Goal: Task Accomplishment & Management: Complete application form

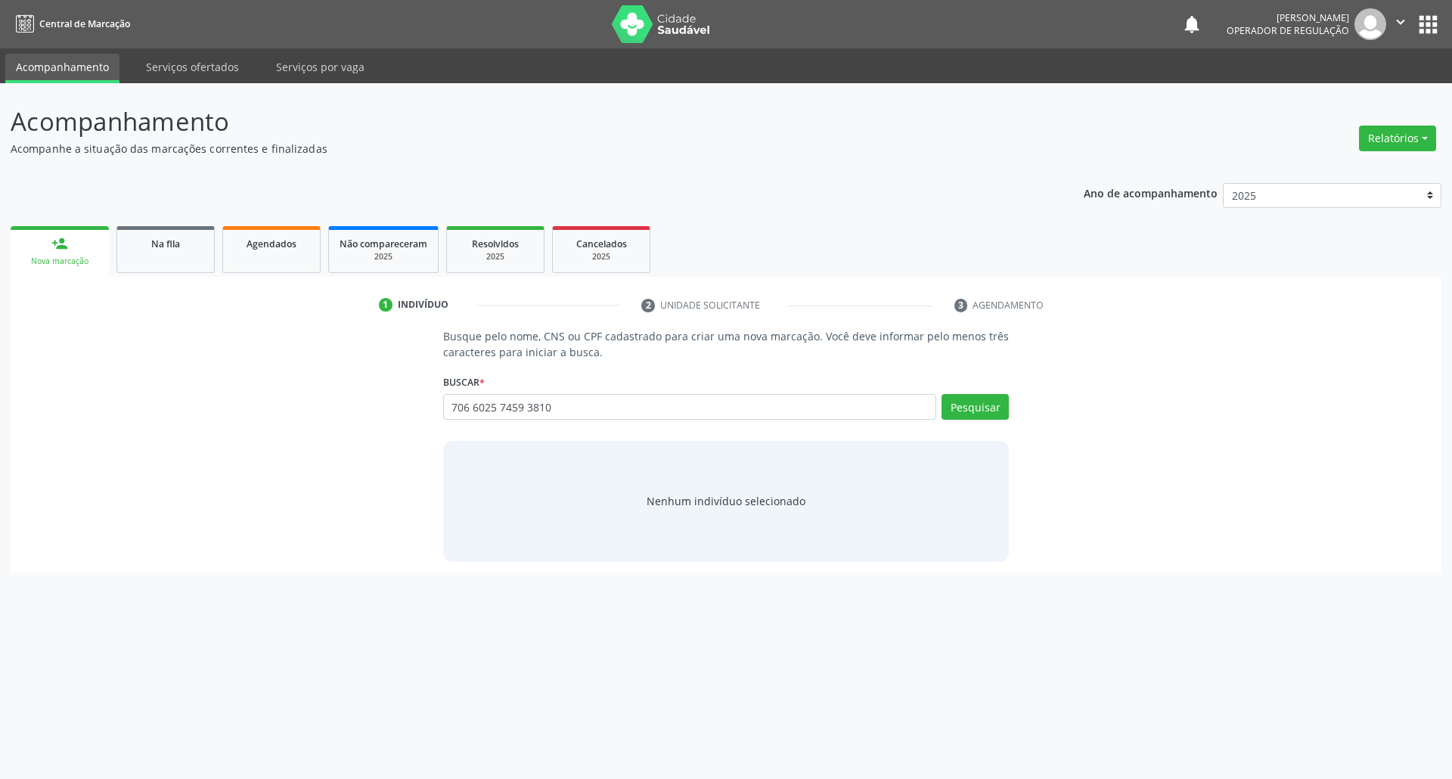
type input "706 6025 7459 3810"
click at [154, 237] on span "Na fila" at bounding box center [165, 243] width 29 height 13
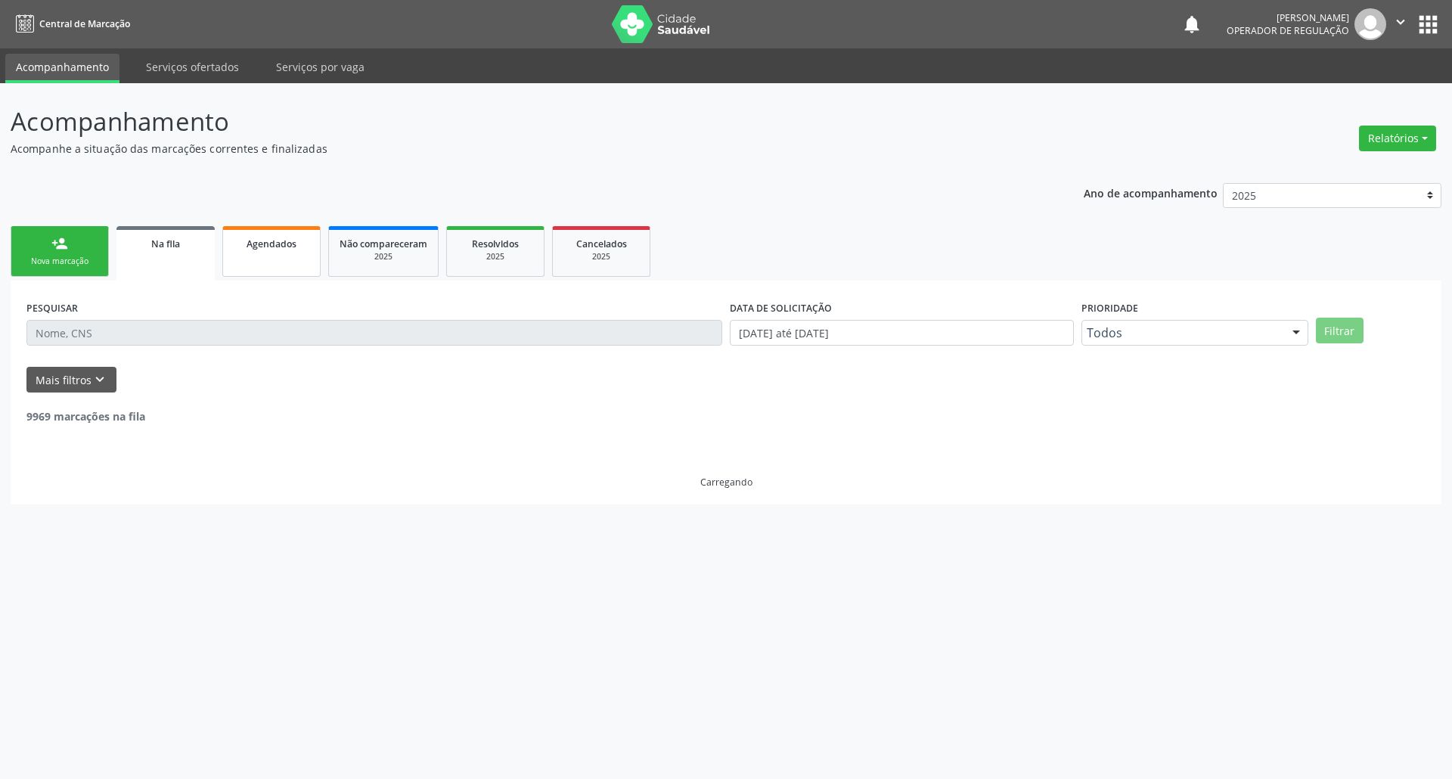
click at [316, 246] on link "Agendados" at bounding box center [271, 251] width 98 height 51
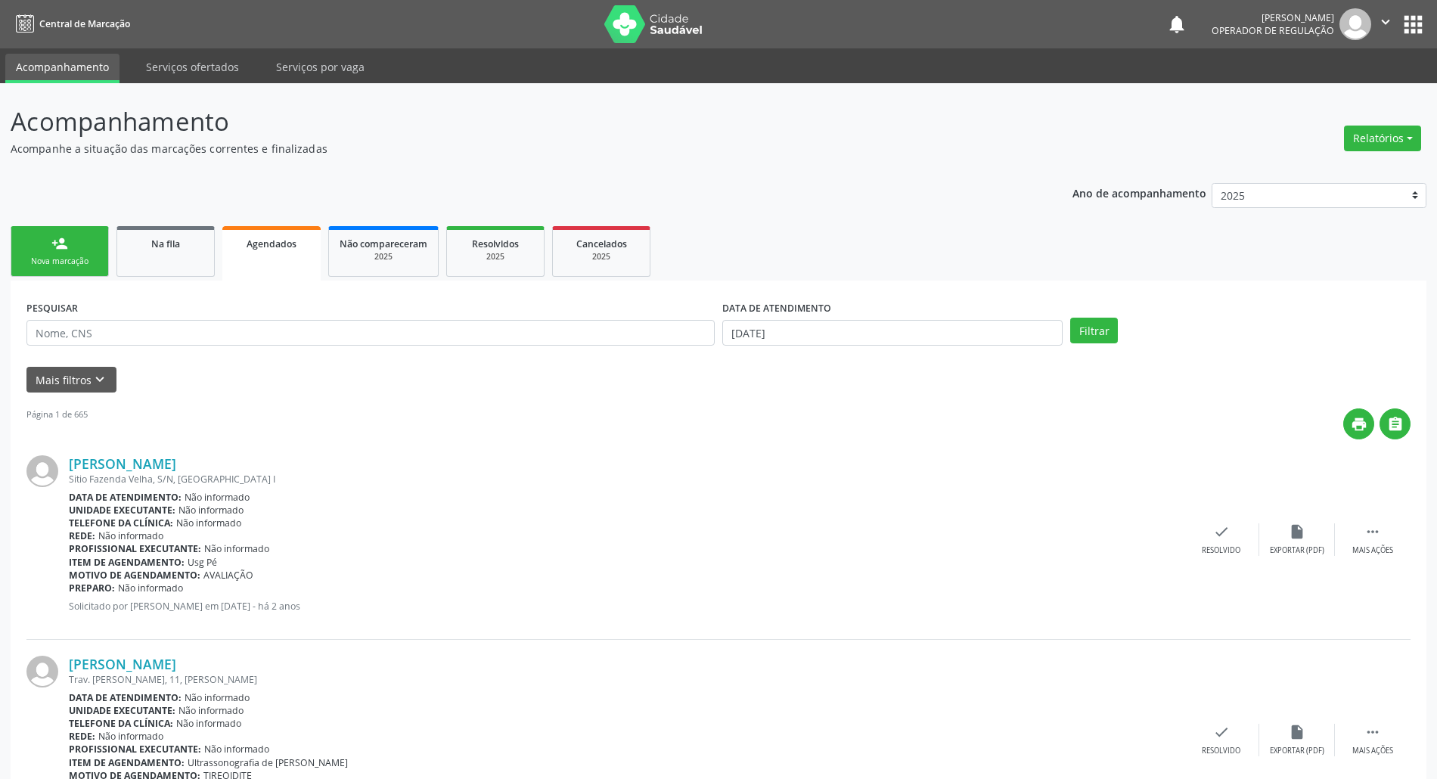
click at [296, 345] on div "PESQUISAR" at bounding box center [371, 325] width 696 height 59
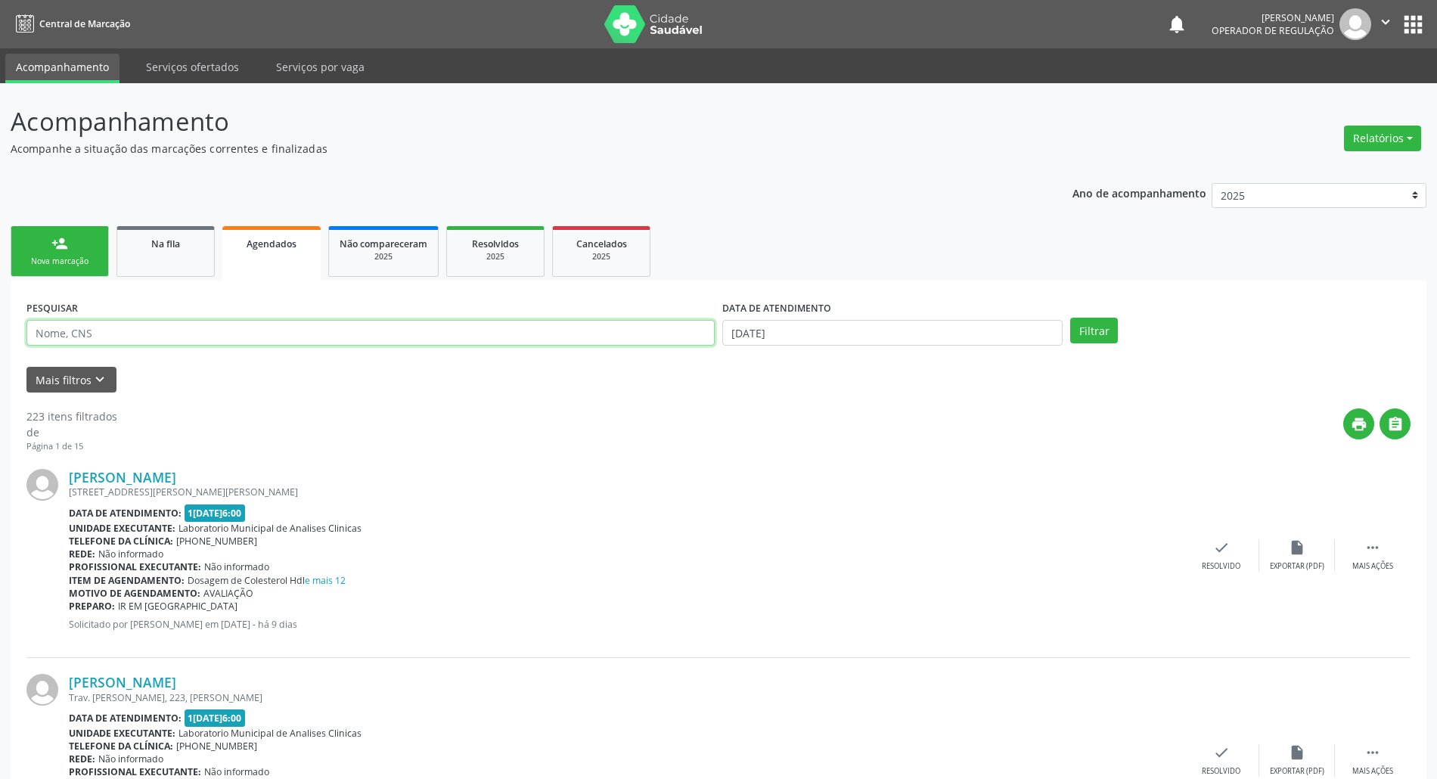
click at [295, 340] on input "text" at bounding box center [370, 333] width 688 height 26
paste input "706 6025 7459 3810"
type input "706 6025 7459 3810"
click at [1070, 318] on button "Filtrar" at bounding box center [1094, 331] width 48 height 26
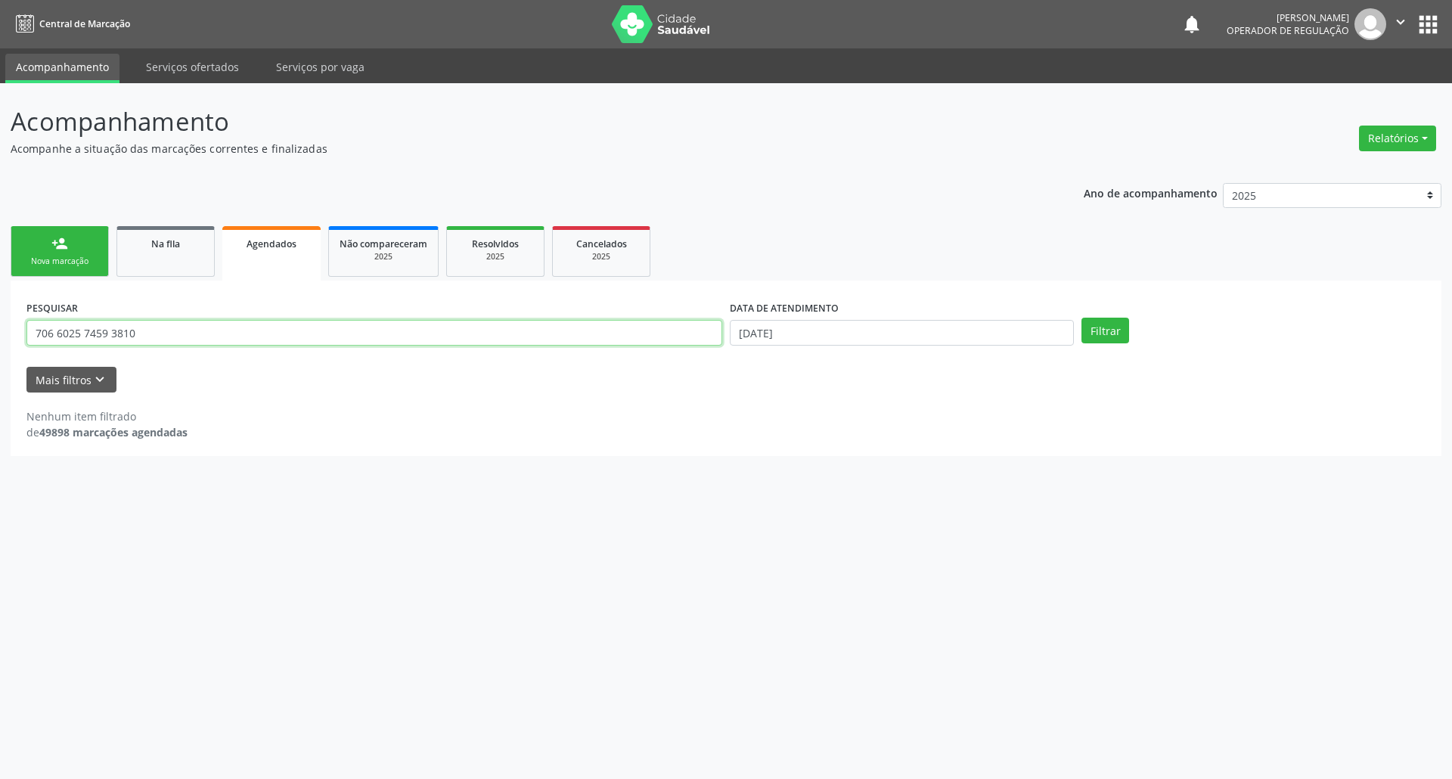
click at [295, 340] on input "706 6025 7459 3810" at bounding box center [374, 333] width 696 height 26
click at [1082, 318] on button "Filtrar" at bounding box center [1106, 331] width 48 height 26
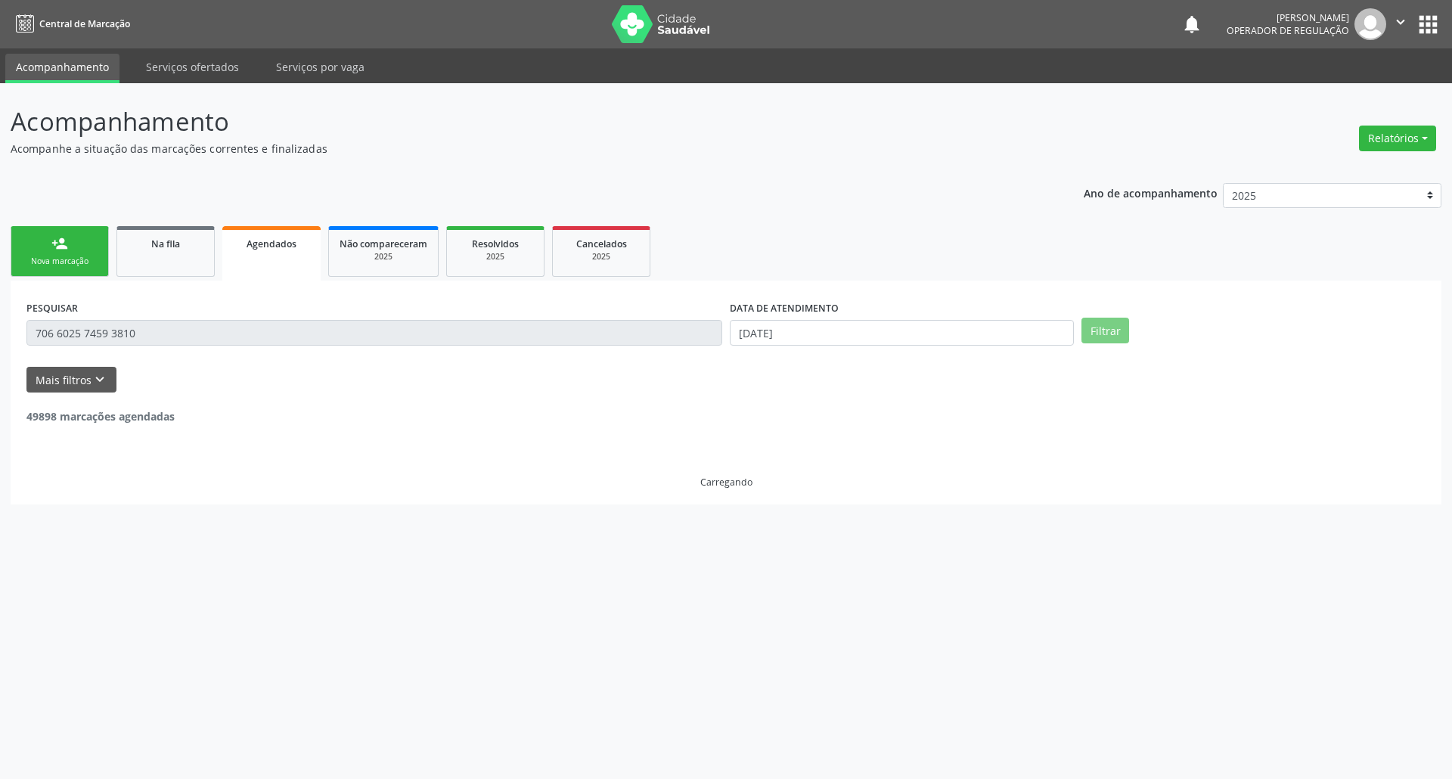
click at [729, 331] on div "DATA DE ATENDIMENTO 17/09/2025" at bounding box center [902, 325] width 352 height 59
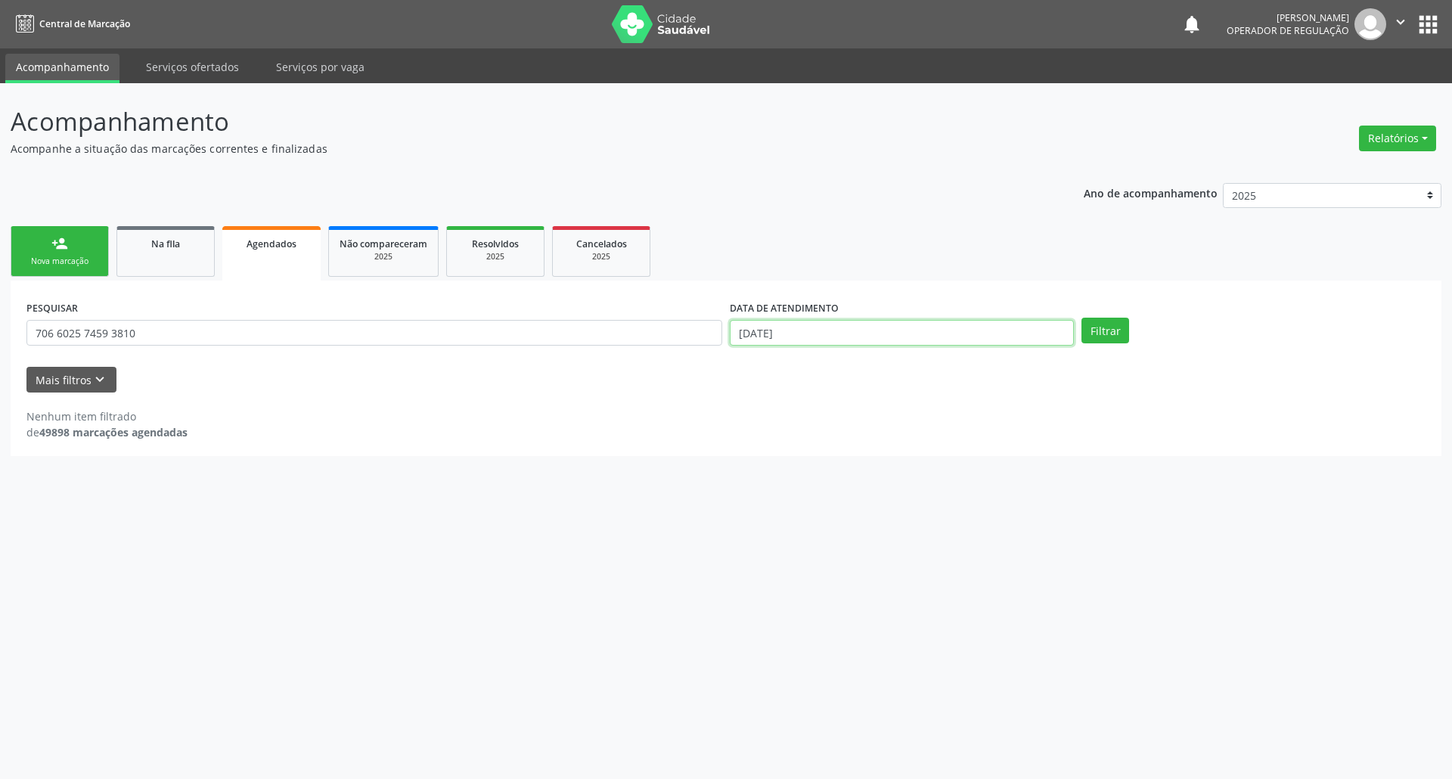
drag, startPoint x: 748, startPoint y: 336, endPoint x: 778, endPoint y: 428, distance: 96.9
click at [748, 337] on input "[DATE]" at bounding box center [902, 333] width 344 height 26
click at [784, 437] on span "8" at bounding box center [771, 439] width 29 height 29
type input "08/09/2025"
click at [1125, 328] on button "Filtrar" at bounding box center [1106, 331] width 48 height 26
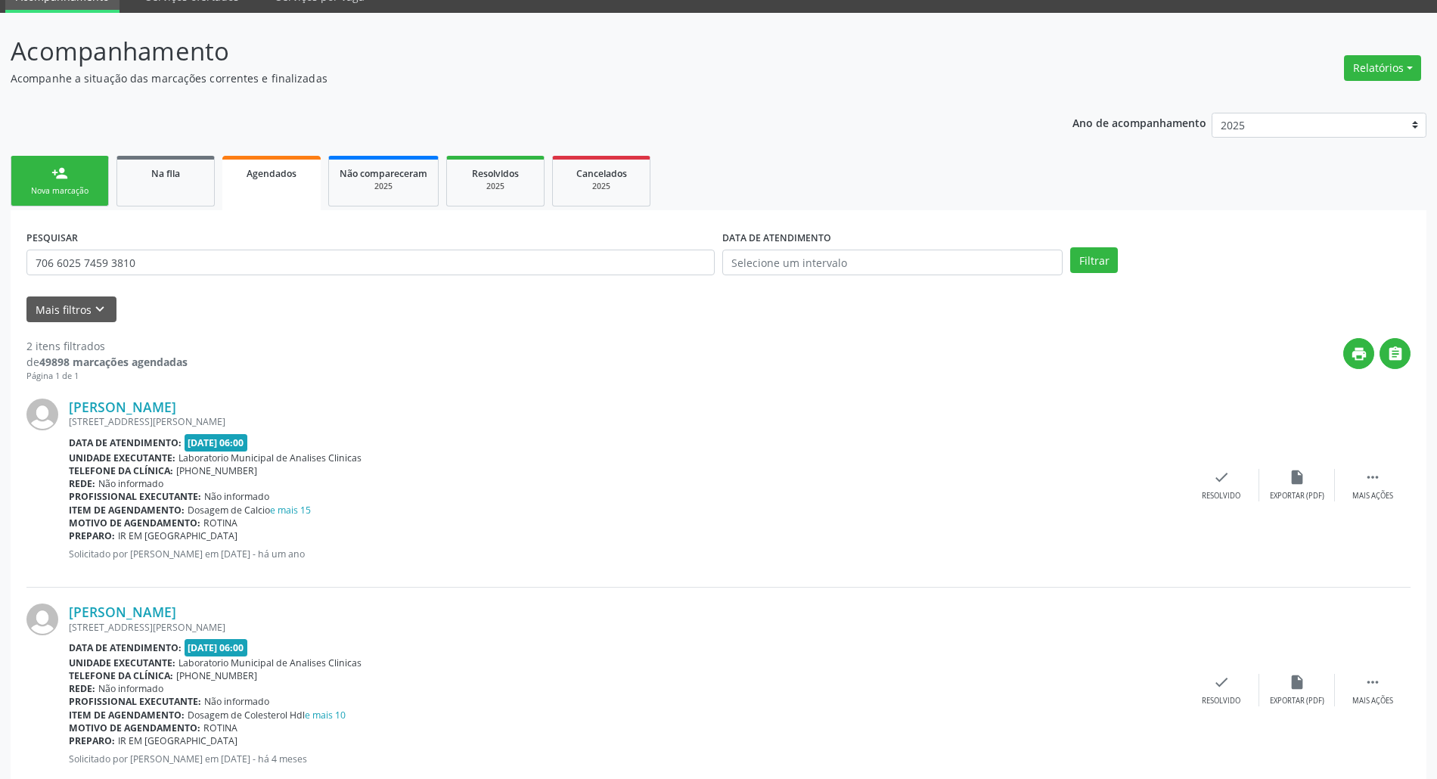
scroll to position [110, 0]
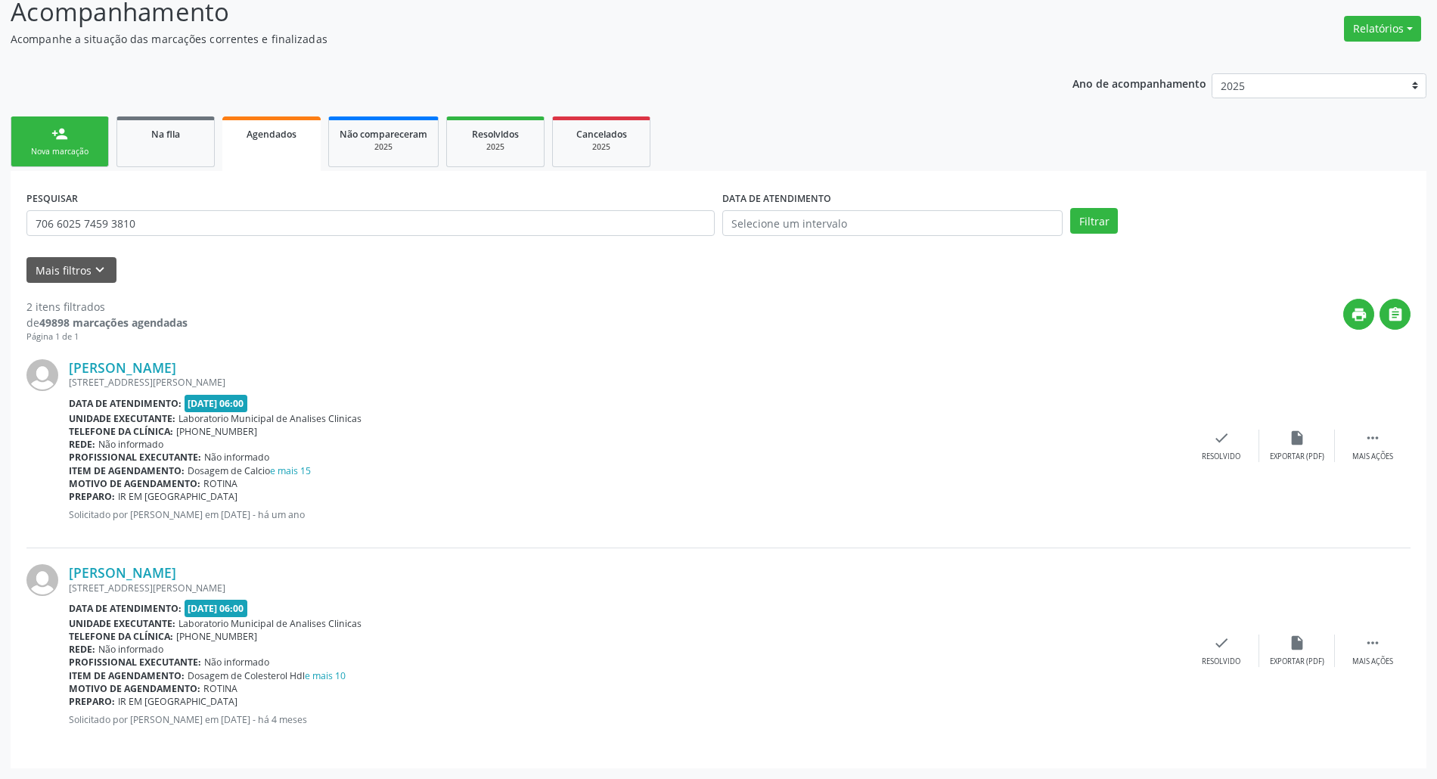
click at [49, 146] on div "Nova marcação" at bounding box center [60, 151] width 76 height 11
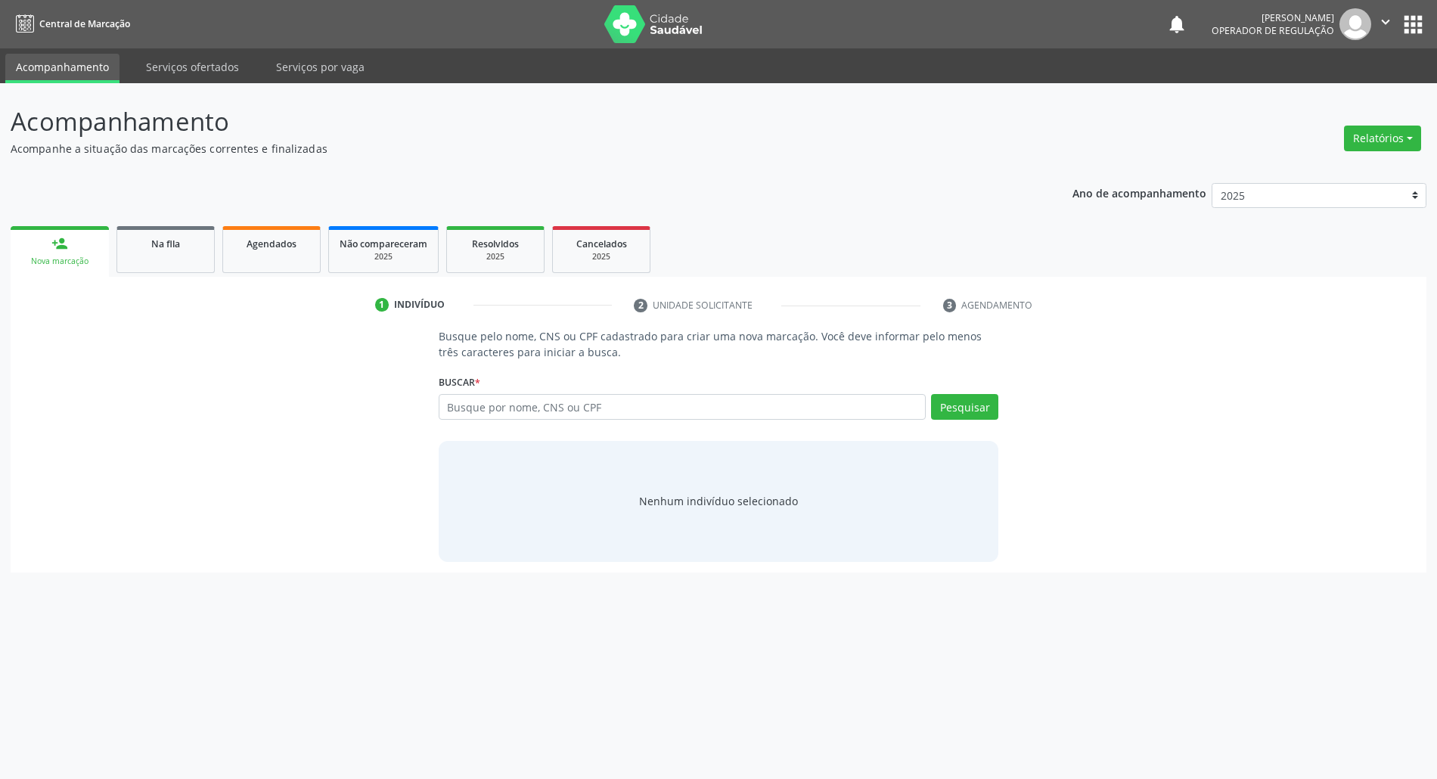
scroll to position [0, 0]
click at [530, 412] on input "text" at bounding box center [690, 407] width 494 height 26
type input "706802781853220"
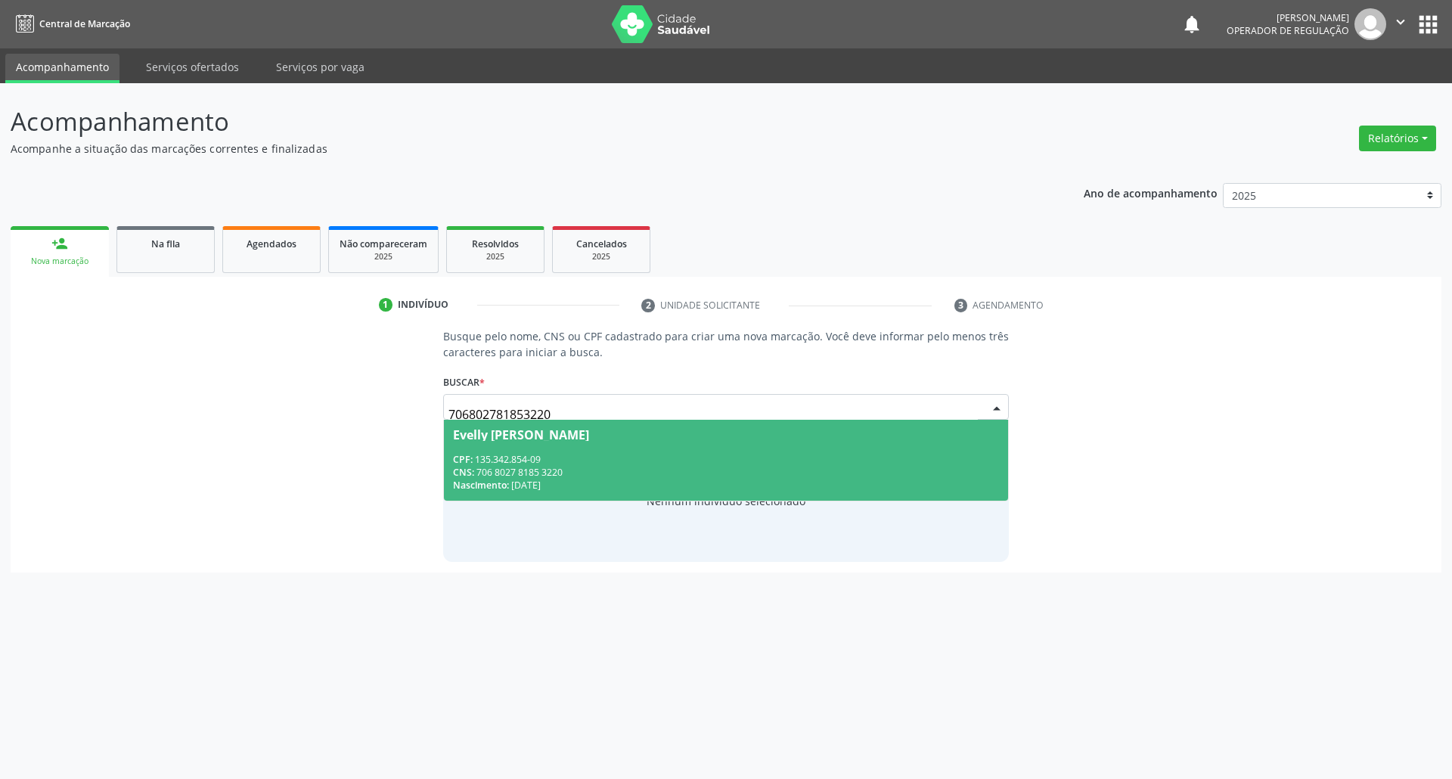
click at [932, 430] on div "Evelly Karinne Felix Batista" at bounding box center [726, 435] width 547 height 12
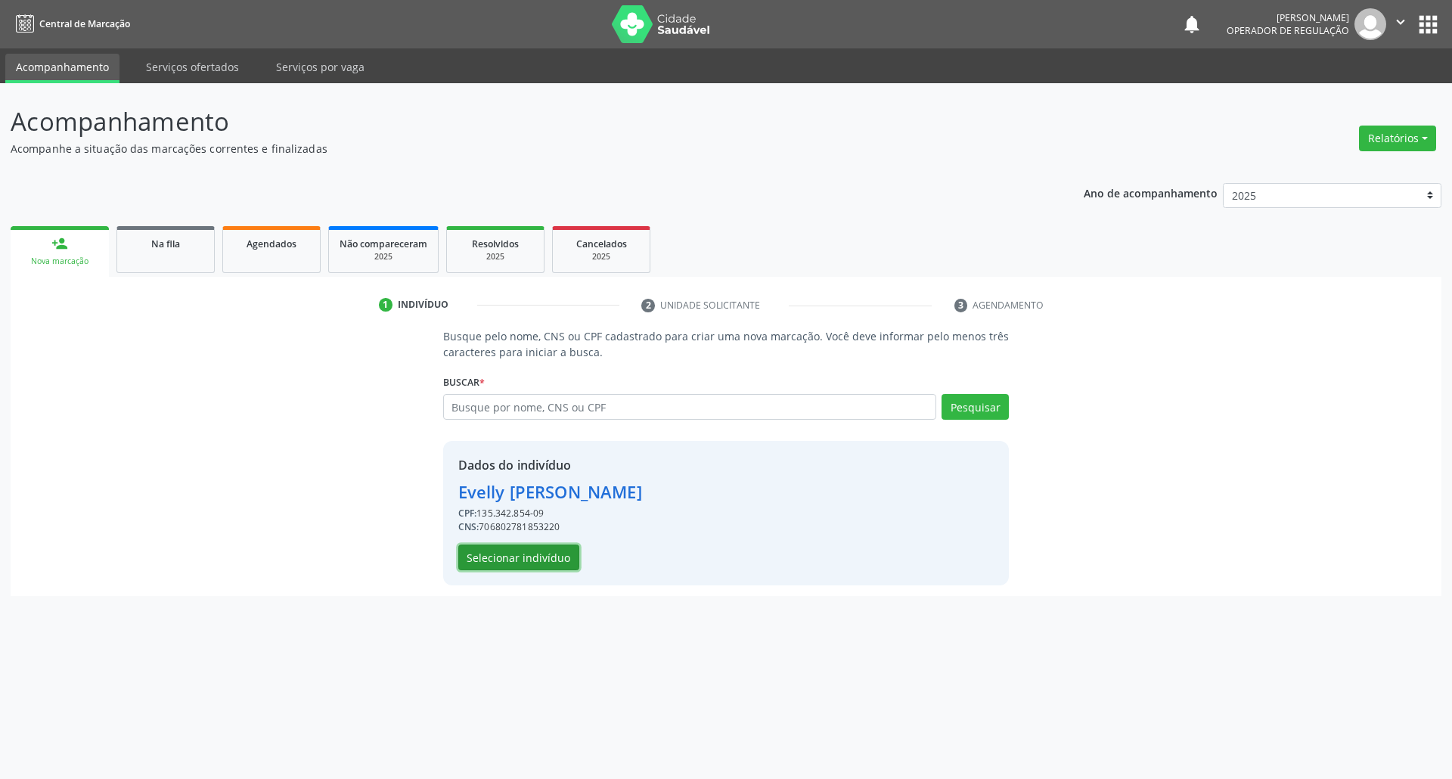
click at [529, 551] on button "Selecionar indivíduo" at bounding box center [518, 558] width 121 height 26
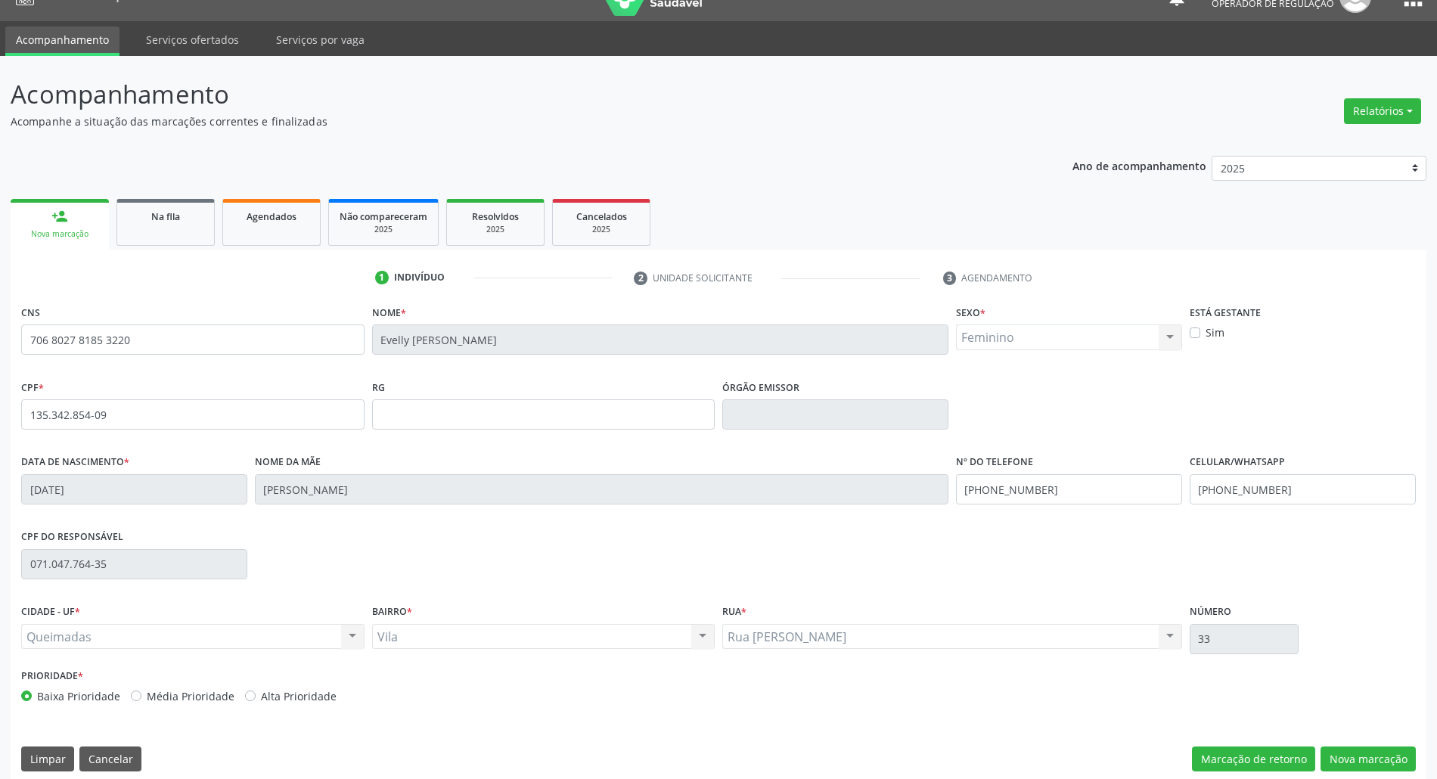
scroll to position [41, 0]
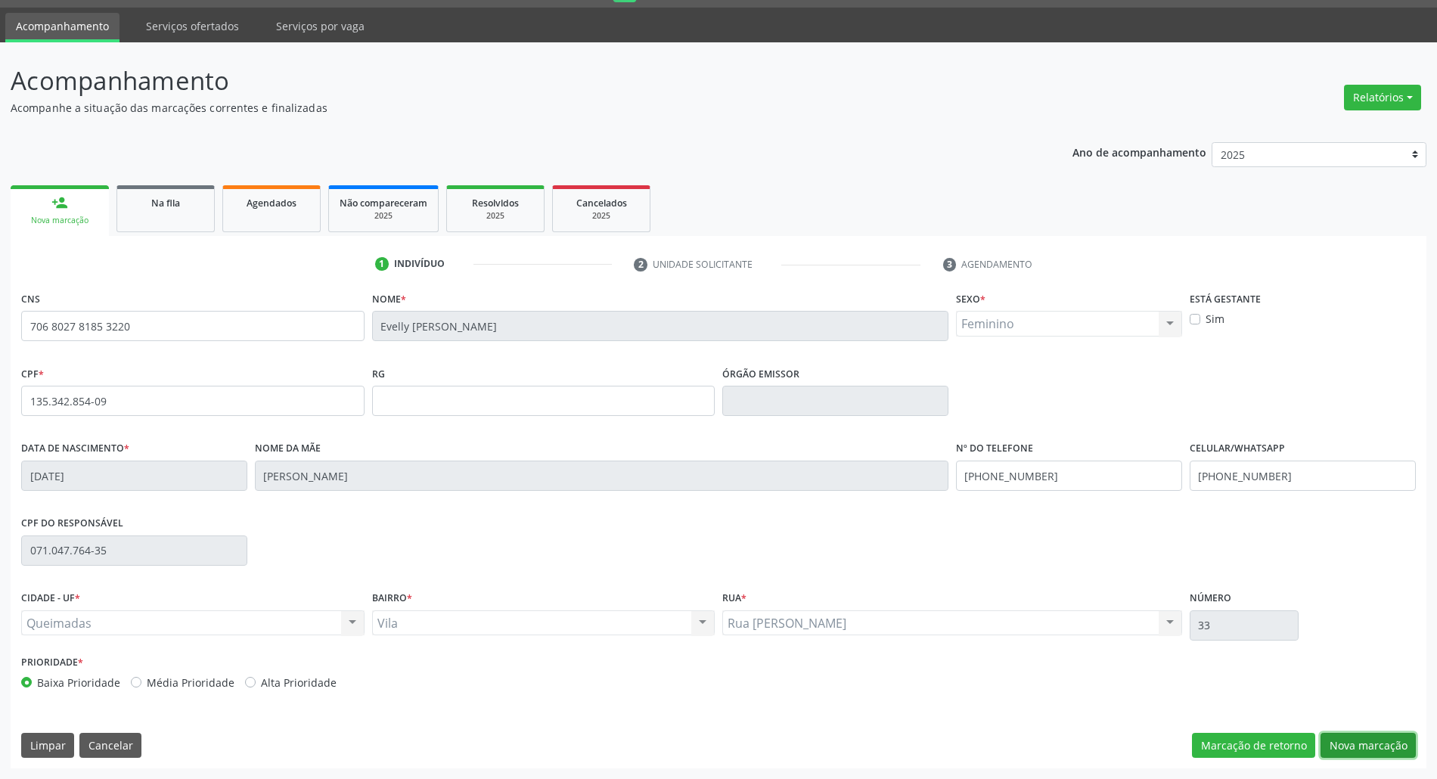
click at [1355, 738] on button "Nova marcação" at bounding box center [1368, 746] width 95 height 26
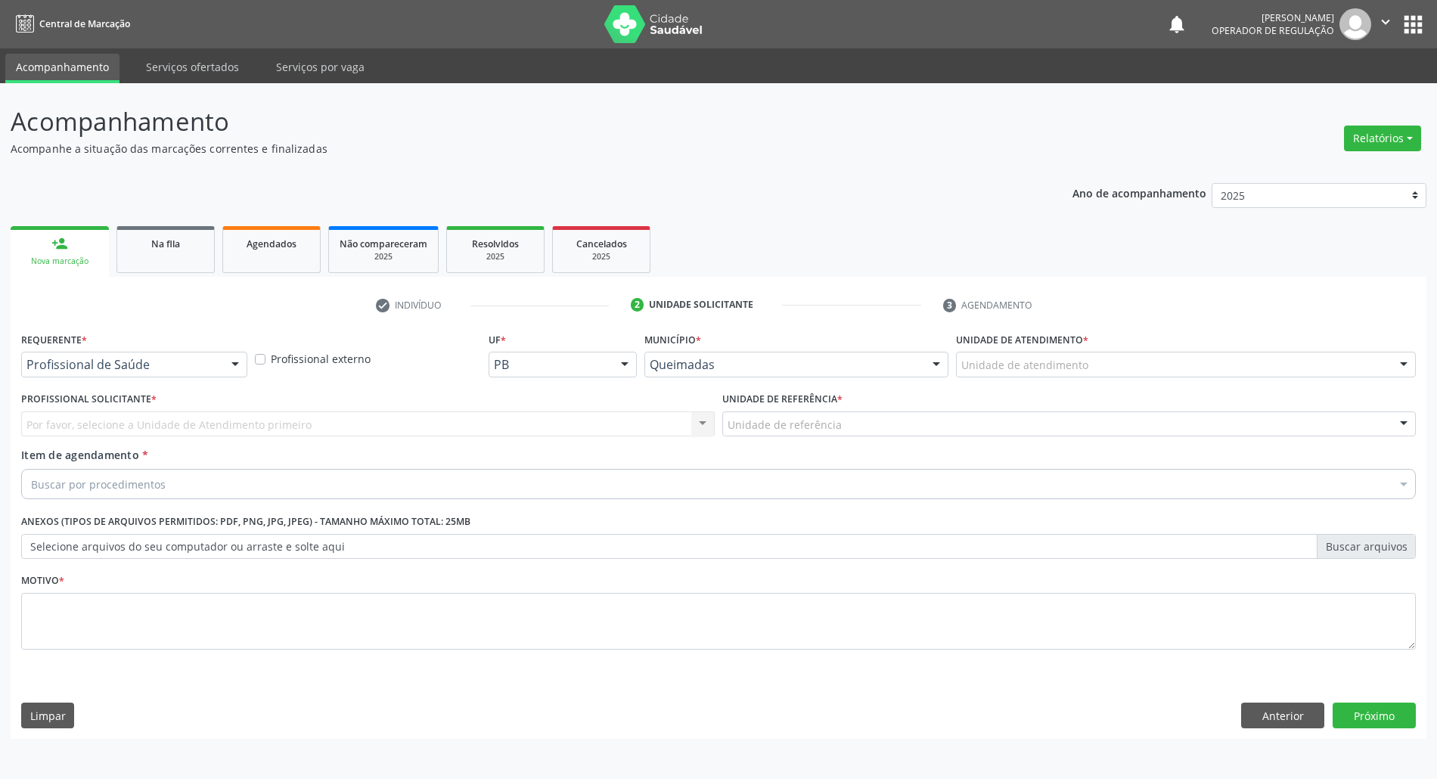
scroll to position [0, 0]
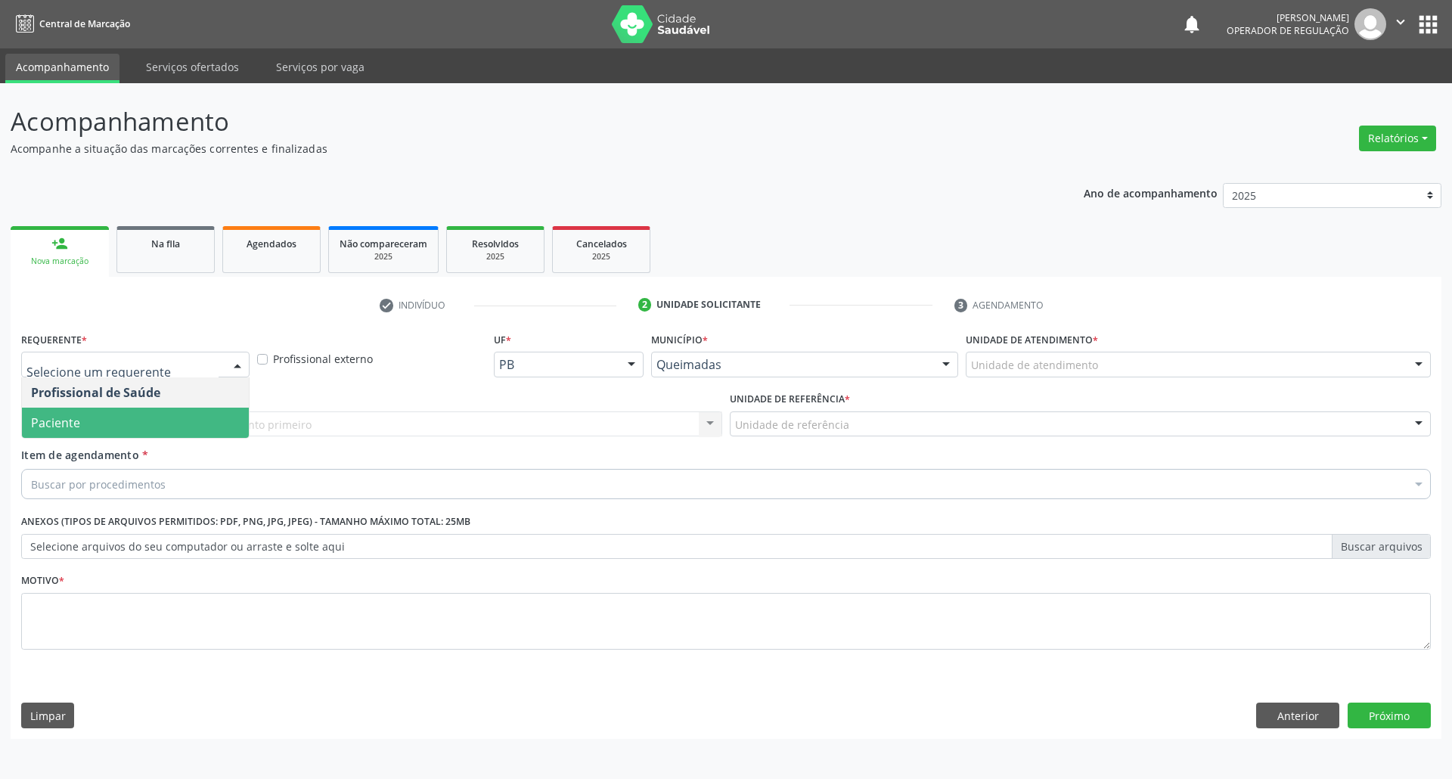
click at [142, 418] on span "Paciente" at bounding box center [135, 423] width 227 height 30
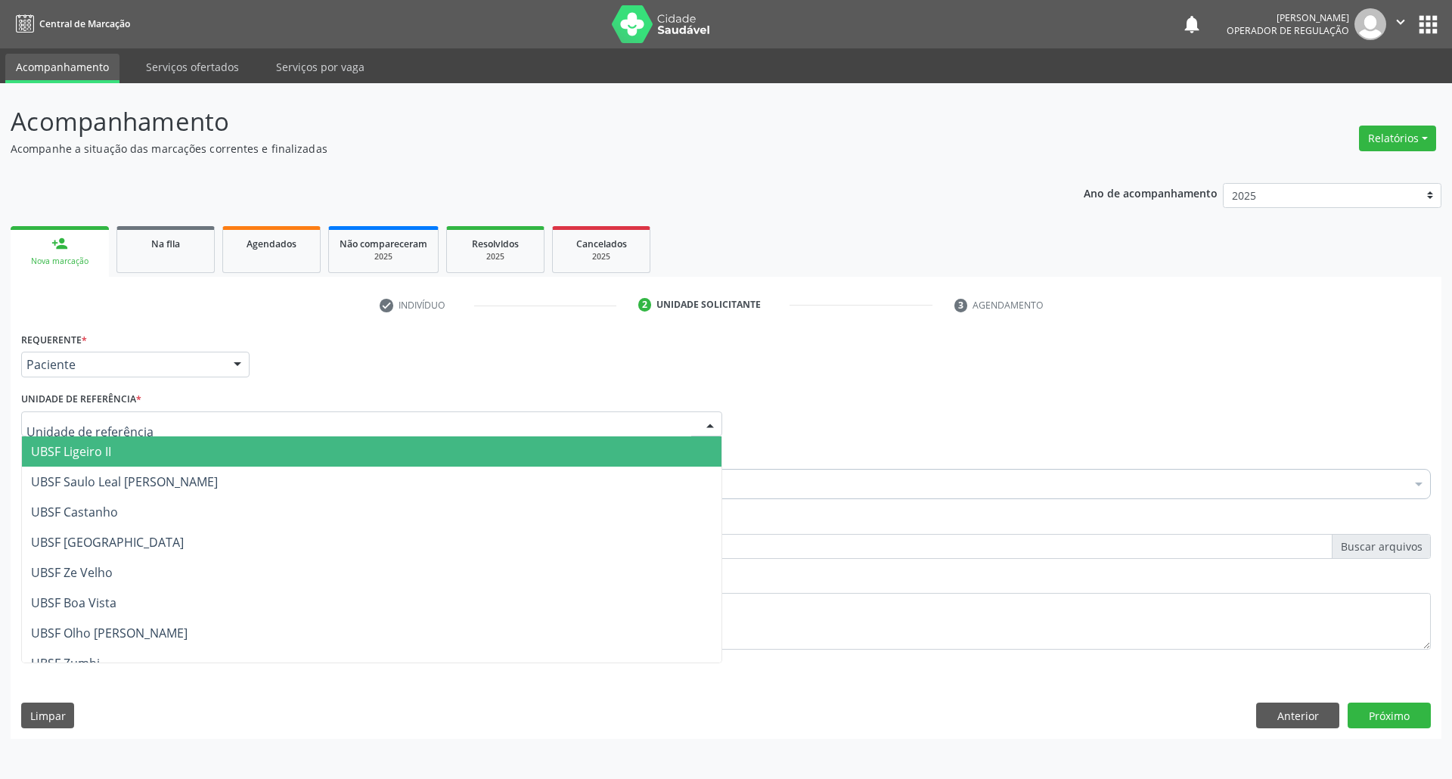
click at [175, 421] on div at bounding box center [371, 424] width 701 height 26
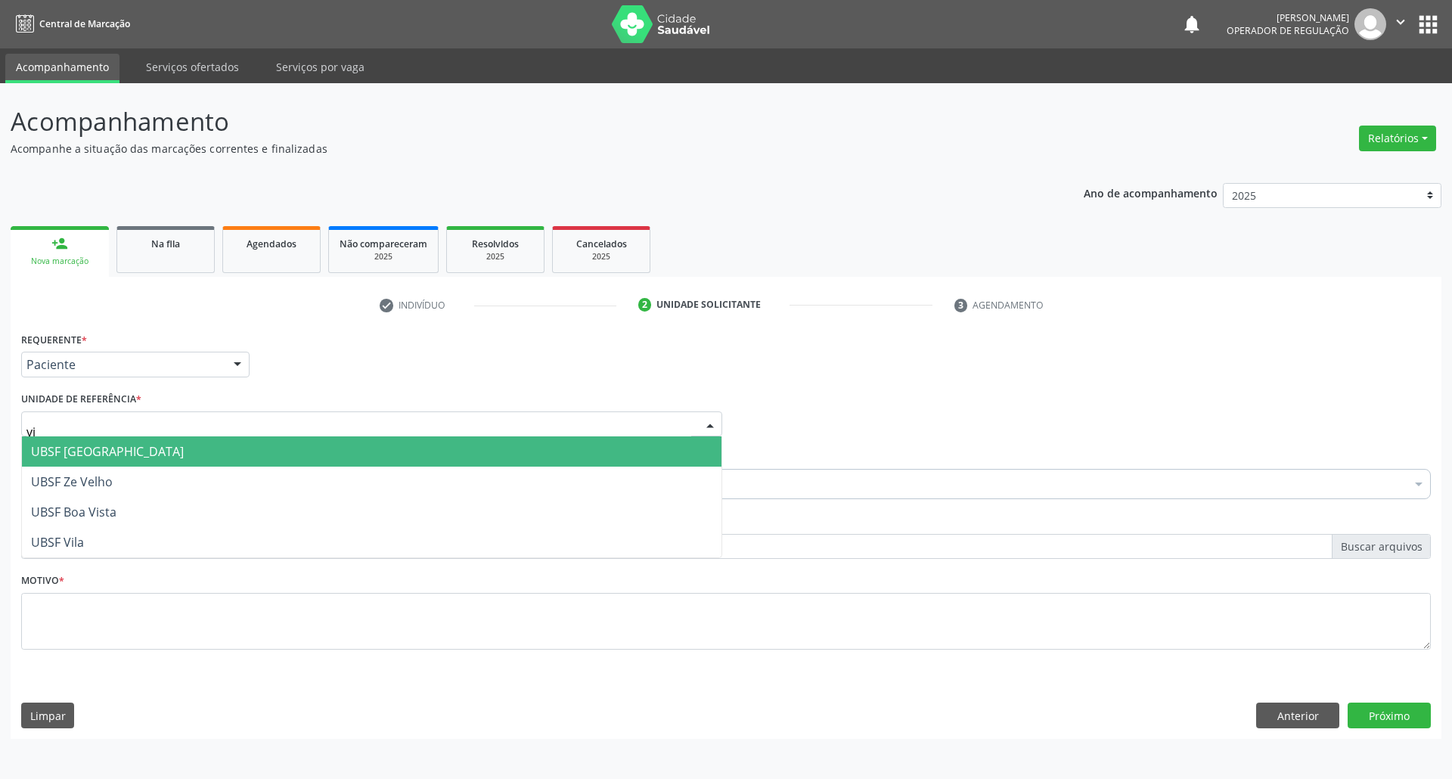
type input "vil"
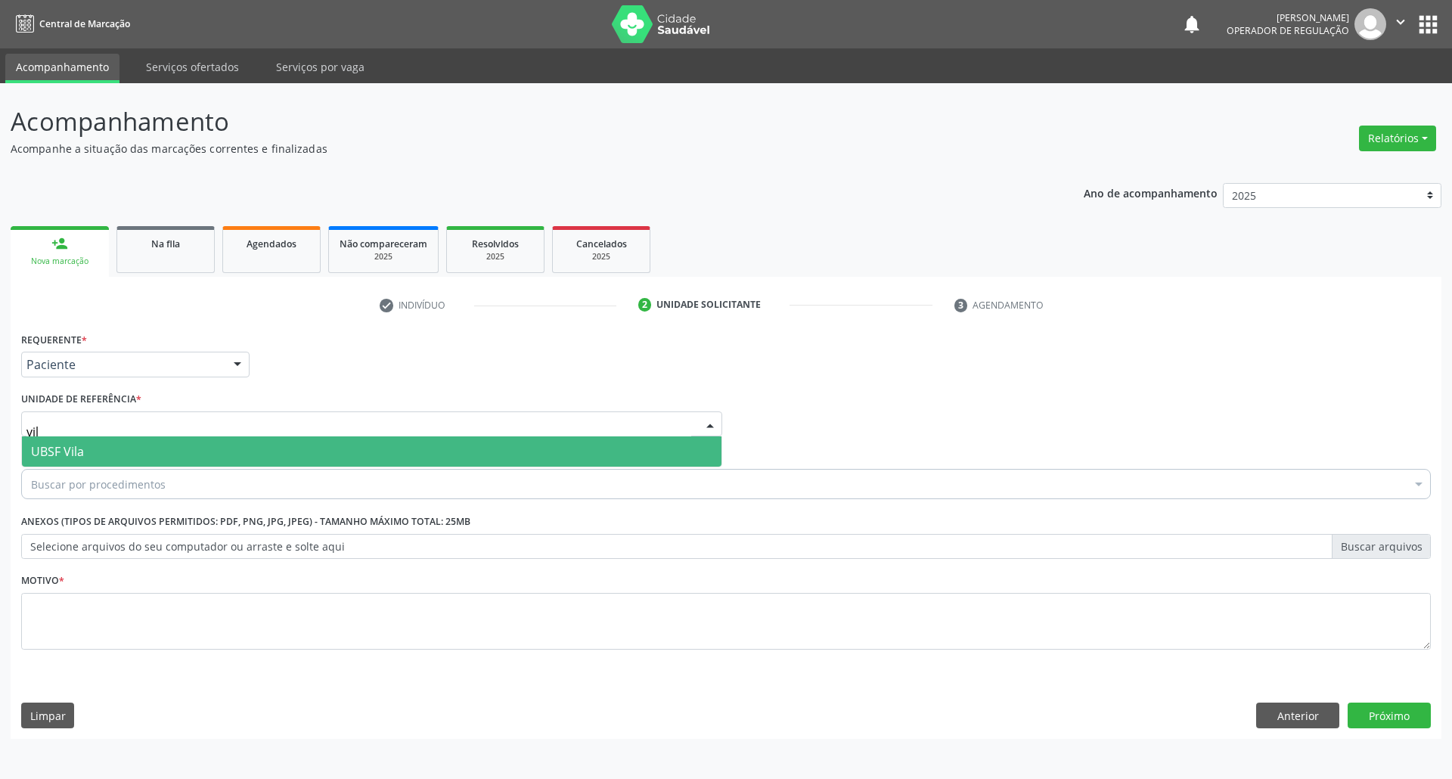
click at [161, 454] on span "UBSF Vila" at bounding box center [372, 451] width 700 height 30
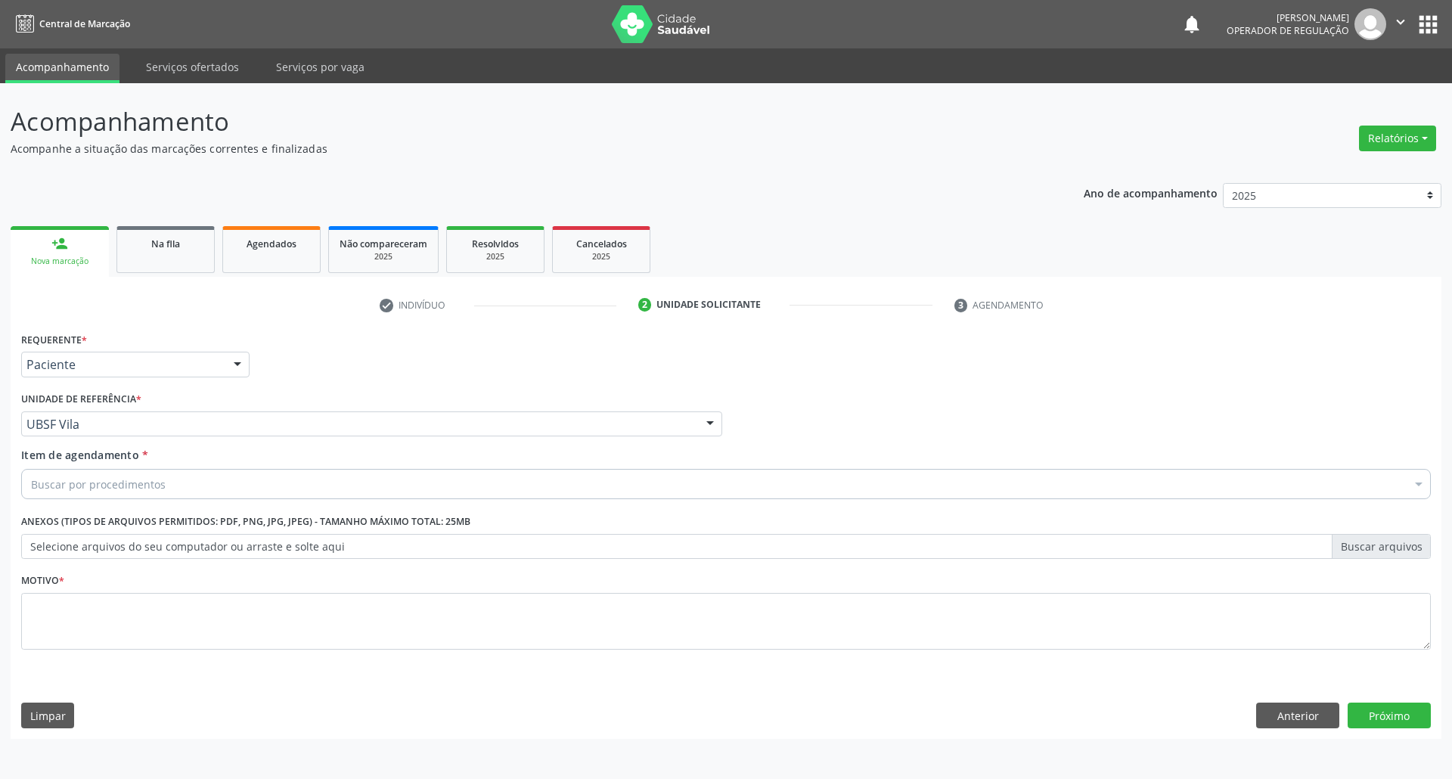
click at [154, 495] on div "Buscar por procedimentos" at bounding box center [726, 484] width 1410 height 30
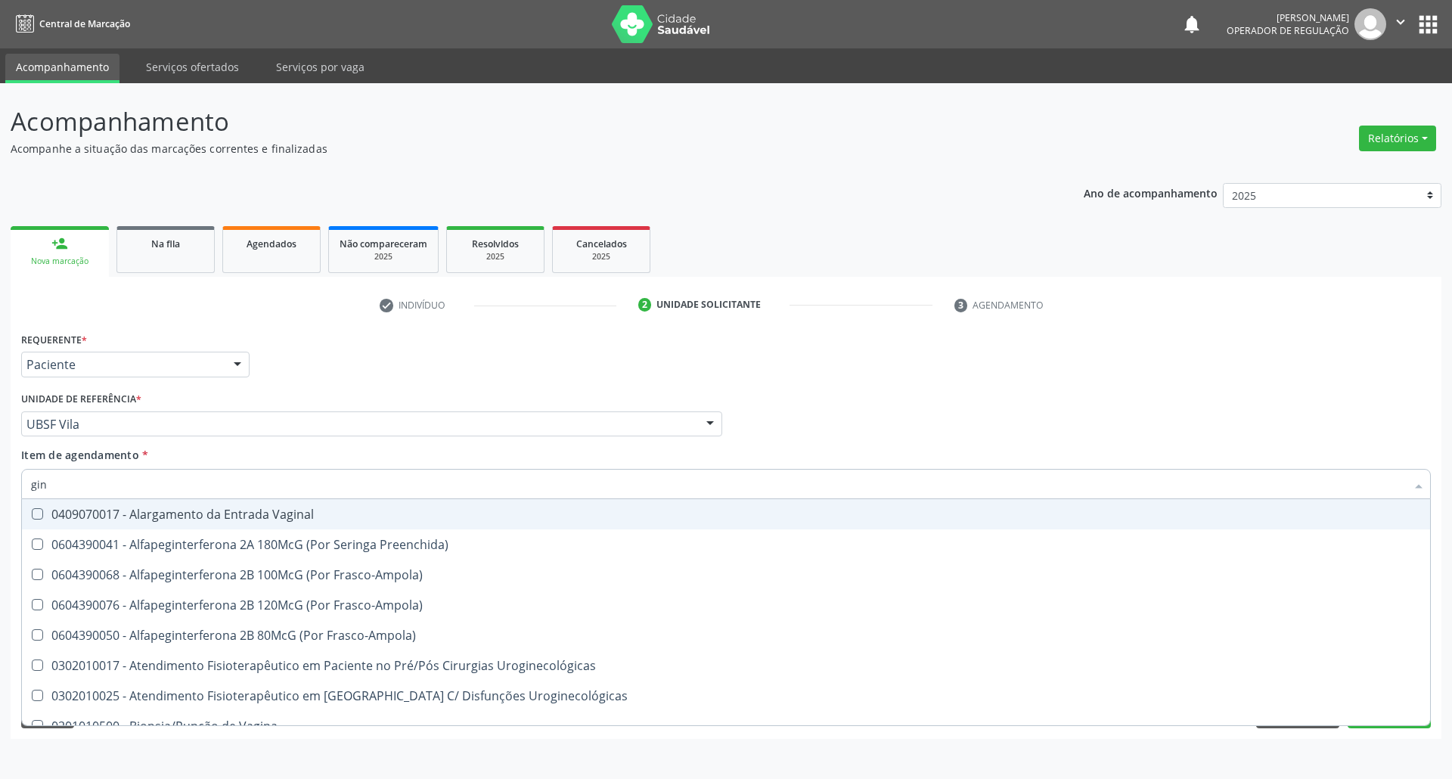
type input "gine"
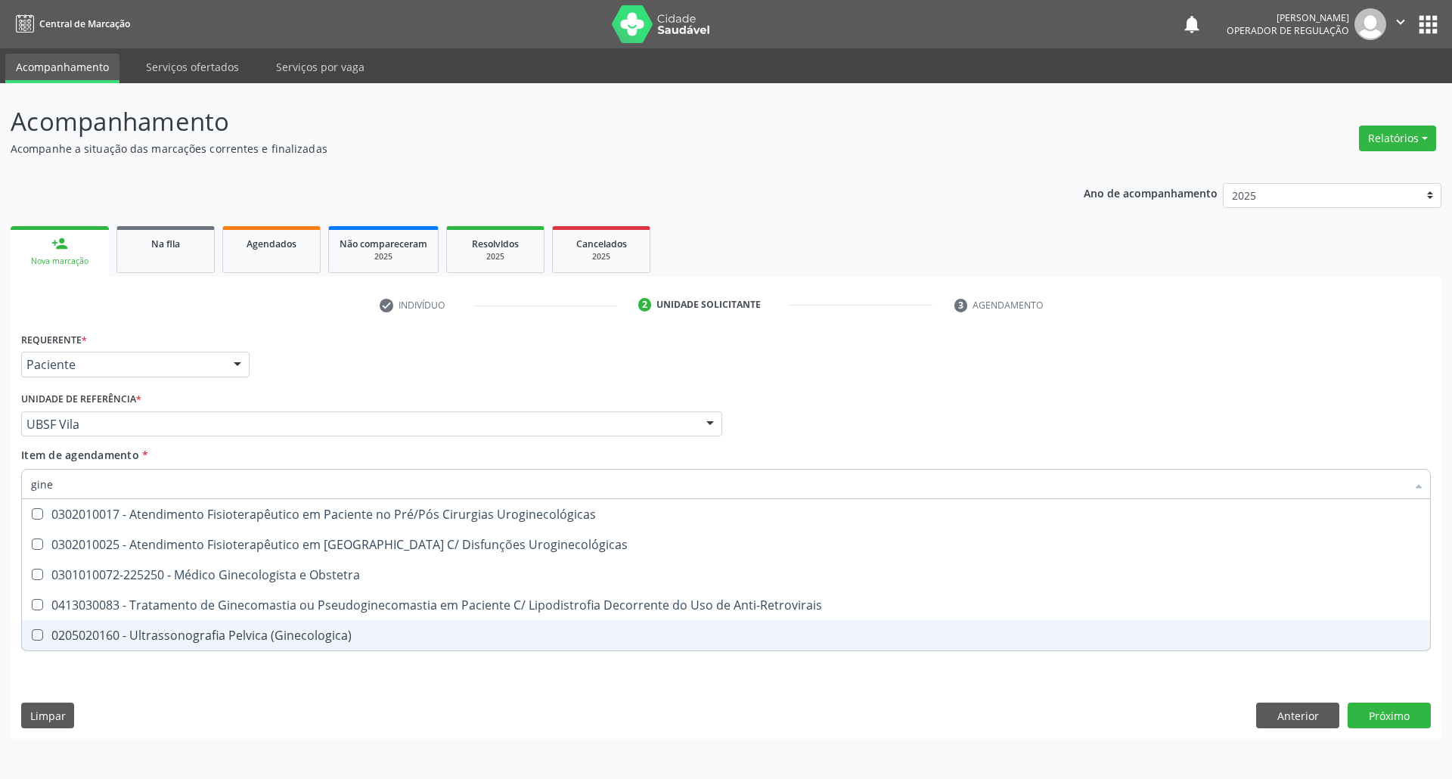
click at [237, 636] on div "0205020160 - Ultrassonografia Pelvica (Ginecologica)" at bounding box center [726, 635] width 1390 height 12
checkbox \(Ginecologica\) "true"
click at [415, 721] on div "Requerente * Paciente Profissional de Saúde Paciente Nenhum resultado encontrad…" at bounding box center [726, 533] width 1431 height 411
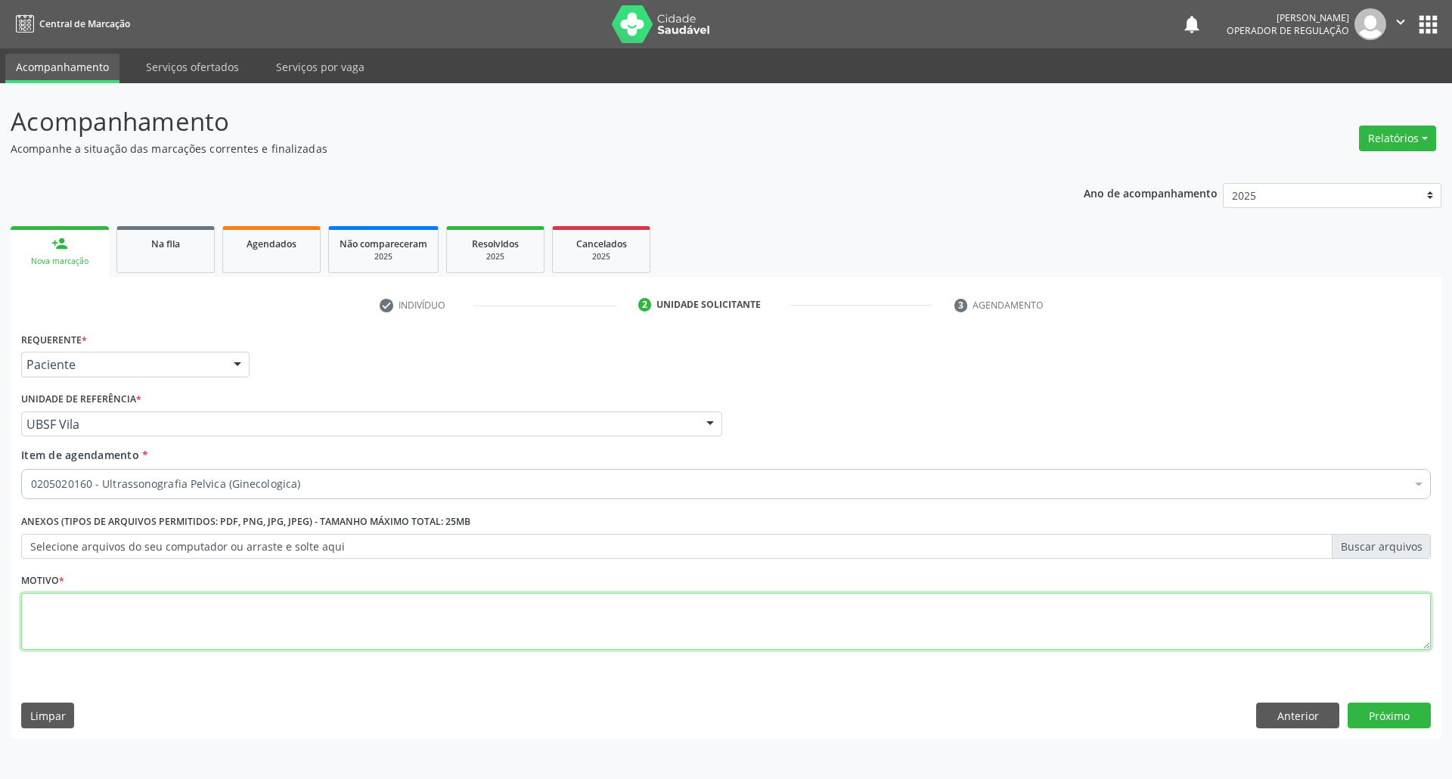
click at [366, 636] on textarea at bounding box center [726, 621] width 1410 height 57
type textarea "i"
type textarea "IRREGULARIDADE MENSTRUAL"
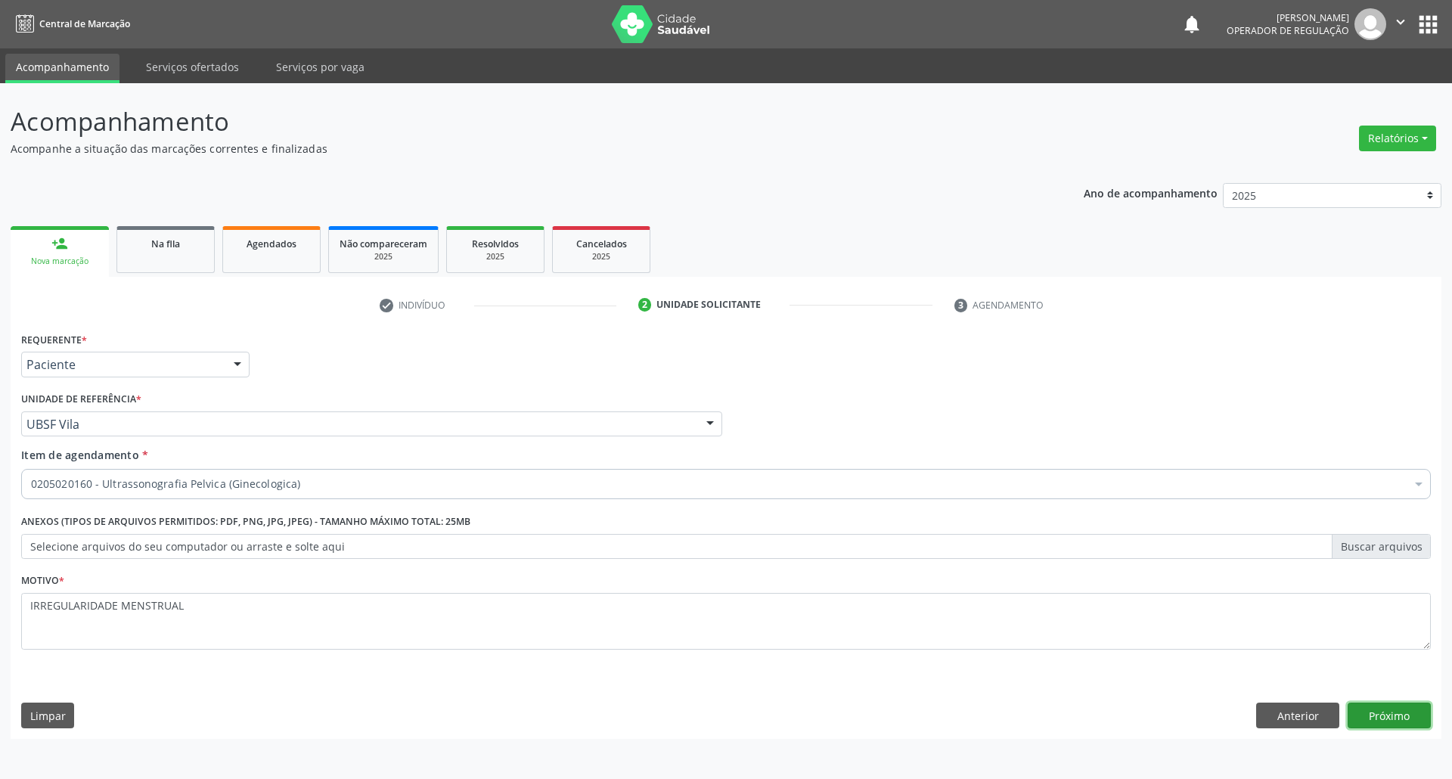
click at [1378, 709] on button "Próximo" at bounding box center [1389, 716] width 83 height 26
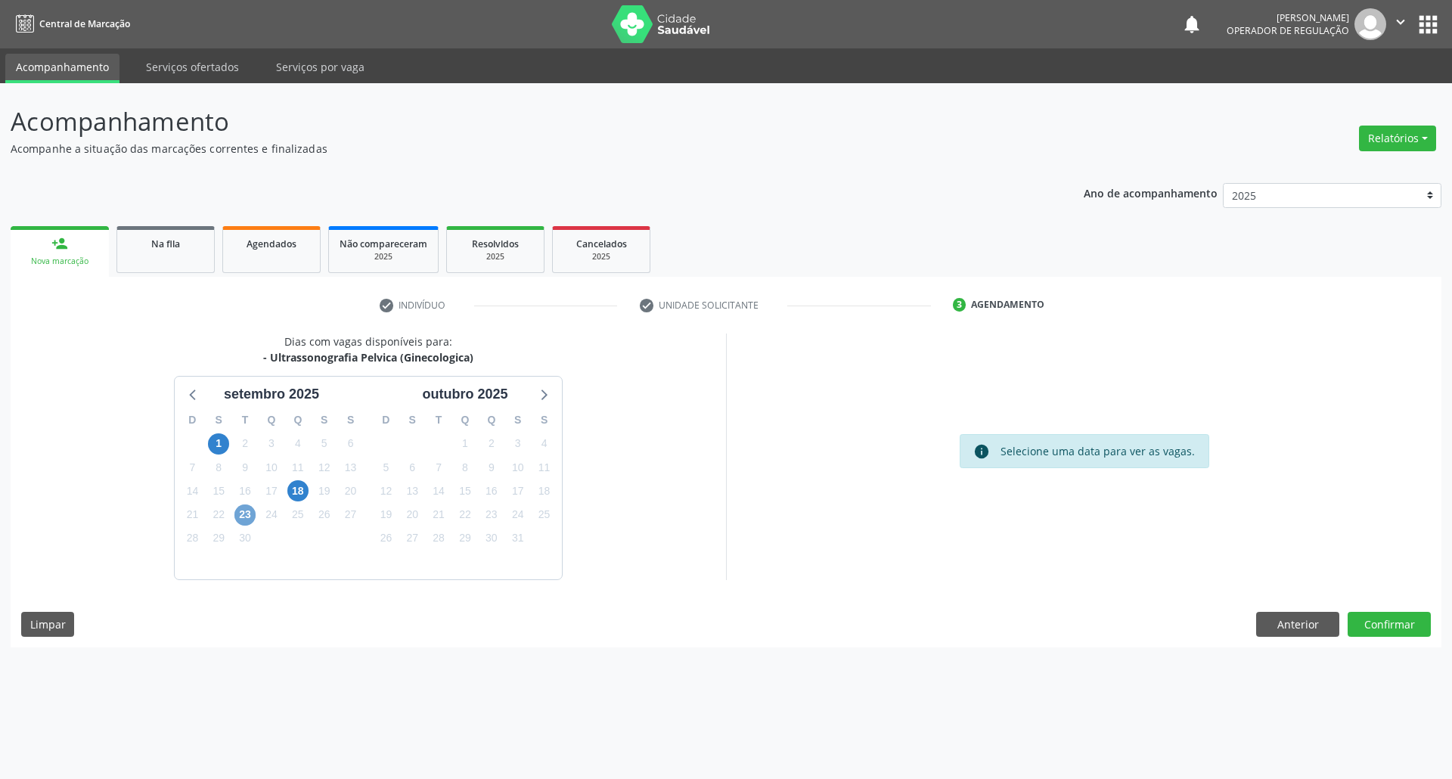
click at [251, 509] on span "23" at bounding box center [244, 514] width 21 height 21
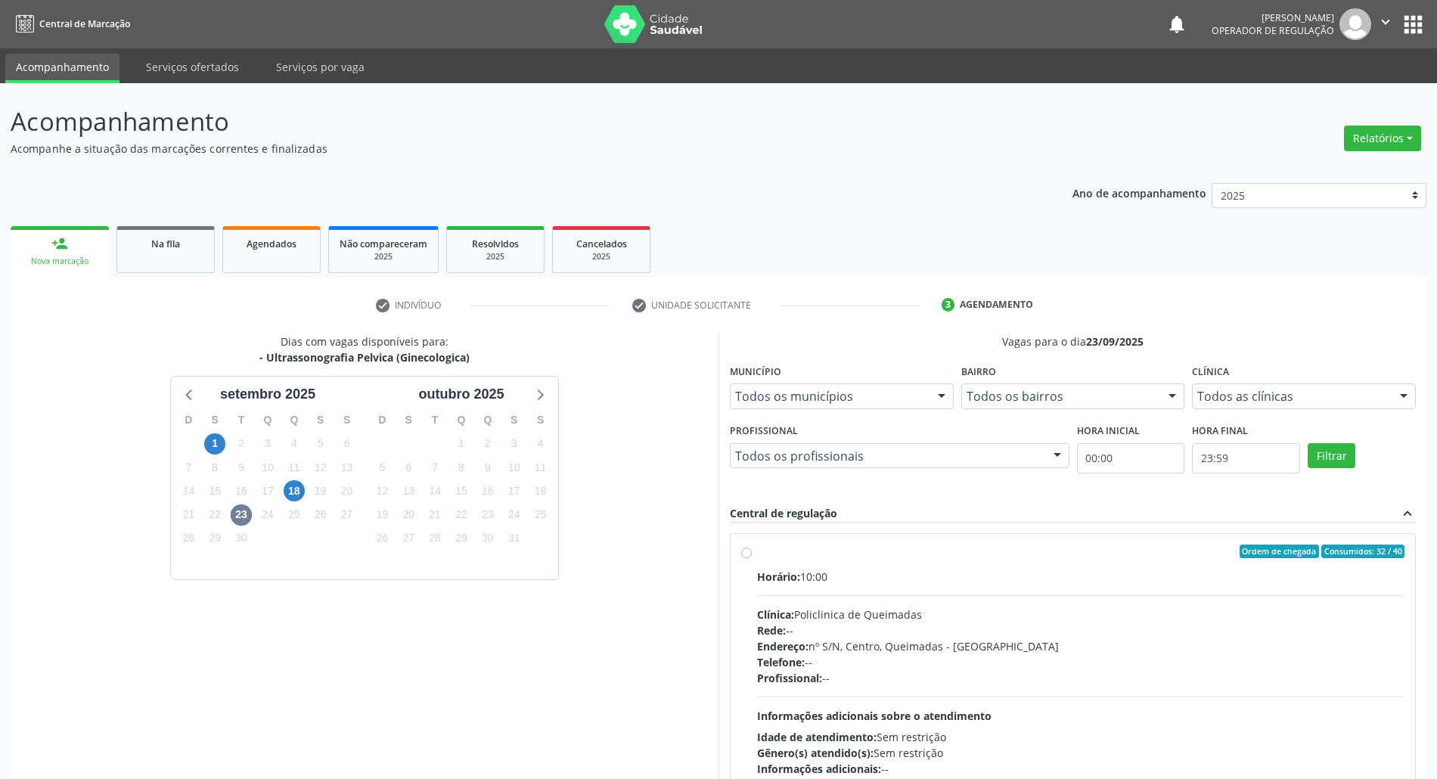
click at [853, 552] on div "Ordem de chegada Consumidos: 32 / 40" at bounding box center [1080, 552] width 647 height 14
click at [752, 552] on input "Ordem de chegada Consumidos: 32 / 40 Horário: 10:00 Clínica: Policlinica de Que…" at bounding box center [746, 552] width 11 height 14
radio input "true"
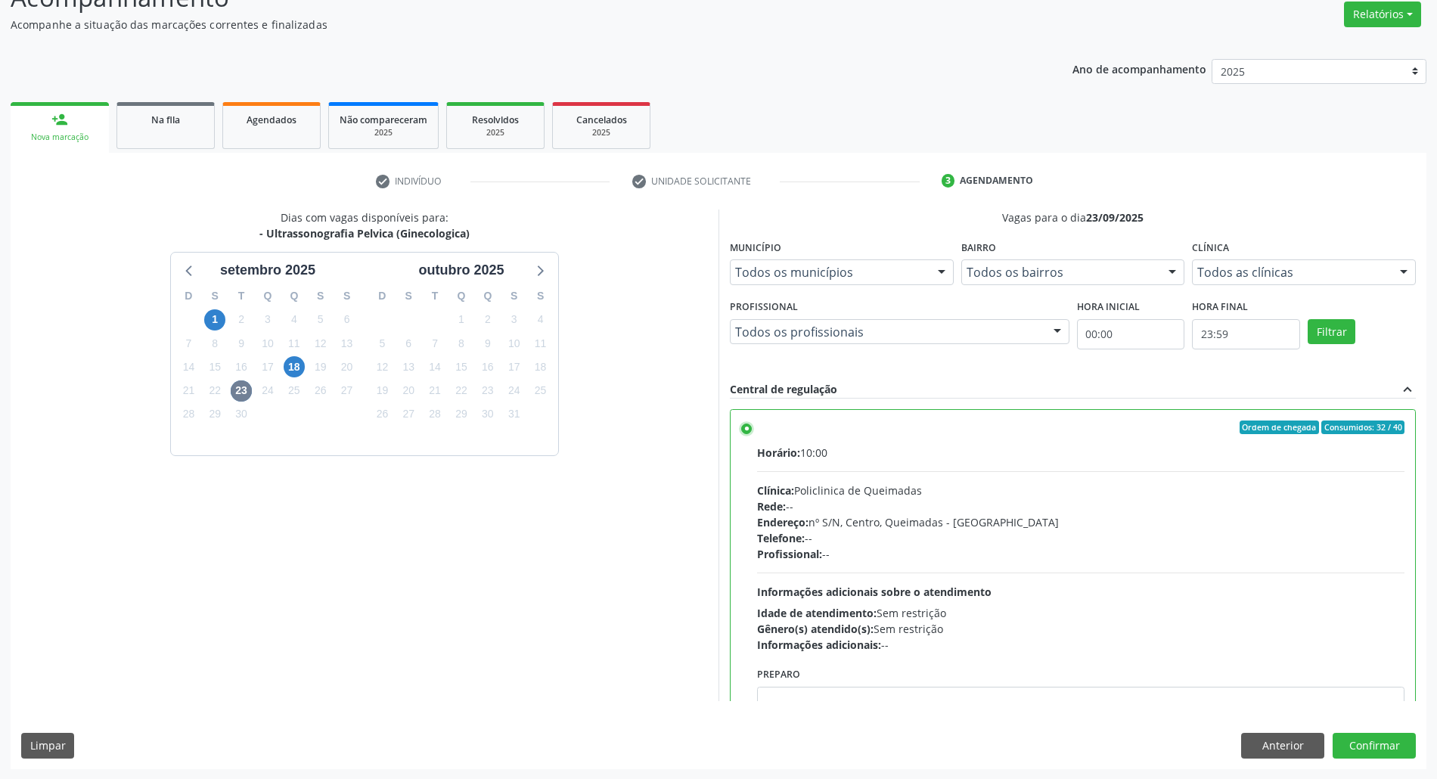
scroll to position [125, 0]
click at [1375, 752] on button "Confirmar" at bounding box center [1374, 745] width 83 height 26
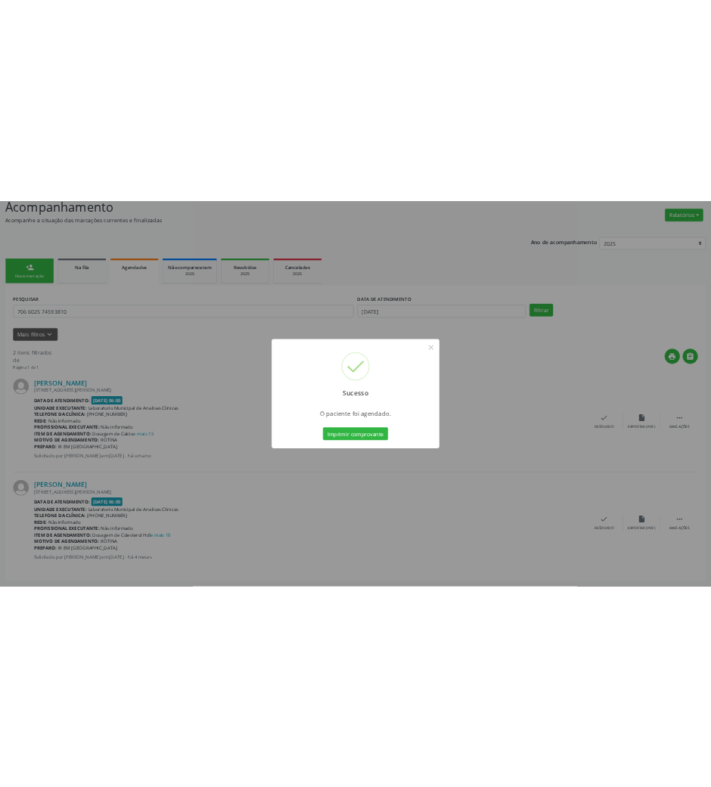
scroll to position [0, 0]
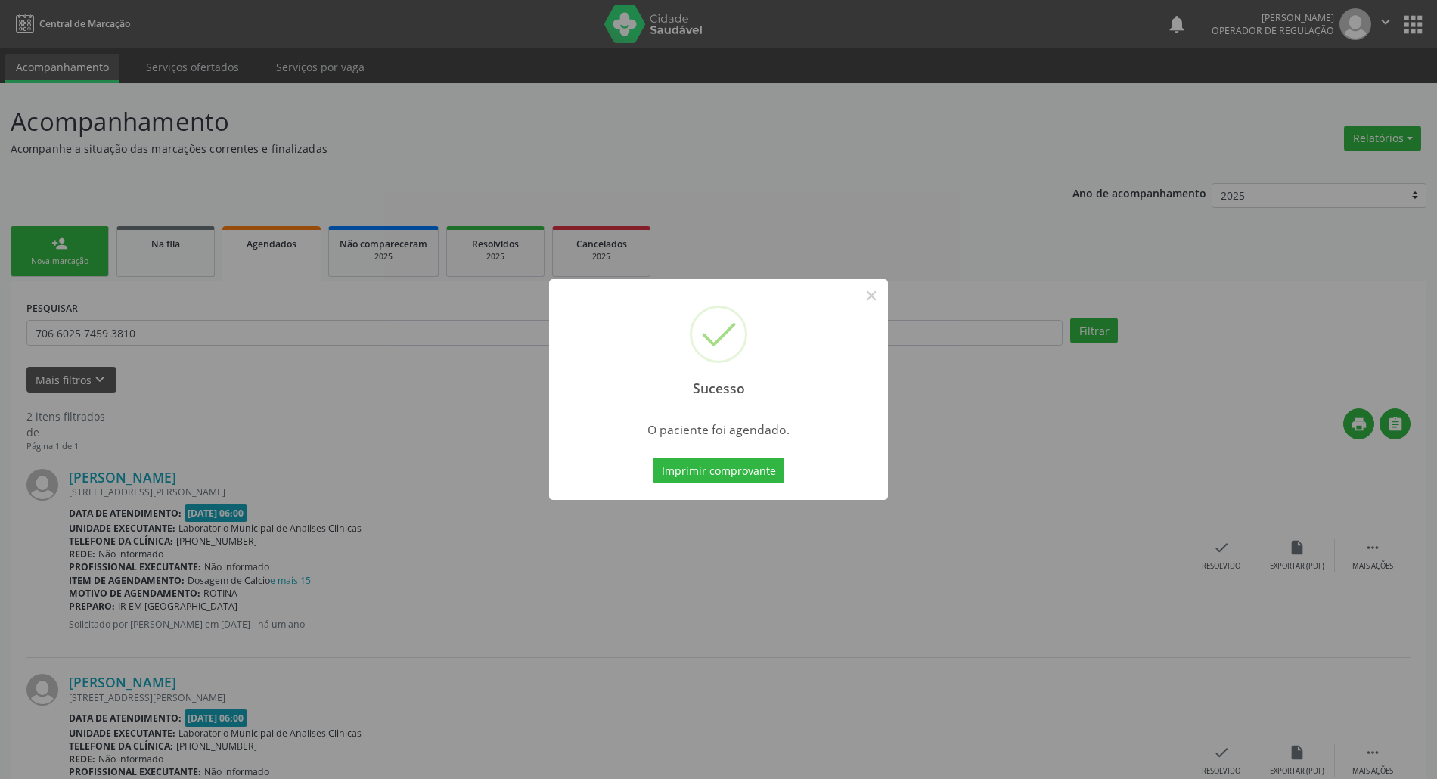
click at [653, 458] on button "Imprimir comprovante" at bounding box center [719, 471] width 132 height 26
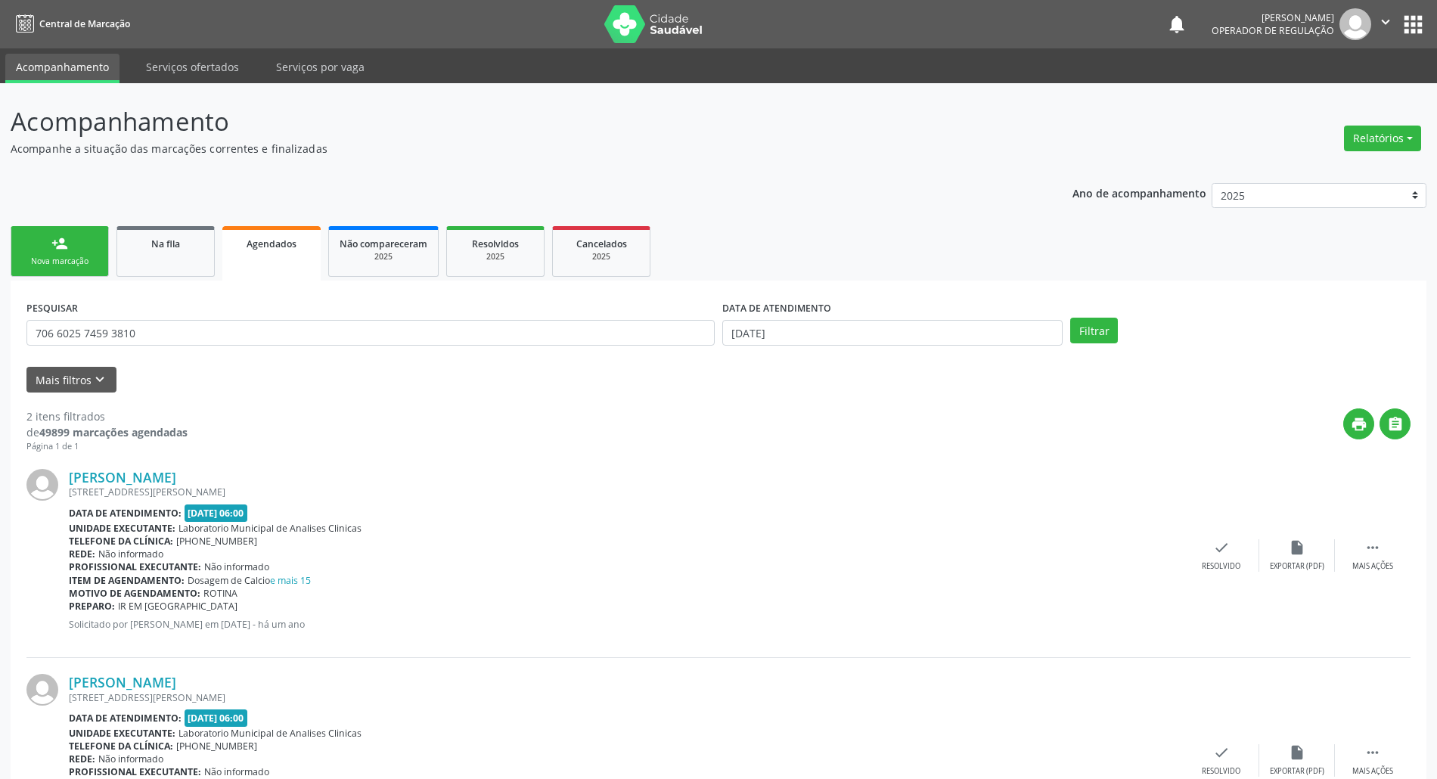
click at [67, 247] on div "person_add" at bounding box center [59, 243] width 17 height 17
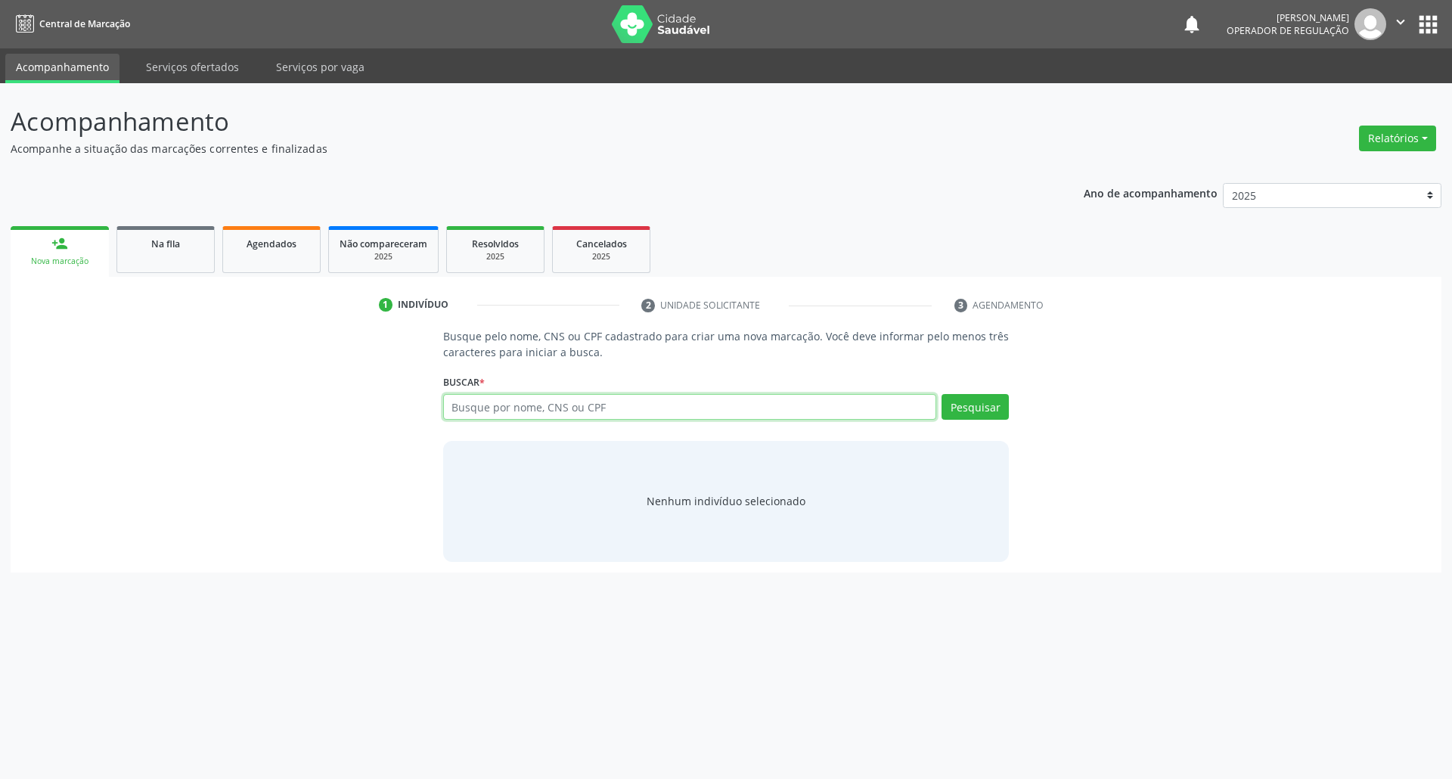
click at [758, 410] on input "text" at bounding box center [690, 407] width 494 height 26
type input "706404123058884"
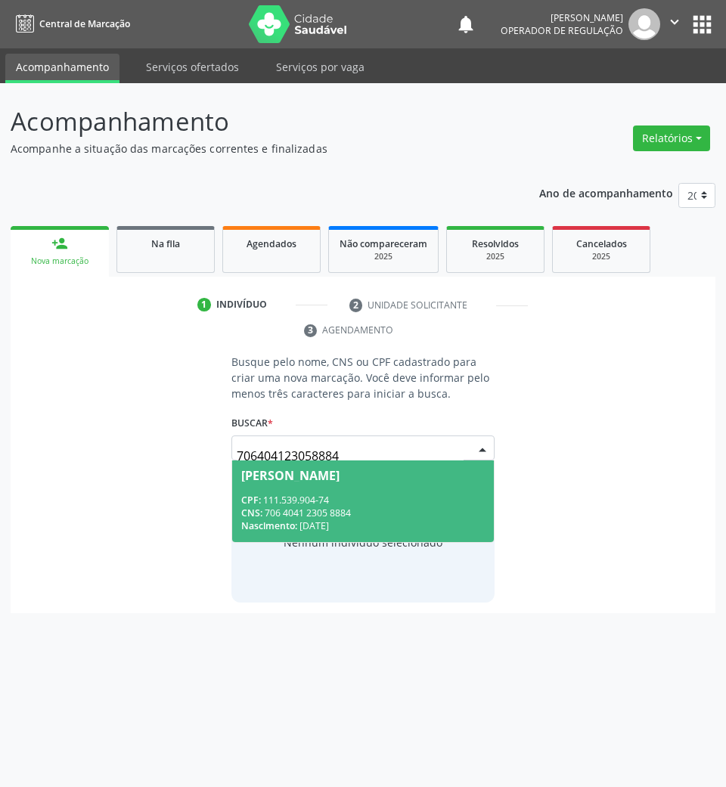
click at [346, 488] on span "Ana Beatriz Mendonça da Silva CPF: 111.539.904-74 CNS: 706 4041 2305 8884 Nasci…" at bounding box center [363, 501] width 262 height 81
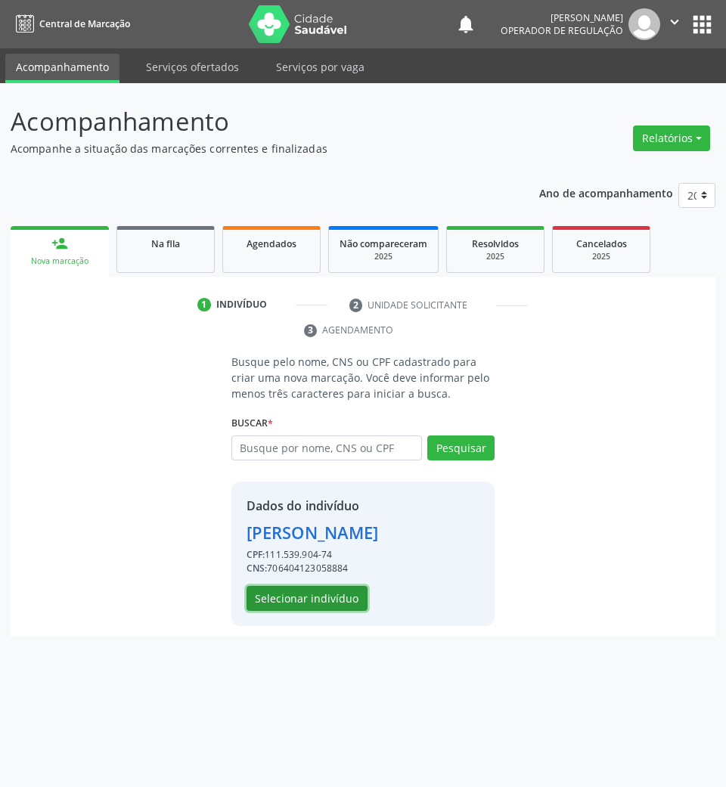
click at [354, 612] on button "Selecionar indivíduo" at bounding box center [307, 599] width 121 height 26
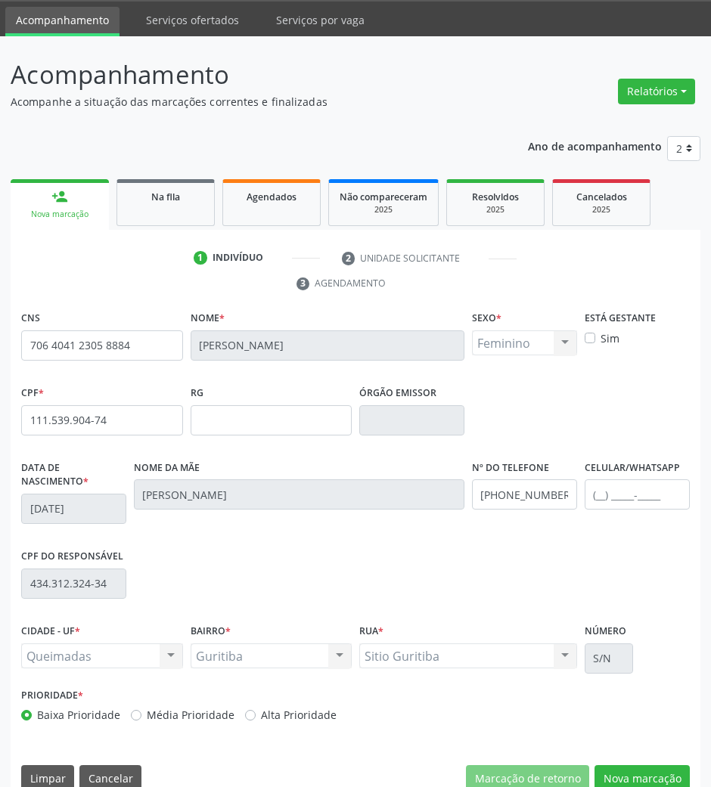
scroll to position [73, 0]
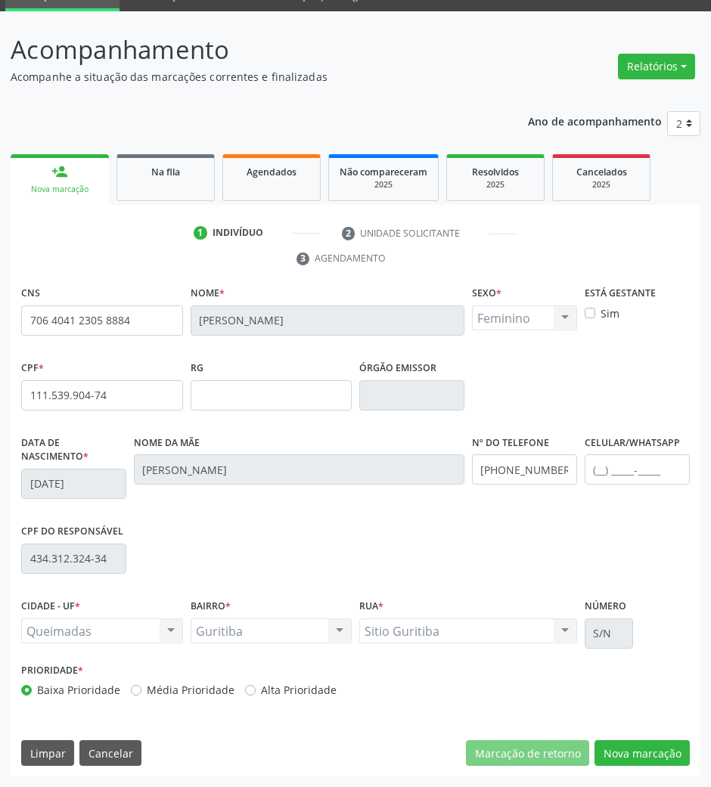
click at [650, 737] on div "CNS 706 4041 2305 8884 Nome * Ana Beatriz Mendonça da Silva Sexo * Feminino Mas…" at bounding box center [356, 529] width 690 height 495
click at [655, 744] on button "Nova marcação" at bounding box center [641, 753] width 95 height 26
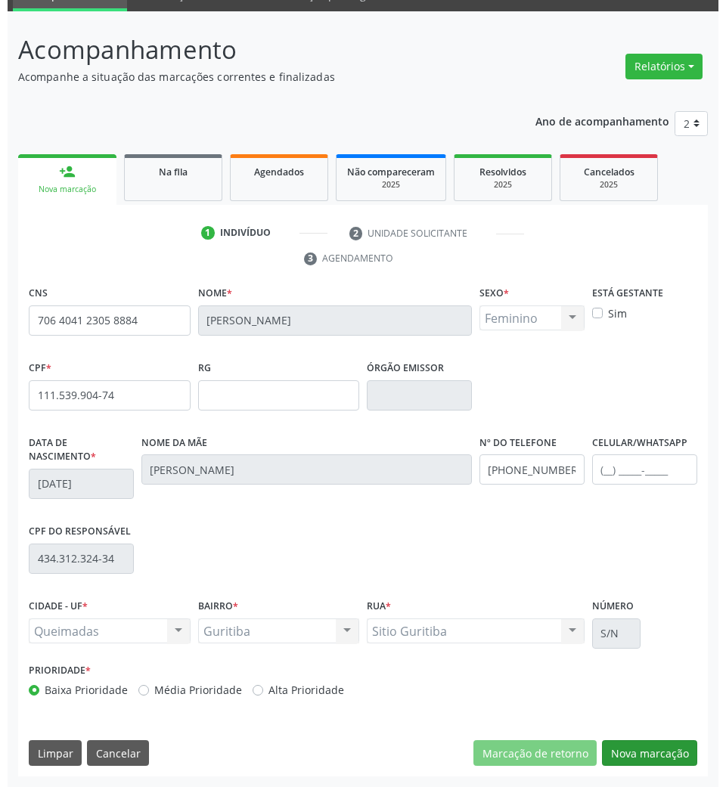
scroll to position [0, 0]
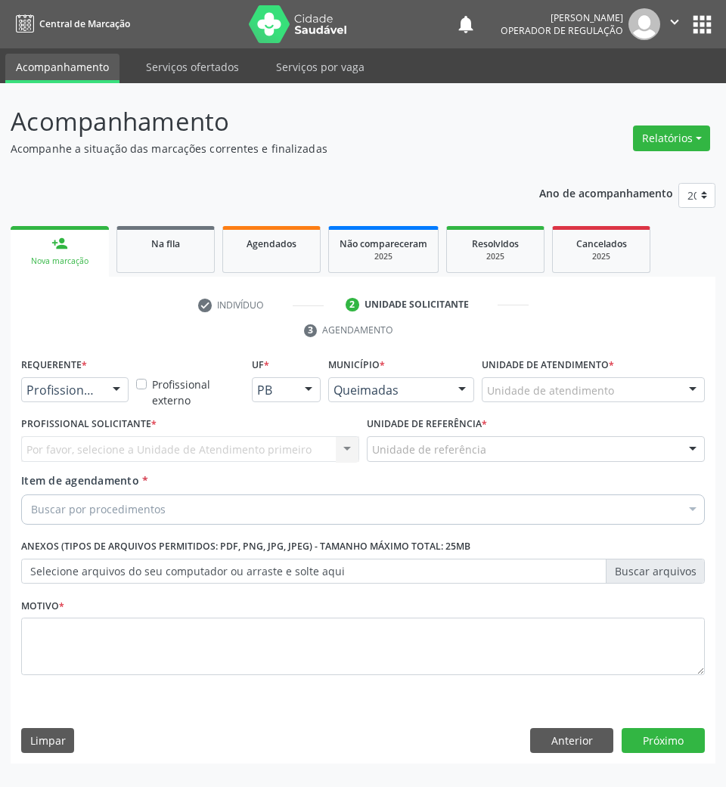
drag, startPoint x: 110, startPoint y: 392, endPoint x: 101, endPoint y: 470, distance: 78.5
click at [110, 398] on div at bounding box center [116, 391] width 23 height 26
click at [104, 449] on span "Paciente" at bounding box center [95, 448] width 147 height 30
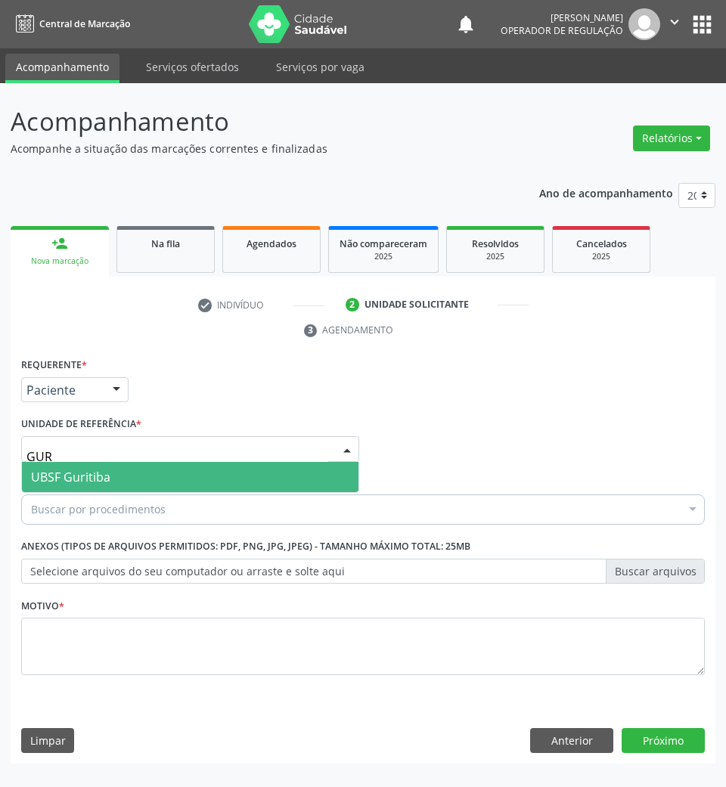
type input "GURI"
click at [126, 478] on span "UBSF Guritiba" at bounding box center [190, 477] width 337 height 30
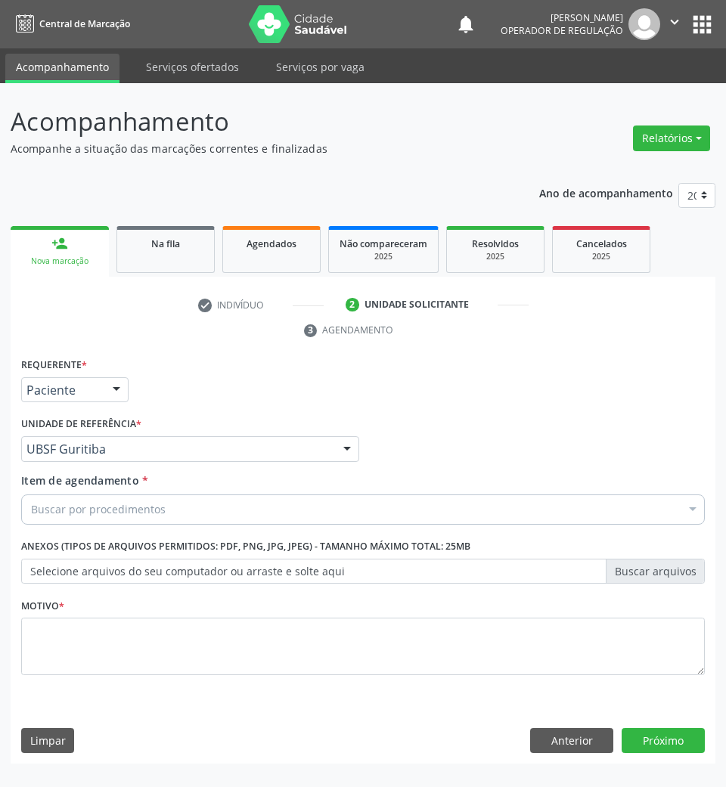
click at [265, 516] on div "Buscar por procedimentos" at bounding box center [363, 510] width 684 height 30
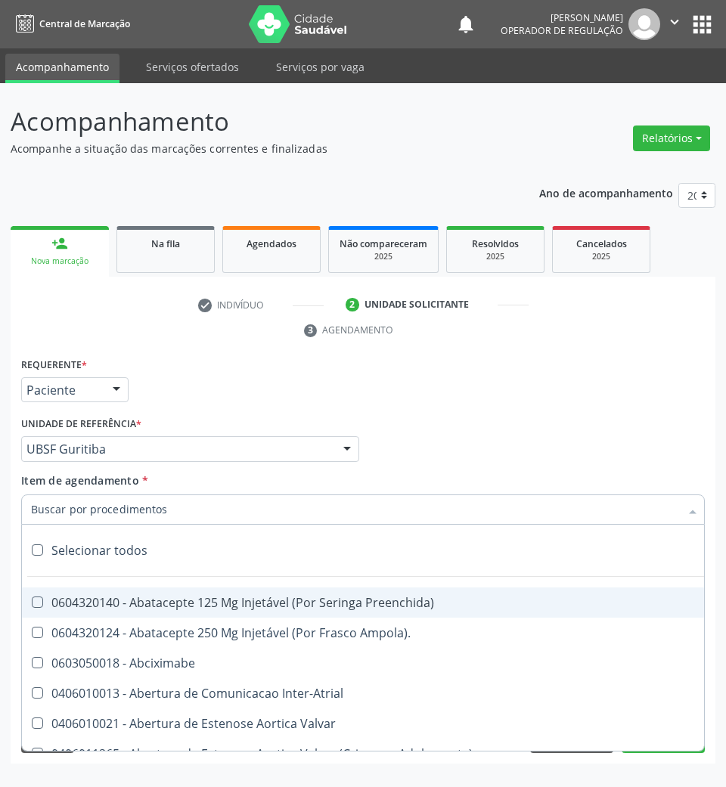
scroll to position [101, 0]
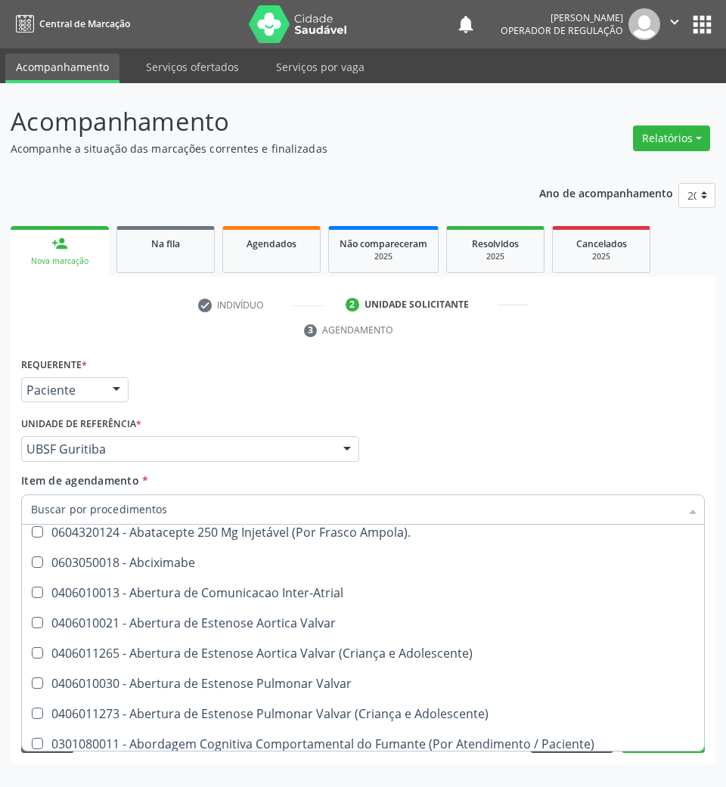
click at [629, 402] on div "Requerente * Paciente Profissional de Saúde Paciente Nenhum resultado encontrad…" at bounding box center [362, 383] width 691 height 59
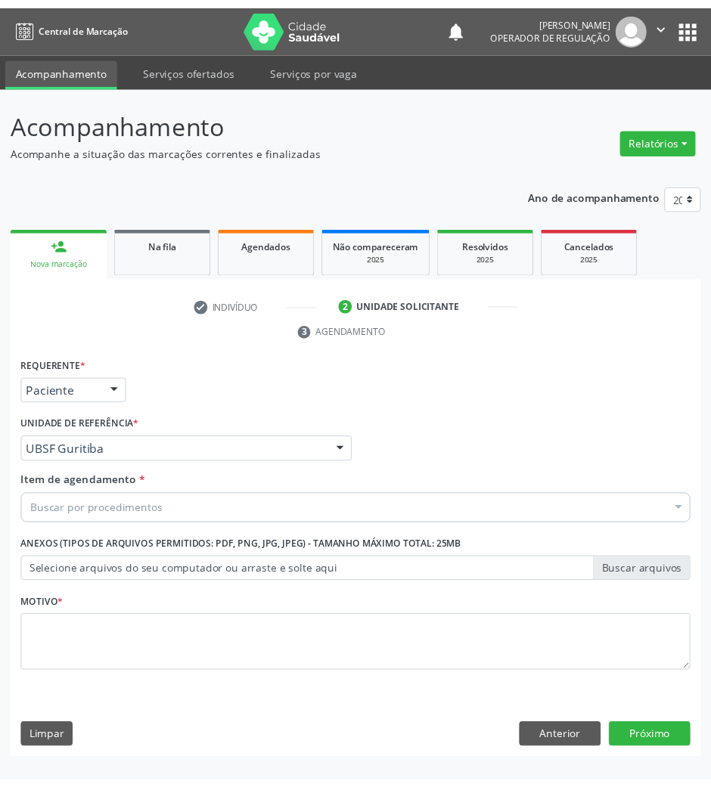
scroll to position [0, 0]
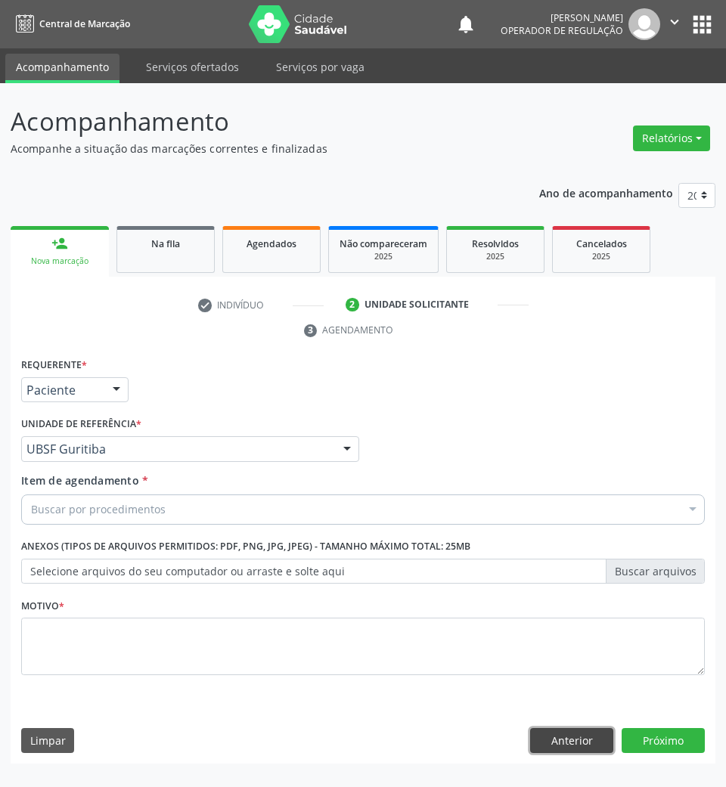
click at [599, 747] on button "Anterior" at bounding box center [571, 741] width 83 height 26
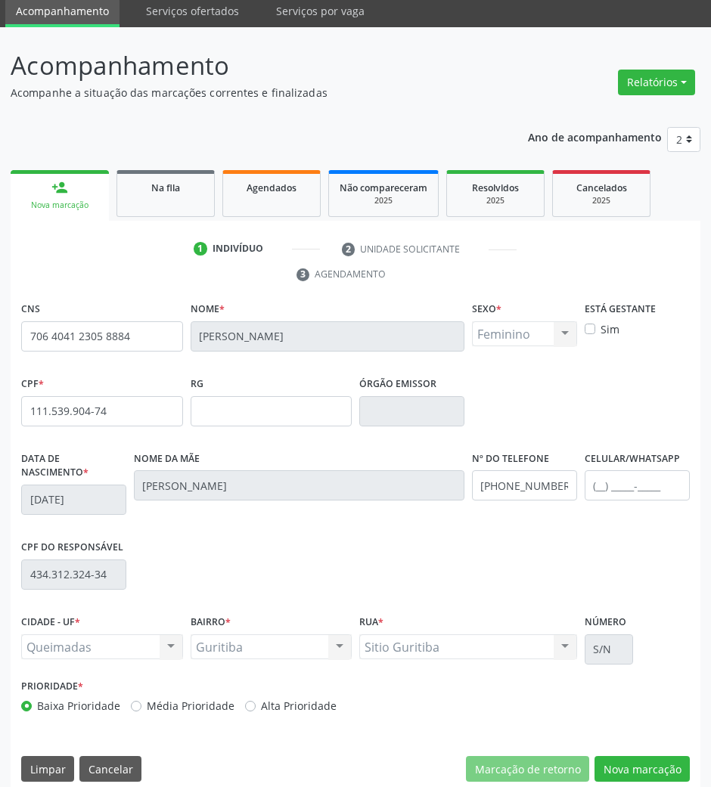
scroll to position [73, 0]
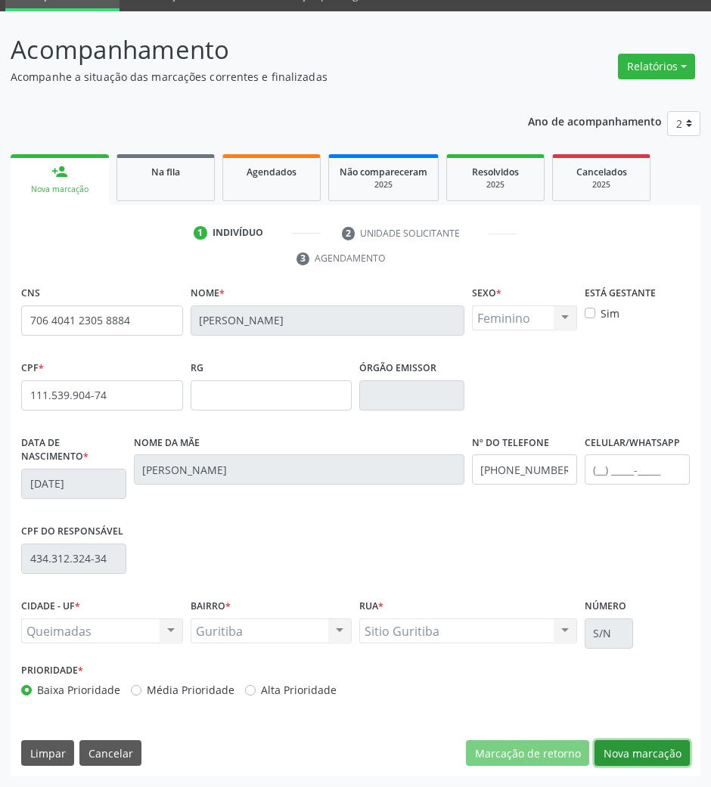
click at [661, 751] on button "Nova marcação" at bounding box center [641, 753] width 95 height 26
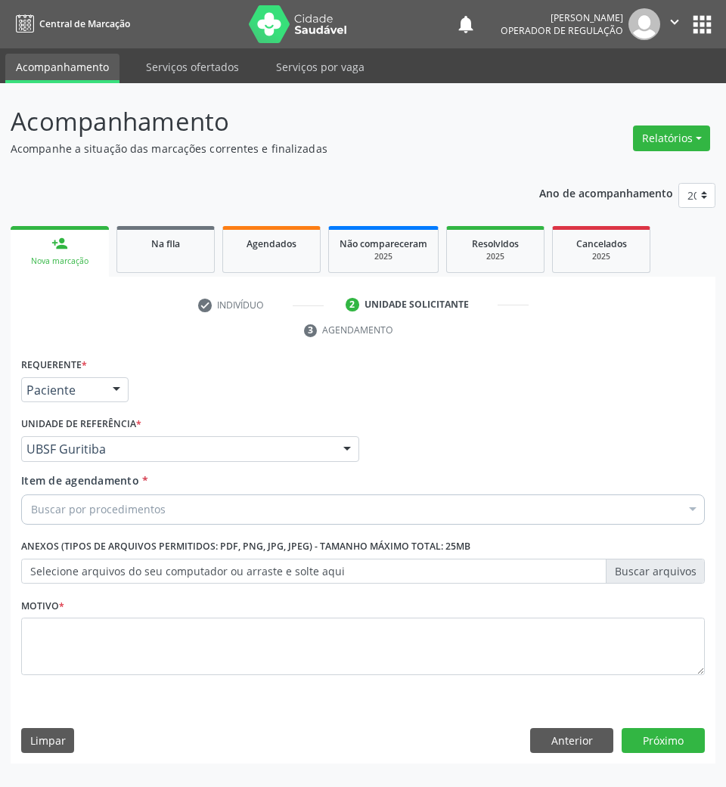
click at [168, 506] on div "Buscar por procedimentos" at bounding box center [363, 510] width 684 height 30
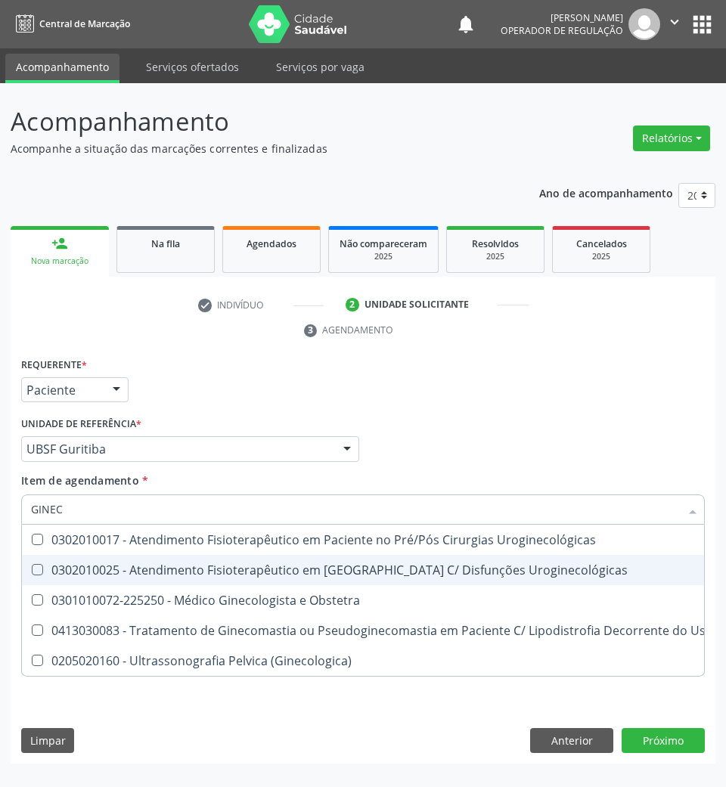
type input "GINECO"
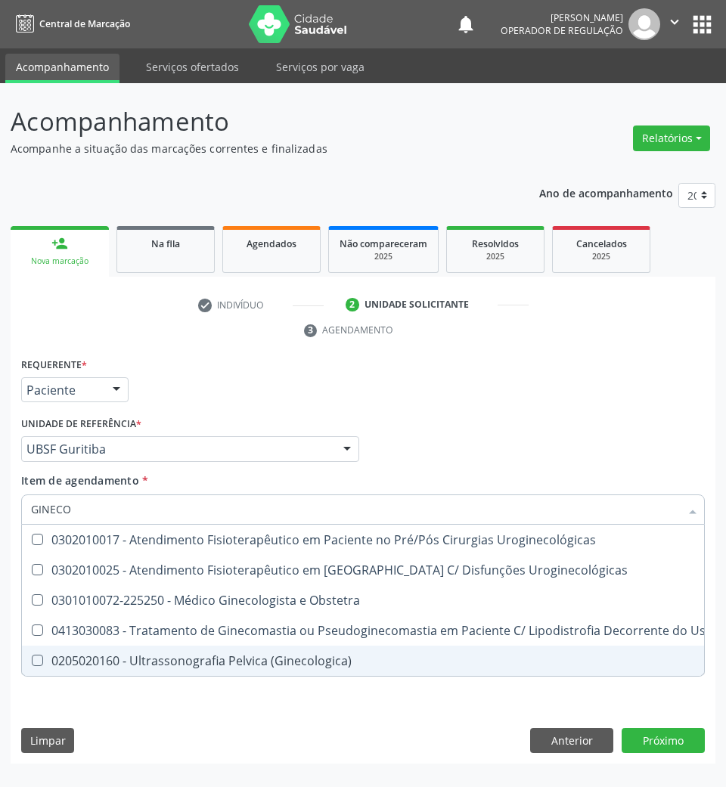
click at [279, 660] on div "0205020160 - Ultrassonografia Pelvica (Ginecologica)" at bounding box center [426, 661] width 791 height 12
checkbox \(Ginecologica\) "true"
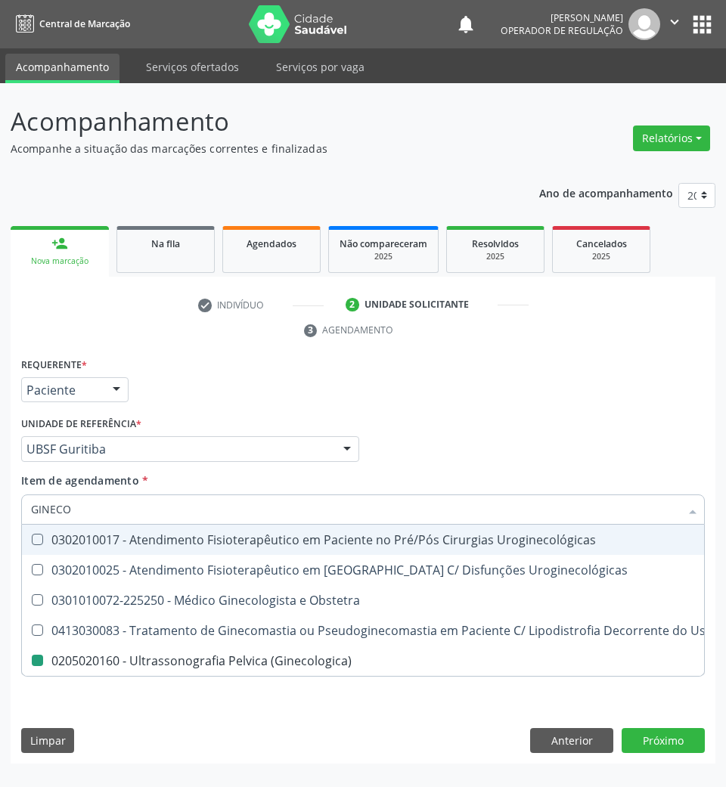
drag, startPoint x: 467, startPoint y: 425, endPoint x: 446, endPoint y: 401, distance: 31.7
click at [461, 418] on div "Profissional Solicitante Por favor, selecione a Unidade de Atendimento primeiro…" at bounding box center [362, 442] width 691 height 59
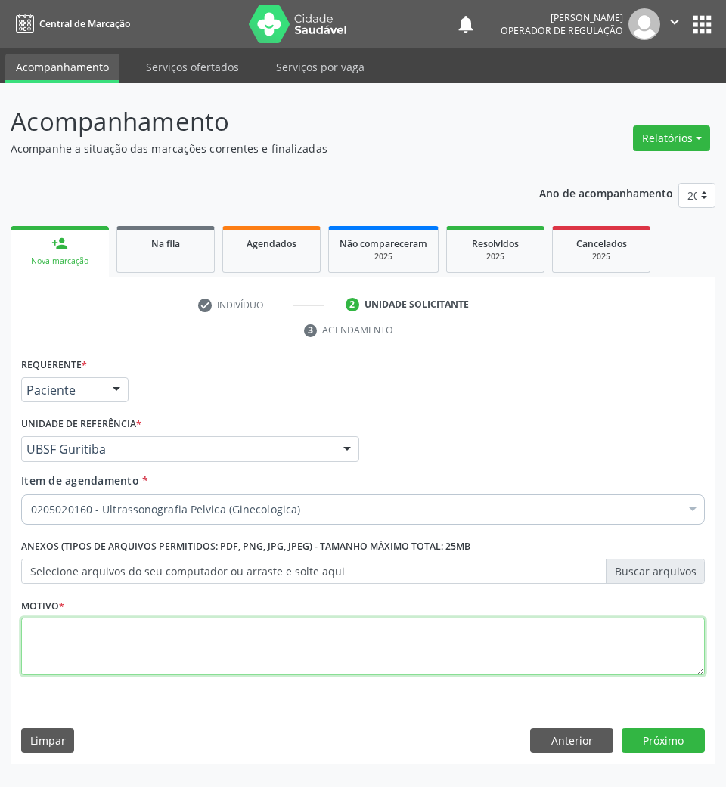
click at [369, 648] on textarea at bounding box center [363, 646] width 684 height 57
type textarea "DOR"
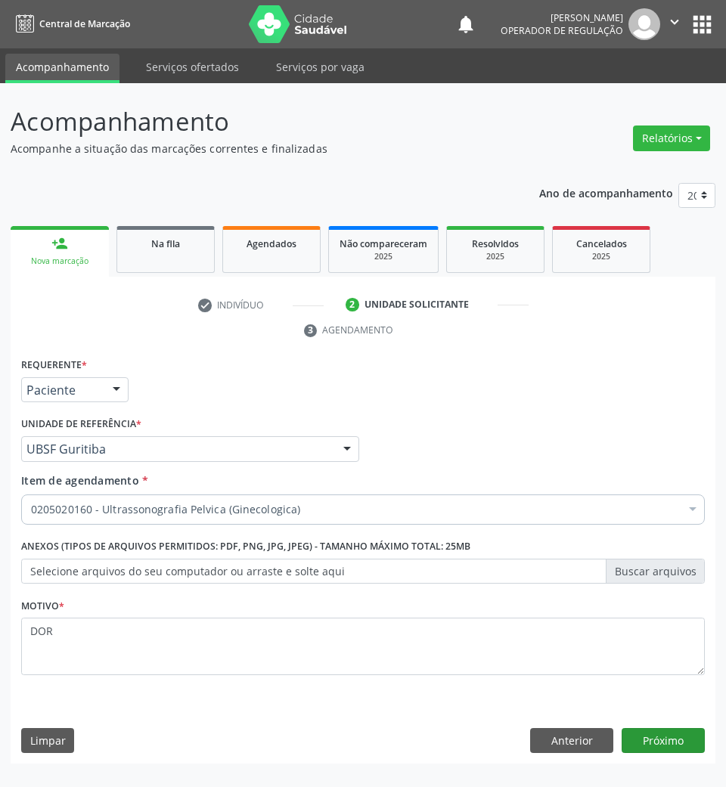
drag, startPoint x: 670, startPoint y: 765, endPoint x: 670, endPoint y: 754, distance: 11.3
click at [670, 763] on div "Requerente * Paciente Profissional de Saúde Paciente Nenhum resultado encontrad…" at bounding box center [363, 559] width 705 height 411
click at [670, 750] on button "Próximo" at bounding box center [663, 741] width 83 height 26
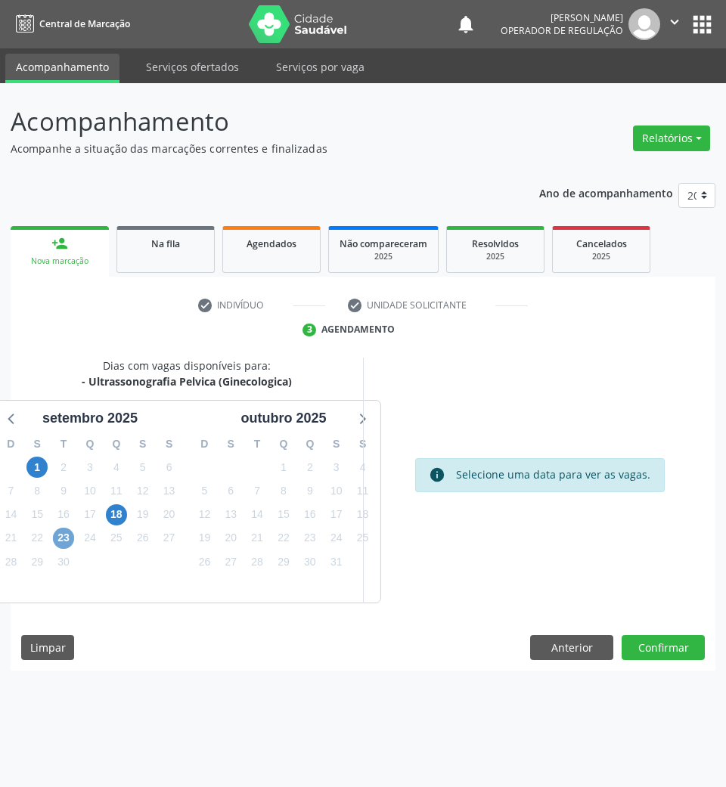
click at [61, 536] on span "23" at bounding box center [63, 538] width 21 height 21
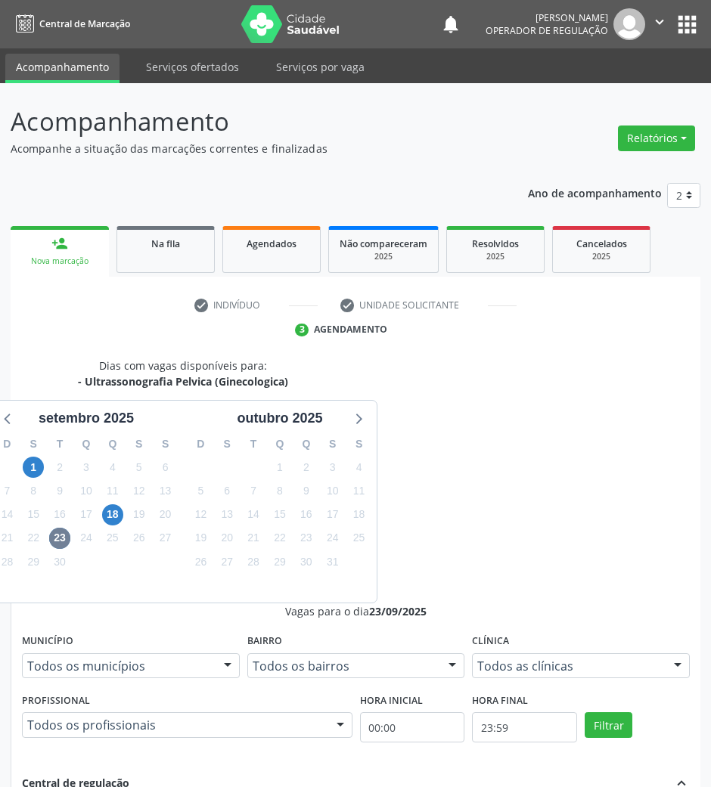
drag, startPoint x: 386, startPoint y: 612, endPoint x: 290, endPoint y: 625, distance: 96.2
radio input "true"
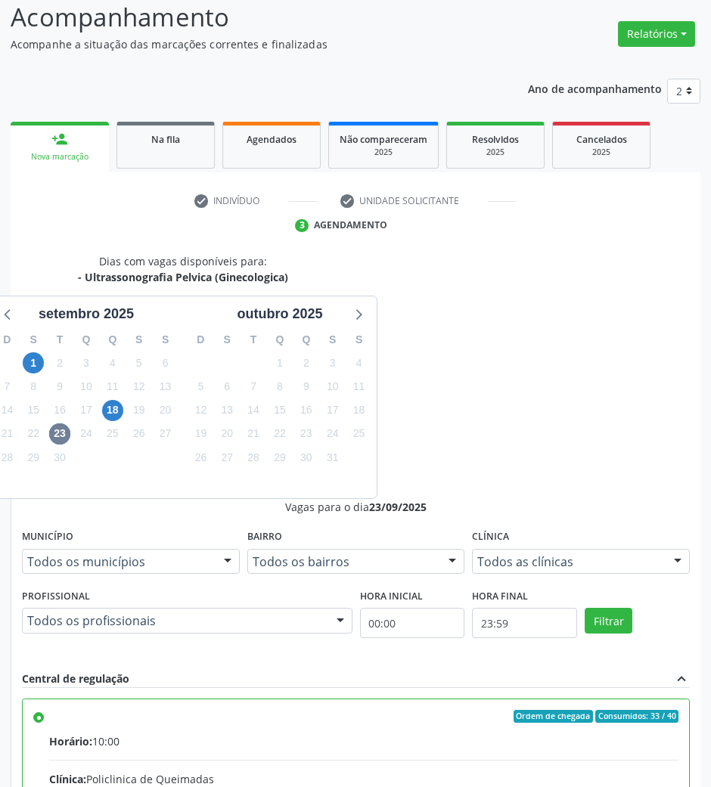
scroll to position [149, 0]
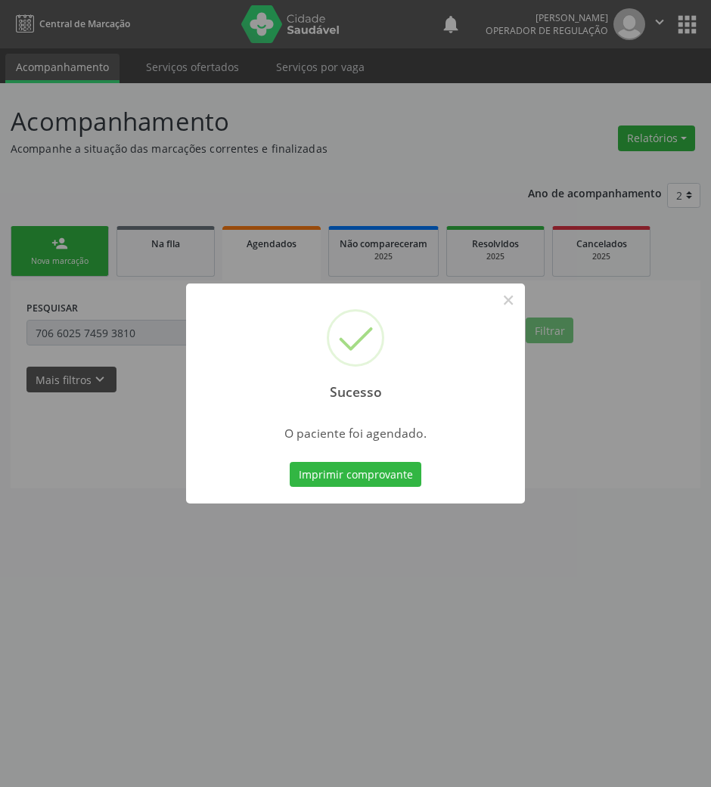
scroll to position [0, 0]
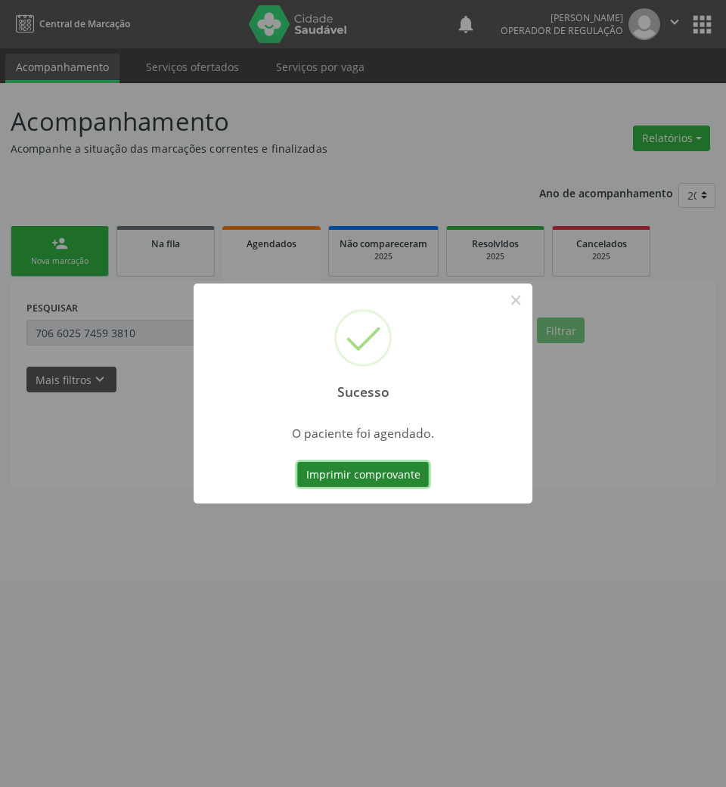
click at [336, 476] on button "Imprimir comprovante" at bounding box center [363, 475] width 132 height 26
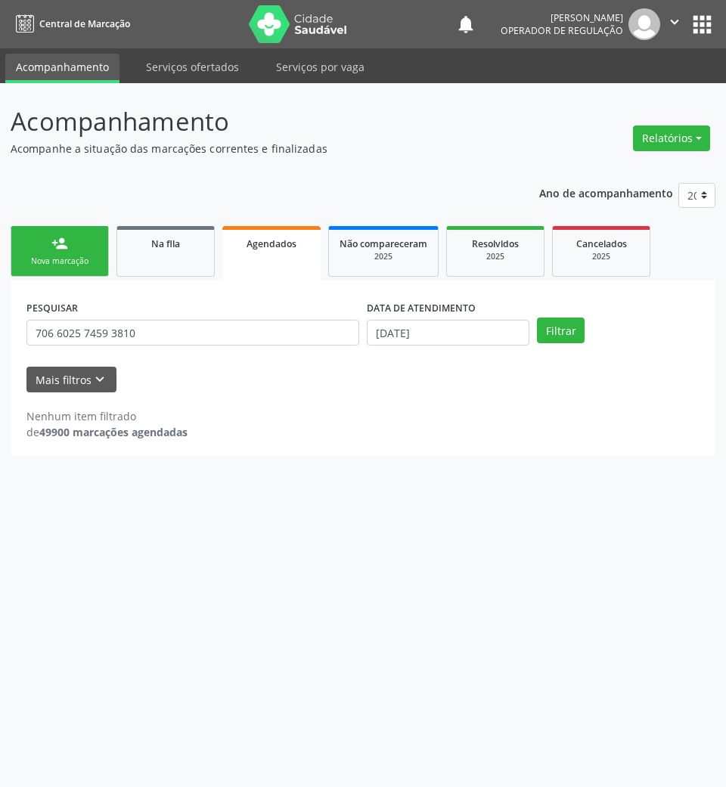
click at [73, 264] on div "Nova marcação" at bounding box center [60, 261] width 76 height 11
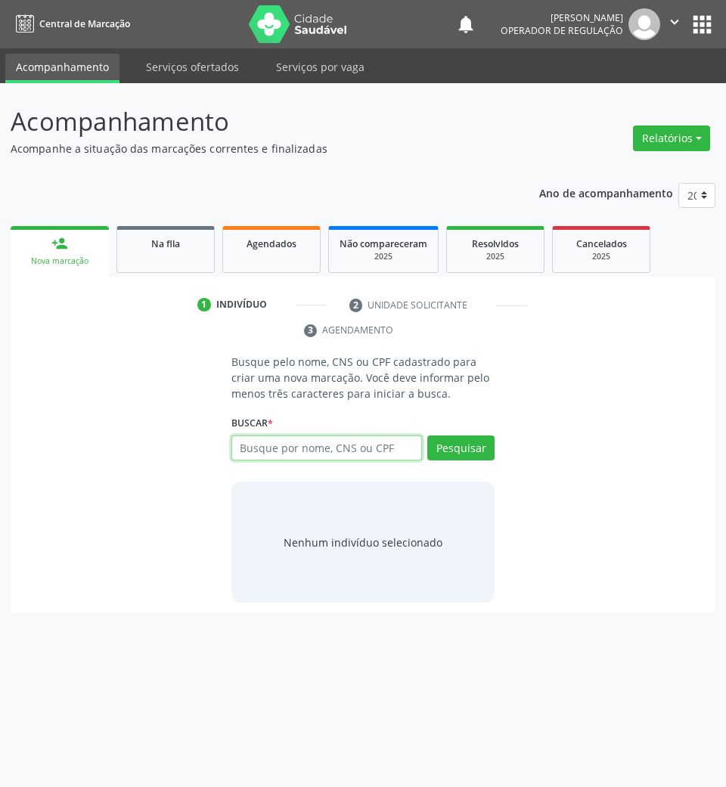
click at [293, 458] on input "text" at bounding box center [326, 449] width 191 height 26
type input "700008759455106"
click at [451, 455] on button "Pesquisar" at bounding box center [460, 449] width 67 height 26
click at [373, 452] on input "700008759455106" at bounding box center [326, 449] width 191 height 26
click at [467, 458] on button "Pesquisar" at bounding box center [460, 449] width 67 height 26
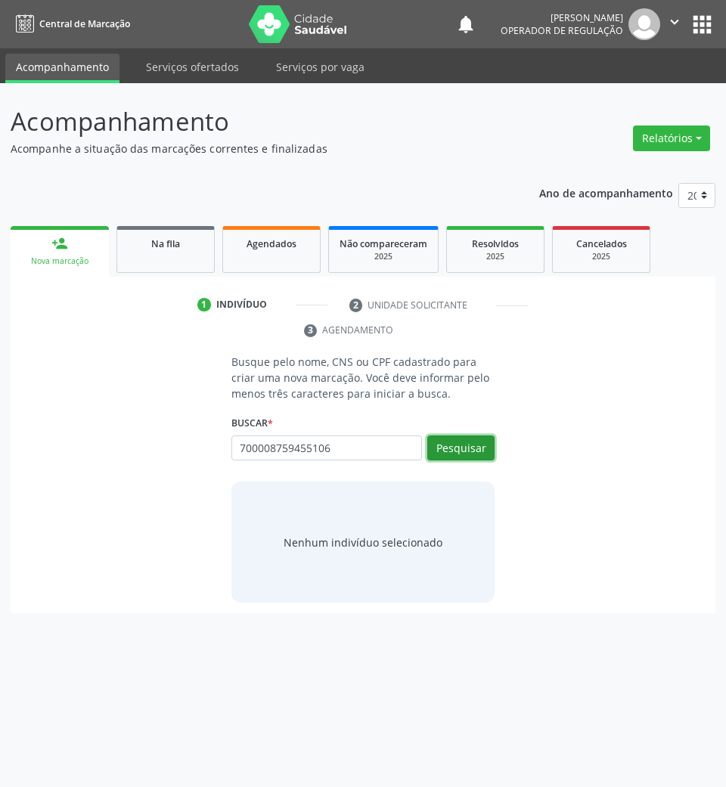
click at [437, 448] on button "Pesquisar" at bounding box center [460, 449] width 67 height 26
click at [452, 440] on button "Pesquisar" at bounding box center [460, 449] width 67 height 26
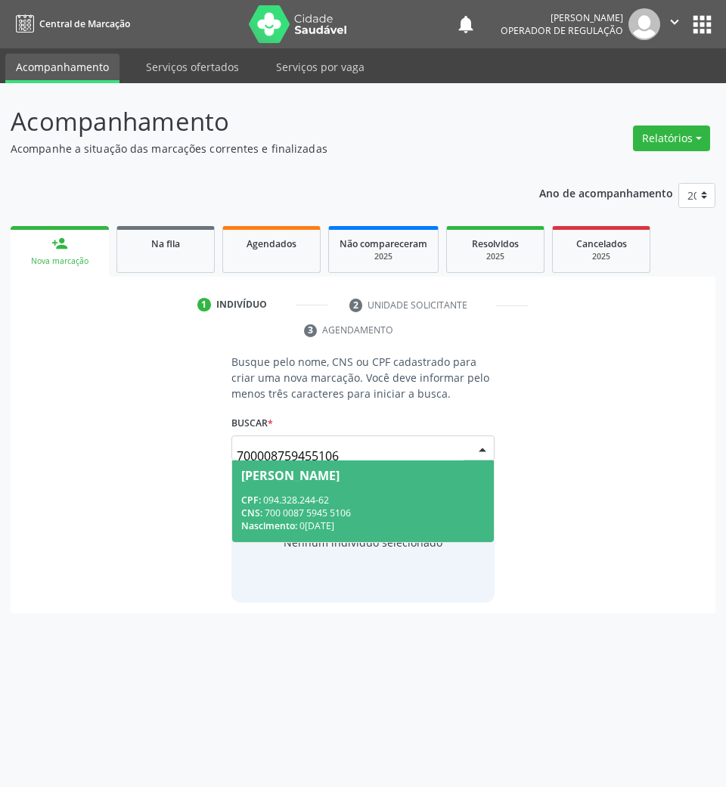
click at [400, 457] on input "700008759455106" at bounding box center [351, 456] width 228 height 30
click at [373, 504] on div "CPF: 094.328.244-62" at bounding box center [363, 500] width 244 height 13
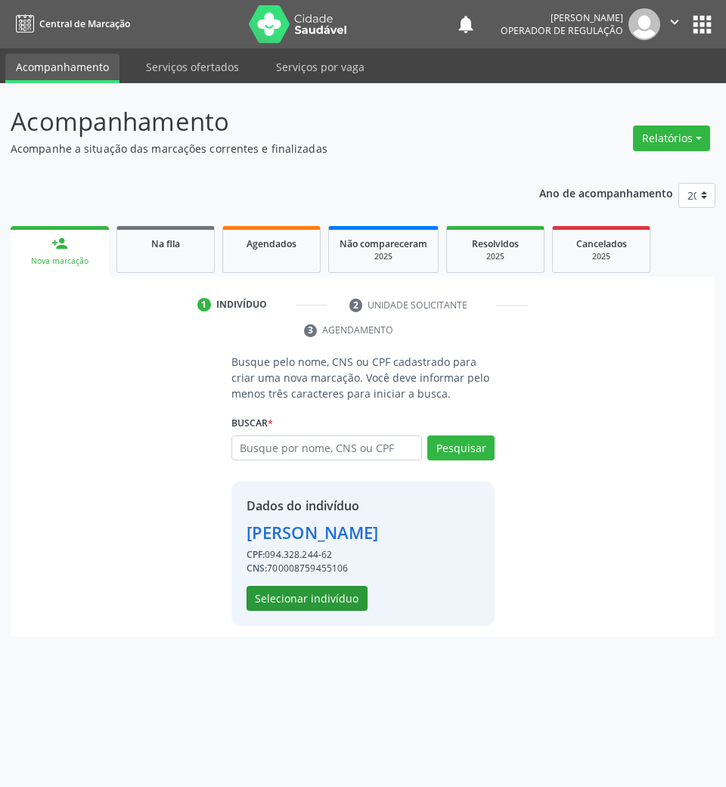
drag, startPoint x: 259, startPoint y: 637, endPoint x: 293, endPoint y: 603, distance: 48.7
click at [260, 634] on div "Busque pelo nome, CNS ou CPF cadastrado para criar uma nova marcação. Você deve…" at bounding box center [363, 495] width 705 height 283
click at [293, 604] on button "Selecionar indivíduo" at bounding box center [307, 599] width 121 height 26
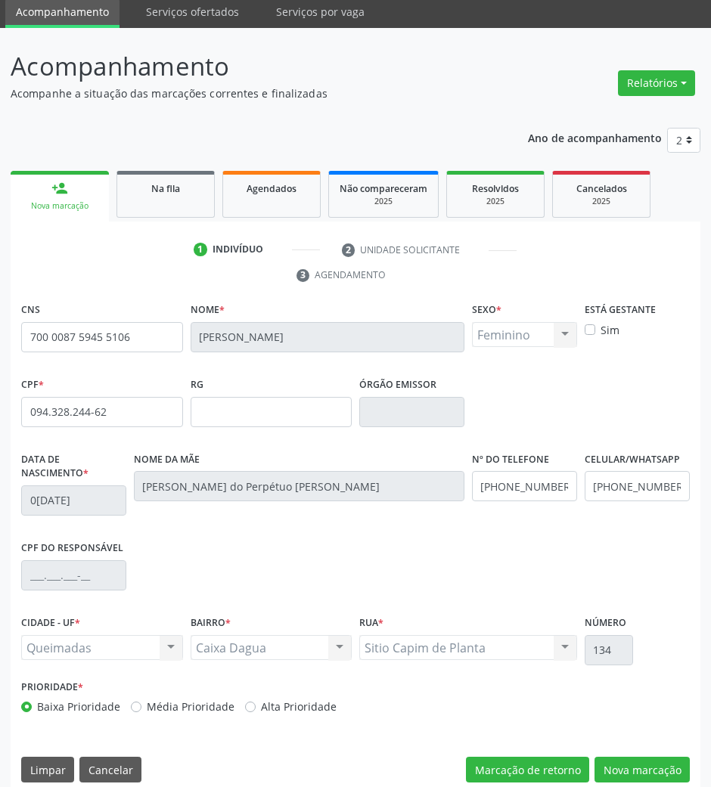
scroll to position [73, 0]
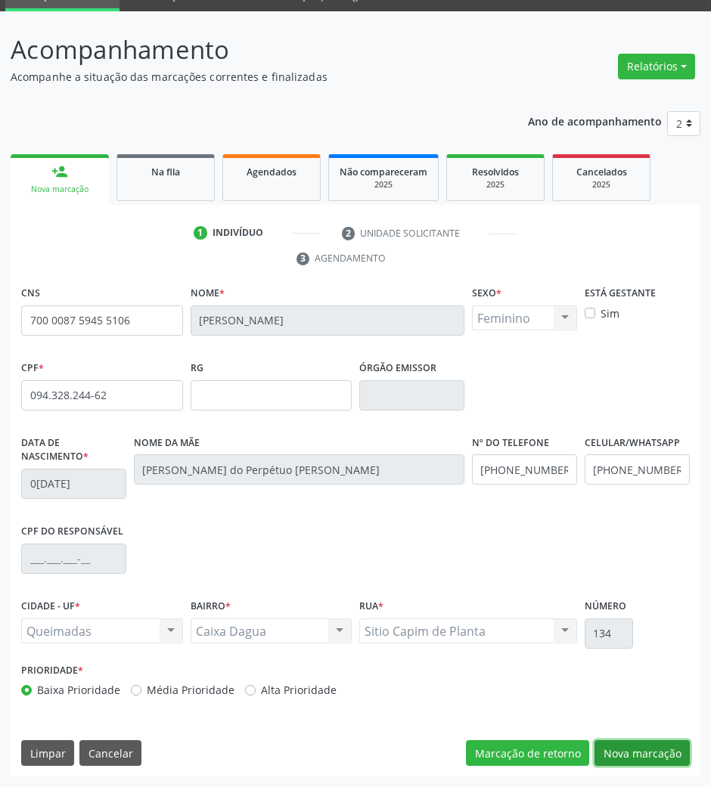
drag, startPoint x: 643, startPoint y: 742, endPoint x: 509, endPoint y: 664, distance: 154.9
click at [641, 742] on button "Nova marcação" at bounding box center [641, 753] width 95 height 26
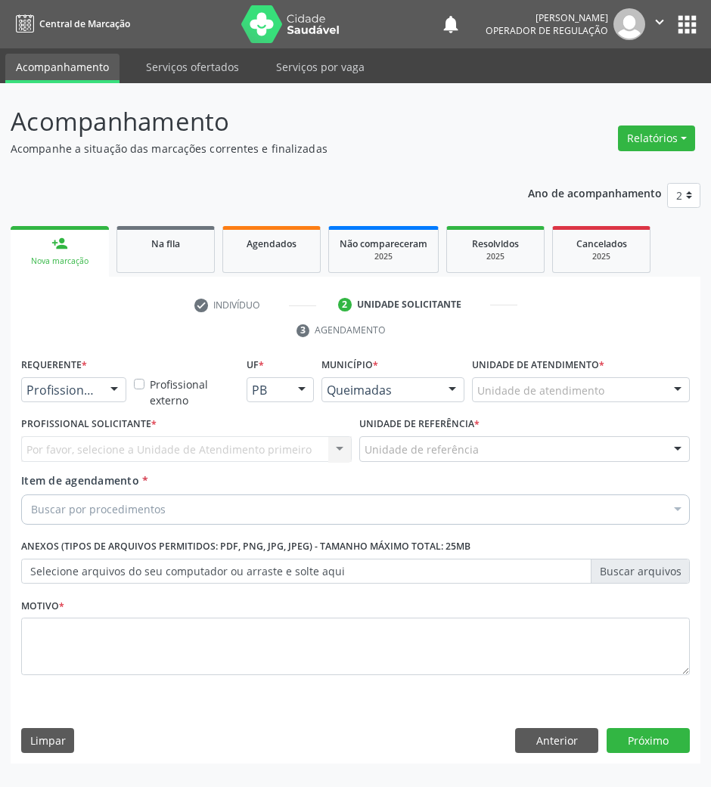
scroll to position [0, 0]
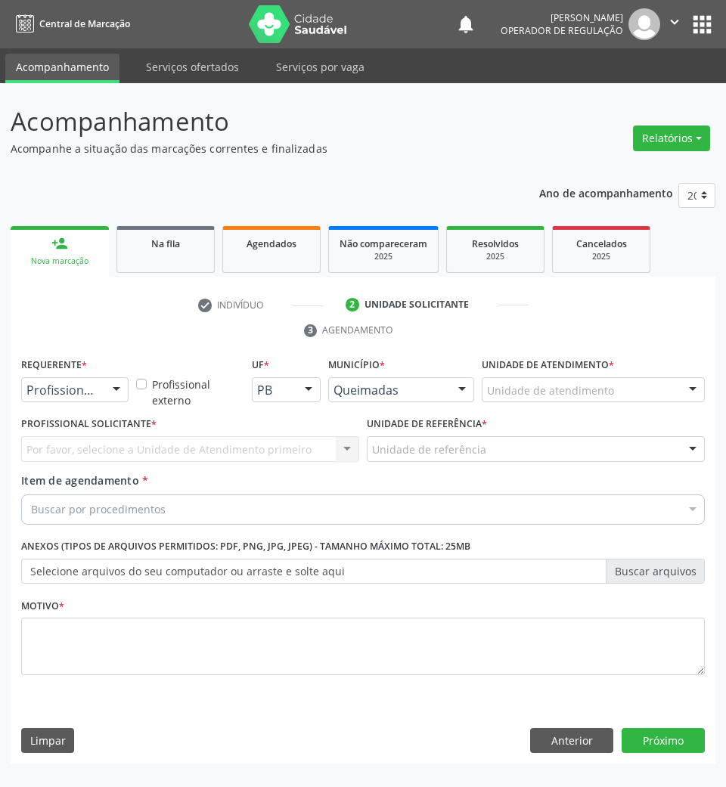
drag, startPoint x: 110, startPoint y: 386, endPoint x: 98, endPoint y: 402, distance: 20.1
click at [107, 390] on div at bounding box center [116, 391] width 23 height 26
drag, startPoint x: 83, startPoint y: 458, endPoint x: 88, endPoint y: 442, distance: 17.2
click at [85, 457] on span "Paciente" at bounding box center [95, 448] width 147 height 30
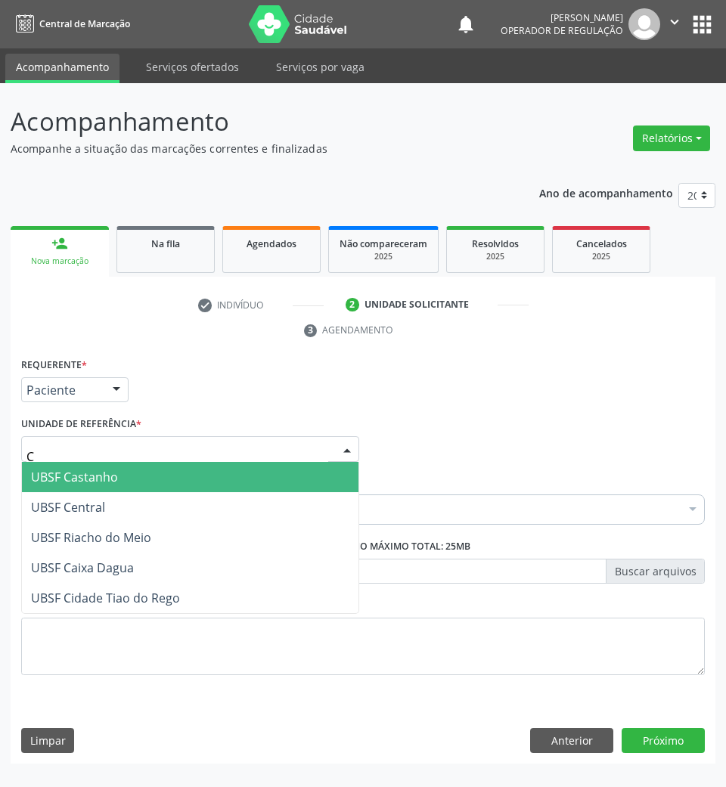
type input "CA"
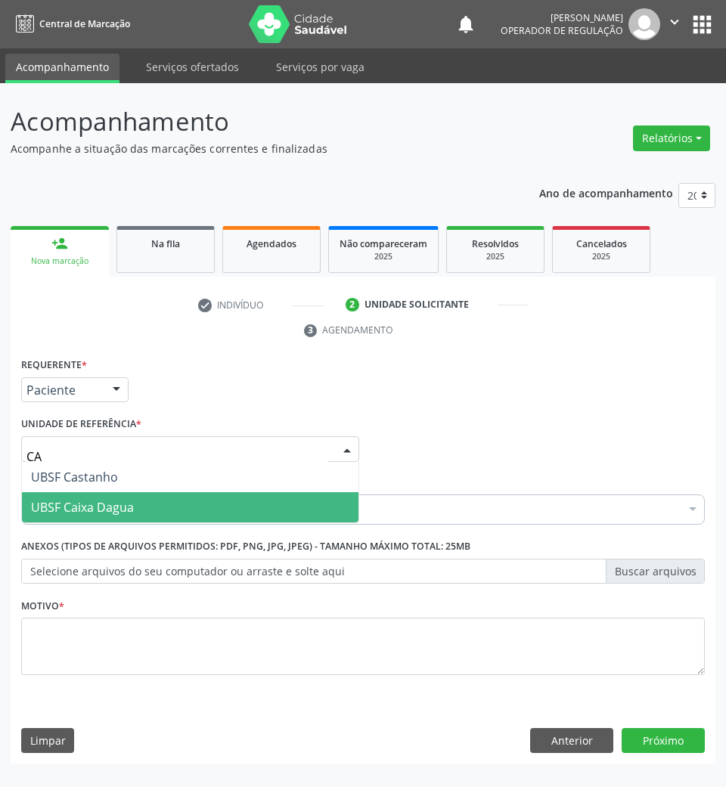
click at [119, 494] on span "UBSF Caixa Dagua" at bounding box center [190, 507] width 337 height 30
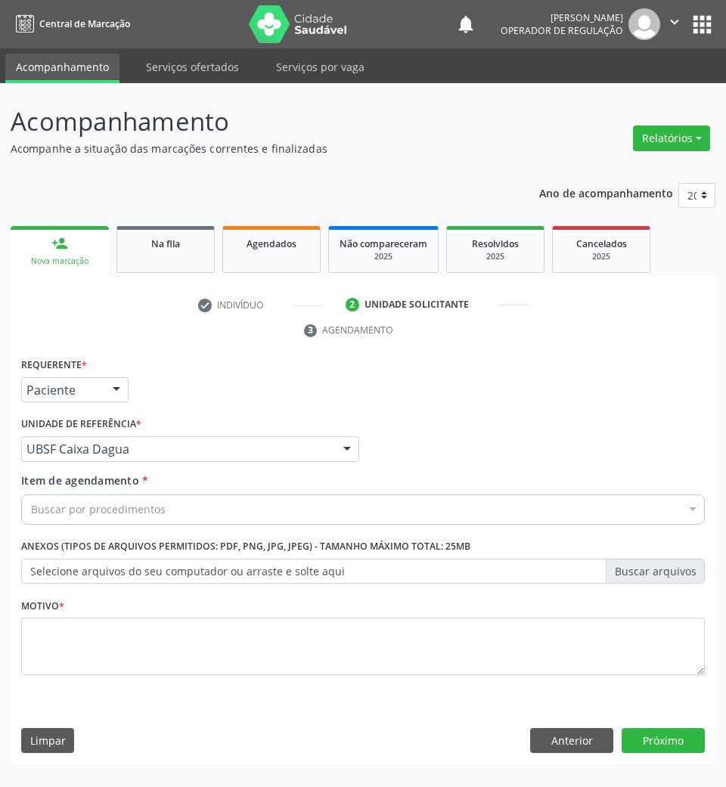
click at [173, 505] on div "Buscar por procedimentos" at bounding box center [363, 510] width 684 height 30
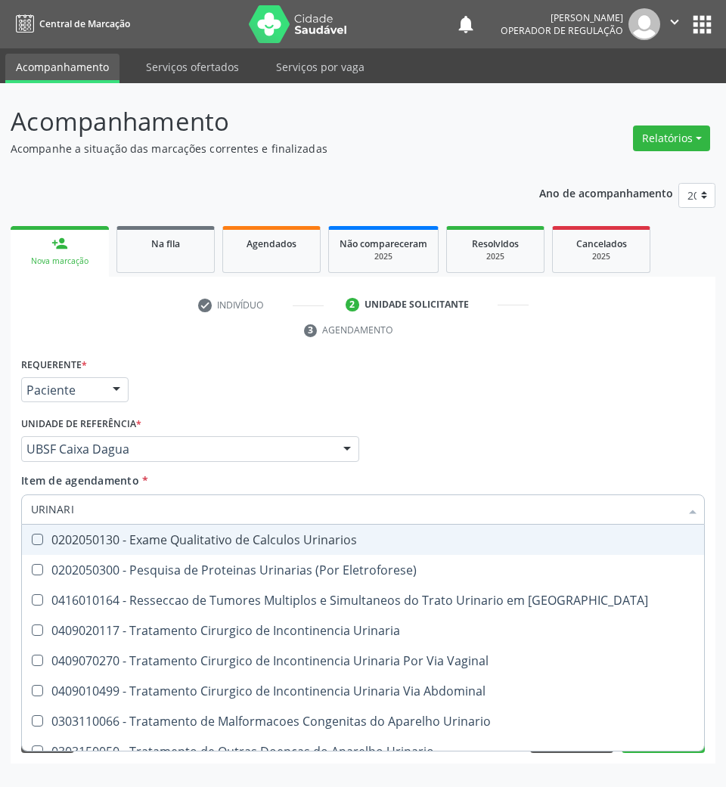
type input "URINARIO"
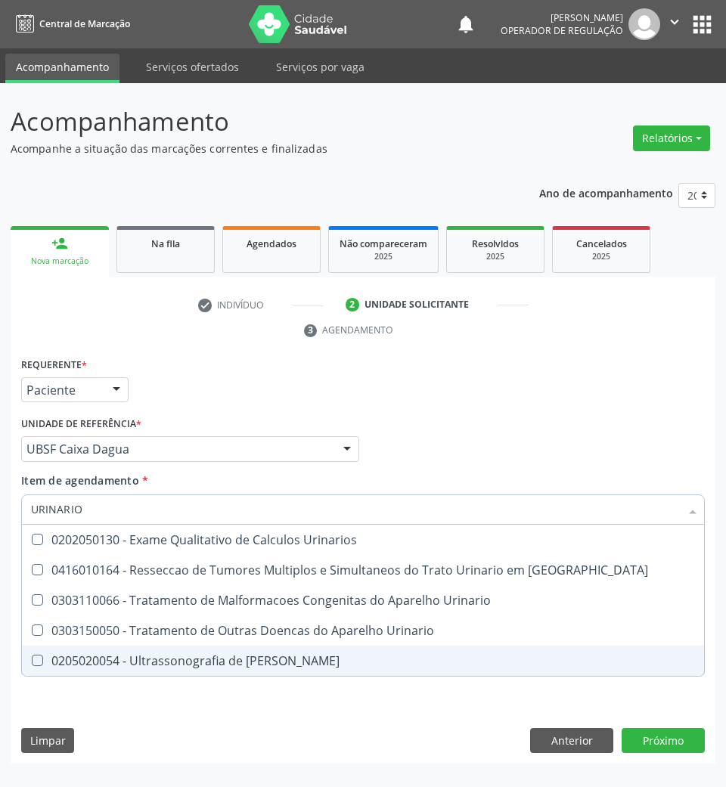
click at [203, 666] on div "0205020054 - Ultrassonografia de Aparelho Urinario" at bounding box center [363, 661] width 664 height 12
checkbox Urinario "true"
click at [212, 730] on div "Requerente * Paciente Profissional de Saúde Paciente Nenhum resultado encontrad…" at bounding box center [363, 559] width 705 height 411
checkbox Oncologia "true"
checkbox Urinario "false"
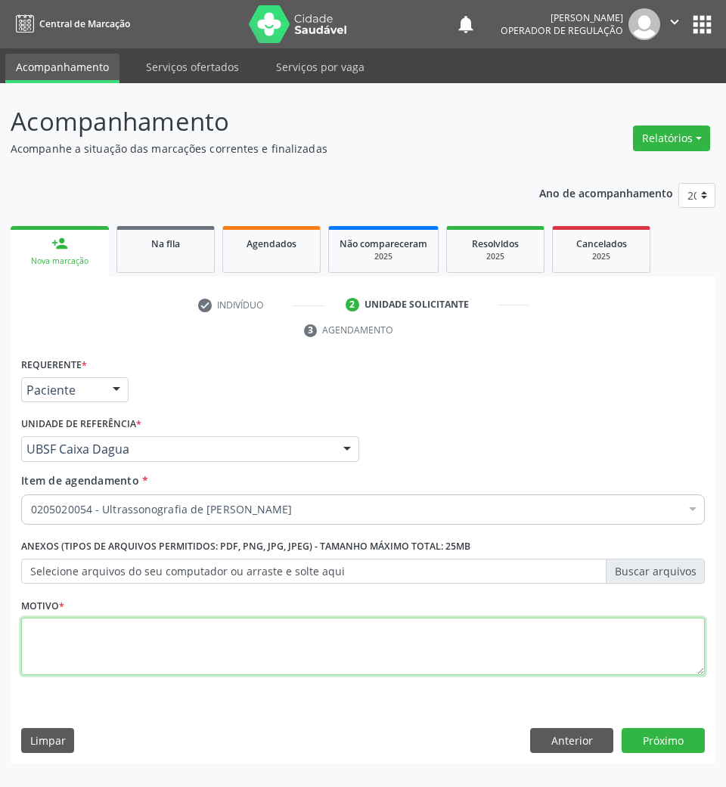
click at [216, 645] on textarea at bounding box center [363, 646] width 684 height 57
type textarea "NEFROLITIASE"
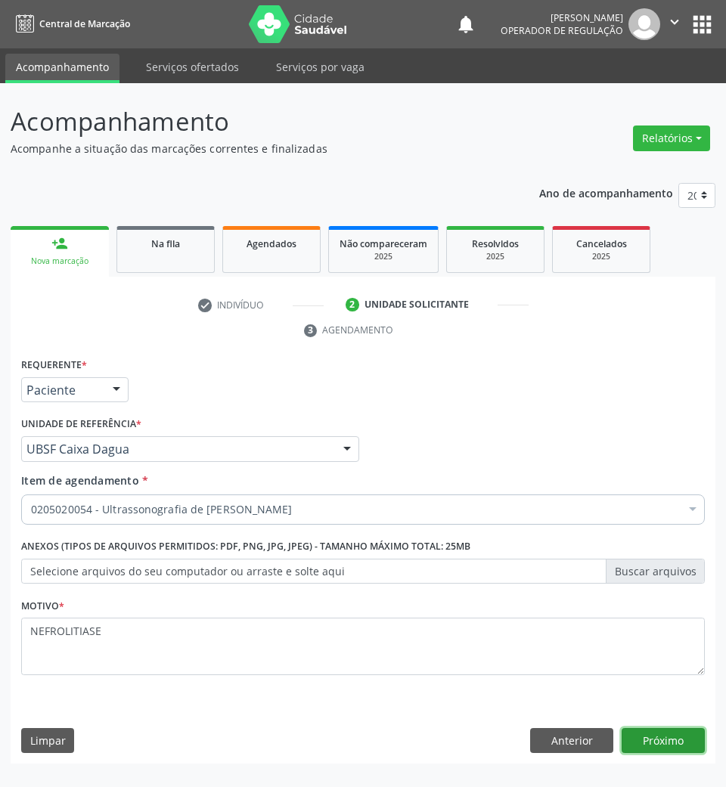
click button "Próximo" at bounding box center [663, 741] width 83 height 26
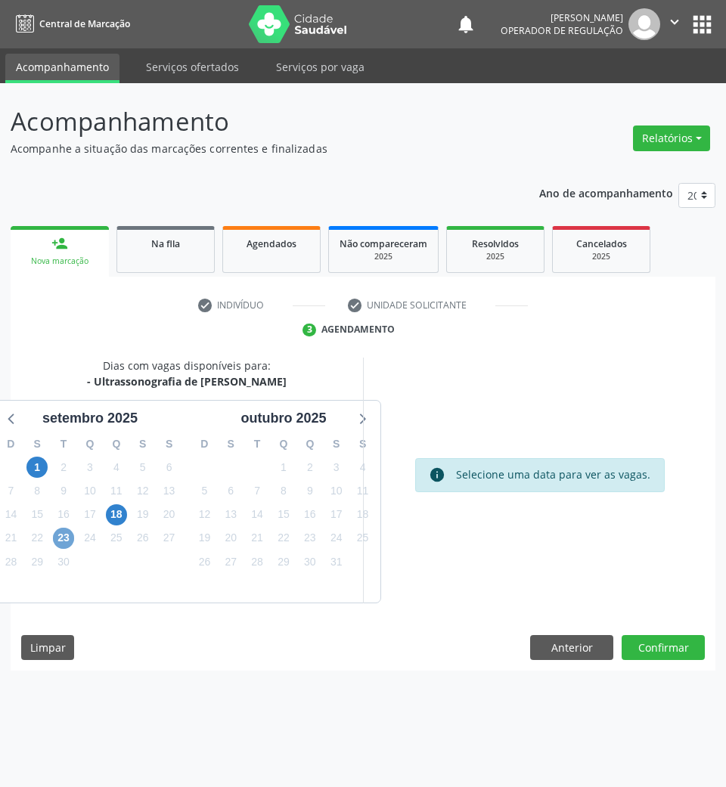
click at [65, 536] on span "23" at bounding box center [63, 538] width 21 height 21
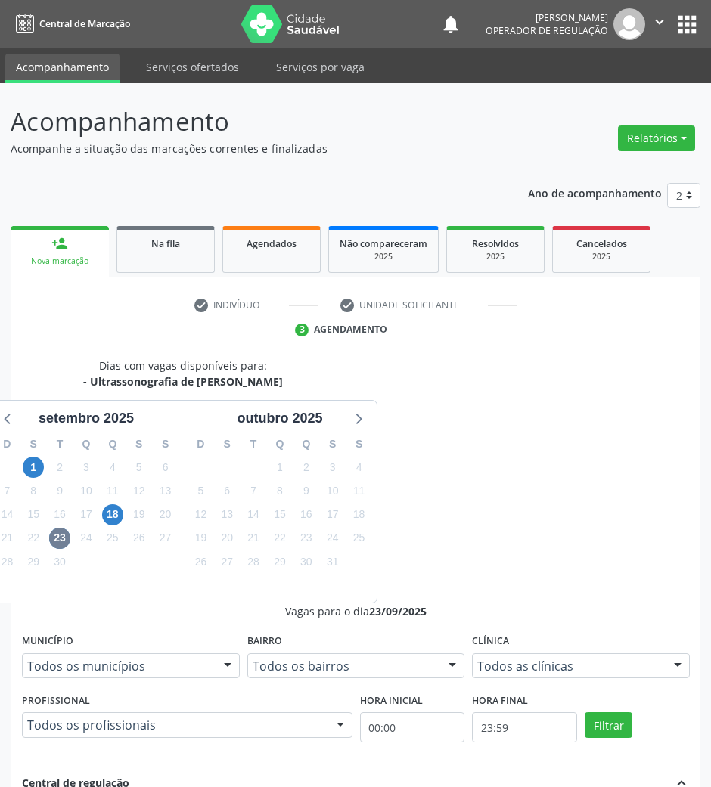
radio input "true"
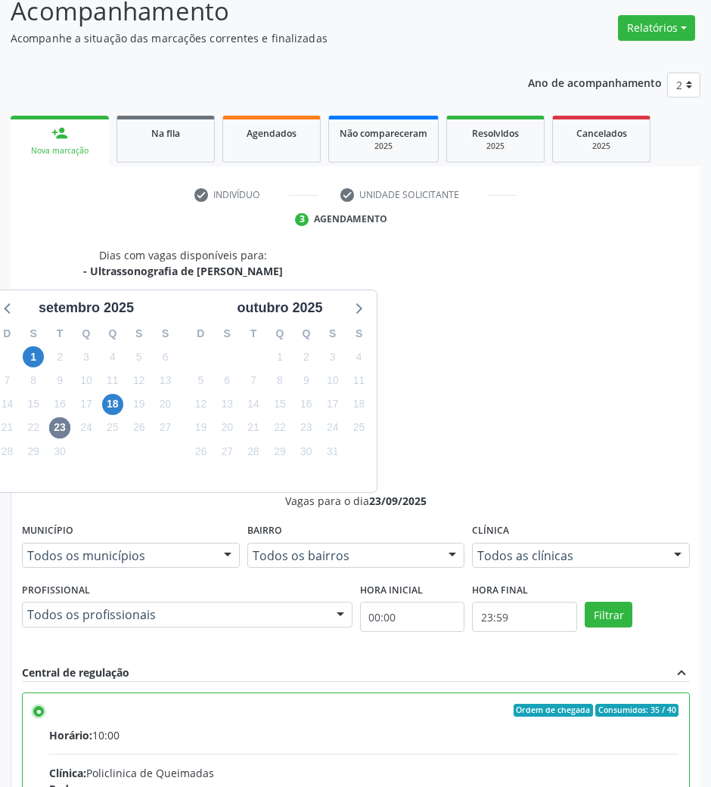
scroll to position [149, 0]
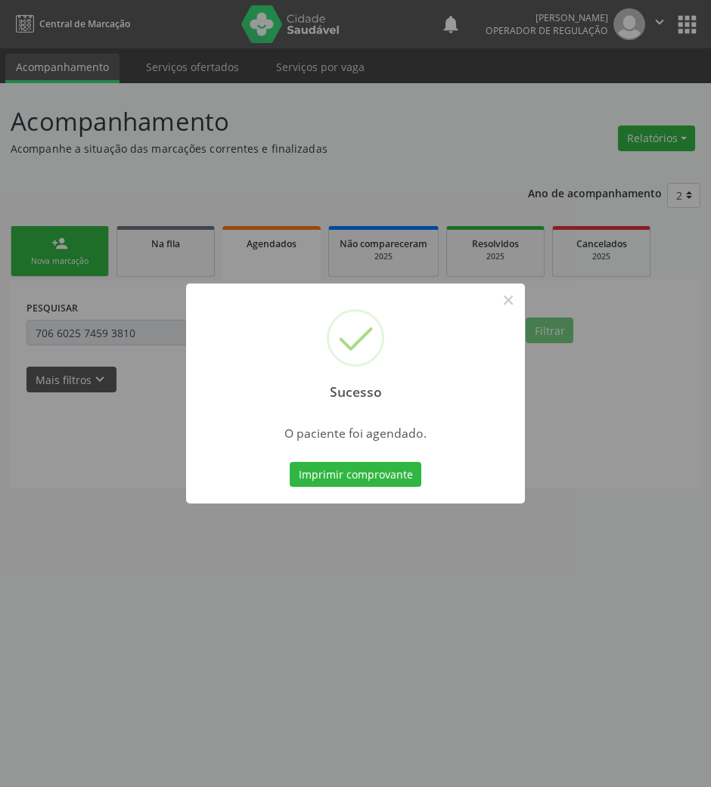
scroll to position [0, 0]
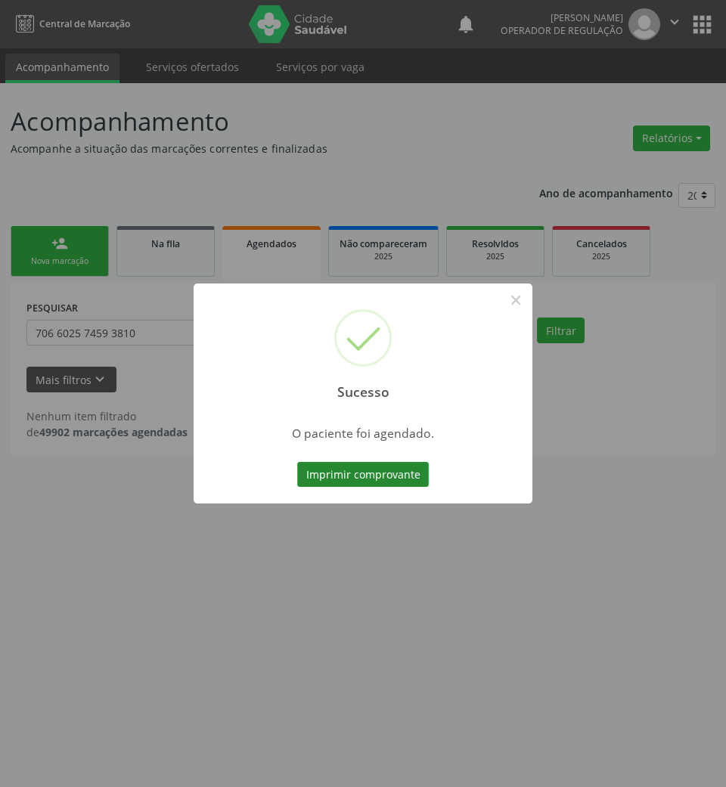
click at [365, 473] on button "Imprimir comprovante" at bounding box center [363, 475] width 132 height 26
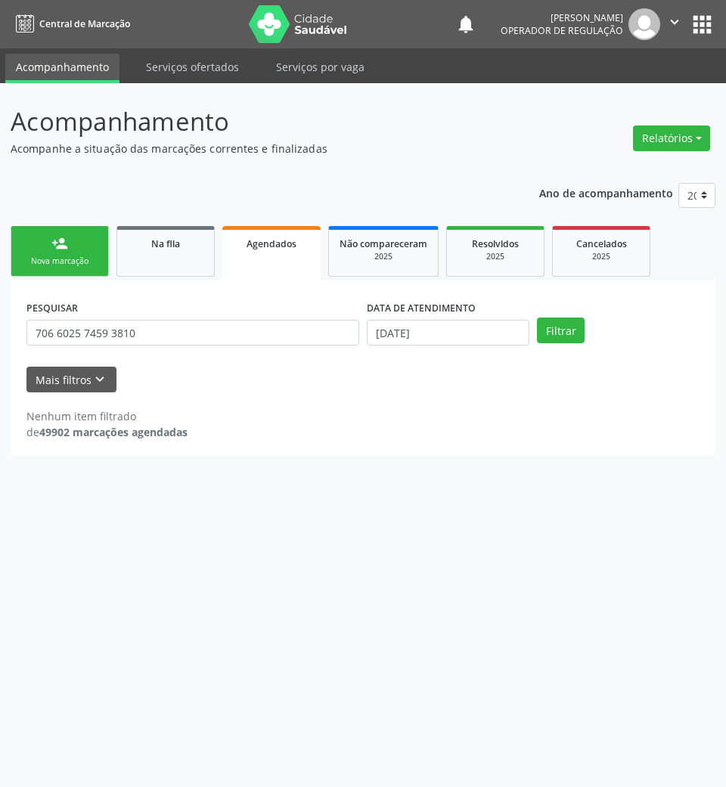
click at [85, 252] on link "person_add Nova marcação" at bounding box center [60, 251] width 98 height 51
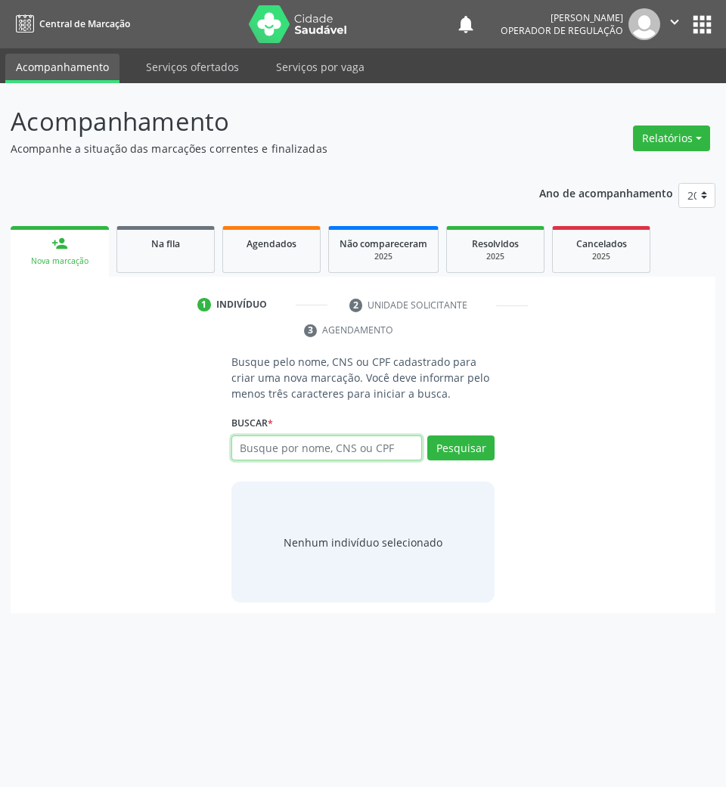
click at [336, 449] on input "text" at bounding box center [326, 449] width 191 height 26
type input "705402406236295"
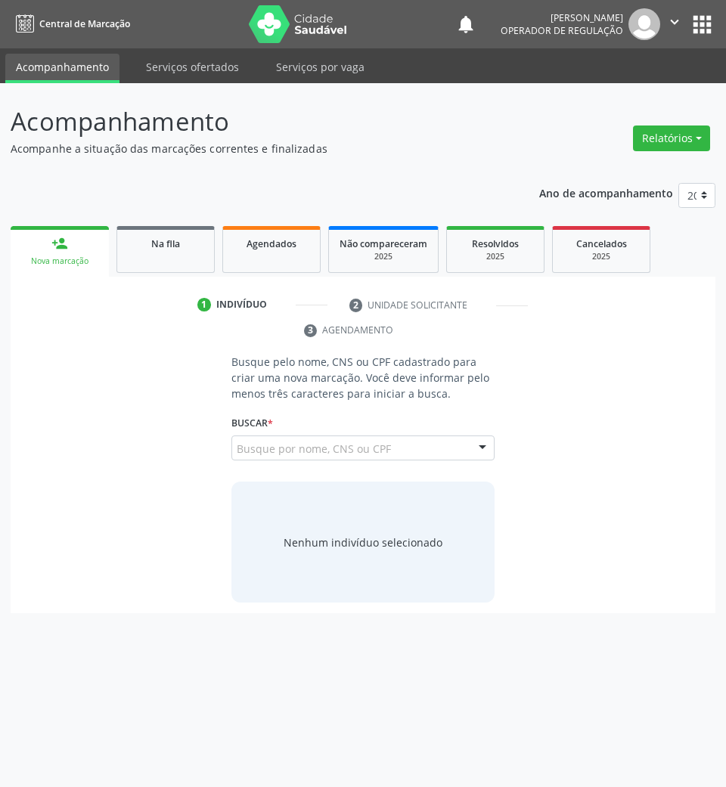
drag, startPoint x: 367, startPoint y: 445, endPoint x: 359, endPoint y: 464, distance: 20.7
click at [237, 448] on input "705402406236295" at bounding box center [237, 456] width 0 height 30
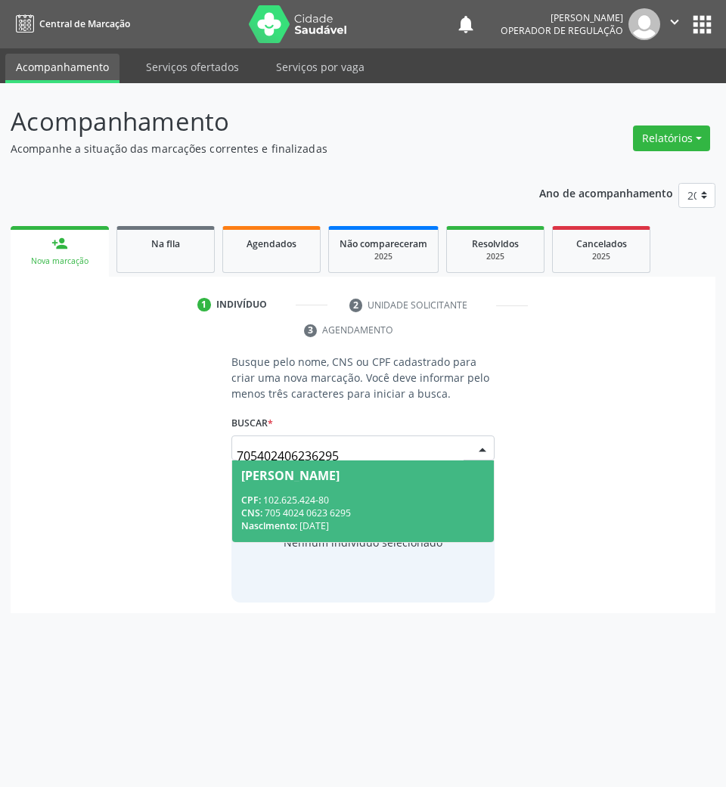
click at [354, 510] on div "CNS: 705 4024 0623 6295" at bounding box center [363, 513] width 244 height 13
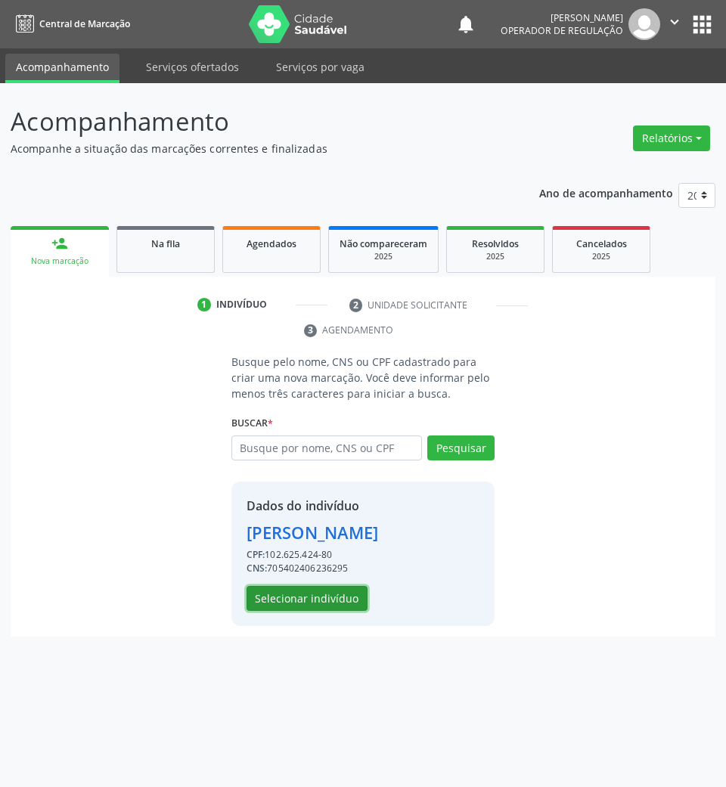
drag, startPoint x: 349, startPoint y: 593, endPoint x: 342, endPoint y: 588, distance: 8.2
click at [342, 588] on button "Selecionar indivíduo" at bounding box center [307, 599] width 121 height 26
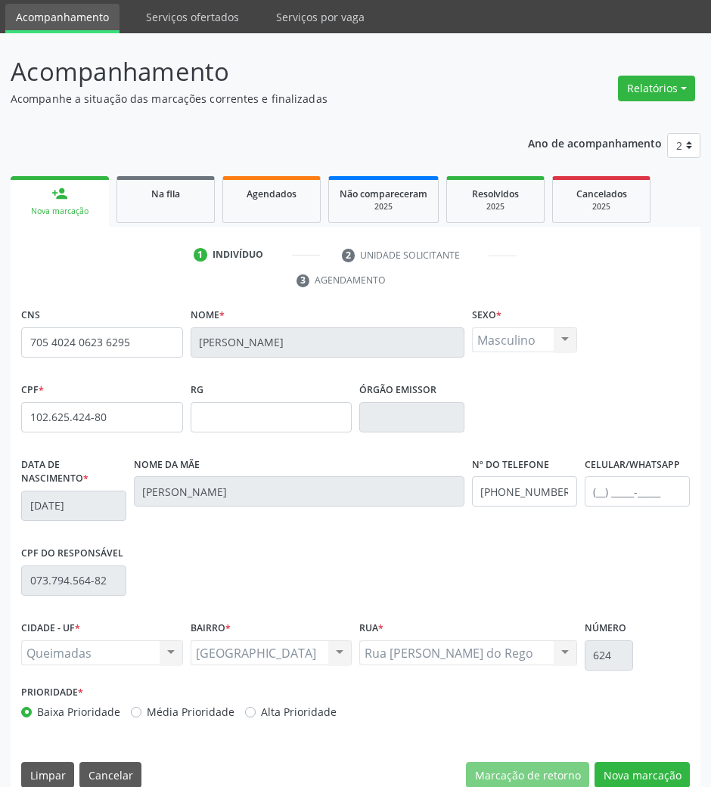
scroll to position [73, 0]
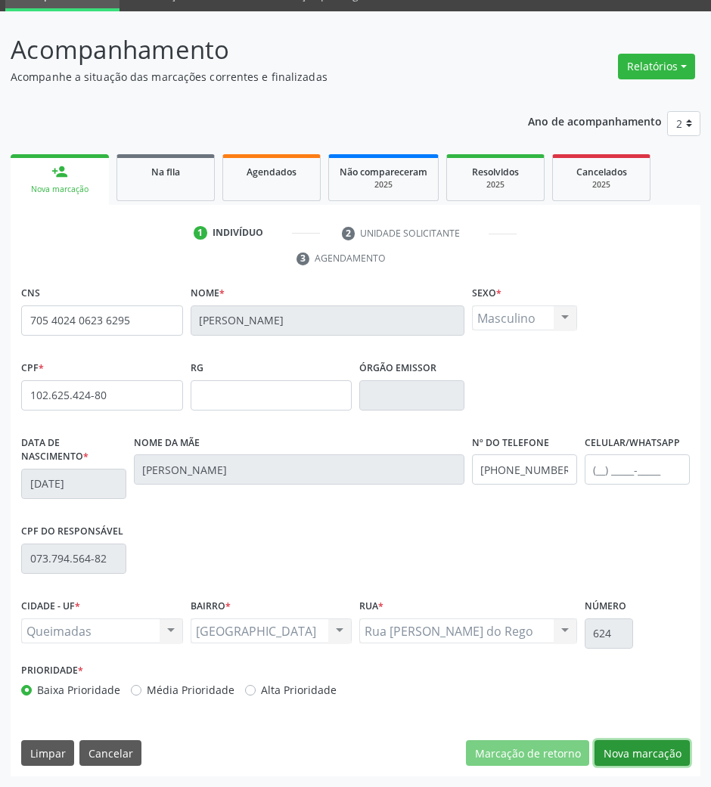
click at [643, 753] on button "Nova marcação" at bounding box center [641, 753] width 95 height 26
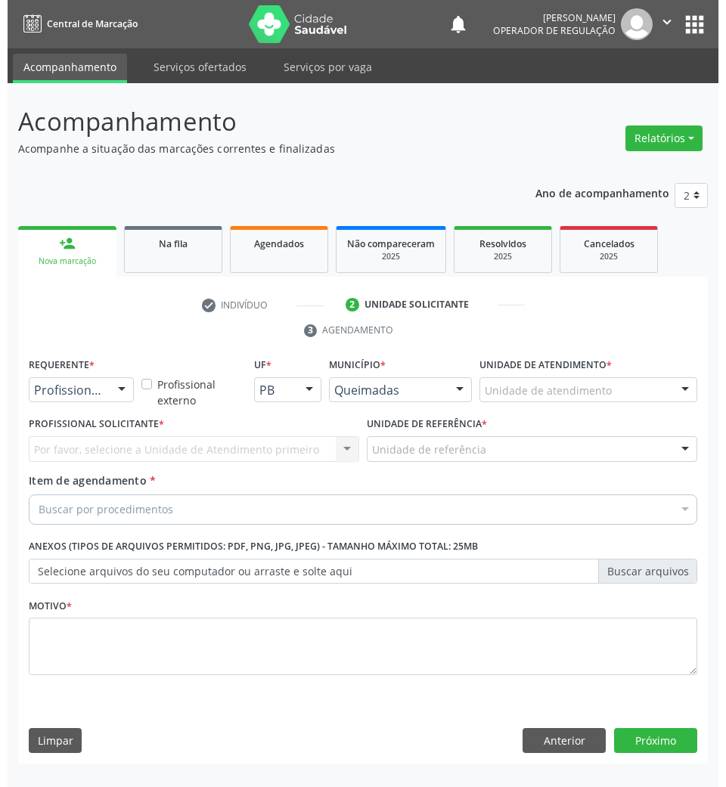
scroll to position [0, 0]
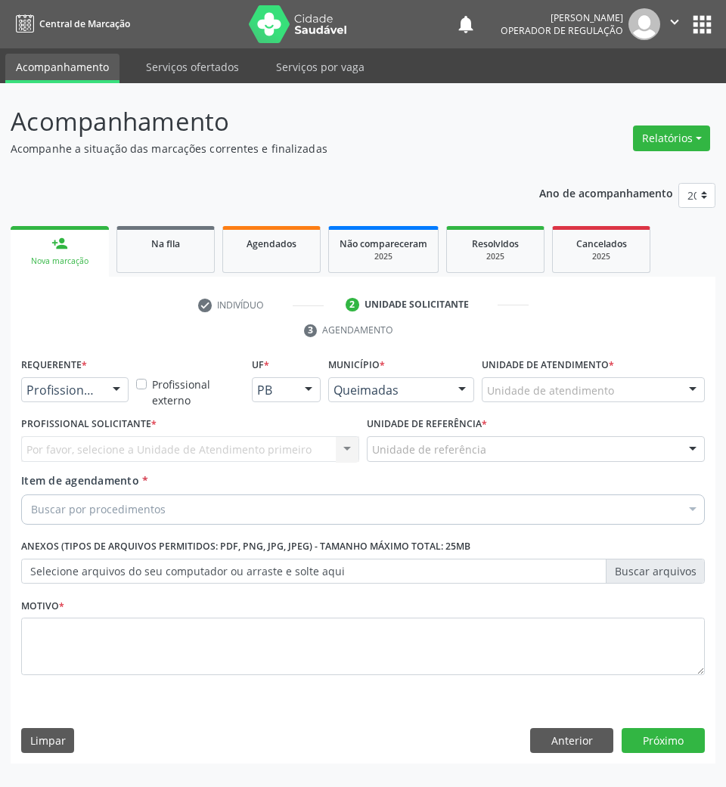
drag, startPoint x: 98, startPoint y: 373, endPoint x: 94, endPoint y: 391, distance: 18.5
click at [98, 374] on div "Requerente * Profissional de Saúde Profissional de Saúde Paciente Nenhum result…" at bounding box center [74, 378] width 107 height 48
drag, startPoint x: 94, startPoint y: 391, endPoint x: 85, endPoint y: 440, distance: 50.0
click at [85, 440] on span "Paciente" at bounding box center [95, 448] width 147 height 30
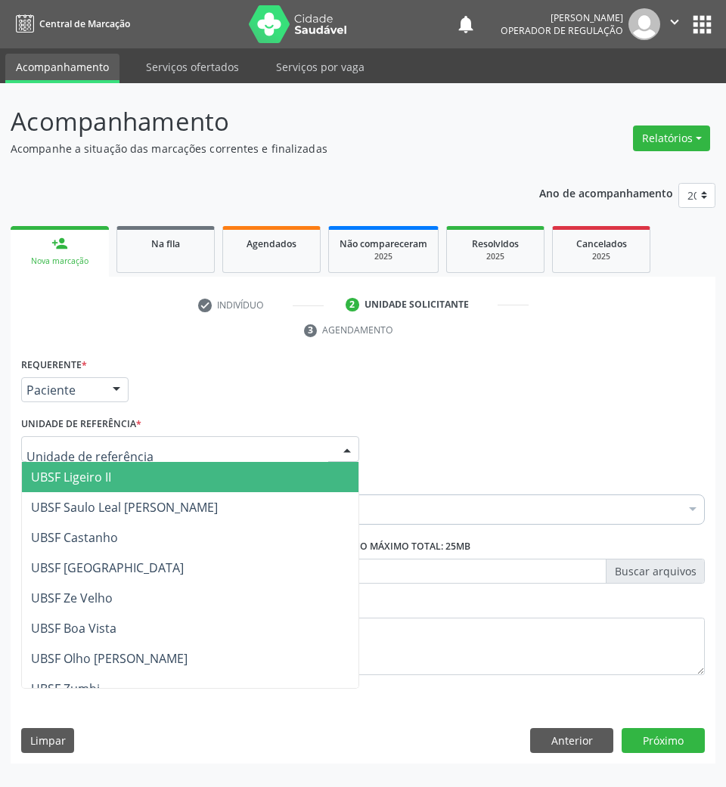
click at [180, 452] on div at bounding box center [190, 449] width 338 height 26
type input "SA"
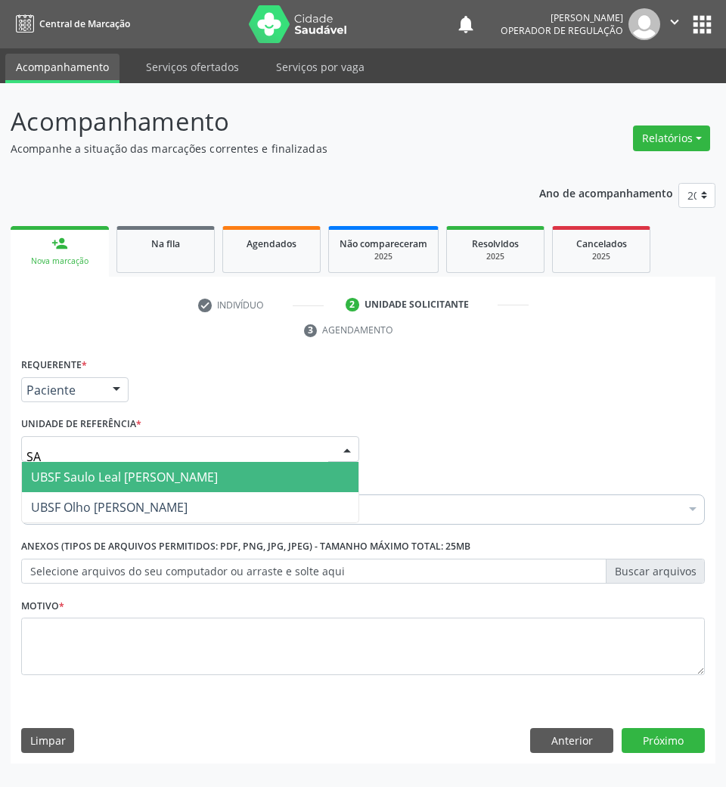
click at [175, 470] on span "UBSF Saulo Leal [PERSON_NAME]" at bounding box center [124, 477] width 187 height 17
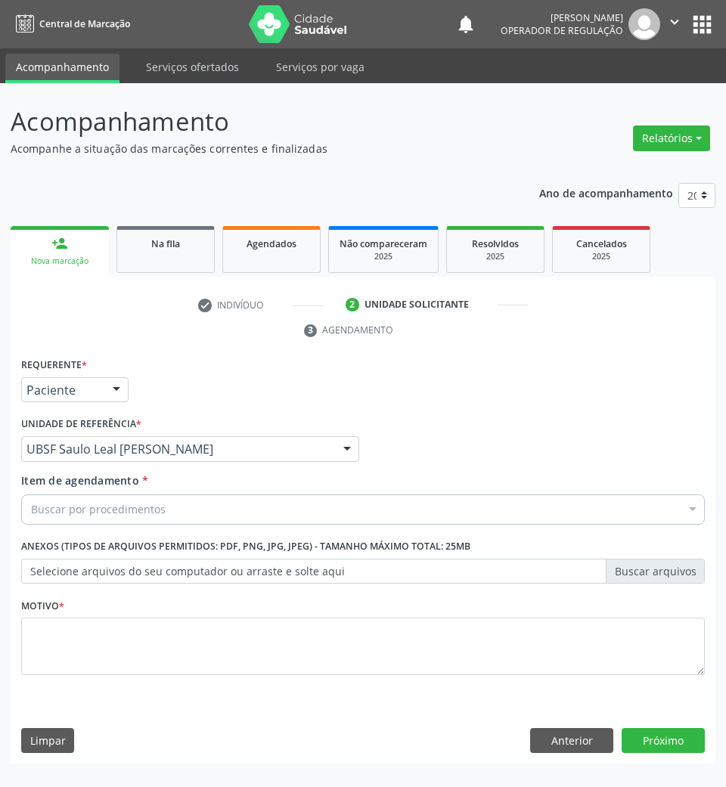
click at [188, 508] on div "Buscar por procedimentos" at bounding box center [363, 510] width 684 height 30
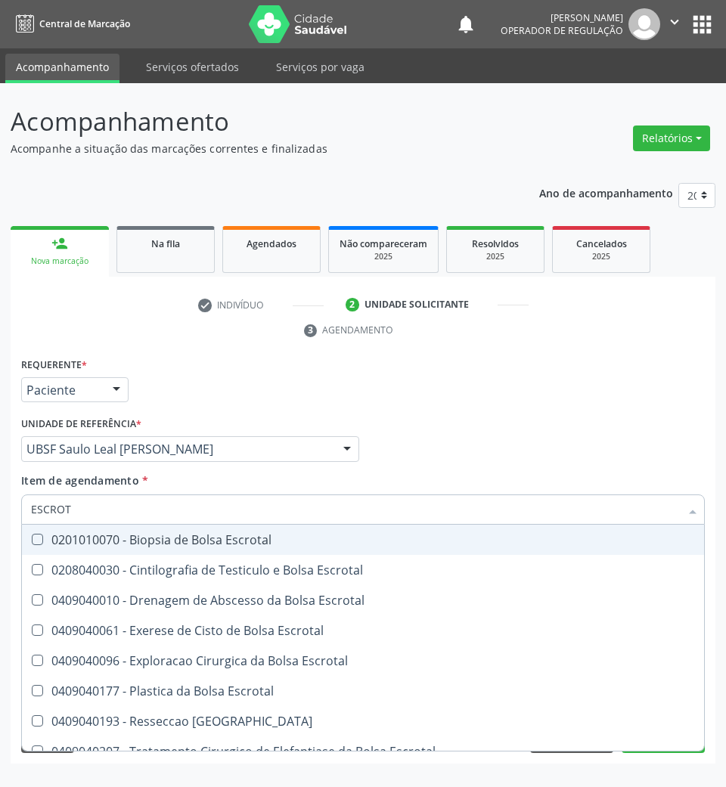
type input "ESCROTA"
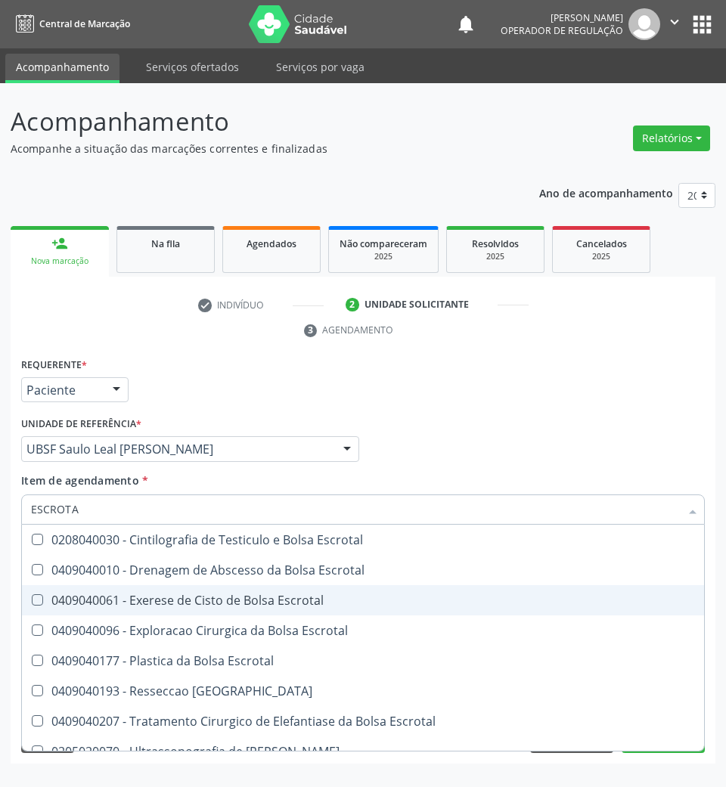
scroll to position [46, 0]
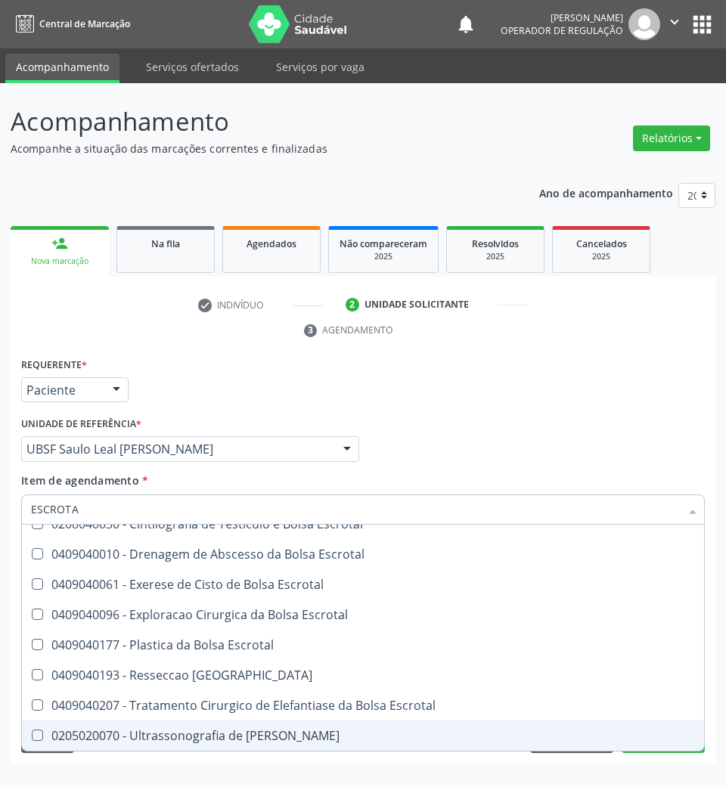
click at [315, 735] on div "0205020070 - Ultrassonografia de Bolsa Escrotal" at bounding box center [363, 736] width 664 height 12
checkbox Escrotal "true"
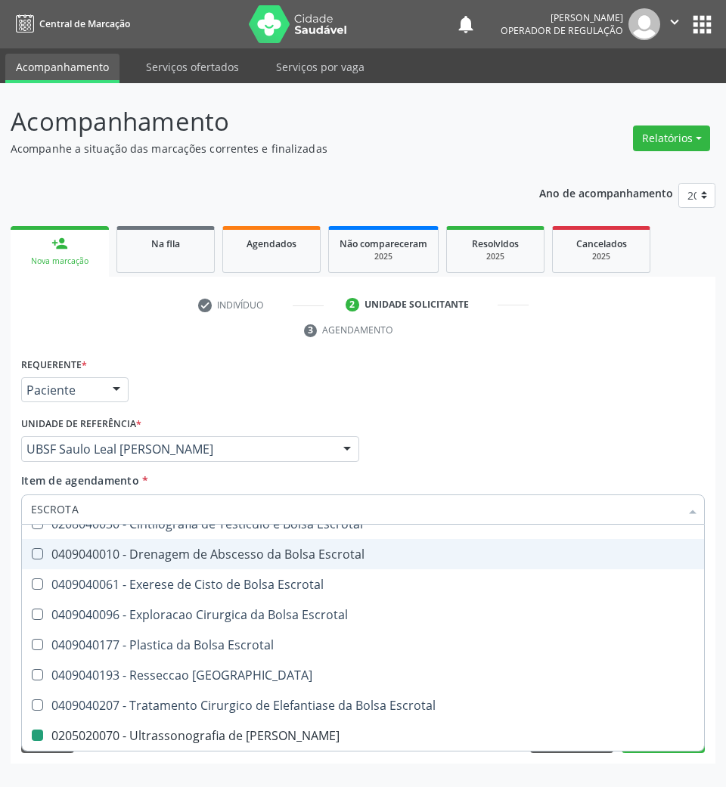
click at [461, 404] on div "Requerente * Paciente Profissional de Saúde Paciente Nenhum resultado encontrad…" at bounding box center [362, 383] width 691 height 59
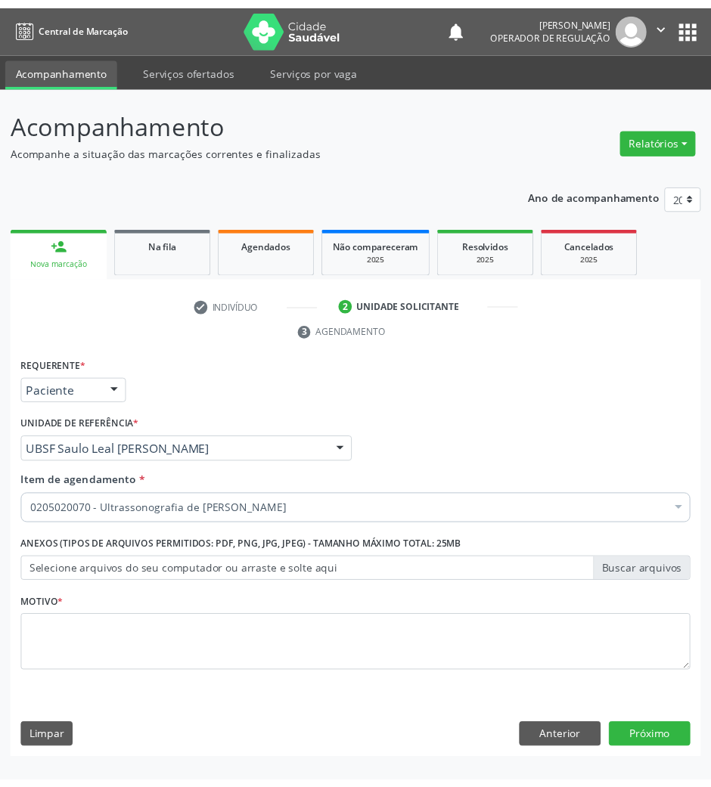
scroll to position [0, 0]
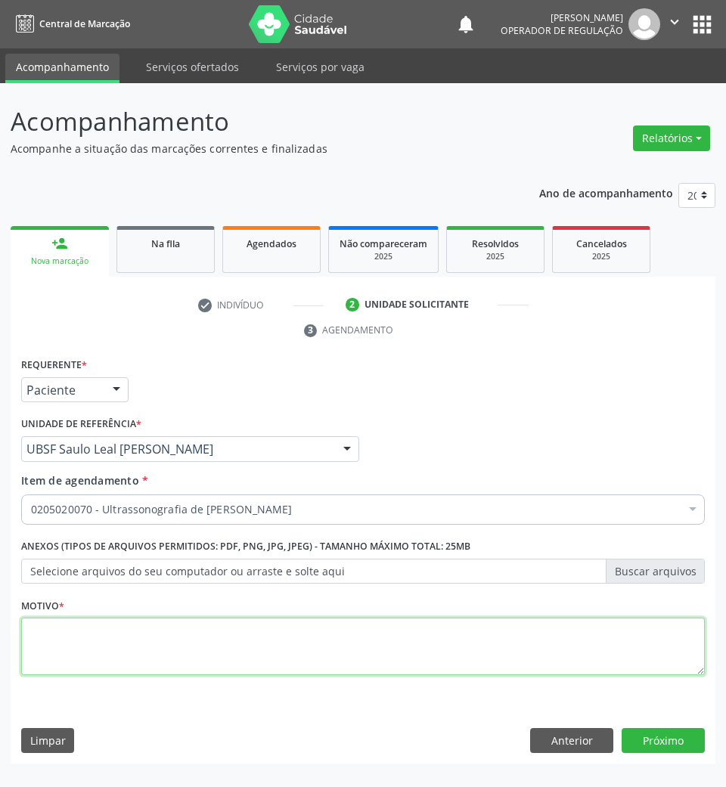
click at [497, 660] on textarea at bounding box center [363, 646] width 684 height 57
click at [473, 660] on textarea at bounding box center [363, 646] width 684 height 57
type textarea "NODULO"
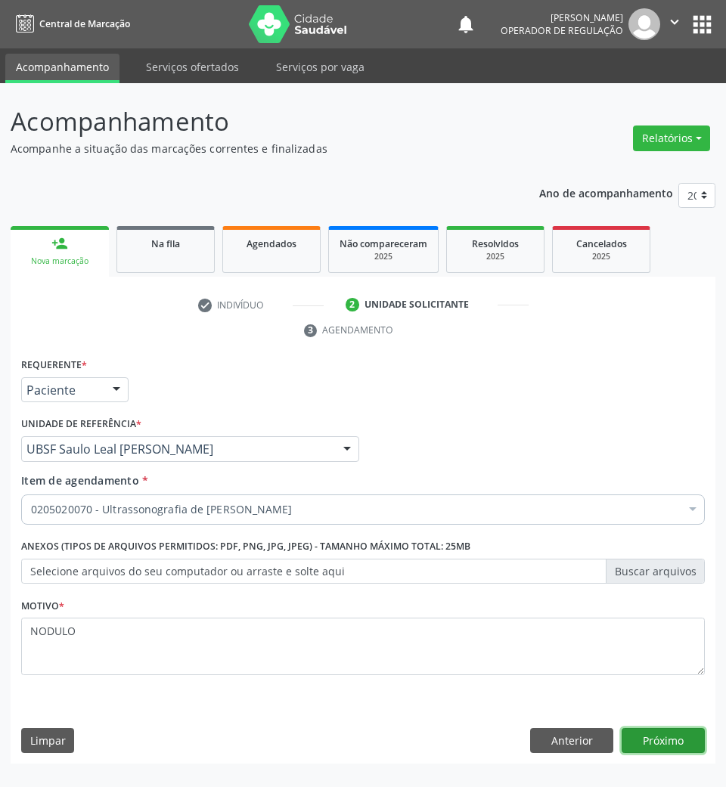
click button "Próximo" at bounding box center [663, 741] width 83 height 26
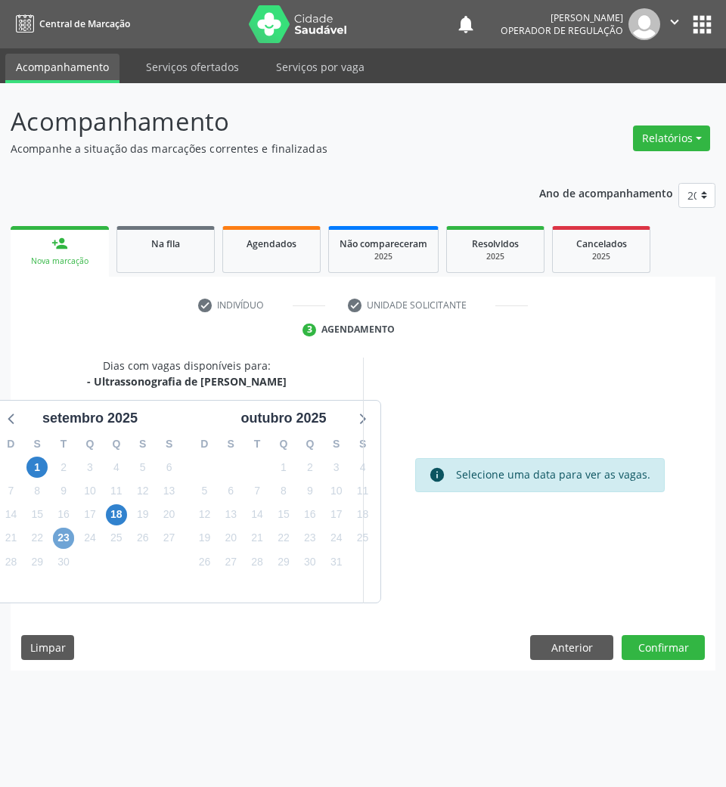
click at [70, 534] on span "23" at bounding box center [63, 538] width 21 height 21
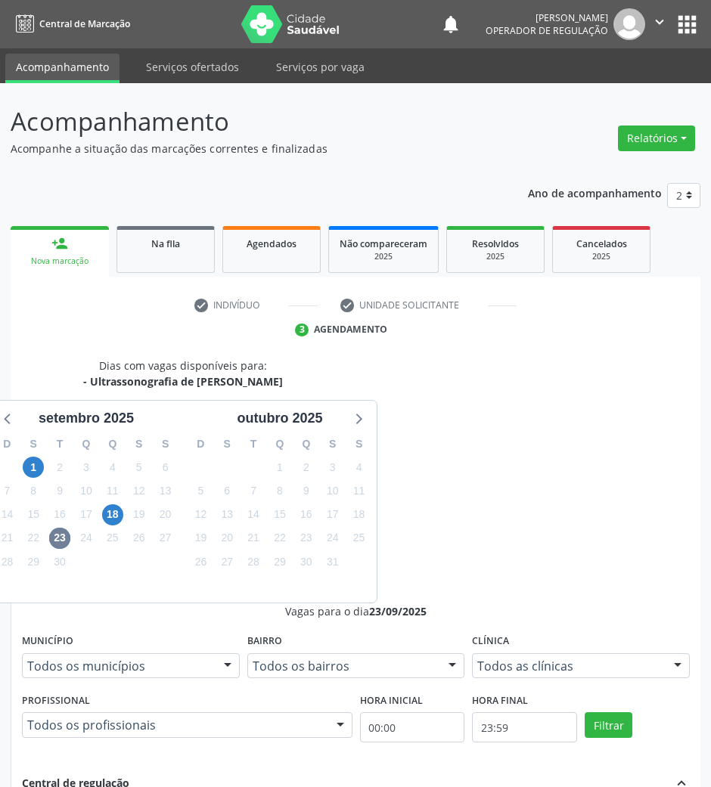
radio input "true"
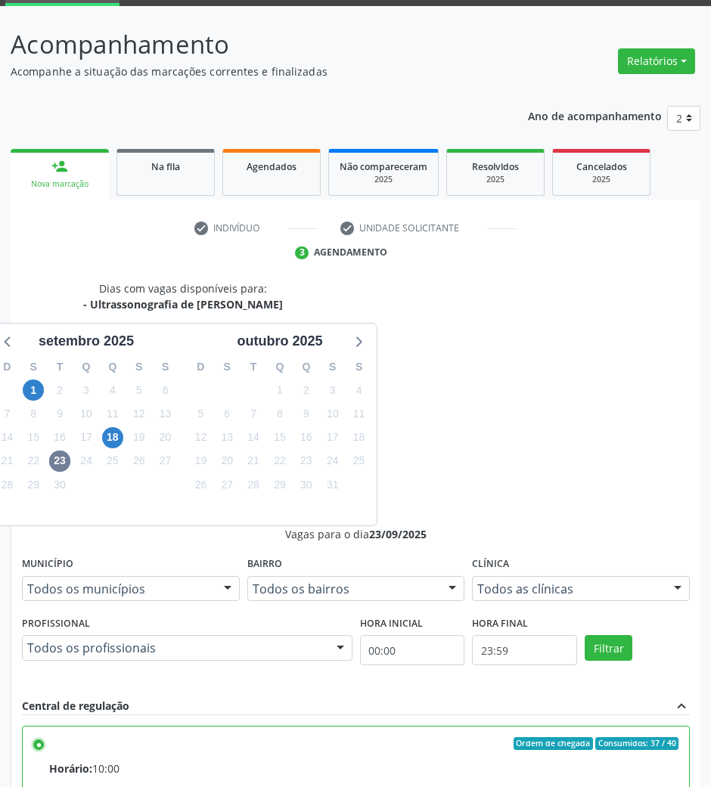
scroll to position [149, 0]
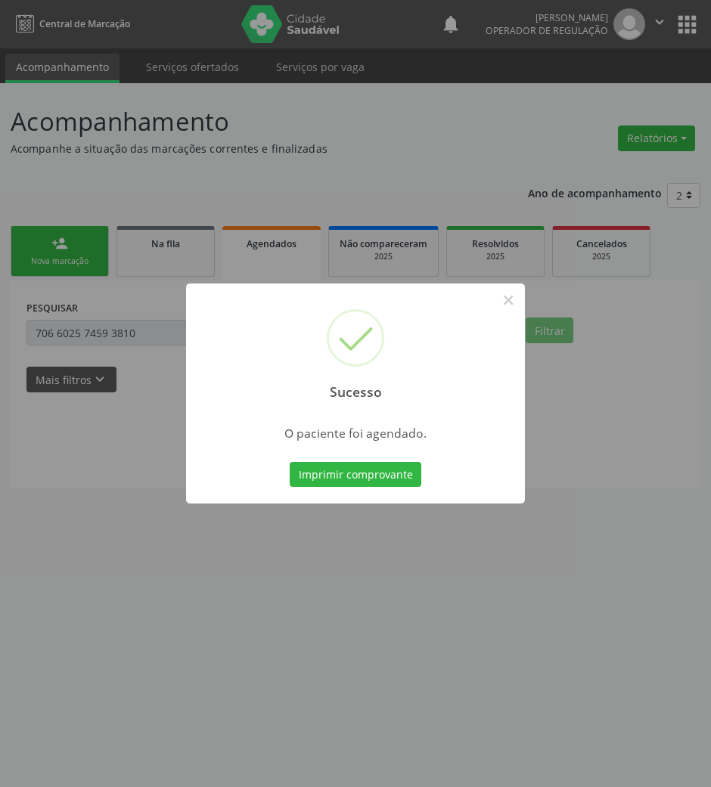
scroll to position [0, 0]
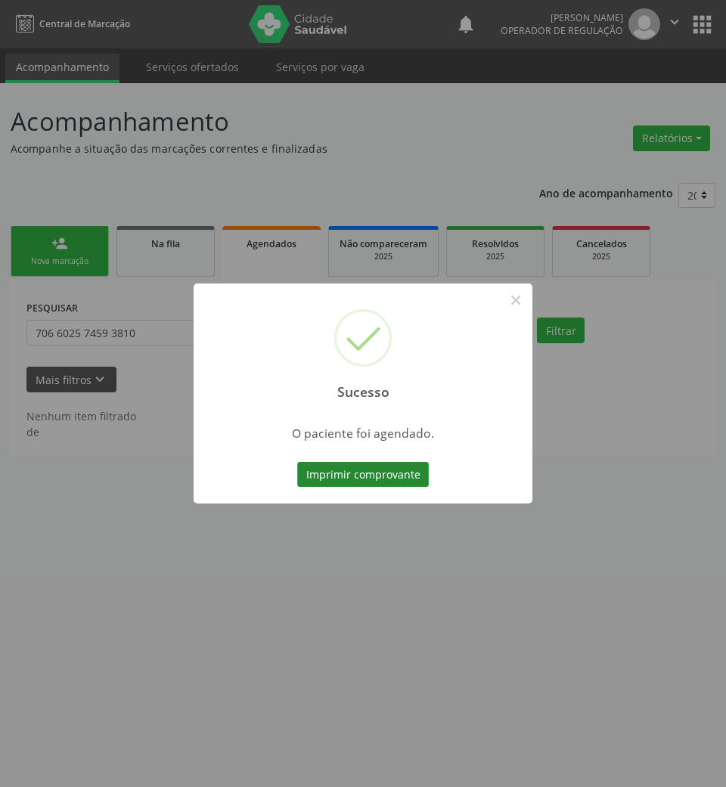
click at [386, 479] on button "Imprimir comprovante" at bounding box center [363, 475] width 132 height 26
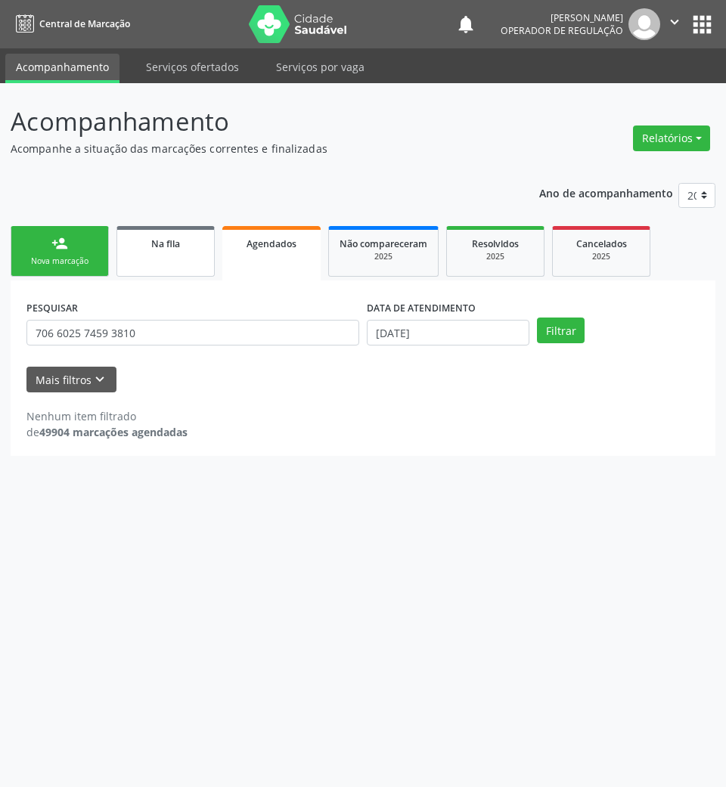
click at [127, 250] on link "Na fila" at bounding box center [165, 251] width 98 height 51
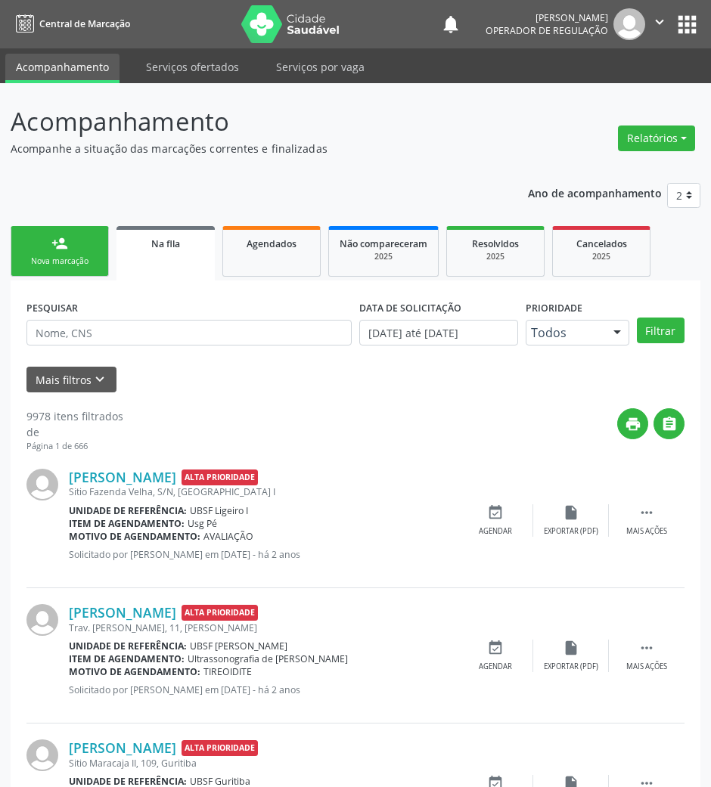
click at [176, 318] on div "PESQUISAR" at bounding box center [189, 325] width 333 height 59
click at [170, 324] on input "text" at bounding box center [188, 333] width 325 height 26
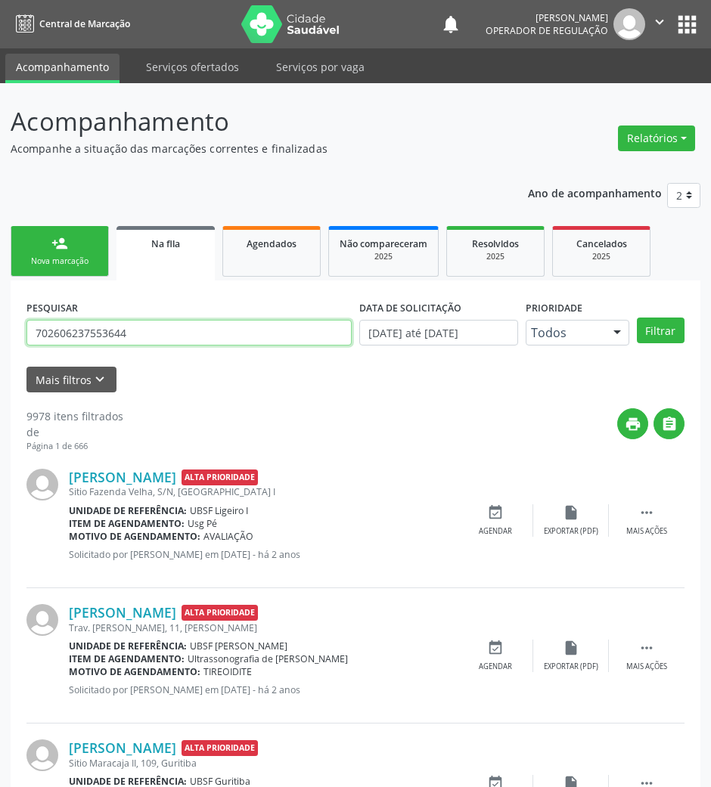
click at [637, 318] on button "Filtrar" at bounding box center [661, 331] width 48 height 26
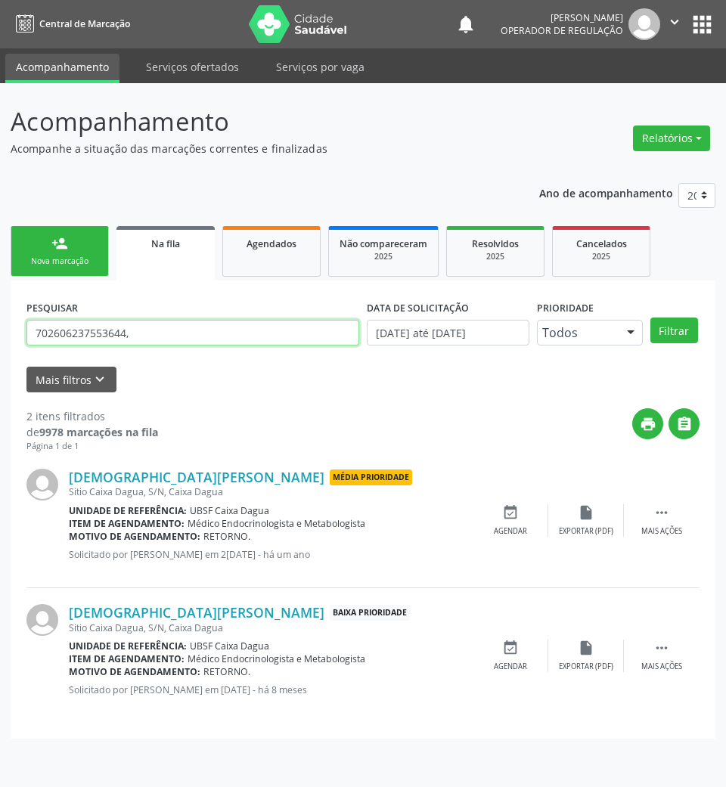
click at [310, 334] on input "702606237553644," at bounding box center [192, 333] width 333 height 26
type input "702606237553644"
click at [650, 318] on button "Filtrar" at bounding box center [674, 331] width 48 height 26
click at [183, 340] on input "702606237553644" at bounding box center [192, 333] width 333 height 26
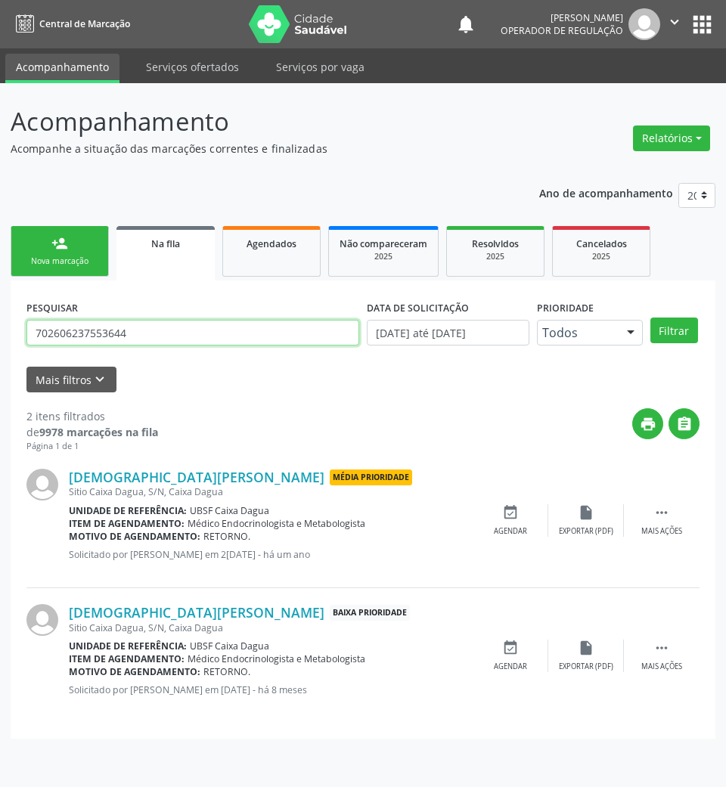
click at [183, 340] on input "702606237553644" at bounding box center [192, 333] width 333 height 26
click at [250, 248] on span "Agendados" at bounding box center [272, 243] width 50 height 13
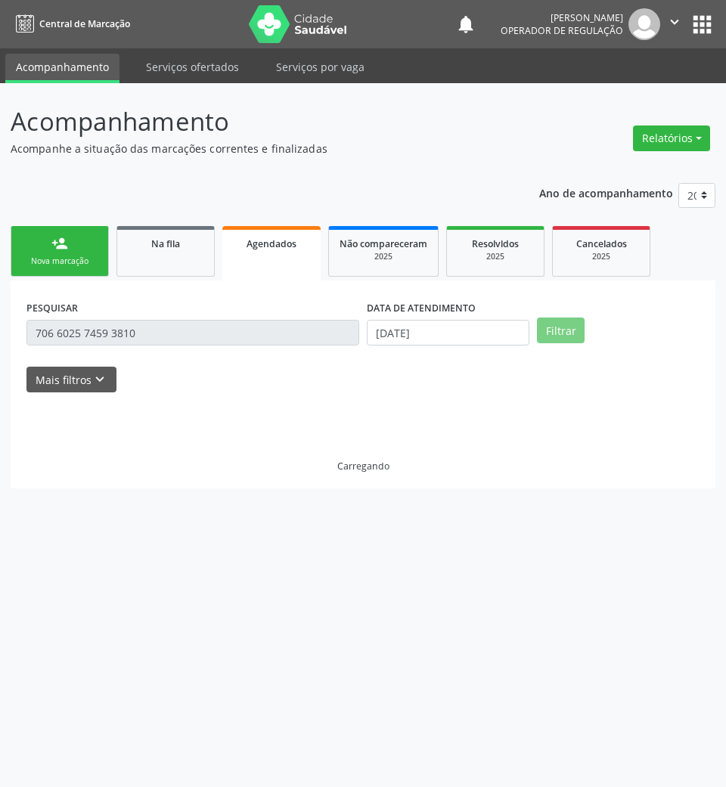
click at [194, 331] on input "706 6025 7459 3810" at bounding box center [192, 333] width 333 height 26
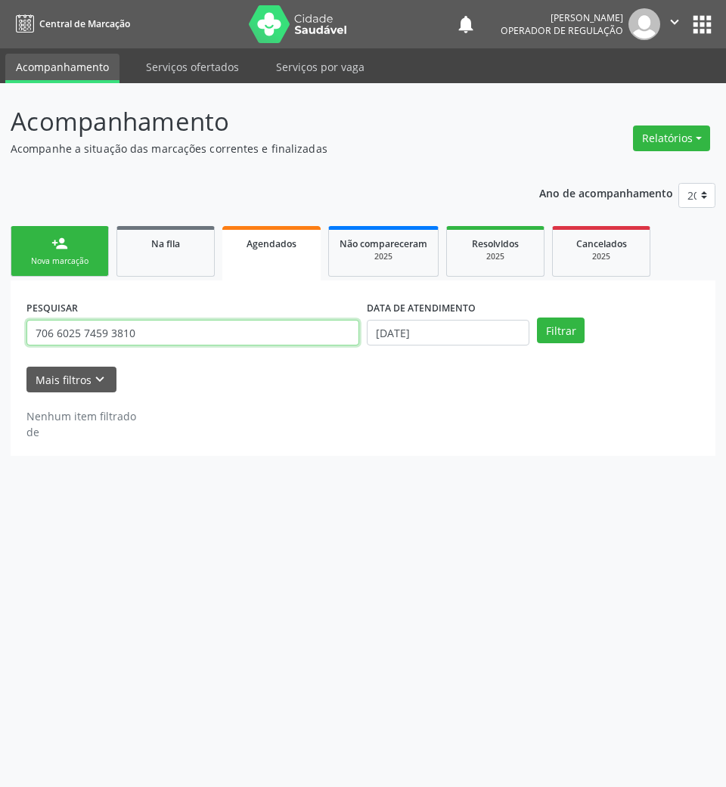
click at [194, 331] on input "706 6025 7459 3810" at bounding box center [192, 333] width 333 height 26
paste input "2606237553644"
type input "702606237553644"
click at [537, 318] on button "Filtrar" at bounding box center [561, 331] width 48 height 26
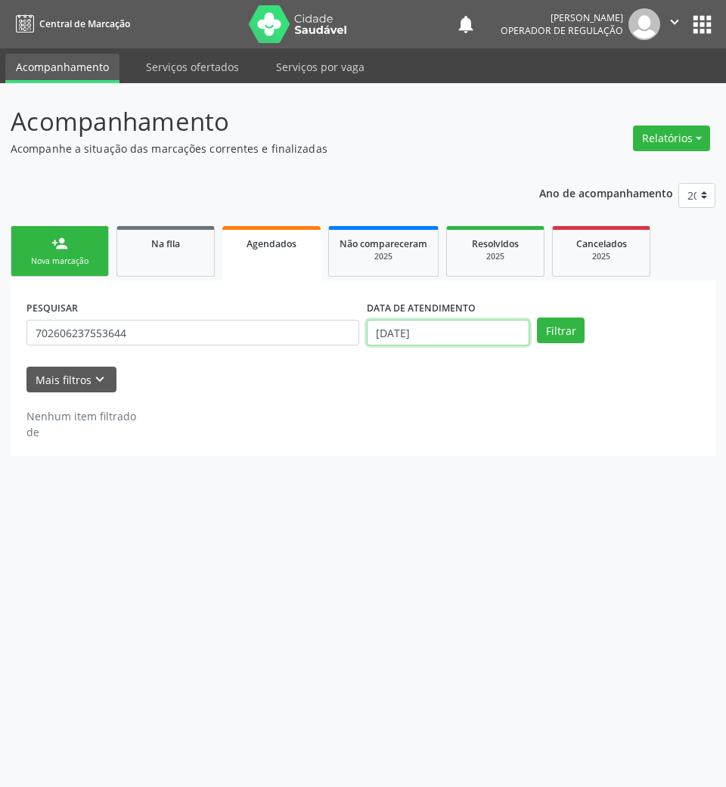
click at [392, 334] on input "[DATE]" at bounding box center [448, 333] width 163 height 26
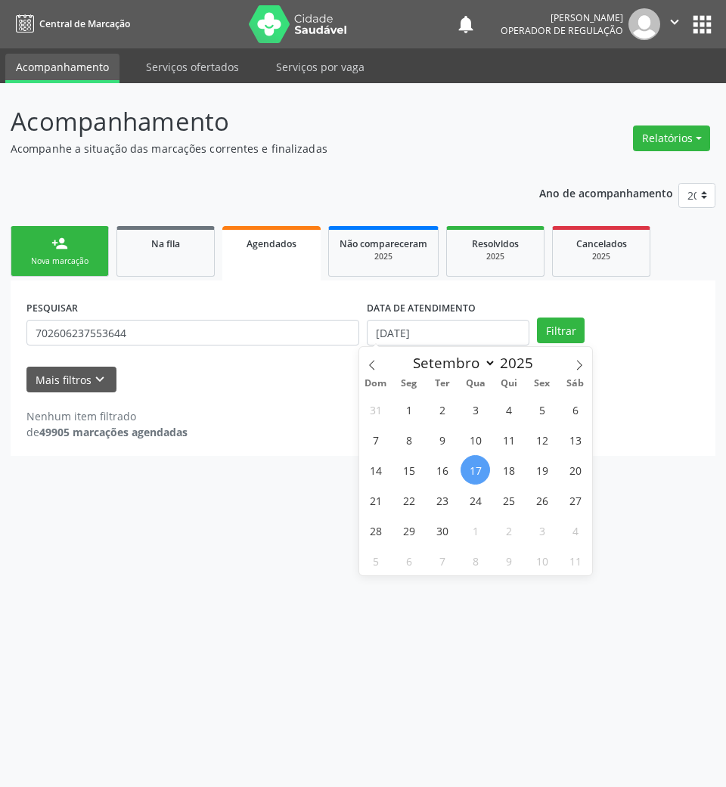
click at [393, 428] on div "31 1 2 3 4 5 6 7 8 9 10 11 12 13 14 15 16 17 18 19 20 21 22 23 24 25 26 27 28 2…" at bounding box center [475, 485] width 233 height 182
click at [424, 427] on div "31 1 2 3 4 5 6 7 8 9 10 11 12 13 14 15 16 17 18 19 20 21 22 23 24 25 26 27 28 2…" at bounding box center [475, 485] width 233 height 182
click at [415, 433] on span "8" at bounding box center [408, 439] width 29 height 29
type input "08/09/2025"
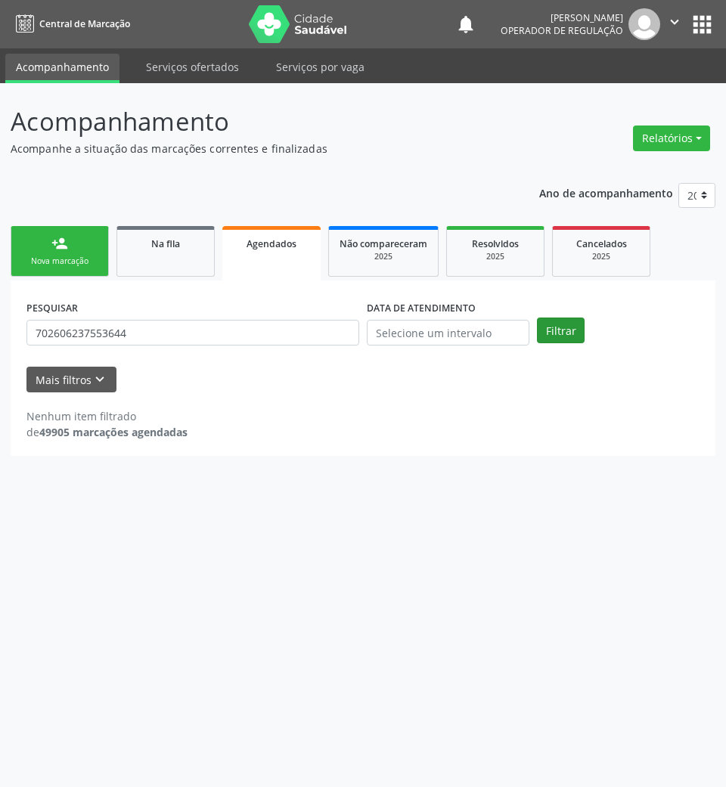
drag, startPoint x: 591, startPoint y: 325, endPoint x: 575, endPoint y: 333, distance: 17.6
click at [591, 325] on div "Filtrar" at bounding box center [618, 331] width 170 height 26
click at [572, 333] on button "Filtrar" at bounding box center [561, 331] width 48 height 26
click at [525, 244] on div "Resolvidos" at bounding box center [496, 243] width 76 height 16
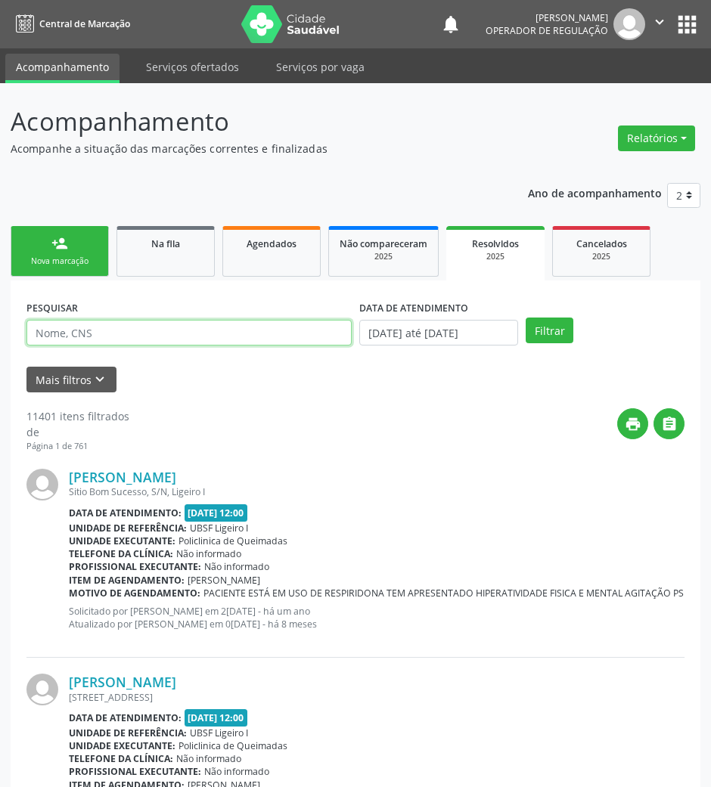
click at [192, 321] on input "text" at bounding box center [188, 333] width 325 height 26
paste input "702606237553644"
type input "702606237553644"
click at [526, 318] on button "Filtrar" at bounding box center [550, 331] width 48 height 26
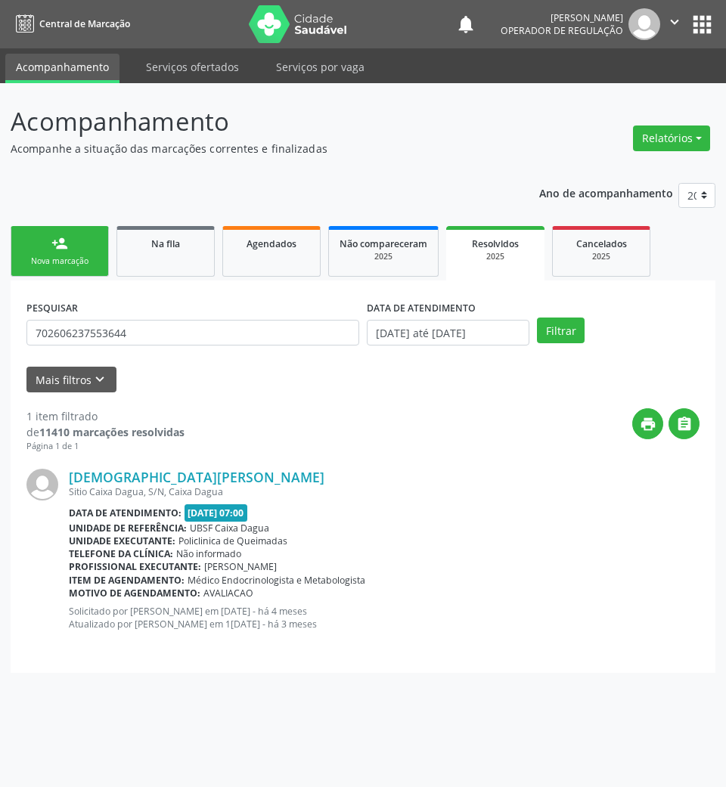
click at [212, 579] on span "Médico Endocrinologista e Metabologista" at bounding box center [277, 580] width 178 height 13
click at [166, 245] on span "Na fila" at bounding box center [165, 243] width 29 height 13
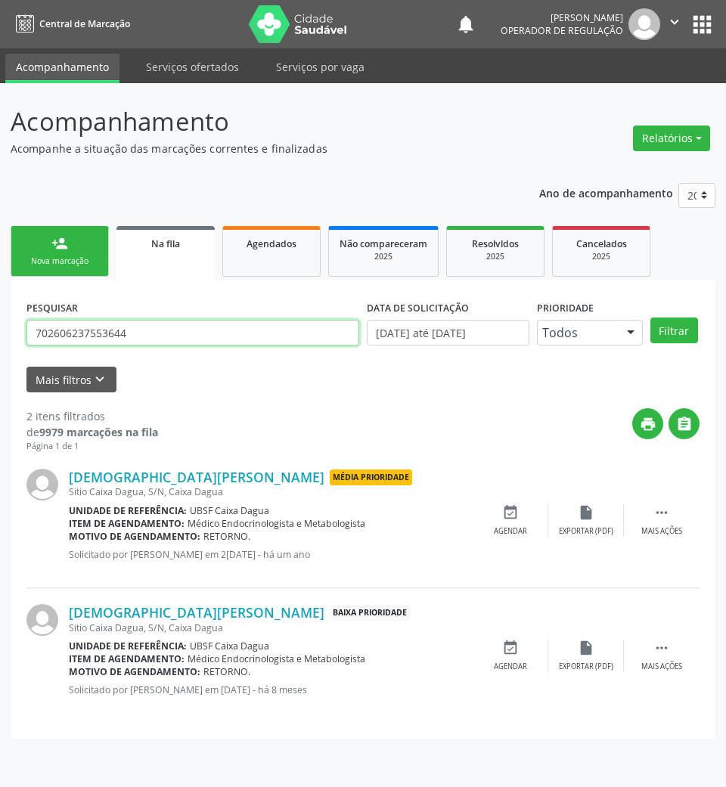
click at [131, 337] on input "702606237553644" at bounding box center [192, 333] width 333 height 26
type input "701800209923178"
click at [650, 318] on button "Filtrar" at bounding box center [674, 331] width 48 height 26
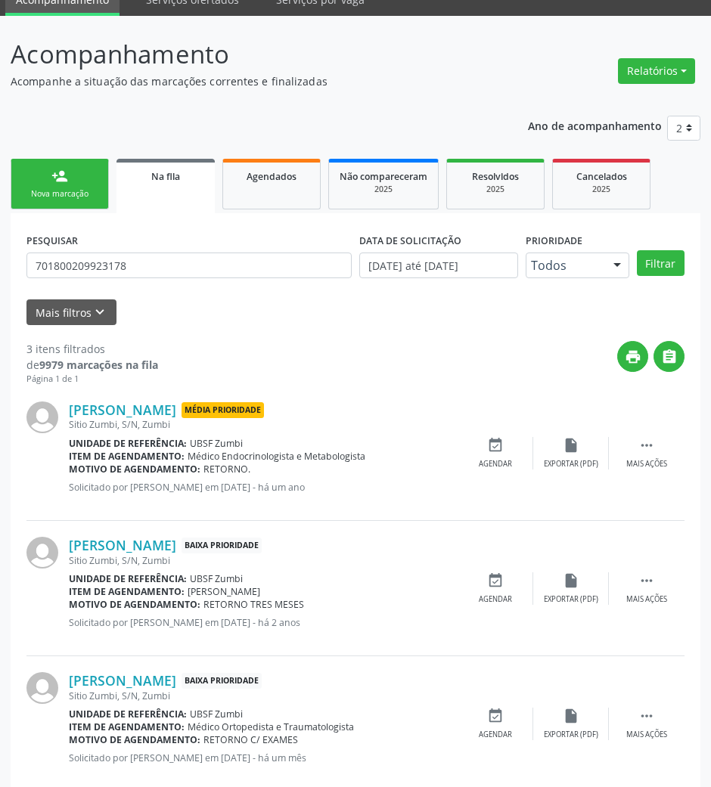
scroll to position [98, 0]
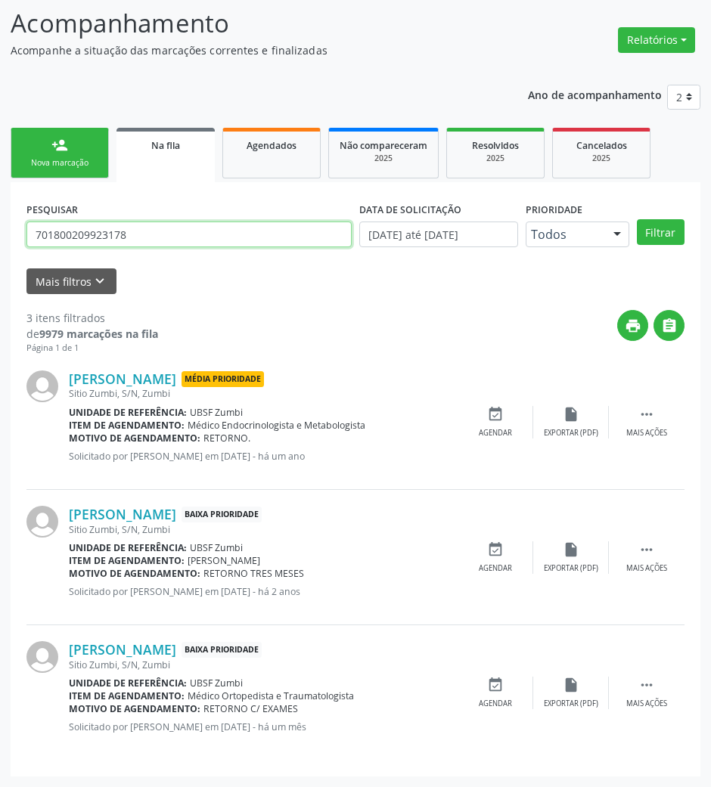
click at [159, 241] on input "701800209923178" at bounding box center [188, 235] width 325 height 26
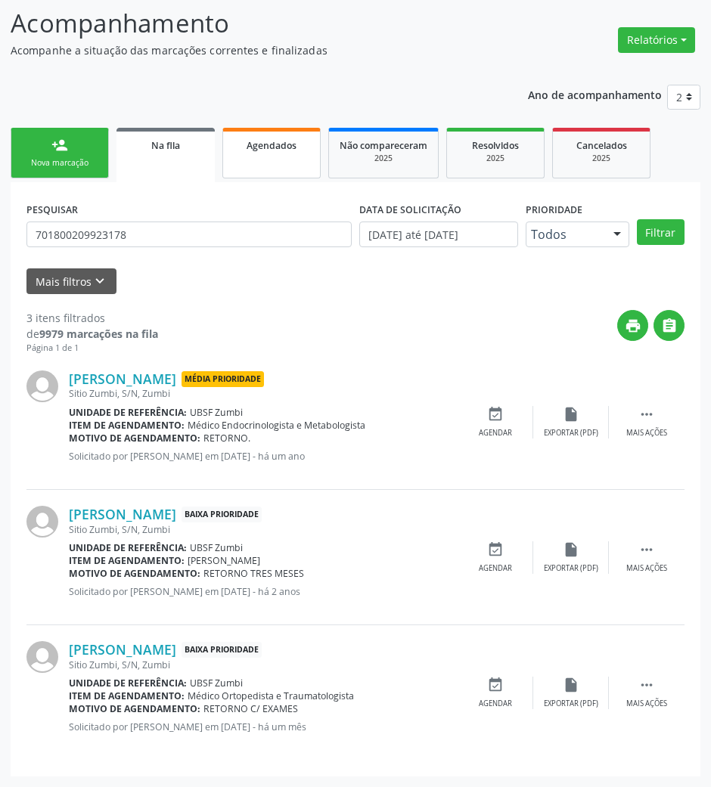
click at [296, 156] on link "Agendados" at bounding box center [271, 153] width 98 height 51
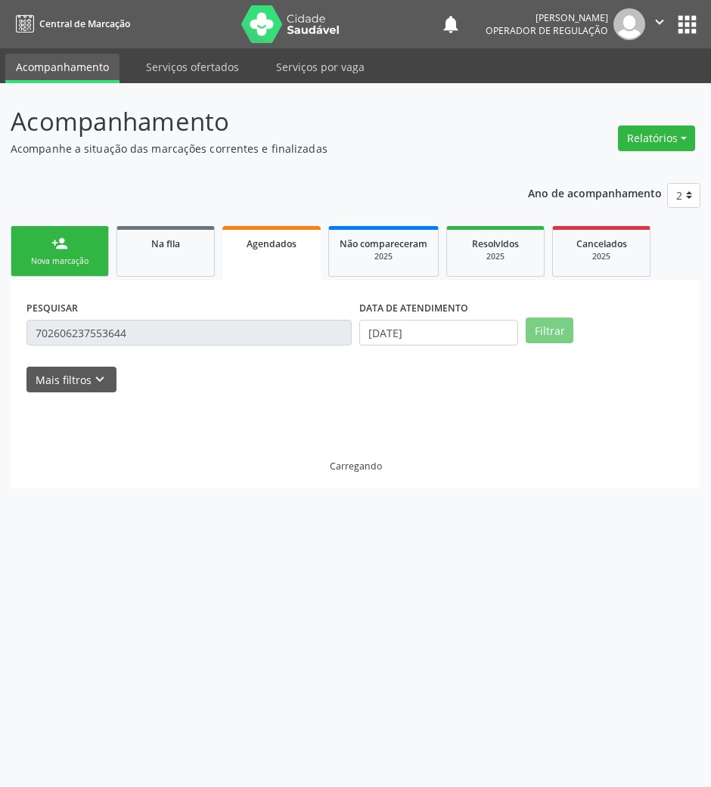
scroll to position [0, 0]
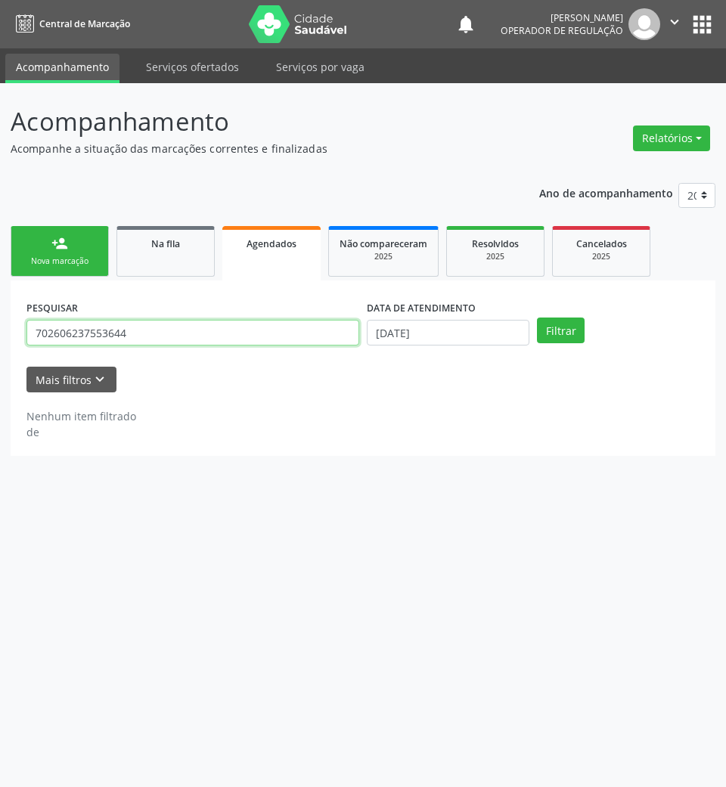
click at [234, 320] on input "702606237553644" at bounding box center [192, 333] width 333 height 26
click at [230, 334] on input "702606237553644" at bounding box center [192, 333] width 333 height 26
click at [231, 339] on input "702606237553644" at bounding box center [192, 333] width 333 height 26
paste input "1800209923178"
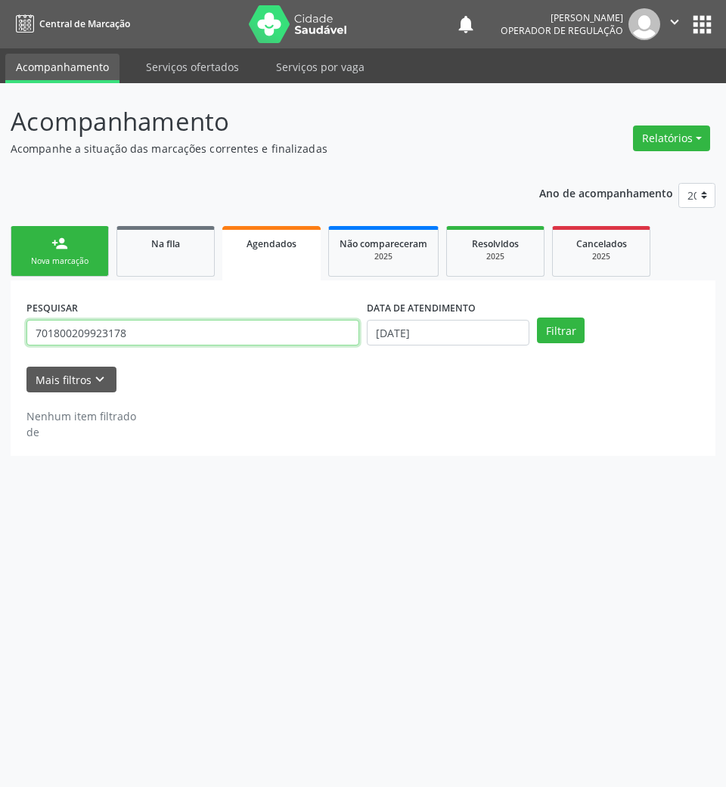
type input "701800209923178"
click at [537, 318] on button "Filtrar" at bounding box center [561, 331] width 48 height 26
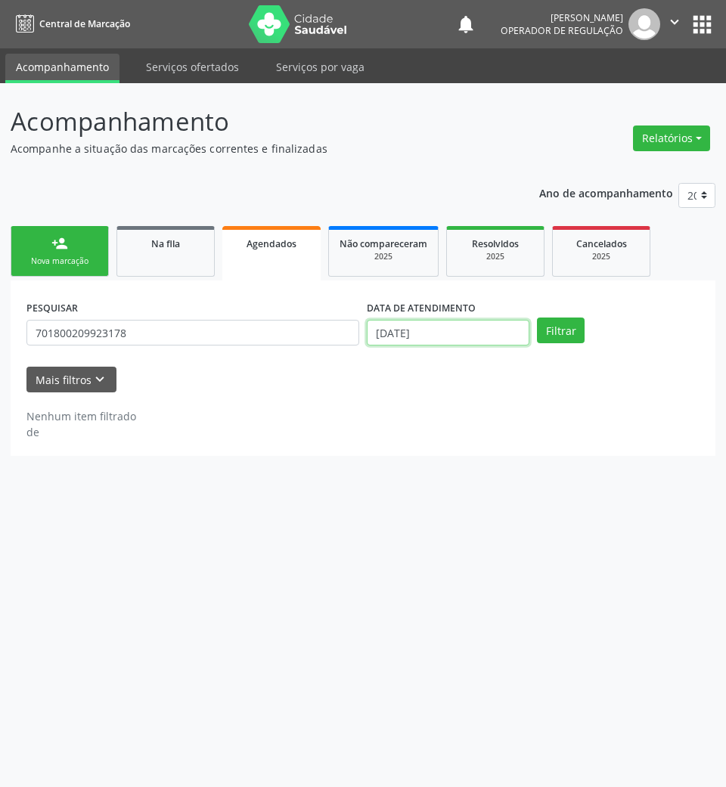
click at [434, 327] on input "[DATE]" at bounding box center [448, 333] width 163 height 26
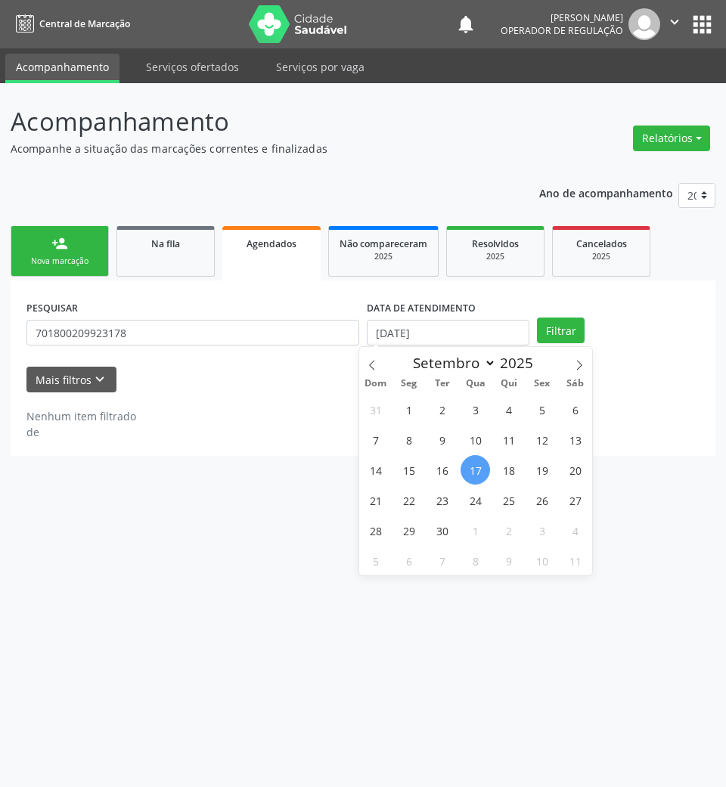
click at [455, 430] on div "31 1 2 3 4 5 6 7 8 9 10 11 12 13 14 15 16 17 18 19 20 21 22 23 24 25 26 27 28 2…" at bounding box center [475, 485] width 233 height 182
click at [496, 407] on span "4" at bounding box center [508, 409] width 29 height 29
type input "04/09/2025"
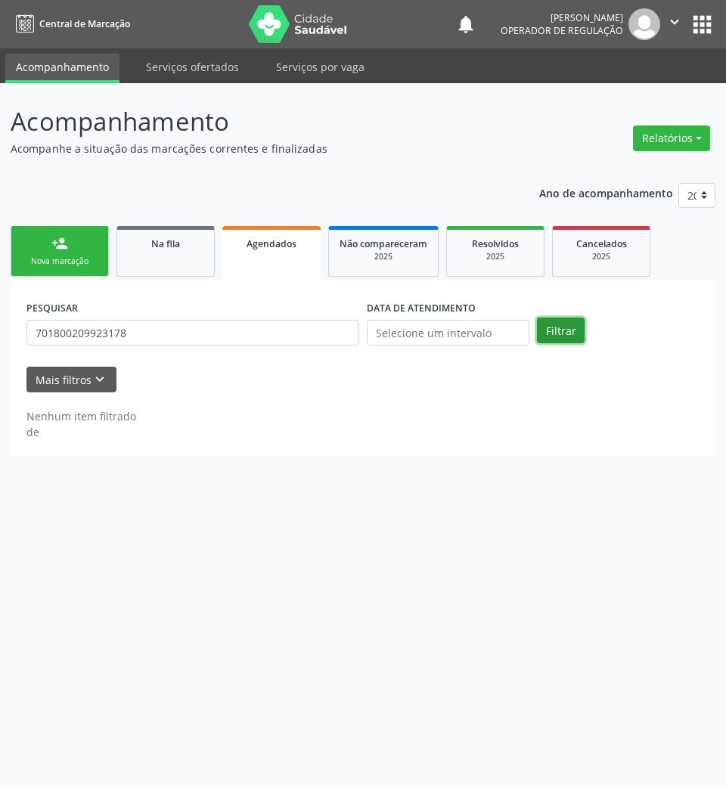
click at [570, 336] on button "Filtrar" at bounding box center [561, 331] width 48 height 26
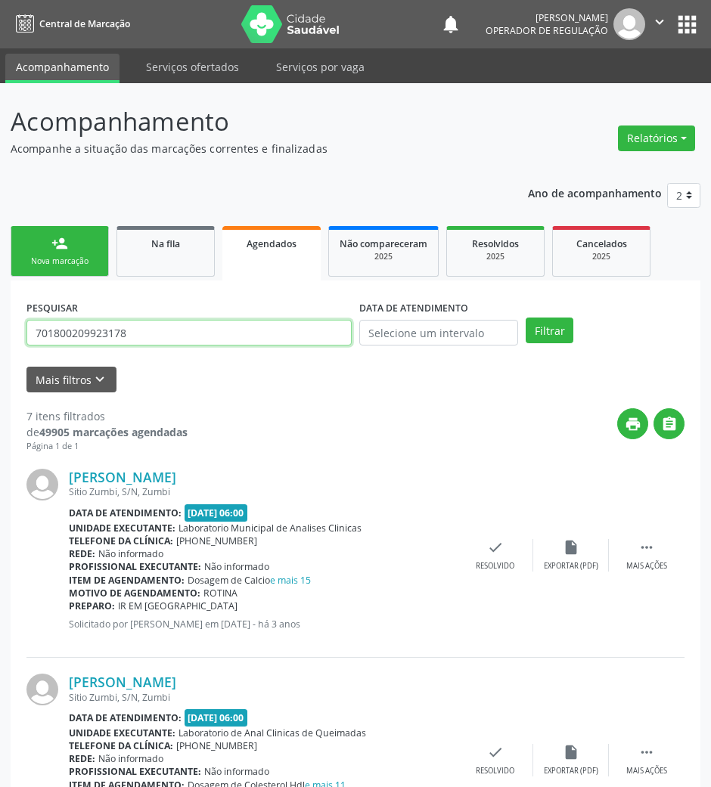
click at [155, 327] on input "701800209923178" at bounding box center [188, 333] width 325 height 26
type input "709809042025094"
click at [526, 318] on button "Filtrar" at bounding box center [550, 331] width 48 height 26
click at [129, 340] on input "709809042025094" at bounding box center [188, 333] width 325 height 26
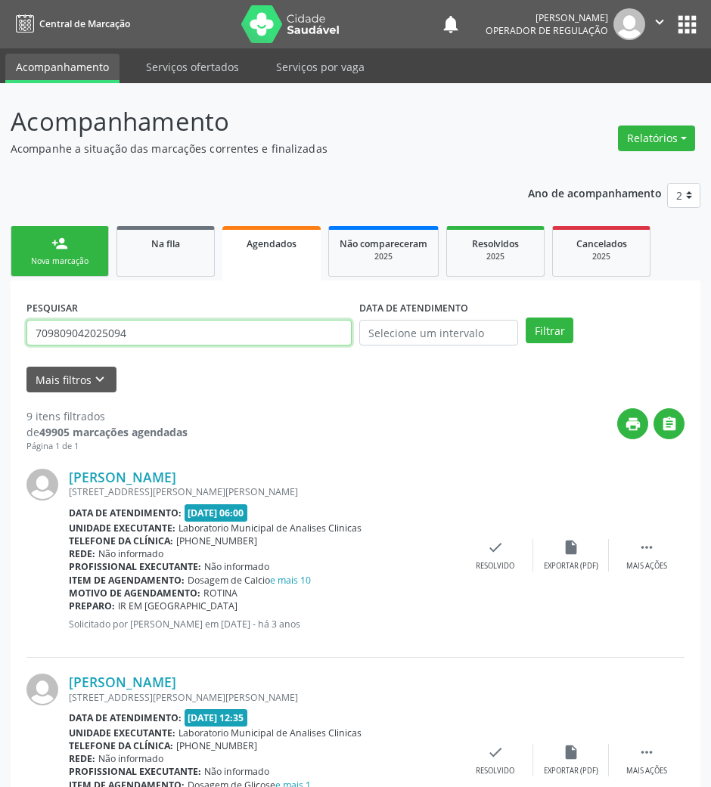
click at [129, 340] on input "709809042025094" at bounding box center [188, 333] width 325 height 26
click at [188, 255] on link "Na fila" at bounding box center [165, 251] width 98 height 51
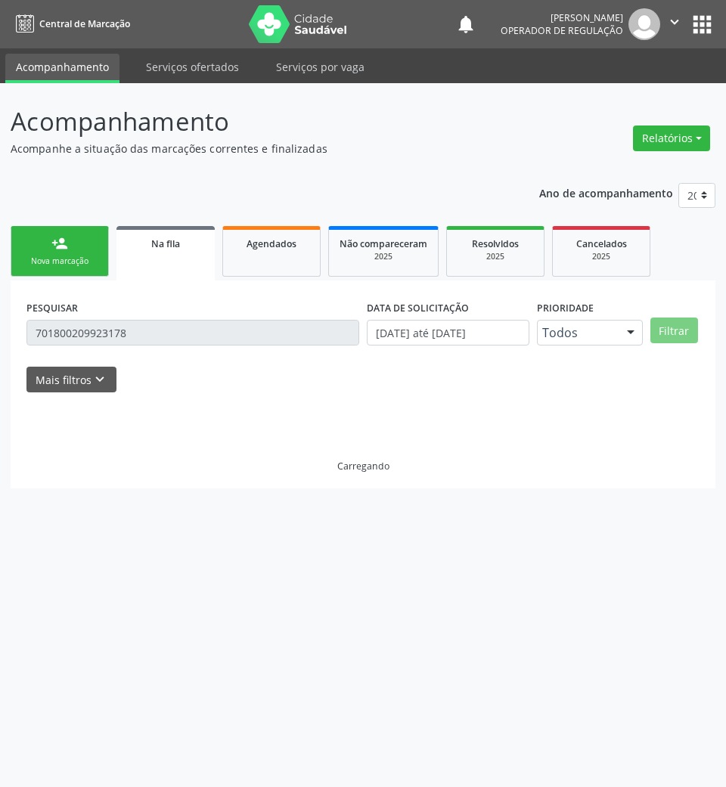
click at [150, 342] on input "701800209923178" at bounding box center [192, 333] width 333 height 26
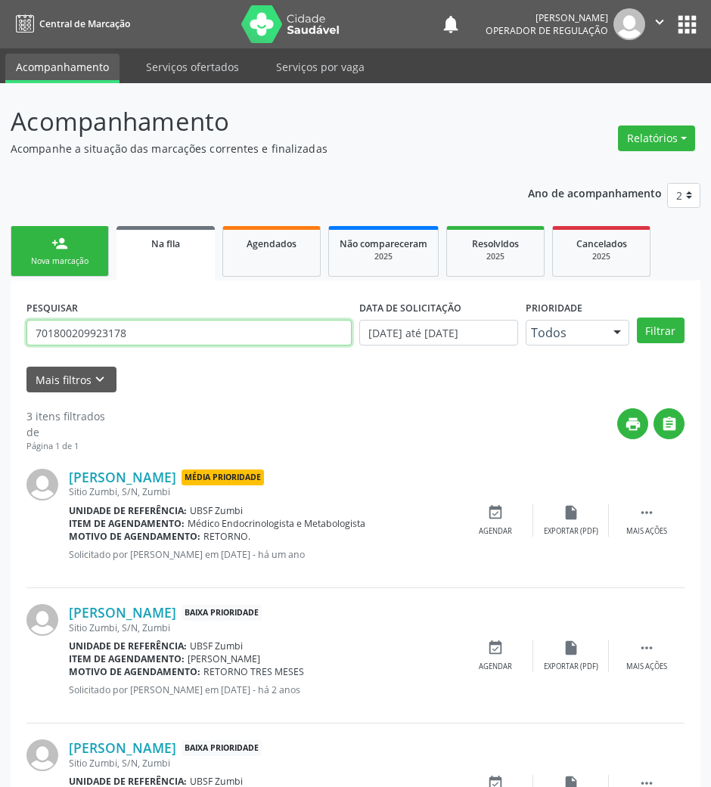
click at [150, 342] on input "701800209923178" at bounding box center [188, 333] width 325 height 26
paste input "9809042025094"
type input "709809042025094"
click at [637, 318] on button "Filtrar" at bounding box center [661, 331] width 48 height 26
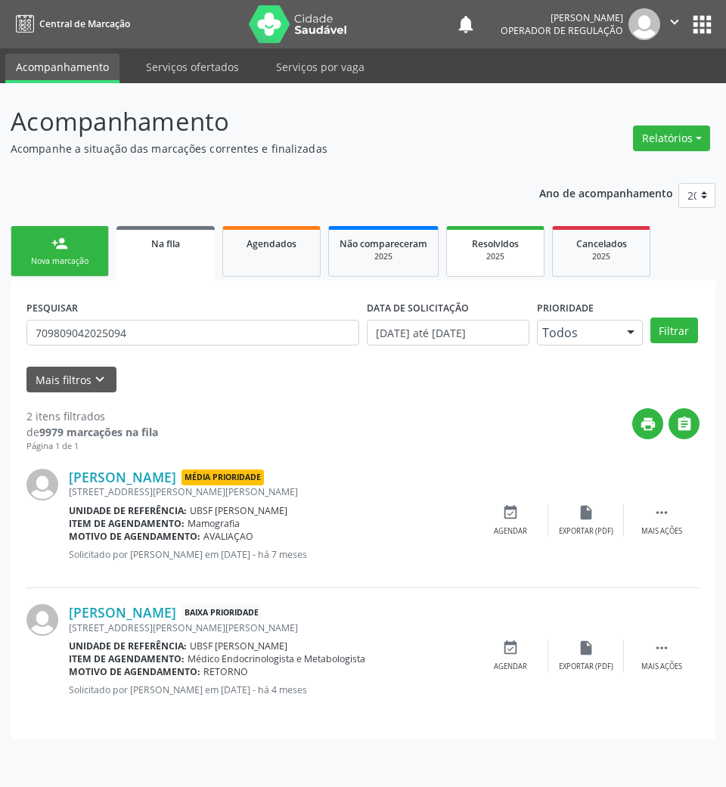
click at [515, 248] on span "Resolvidos" at bounding box center [495, 243] width 47 height 13
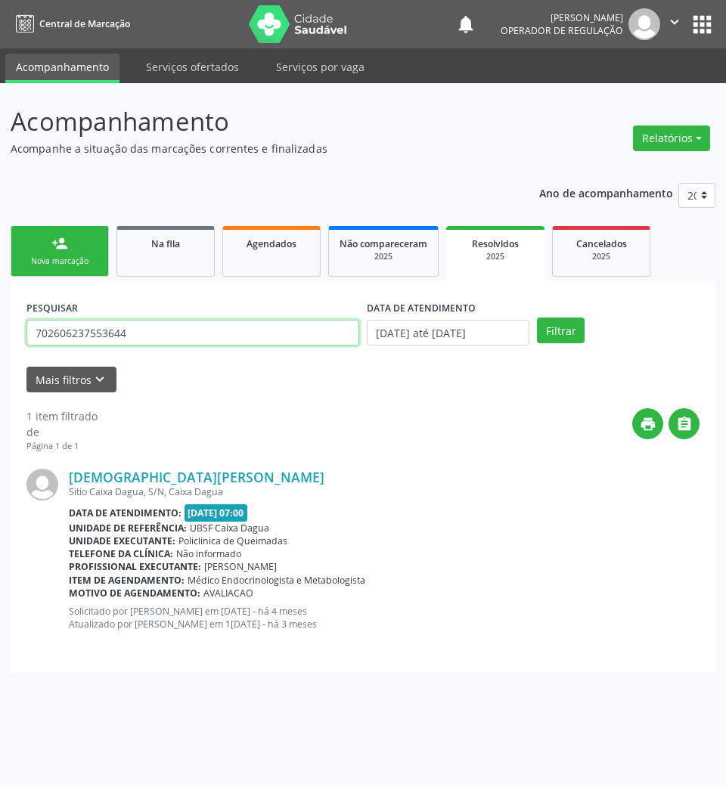
click at [131, 336] on input "702606237553644" at bounding box center [192, 333] width 333 height 26
paste input "980904202509"
type input "709809042025094"
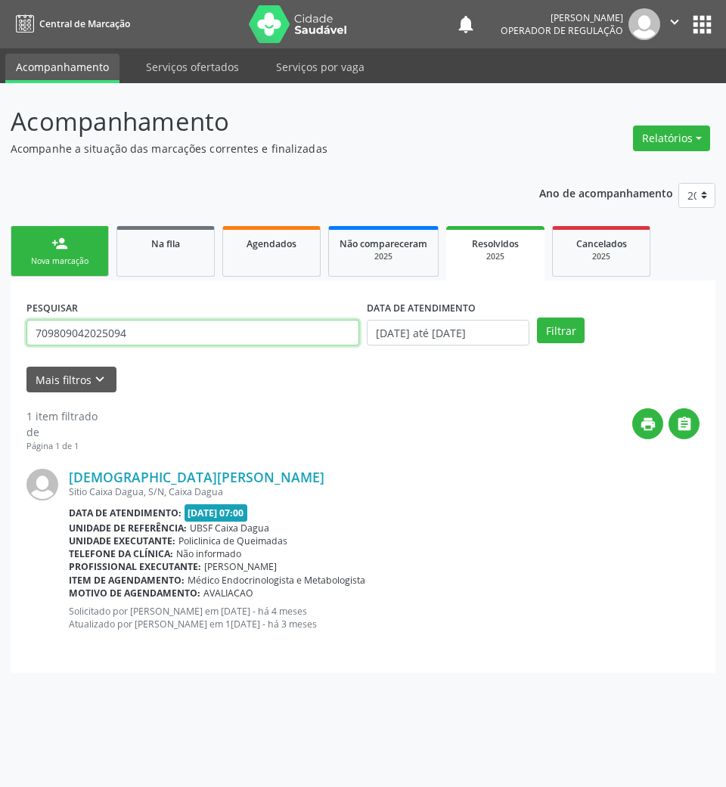
click at [537, 318] on button "Filtrar" at bounding box center [561, 331] width 48 height 26
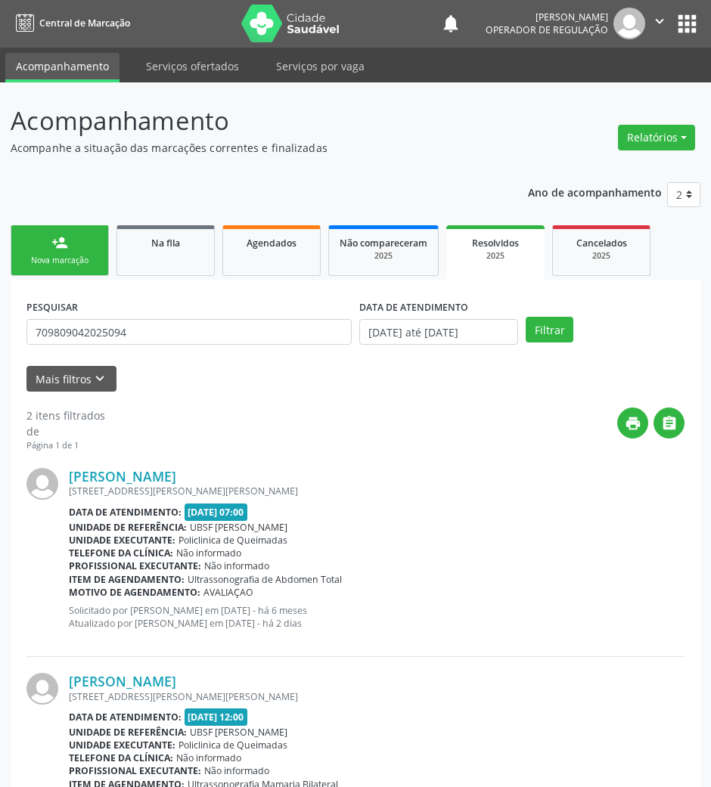
scroll to position [101, 0]
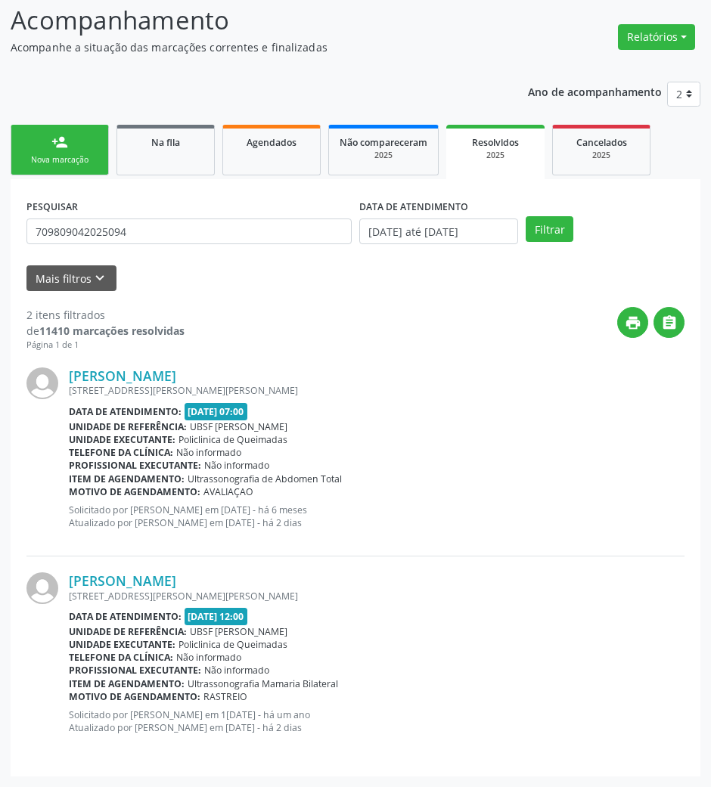
click at [65, 146] on div "person_add" at bounding box center [59, 142] width 17 height 17
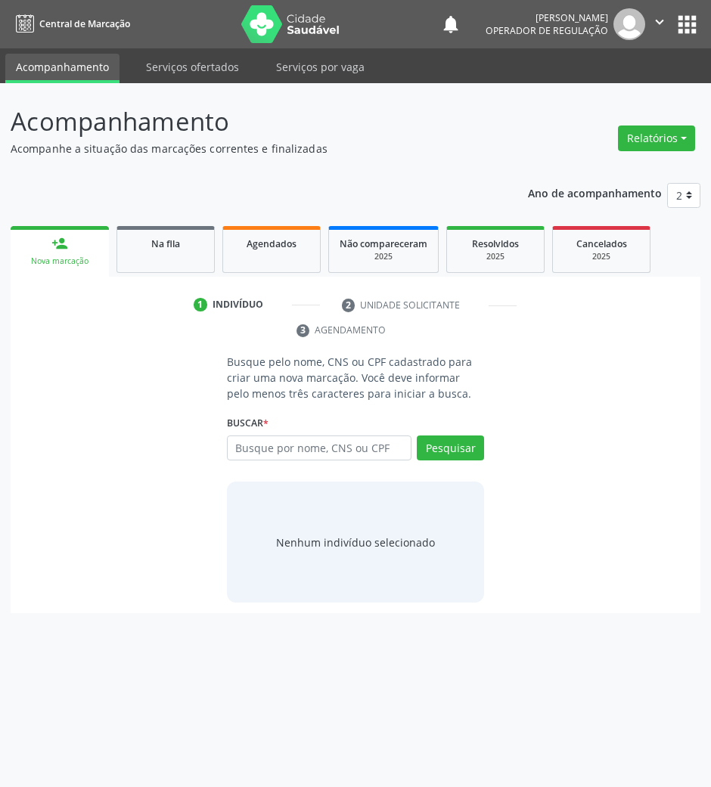
scroll to position [0, 0]
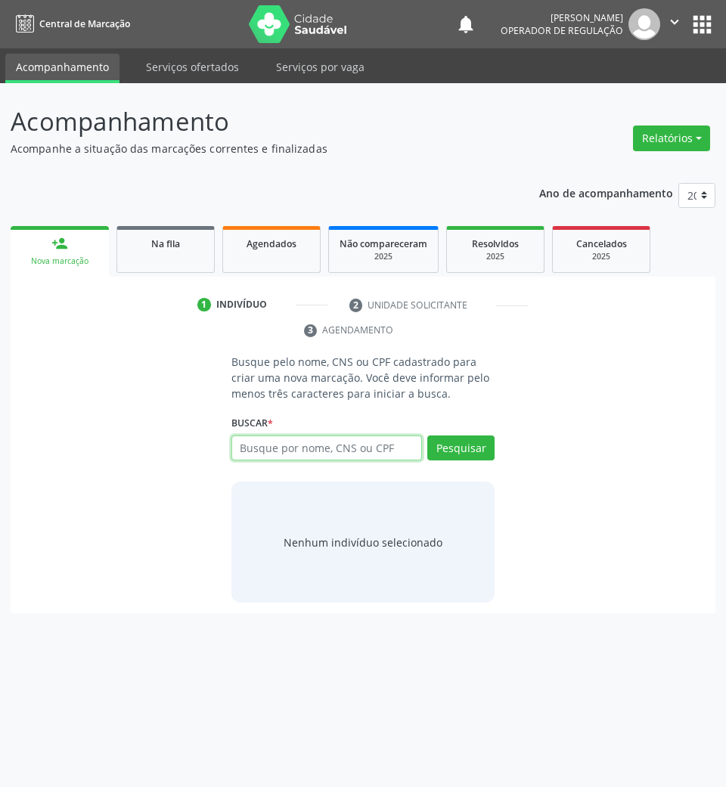
click at [282, 449] on input "text" at bounding box center [326, 449] width 191 height 26
paste input "705509445194110"
type input "705509445194110"
click at [449, 458] on button "Pesquisar" at bounding box center [460, 449] width 67 height 26
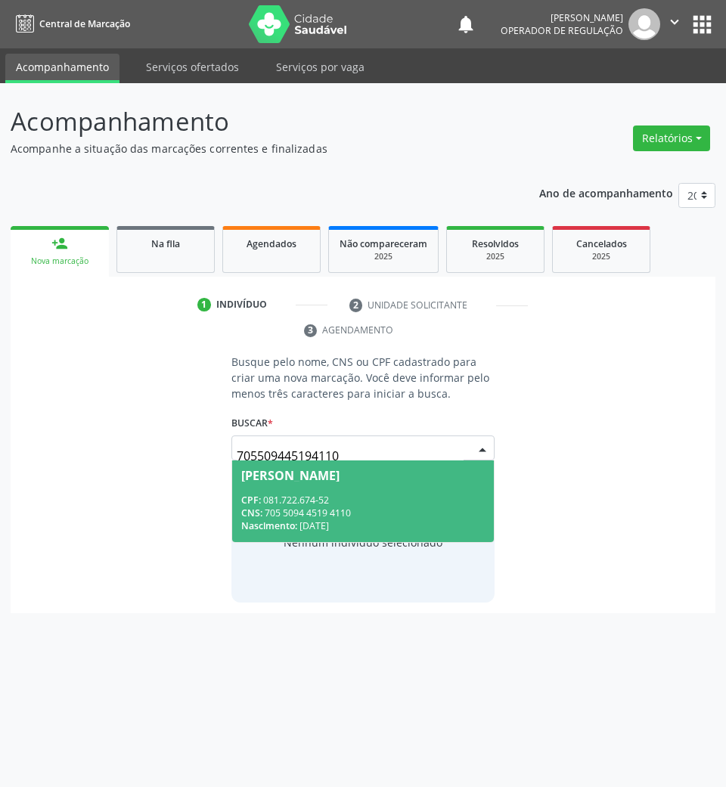
click at [439, 492] on span "Maria Lúcia Ferreira Silva CPF: 081.722.674-52 CNS: 705 5094 4519 4110 Nascimen…" at bounding box center [363, 501] width 262 height 81
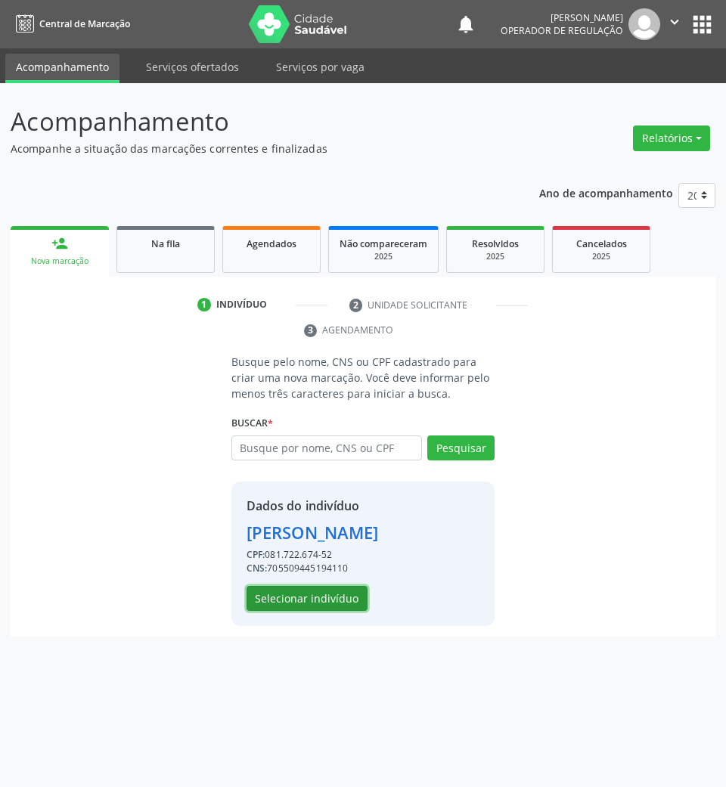
click at [352, 588] on button "Selecionar indivíduo" at bounding box center [307, 599] width 121 height 26
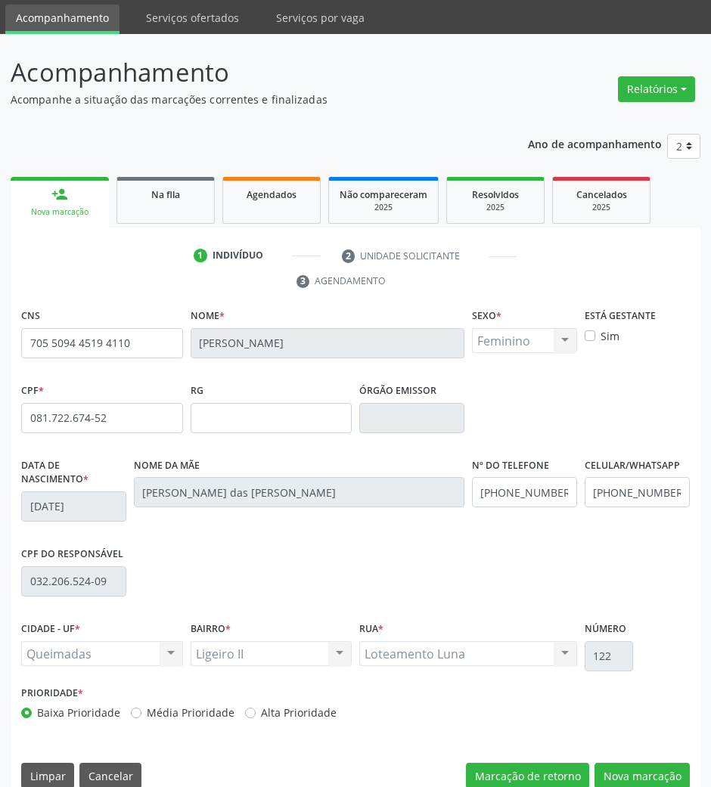
scroll to position [73, 0]
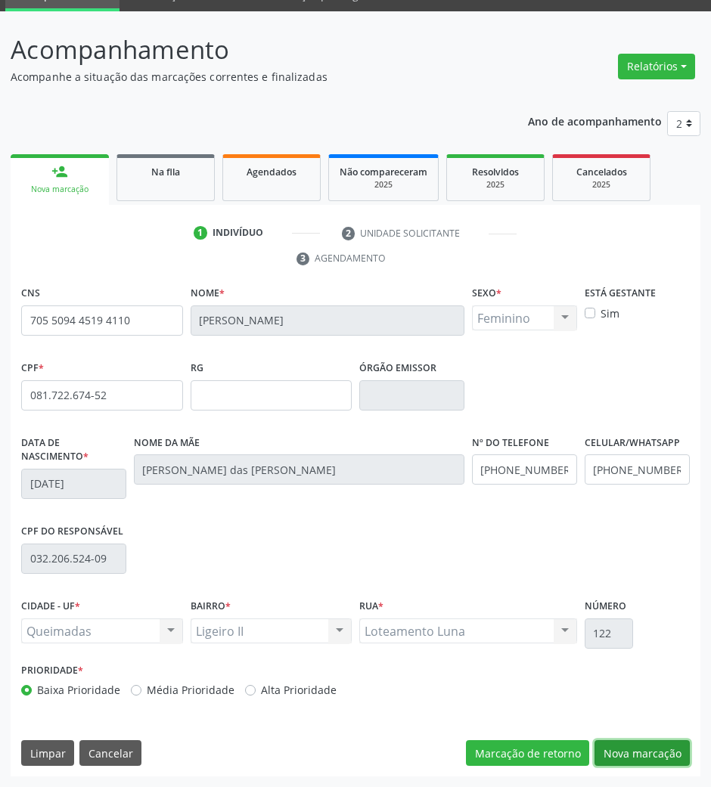
click at [652, 751] on button "Nova marcação" at bounding box center [641, 753] width 95 height 26
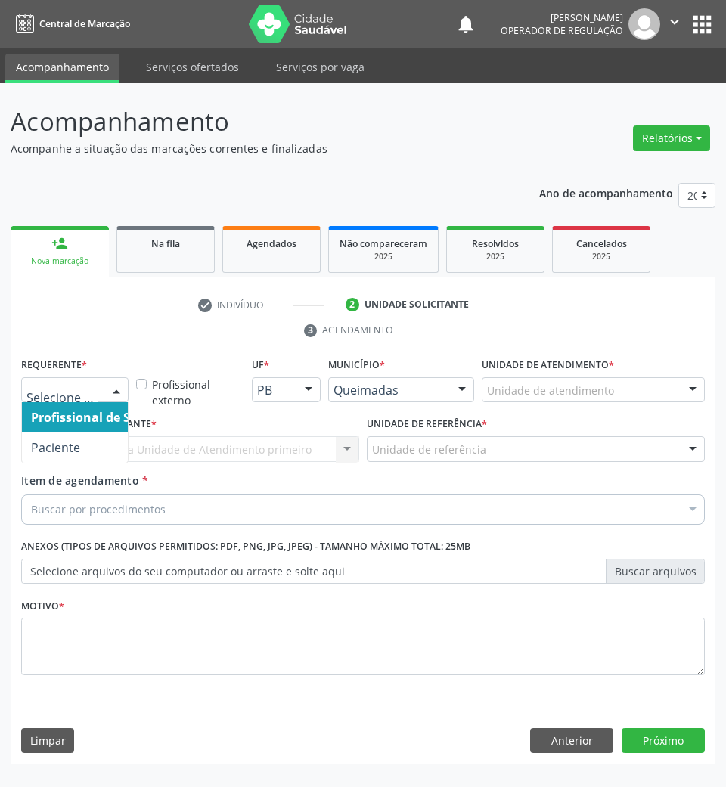
click at [112, 391] on div at bounding box center [116, 391] width 23 height 26
click at [104, 446] on span "Paciente" at bounding box center [95, 448] width 147 height 30
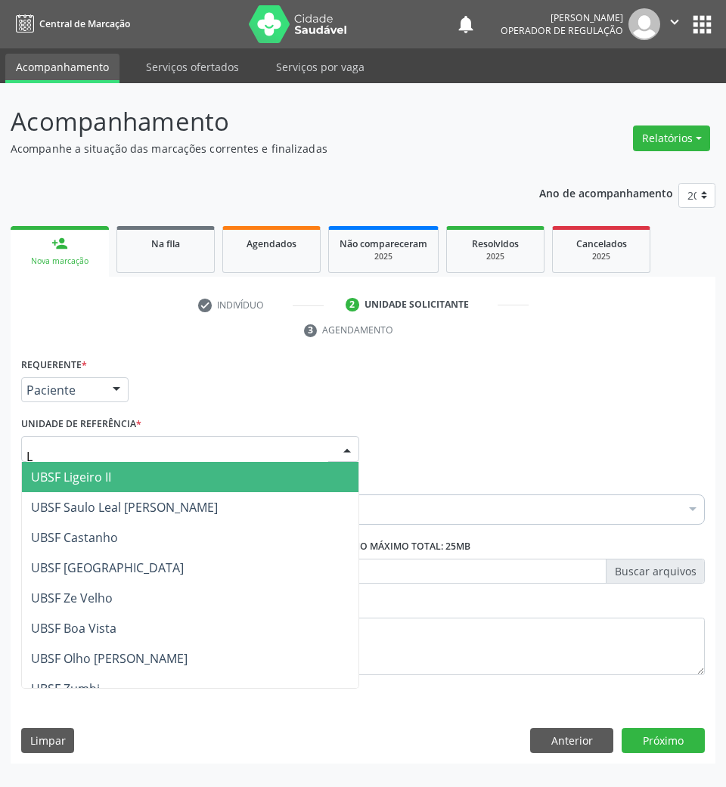
type input "LI"
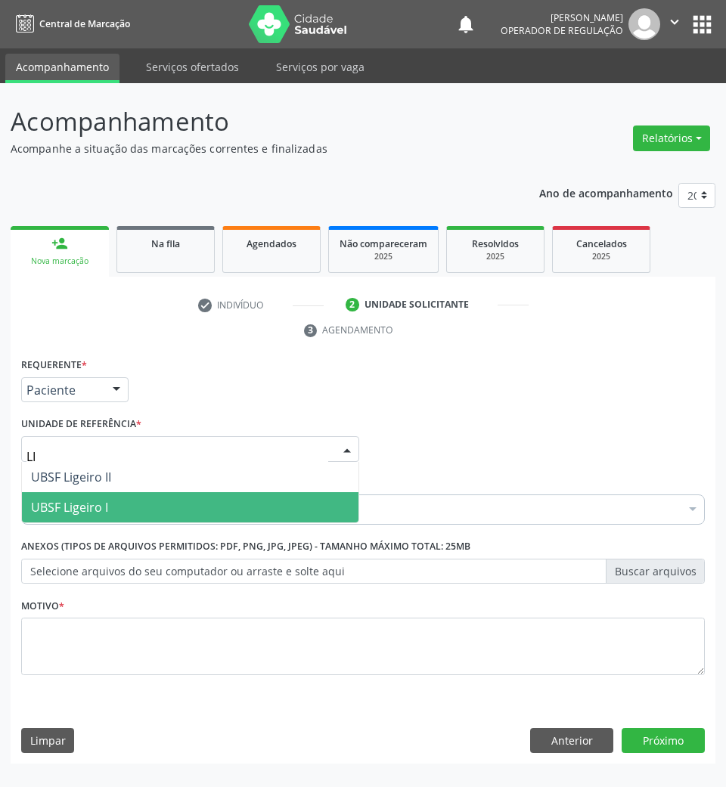
click at [151, 499] on span "UBSF Ligeiro I" at bounding box center [190, 507] width 337 height 30
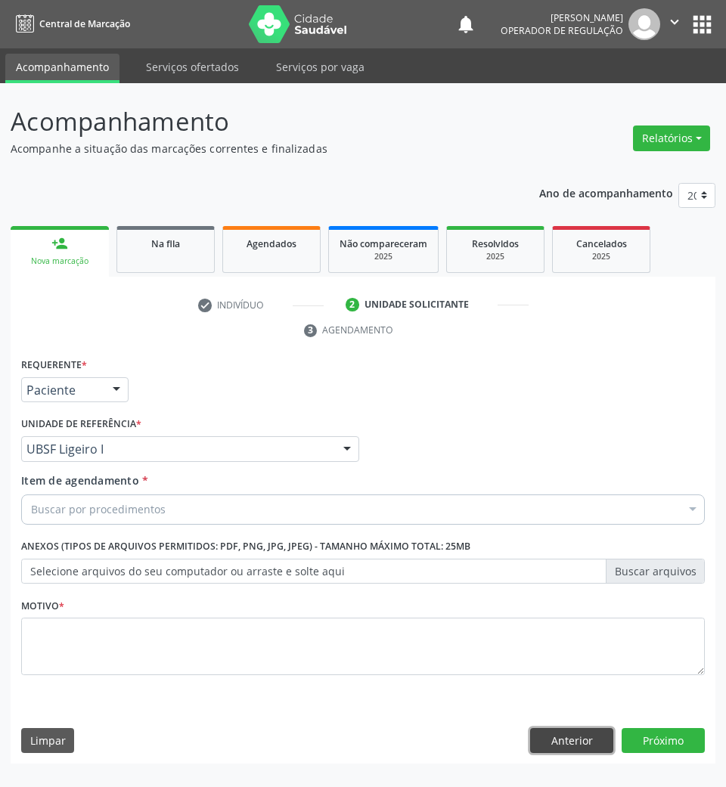
click at [596, 742] on button "Anterior" at bounding box center [571, 741] width 83 height 26
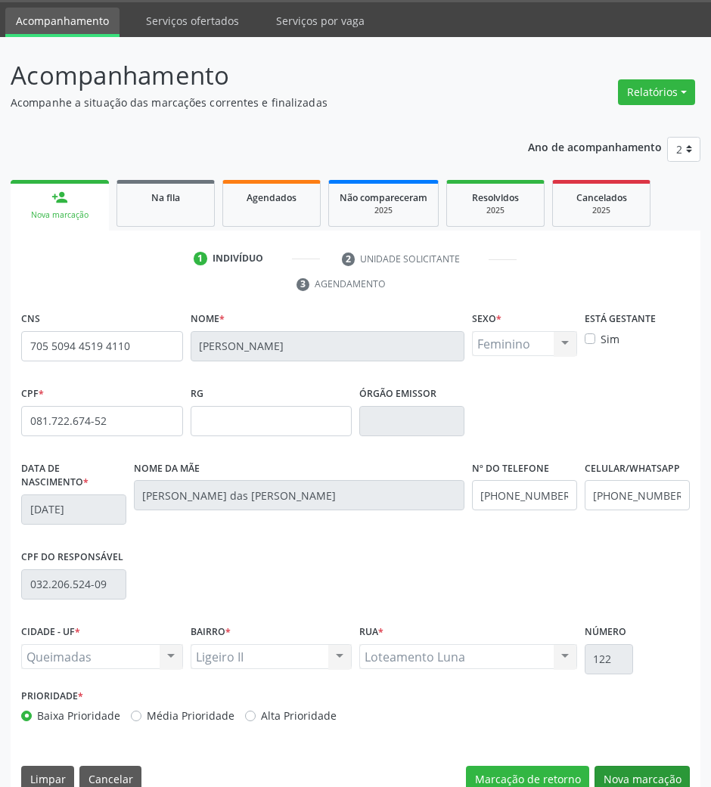
scroll to position [73, 0]
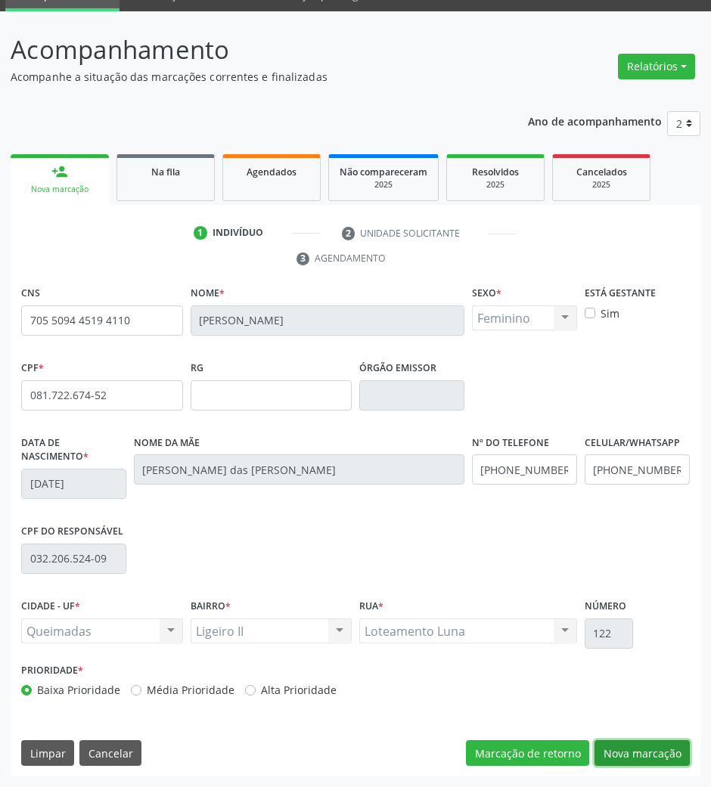
drag, startPoint x: 645, startPoint y: 748, endPoint x: 443, endPoint y: 655, distance: 222.3
click at [641, 747] on button "Nova marcação" at bounding box center [641, 753] width 95 height 26
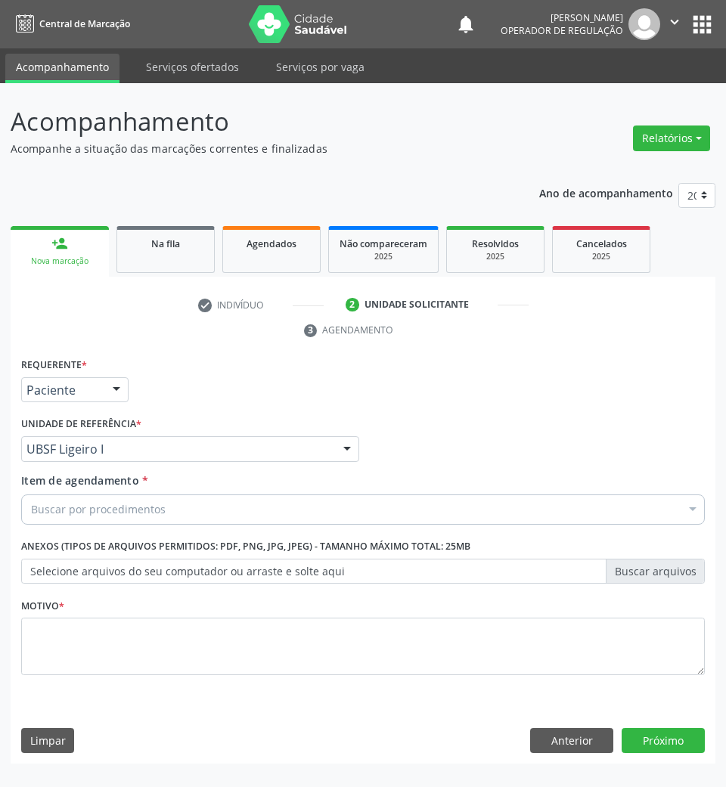
click at [31, 436] on div "Unidade de referência * UBSF Ligeiro I UBSF Ligeiro II UBSF Saulo Leal Ernesto …" at bounding box center [190, 437] width 338 height 48
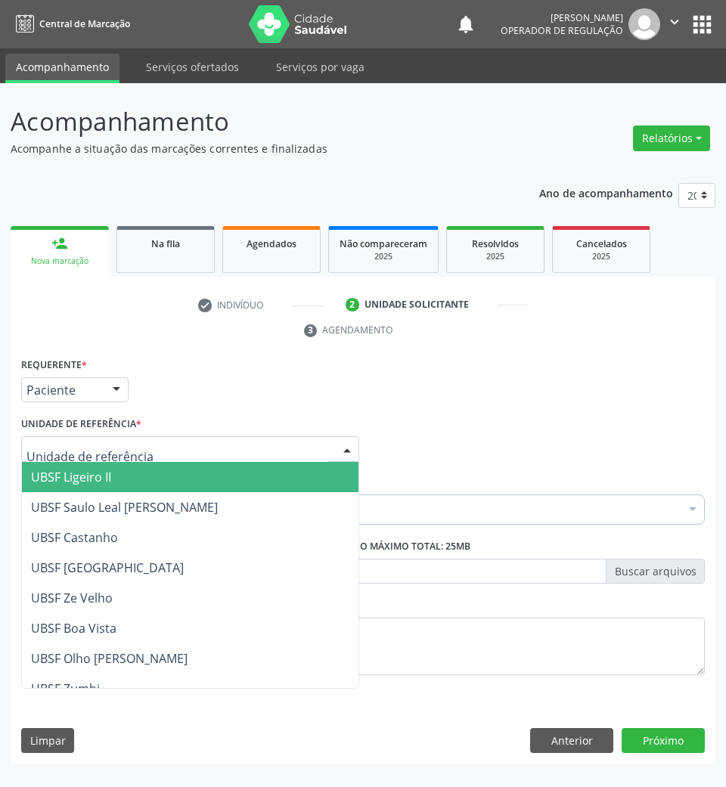
click at [76, 475] on span "UBSF Ligeiro II" at bounding box center [71, 477] width 80 height 17
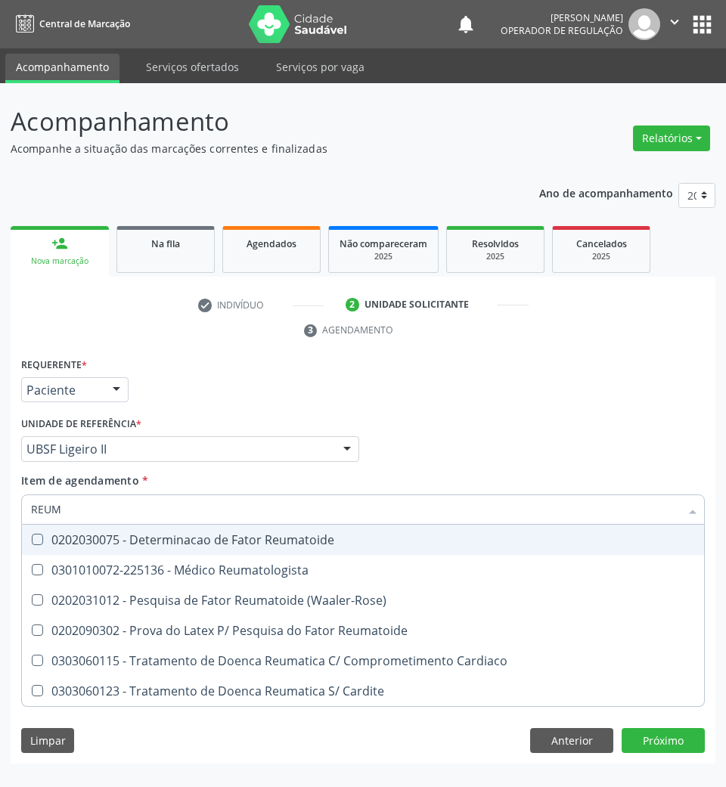
type input "REUMA"
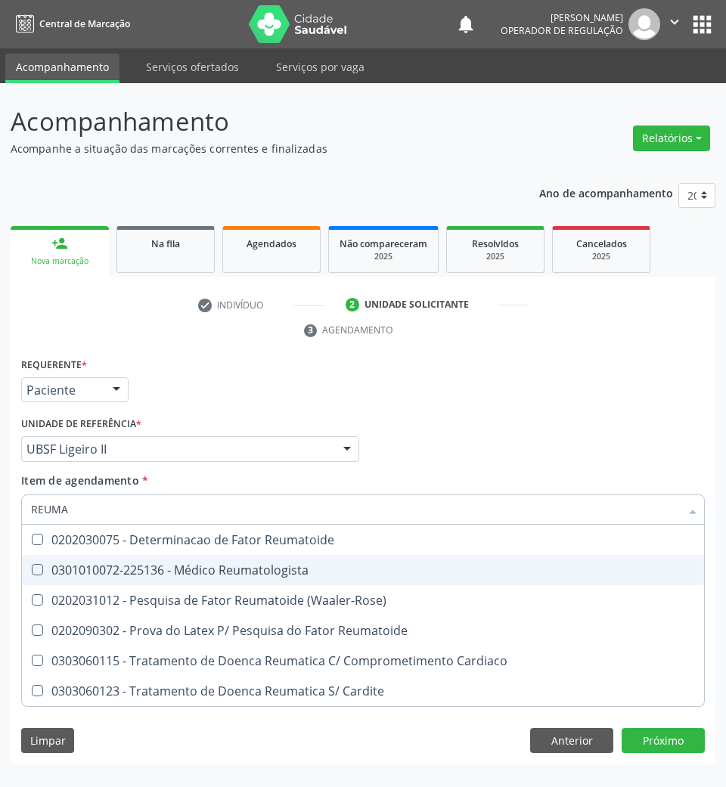
click at [149, 569] on div "0301010072-225136 - Médico Reumatologista" at bounding box center [363, 570] width 664 height 12
checkbox Reumatologista "true"
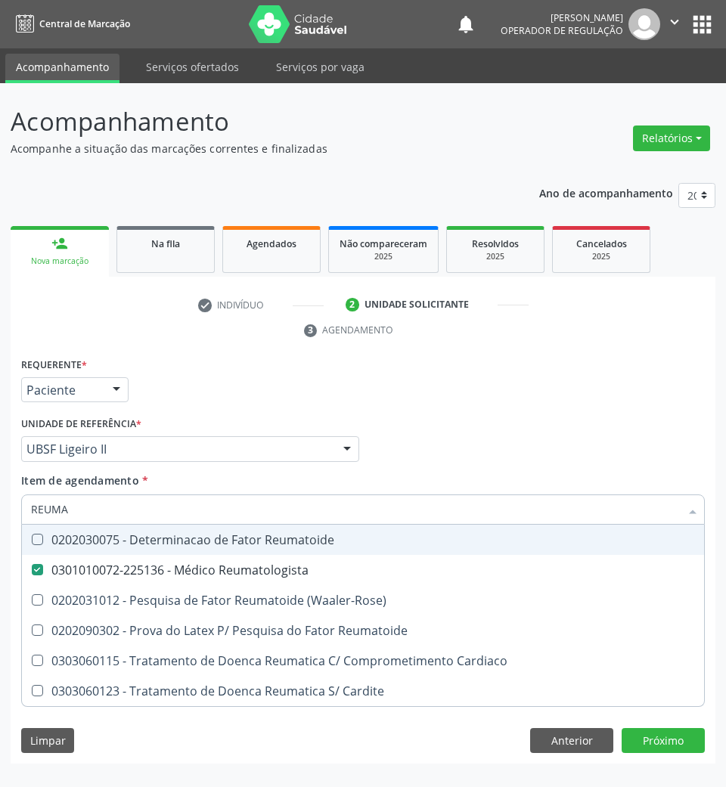
drag, startPoint x: 384, startPoint y: 428, endPoint x: 379, endPoint y: 440, distance: 13.2
click at [385, 428] on div "Profissional Solicitante Por favor, selecione a Unidade de Atendimento primeiro…" at bounding box center [362, 442] width 691 height 59
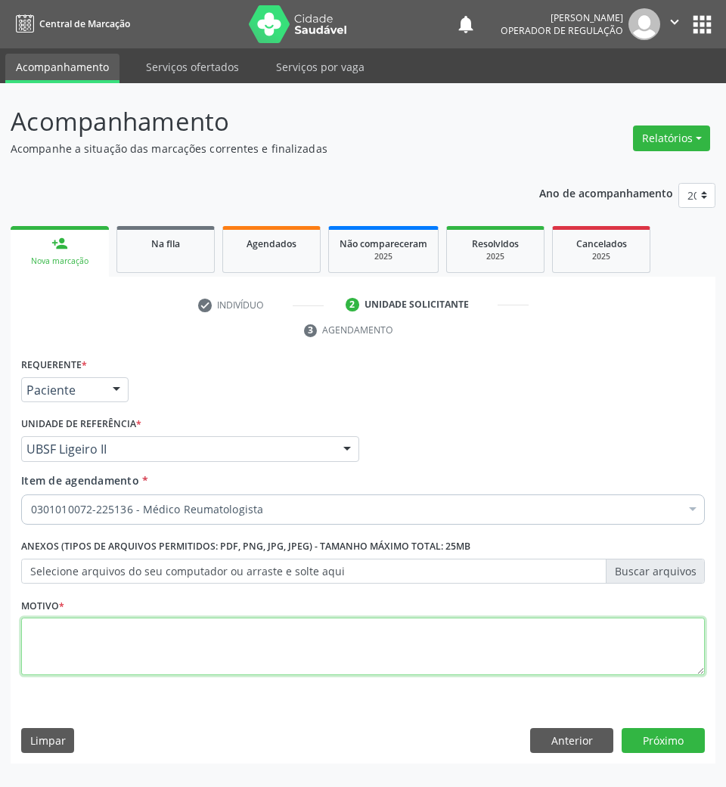
click at [294, 646] on textarea at bounding box center [363, 646] width 684 height 57
click at [294, 645] on textarea "RETORNO FILIPE 10/2025" at bounding box center [363, 646] width 684 height 57
type textarea "RETORNO FILIPE 10/2025"
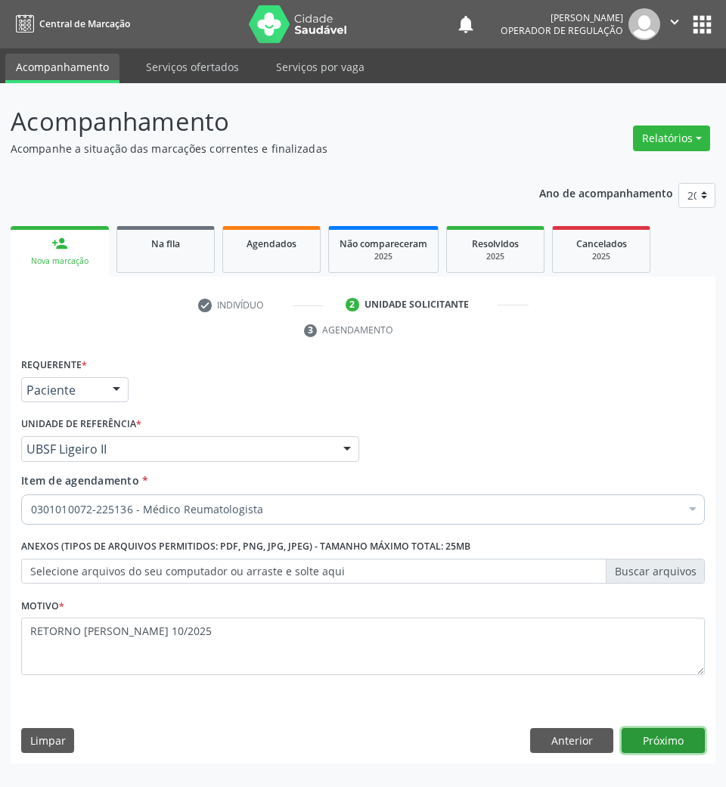
click at [685, 748] on button "Próximo" at bounding box center [663, 741] width 83 height 26
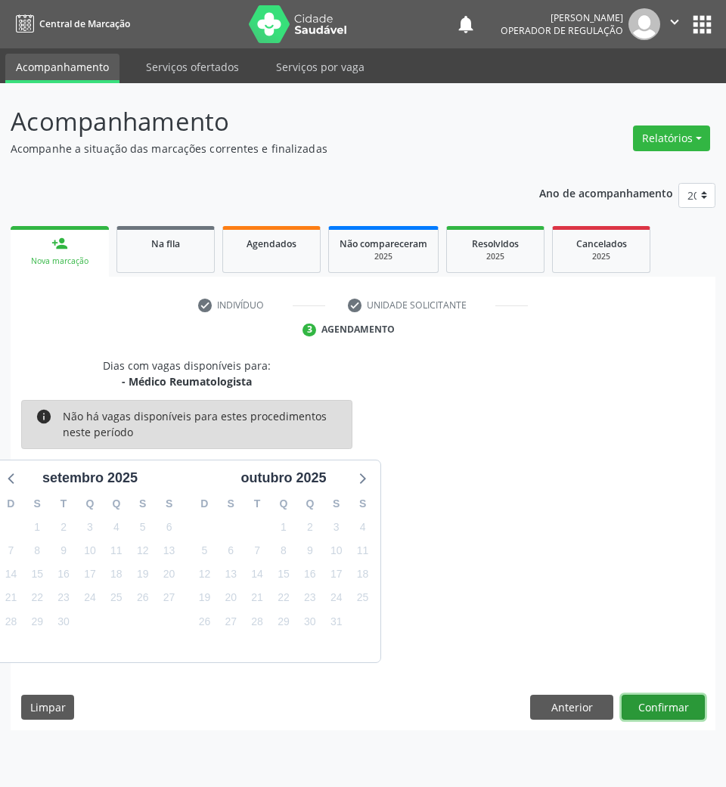
click at [682, 714] on button "Confirmar" at bounding box center [663, 708] width 83 height 26
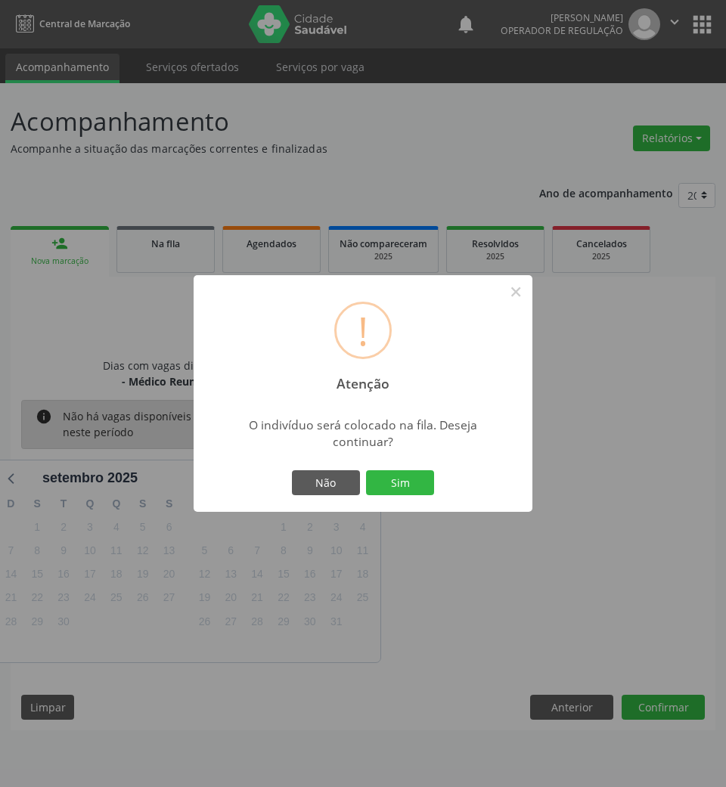
click at [366, 470] on button "Sim" at bounding box center [400, 483] width 68 height 26
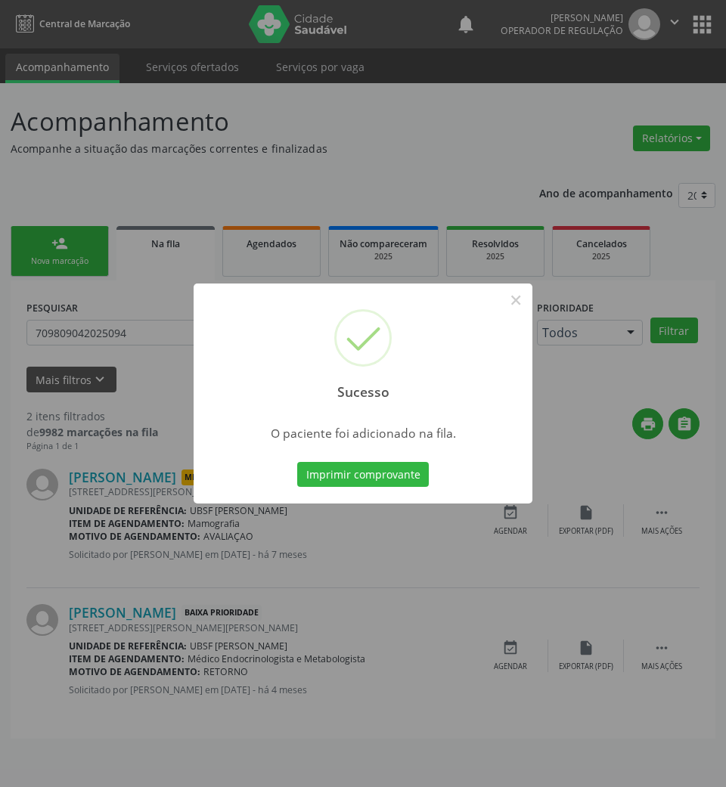
click at [33, 237] on div "Sucesso × O paciente foi adicionado na fila. Imprimir comprovante Cancel" at bounding box center [363, 393] width 726 height 787
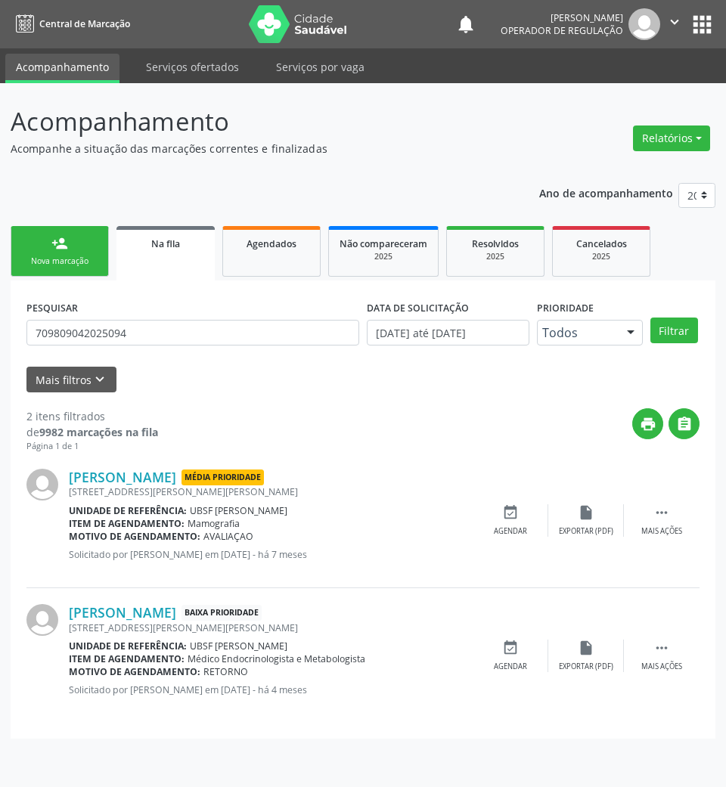
click at [47, 244] on link "person_add Nova marcação" at bounding box center [60, 251] width 98 height 51
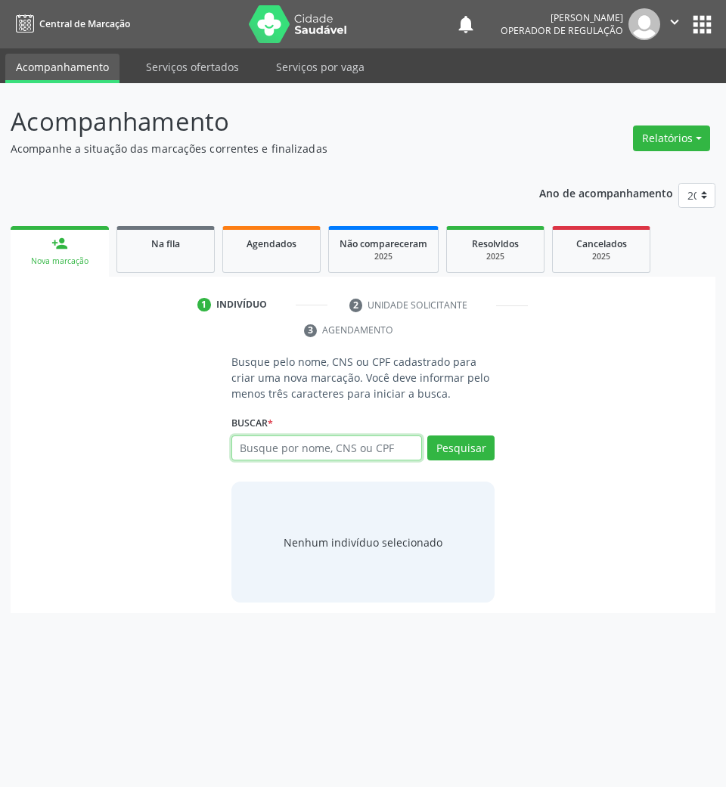
click at [352, 457] on input "text" at bounding box center [326, 449] width 191 height 26
type input "708403759078768"
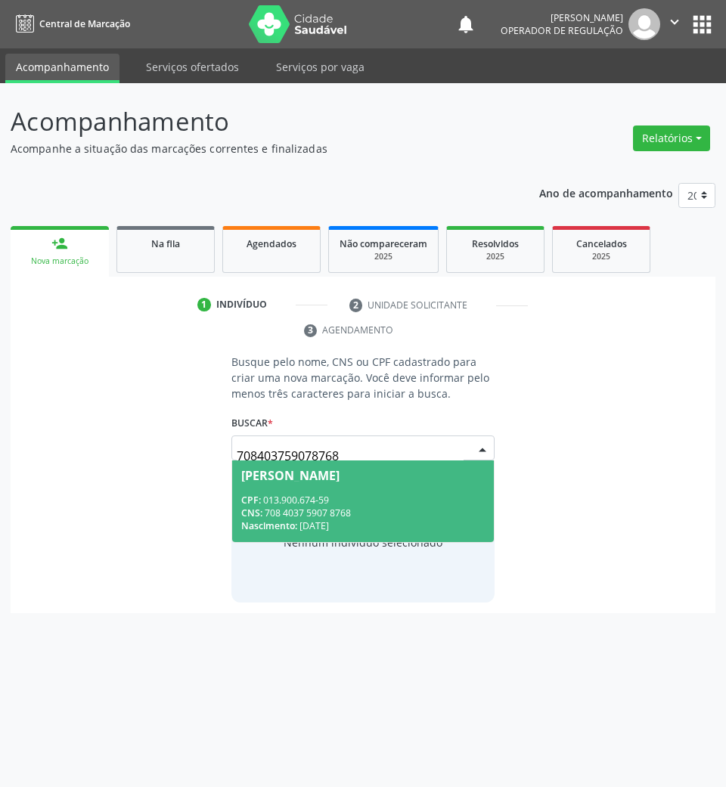
click at [315, 466] on span "Maria Luzia da Silva CPF: 013.900.674-59 CNS: 708 4037 5907 8768 Nascimento: 23…" at bounding box center [363, 501] width 262 height 81
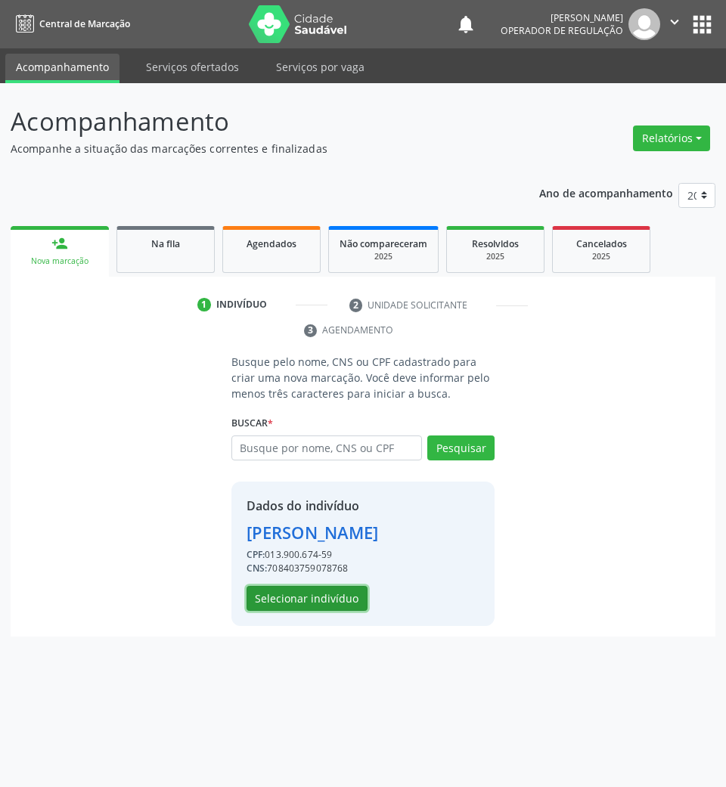
click at [333, 594] on button "Selecionar indivíduo" at bounding box center [307, 599] width 121 height 26
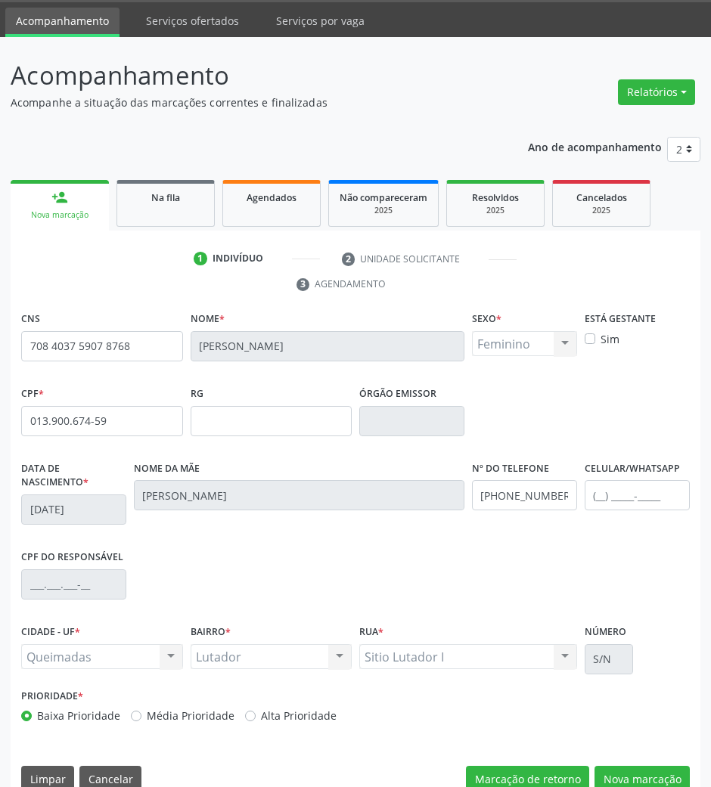
scroll to position [73, 0]
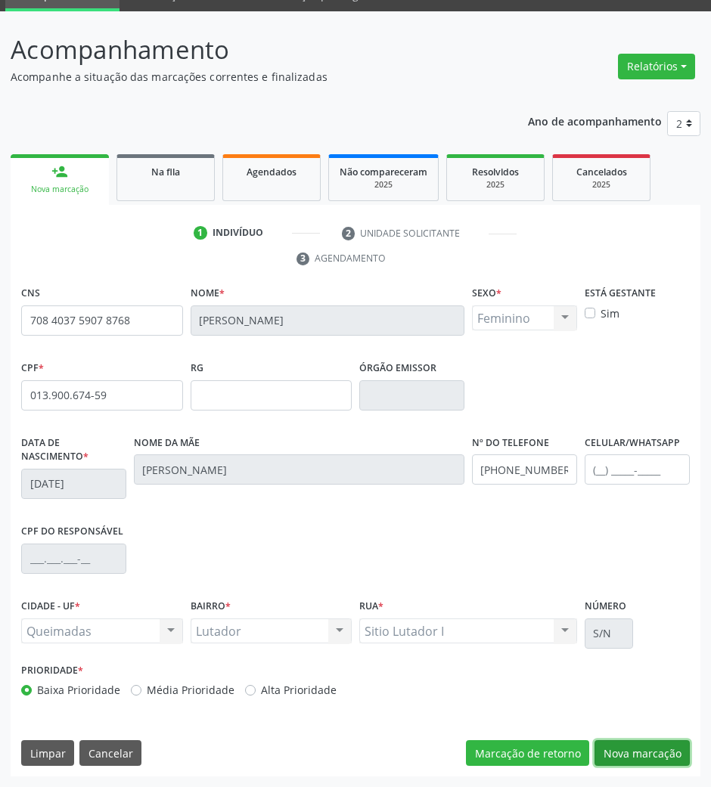
click at [660, 755] on button "Nova marcação" at bounding box center [641, 753] width 95 height 26
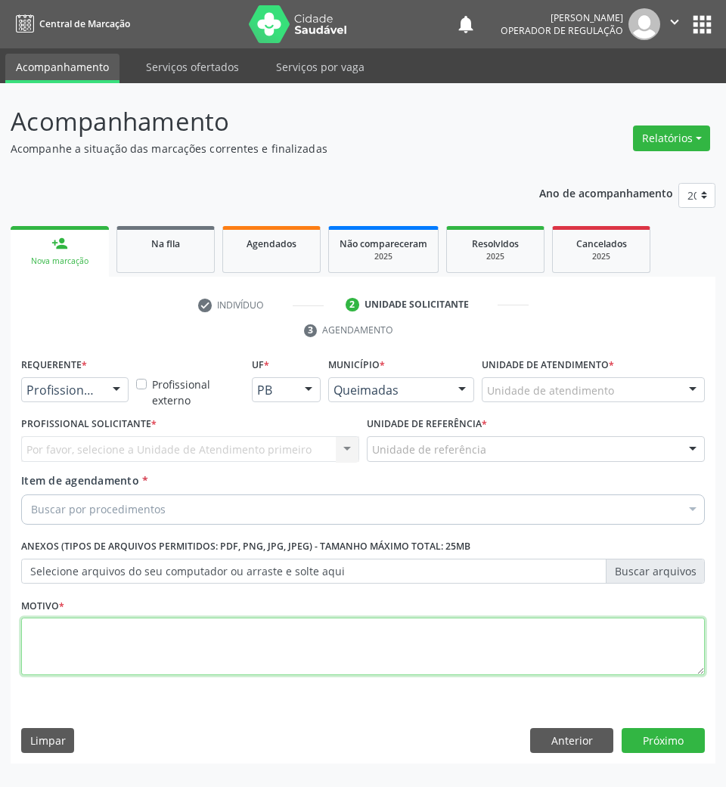
click at [91, 622] on textarea at bounding box center [363, 646] width 684 height 57
paste textarea "RETORNO FILIPE 10/2025"
click at [97, 634] on textarea "RETORNO FILIPE 10/2025" at bounding box center [363, 646] width 684 height 57
click at [98, 631] on textarea "RETORNO ANDREZZA 04/2025" at bounding box center [363, 646] width 684 height 57
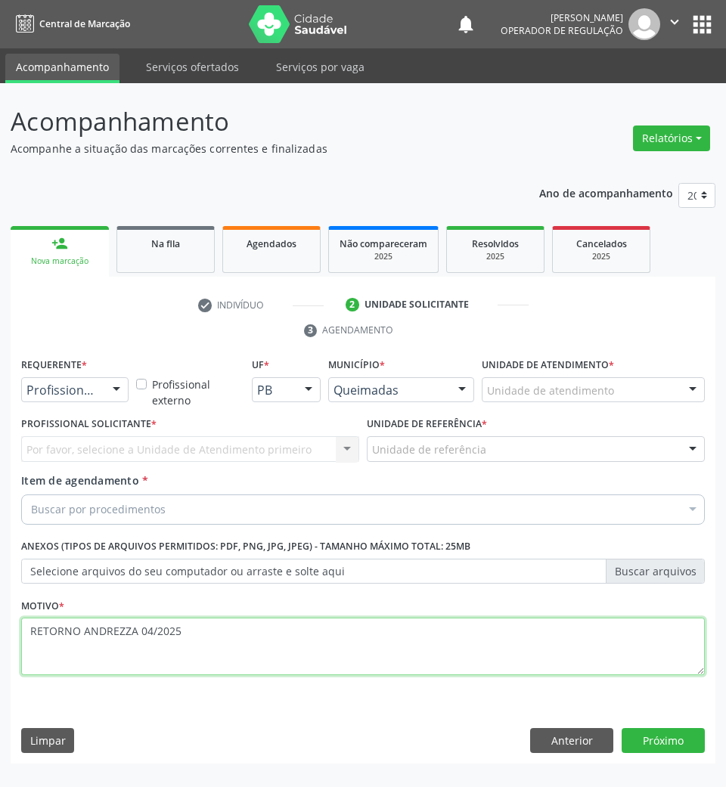
click at [98, 631] on textarea "RETORNO ANDREZZA 04/2025" at bounding box center [363, 646] width 684 height 57
type textarea "RETORNO ANDREZZA 04/2025"
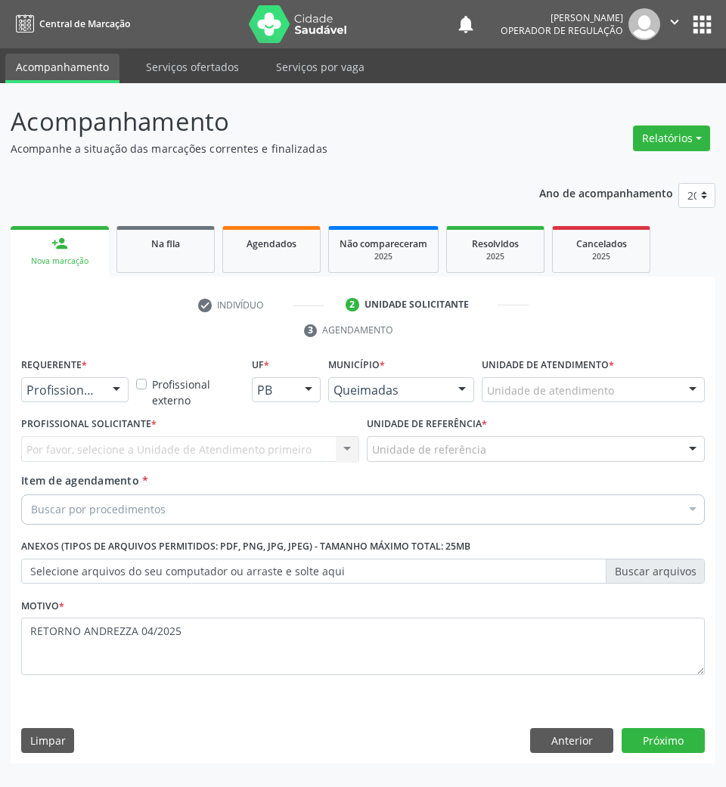
drag, startPoint x: 101, startPoint y: 379, endPoint x: 97, endPoint y: 391, distance: 12.9
click at [101, 380] on div "Profissional de Saúde" at bounding box center [74, 390] width 107 height 26
click at [91, 442] on span "Paciente" at bounding box center [95, 448] width 147 height 30
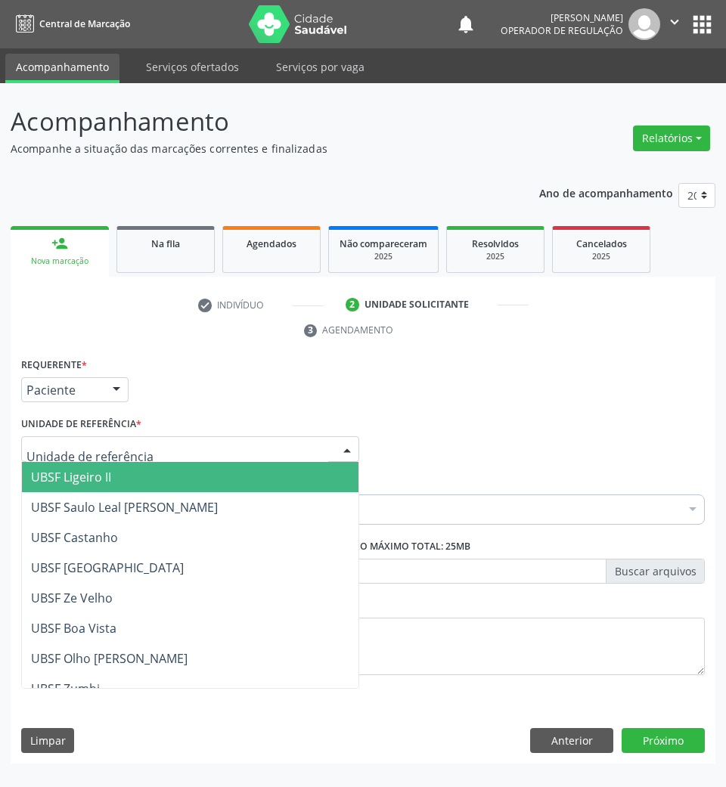
click at [152, 455] on div at bounding box center [190, 449] width 338 height 26
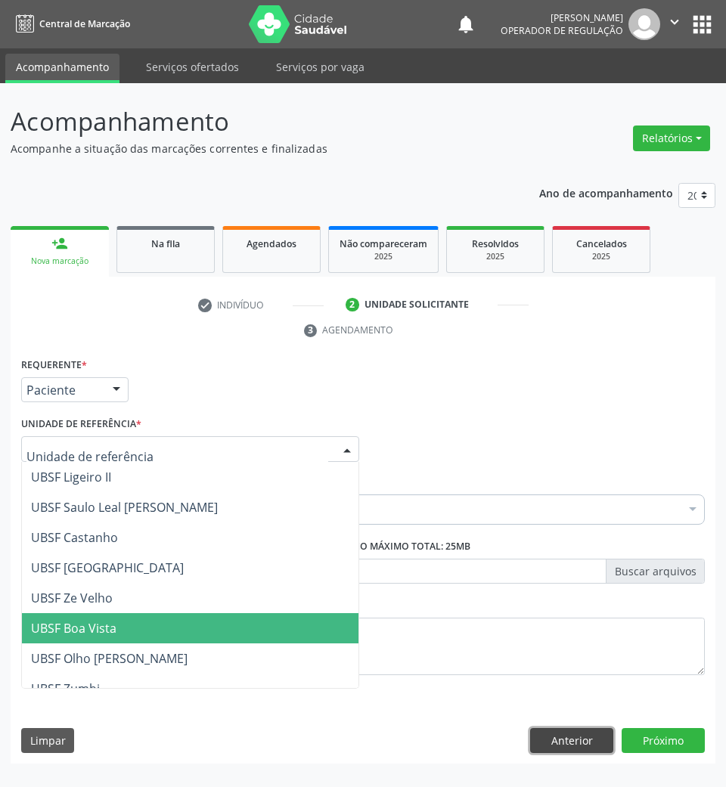
click at [570, 734] on button "Anterior" at bounding box center [571, 741] width 83 height 26
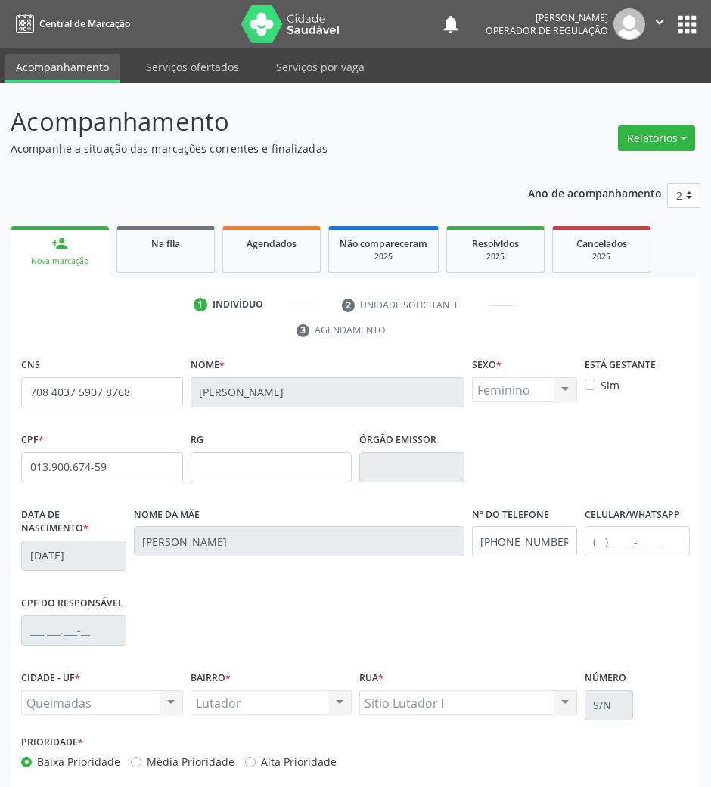
scroll to position [73, 0]
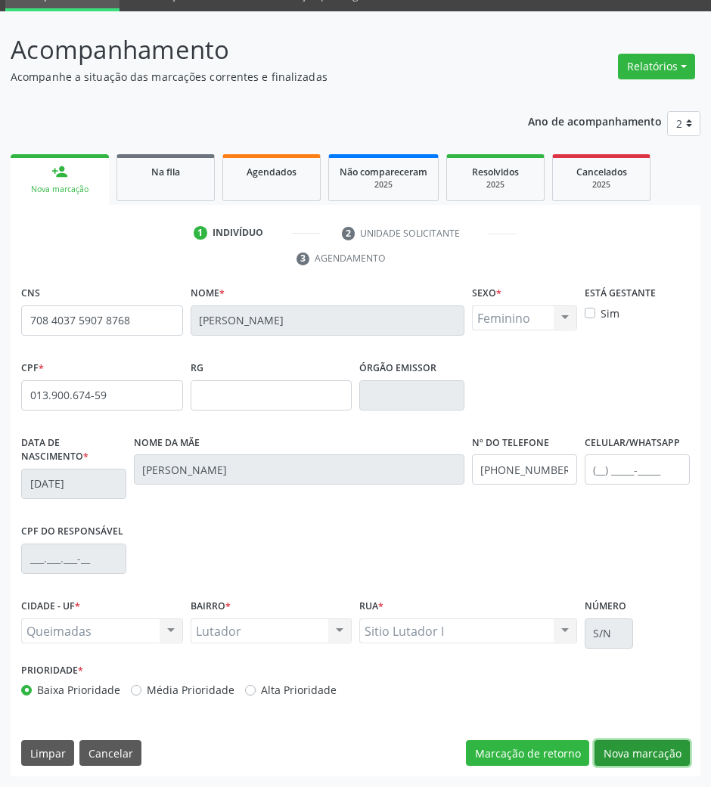
drag, startPoint x: 650, startPoint y: 763, endPoint x: 632, endPoint y: 756, distance: 19.4
click at [650, 762] on button "Nova marcação" at bounding box center [641, 753] width 95 height 26
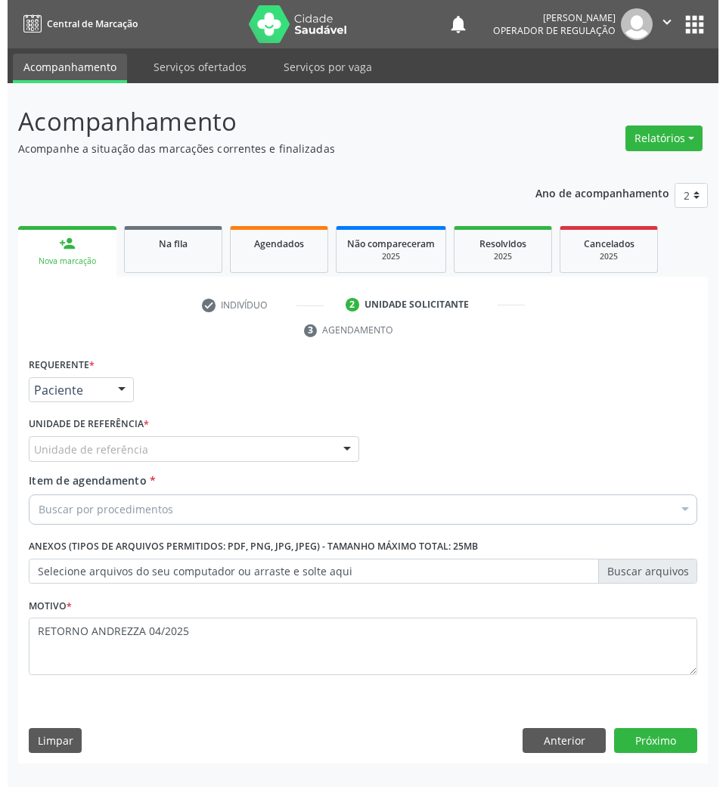
scroll to position [0, 0]
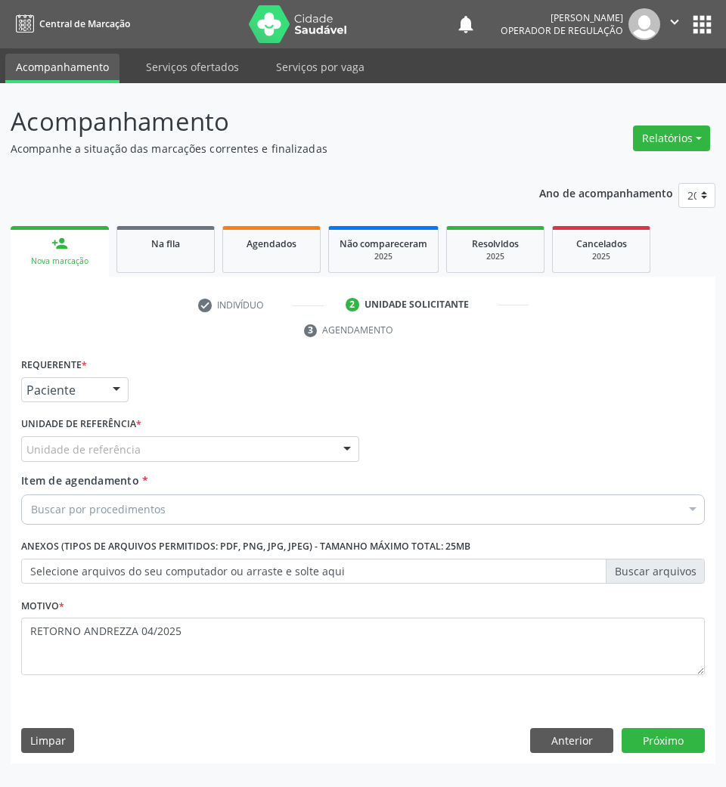
drag, startPoint x: 11, startPoint y: 436, endPoint x: 39, endPoint y: 448, distance: 31.2
click at [13, 436] on div "Requerente * Paciente Profissional de Saúde Paciente Nenhum resultado encontrad…" at bounding box center [363, 559] width 705 height 411
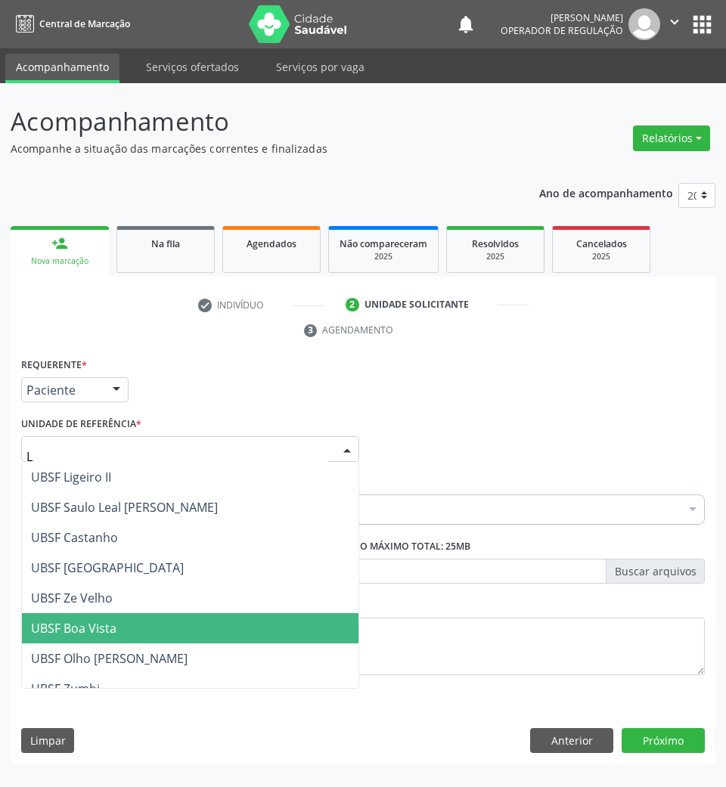
type input "LU"
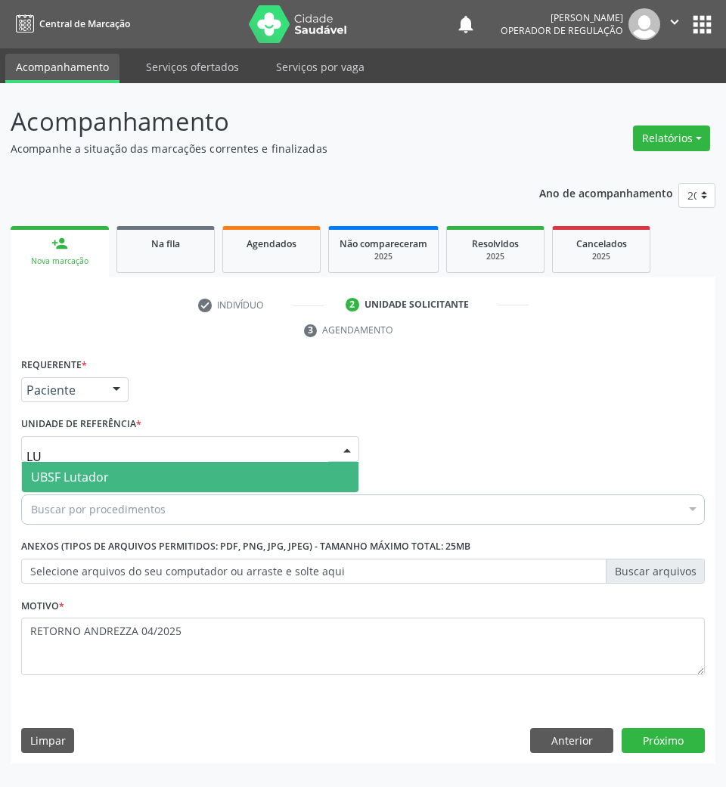
click at [54, 475] on span "UBSF Lutador" at bounding box center [70, 477] width 78 height 17
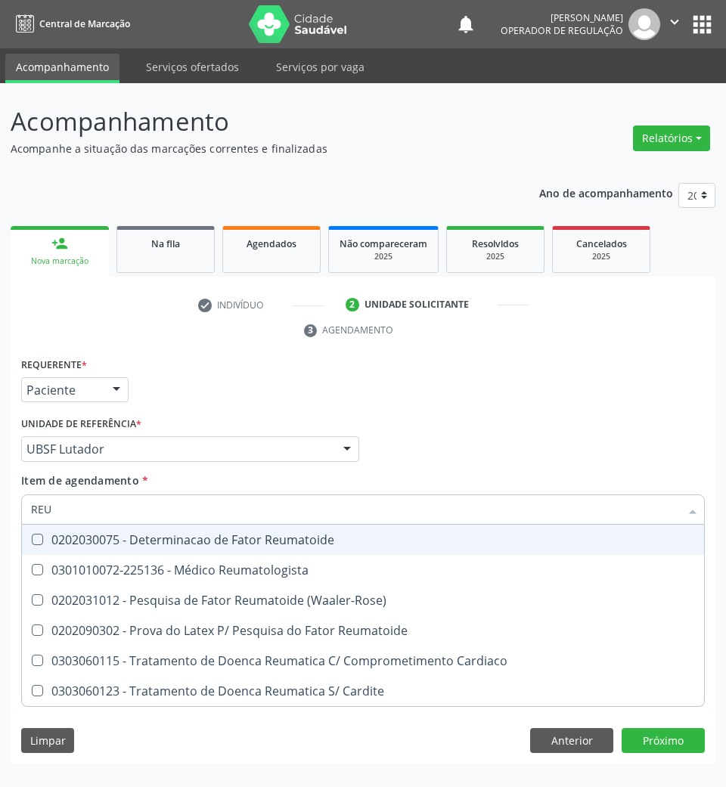
type input "REUM"
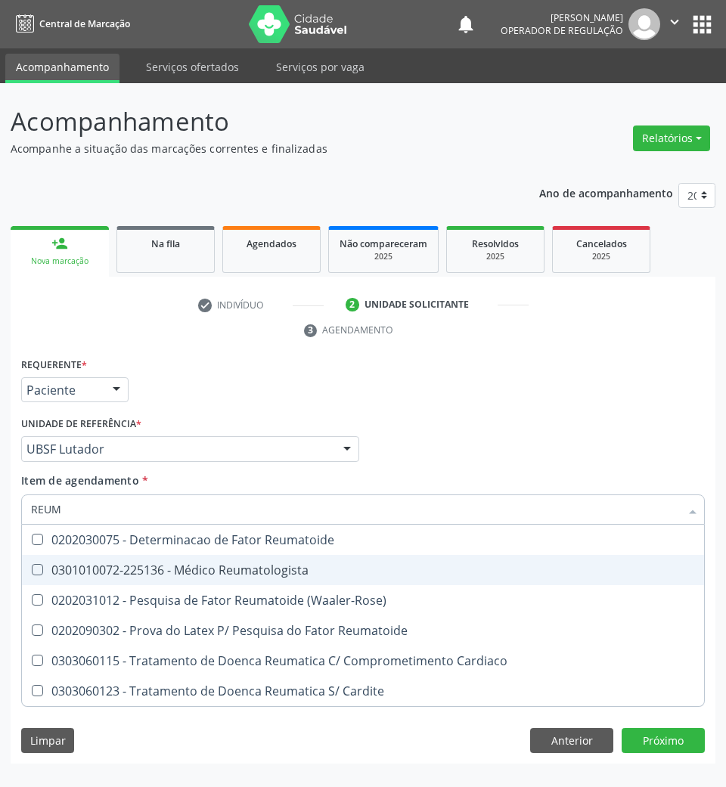
click at [94, 560] on span "0301010072-225136 - Médico Reumatologista" at bounding box center [363, 570] width 682 height 30
checkbox Reumatologista "true"
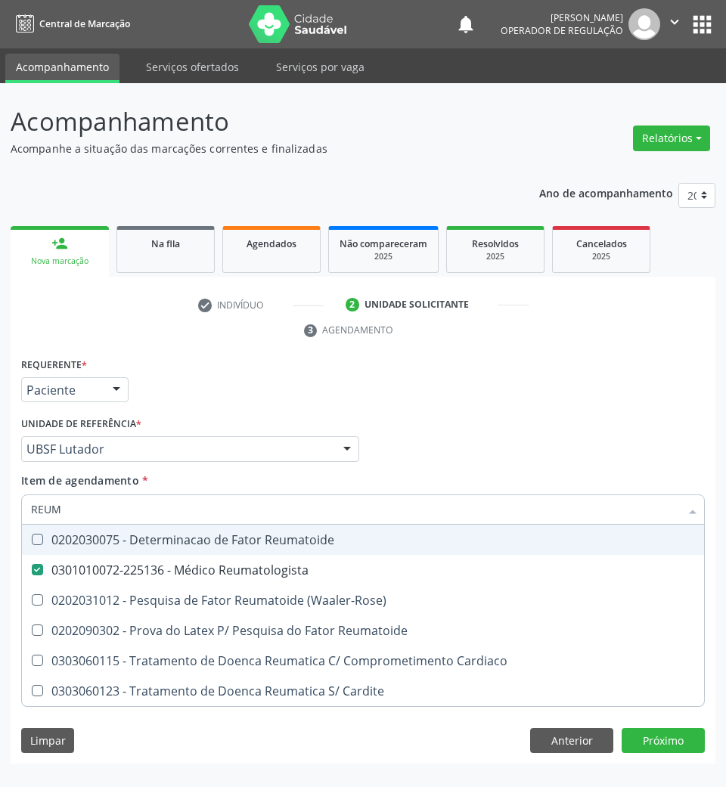
click at [458, 424] on div "Profissional Solicitante Por favor, selecione a Unidade de Atendimento primeiro…" at bounding box center [362, 442] width 691 height 59
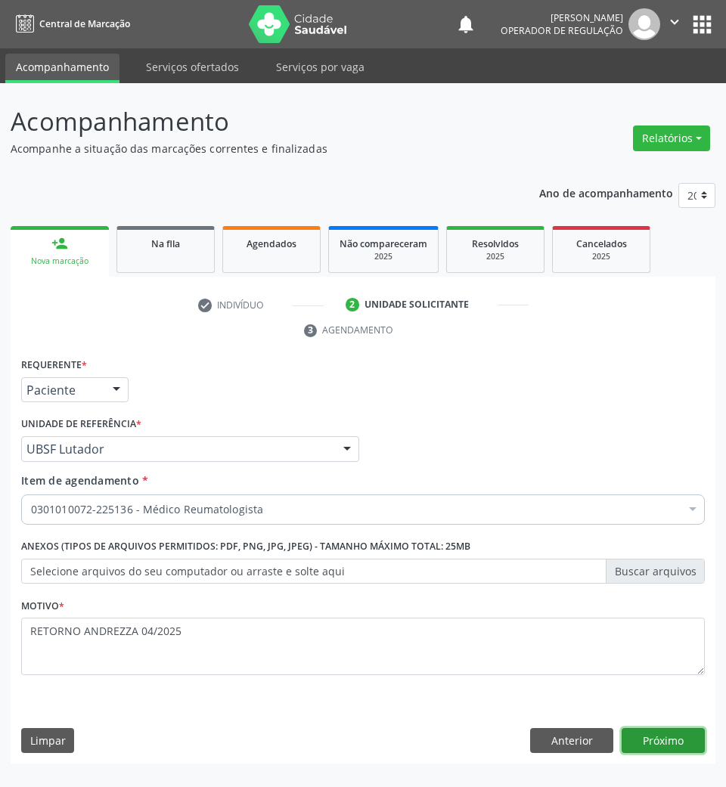
click at [682, 730] on button "Próximo" at bounding box center [663, 741] width 83 height 26
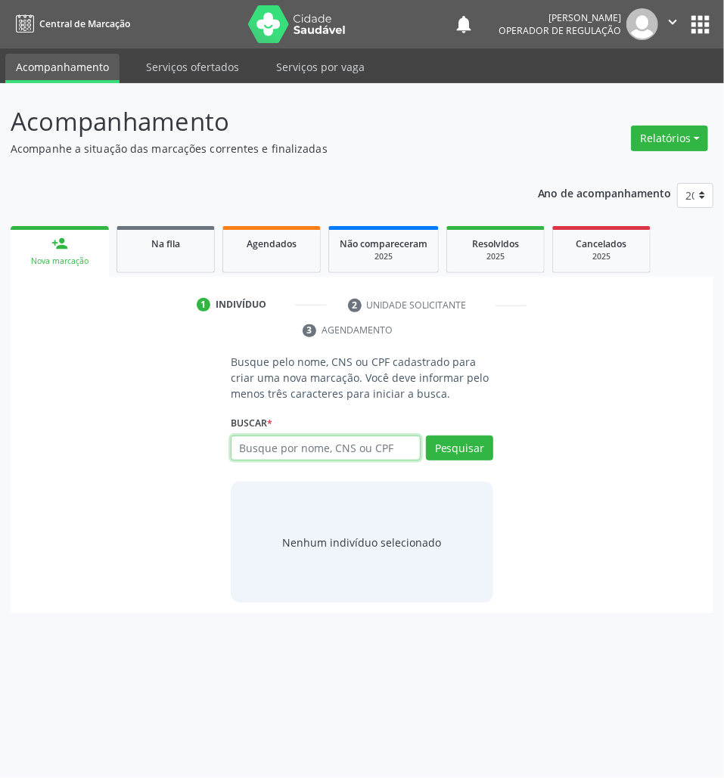
click at [297, 460] on input "text" at bounding box center [326, 449] width 190 height 26
click at [331, 452] on input "text" at bounding box center [326, 449] width 190 height 26
type input "705205408301471"
click at [374, 457] on input "705205408301471" at bounding box center [326, 449] width 190 height 26
click at [236, 448] on input "705205408301471" at bounding box center [236, 456] width 0 height 30
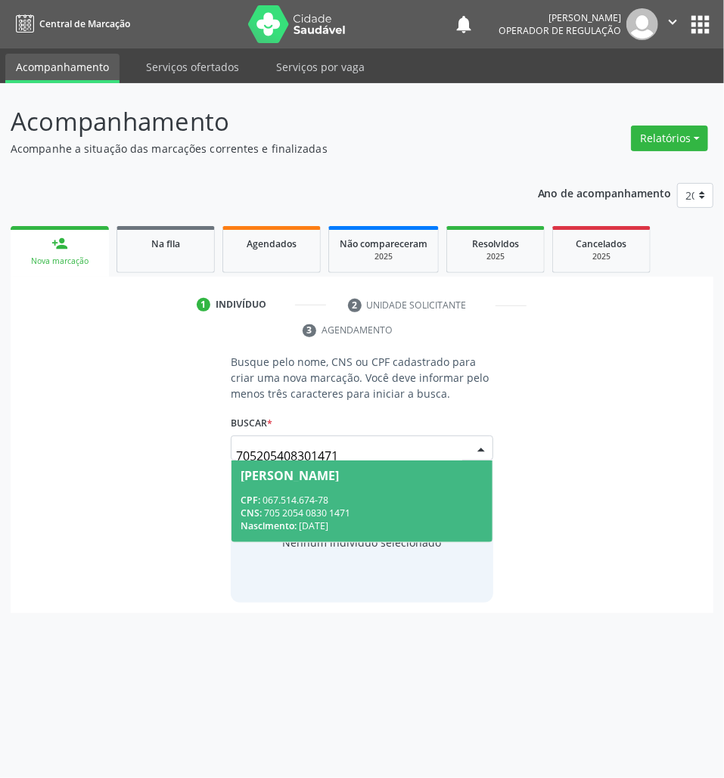
click at [324, 523] on div "Nascimento: 06/09/1986" at bounding box center [362, 526] width 243 height 13
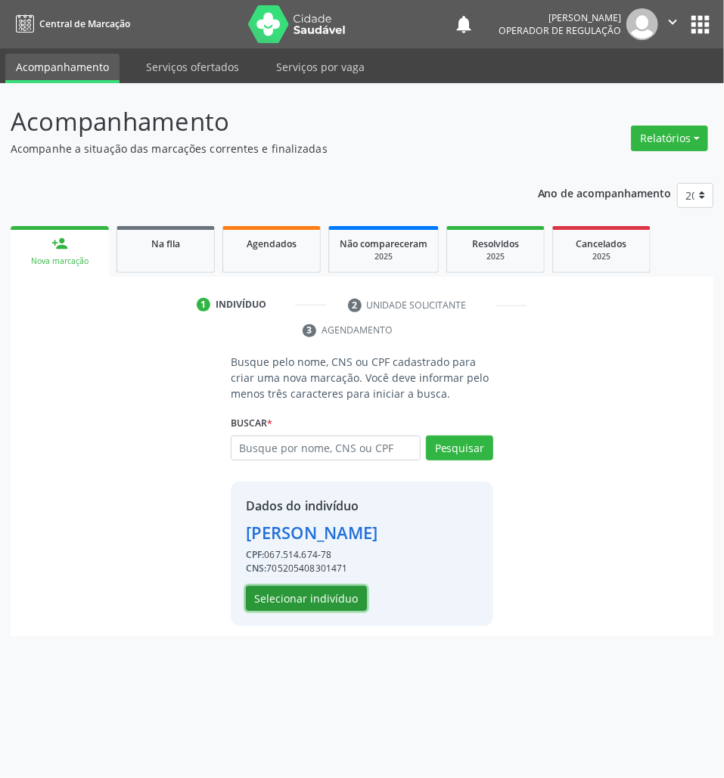
click at [281, 590] on button "Selecionar indivíduo" at bounding box center [306, 599] width 121 height 26
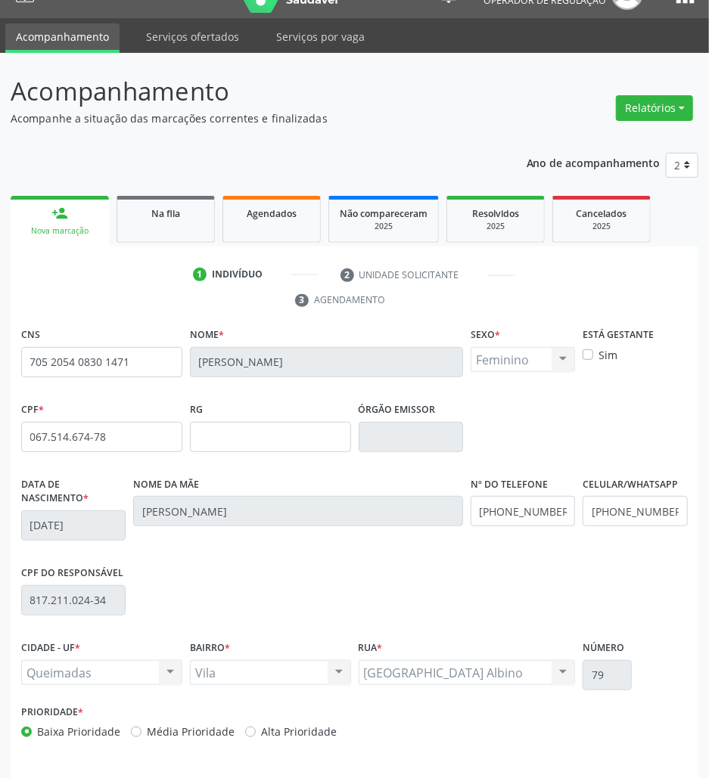
scroll to position [82, 0]
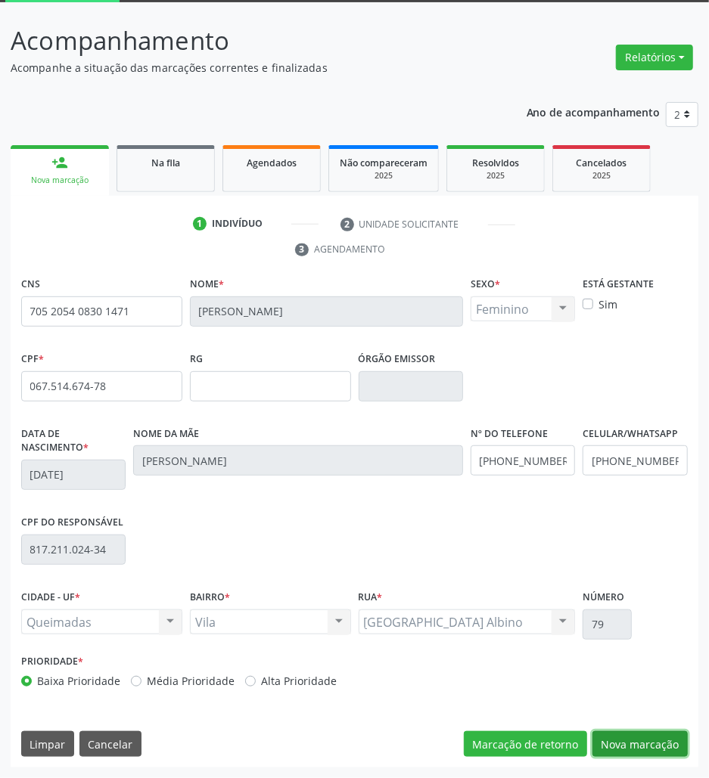
click at [660, 737] on button "Nova marcação" at bounding box center [639, 744] width 95 height 26
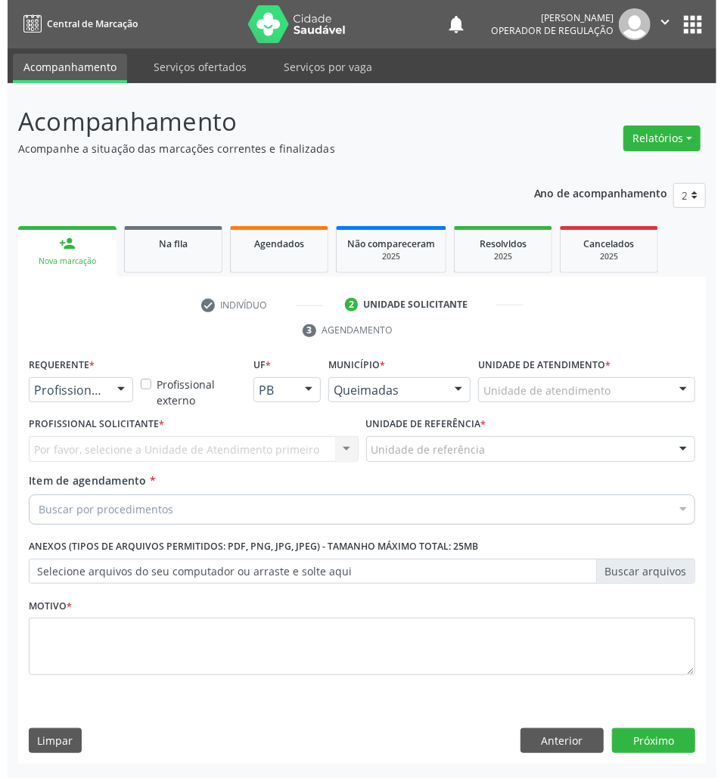
scroll to position [0, 0]
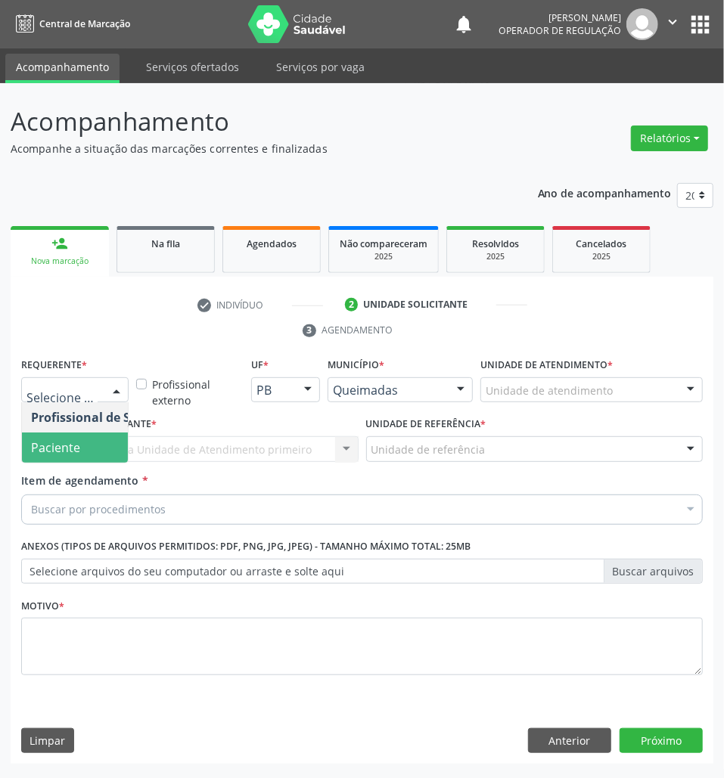
click at [104, 439] on span "Paciente" at bounding box center [95, 448] width 147 height 30
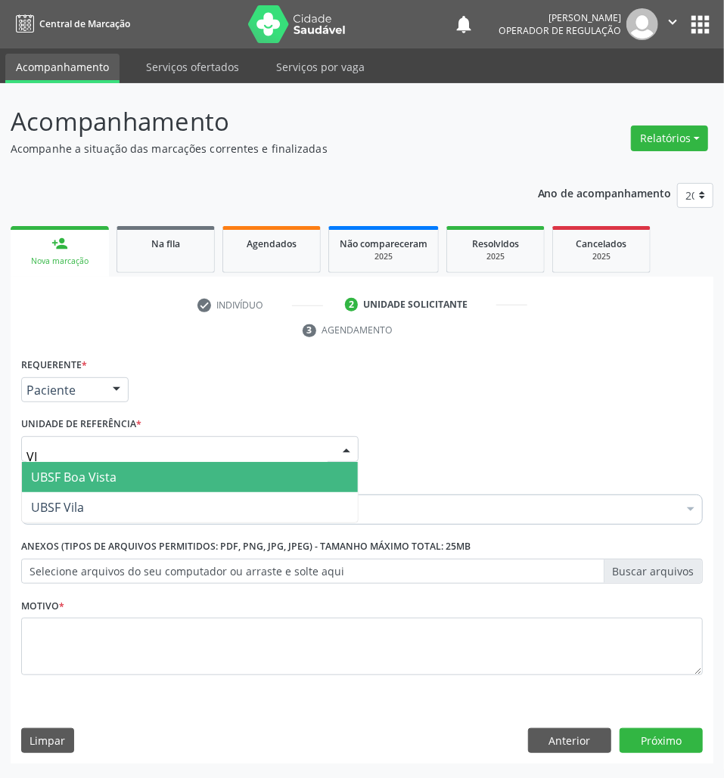
type input "VIL"
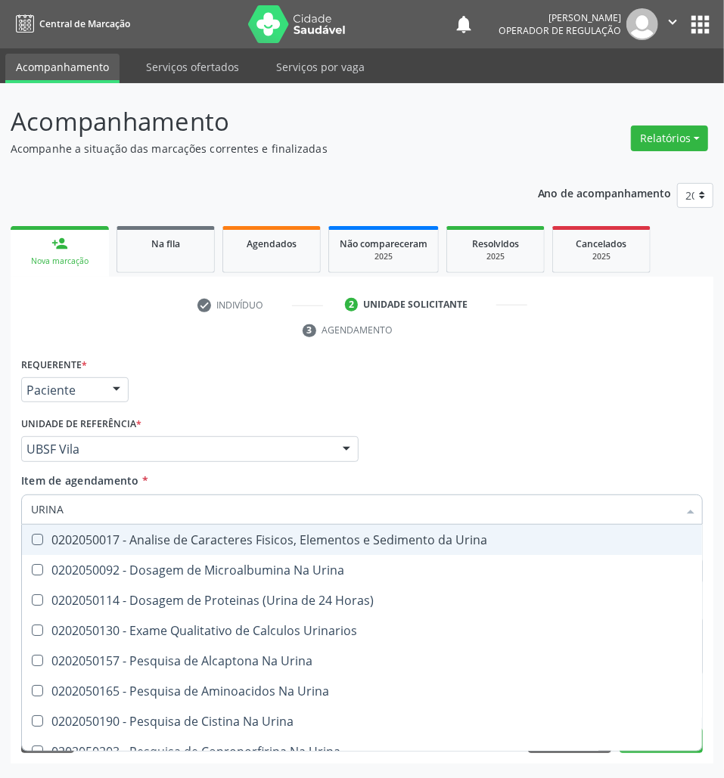
type input "URINAR"
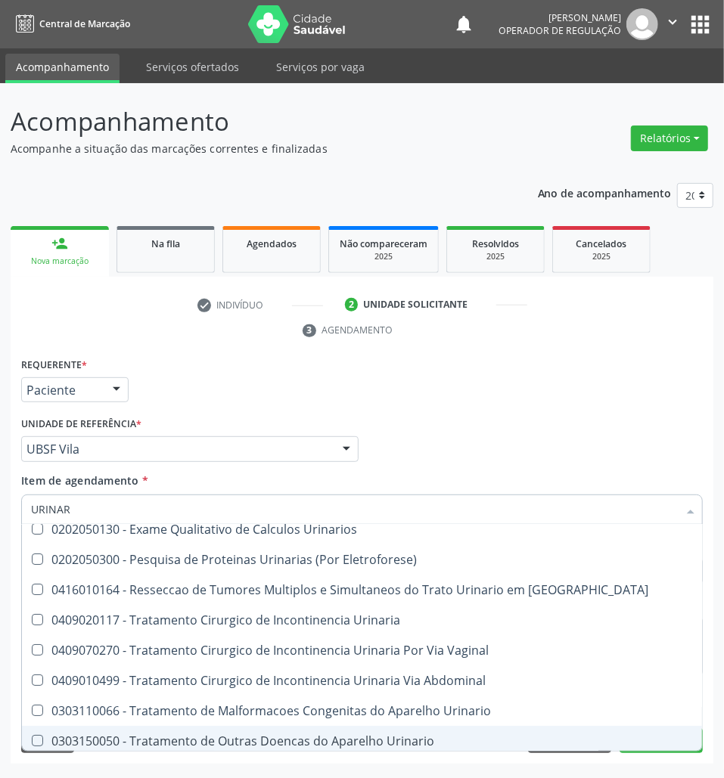
scroll to position [46, 0]
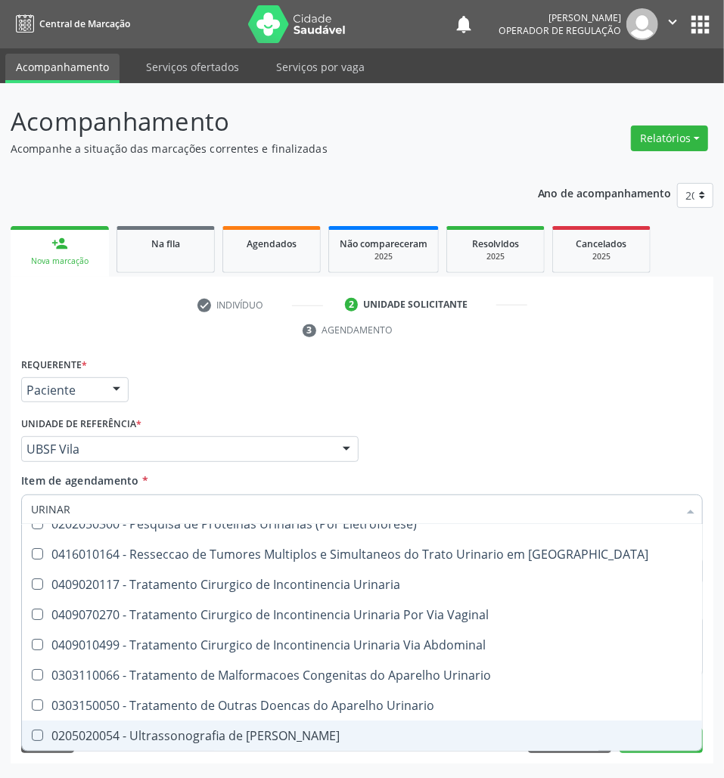
click at [273, 723] on span "0205020054 - Ultrassonografia de Aparelho Urinario" at bounding box center [362, 736] width 680 height 30
checkbox Urinario "true"
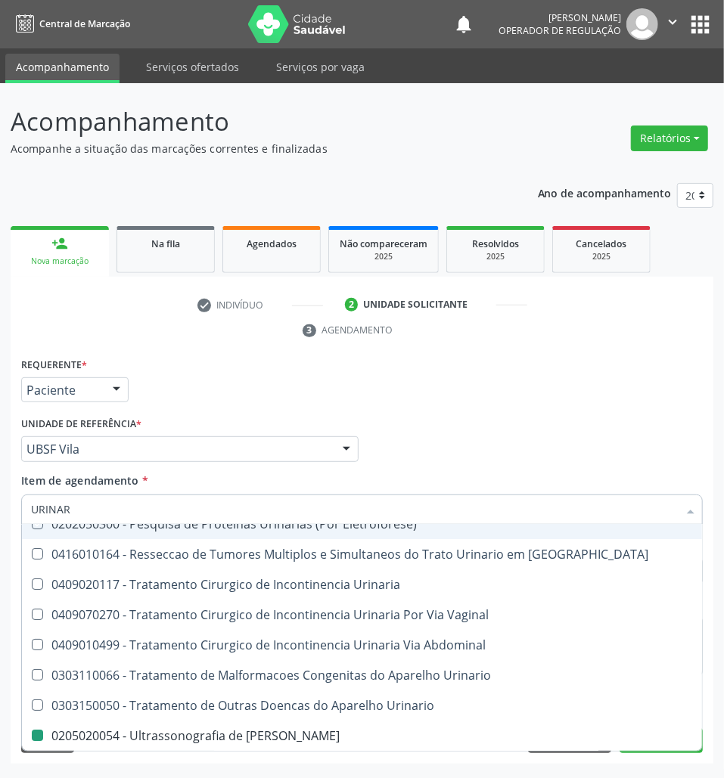
click at [489, 396] on div "Requerente * Paciente Profissional de Saúde Paciente Nenhum resultado encontrad…" at bounding box center [361, 383] width 689 height 59
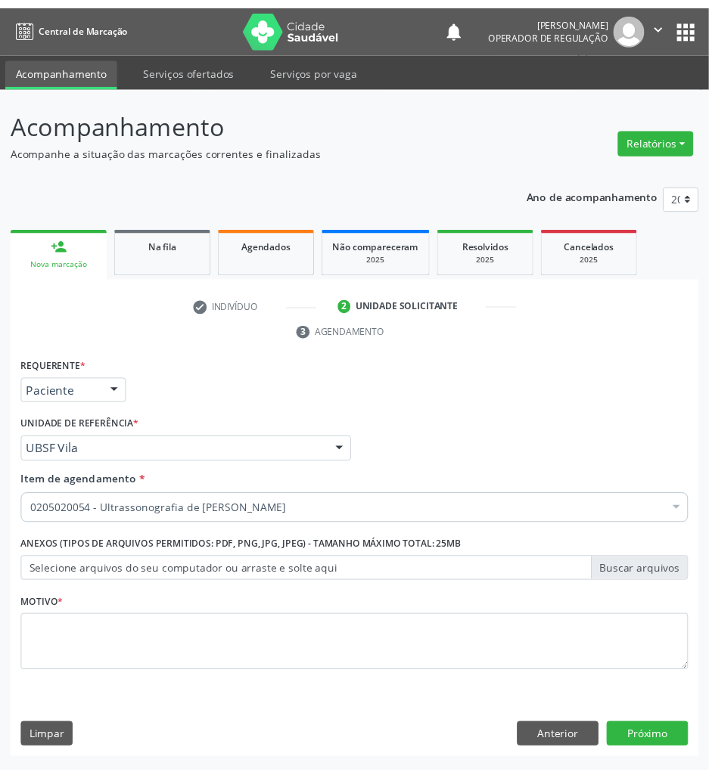
scroll to position [0, 0]
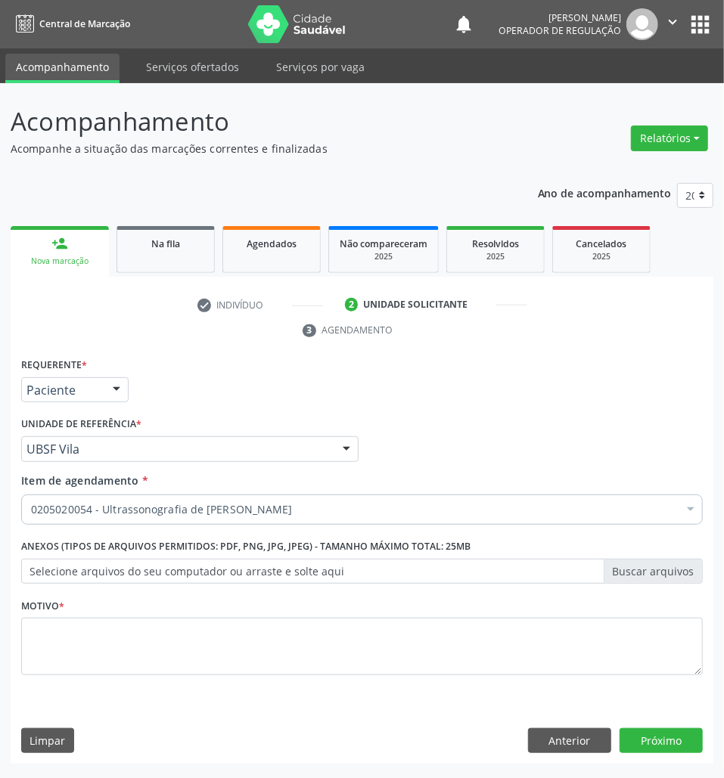
click at [241, 610] on div "Motivo *" at bounding box center [361, 634] width 681 height 80
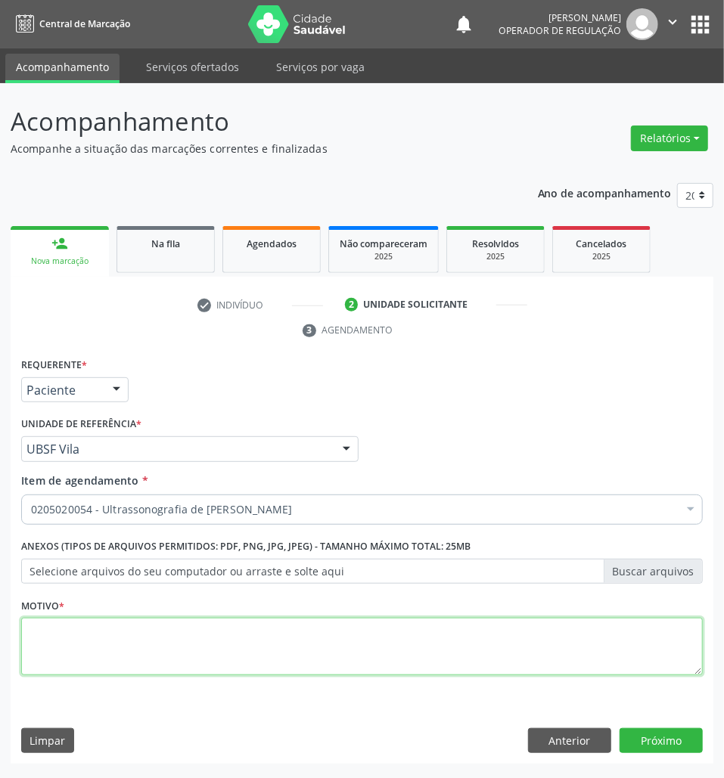
click at [243, 641] on textarea at bounding box center [361, 646] width 681 height 57
type textarea "HIPERTENSÃO"
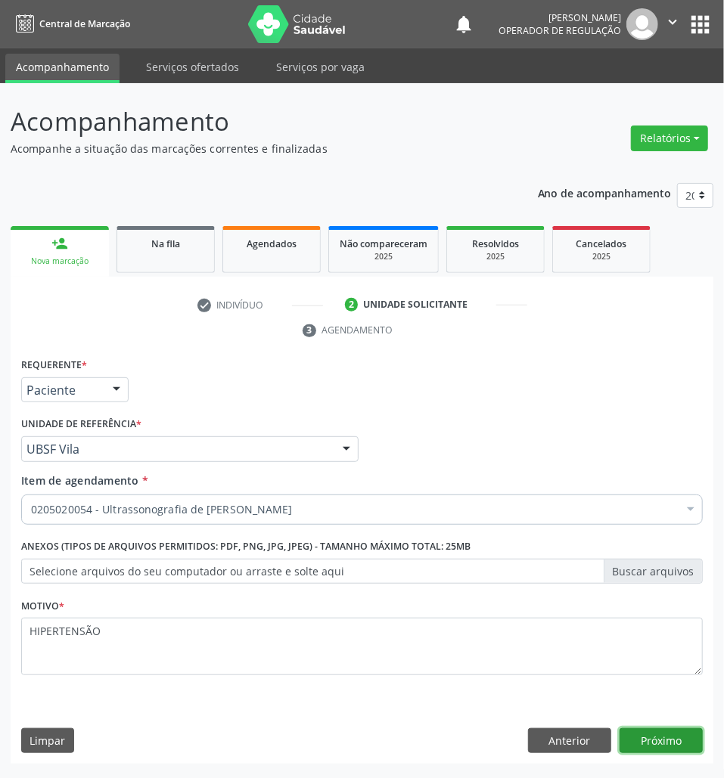
click button "Próximo" at bounding box center [660, 741] width 83 height 26
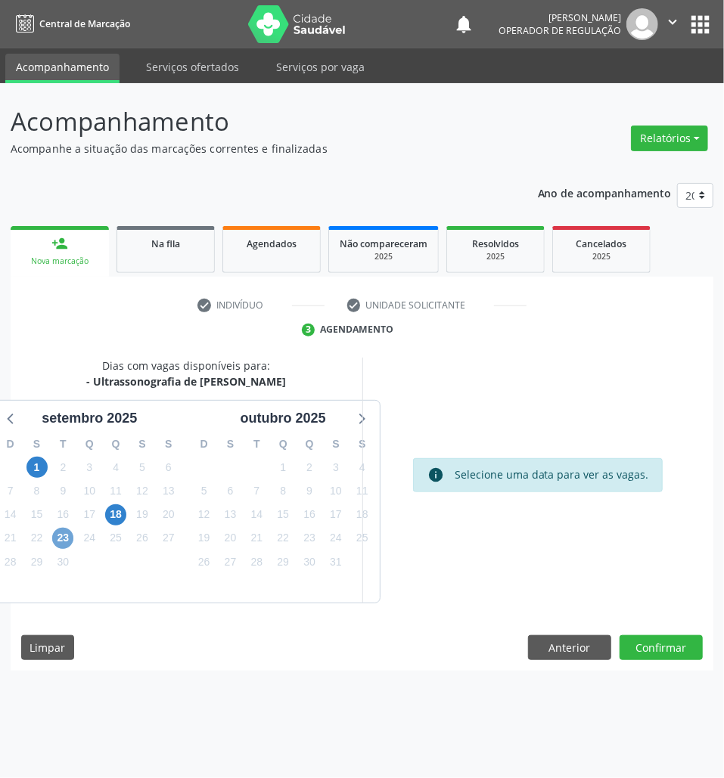
drag, startPoint x: 67, startPoint y: 539, endPoint x: 64, endPoint y: 527, distance: 11.7
click at [64, 531] on span "23" at bounding box center [62, 538] width 21 height 21
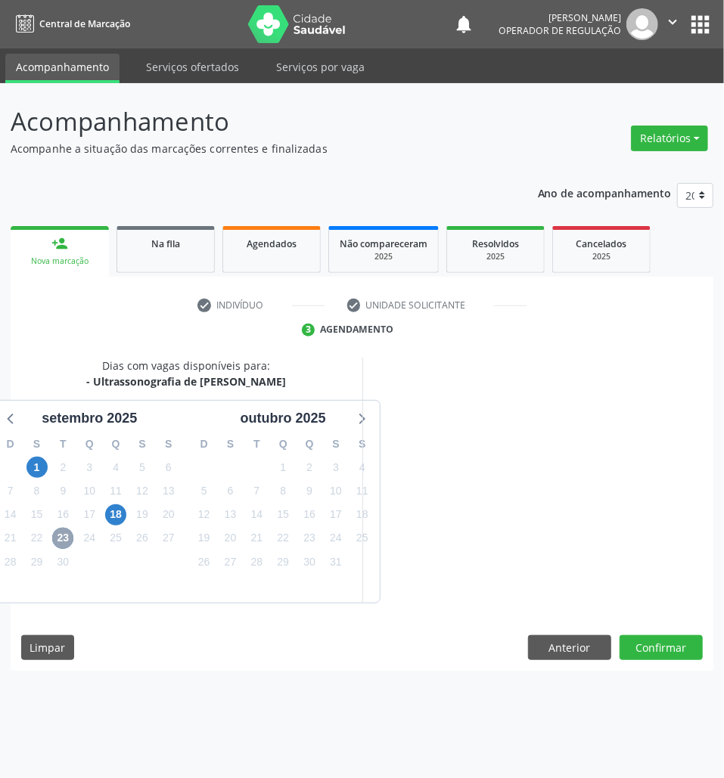
click at [65, 533] on span "23" at bounding box center [62, 538] width 21 height 21
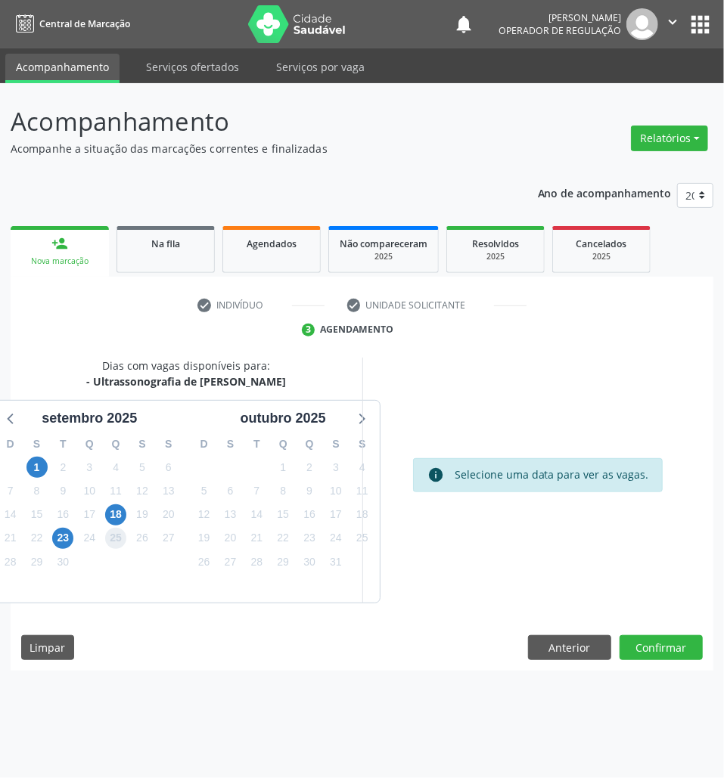
click at [112, 543] on span "25" at bounding box center [115, 538] width 21 height 21
click at [64, 543] on span "23" at bounding box center [62, 538] width 21 height 21
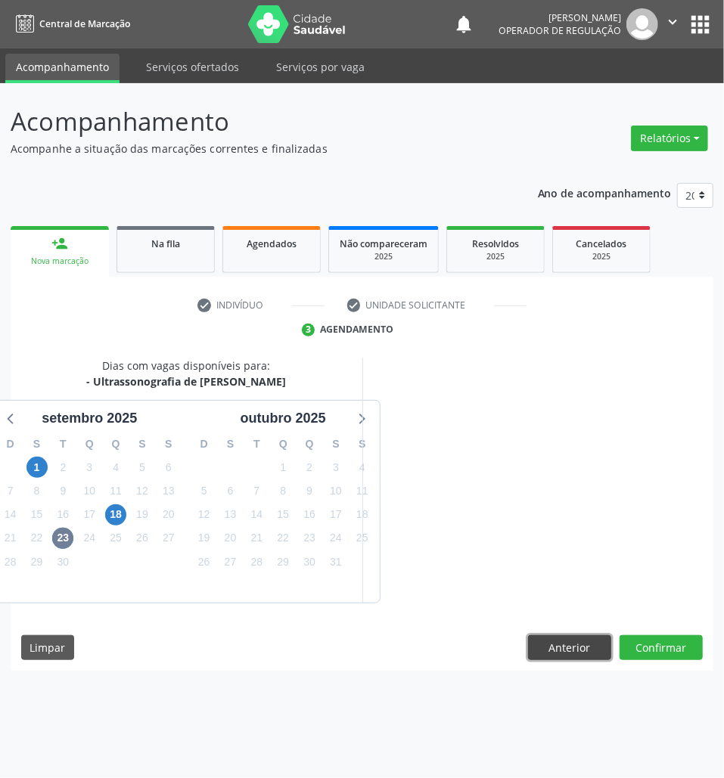
click at [573, 650] on button "Anterior" at bounding box center [569, 648] width 83 height 26
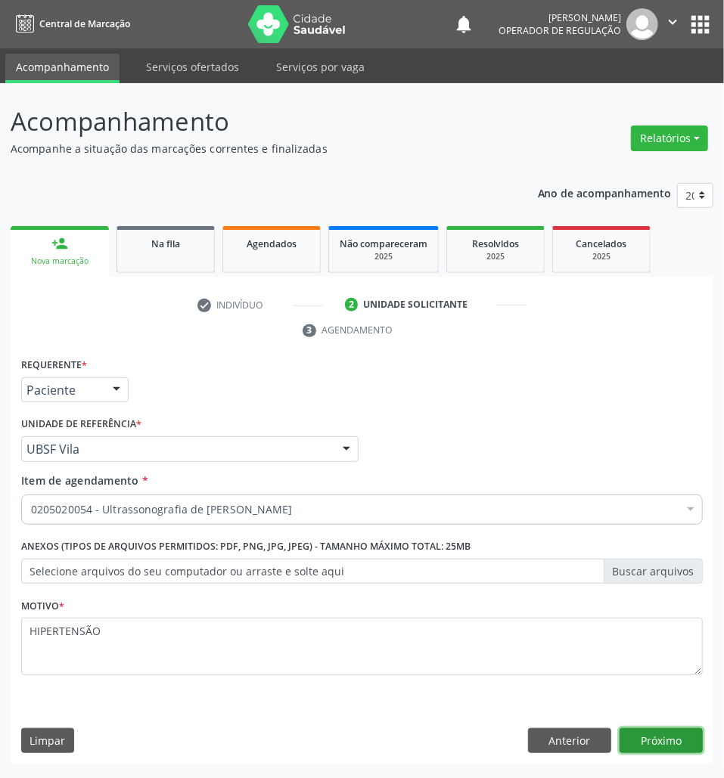
drag, startPoint x: 664, startPoint y: 735, endPoint x: 461, endPoint y: 684, distance: 209.9
click at [666, 735] on button "Próximo" at bounding box center [660, 741] width 83 height 26
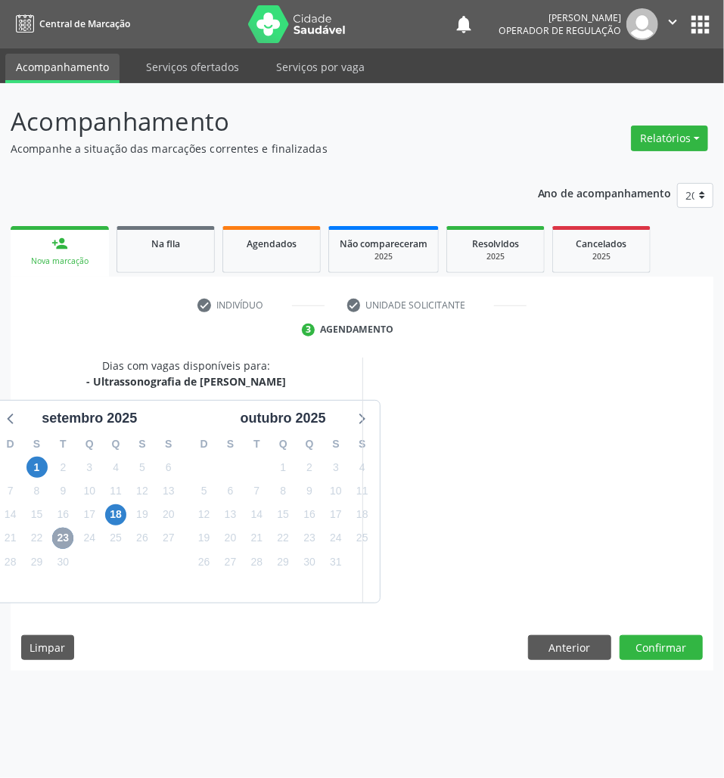
click at [67, 534] on span "23" at bounding box center [62, 538] width 21 height 21
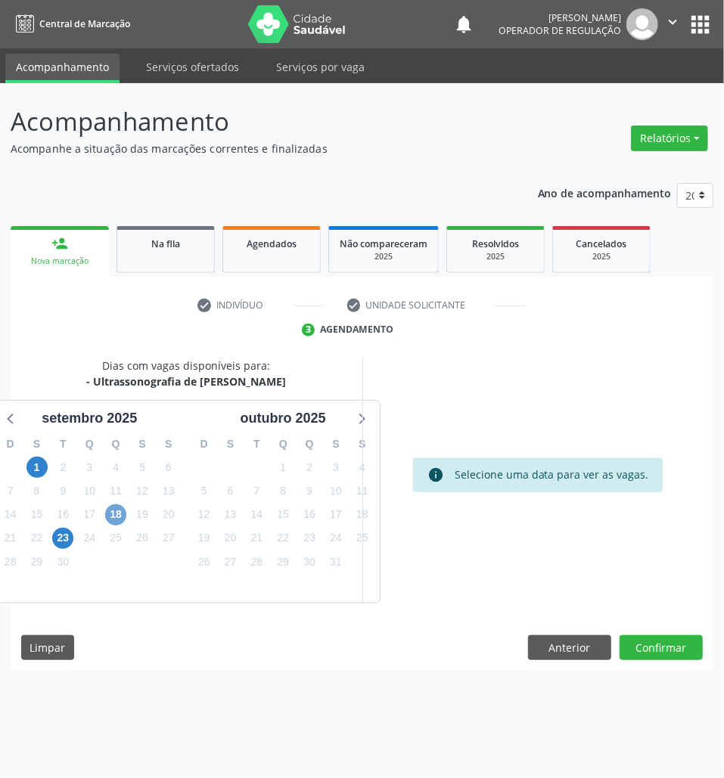
click at [116, 519] on span "18" at bounding box center [115, 514] width 21 height 21
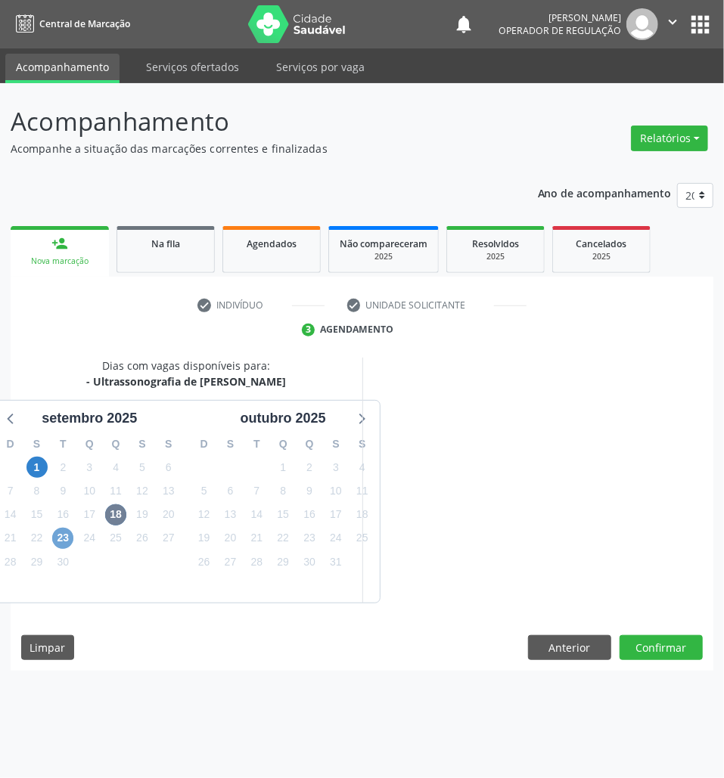
click at [70, 539] on span "23" at bounding box center [62, 538] width 21 height 21
click at [570, 658] on button "Anterior" at bounding box center [569, 648] width 83 height 26
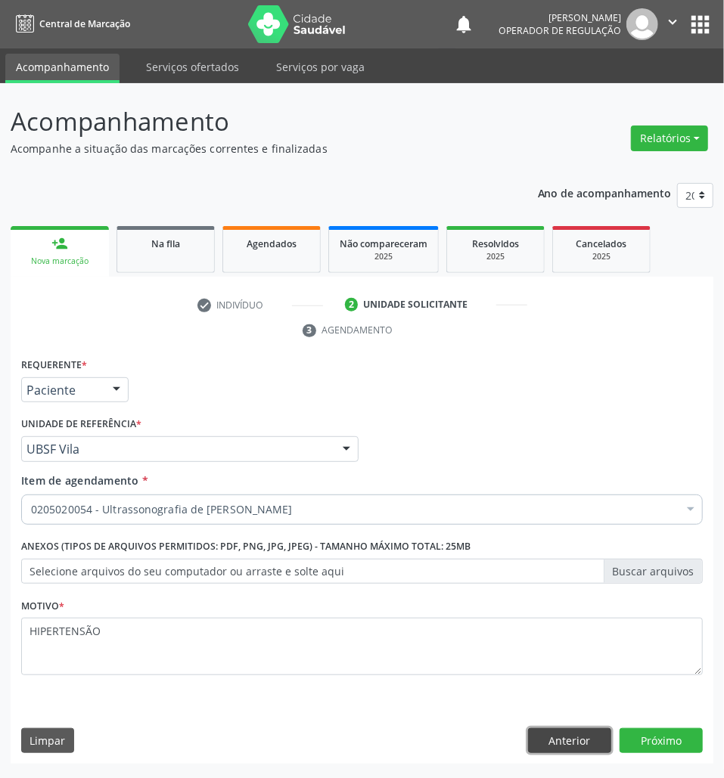
click at [567, 743] on button "Anterior" at bounding box center [569, 741] width 83 height 26
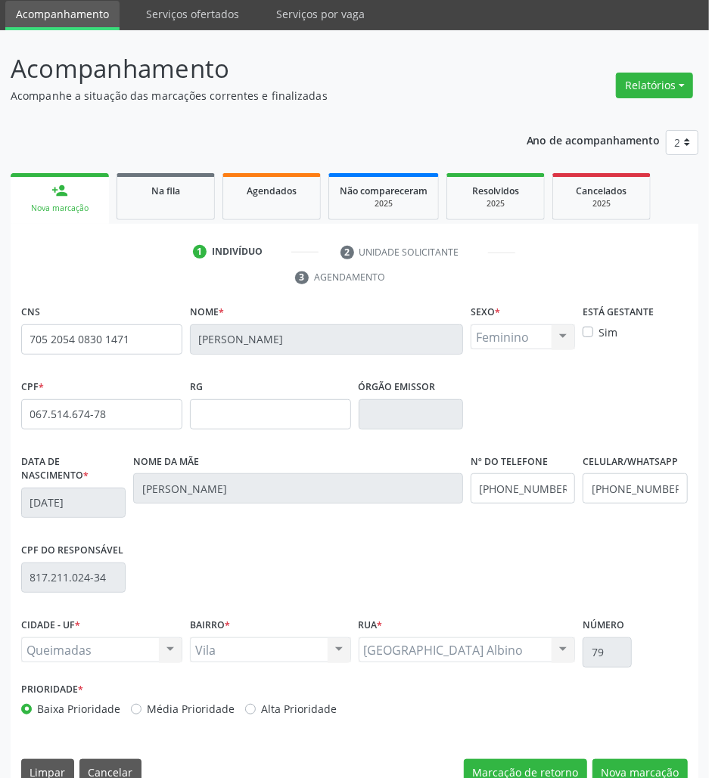
scroll to position [82, 0]
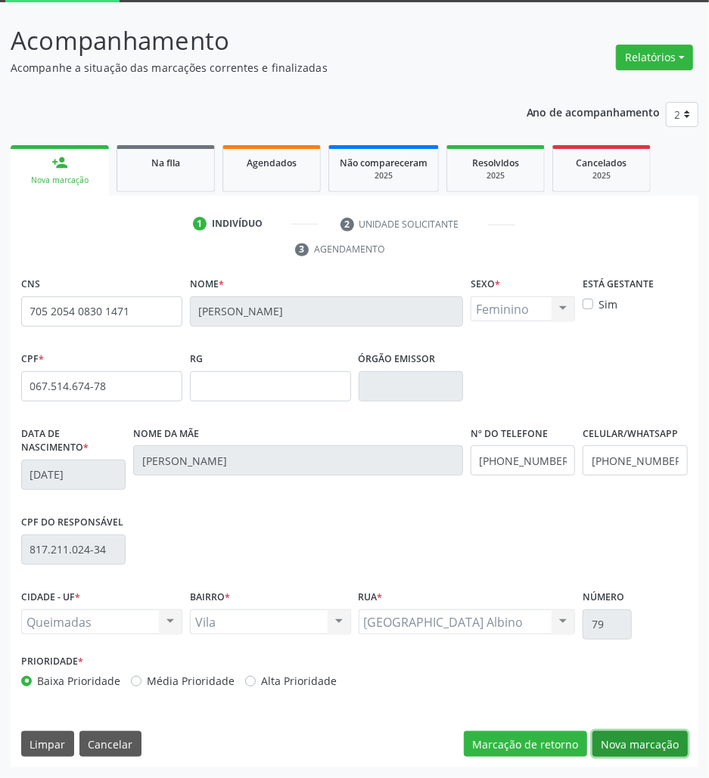
click at [640, 754] on button "Nova marcação" at bounding box center [639, 744] width 95 height 26
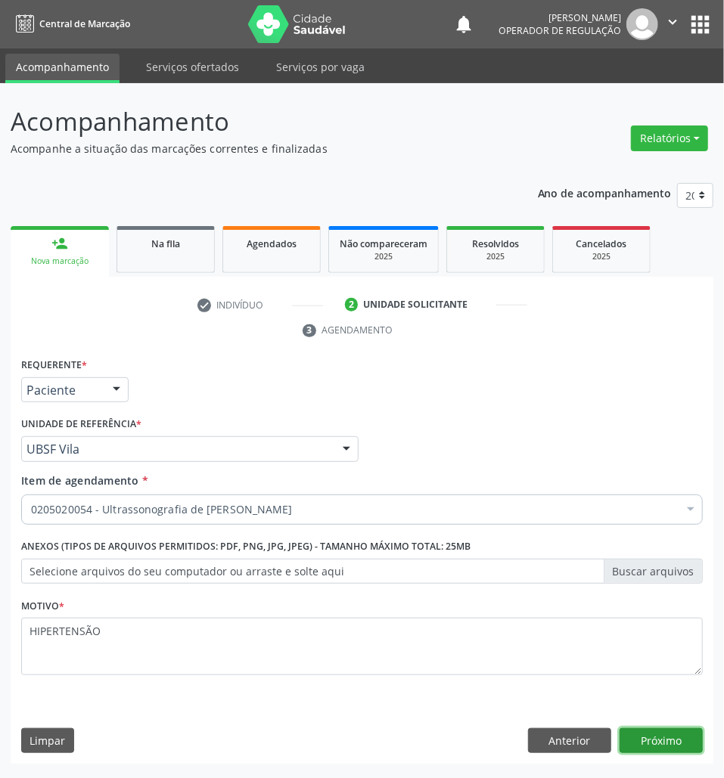
click at [655, 740] on button "Próximo" at bounding box center [660, 741] width 83 height 26
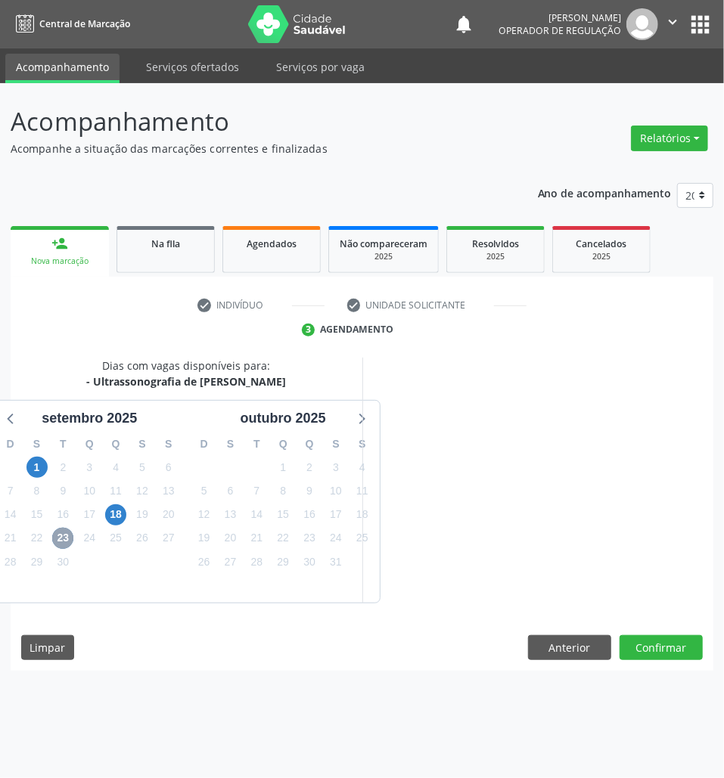
click at [67, 534] on span "23" at bounding box center [62, 538] width 21 height 21
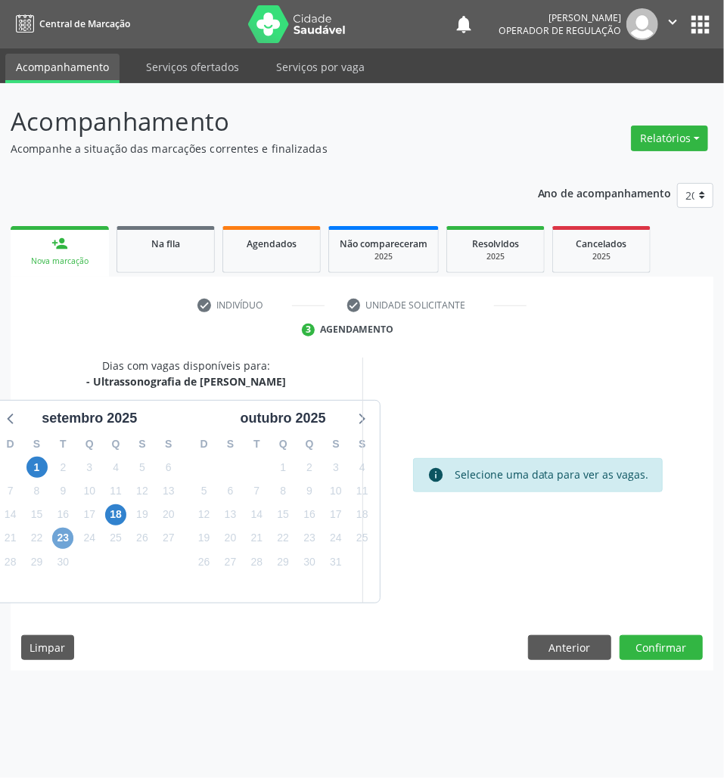
click at [67, 534] on span "23" at bounding box center [62, 538] width 21 height 21
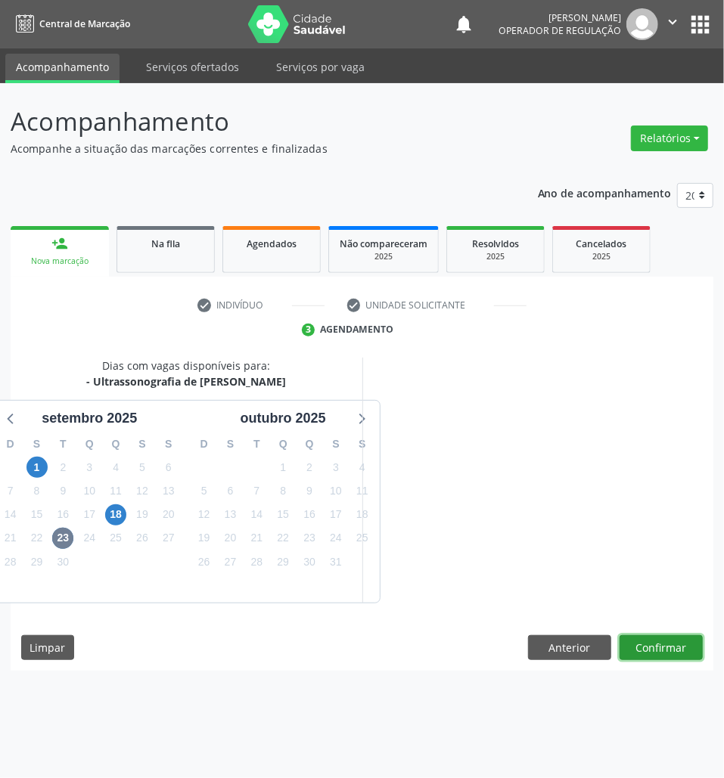
click at [682, 637] on button "Confirmar" at bounding box center [660, 648] width 83 height 26
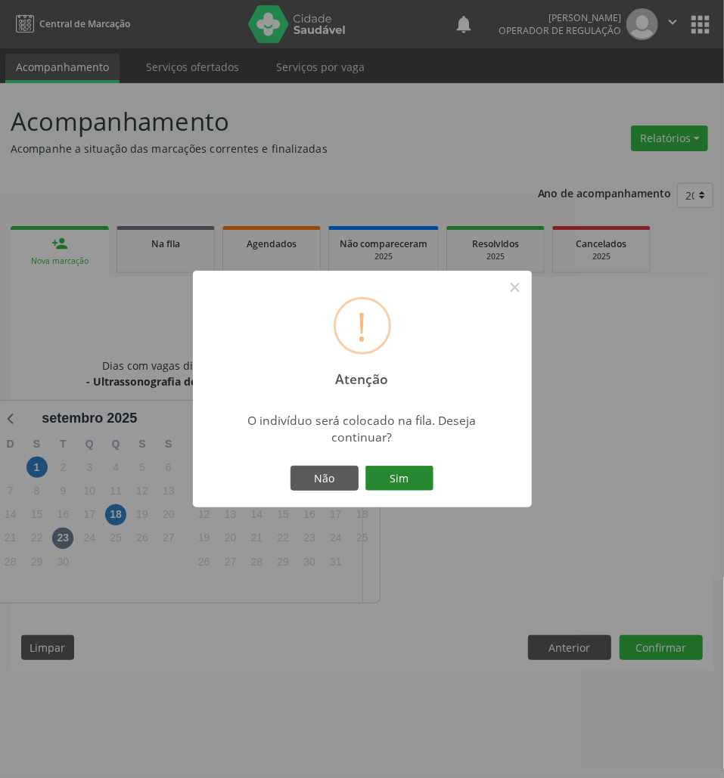
click at [412, 479] on button "Sim" at bounding box center [399, 479] width 68 height 26
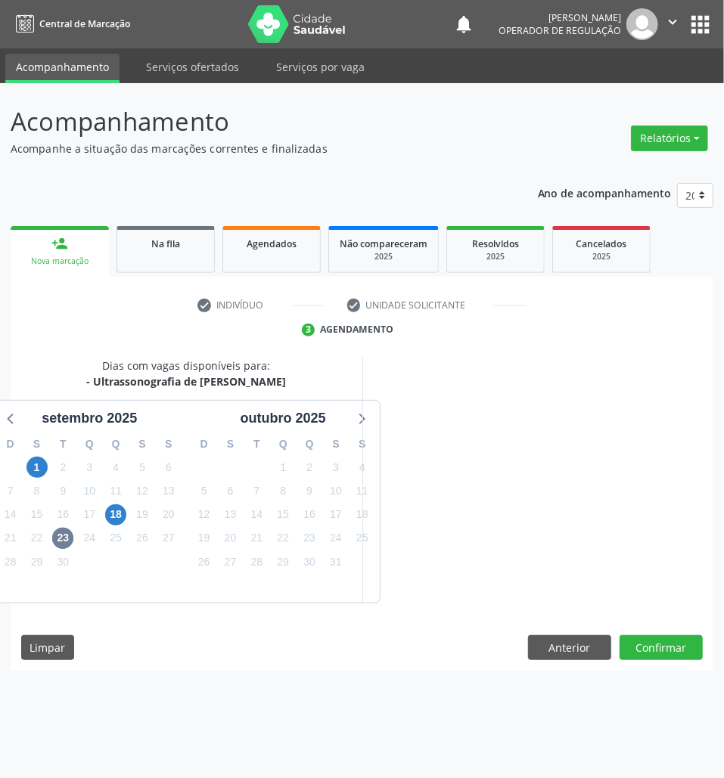
click at [343, 359] on div "Dias com vagas disponíveis para: - Ultrassonografia de Aparelho Urinario setemb…" at bounding box center [187, 481] width 352 height 246
click at [67, 542] on span "23" at bounding box center [62, 538] width 21 height 21
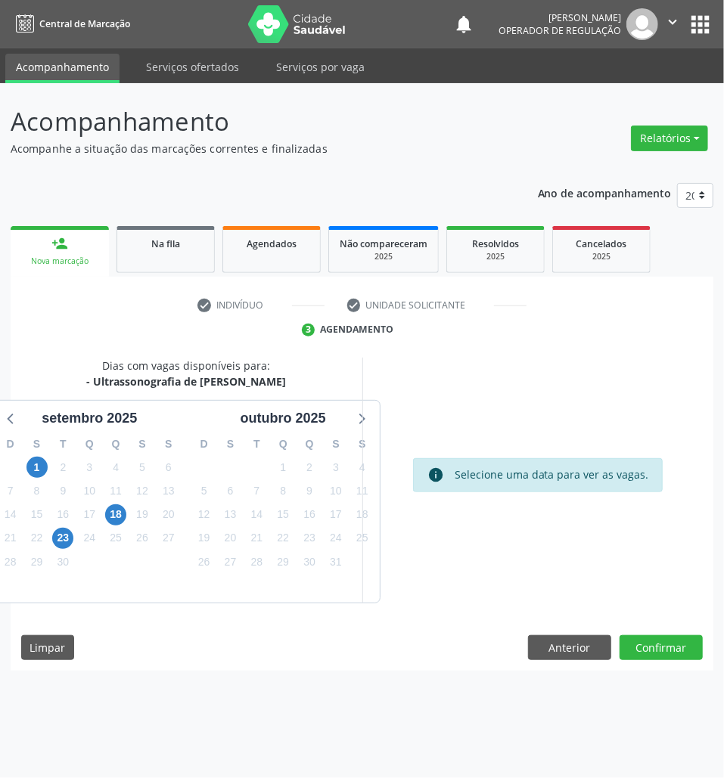
click at [186, 509] on div "D S T Q Q S S 28 29 30 1 2 3 4 5 6 7 8 9 10 11 12 13 14 15 16 17 18 19 20 21 22…" at bounding box center [283, 516] width 194 height 174
click at [585, 655] on button "Anterior" at bounding box center [569, 648] width 83 height 26
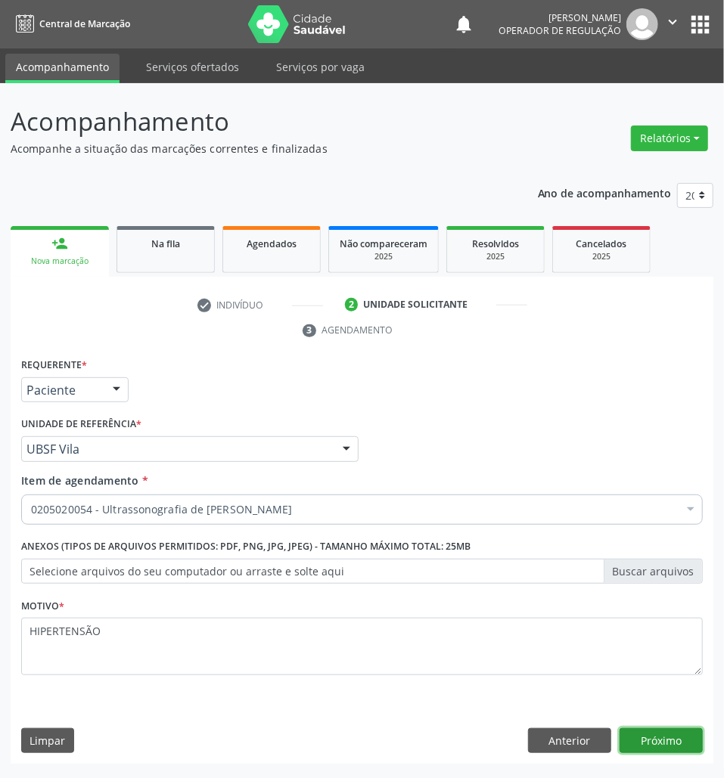
click at [682, 754] on button "Próximo" at bounding box center [660, 741] width 83 height 26
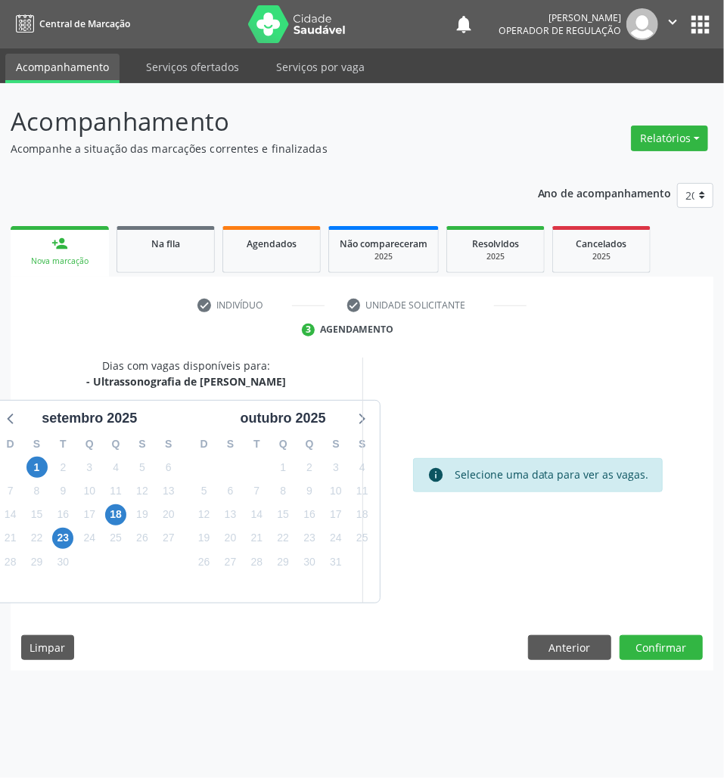
click at [76, 535] on div "24" at bounding box center [89, 537] width 26 height 23
drag, startPoint x: 70, startPoint y: 534, endPoint x: 12, endPoint y: 523, distance: 59.2
click at [70, 533] on span "23" at bounding box center [62, 538] width 21 height 21
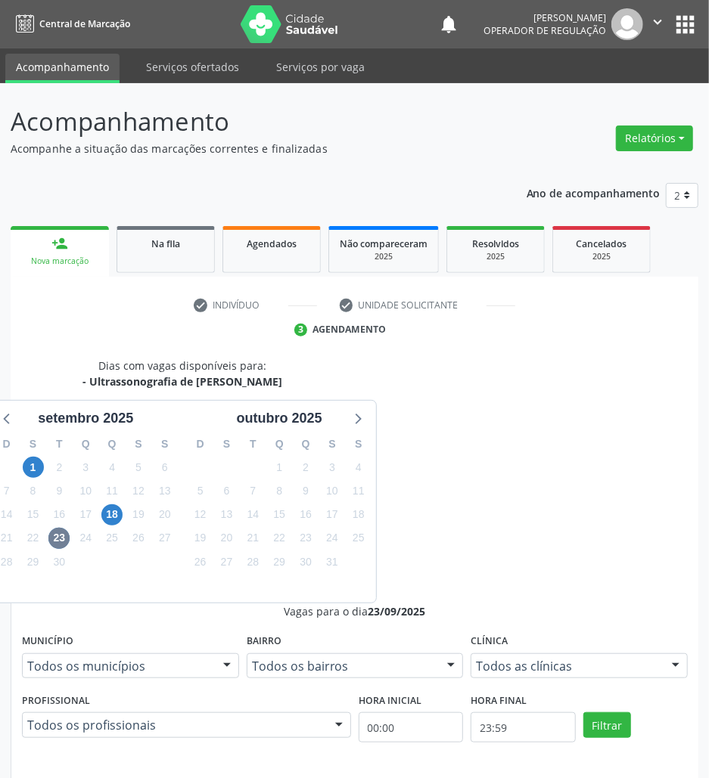
drag, startPoint x: 532, startPoint y: 616, endPoint x: 385, endPoint y: 588, distance: 150.1
radio input "true"
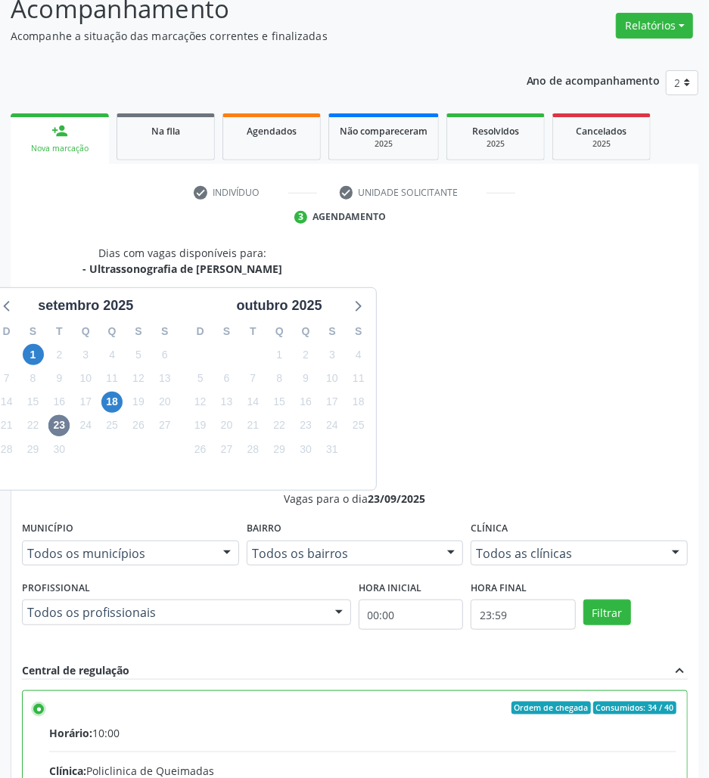
scroll to position [158, 0]
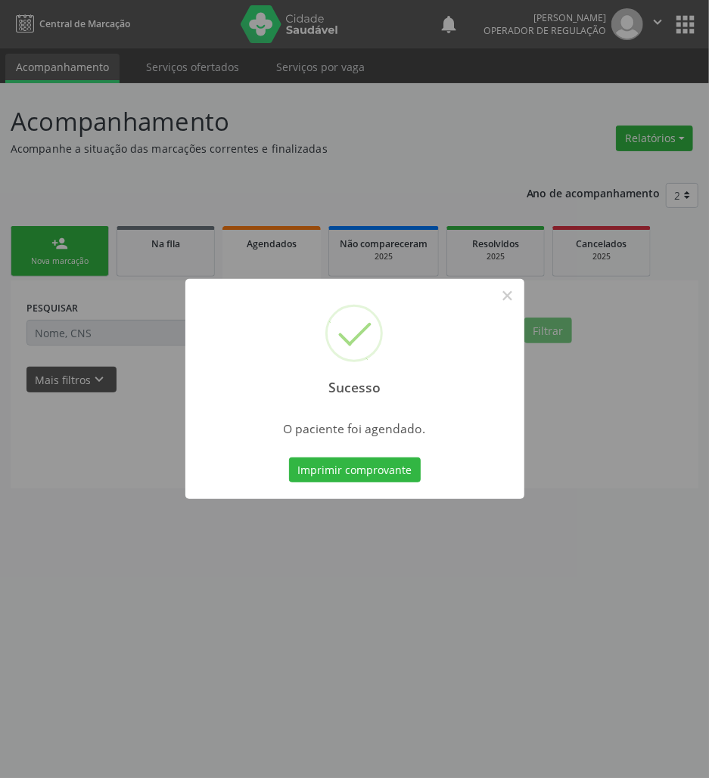
scroll to position [0, 0]
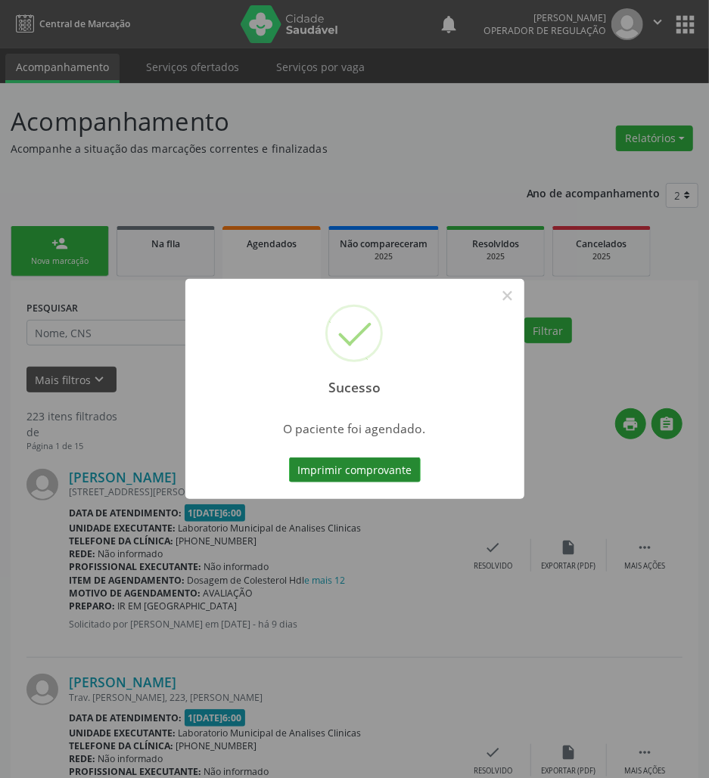
click at [393, 460] on button "Imprimir comprovante" at bounding box center [355, 471] width 132 height 26
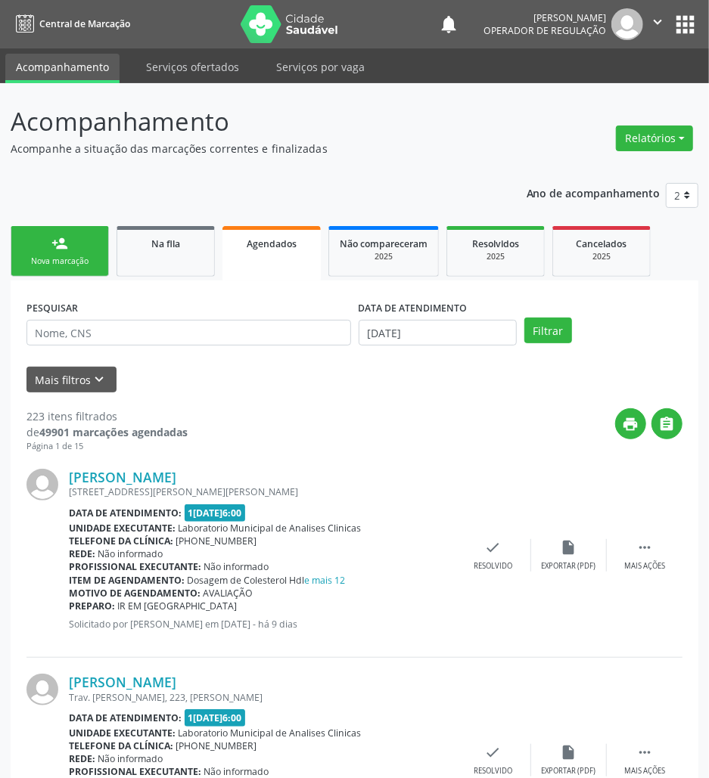
click at [74, 237] on link "person_add Nova marcação" at bounding box center [60, 251] width 98 height 51
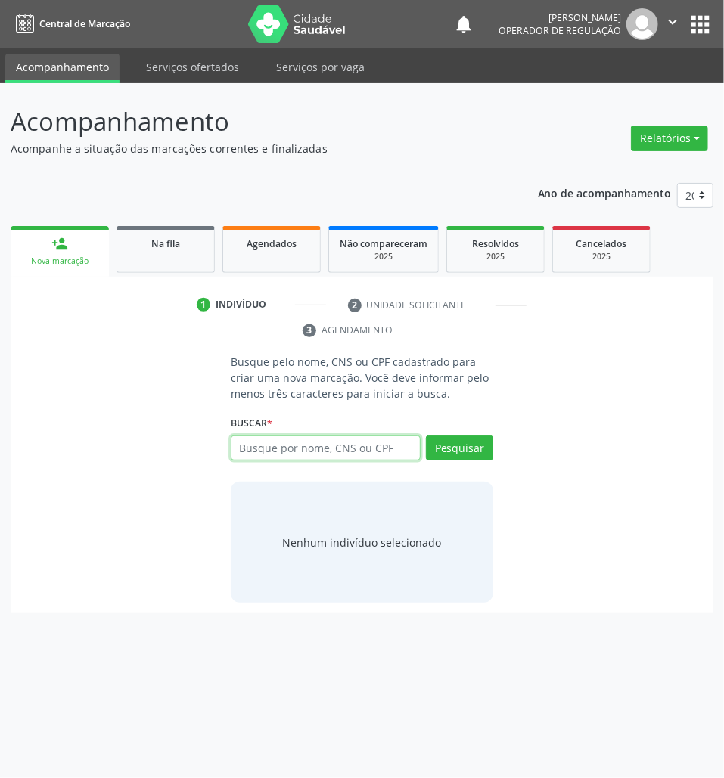
click at [384, 460] on input "text" at bounding box center [326, 449] width 190 height 26
type input "709800055673490"
click at [390, 478] on div "Busque pelo nome, CNS ou CPF cadastrado para criar uma nova marcação. Você deve…" at bounding box center [362, 478] width 284 height 249
drag, startPoint x: 381, startPoint y: 466, endPoint x: 371, endPoint y: 455, distance: 15.0
click at [379, 464] on div "709800055673490 Busque por nome, CNS ou CPF Nenhum resultado encontrado para: "…" at bounding box center [362, 454] width 262 height 36
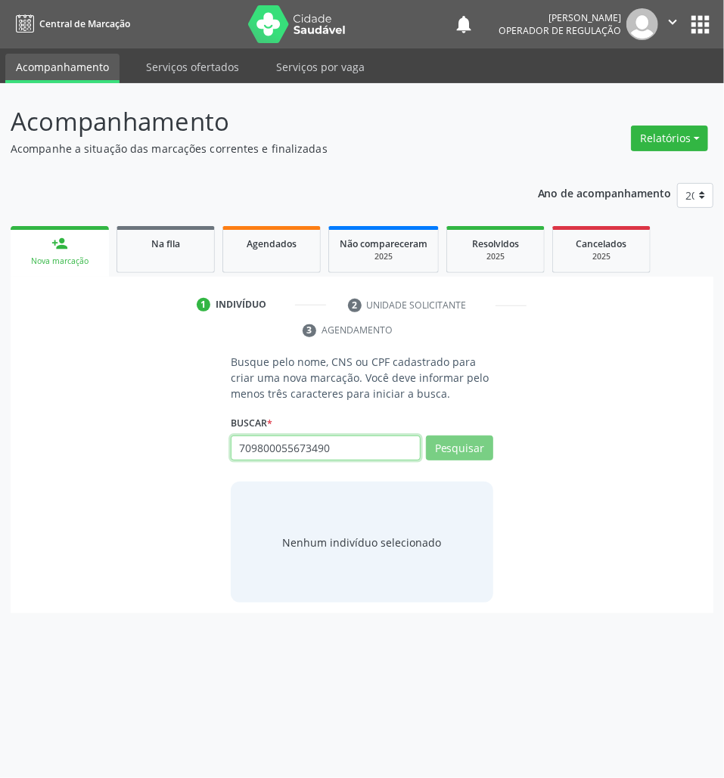
click at [370, 455] on input "709800055673490" at bounding box center [326, 449] width 190 height 26
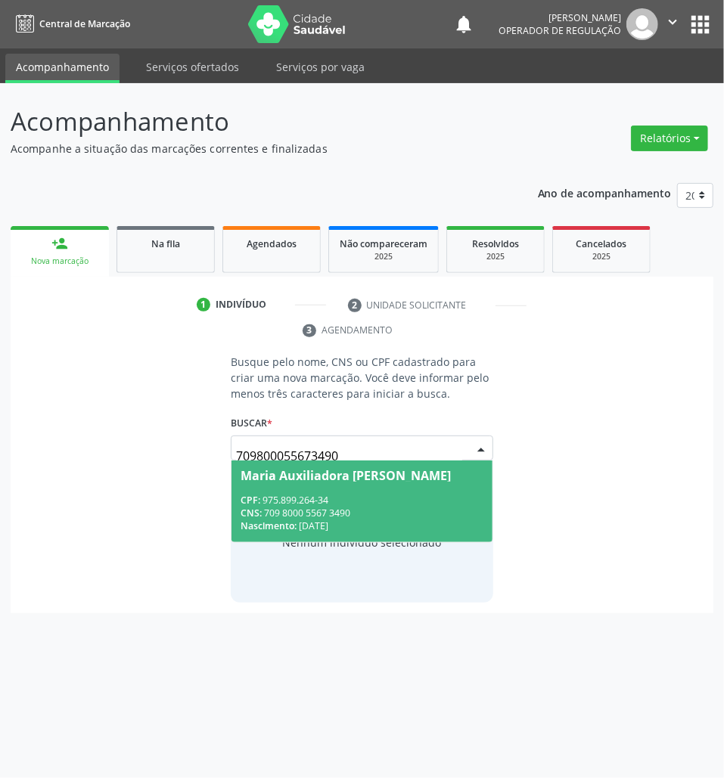
drag, startPoint x: 287, startPoint y: 497, endPoint x: 243, endPoint y: 494, distance: 44.7
click at [280, 497] on div "CPF: 975.899.264-34" at bounding box center [362, 500] width 243 height 13
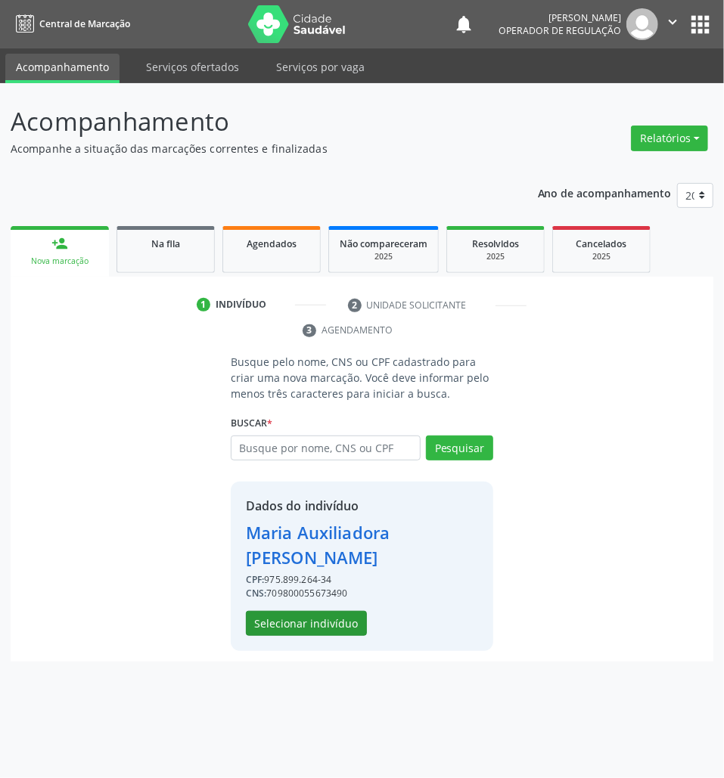
click at [265, 619] on button "Selecionar indivíduo" at bounding box center [306, 624] width 121 height 26
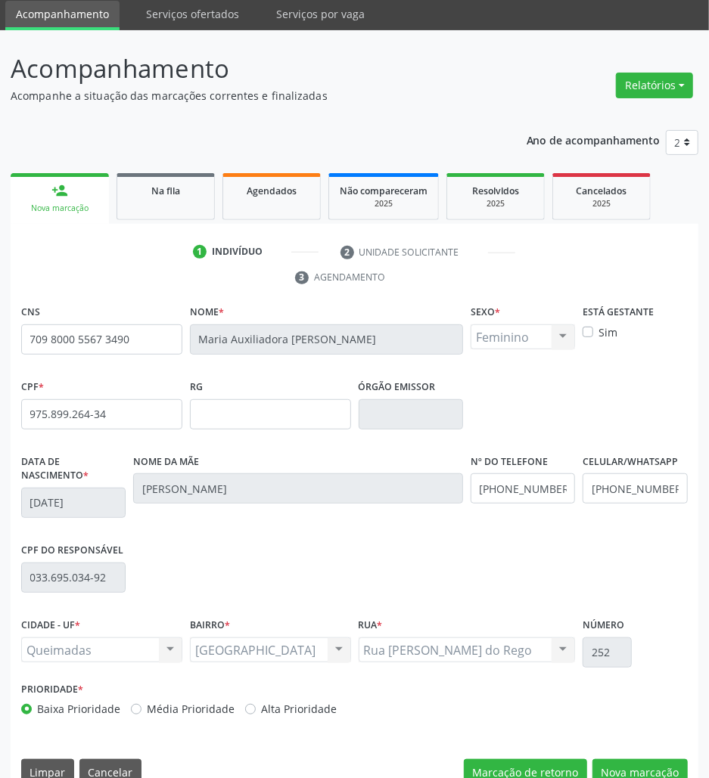
scroll to position [82, 0]
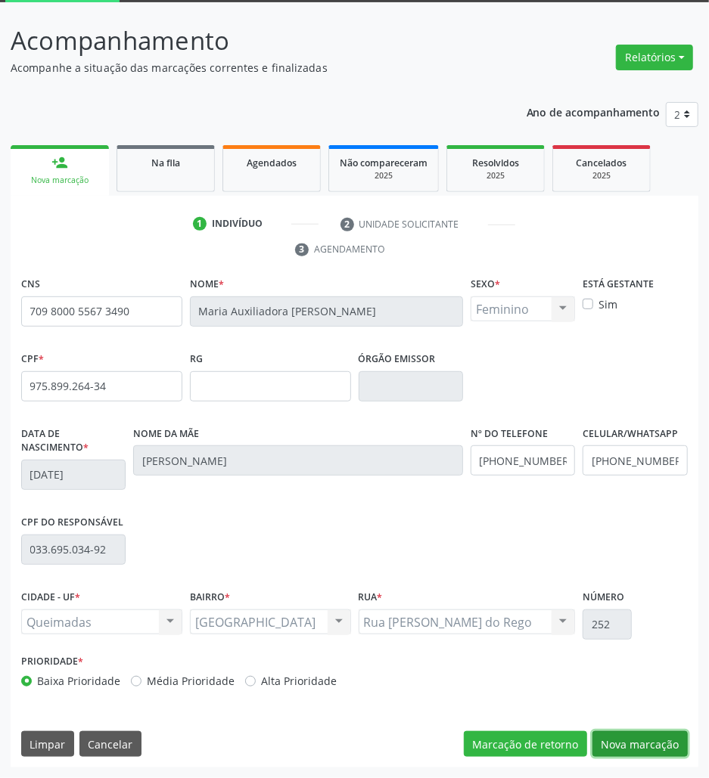
drag, startPoint x: 640, startPoint y: 736, endPoint x: 179, endPoint y: 548, distance: 497.3
click at [636, 735] on button "Nova marcação" at bounding box center [639, 744] width 95 height 26
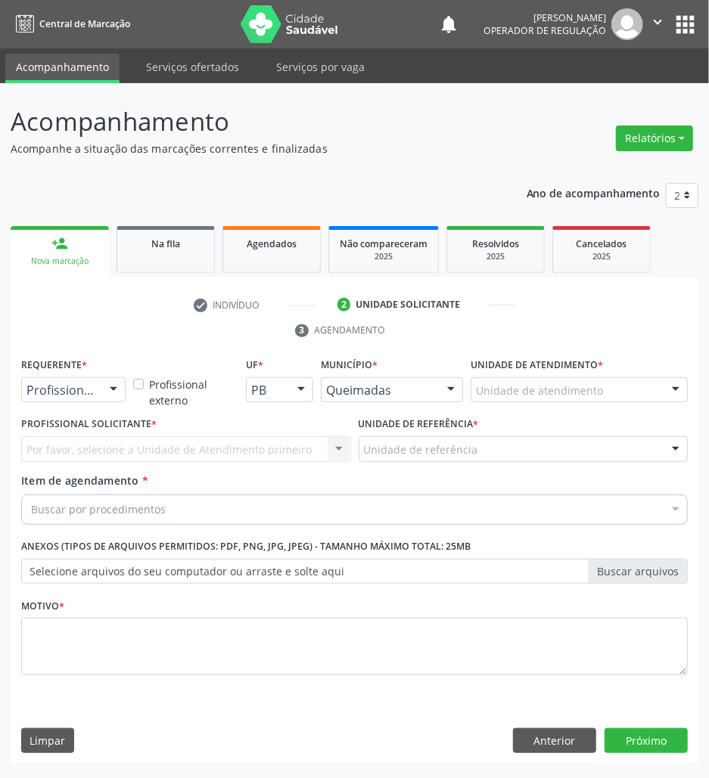
scroll to position [0, 0]
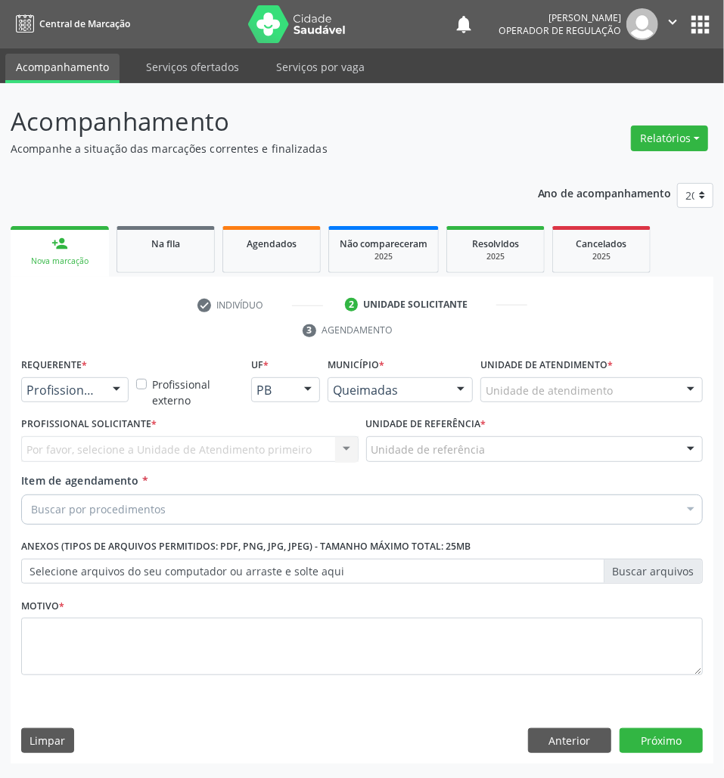
drag, startPoint x: 103, startPoint y: 394, endPoint x: 92, endPoint y: 448, distance: 54.7
click at [103, 395] on div "Profissional de Saúde Profissional de Saúde Paciente Nenhum resultado encontrad…" at bounding box center [74, 390] width 107 height 26
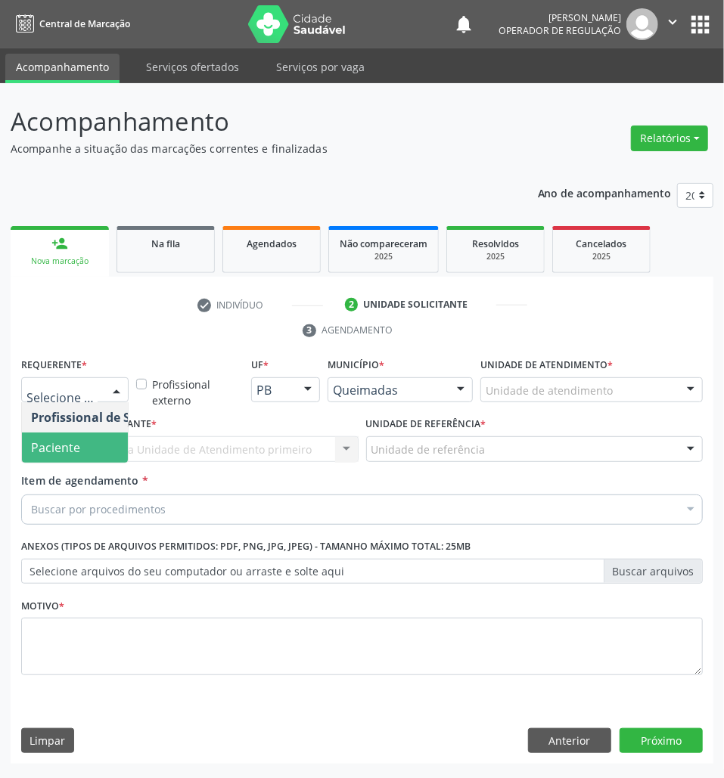
drag, startPoint x: 92, startPoint y: 452, endPoint x: 120, endPoint y: 445, distance: 28.1
click at [92, 454] on span "Paciente" at bounding box center [95, 448] width 147 height 30
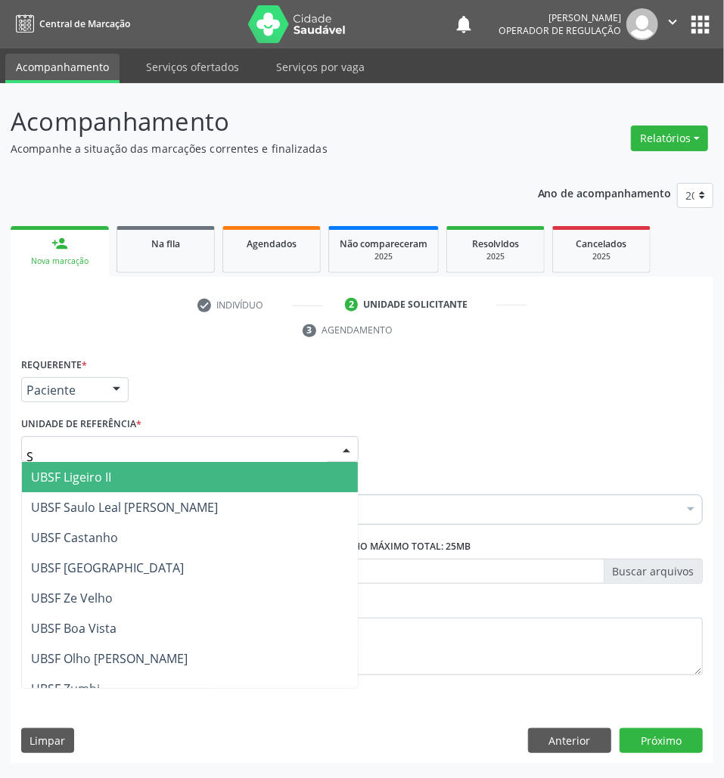
type input "SA"
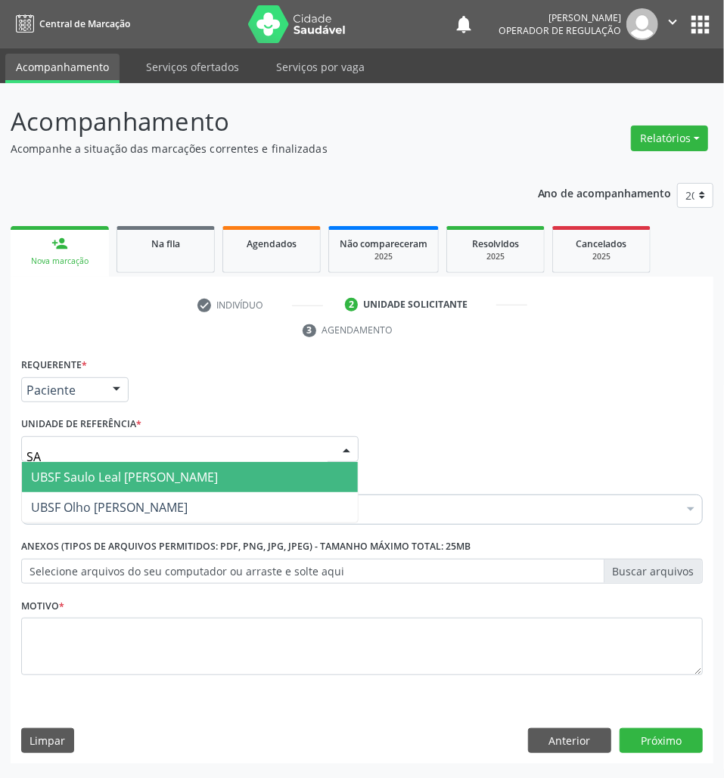
click at [127, 480] on span "UBSF Saulo Leal [PERSON_NAME]" at bounding box center [124, 477] width 187 height 17
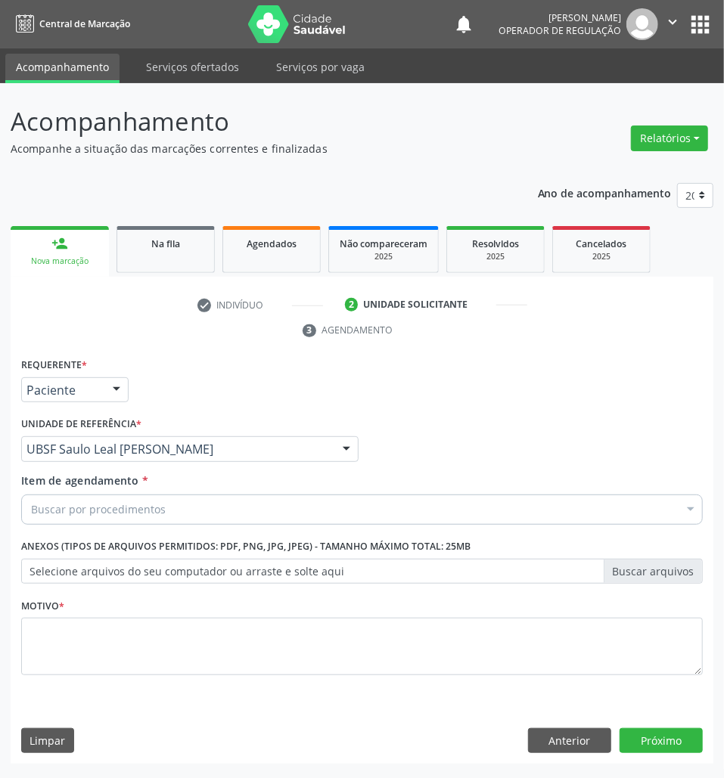
click at [194, 524] on div "Buscar por procedimentos" at bounding box center [361, 510] width 681 height 30
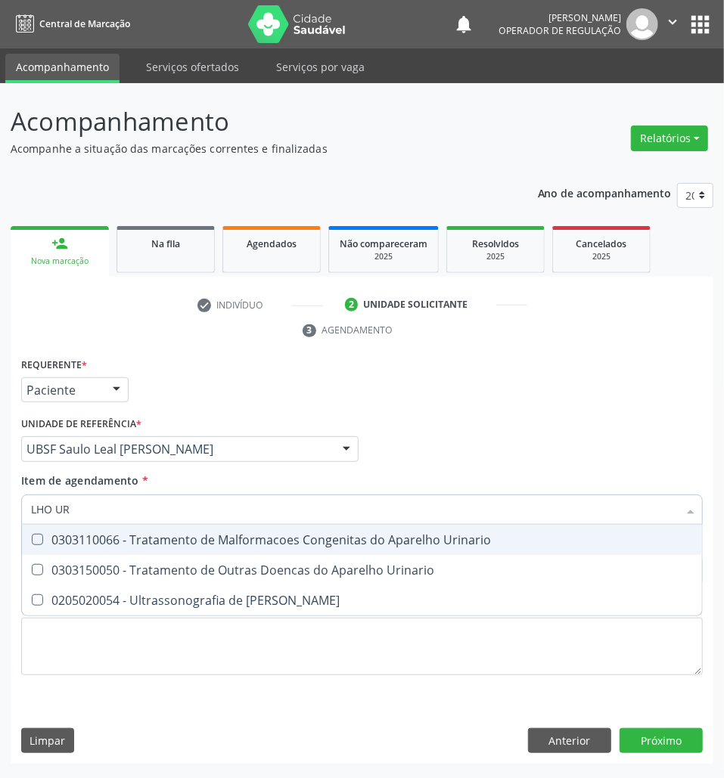
type input "LHO URI"
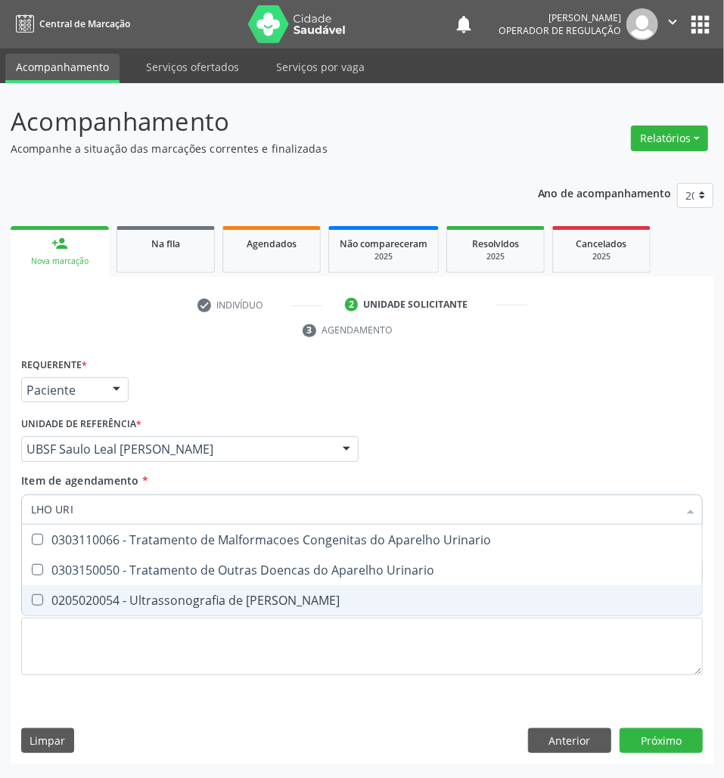
click at [240, 602] on div "0205020054 - Ultrassonografia de Aparelho Urinario" at bounding box center [362, 600] width 662 height 12
checkbox Urinario "true"
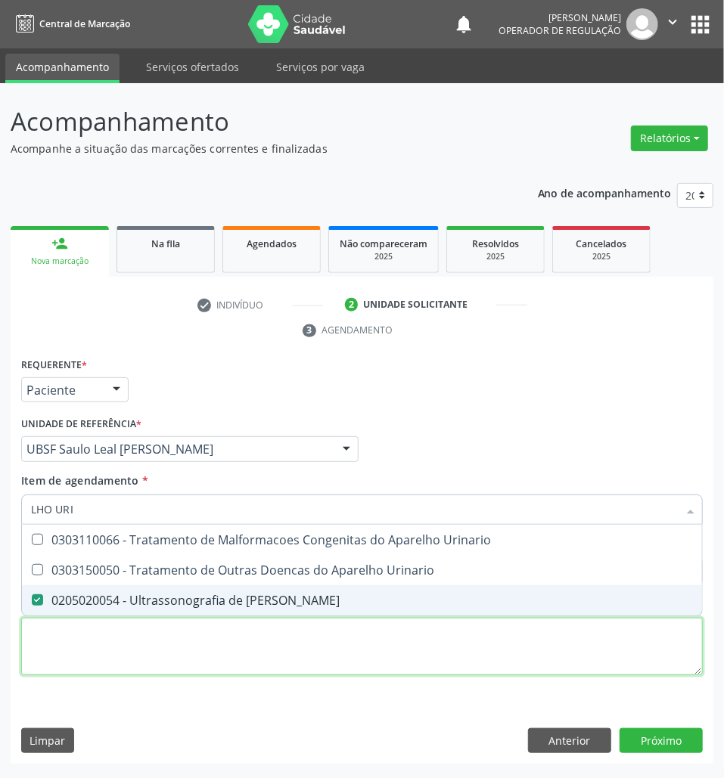
click at [215, 654] on div "Requerente * Paciente Profissional de Saúde Paciente Nenhum resultado encontrad…" at bounding box center [361, 525] width 681 height 343
checkbox Urinario "true"
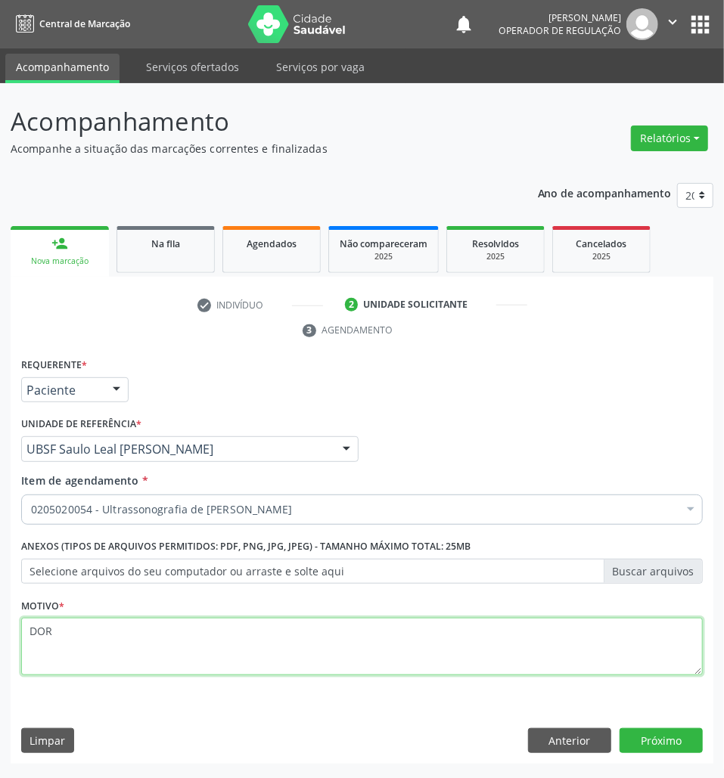
type textarea "DOR"
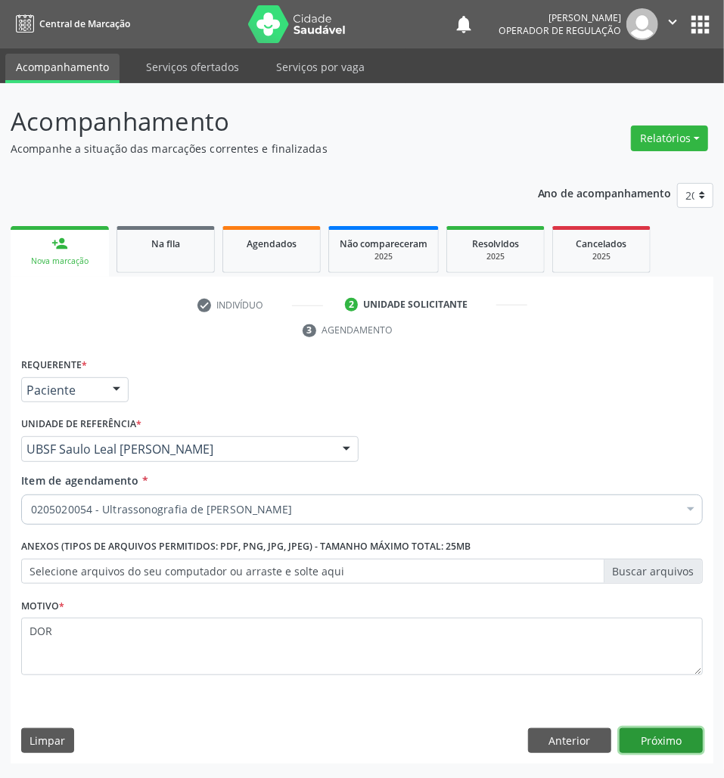
click button "Próximo" at bounding box center [660, 741] width 83 height 26
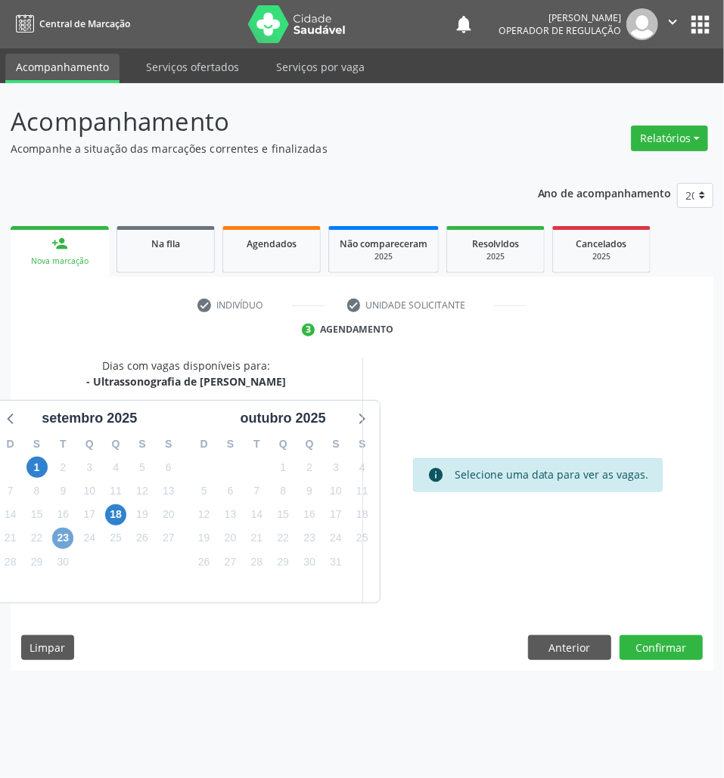
click at [67, 542] on span "23" at bounding box center [62, 538] width 21 height 21
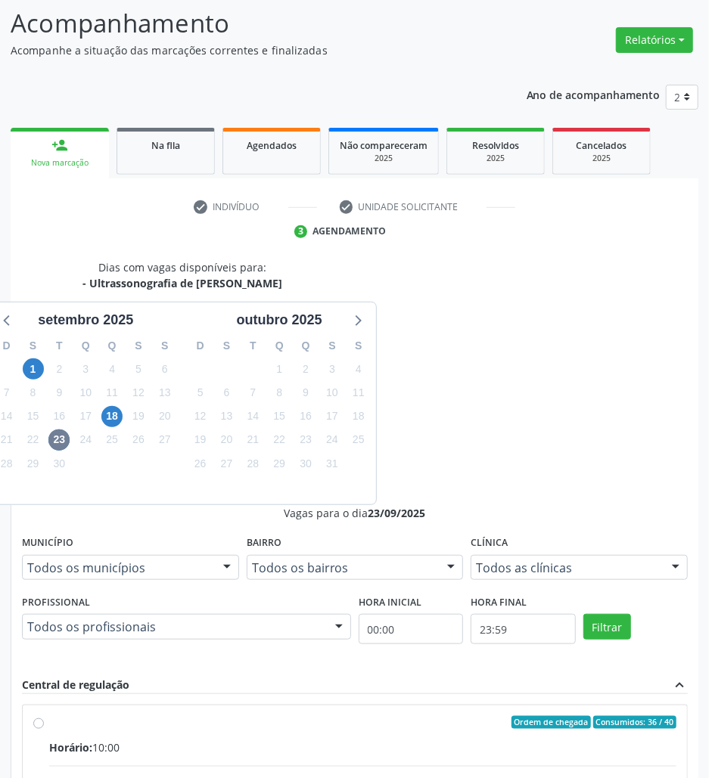
click at [44, 716] on input "Ordem de chegada Consumidos: 36 / 40 Horário: 10:00 Clínica: Policlinica de Que…" at bounding box center [38, 723] width 11 height 14
radio input "true"
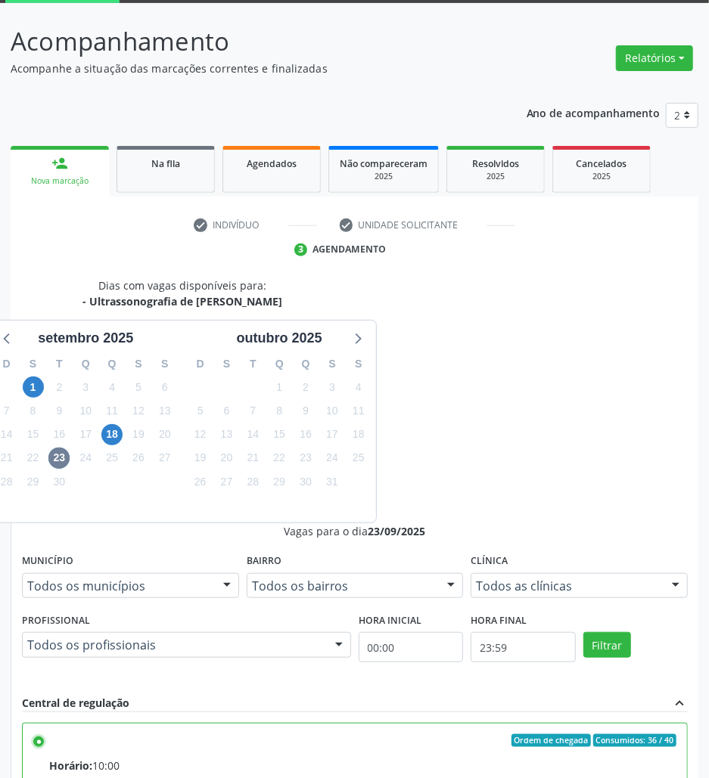
scroll to position [158, 0]
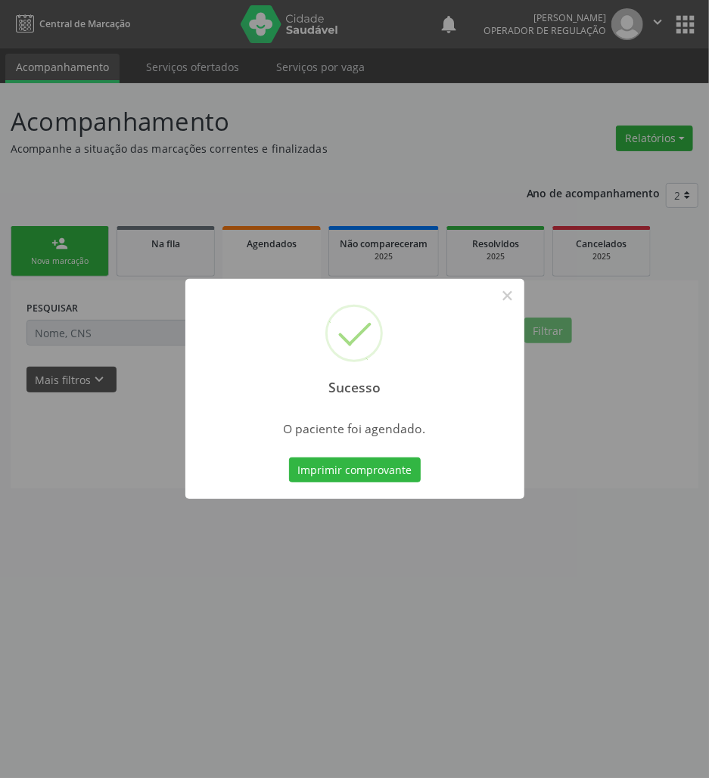
scroll to position [0, 0]
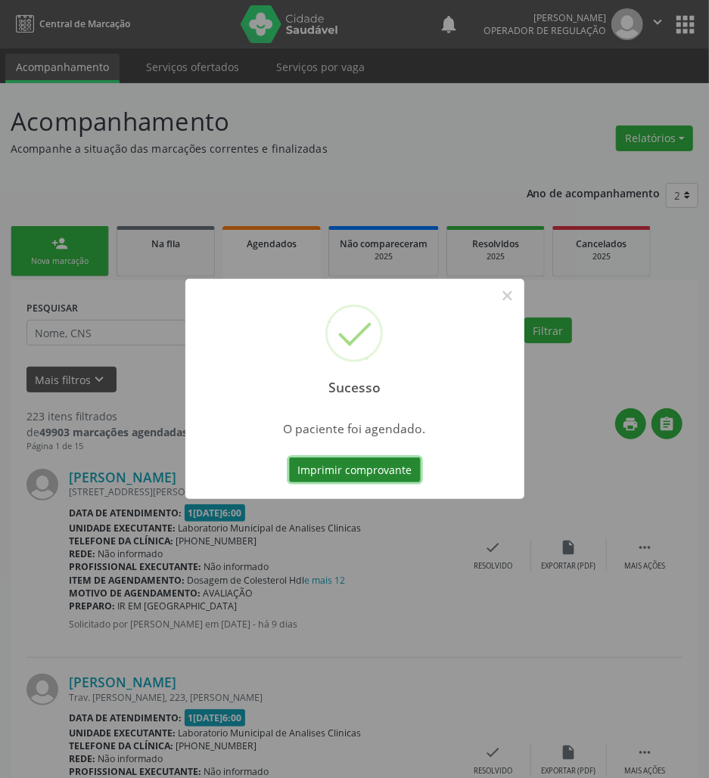
click at [404, 464] on button "Imprimir comprovante" at bounding box center [355, 471] width 132 height 26
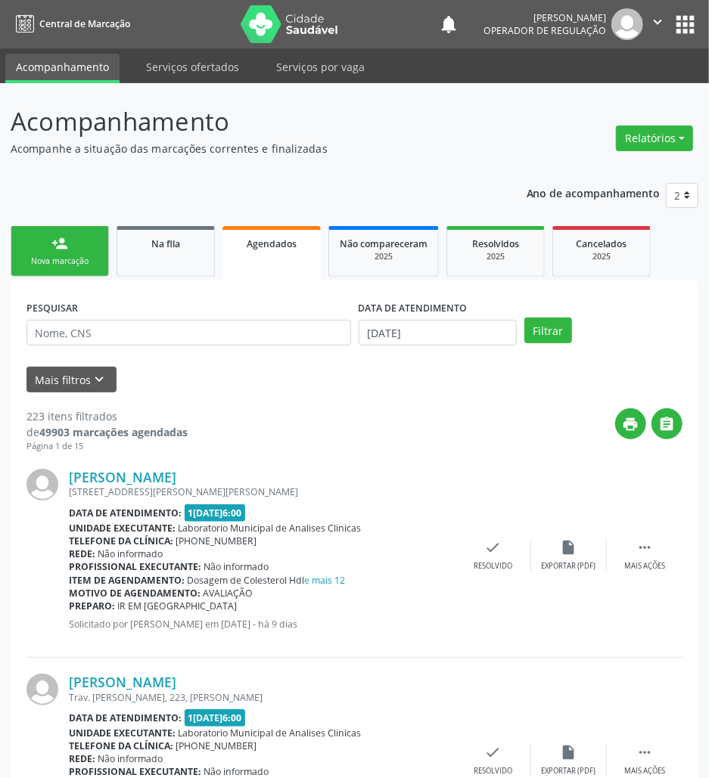
click at [51, 258] on div "Nova marcação" at bounding box center [60, 261] width 76 height 11
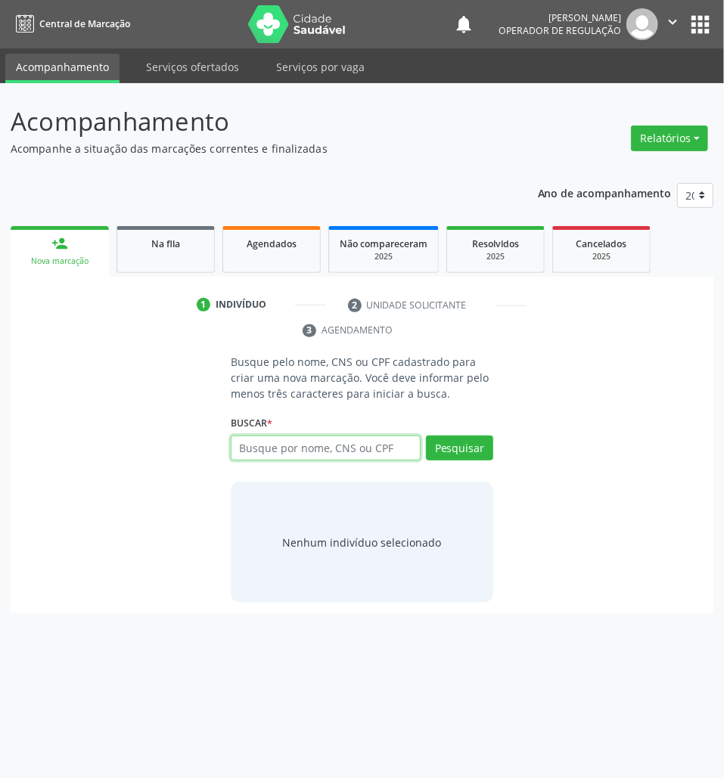
click at [340, 451] on input "text" at bounding box center [326, 449] width 190 height 26
type input "701408676478030"
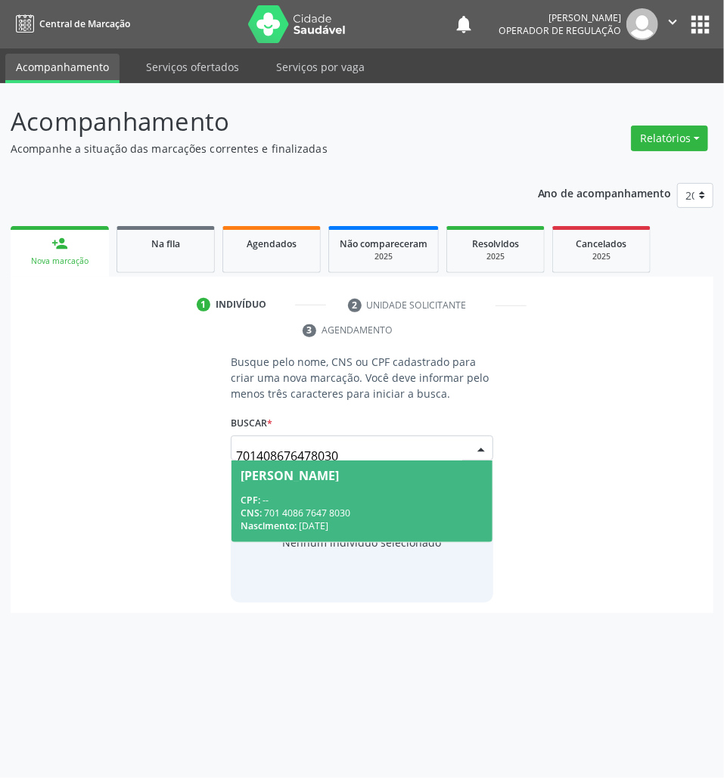
click at [339, 473] on div "Jose Wilbert dos Santos Caboclo" at bounding box center [290, 476] width 98 height 12
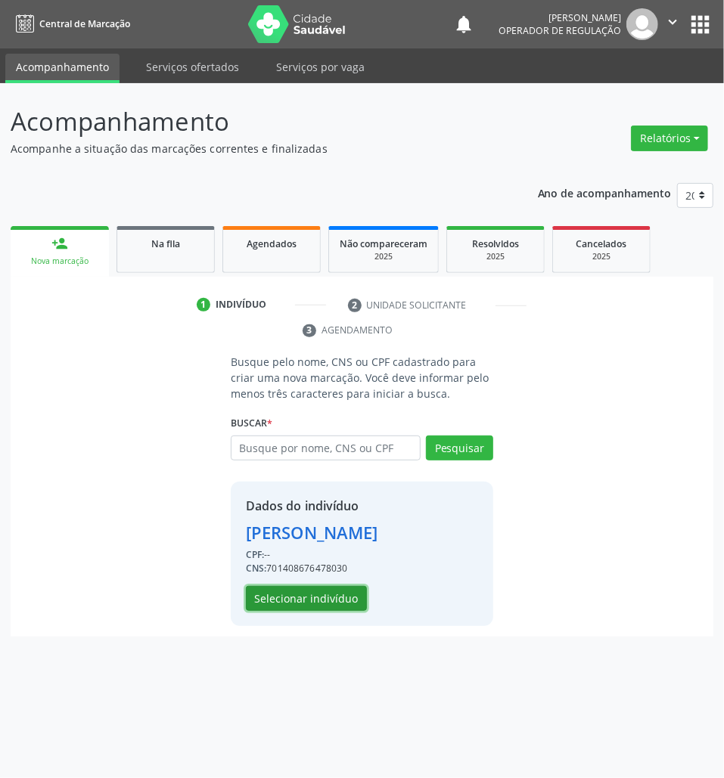
click at [331, 612] on button "Selecionar indivíduo" at bounding box center [306, 599] width 121 height 26
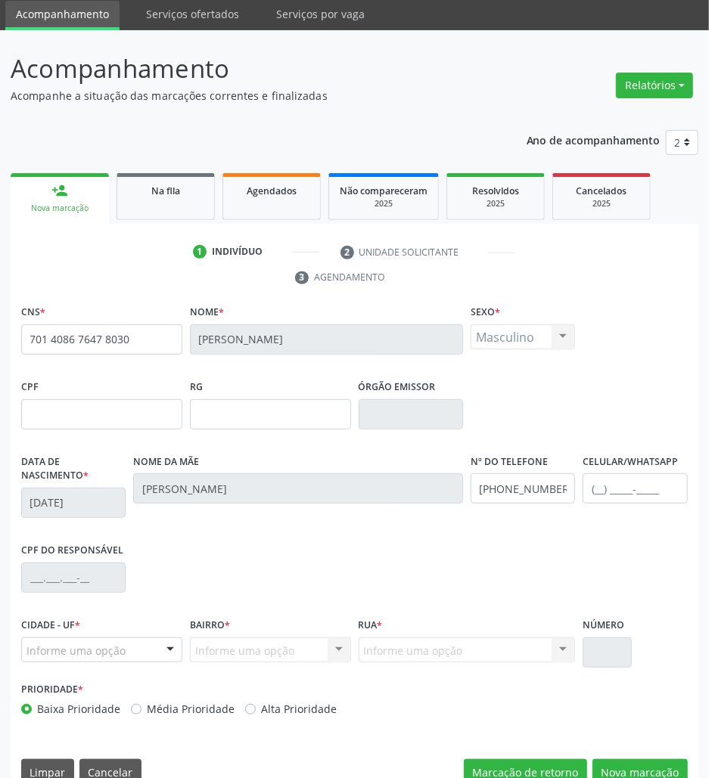
scroll to position [82, 0]
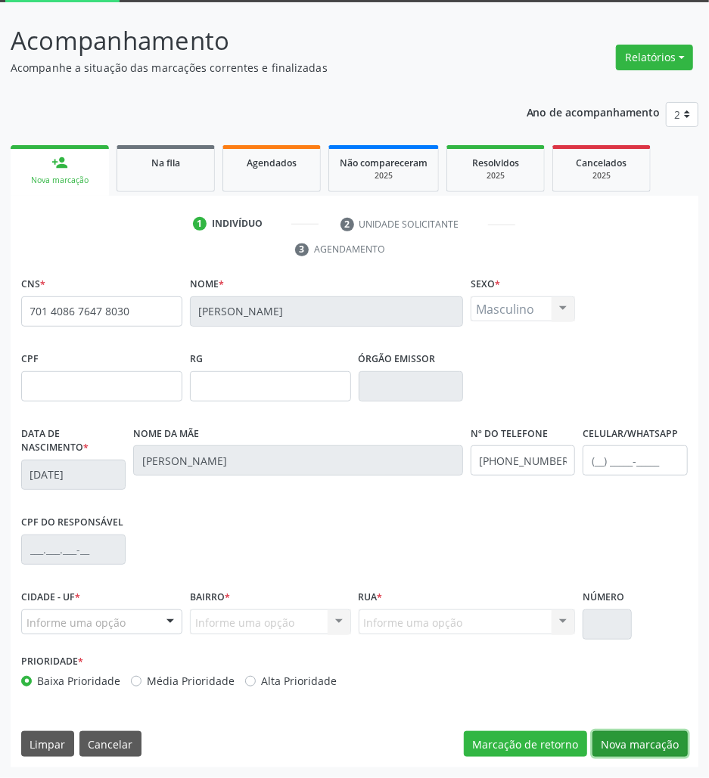
click at [641, 734] on button "Nova marcação" at bounding box center [639, 744] width 95 height 26
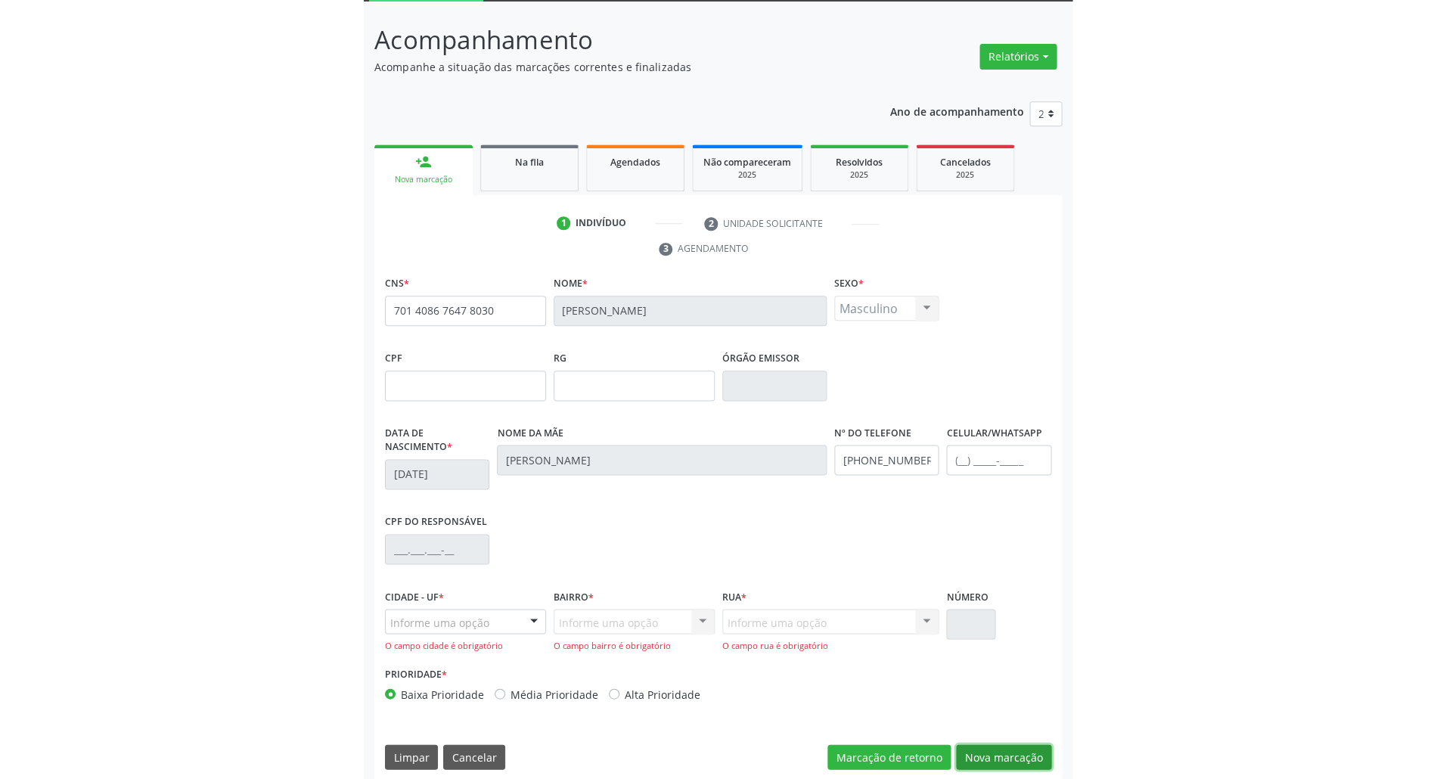
scroll to position [54, 0]
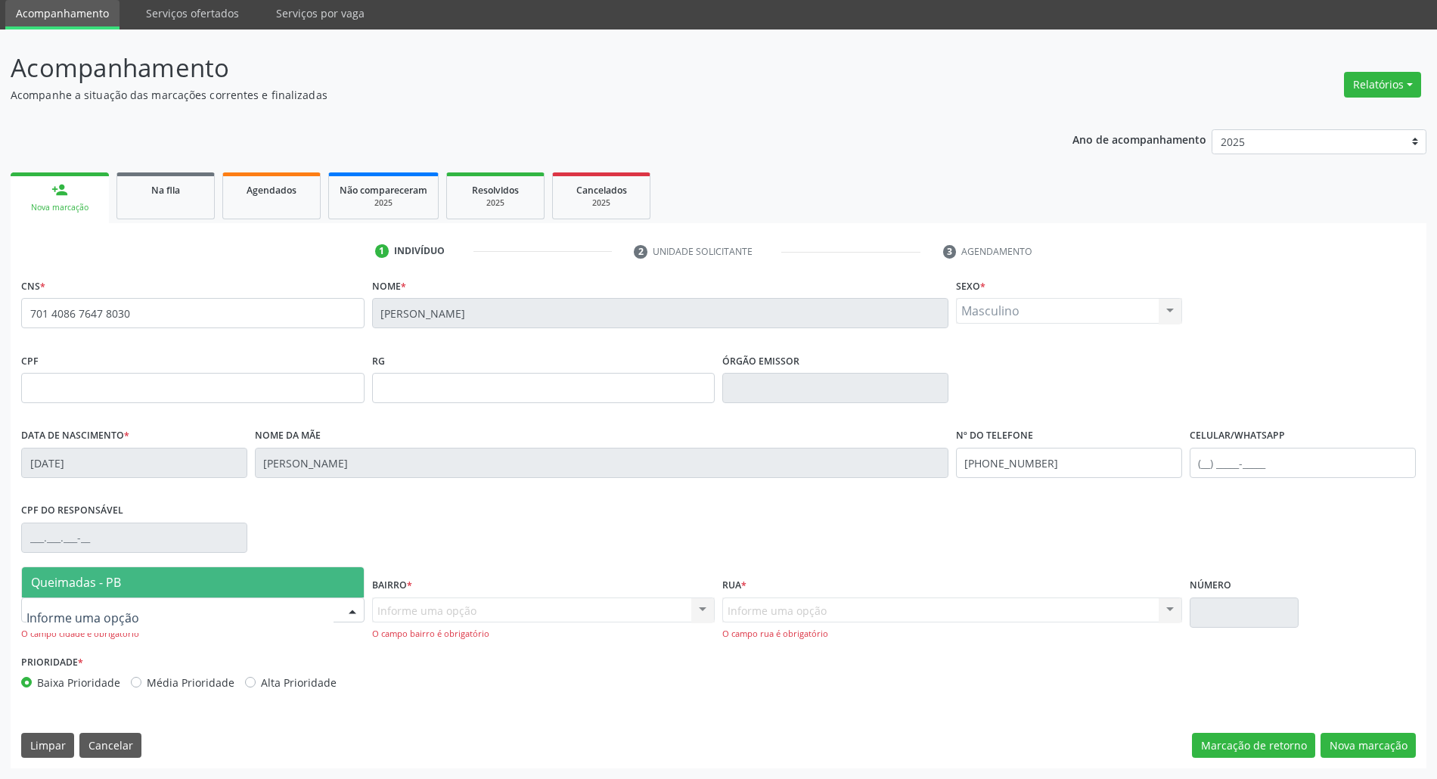
click at [227, 611] on div at bounding box center [192, 611] width 343 height 26
click at [198, 576] on span "Queimadas - PB" at bounding box center [193, 582] width 342 height 30
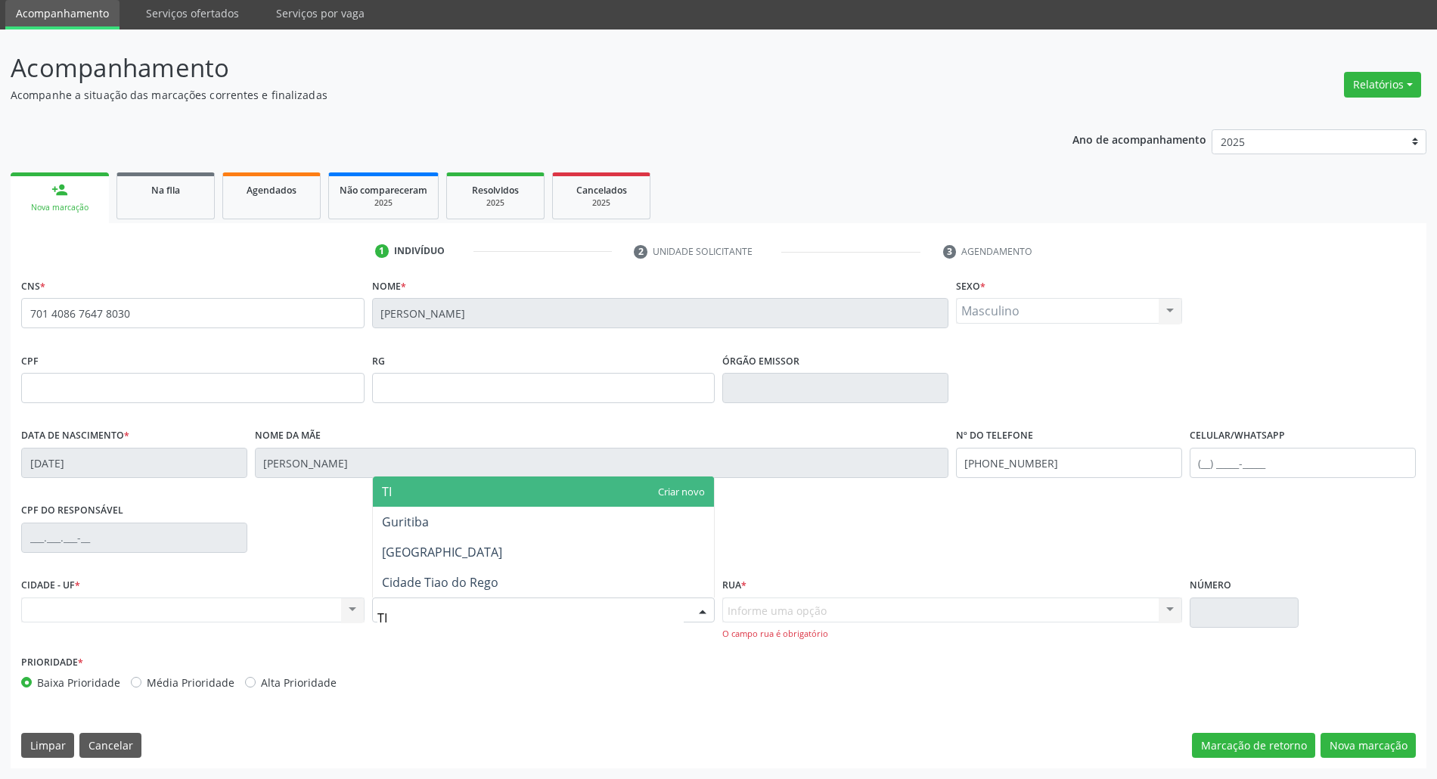
type input "TIA"
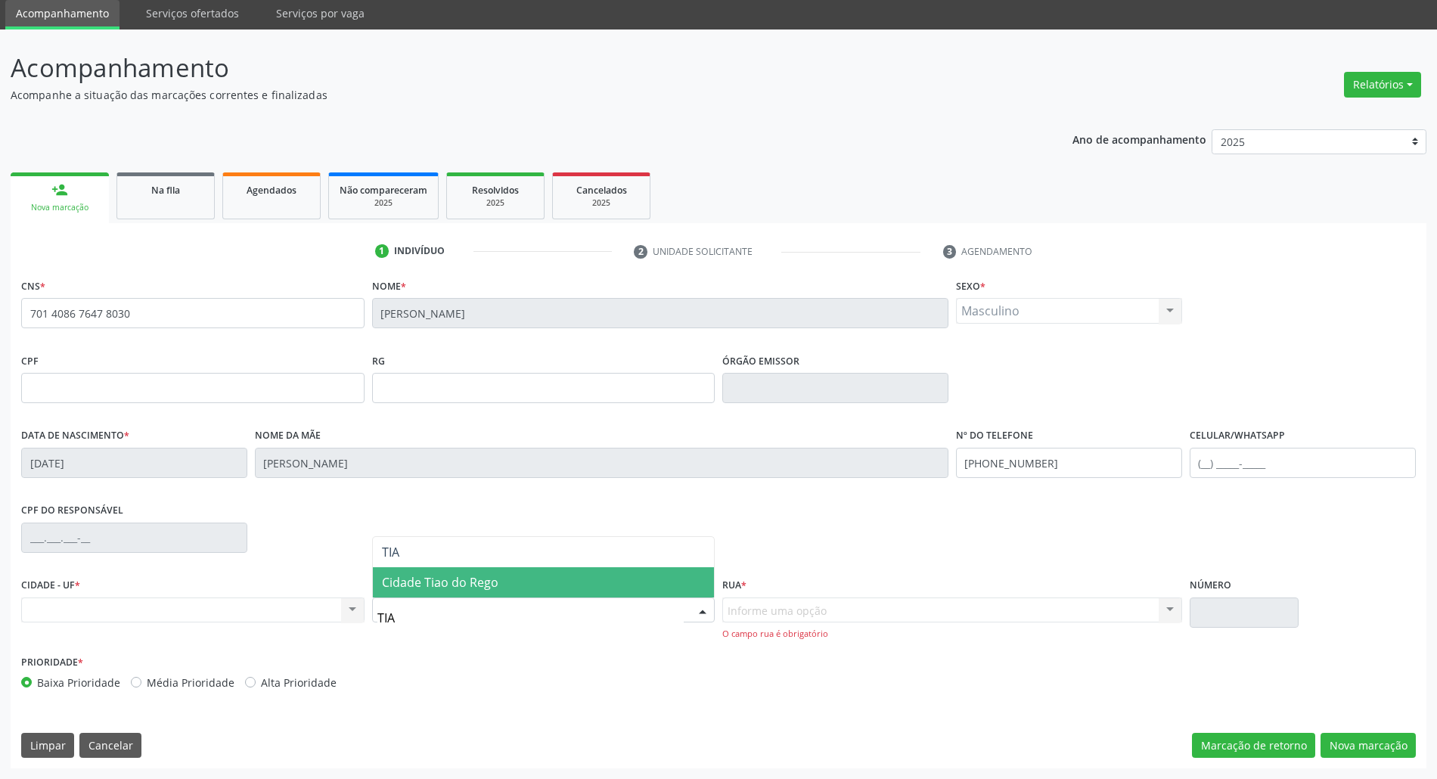
click at [439, 588] on span "Cidade Tiao do Rego" at bounding box center [440, 582] width 116 height 17
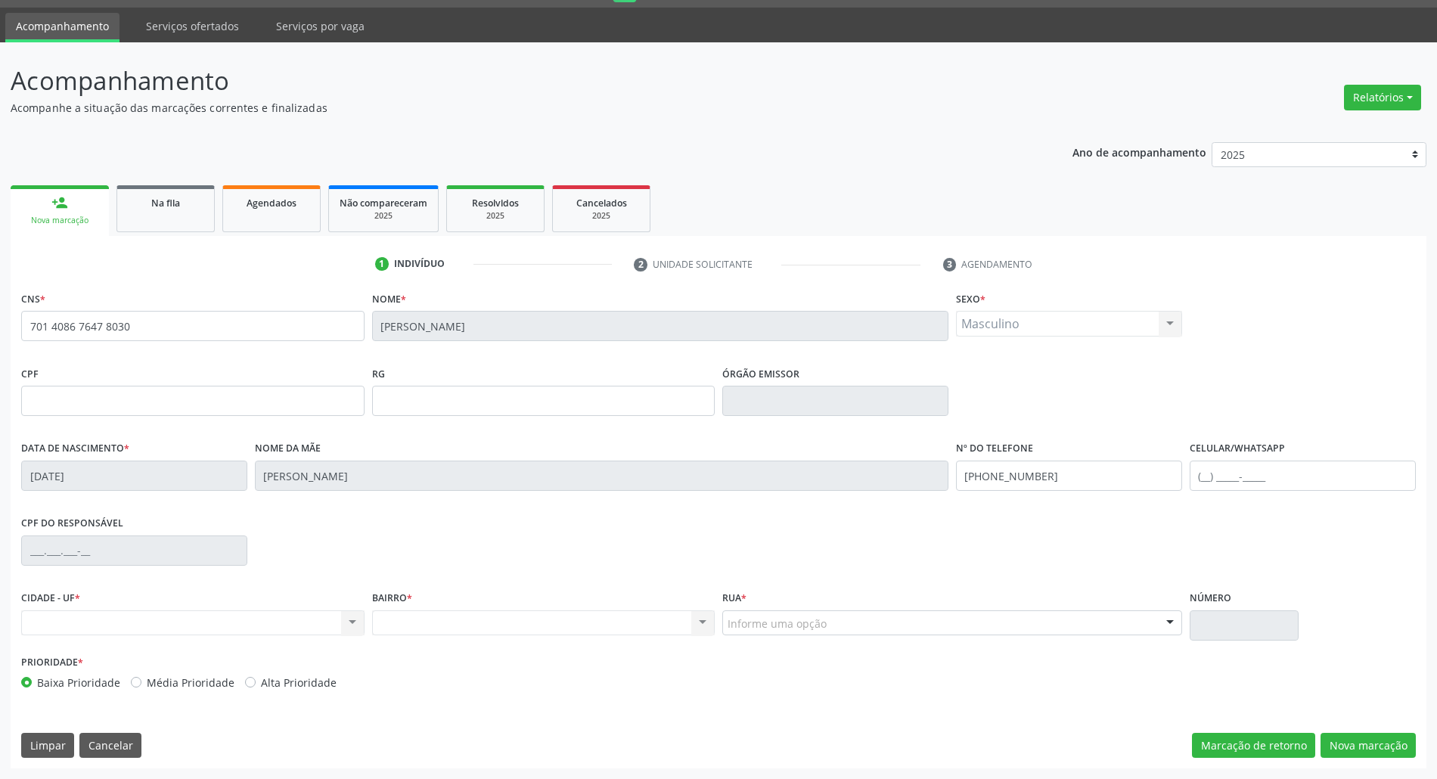
scroll to position [41, 0]
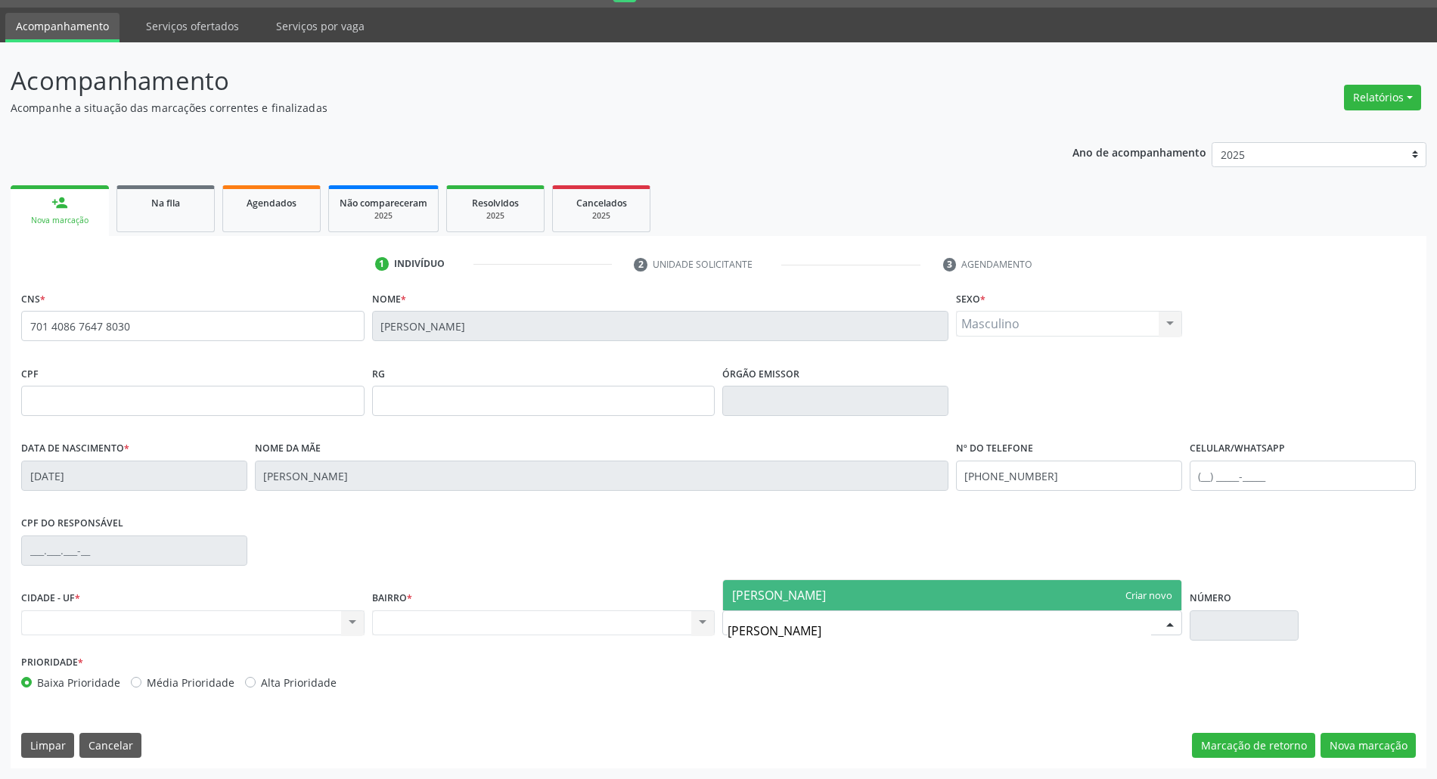
type input "ARLINDA ALVES MONTEIRO"
click at [723, 591] on span "ARLINDA ALVES MONTEIRO" at bounding box center [779, 595] width 94 height 17
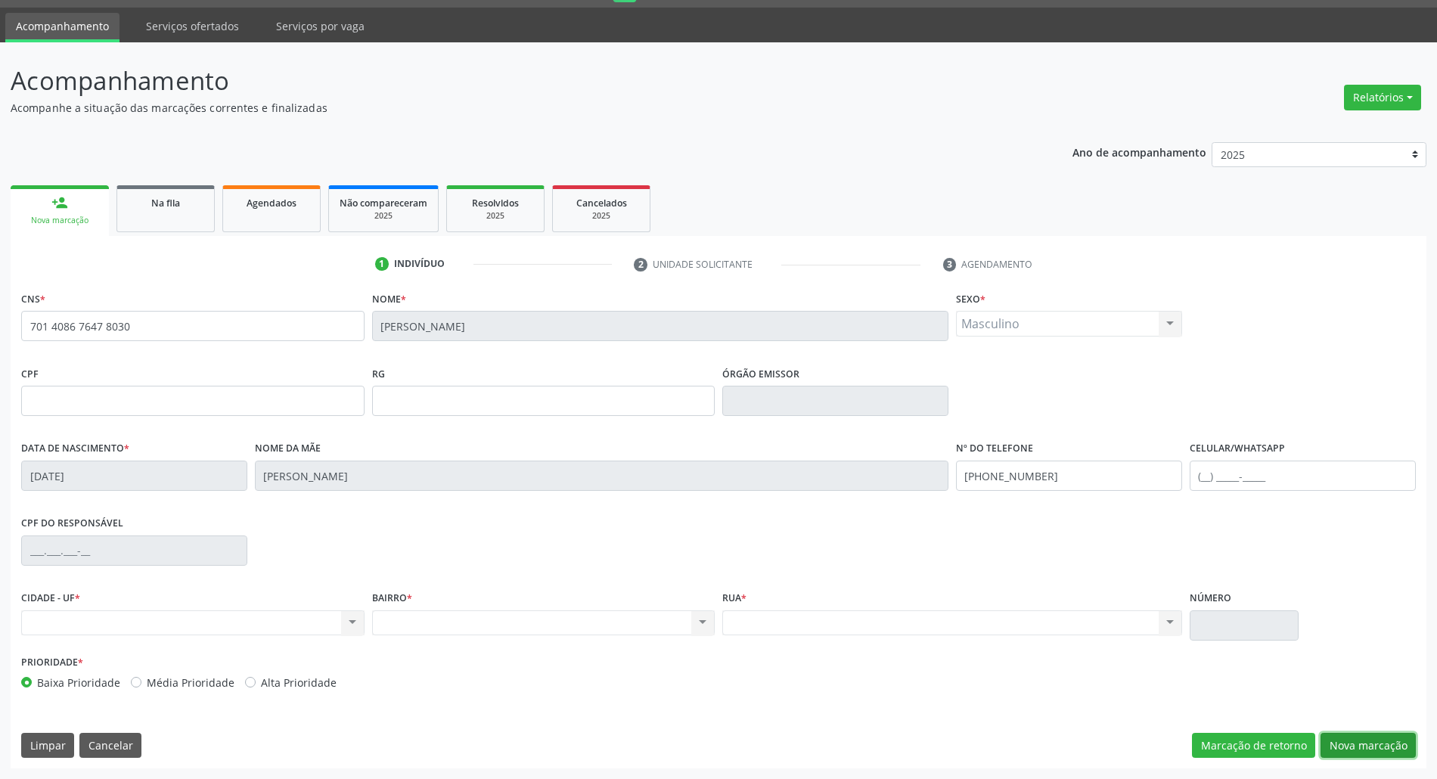
click at [723, 736] on button "Nova marcação" at bounding box center [1368, 746] width 95 height 26
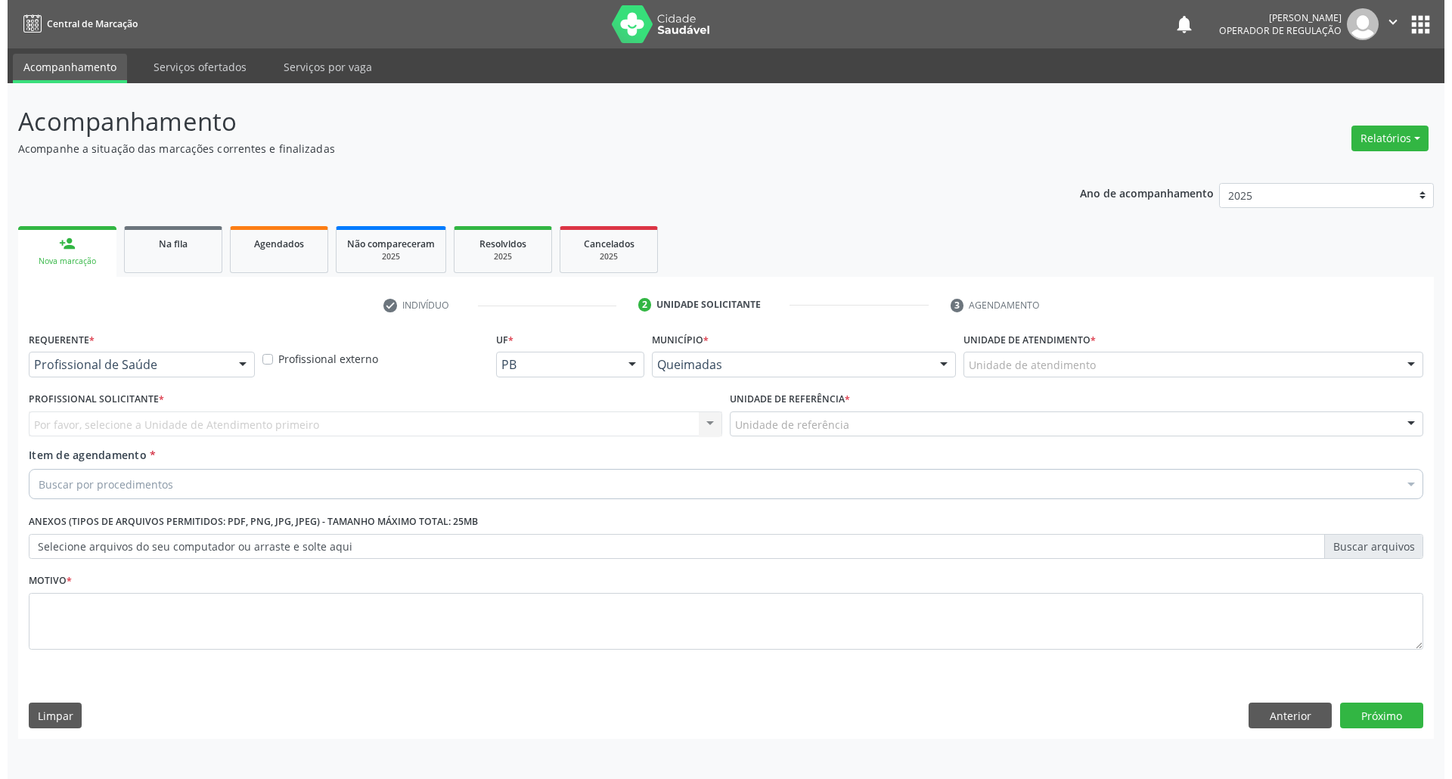
scroll to position [0, 0]
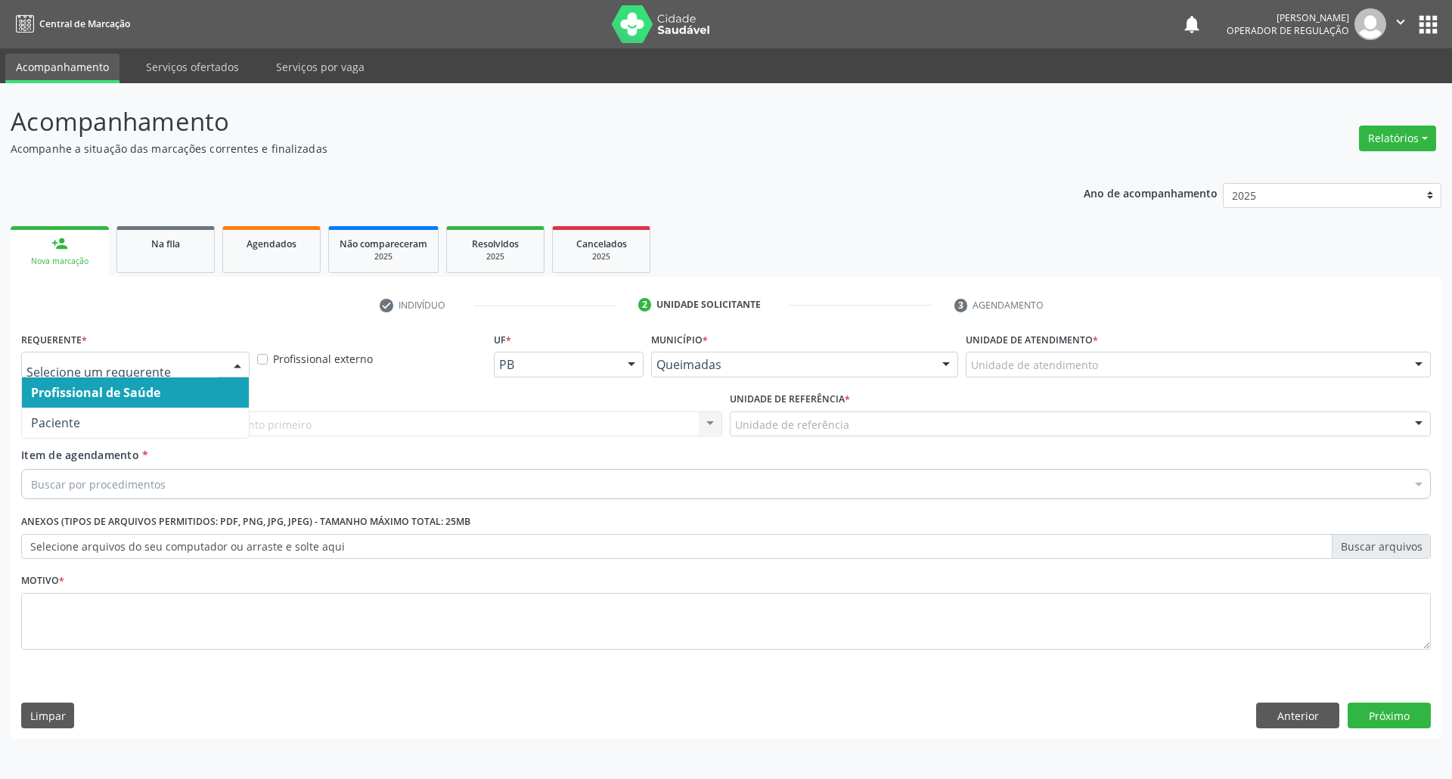
click at [225, 374] on div at bounding box center [135, 365] width 228 height 26
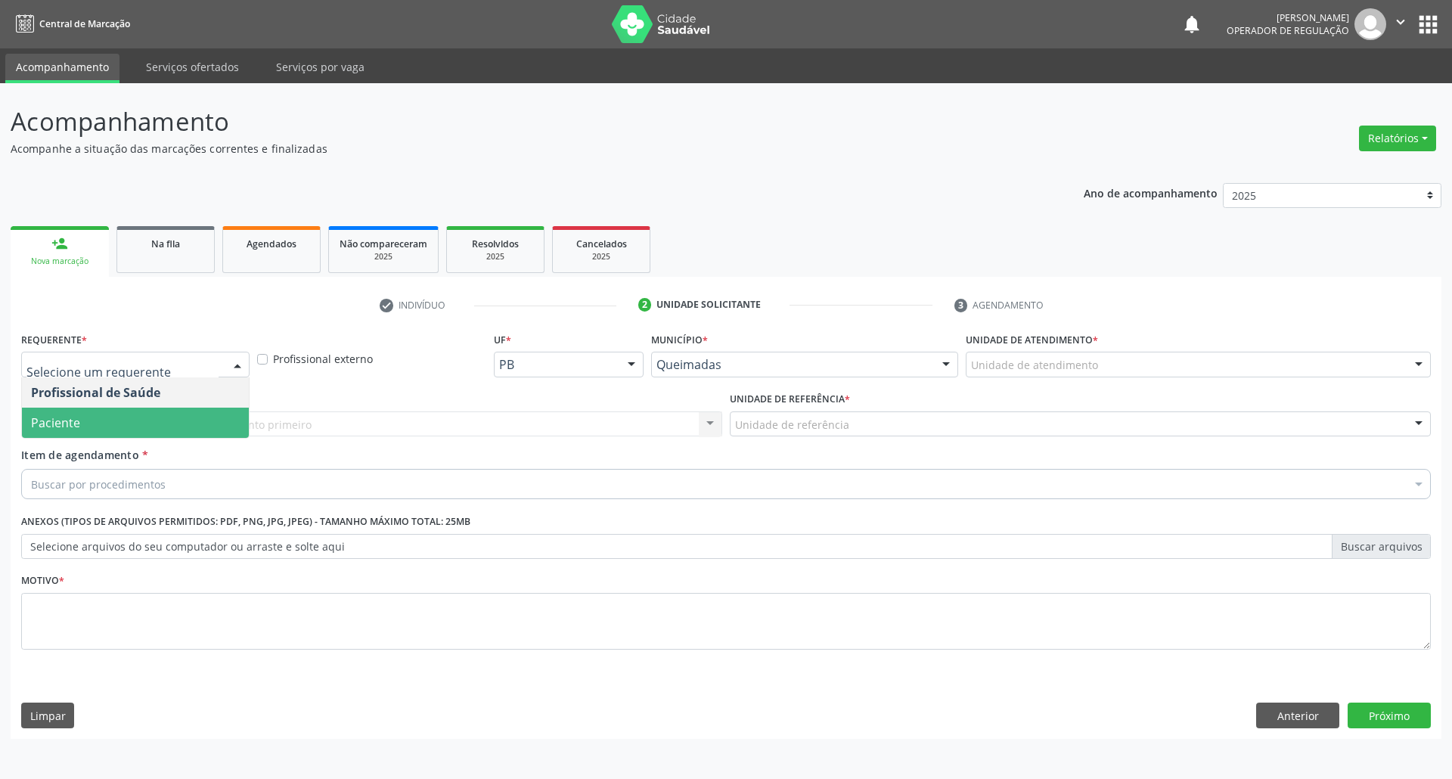
click at [197, 415] on span "Paciente" at bounding box center [135, 423] width 227 height 30
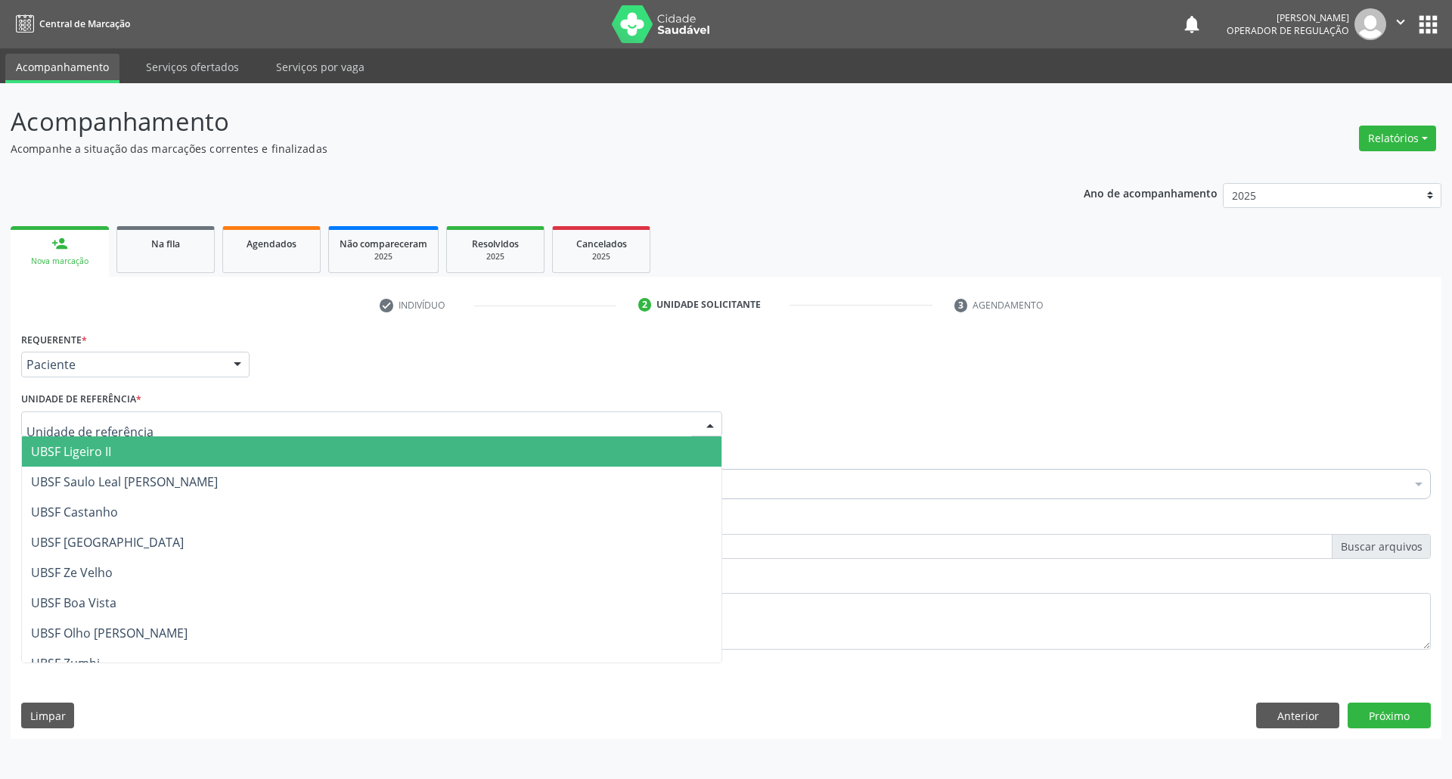
click at [219, 421] on div at bounding box center [371, 424] width 701 height 26
type input "B"
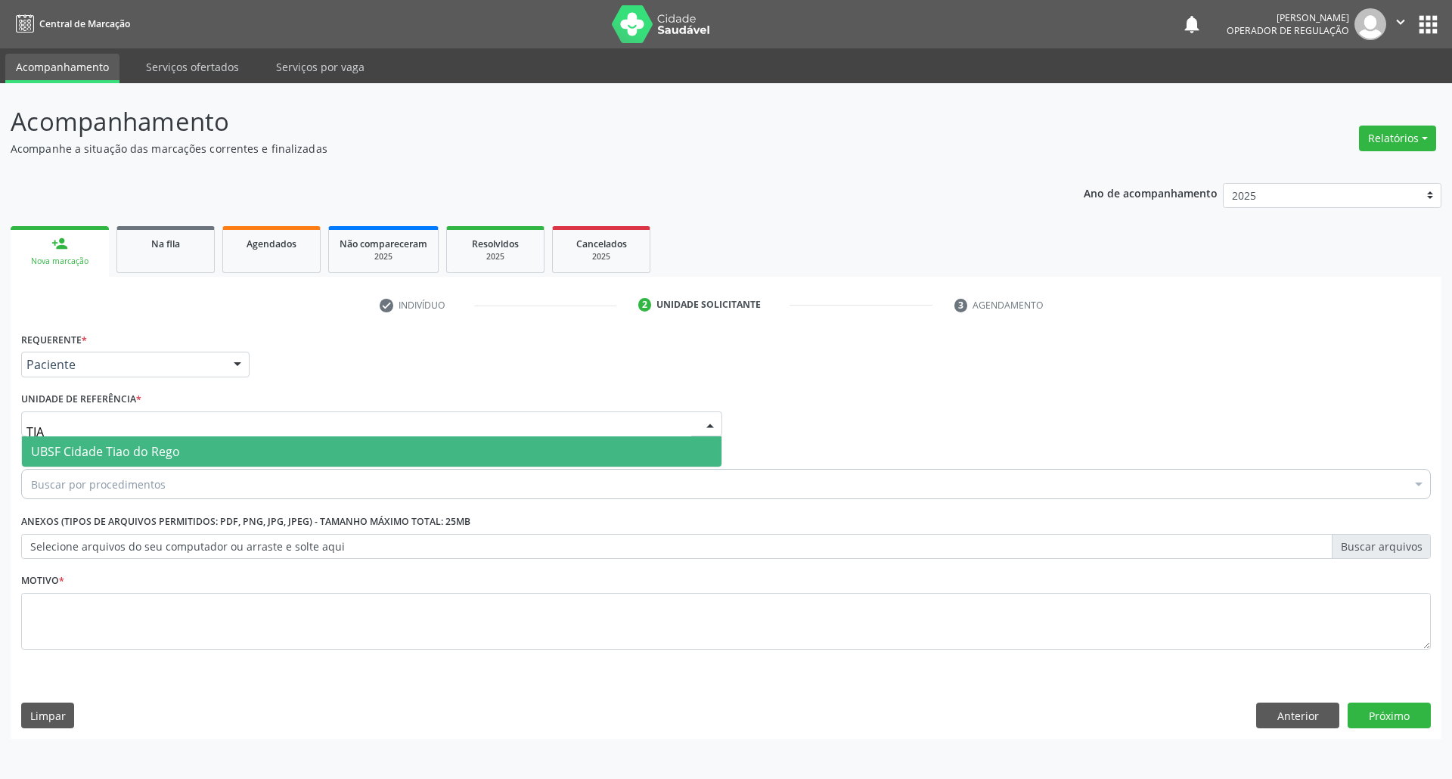
type input "TIAO"
click at [192, 457] on span "UBSF Cidade Tiao do Rego" at bounding box center [372, 451] width 700 height 30
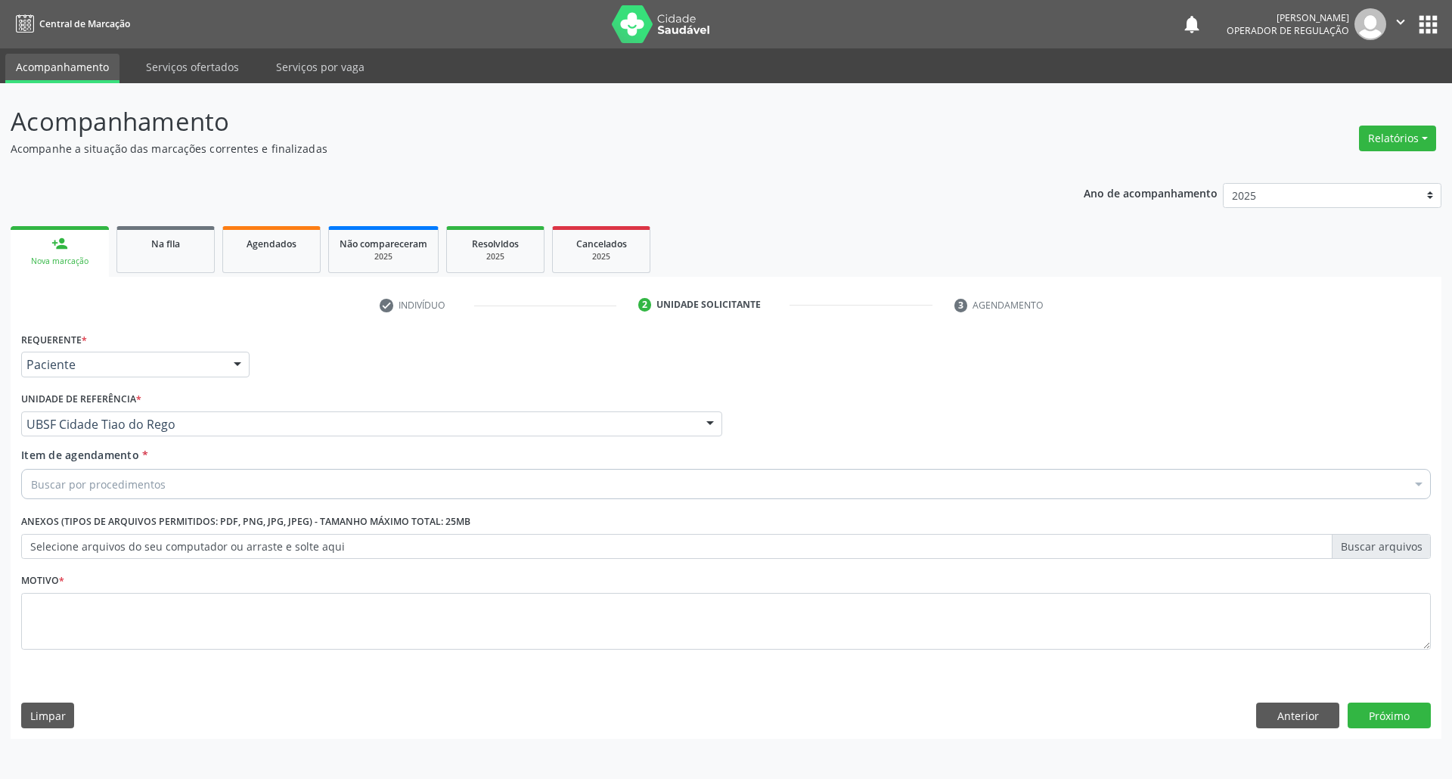
click at [200, 500] on div "Item de agendamento * Buscar por procedimentos Selecionar todos 0604320140 - Ab…" at bounding box center [725, 476] width 1417 height 58
click at [188, 487] on div "Buscar por procedimentos" at bounding box center [726, 484] width 1410 height 30
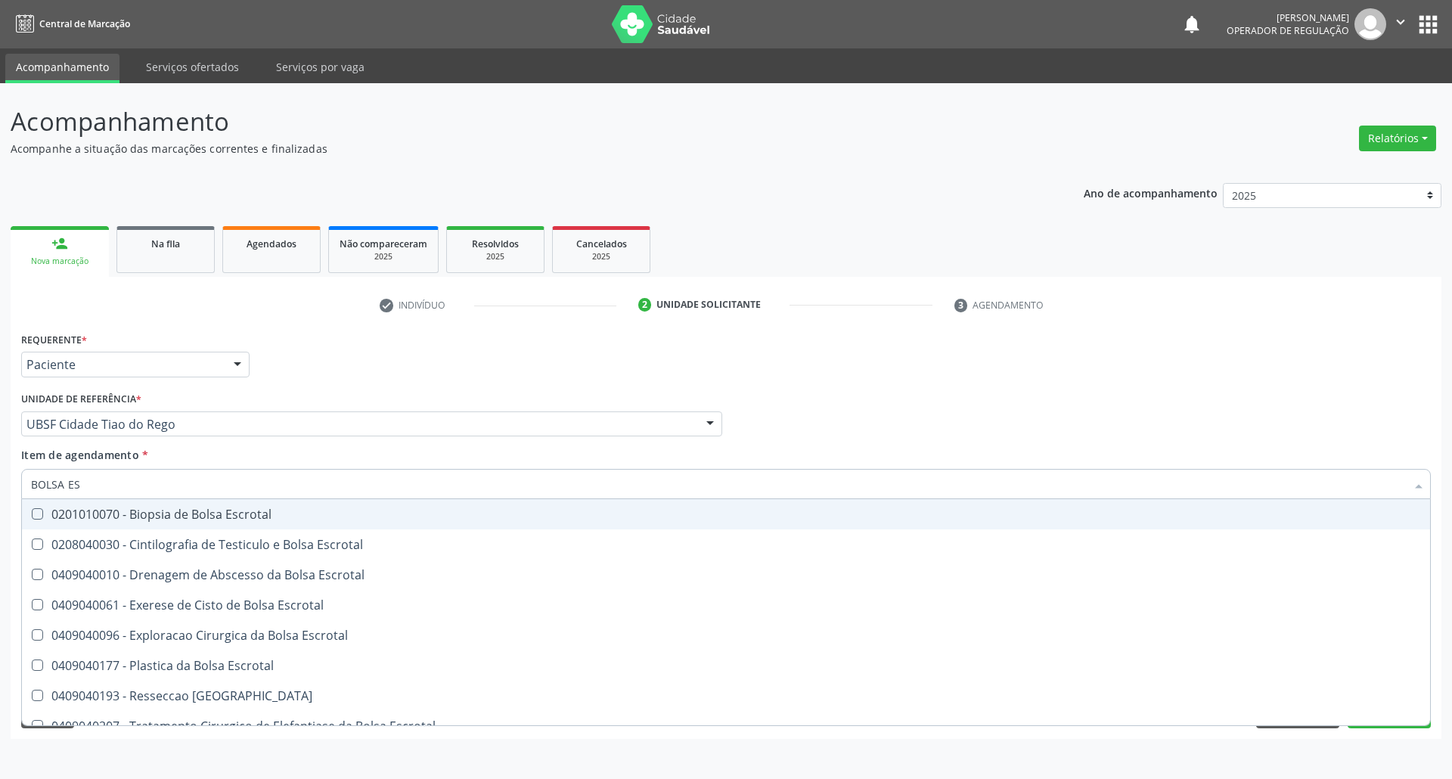
type input "BOLSA ESC"
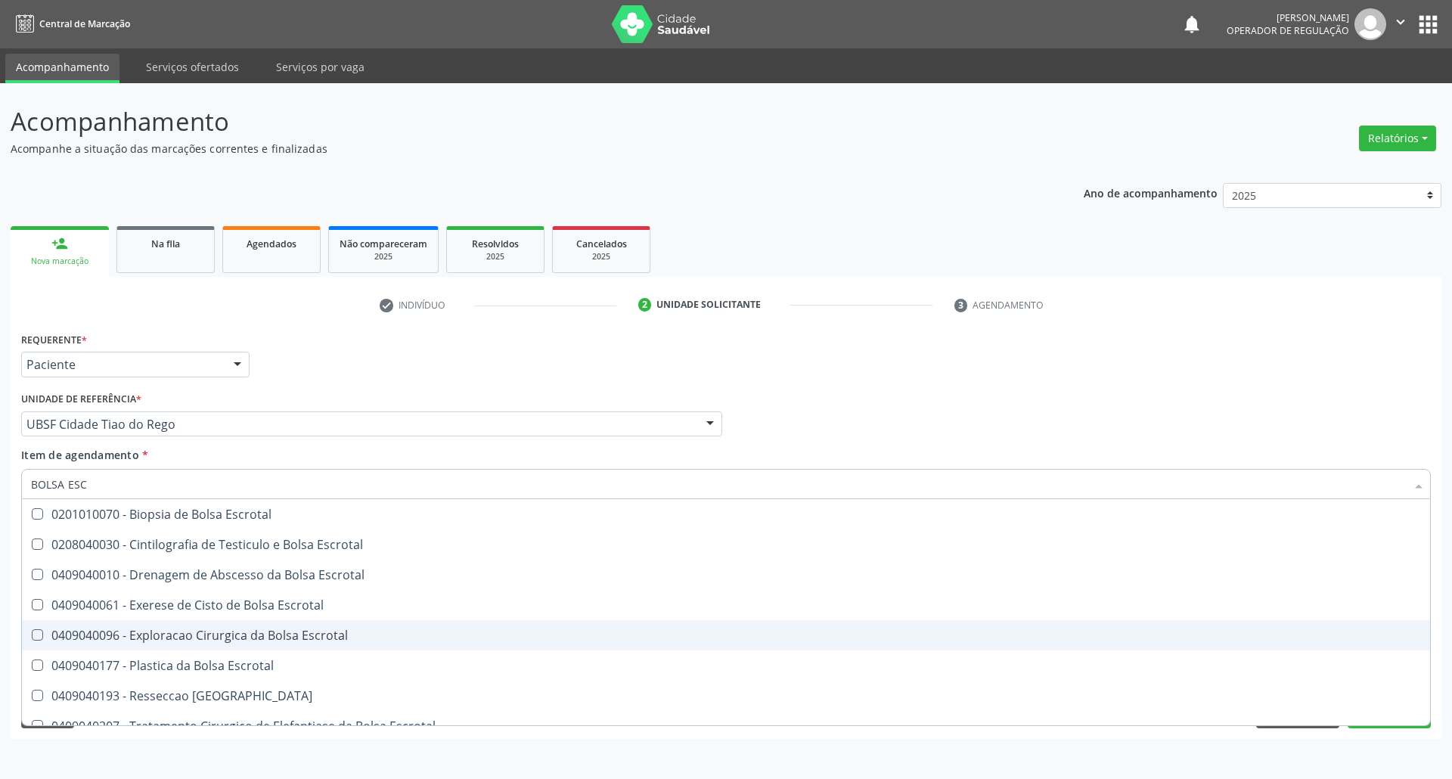
scroll to position [46, 0]
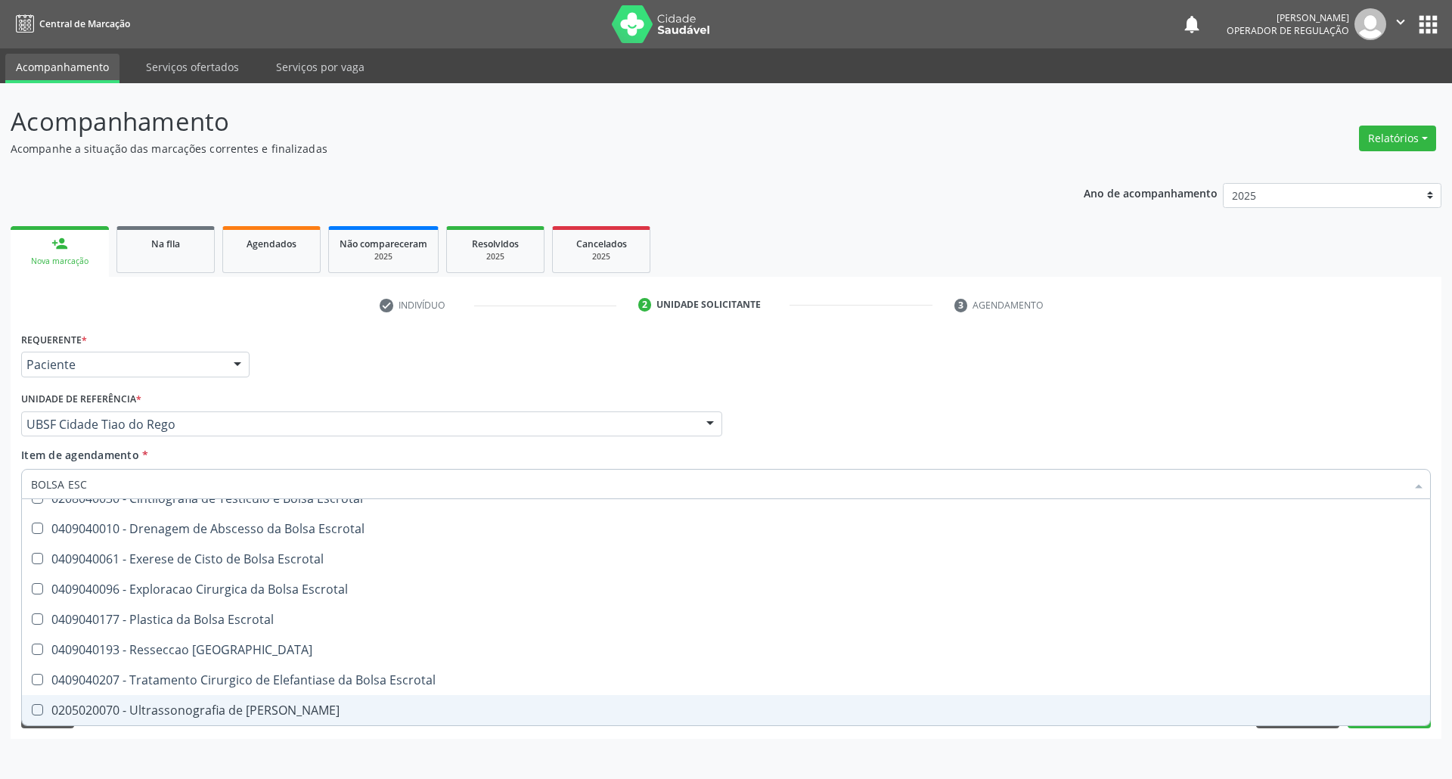
click at [277, 708] on div "0205020070 - Ultrassonografia de Bolsa Escrotal" at bounding box center [726, 710] width 1390 height 12
checkbox Escrotal "true"
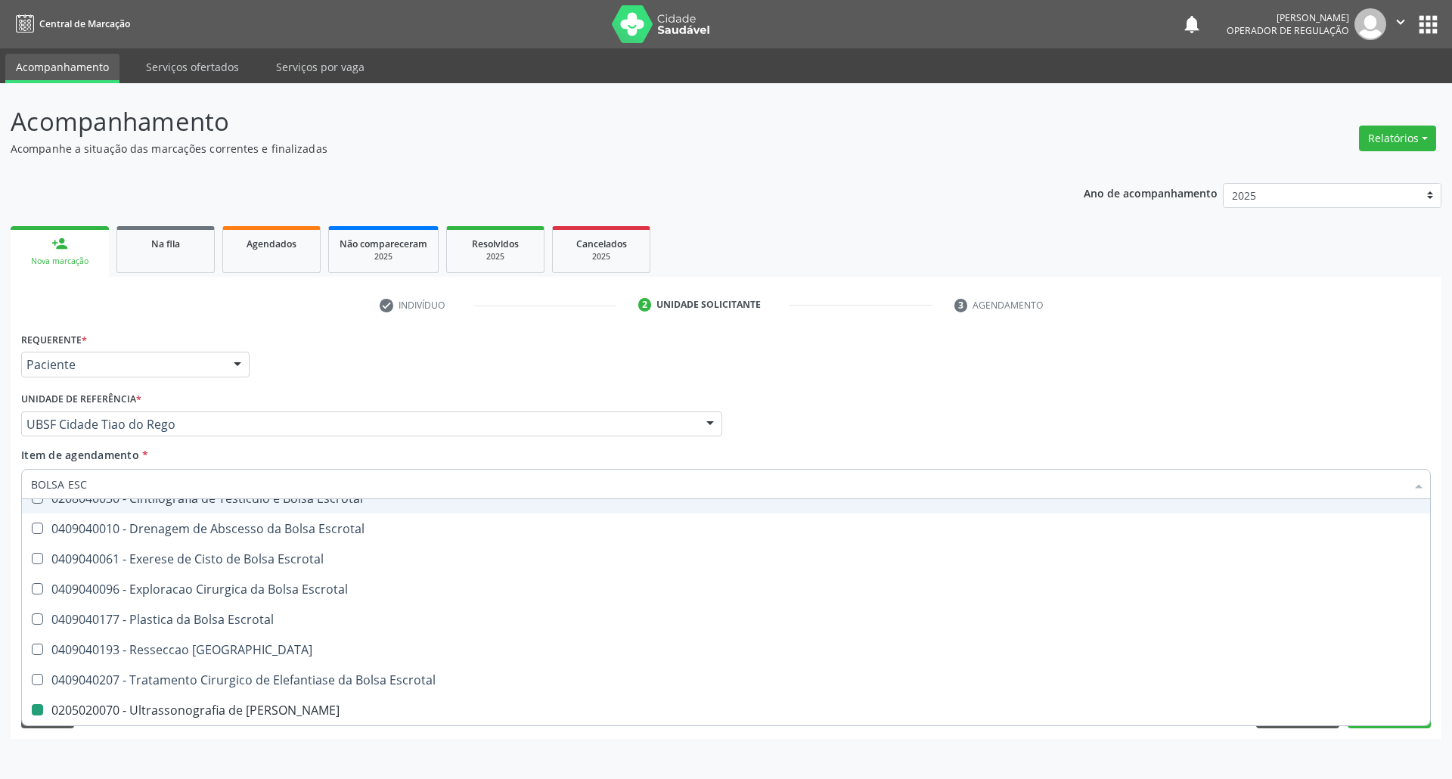
click at [505, 378] on div "Requerente * Paciente Profissional de Saúde Paciente Nenhum resultado encontrad…" at bounding box center [725, 357] width 1417 height 59
checkbox Escrotal "true"
checkbox Escrotal "false"
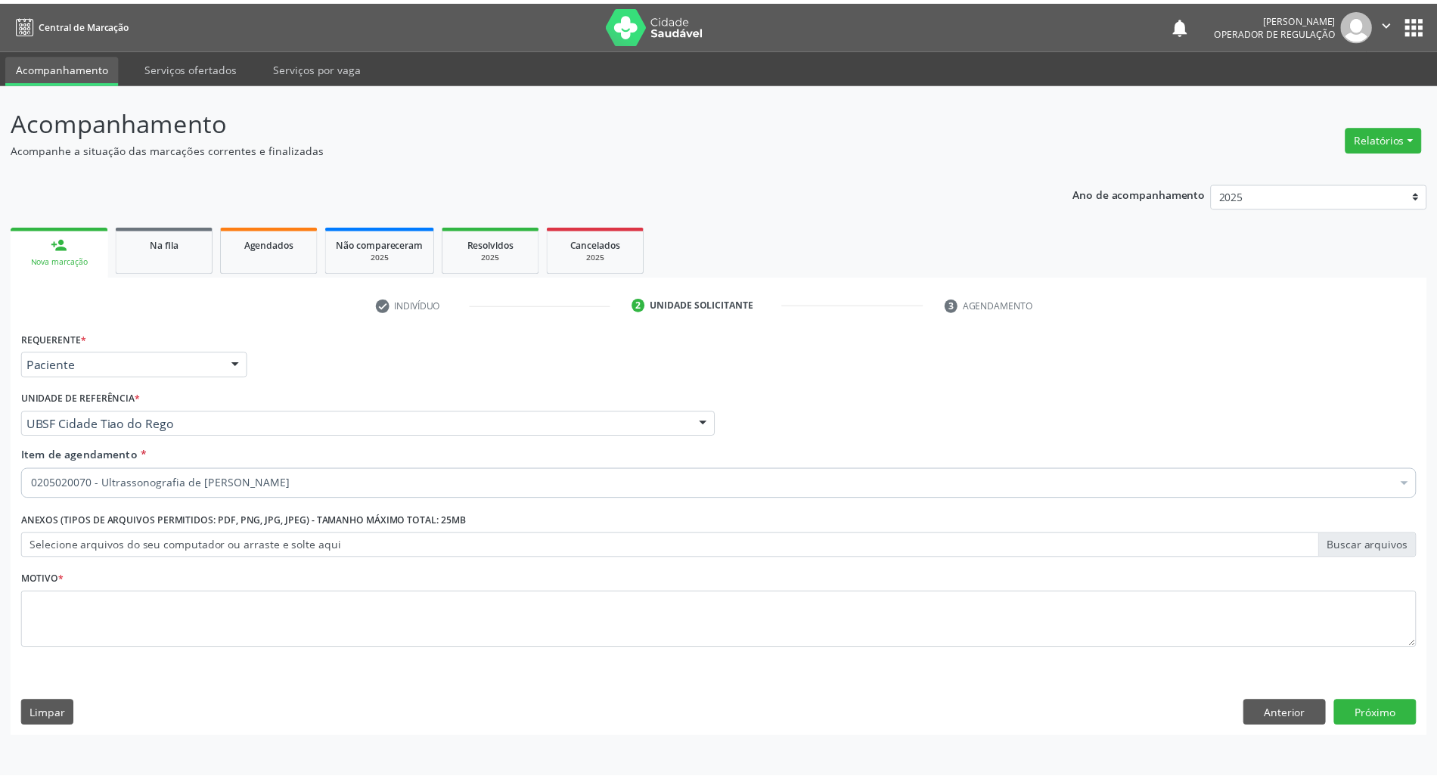
scroll to position [0, 0]
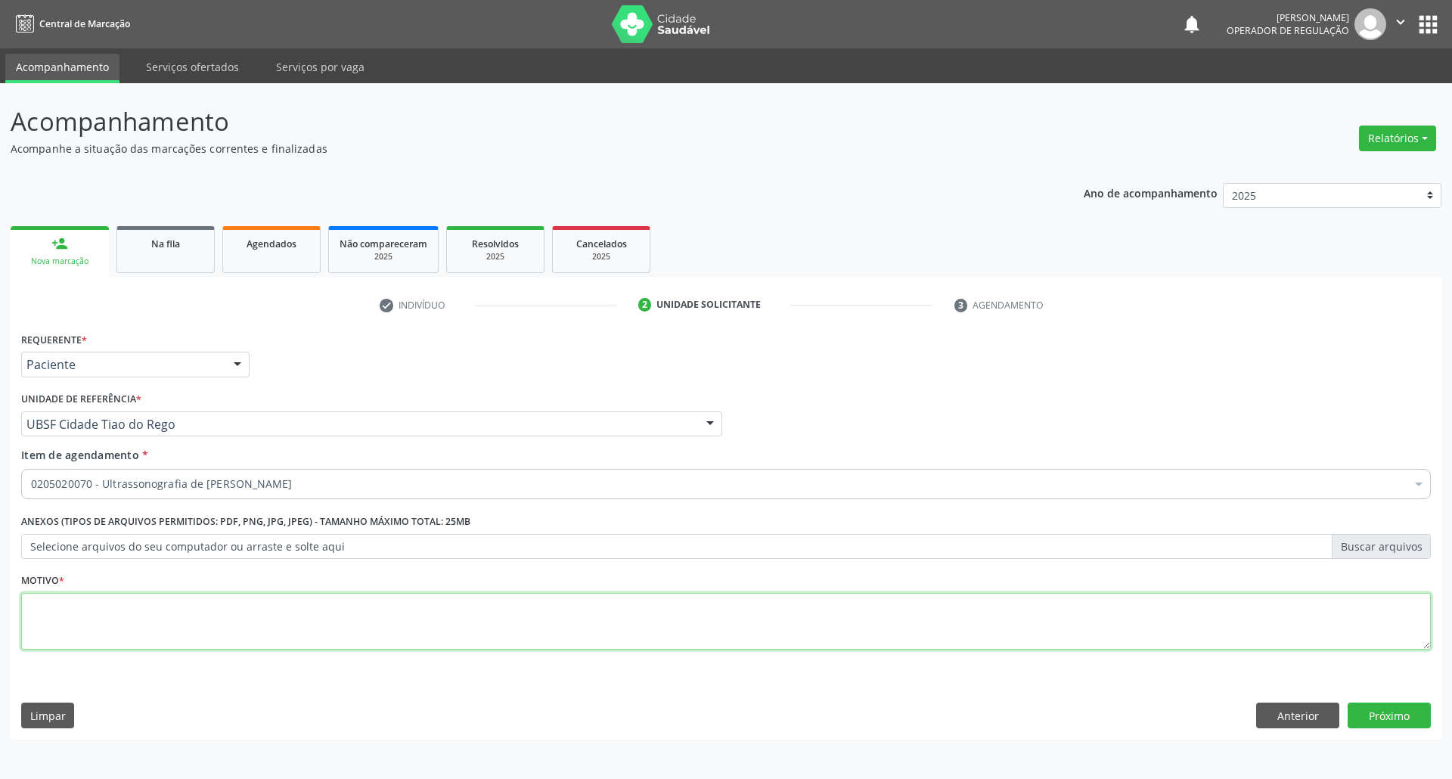
click at [593, 621] on textarea at bounding box center [726, 621] width 1410 height 57
type textarea "NODULAÇÃO"
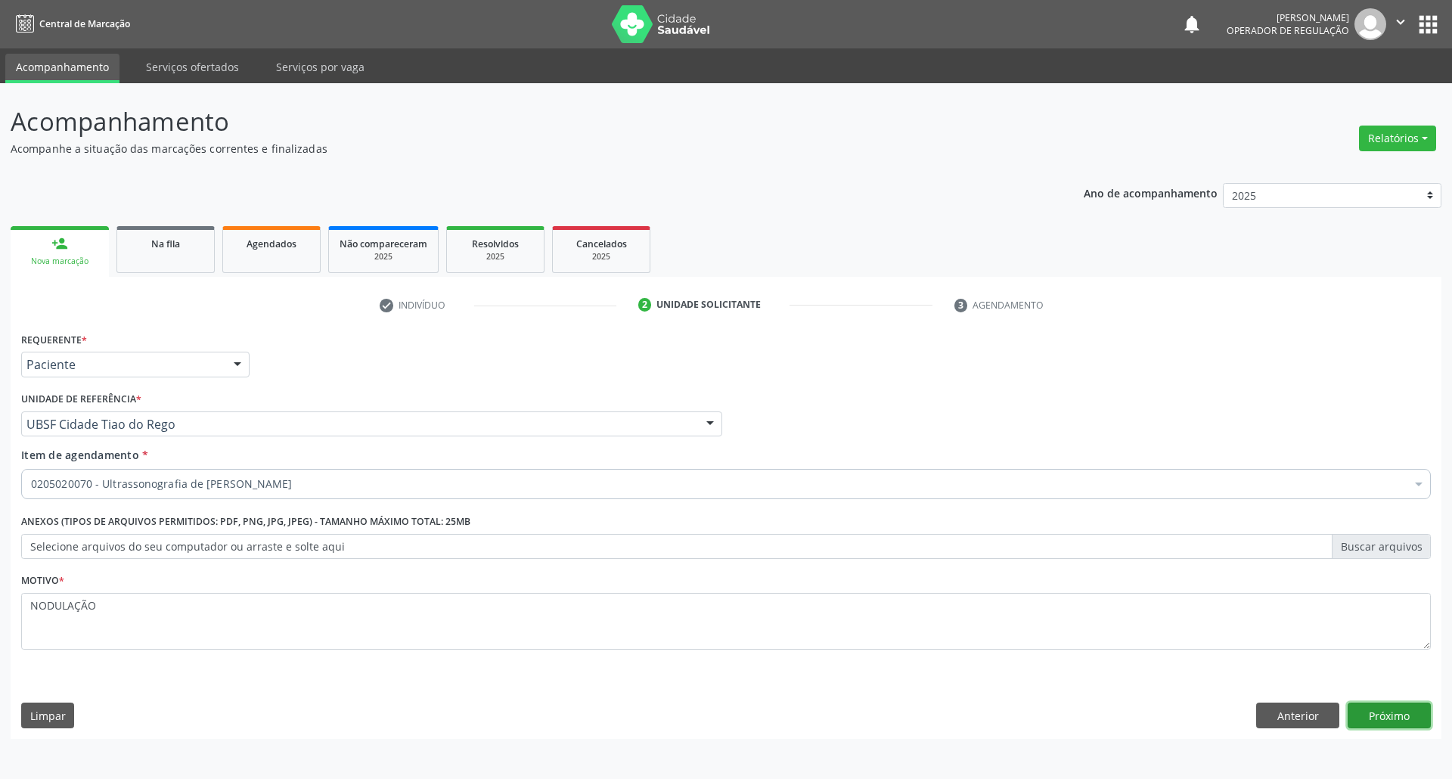
click button "Próximo" at bounding box center [1389, 716] width 83 height 26
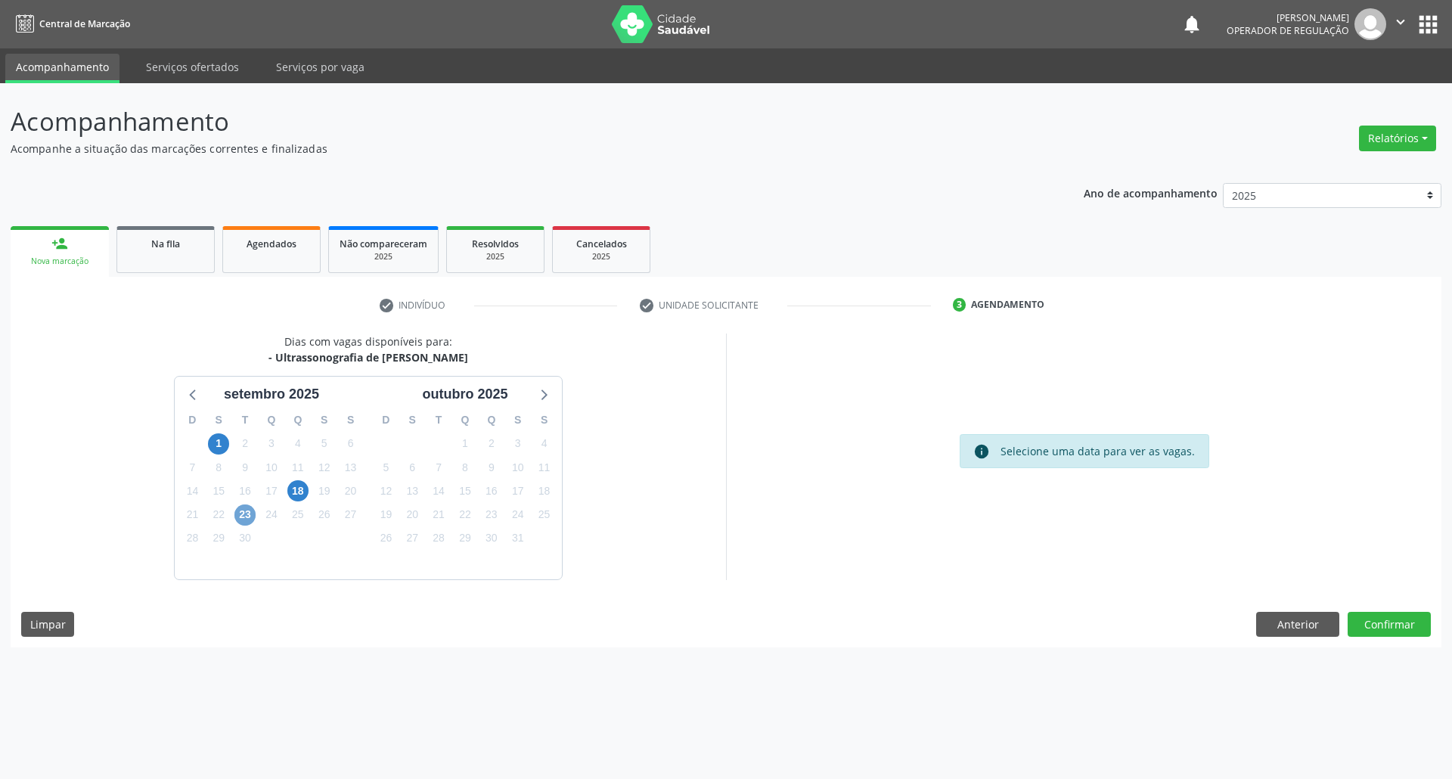
click at [237, 511] on span "23" at bounding box center [244, 514] width 21 height 21
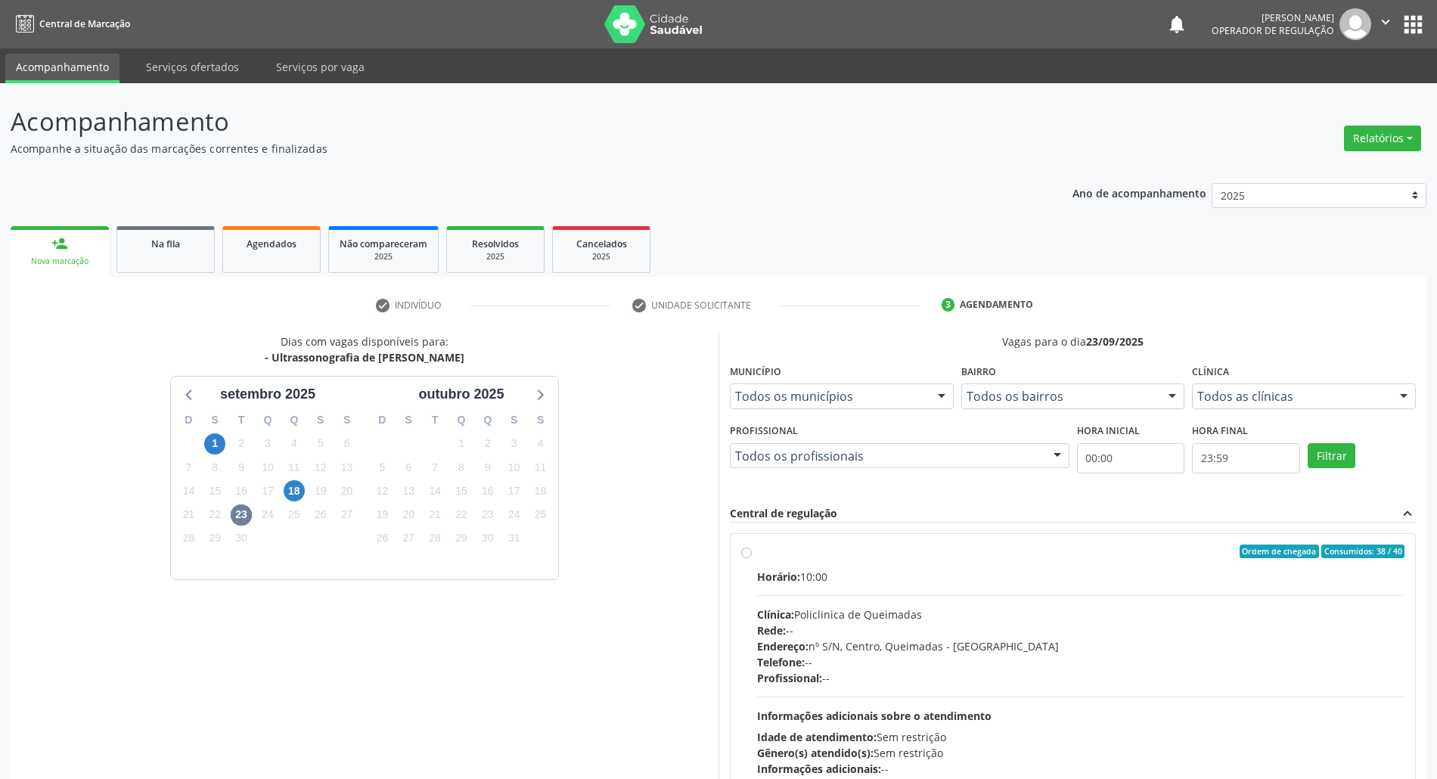
drag, startPoint x: 885, startPoint y: 563, endPoint x: 876, endPoint y: 567, distance: 9.6
click at [723, 566] on label "Ordem de chegada Consumidos: 38 / 40 Horário: 10:00 Clínica: Policlinica de Que…" at bounding box center [1080, 661] width 647 height 232
click at [723, 558] on input "Ordem de chegada Consumidos: 38 / 40 Horário: 10:00 Clínica: Policlinica de Que…" at bounding box center [746, 552] width 11 height 14
radio input "true"
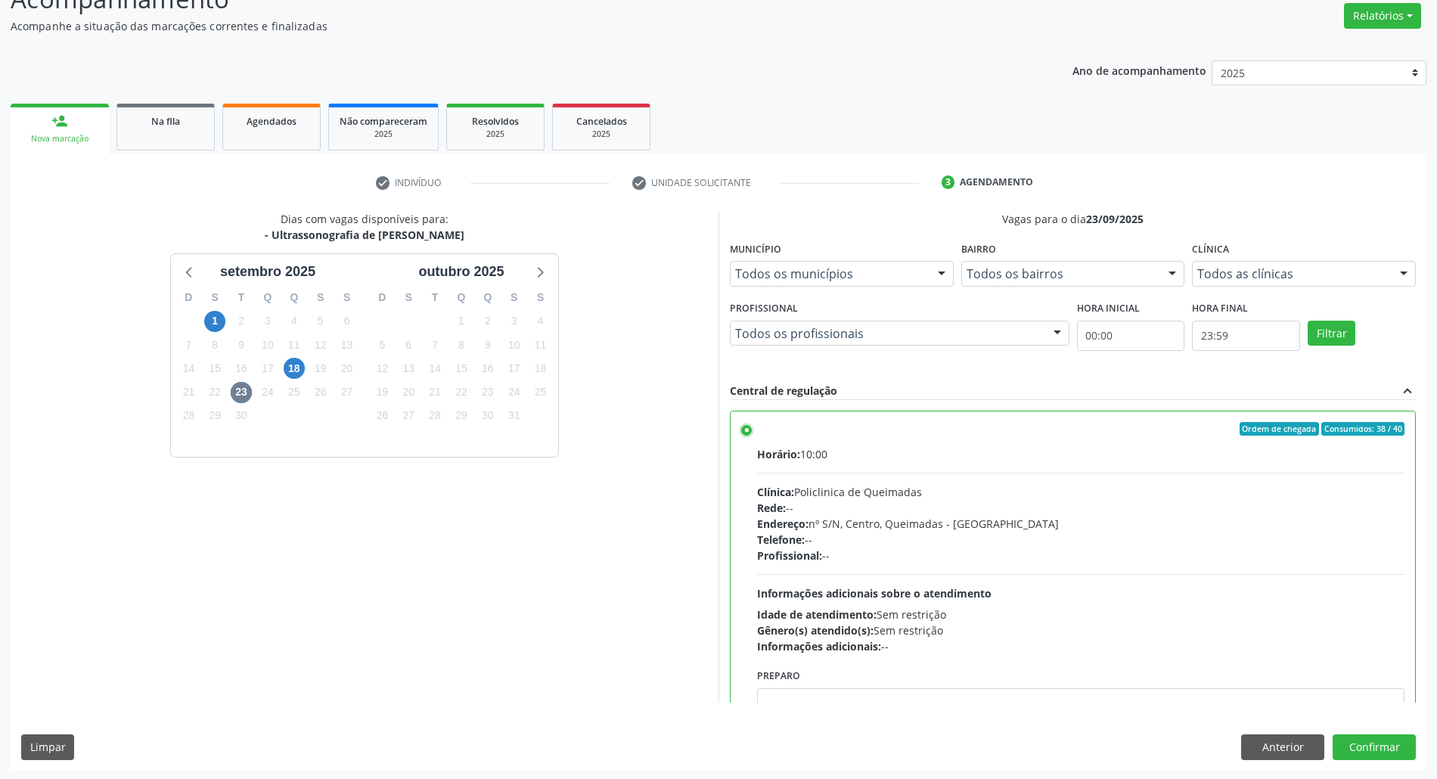
scroll to position [125, 0]
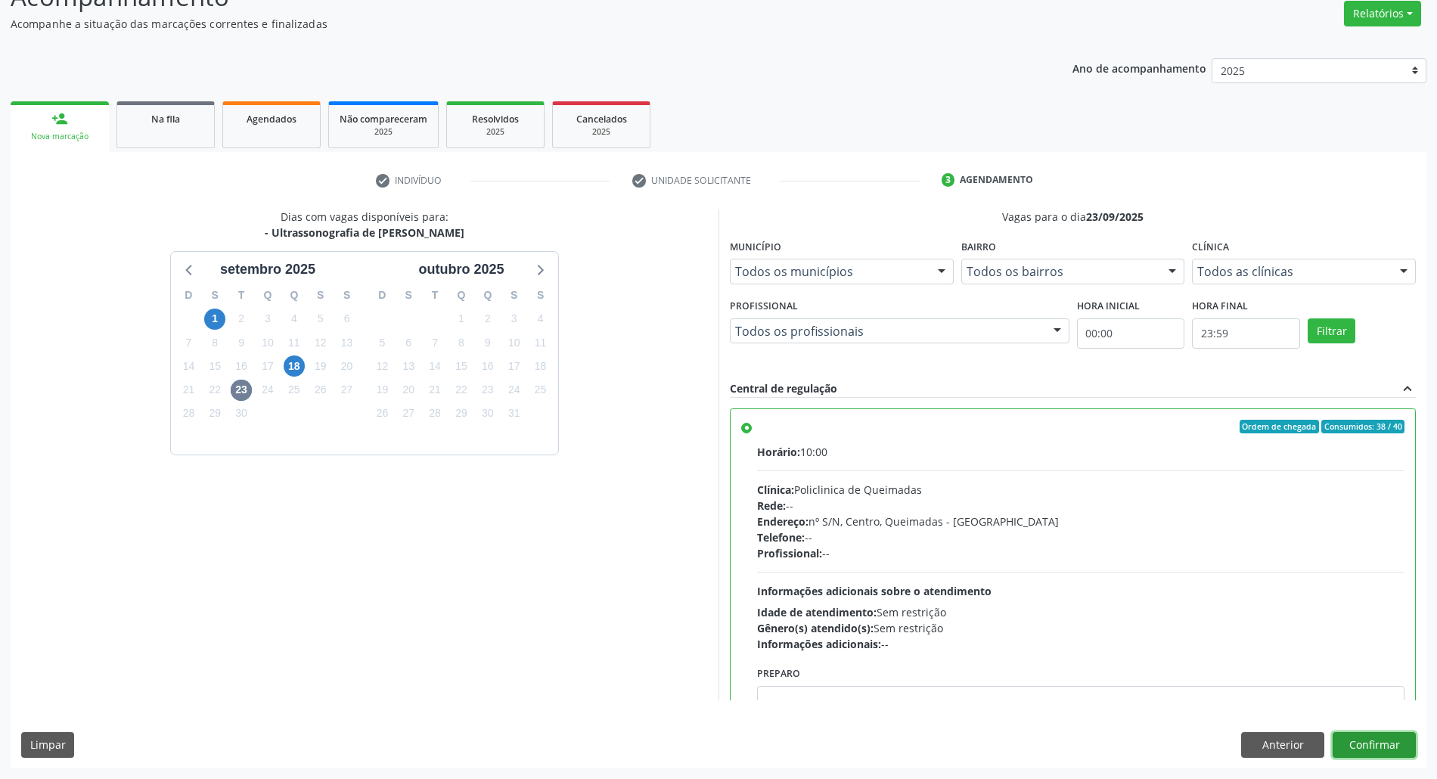
click at [723, 741] on button "Confirmar" at bounding box center [1374, 745] width 83 height 26
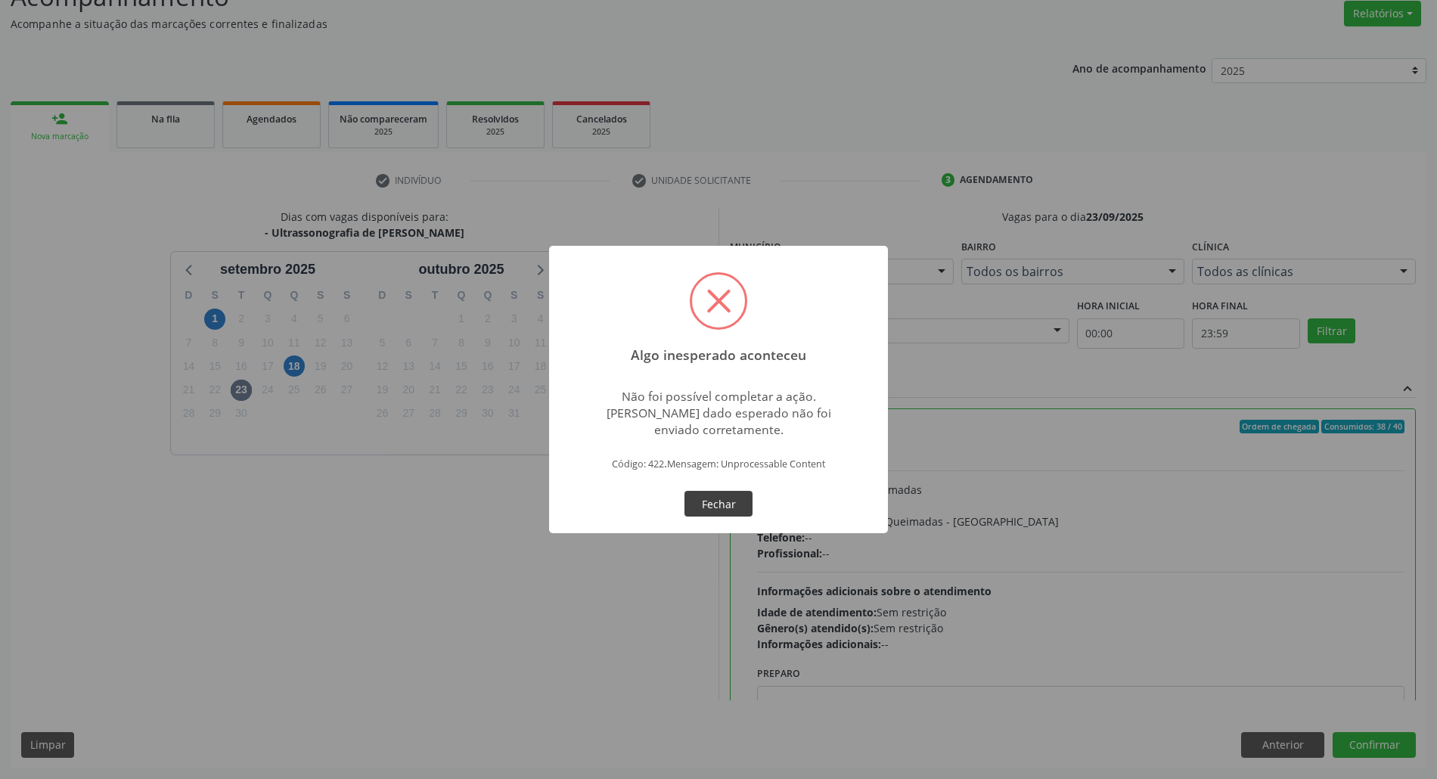
click at [723, 507] on button "Fechar" at bounding box center [718, 504] width 68 height 26
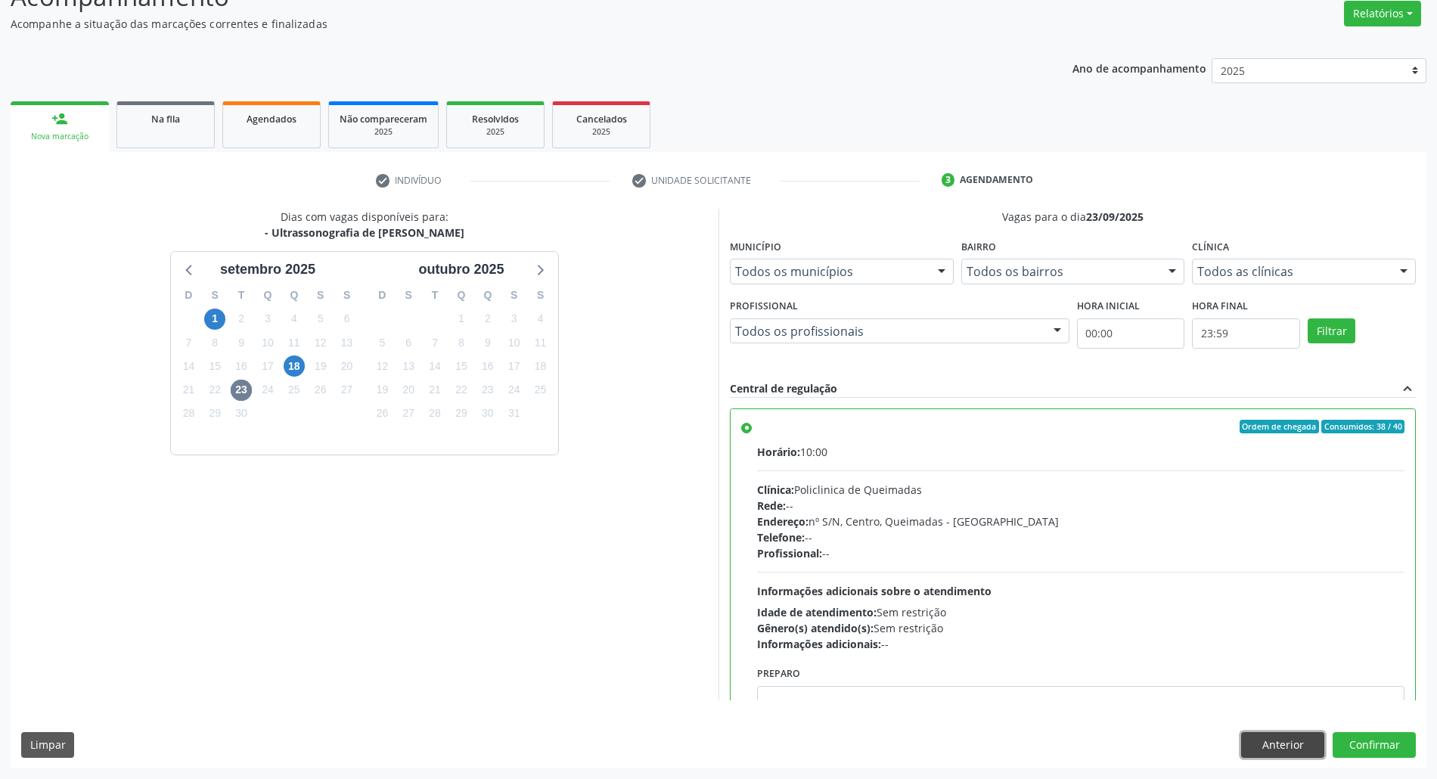
click at [723, 747] on button "Anterior" at bounding box center [1282, 745] width 83 height 26
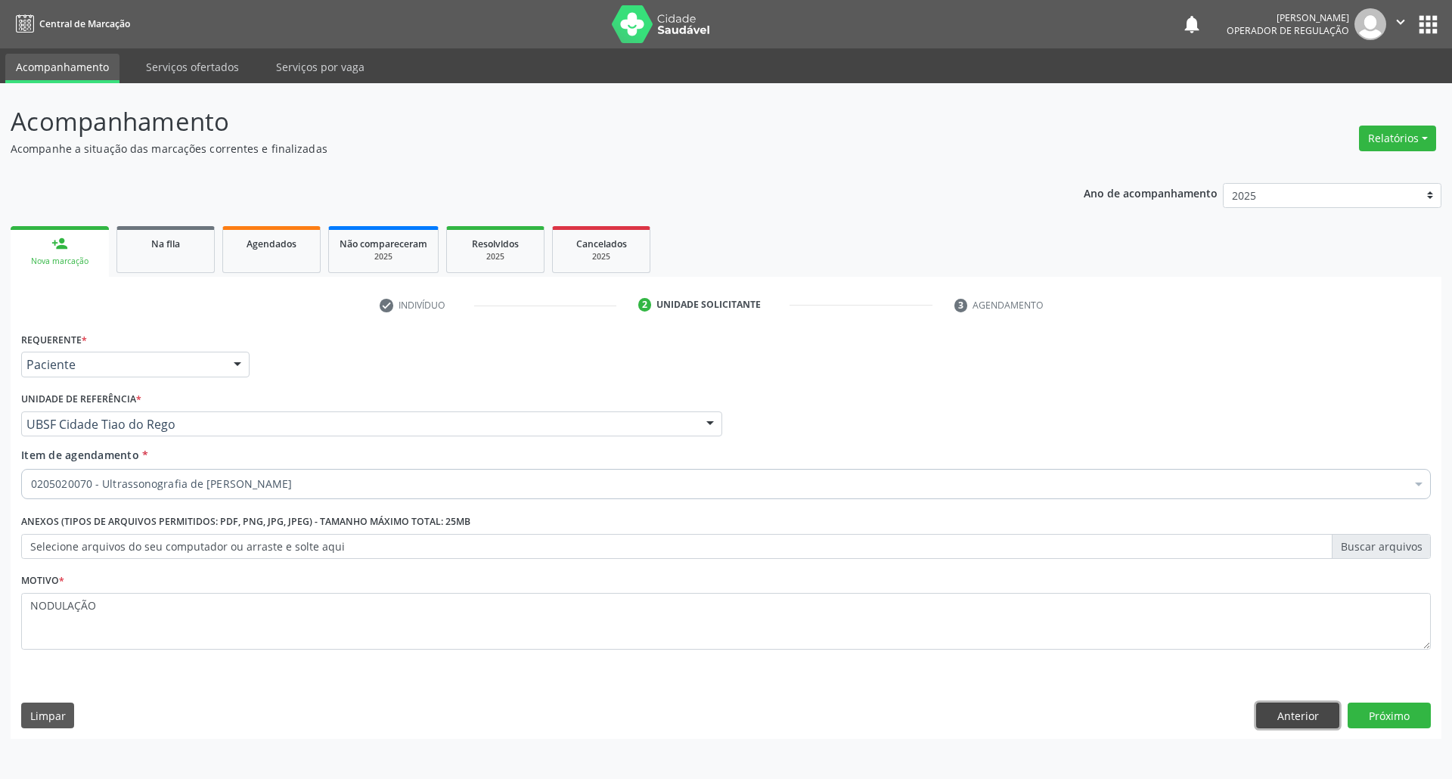
click at [723, 711] on button "Anterior" at bounding box center [1297, 716] width 83 height 26
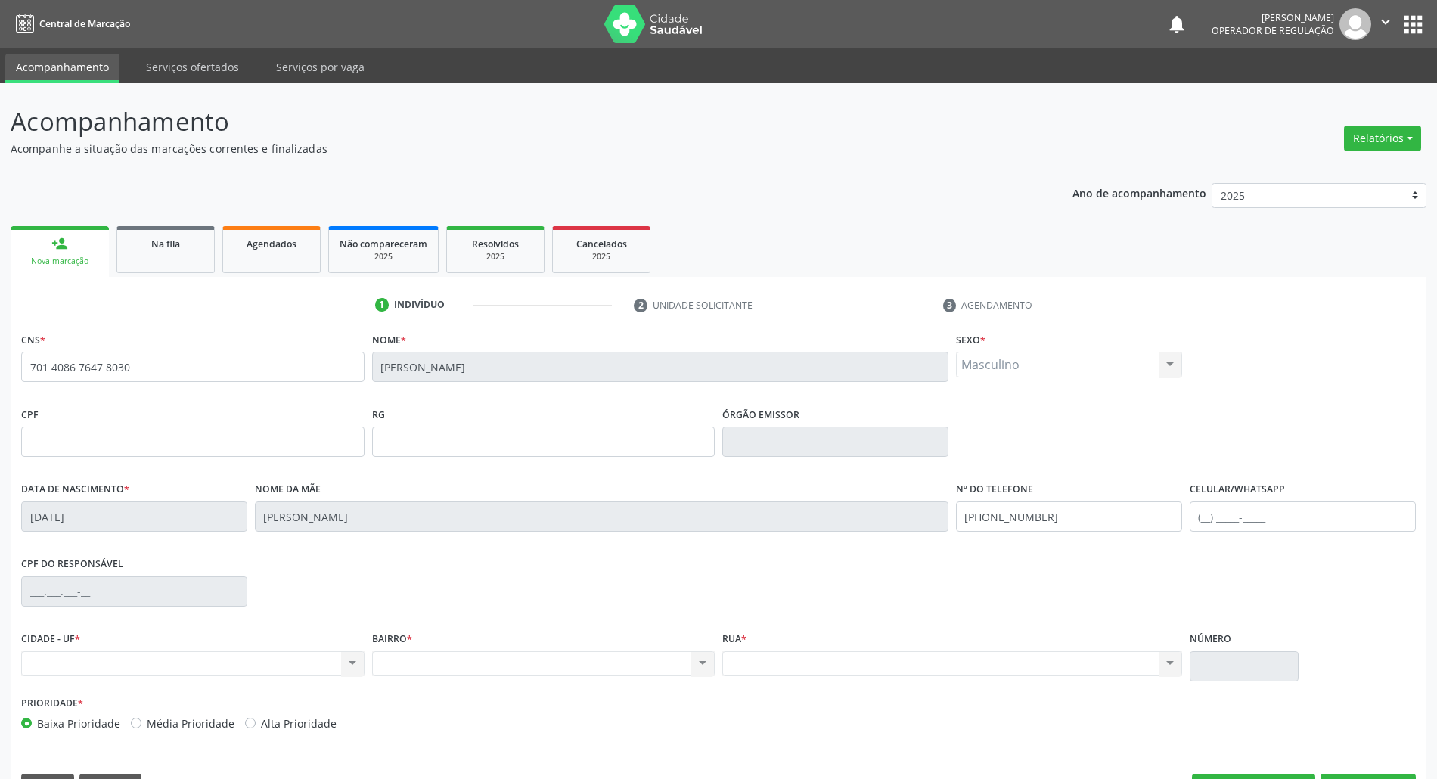
click at [723, 687] on div "Rua * Nenhum resultado encontrado para: " " Não há nenhuma opção para ser exibi…" at bounding box center [952, 660] width 467 height 64
click at [257, 455] on input "text" at bounding box center [192, 442] width 343 height 30
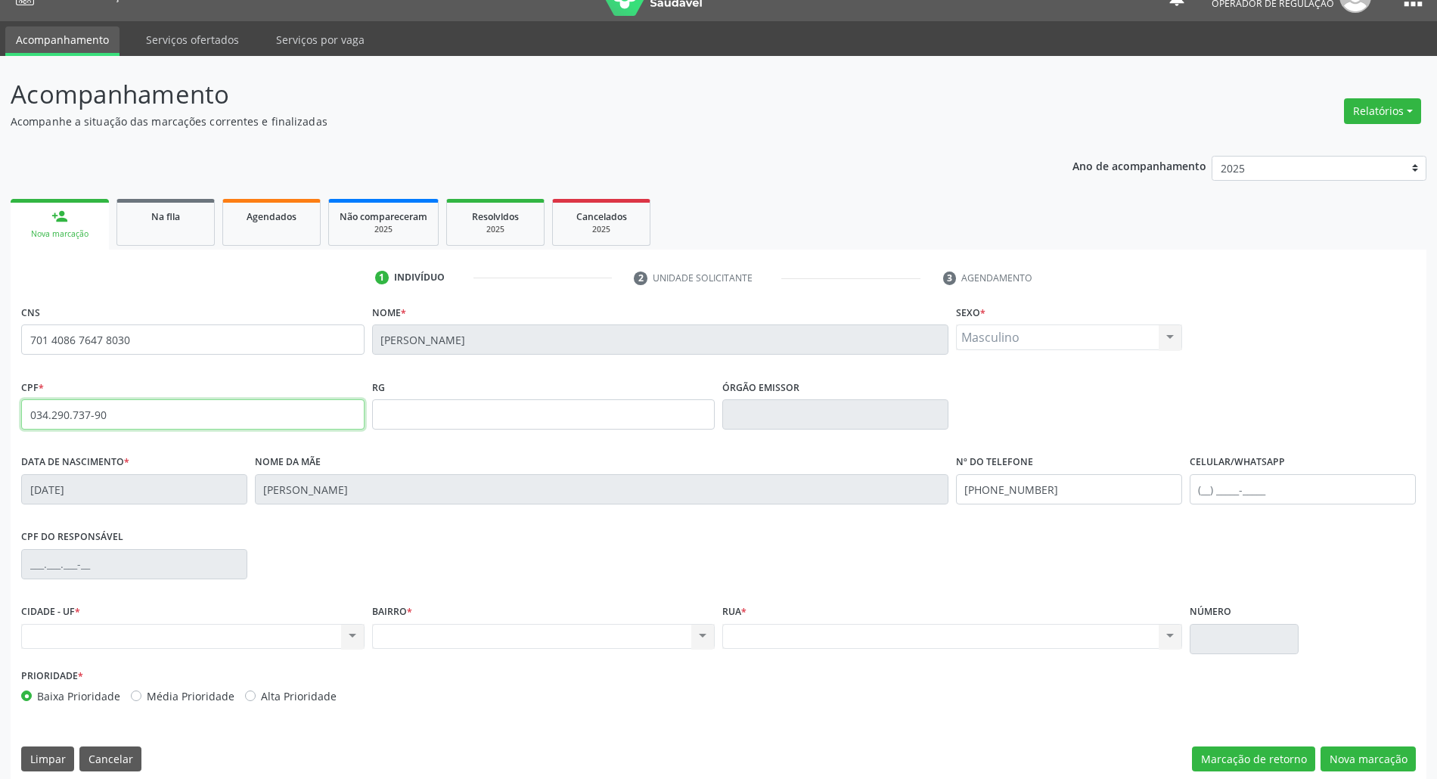
scroll to position [41, 0]
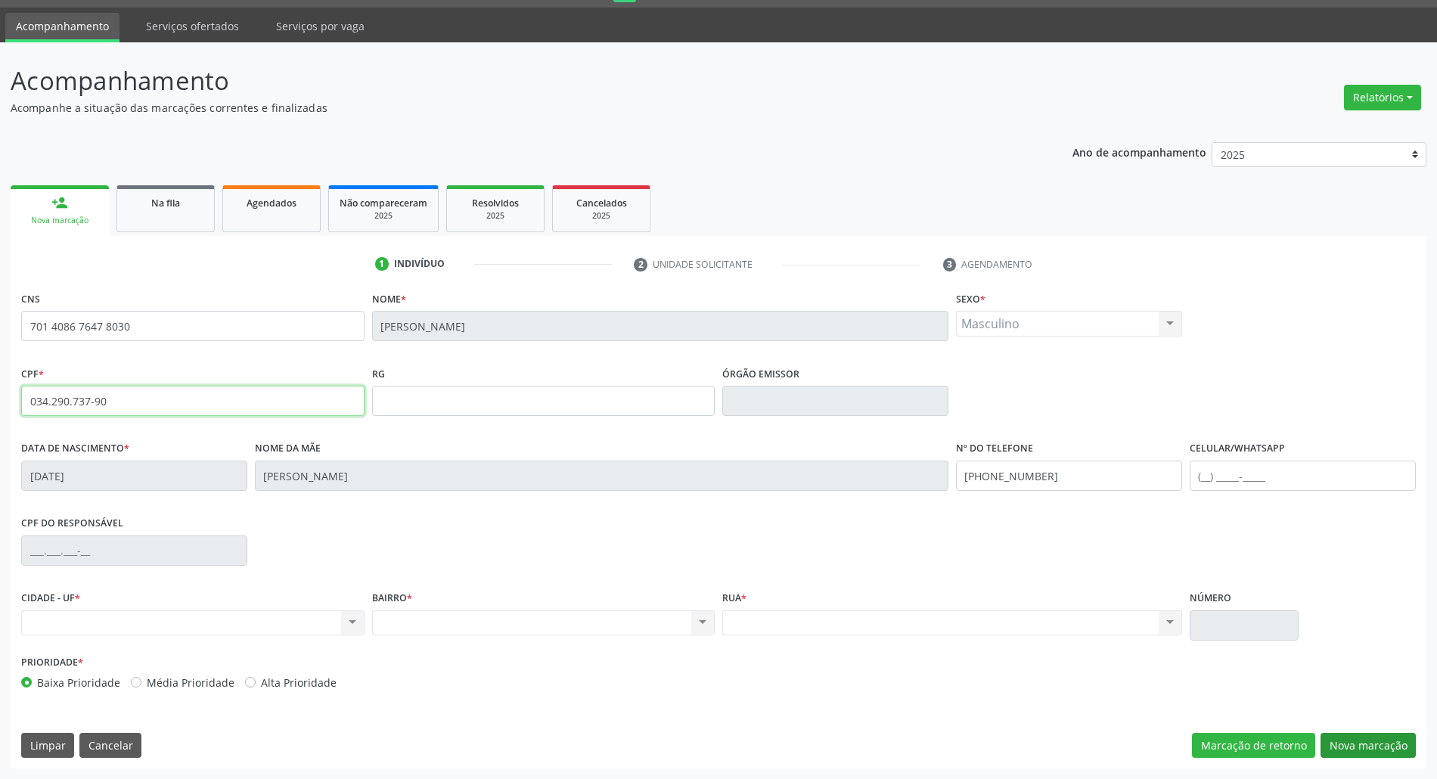
type input "034.290.737-90"
click at [723, 743] on button "Nova marcação" at bounding box center [1368, 746] width 95 height 26
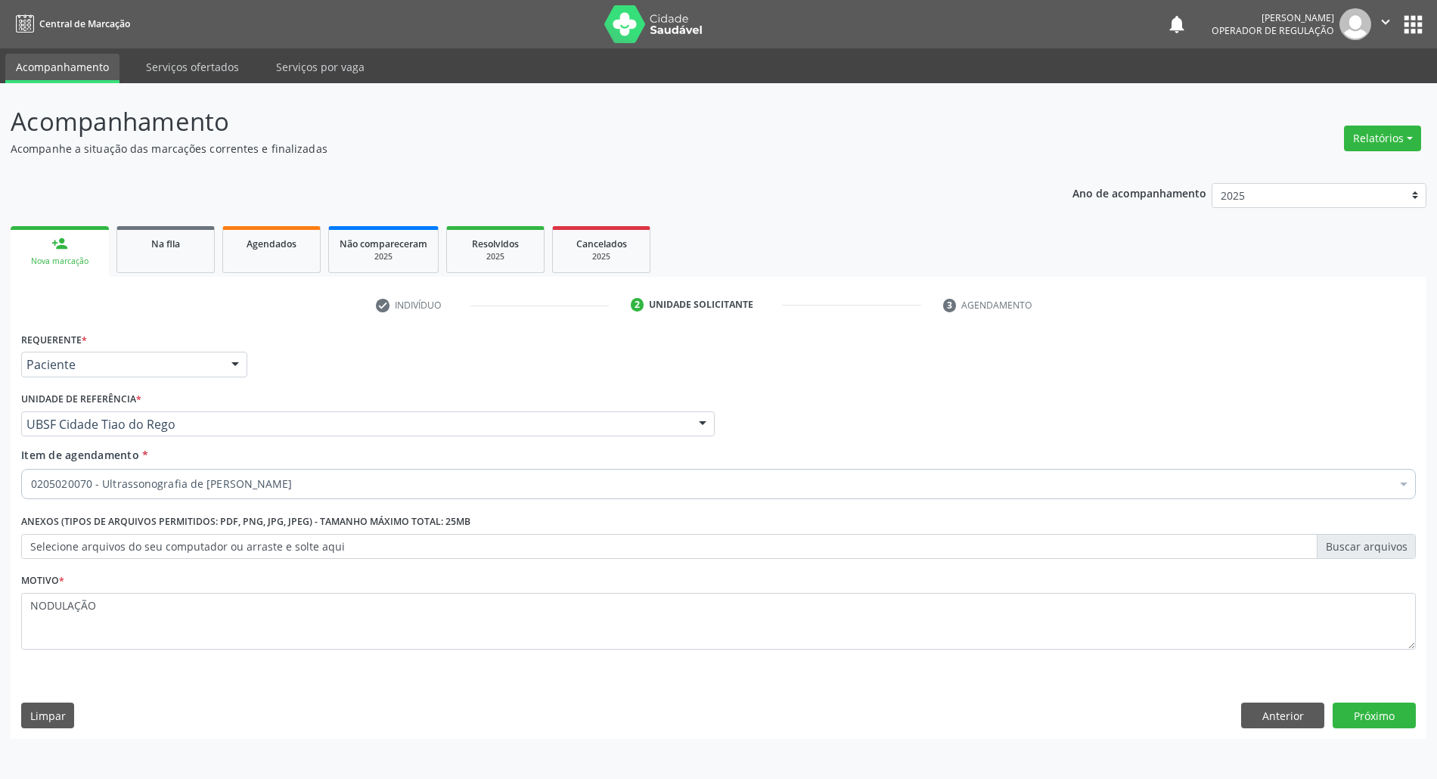
scroll to position [0, 0]
click at [723, 754] on div "Acompanhamento Acompanhe a situação das marcações correntes e finalizadas Relat…" at bounding box center [726, 431] width 1452 height 696
drag, startPoint x: 1381, startPoint y: 687, endPoint x: 1390, endPoint y: 711, distance: 25.8
click at [723, 688] on div "Requerente * Paciente Profissional de Saúde Paciente Nenhum resultado encontrad…" at bounding box center [726, 533] width 1431 height 411
click at [723, 712] on button "Próximo" at bounding box center [1389, 716] width 83 height 26
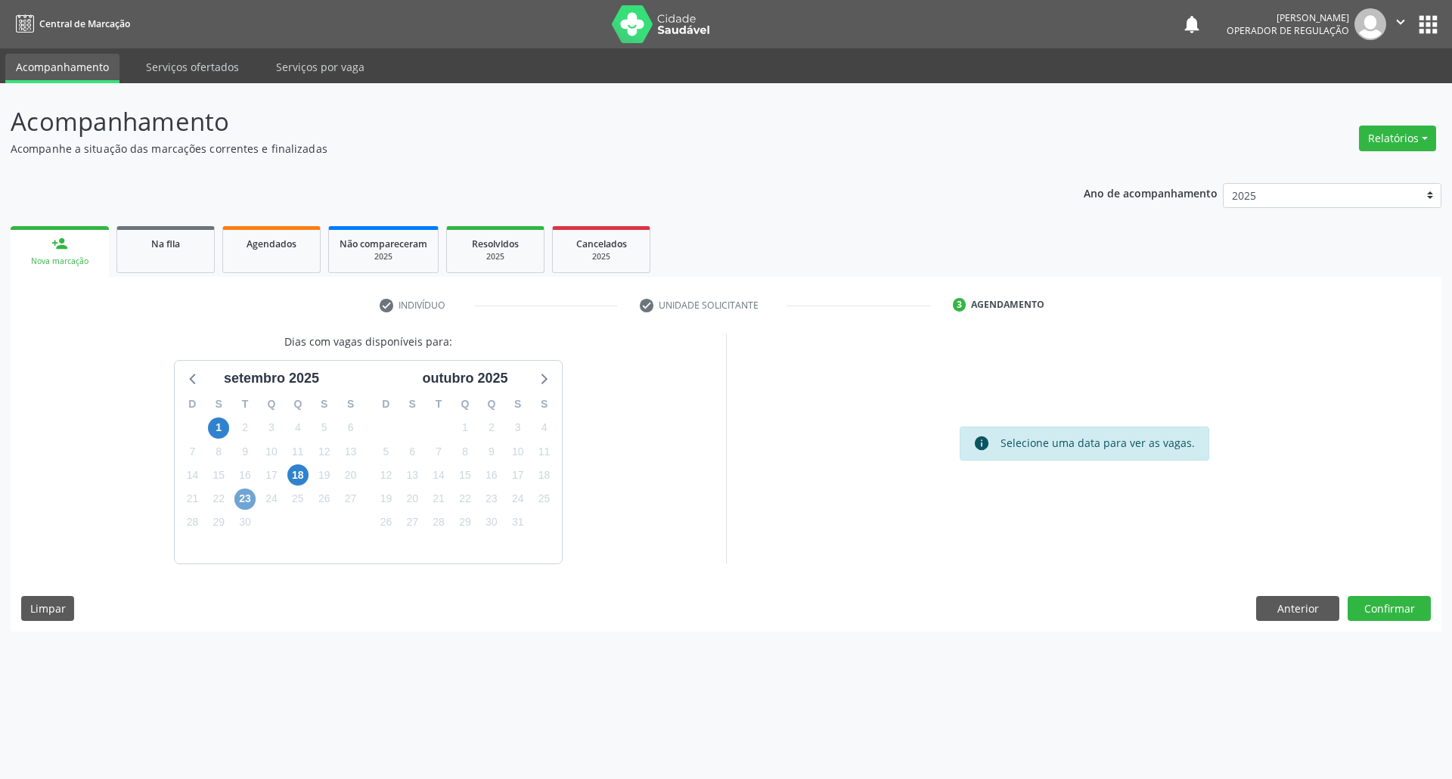
click at [242, 496] on span "23" at bounding box center [244, 499] width 21 height 21
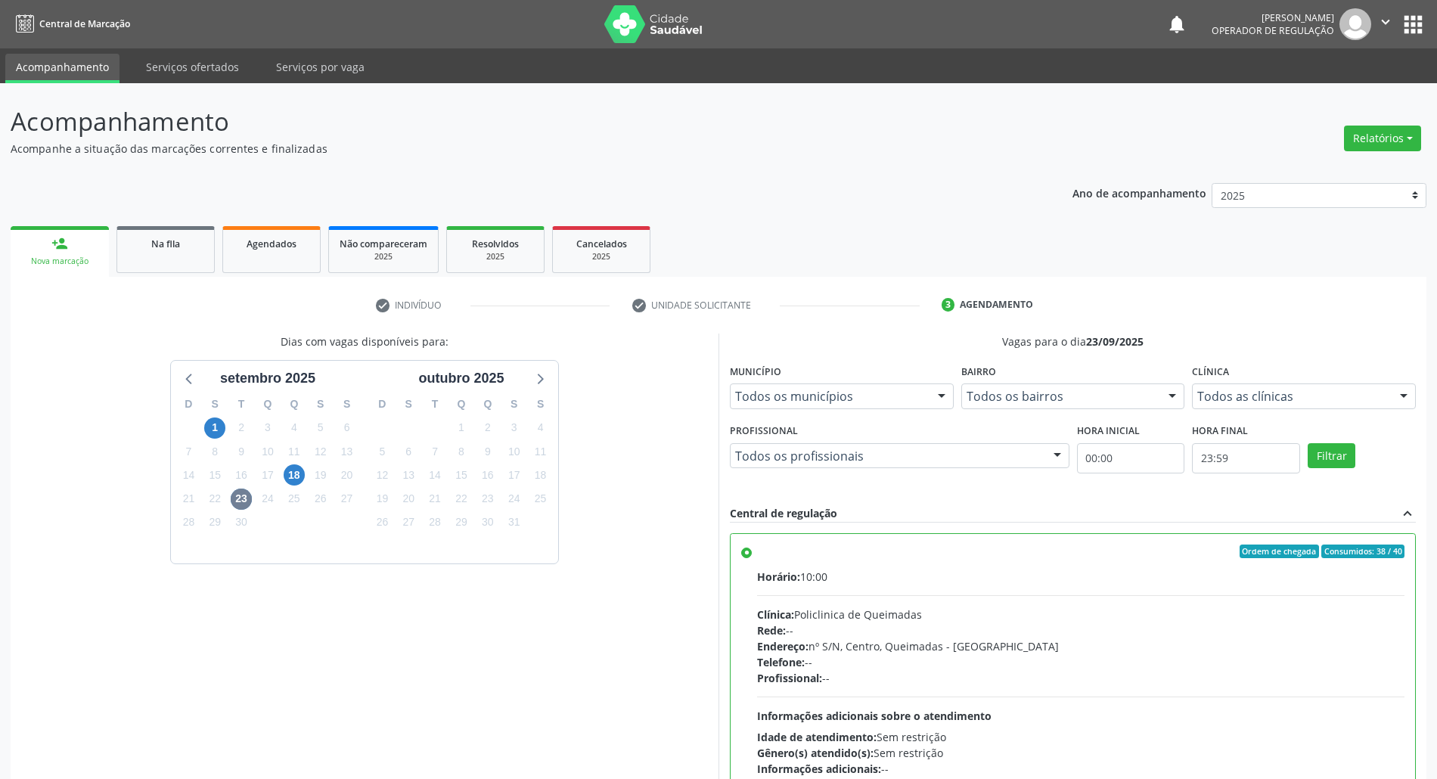
click at [723, 660] on div "Telefone: --" at bounding box center [1080, 662] width 647 height 16
click at [723, 558] on input "Ordem de chegada Consumidos: 38 / 40 Horário: 10:00 Clínica: Policlinica de Que…" at bounding box center [746, 552] width 11 height 14
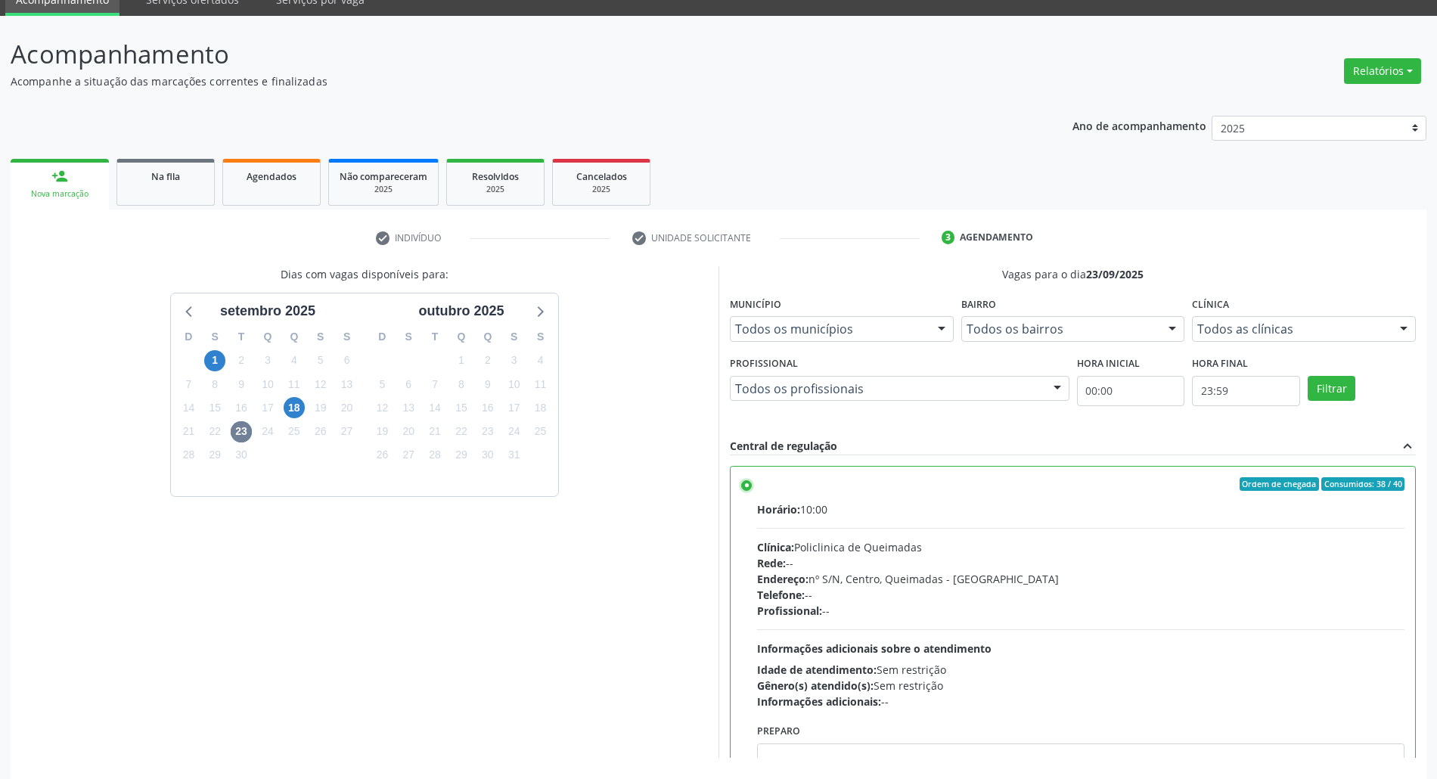
scroll to position [125, 0]
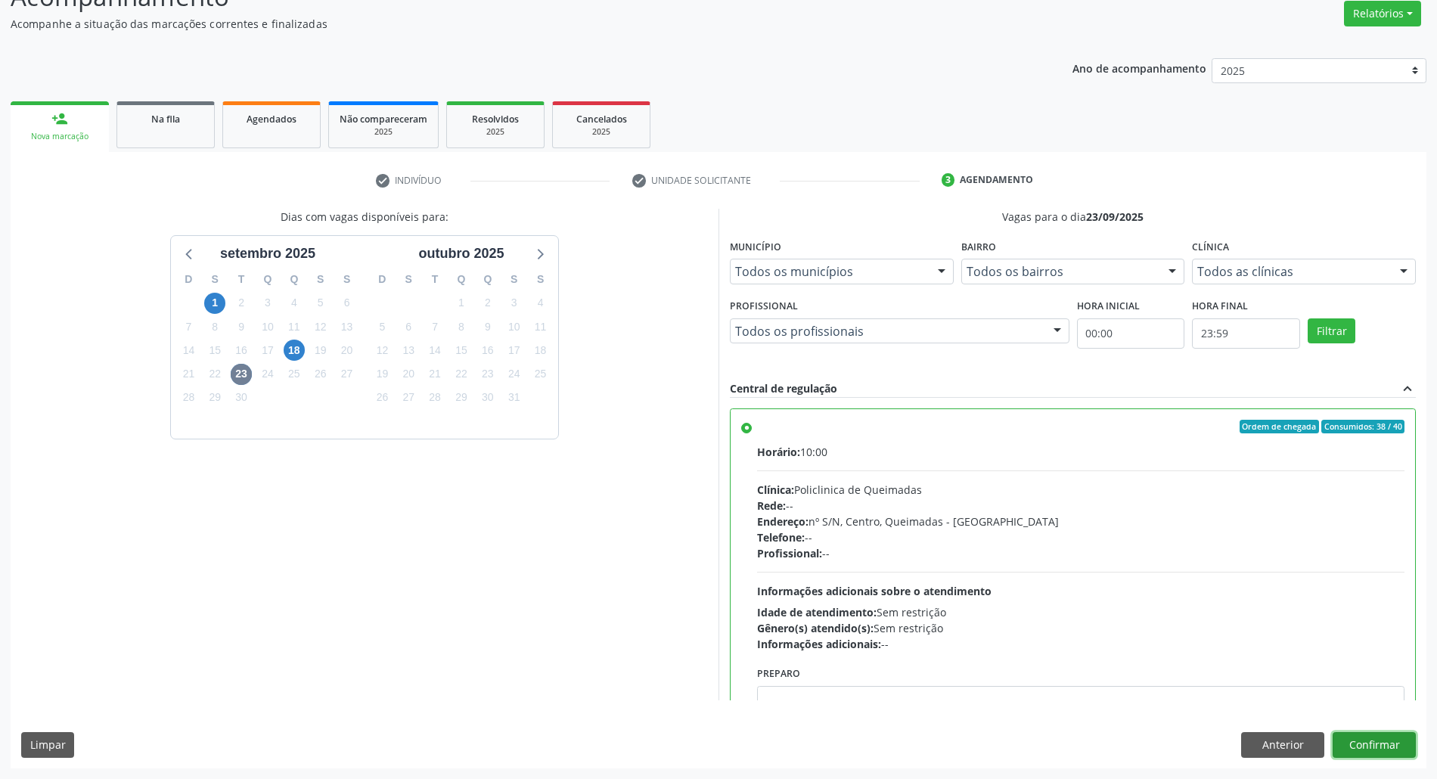
click at [723, 742] on button "Confirmar" at bounding box center [1374, 745] width 83 height 26
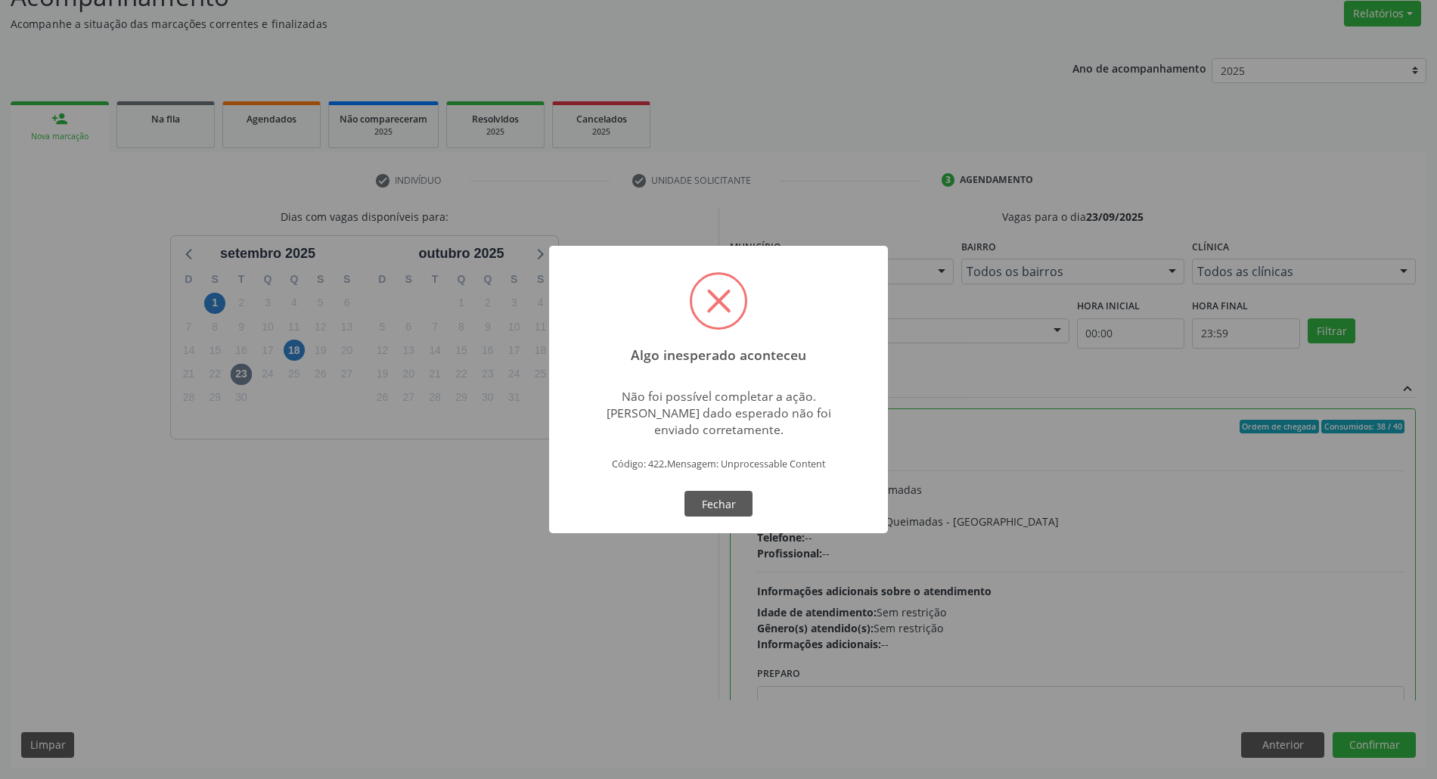
click at [708, 503] on button "Fechar" at bounding box center [718, 504] width 68 height 26
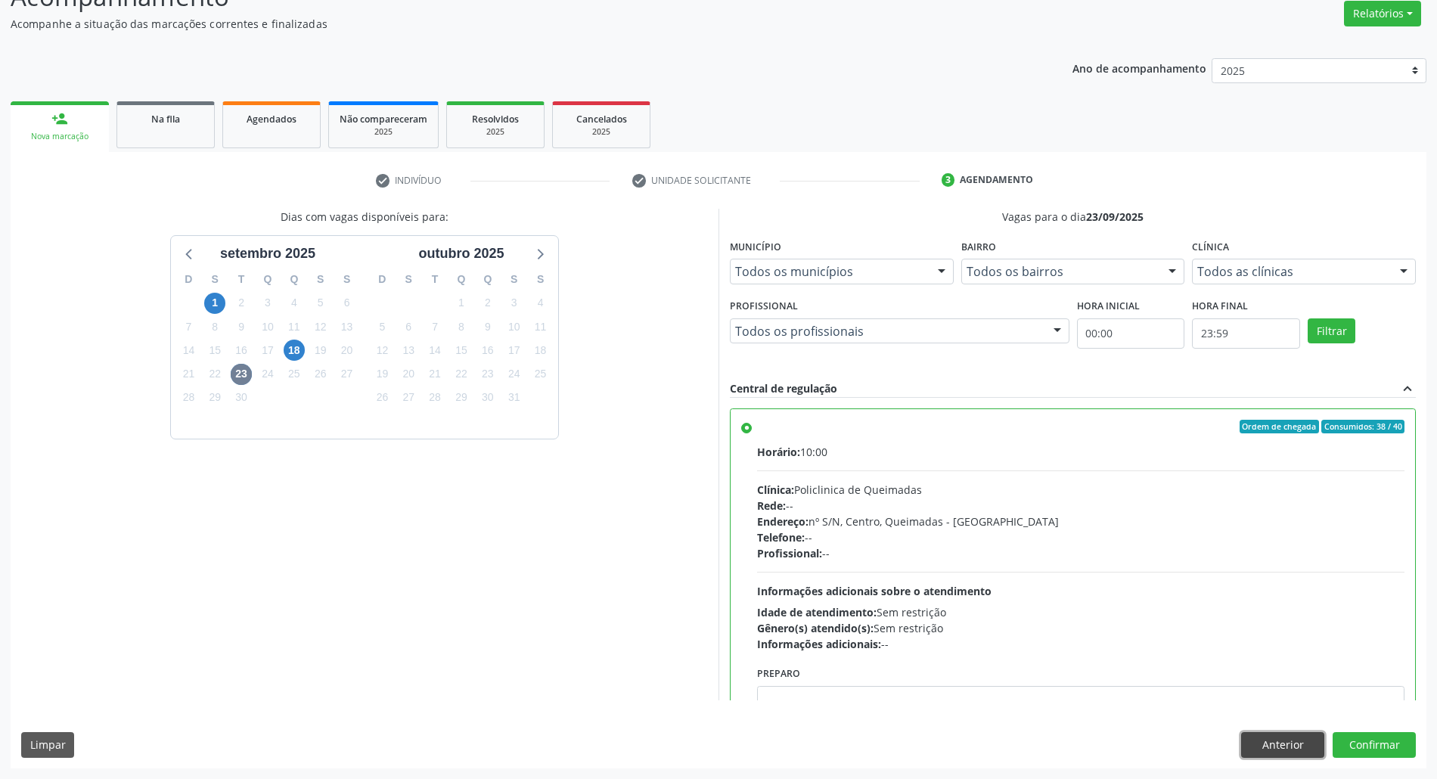
click at [723, 738] on button "Anterior" at bounding box center [1282, 745] width 83 height 26
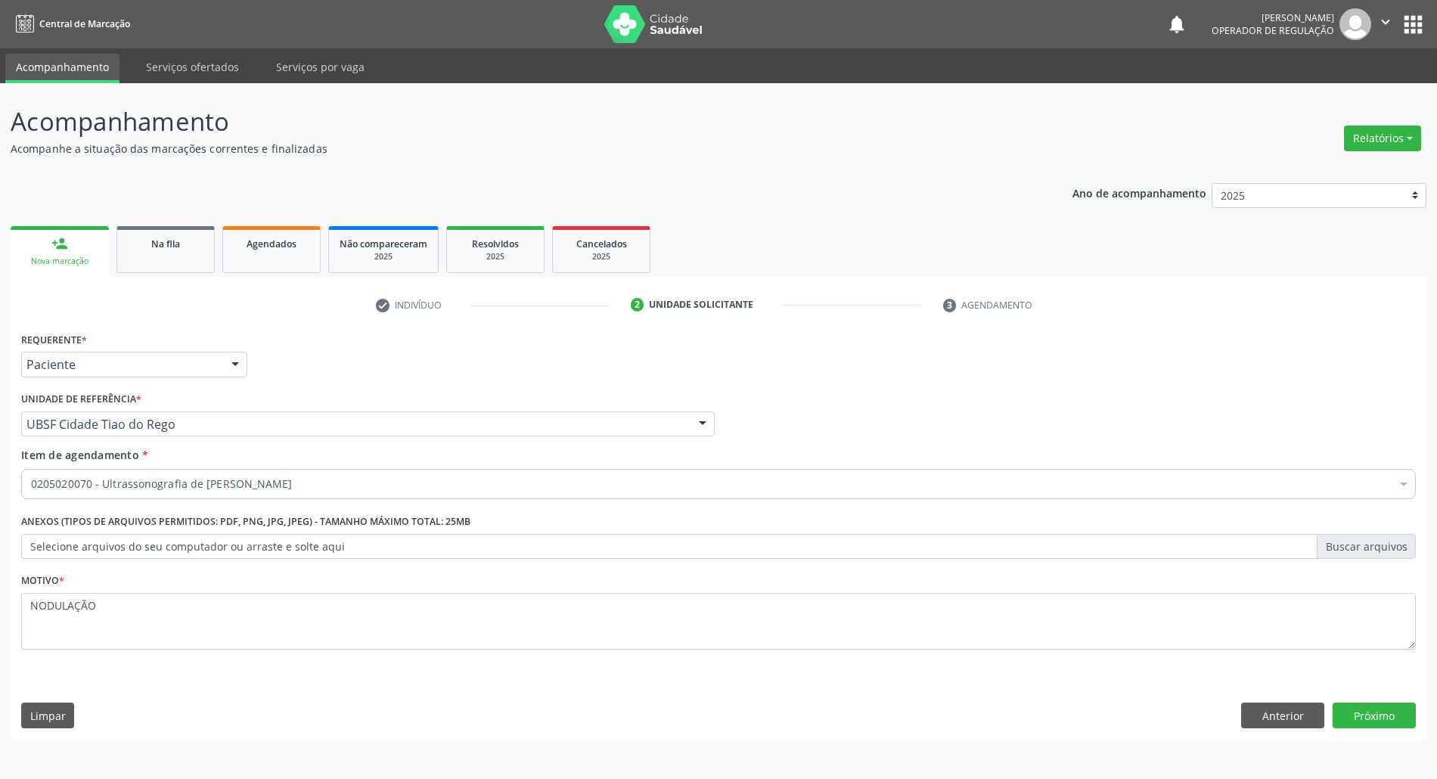
scroll to position [0, 0]
drag, startPoint x: 1312, startPoint y: 716, endPoint x: 1184, endPoint y: 712, distance: 127.9
click at [723, 717] on button "Anterior" at bounding box center [1297, 716] width 83 height 26
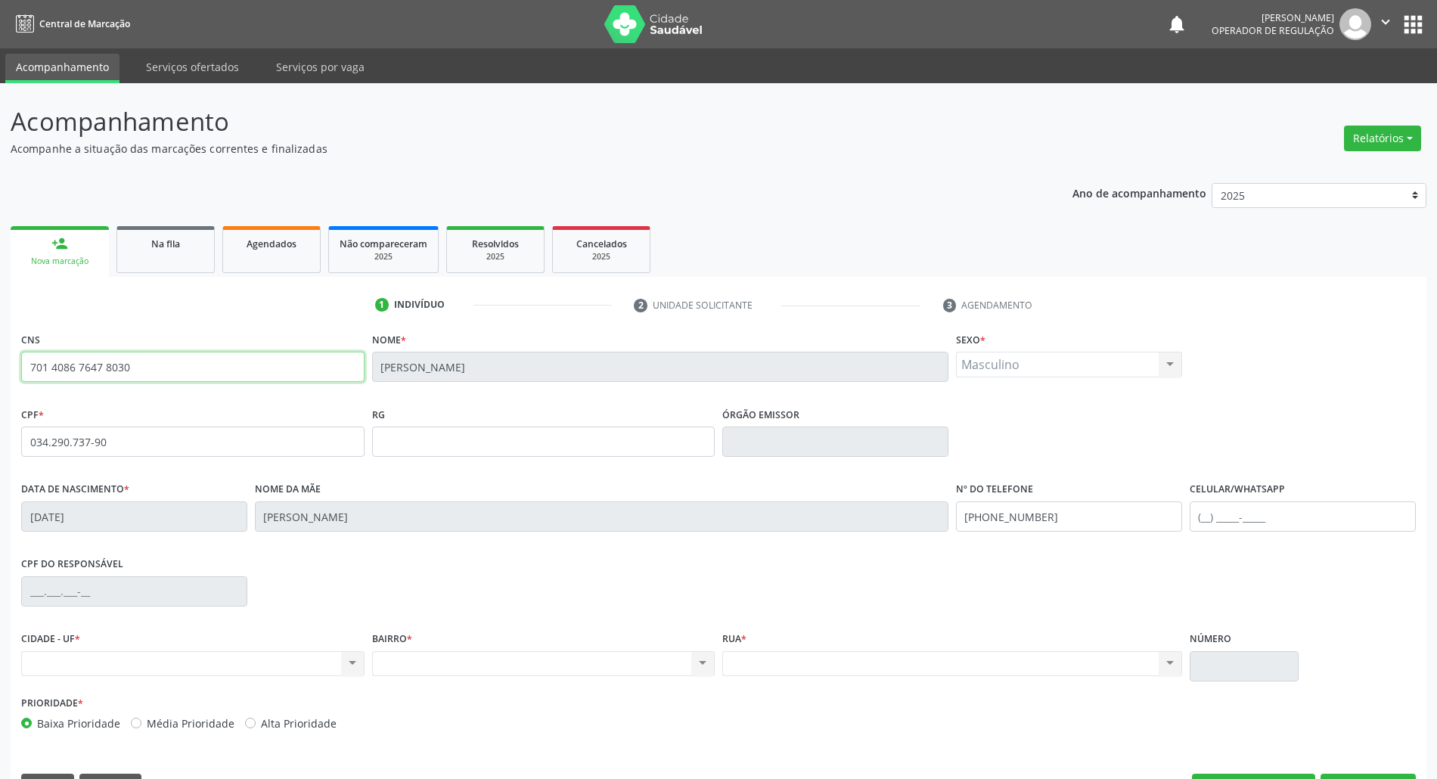
click at [110, 374] on input "701 4086 7647 8030" at bounding box center [192, 367] width 343 height 30
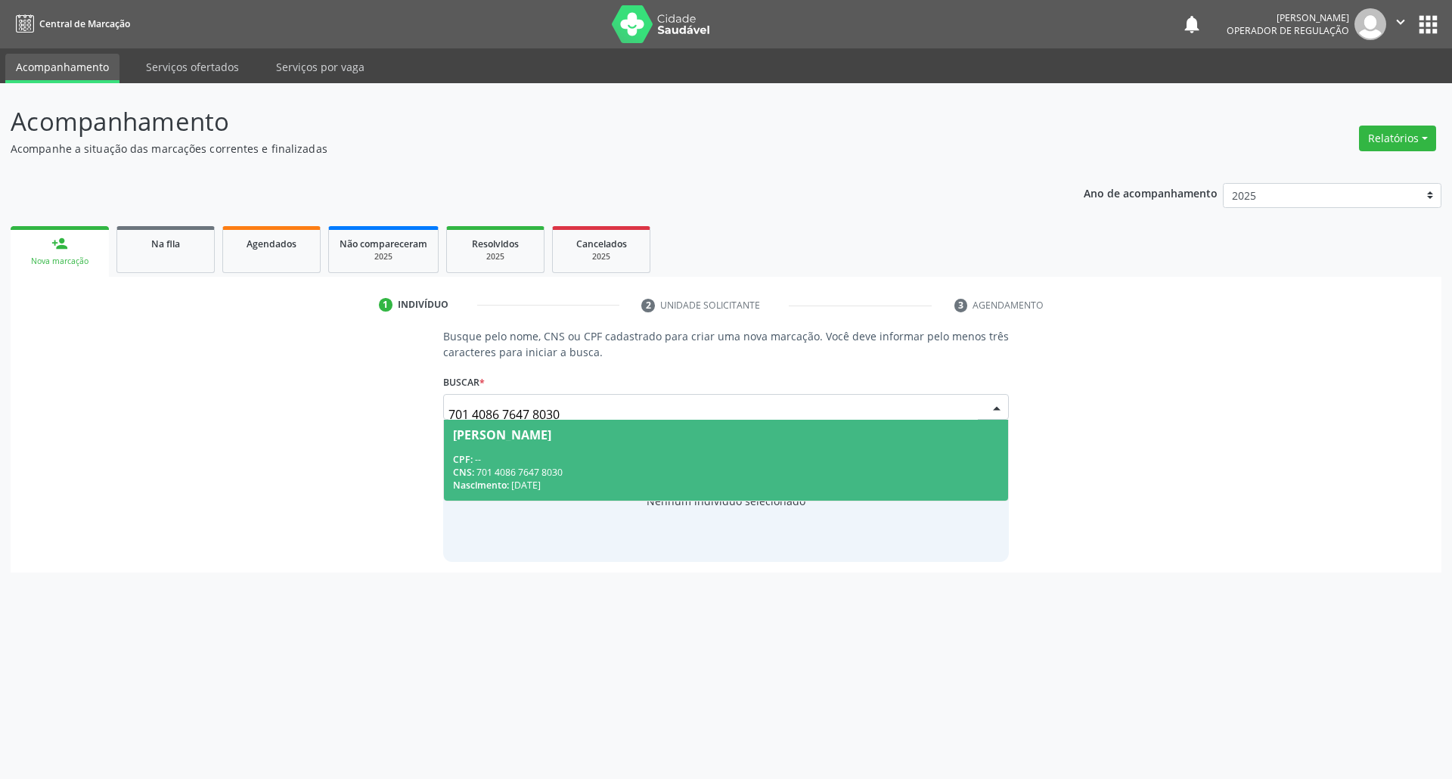
click at [485, 433] on div "[PERSON_NAME]" at bounding box center [502, 435] width 98 height 12
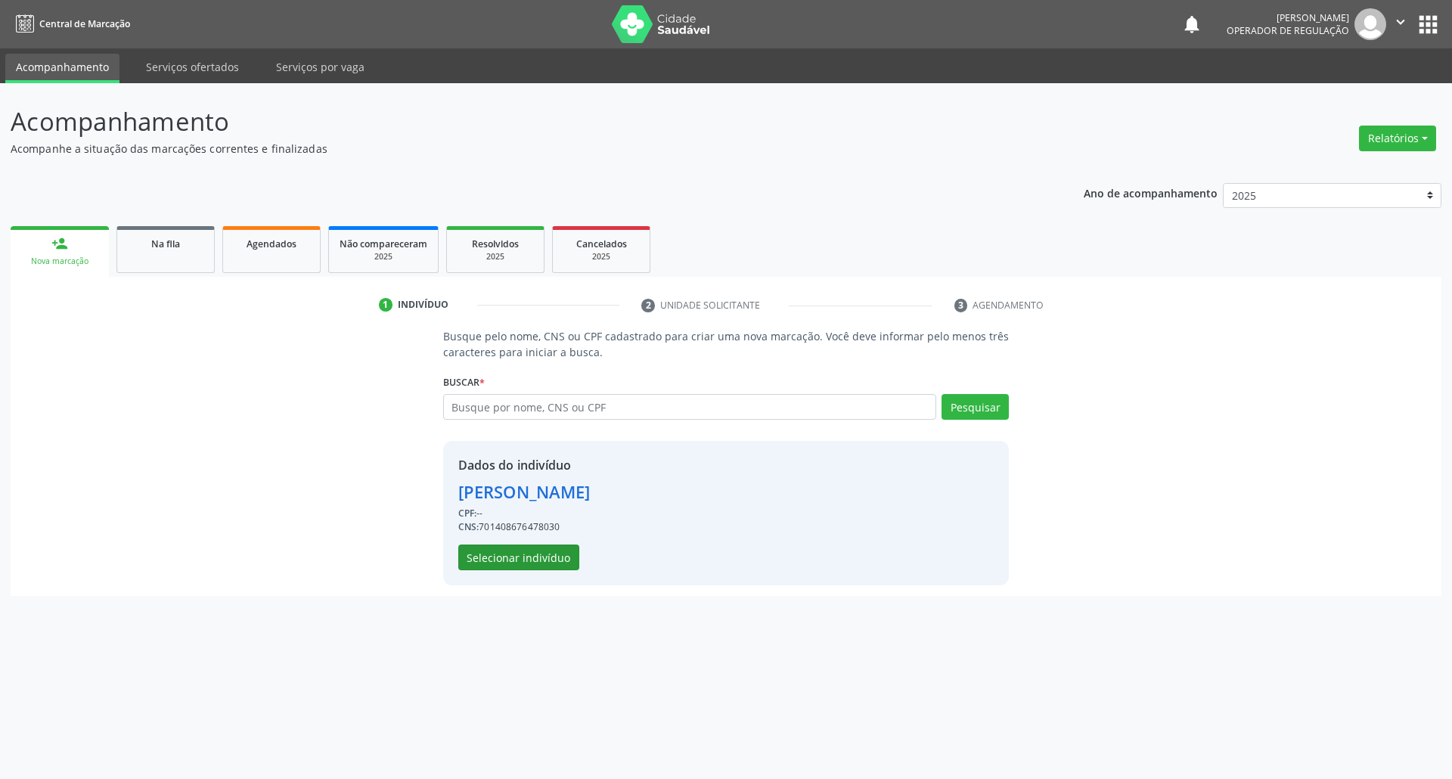
drag, startPoint x: 512, startPoint y: 539, endPoint x: 509, endPoint y: 555, distance: 16.2
click at [509, 555] on div "Dados do indivíduo [PERSON_NAME] CPF: -- CNS: 701408676478030 Selecionar indiví…" at bounding box center [524, 513] width 132 height 114
click at [509, 555] on button "Selecionar indivíduo" at bounding box center [518, 558] width 121 height 26
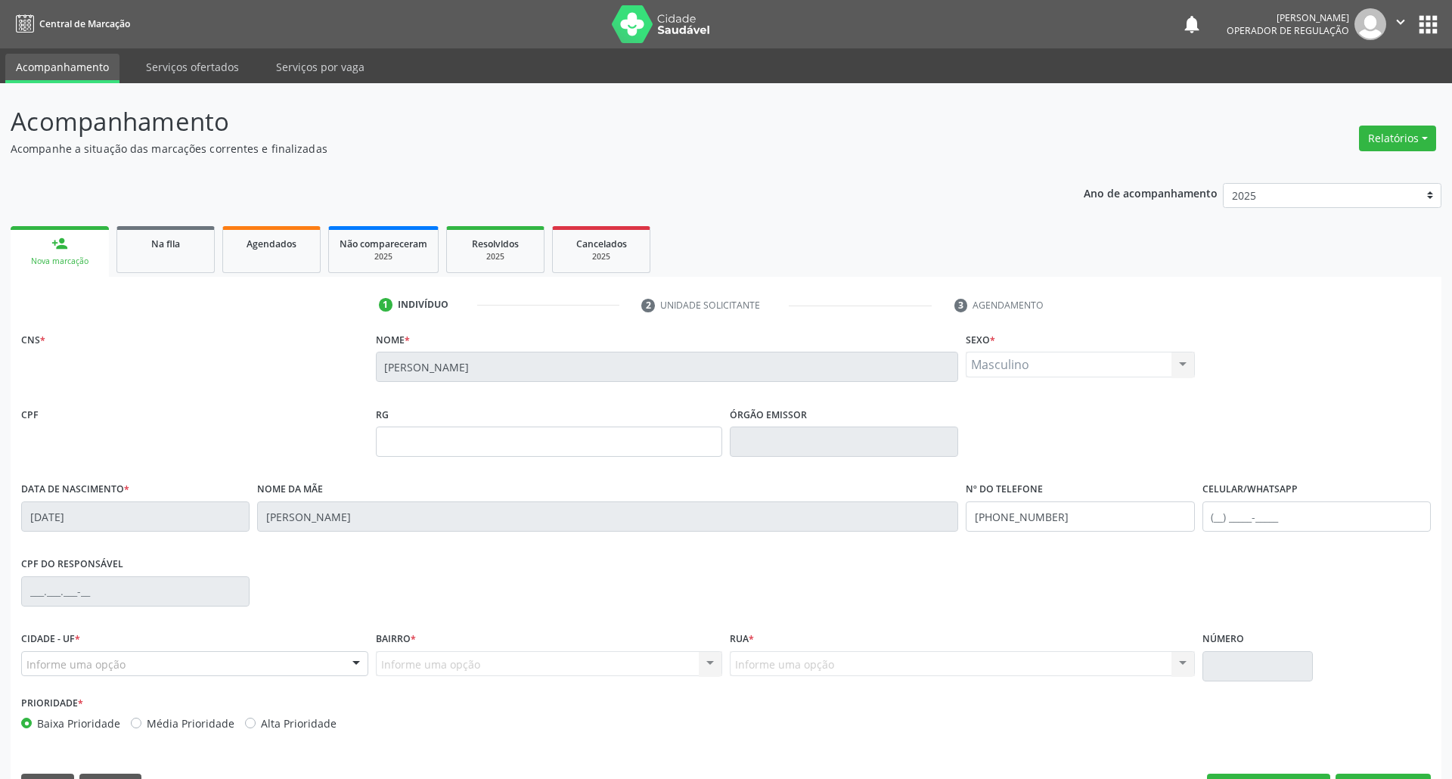
drag, startPoint x: 495, startPoint y: 545, endPoint x: 485, endPoint y: 552, distance: 12.4
click at [494, 545] on div "Nome da mãe Fabricia dos Santos" at bounding box center [607, 515] width 709 height 75
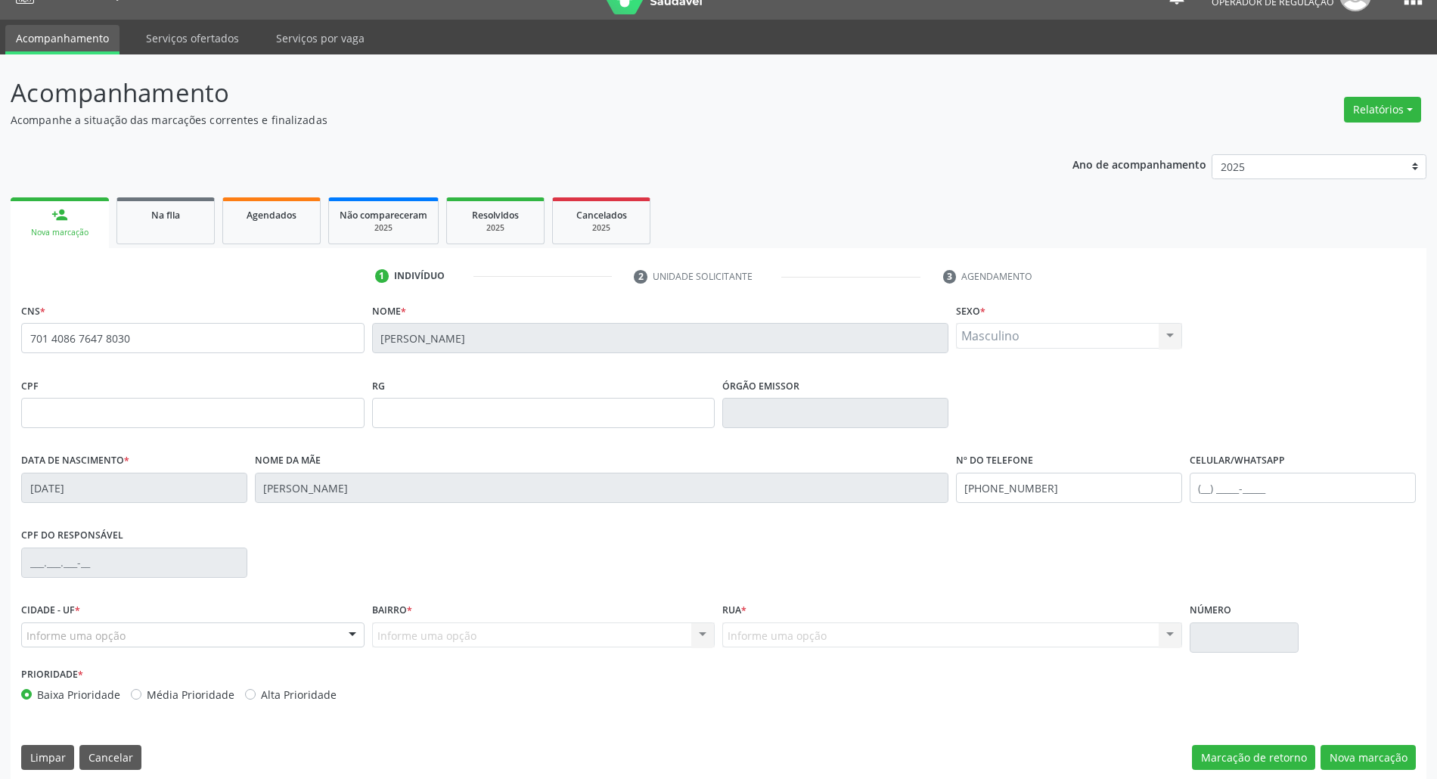
scroll to position [41, 0]
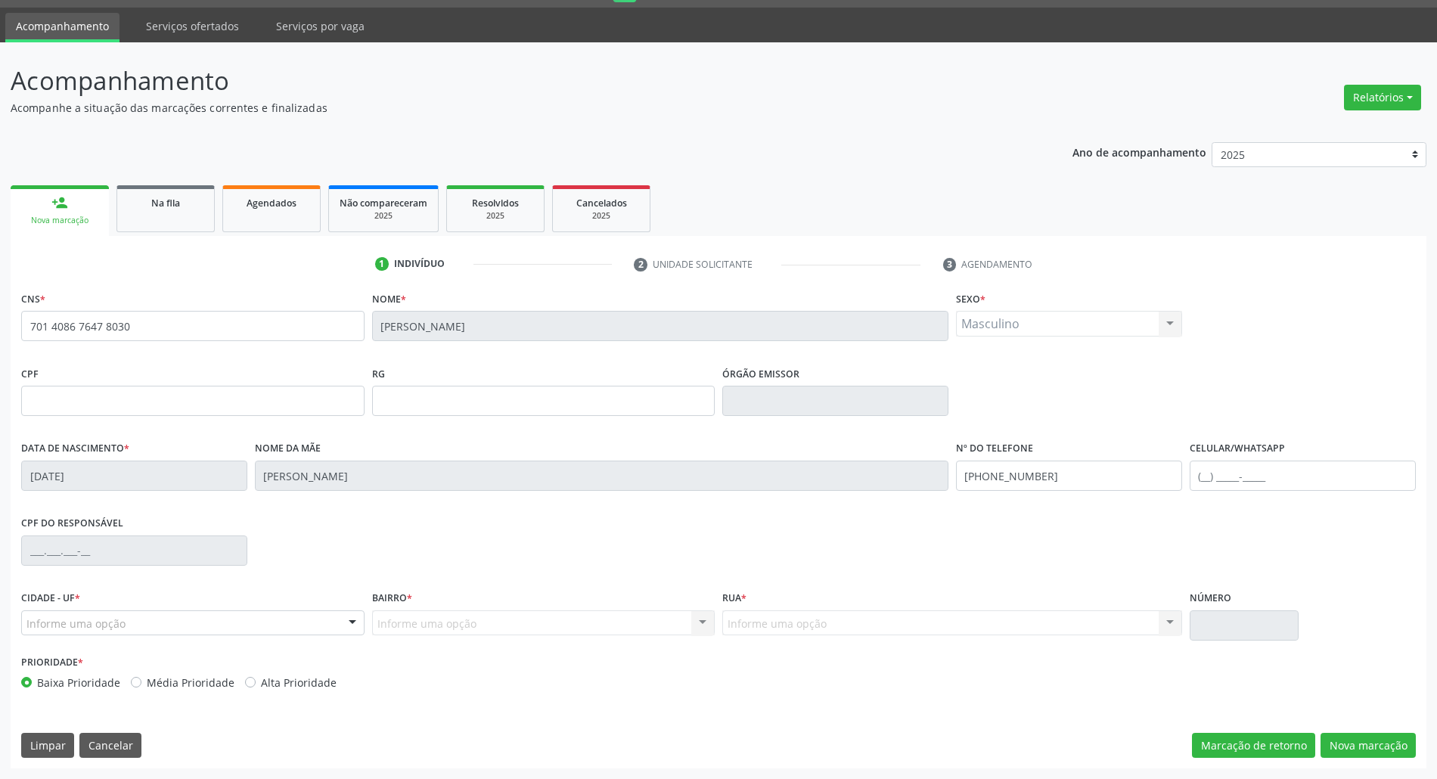
click at [300, 613] on div "Informe uma opção" at bounding box center [192, 623] width 343 height 26
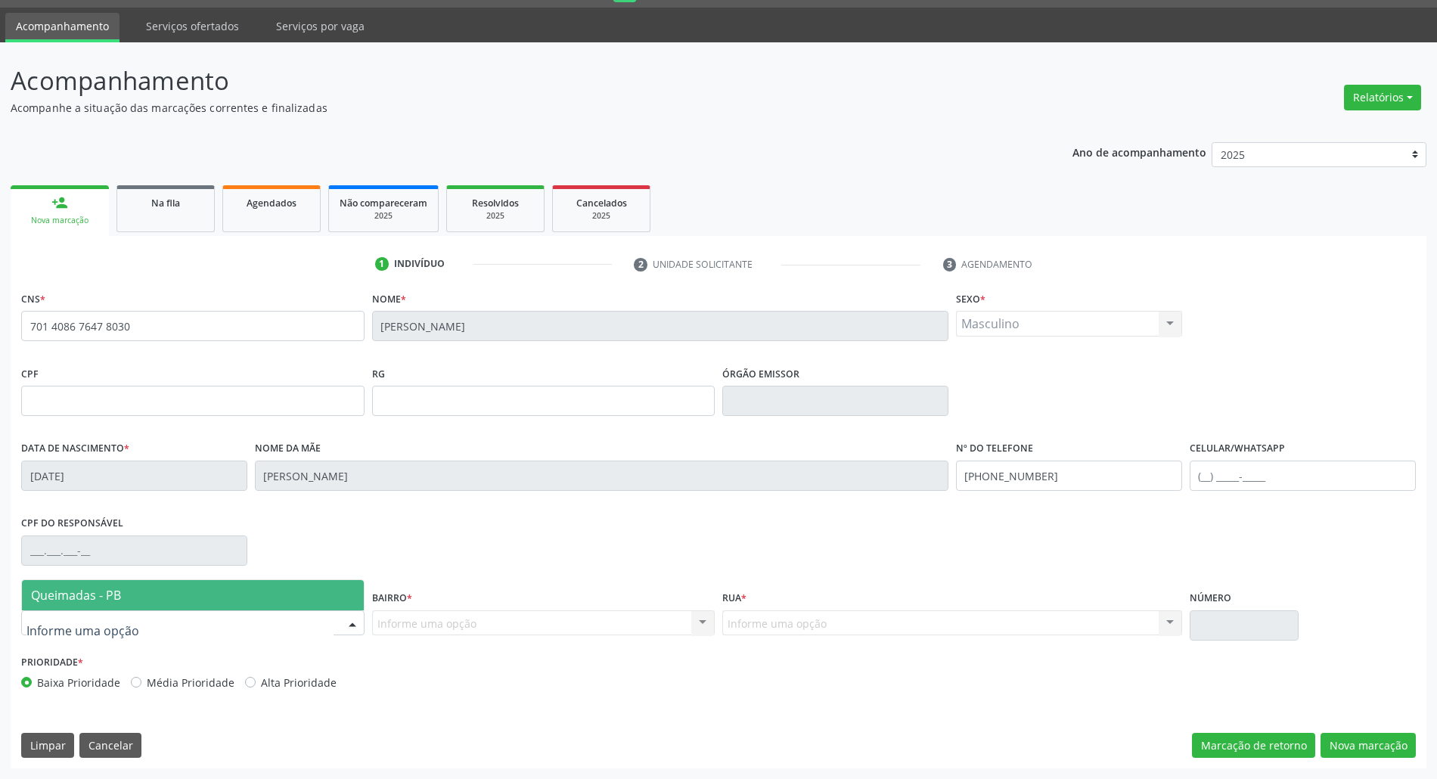
click at [265, 608] on span "Queimadas - PB" at bounding box center [193, 595] width 342 height 30
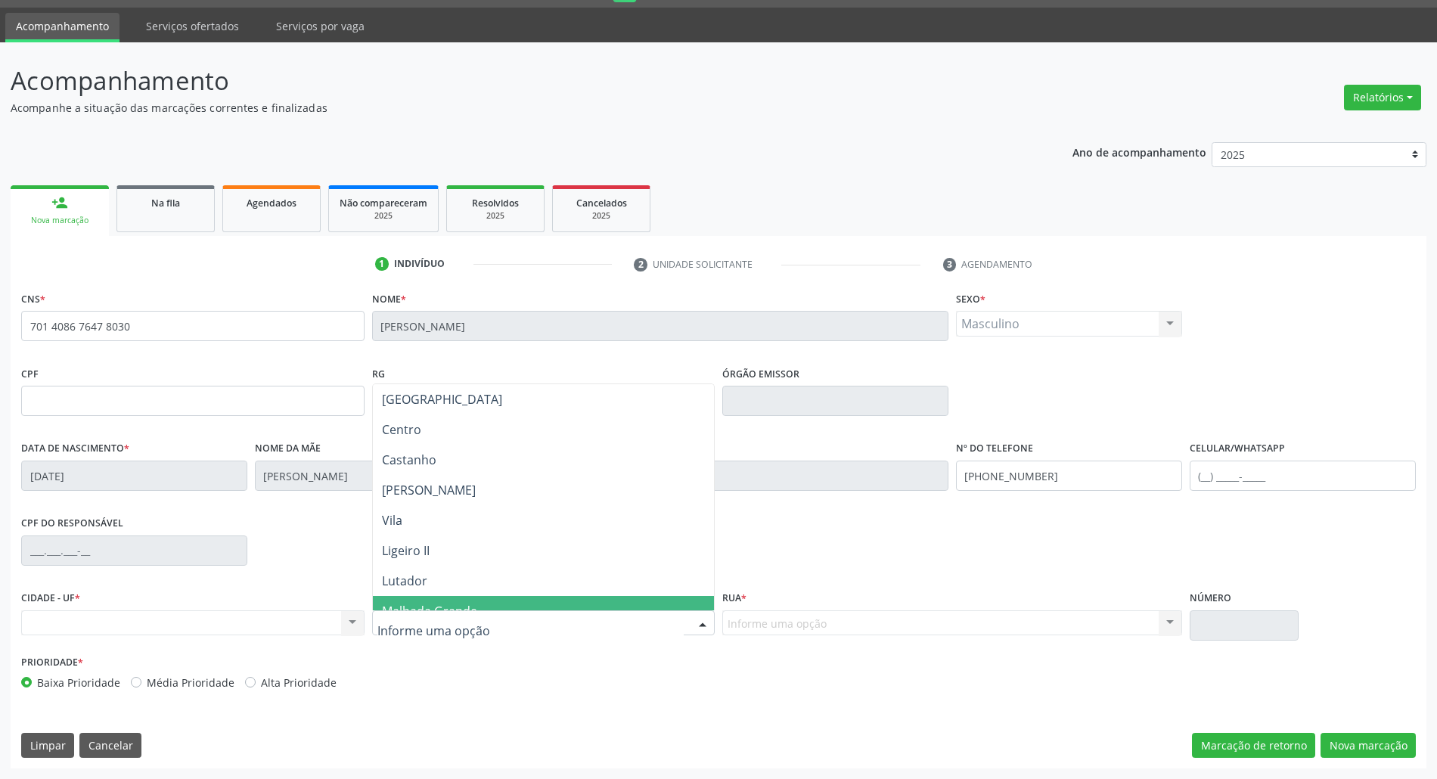
type input "T"
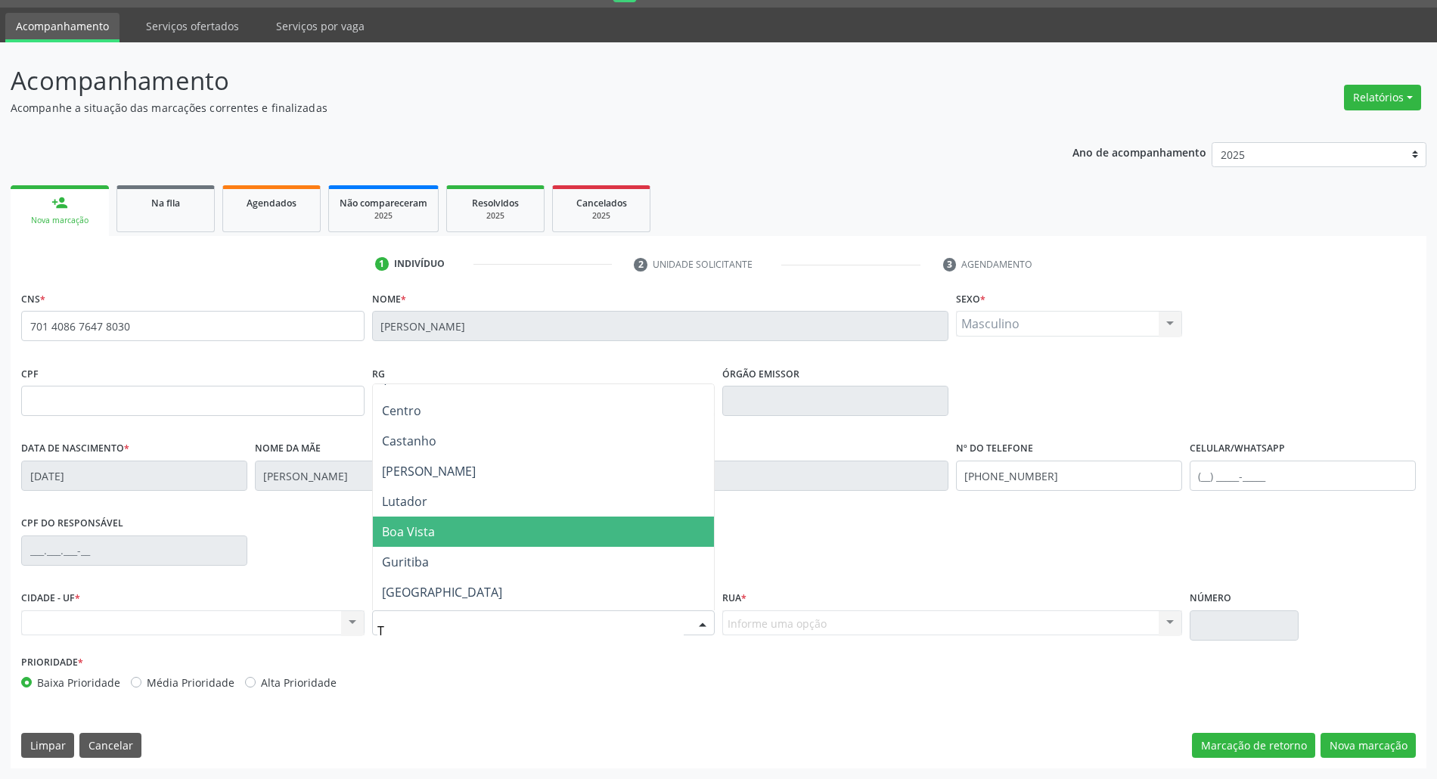
scroll to position [76, 0]
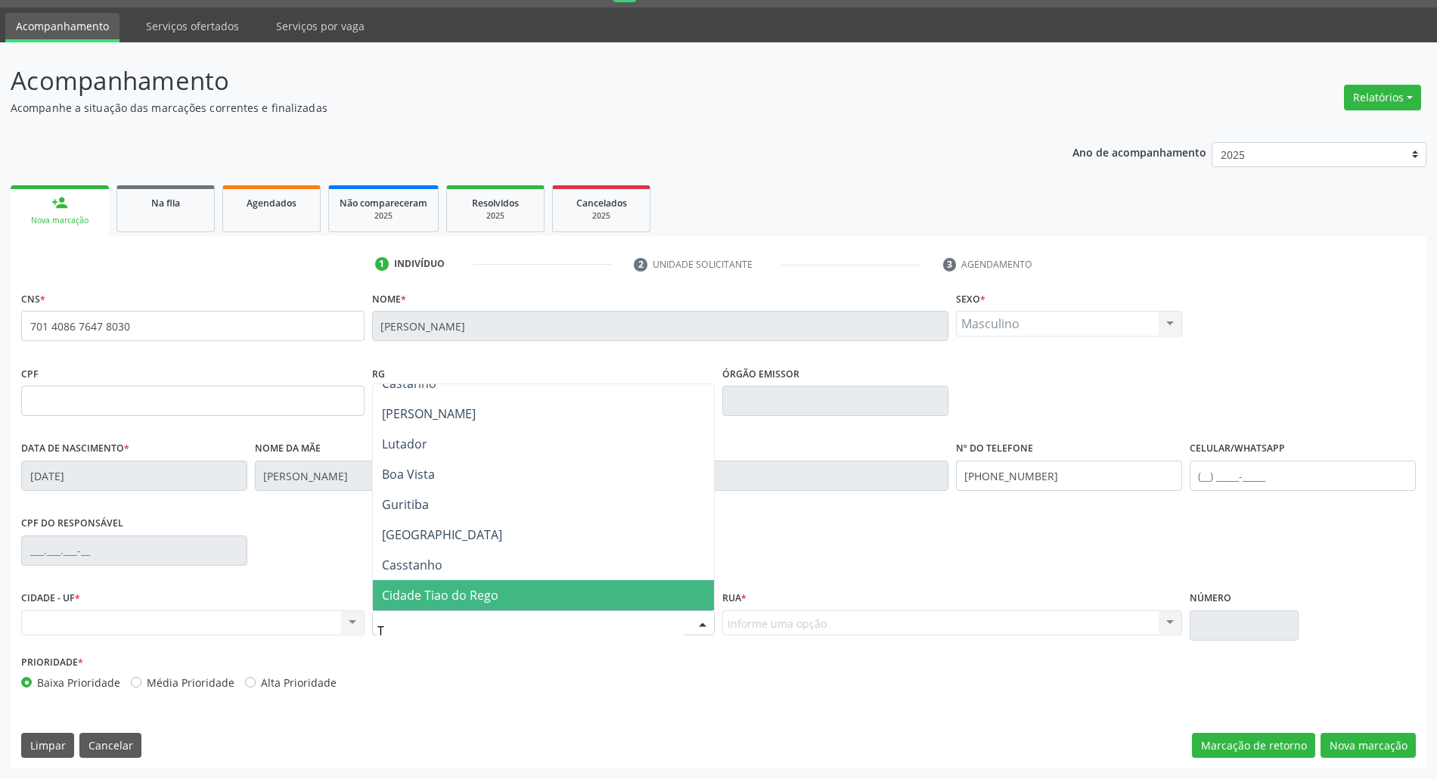
click at [461, 603] on span "Cidade Tiao do Rego" at bounding box center [440, 595] width 116 height 17
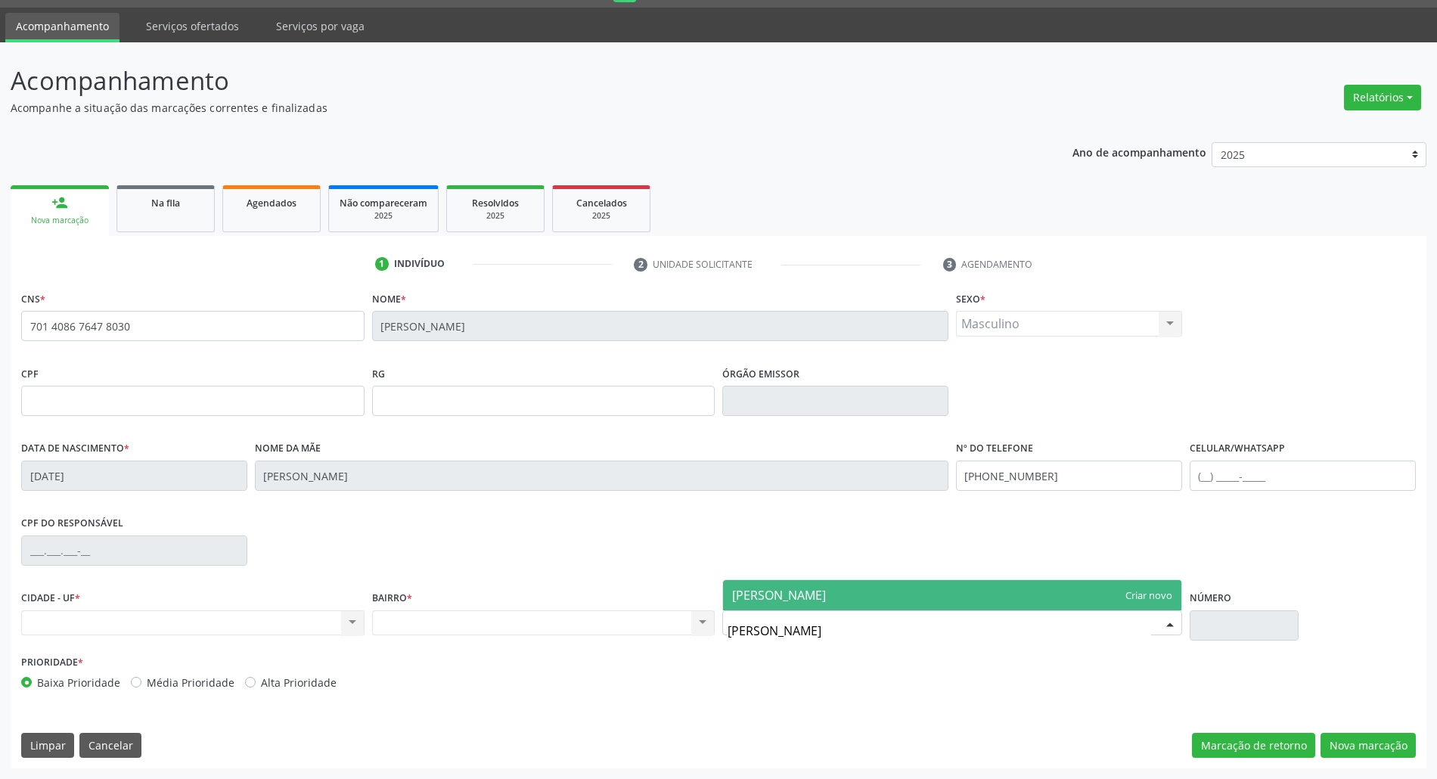
type input "ARLINDA ALVES MONTEIRO"
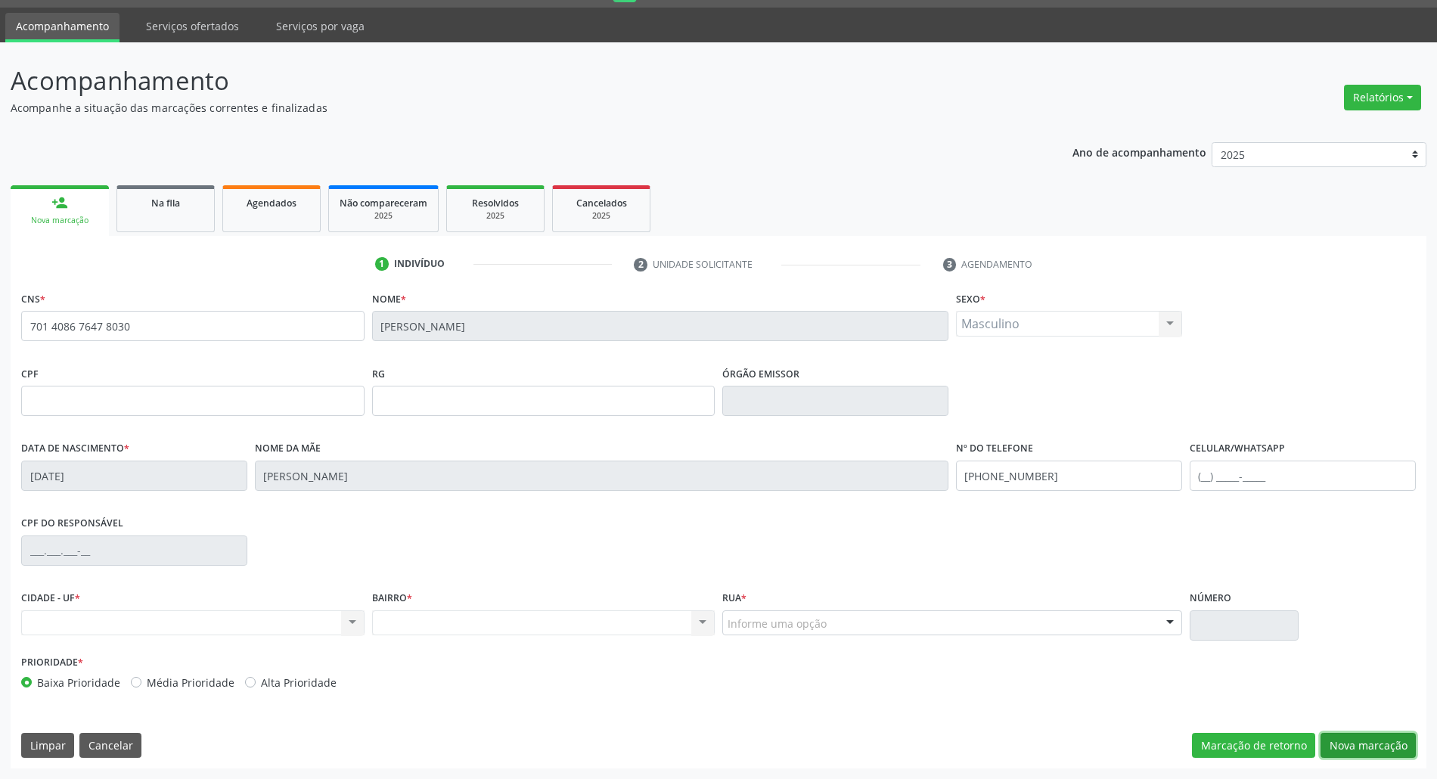
click at [1352, 744] on button "Nova marcação" at bounding box center [1368, 746] width 95 height 26
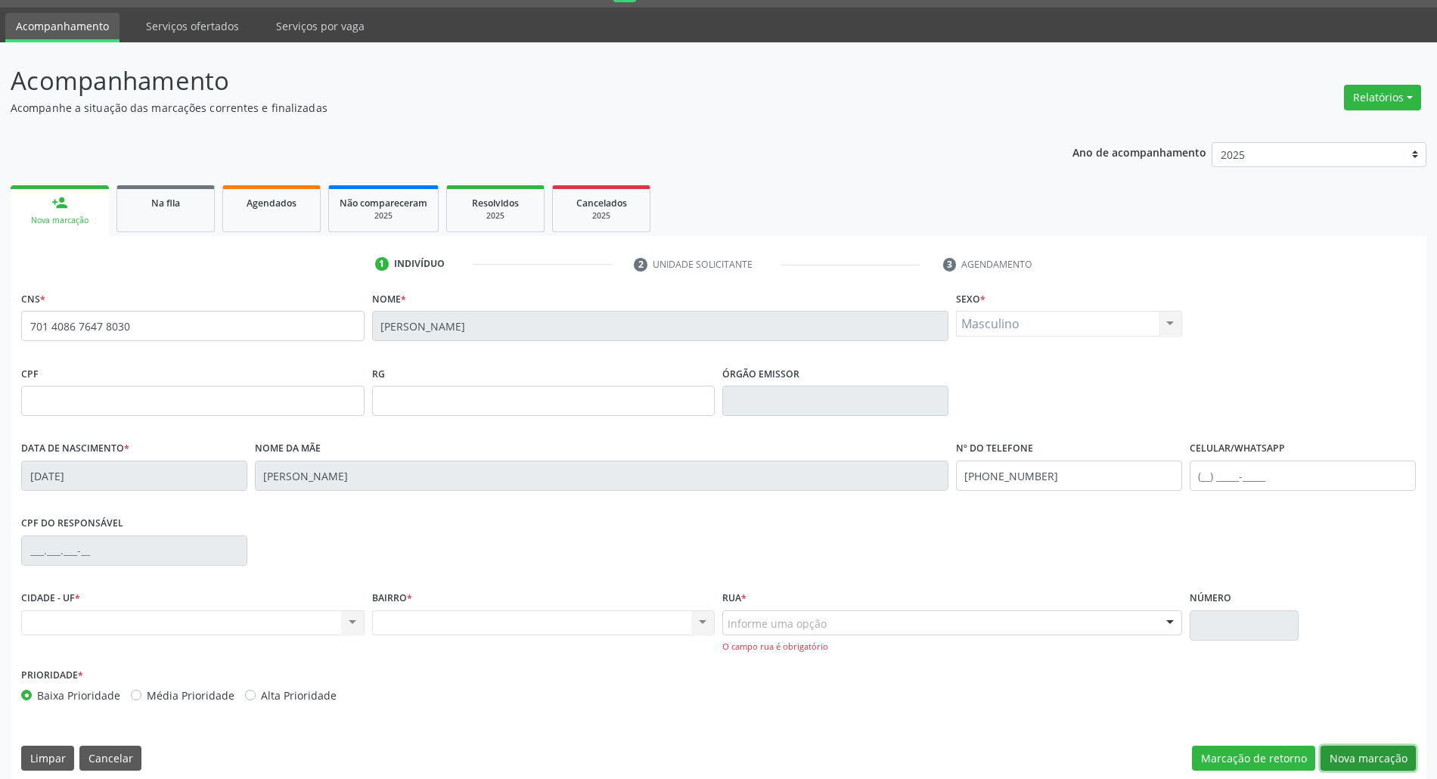
click at [1374, 746] on button "Nova marcação" at bounding box center [1368, 759] width 95 height 26
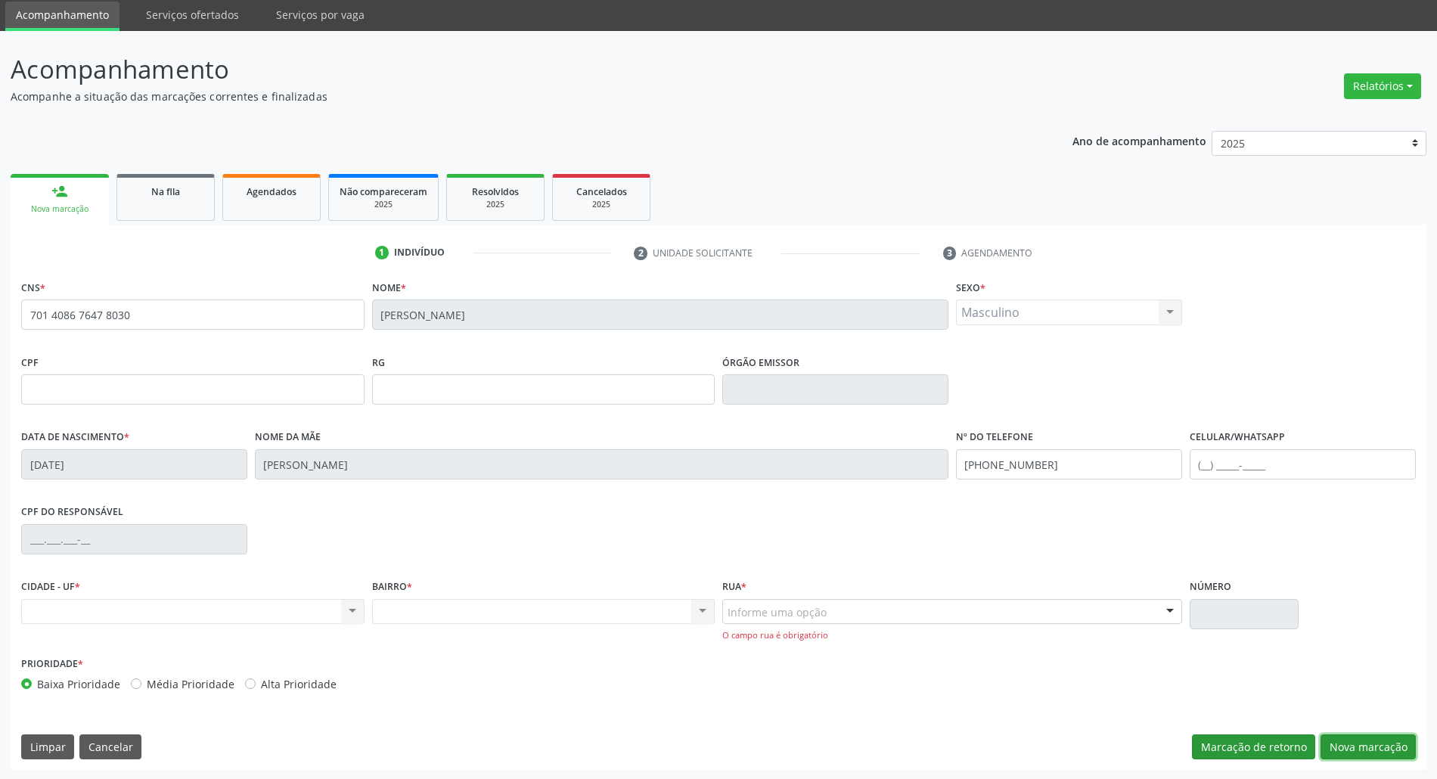
scroll to position [54, 0]
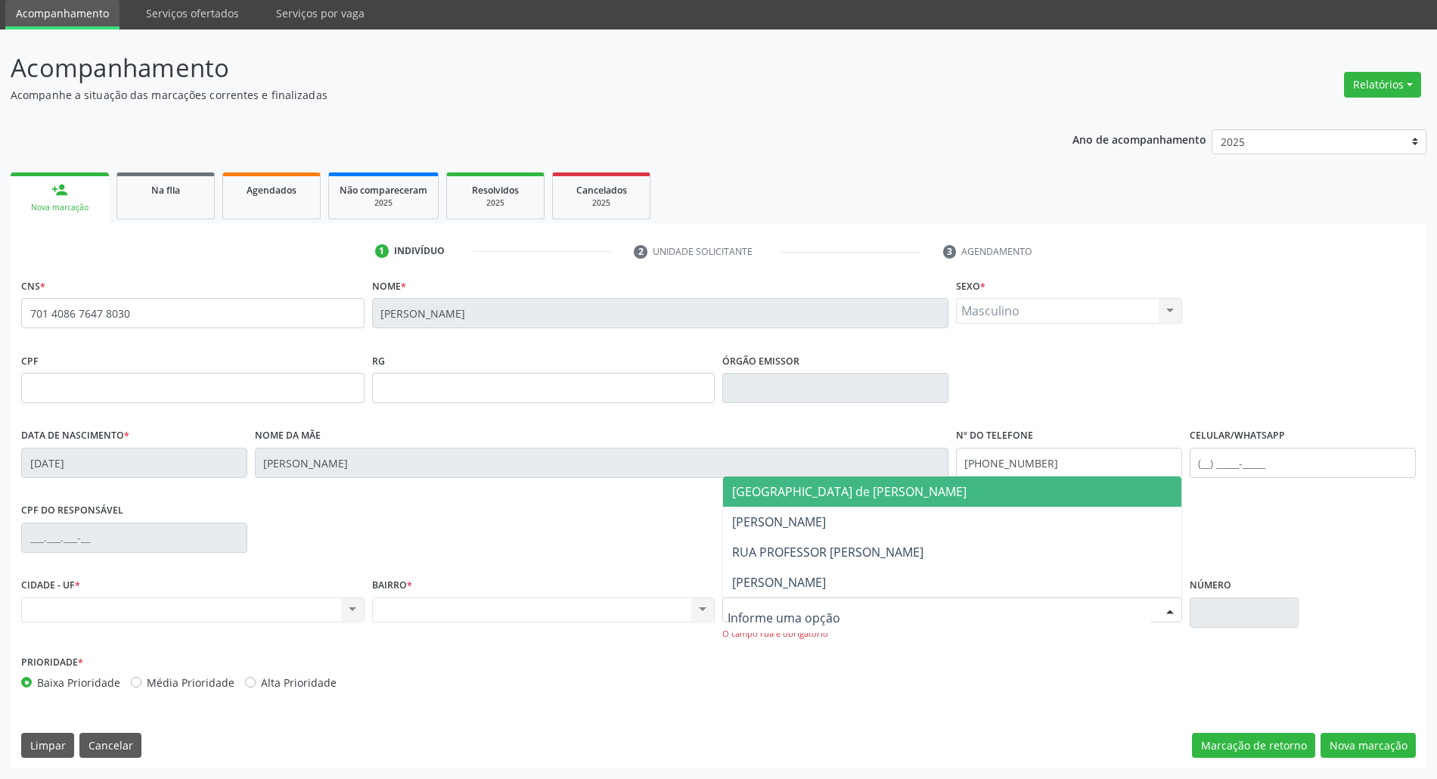
click at [881, 617] on div at bounding box center [952, 611] width 460 height 26
click at [929, 483] on span "Rua Cidade Sebastiao de Paula Rego" at bounding box center [849, 491] width 234 height 17
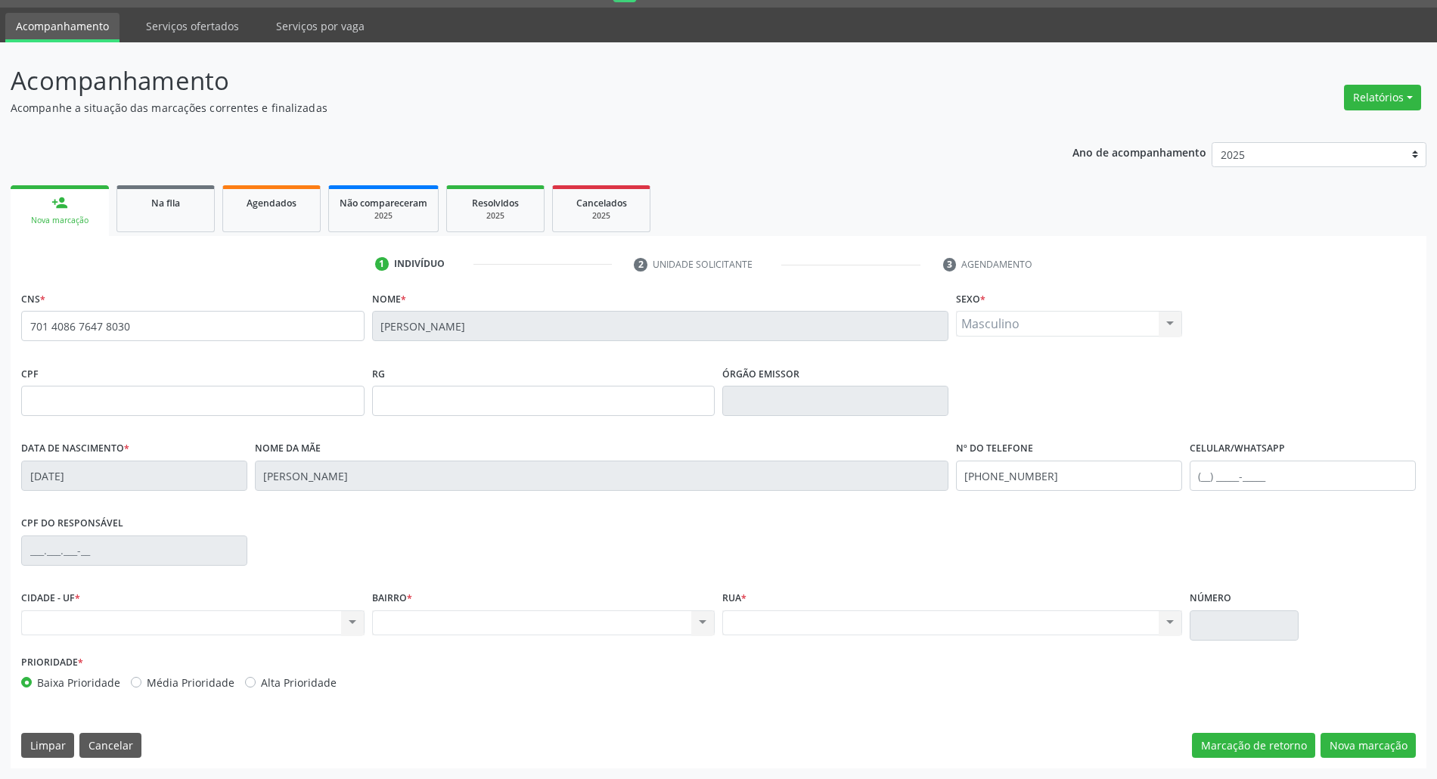
scroll to position [41, 0]
click at [1344, 736] on button "Nova marcação" at bounding box center [1368, 746] width 95 height 26
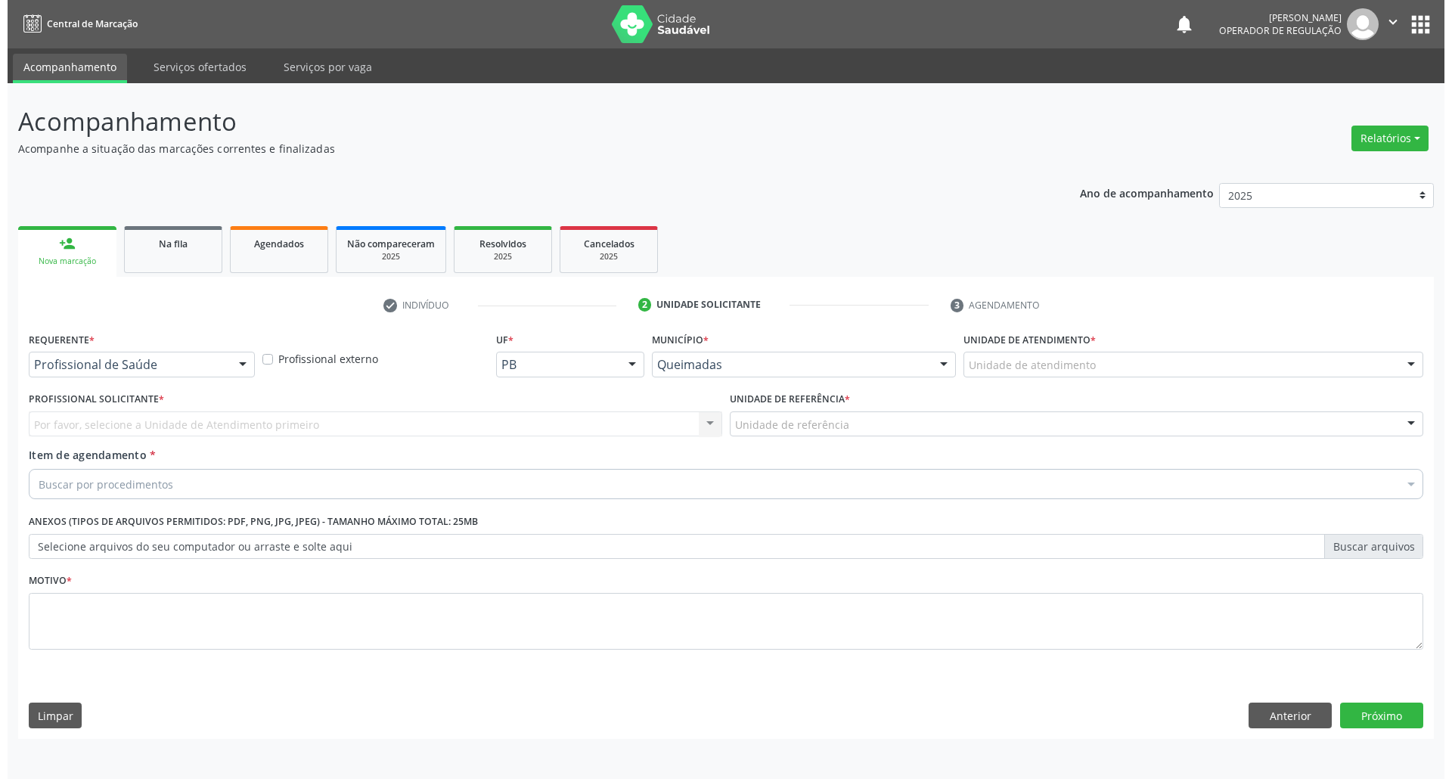
scroll to position [0, 0]
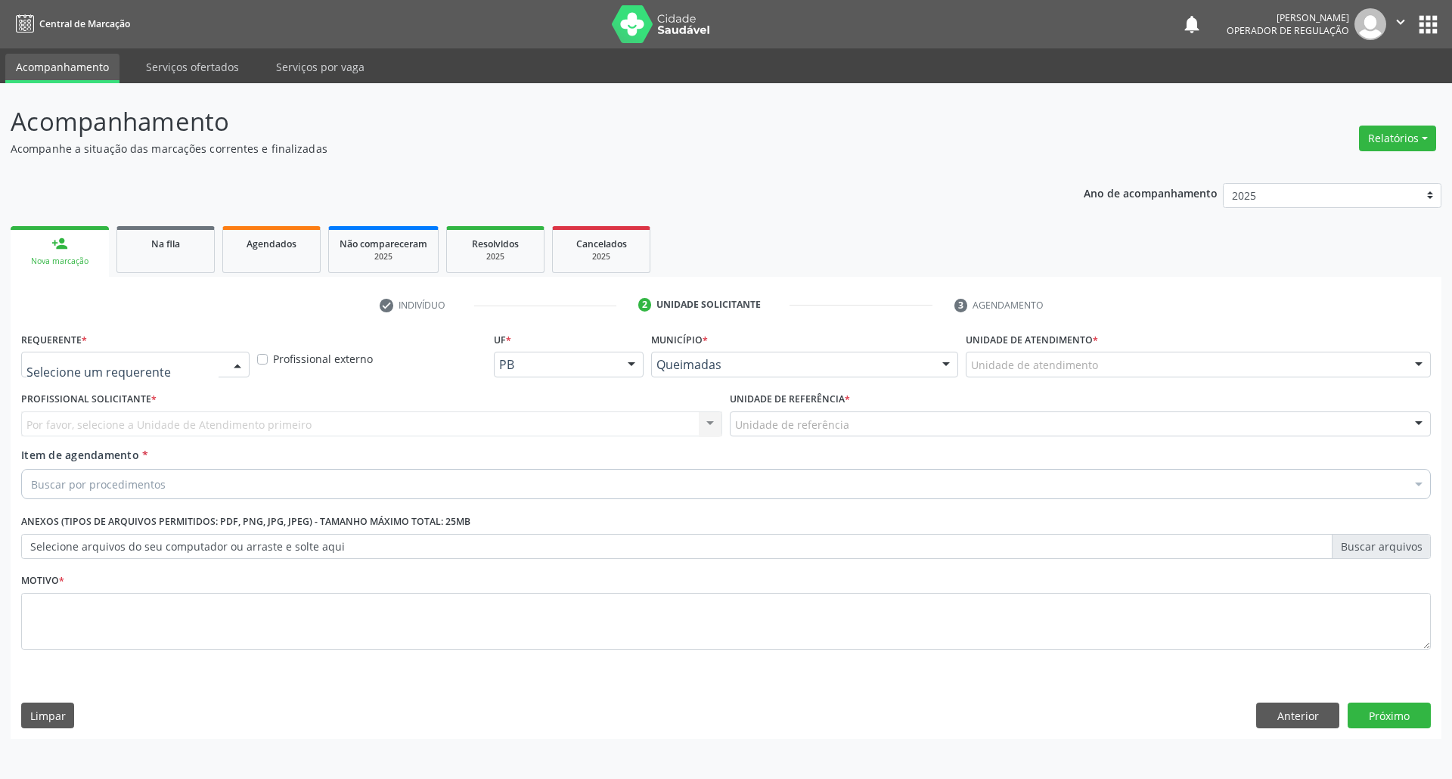
drag, startPoint x: 195, startPoint y: 369, endPoint x: 168, endPoint y: 407, distance: 46.6
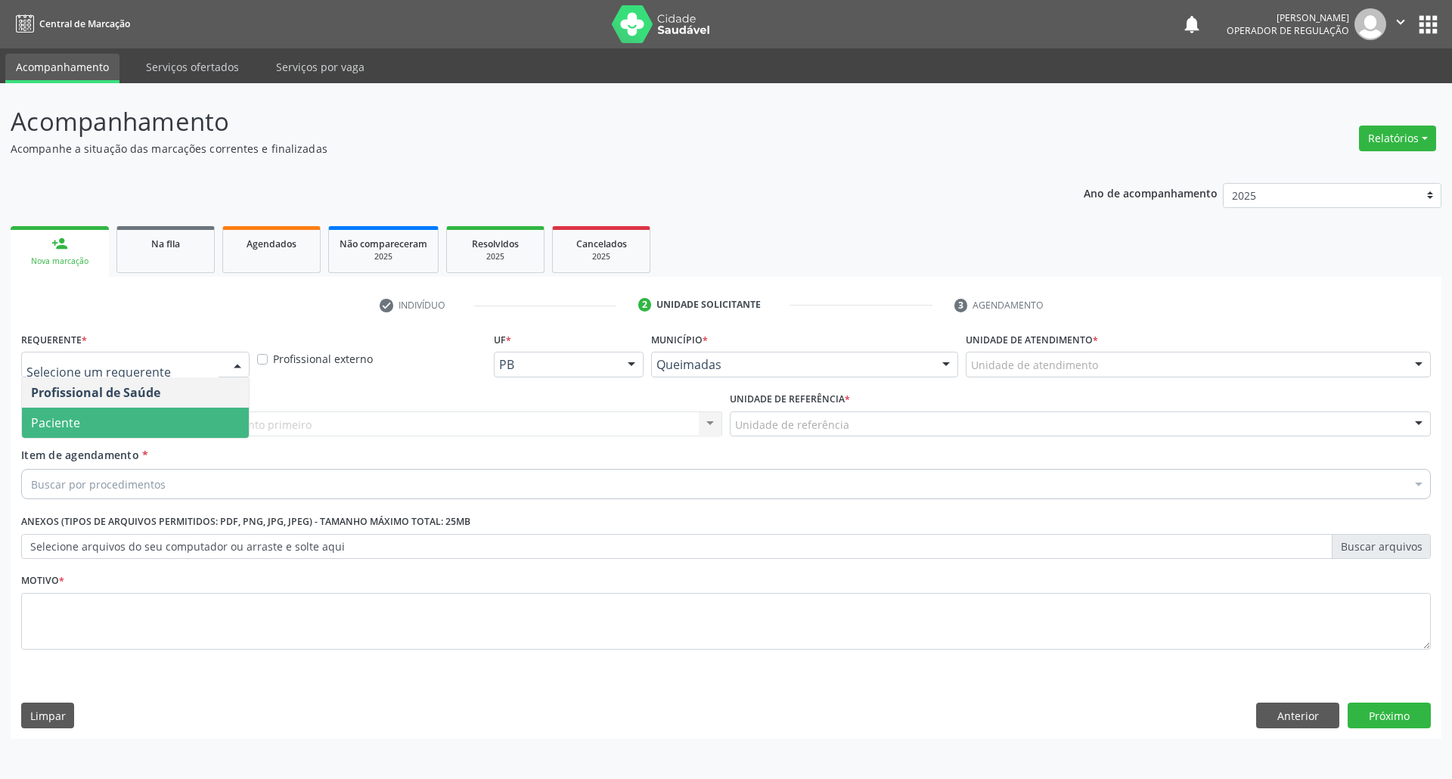
click at [164, 419] on span "Paciente" at bounding box center [135, 423] width 227 height 30
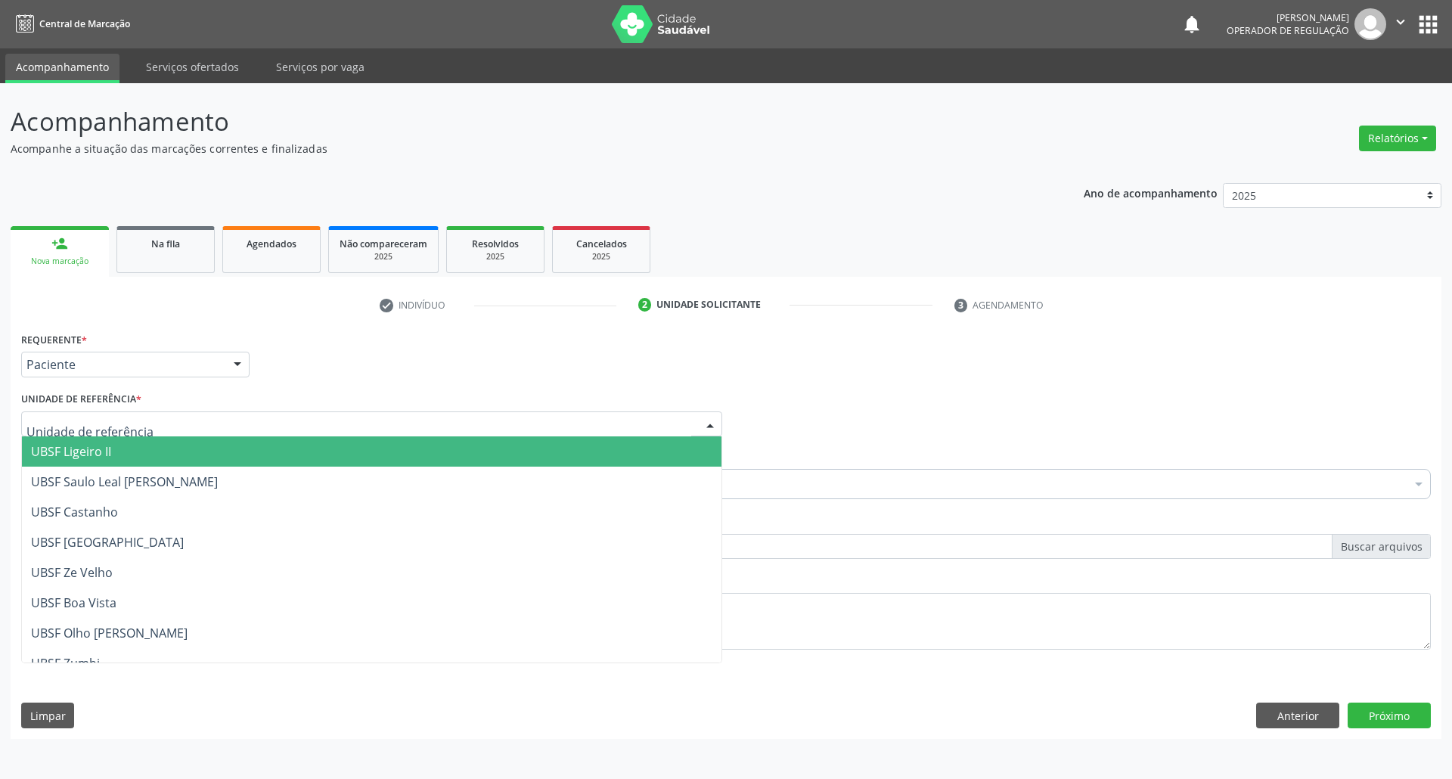
click at [174, 421] on div at bounding box center [371, 424] width 701 height 26
type input "TIA"
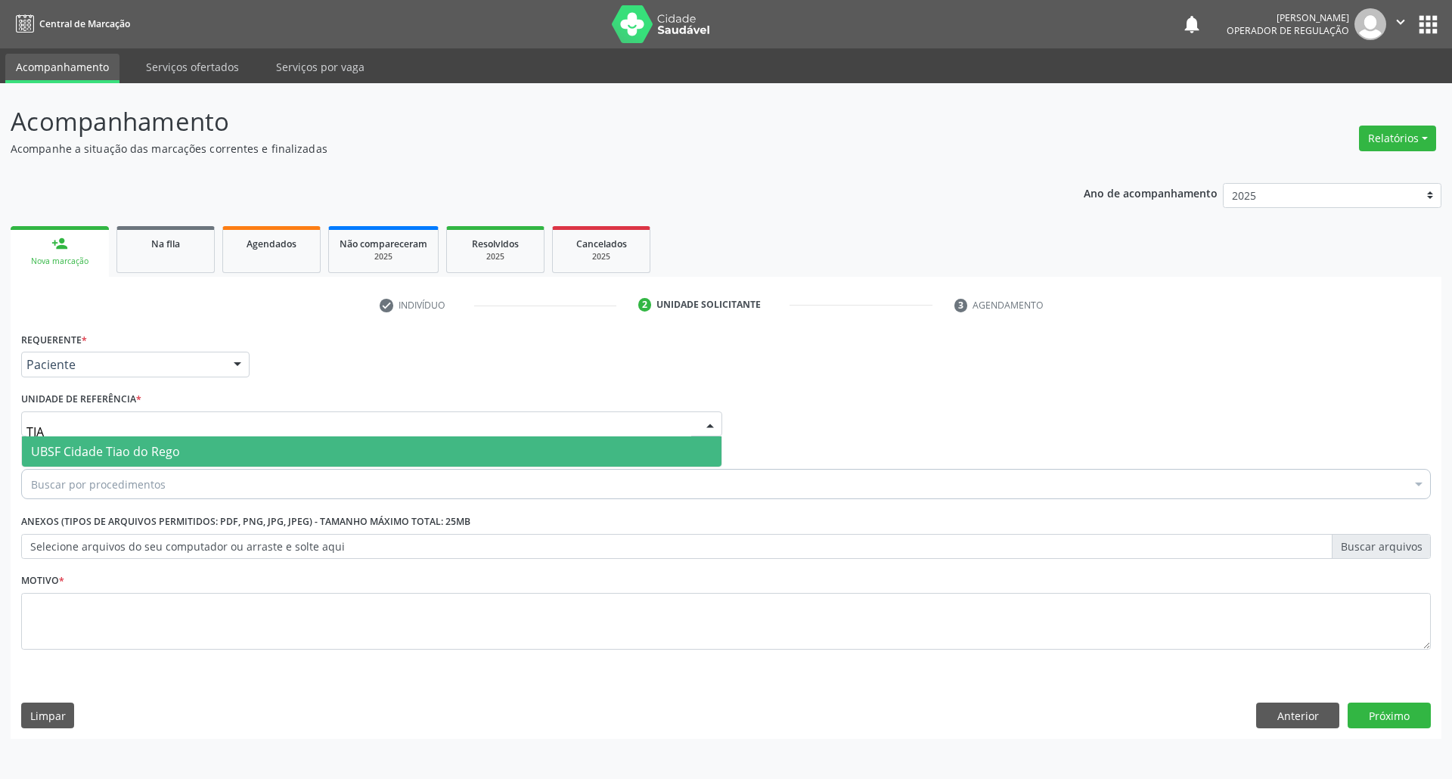
click at [155, 452] on span "UBSF Cidade Tiao do Rego" at bounding box center [105, 451] width 149 height 17
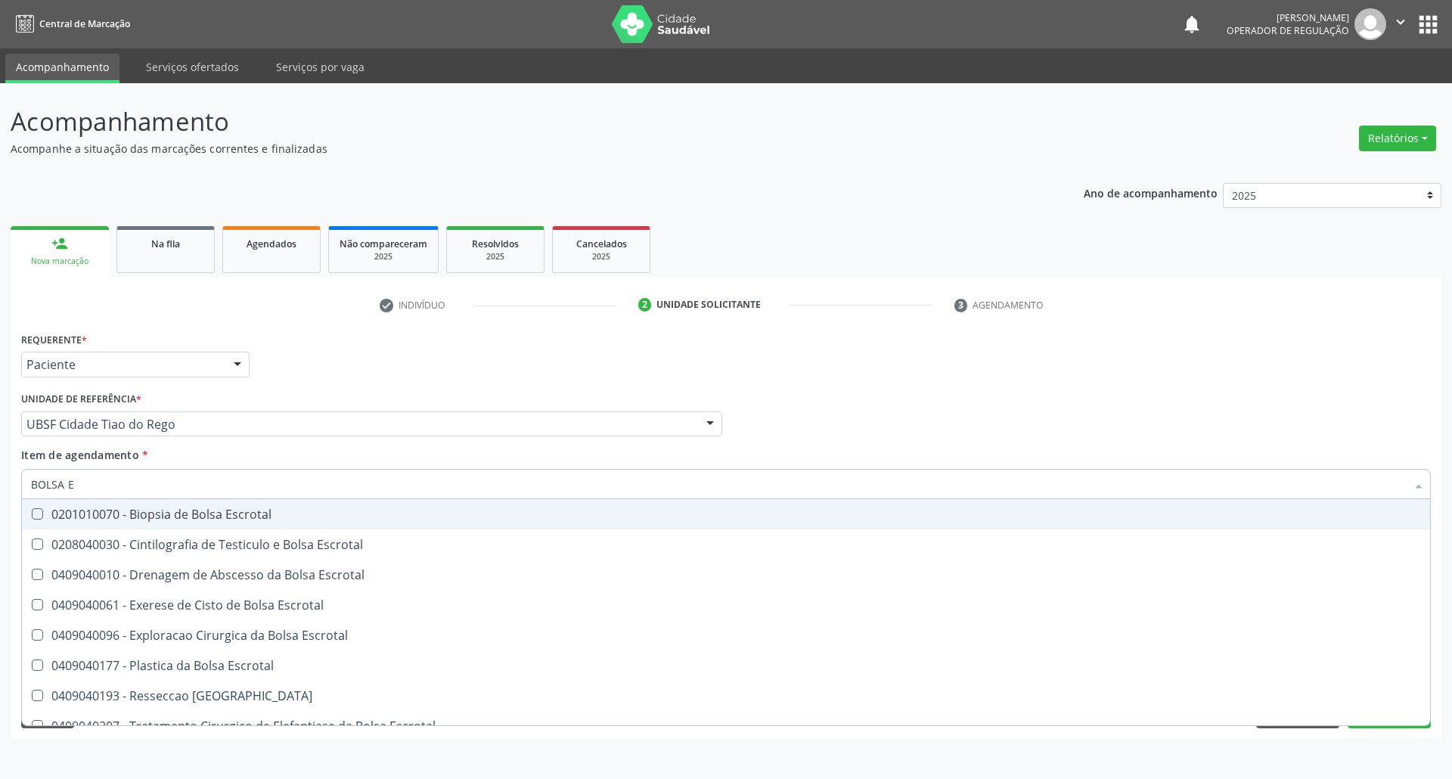
type input "BOLSA ES"
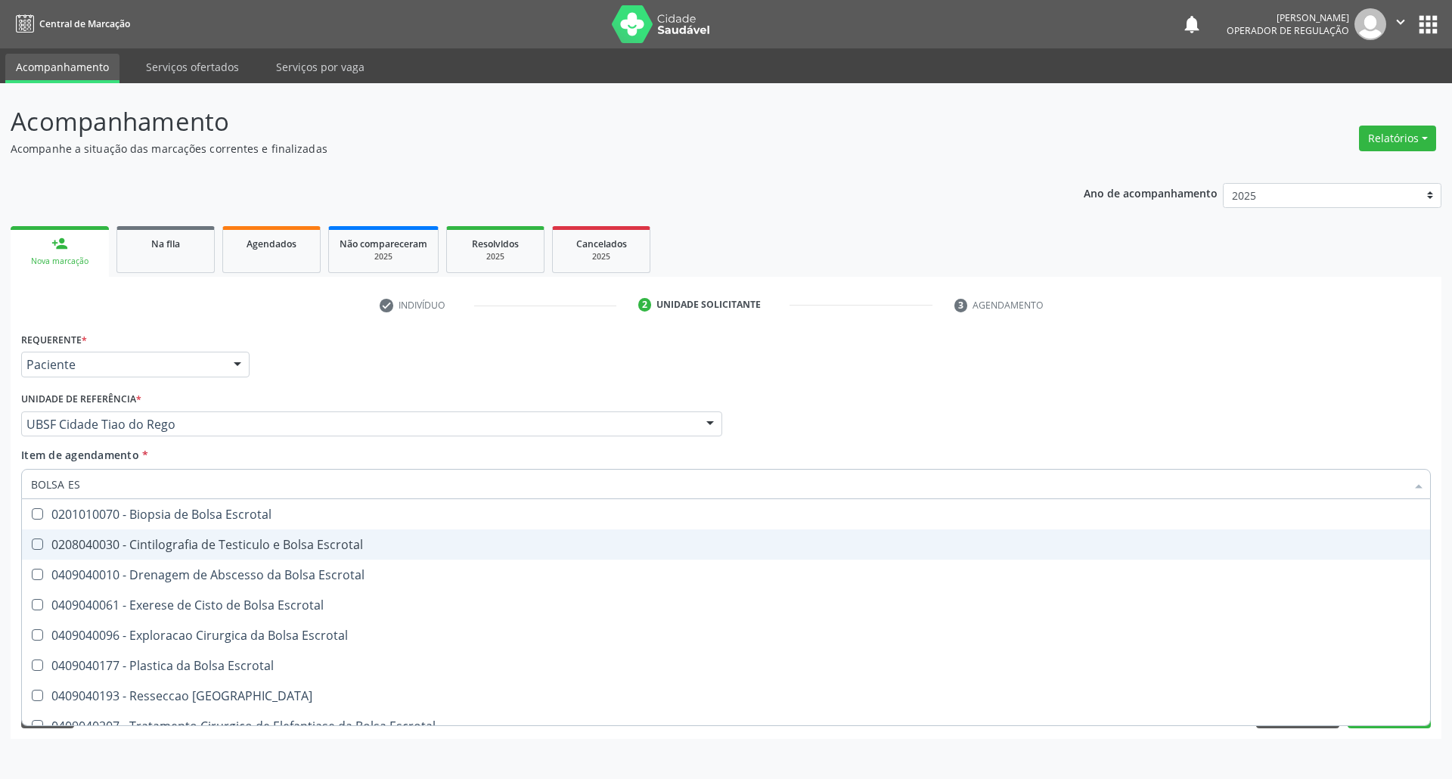
scroll to position [46, 0]
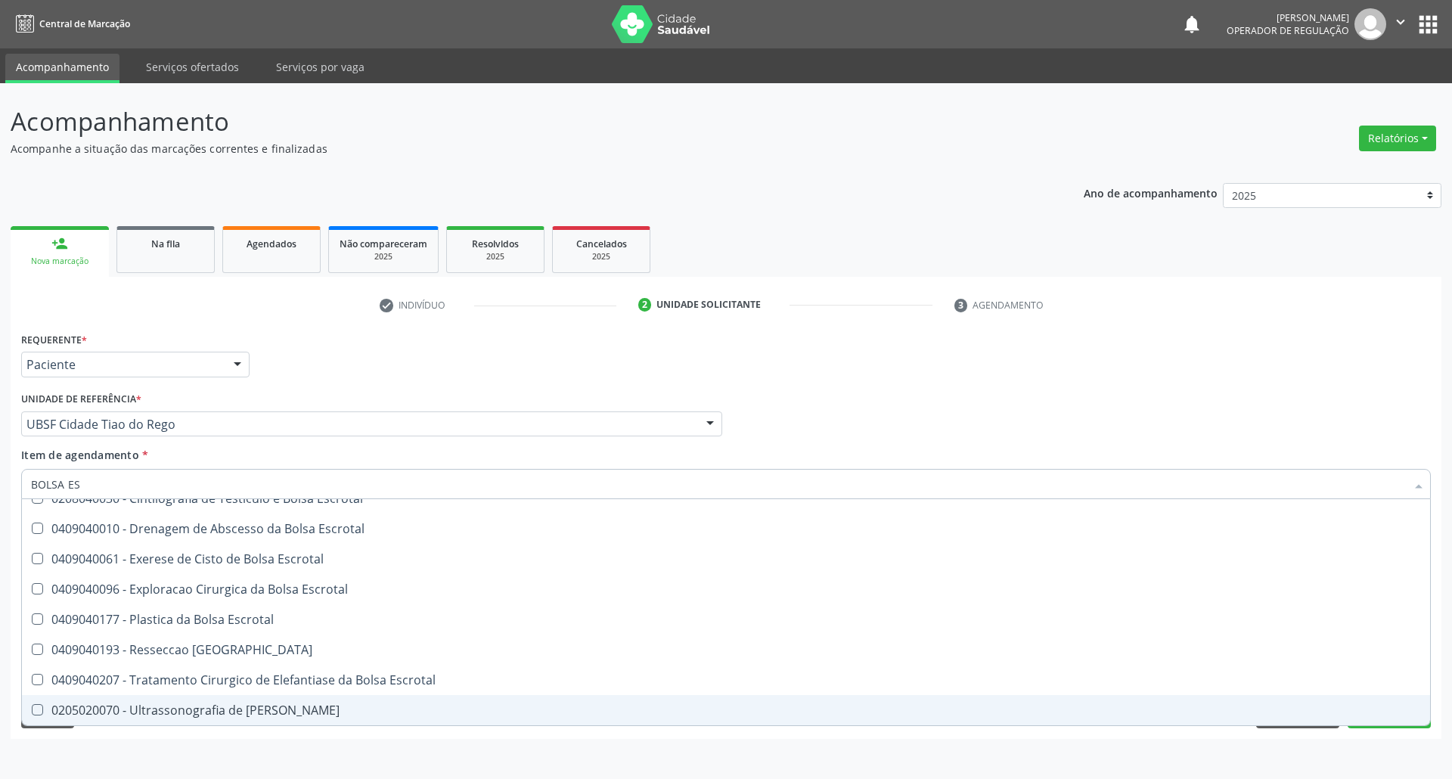
click at [203, 709] on div "0205020070 - Ultrassonografia de Bolsa Escrotal" at bounding box center [726, 710] width 1390 height 12
checkbox Escrotal "true"
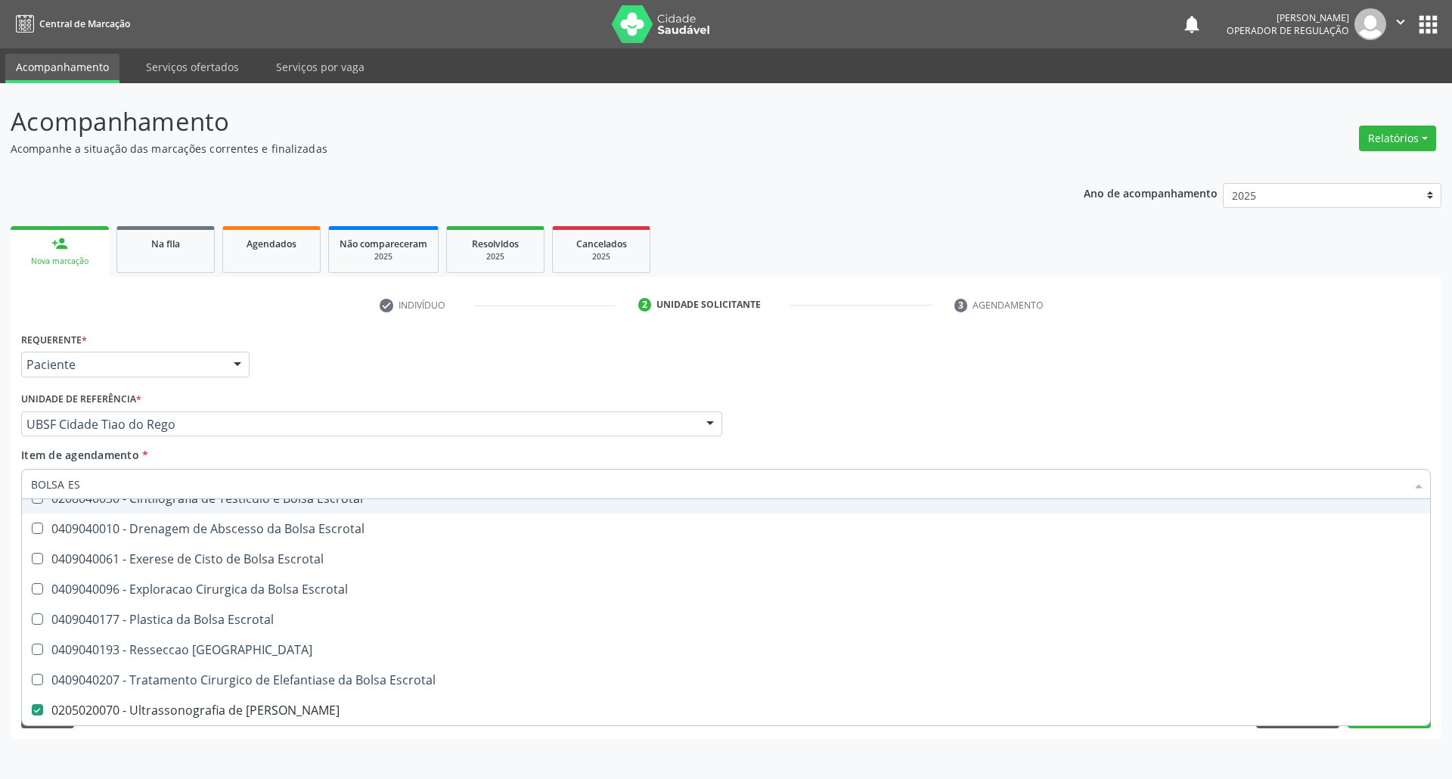
click at [411, 340] on div "Requerente * Paciente Profissional de Saúde Paciente Nenhum resultado encontrad…" at bounding box center [725, 357] width 1417 height 59
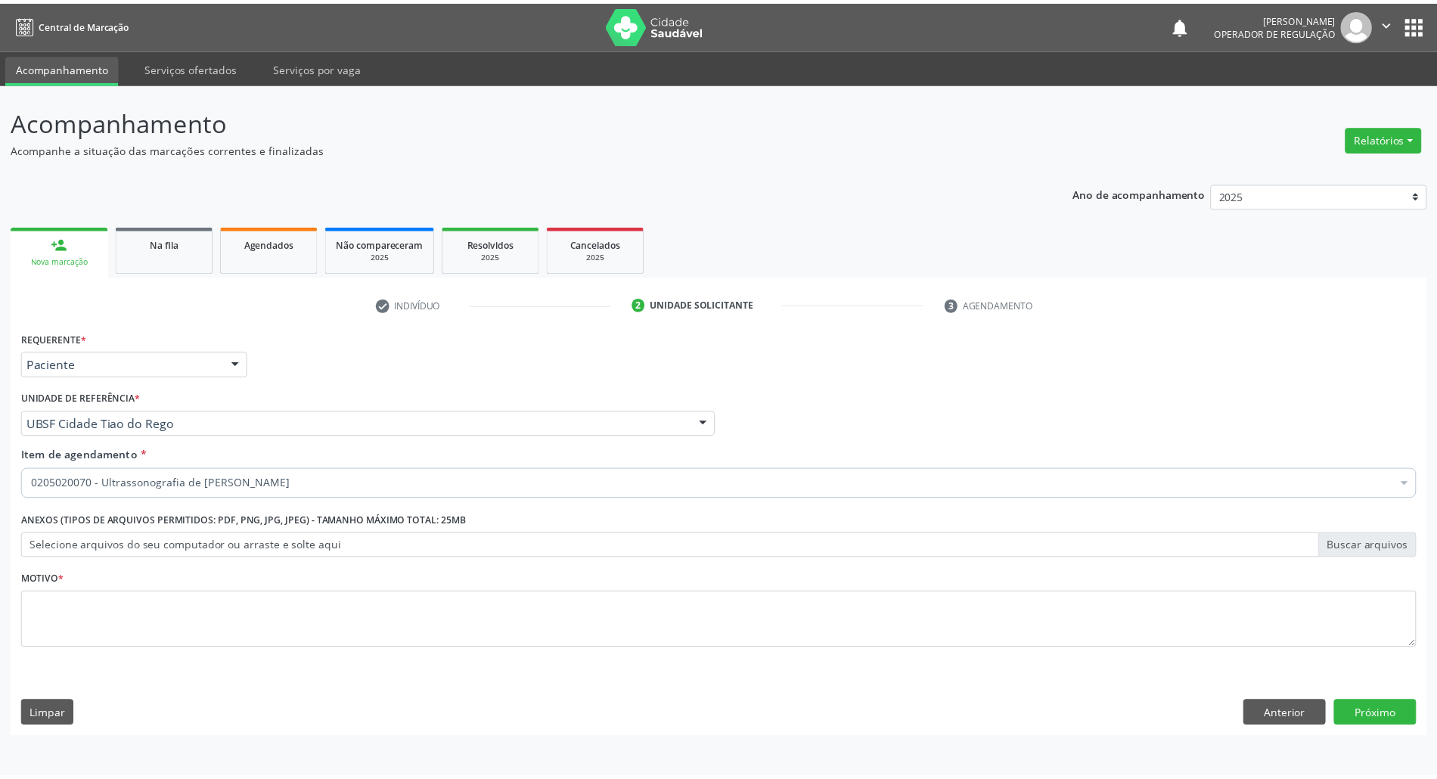
scroll to position [0, 0]
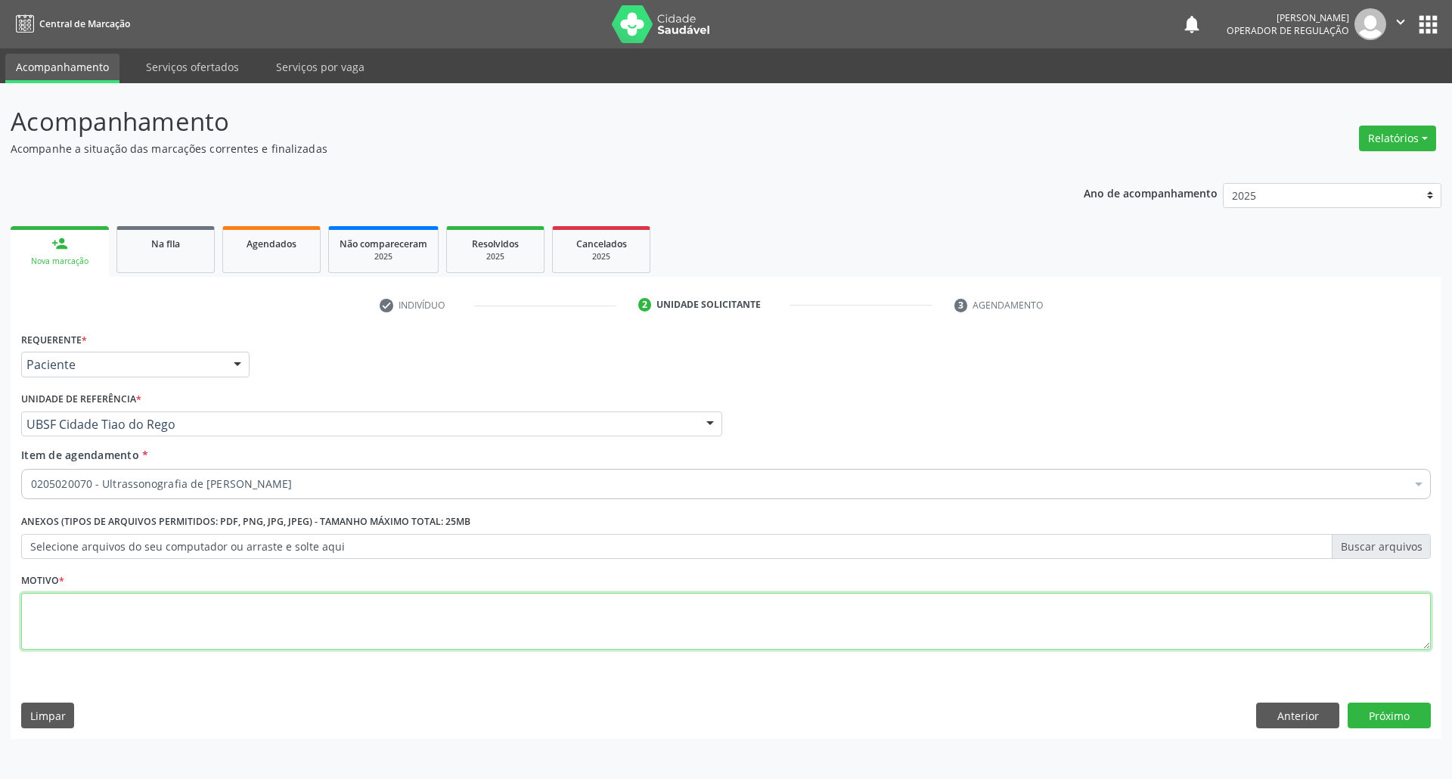
click at [174, 607] on textarea at bounding box center [726, 621] width 1410 height 57
type textarea "NODULAÇÃO"
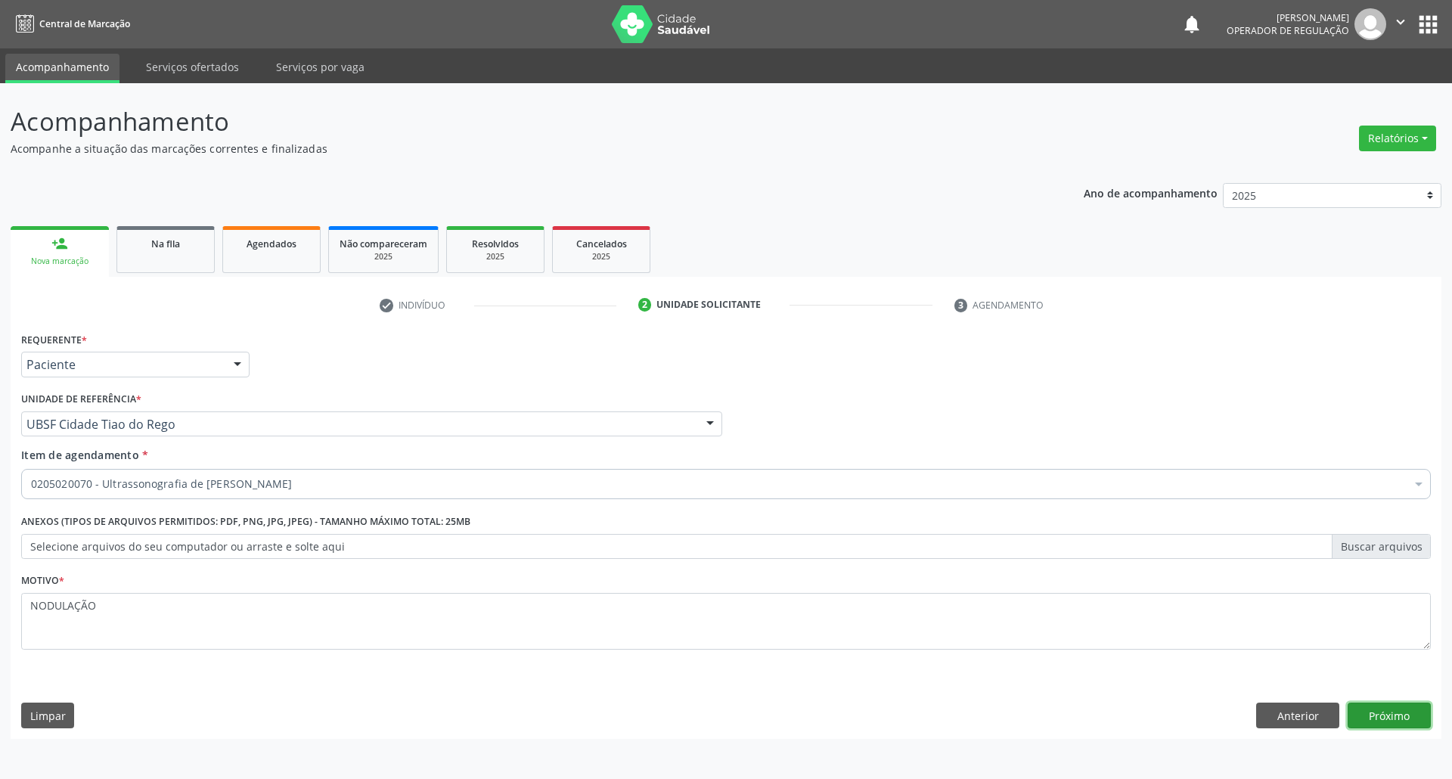
click at [1374, 708] on button "Próximo" at bounding box center [1389, 716] width 83 height 26
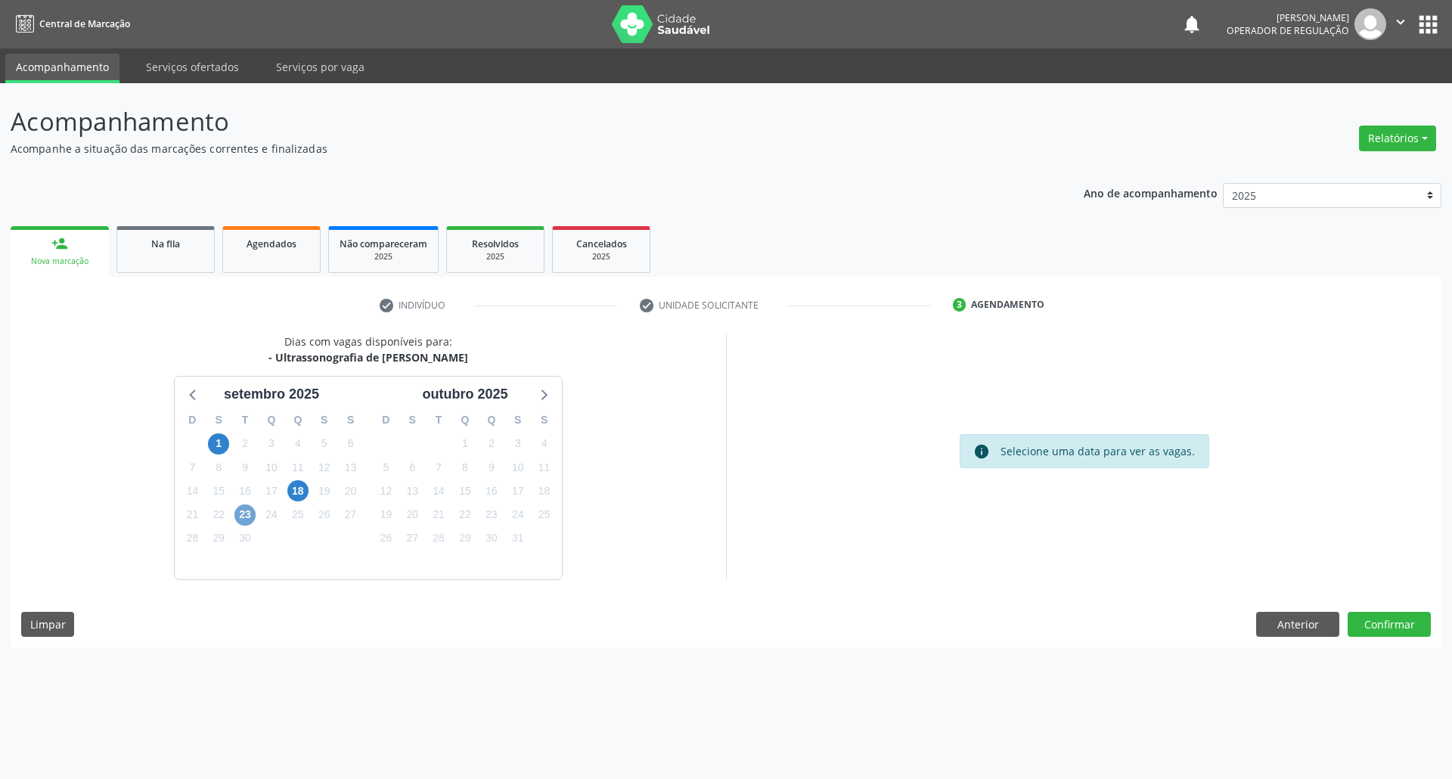
click at [247, 515] on span "23" at bounding box center [244, 514] width 21 height 21
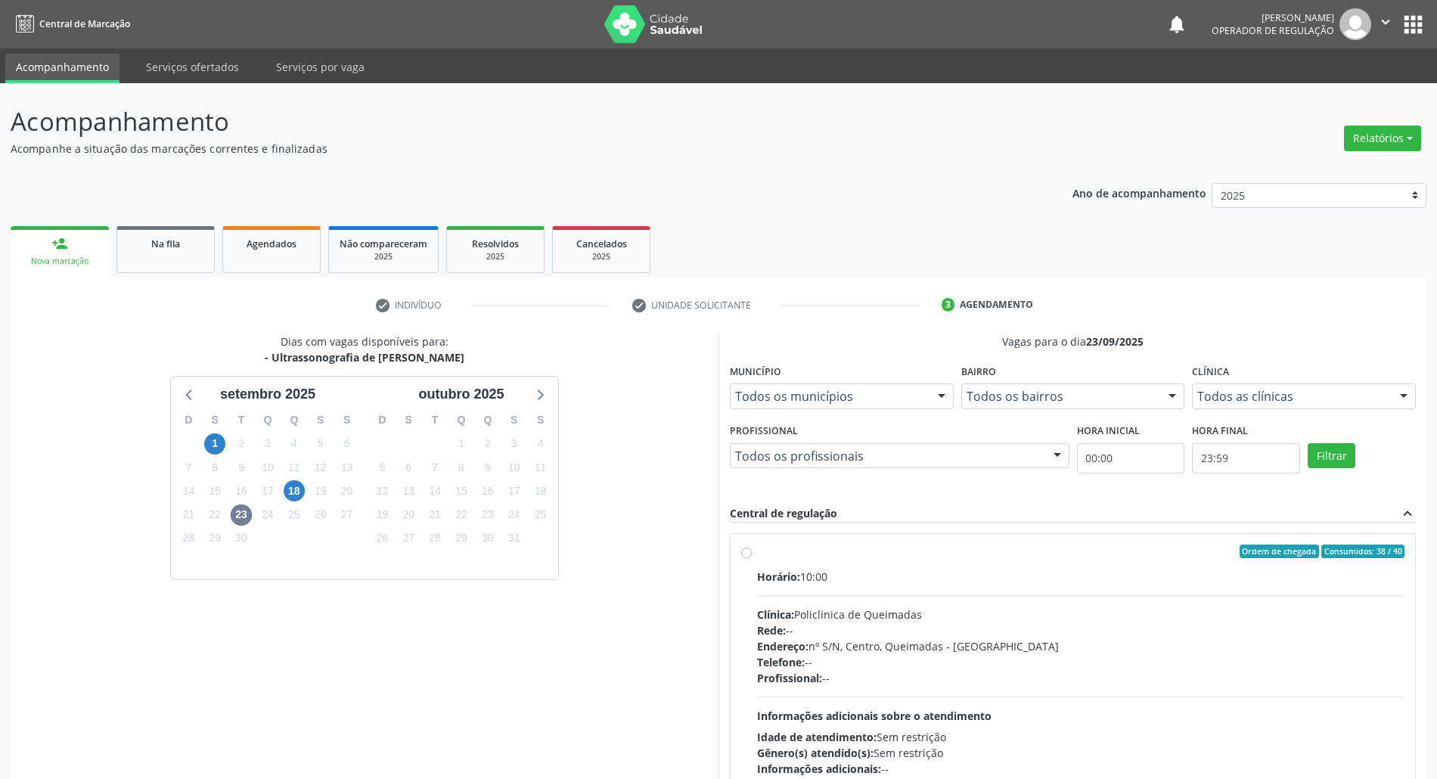
drag, startPoint x: 1020, startPoint y: 612, endPoint x: 883, endPoint y: 549, distance: 150.6
click at [1020, 611] on div "Clínica: Policlinica de Queimadas" at bounding box center [1080, 615] width 647 height 16
click at [752, 558] on input "Ordem de chegada Consumidos: 38 / 40 Horário: 10:00 Clínica: Policlinica de Que…" at bounding box center [746, 552] width 11 height 14
radio input "true"
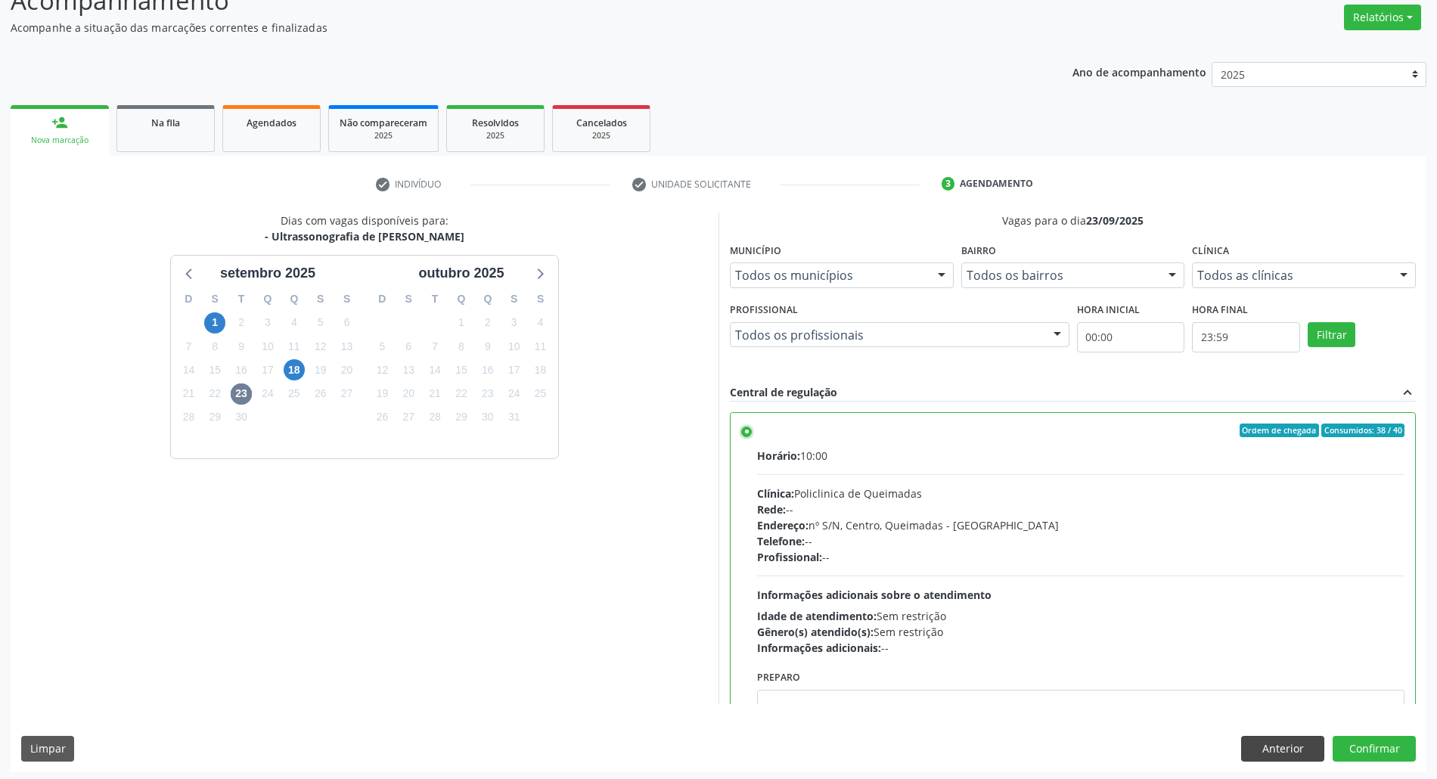
scroll to position [125, 0]
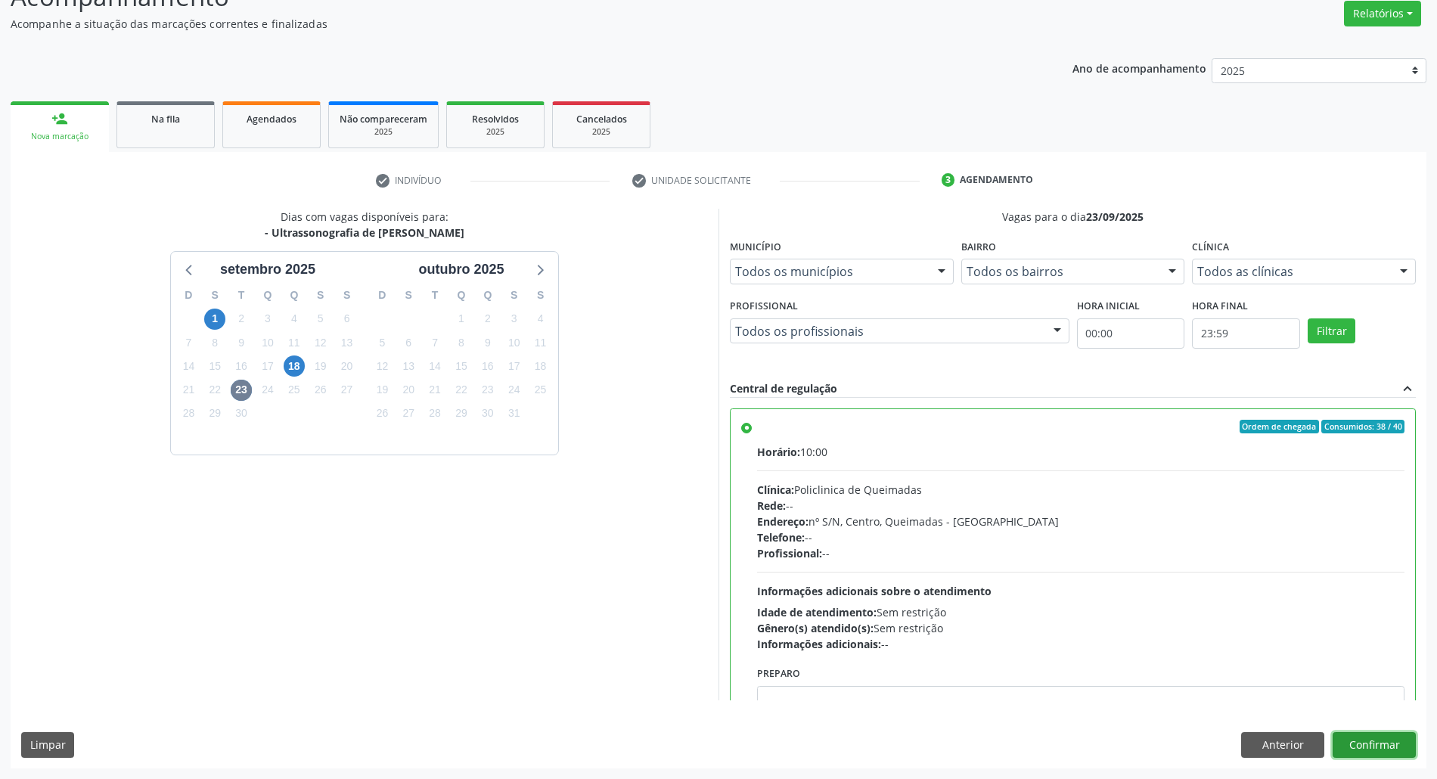
click at [1378, 747] on button "Confirmar" at bounding box center [1374, 745] width 83 height 26
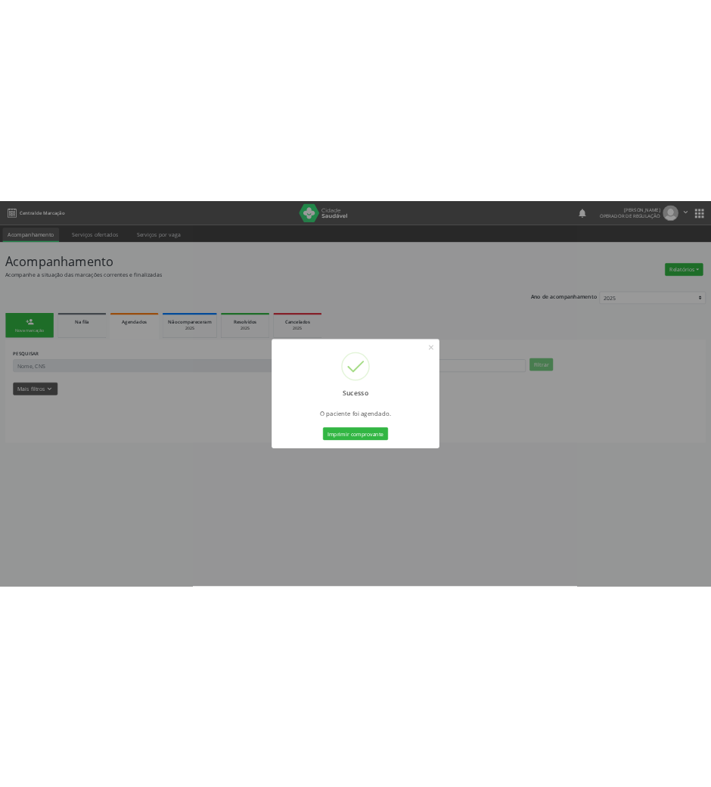
scroll to position [0, 0]
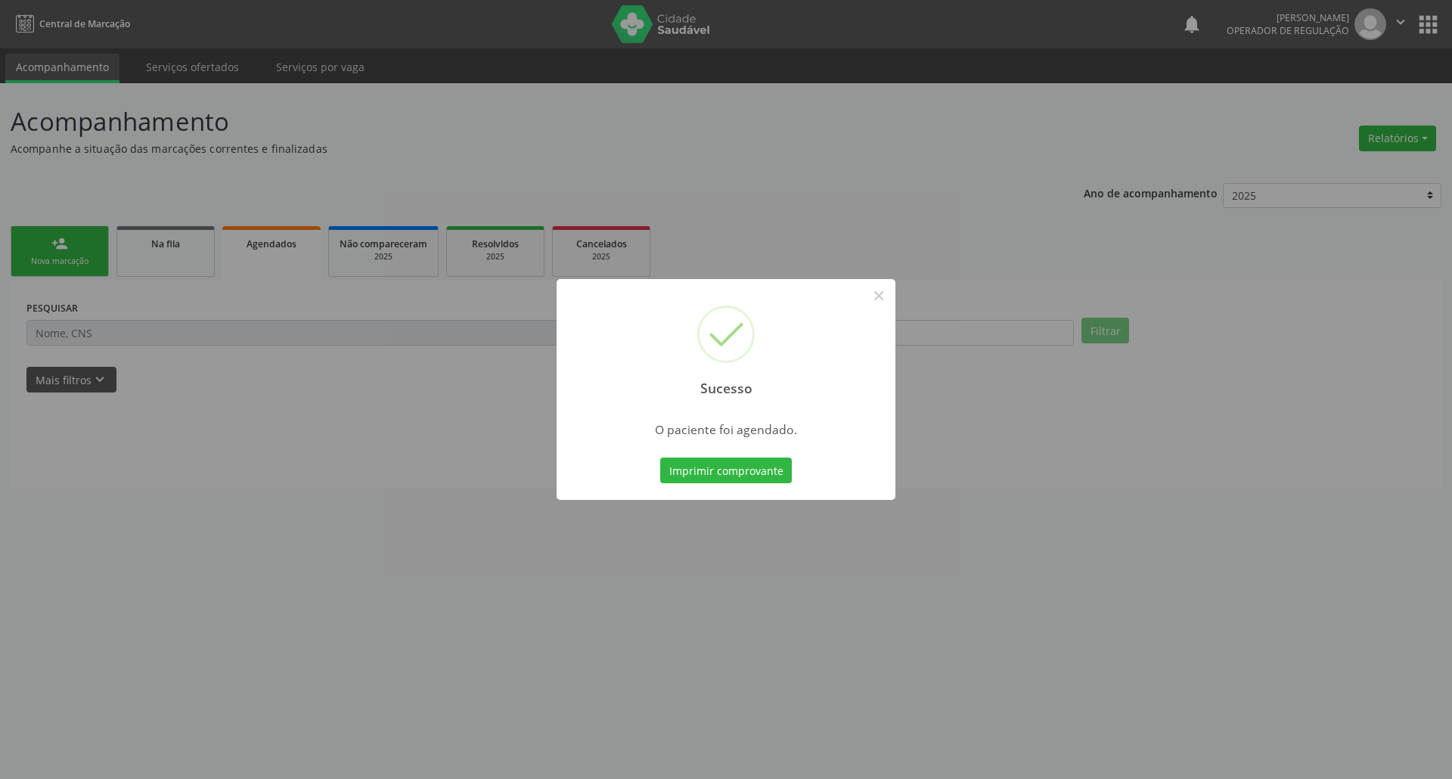
click at [660, 458] on button "Imprimir comprovante" at bounding box center [726, 471] width 132 height 26
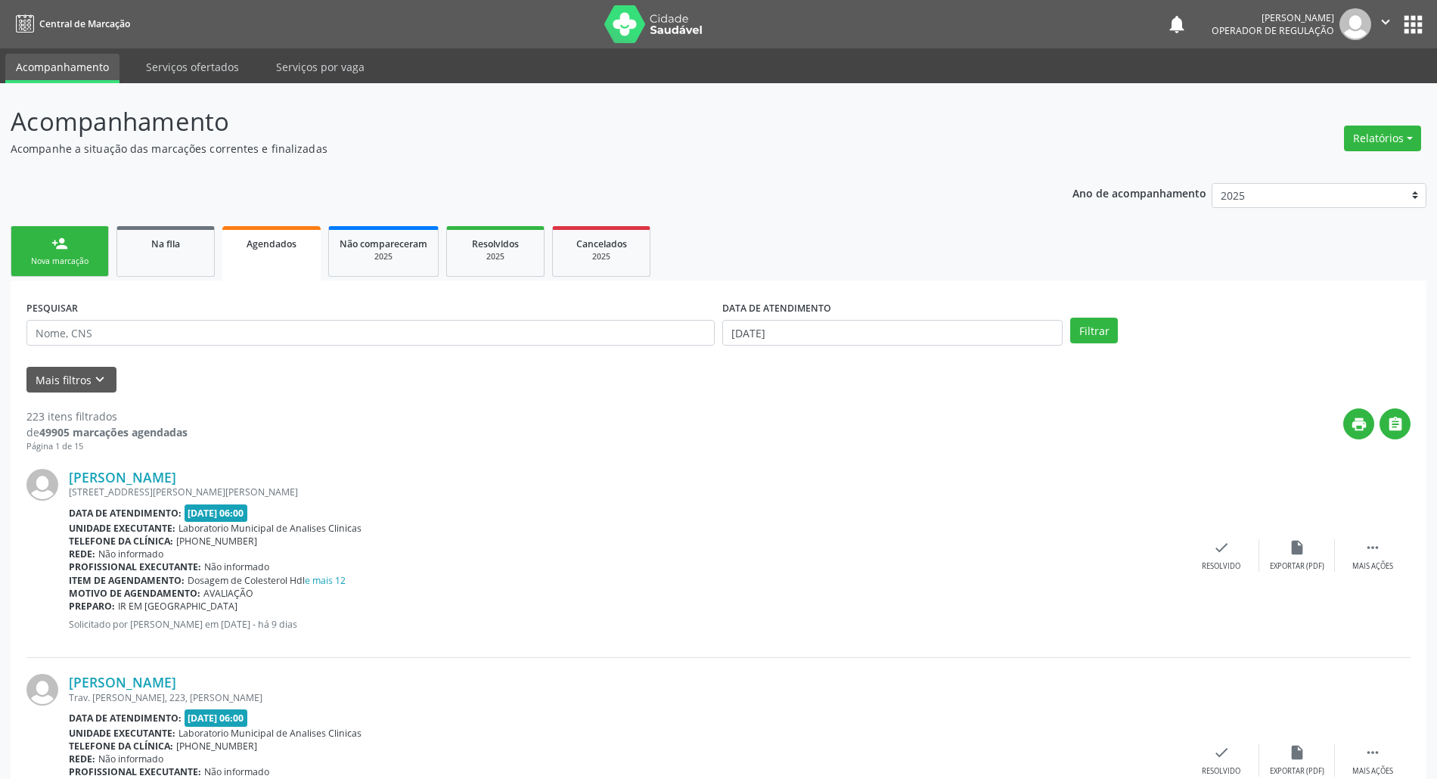
click at [47, 260] on div "Nova marcação" at bounding box center [60, 261] width 76 height 11
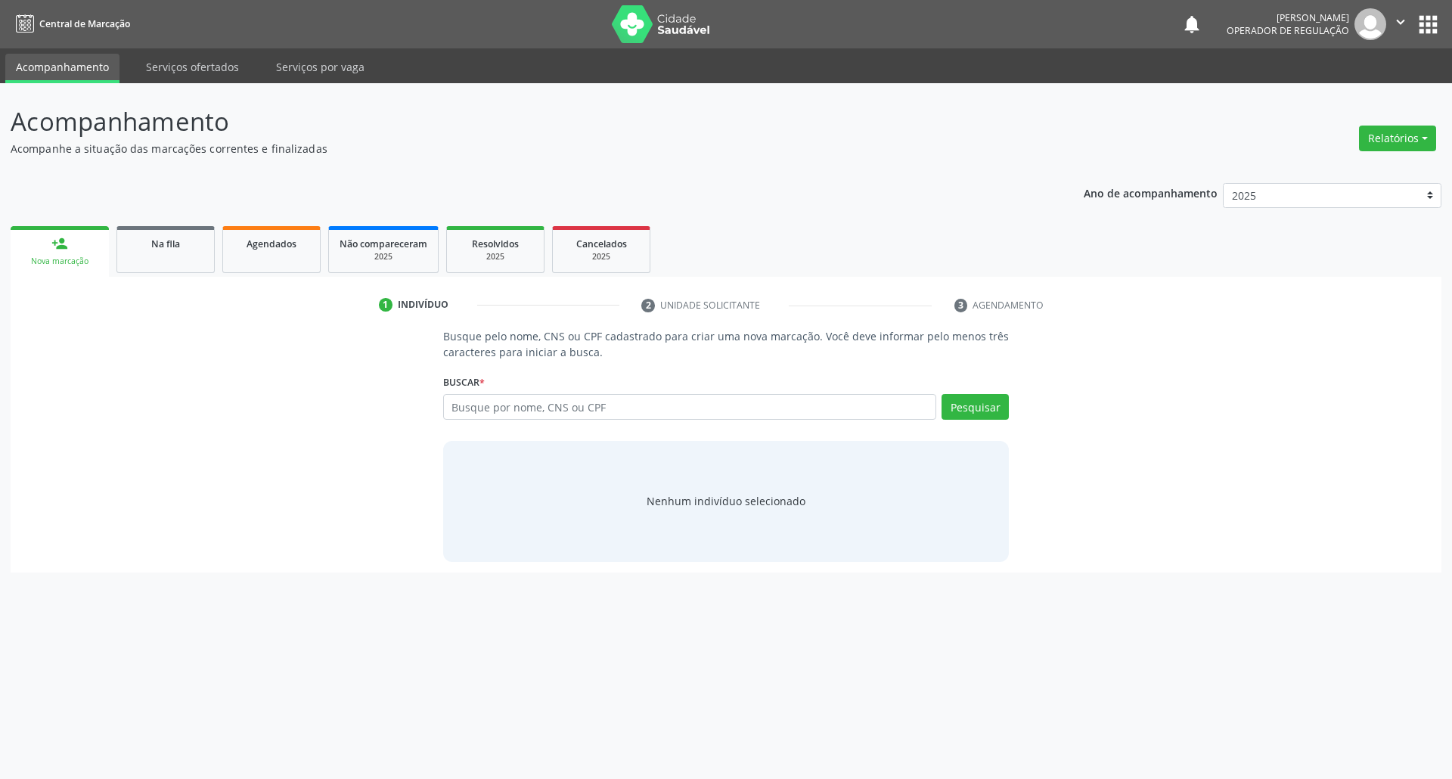
click at [79, 346] on div "Busque pelo nome, CNS ou CPF cadastrado para criar uma nova marcação. Você deve…" at bounding box center [726, 444] width 1410 height 233
click at [654, 398] on input "text" at bounding box center [690, 407] width 494 height 26
type input "704003316648566"
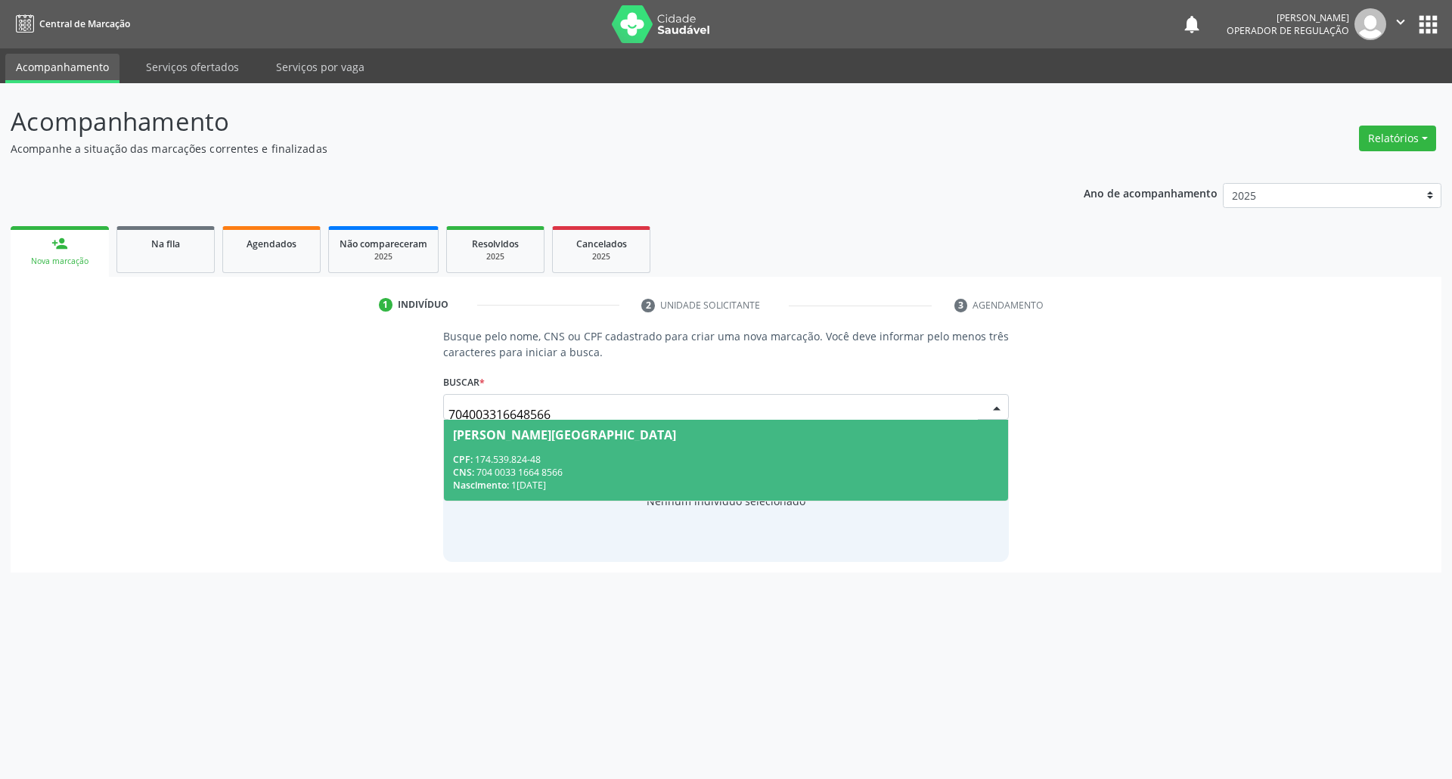
click at [467, 461] on span "CPF:" at bounding box center [463, 459] width 20 height 13
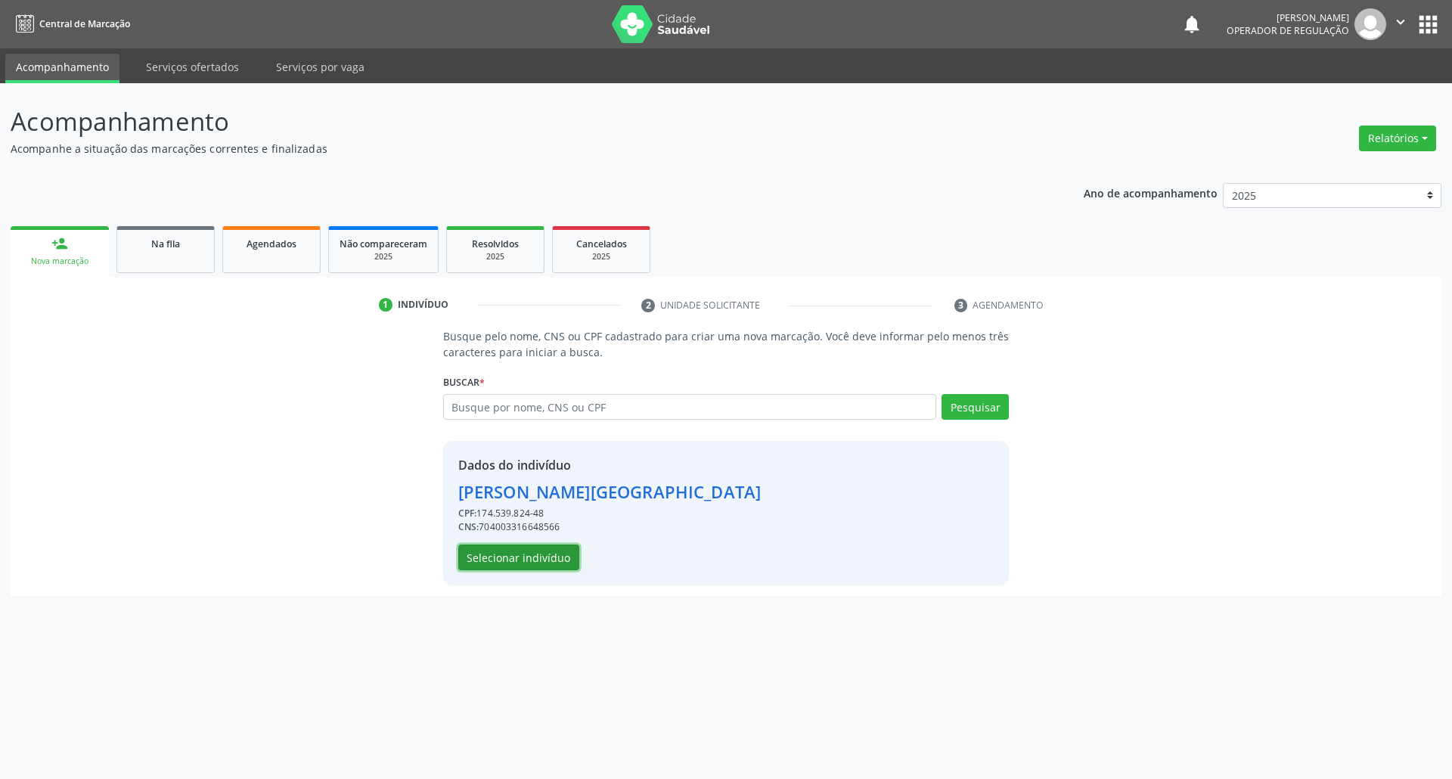
click at [499, 560] on button "Selecionar indivíduo" at bounding box center [518, 558] width 121 height 26
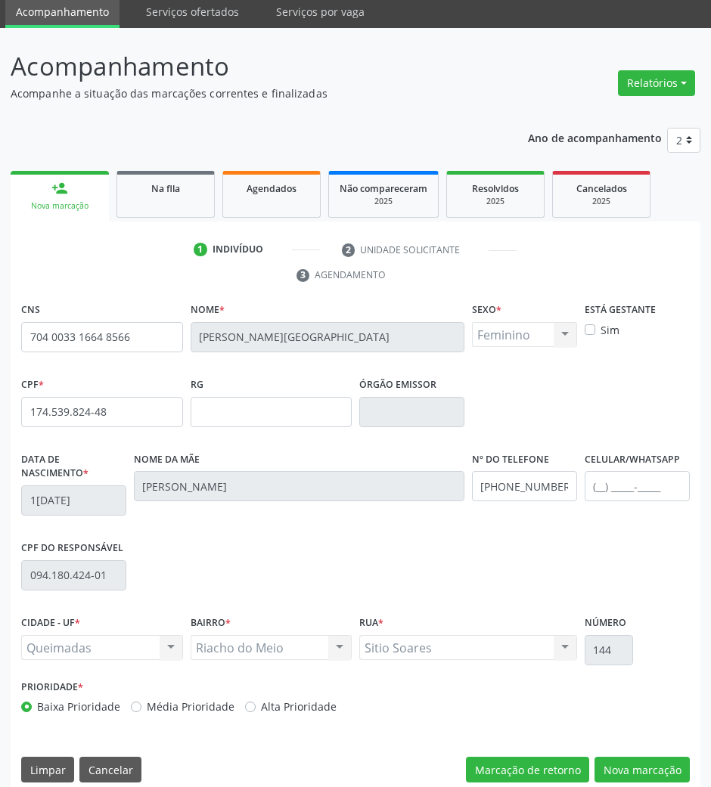
scroll to position [73, 0]
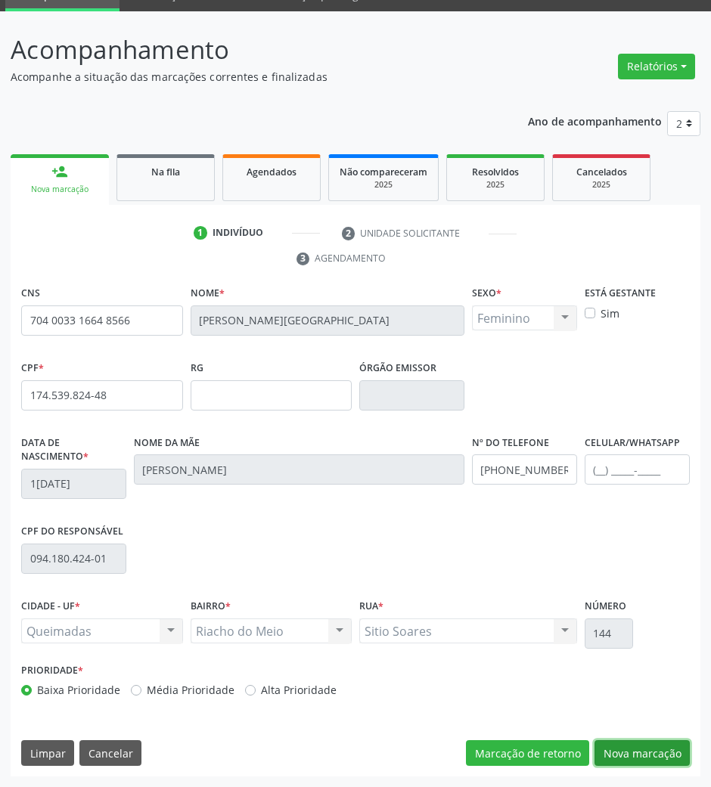
click at [617, 753] on button "Nova marcação" at bounding box center [641, 753] width 95 height 26
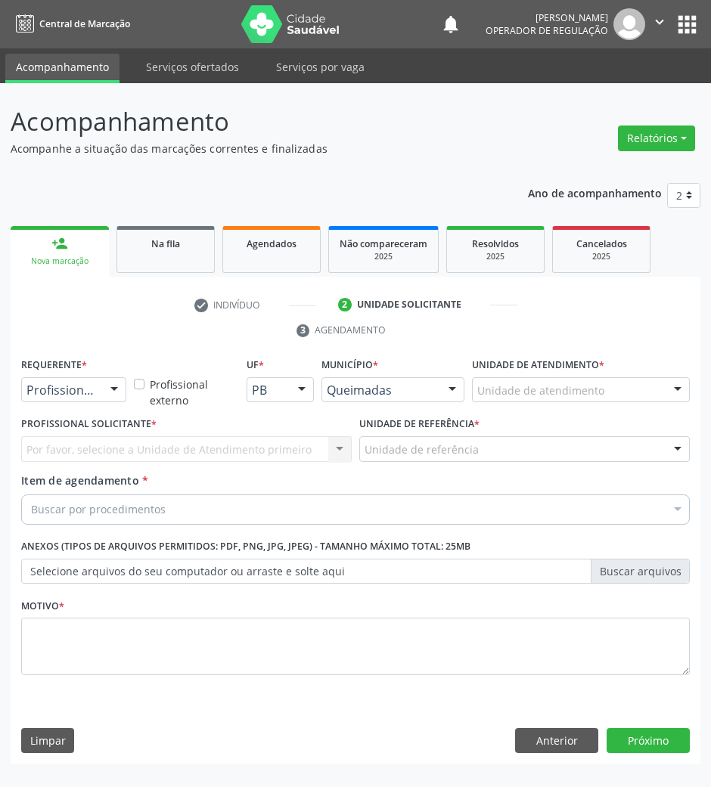
scroll to position [0, 0]
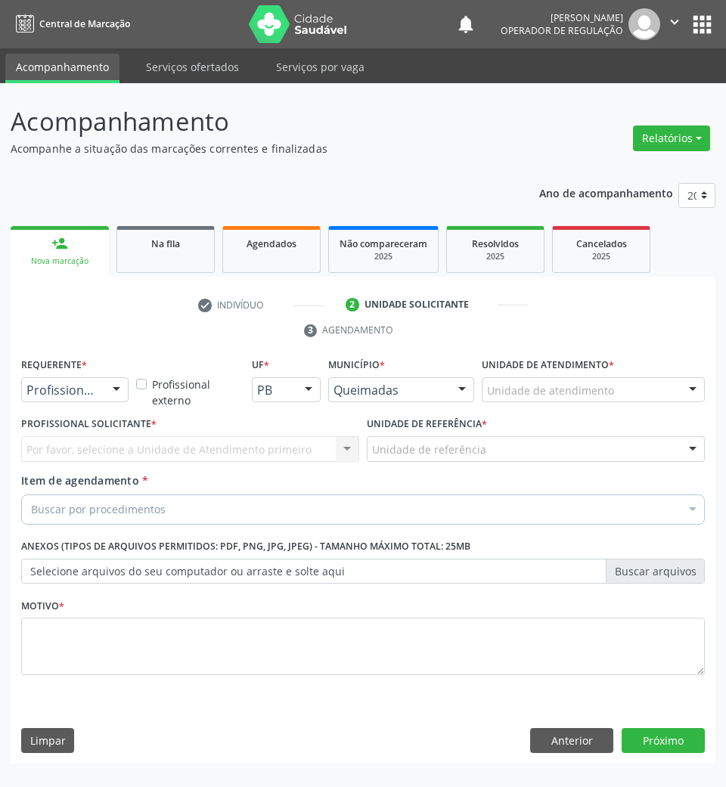
click at [104, 381] on div "Profissional de Saúde Profissional de Saúde Paciente Nenhum resultado encontrad…" at bounding box center [74, 390] width 107 height 26
click at [88, 449] on span "Paciente" at bounding box center [95, 448] width 147 height 30
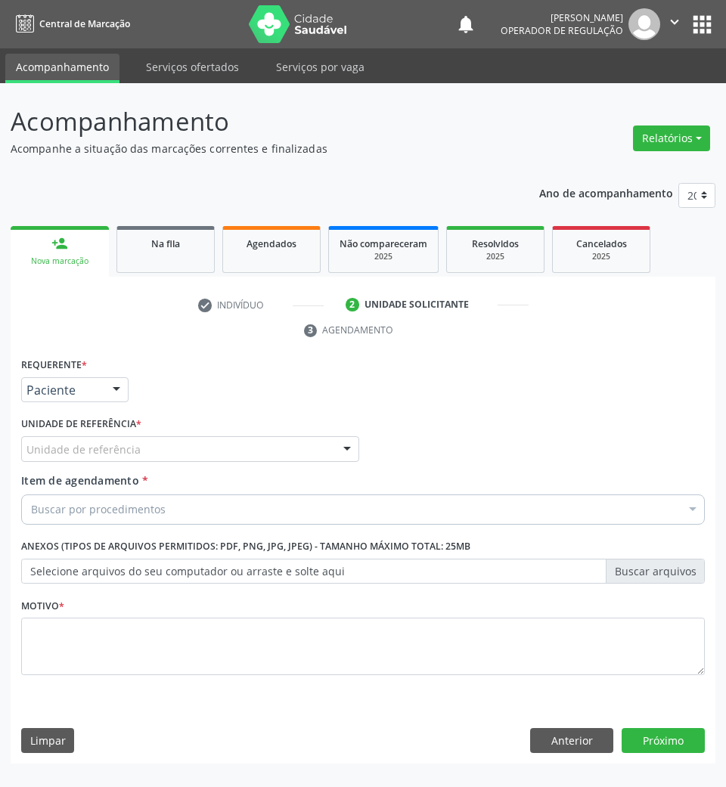
click at [110, 439] on div "Unidade de referência" at bounding box center [190, 449] width 338 height 26
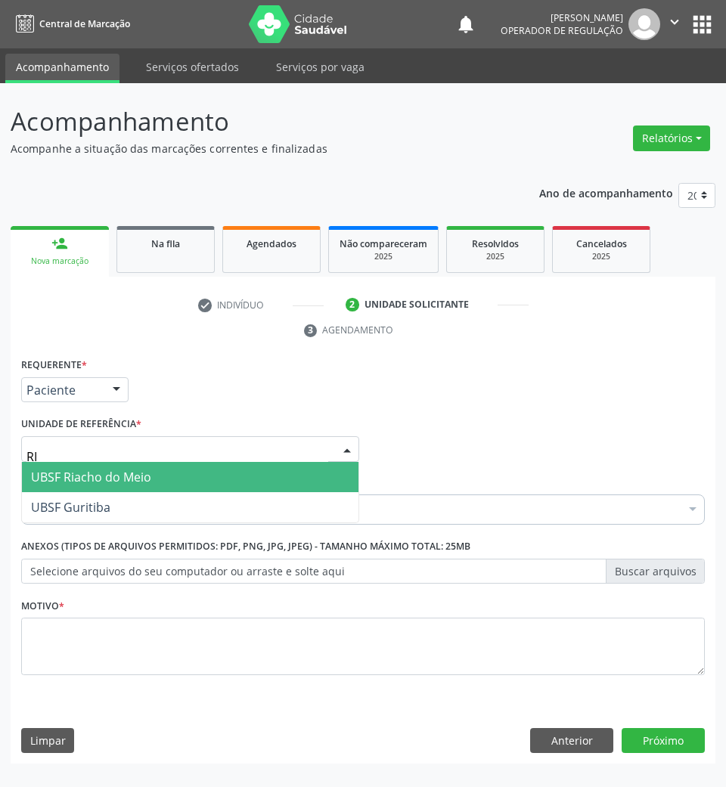
type input "RIA"
click at [120, 475] on span "UBSF Riacho do Meio" at bounding box center [91, 477] width 120 height 17
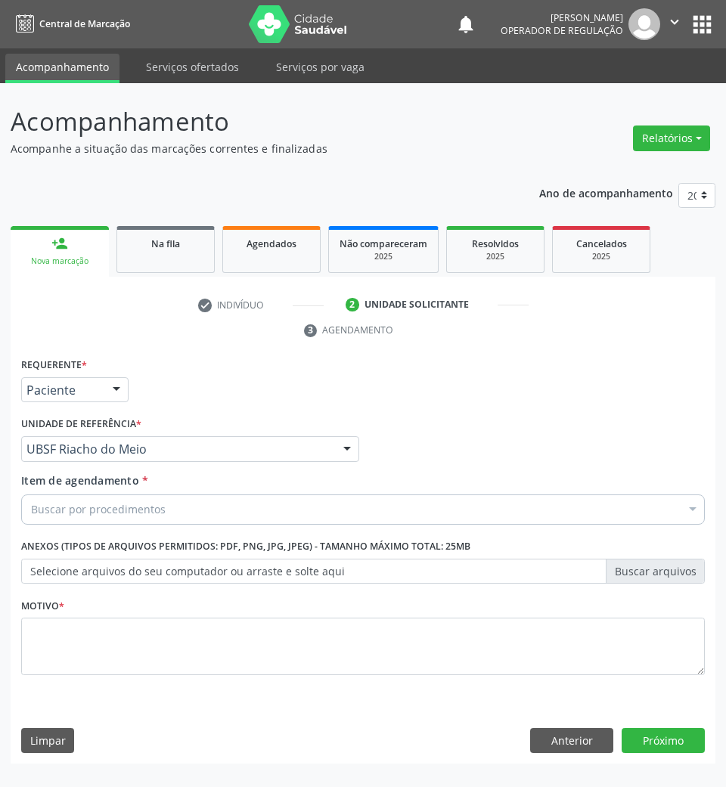
click at [132, 496] on div "Buscar por procedimentos" at bounding box center [363, 510] width 684 height 30
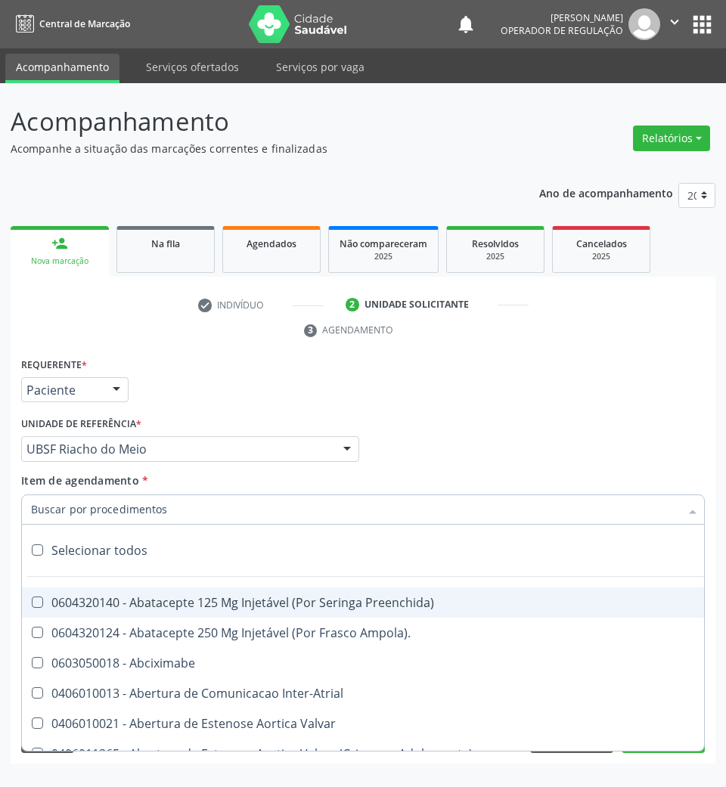
click at [136, 507] on input "Item de agendamento *" at bounding box center [355, 510] width 649 height 30
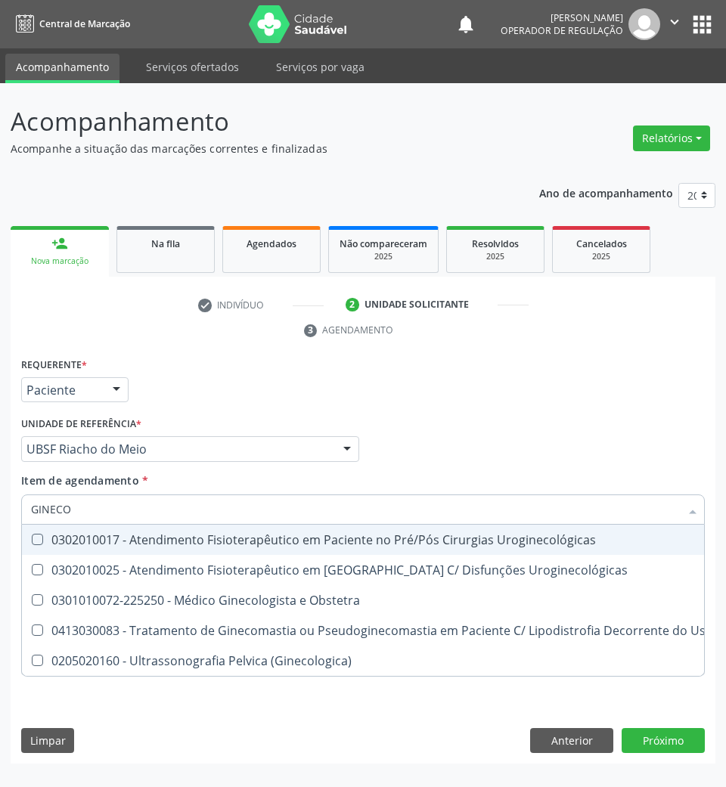
type input "GINECOL"
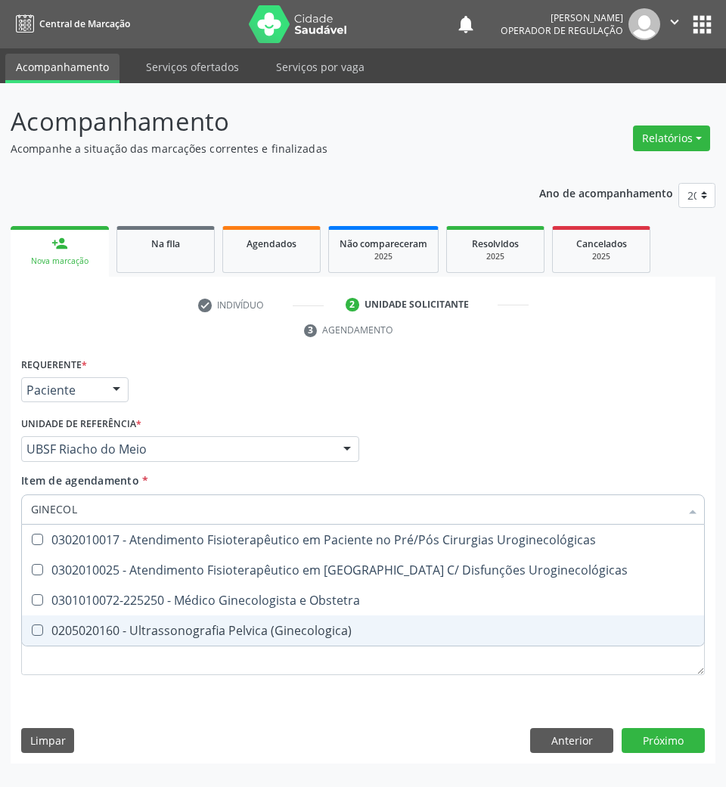
click at [143, 646] on span "0205020160 - Ultrassonografia Pelvica (Ginecologica)" at bounding box center [363, 631] width 682 height 30
checkbox \(Ginecologica\) "true"
click at [123, 723] on div "Requerente * Paciente Profissional de Saúde Paciente Nenhum resultado encontrad…" at bounding box center [363, 559] width 705 height 411
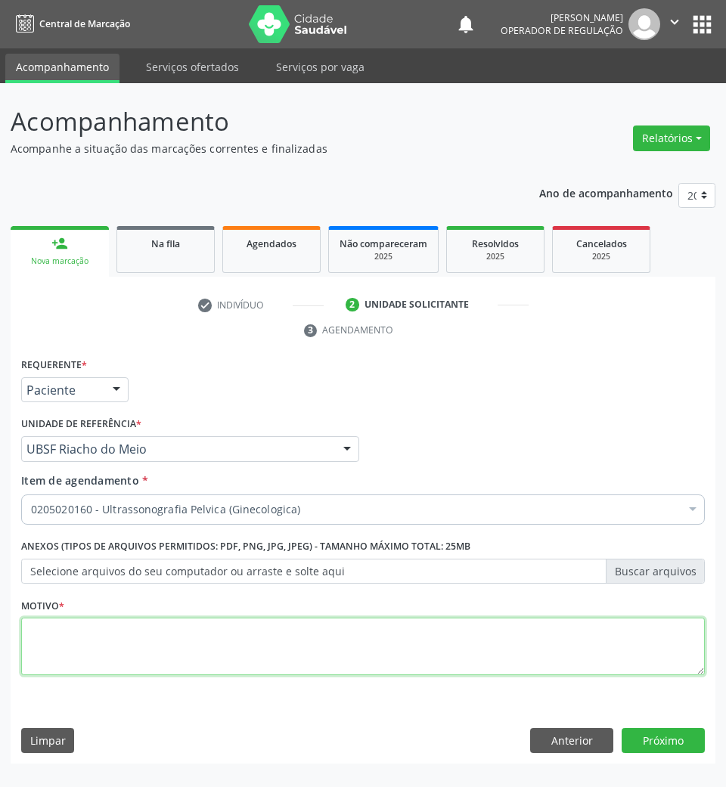
click at [158, 652] on textarea at bounding box center [363, 646] width 684 height 57
type textarea "DISMENORREIA"
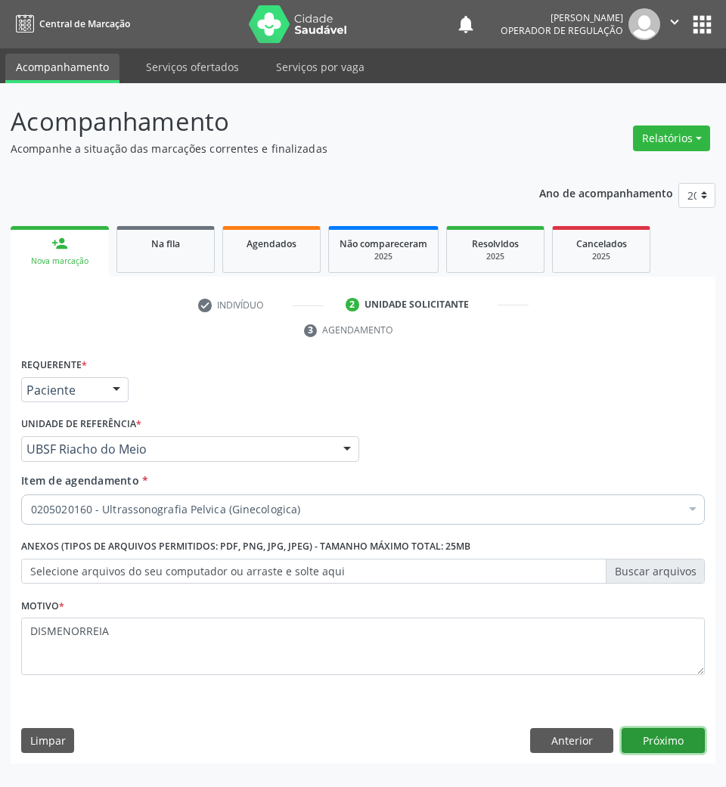
click at [661, 736] on button "Próximo" at bounding box center [663, 741] width 83 height 26
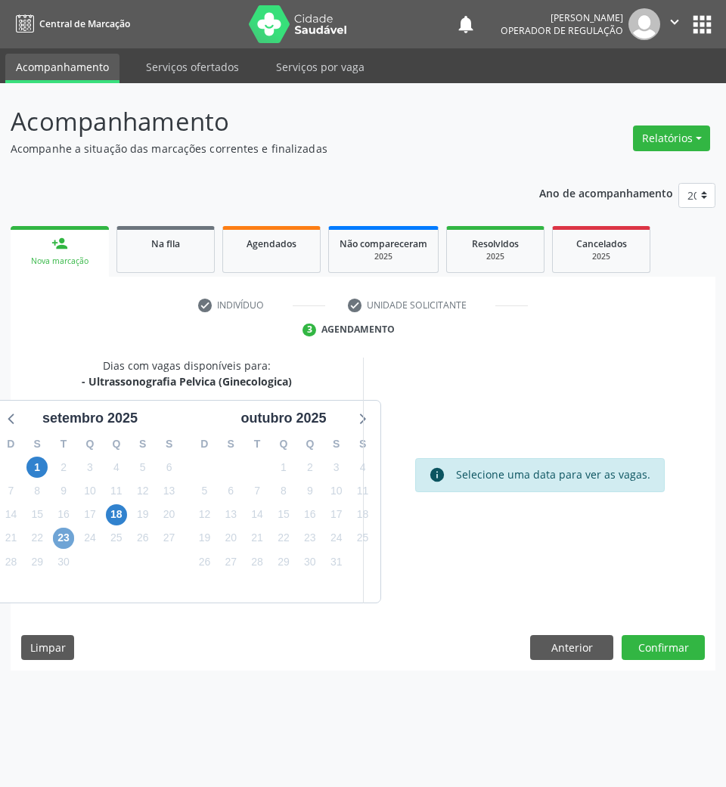
click at [73, 539] on span "23" at bounding box center [63, 538] width 21 height 21
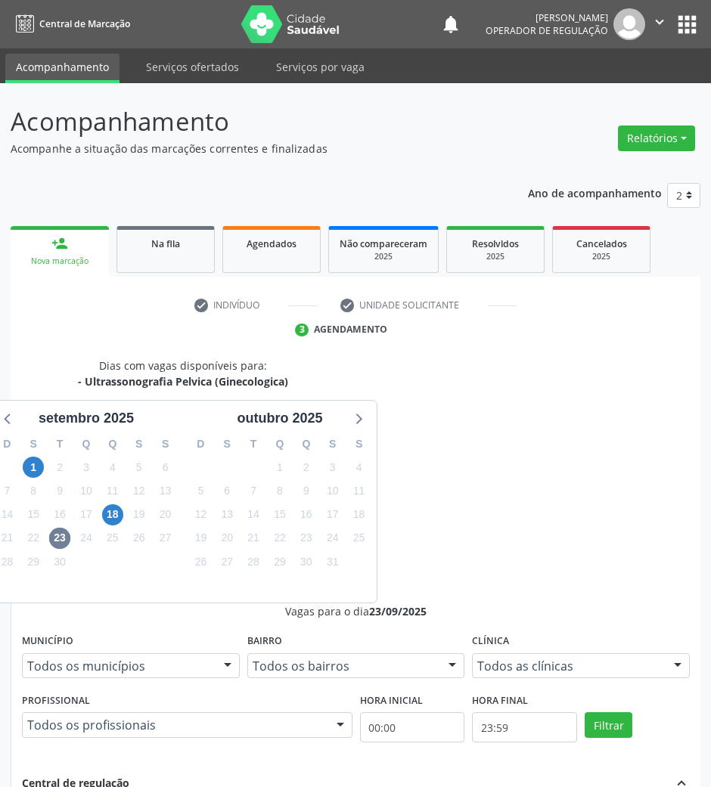
drag, startPoint x: 473, startPoint y: 642, endPoint x: 247, endPoint y: 615, distance: 227.8
radio input "true"
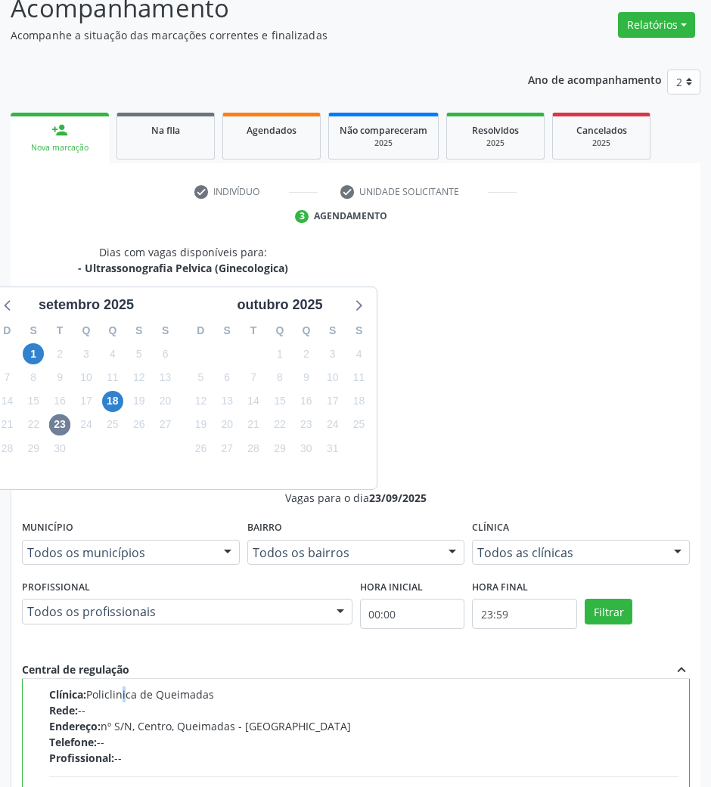
scroll to position [149, 0]
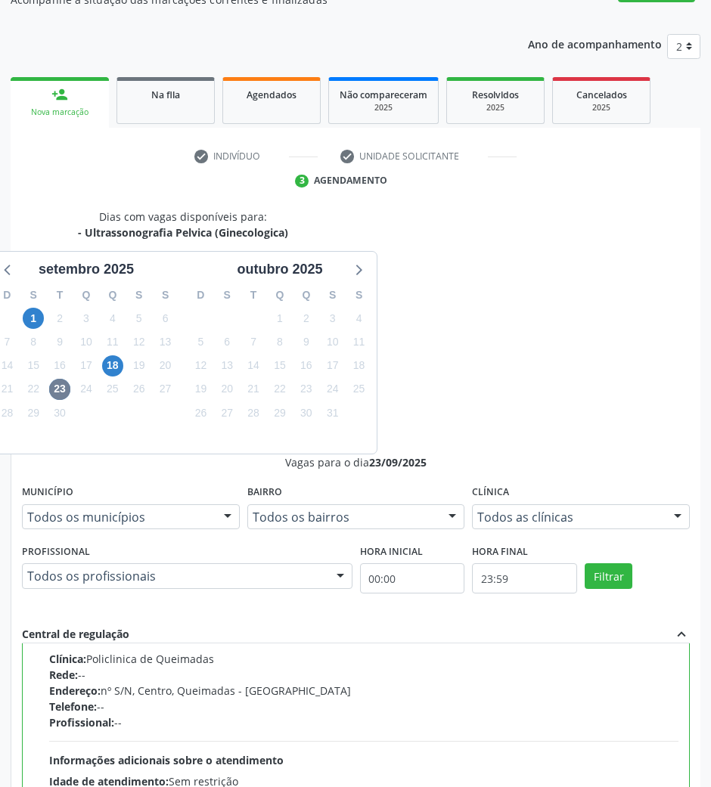
click at [663, 733] on div "Dias com vagas disponíveis para: - Ultrassonografia Pelvica (Ginecologica) sete…" at bounding box center [356, 611] width 690 height 805
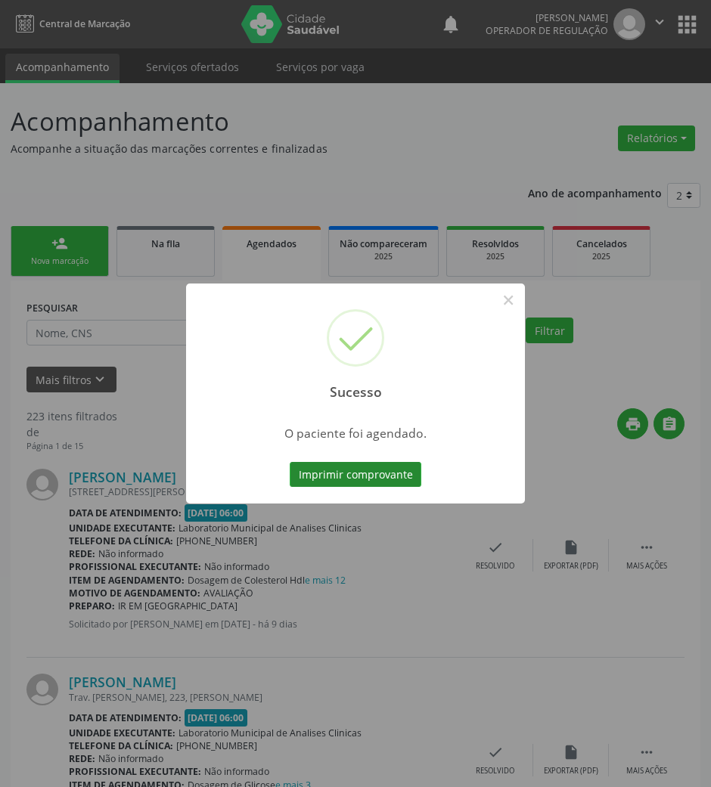
click at [399, 486] on button "Imprimir comprovante" at bounding box center [356, 475] width 132 height 26
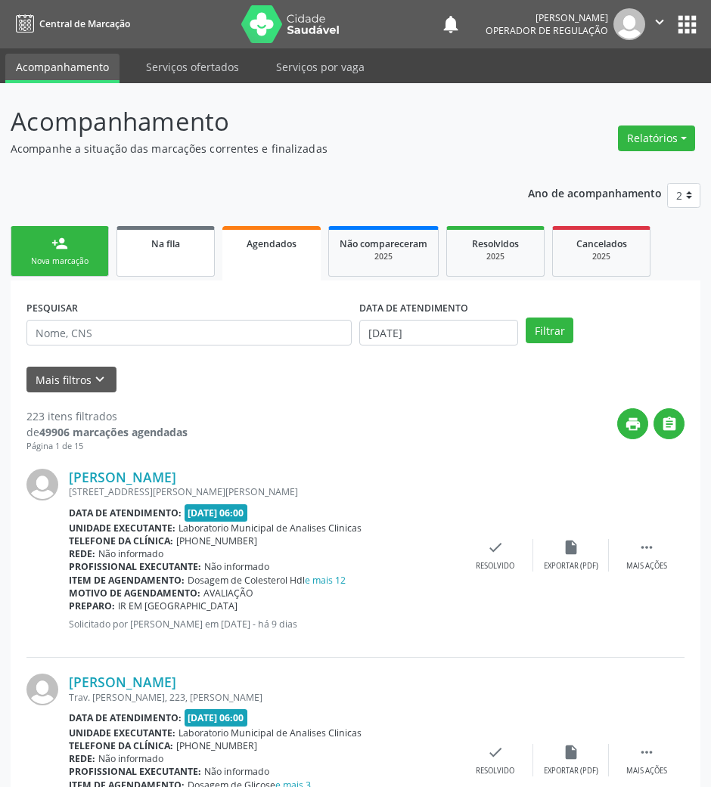
click at [161, 266] on link "Na fila" at bounding box center [165, 251] width 98 height 51
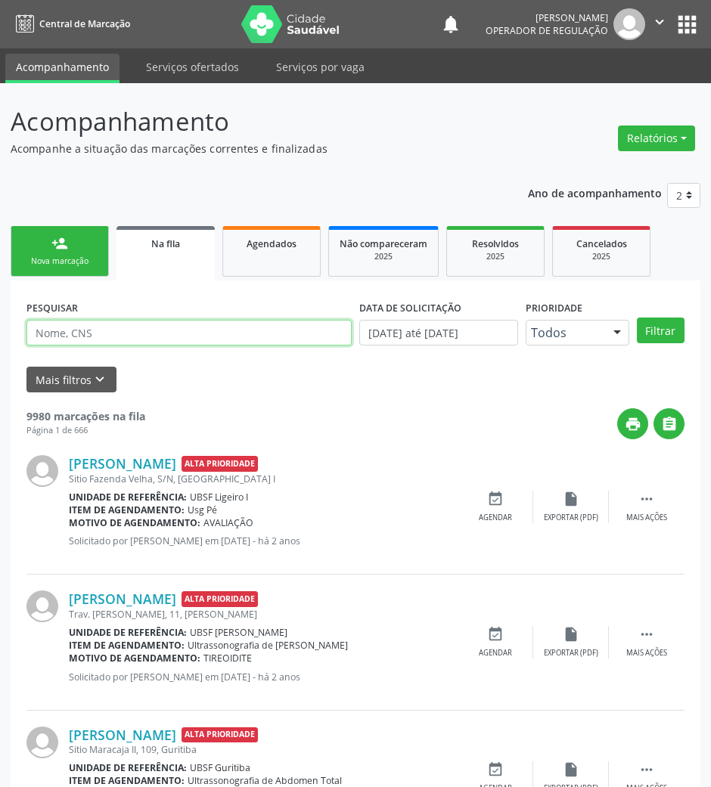
drag, startPoint x: 161, startPoint y: 266, endPoint x: 156, endPoint y: 328, distance: 62.2
click at [156, 328] on input "text" at bounding box center [188, 333] width 325 height 26
click at [156, 327] on input "text" at bounding box center [188, 333] width 325 height 26
type input "705509445194110"
click at [637, 318] on button "Filtrar" at bounding box center [661, 331] width 48 height 26
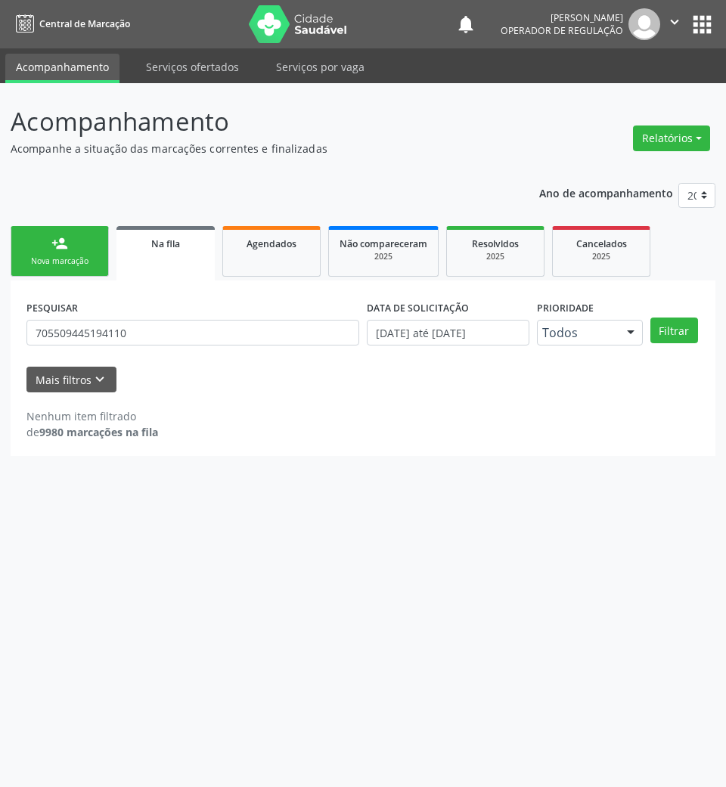
click at [100, 282] on div "PESQUISAR 705509445194110 DATA DE SOLICITAÇÃO 01/01/2021 até 17/09/2025 Priorid…" at bounding box center [363, 368] width 705 height 175
click at [98, 281] on div "PESQUISAR 705509445194110 DATA DE SOLICITAÇÃO 01/01/2021 até 17/09/2025 Priorid…" at bounding box center [363, 368] width 705 height 175
click at [82, 257] on div "Nova marcação" at bounding box center [60, 261] width 76 height 11
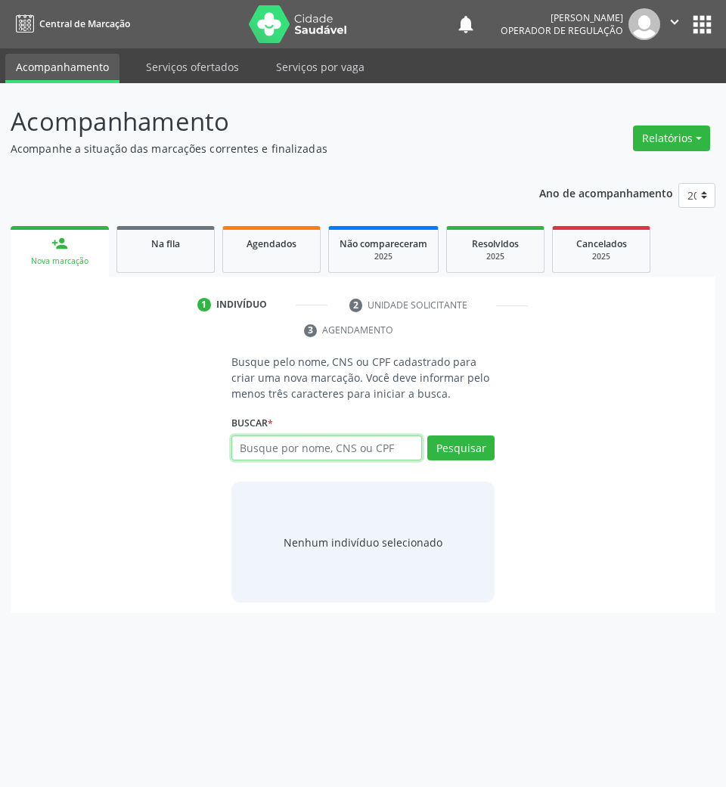
click at [312, 449] on input "text" at bounding box center [326, 449] width 191 height 26
type input "706003348595847"
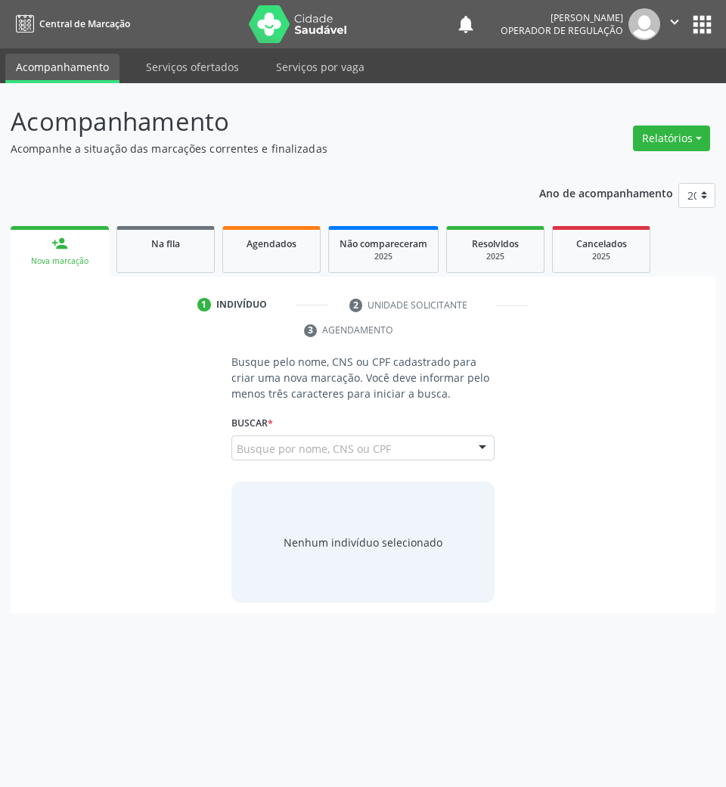
click at [0, 0] on span "Maria José Santos Ferreira CPF: 074.924.934-01 CNS: 706 0033 4859 5847 Nascimen…" at bounding box center [0, 0] width 0 height 0
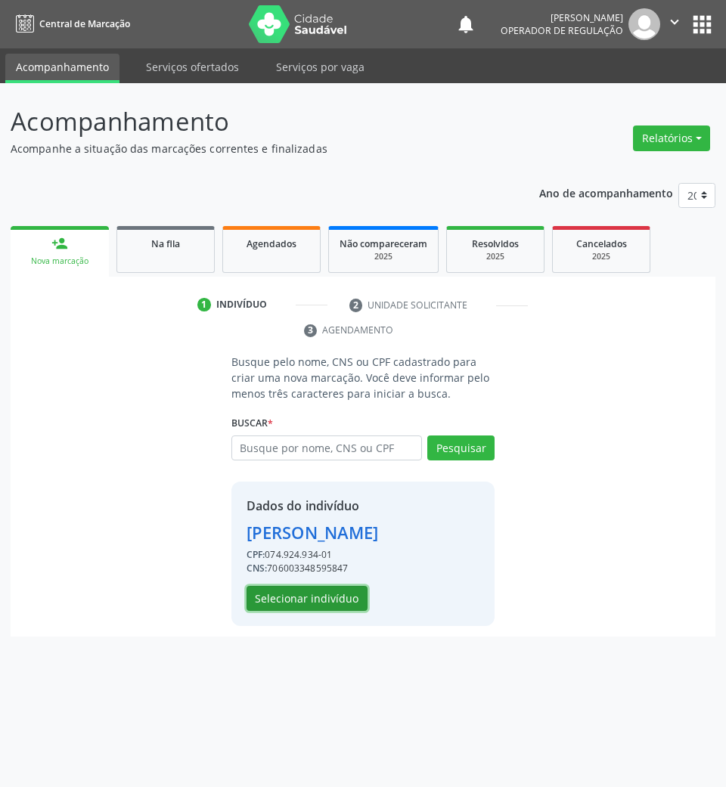
click at [337, 599] on button "Selecionar indivíduo" at bounding box center [307, 599] width 121 height 26
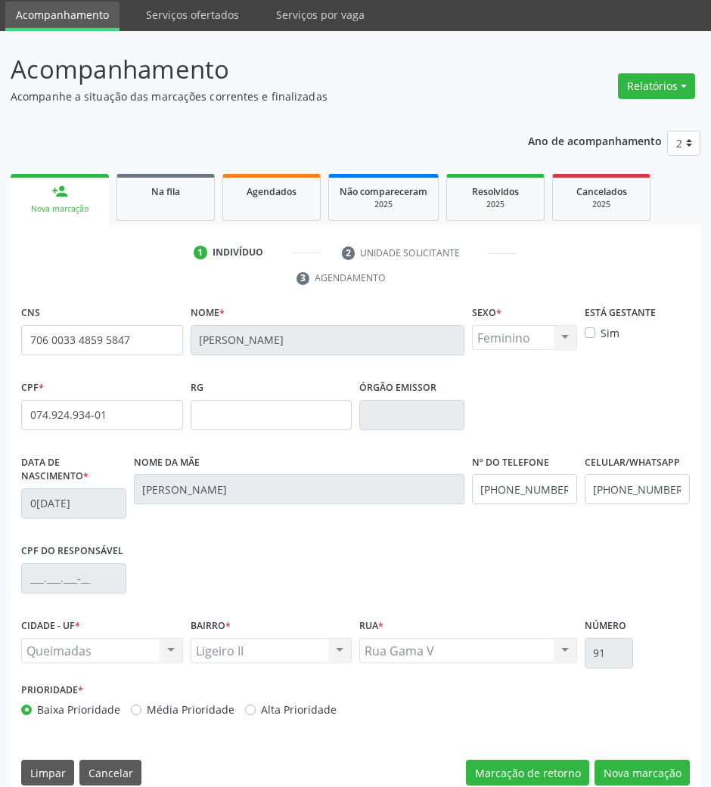
scroll to position [73, 0]
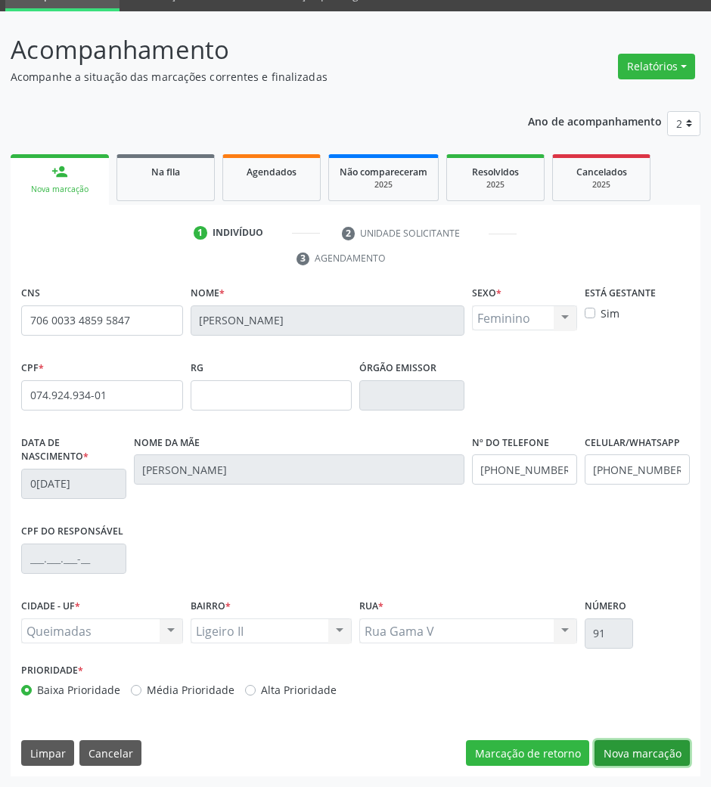
click at [652, 756] on button "Nova marcação" at bounding box center [641, 753] width 95 height 26
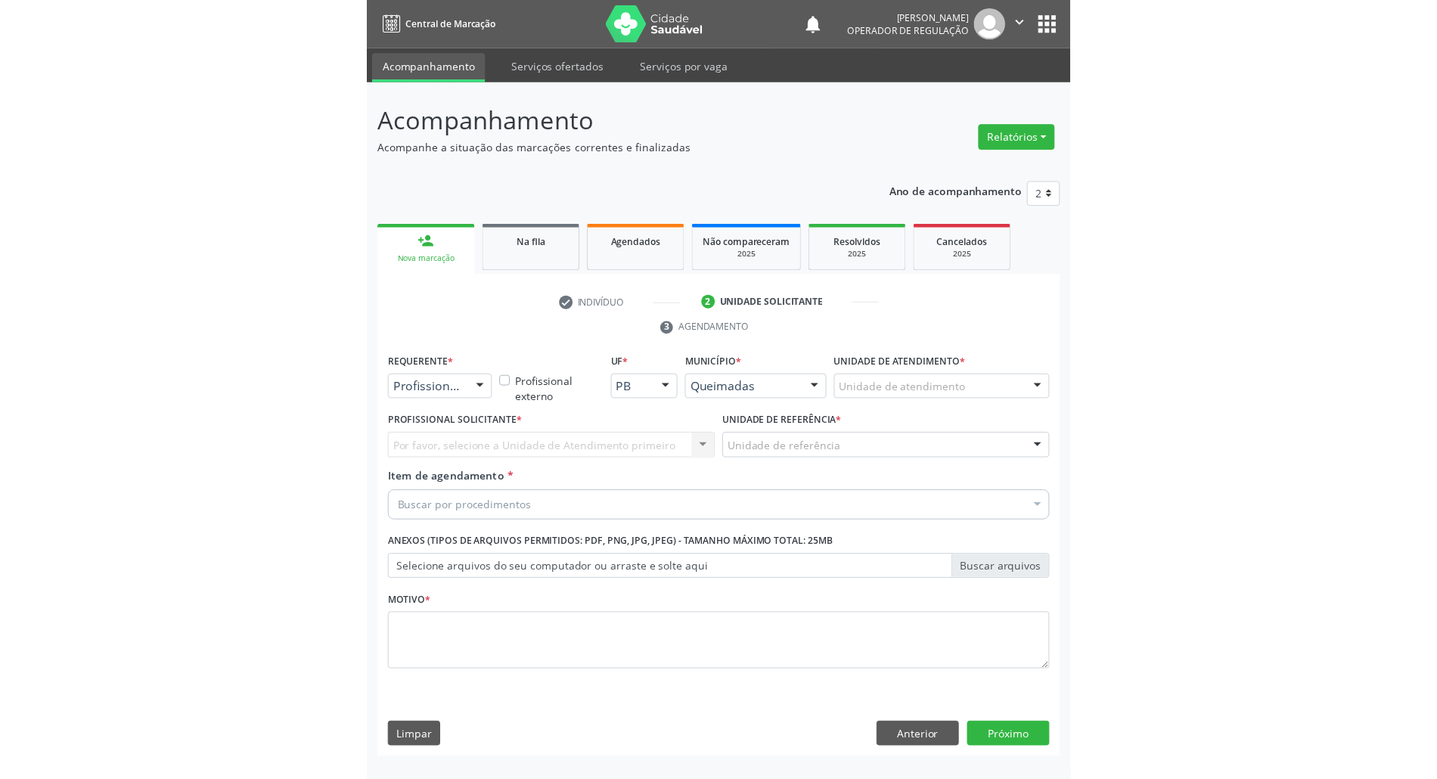
scroll to position [0, 0]
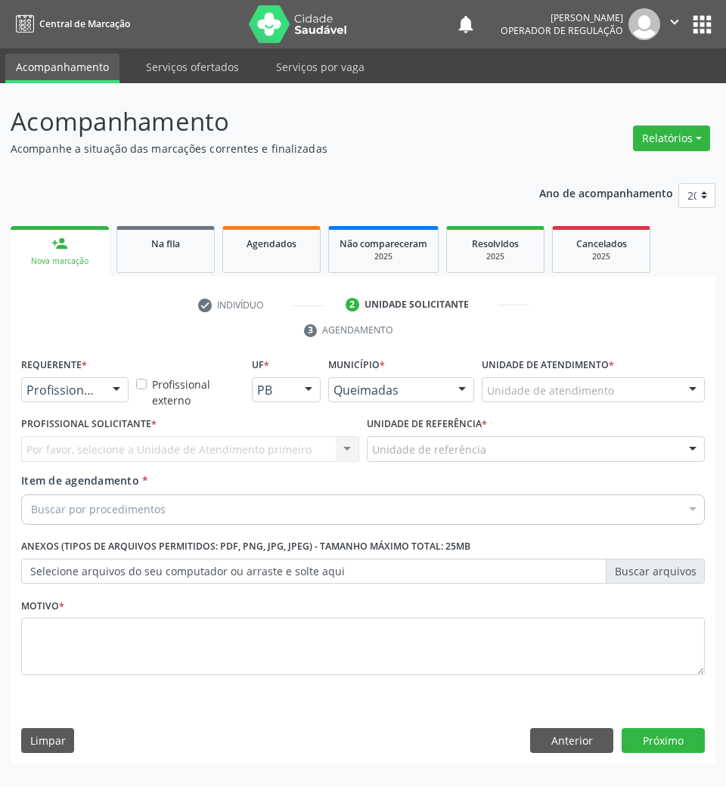
drag, startPoint x: 122, startPoint y: 382, endPoint x: 116, endPoint y: 415, distance: 33.8
click at [122, 383] on div at bounding box center [116, 391] width 23 height 26
click at [95, 440] on span "Paciente" at bounding box center [95, 448] width 147 height 30
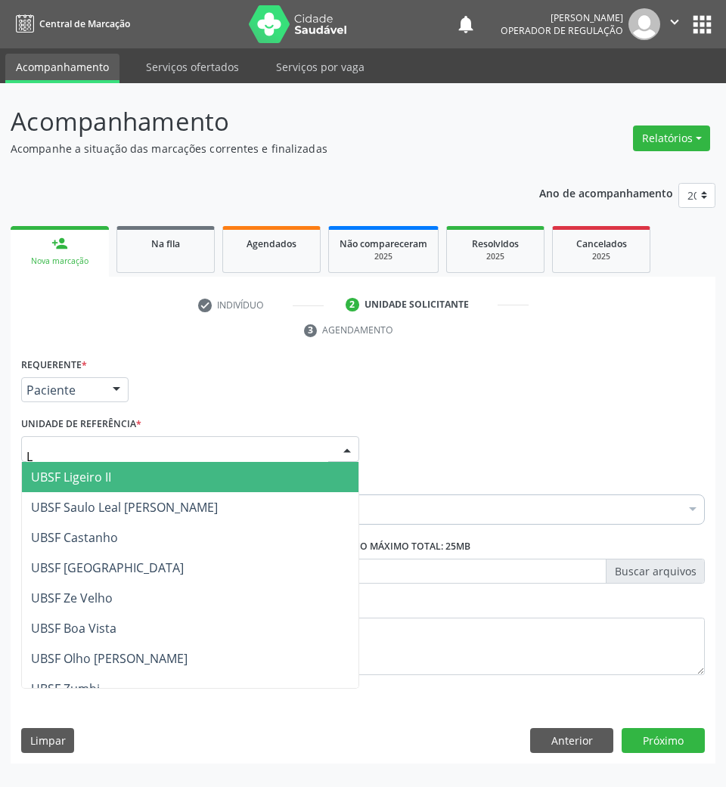
type input "LI"
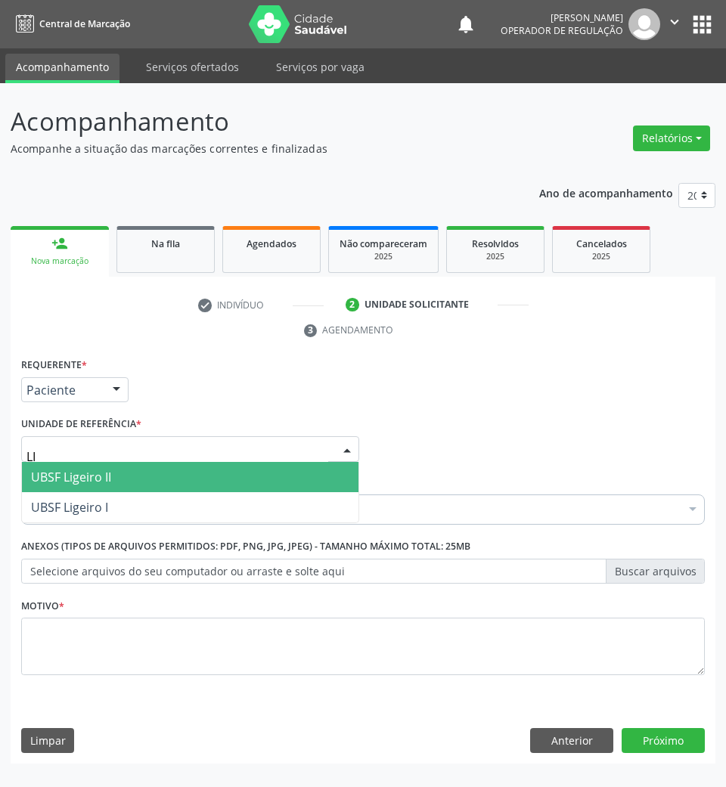
click at [133, 466] on span "UBSF Ligeiro II" at bounding box center [190, 477] width 337 height 30
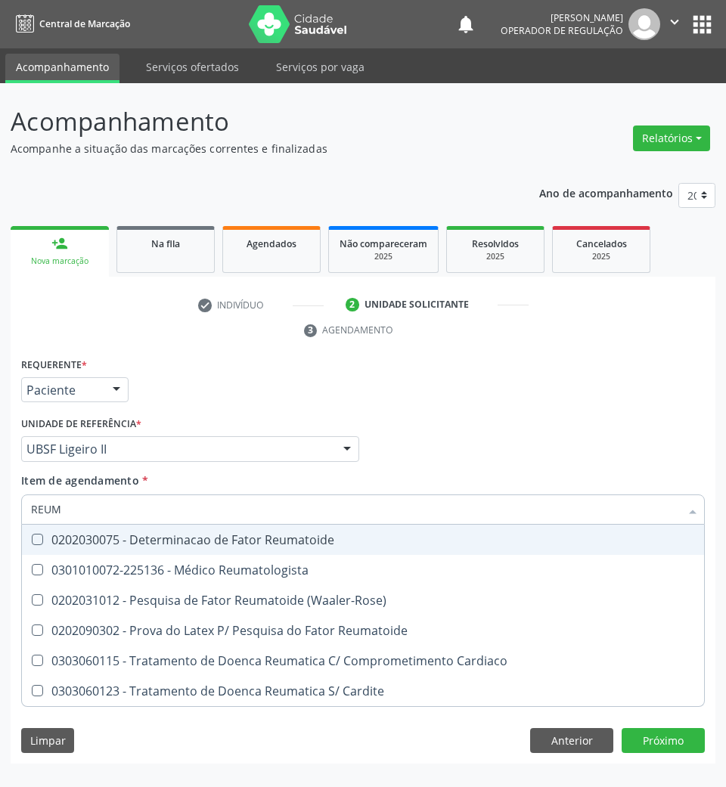
type input "REUMA"
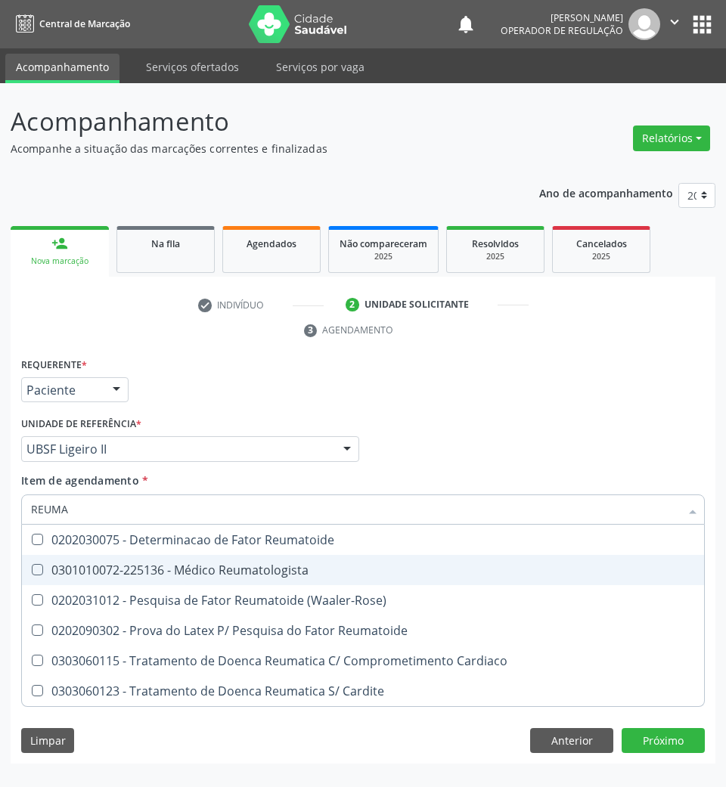
click at [145, 557] on span "0301010072-225136 - Médico Reumatologista" at bounding box center [363, 570] width 682 height 30
checkbox Reumatologista "true"
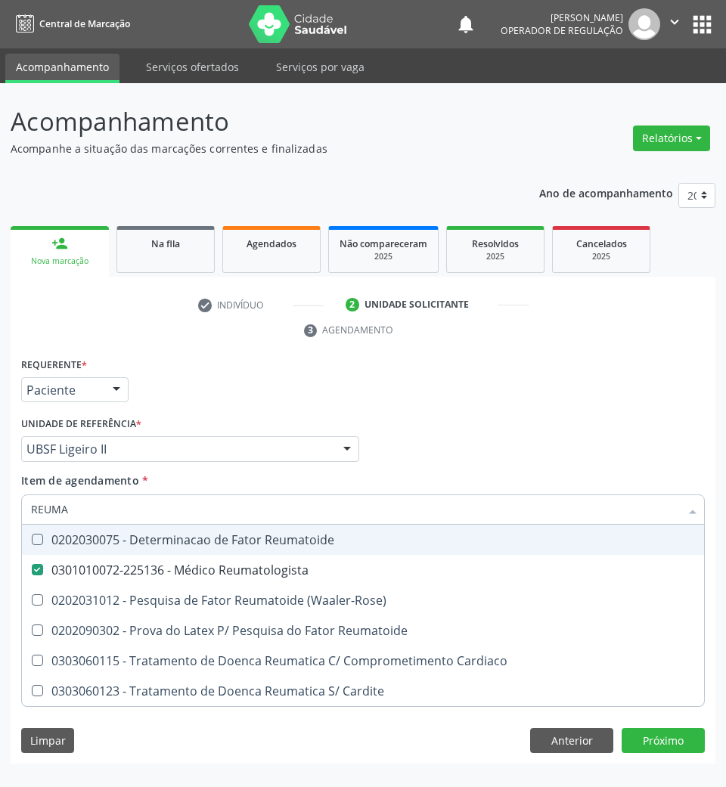
click at [369, 445] on div "Profissional Solicitante Por favor, selecione a Unidade de Atendimento primeiro…" at bounding box center [362, 442] width 691 height 59
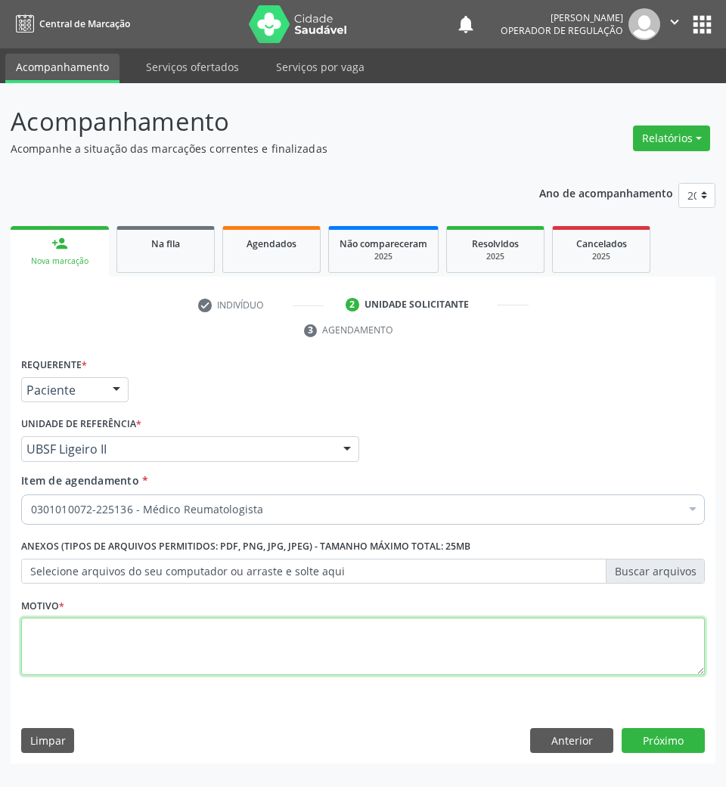
click at [225, 657] on textarea at bounding box center [363, 646] width 684 height 57
paste textarea "RETORNO FILIPE 10/2025"
type textarea "RETORNO FILIPE 10/2025"
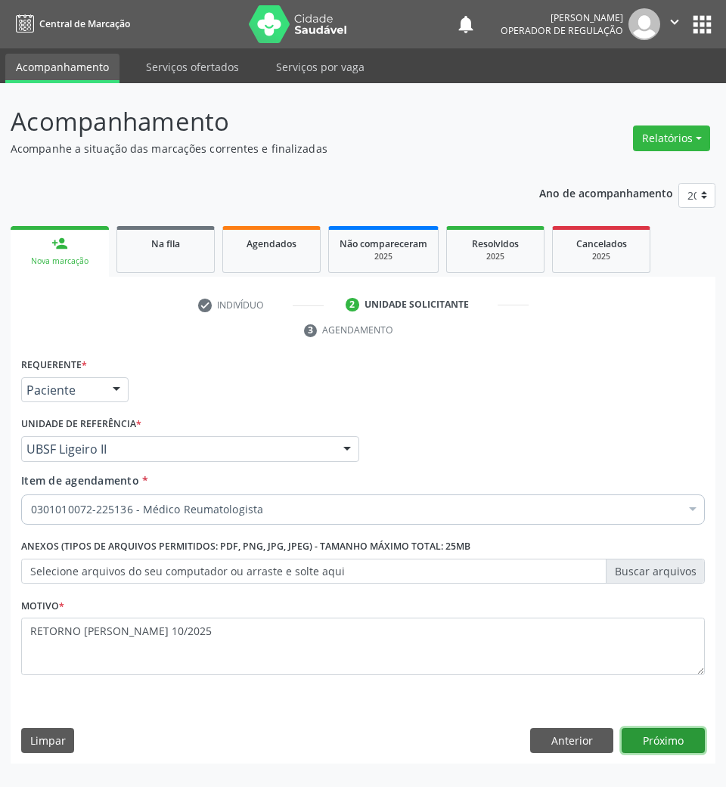
click at [678, 737] on button "Próximo" at bounding box center [663, 741] width 83 height 26
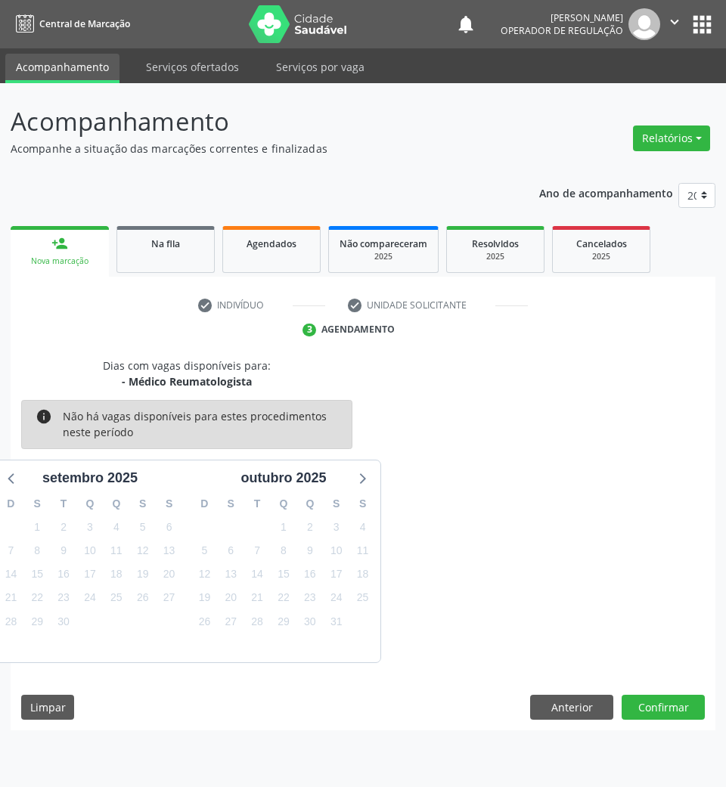
click at [250, 608] on div "21" at bounding box center [257, 597] width 21 height 23
click at [691, 712] on button "Confirmar" at bounding box center [663, 708] width 83 height 26
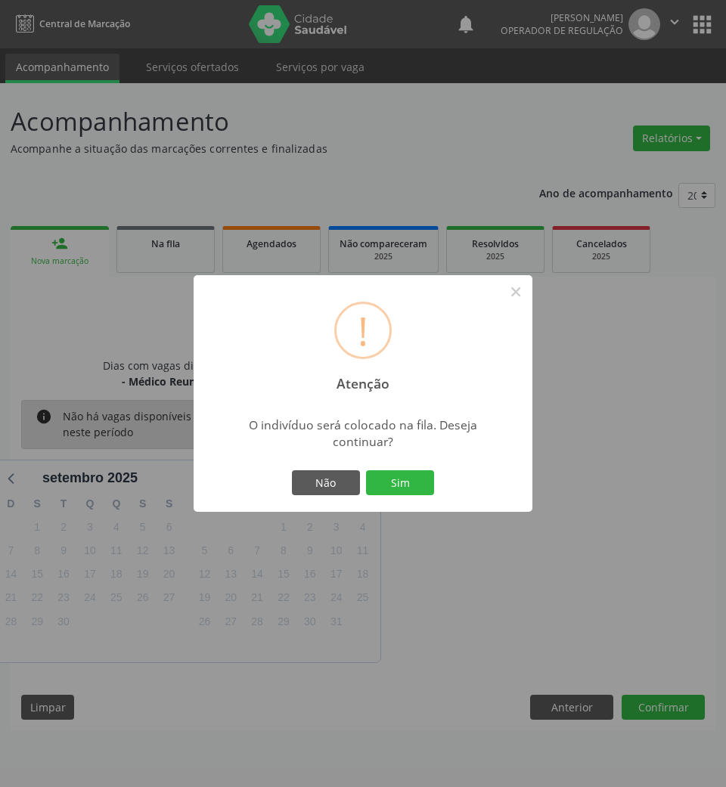
click at [366, 470] on button "Sim" at bounding box center [400, 483] width 68 height 26
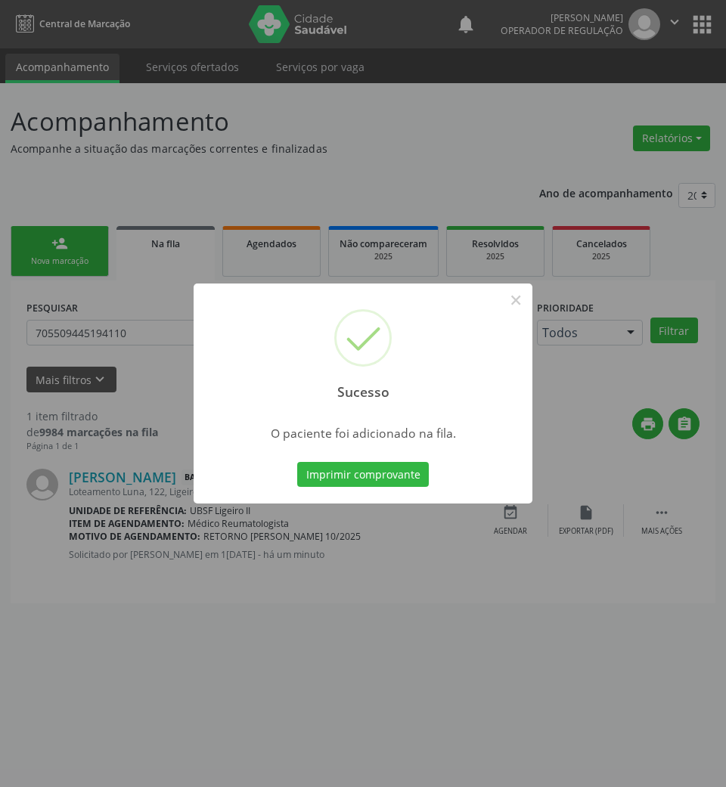
click at [160, 369] on div "Sucesso × O paciente foi adicionado na fila. Imprimir comprovante Cancel" at bounding box center [363, 393] width 726 height 787
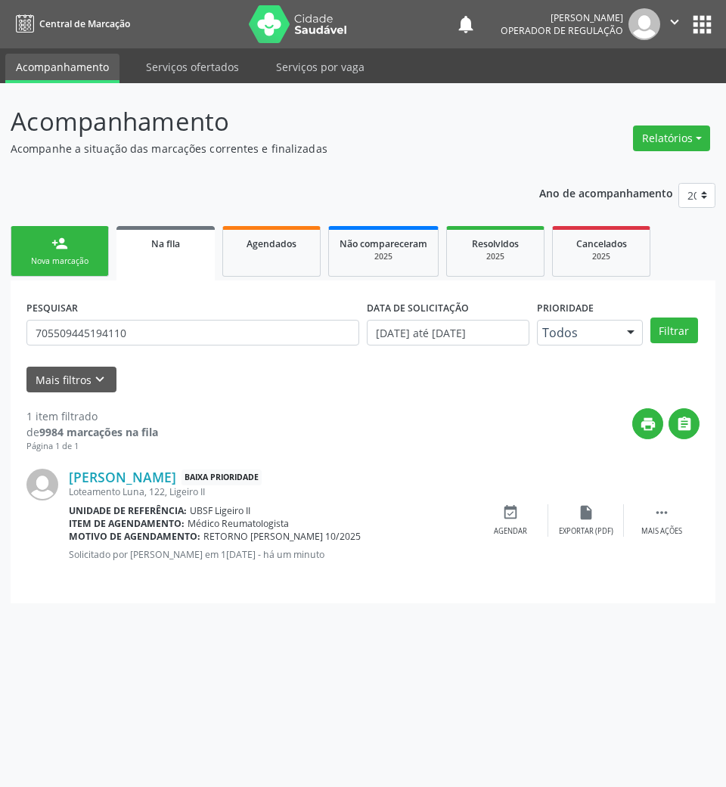
drag, startPoint x: 79, startPoint y: 258, endPoint x: 7, endPoint y: 519, distance: 270.7
click at [77, 259] on div "Nova marcação" at bounding box center [60, 261] width 76 height 11
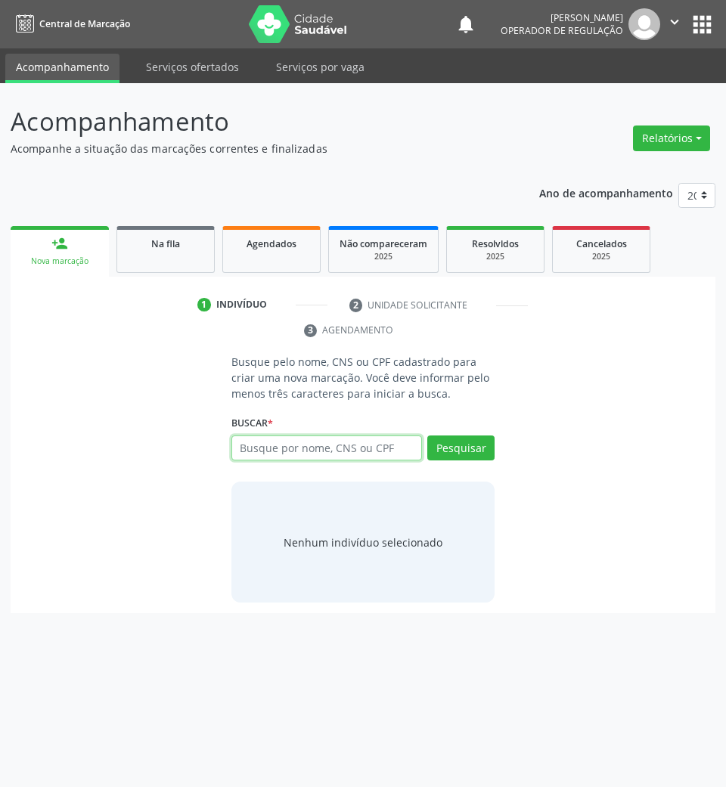
click at [252, 454] on input "text" at bounding box center [326, 449] width 191 height 26
click at [306, 449] on input "text" at bounding box center [326, 449] width 191 height 26
type input "708006315273122"
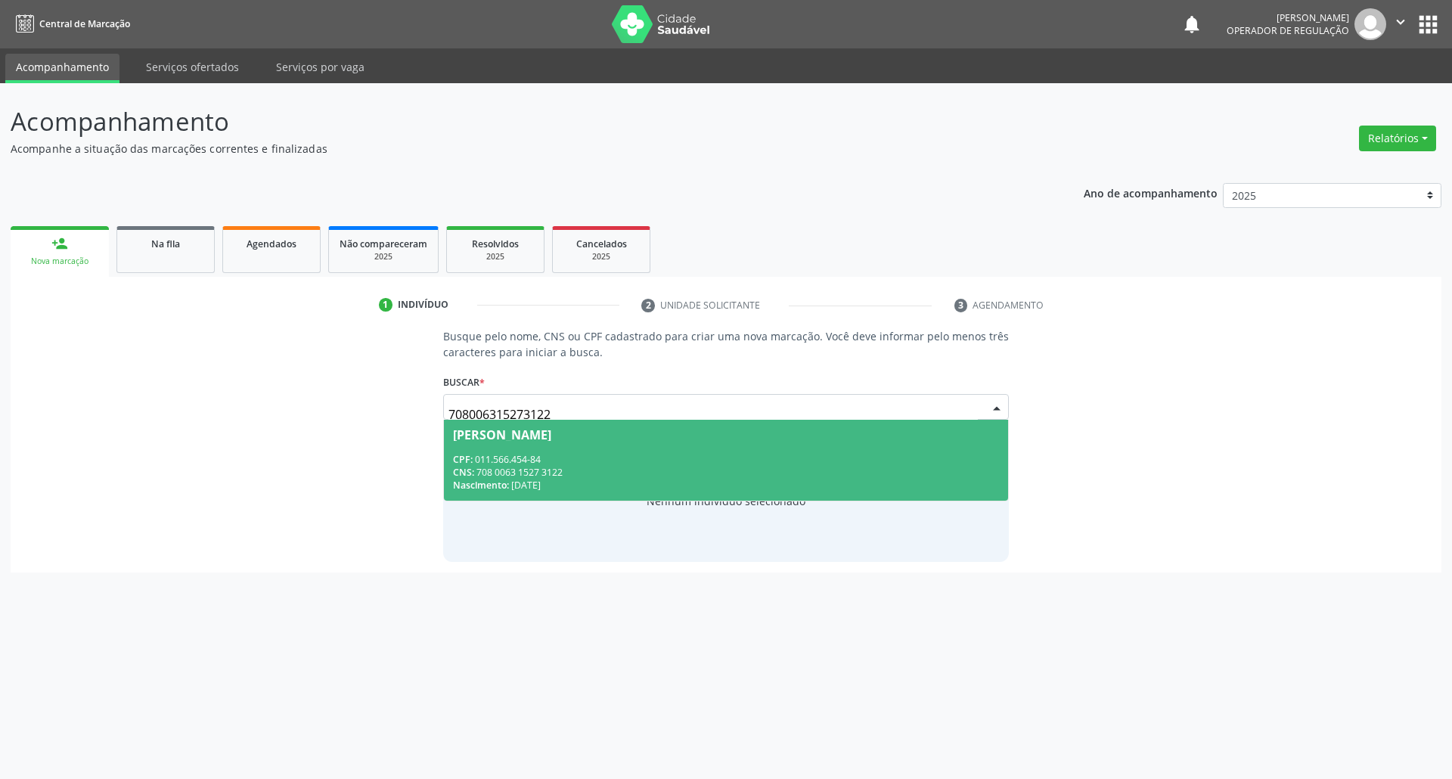
click at [759, 443] on span "Maria de Jesus Nascimento Trajano CPF: 011.566.454-84 CNS: 708 0063 1527 3122 N…" at bounding box center [726, 460] width 565 height 81
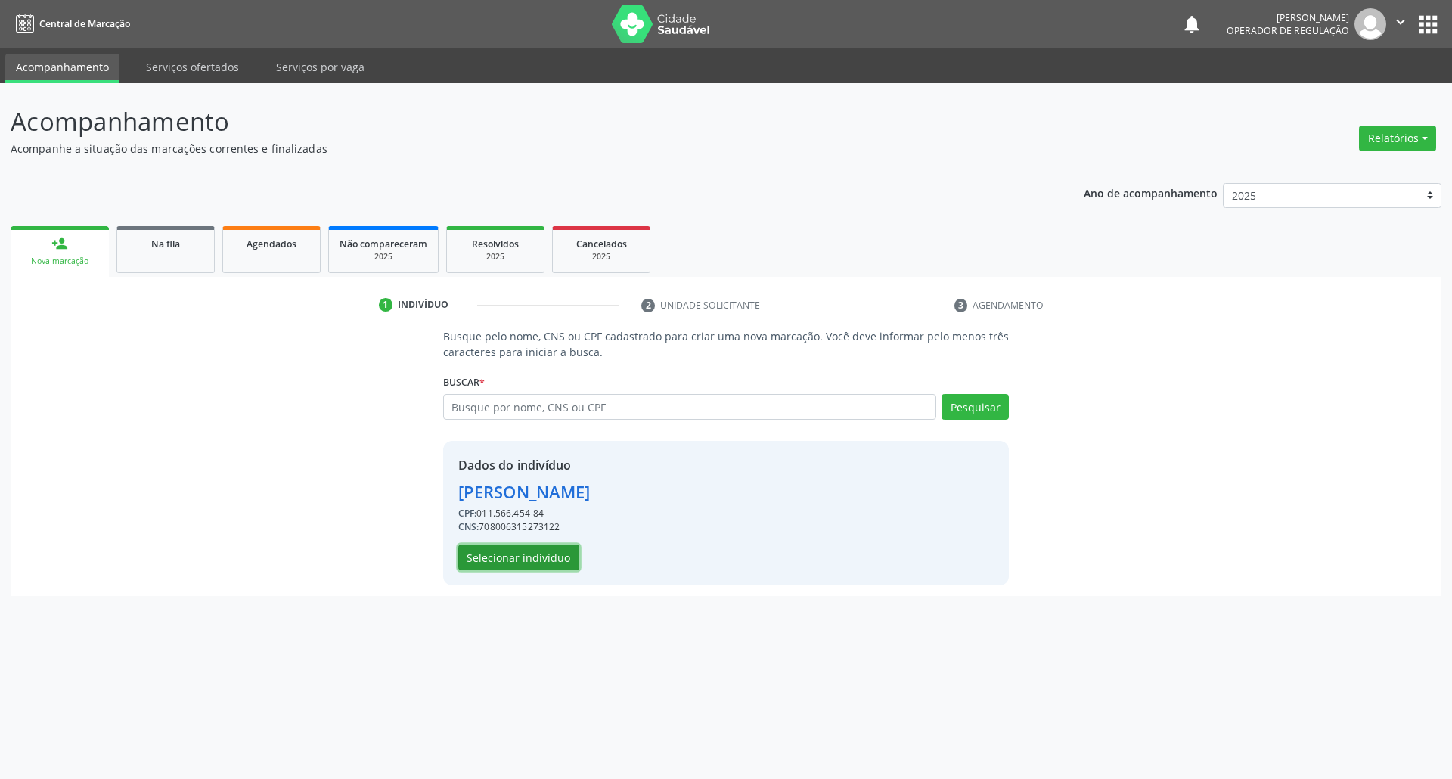
click at [524, 545] on button "Selecionar indivíduo" at bounding box center [518, 558] width 121 height 26
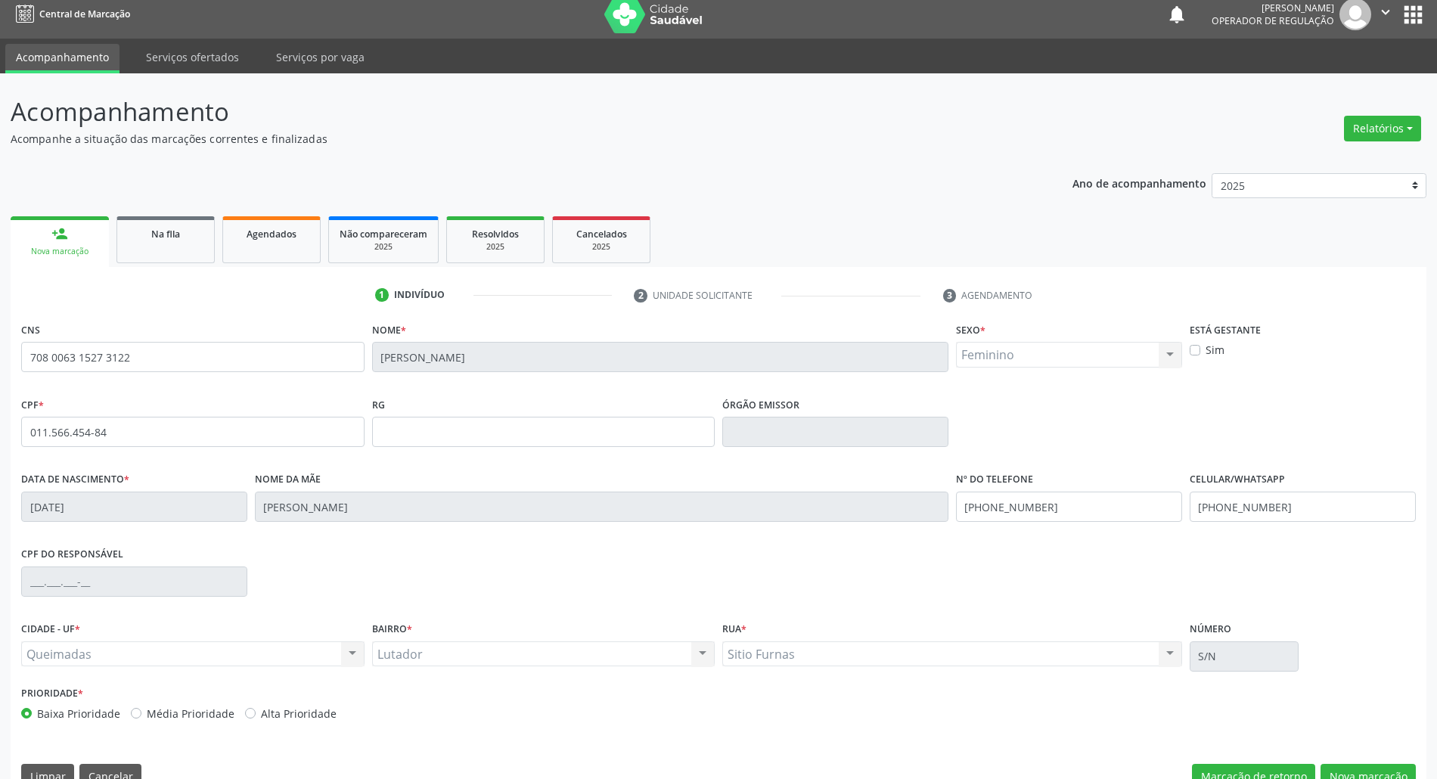
scroll to position [41, 0]
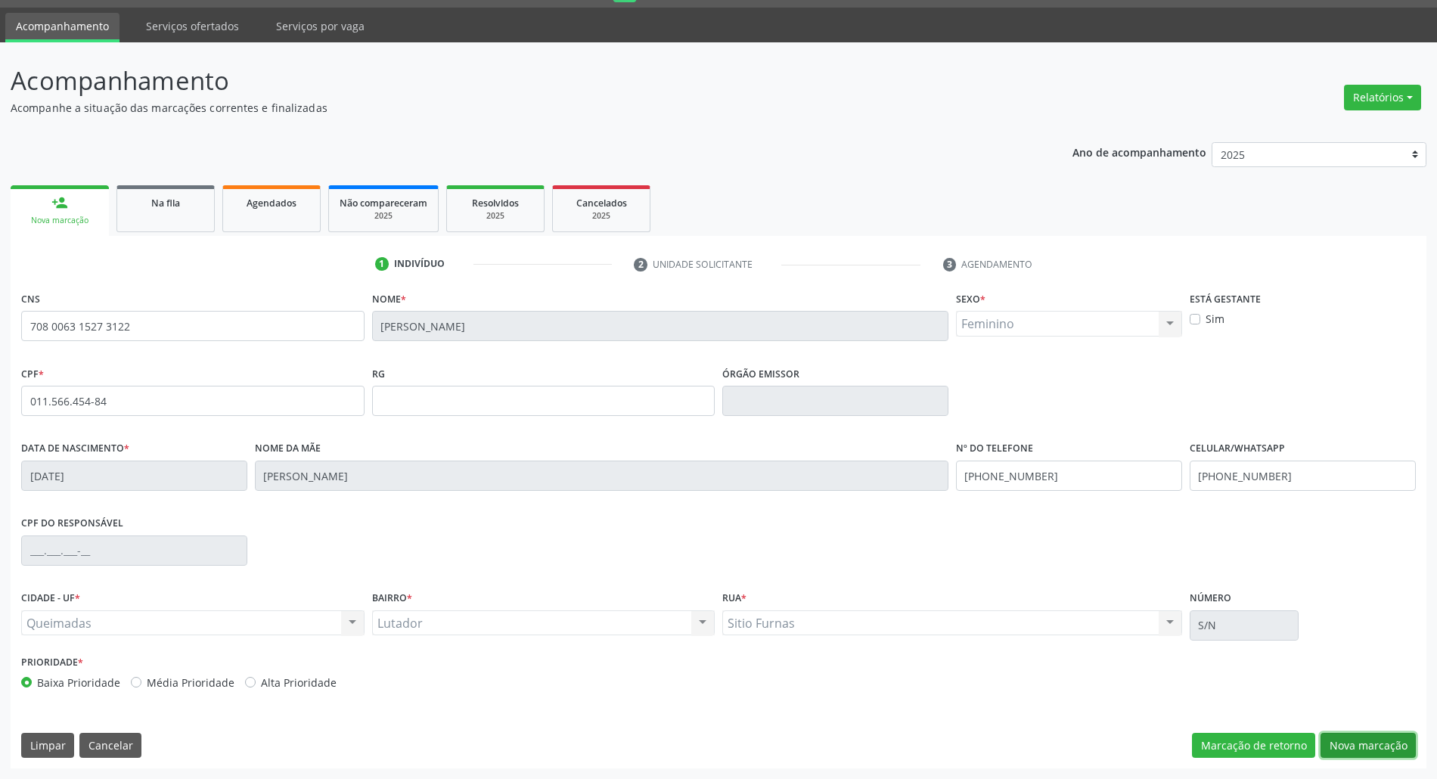
click at [1344, 753] on button "Nova marcação" at bounding box center [1368, 746] width 95 height 26
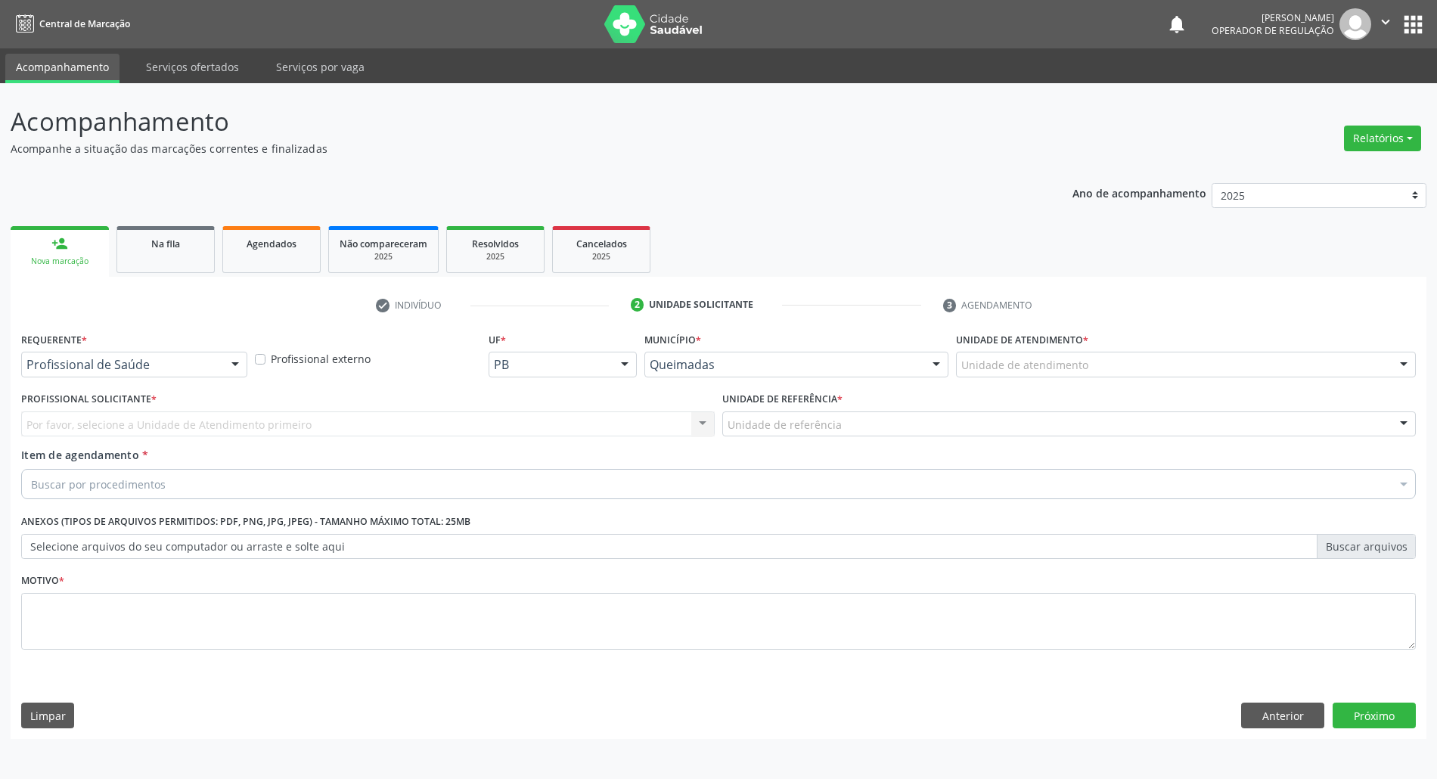
scroll to position [0, 0]
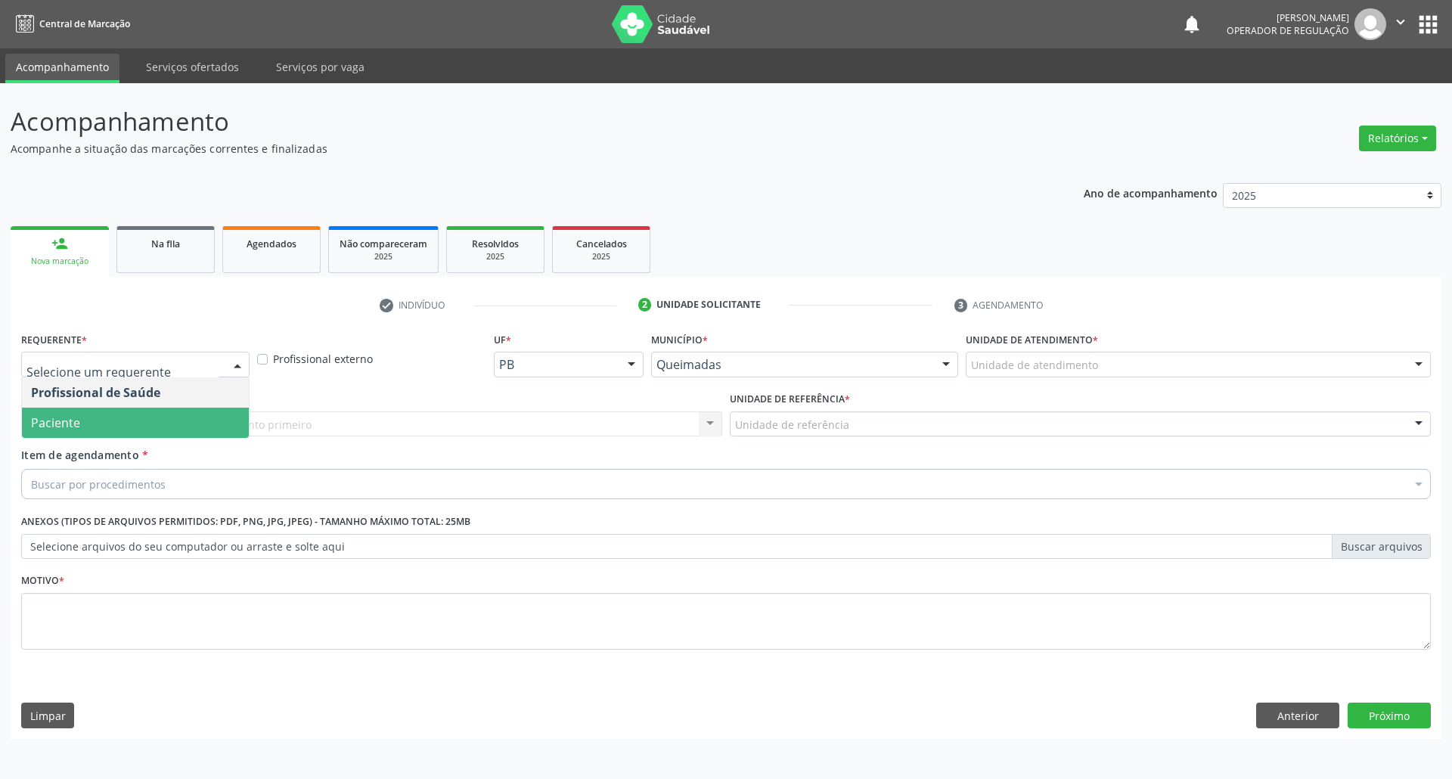
click at [210, 415] on span "Paciente" at bounding box center [135, 423] width 227 height 30
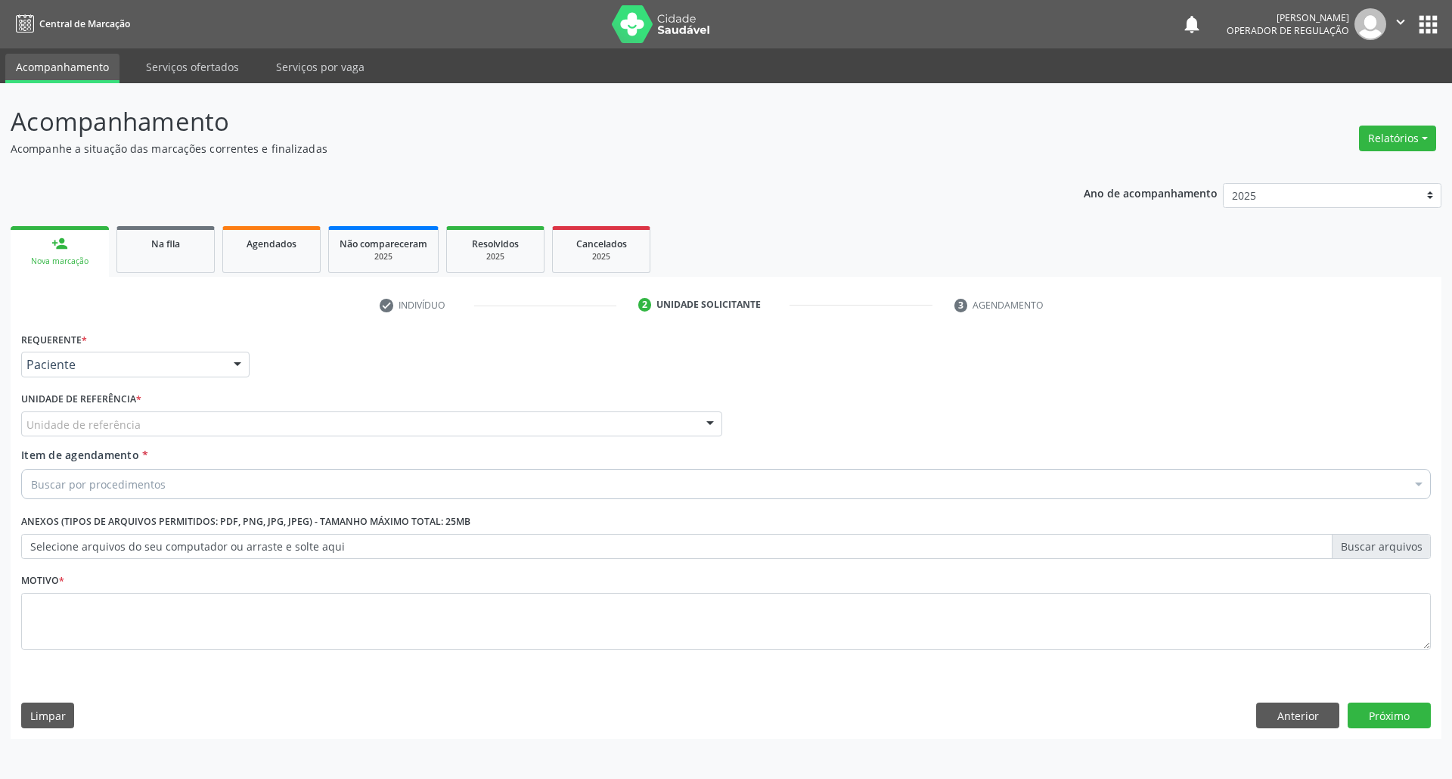
click at [264, 415] on div "Unidade de referência" at bounding box center [371, 424] width 701 height 26
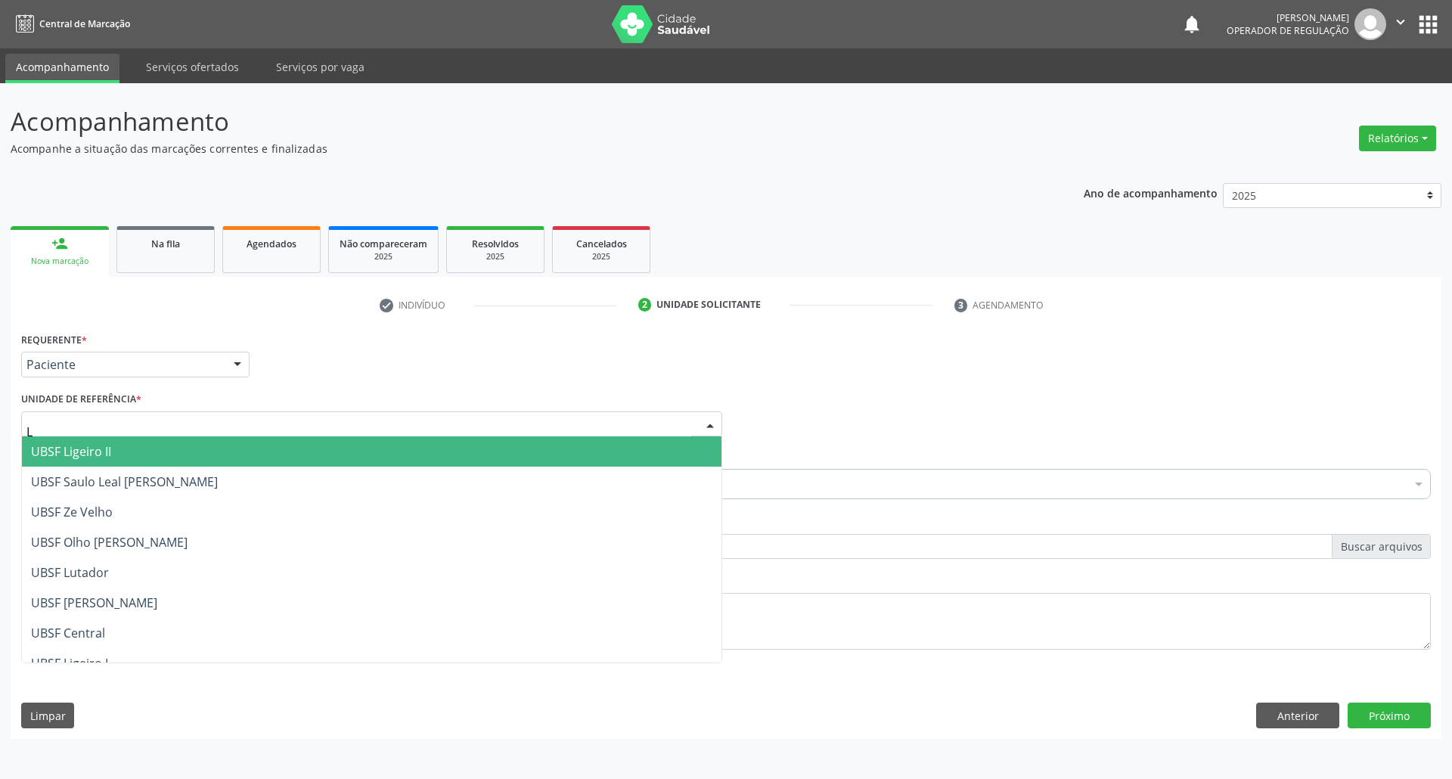
type input "LU"
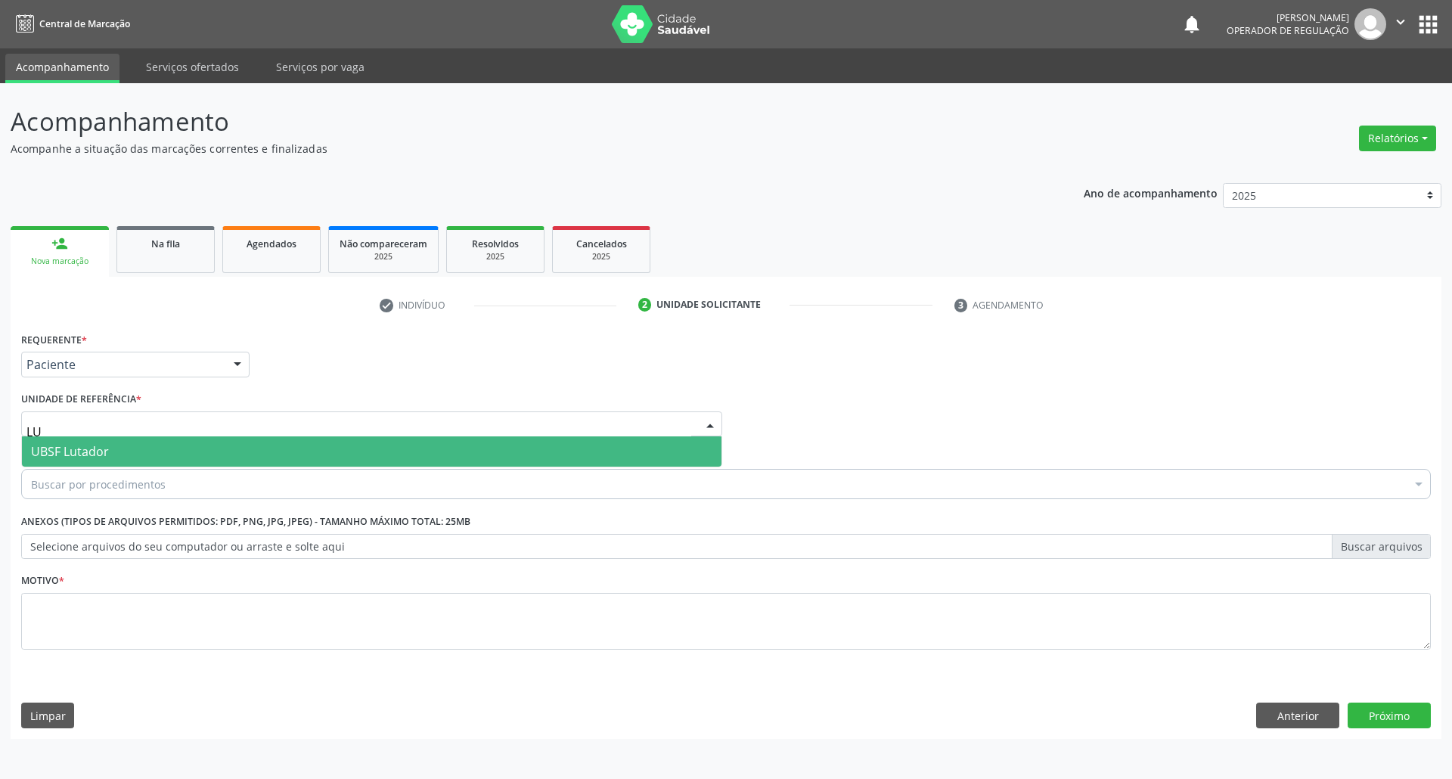
click at [259, 455] on span "UBSF Lutador" at bounding box center [372, 451] width 700 height 30
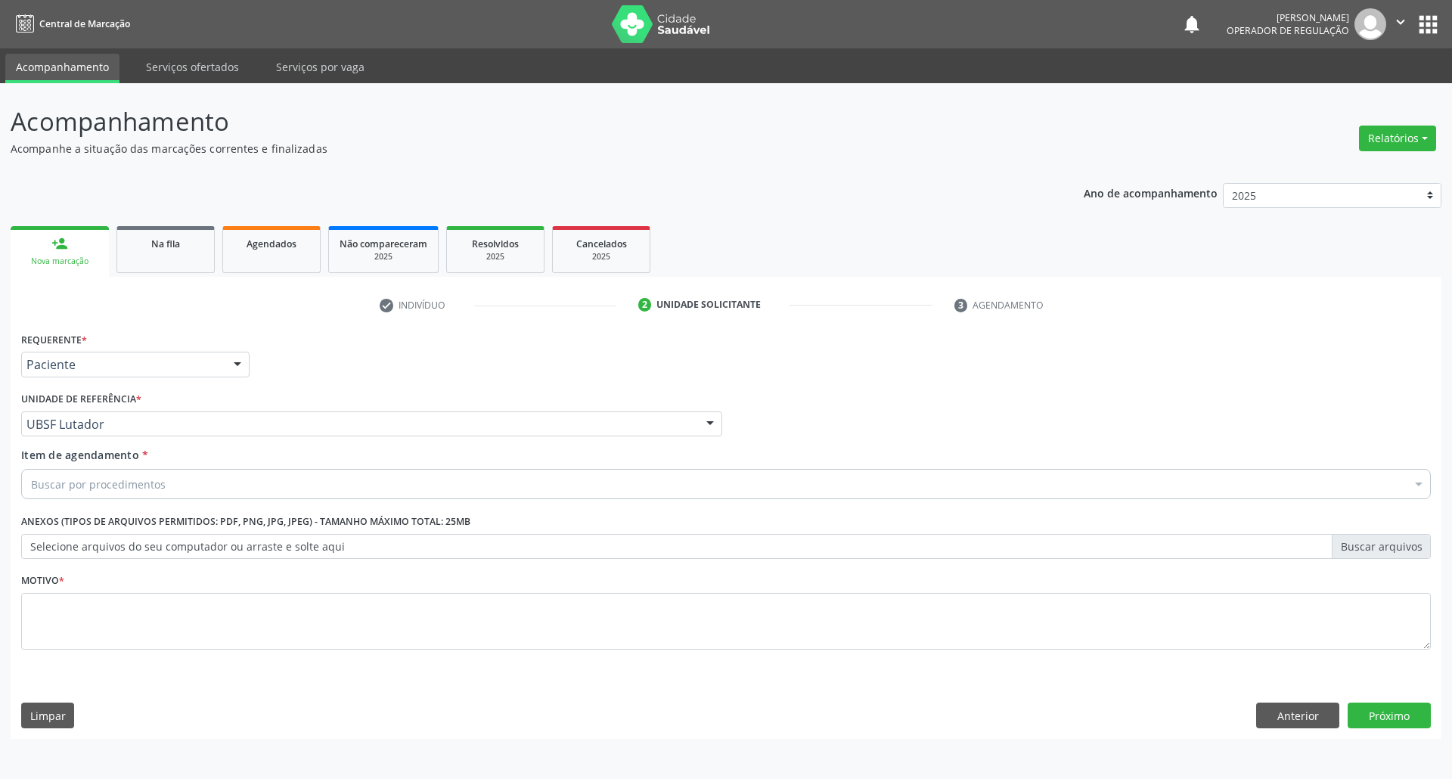
click at [222, 482] on div "Buscar por procedimentos" at bounding box center [726, 484] width 1410 height 30
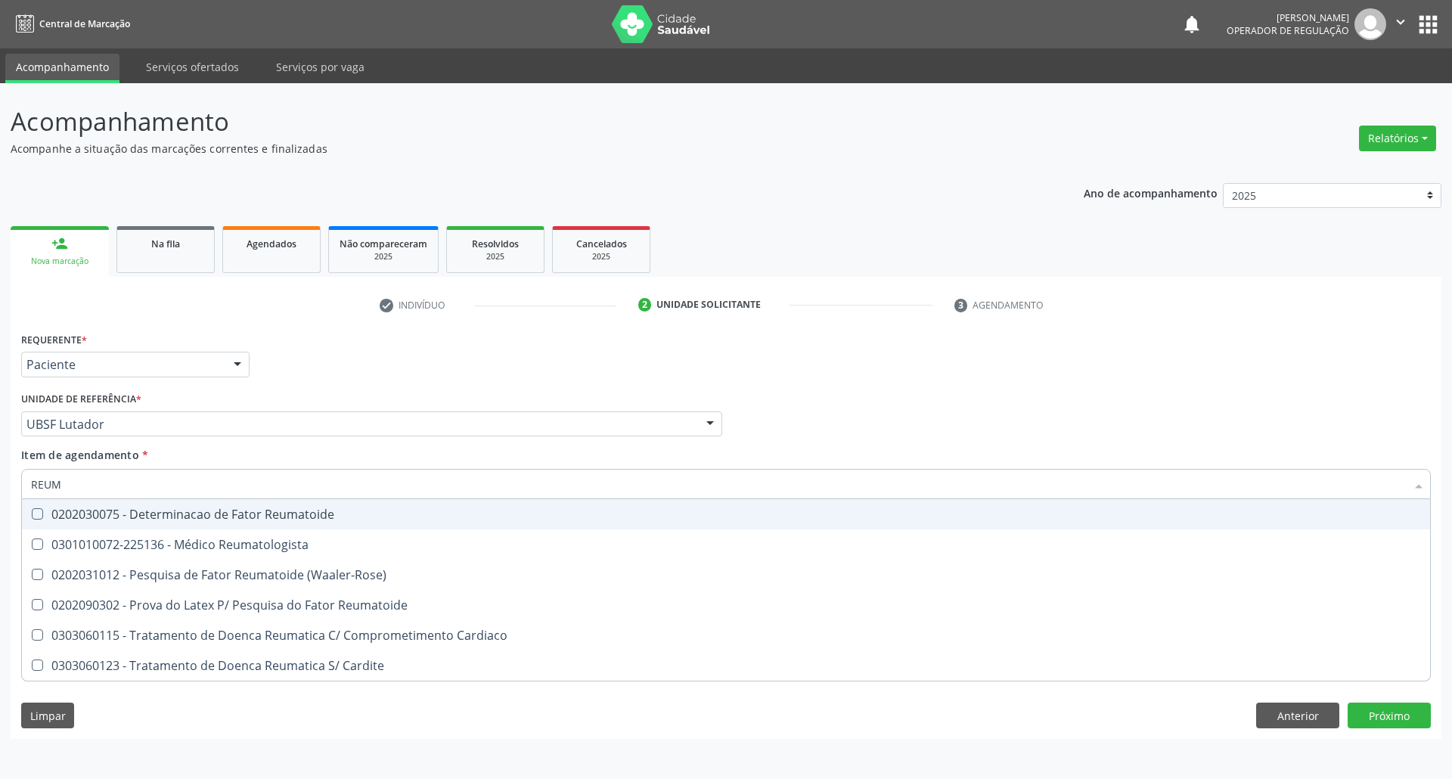
type input "REUMA"
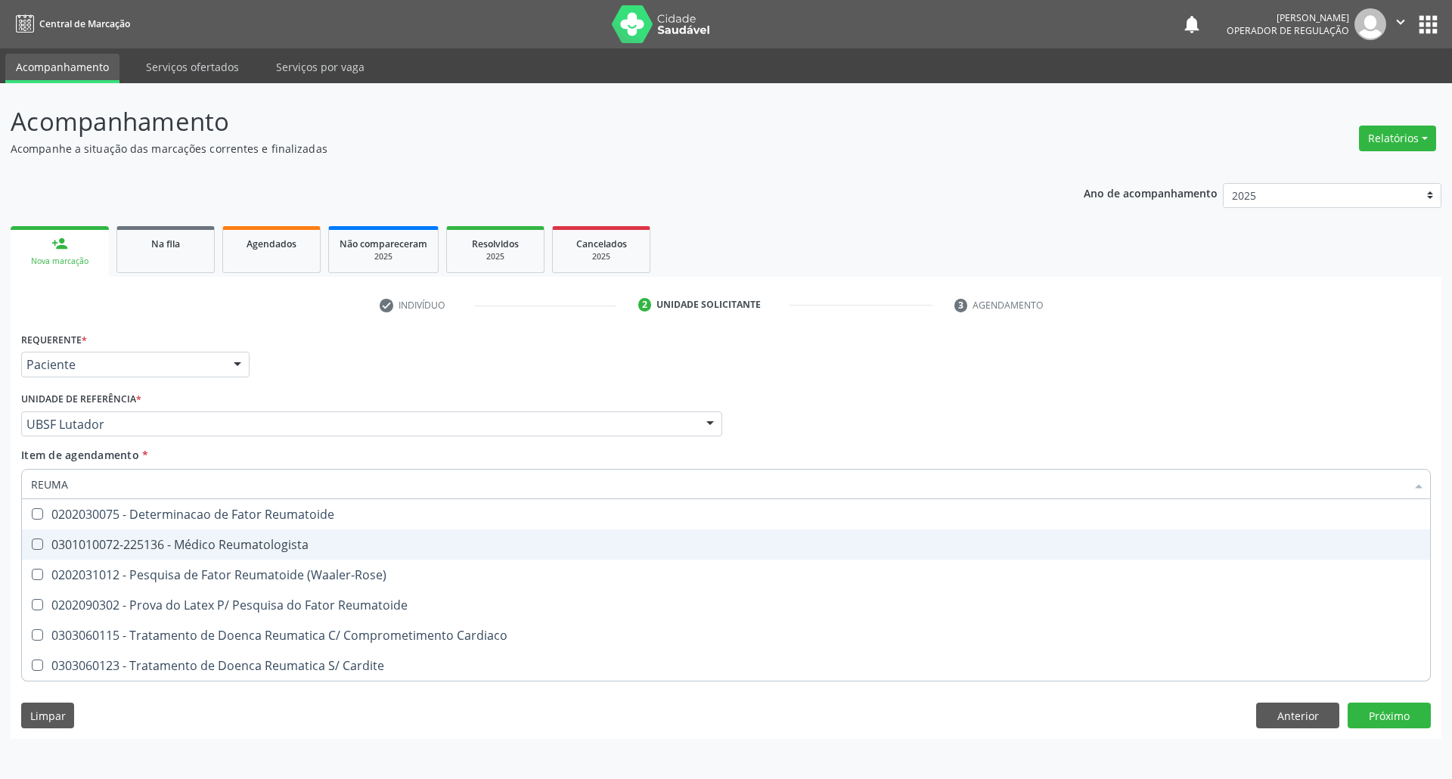
click at [219, 557] on span "0301010072-225136 - Médico Reumatologista" at bounding box center [726, 544] width 1408 height 30
checkbox Reumatologista "true"
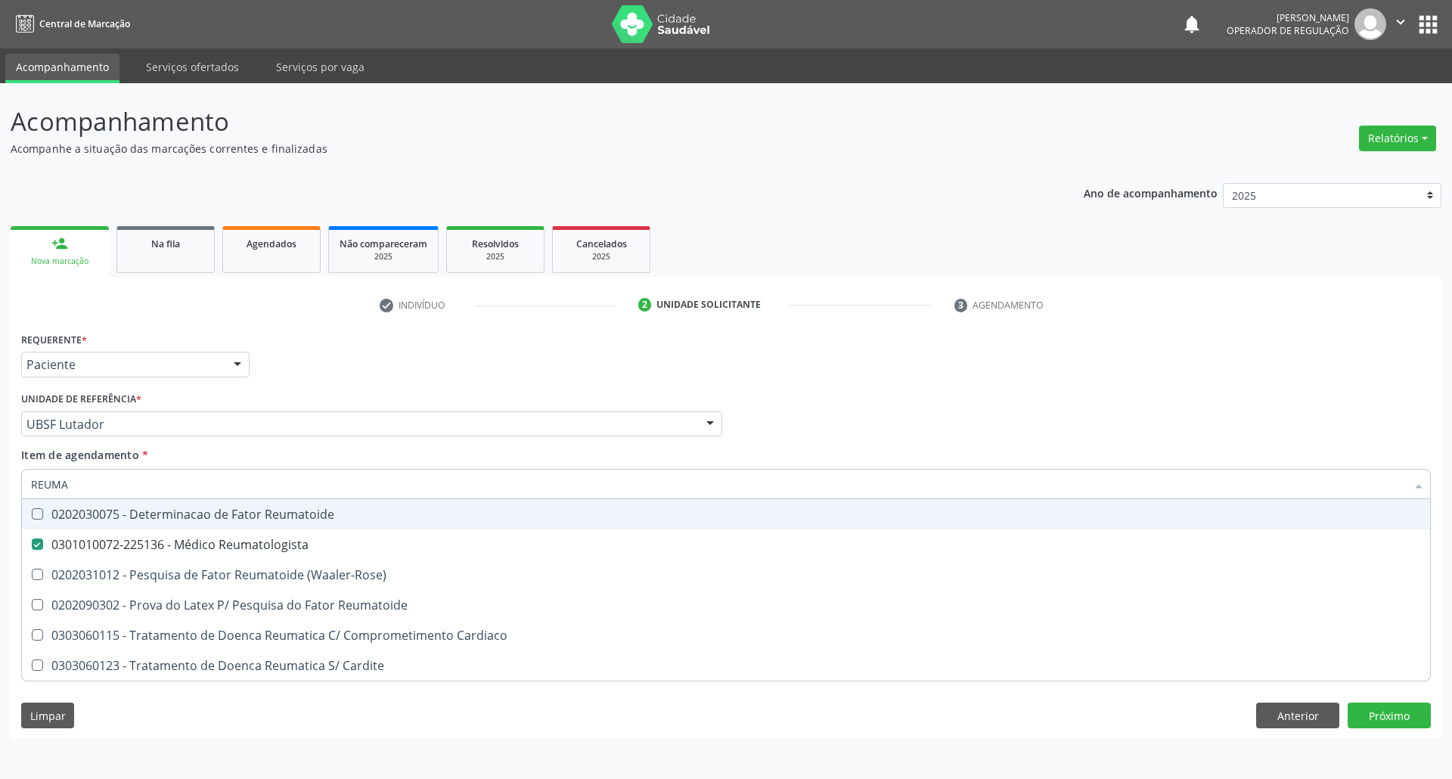
click at [457, 386] on div "Requerente * Paciente Profissional de Saúde Paciente Nenhum resultado encontrad…" at bounding box center [725, 357] width 1417 height 59
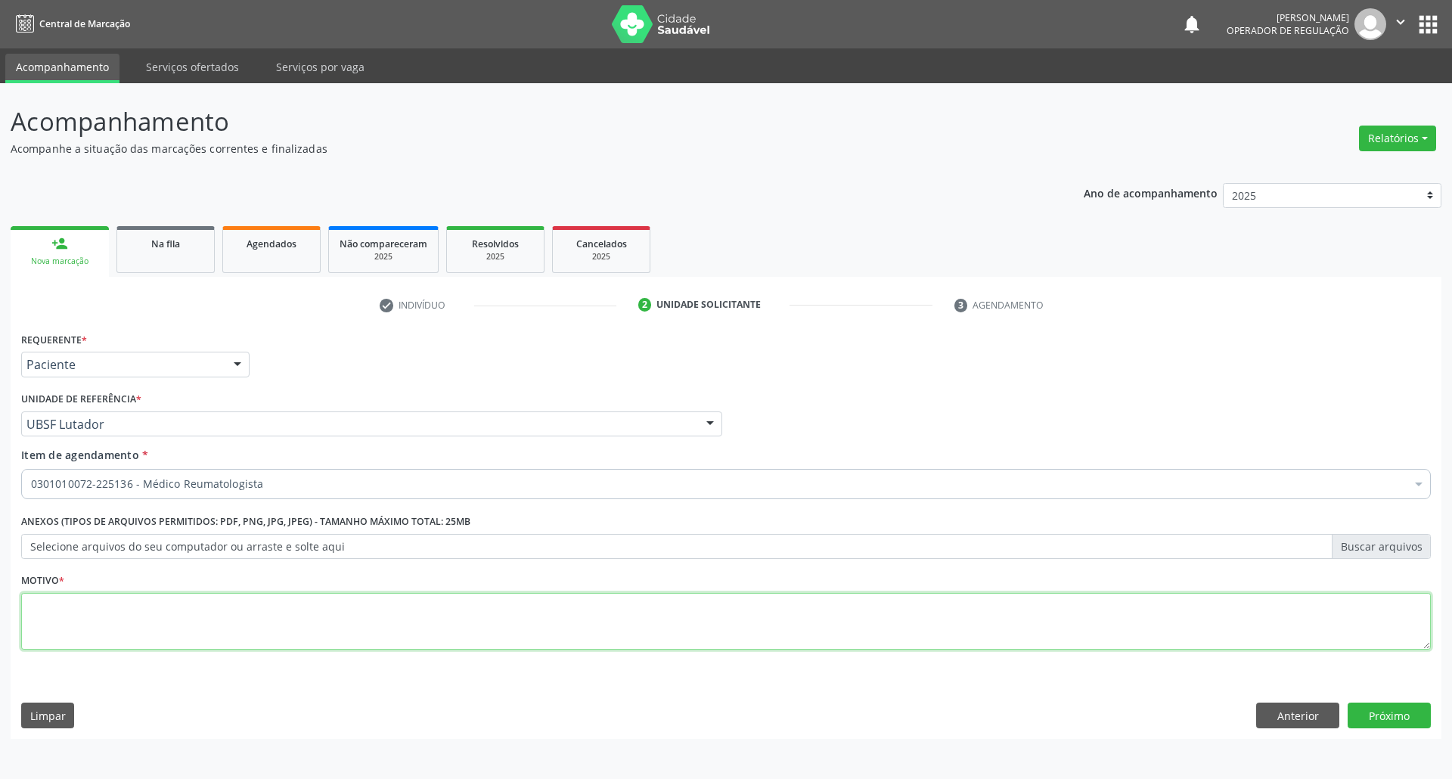
click at [392, 648] on textarea at bounding box center [726, 621] width 1410 height 57
paste textarea "RETORNO ANDREZZA 04/2025"
click at [146, 614] on textarea "RETORNO ANDREZZA 04/2025" at bounding box center [726, 621] width 1410 height 57
type textarea "RETORNO ANDREZZA 06/2025"
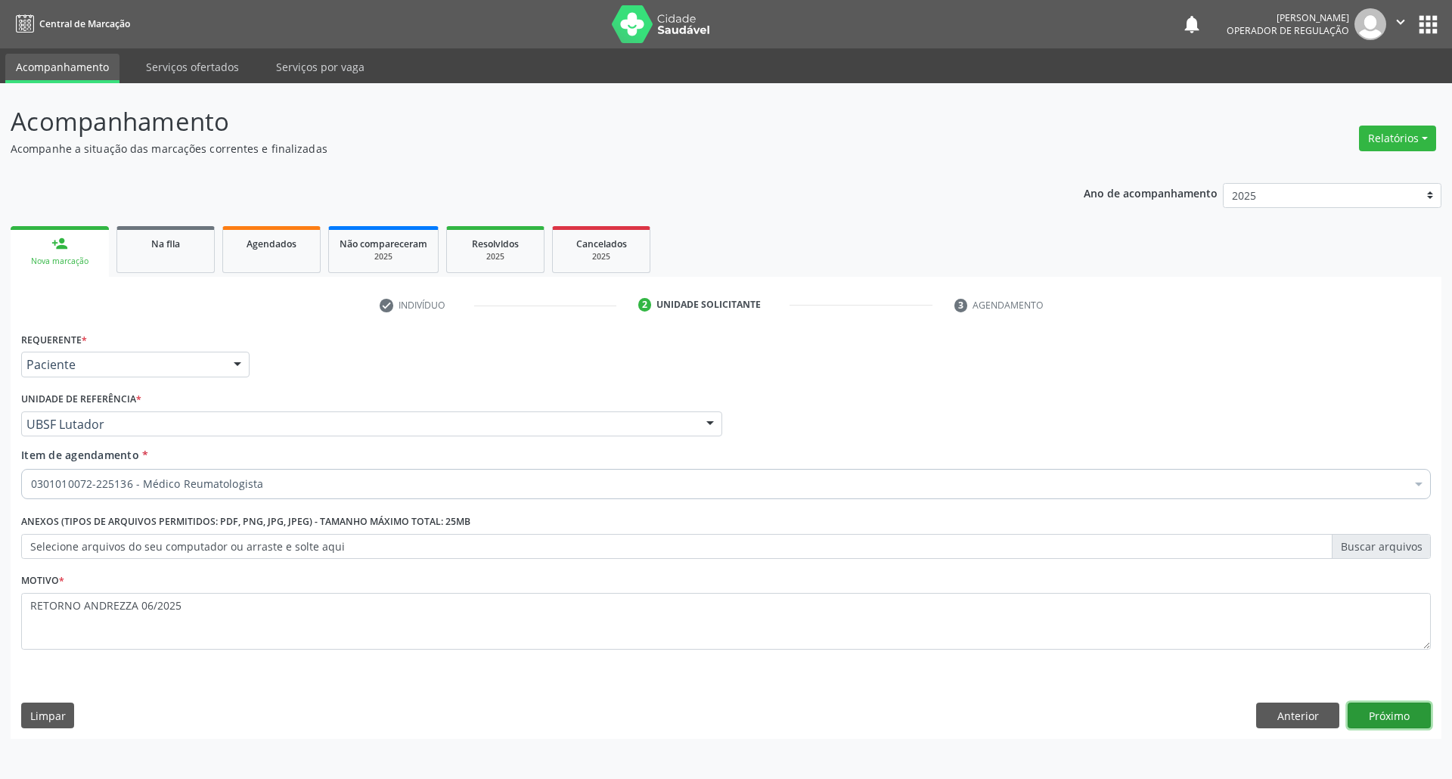
click at [1383, 708] on button "Próximo" at bounding box center [1389, 716] width 83 height 26
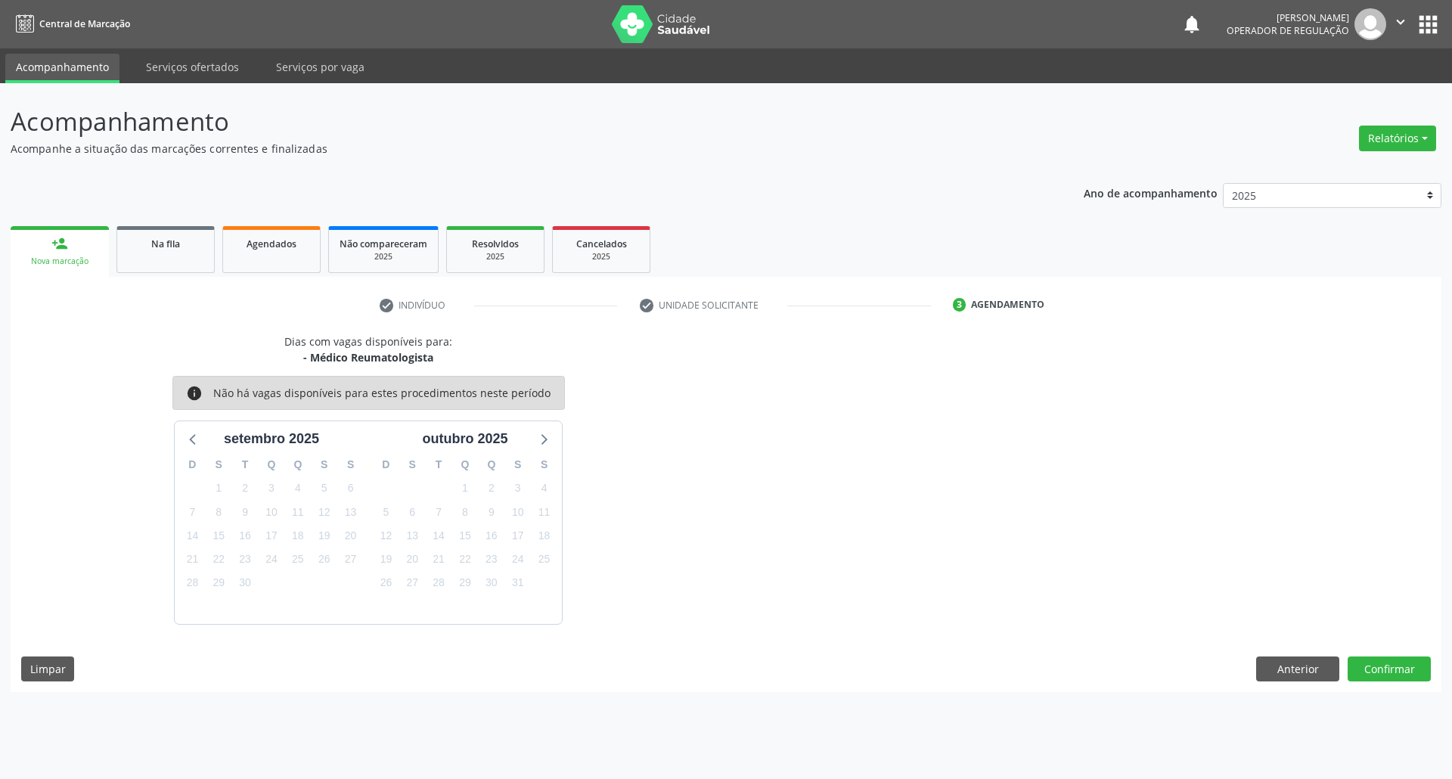
click at [542, 548] on div "18" at bounding box center [544, 535] width 21 height 23
click at [1407, 681] on button "Confirmar" at bounding box center [1389, 670] width 83 height 26
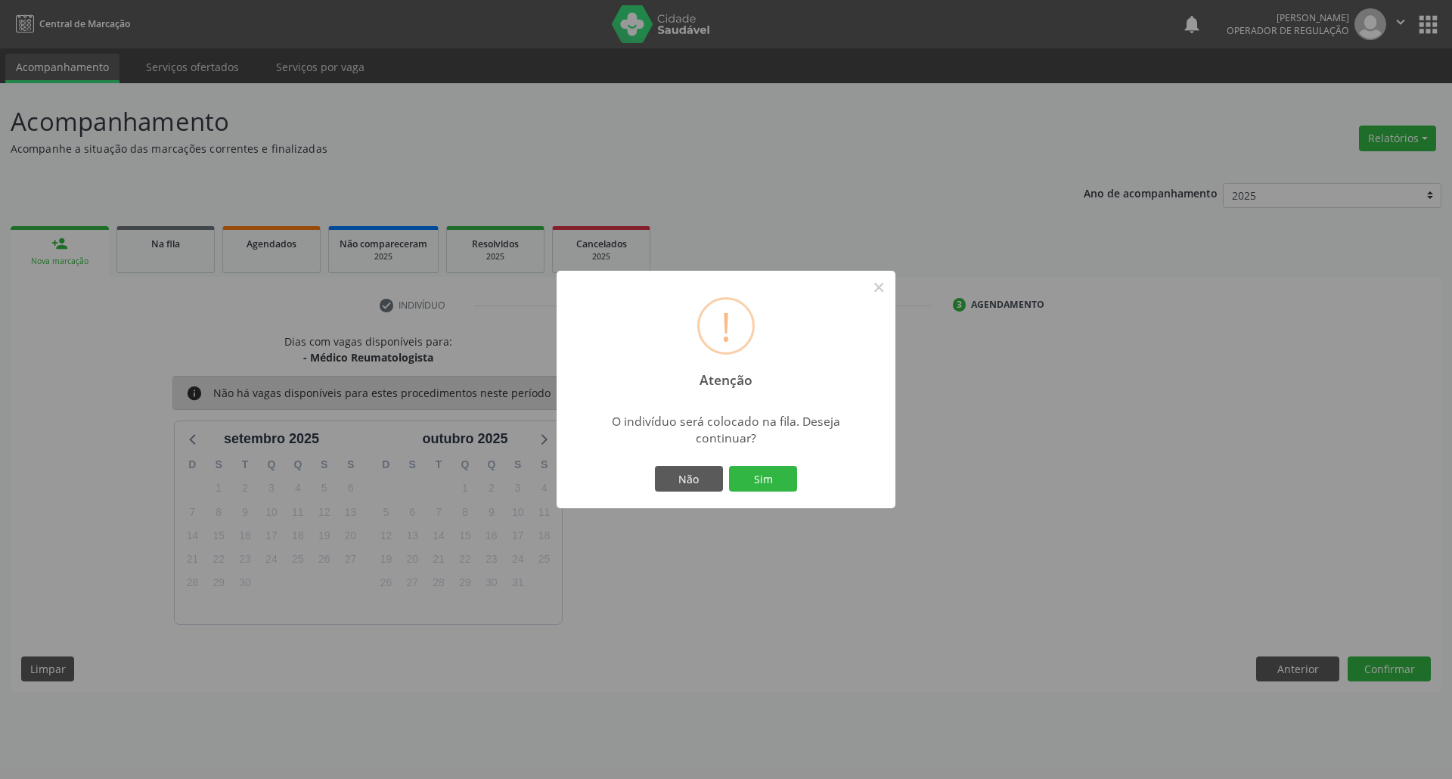
click at [729, 466] on button "Sim" at bounding box center [763, 479] width 68 height 26
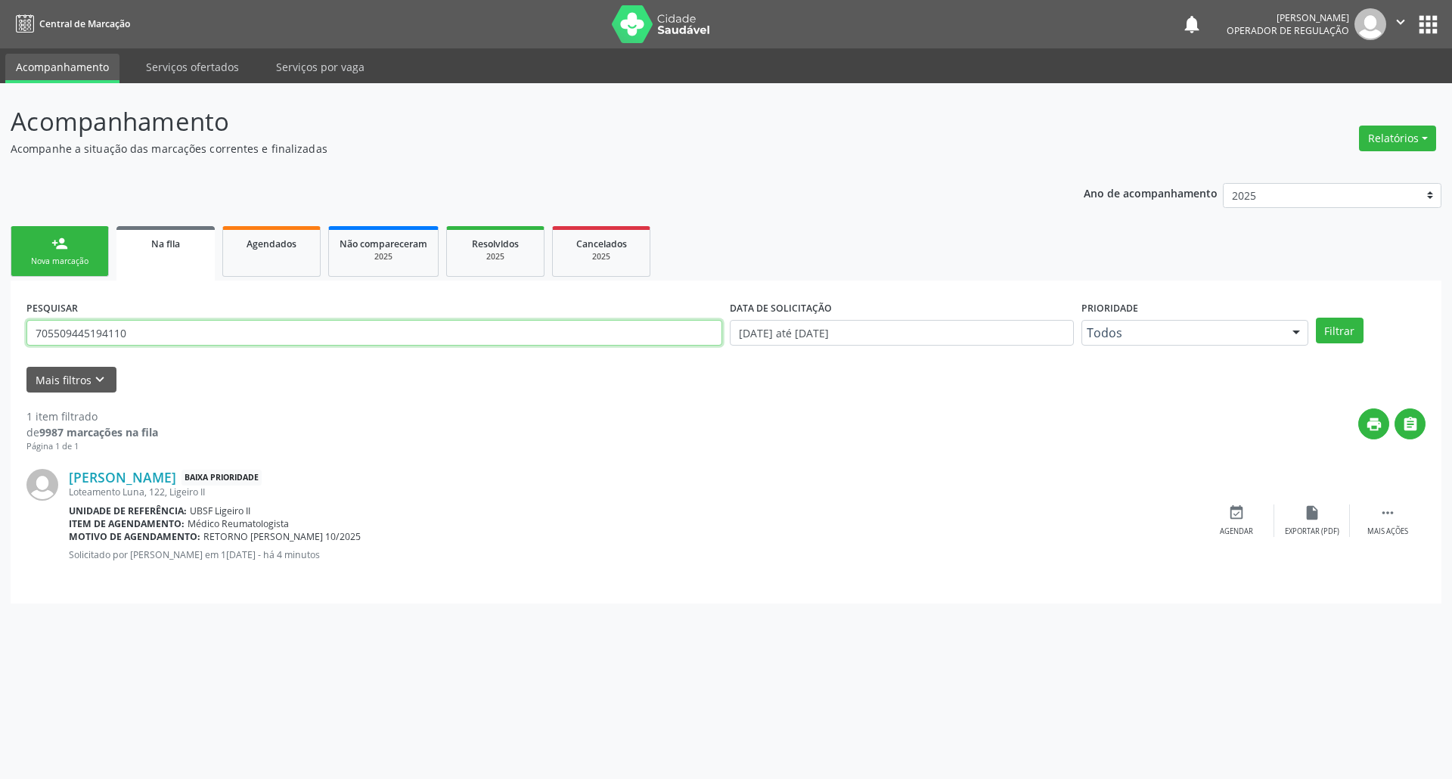
click at [164, 339] on input "705509445194110" at bounding box center [374, 333] width 696 height 26
type input "700507967735854"
click at [1316, 318] on button "Filtrar" at bounding box center [1340, 331] width 48 height 26
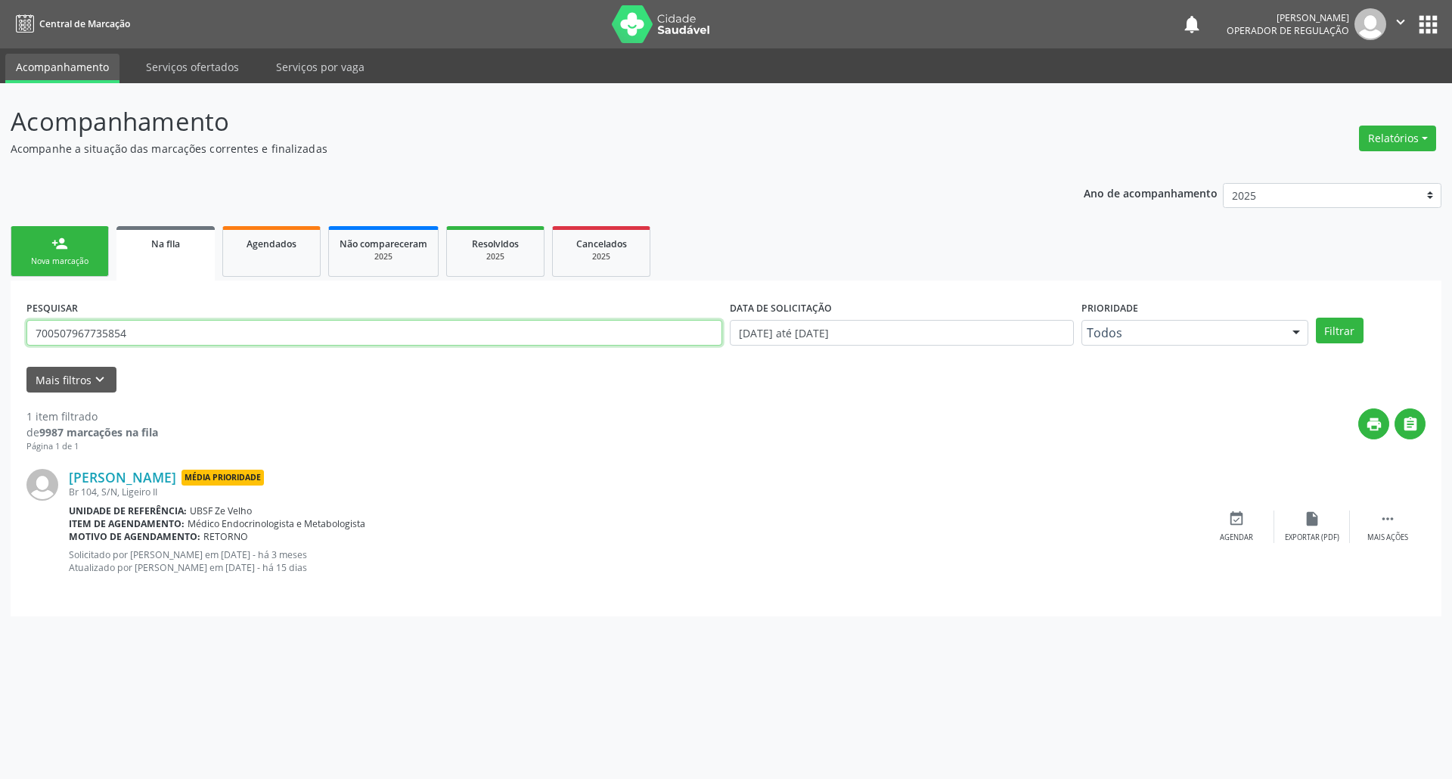
click at [165, 331] on input "700507967735854" at bounding box center [374, 333] width 696 height 26
click at [316, 262] on link "Agendados" at bounding box center [271, 251] width 98 height 51
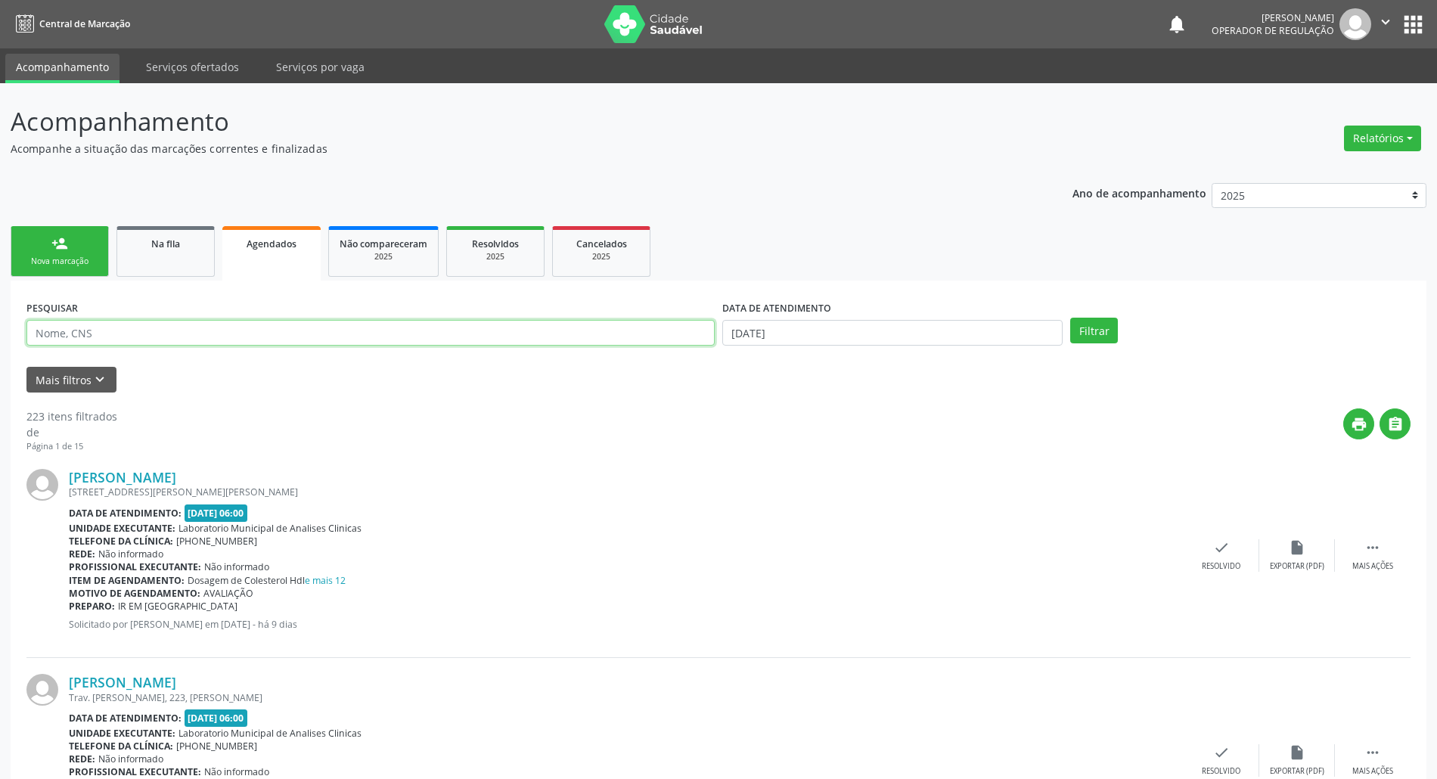
click at [213, 334] on input "text" at bounding box center [370, 333] width 688 height 26
paste input "700507967735854"
type input "700507967735854"
click at [899, 352] on div "DATA DE ATENDIMENTO 17/09/2025" at bounding box center [893, 325] width 348 height 59
drag, startPoint x: 887, startPoint y: 334, endPoint x: 869, endPoint y: 368, distance: 37.9
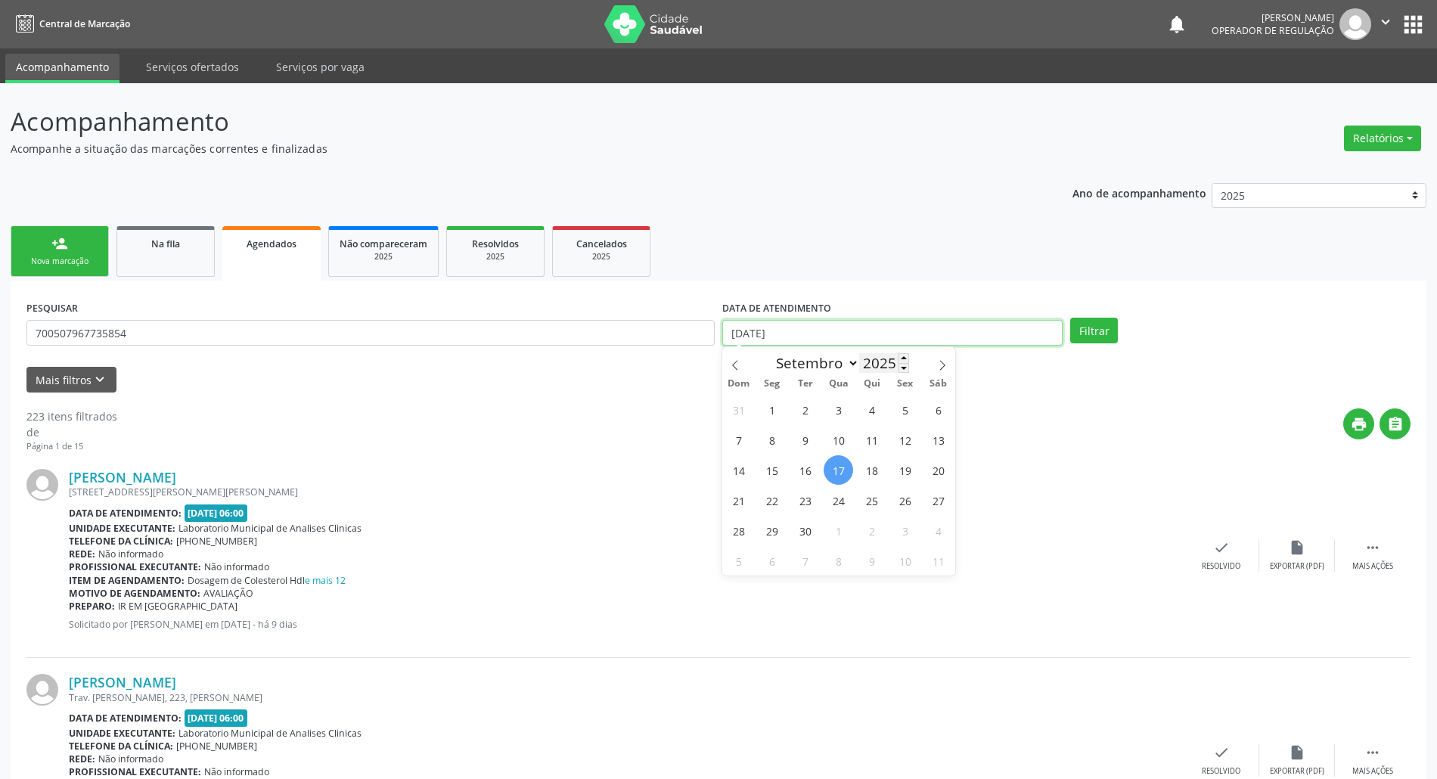
click at [882, 339] on input "17/09/2025" at bounding box center [892, 333] width 340 height 26
click at [869, 442] on span "11" at bounding box center [871, 439] width 29 height 29
type input "11/09/2025"
click at [1095, 322] on button "Filtrar" at bounding box center [1094, 331] width 48 height 26
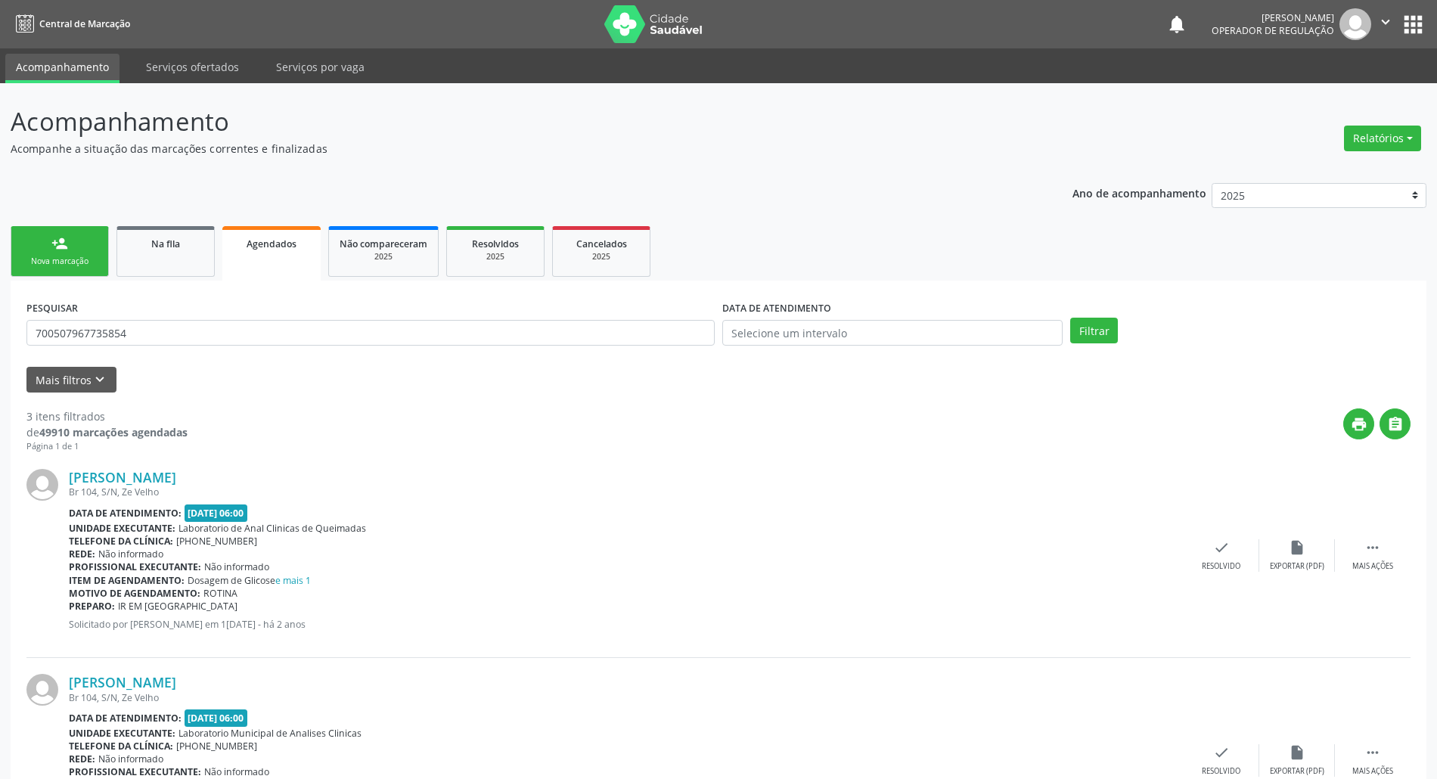
click at [79, 262] on div "Nova marcação" at bounding box center [60, 261] width 76 height 11
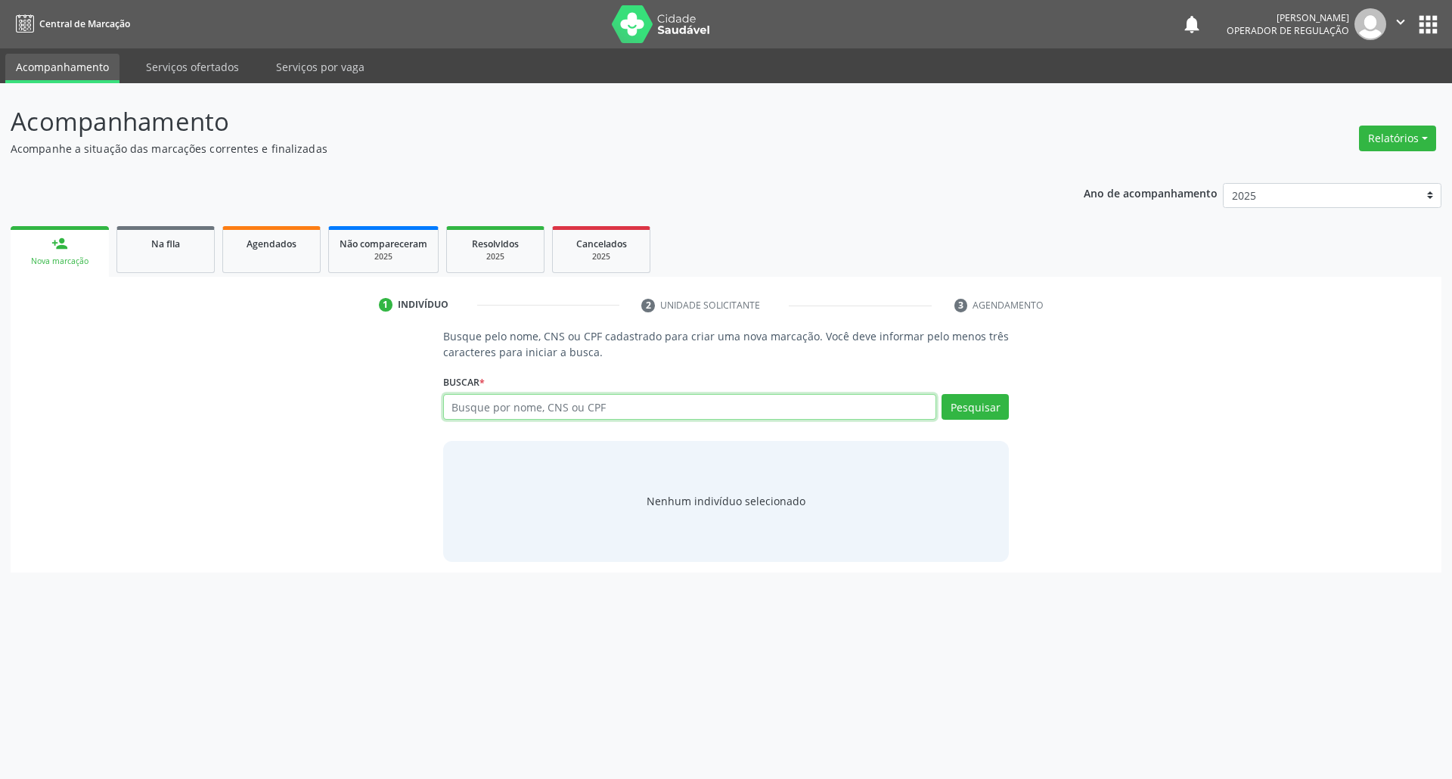
click at [511, 406] on input "text" at bounding box center [690, 407] width 494 height 26
click at [635, 412] on input "text" at bounding box center [690, 407] width 494 height 26
type input "701403606731832"
click at [989, 404] on button "Pesquisar" at bounding box center [975, 407] width 67 height 26
click at [508, 409] on input "701403606731832" at bounding box center [690, 407] width 494 height 26
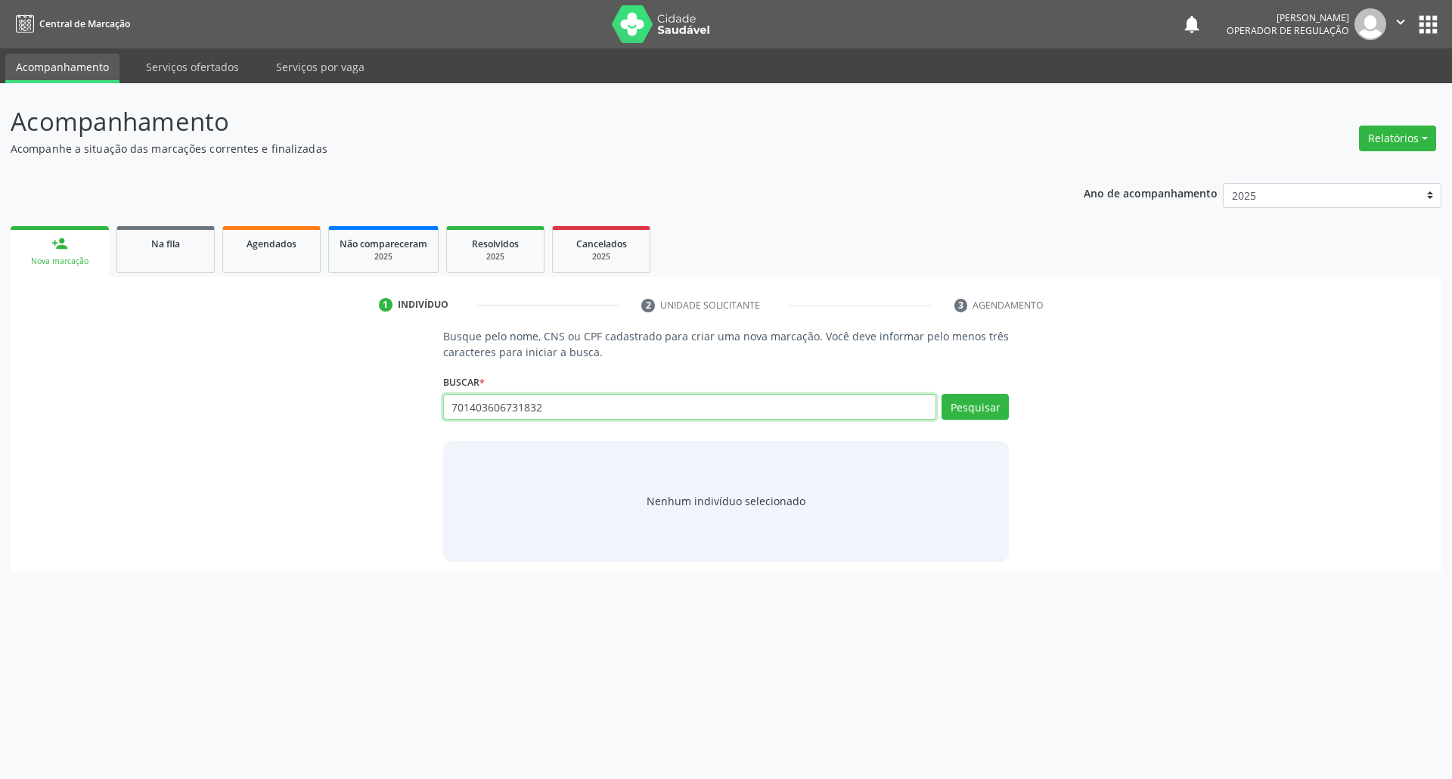
click at [506, 409] on input "701403606731832" at bounding box center [690, 407] width 494 height 26
click at [527, 418] on input "701403606731832" at bounding box center [690, 407] width 494 height 26
click at [291, 418] on div "Busque pelo nome, CNS ou CPF cadastrado para criar uma nova marcação. Você deve…" at bounding box center [726, 444] width 1410 height 233
click at [899, 427] on div "701403606731832 Busque por nome, CNS ou CPF Nenhum resultado encontrado para: "…" at bounding box center [726, 412] width 567 height 36
click at [891, 412] on input "701403606731832" at bounding box center [690, 407] width 494 height 26
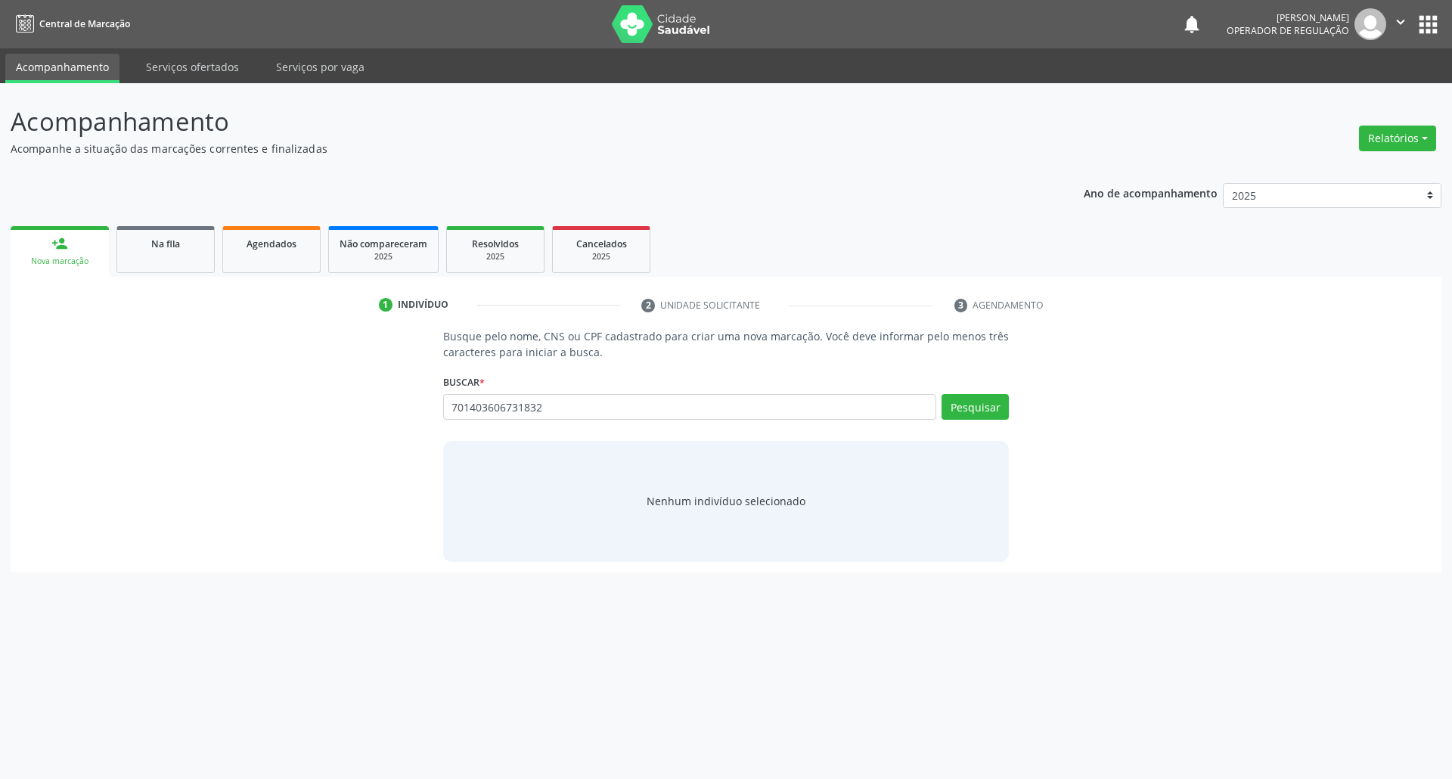
click at [730, 421] on div "701403606731832 Busque por nome, CNS ou CPF Nenhum resultado encontrado para: "…" at bounding box center [726, 412] width 567 height 36
click at [720, 404] on input "701403606731832" at bounding box center [690, 407] width 494 height 26
click at [527, 409] on input "701403606731832" at bounding box center [690, 407] width 494 height 26
click at [609, 404] on input "701403606731832" at bounding box center [690, 407] width 494 height 26
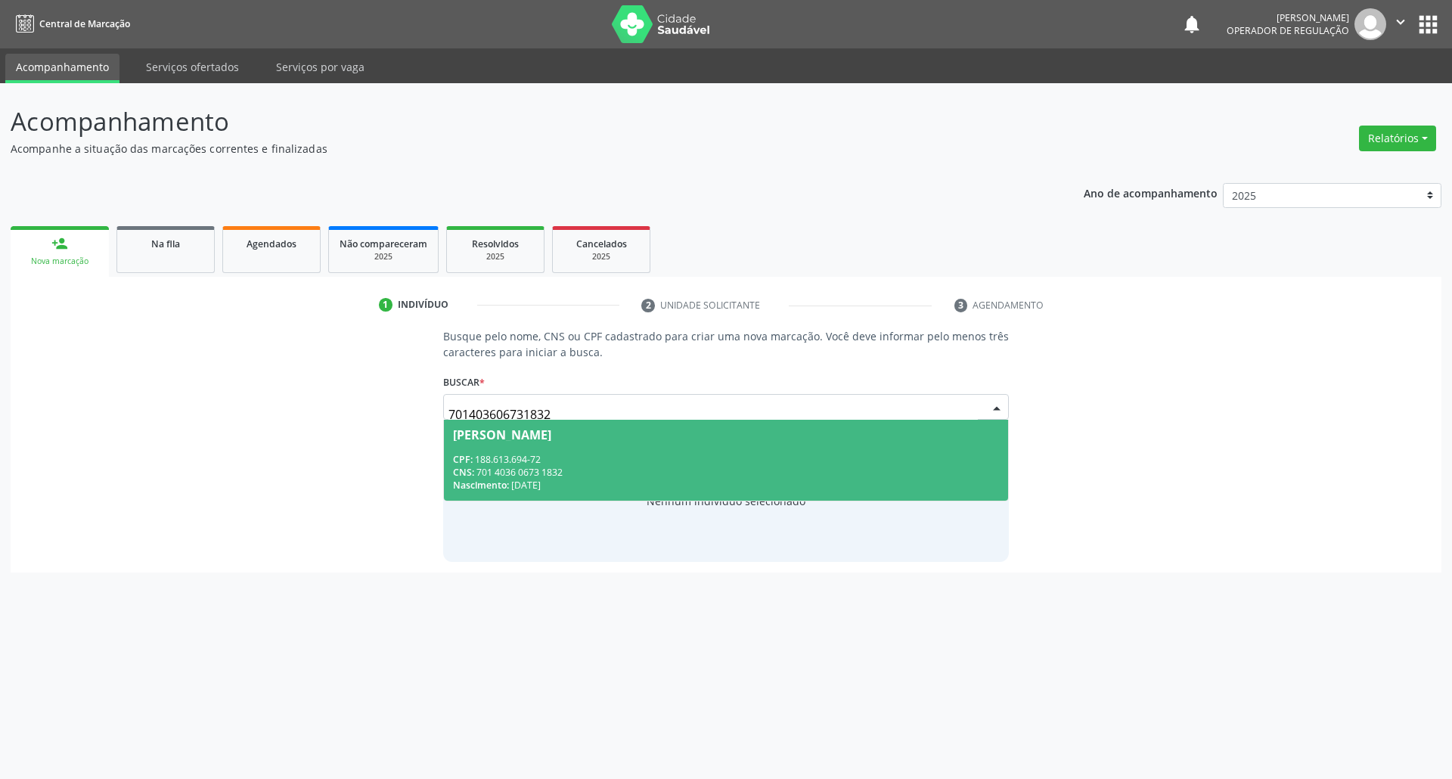
click at [536, 451] on span "Creusa da Silva Pereira CPF: 188.613.694-72 CNS: 701 4036 0673 1832 Nascimento:…" at bounding box center [726, 460] width 565 height 81
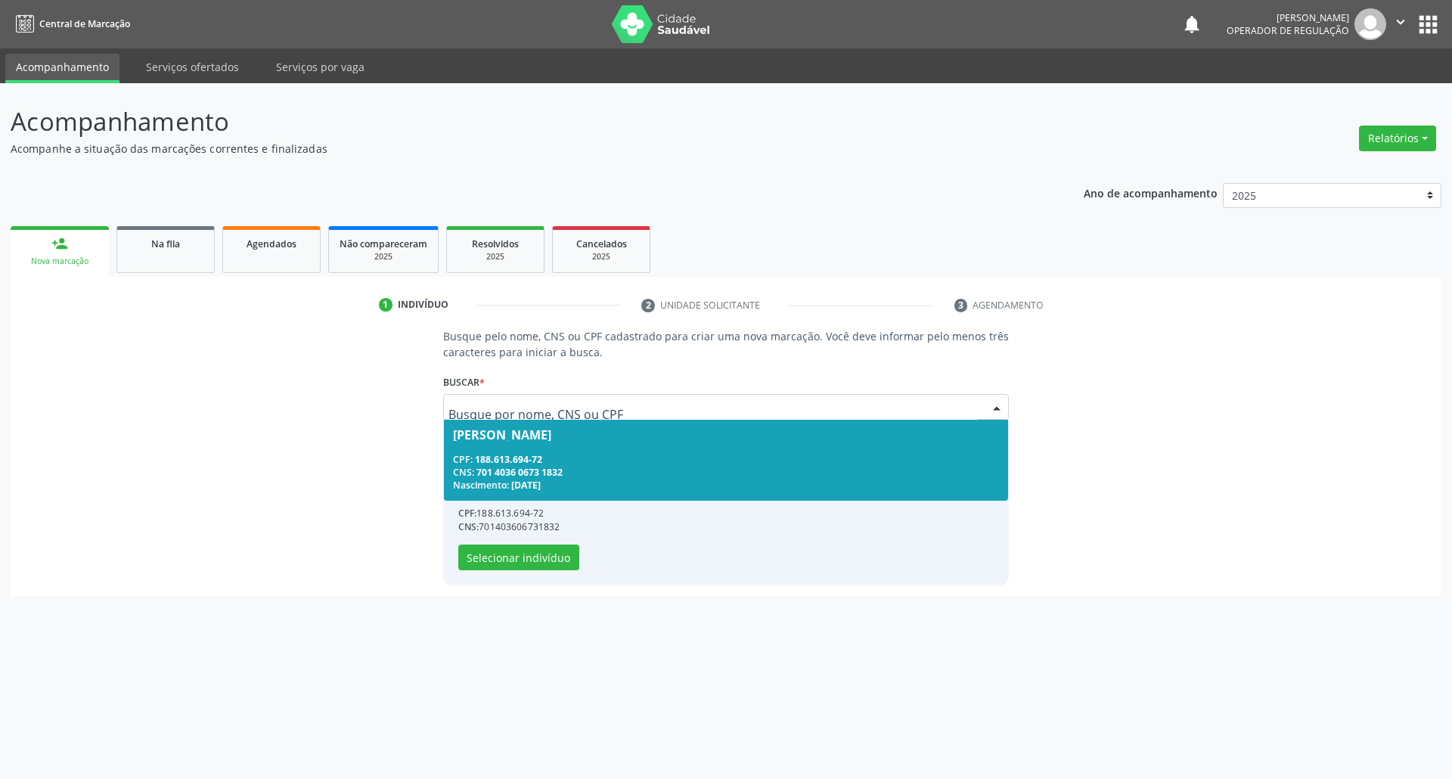
click at [545, 451] on span "Creusa da Silva Pereira CPF: 188.613.694-72 CNS: 701 4036 0673 1832 Nascimento:…" at bounding box center [726, 460] width 565 height 81
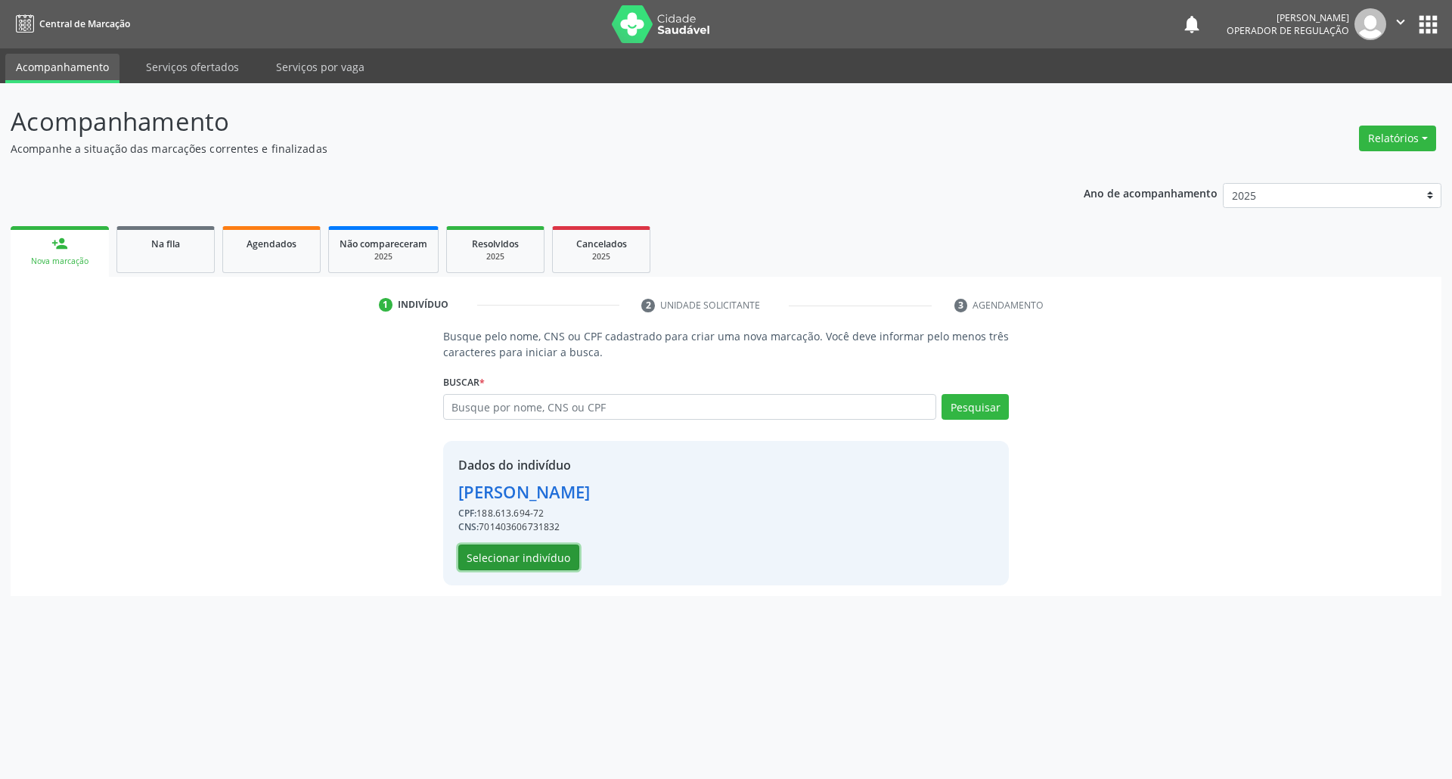
click at [510, 567] on button "Selecionar indivíduo" at bounding box center [518, 558] width 121 height 26
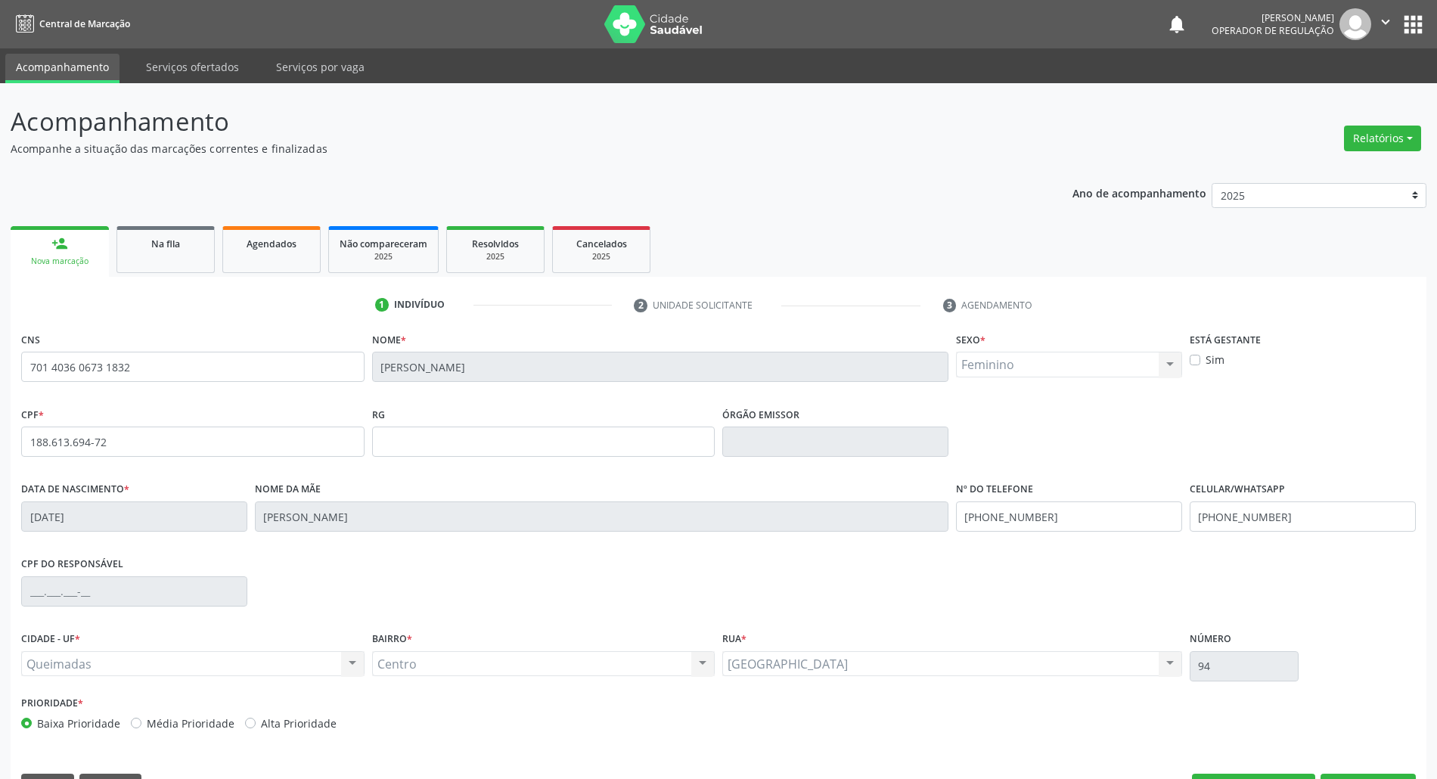
click at [258, 401] on div "CNS 701 4036 0673 1832" at bounding box center [192, 365] width 351 height 75
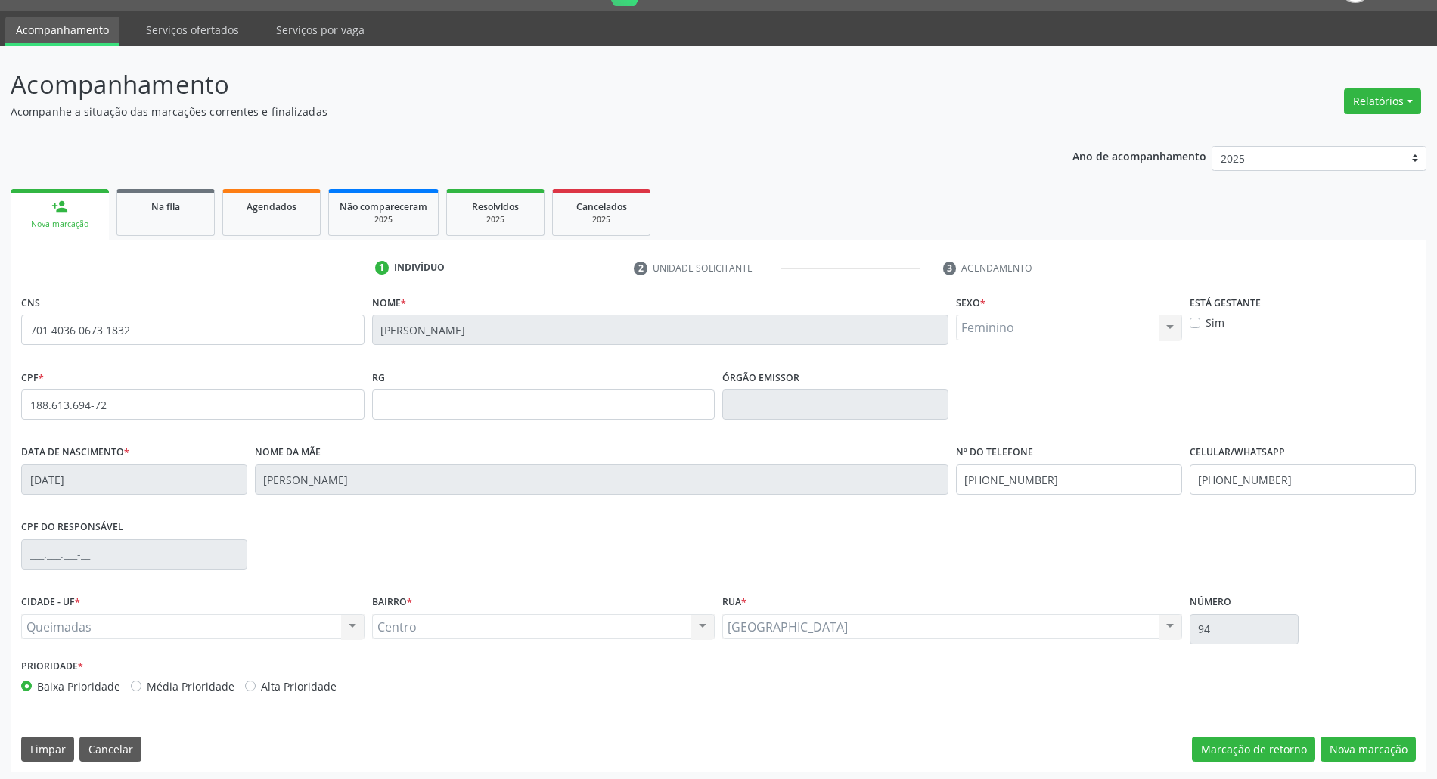
scroll to position [41, 0]
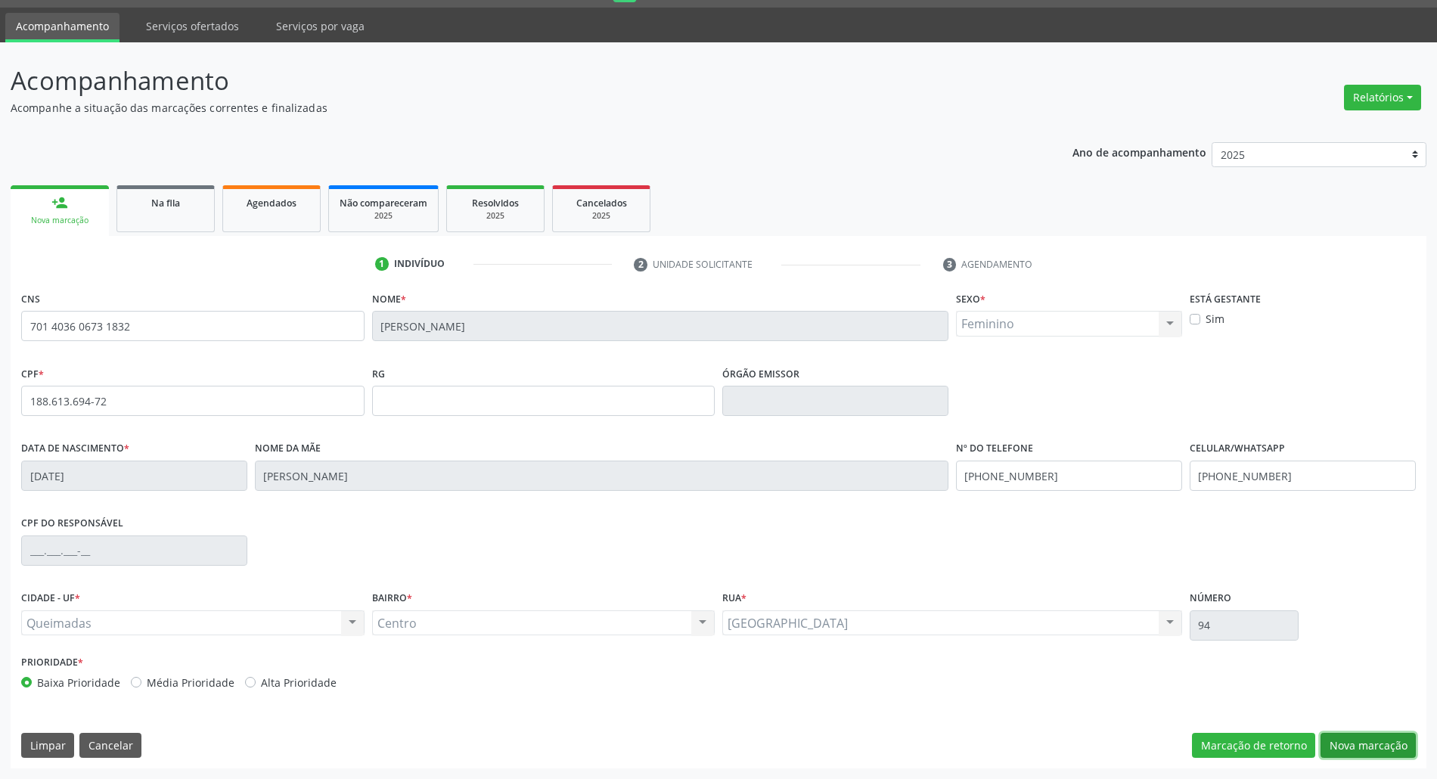
click at [1389, 737] on button "Nova marcação" at bounding box center [1368, 746] width 95 height 26
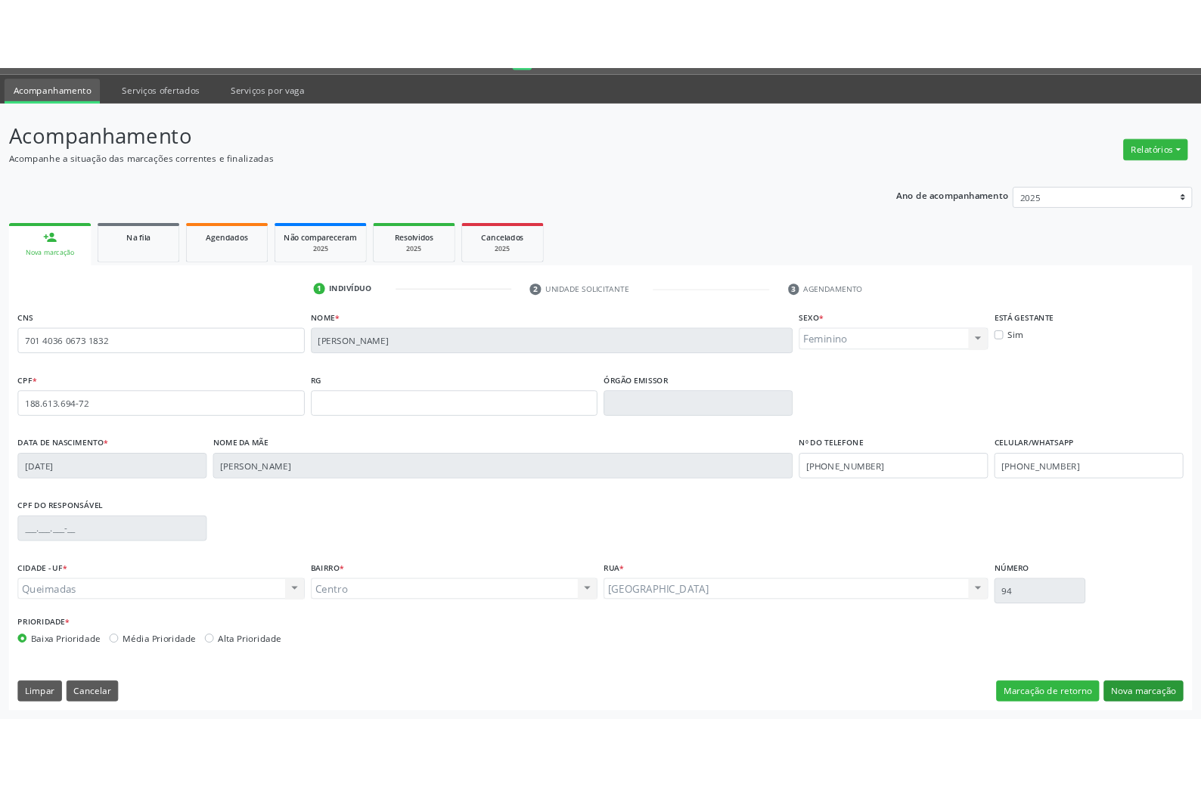
scroll to position [0, 0]
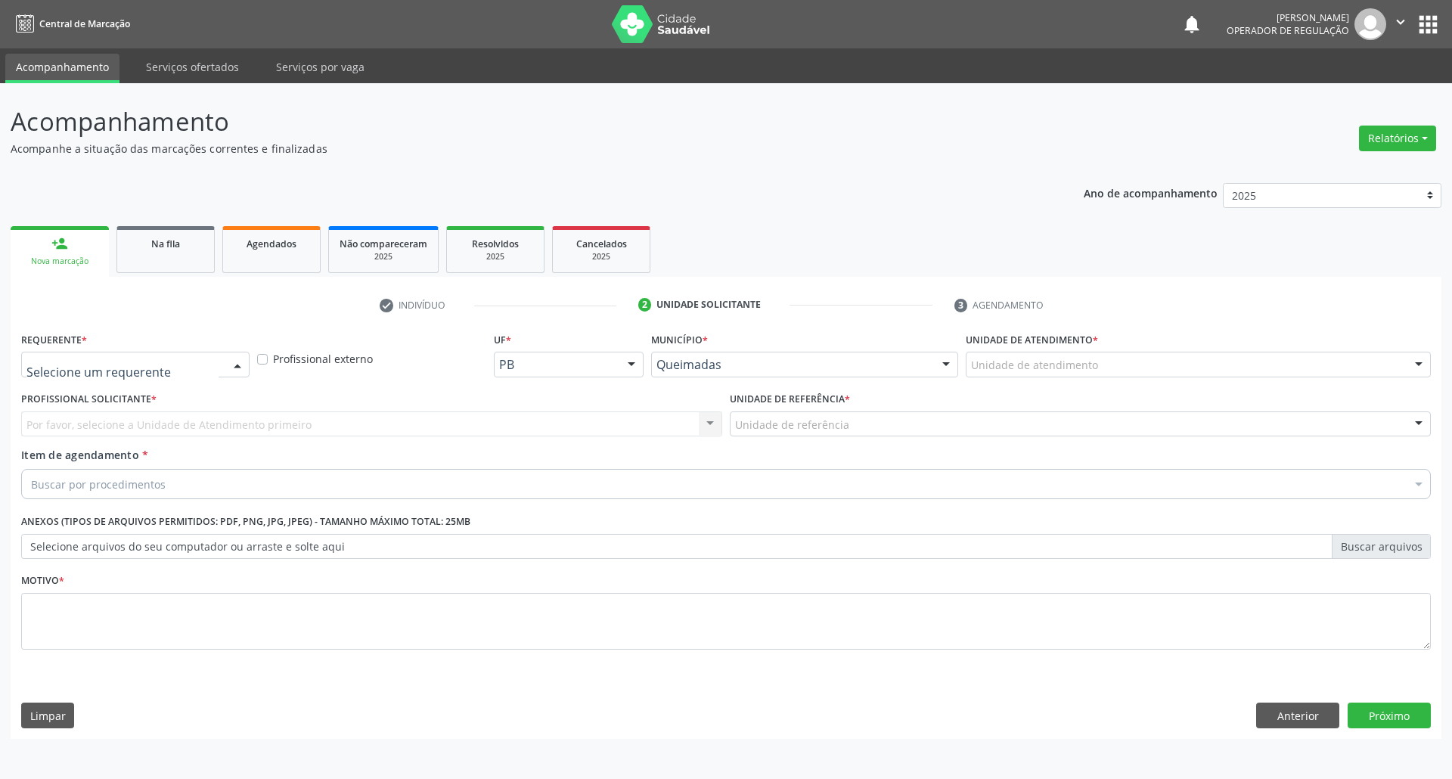
drag, startPoint x: 175, startPoint y: 352, endPoint x: 136, endPoint y: 418, distance: 77.3
click at [175, 354] on div at bounding box center [135, 365] width 228 height 26
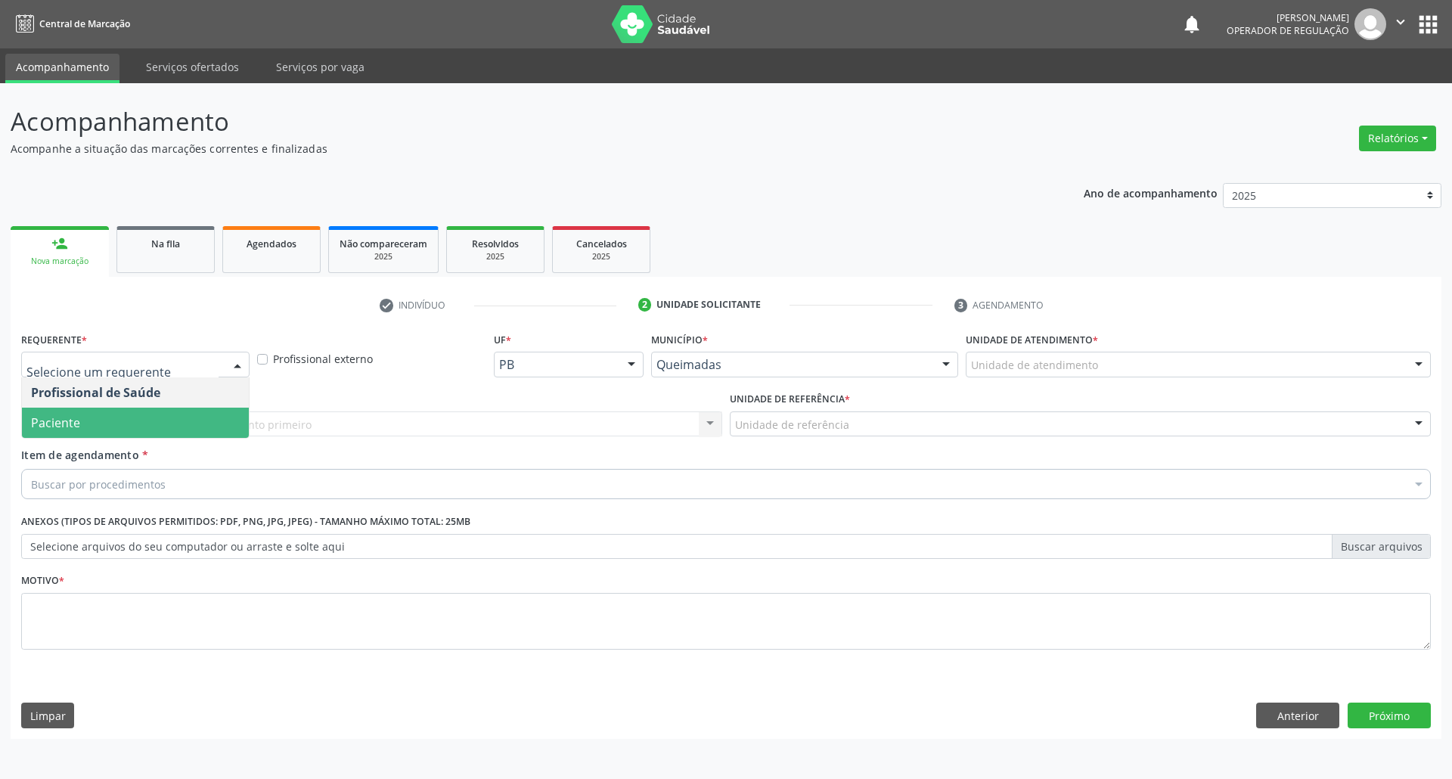
click at [132, 430] on span "Paciente" at bounding box center [135, 423] width 227 height 30
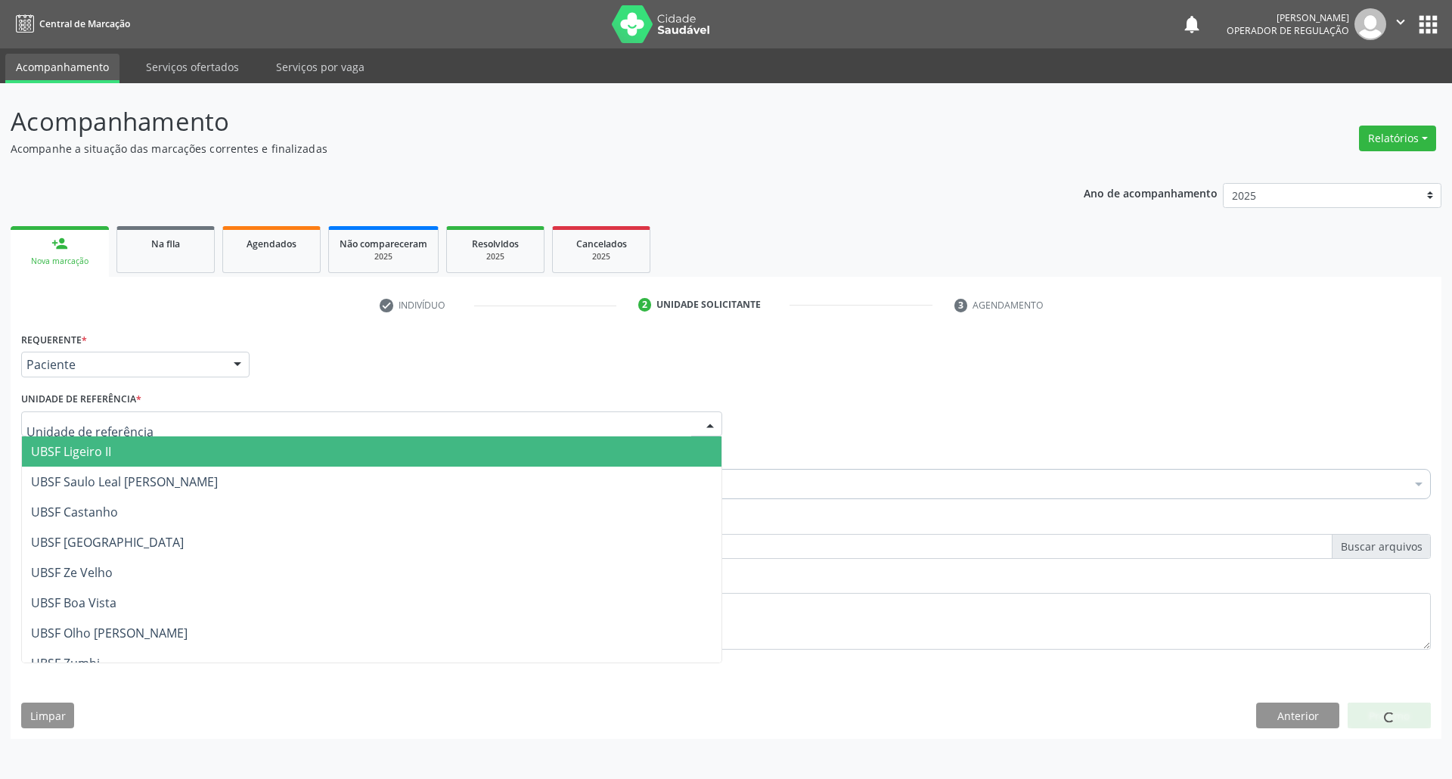
click at [153, 424] on div at bounding box center [371, 424] width 701 height 26
type input "CE"
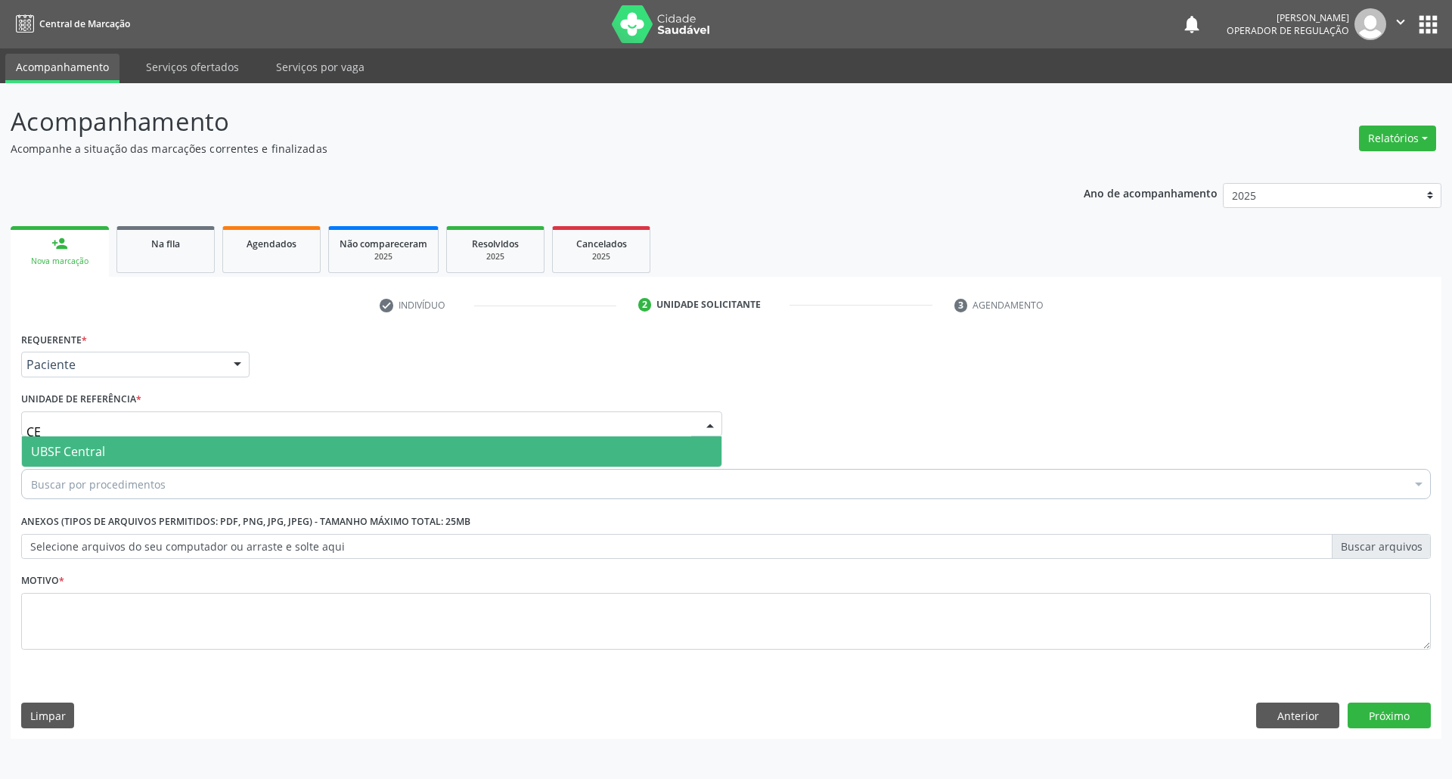
click at [126, 457] on span "UBSF Central" at bounding box center [372, 451] width 700 height 30
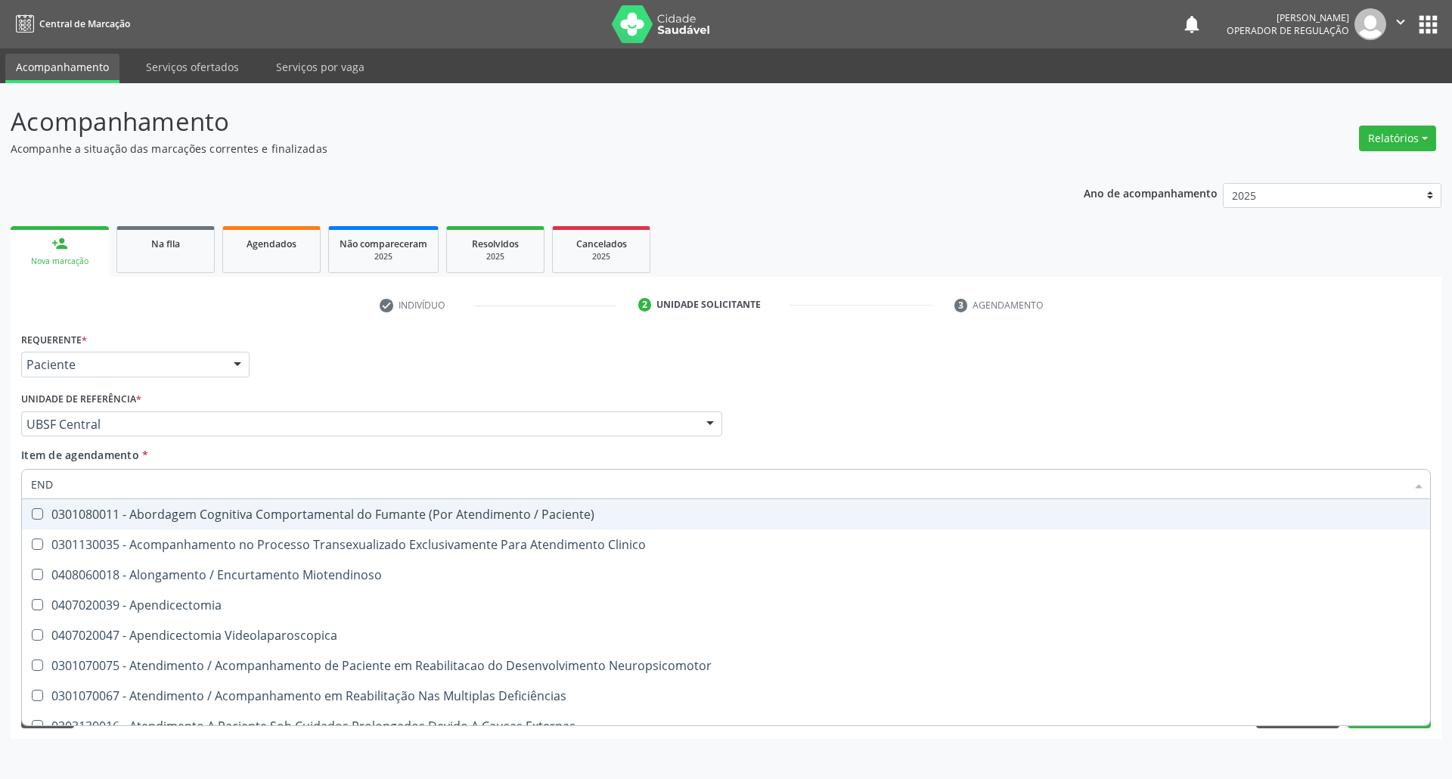
type input "ENDOCRINOLOGISTA"
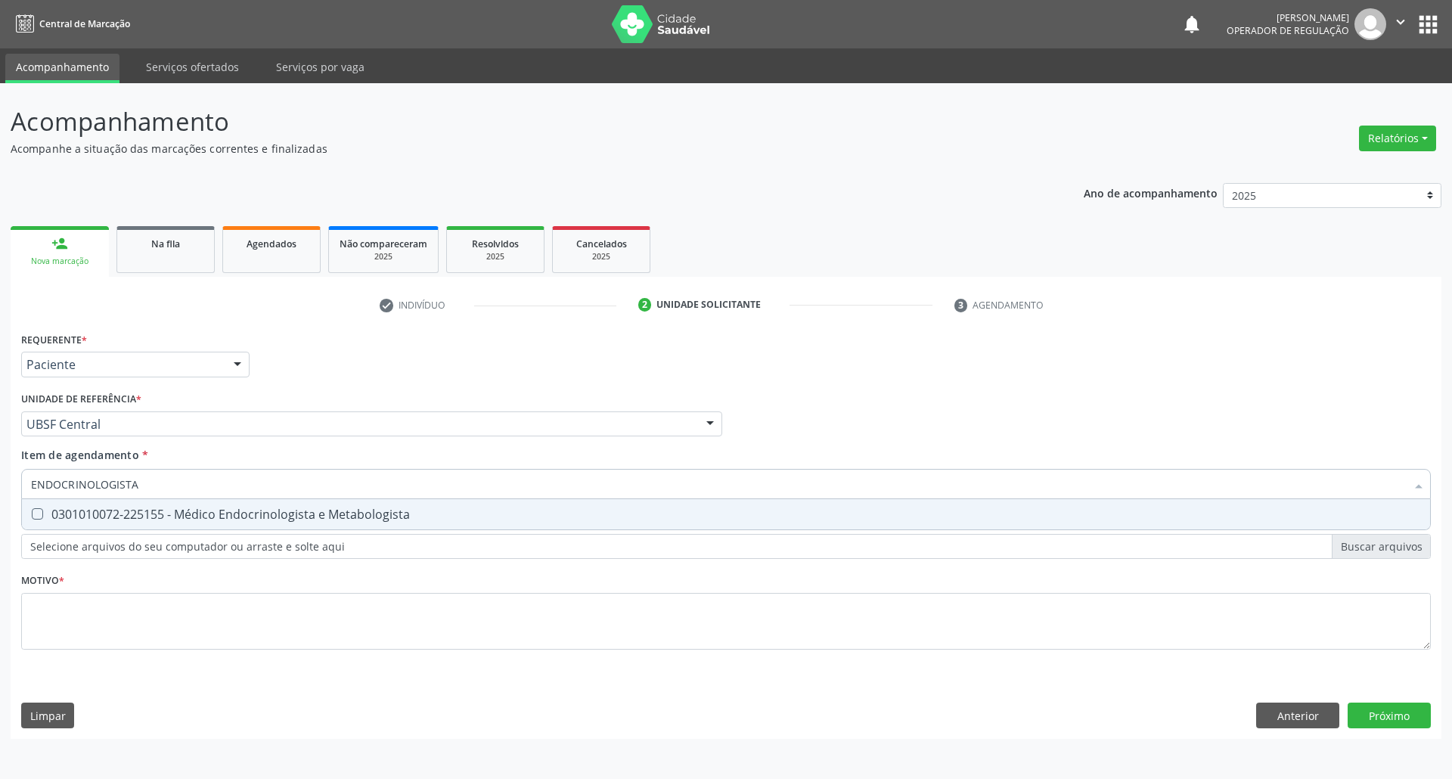
click at [169, 520] on div "0301010072-225155 - Médico Endocrinologista e Metabologista" at bounding box center [726, 514] width 1390 height 12
checkbox Metabologista "true"
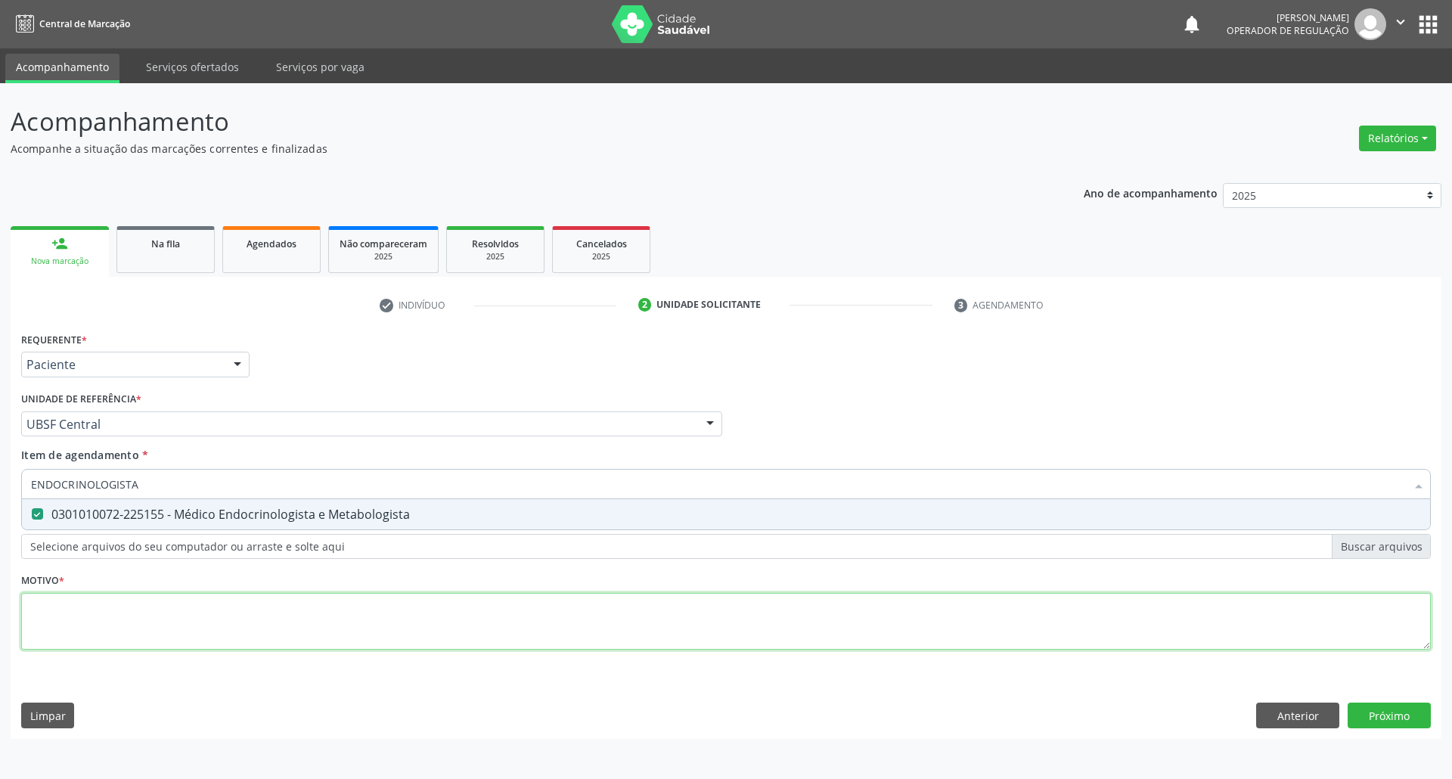
click at [156, 614] on div "Requerente * Paciente Profissional de Saúde Paciente Nenhum resultado encontrad…" at bounding box center [726, 499] width 1410 height 343
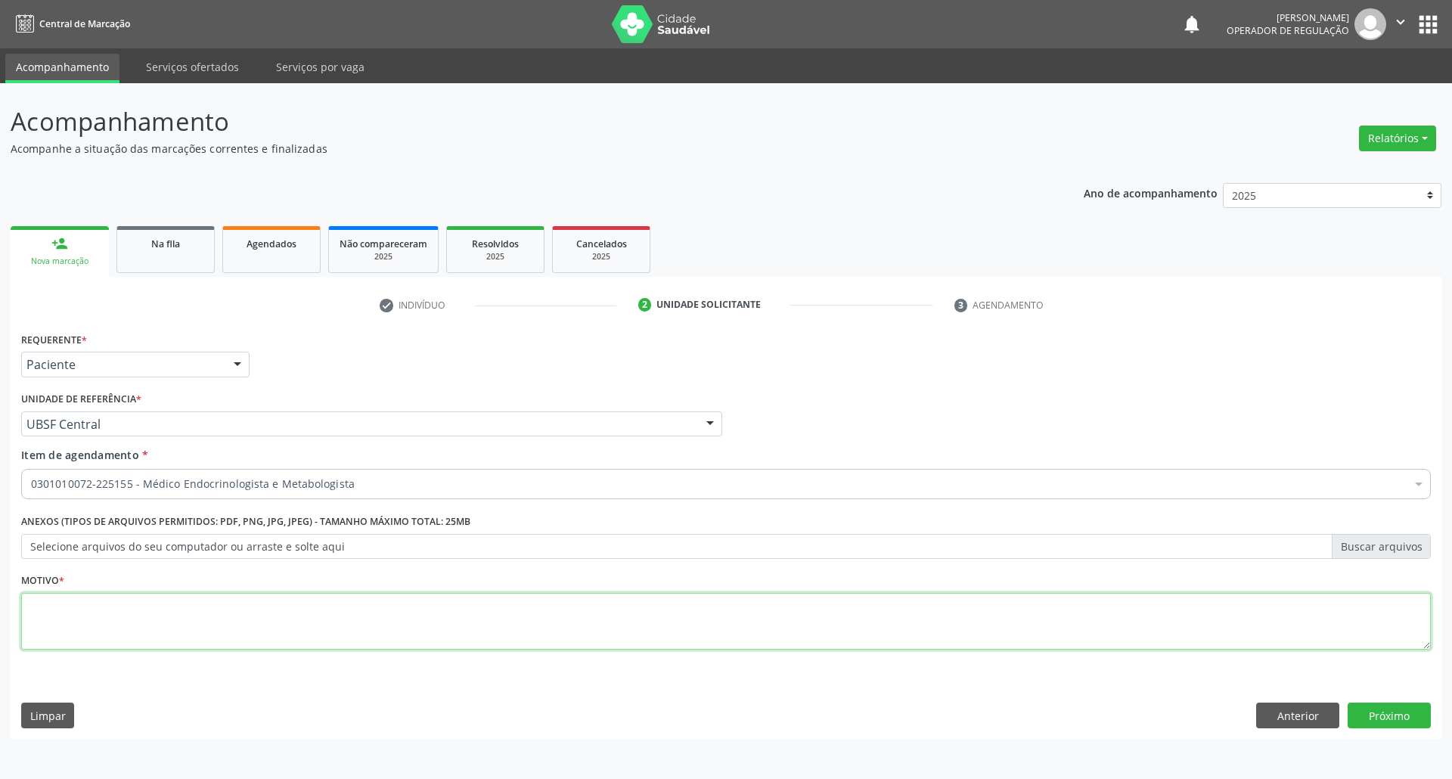
paste textarea "RETORNO [PERSON_NAME] COM EXAMES/2025"
type textarea "RETORNO [PERSON_NAME] COM EXAMES/2025"
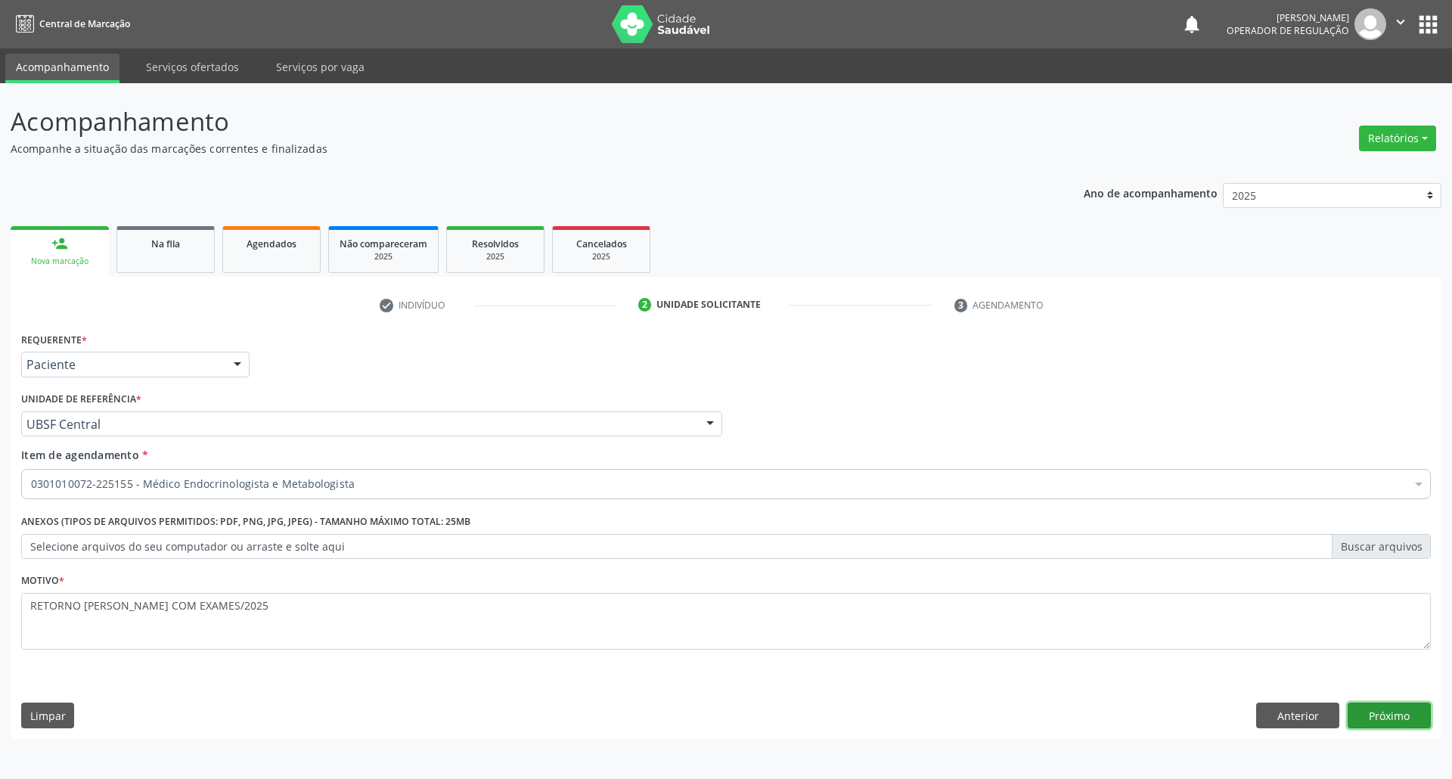
click at [1398, 724] on button "Próximo" at bounding box center [1389, 716] width 83 height 26
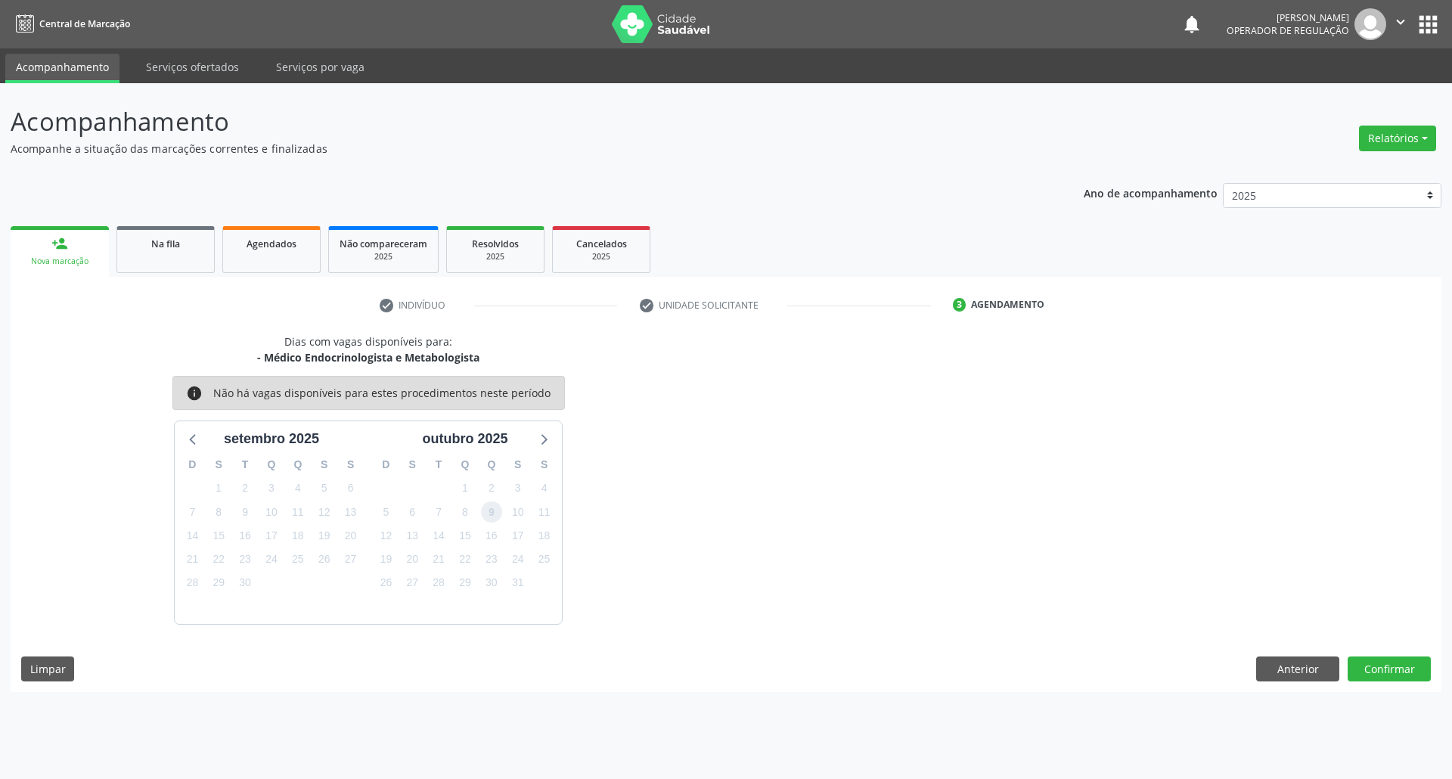
click at [486, 508] on span "9" at bounding box center [491, 511] width 21 height 21
click at [1405, 667] on button "Confirmar" at bounding box center [1389, 670] width 83 height 26
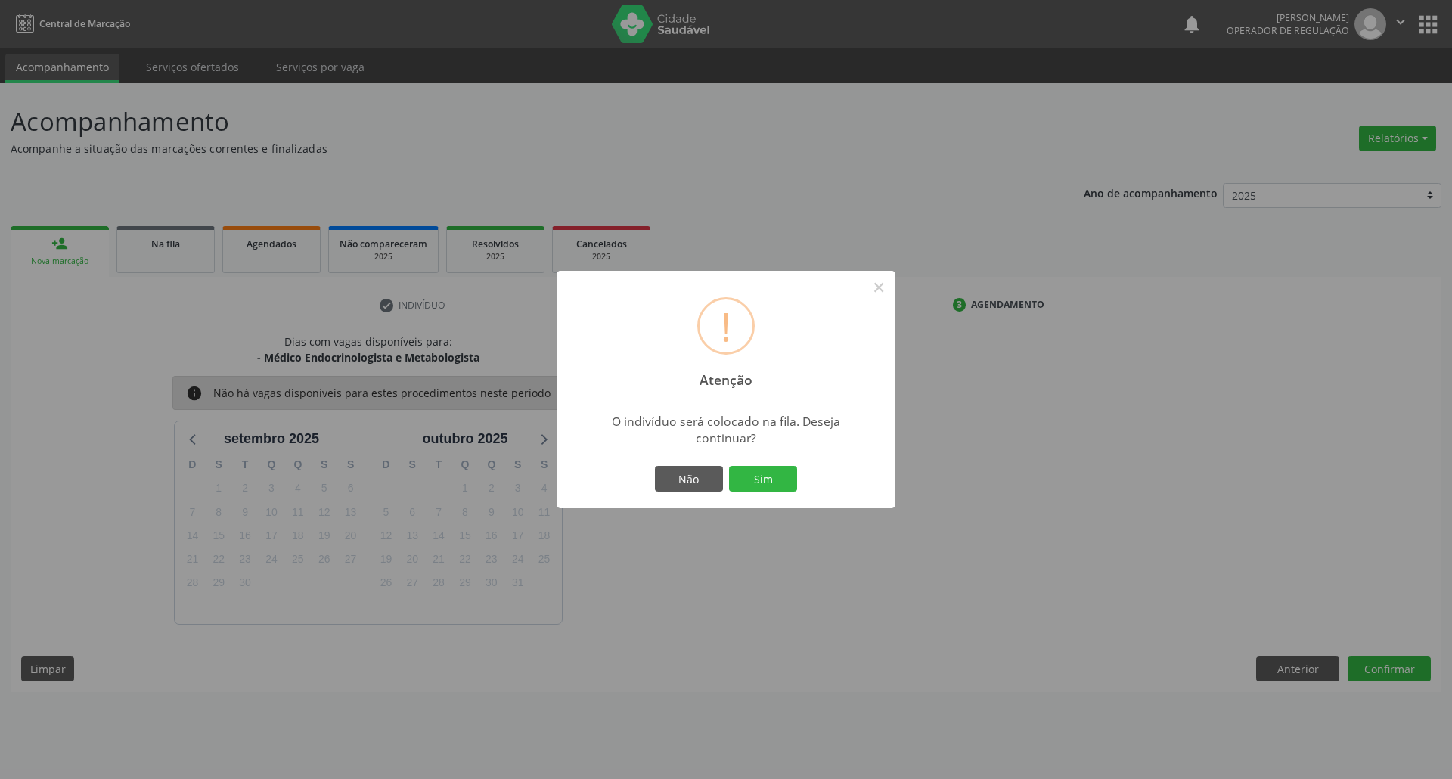
click at [729, 466] on button "Sim" at bounding box center [763, 479] width 68 height 26
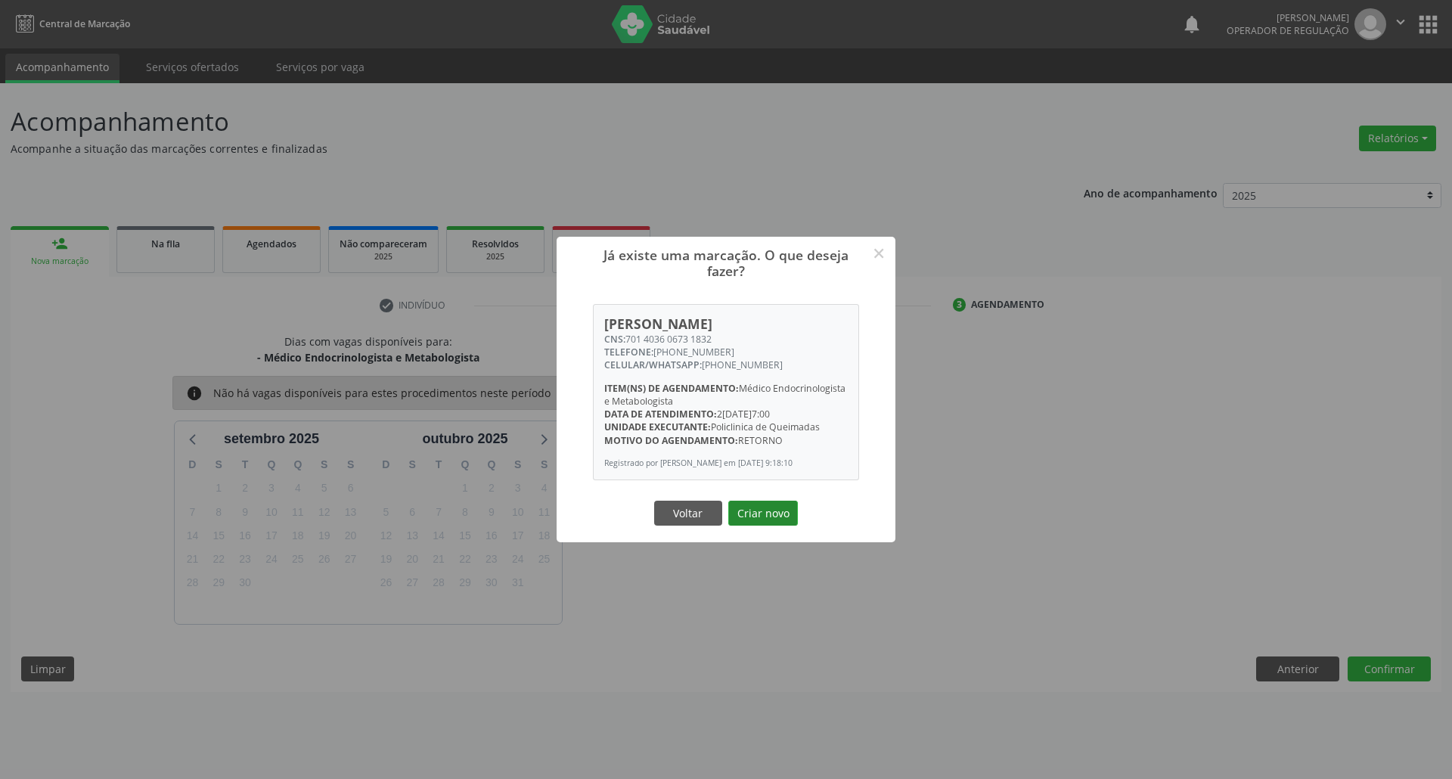
click at [760, 526] on button "Criar novo" at bounding box center [763, 514] width 70 height 26
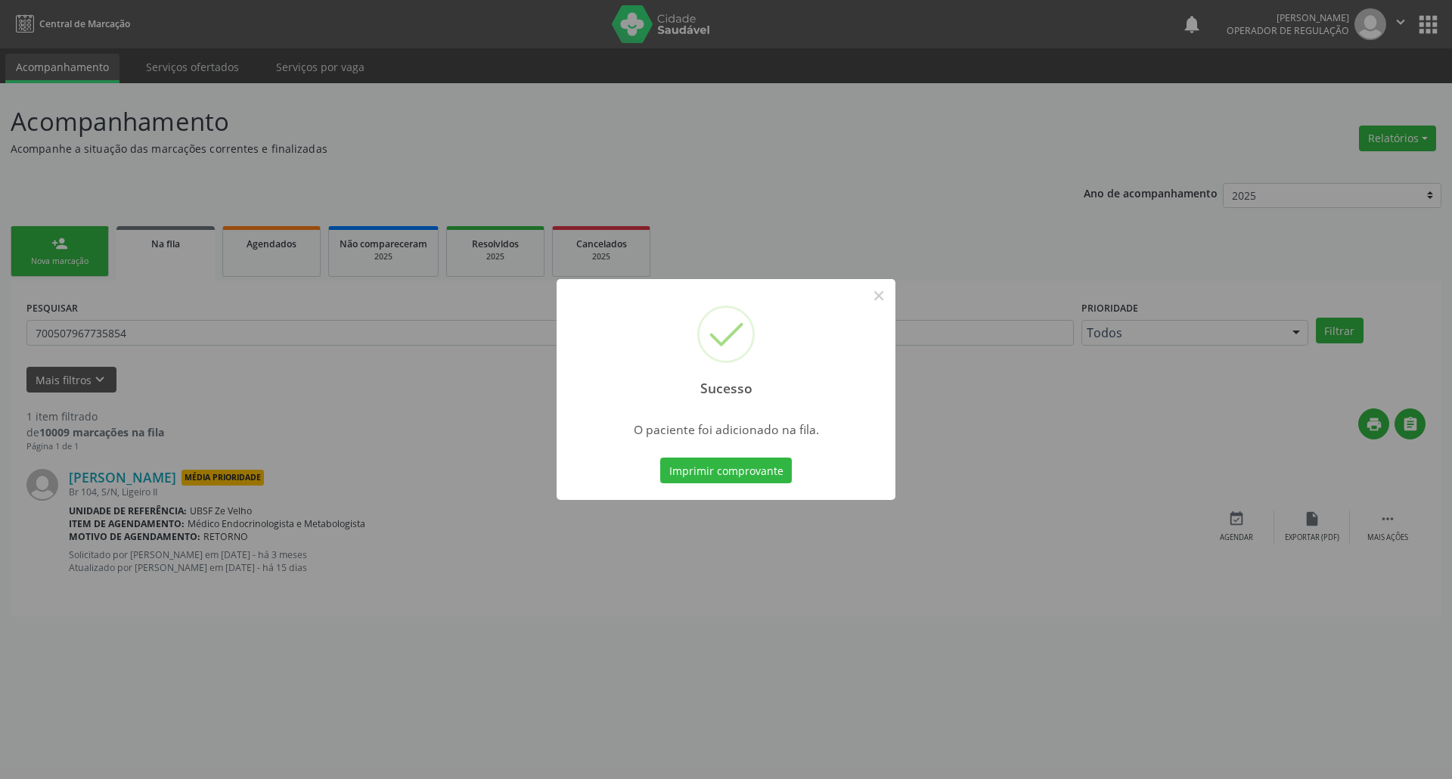
click at [481, 449] on div "Sucesso × O paciente foi adicionado na fila. Imprimir comprovante Cancel" at bounding box center [726, 389] width 1452 height 779
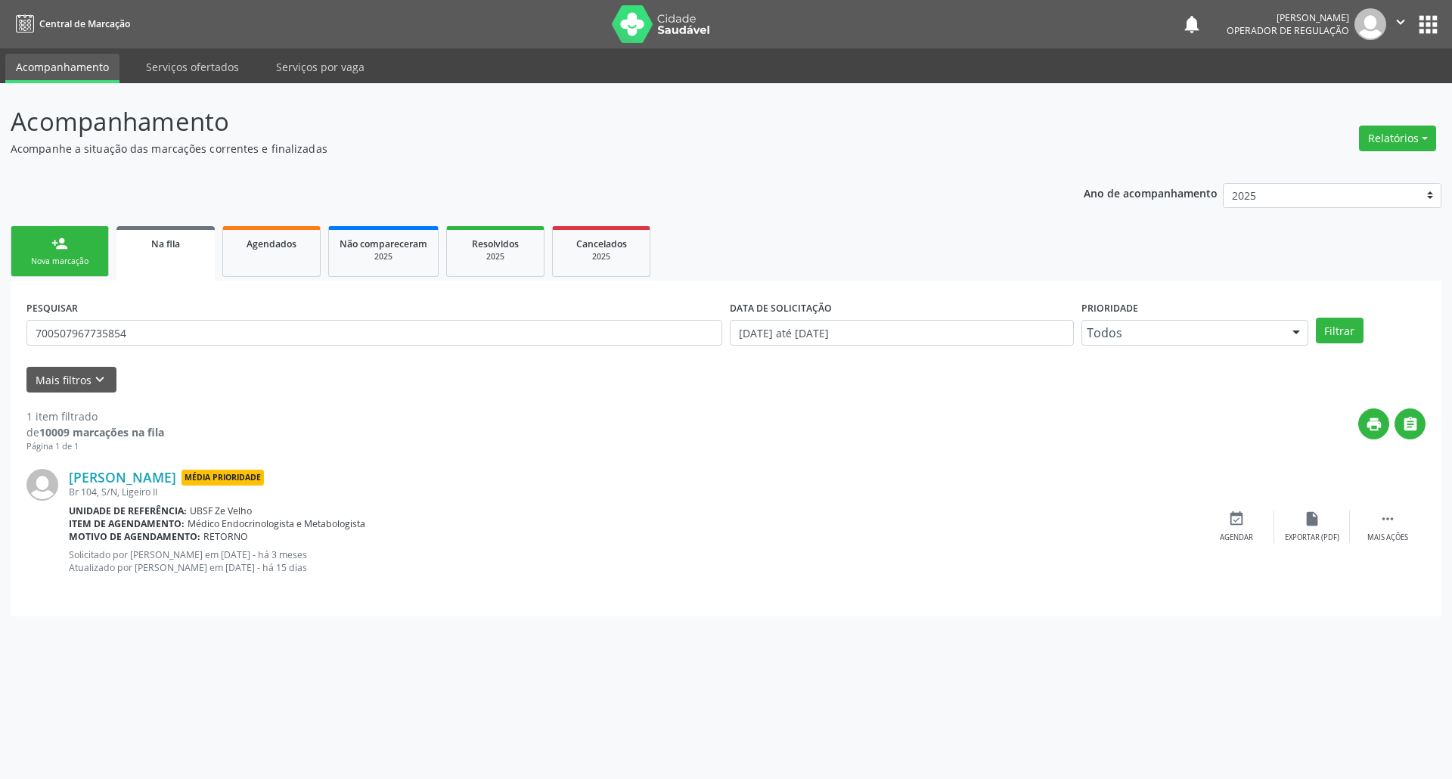
click at [36, 258] on div "Nova marcação" at bounding box center [60, 261] width 76 height 11
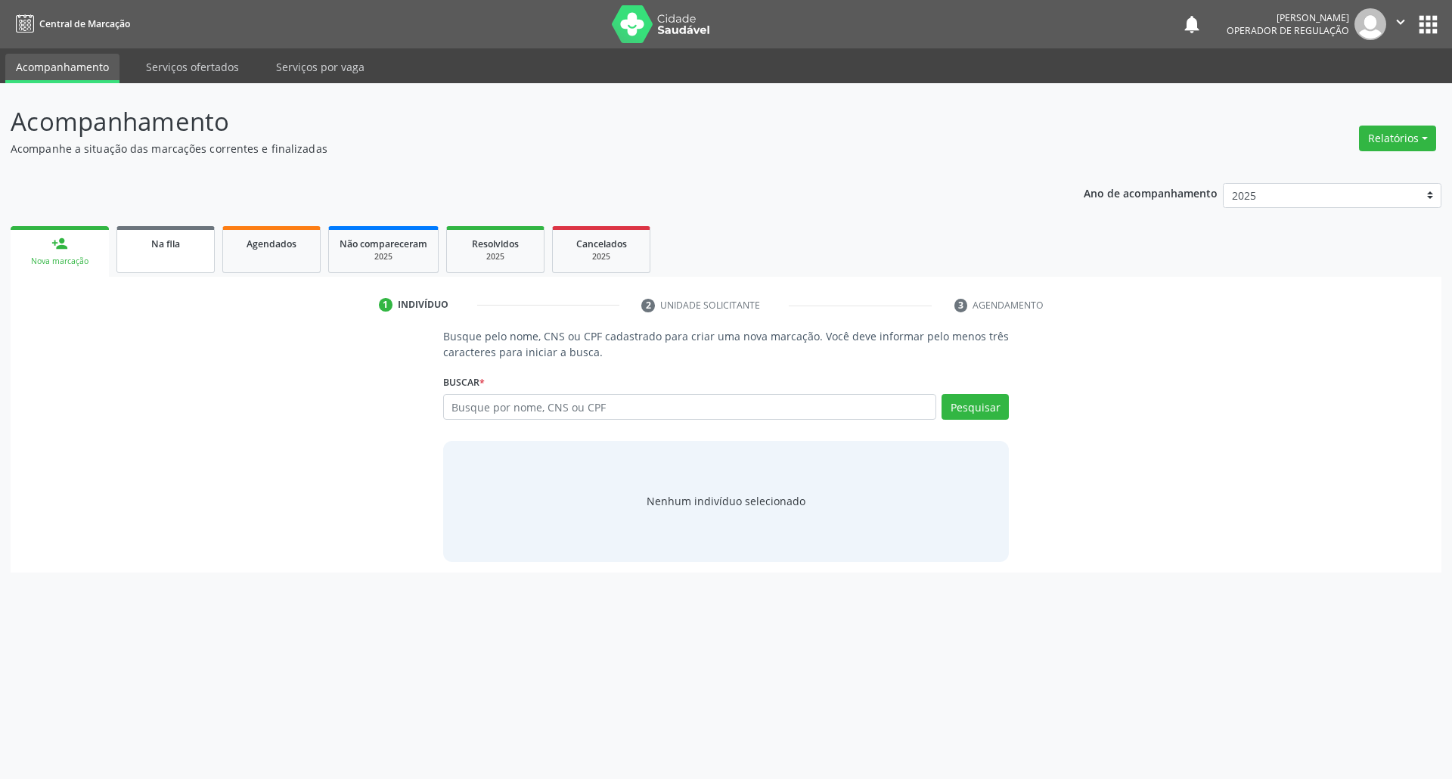
click at [174, 247] on span "Na fila" at bounding box center [165, 243] width 29 height 13
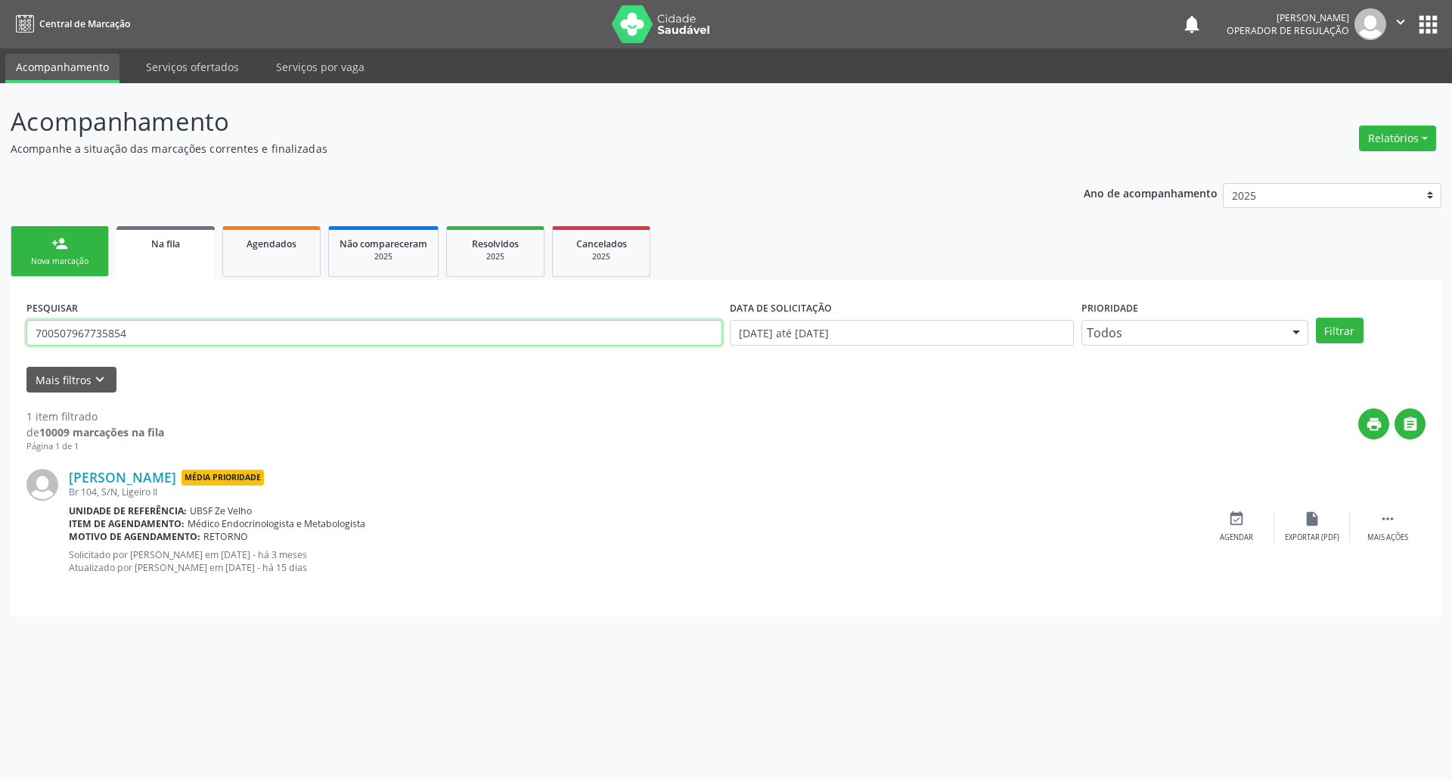
click at [122, 337] on input "700507967735854" at bounding box center [374, 333] width 696 height 26
click at [85, 251] on link "person_add Nova marcação" at bounding box center [60, 251] width 98 height 51
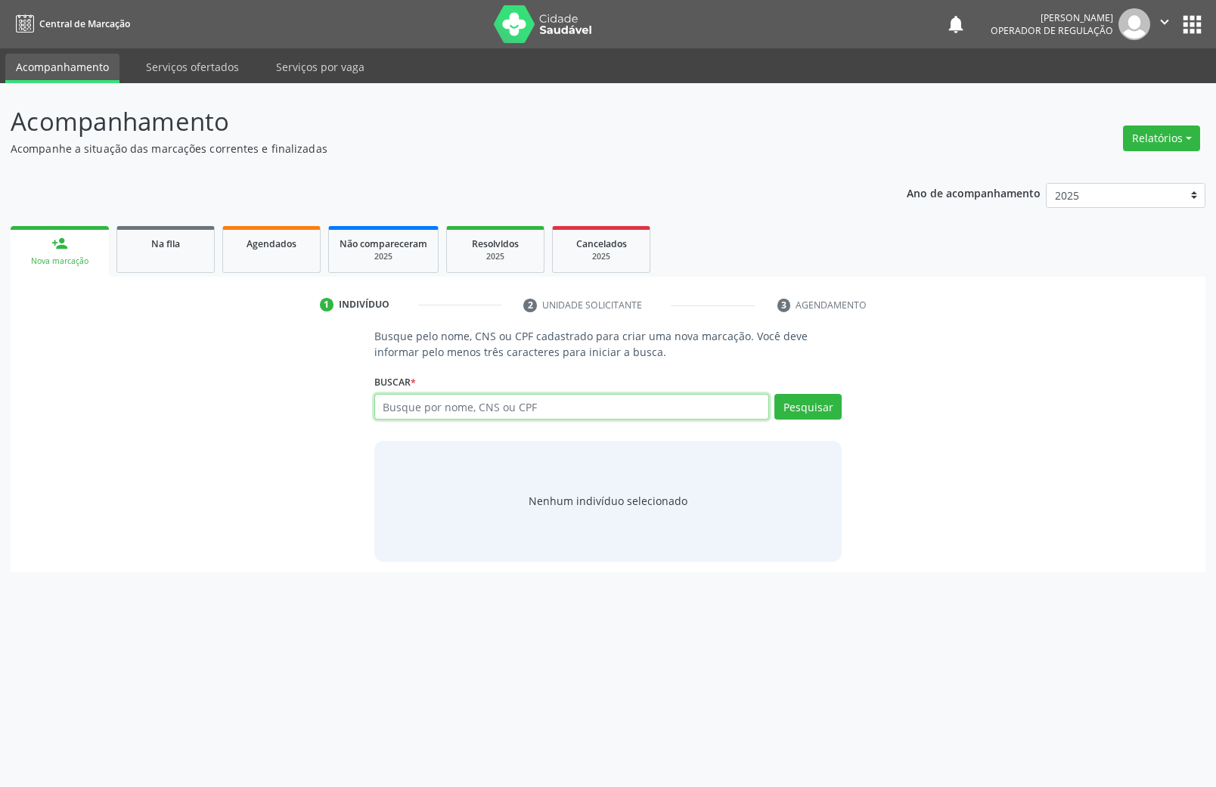
click at [399, 410] on input "text" at bounding box center [572, 407] width 396 height 26
type input "708100589334637"
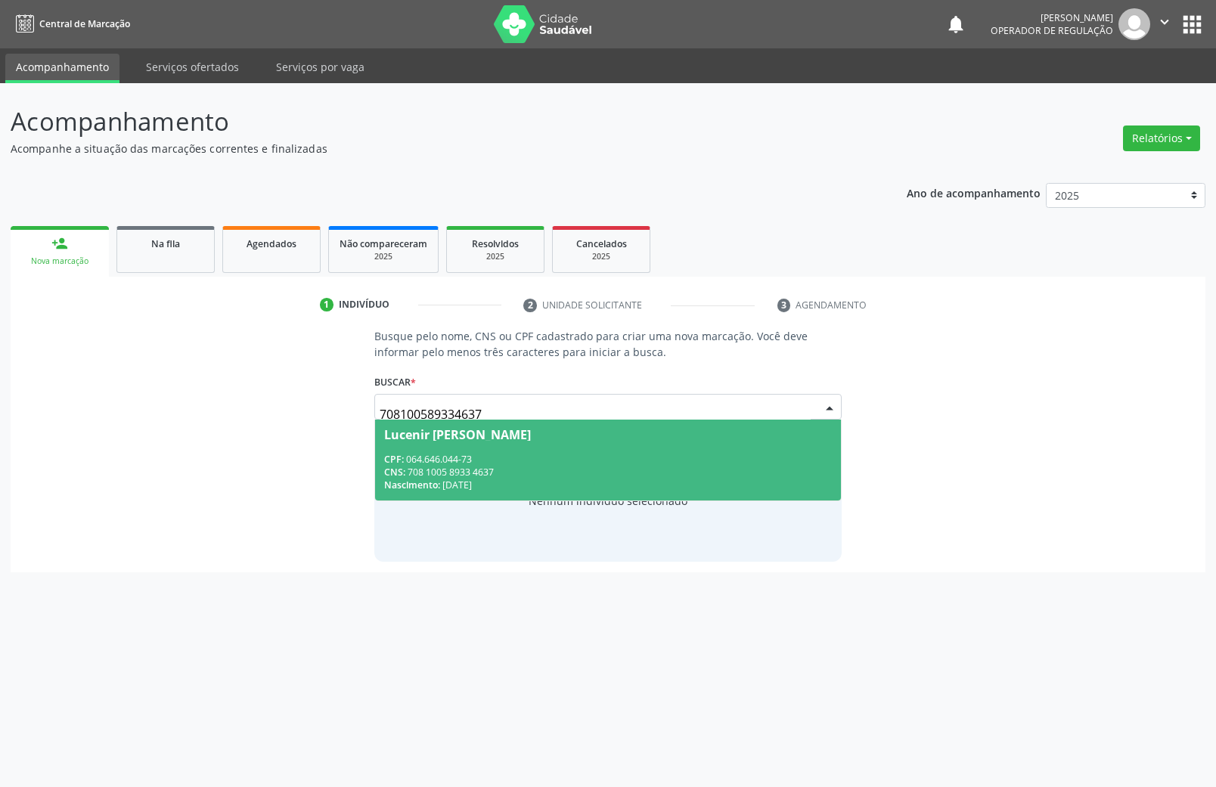
click at [531, 439] on div "Lucenir [PERSON_NAME]" at bounding box center [457, 435] width 147 height 12
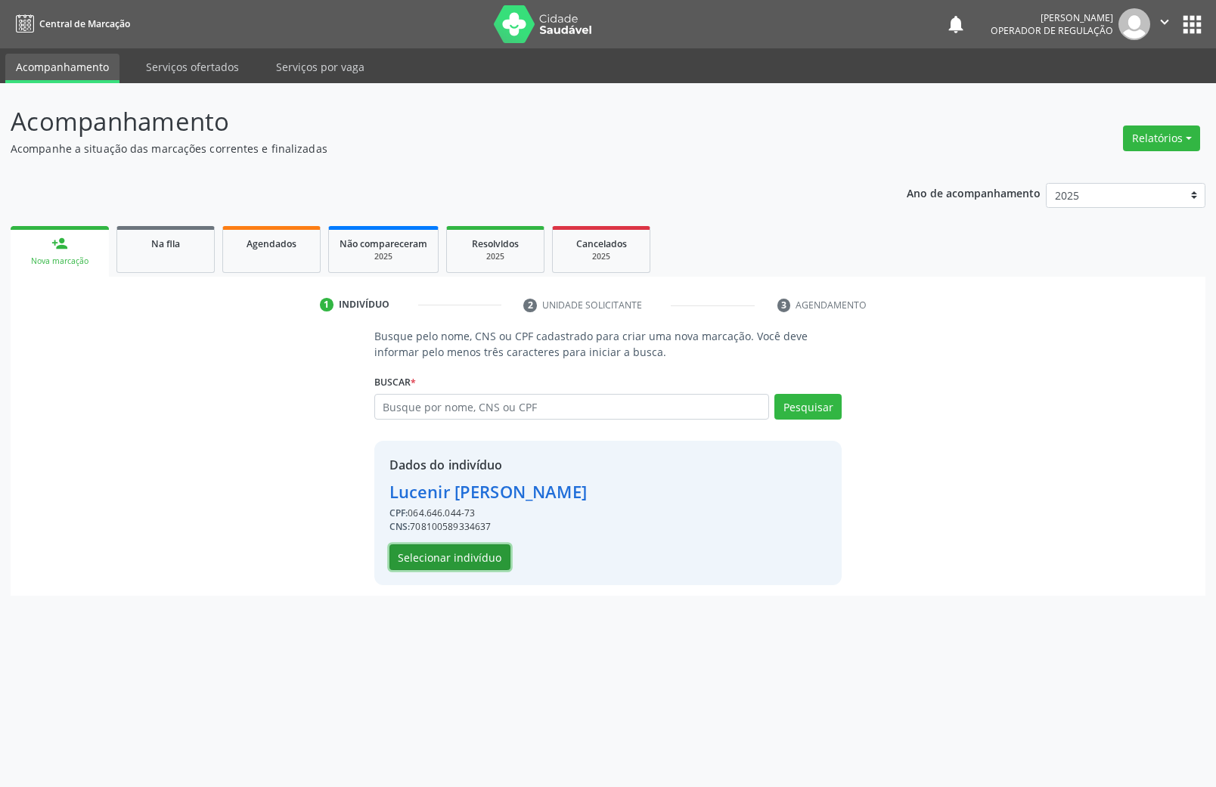
click at [478, 567] on button "Selecionar indivíduo" at bounding box center [450, 558] width 121 height 26
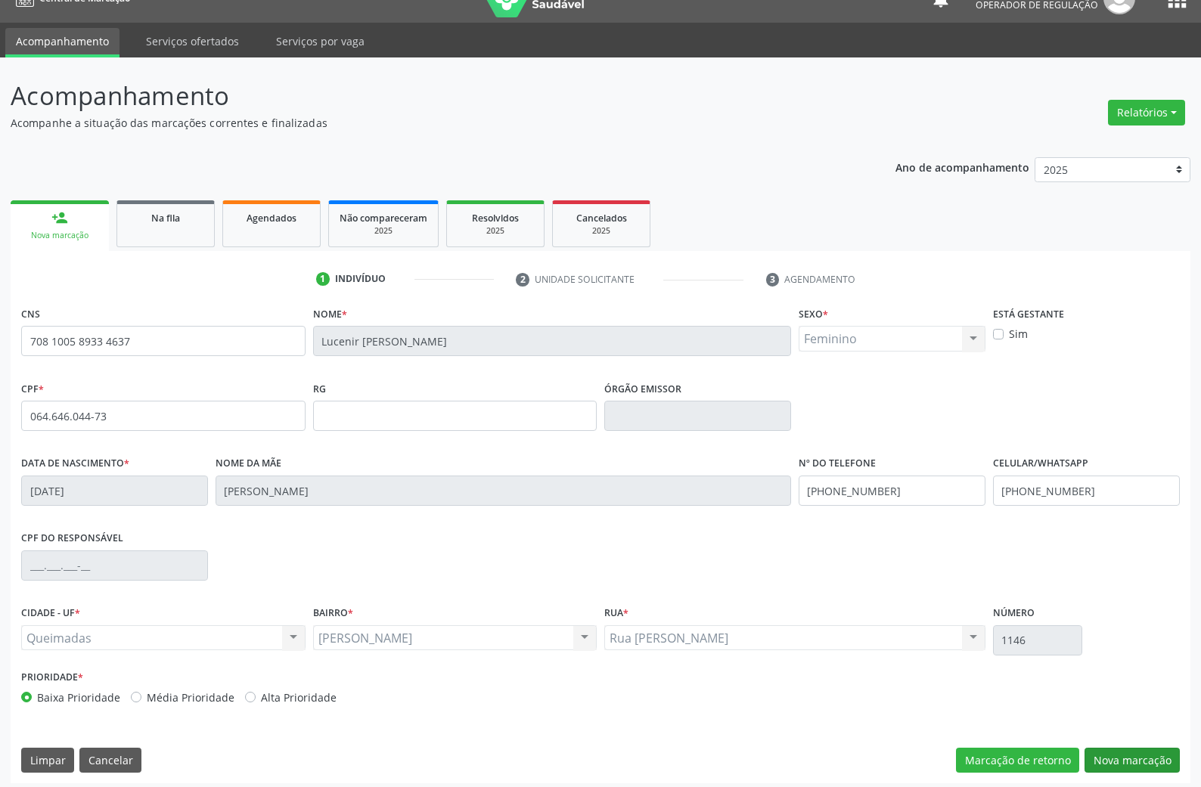
scroll to position [33, 0]
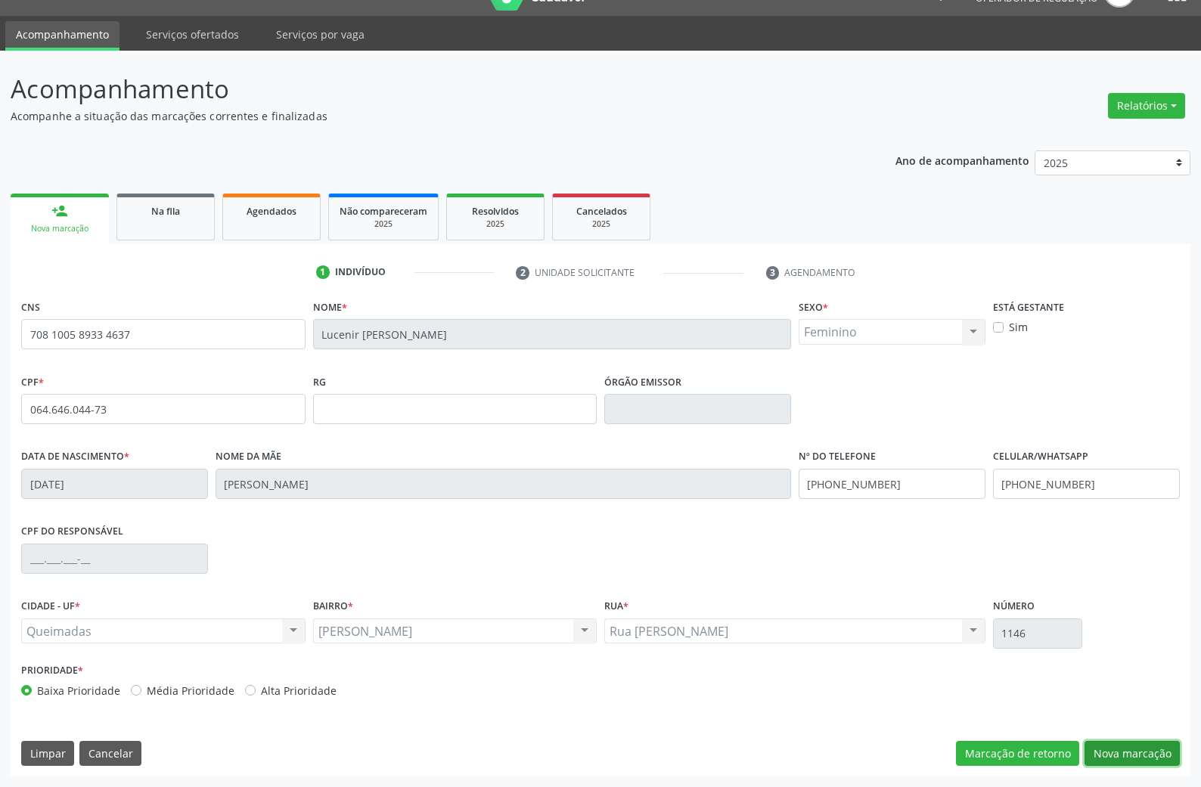
click at [1156, 755] on button "Nova marcação" at bounding box center [1132, 754] width 95 height 26
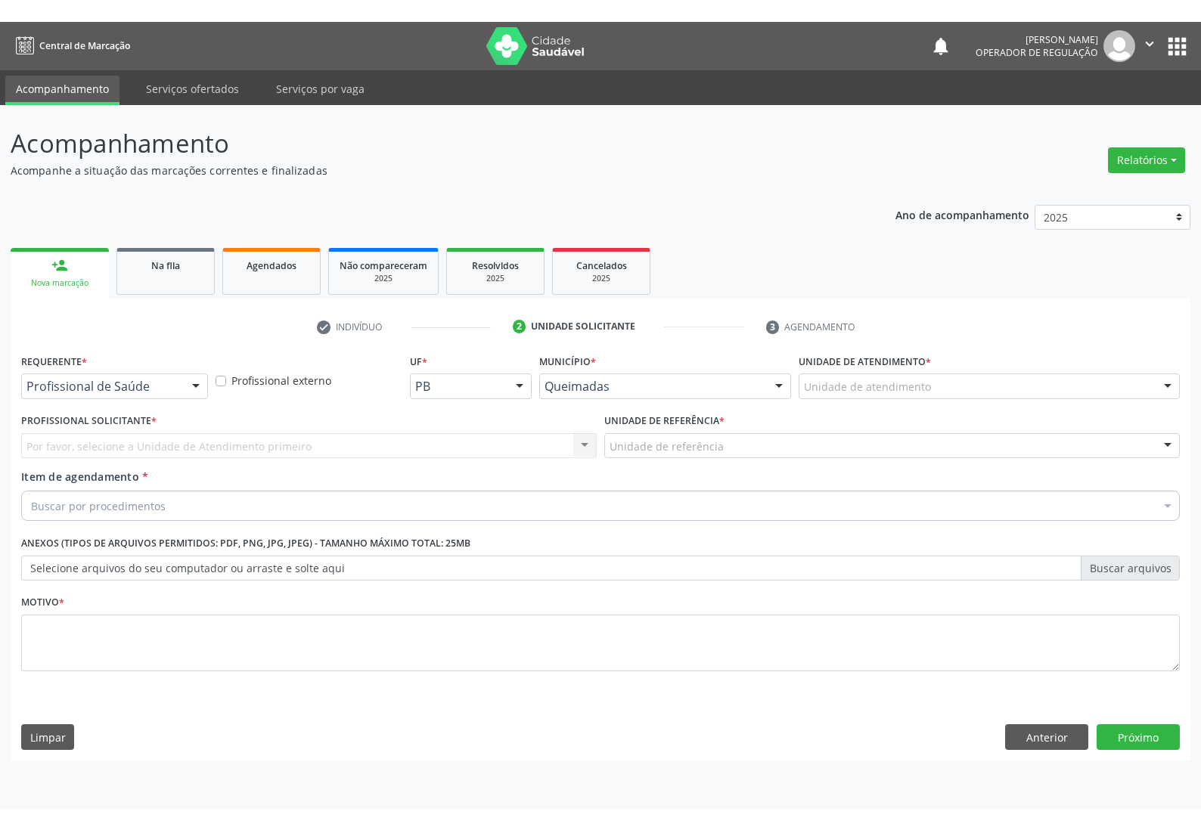
scroll to position [0, 0]
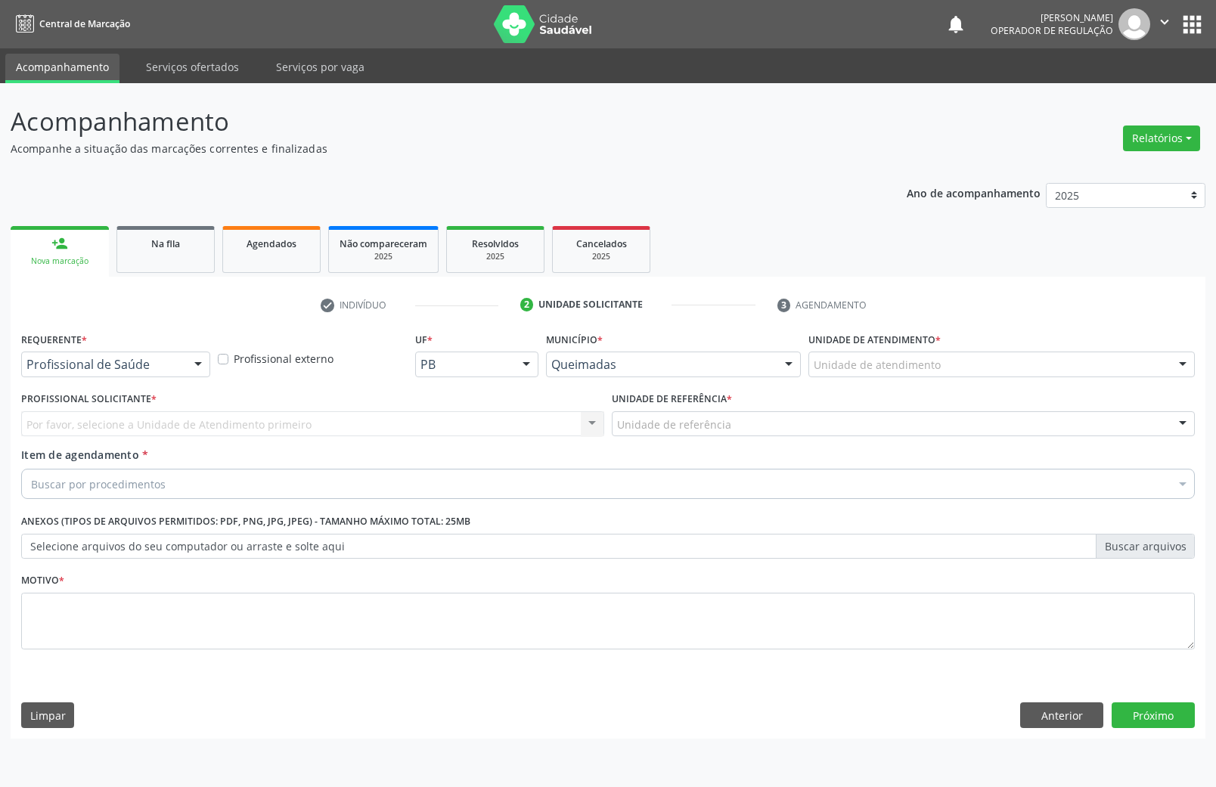
drag, startPoint x: 188, startPoint y: 365, endPoint x: 182, endPoint y: 370, distance: 8.0
click at [187, 365] on div at bounding box center [198, 365] width 23 height 26
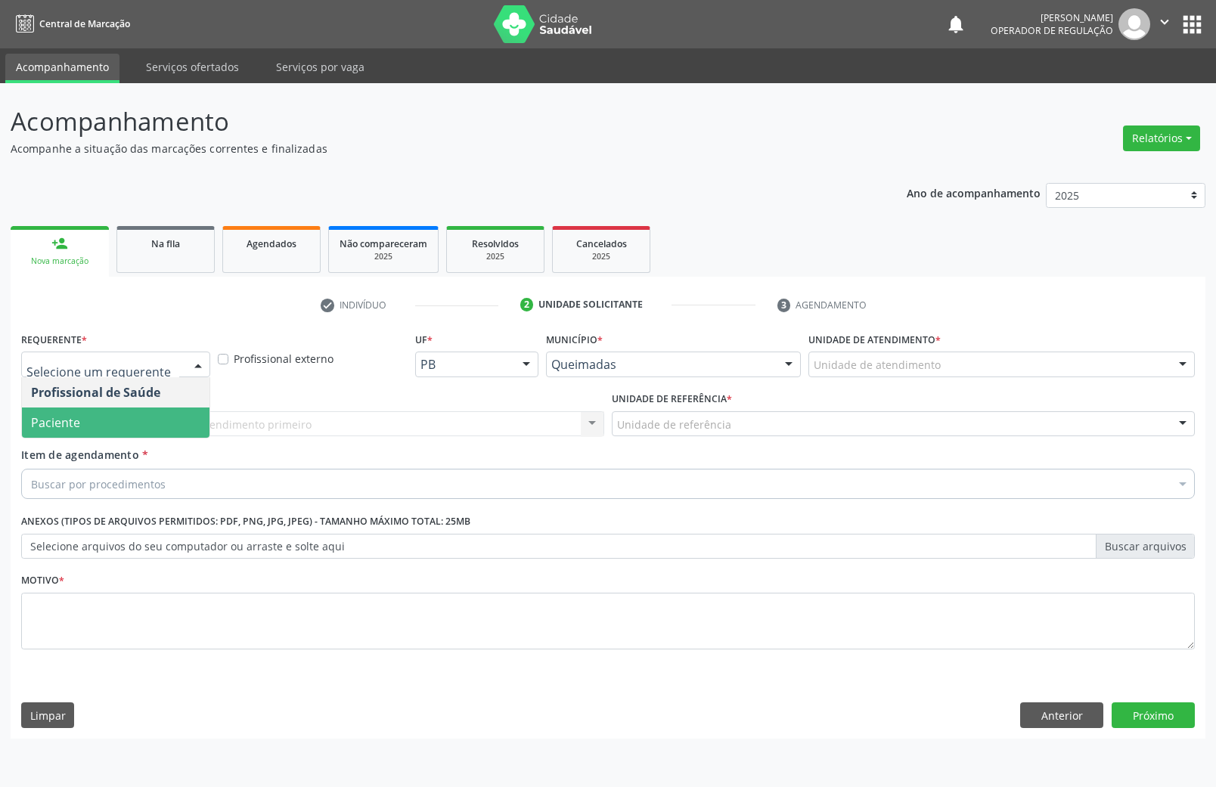
click at [149, 409] on span "Paciente" at bounding box center [116, 423] width 188 height 30
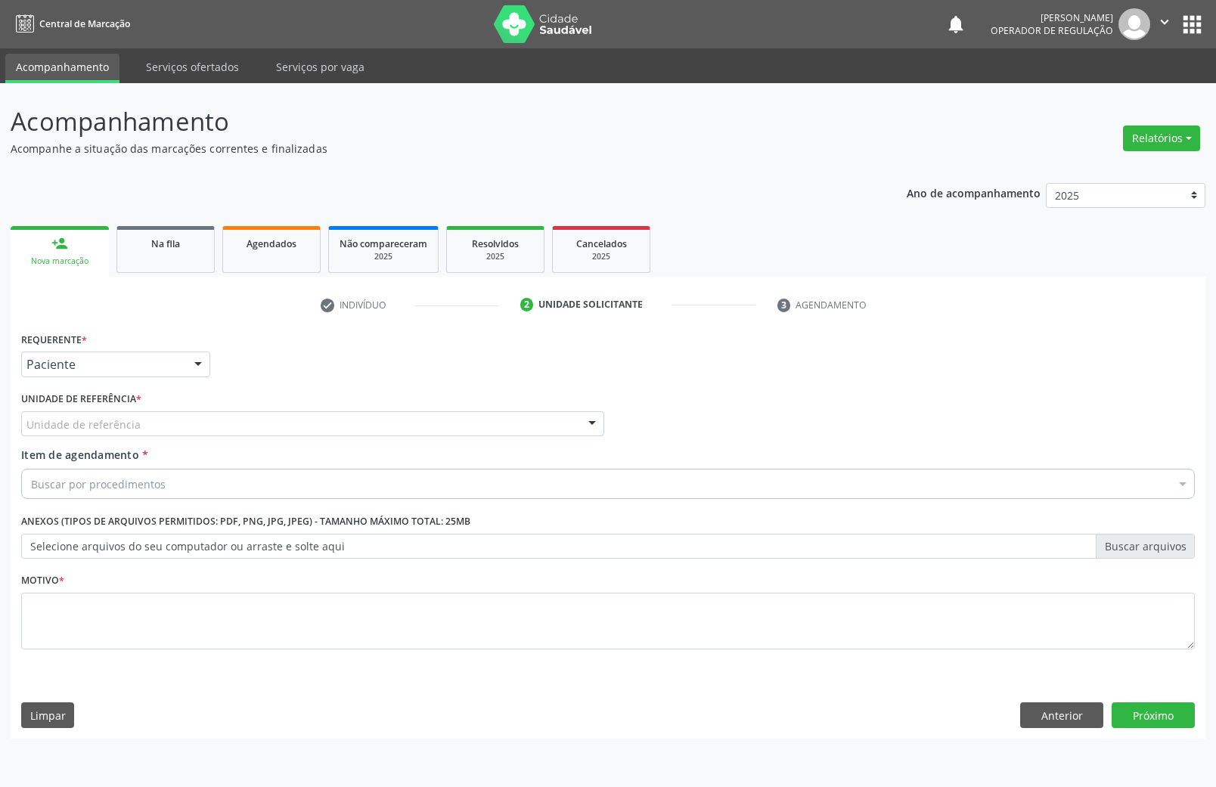
click at [158, 409] on div "Unidade de referência * Unidade de referência UBSF Ligeiro II UBSF Saulo Leal E…" at bounding box center [312, 412] width 583 height 48
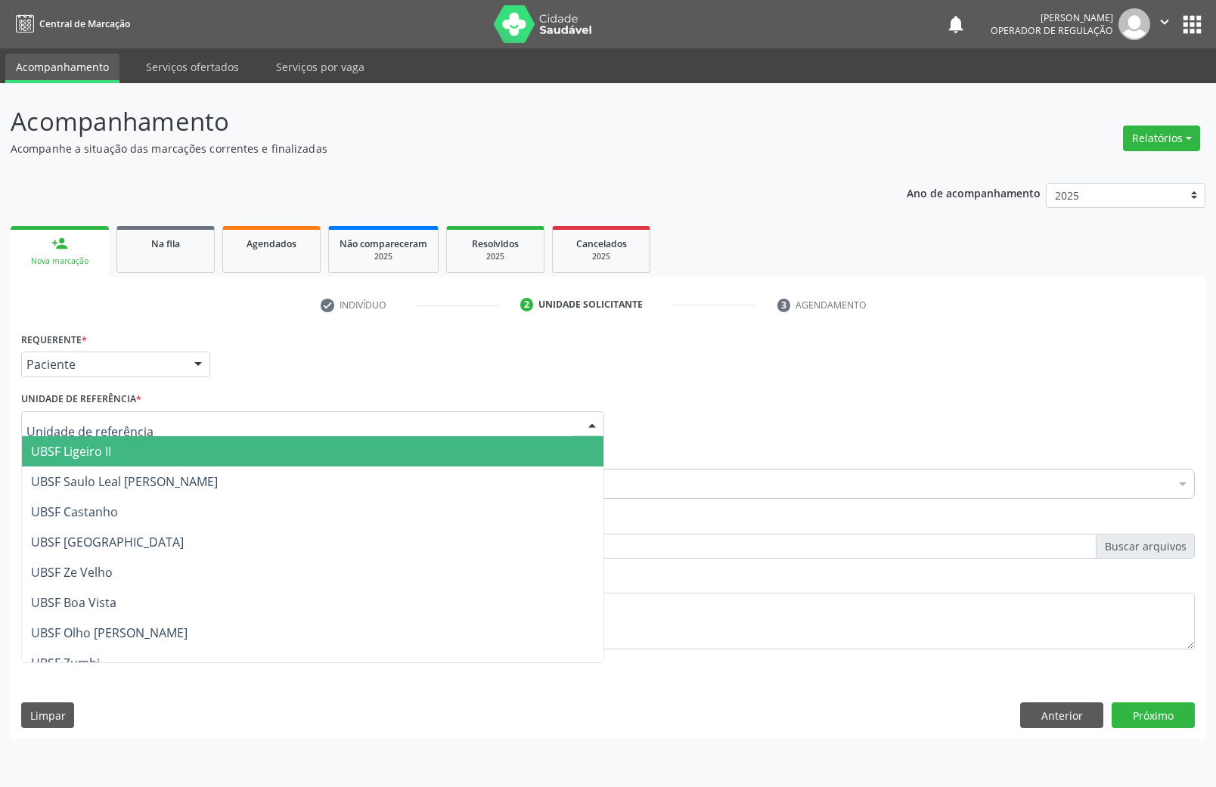
click at [173, 421] on div at bounding box center [312, 424] width 583 height 26
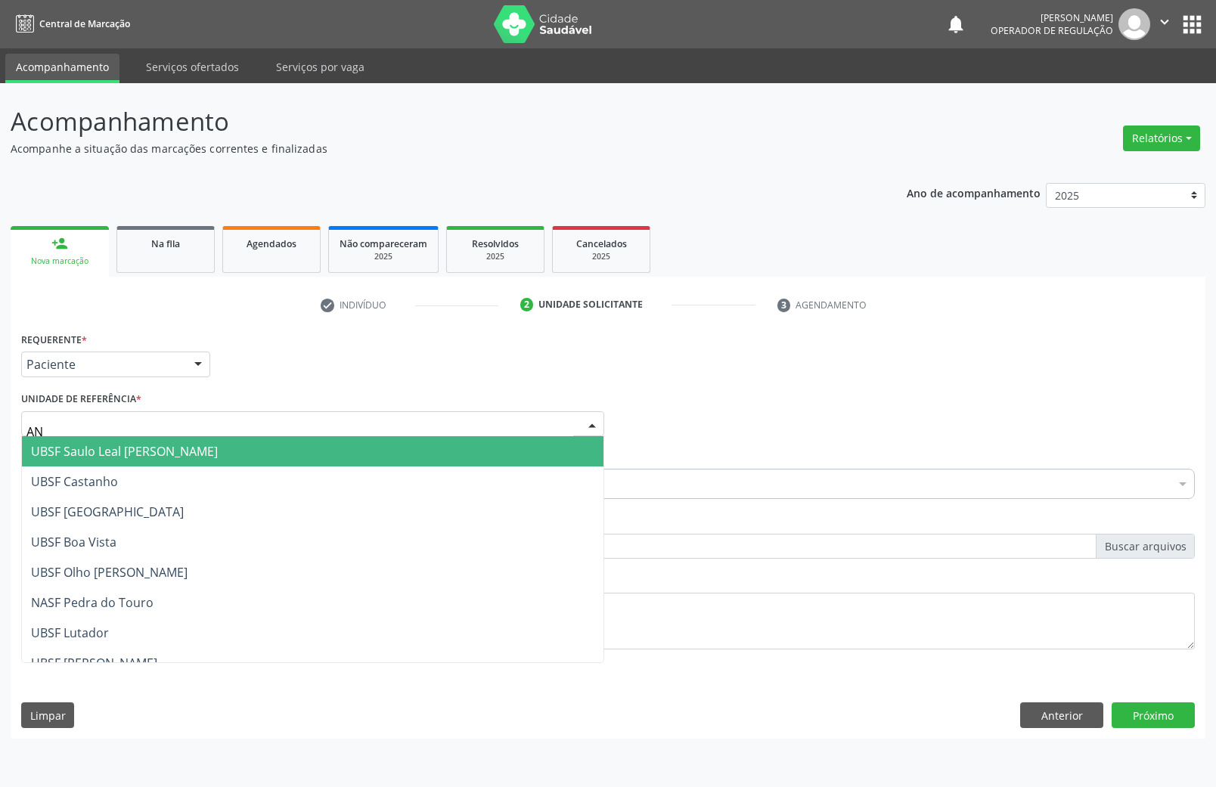
type input "ANI"
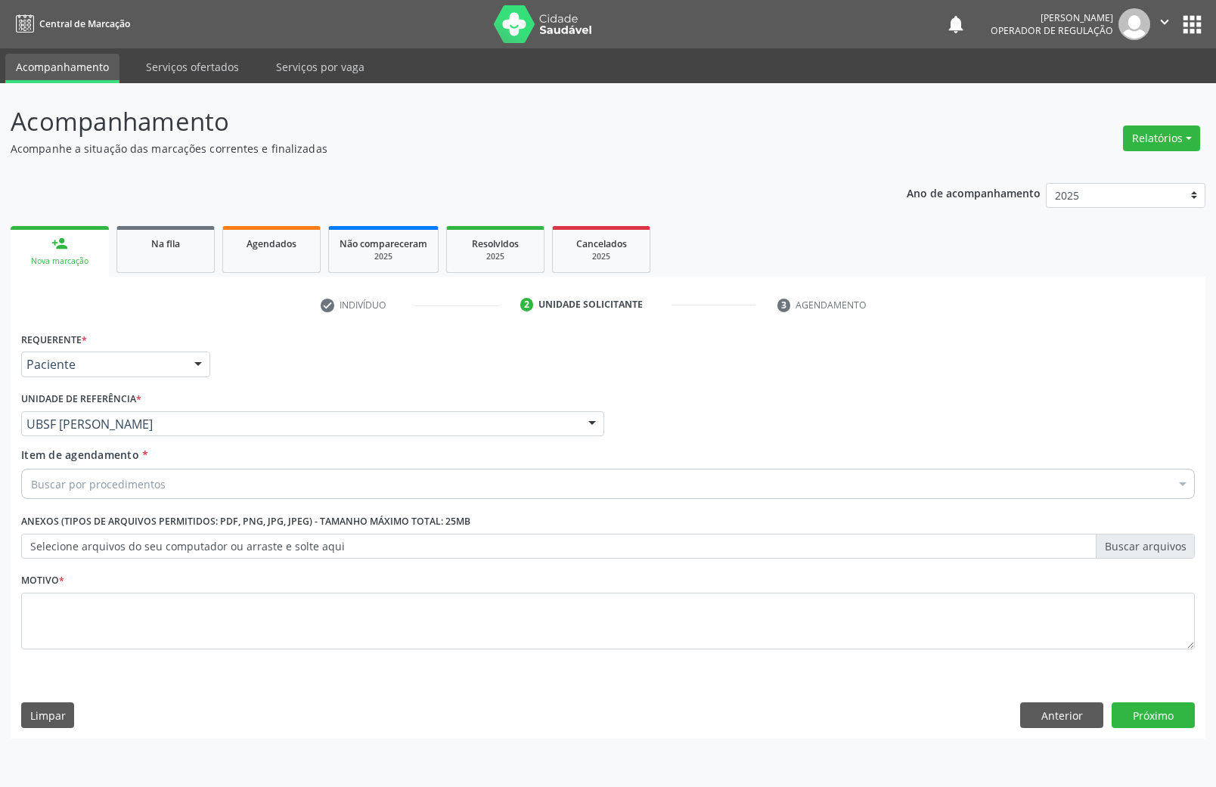
click at [134, 496] on div "Buscar por procedimentos" at bounding box center [608, 484] width 1174 height 30
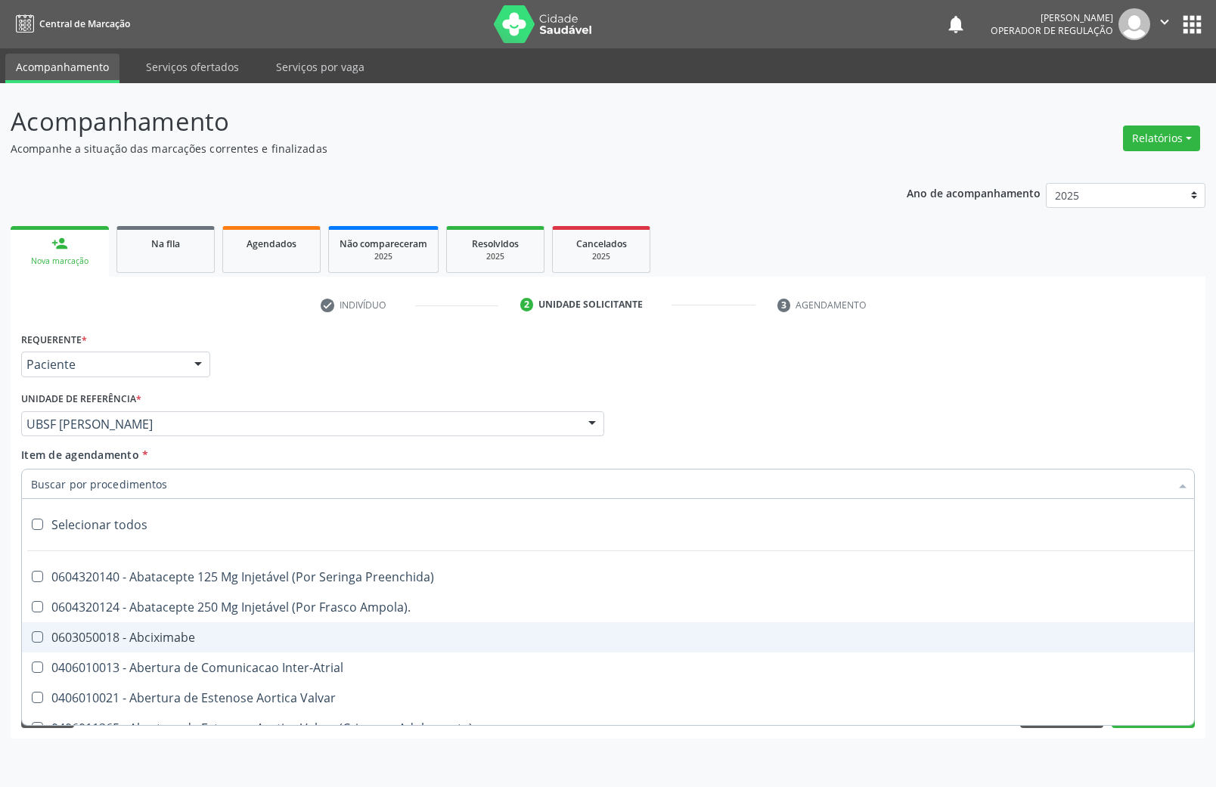
click at [194, 640] on div "0603050018 - Abciximabe" at bounding box center [620, 638] width 1178 height 12
checkbox Abciximabe "false"
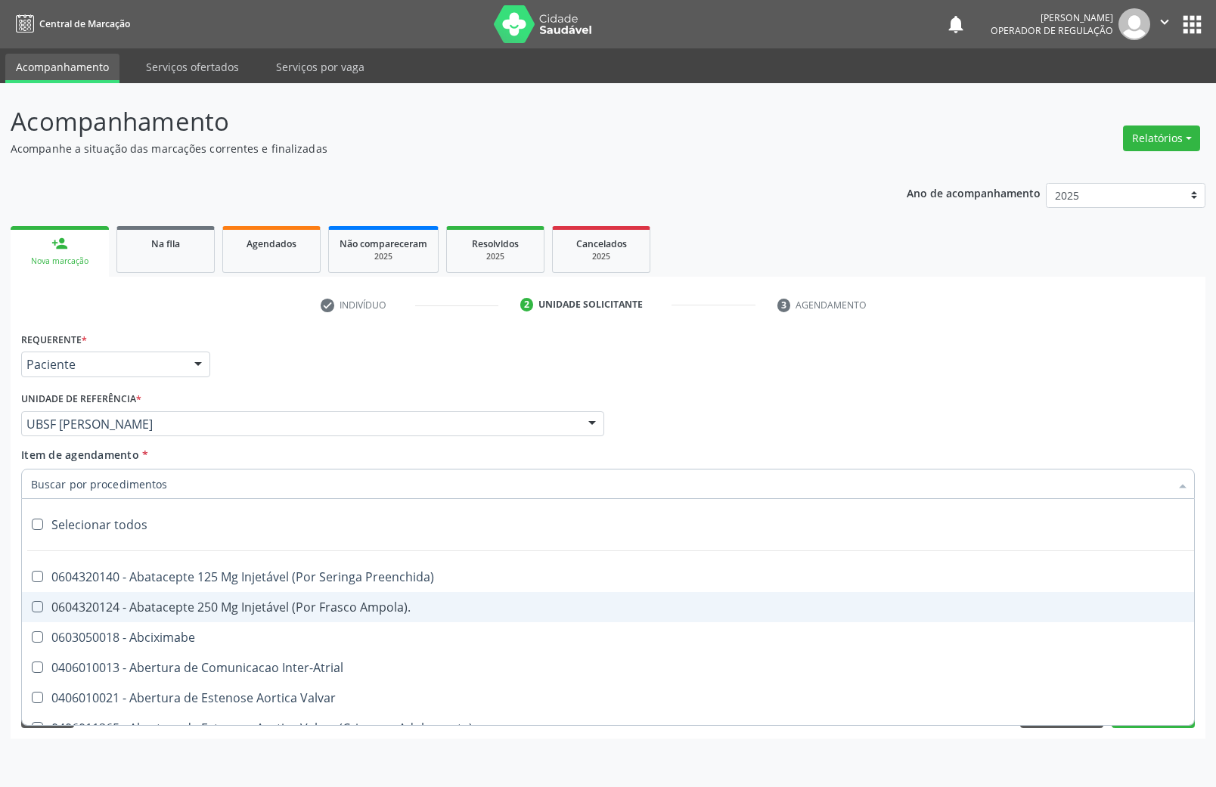
click at [830, 345] on div "Requerente * Paciente Profissional de Saúde Paciente Nenhum resultado encontrad…" at bounding box center [607, 357] width 1181 height 59
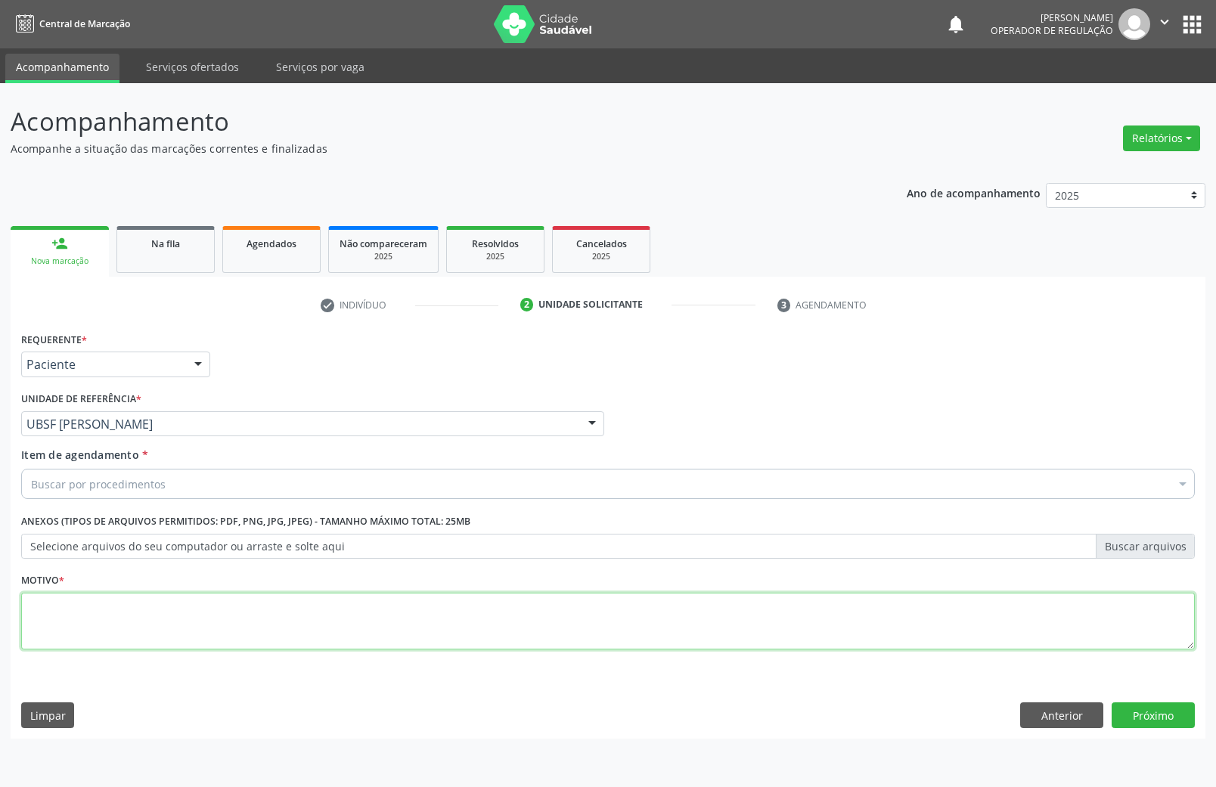
click at [706, 625] on textarea at bounding box center [608, 621] width 1174 height 57
paste textarea "RETORNO [PERSON_NAME] COM EXAMES/2025"
type textarea "RETORNO [PERSON_NAME] COM EXAMES/2025"
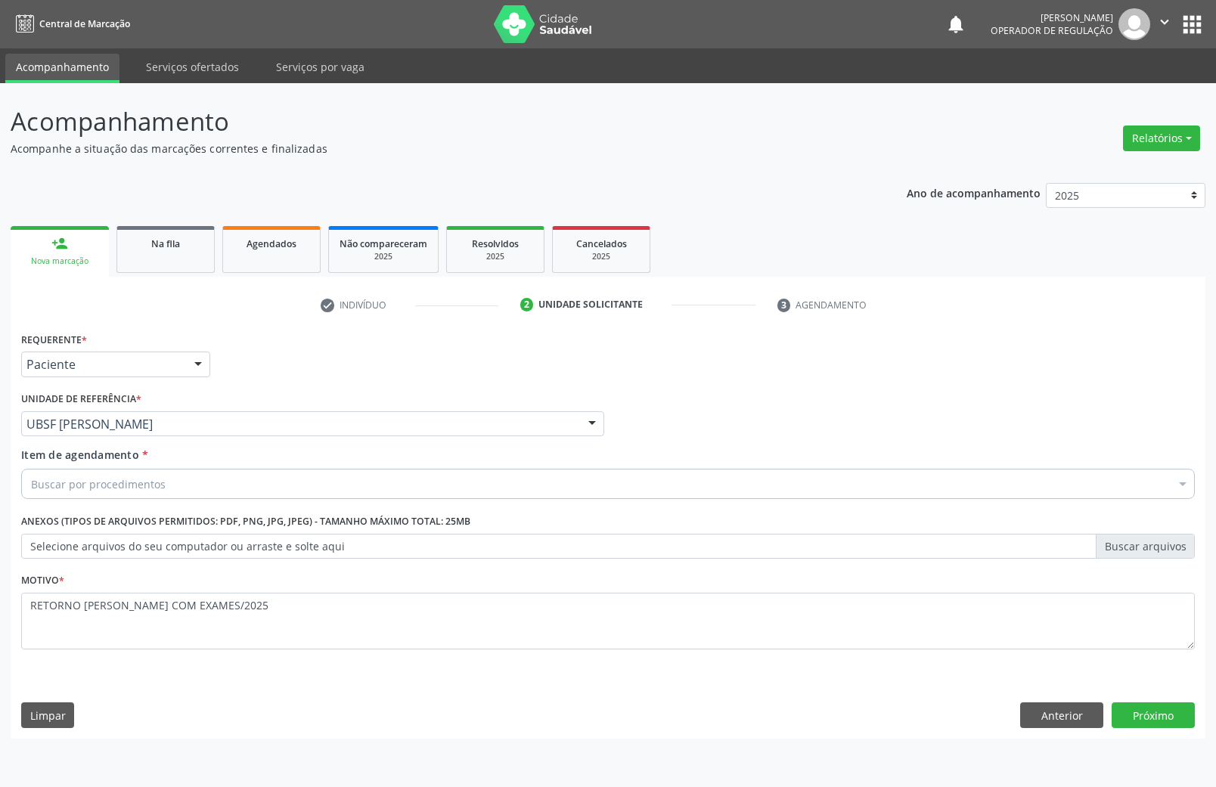
click at [327, 492] on div "Buscar por procedimentos" at bounding box center [608, 484] width 1174 height 30
paste input "ENDOCRINOLOGISTA"
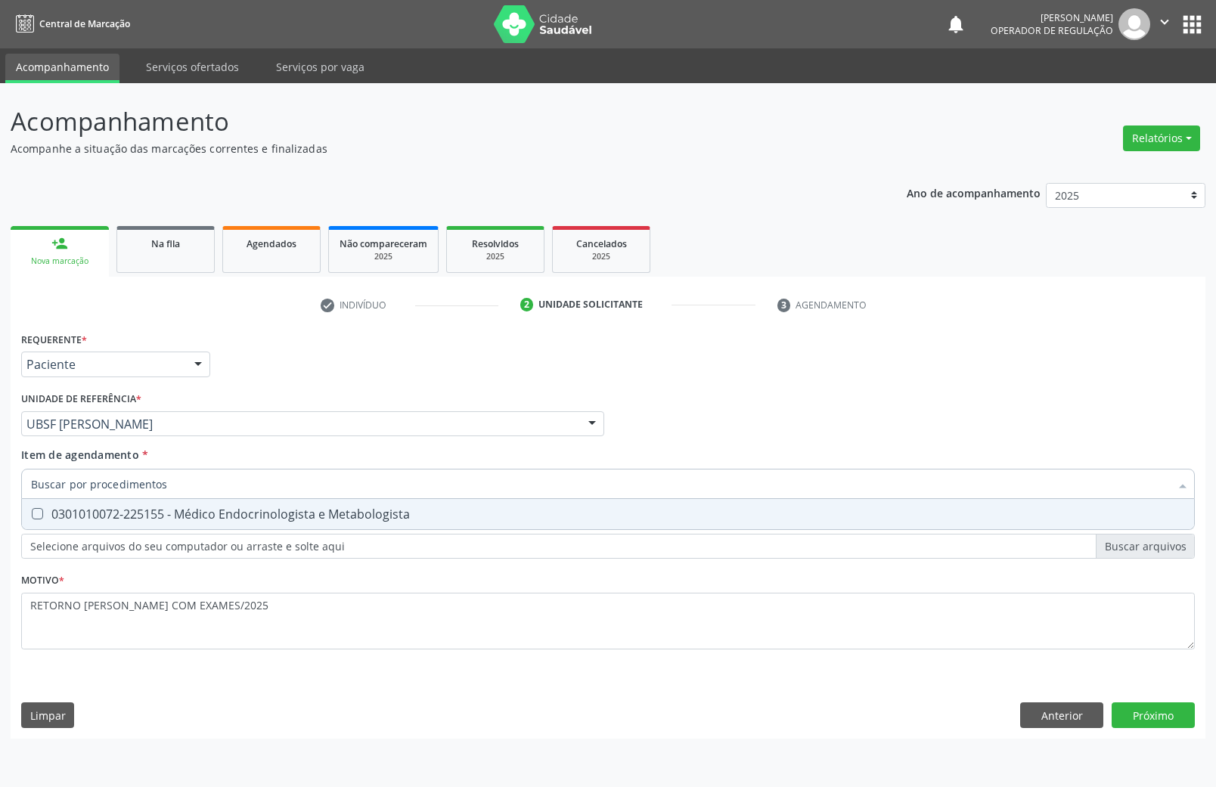
type input "ENDOCRINOLOGISTA"
click at [297, 502] on span "0301010072-225155 - Médico Endocrinologista e Metabologista" at bounding box center [608, 514] width 1172 height 30
checkbox Metabologista "true"
click at [1163, 709] on div "Requerente * Paciente Profissional de Saúde Paciente Nenhum resultado encontrad…" at bounding box center [608, 533] width 1195 height 411
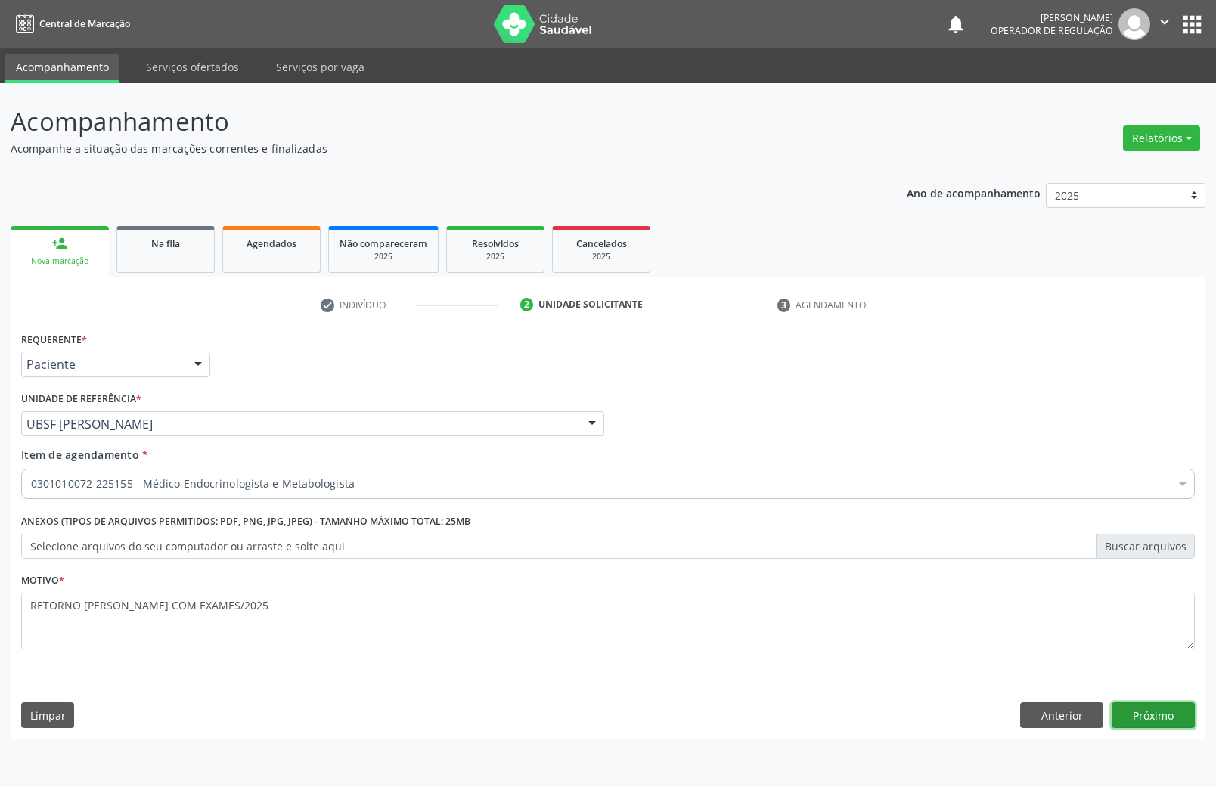
click at [1163, 711] on button "Próximo" at bounding box center [1153, 716] width 83 height 26
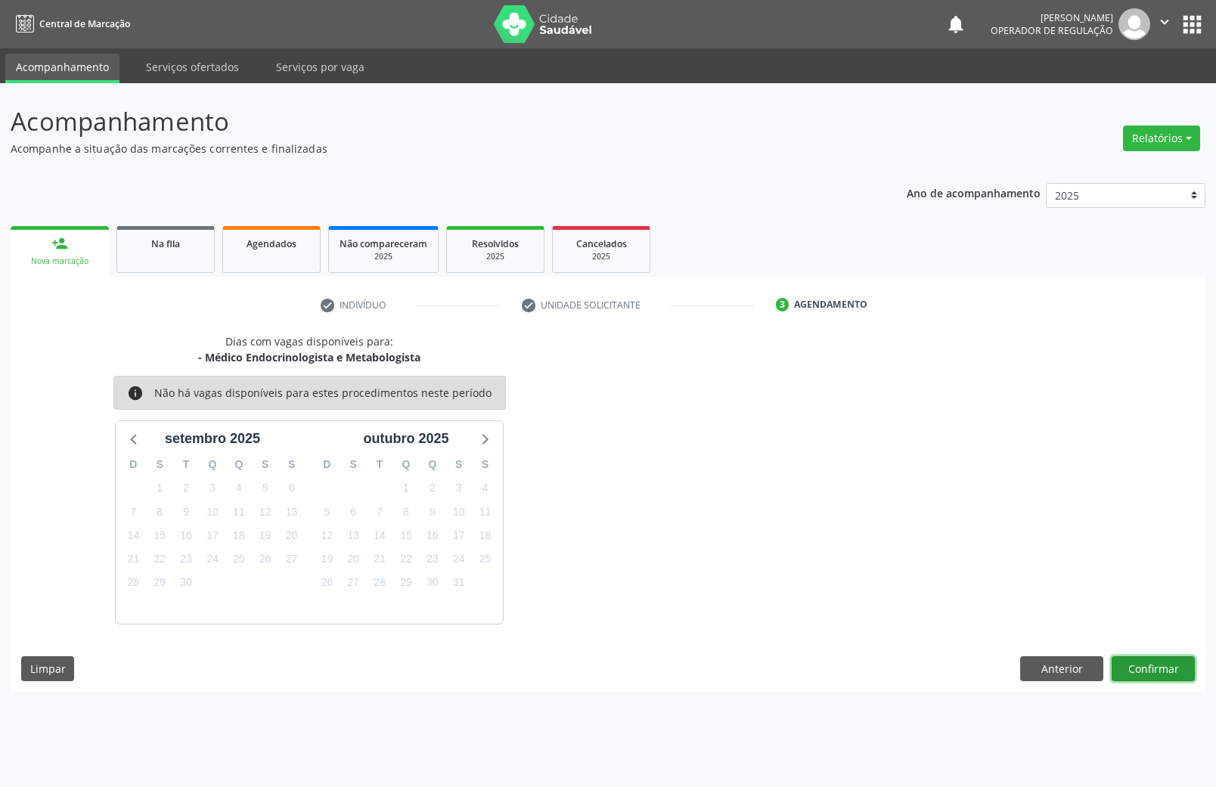
click at [1159, 678] on button "Confirmar" at bounding box center [1153, 670] width 83 height 26
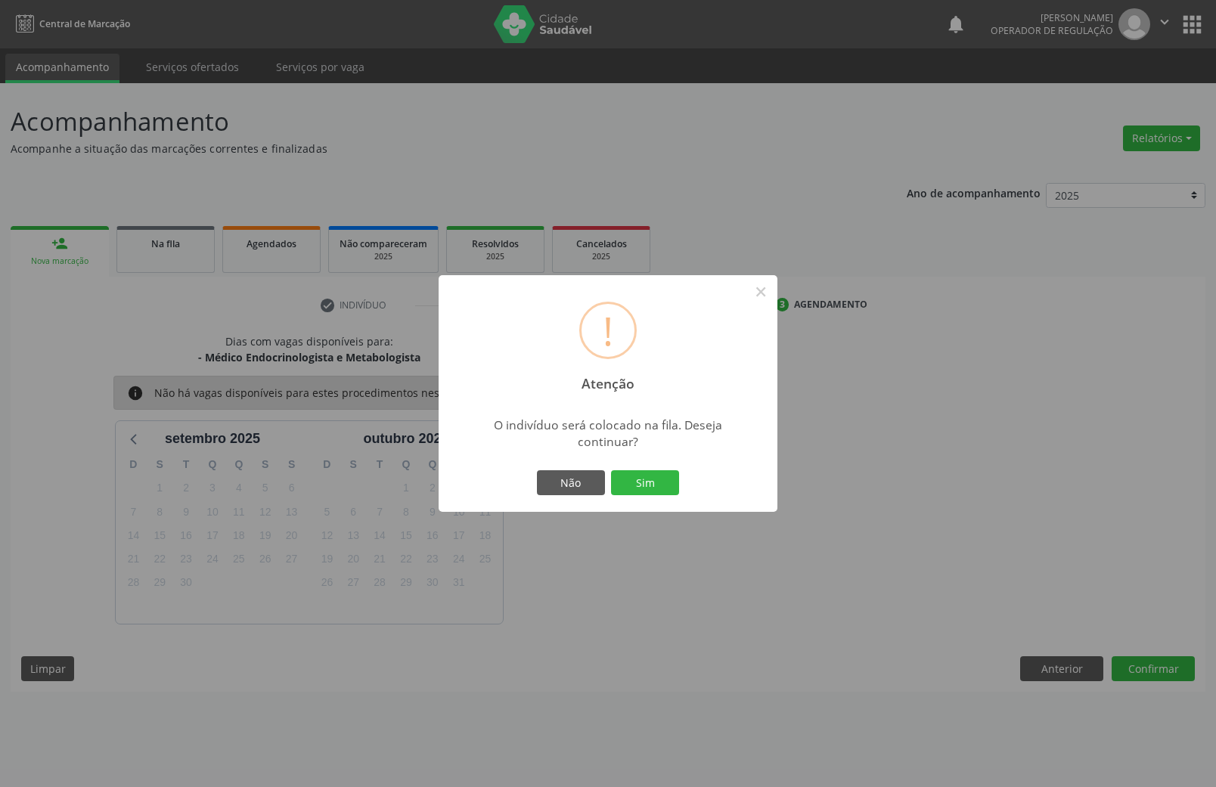
click at [611, 470] on button "Sim" at bounding box center [645, 483] width 68 height 26
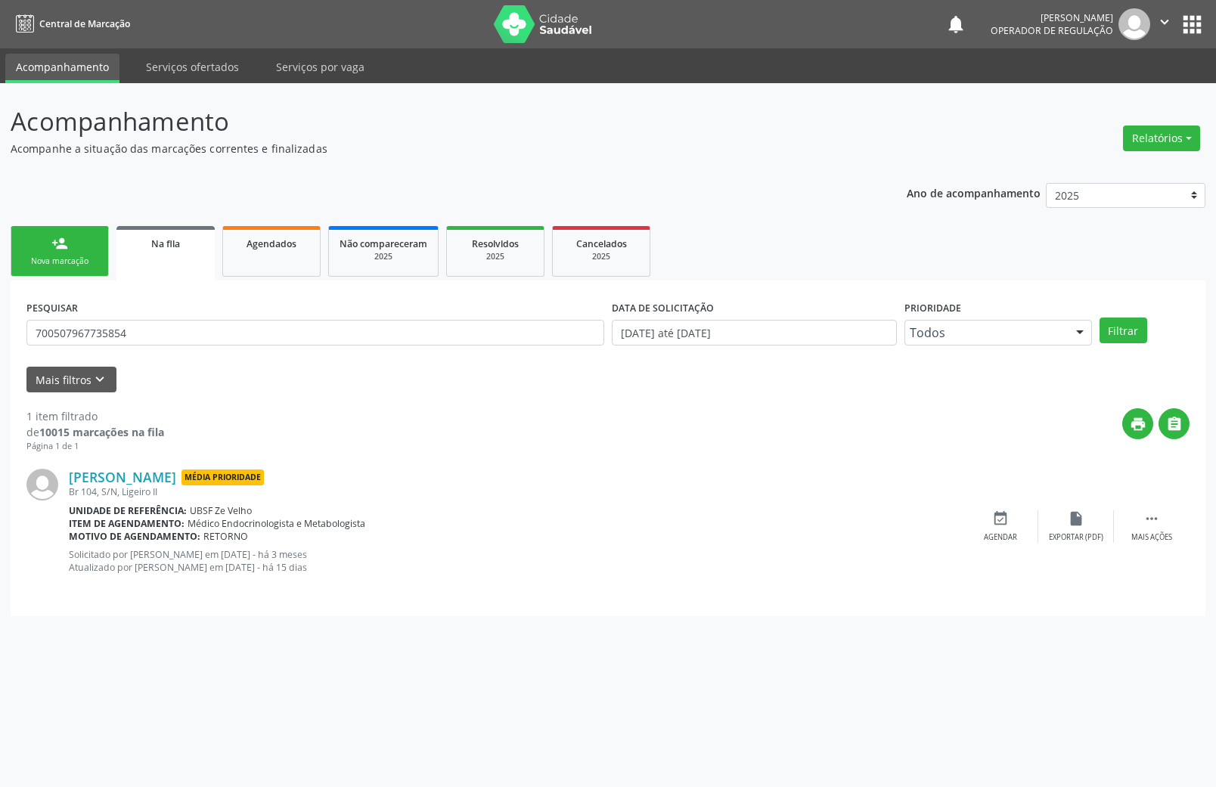
drag, startPoint x: 61, startPoint y: 272, endPoint x: 42, endPoint y: 270, distance: 18.3
click at [61, 273] on link "person_add Nova marcação" at bounding box center [60, 251] width 98 height 51
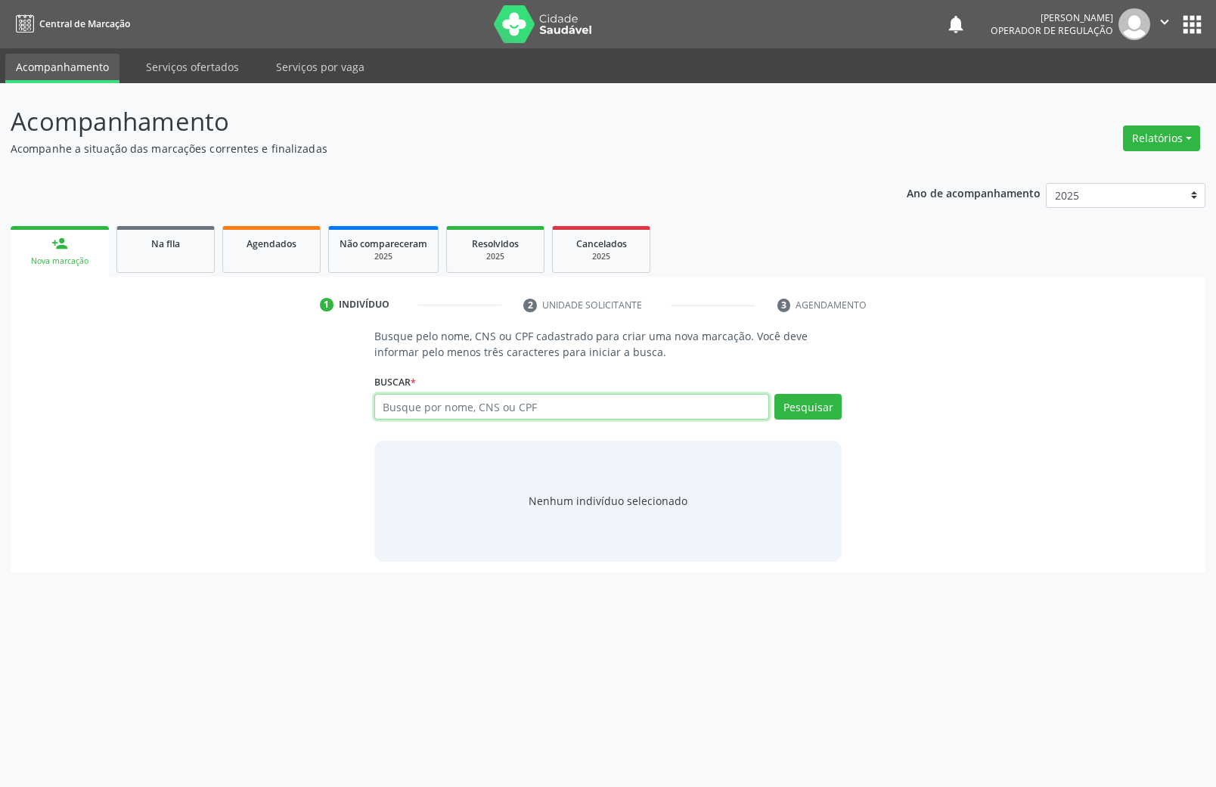
click at [463, 402] on input "text" at bounding box center [572, 407] width 396 height 26
type input "700003525558702"
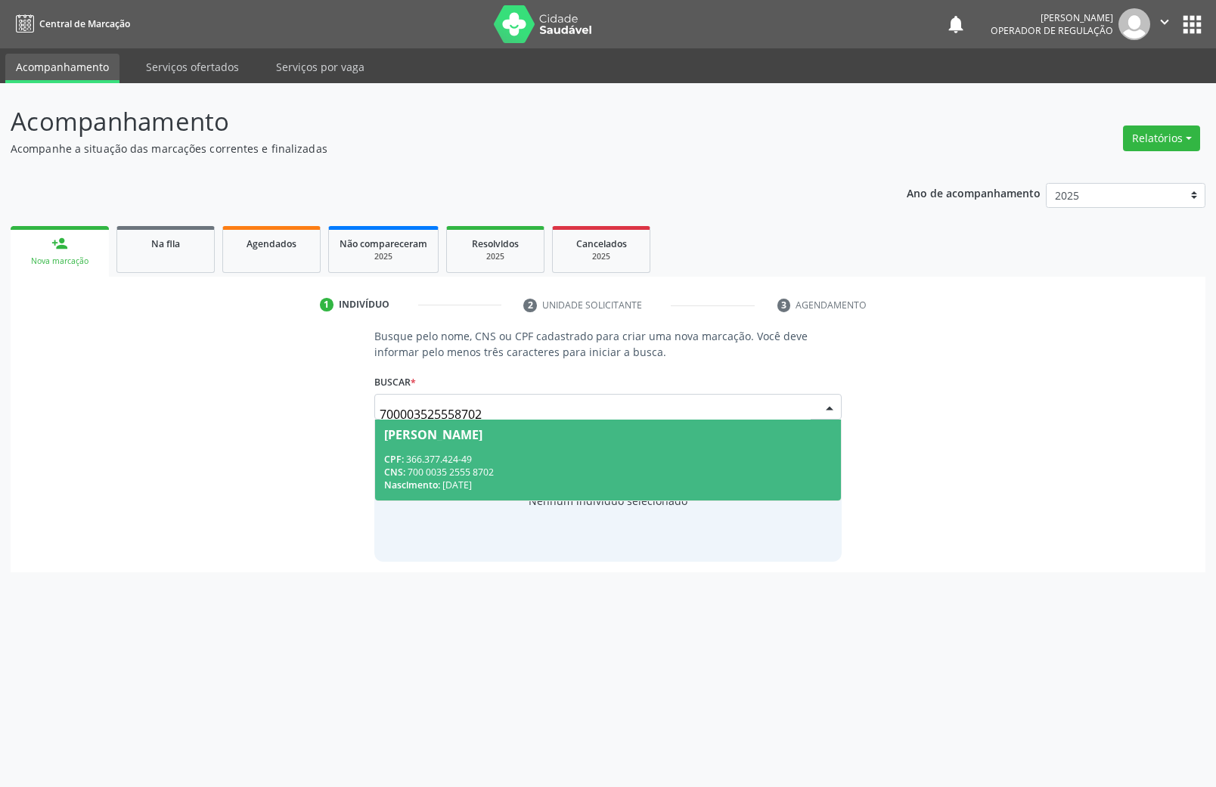
click at [457, 431] on div "[PERSON_NAME]" at bounding box center [433, 435] width 98 height 12
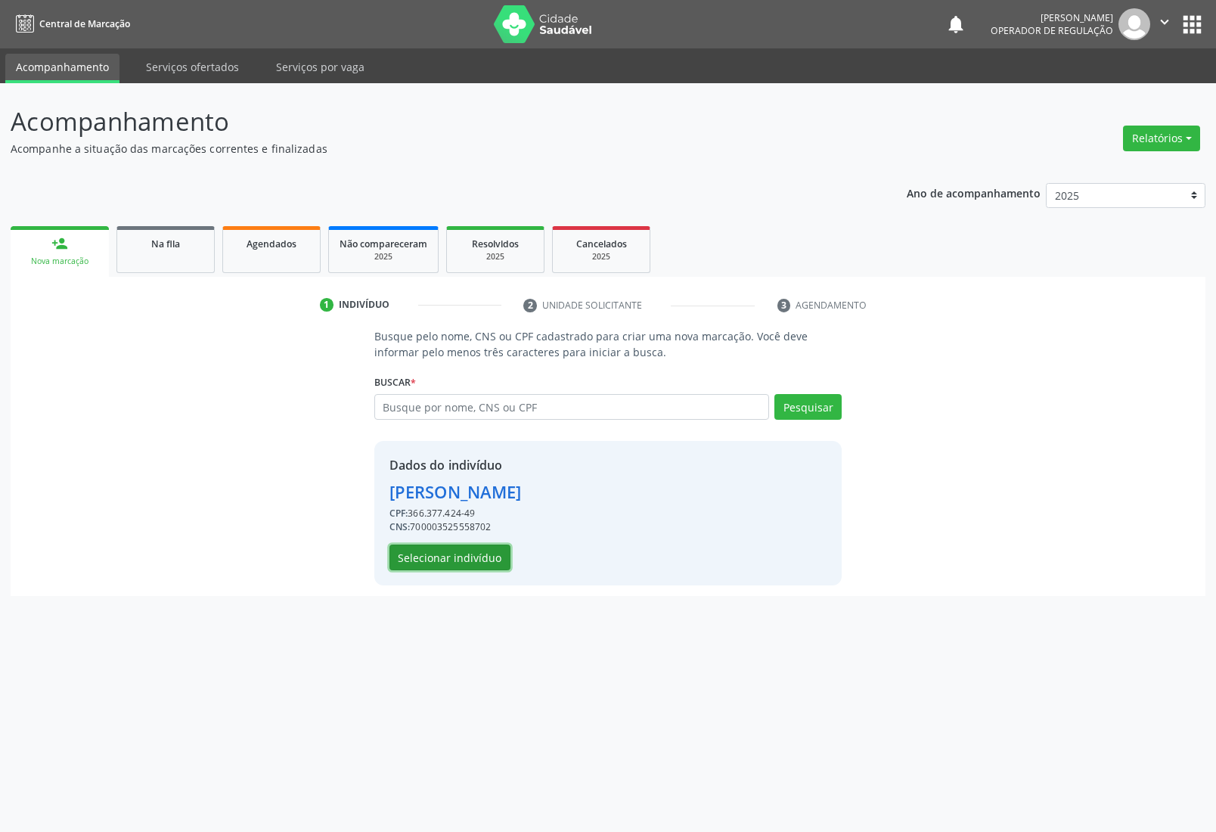
click at [464, 564] on button "Selecionar indivíduo" at bounding box center [450, 558] width 121 height 26
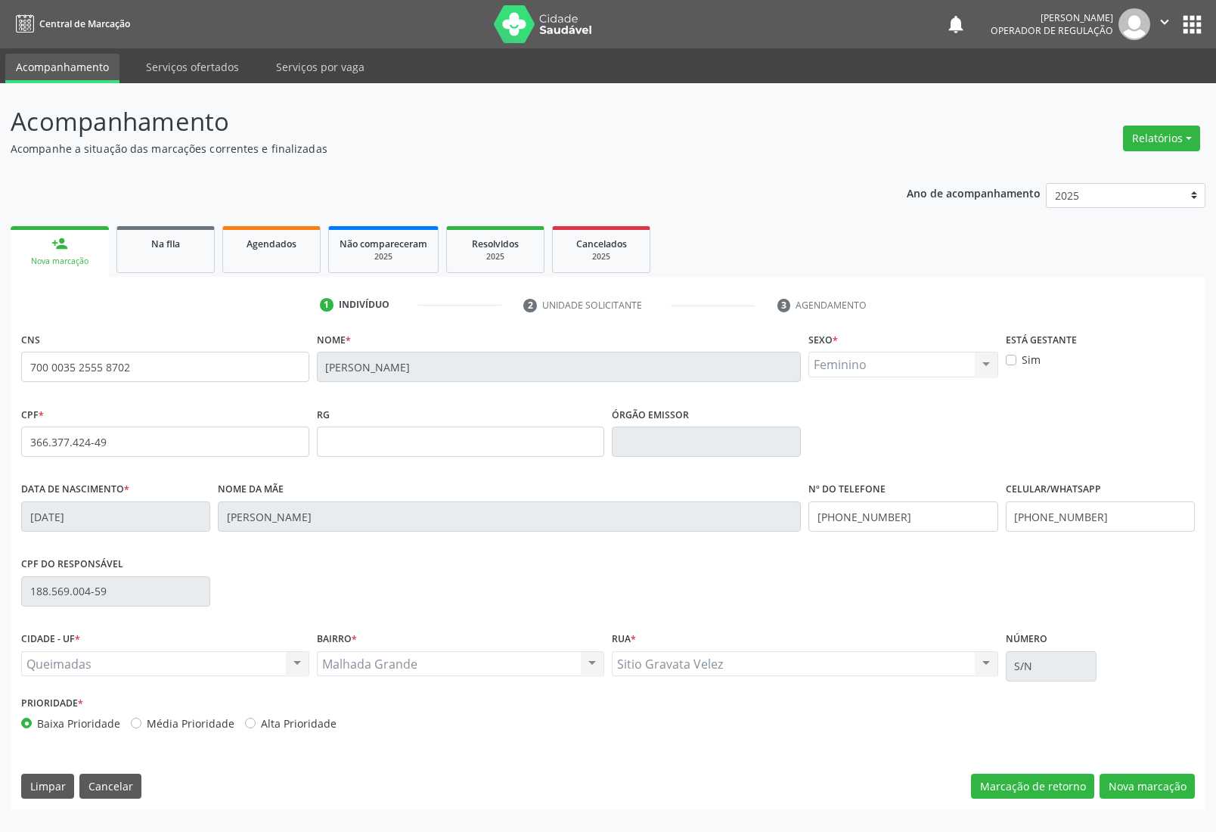
click at [1187, 693] on div "Prioridade * Baixa Prioridade Média Prioridade Alta Prioridade" at bounding box center [607, 717] width 1181 height 50
click at [1141, 775] on button "Nova marcação" at bounding box center [1147, 787] width 95 height 26
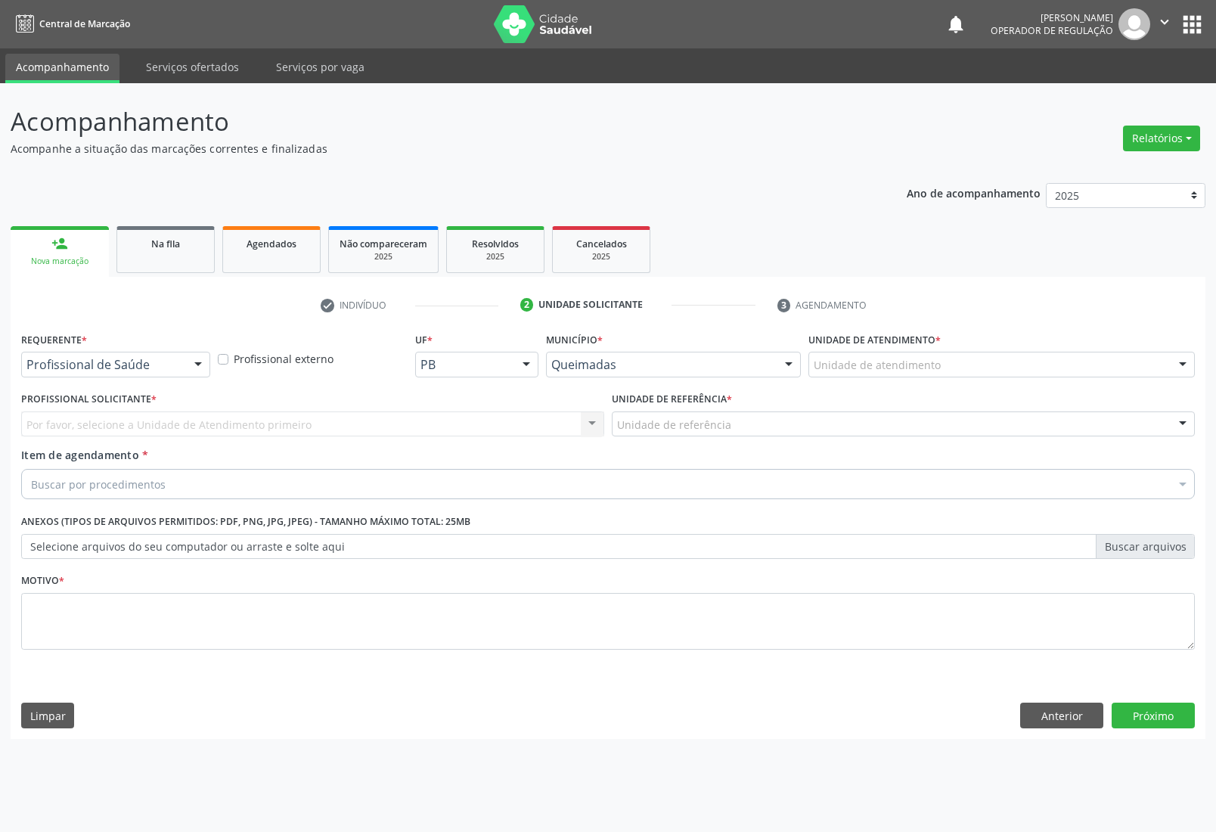
click at [119, 375] on div "Profissional de Saúde" at bounding box center [115, 365] width 189 height 26
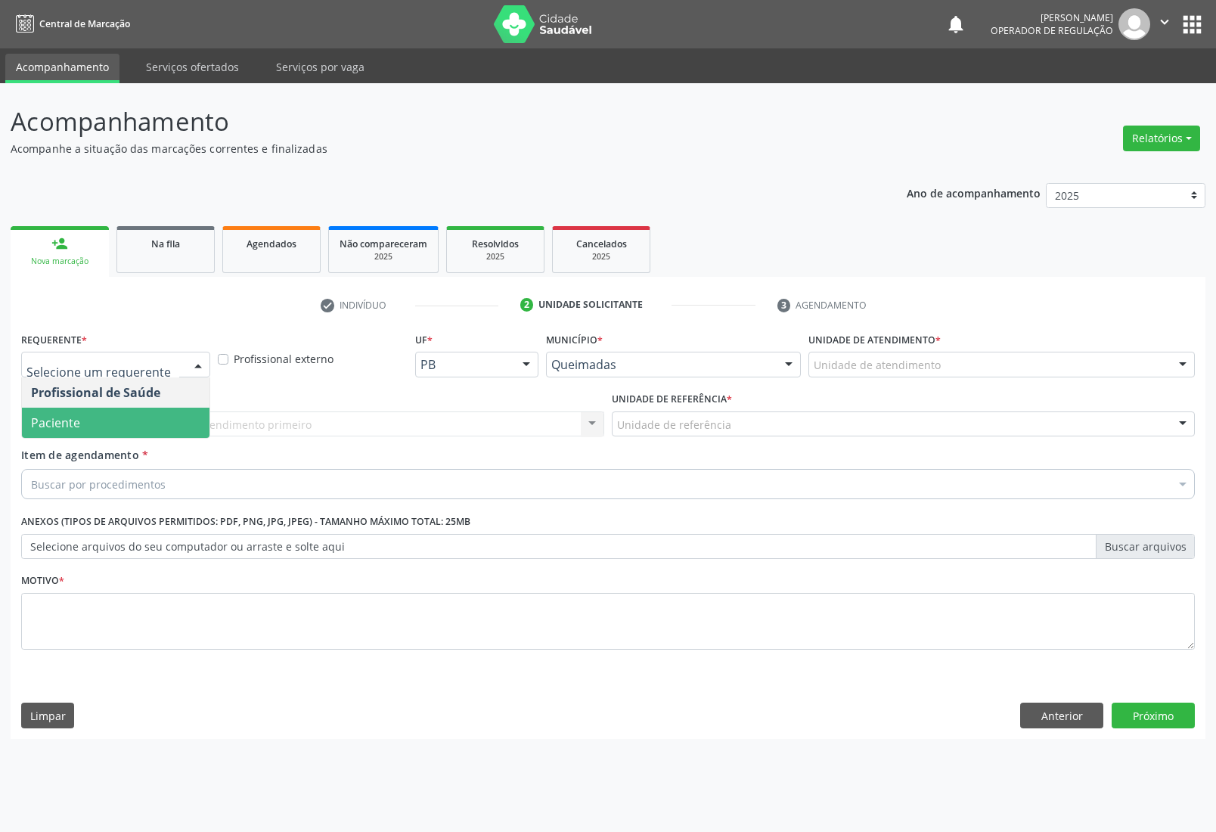
click at [112, 421] on span "Paciente" at bounding box center [116, 423] width 188 height 30
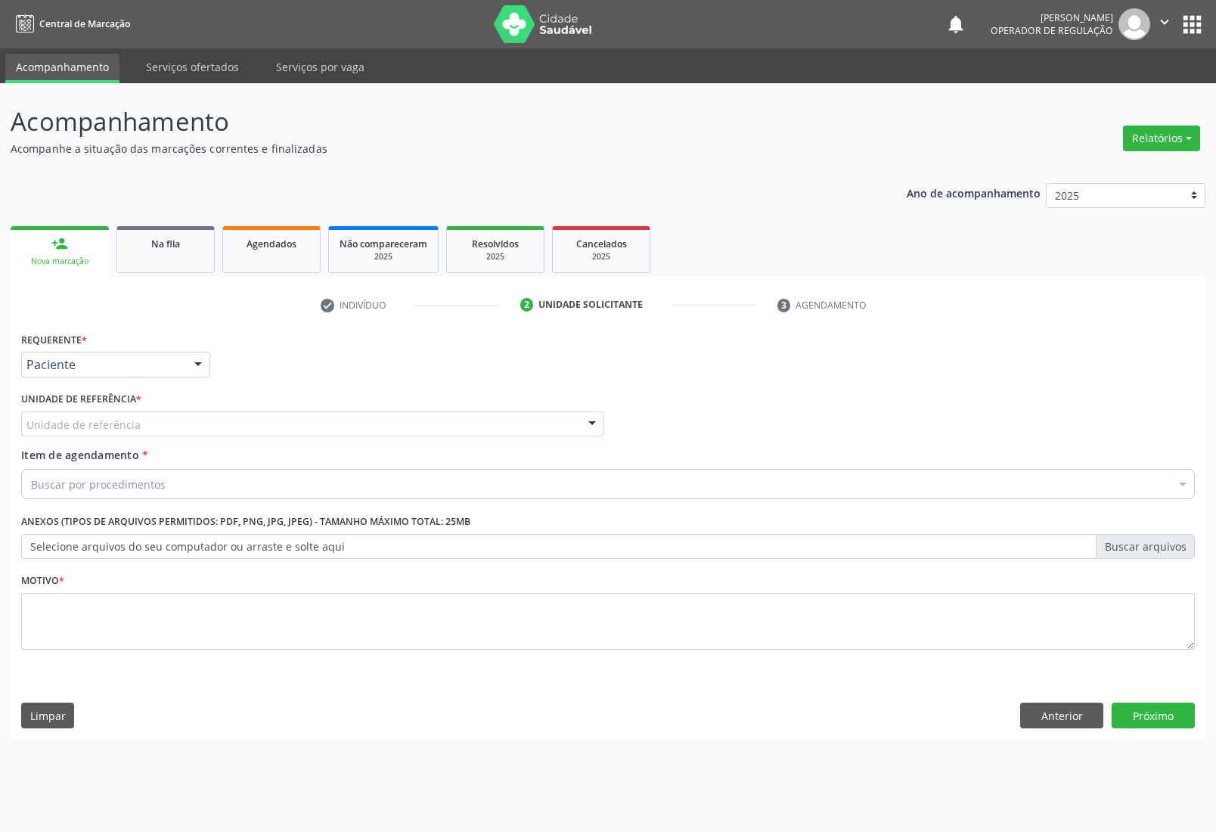
click at [162, 416] on div "Requerente * Paciente Profissional de Saúde Paciente Nenhum resultado encontrad…" at bounding box center [608, 499] width 1174 height 343
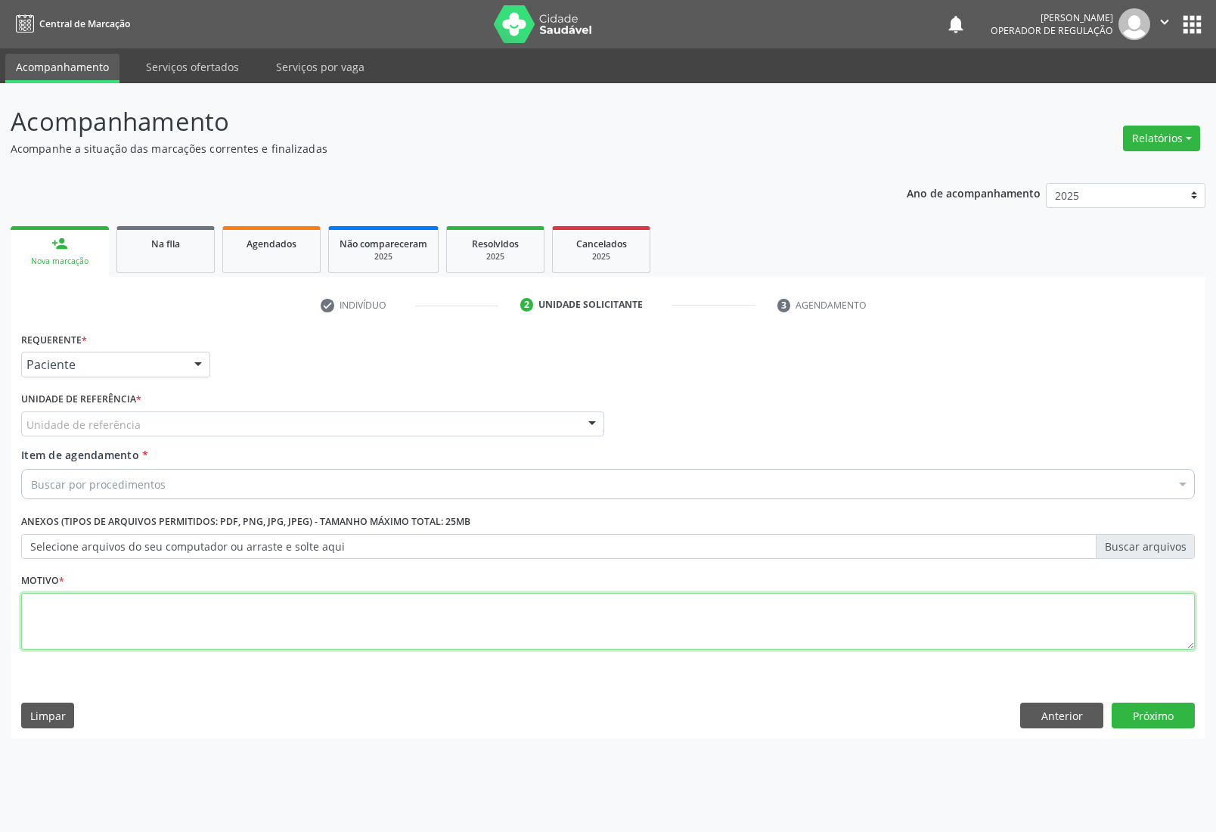
click at [85, 624] on textarea at bounding box center [608, 621] width 1174 height 57
paste textarea "RETORNO [PERSON_NAME] COM EXAMES/2025"
type textarea "RETORNO [PERSON_NAME] COM EXAMES/2025"
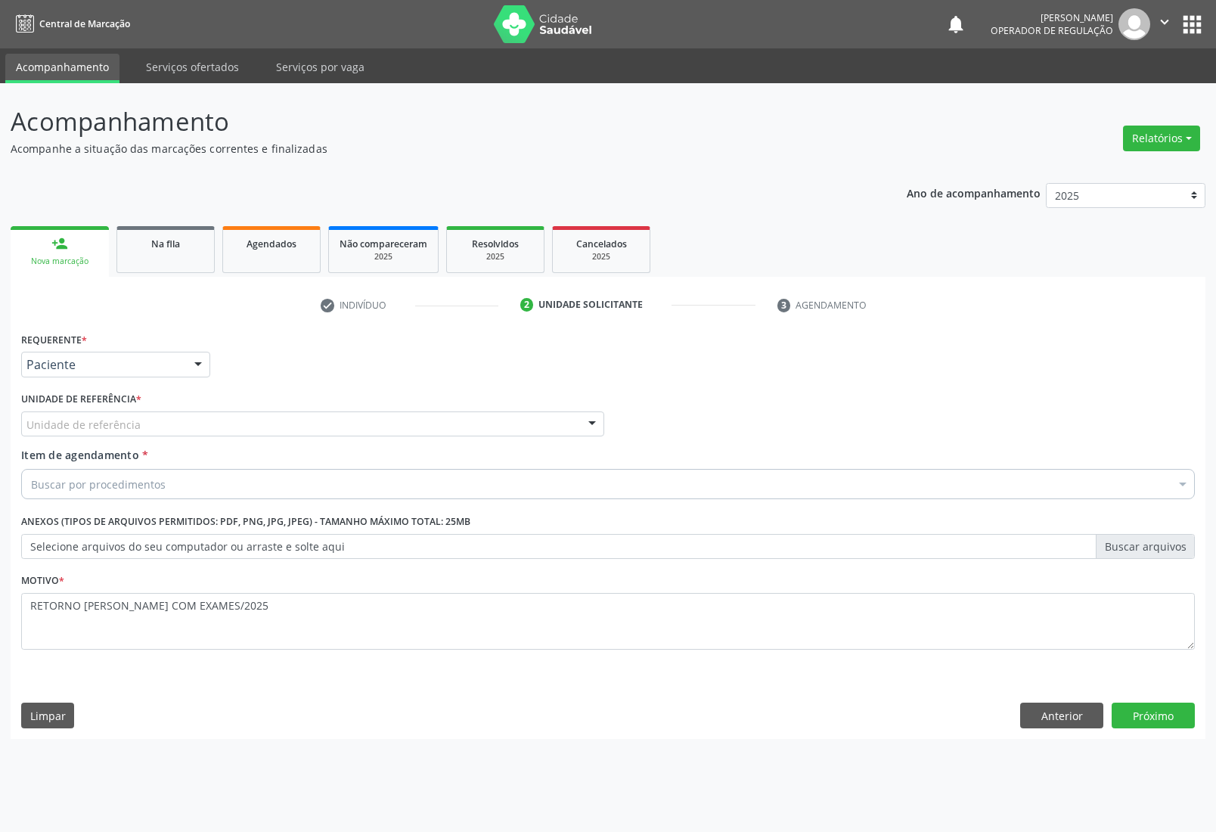
click at [325, 492] on div "Buscar por procedimentos" at bounding box center [608, 484] width 1174 height 30
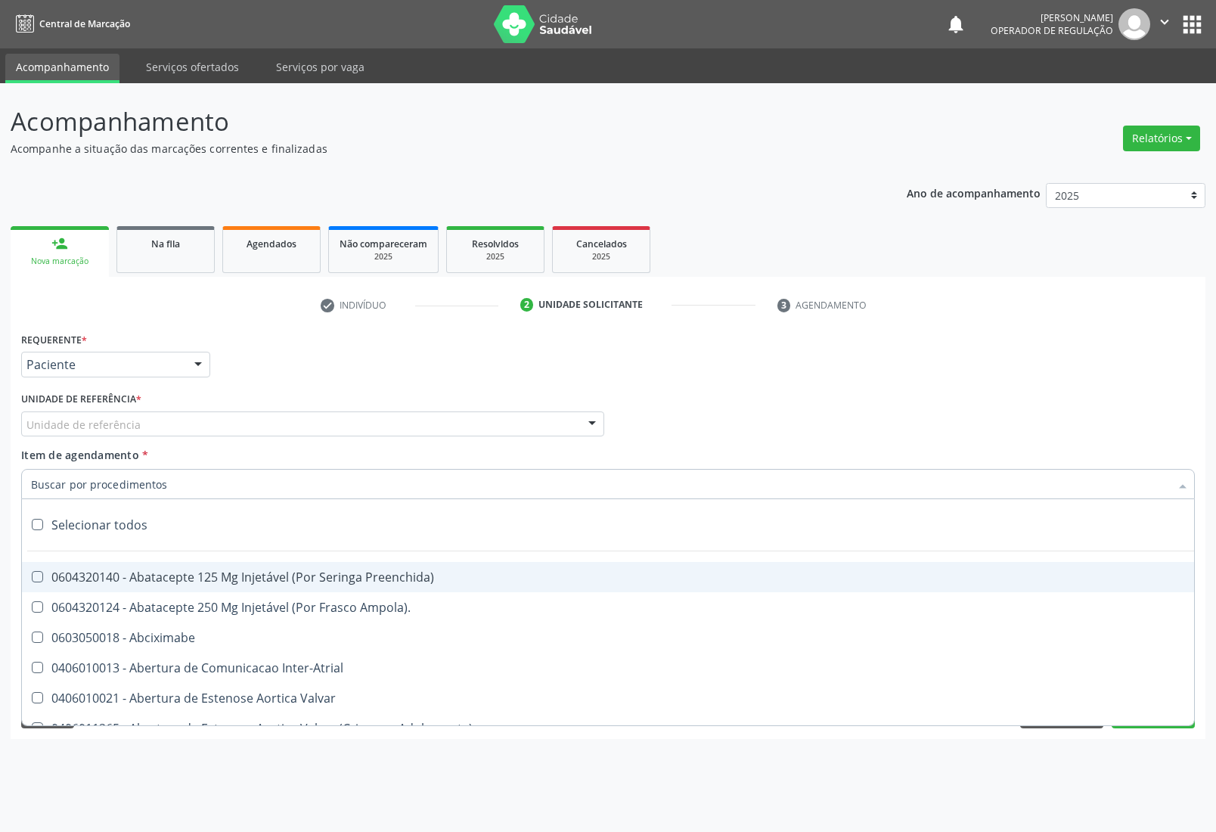
paste input "ENDOCRINOLOGISTA"
type input "ENDOCRINOLOGISTA"
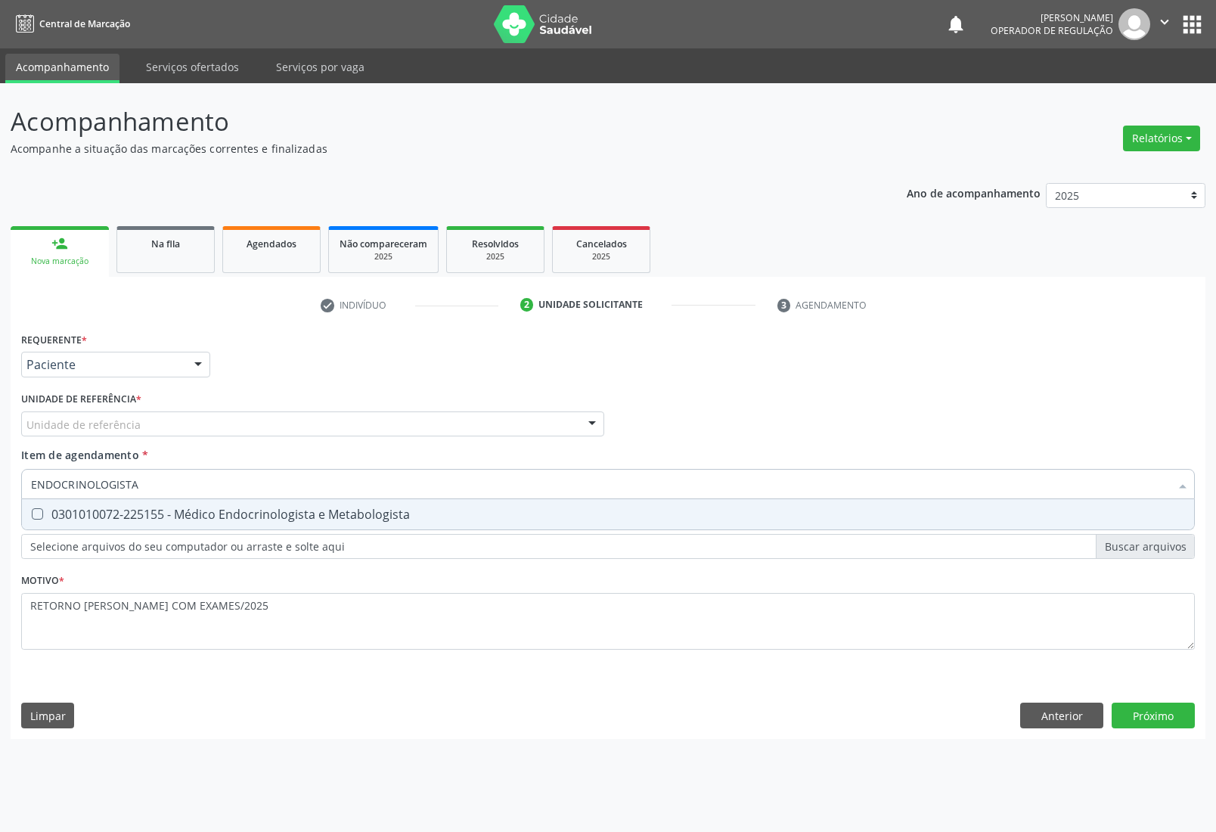
click at [349, 504] on span "0301010072-225155 - Médico Endocrinologista e Metabologista" at bounding box center [608, 514] width 1172 height 30
checkbox Metabologista "true"
click at [354, 416] on div "Unidade de referência" at bounding box center [312, 424] width 583 height 26
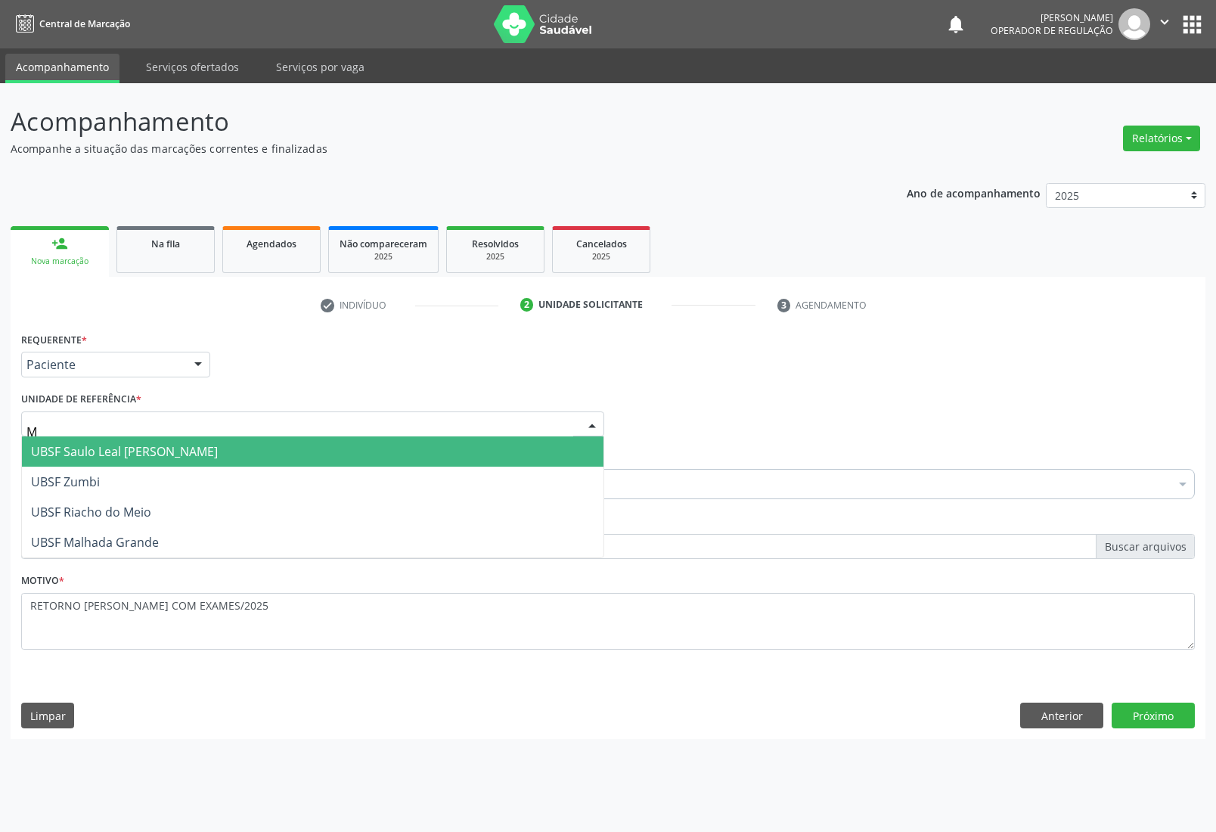
type input "MA"
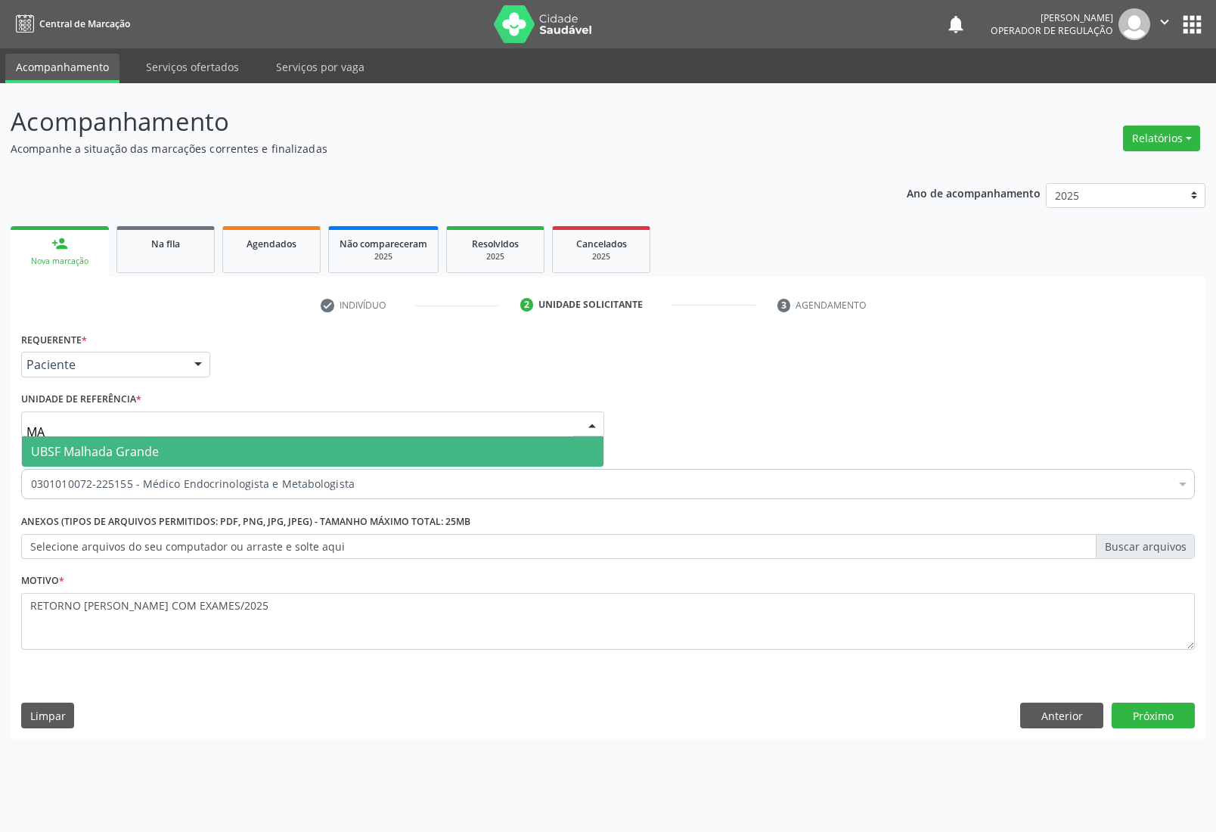
click at [333, 455] on span "UBSF Malhada Grande" at bounding box center [313, 451] width 582 height 30
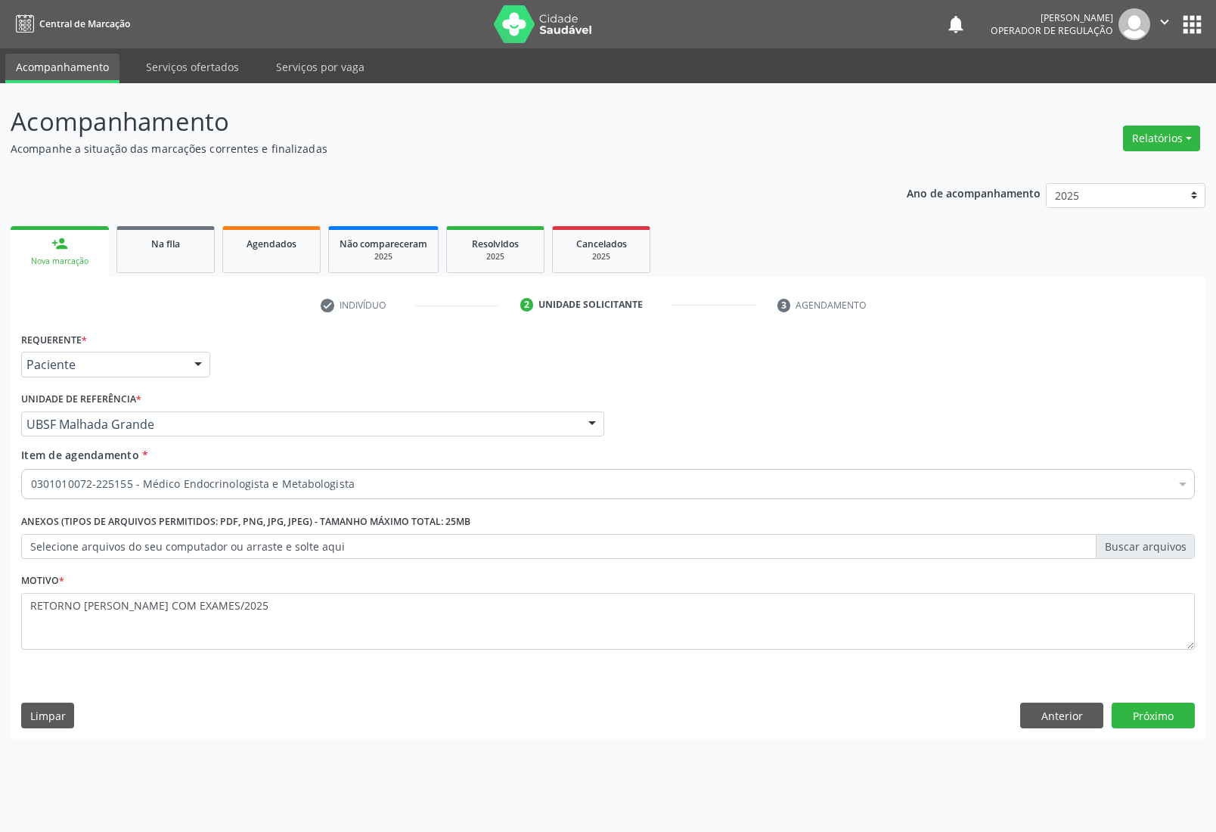
click at [663, 383] on div "Requerente * Paciente Profissional de Saúde Paciente Nenhum resultado encontrad…" at bounding box center [607, 357] width 1181 height 59
click at [1127, 711] on button "Próximo" at bounding box center [1153, 716] width 83 height 26
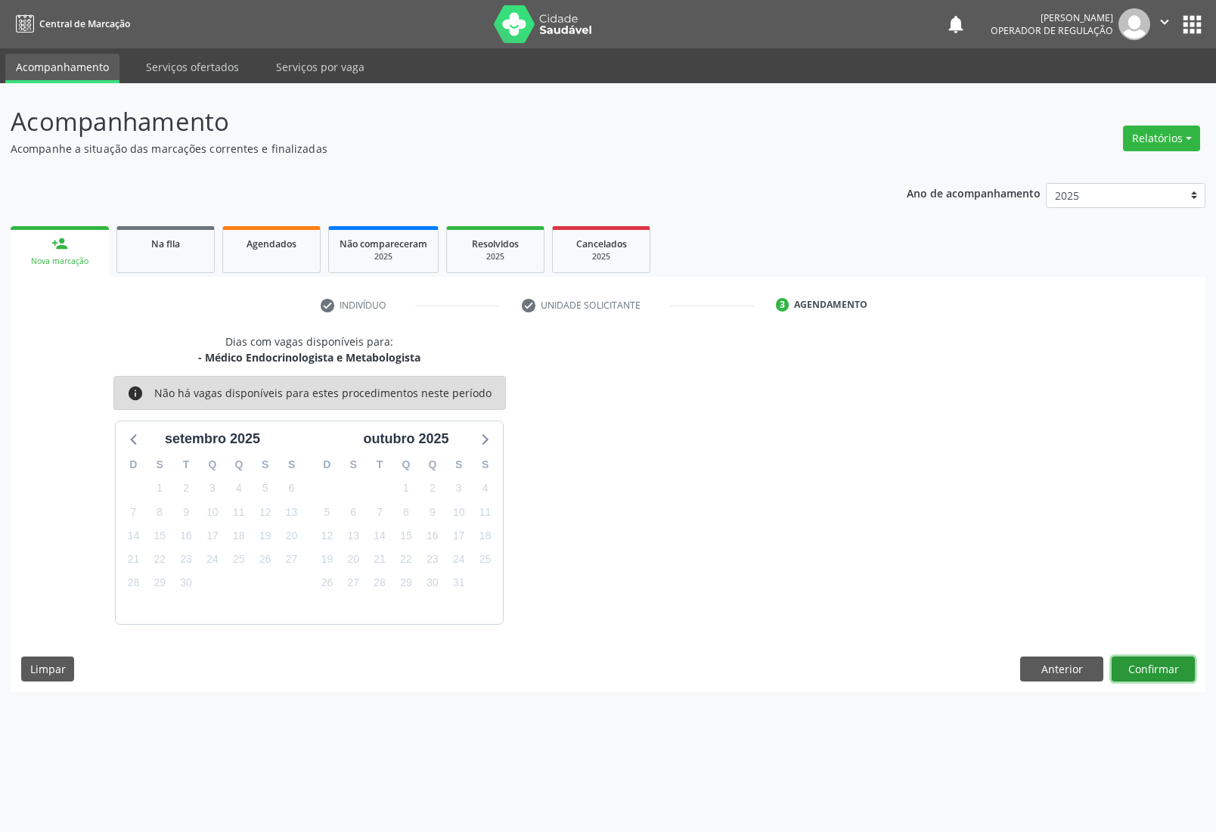
click at [1178, 673] on button "Confirmar" at bounding box center [1153, 670] width 83 height 26
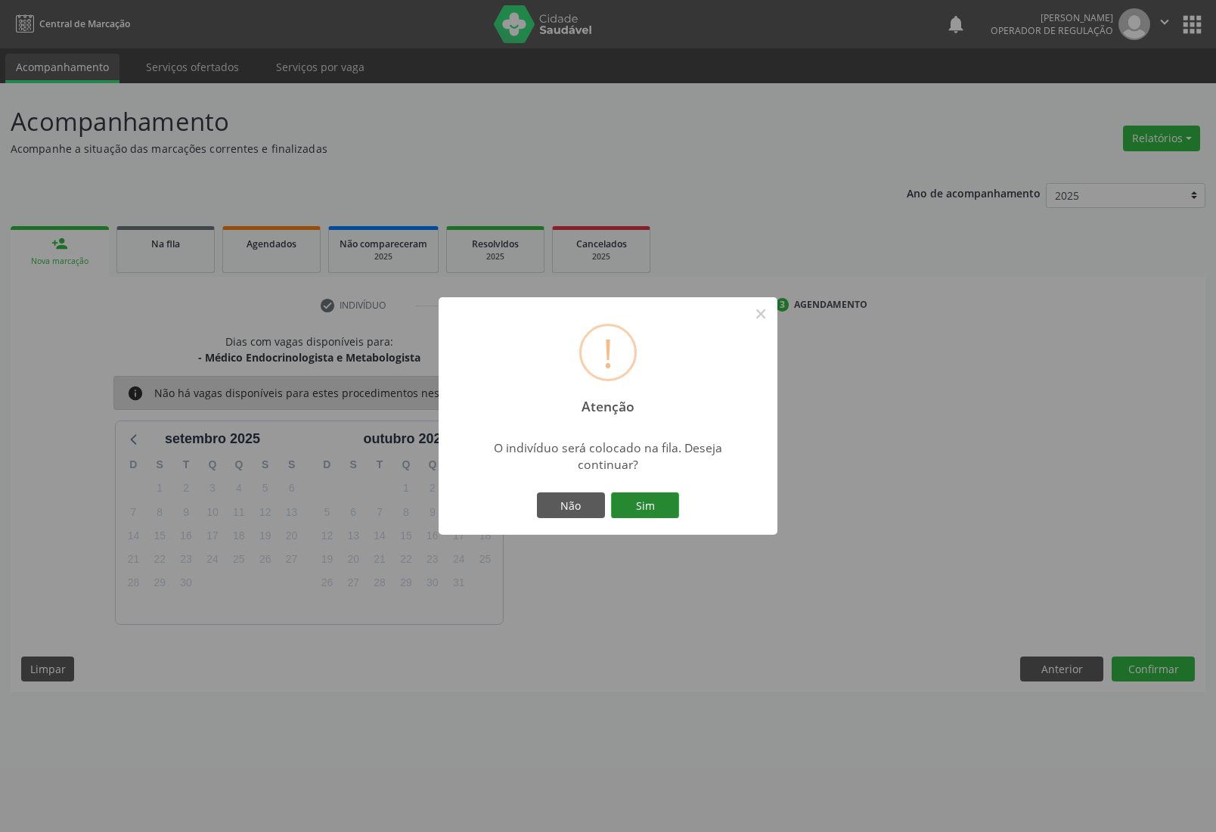
click at [657, 512] on button "Sim" at bounding box center [645, 505] width 68 height 26
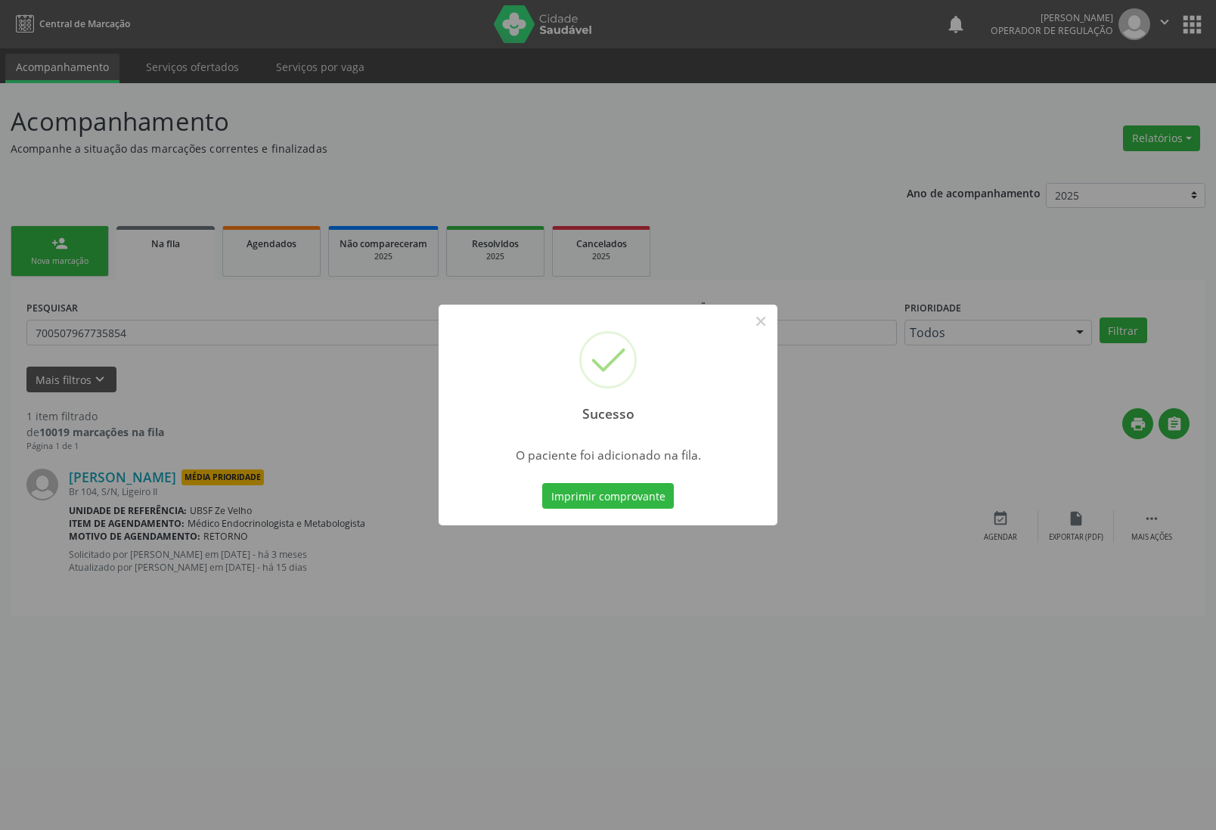
click at [508, 542] on div "Sucesso × O paciente foi adicionado na fila. Imprimir comprovante Cancel" at bounding box center [608, 415] width 1216 height 830
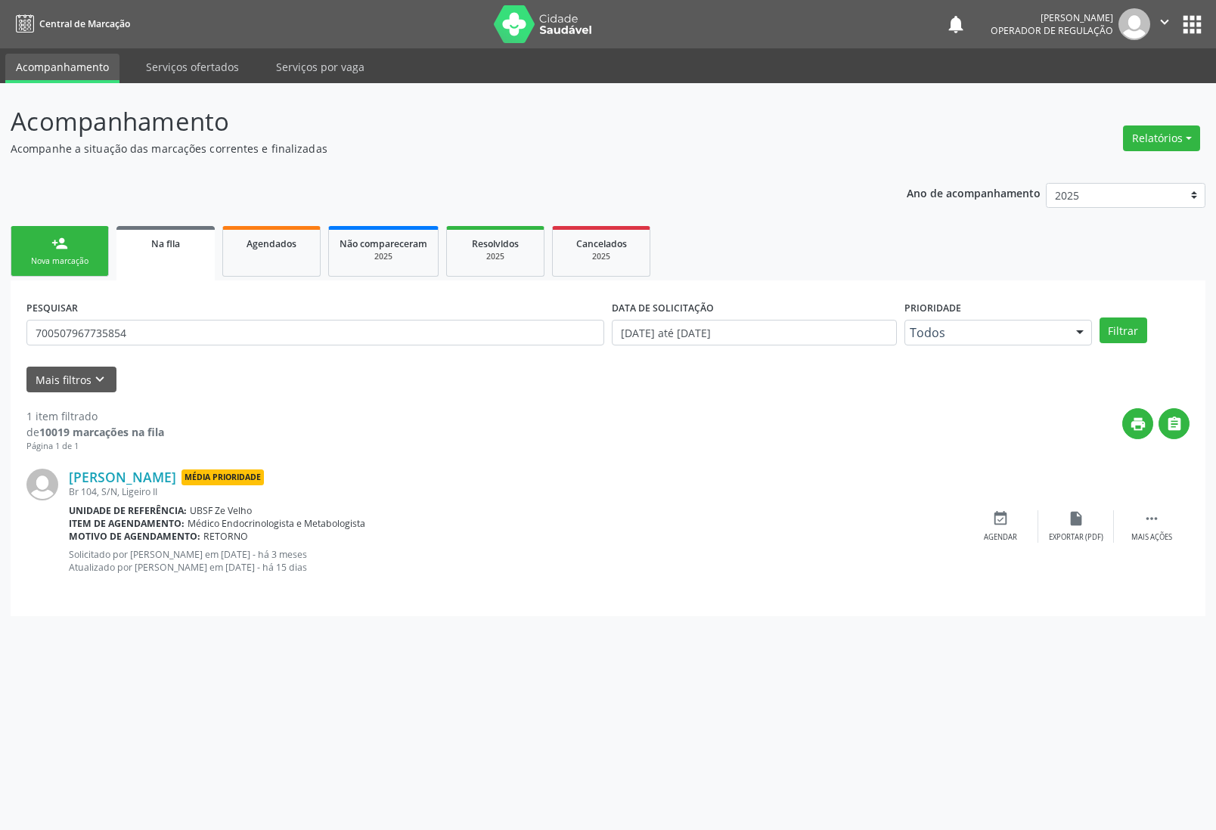
click at [79, 243] on link "person_add Nova marcação" at bounding box center [60, 251] width 98 height 51
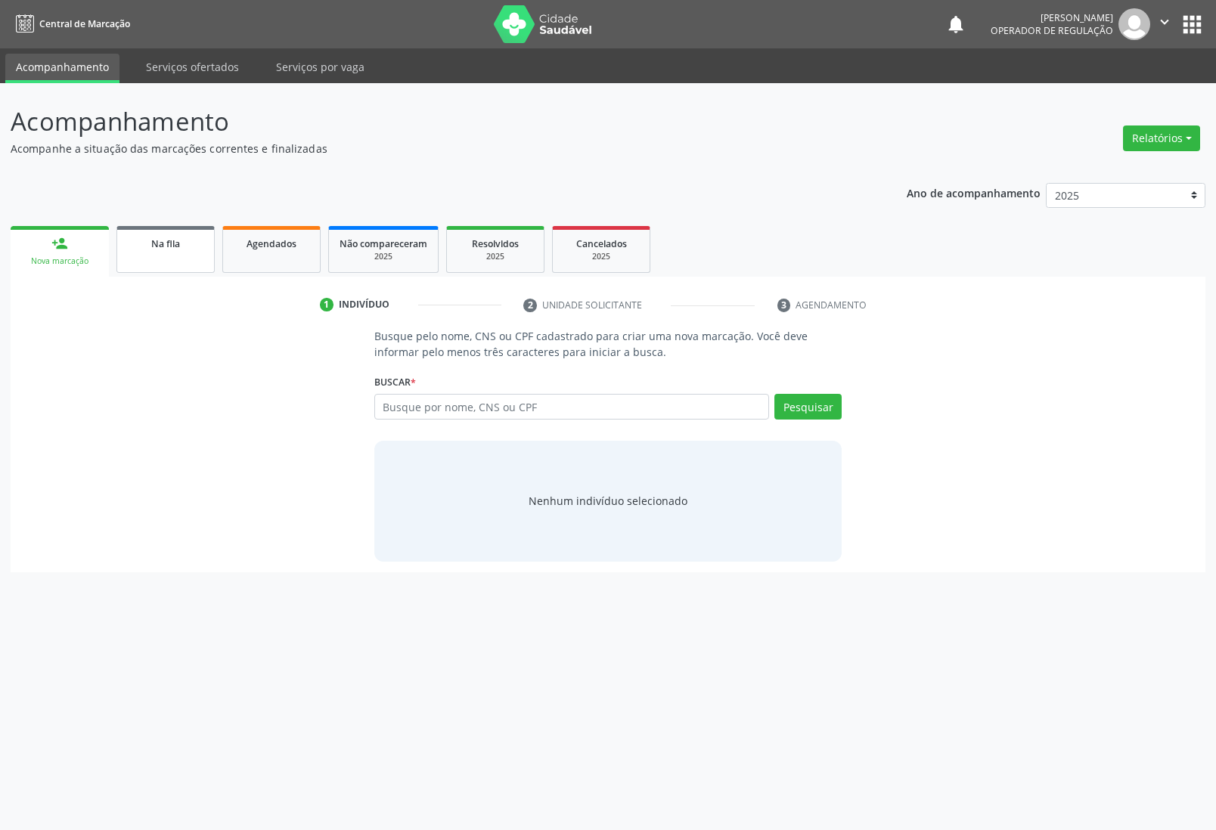
click at [188, 259] on link "Na fila" at bounding box center [165, 249] width 98 height 47
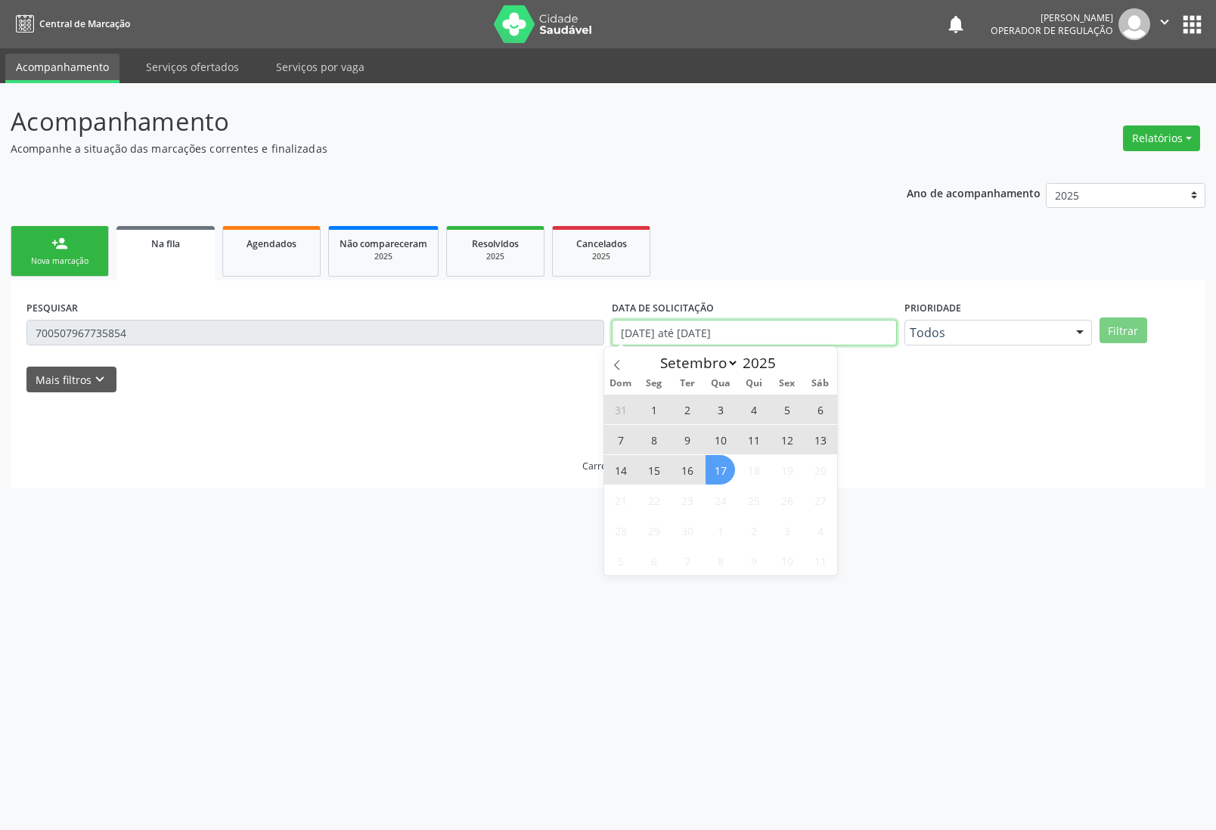
drag, startPoint x: 655, startPoint y: 340, endPoint x: 648, endPoint y: 368, distance: 28.8
click at [652, 337] on input "01/01/2021 até 17/09/2025" at bounding box center [754, 333] width 285 height 26
click at [720, 470] on span "17" at bounding box center [720, 469] width 29 height 29
type input "[DATE]"
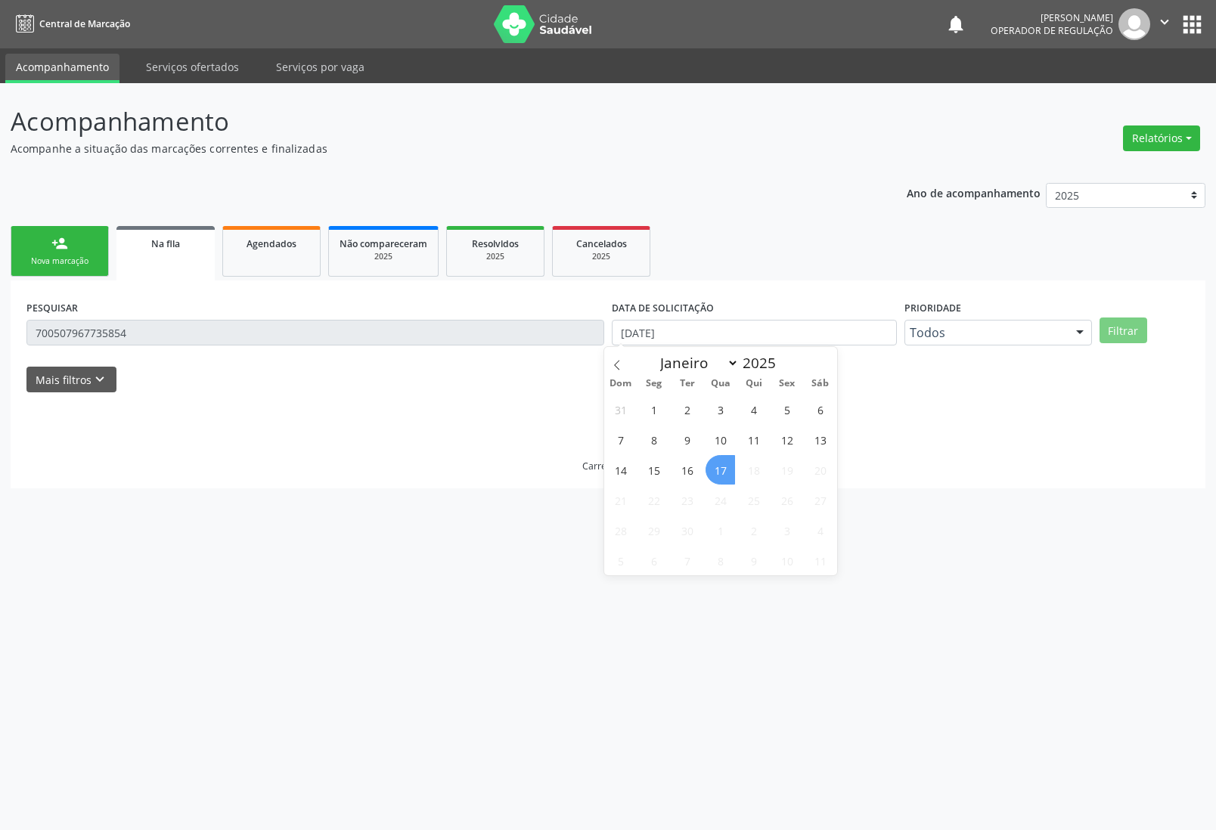
click at [719, 470] on span "17" at bounding box center [720, 469] width 29 height 29
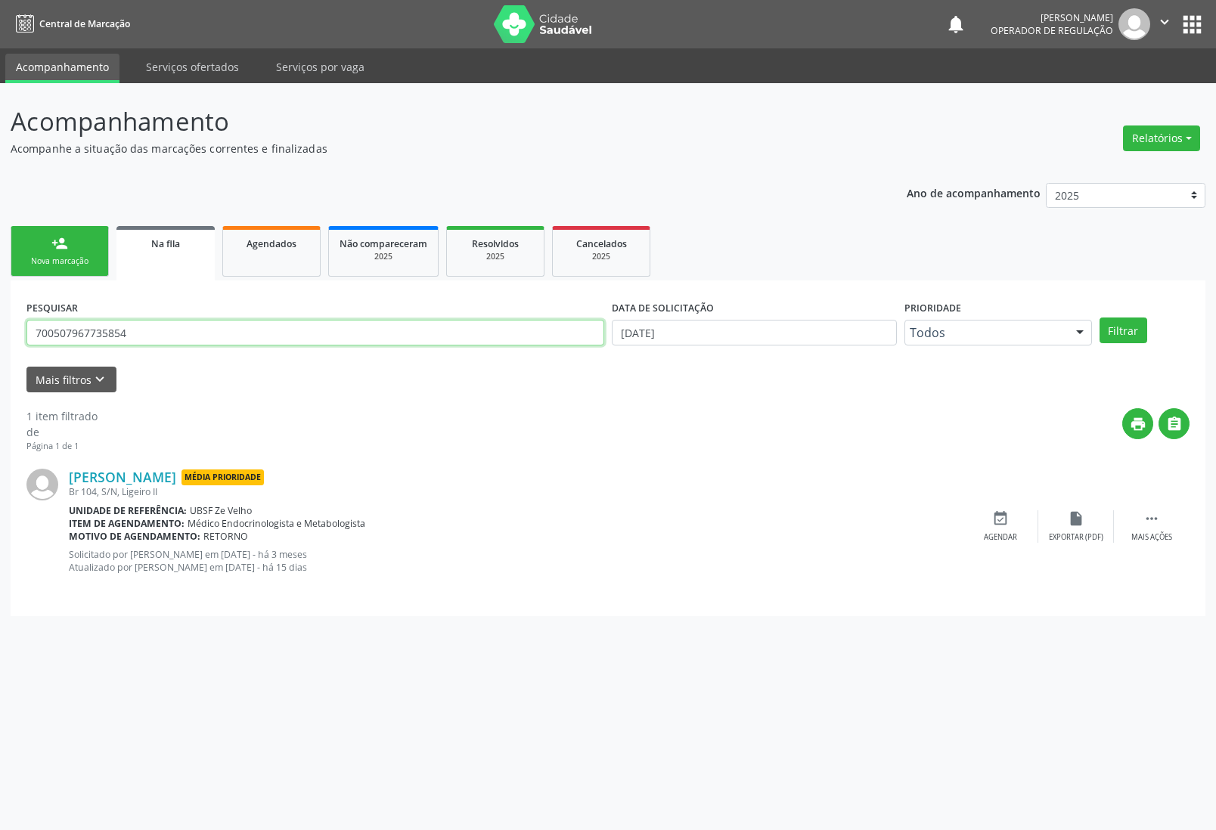
click at [303, 334] on input "700507967735854" at bounding box center [315, 333] width 578 height 26
click at [1100, 318] on button "Filtrar" at bounding box center [1124, 331] width 48 height 26
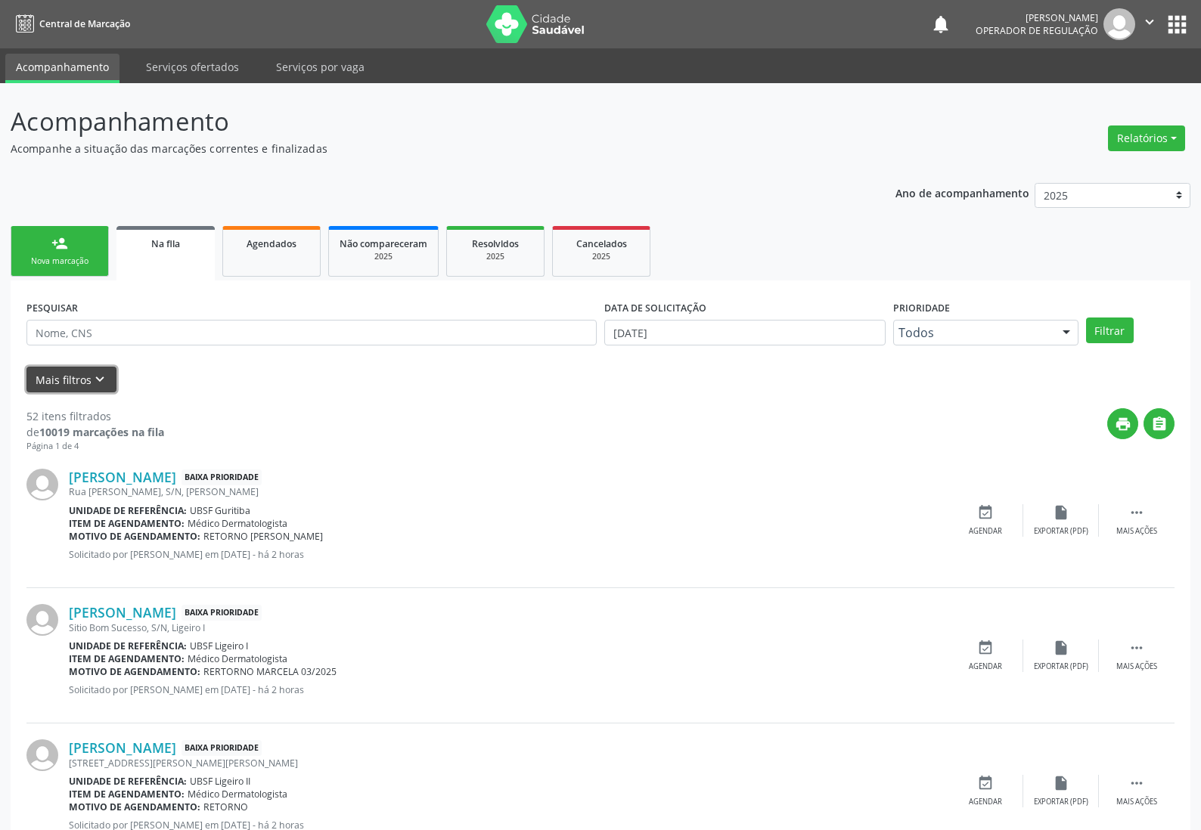
click at [88, 370] on button "Mais filtros keyboard_arrow_down" at bounding box center [71, 380] width 90 height 26
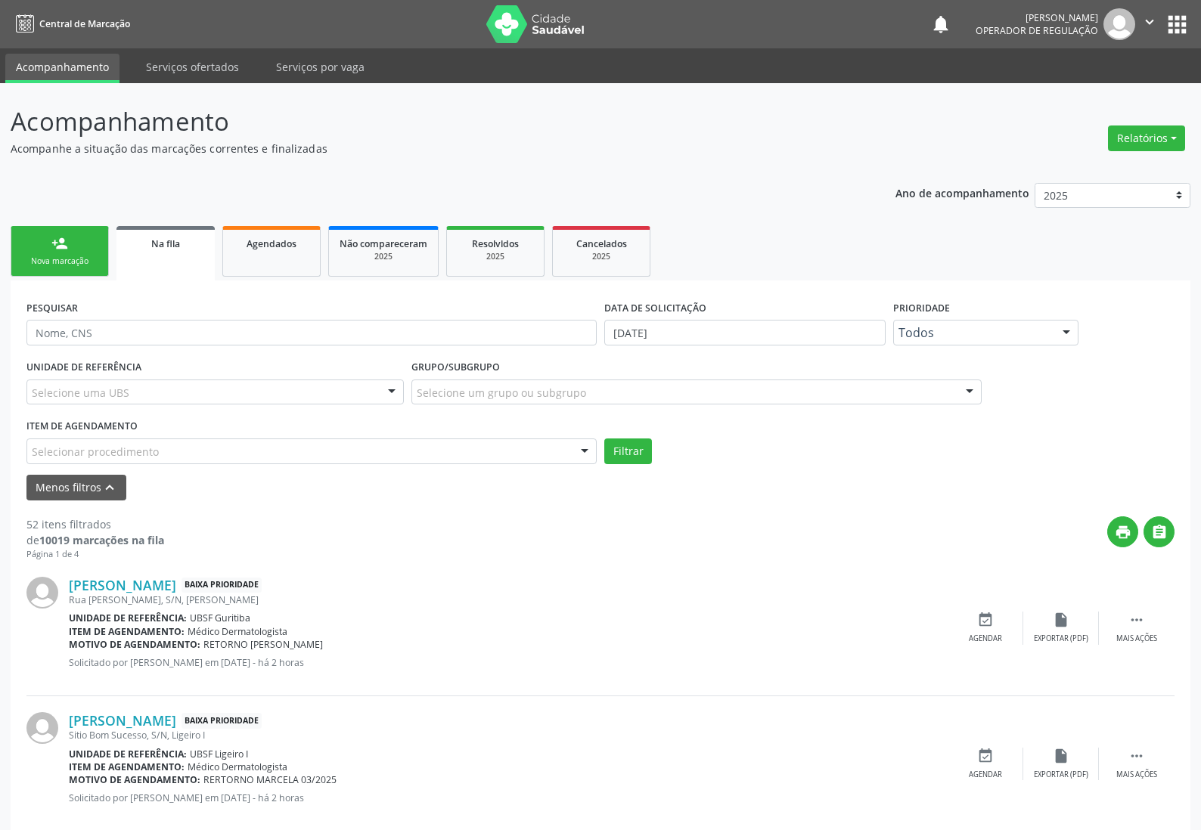
click at [133, 442] on div "Selecionar procedimento" at bounding box center [311, 452] width 570 height 26
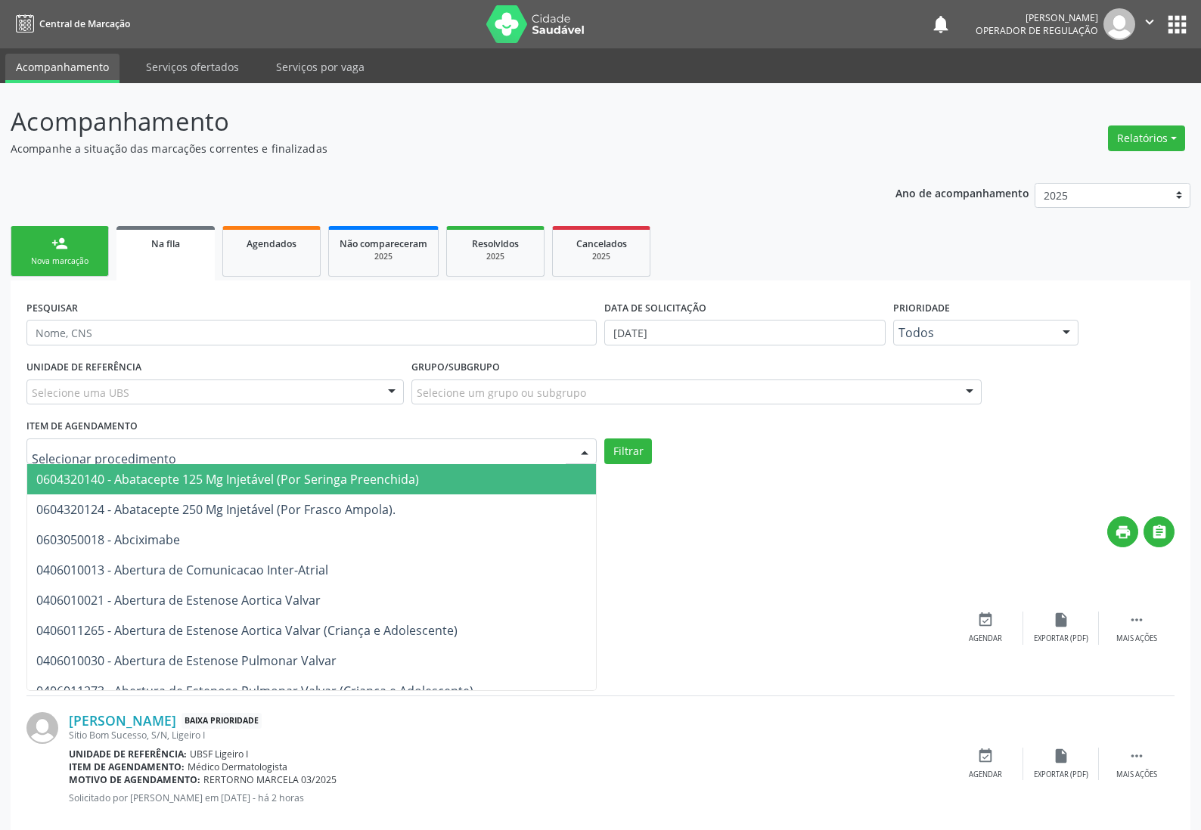
paste input "ENDOCRINOLOGISTA"
type input "ENDOCRINOLOGISTA"
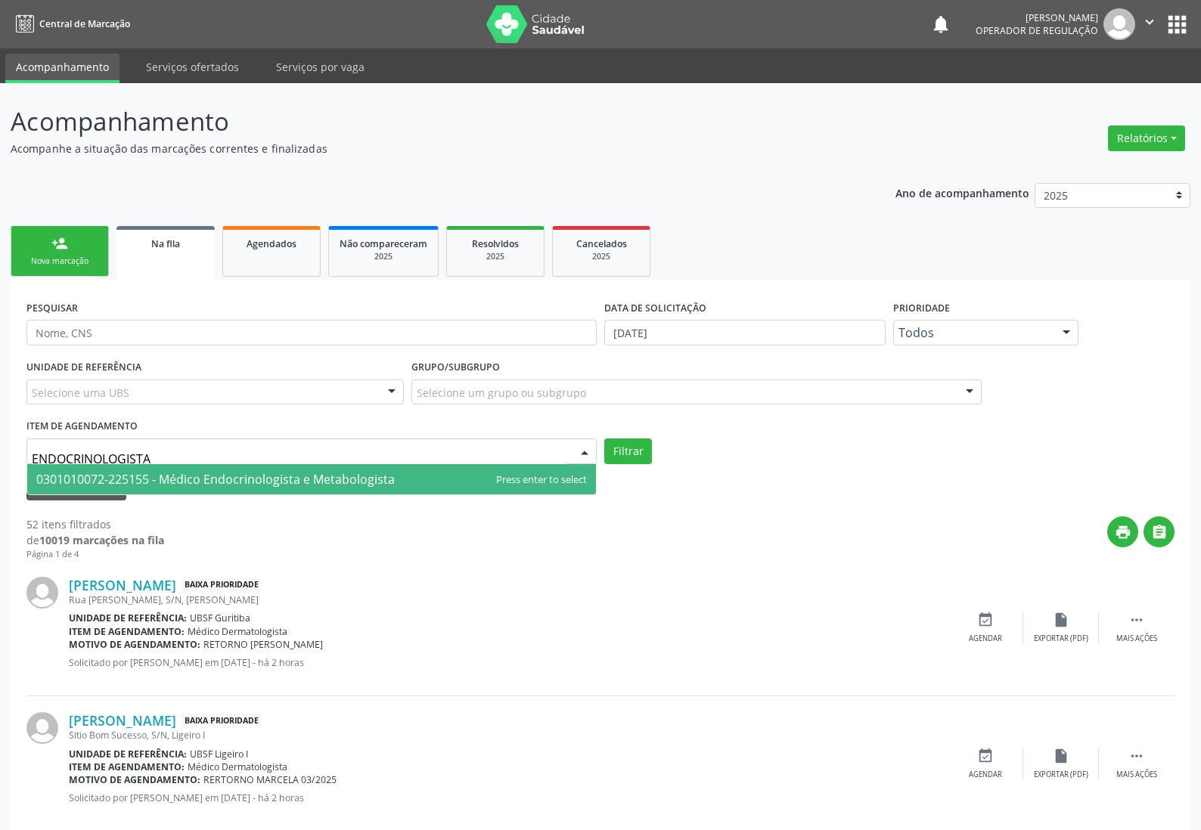
click at [156, 483] on span "0301010072-225155 - Médico Endocrinologista e Metabologista" at bounding box center [215, 479] width 359 height 17
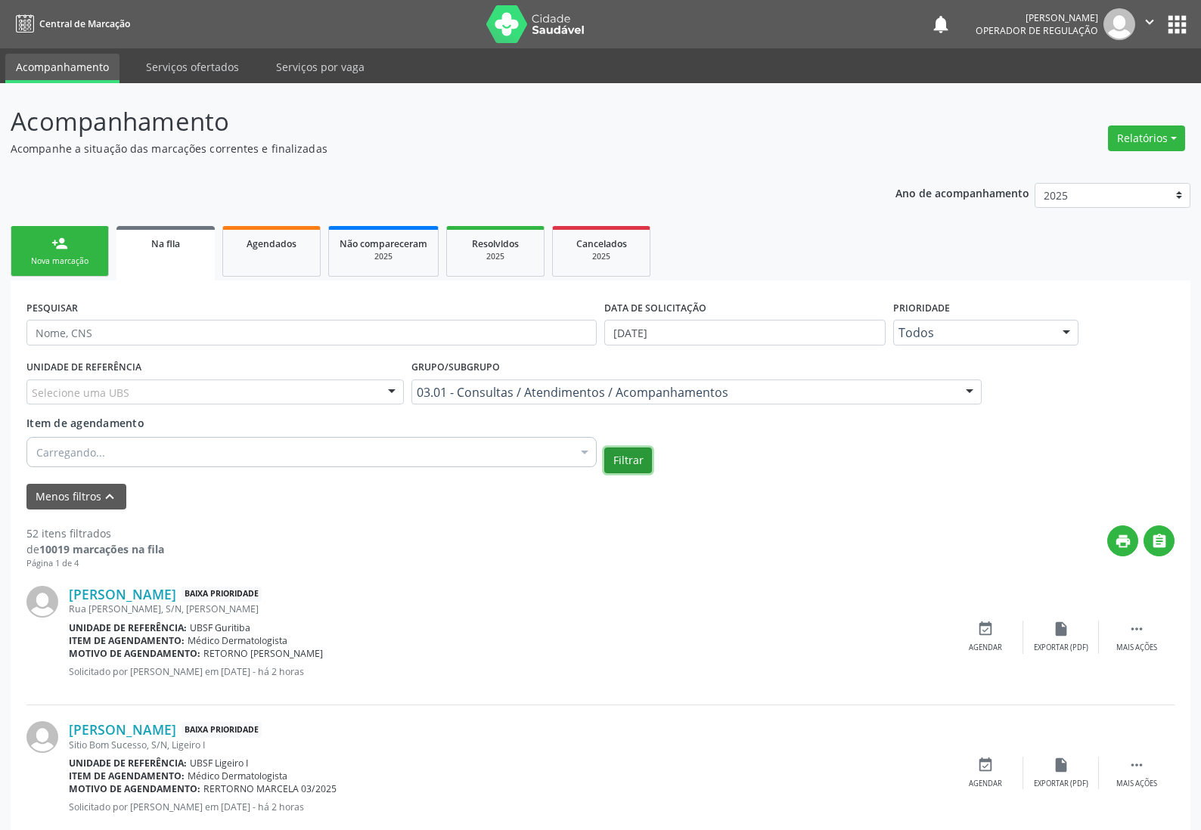
click at [641, 463] on button "Filtrar" at bounding box center [628, 461] width 48 height 26
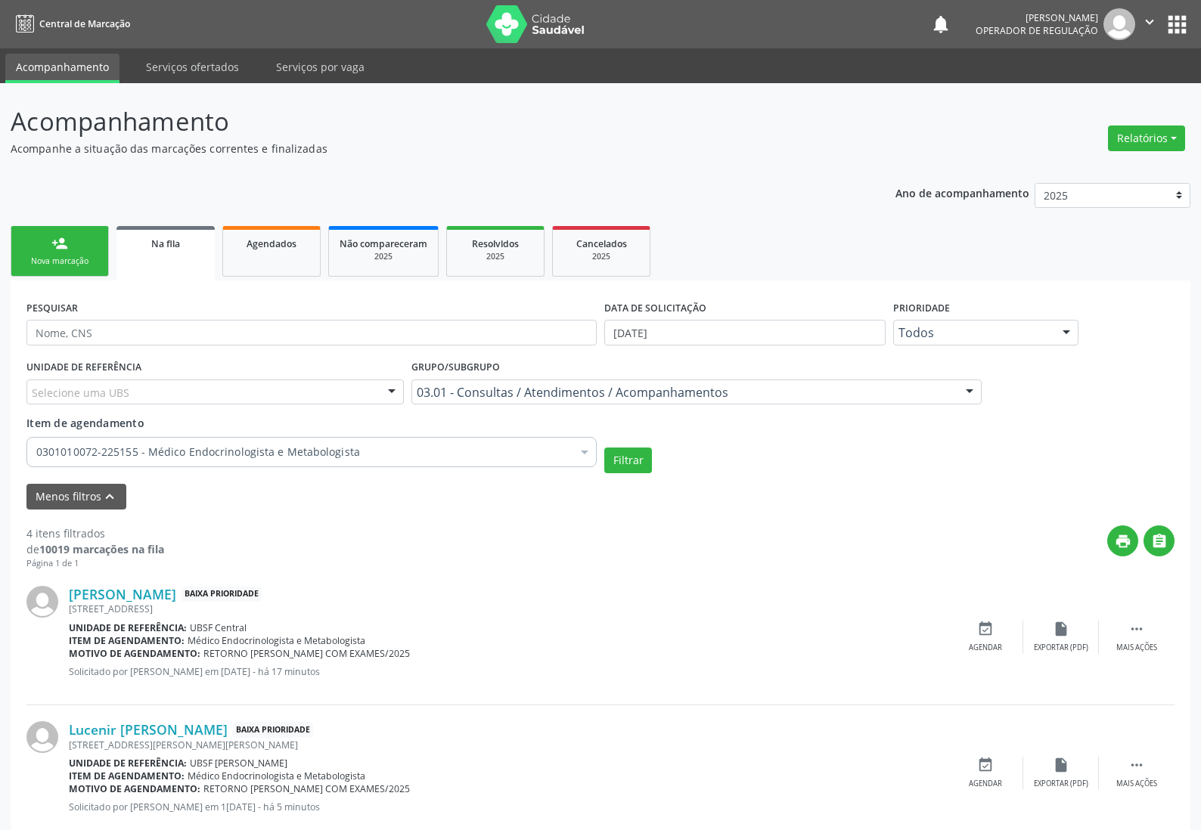
click at [45, 246] on link "person_add Nova marcação" at bounding box center [60, 251] width 98 height 51
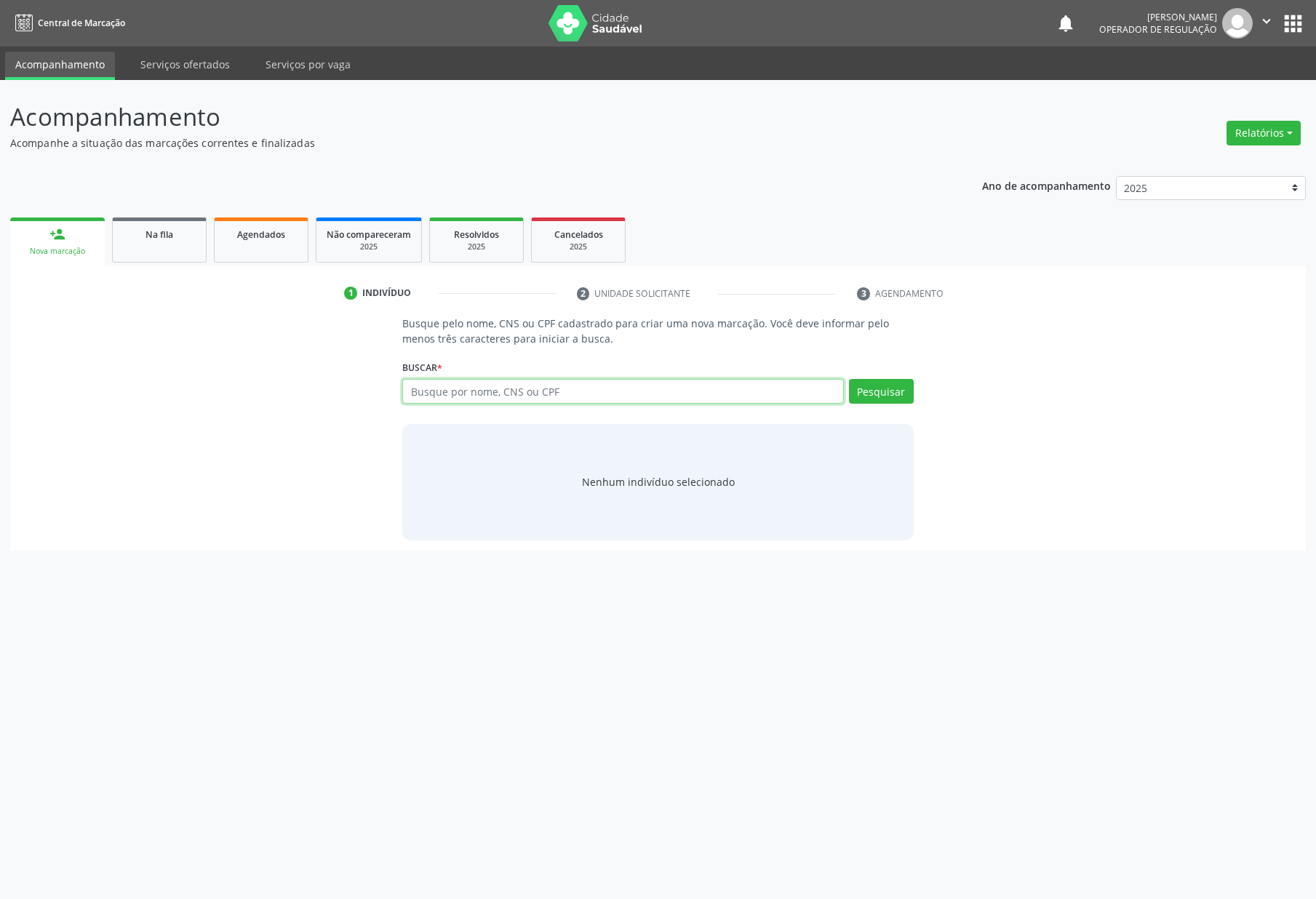
click at [514, 392] on input "text" at bounding box center [622, 391] width 441 height 25
type input "706405182096488"
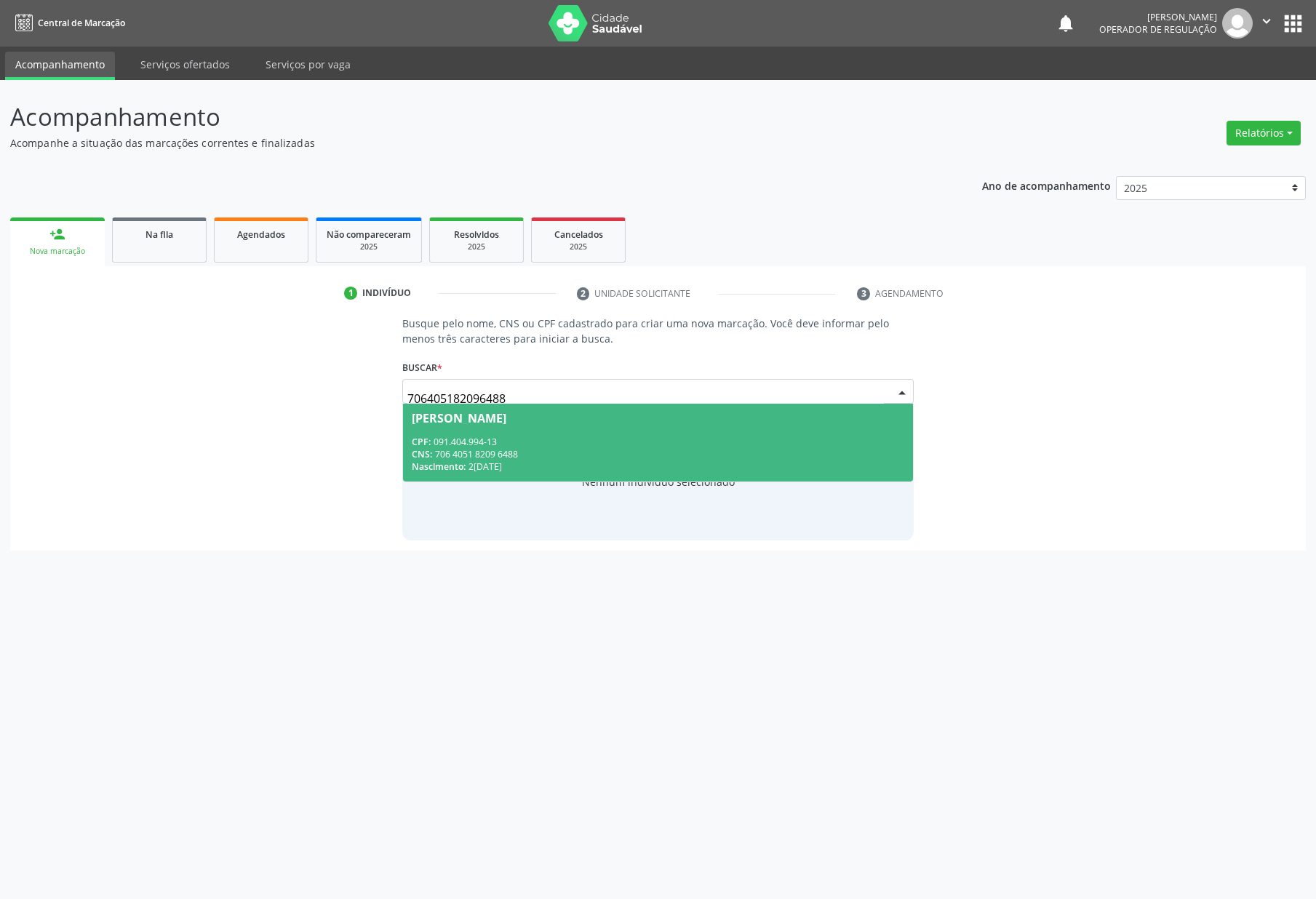
click at [459, 448] on div "CNS: 706 4051 8209 6488" at bounding box center [657, 454] width 492 height 12
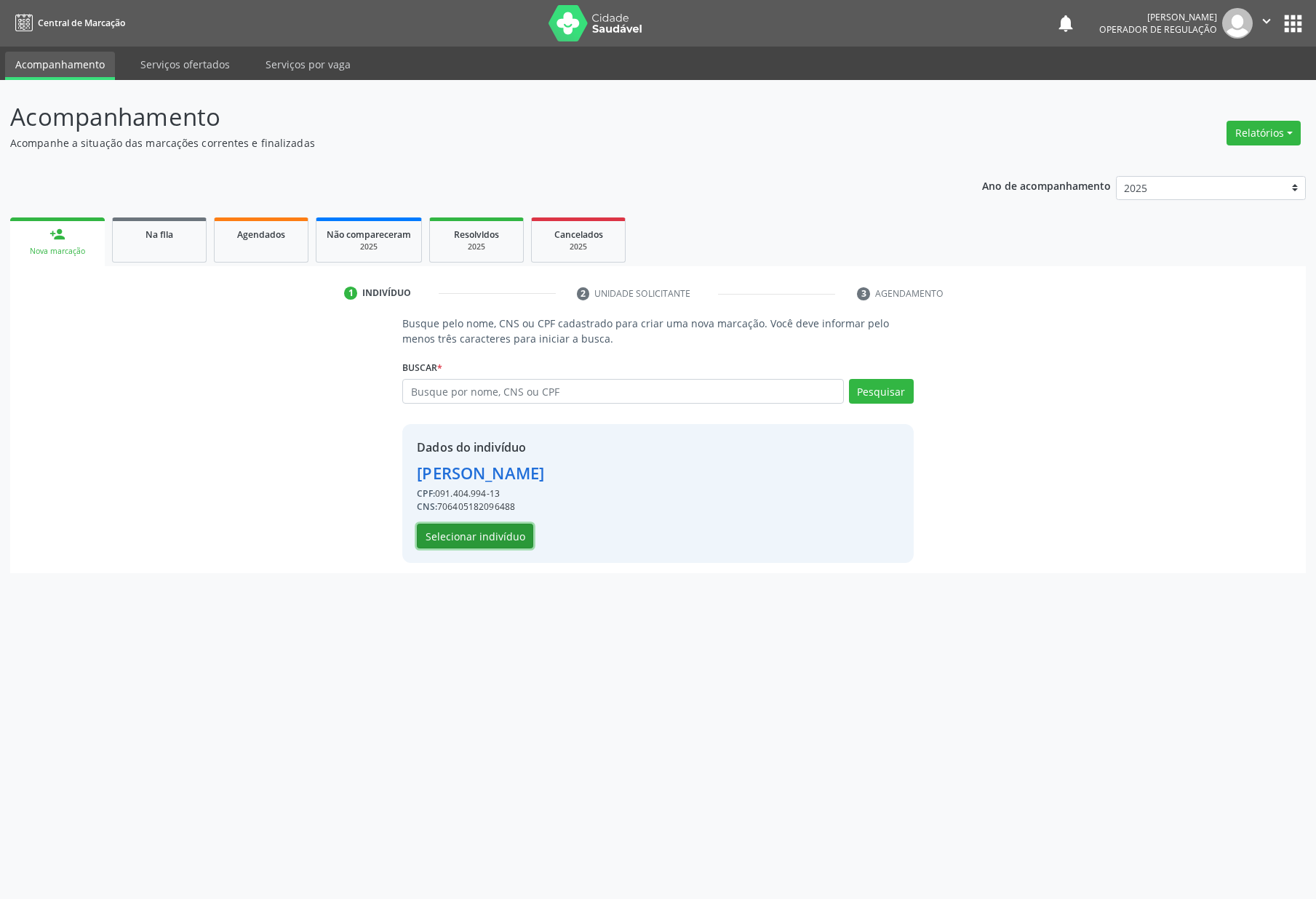
click at [527, 533] on button "Selecionar indivíduo" at bounding box center [474, 537] width 116 height 25
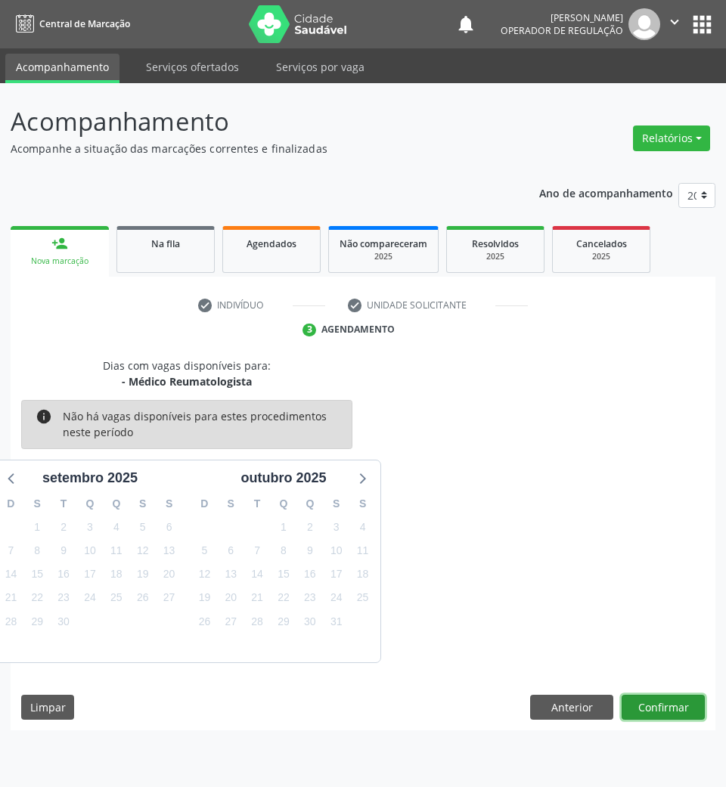
click at [657, 709] on button "Confirmar" at bounding box center [663, 708] width 83 height 26
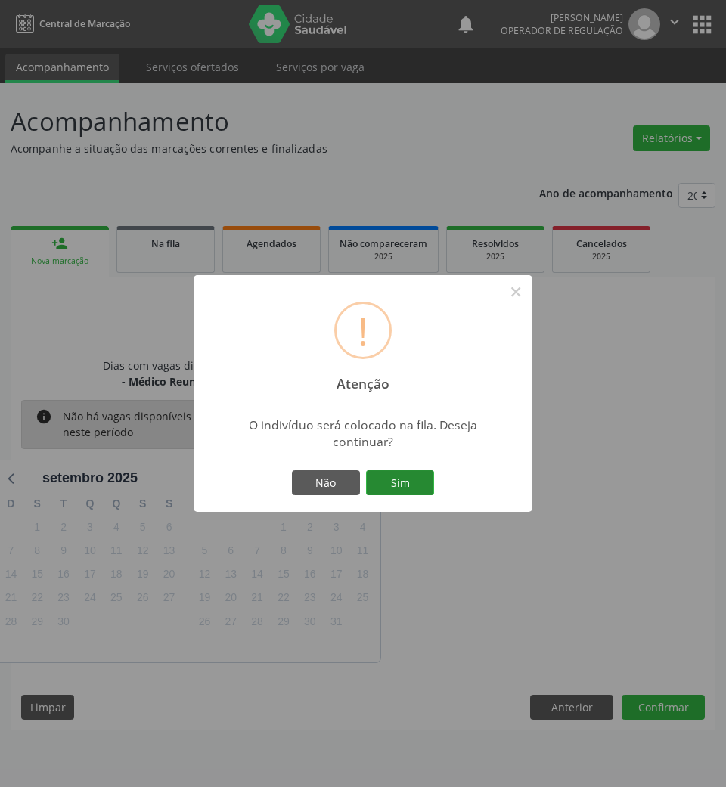
click at [387, 470] on button "Sim" at bounding box center [400, 483] width 68 height 26
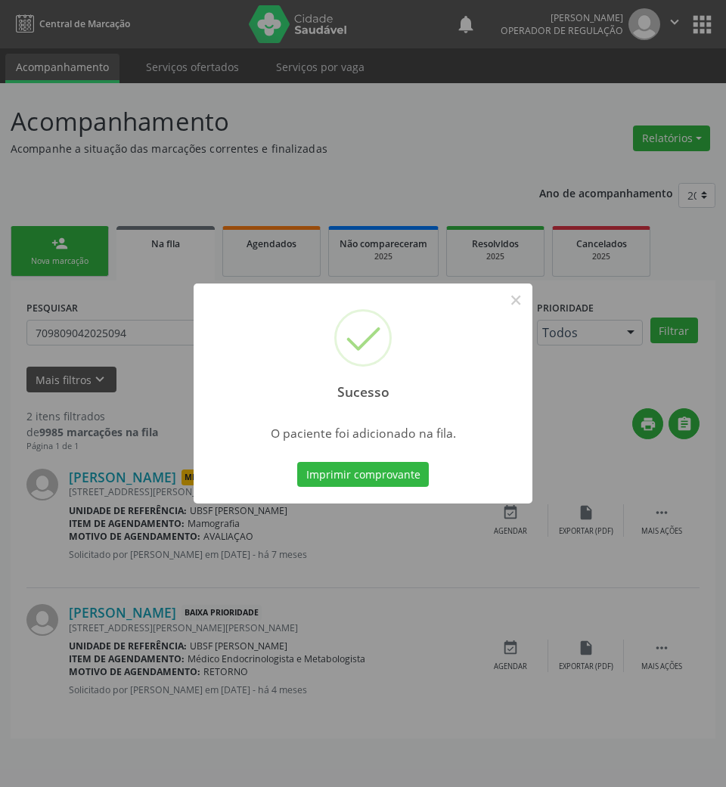
drag, startPoint x: 116, startPoint y: 455, endPoint x: 155, endPoint y: 454, distance: 39.3
click at [116, 455] on div "Sucesso × O paciente foi adicionado na fila. Imprimir comprovante Cancel" at bounding box center [363, 393] width 726 height 787
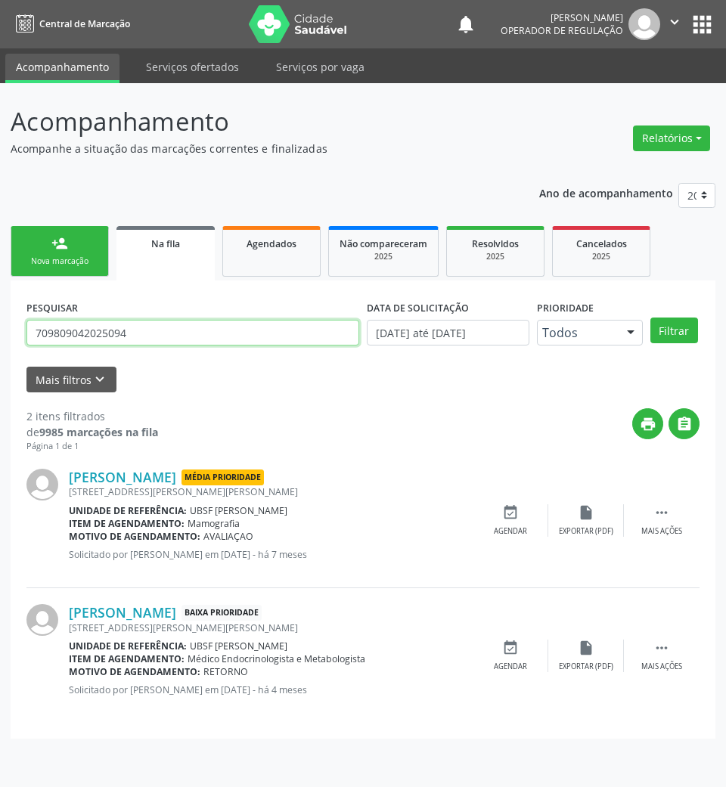
click at [179, 336] on input "709809042025094" at bounding box center [192, 333] width 333 height 26
click at [650, 318] on button "Filtrar" at bounding box center [674, 331] width 48 height 26
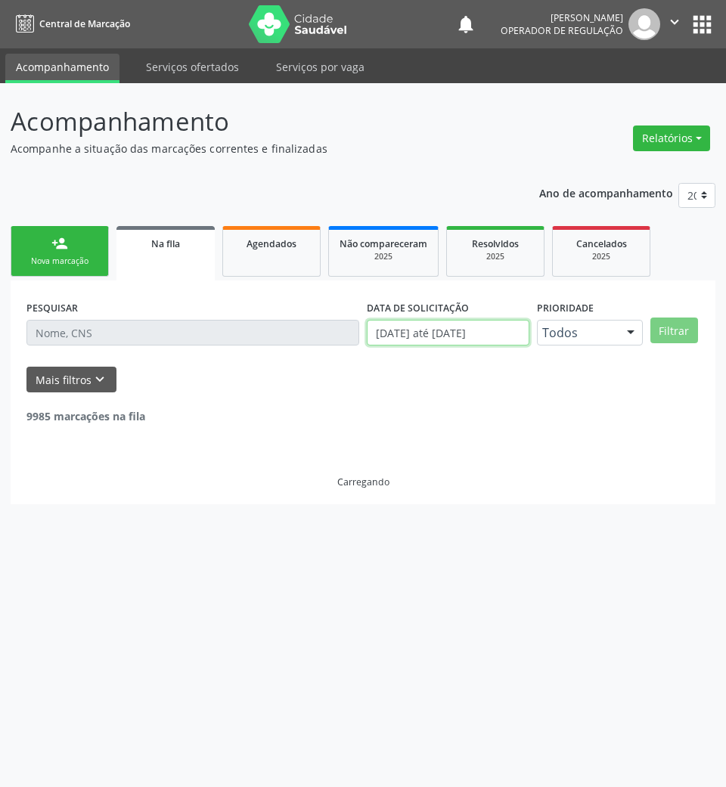
drag, startPoint x: 455, startPoint y: 331, endPoint x: 446, endPoint y: 369, distance: 39.5
click at [454, 331] on input "[DATE] até [DATE]" at bounding box center [448, 333] width 163 height 26
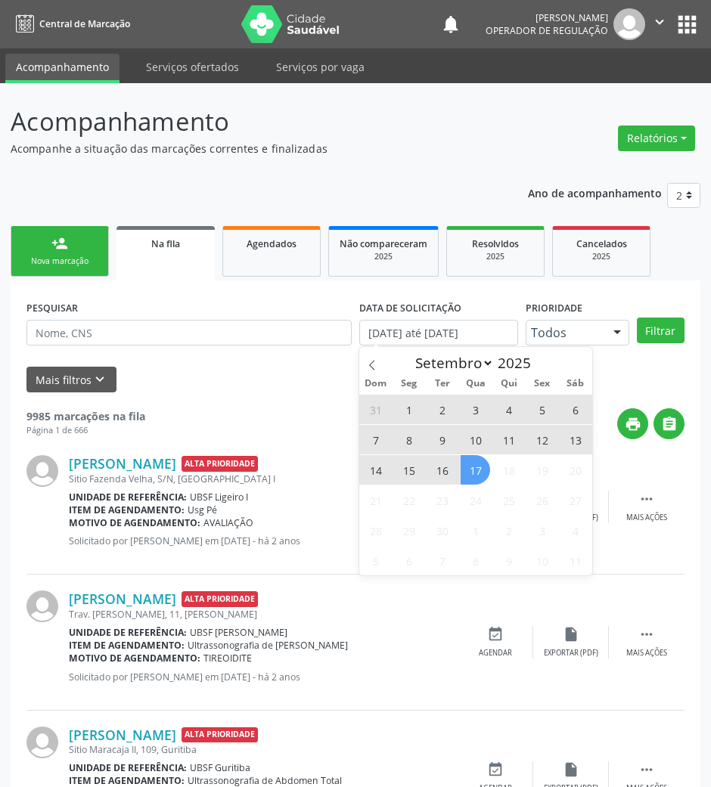
click at [464, 466] on span "17" at bounding box center [475, 469] width 29 height 29
type input "[DATE]"
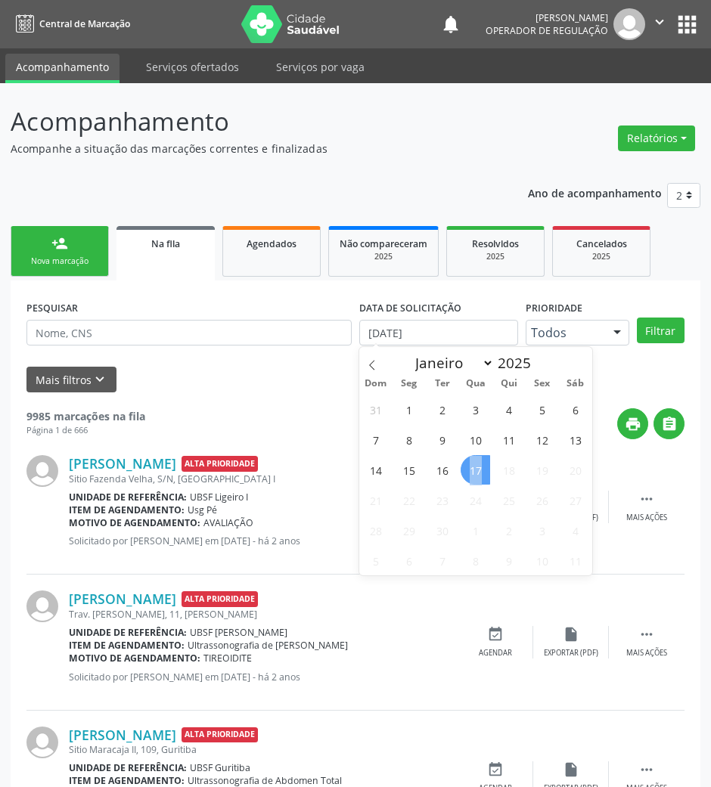
click at [464, 466] on span "17" at bounding box center [475, 469] width 29 height 29
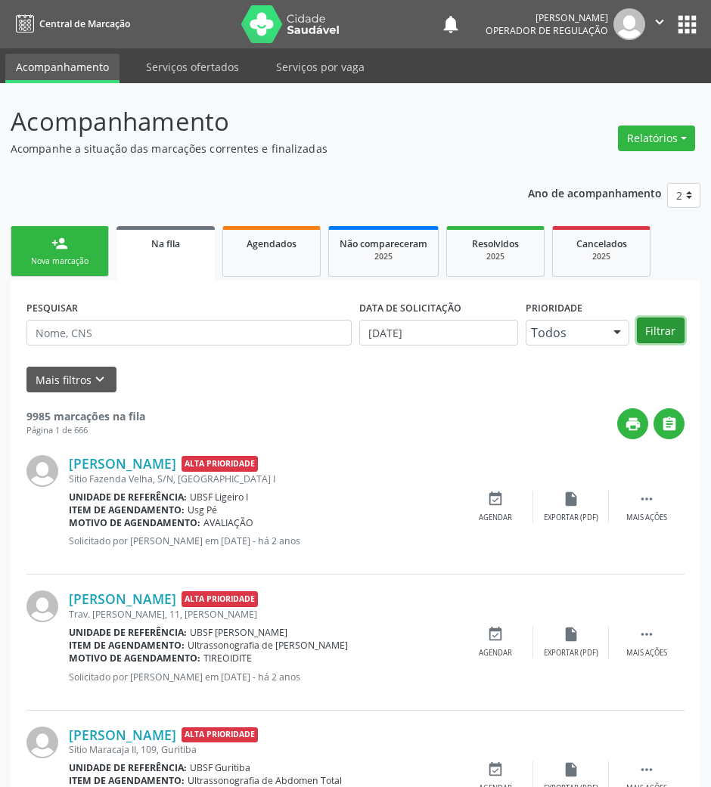
click at [658, 331] on button "Filtrar" at bounding box center [661, 331] width 48 height 26
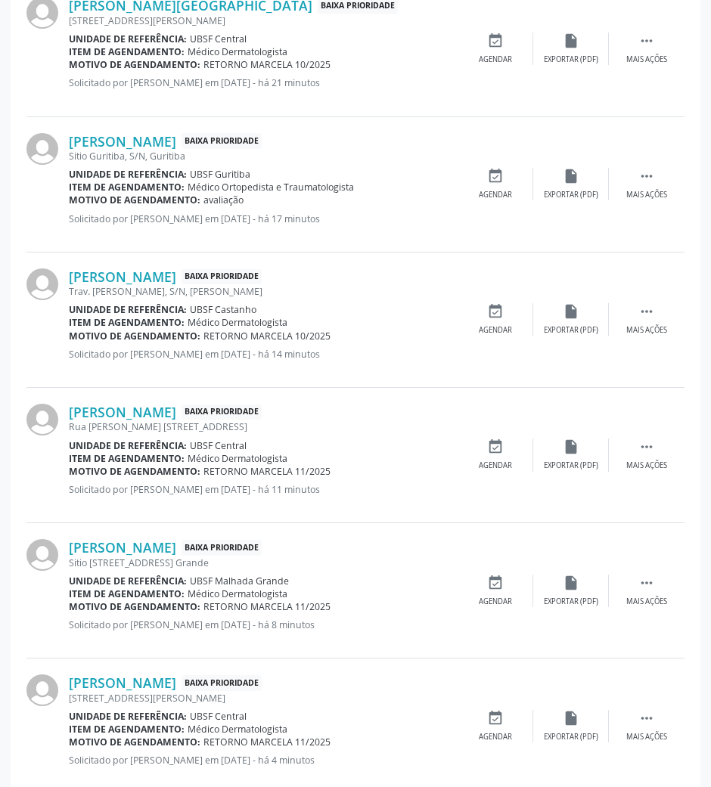
scroll to position [1771, 0]
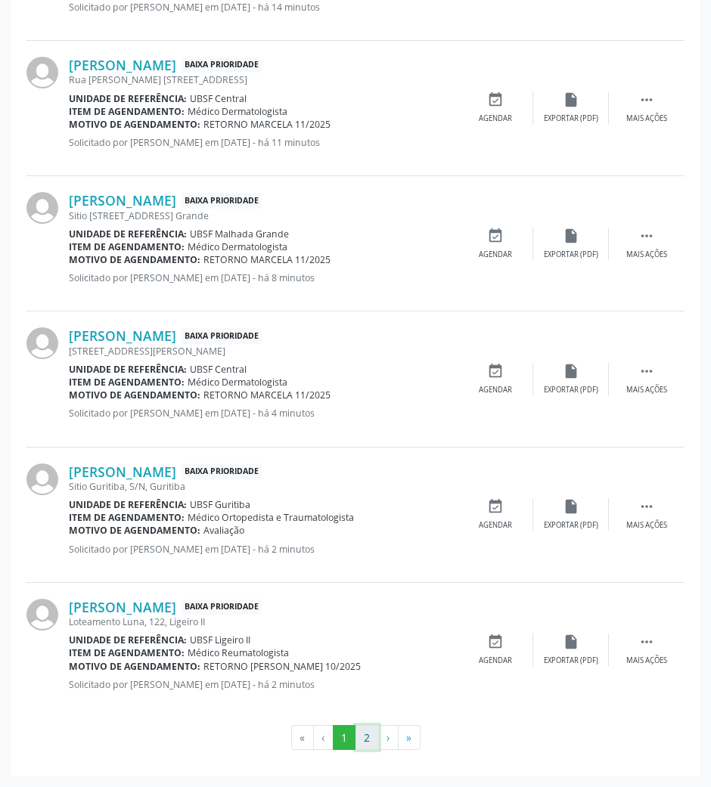
click at [374, 729] on button "2" at bounding box center [366, 738] width 23 height 26
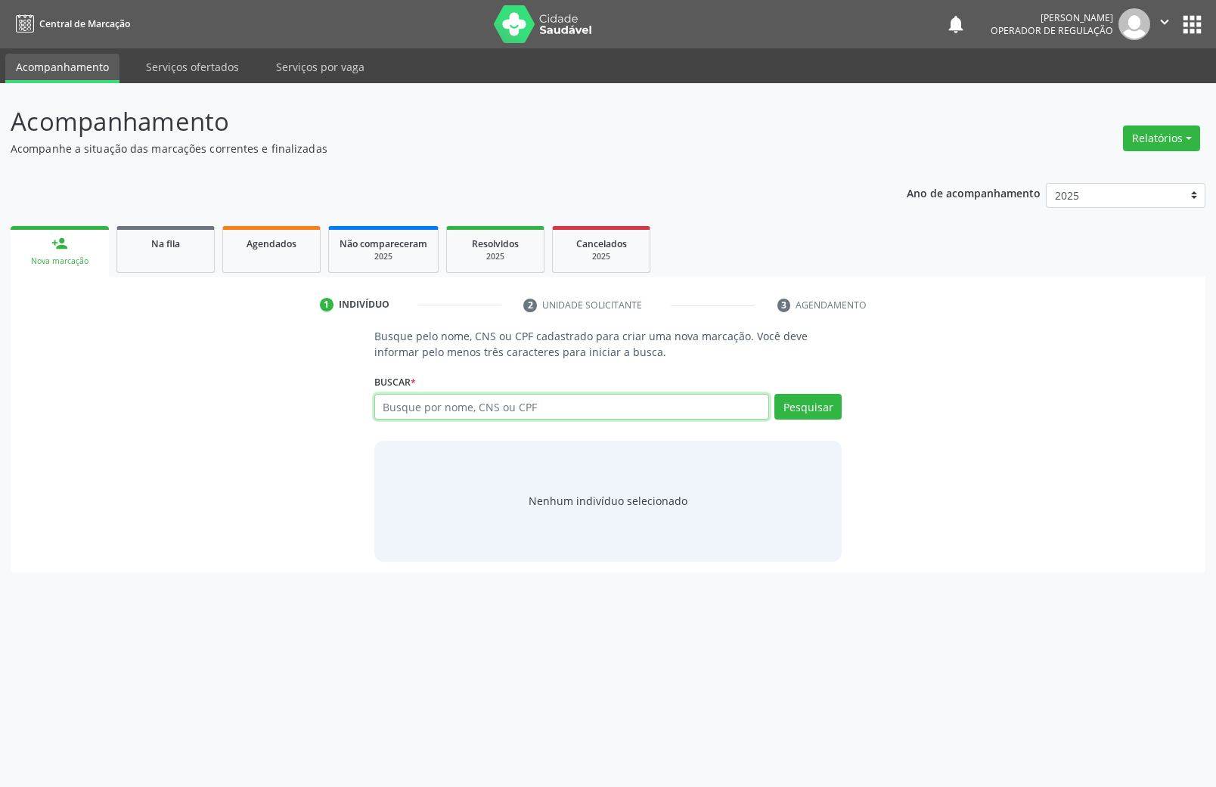
click at [448, 403] on input "text" at bounding box center [572, 407] width 396 height 26
type input "700807931005780"
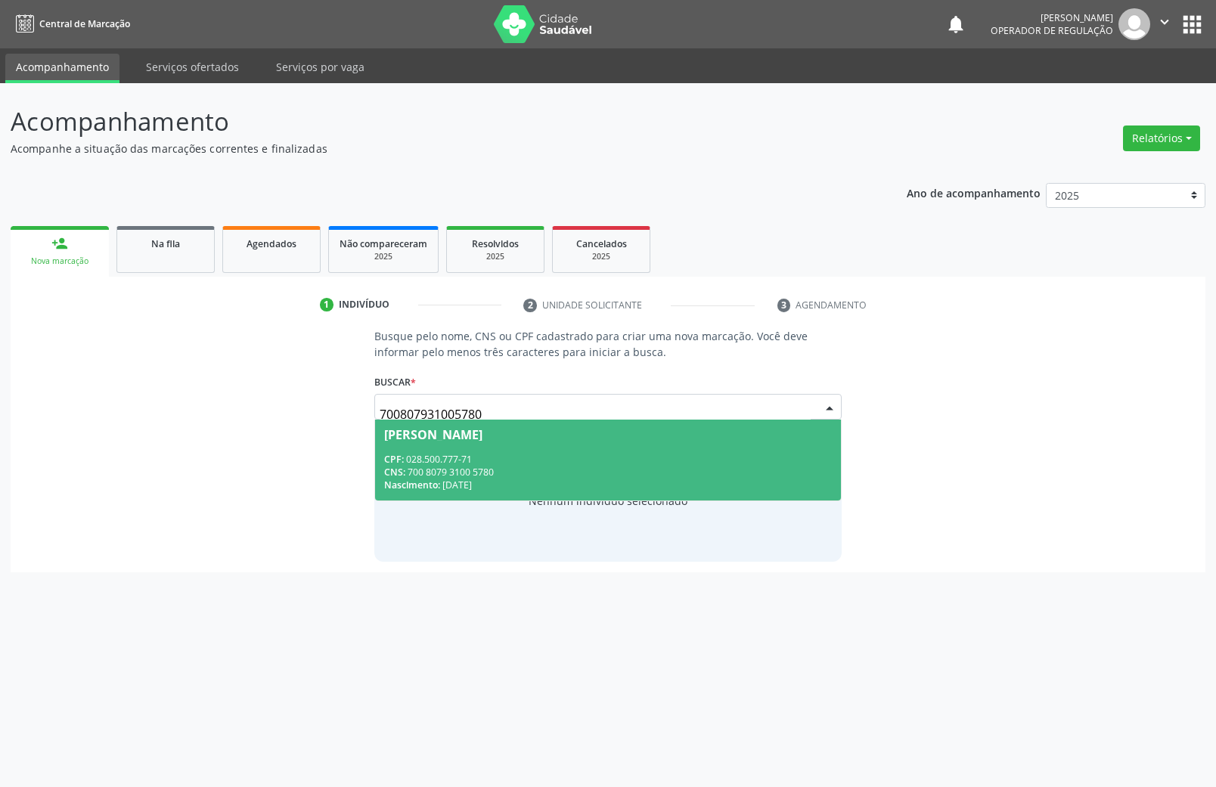
click at [791, 467] on div "CNS: 700 8079 3100 5780" at bounding box center [608, 472] width 449 height 13
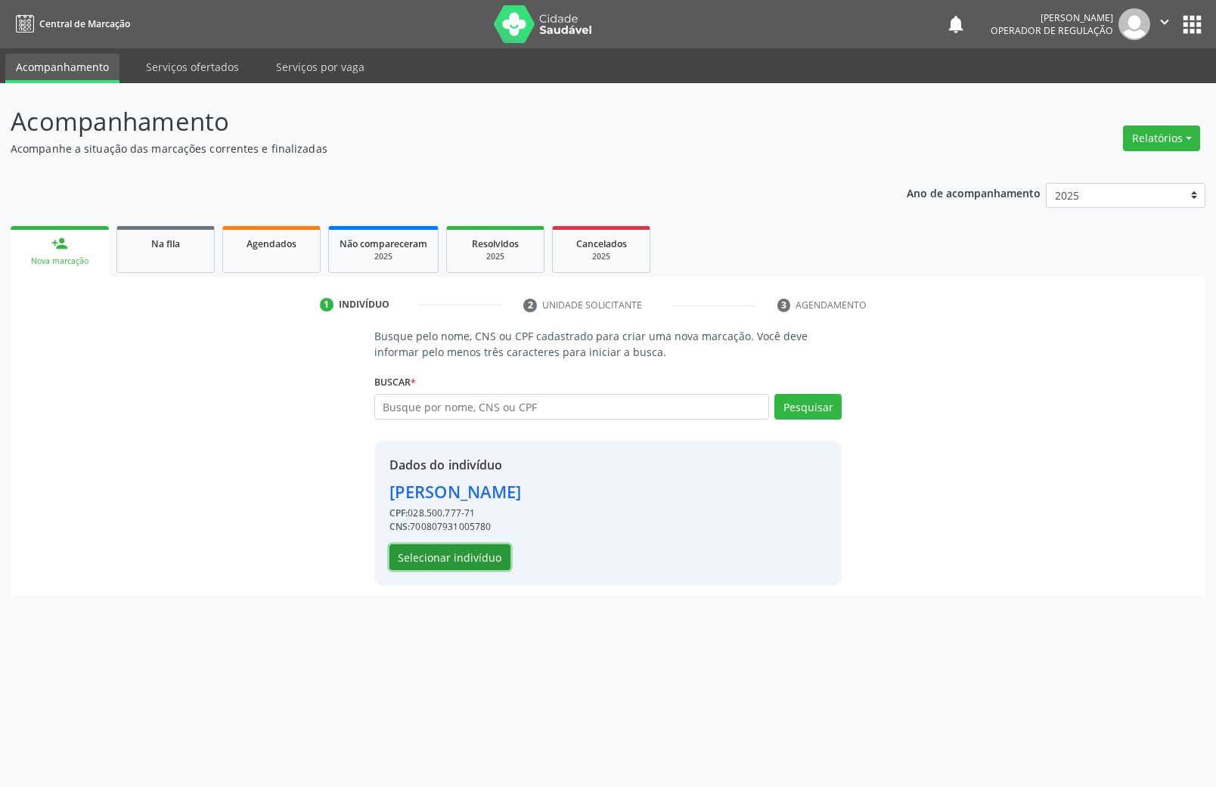
click at [440, 560] on button "Selecionar indivíduo" at bounding box center [450, 558] width 121 height 26
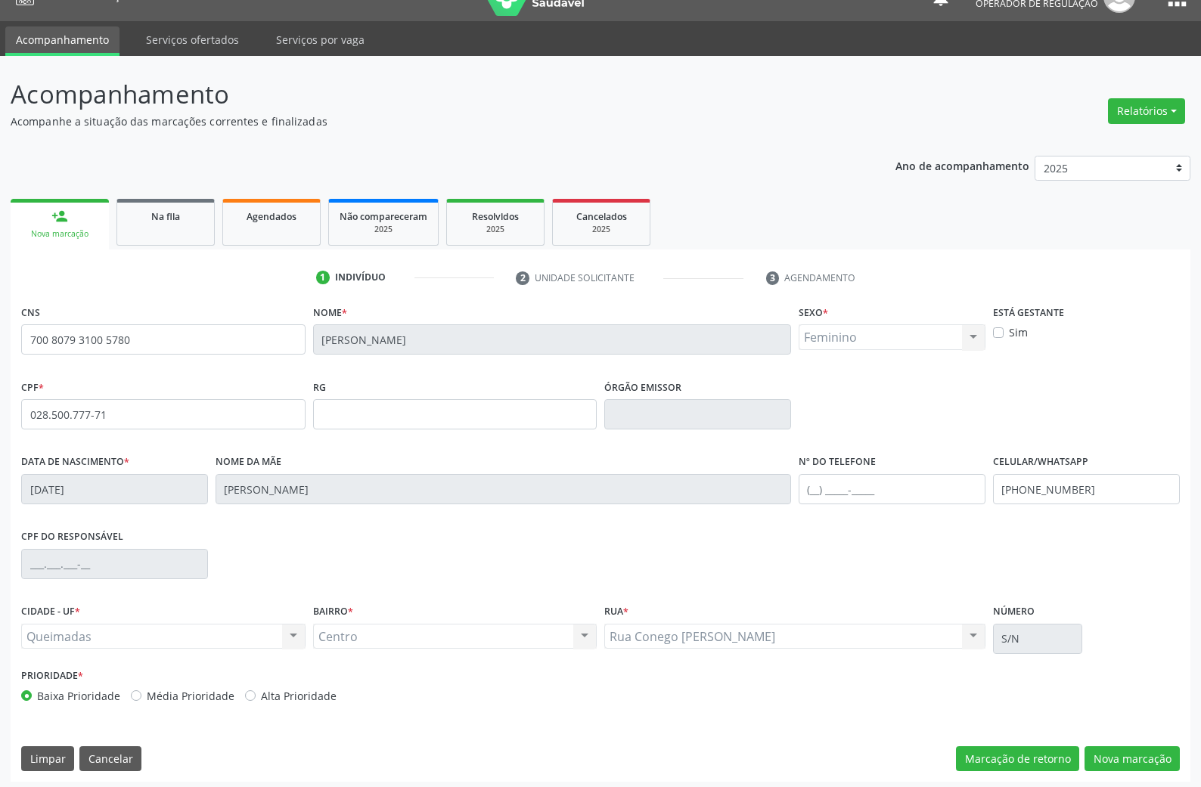
scroll to position [33, 0]
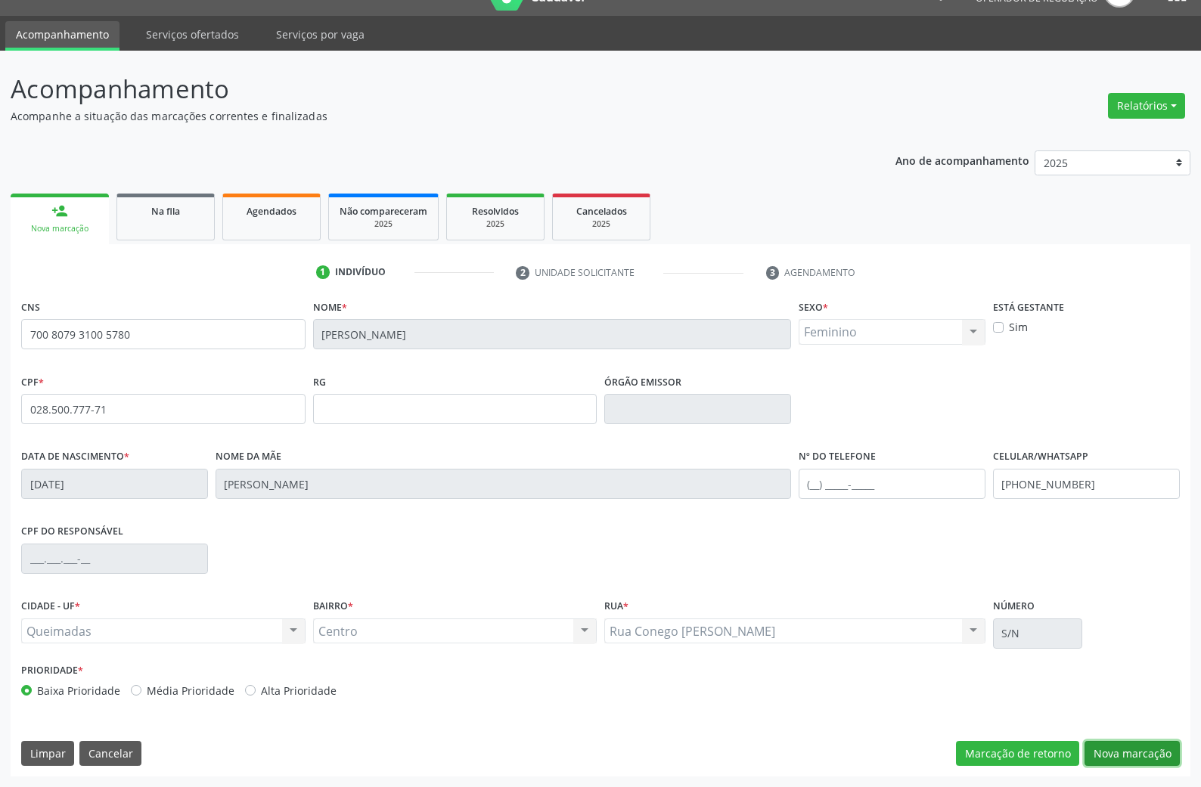
click at [1128, 744] on button "Nova marcação" at bounding box center [1132, 754] width 95 height 26
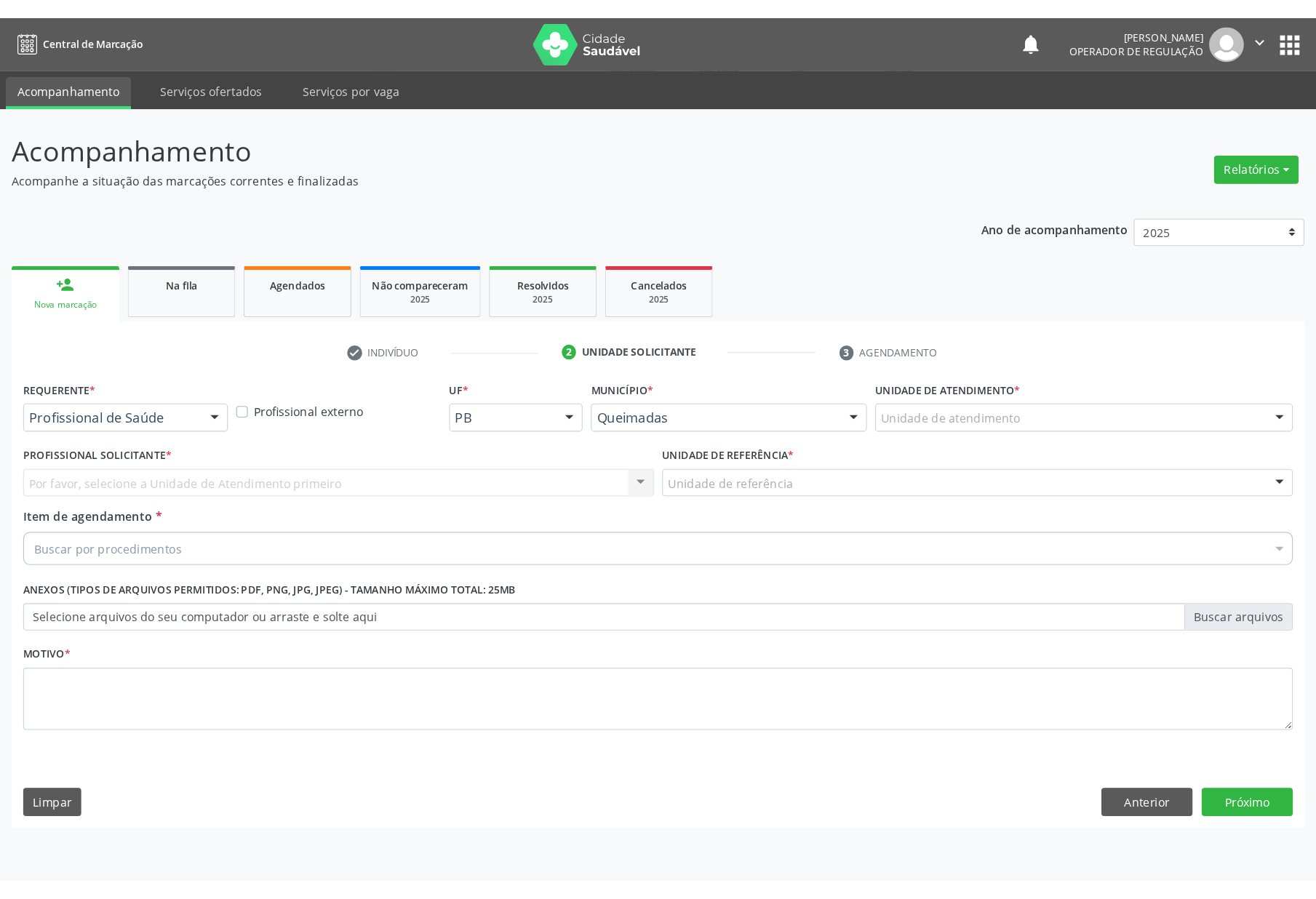
scroll to position [0, 0]
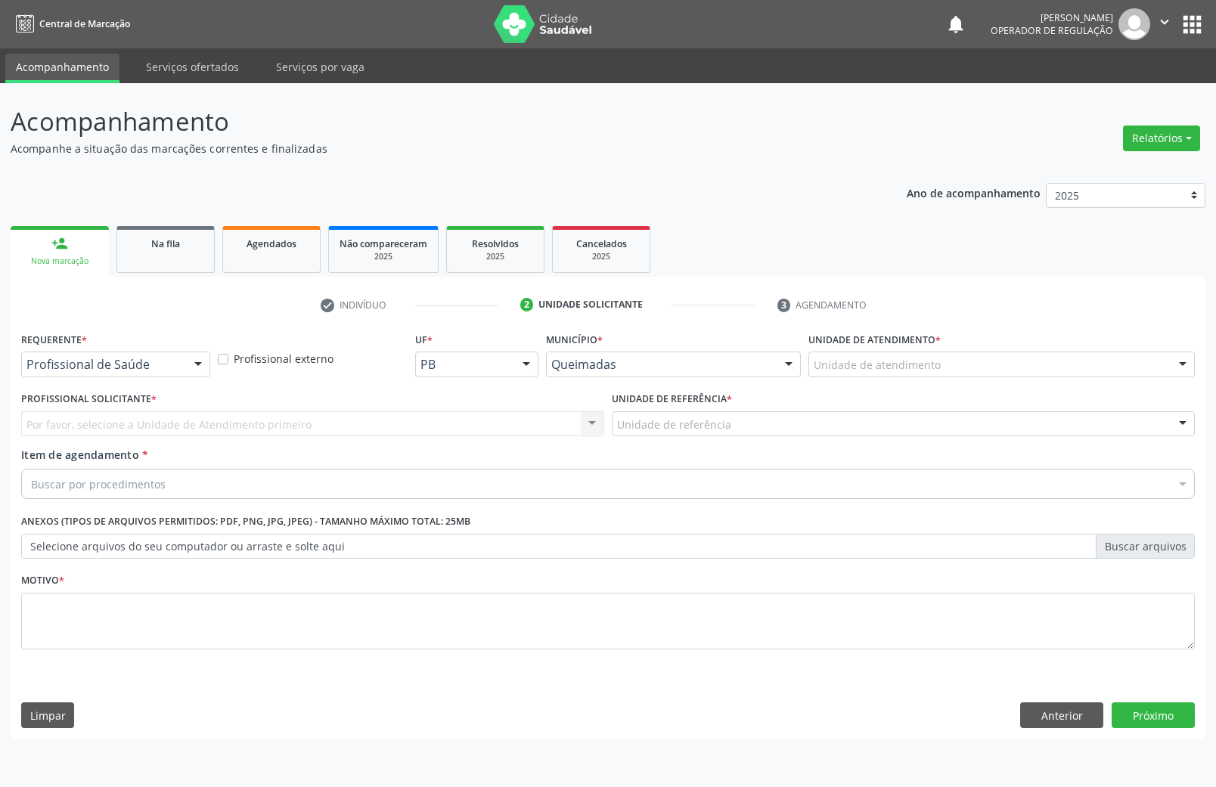
click at [112, 352] on div "Profissional de Saúde" at bounding box center [115, 365] width 189 height 26
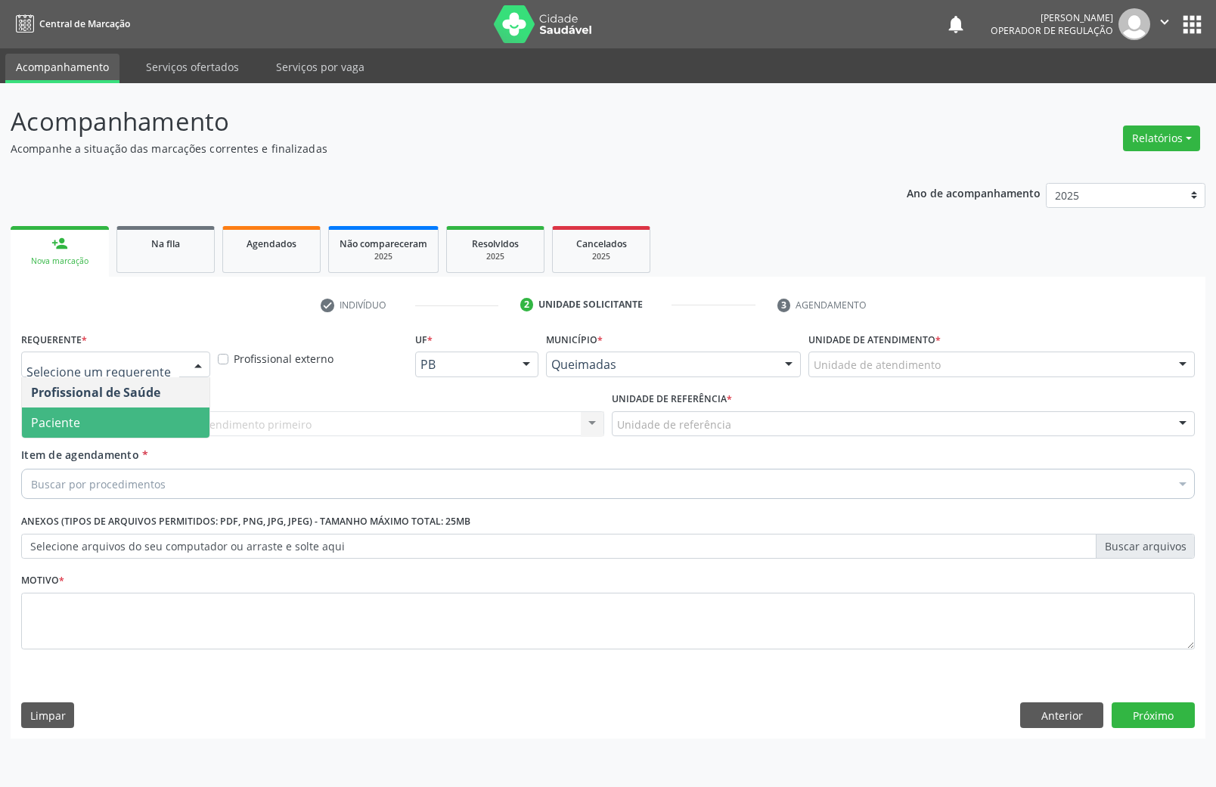
drag, startPoint x: 126, startPoint y: 411, endPoint x: 163, endPoint y: 418, distance: 38.3
click at [126, 409] on span "Paciente" at bounding box center [116, 423] width 188 height 30
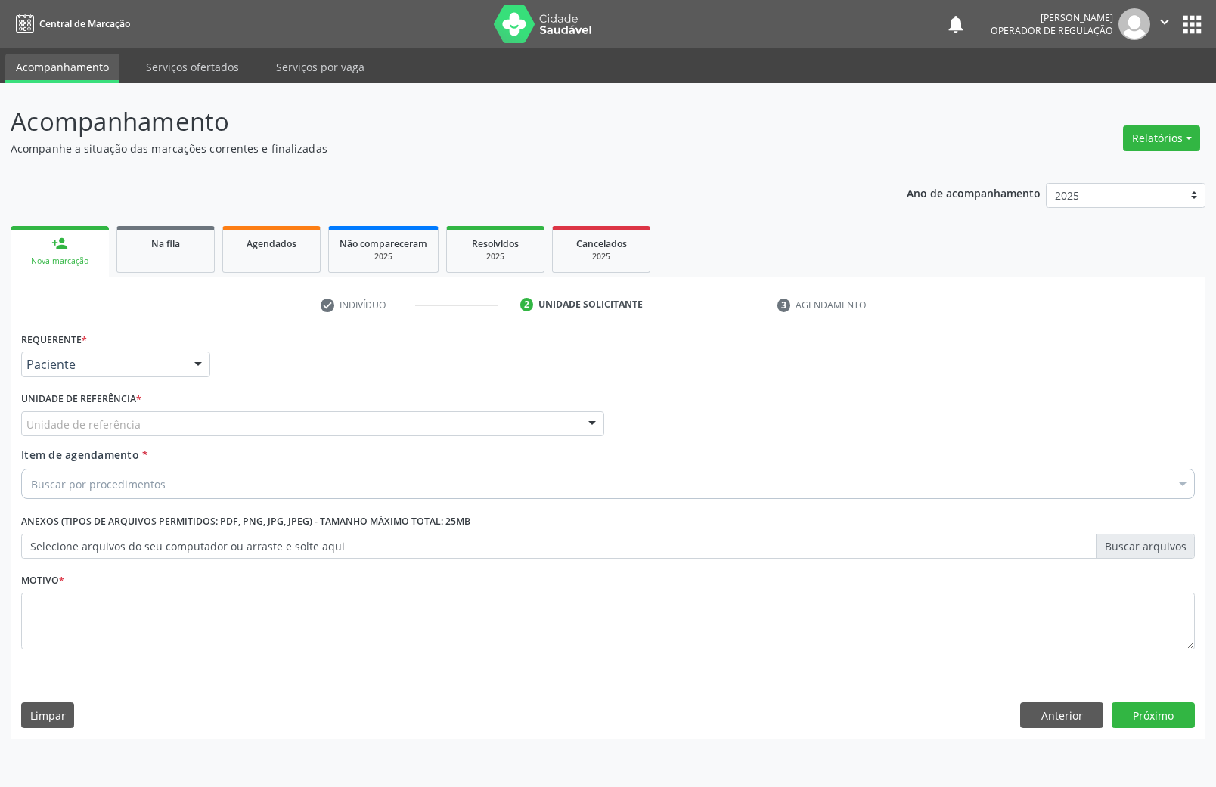
click at [174, 419] on div "Requerente * Paciente Profissional de Saúde Paciente Nenhum resultado encontrad…" at bounding box center [608, 499] width 1174 height 343
click at [174, 421] on div "Unidade de referência" at bounding box center [312, 424] width 583 height 26
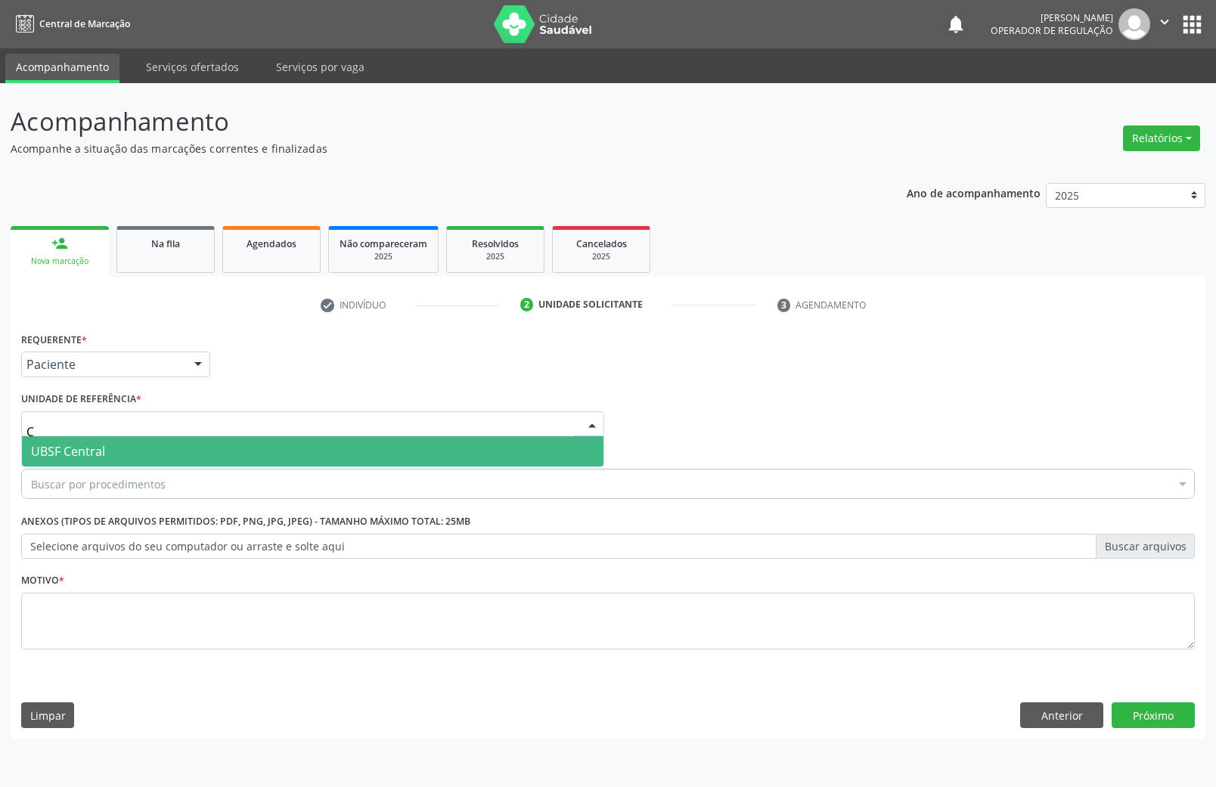
type input "CE"
click at [171, 451] on span "UBSF Central" at bounding box center [313, 451] width 582 height 30
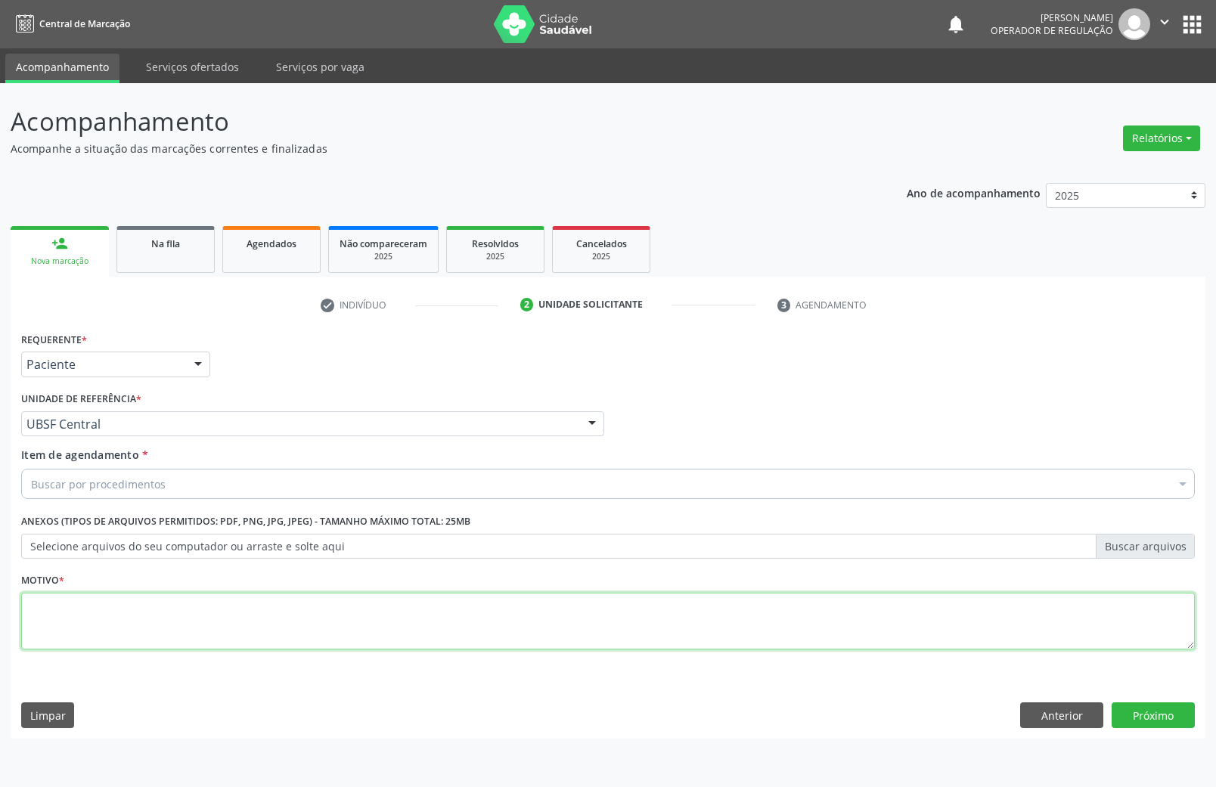
click at [201, 627] on textarea at bounding box center [608, 621] width 1174 height 57
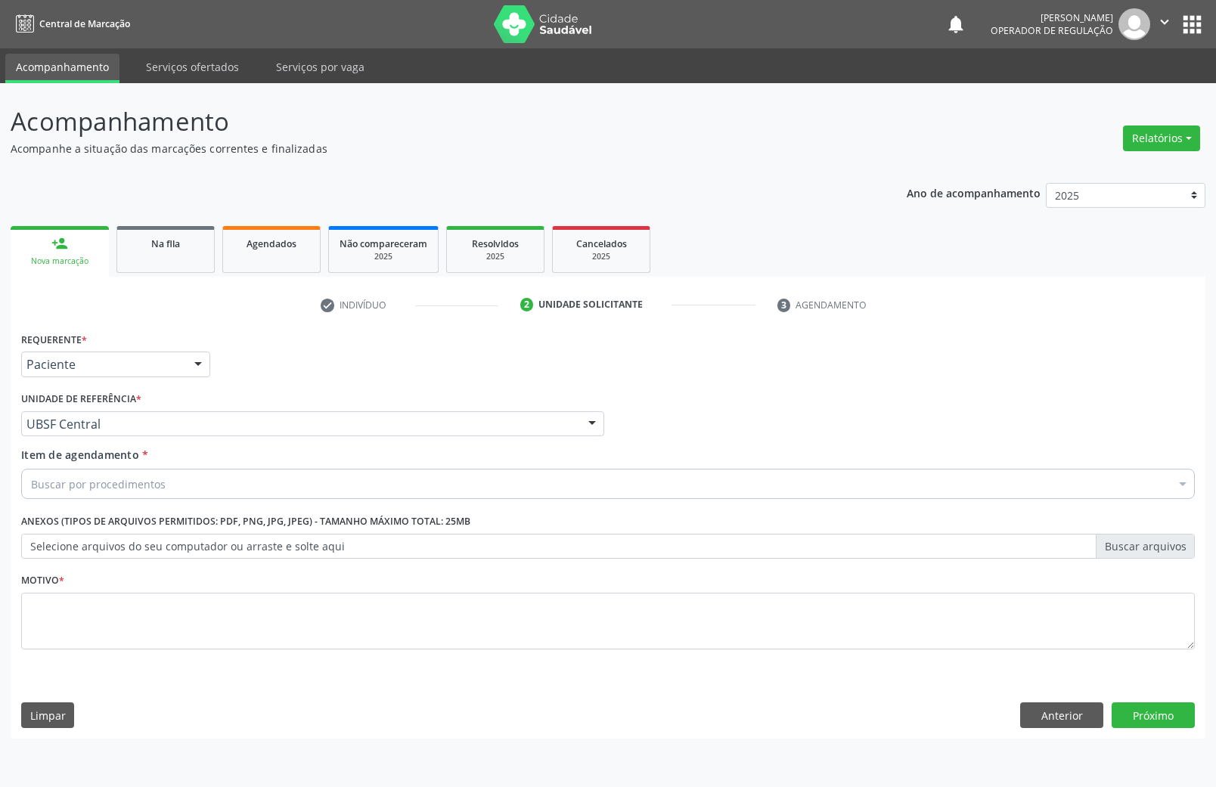
click at [215, 484] on div "Buscar por procedimentos" at bounding box center [608, 484] width 1174 height 30
paste input "ENDOCRINOLOGISTA"
type input "ENDOCRINOLOGISTA"
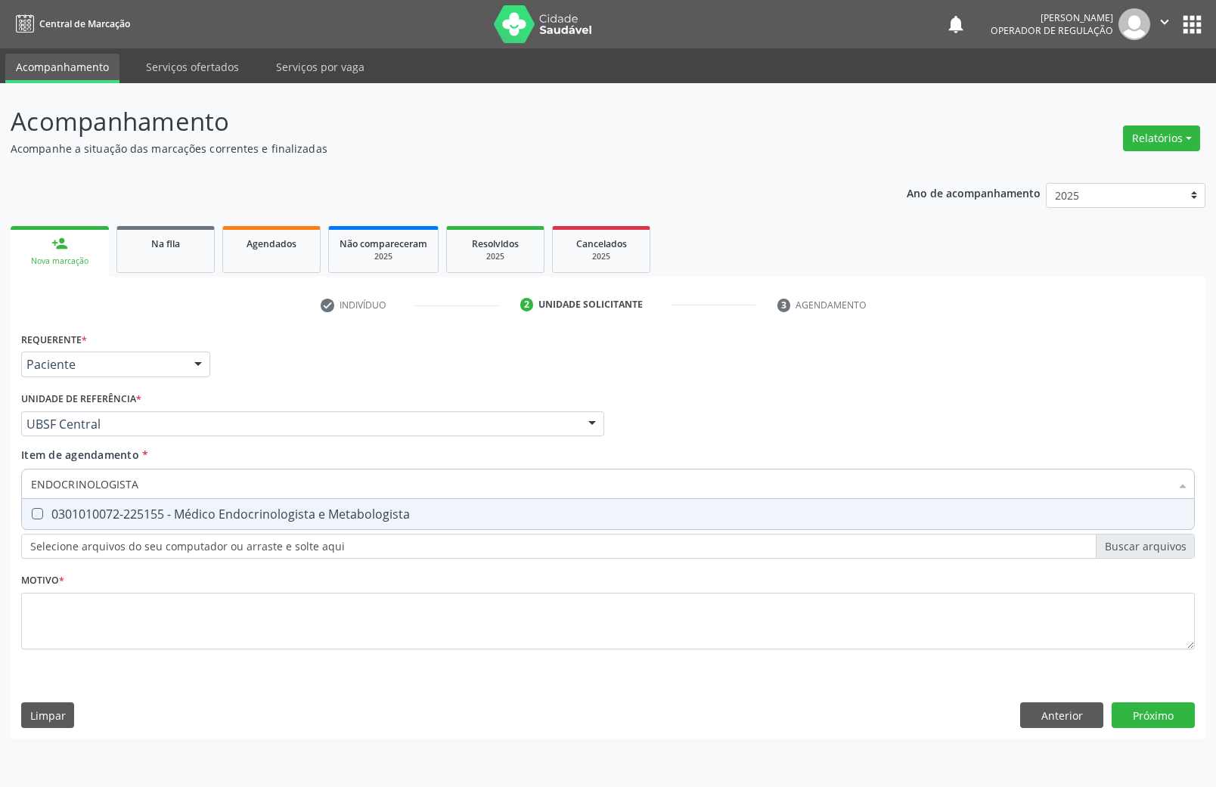
click at [219, 503] on span "0301010072-225155 - Médico Endocrinologista e Metabologista" at bounding box center [608, 514] width 1172 height 30
checkbox Metabologista "true"
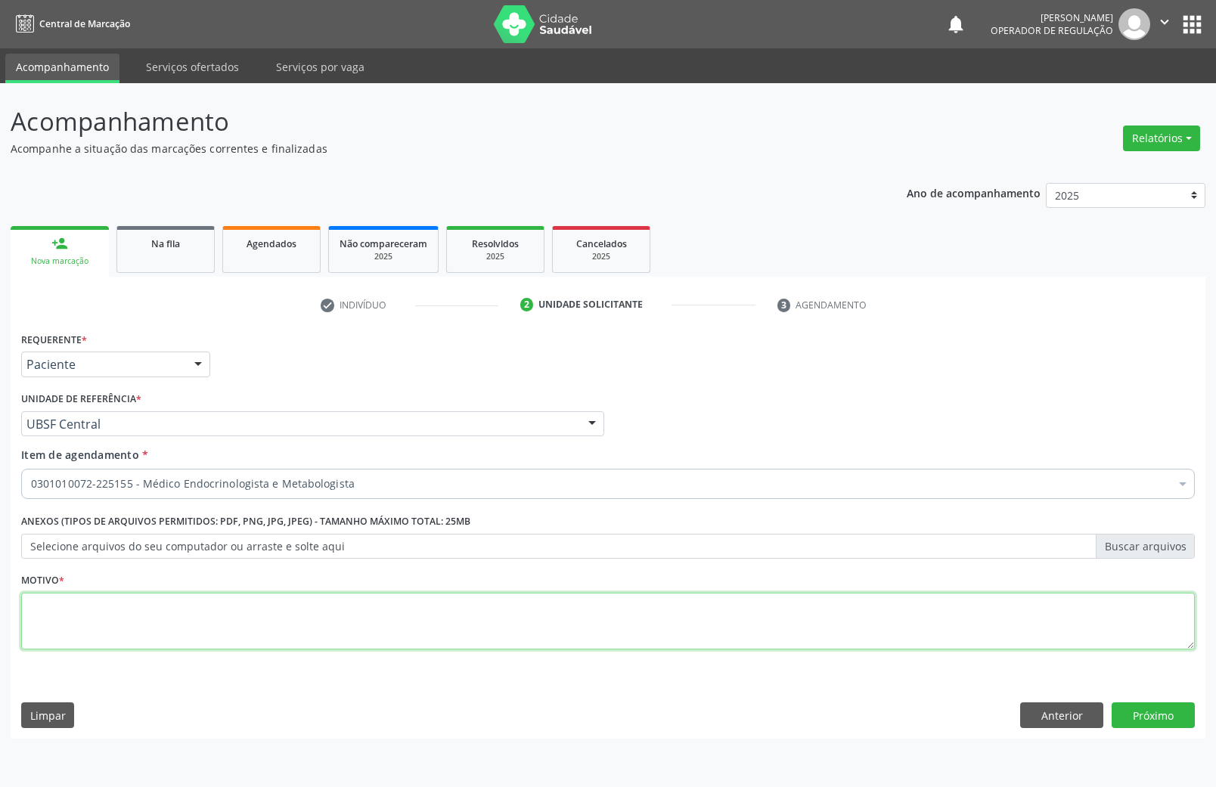
click at [204, 593] on textarea at bounding box center [608, 621] width 1174 height 57
paste textarea "RETORNO [PERSON_NAME] COM EXAMES/2025"
type textarea "RETORNO [PERSON_NAME] COM EXAMES/2025"
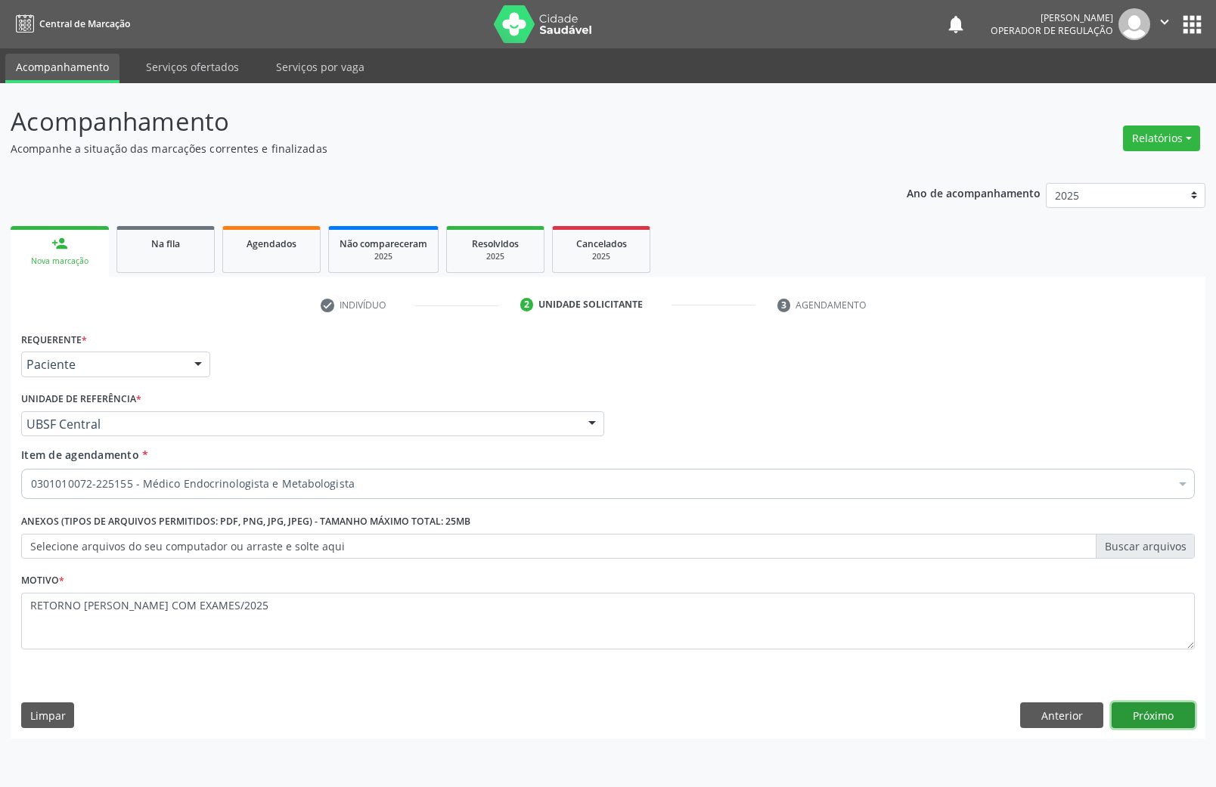
click at [1150, 712] on button "Próximo" at bounding box center [1153, 716] width 83 height 26
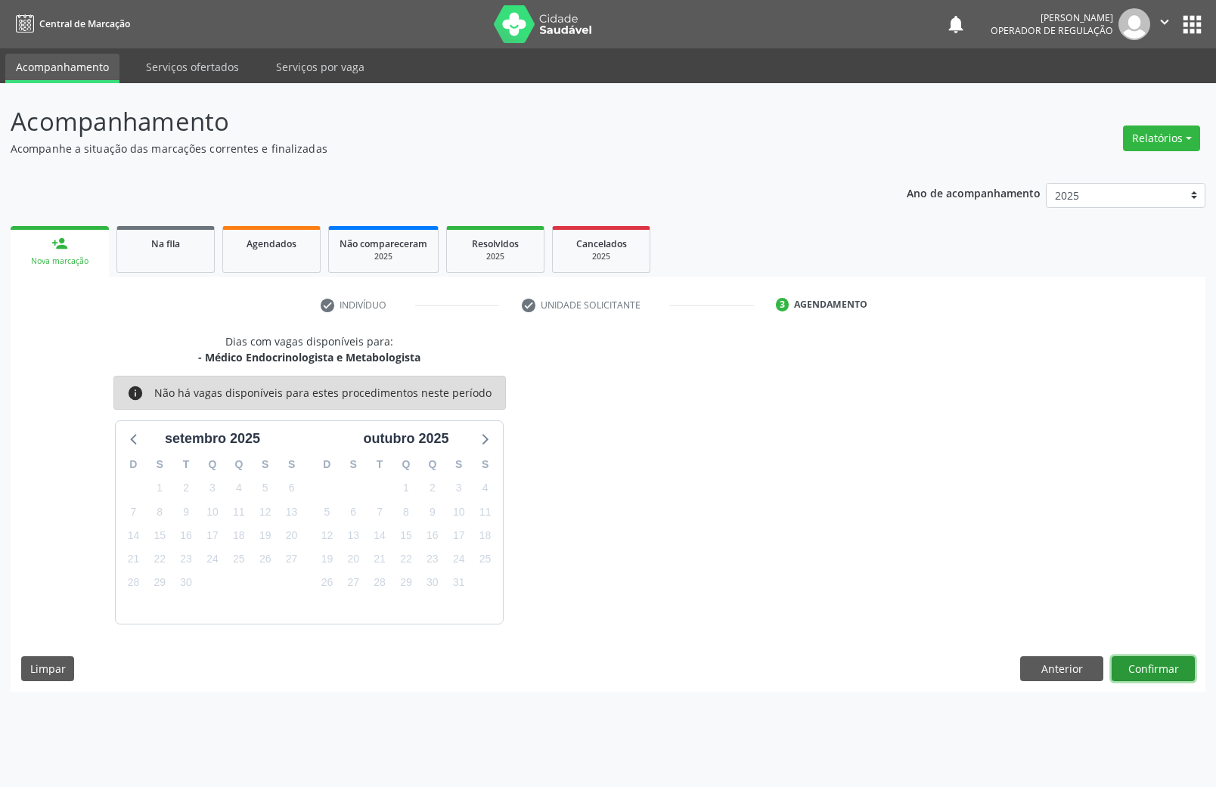
click at [1153, 681] on button "Confirmar" at bounding box center [1153, 670] width 83 height 26
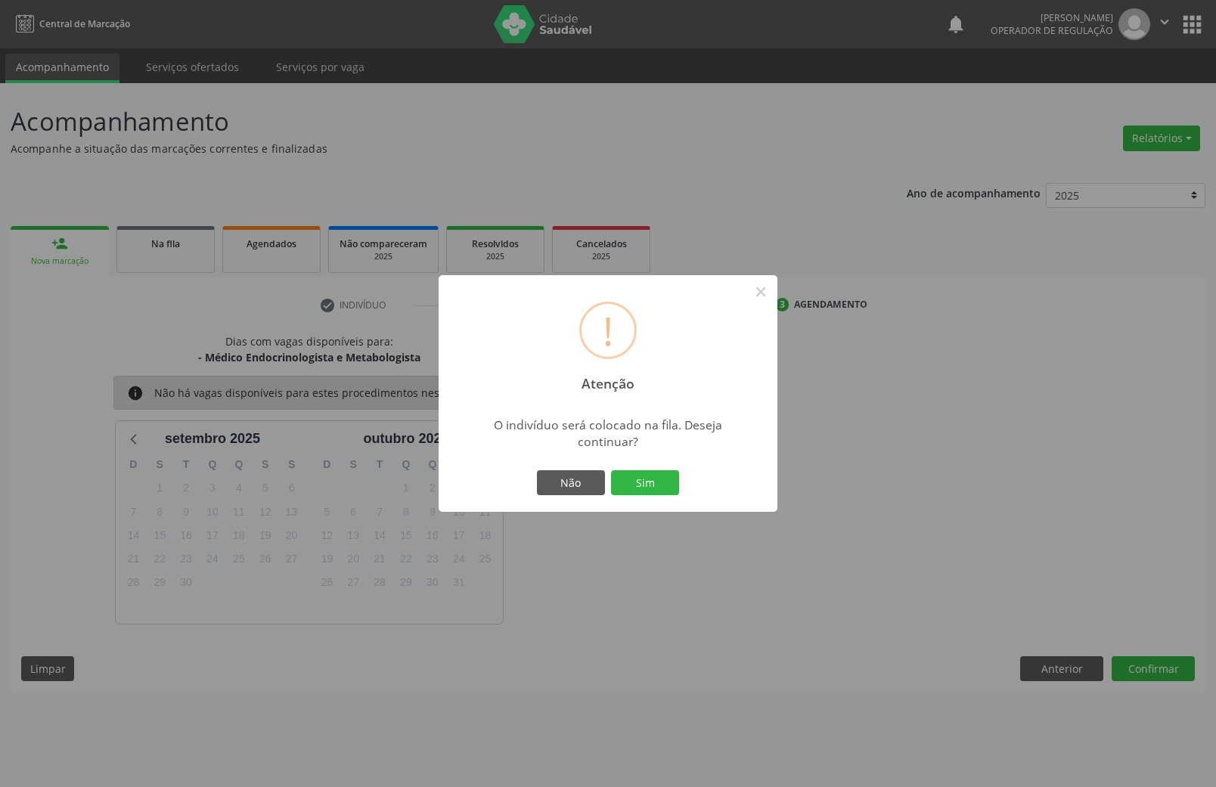
click at [611, 470] on button "Sim" at bounding box center [645, 483] width 68 height 26
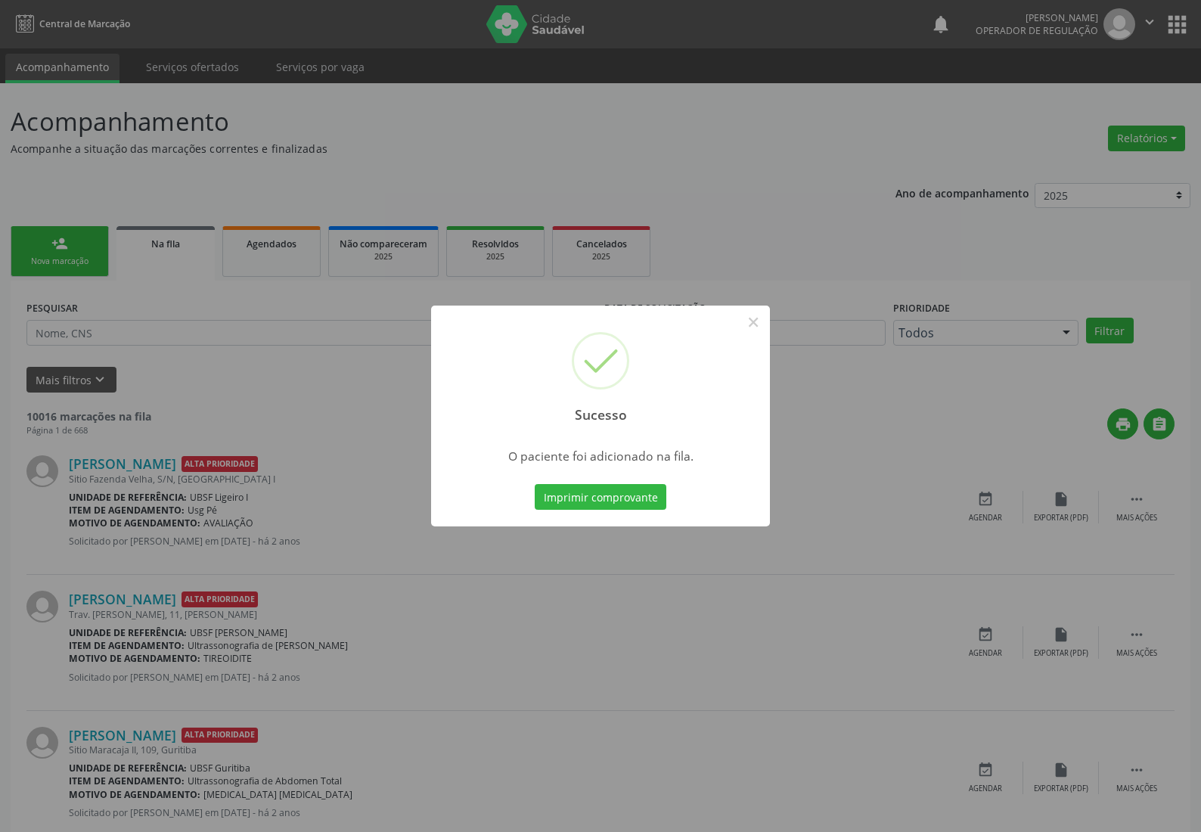
click at [275, 334] on div "Sucesso × O paciente foi adicionado na fila. Imprimir comprovante Cancel" at bounding box center [600, 416] width 1201 height 832
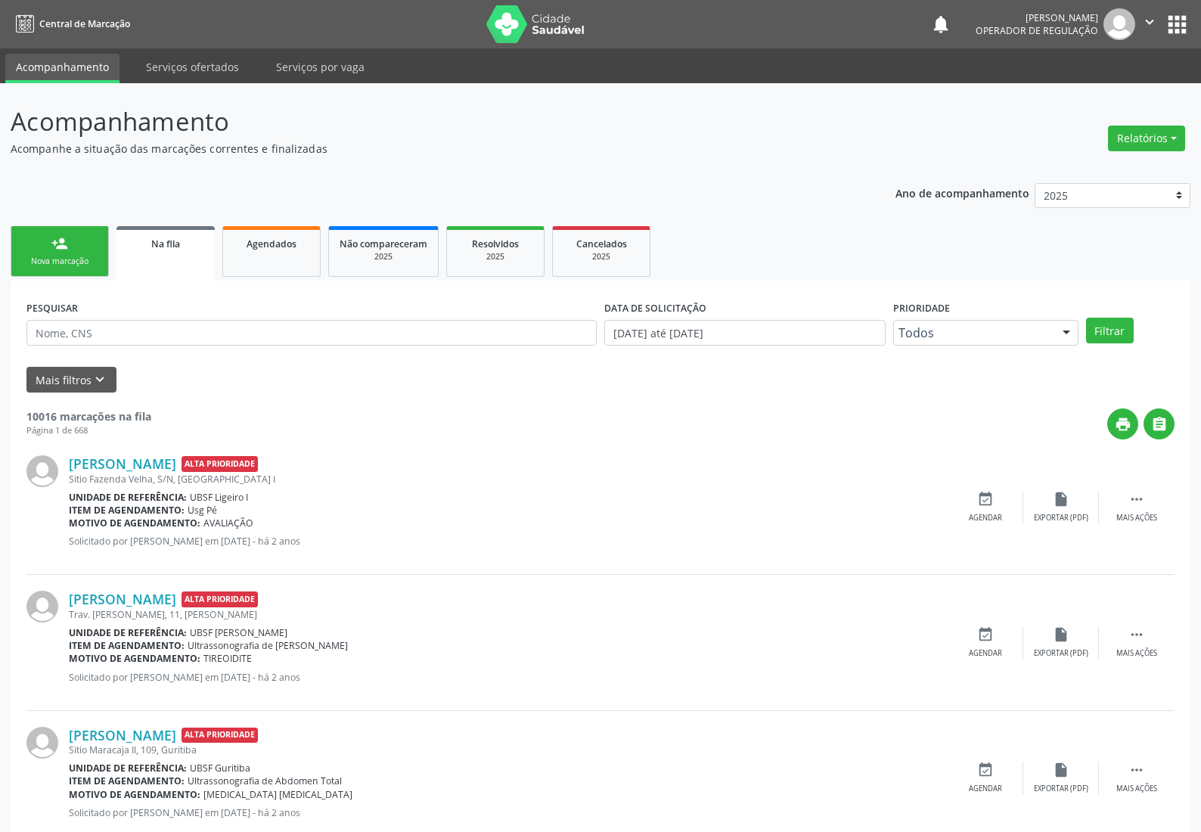
drag, startPoint x: 64, startPoint y: 244, endPoint x: 92, endPoint y: 8, distance: 237.6
click at [64, 242] on div "person_add" at bounding box center [59, 243] width 17 height 17
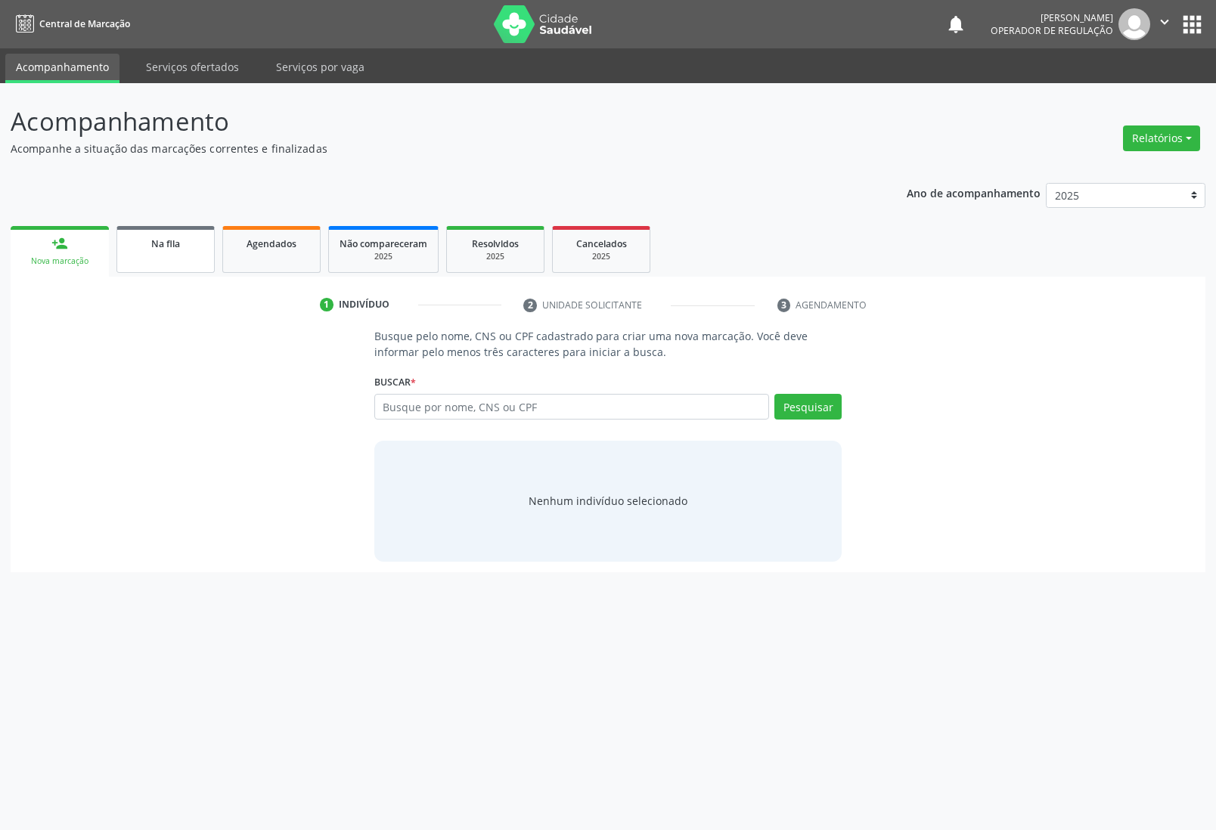
click at [157, 272] on link "Na fila" at bounding box center [165, 249] width 98 height 47
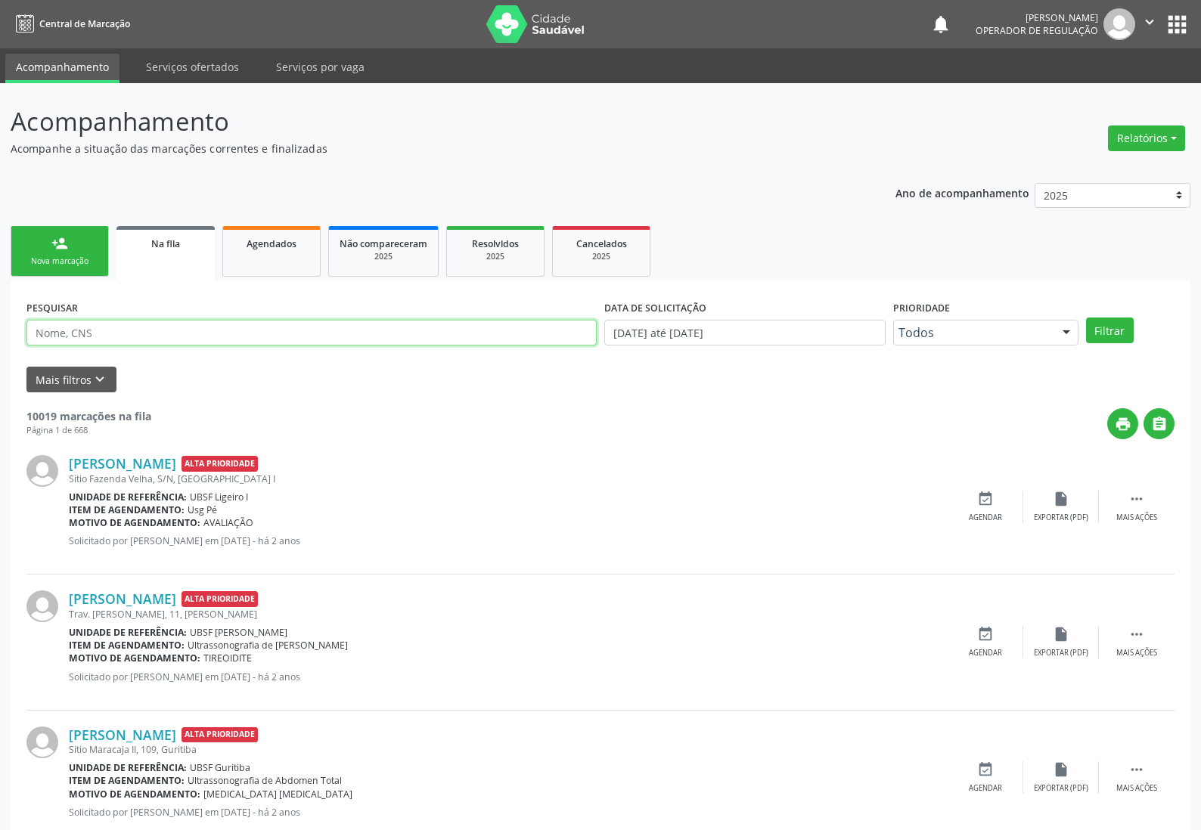
click at [249, 328] on input "text" at bounding box center [311, 333] width 570 height 26
type input "700108976170915"
click at [1086, 318] on button "Filtrar" at bounding box center [1110, 331] width 48 height 26
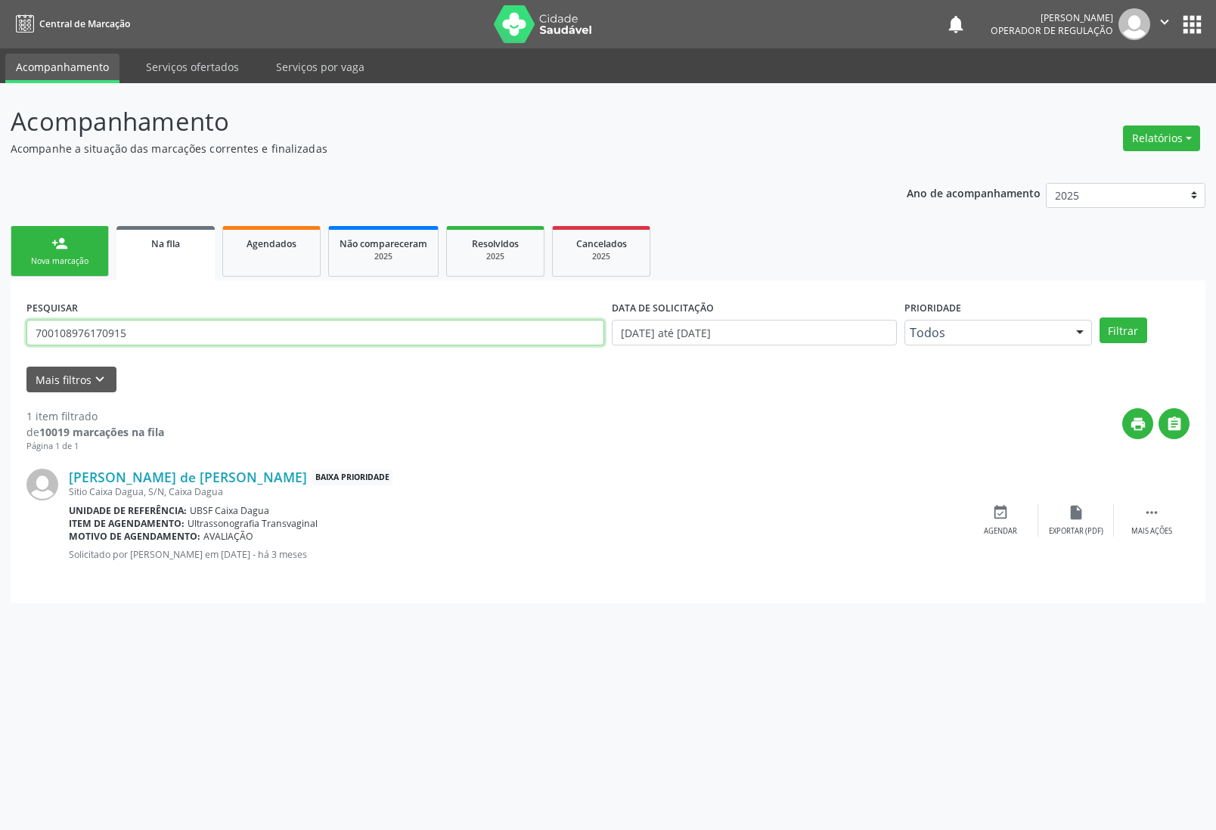
click at [161, 327] on input "700108976170915" at bounding box center [315, 333] width 578 height 26
click at [1100, 318] on button "Filtrar" at bounding box center [1124, 331] width 48 height 26
click at [120, 231] on link "Na fila" at bounding box center [165, 253] width 98 height 54
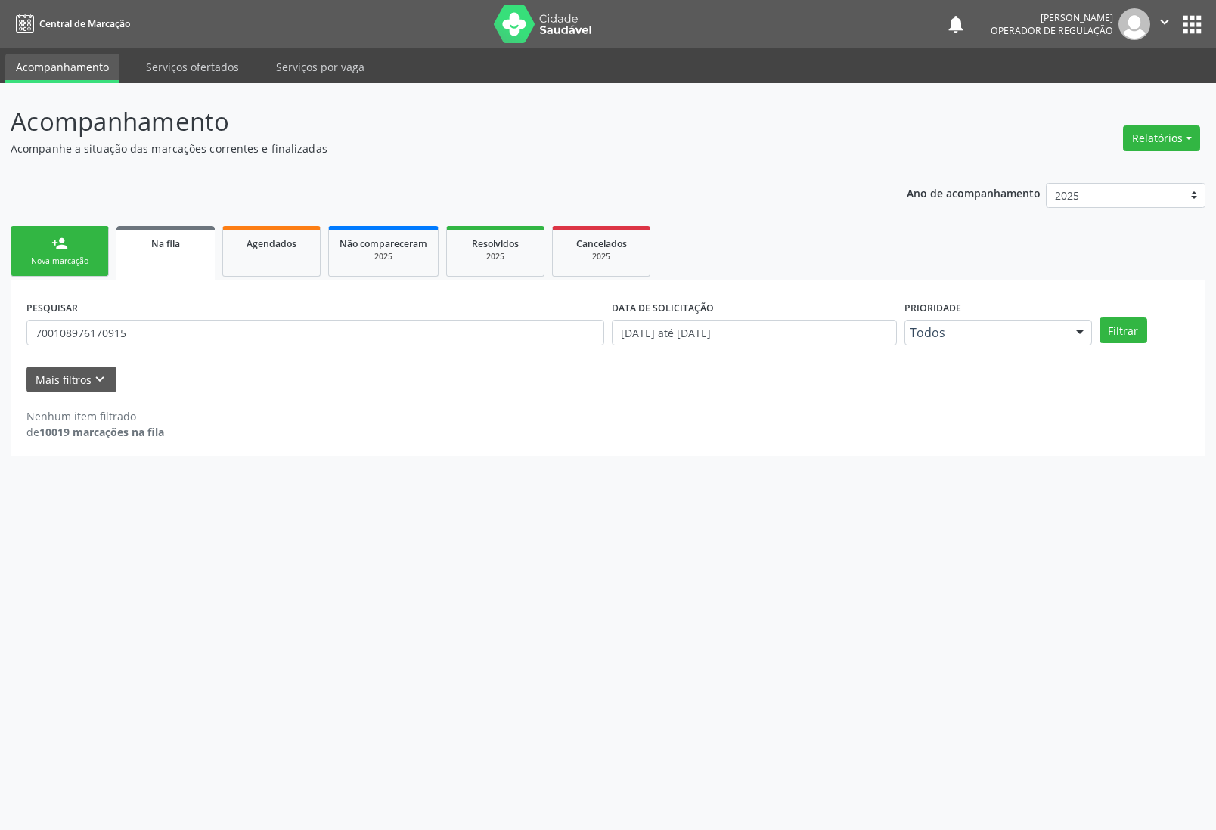
click at [97, 240] on link "person_add Nova marcação" at bounding box center [60, 251] width 98 height 51
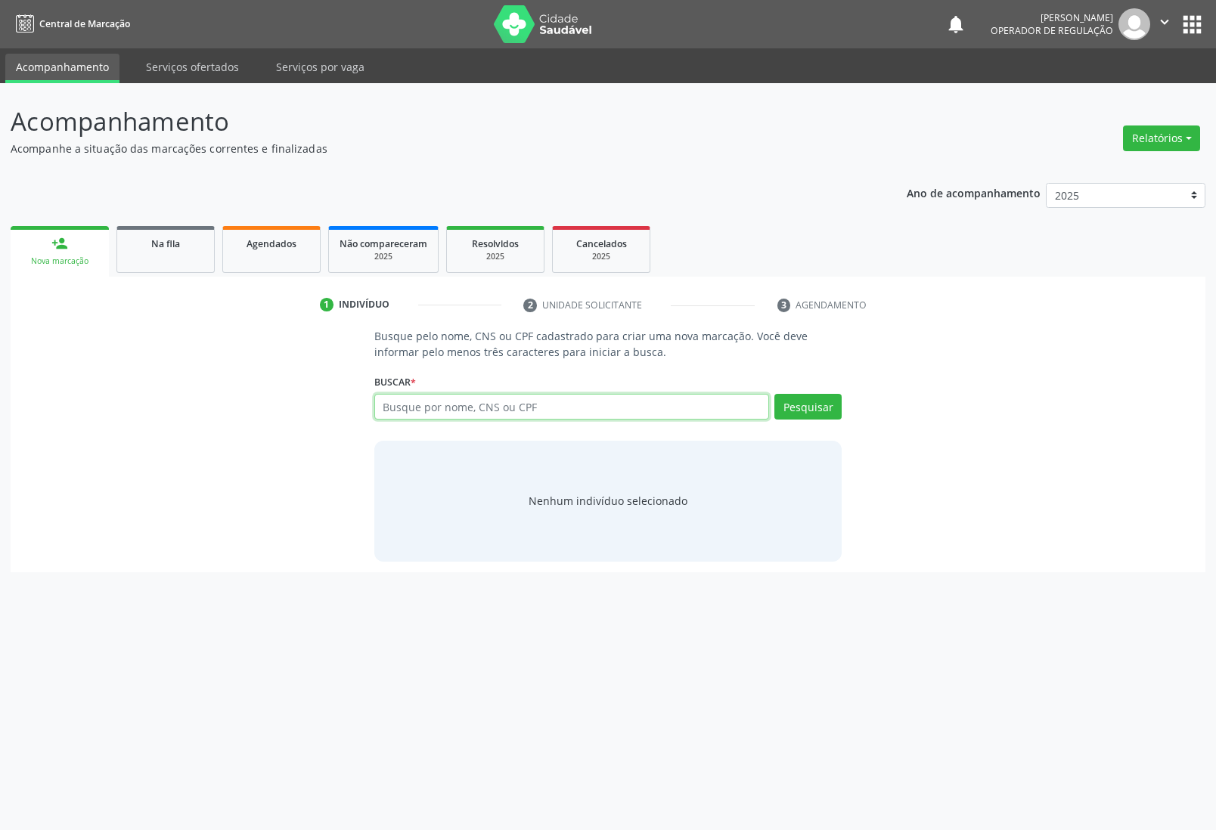
click at [433, 416] on input "text" at bounding box center [572, 407] width 396 height 26
type input "700003525558702"
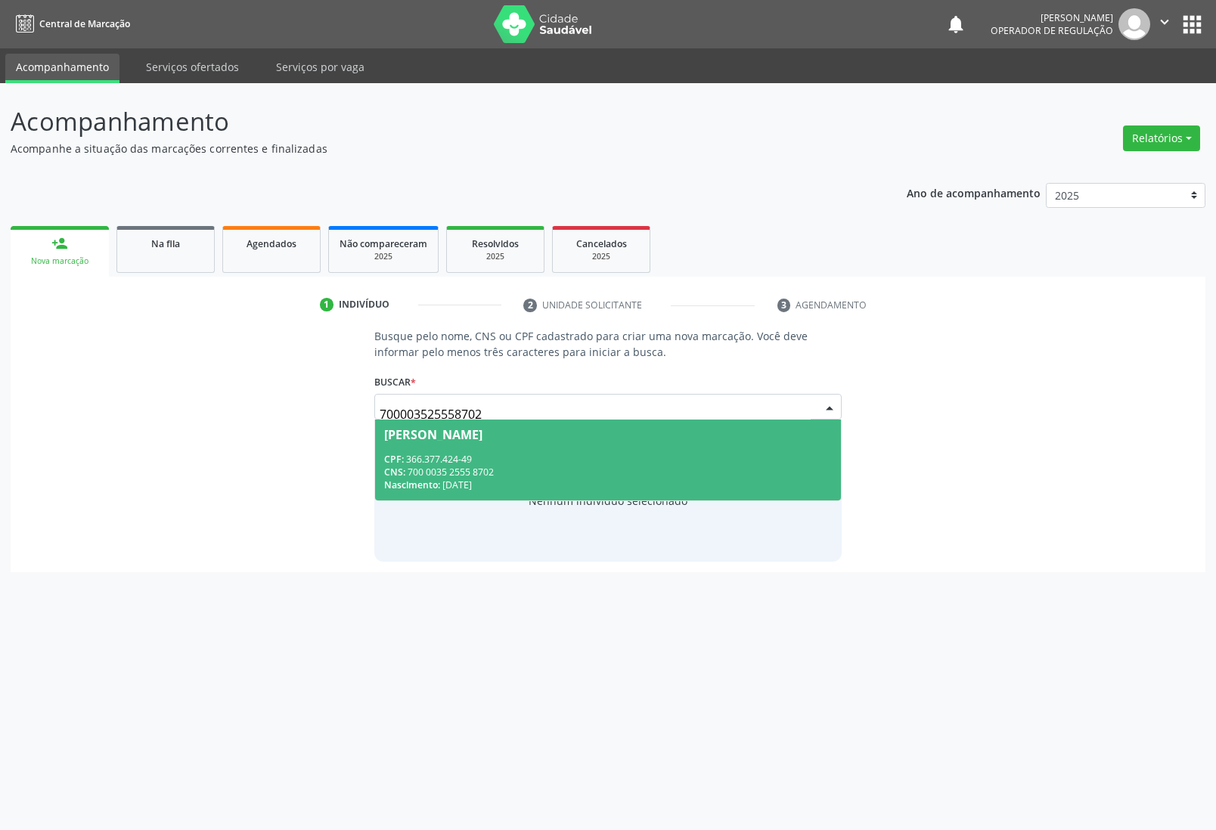
click at [457, 443] on span "Maria do Socorro Trigueiro da Silva CPF: 366.377.424-49 CNS: 700 0035 2555 8702…" at bounding box center [608, 460] width 467 height 81
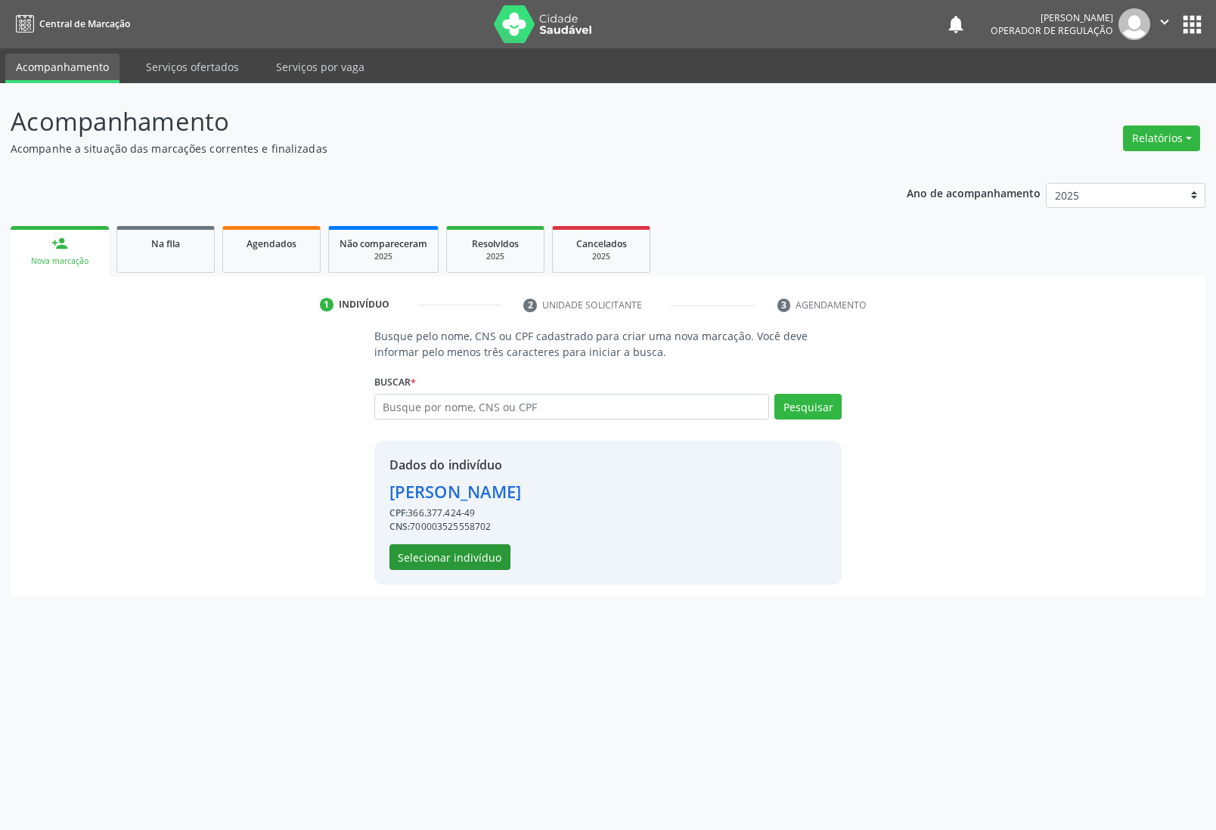
drag, startPoint x: 436, startPoint y: 532, endPoint x: 448, endPoint y: 555, distance: 25.4
click at [437, 539] on div "Dados do indivíduo Maria do Socorro Trigueiro da Silva CPF: 366.377.424-49 CNS:…" at bounding box center [456, 513] width 132 height 114
click at [449, 555] on button "Selecionar indivíduo" at bounding box center [450, 558] width 121 height 26
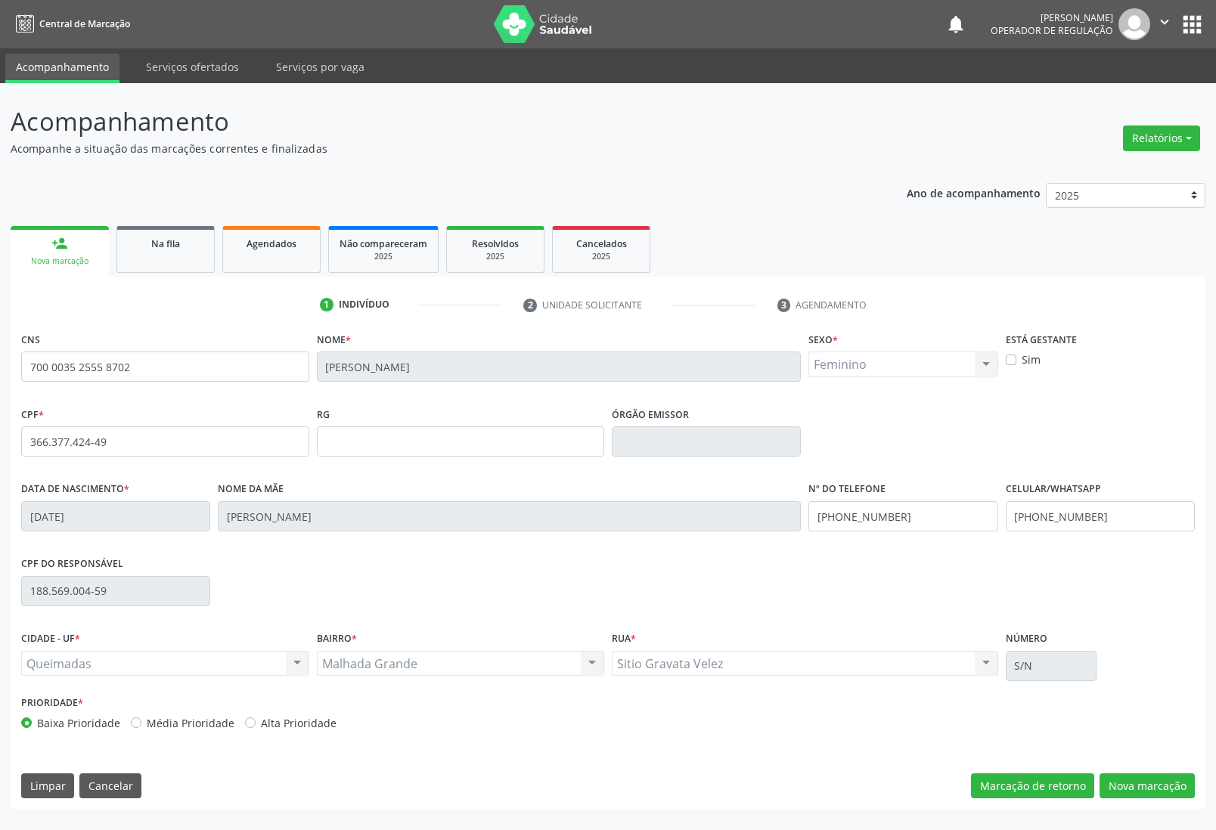
click at [1135, 696] on div "Prioridade * Baixa Prioridade Média Prioridade Alta Prioridade" at bounding box center [607, 717] width 1181 height 50
click at [1124, 618] on div "CPF do responsável 188.569.004-59" at bounding box center [607, 590] width 1181 height 75
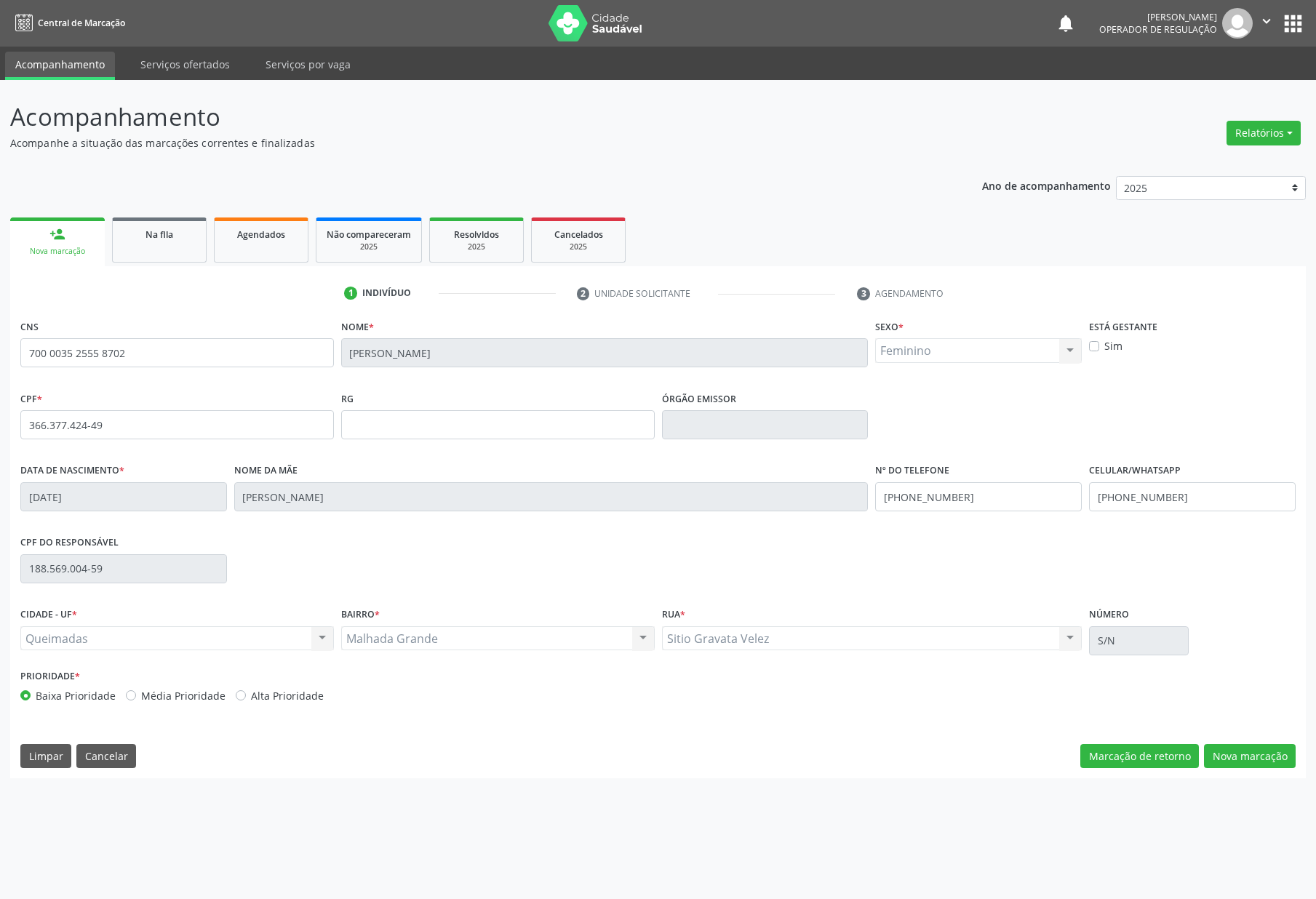
click at [1169, 741] on div "CNS 700 0035 2555 8702 Nome * Maria do Socorro Trigueiro da Silva Sexo * Femini…" at bounding box center [658, 546] width 1296 height 462
click at [1169, 747] on button "Nova marcação" at bounding box center [1250, 757] width 91 height 25
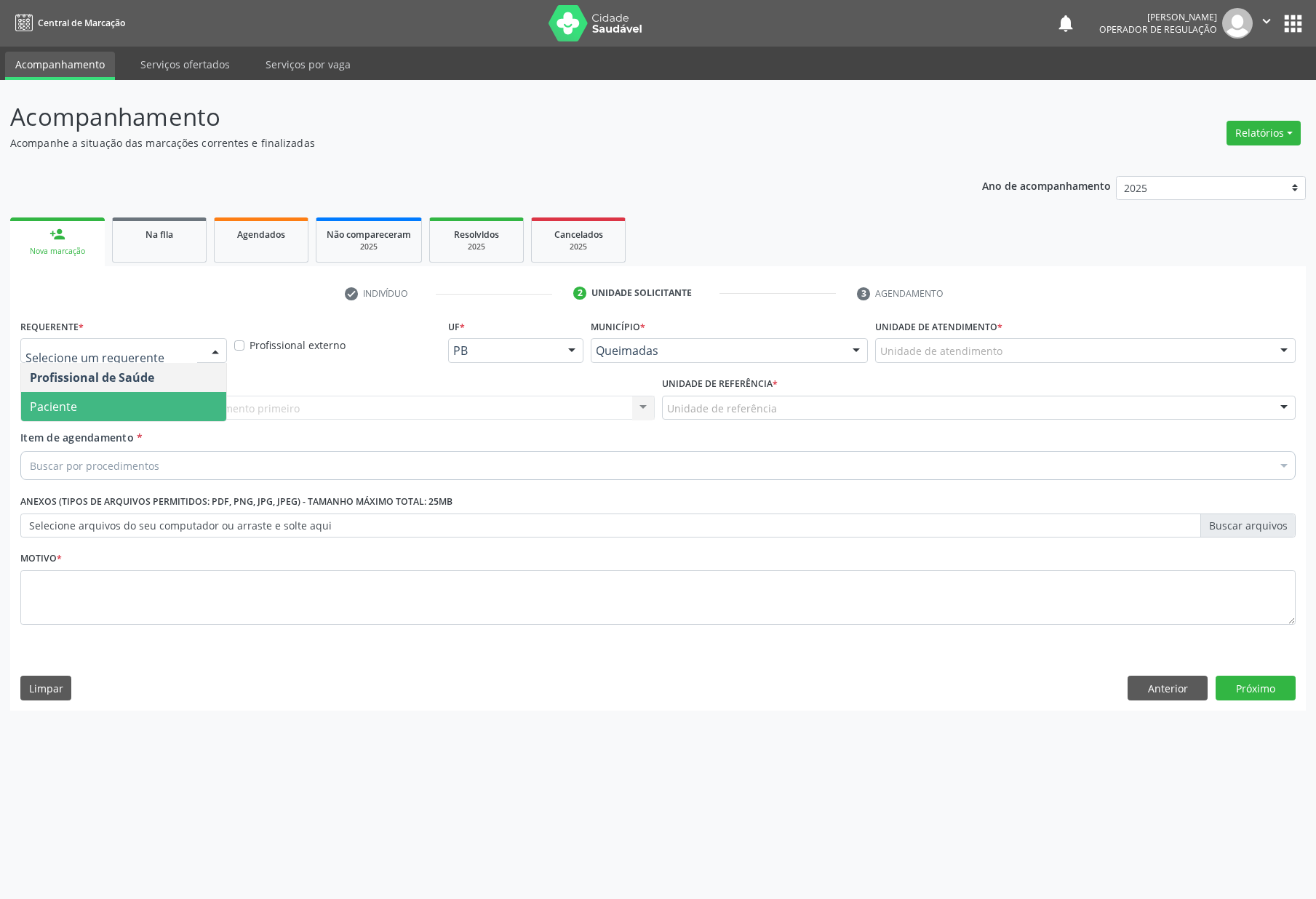
click at [130, 413] on span "Paciente" at bounding box center [123, 407] width 205 height 29
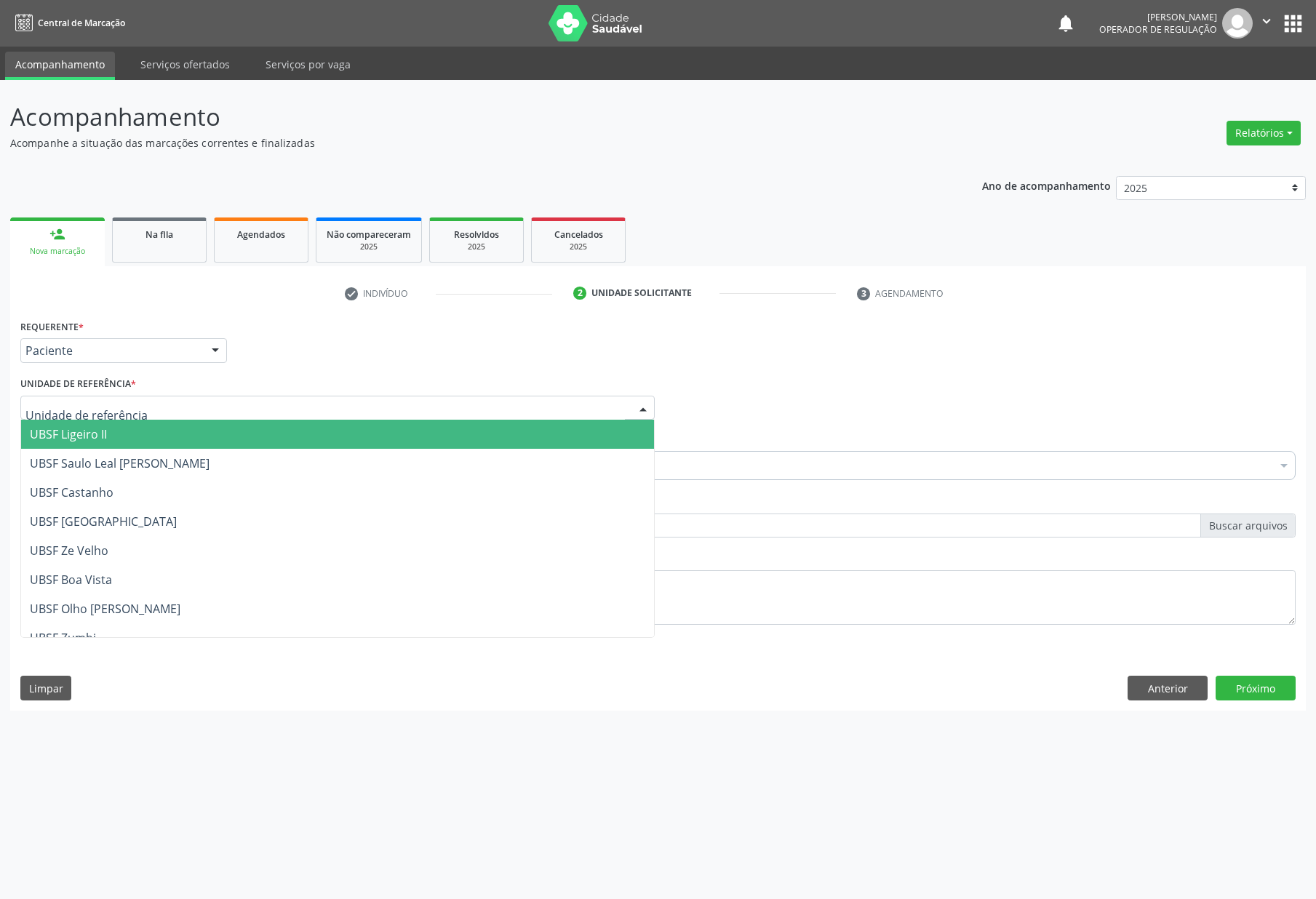
click at [156, 414] on div at bounding box center [338, 408] width 635 height 25
type input "MA"
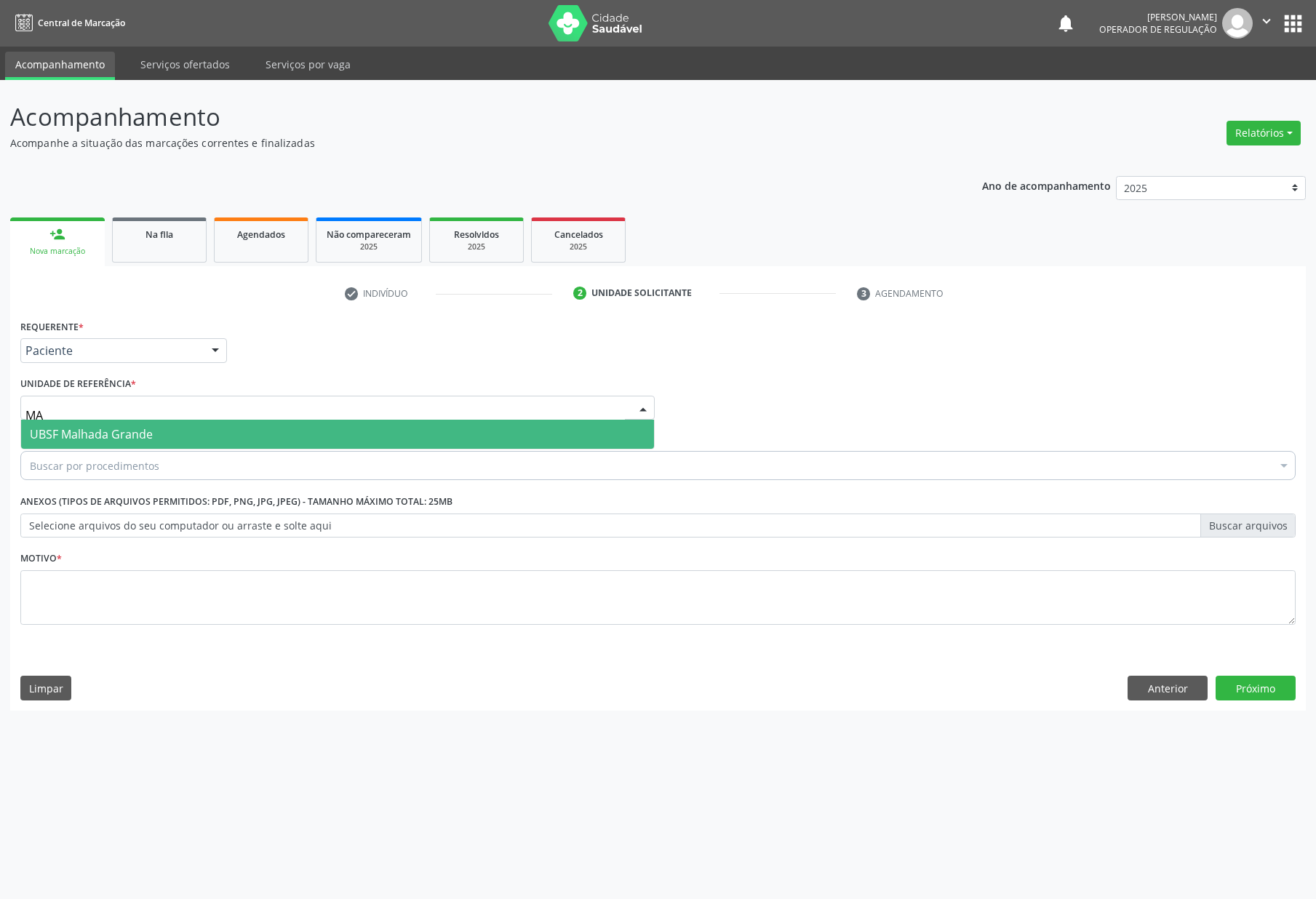
click at [160, 435] on span "UBSF Malhada Grande" at bounding box center [338, 434] width 633 height 29
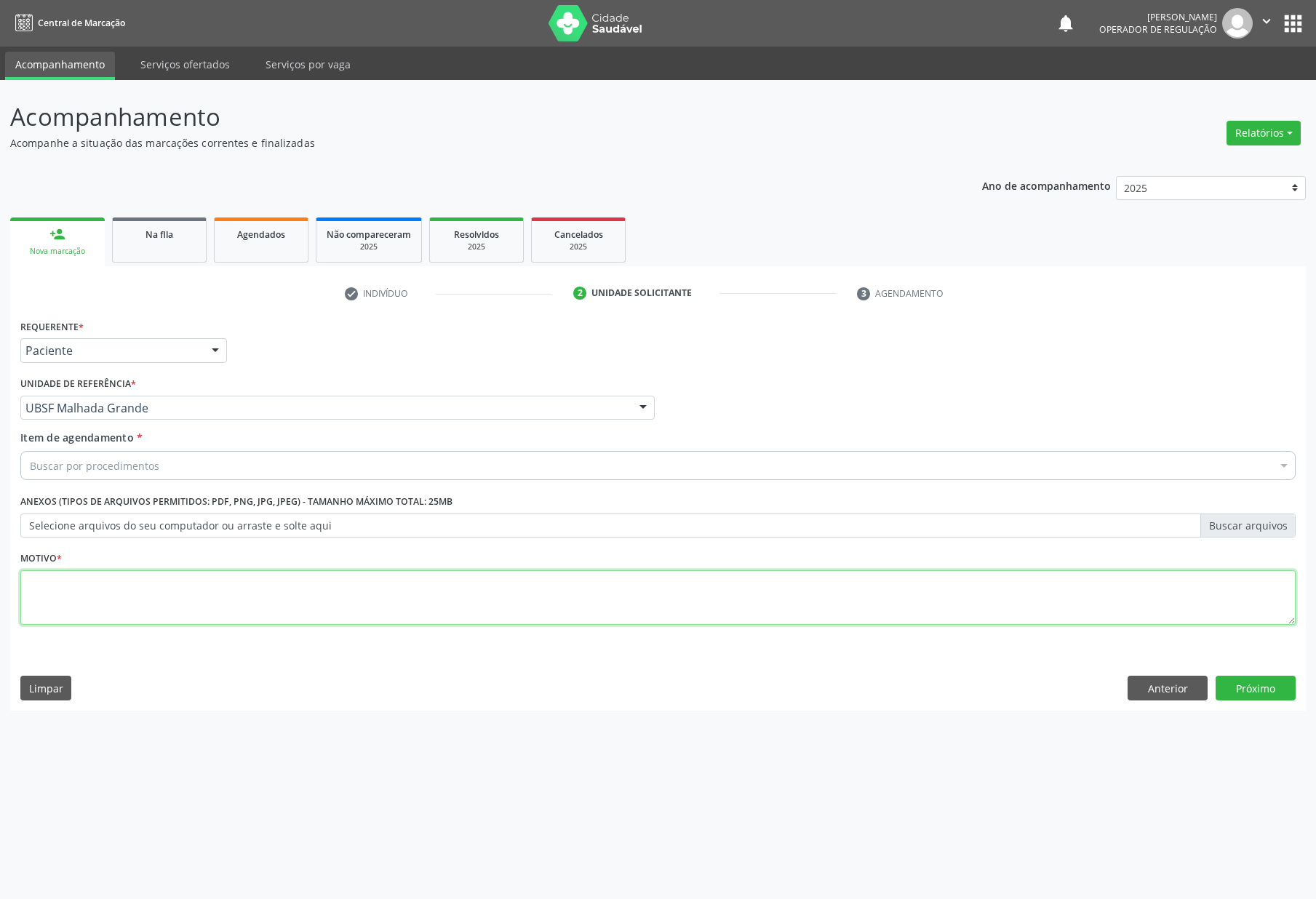
click at [240, 620] on textarea at bounding box center [658, 597] width 1276 height 55
paste textarea "ENDOCRINOLOGISTA"
type textarea "ENDOCRINOLOGISTA"
click at [188, 447] on div "Item de agendamento * Buscar por procedimentos Selecionar todos 0604320140 - Ab…" at bounding box center [658, 453] width 1276 height 46
click at [194, 461] on div "Buscar por procedimentos" at bounding box center [658, 465] width 1276 height 29
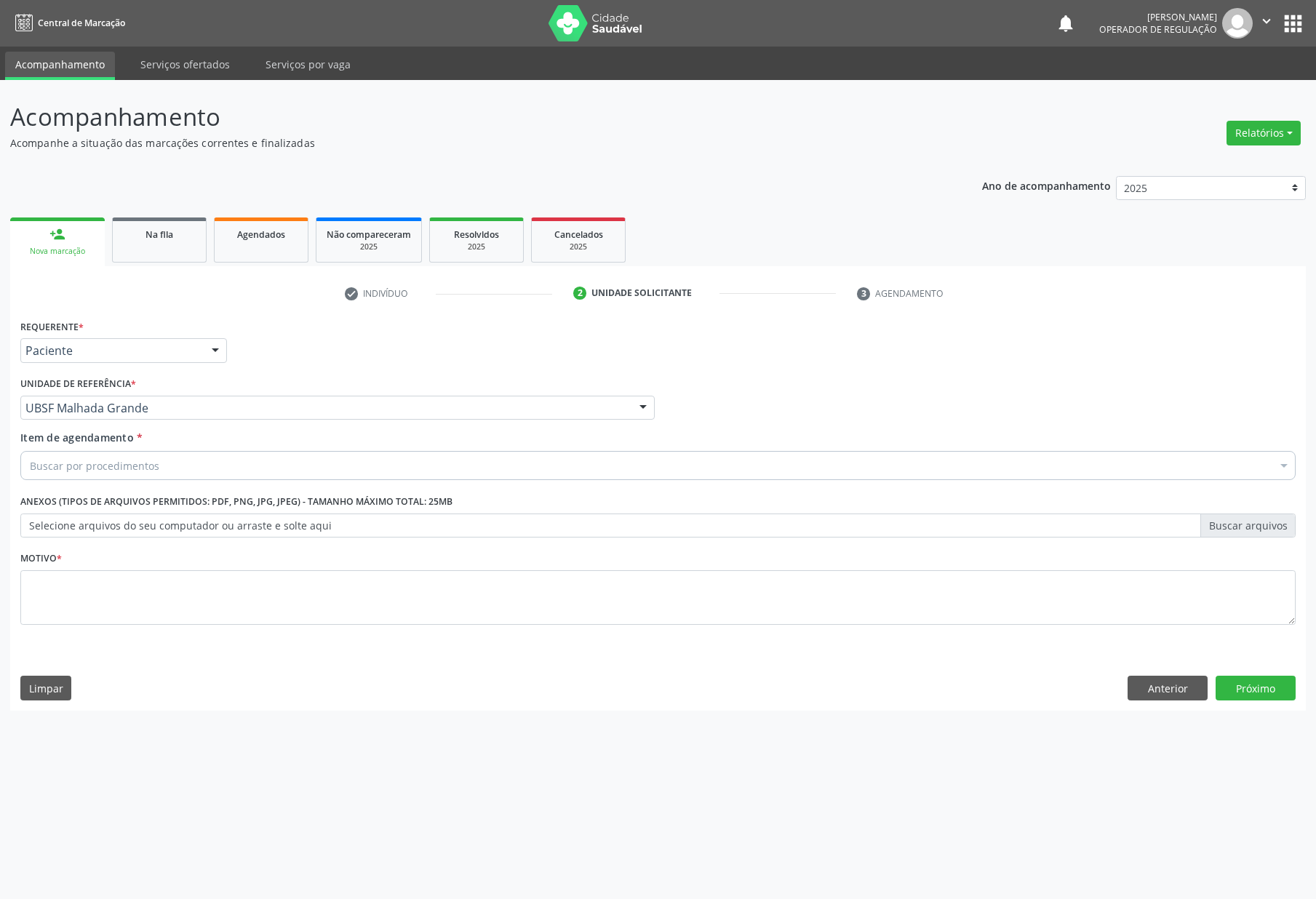
paste input "ENDOCRINOLOGISTA"
type input "ENDOCRINOLOGISTA"
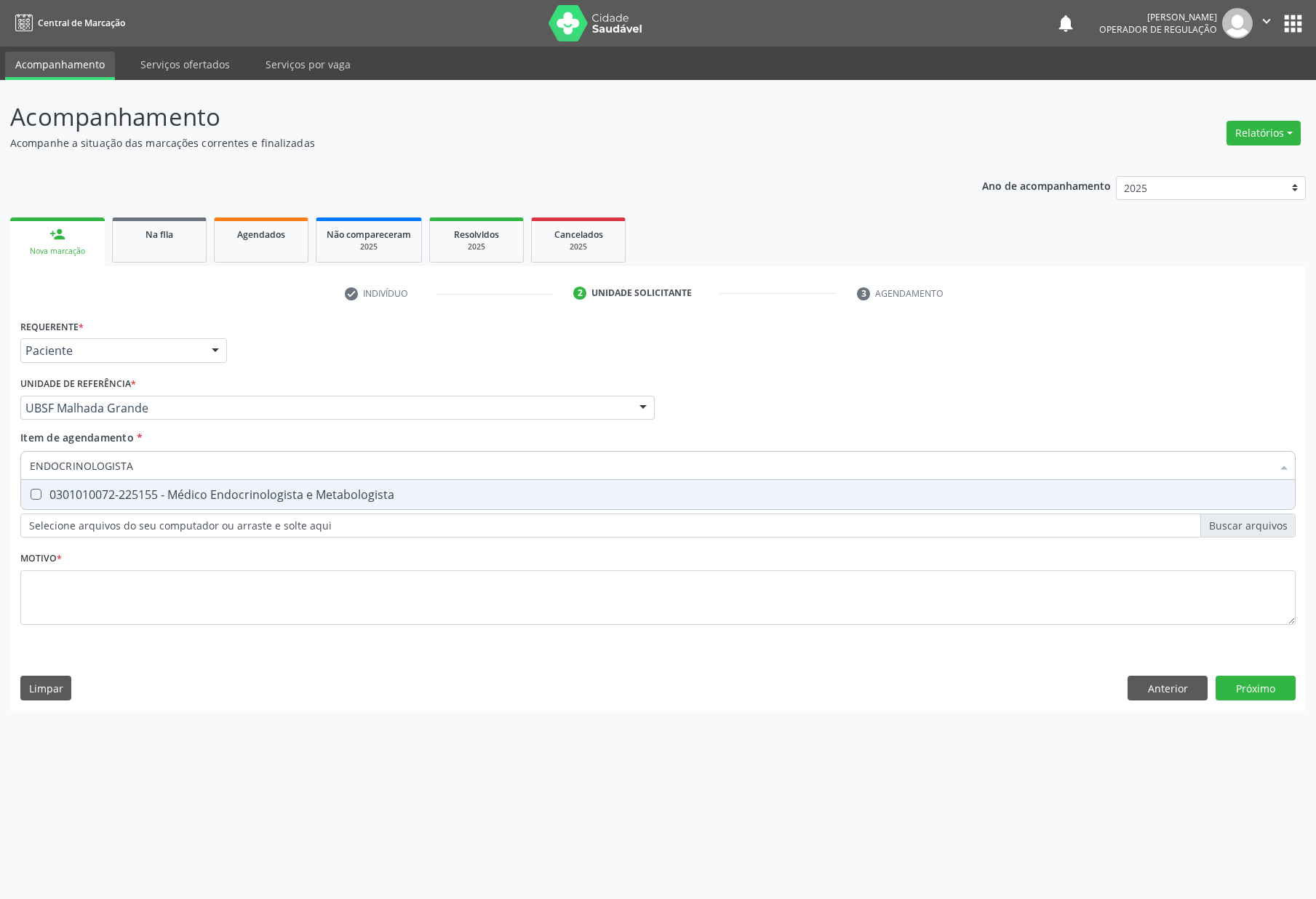
click at [208, 496] on div "0301010072-225155 - Médico Endocrinologista e Metabologista" at bounding box center [658, 494] width 1256 height 12
checkbox Metabologista "true"
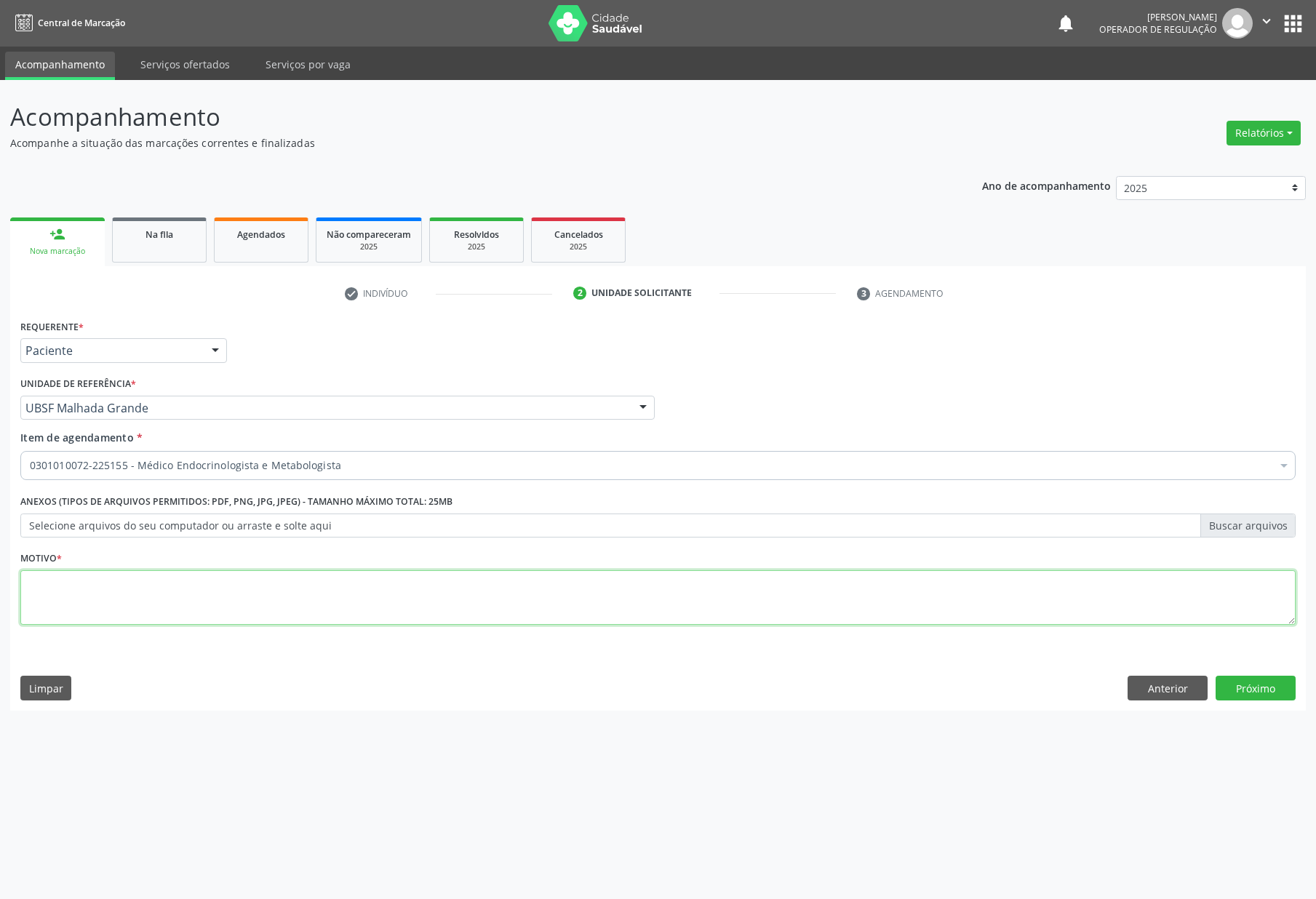
click at [390, 615] on textarea at bounding box center [658, 597] width 1276 height 55
paste textarea "RETORNO [PERSON_NAME] COM EXAMES/2025"
type textarea "RETORNO [PERSON_NAME] COM EXAMES/2025"
click at [1169, 688] on button "Próximo" at bounding box center [1255, 688] width 80 height 25
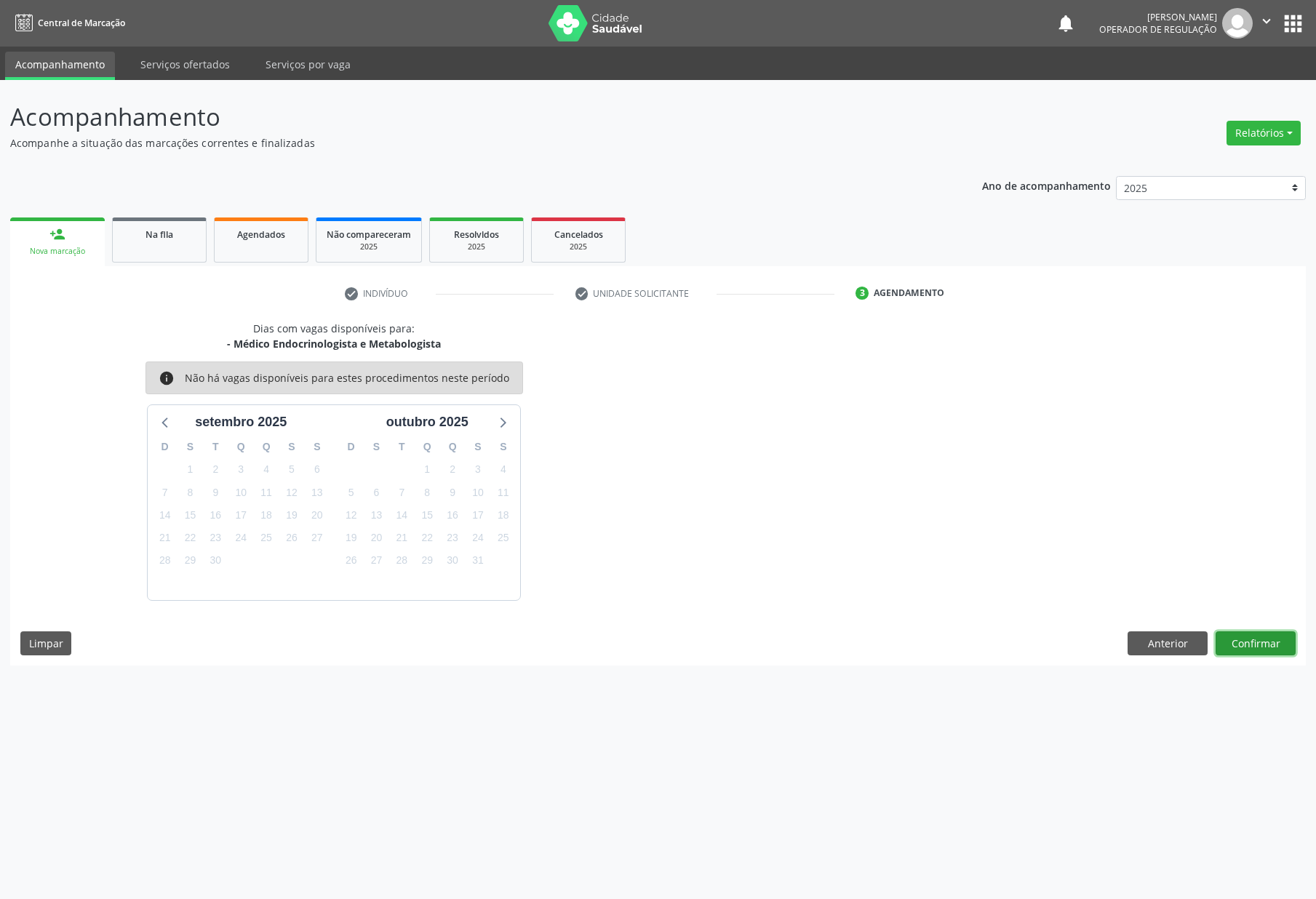
click at [1169, 644] on button "Confirmar" at bounding box center [1255, 644] width 80 height 25
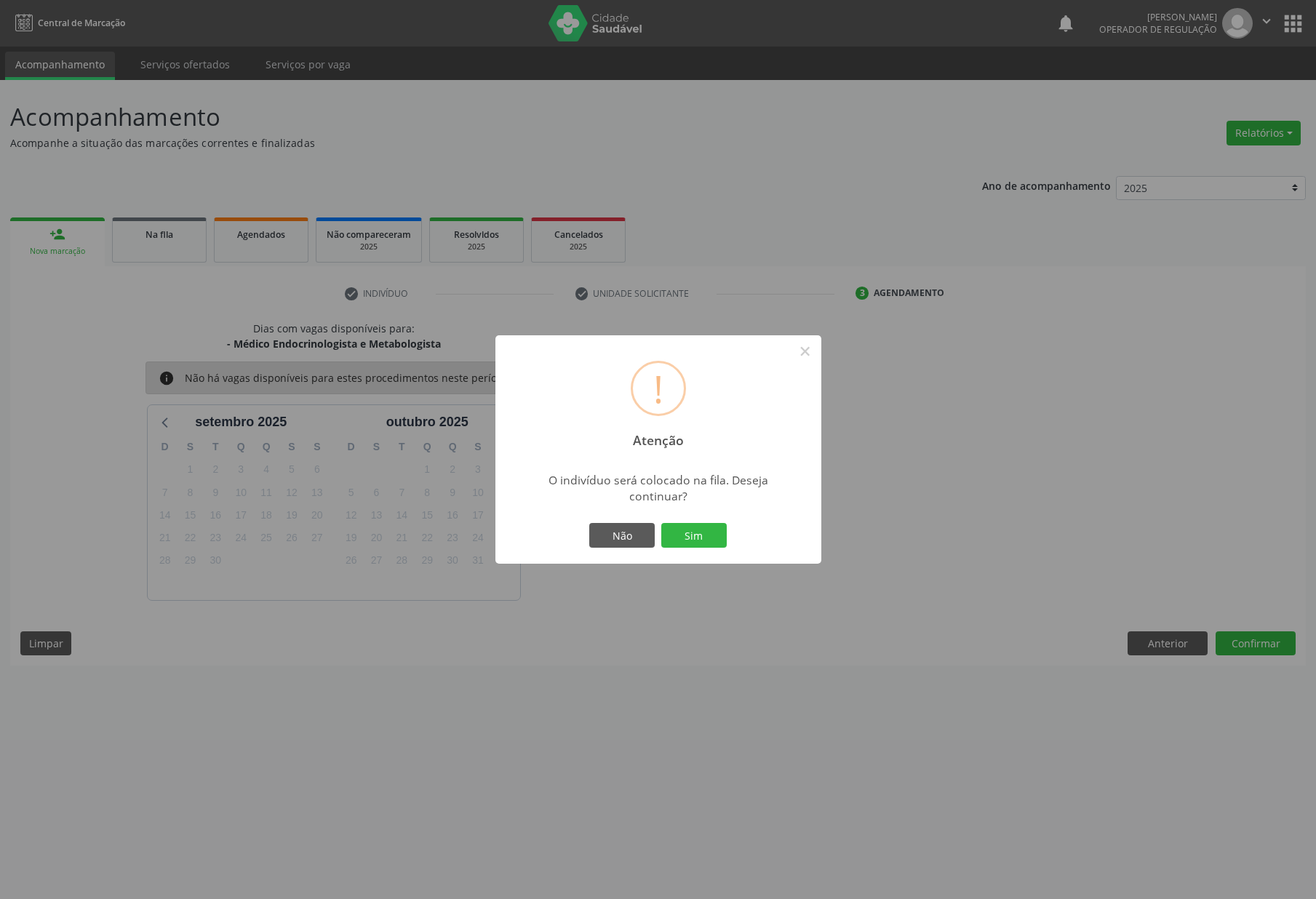
click at [662, 523] on button "Sim" at bounding box center [695, 536] width 65 height 25
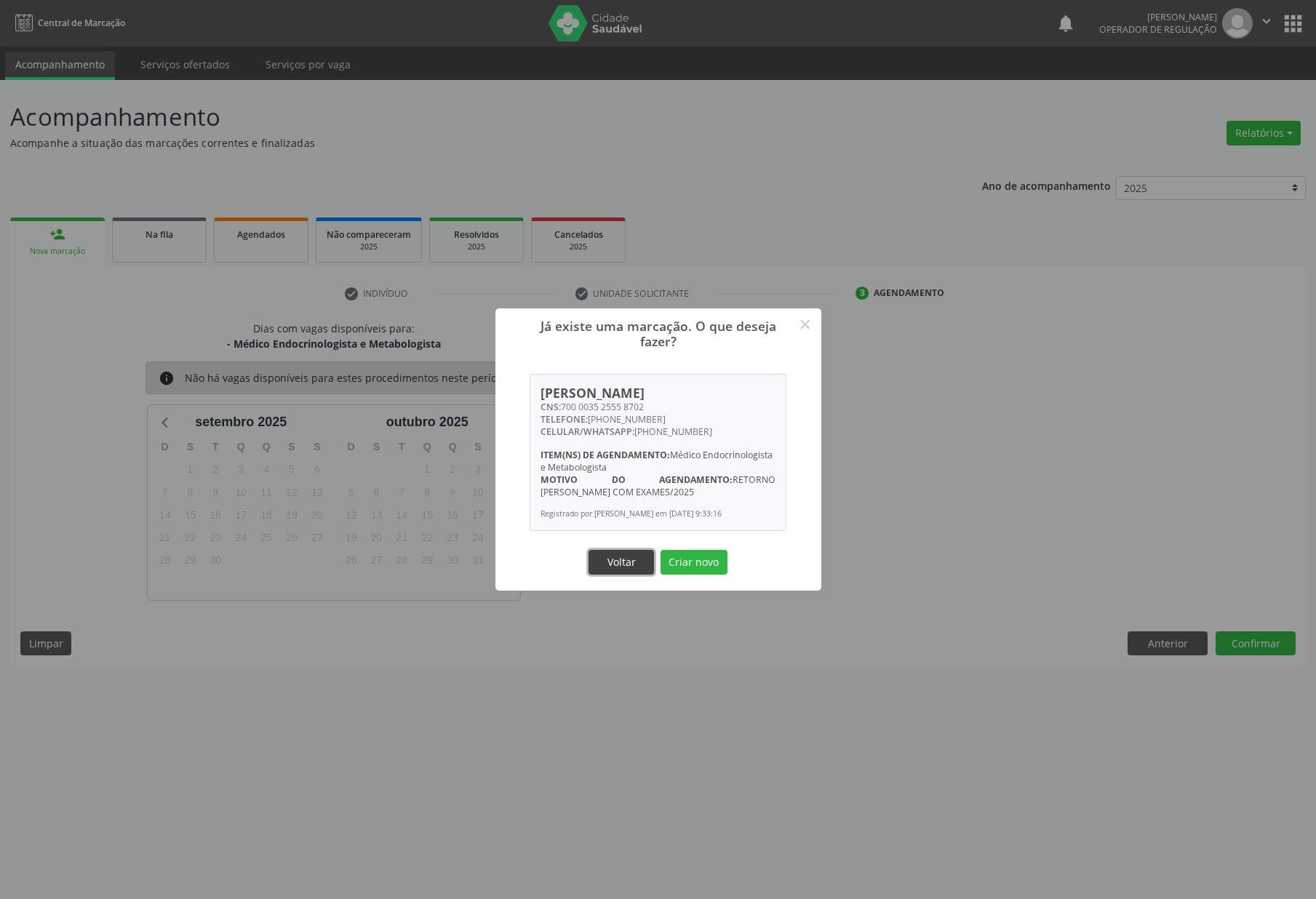
click at [612, 574] on button "Voltar" at bounding box center [621, 562] width 65 height 25
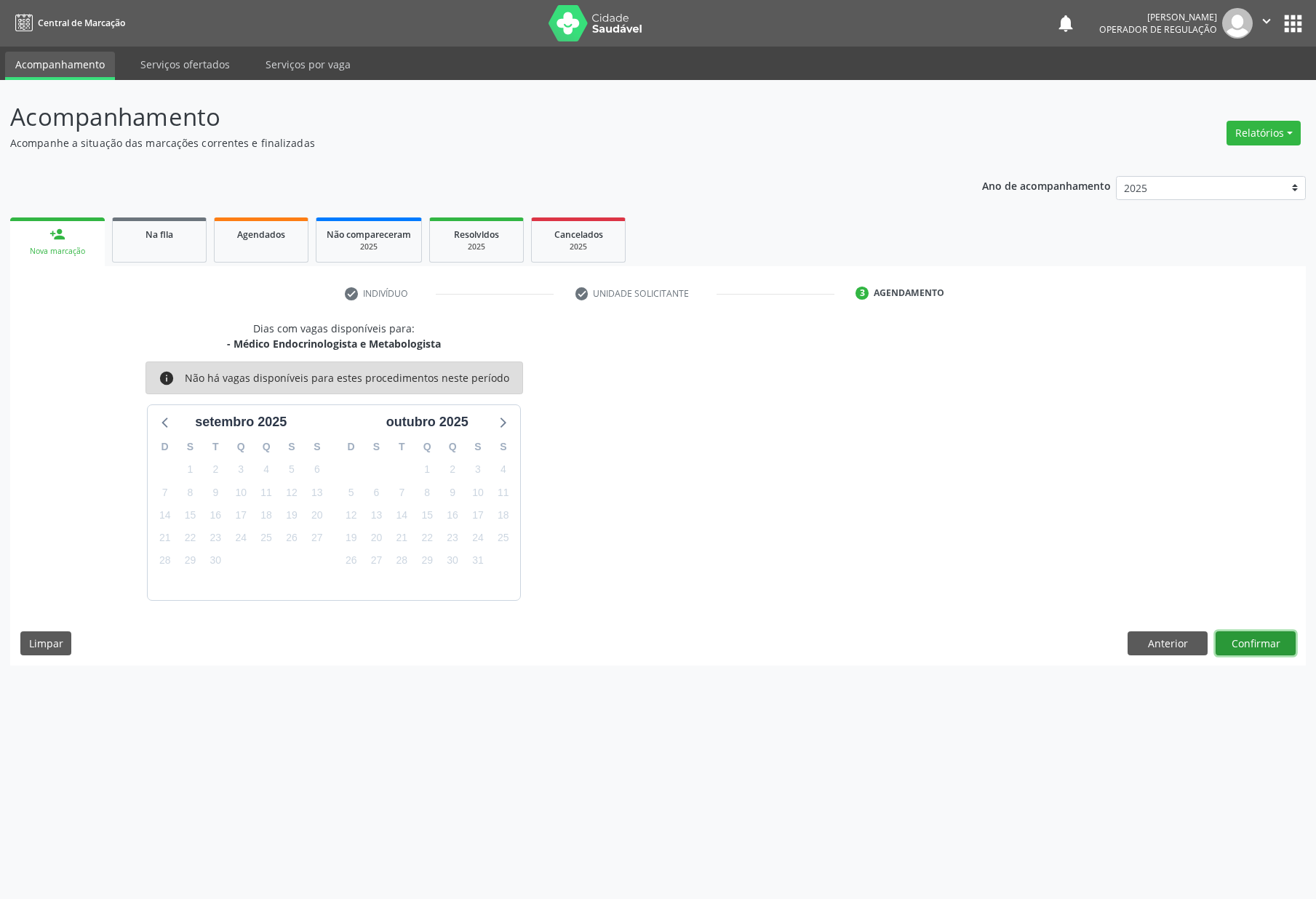
click at [1169, 643] on button "Confirmar" at bounding box center [1255, 644] width 80 height 25
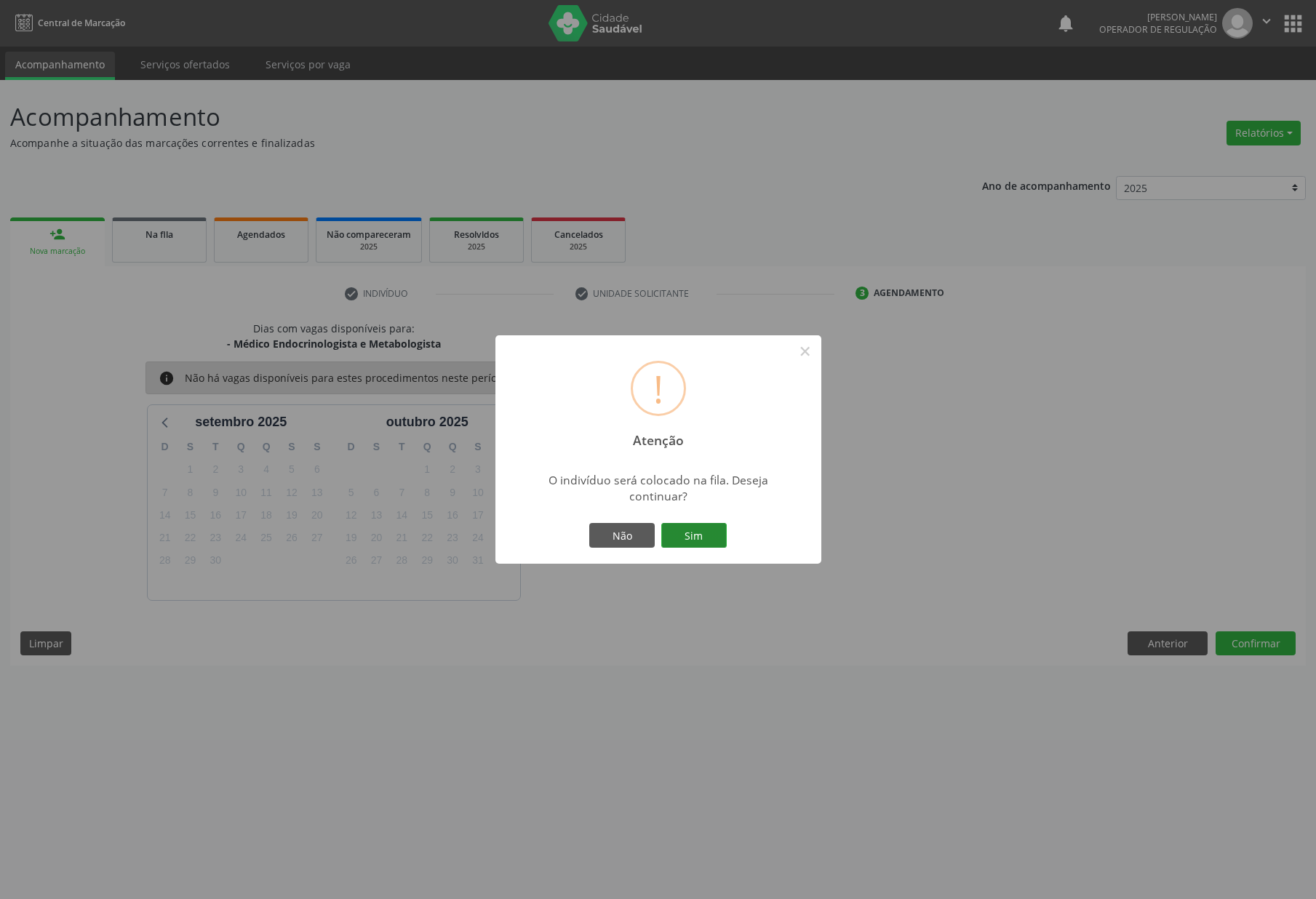
click at [668, 523] on button "Sim" at bounding box center [695, 536] width 65 height 25
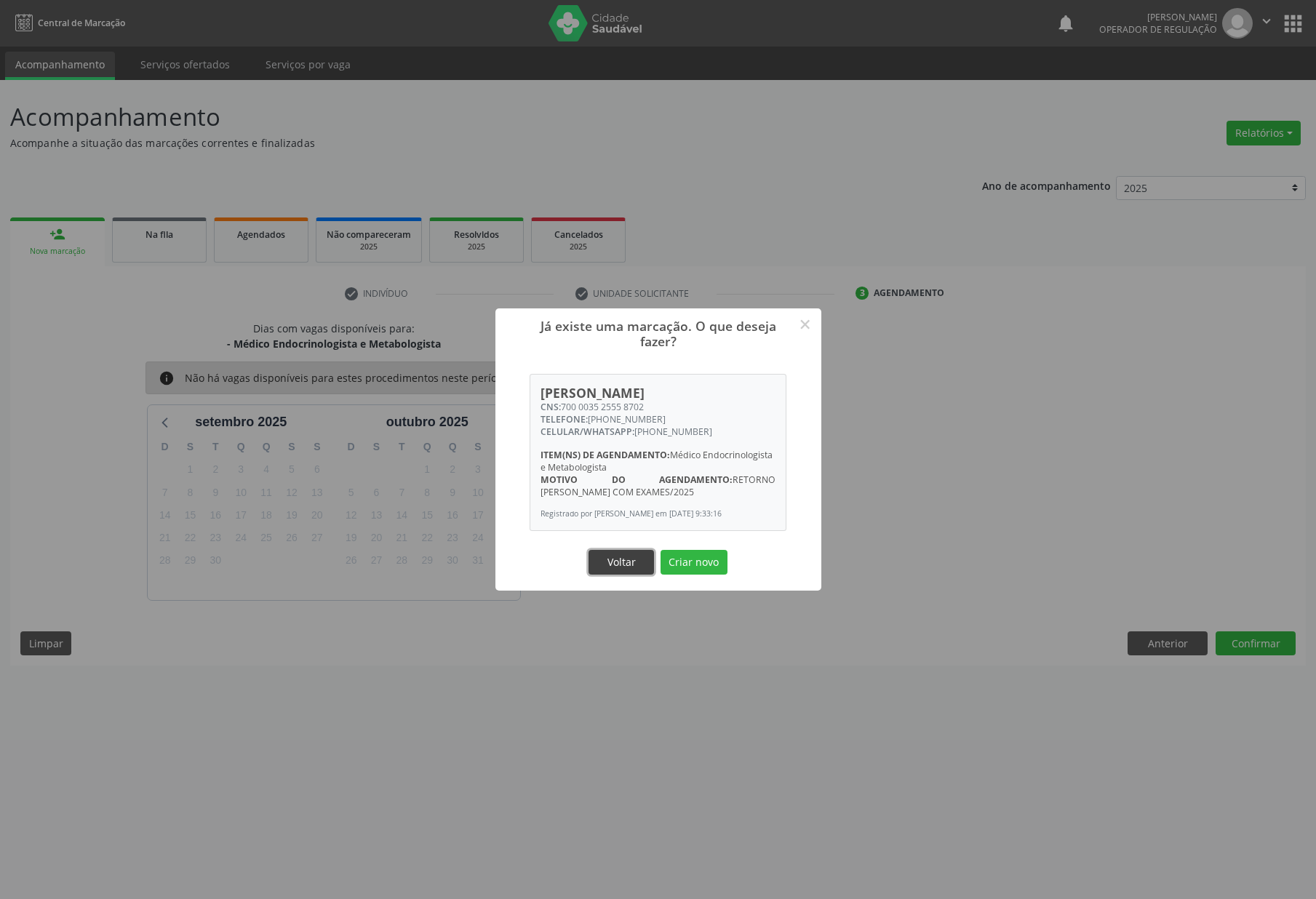
click at [626, 559] on button "Voltar" at bounding box center [621, 562] width 65 height 25
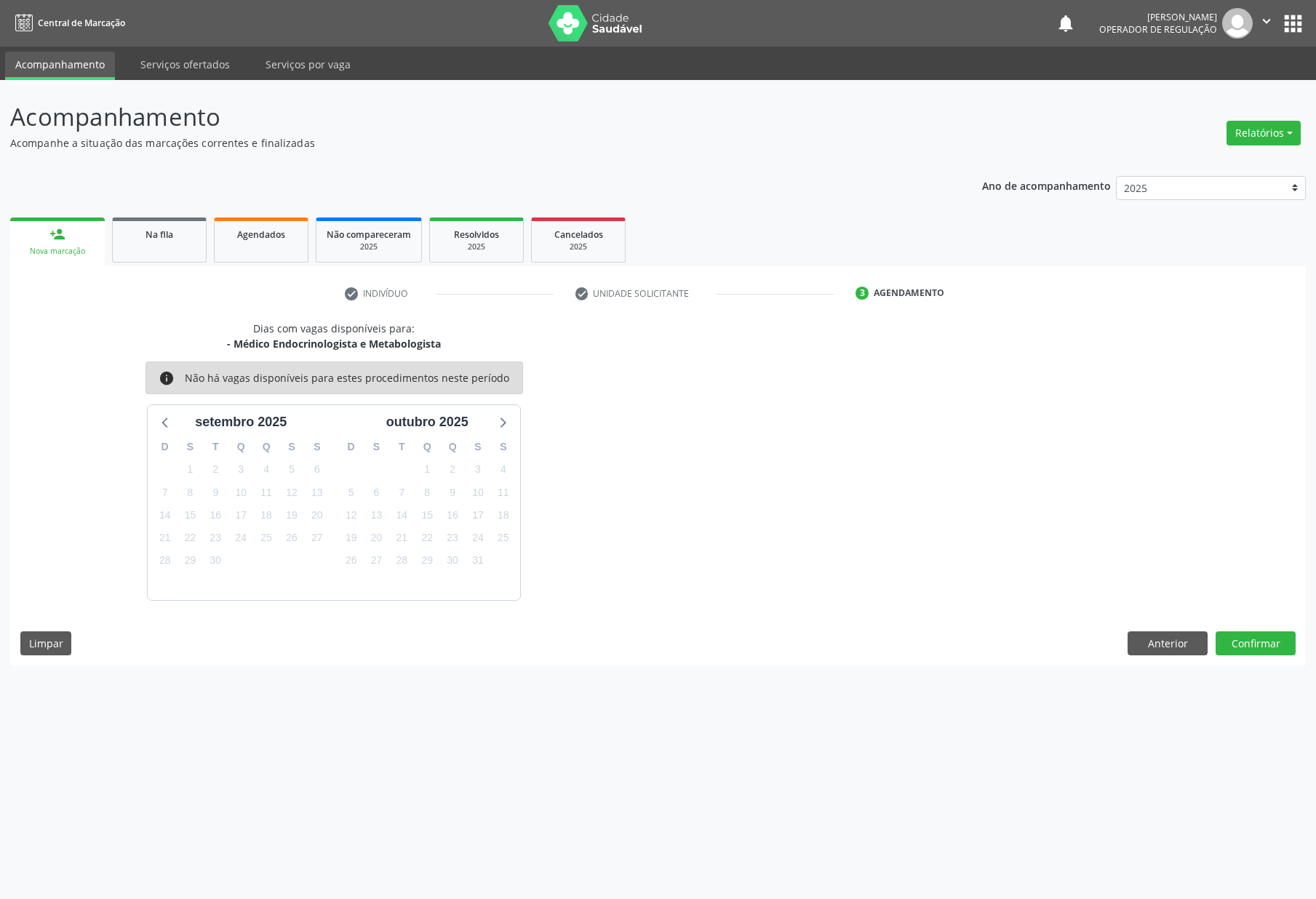
click at [59, 261] on link "person_add Nova marcação" at bounding box center [58, 241] width 94 height 49
click at [123, 237] on div "Na fila" at bounding box center [160, 234] width 73 height 15
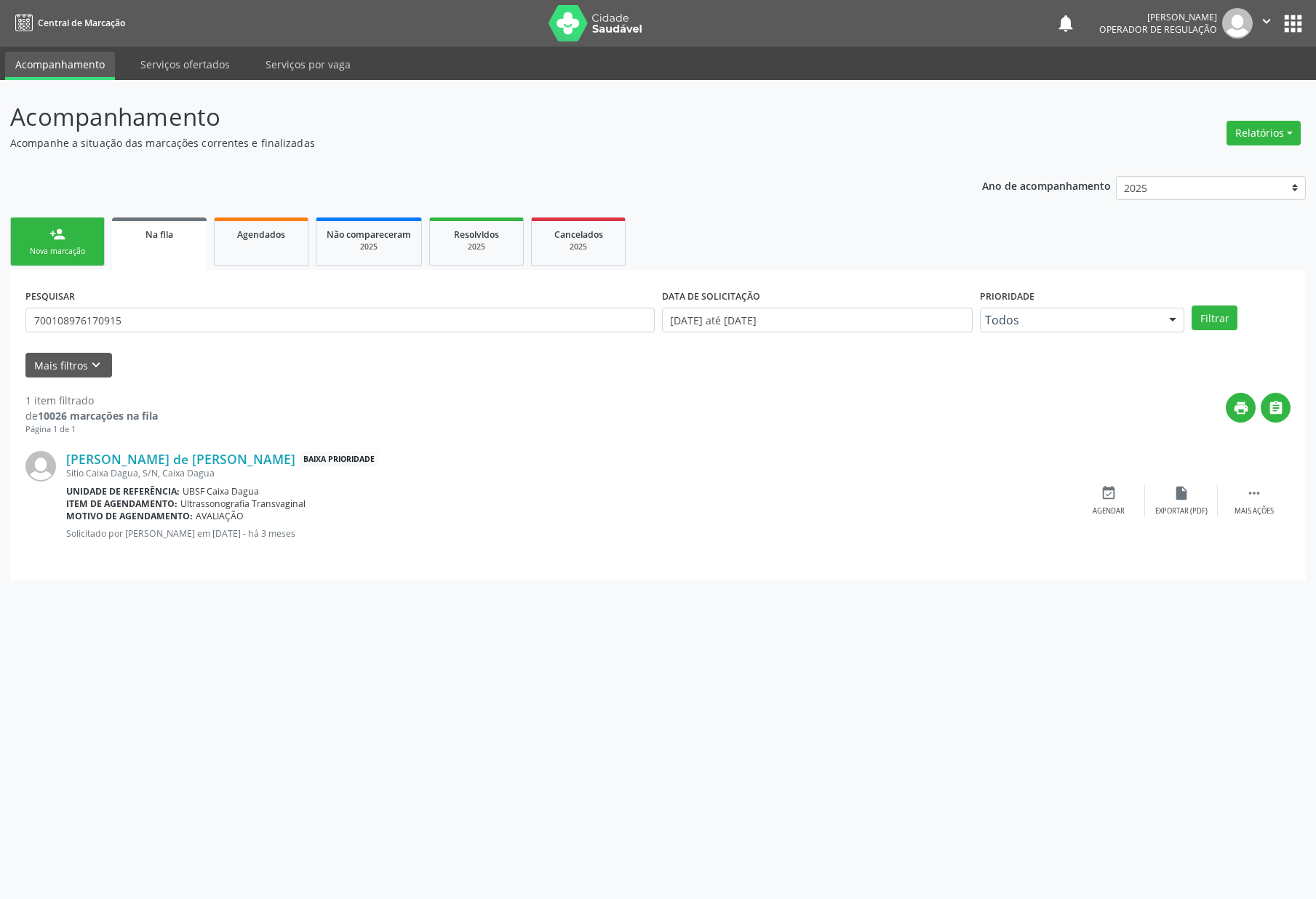
click at [75, 254] on div "Nova marcação" at bounding box center [58, 251] width 73 height 11
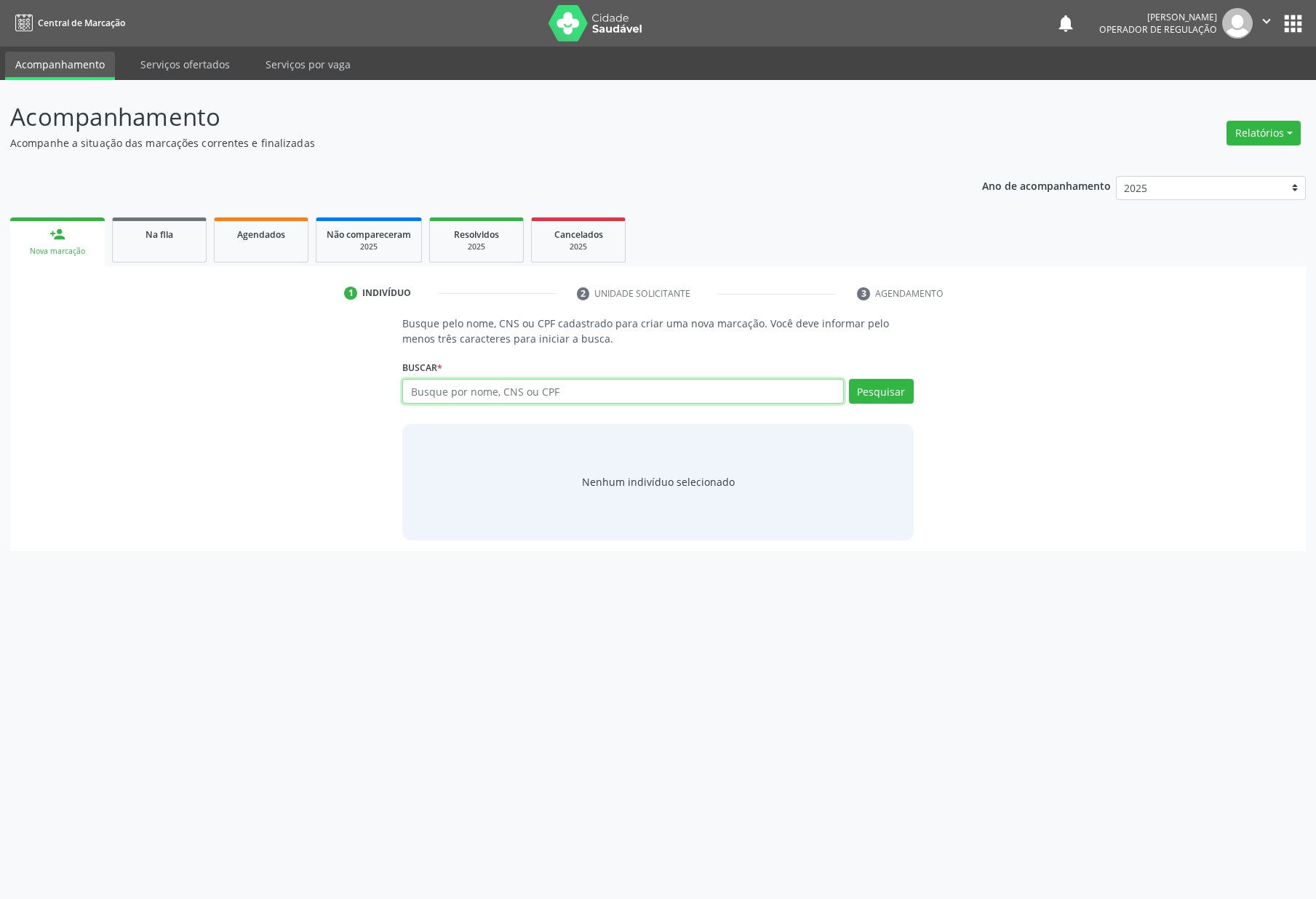
click at [445, 388] on input "text" at bounding box center [622, 391] width 441 height 25
type input "0"
type input "700006111547508"
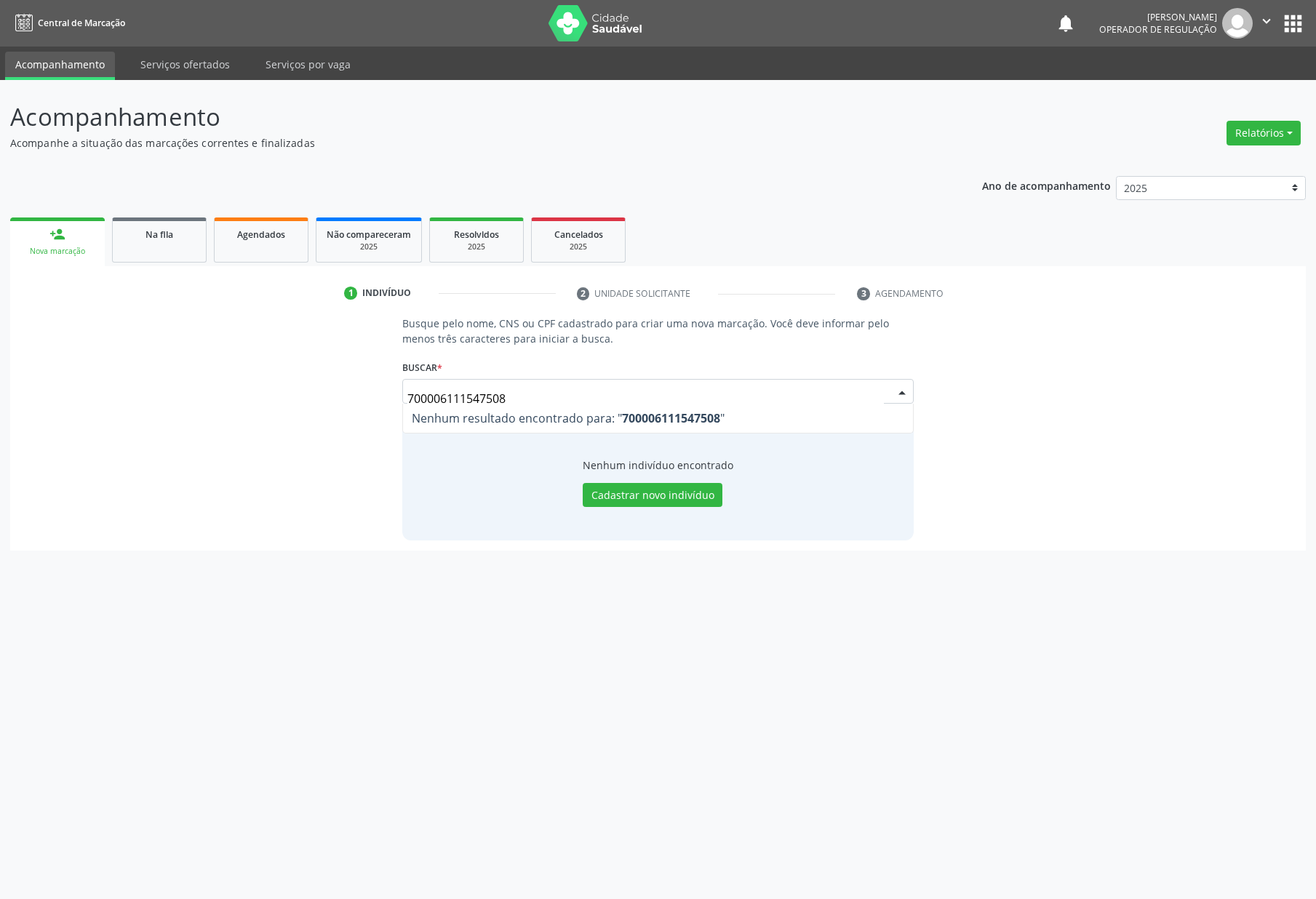
click at [454, 400] on input "700006111547508" at bounding box center [645, 398] width 476 height 29
click at [455, 400] on input "700006111547508" at bounding box center [645, 398] width 476 height 29
type input "ROSINETE MARQUES"
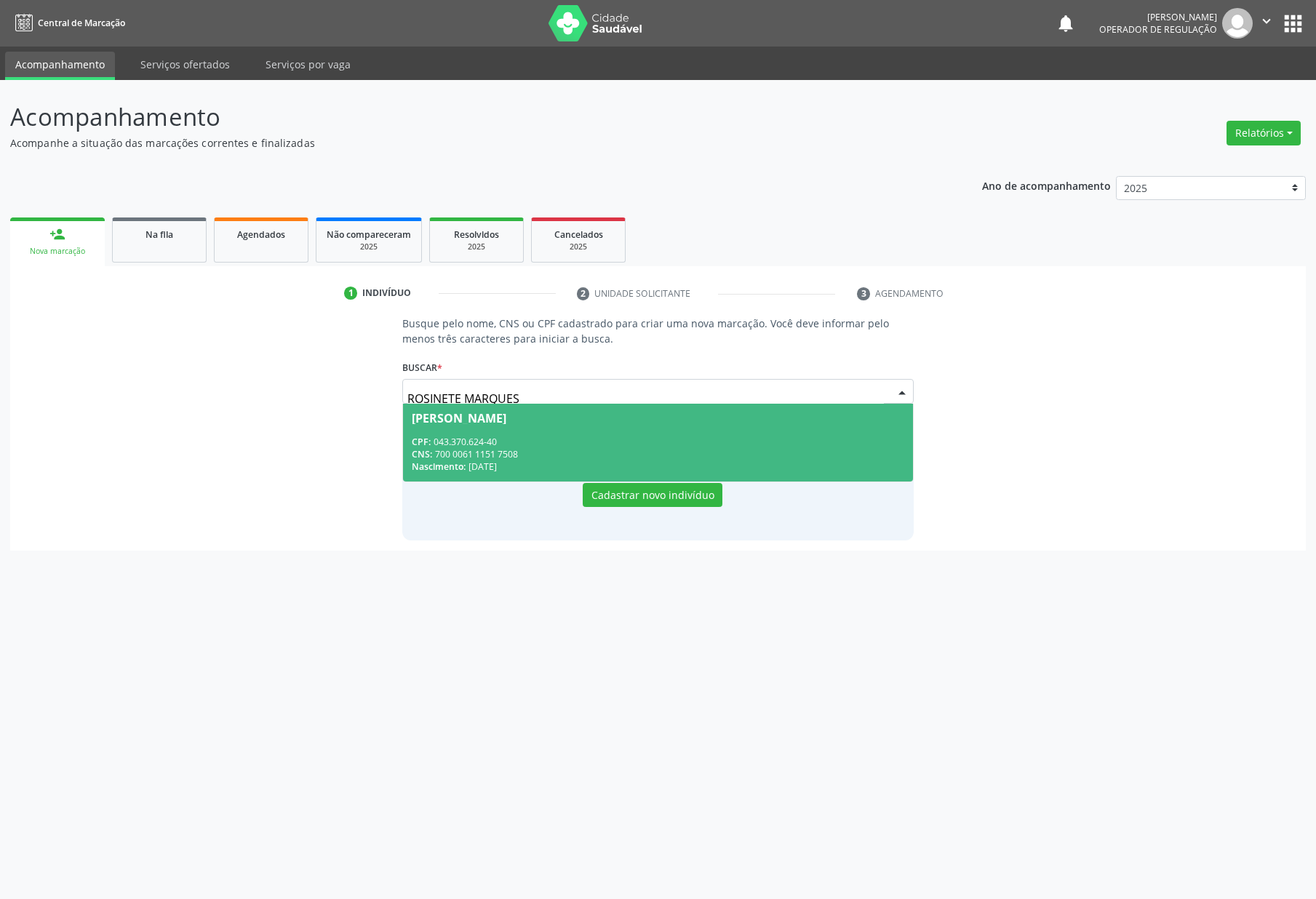
click at [526, 424] on span "Rosinete Marques da Silva CPF: 043.370.624-40 CNS: 700 0061 1151 7508 Nasciment…" at bounding box center [657, 442] width 509 height 78
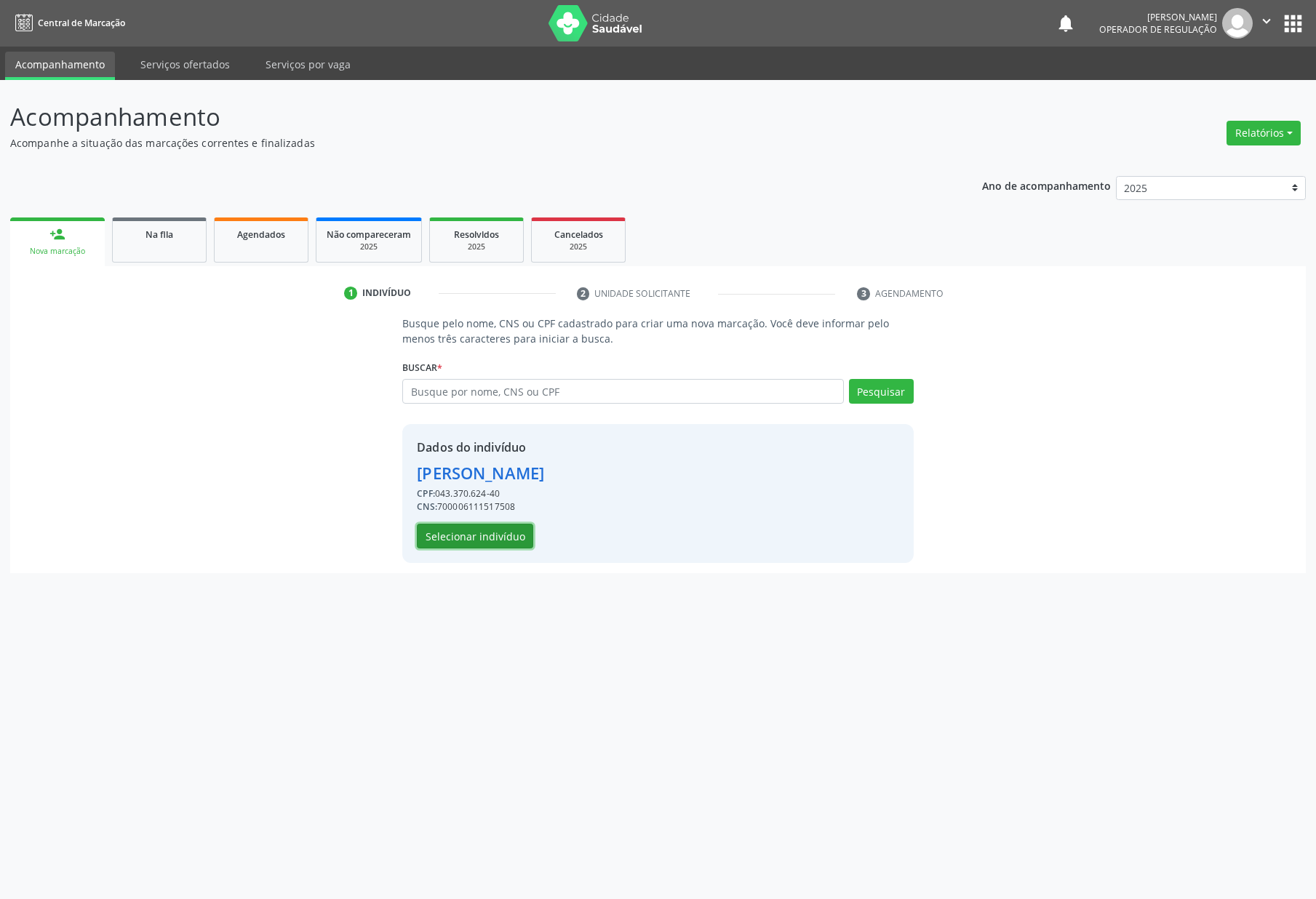
click at [509, 541] on button "Selecionar indivíduo" at bounding box center [474, 537] width 116 height 25
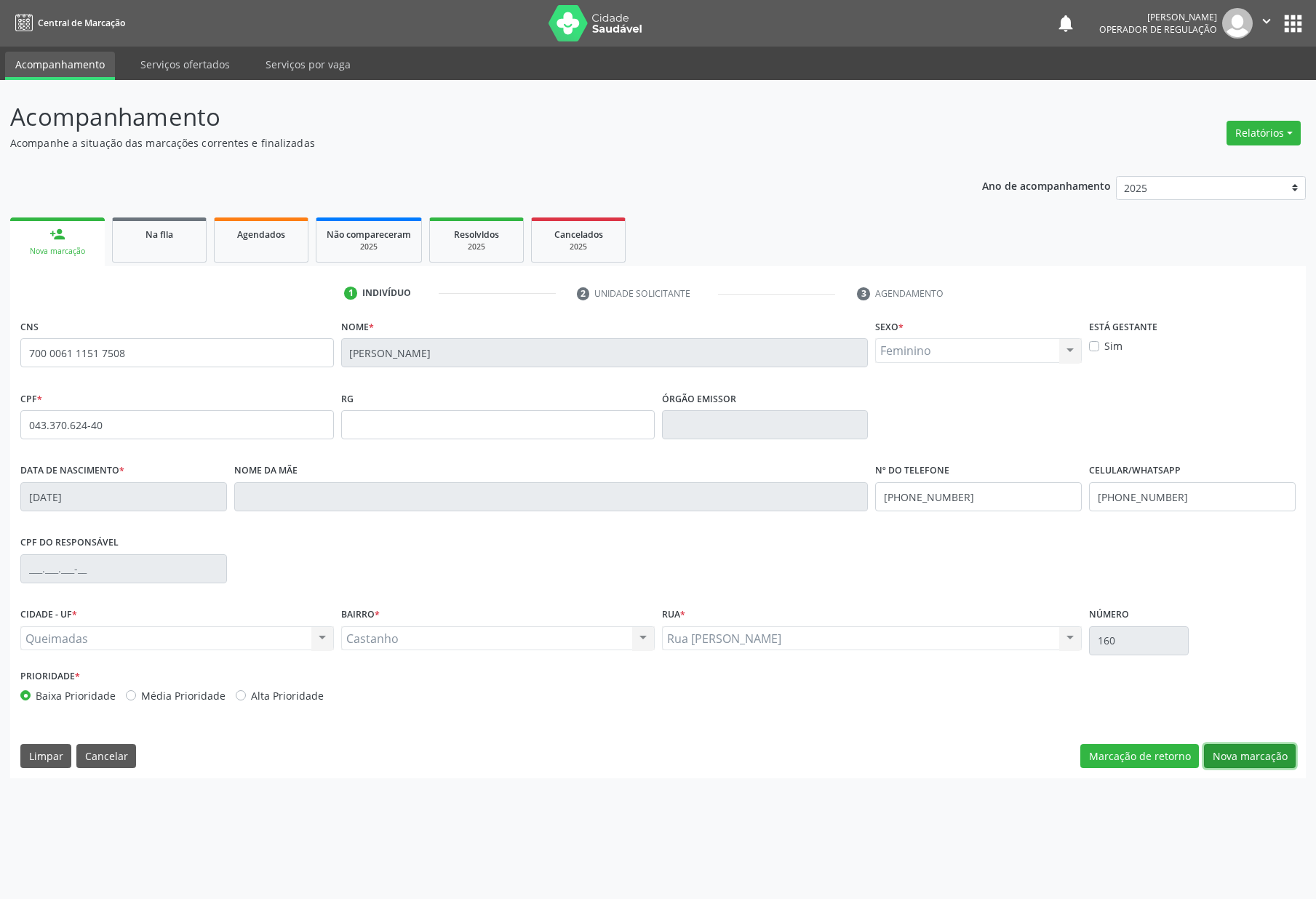
click at [1169, 754] on button "Nova marcação" at bounding box center [1250, 757] width 91 height 25
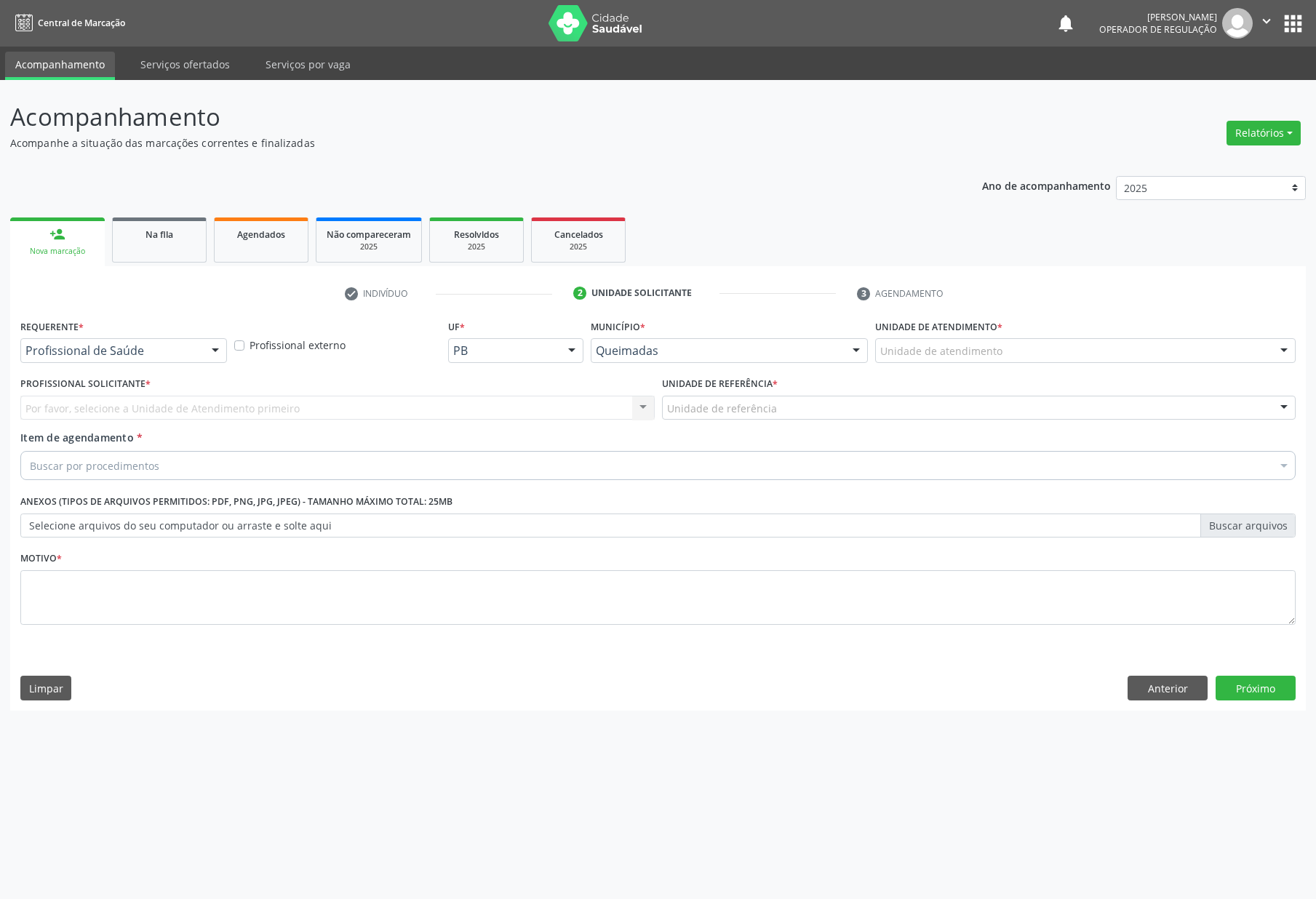
drag, startPoint x: 170, startPoint y: 316, endPoint x: 168, endPoint y: 343, distance: 27.1
click at [171, 321] on div "Requerente * Profissional de Saúde Profissional de Saúde Paciente Nenhum result…" at bounding box center [123, 338] width 207 height 46
drag, startPoint x: 168, startPoint y: 345, endPoint x: 163, endPoint y: 400, distance: 55.2
click at [168, 424] on div "Profissional Solicitante * Por favor, selecione a Unidade de Atendimento primei…" at bounding box center [337, 401] width 642 height 57
drag, startPoint x: 189, startPoint y: 350, endPoint x: 164, endPoint y: 392, distance: 48.9
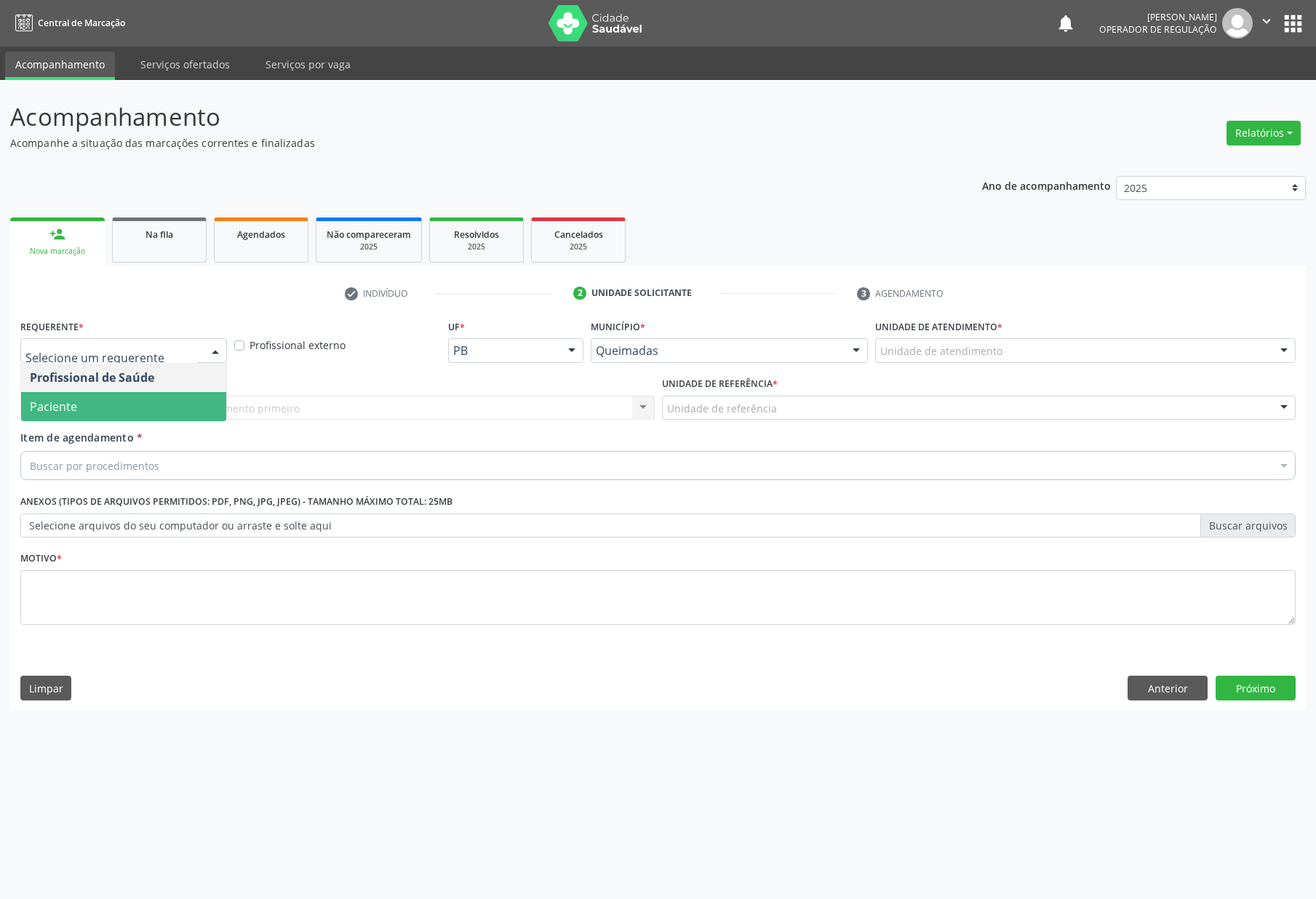
click at [164, 398] on span "Paciente" at bounding box center [123, 407] width 205 height 29
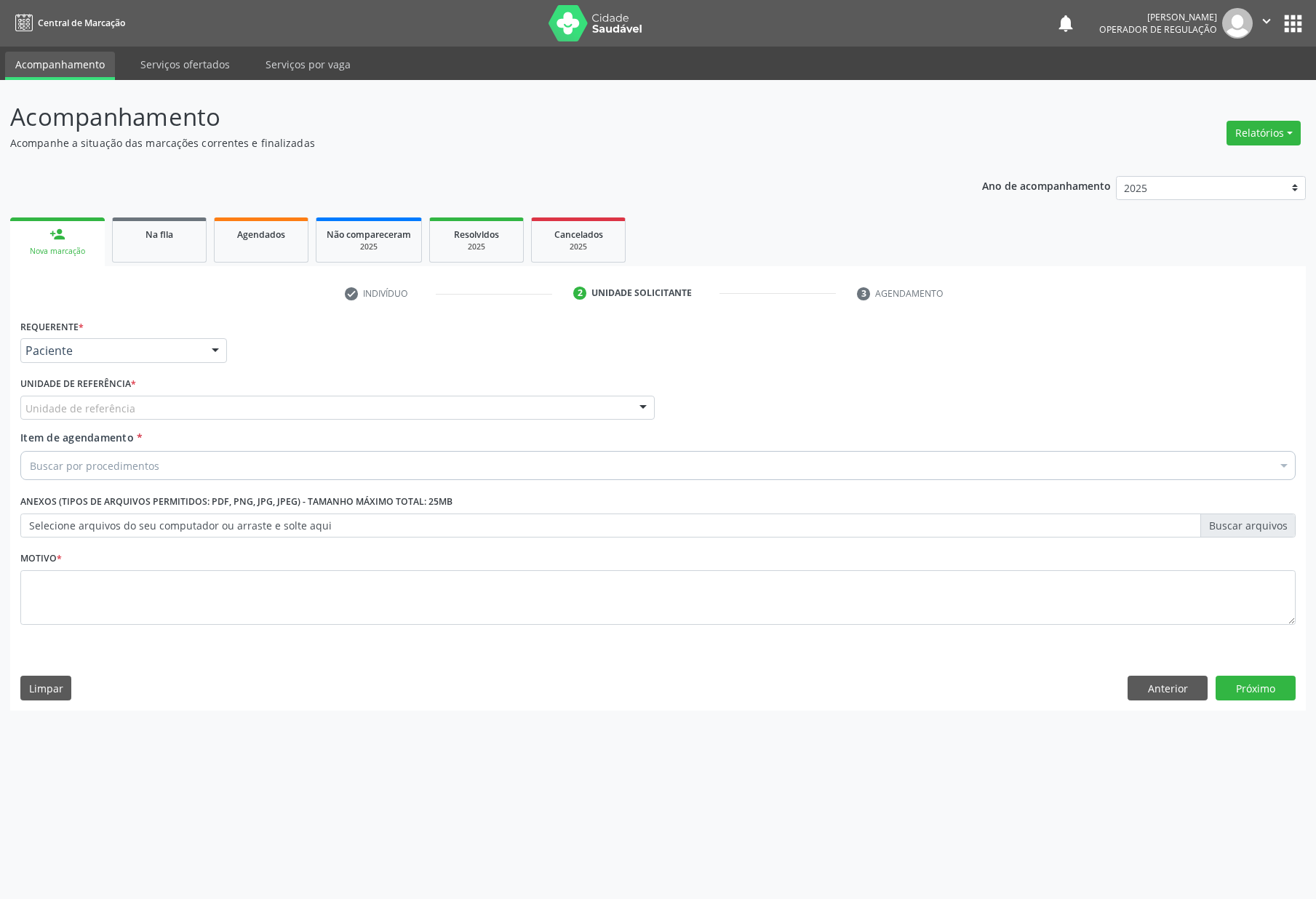
click at [232, 415] on div "Unidade de referência" at bounding box center [338, 408] width 635 height 25
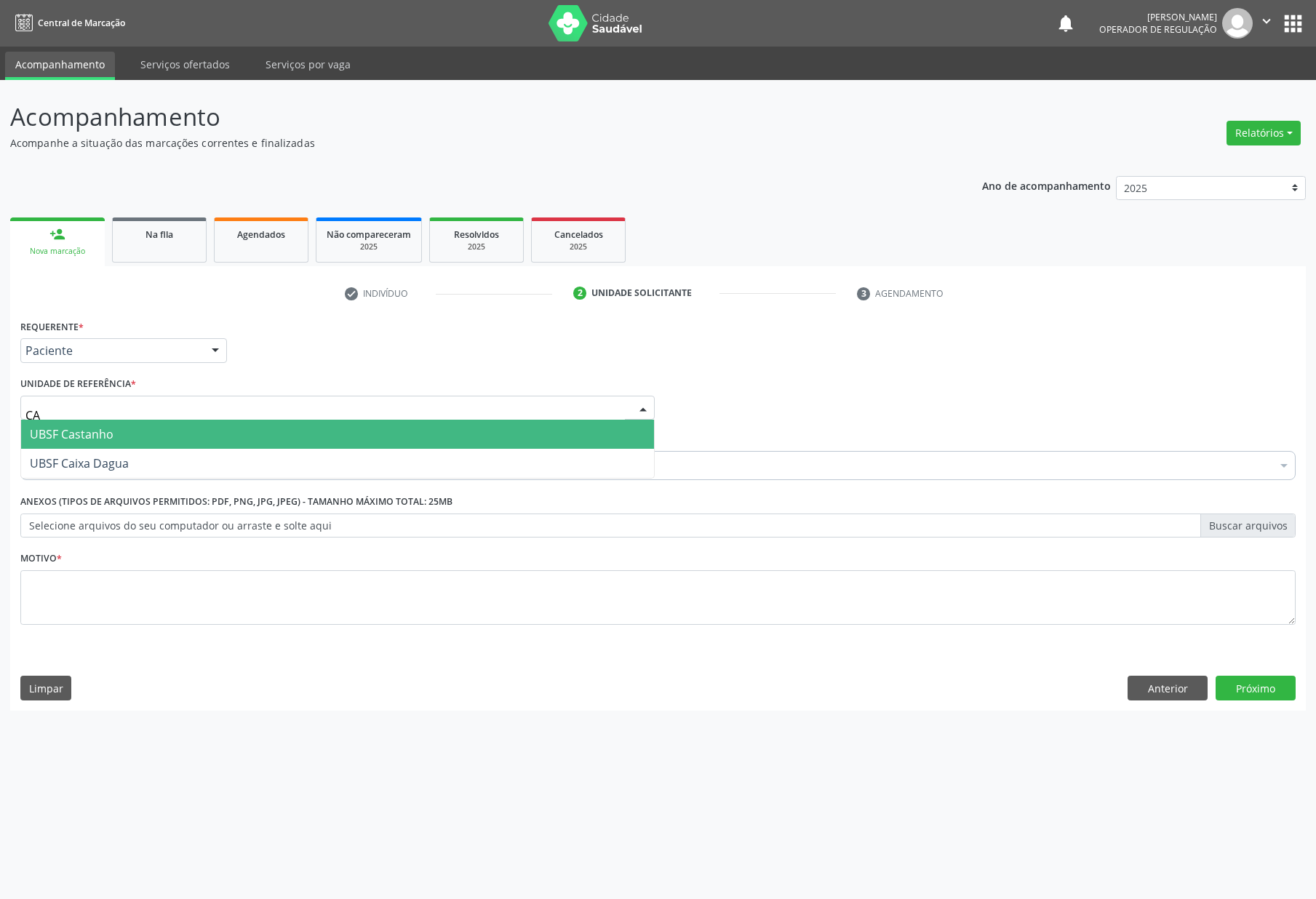
type input "CAS"
click at [216, 426] on span "UBSF Castanho" at bounding box center [338, 434] width 633 height 29
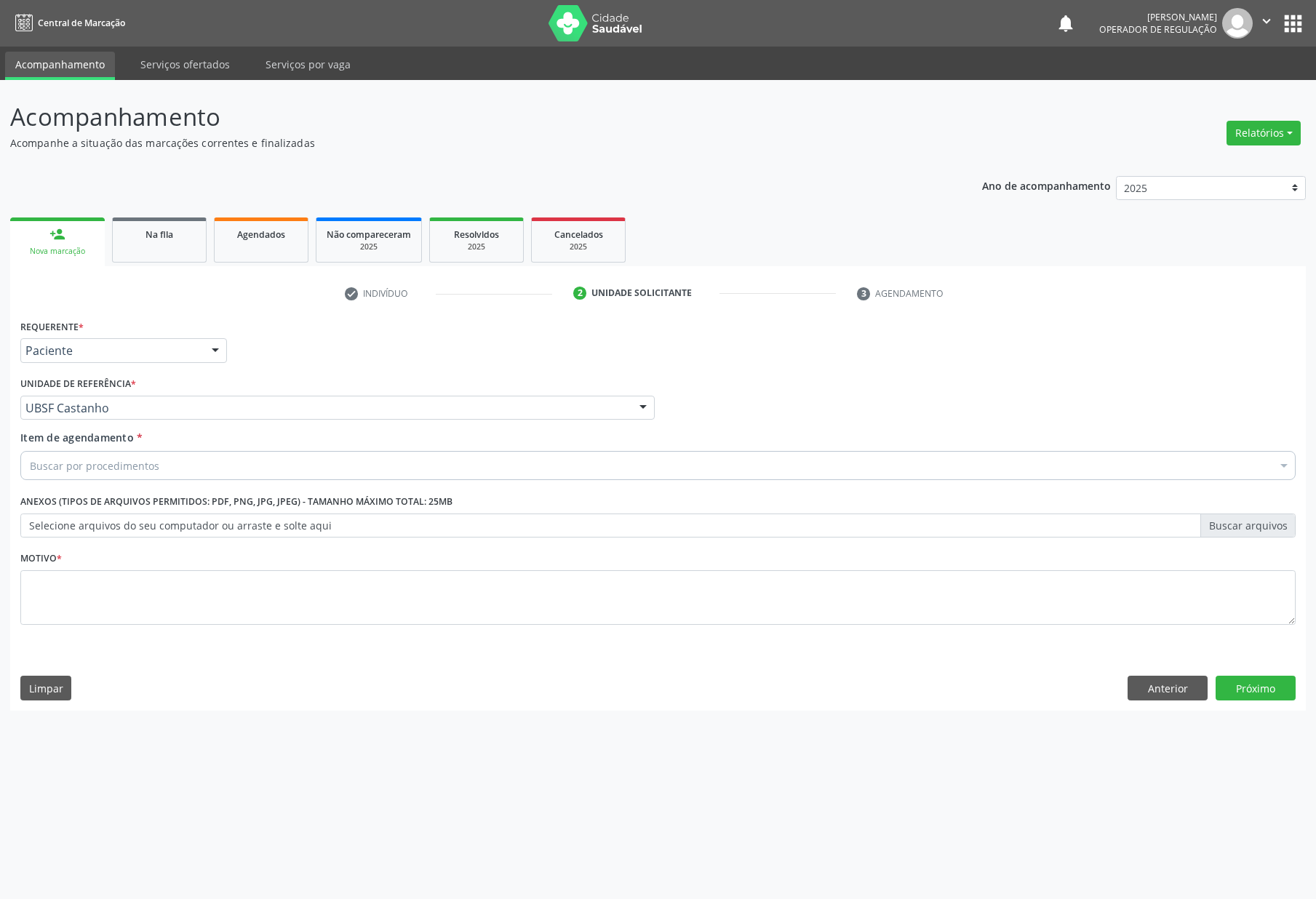
click at [163, 627] on fieldset "Motivo *" at bounding box center [658, 591] width 1276 height 87
paste textarea "ENDOCRINOLOGISTA"
click at [153, 609] on textarea at bounding box center [658, 597] width 1276 height 55
type textarea "ENDOCRINOLOGISTA"
click at [210, 467] on div "Buscar por procedimentos" at bounding box center [658, 465] width 1276 height 29
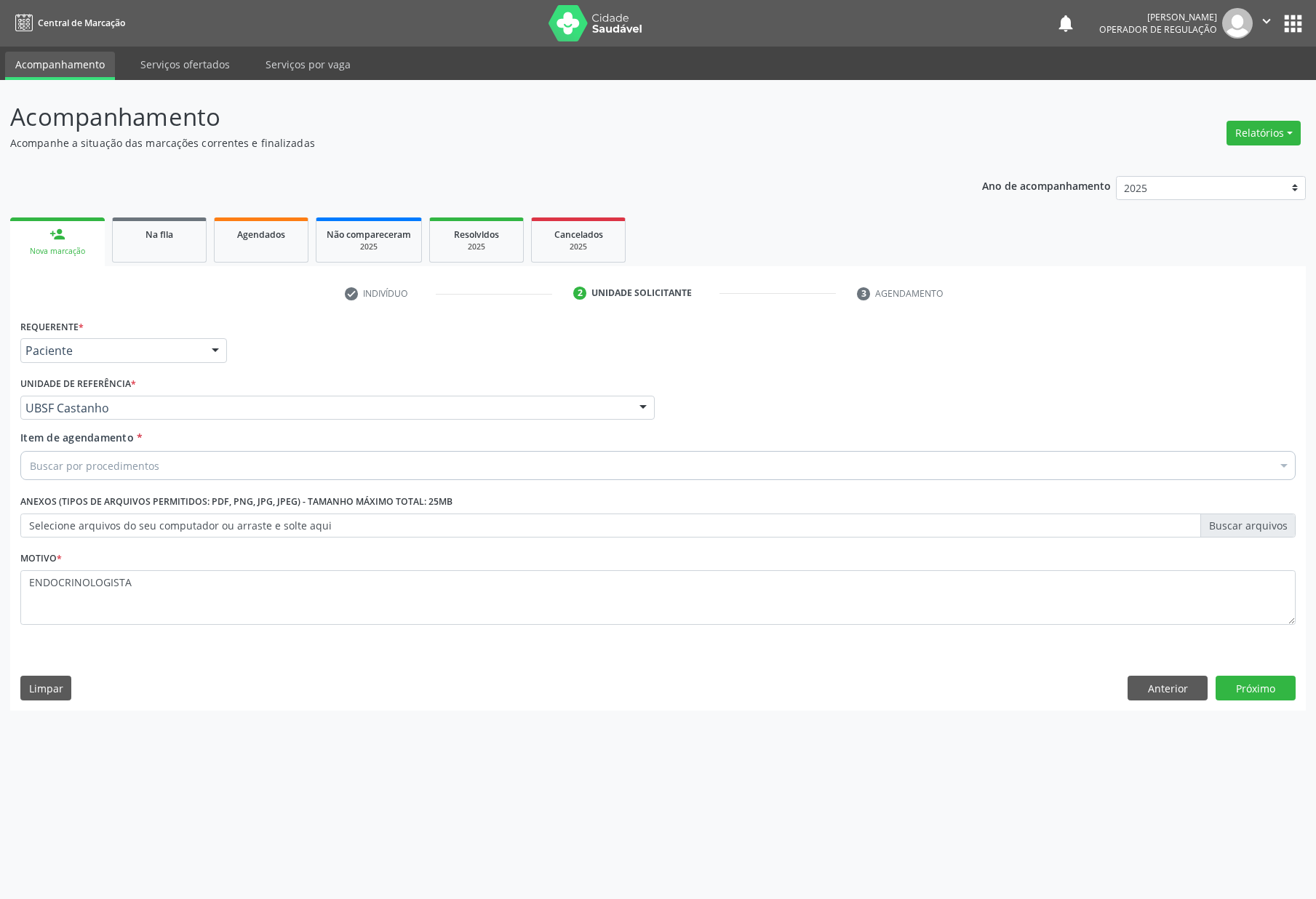
paste input "ENDOCRINOLOGISTA"
type input "ENDOCRINOLOGISTA"
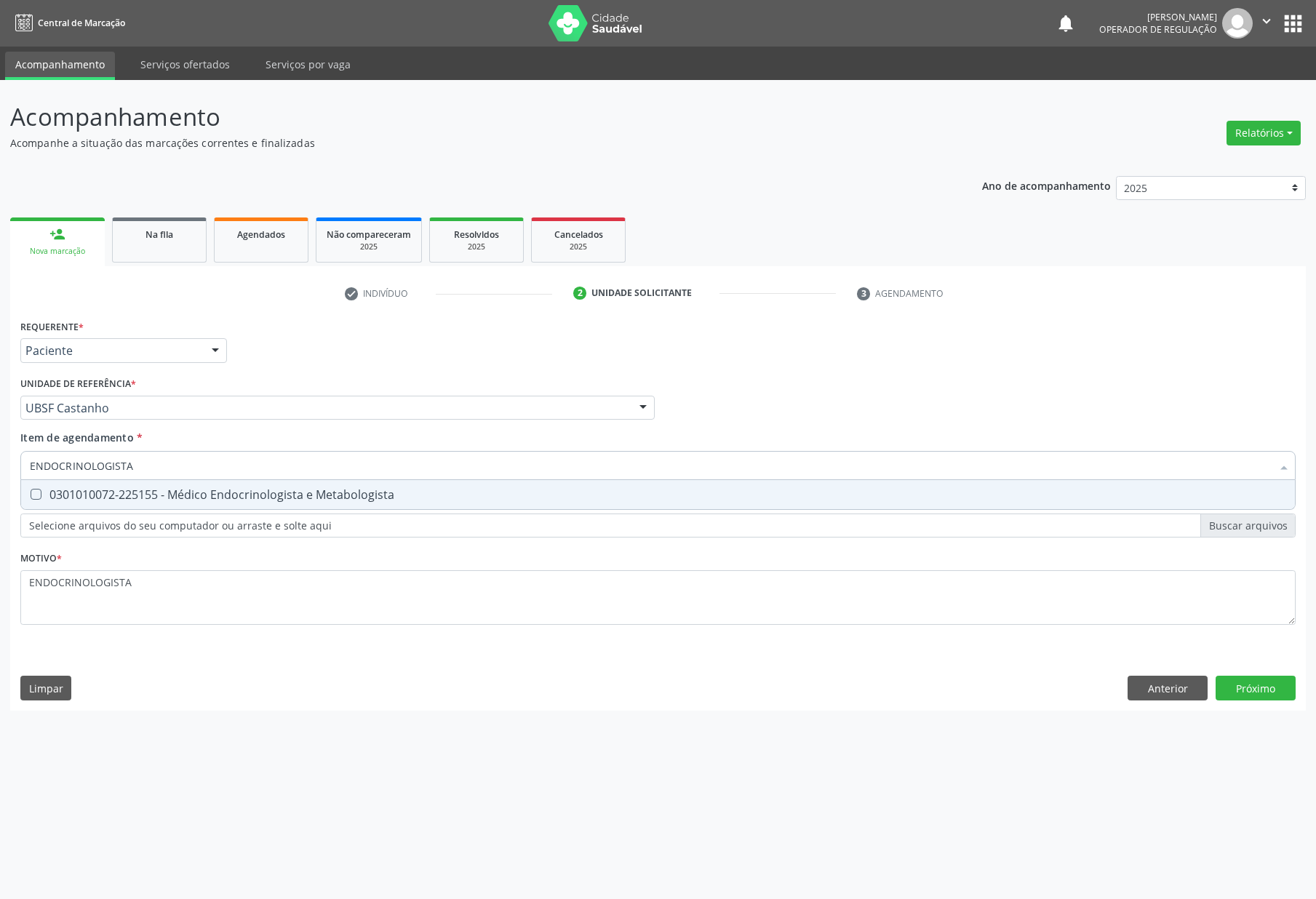
drag, startPoint x: 245, startPoint y: 495, endPoint x: 203, endPoint y: 541, distance: 62.3
click at [244, 496] on div "0301010072-225155 - Médico Endocrinologista e Metabologista" at bounding box center [658, 494] width 1256 height 12
checkbox Metabologista "true"
click at [188, 577] on div "Requerente * Paciente Profissional de Saúde Paciente Nenhum resultado encontrad…" at bounding box center [658, 480] width 1276 height 330
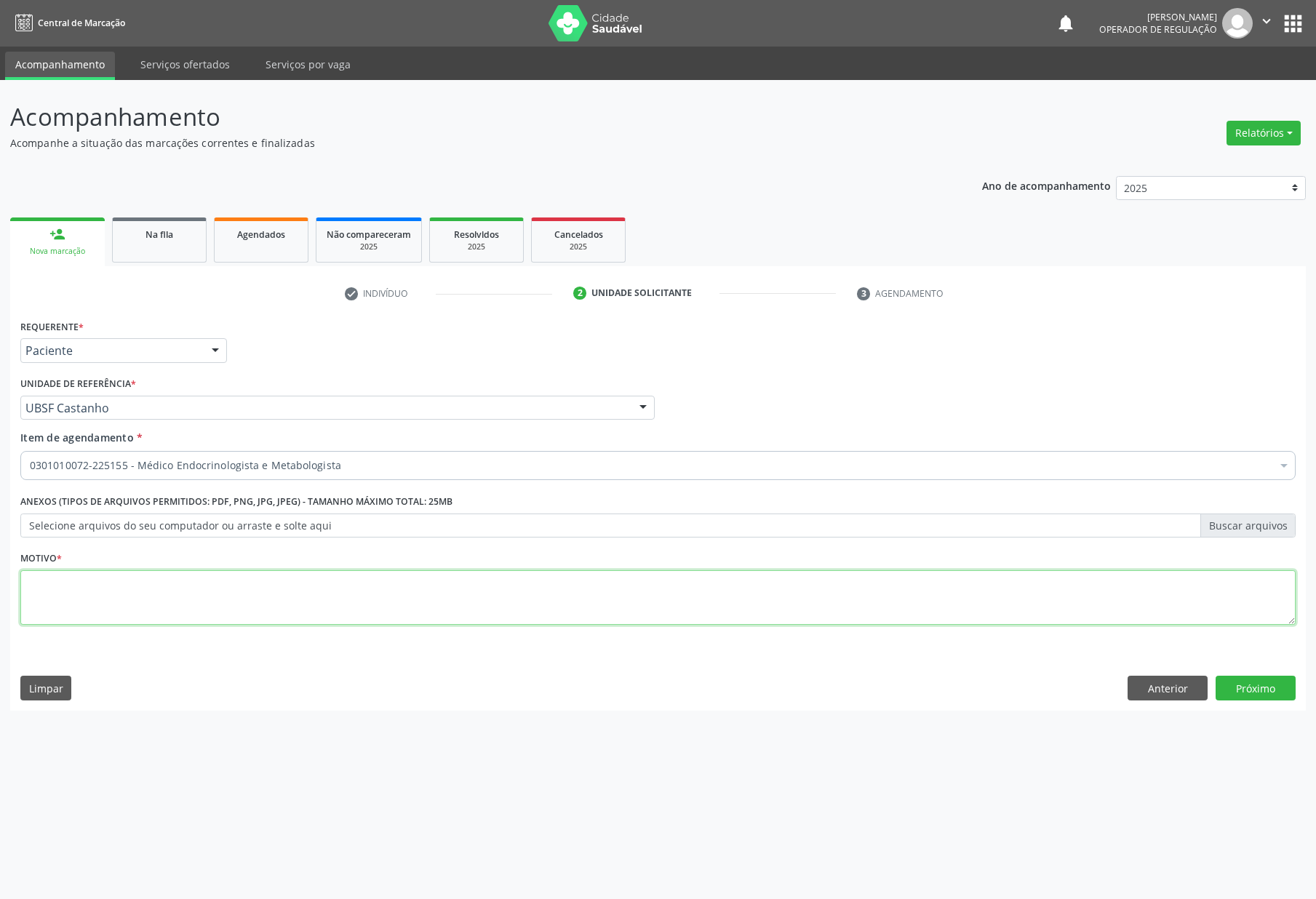
click at [118, 605] on textarea at bounding box center [658, 597] width 1276 height 55
paste textarea "RETORNO [PERSON_NAME] 03/2025"
type textarea "RETORNO [PERSON_NAME] 03/2025"
click at [1169, 696] on button "Próximo" at bounding box center [1255, 688] width 80 height 25
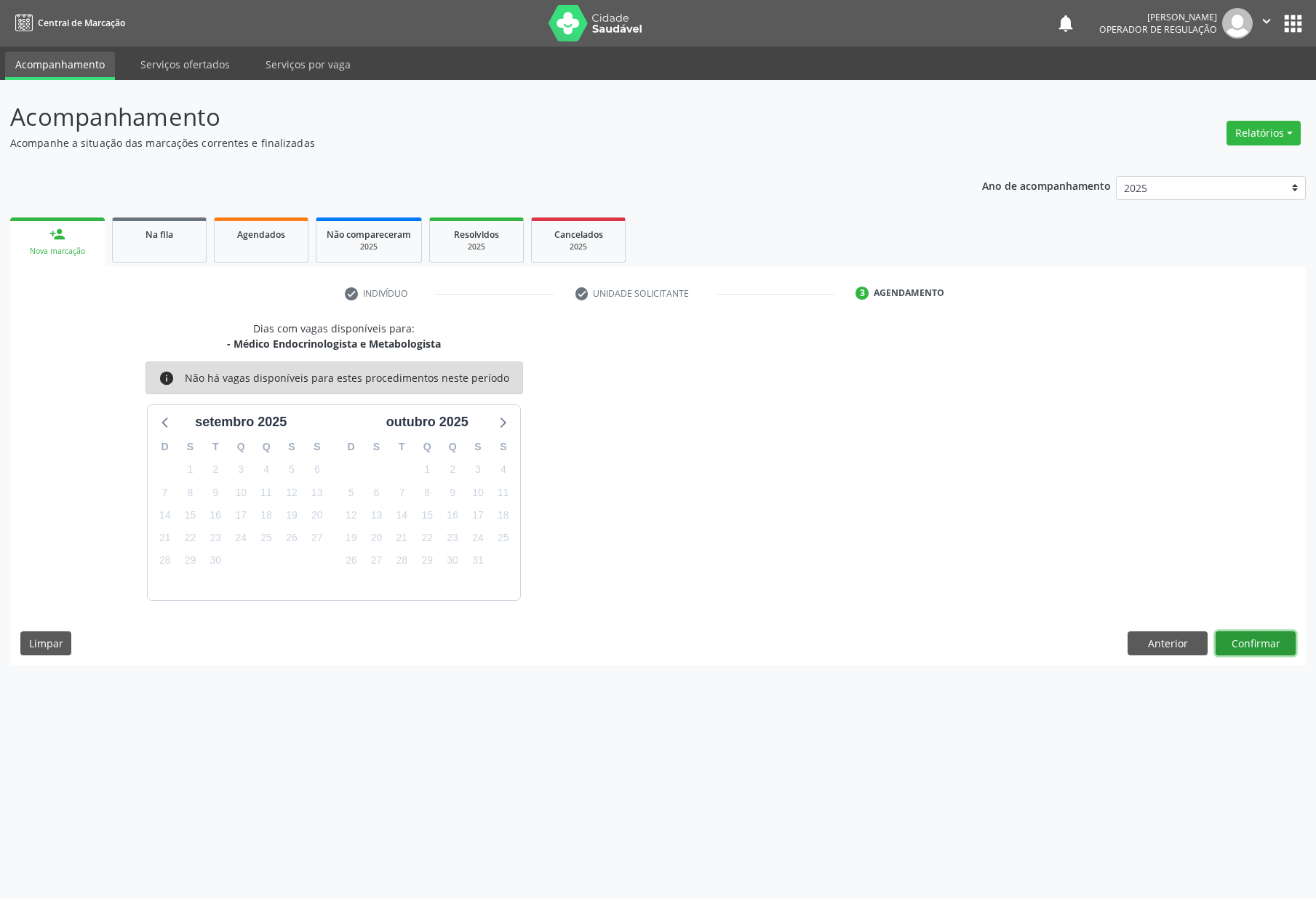
click at [1169, 646] on button "Confirmar" at bounding box center [1255, 644] width 80 height 25
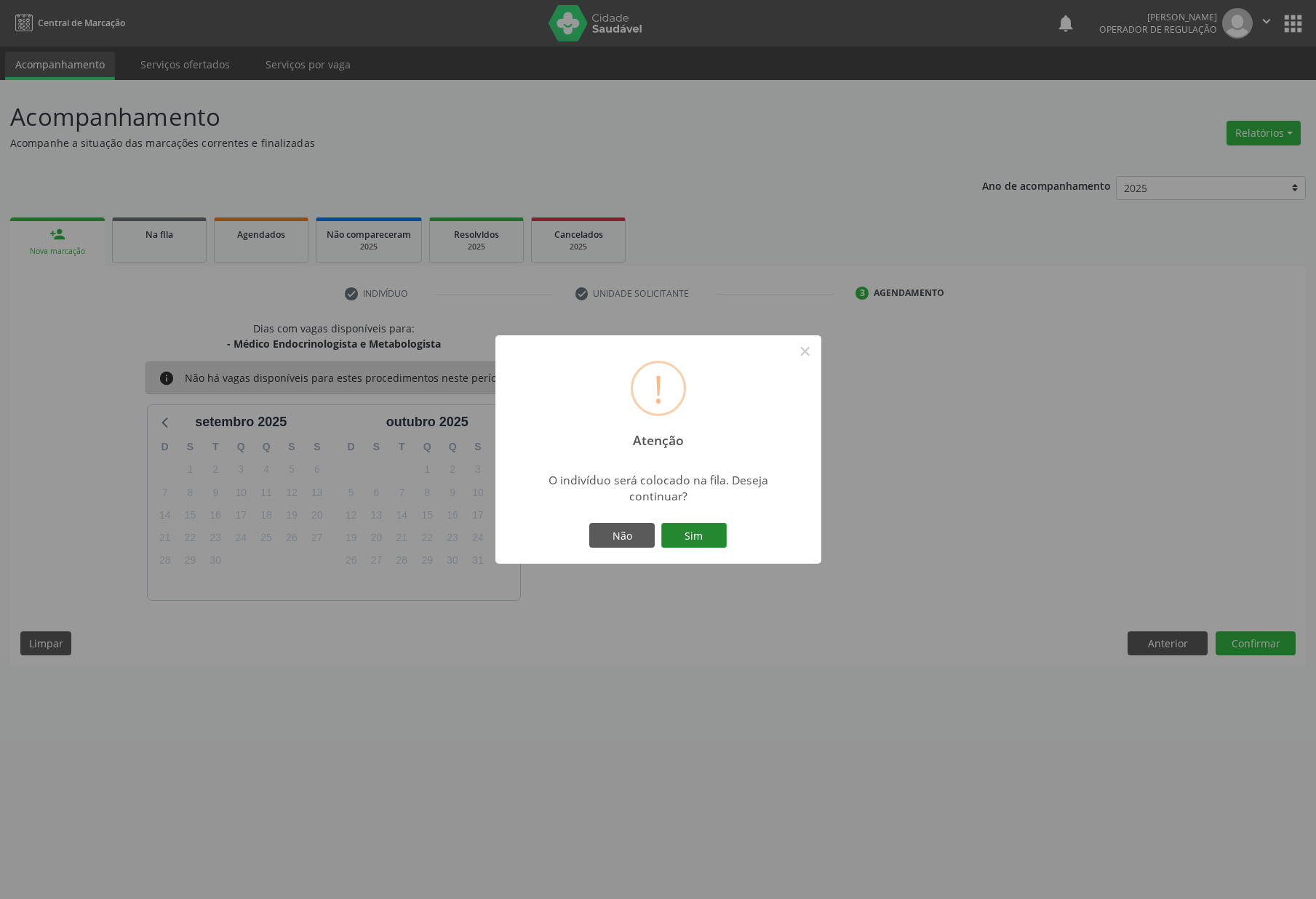
click at [695, 546] on button "Sim" at bounding box center [695, 536] width 65 height 25
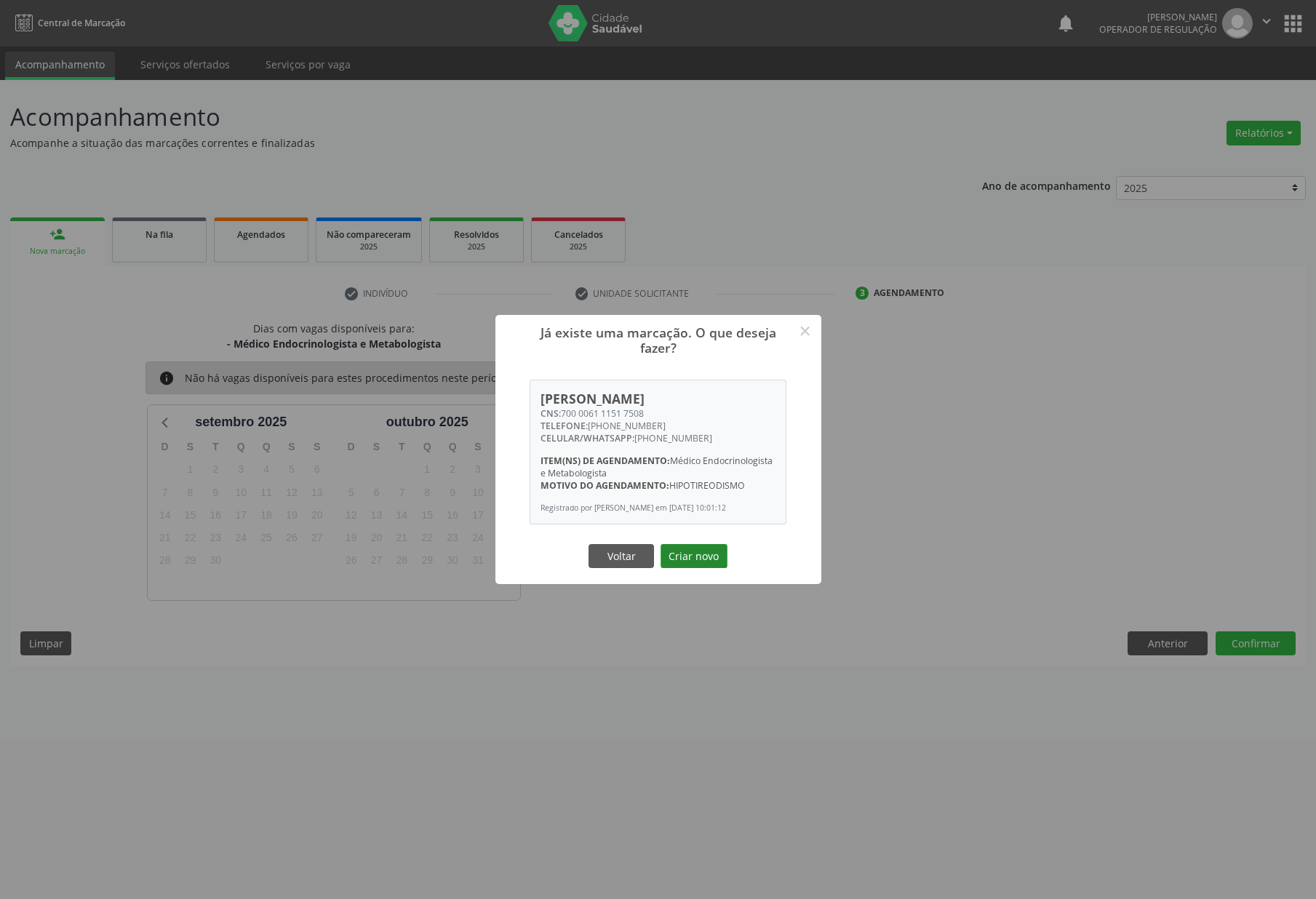
click at [695, 557] on button "Criar novo" at bounding box center [695, 557] width 67 height 25
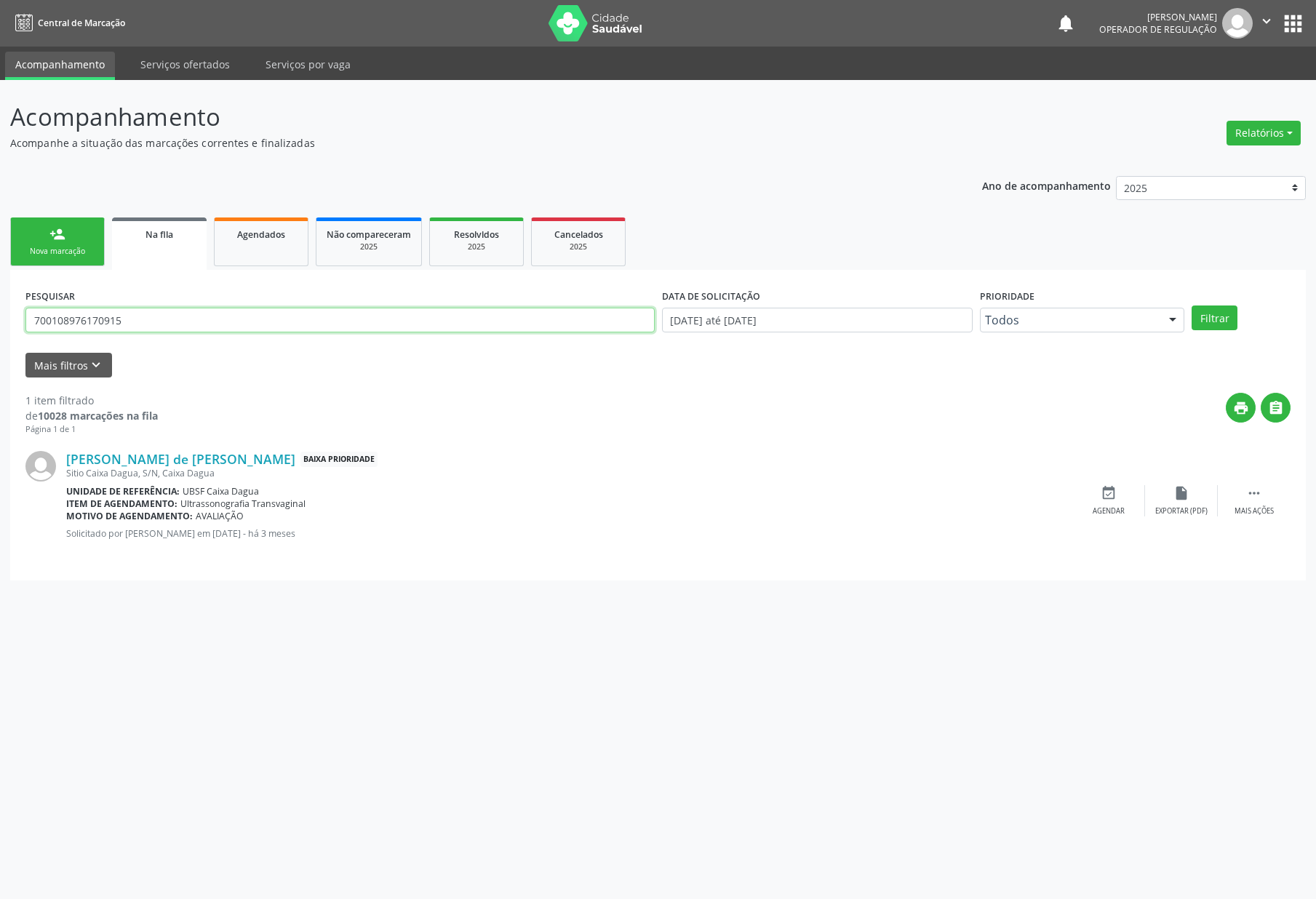
click at [163, 317] on input "700108976170915" at bounding box center [340, 320] width 629 height 25
type input "706502356157696"
click at [1169, 306] on button "Filtrar" at bounding box center [1215, 318] width 46 height 25
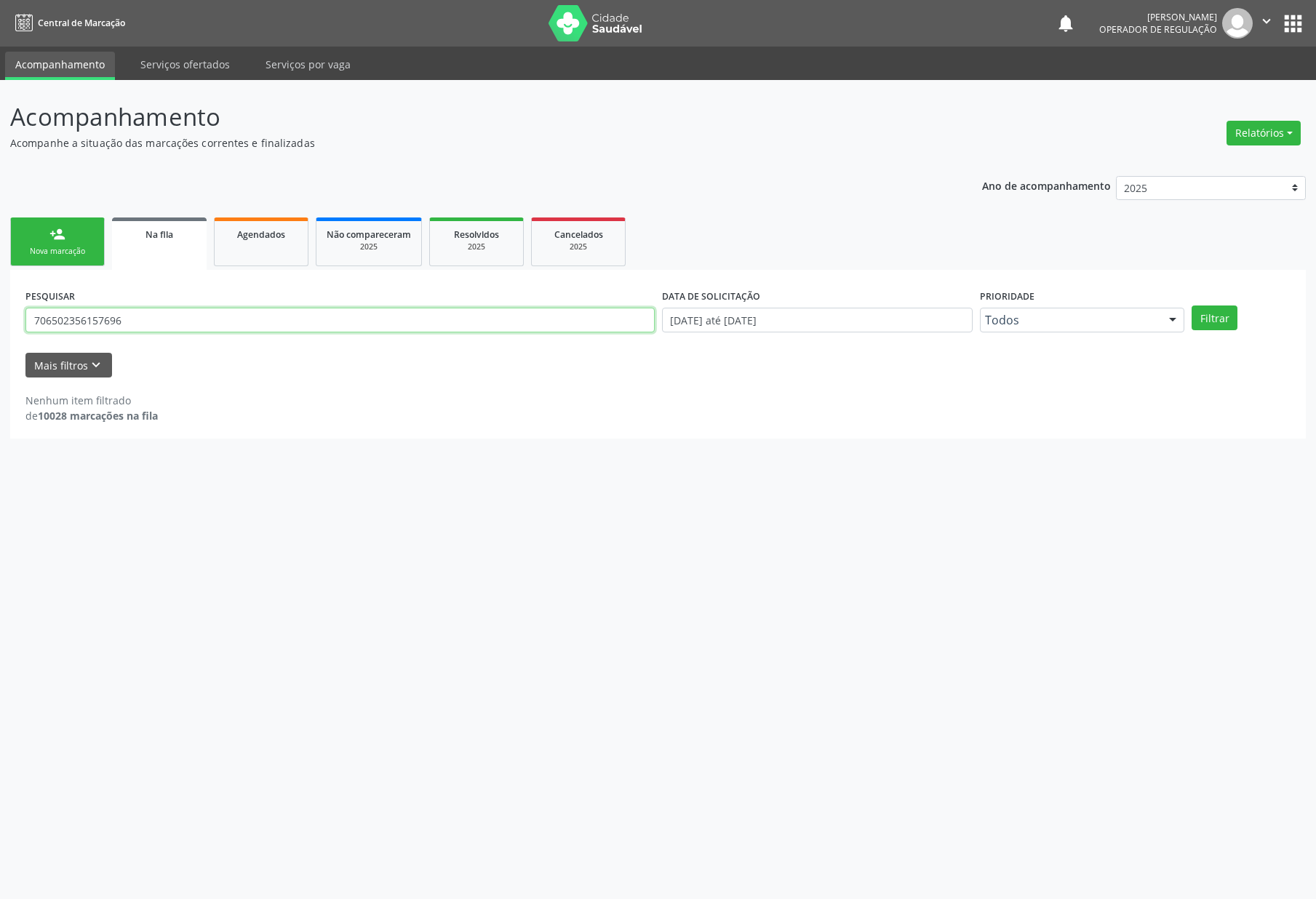
click at [203, 316] on input "706502356157696" at bounding box center [340, 320] width 629 height 25
click at [1169, 22] on button "apps" at bounding box center [1293, 23] width 25 height 25
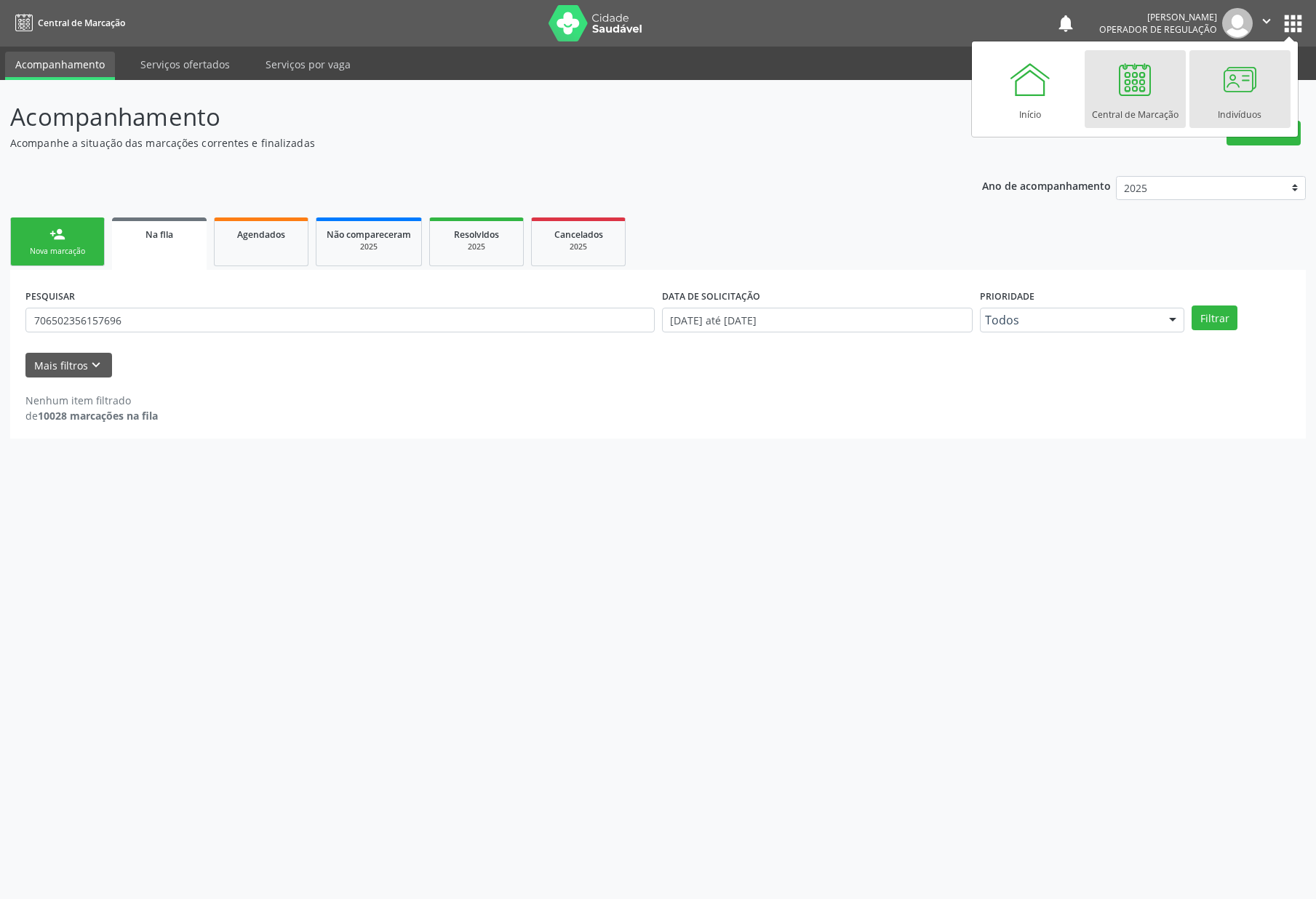
click at [1169, 87] on div at bounding box center [1239, 79] width 43 height 43
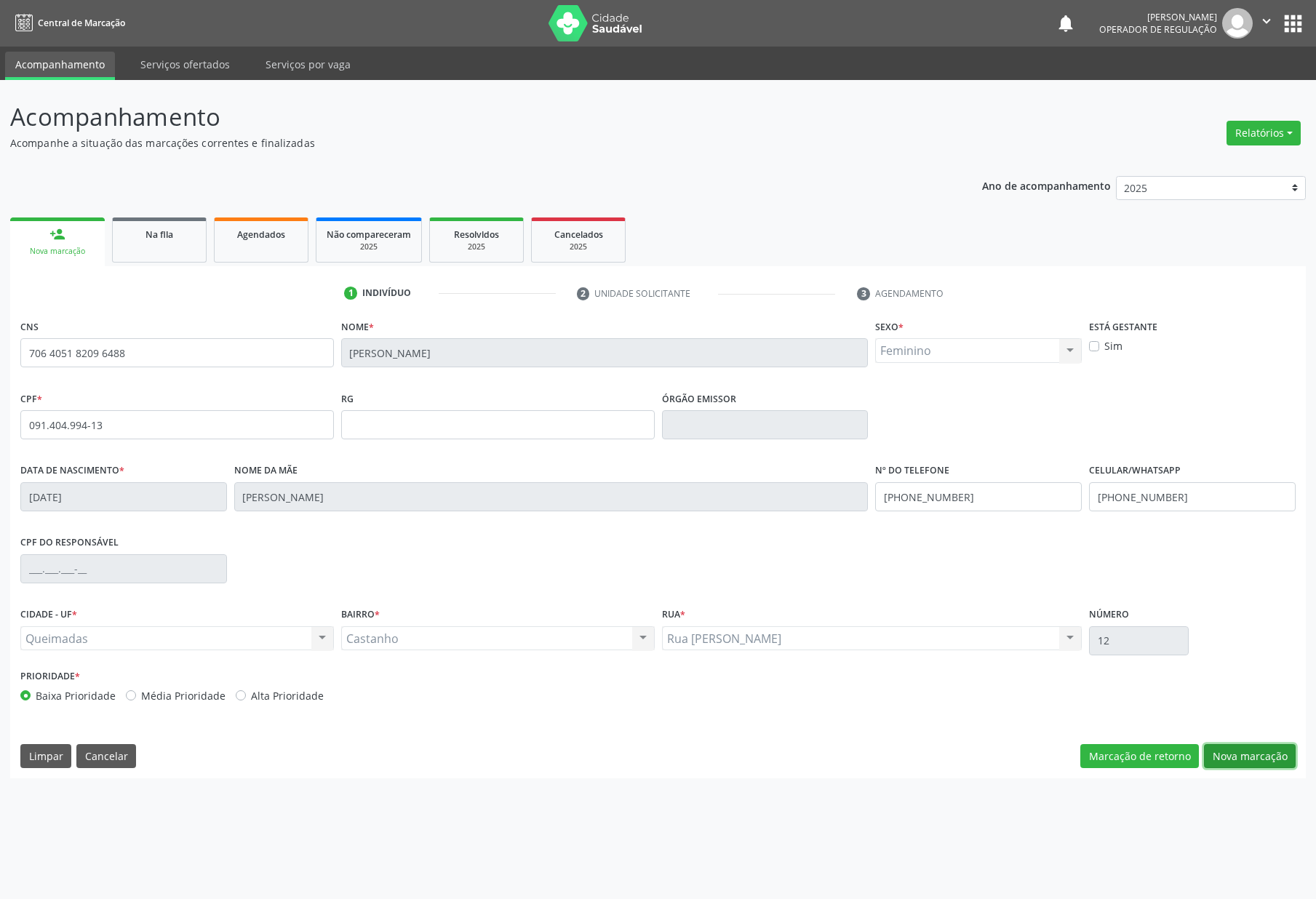
drag, startPoint x: 1234, startPoint y: 754, endPoint x: 769, endPoint y: 635, distance: 480.0
click at [1235, 754] on button "Nova marcação" at bounding box center [1250, 757] width 91 height 25
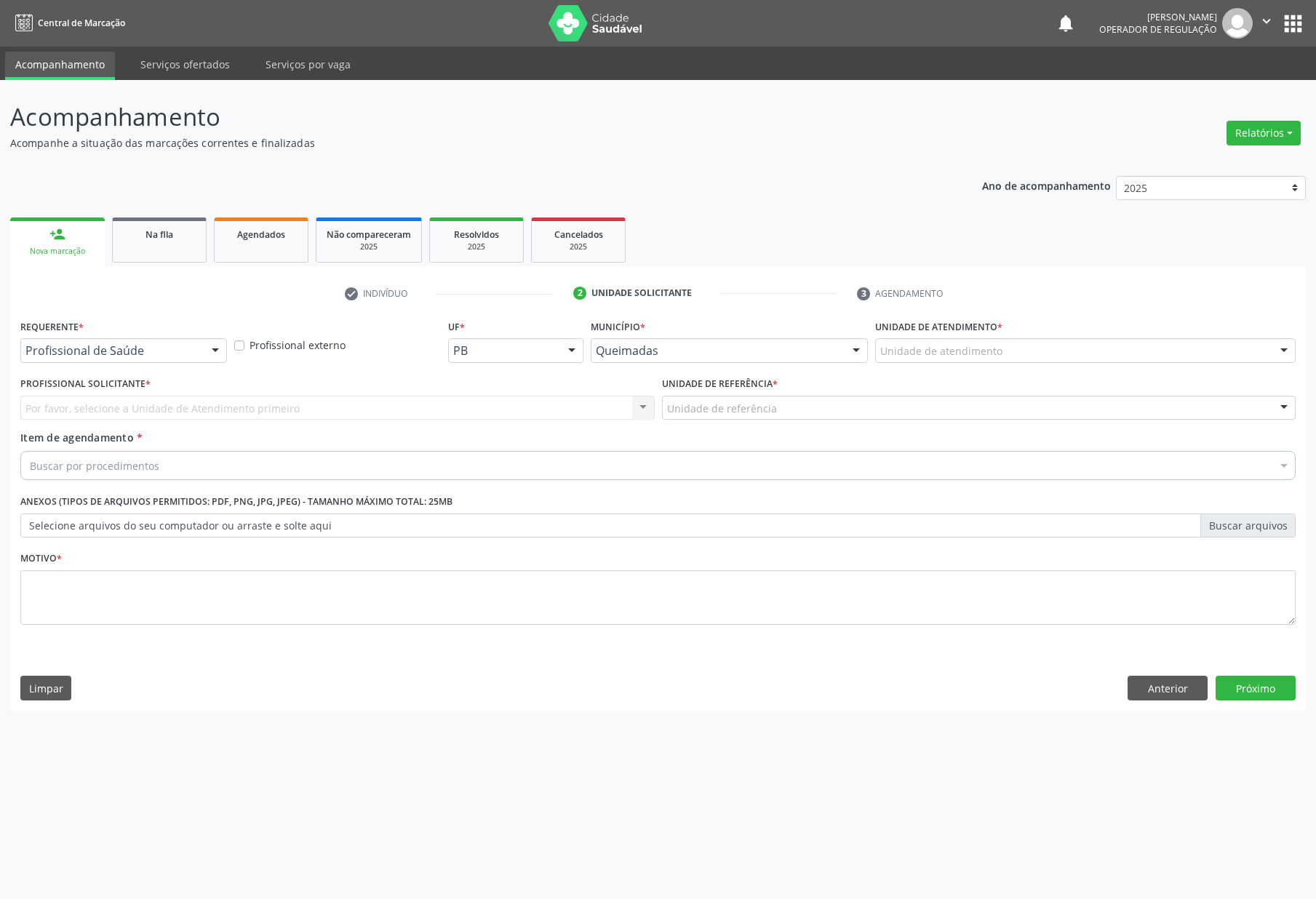
drag, startPoint x: 89, startPoint y: 354, endPoint x: 89, endPoint y: 364, distance: 10.0
click at [94, 404] on span "Paciente" at bounding box center [123, 407] width 205 height 29
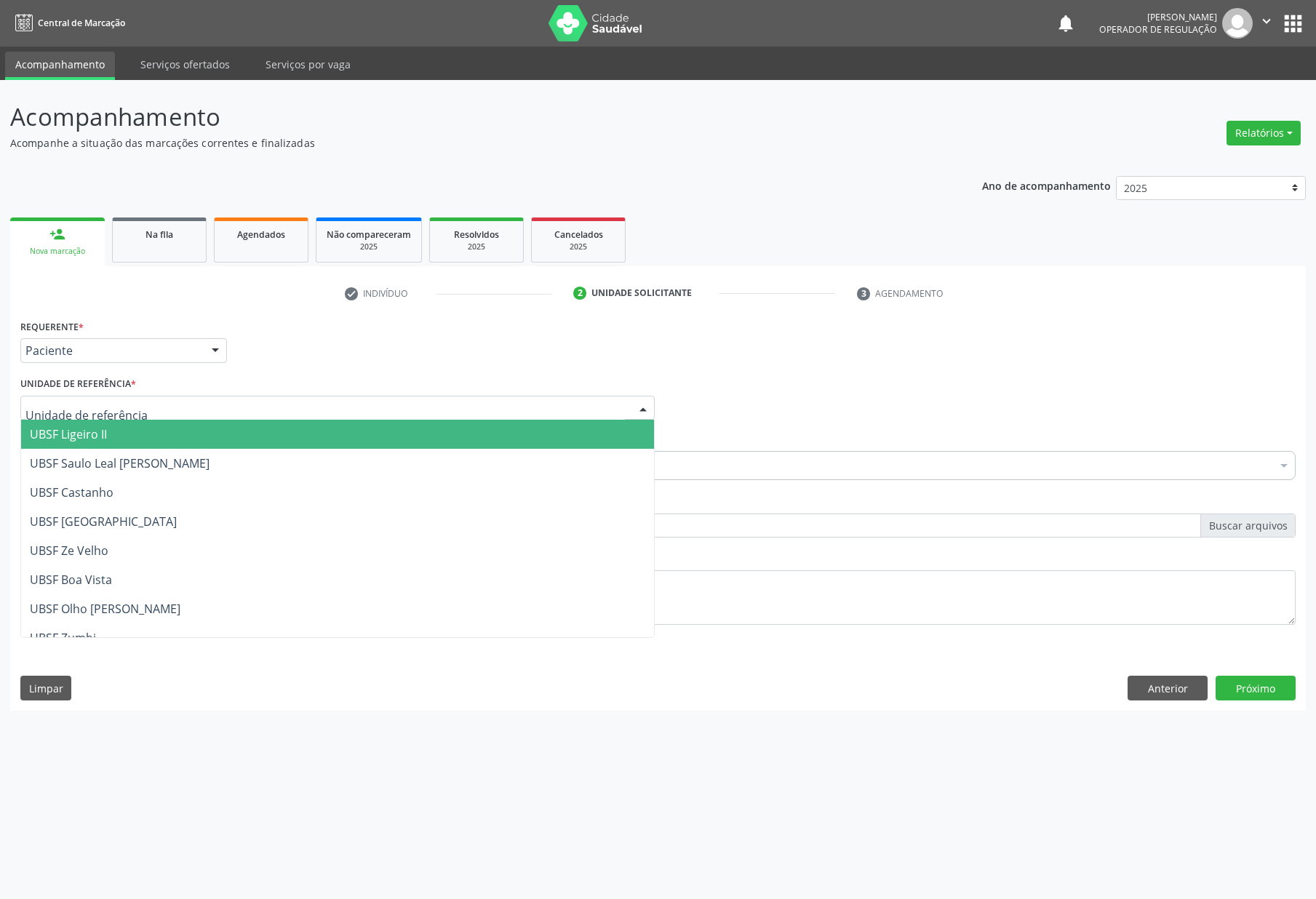
click at [105, 416] on div at bounding box center [338, 408] width 635 height 25
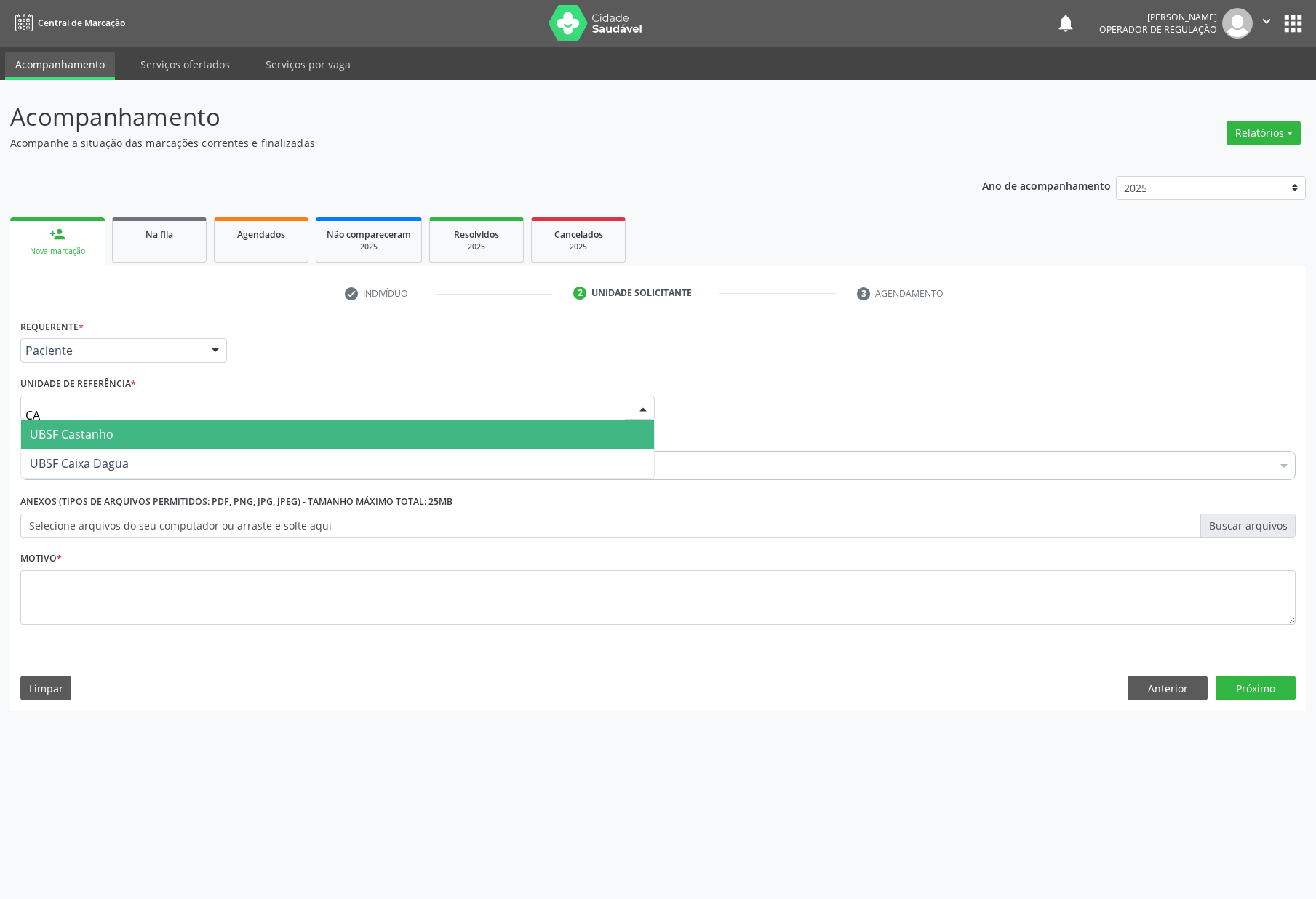
type input "CAS"
click at [109, 437] on span "UBSF Castanho" at bounding box center [71, 434] width 84 height 16
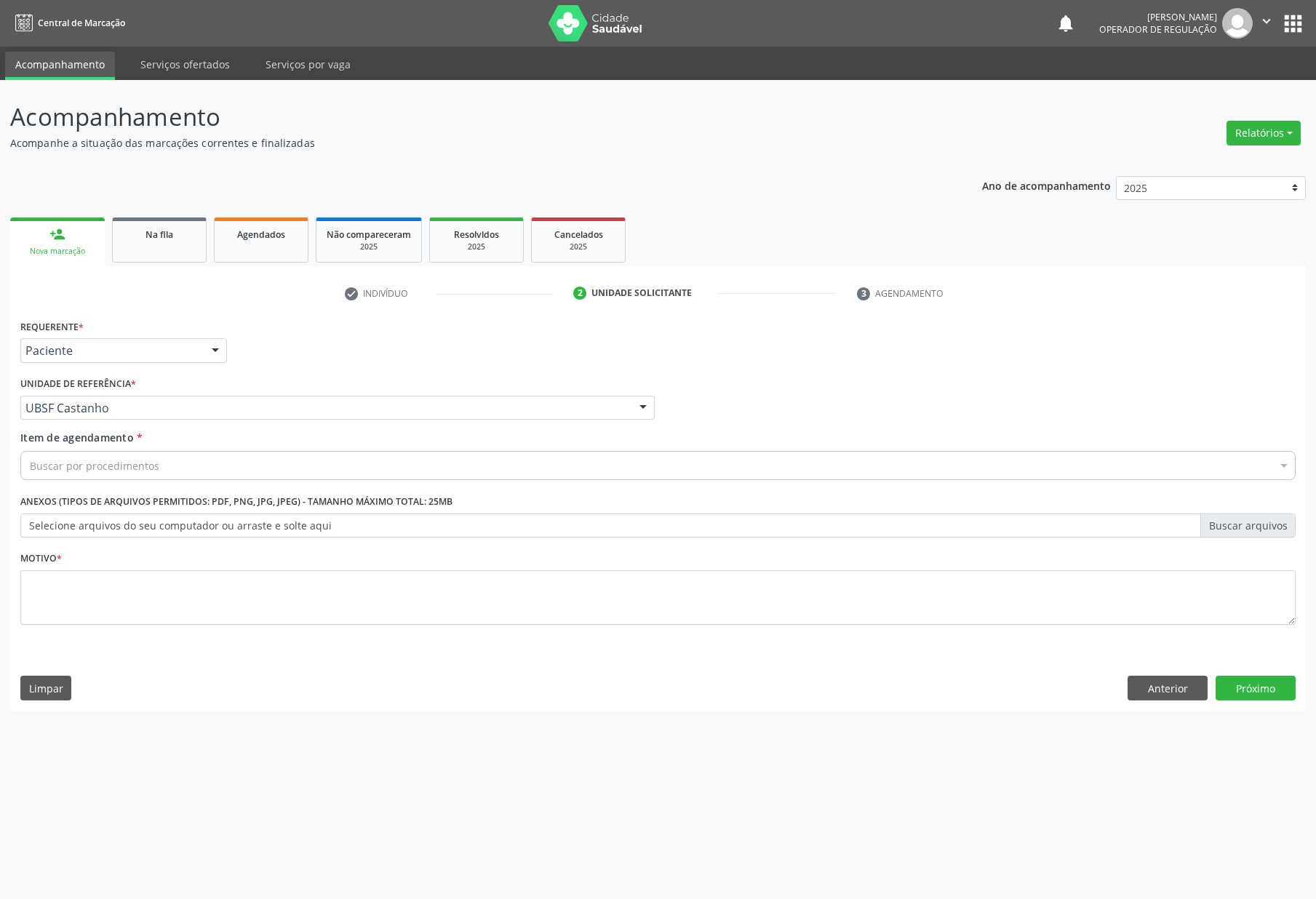
click at [112, 476] on div "Buscar por procedimentos" at bounding box center [658, 465] width 1276 height 29
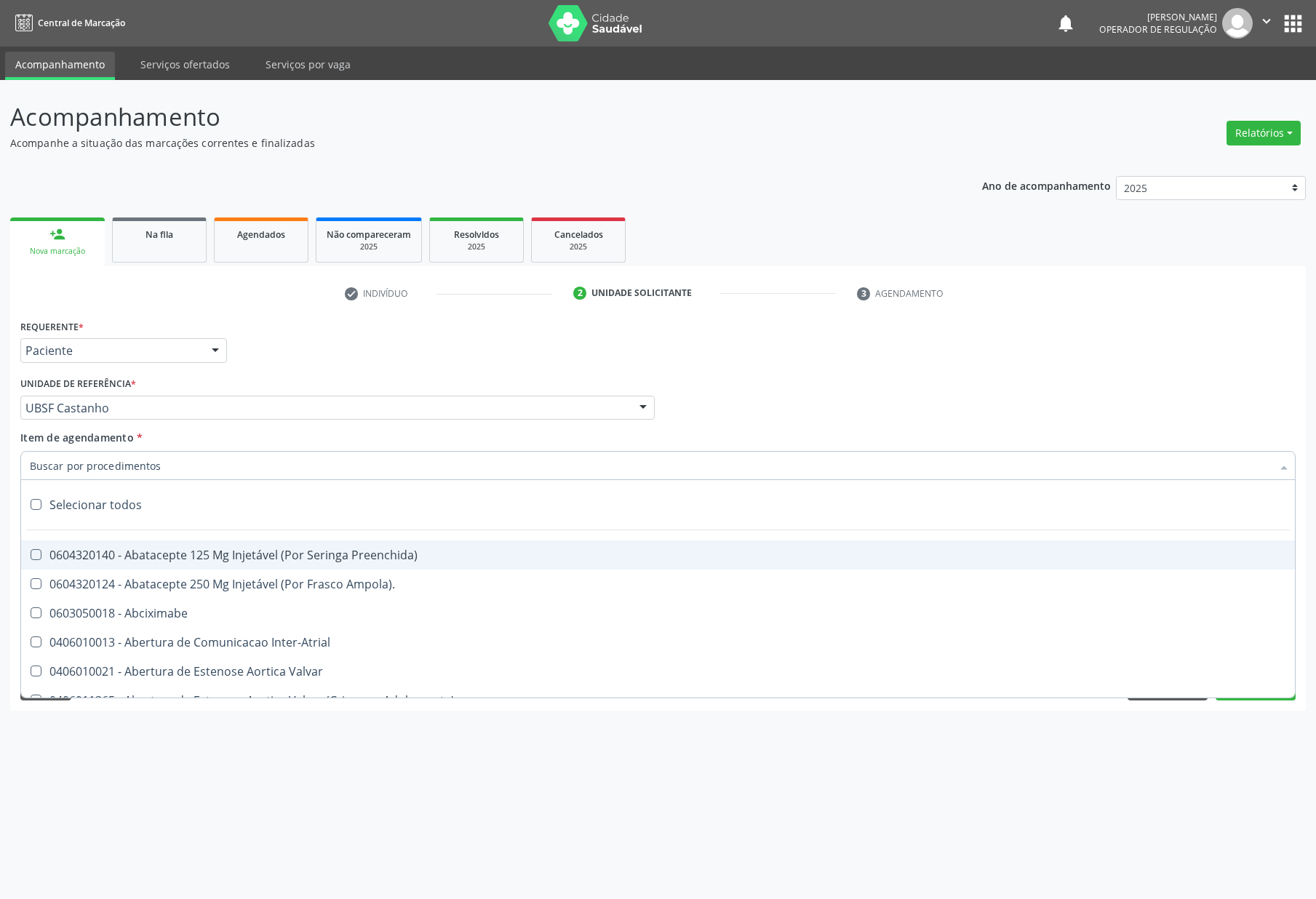
paste input "RETORNO [PERSON_NAME] COM EXAMES/2025"
type input "RETORNO [PERSON_NAME] COM EXAMES/2025"
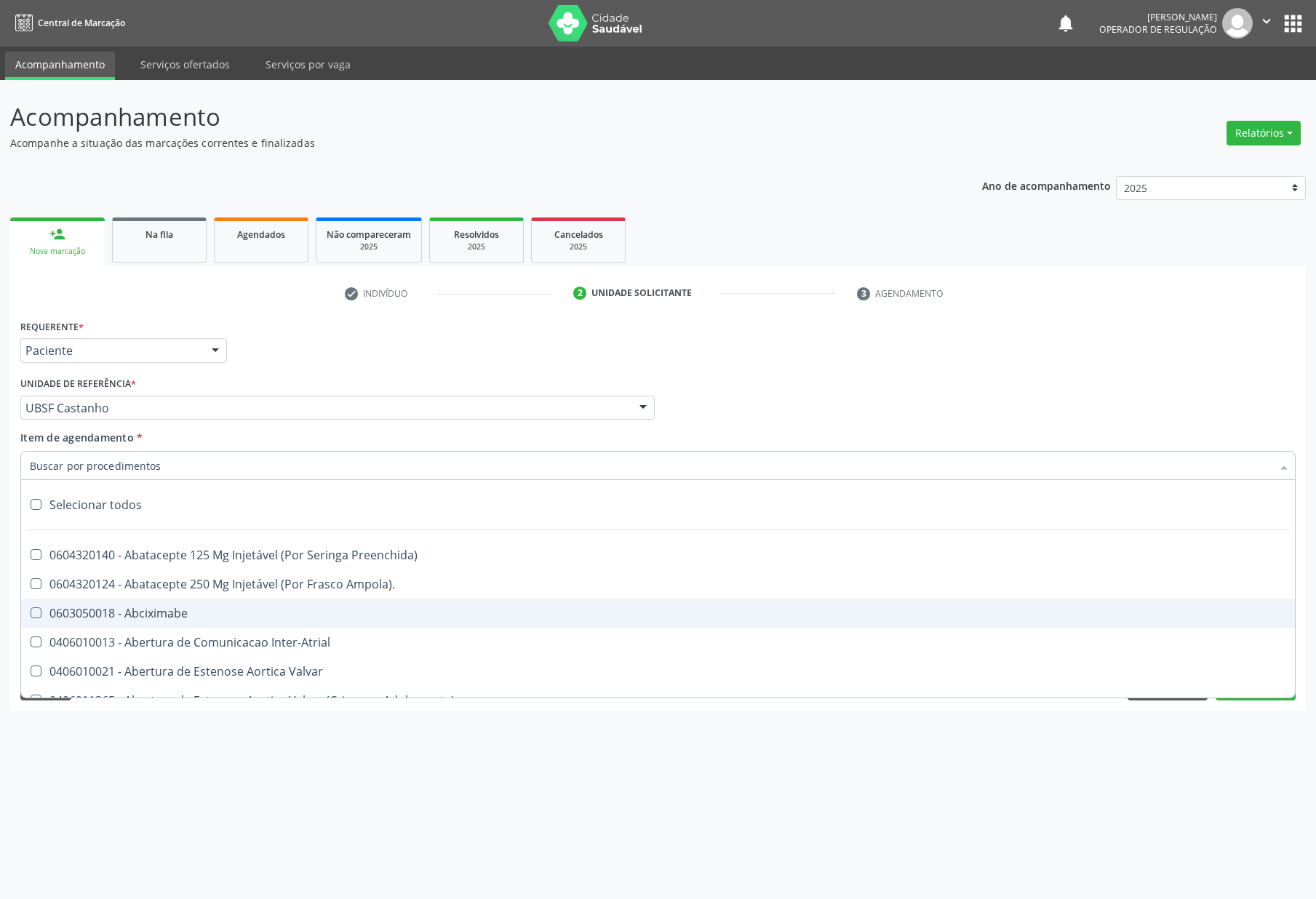
click at [188, 613] on div "0603050018 - Abciximabe" at bounding box center [658, 613] width 1256 height 12
checkbox Abciximabe "false"
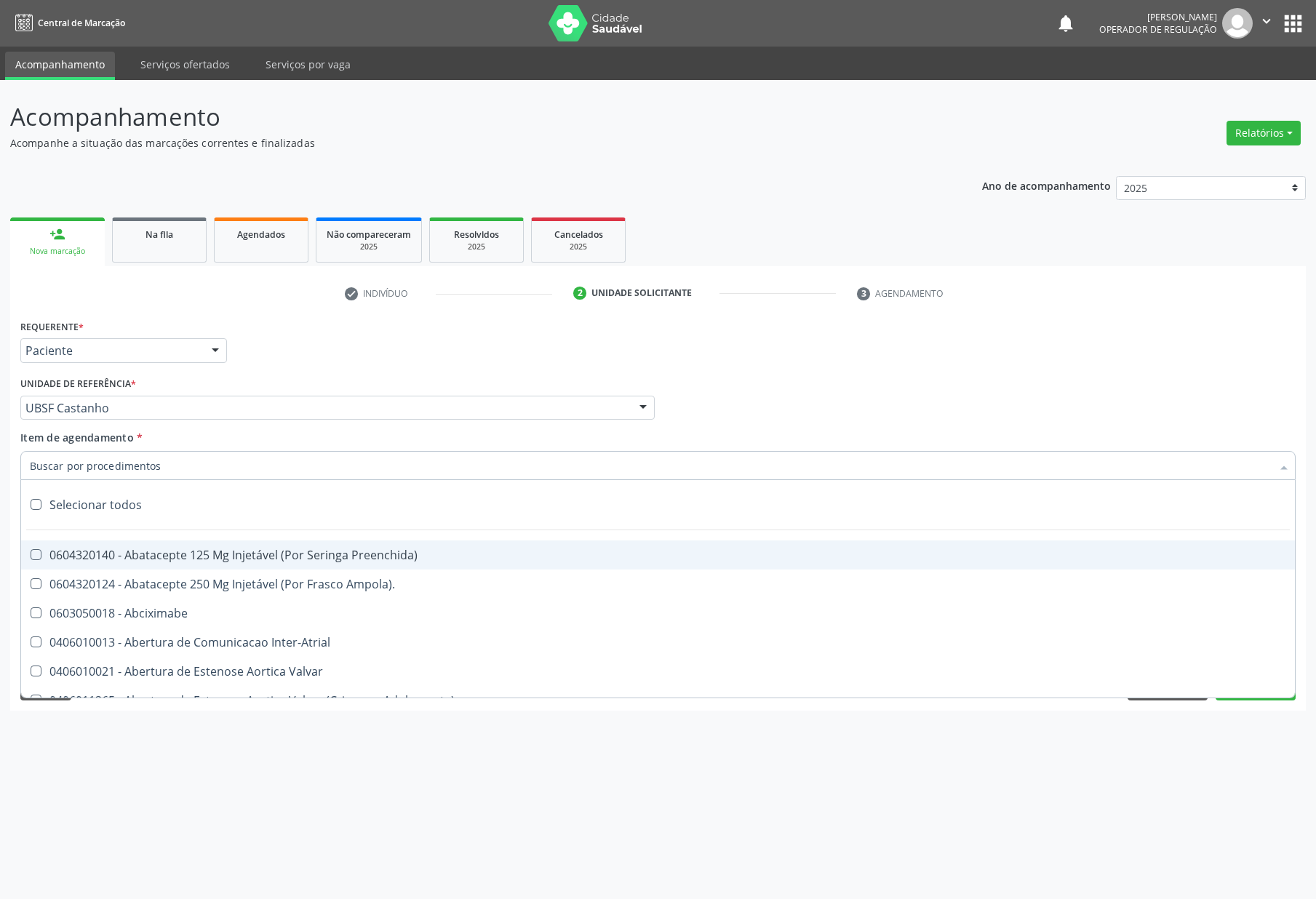
click at [660, 415] on div "Profissional Solicitante Por favor, selecione a Unidade de Atendimento primeiro…" at bounding box center [657, 401] width 1282 height 57
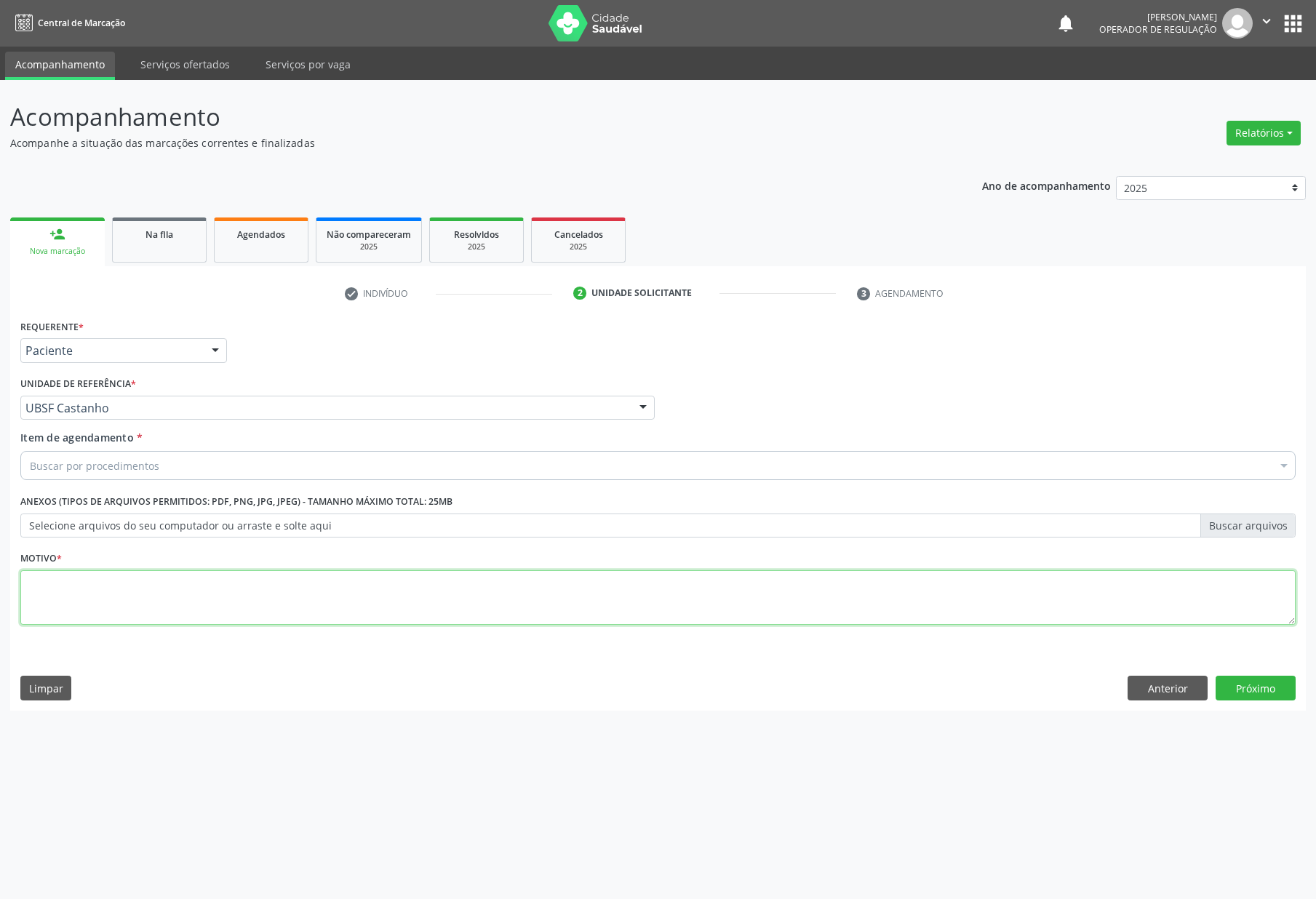
click at [611, 611] on textarea at bounding box center [658, 597] width 1276 height 55
paste textarea "RETORNO [PERSON_NAME] COM EXAMES/2025"
type textarea "RETORNO [PERSON_NAME] COM EXAMES/2025"
click at [324, 476] on div "Buscar por procedimentos" at bounding box center [658, 465] width 1276 height 29
paste input "ENDOCRINOLOGISTA"
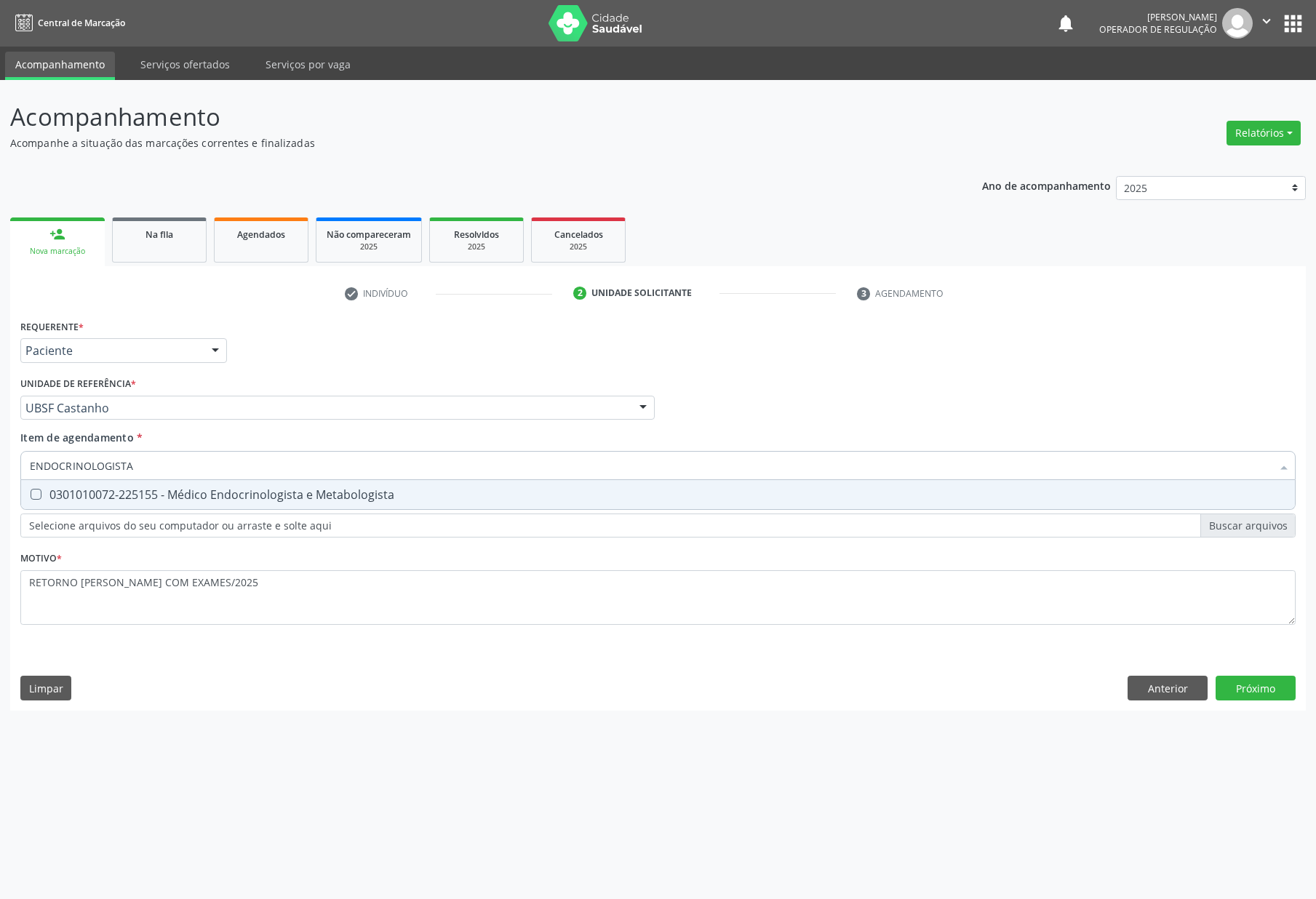
type input "ENDOCRINOLOGISTA"
click at [232, 514] on div "Requerente * Paciente Profissional de Saúde Paciente Nenhum resultado encontrad…" at bounding box center [658, 480] width 1276 height 330
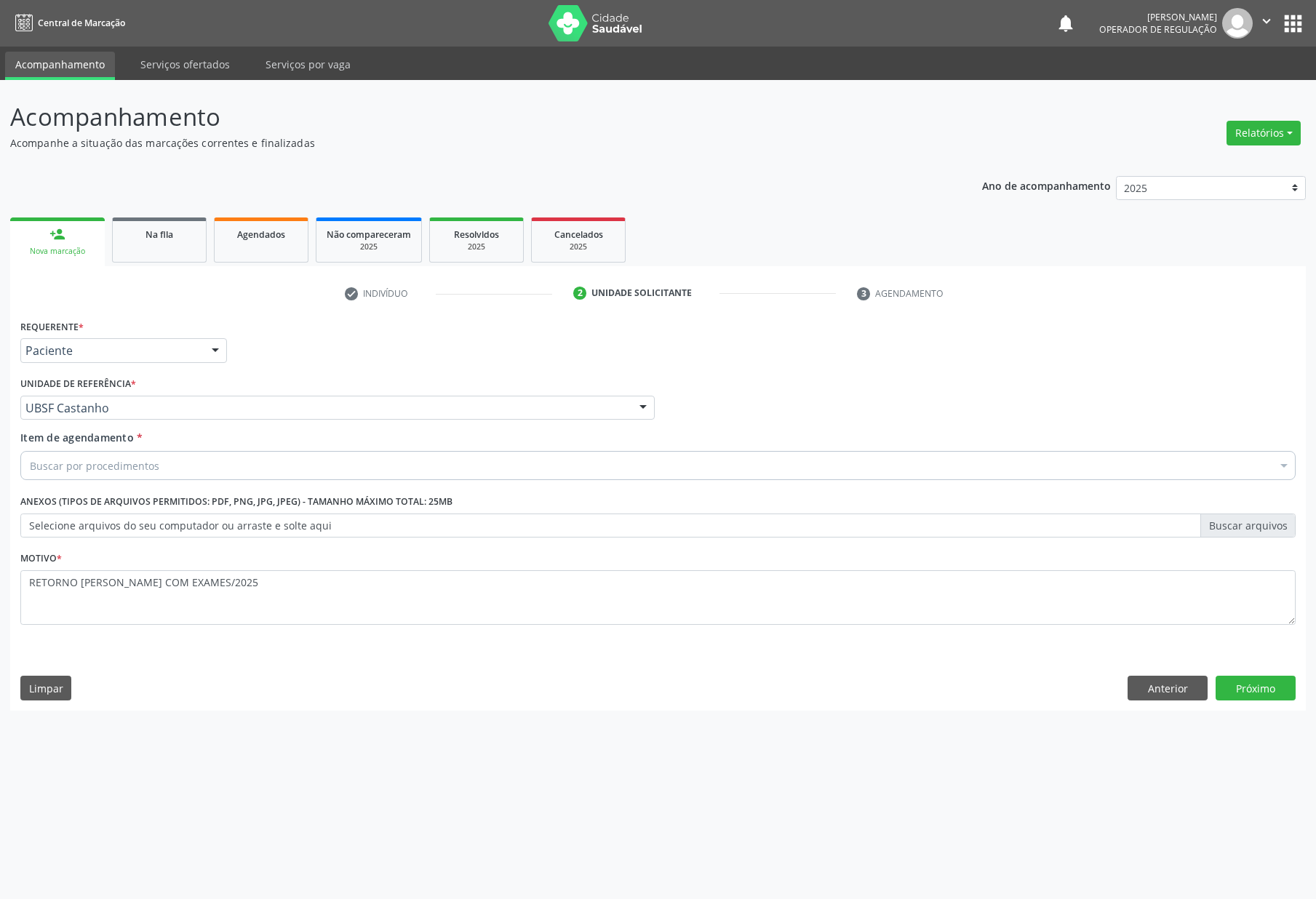
click at [235, 500] on div "Requerente * Paciente Profissional de Saúde Paciente Nenhum resultado encontrad…" at bounding box center [658, 480] width 1276 height 330
drag, startPoint x: 487, startPoint y: 439, endPoint x: 485, endPoint y: 462, distance: 23.1
click at [487, 443] on div "Item de agendamento * Buscar por procedimentos Selecionar todos 0604320140 - Ab…" at bounding box center [658, 453] width 1276 height 46
click at [485, 462] on div "Buscar por procedimentos" at bounding box center [658, 465] width 1276 height 29
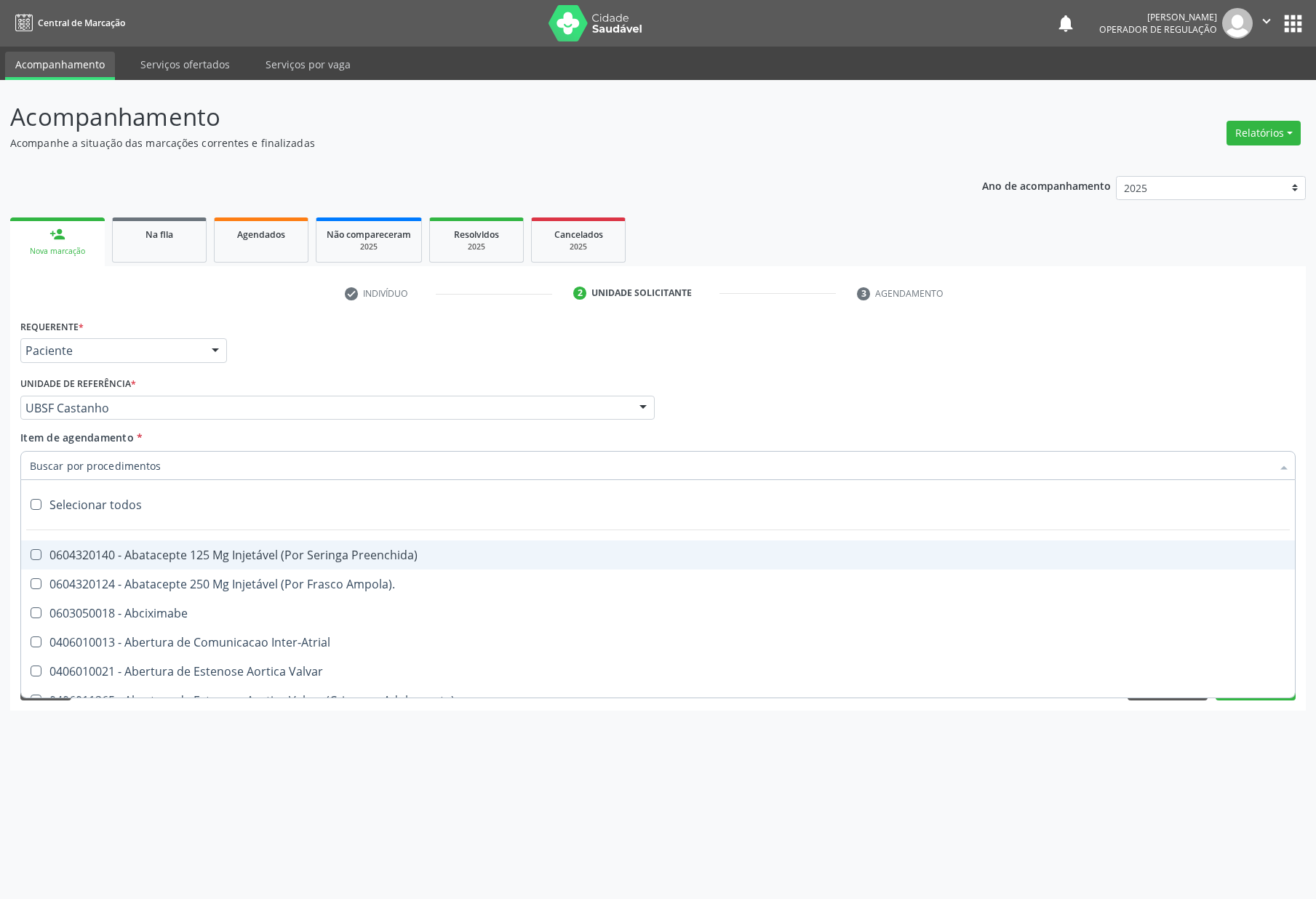
paste input "ENDOCRINOLOGISTA"
type input "ENDOCRINOLOGISTA"
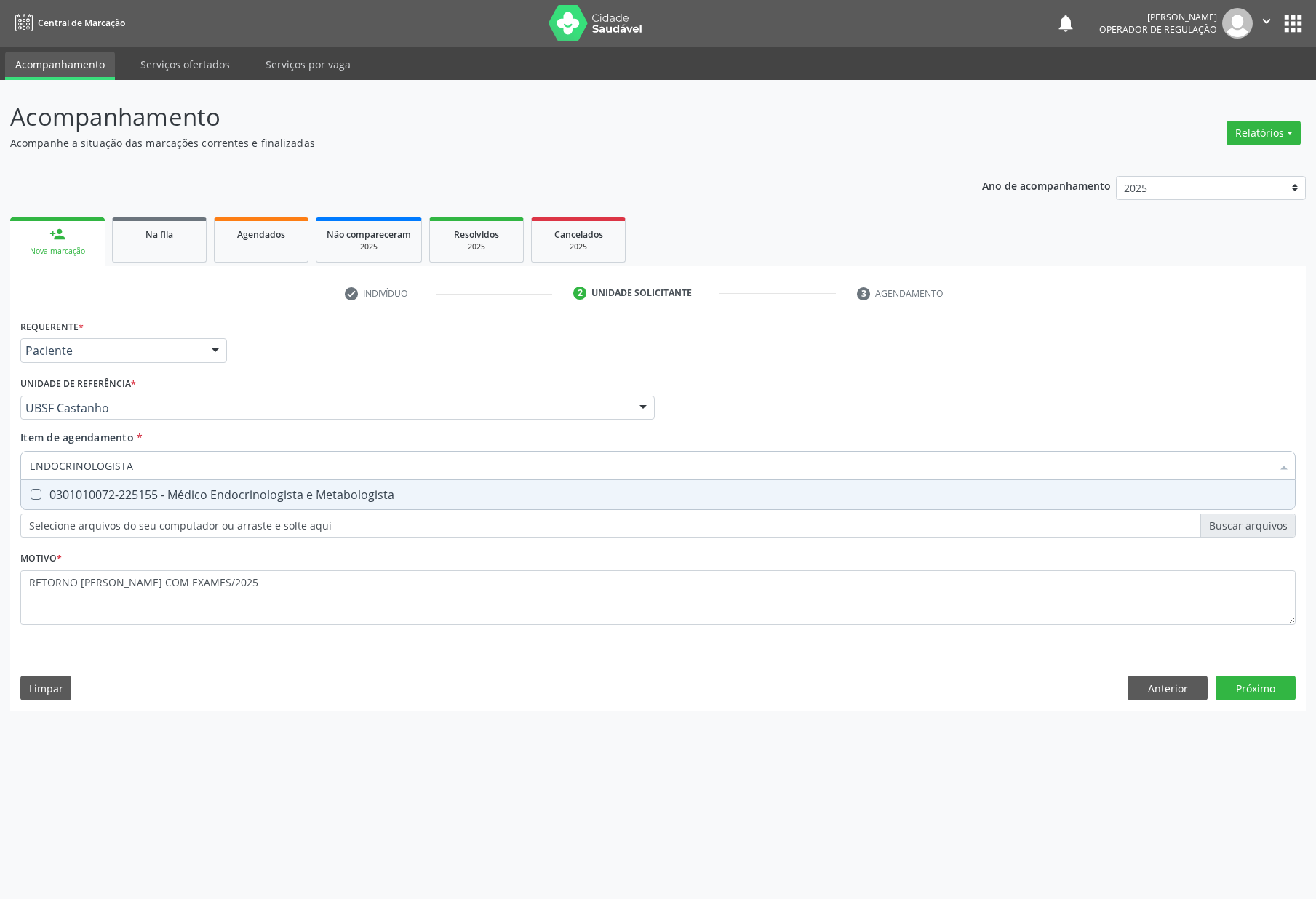
click at [465, 500] on div "0301010072-225155 - Médico Endocrinologista e Metabologista" at bounding box center [658, 494] width 1256 height 12
checkbox Metabologista "true"
click at [1240, 691] on div "Requerente * Paciente Profissional de Saúde Paciente Nenhum resultado encontrad…" at bounding box center [658, 512] width 1296 height 395
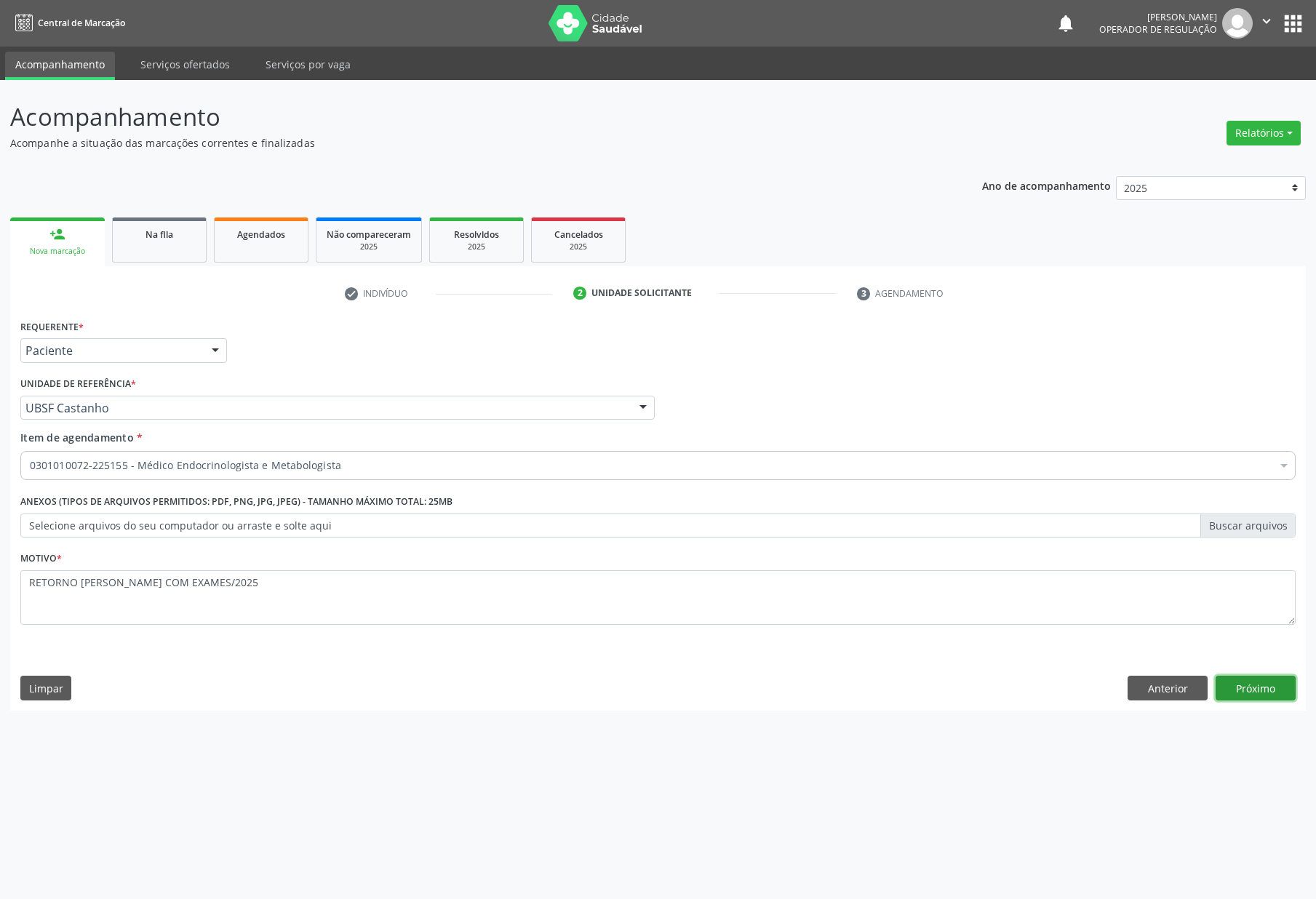
click at [1240, 691] on button "Próximo" at bounding box center [1255, 688] width 80 height 25
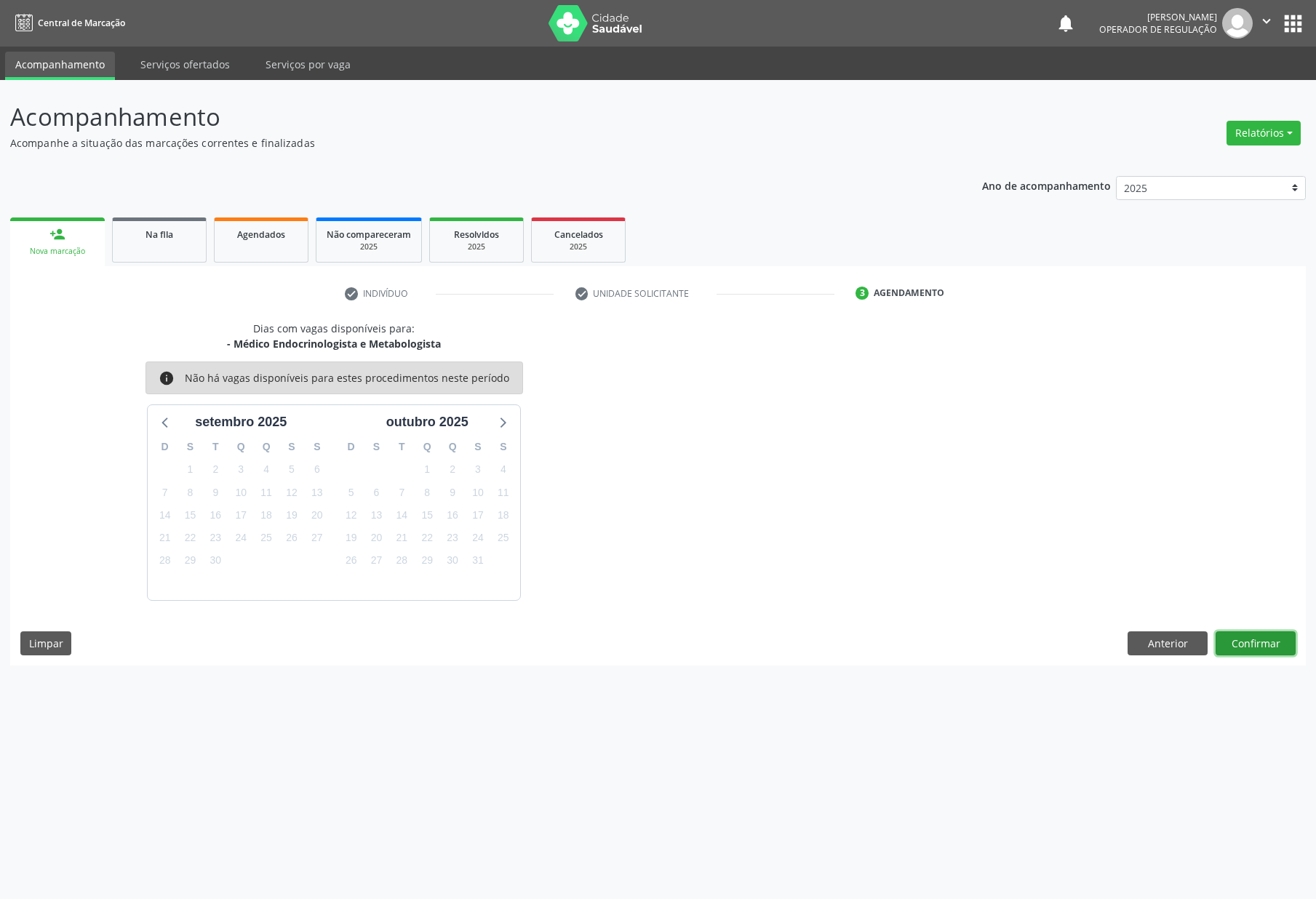
click at [1240, 646] on button "Confirmar" at bounding box center [1255, 644] width 80 height 25
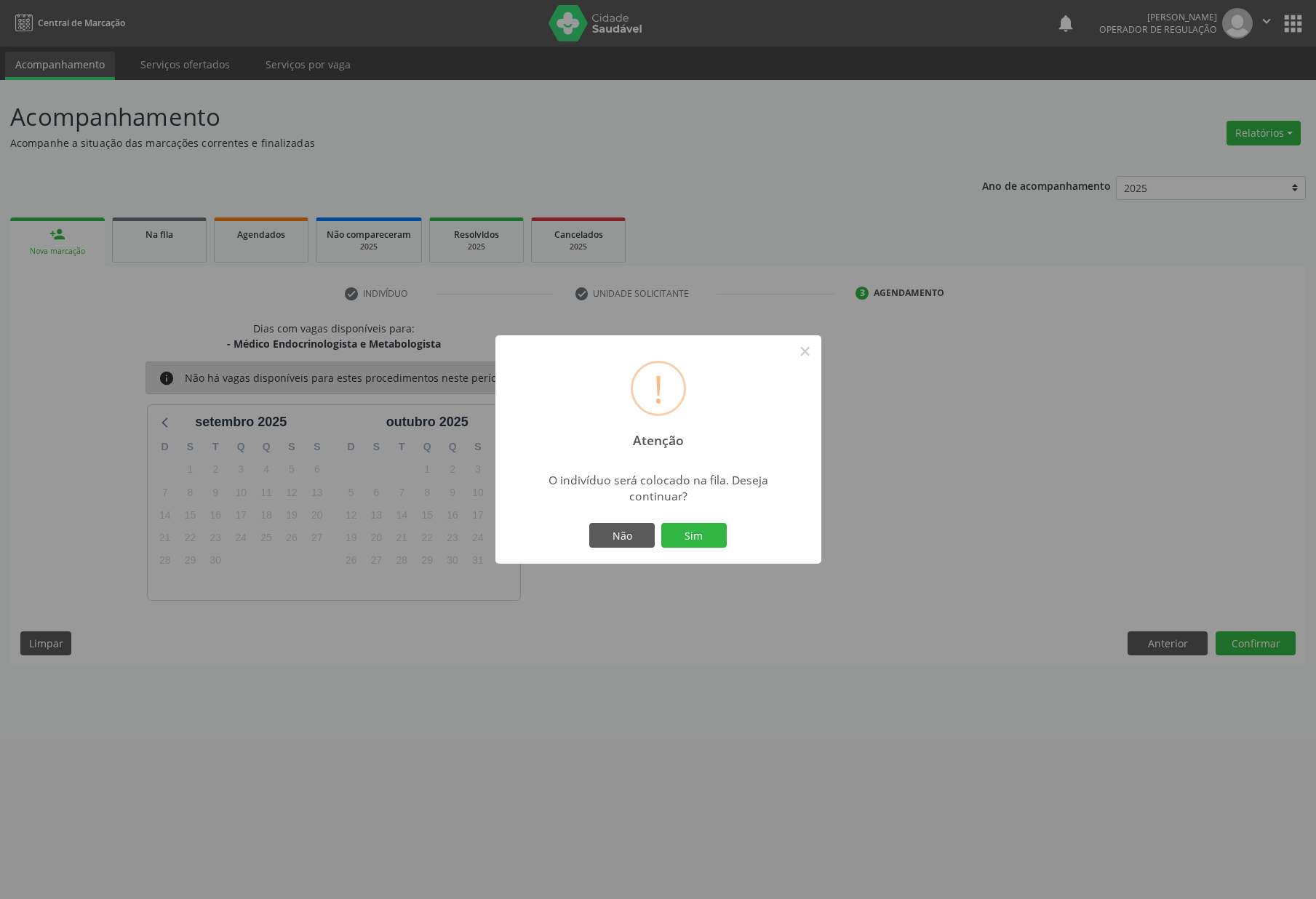
click at [662, 523] on button "Sim" at bounding box center [695, 536] width 65 height 25
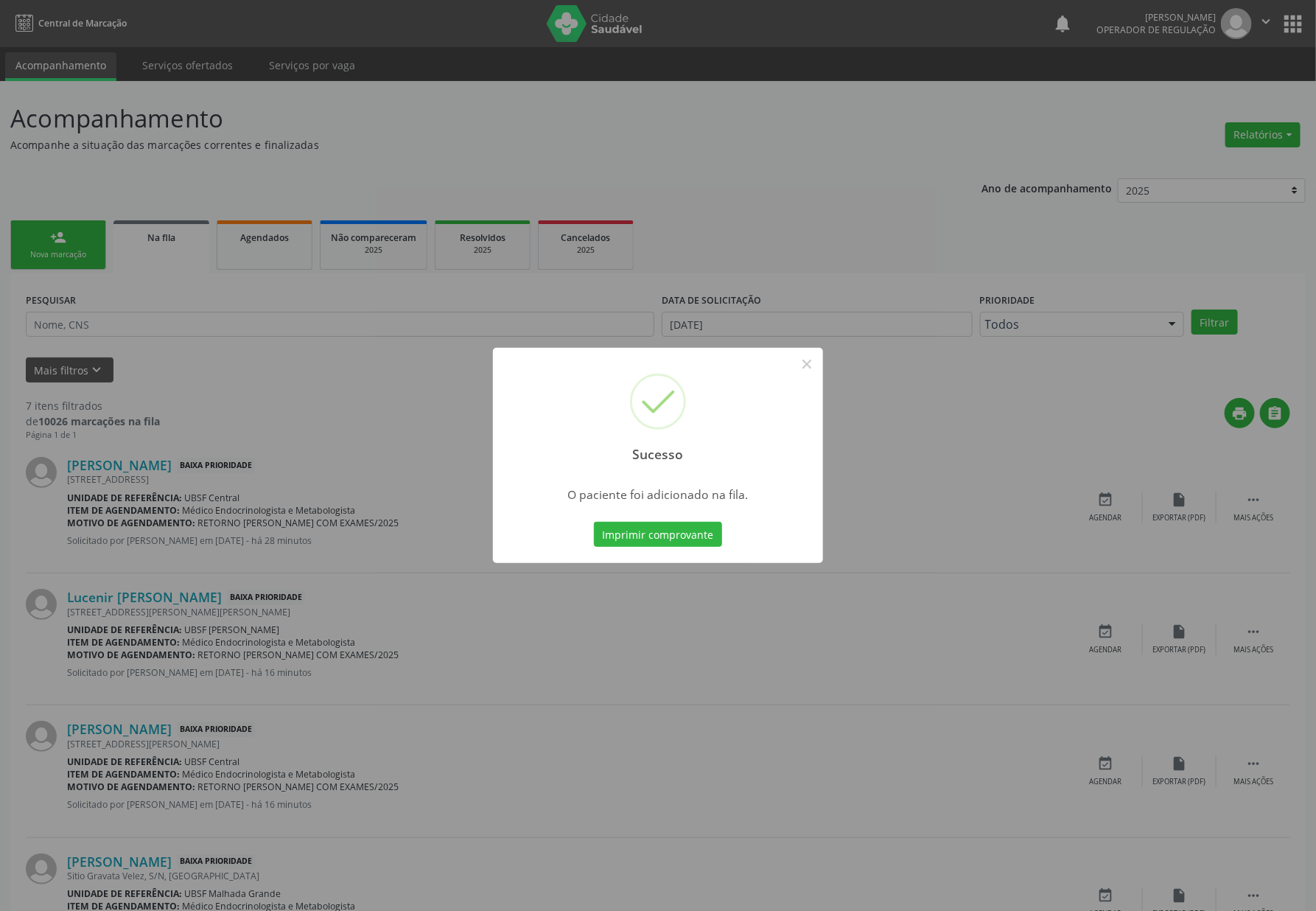
click at [488, 536] on div "Sucesso × O paciente foi adicionado na fila. Imprimir comprovante Cancel" at bounding box center [658, 455] width 1316 height 911
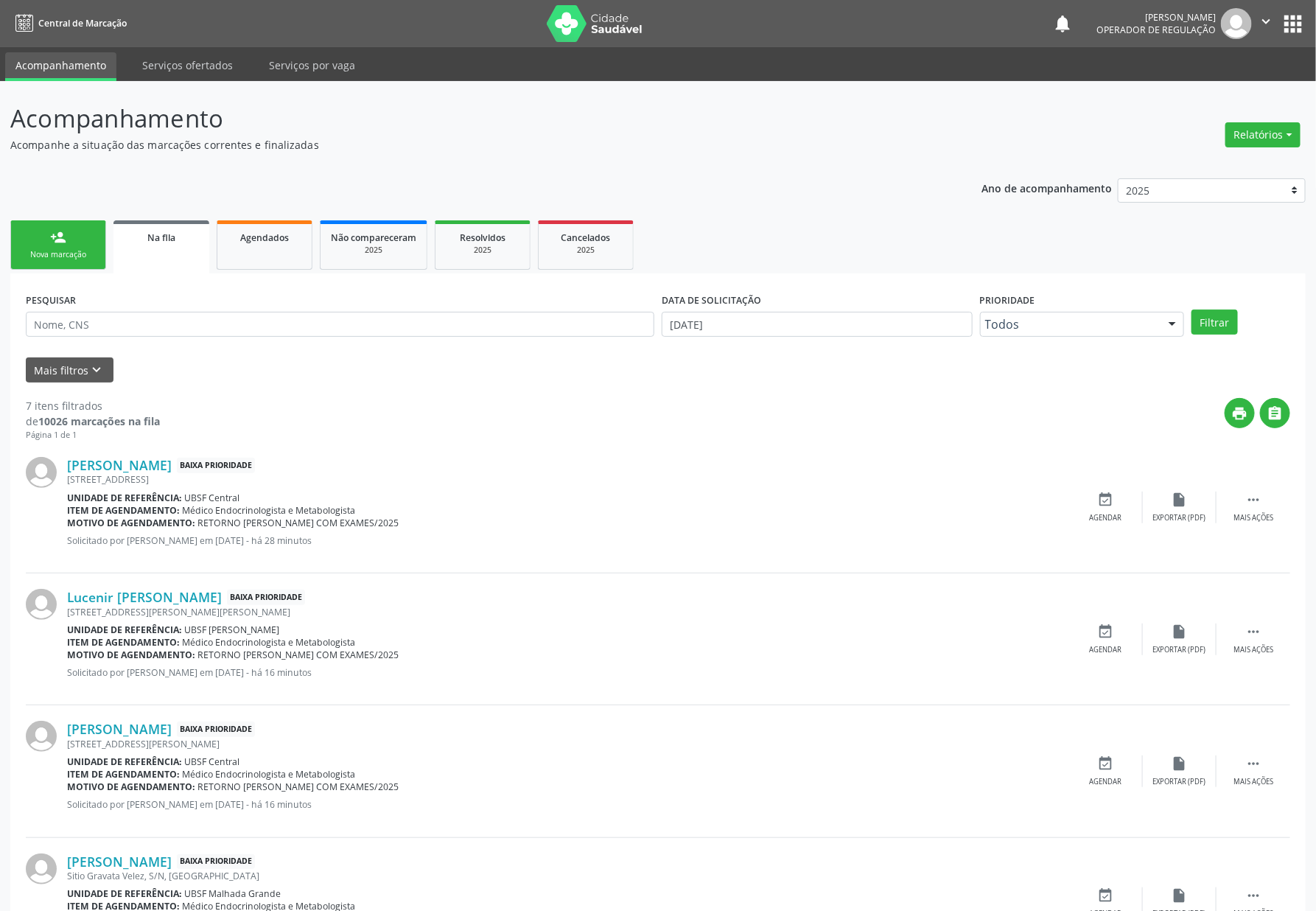
click at [62, 262] on link "person_add Nova marcação" at bounding box center [58, 245] width 95 height 50
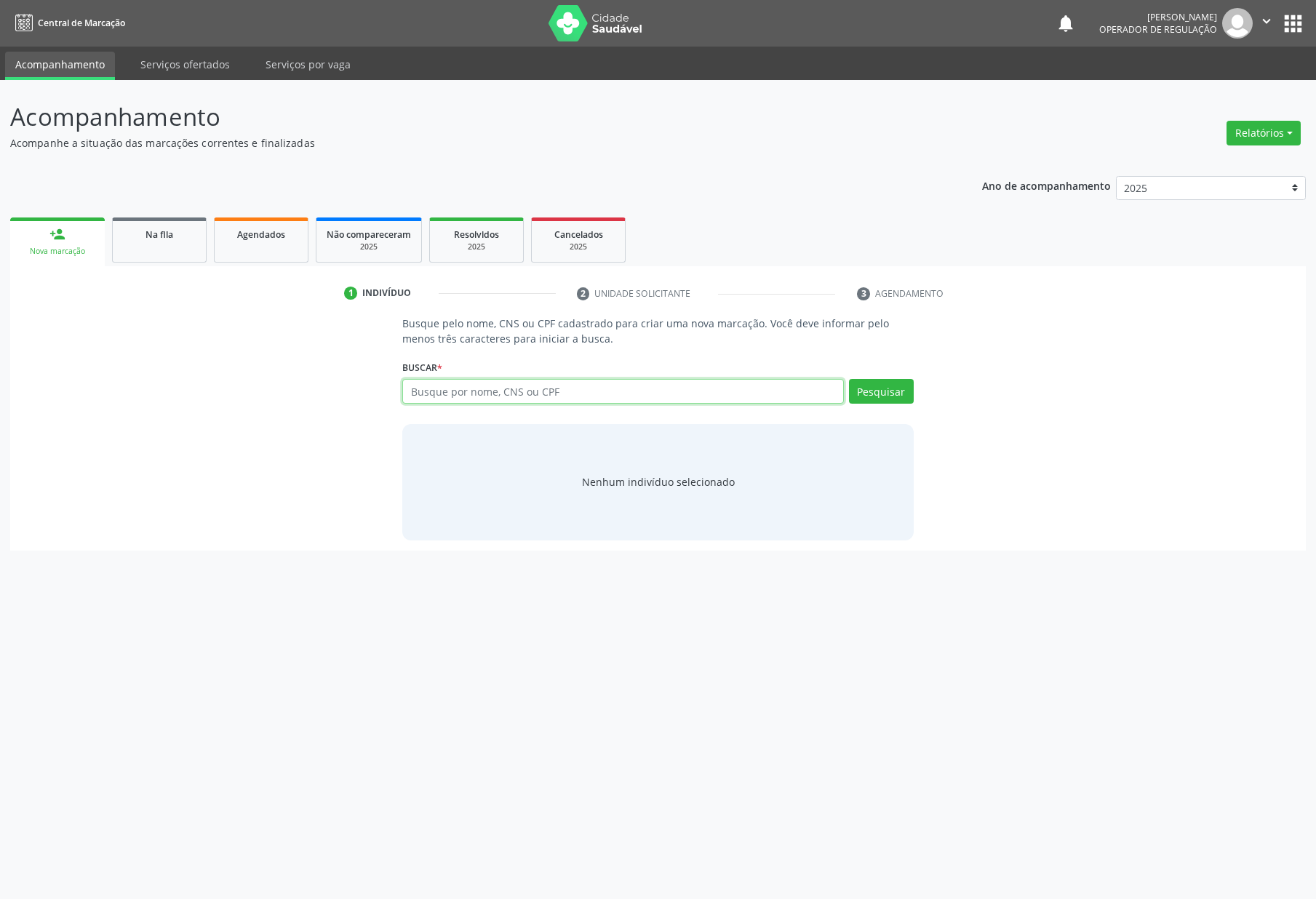
click at [561, 383] on input "text" at bounding box center [622, 391] width 441 height 25
type input "705406473763998"
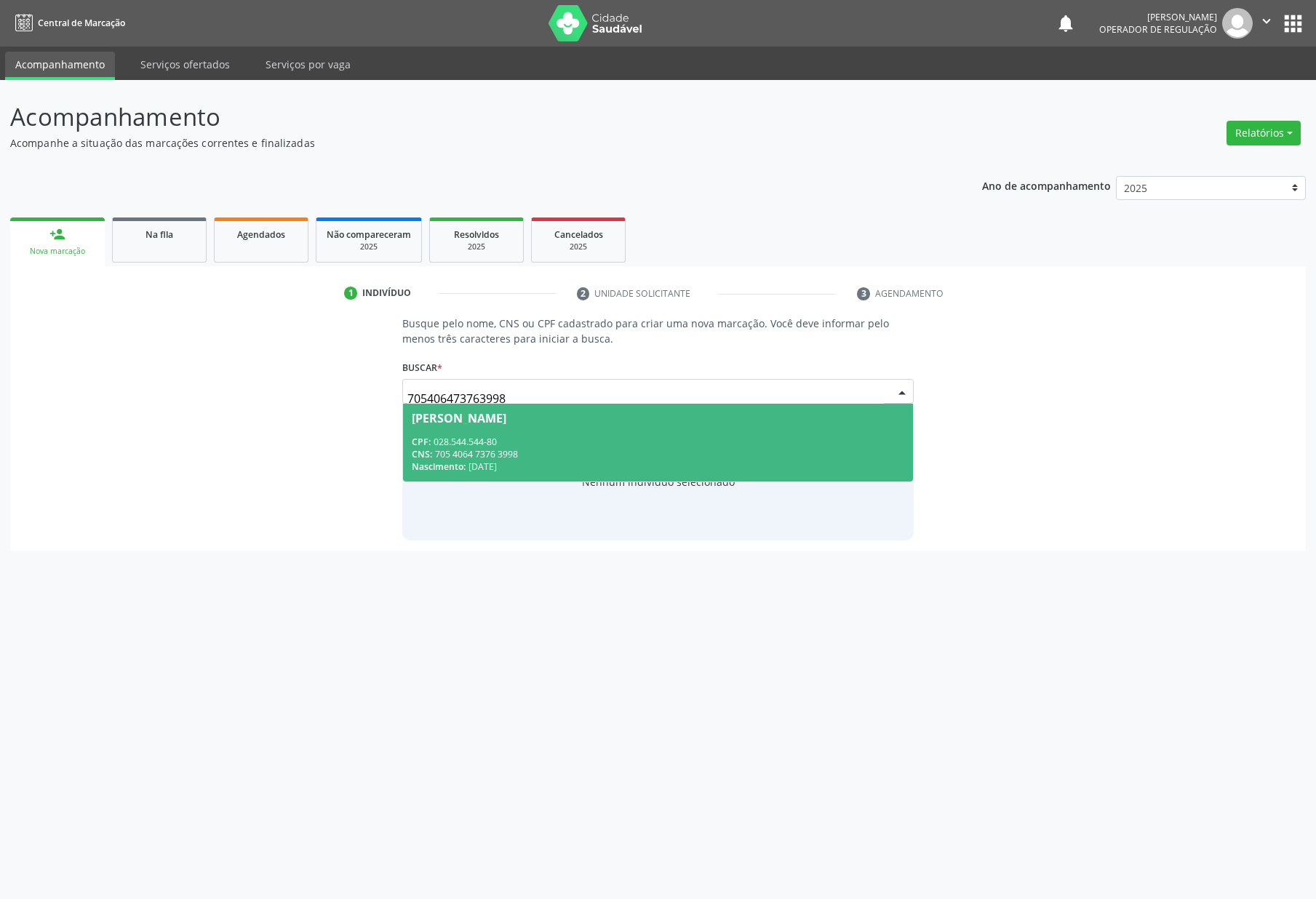
click at [496, 446] on div "CPF: 028.544.544-80" at bounding box center [657, 441] width 492 height 12
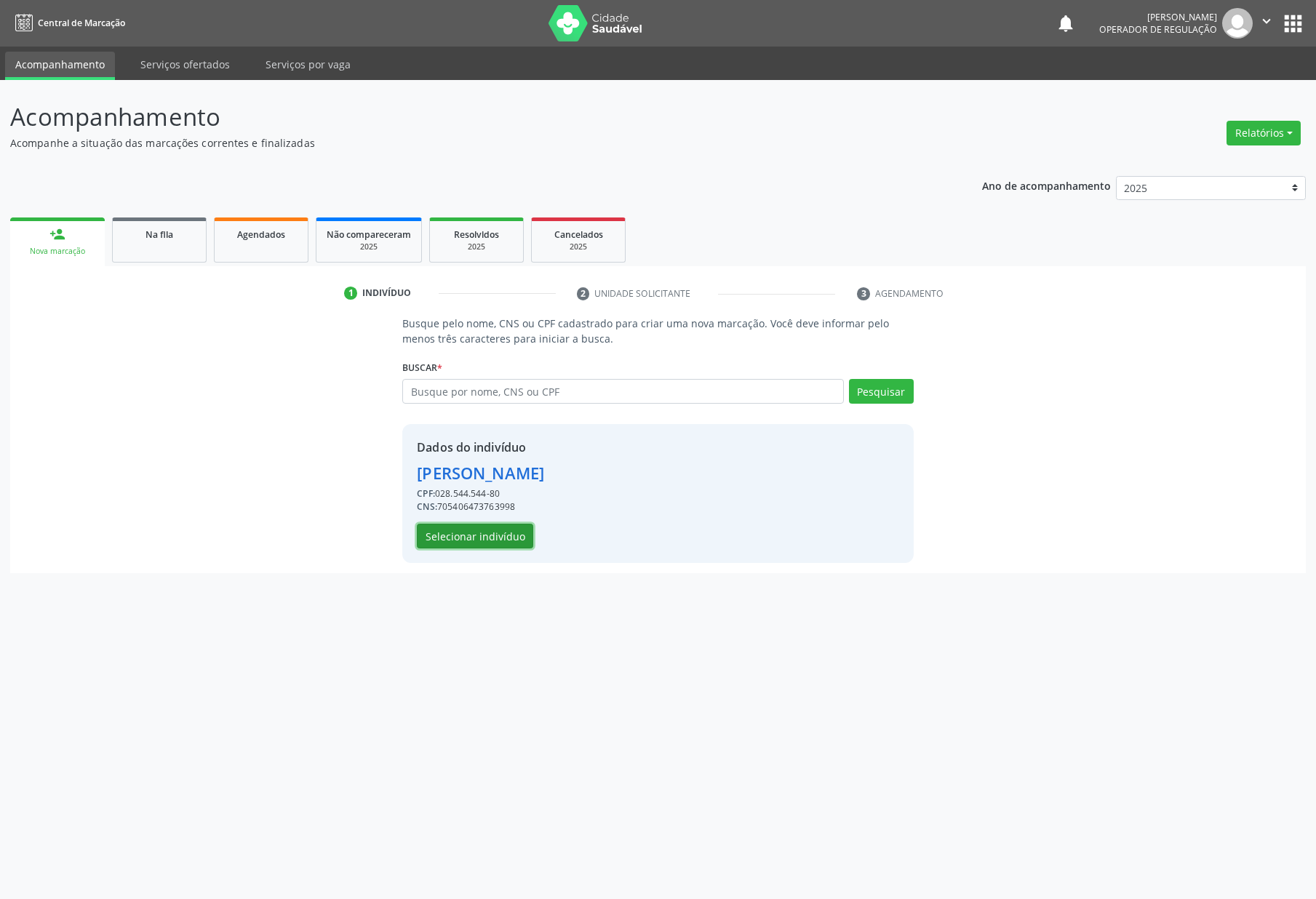
click at [492, 539] on button "Selecionar indivíduo" at bounding box center [474, 537] width 116 height 25
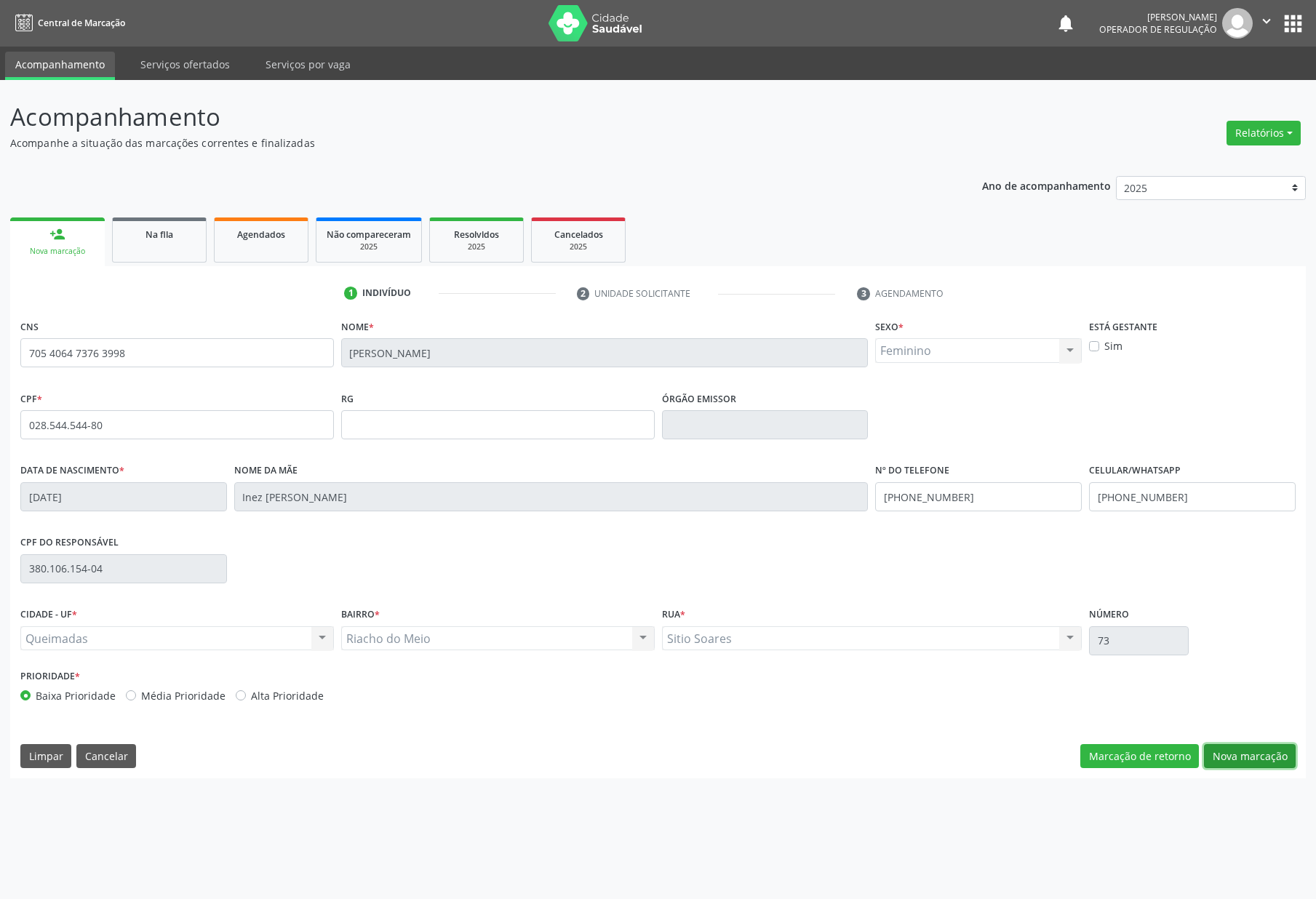
drag, startPoint x: 1238, startPoint y: 745, endPoint x: 409, endPoint y: 521, distance: 858.7
click at [1236, 745] on button "Nova marcação" at bounding box center [1250, 757] width 91 height 25
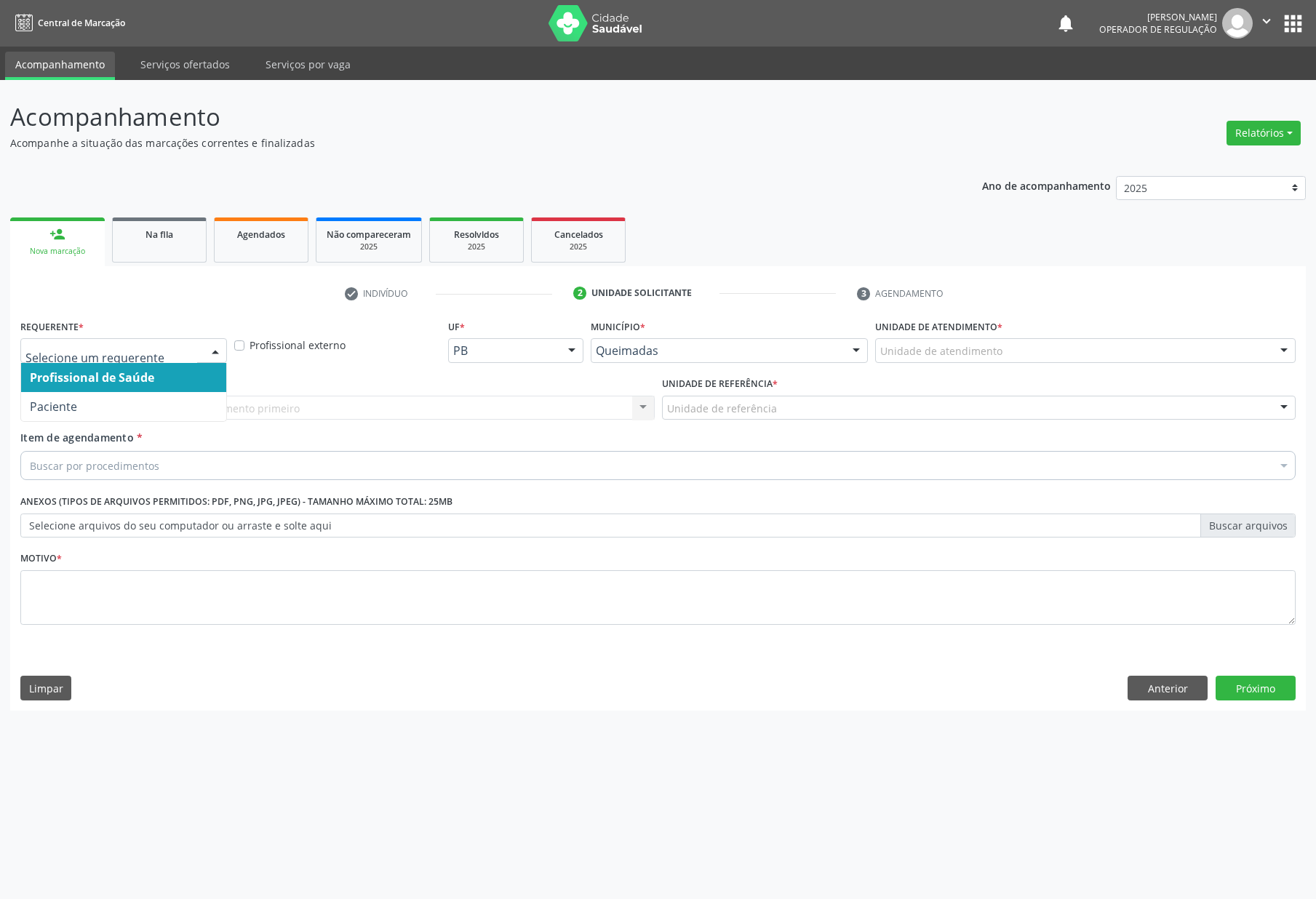
drag, startPoint x: 146, startPoint y: 341, endPoint x: 112, endPoint y: 395, distance: 63.8
click at [144, 345] on div at bounding box center [123, 351] width 207 height 25
click at [110, 404] on span "Paciente" at bounding box center [123, 407] width 205 height 29
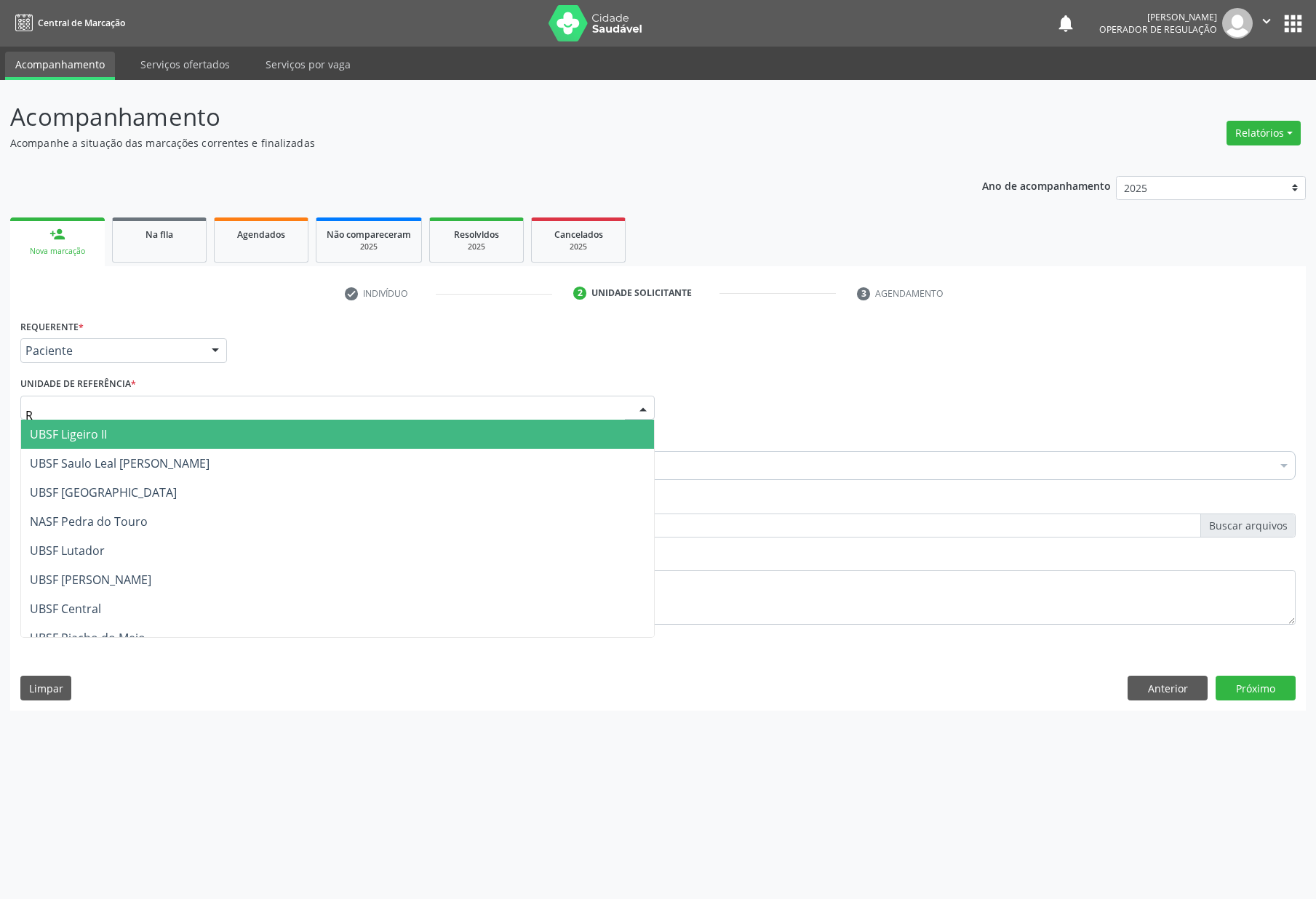
type input "RI"
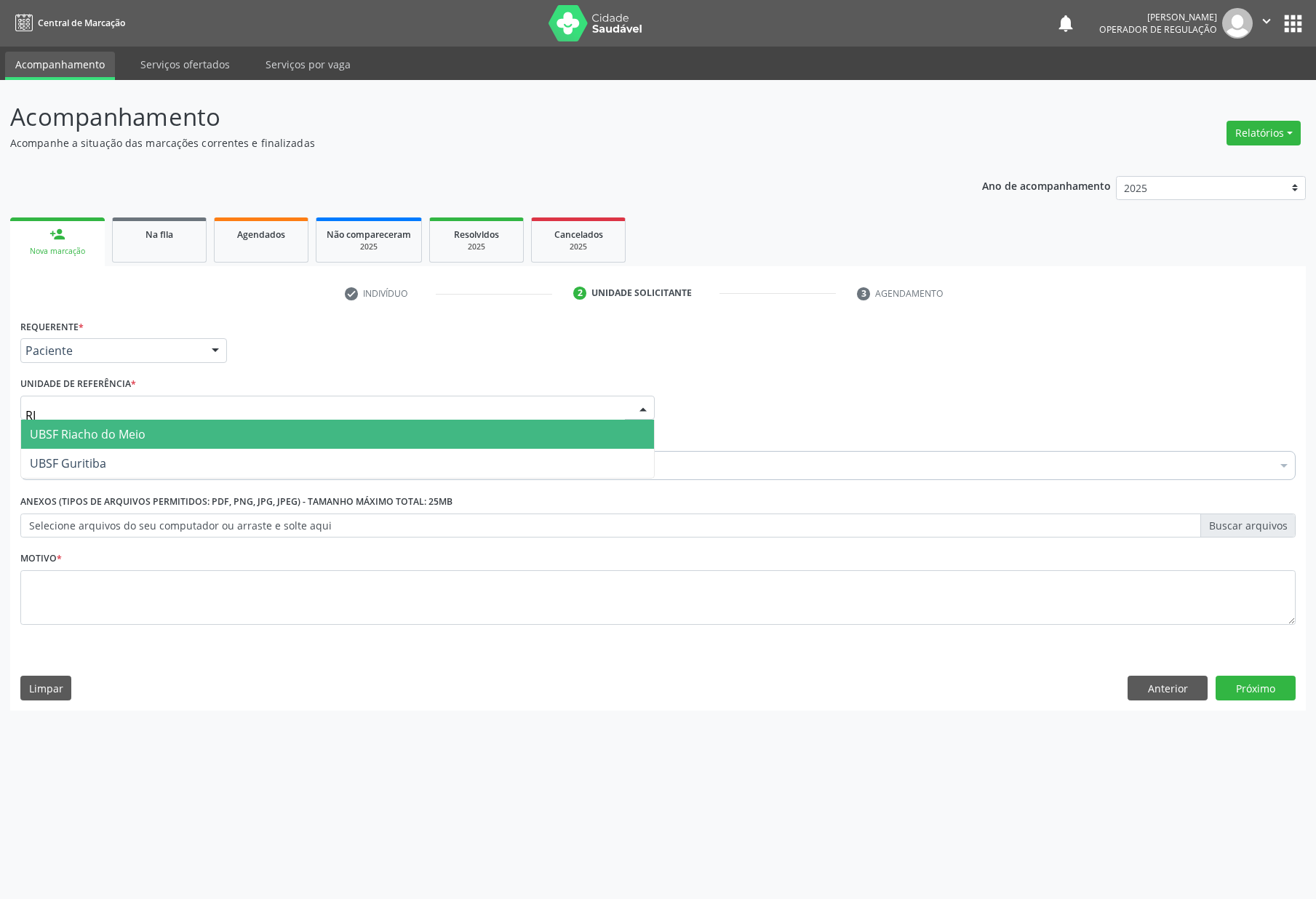
click at [138, 422] on span "UBSF Riacho do Meio" at bounding box center [338, 434] width 633 height 29
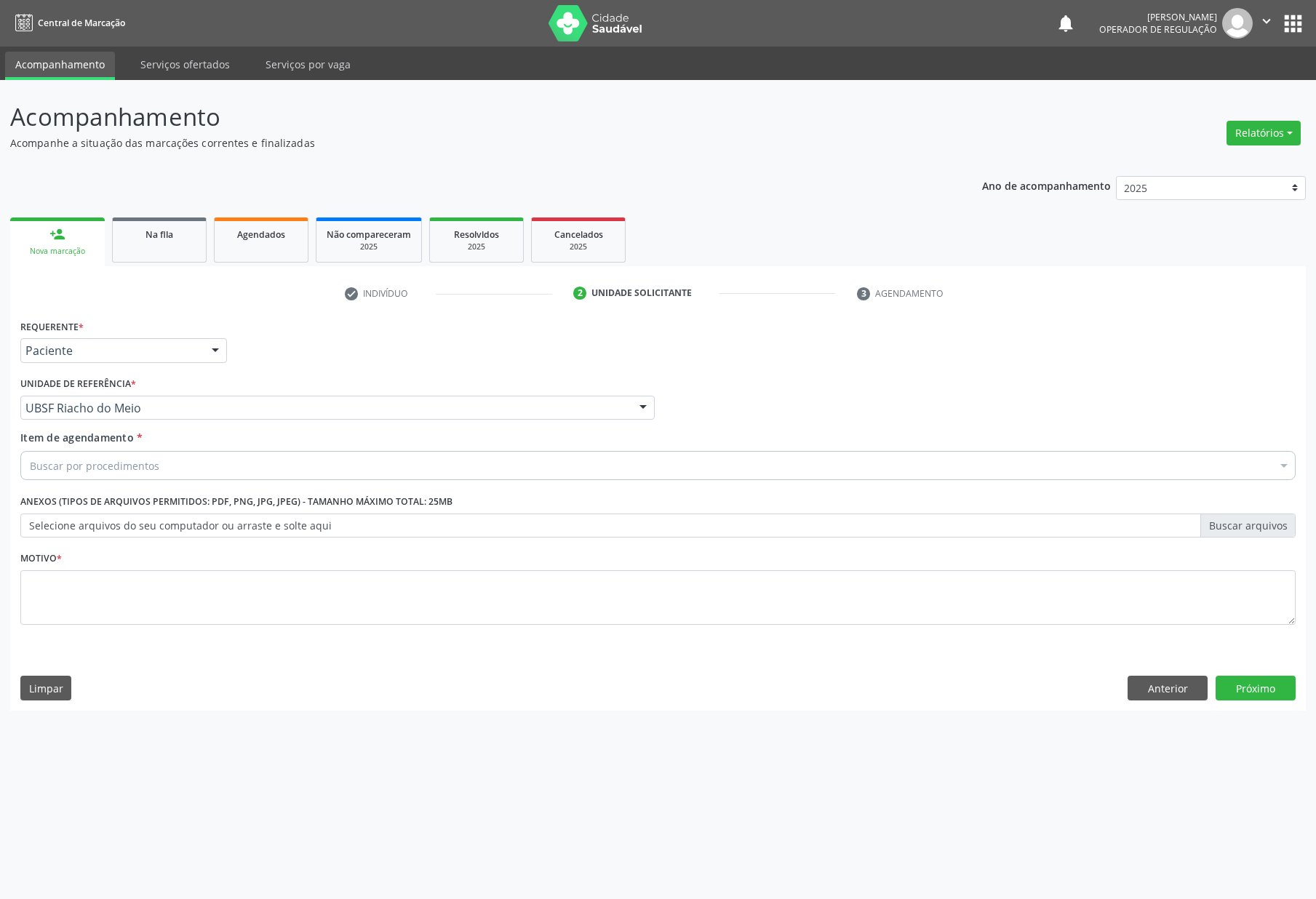
drag, startPoint x: 160, startPoint y: 628, endPoint x: 160, endPoint y: 594, distance: 34.0
click at [160, 627] on fieldset "Motivo *" at bounding box center [658, 591] width 1276 height 87
click at [175, 478] on div "Buscar por procedimentos" at bounding box center [658, 465] width 1276 height 29
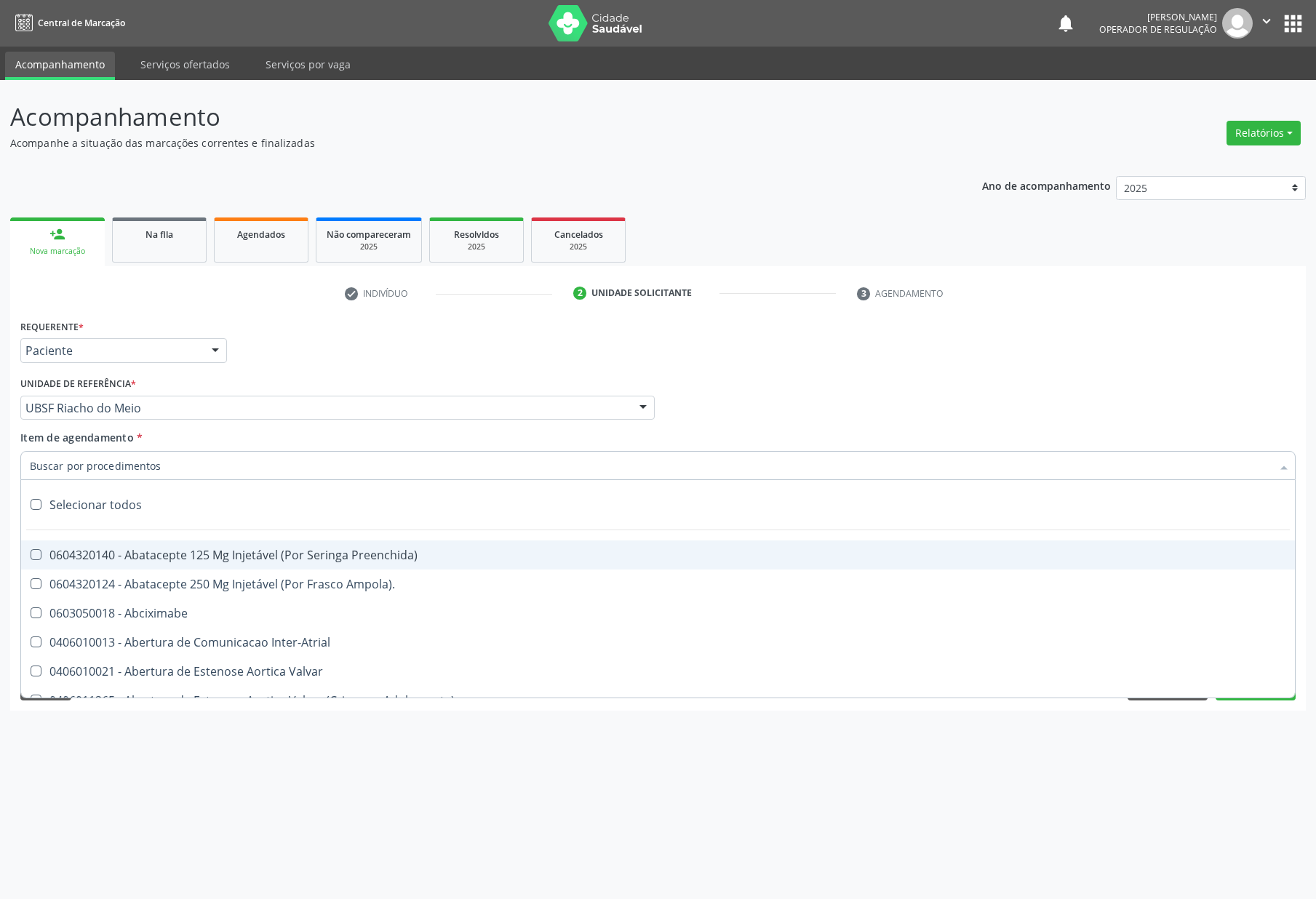
paste input "ENDOCRINOLOGISTA"
type input "ENDOCRINOLOGISTA"
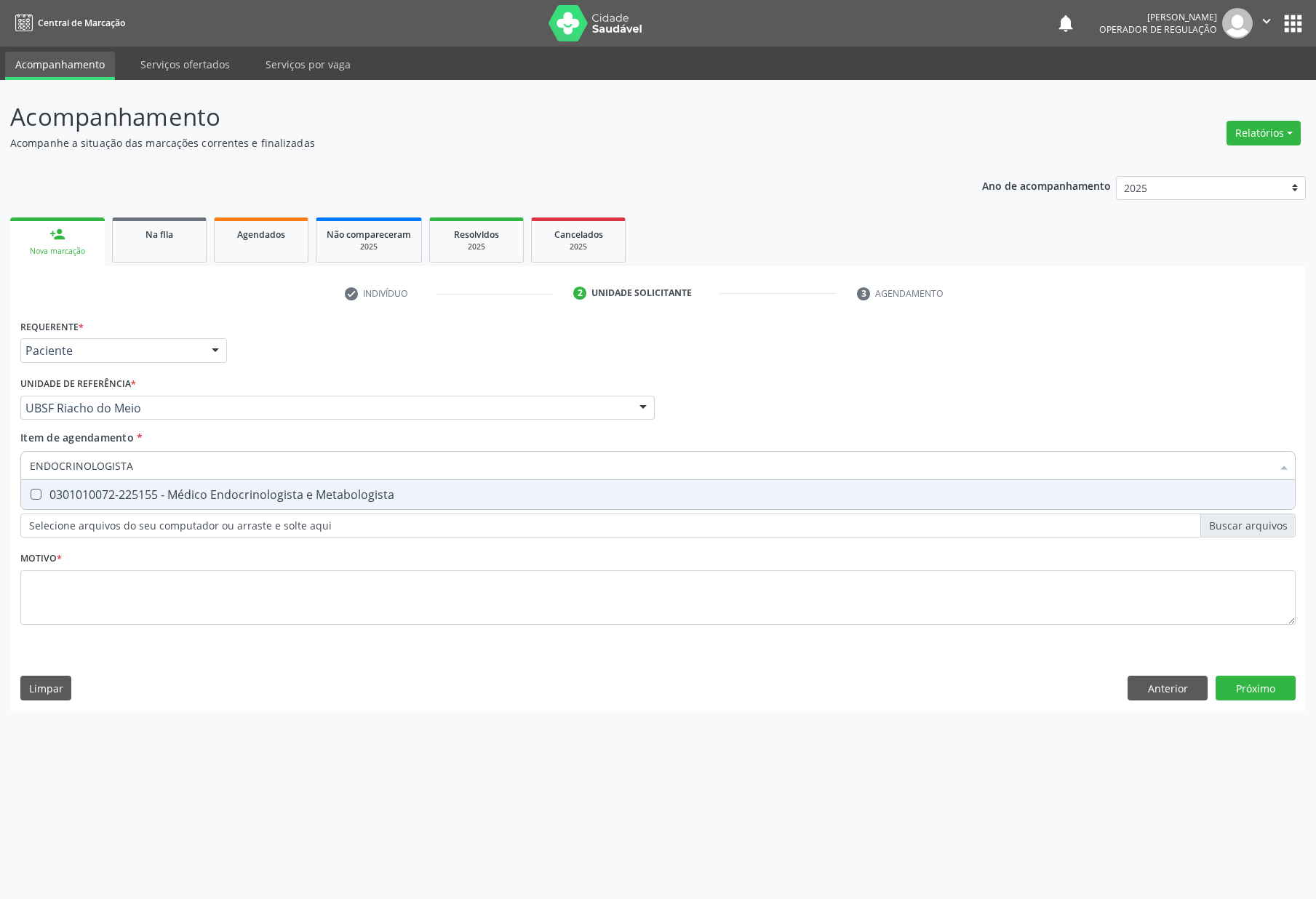
click at [175, 485] on span "0301010072-225155 - Médico Endocrinologista e Metabologista" at bounding box center [658, 494] width 1274 height 29
checkbox Metabologista "true"
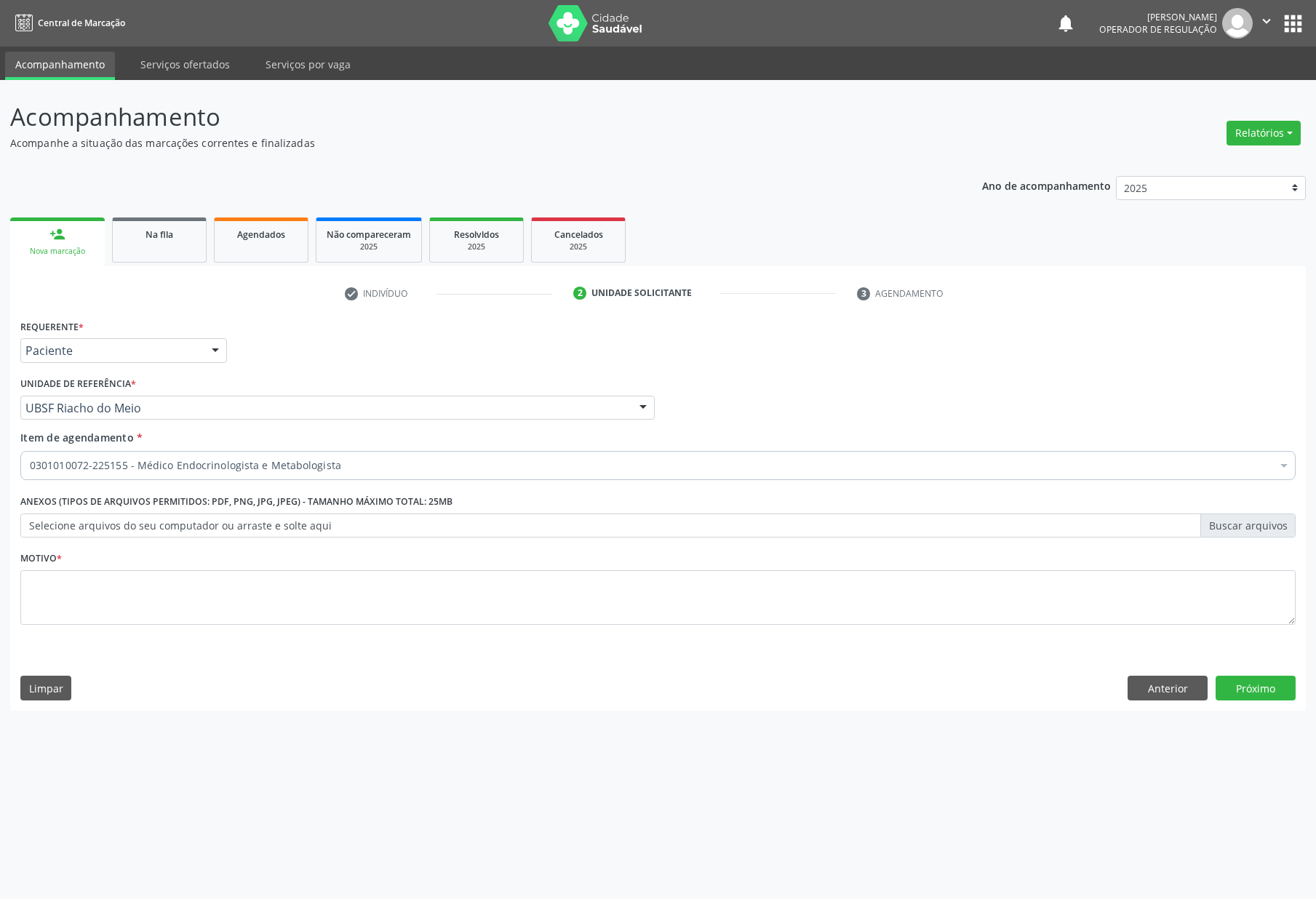
click at [330, 640] on div "Motivo *" at bounding box center [657, 596] width 1282 height 97
click at [332, 609] on textarea at bounding box center [658, 597] width 1276 height 55
paste textarea "RETORNO [PERSON_NAME] COM EXAMES/2025"
type textarea "RETORNO [PERSON_NAME] COM EXAMES/2025"
click at [1250, 694] on button "Próximo" at bounding box center [1255, 688] width 80 height 25
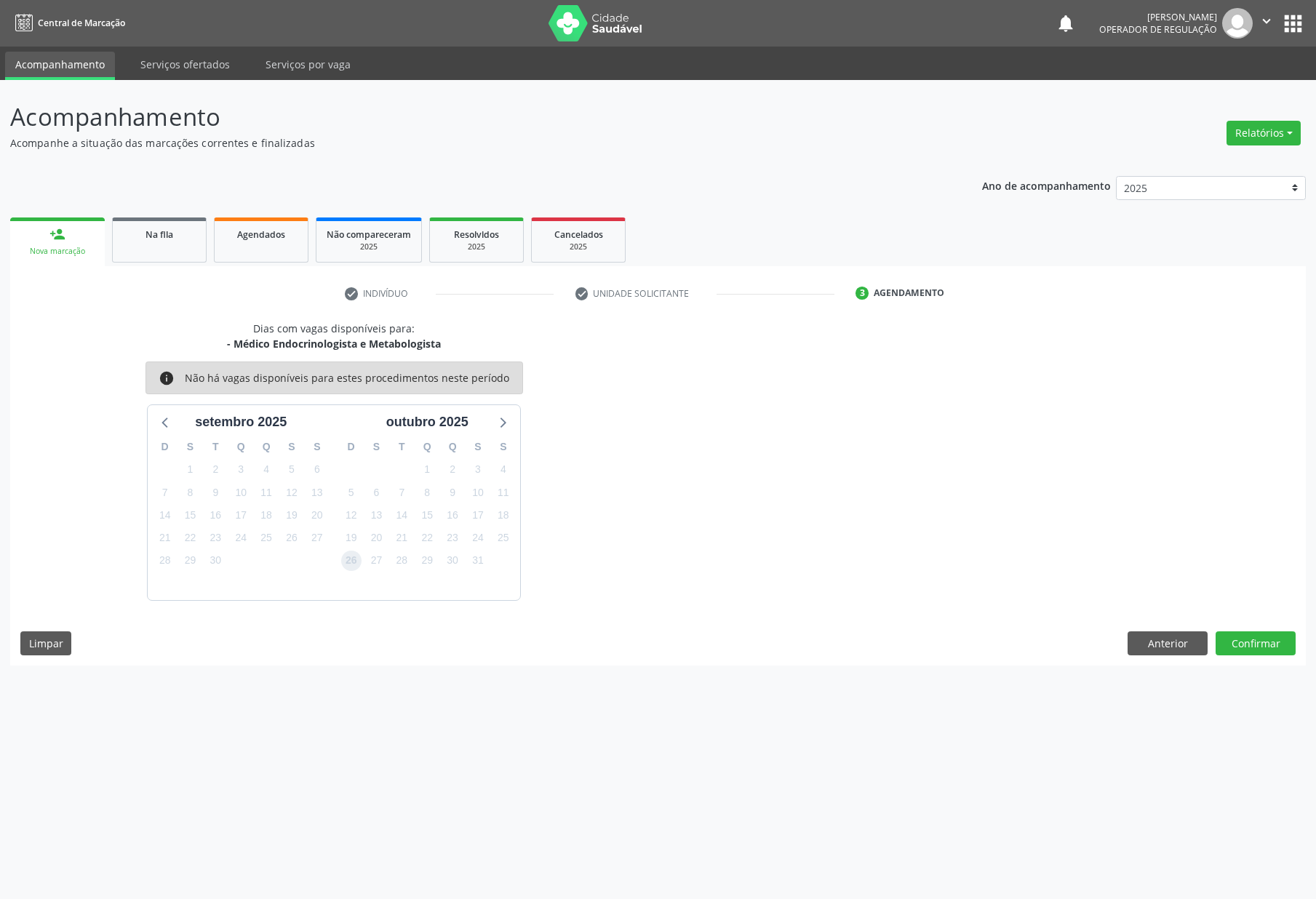
click at [350, 554] on span "26" at bounding box center [351, 561] width 20 height 20
click at [1255, 635] on button "Confirmar" at bounding box center [1255, 644] width 80 height 25
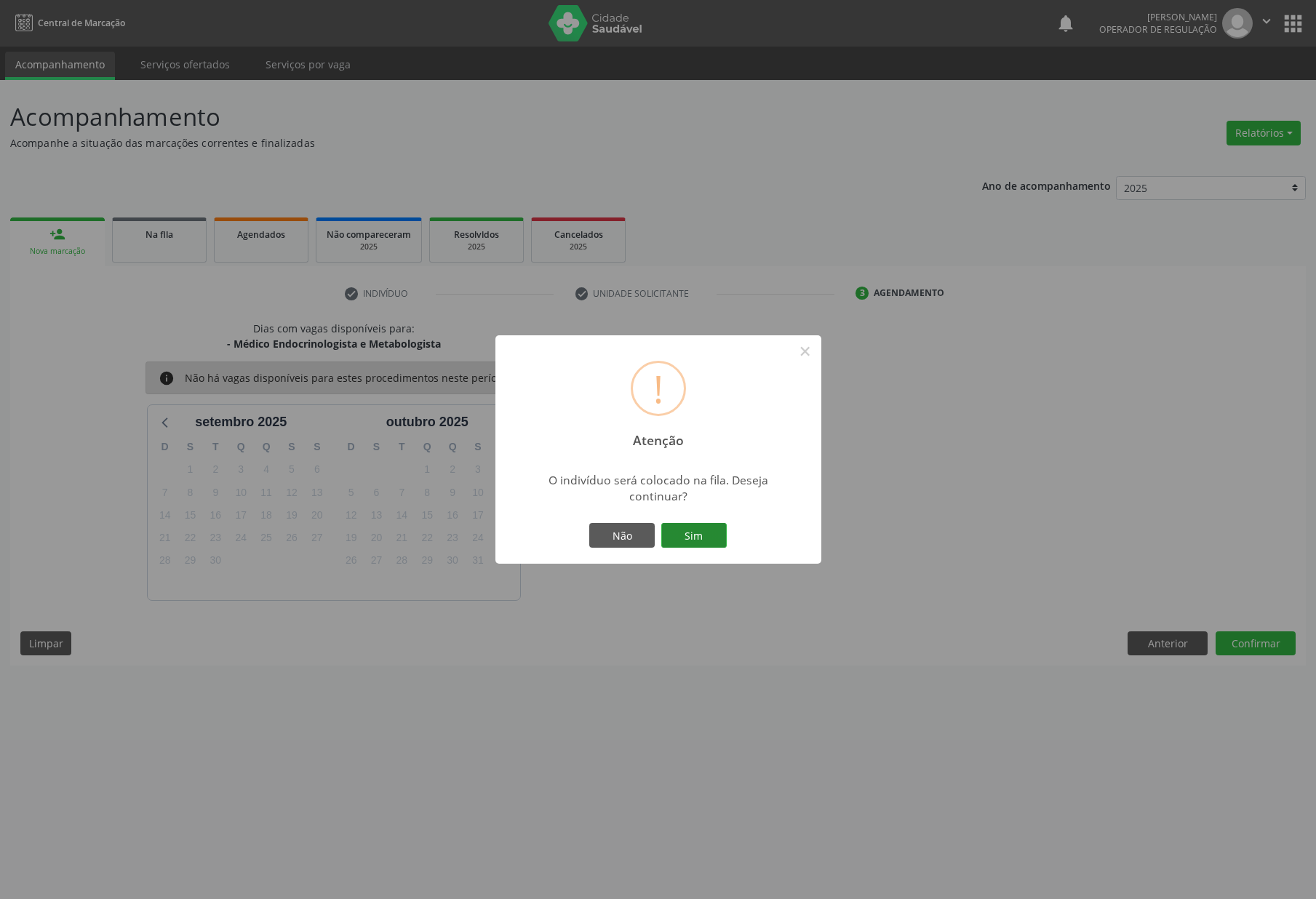
click at [701, 533] on button "Sim" at bounding box center [695, 536] width 65 height 25
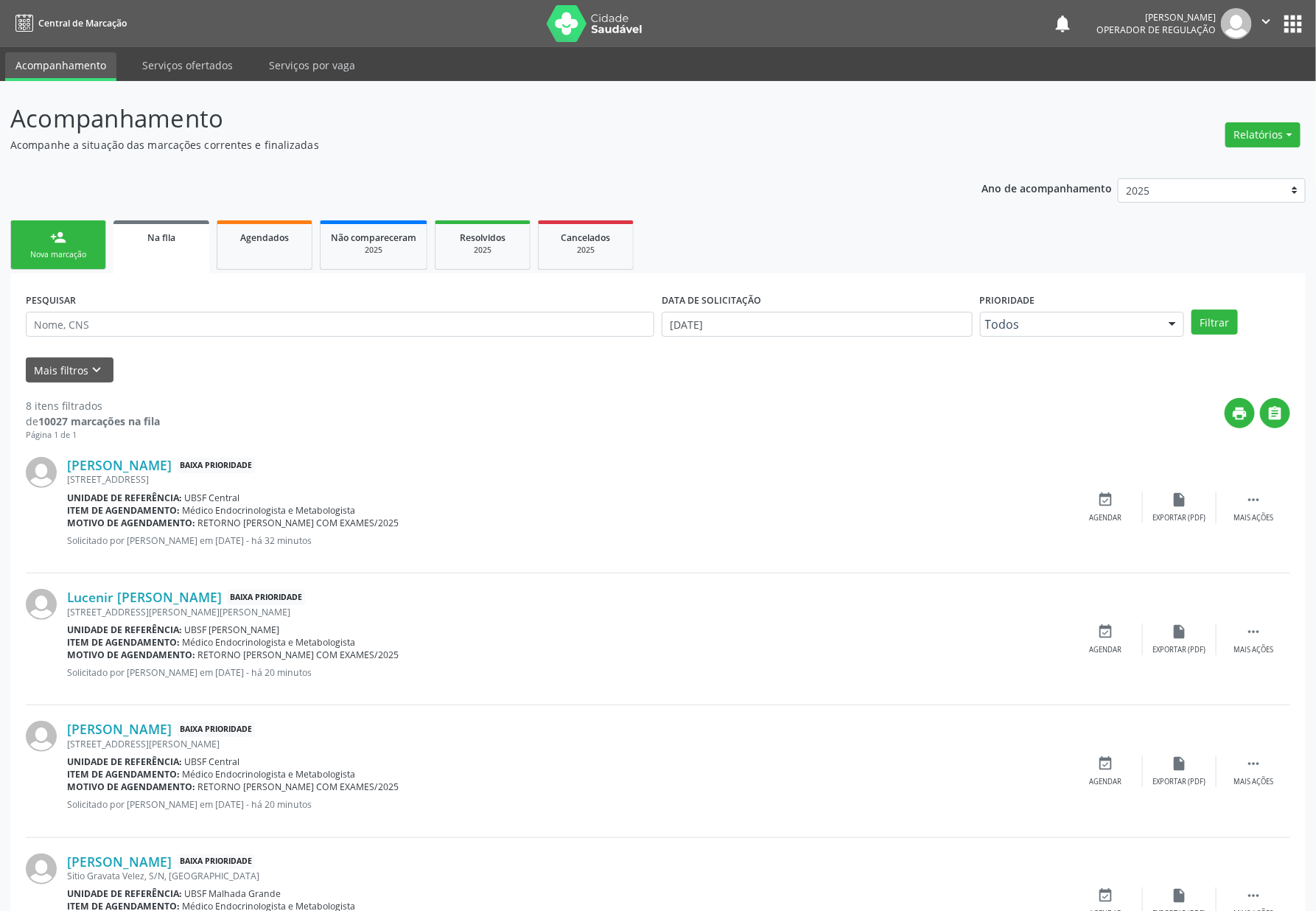
drag, startPoint x: 86, startPoint y: 257, endPoint x: 95, endPoint y: 250, distance: 11.4
click at [86, 258] on div "Nova marcação" at bounding box center [58, 254] width 74 height 11
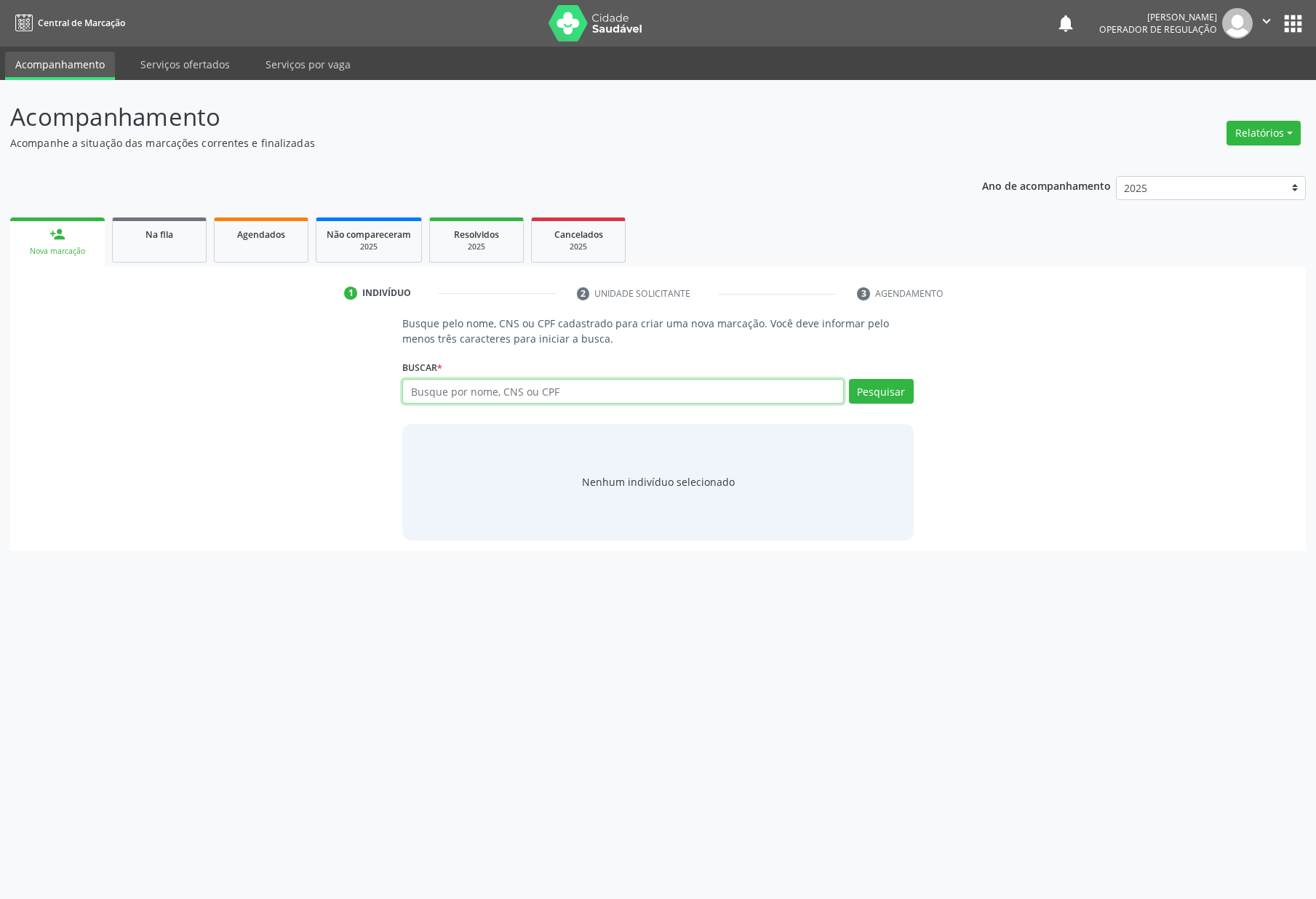
click at [472, 395] on input "text" at bounding box center [622, 391] width 441 height 25
type input "702009870128883"
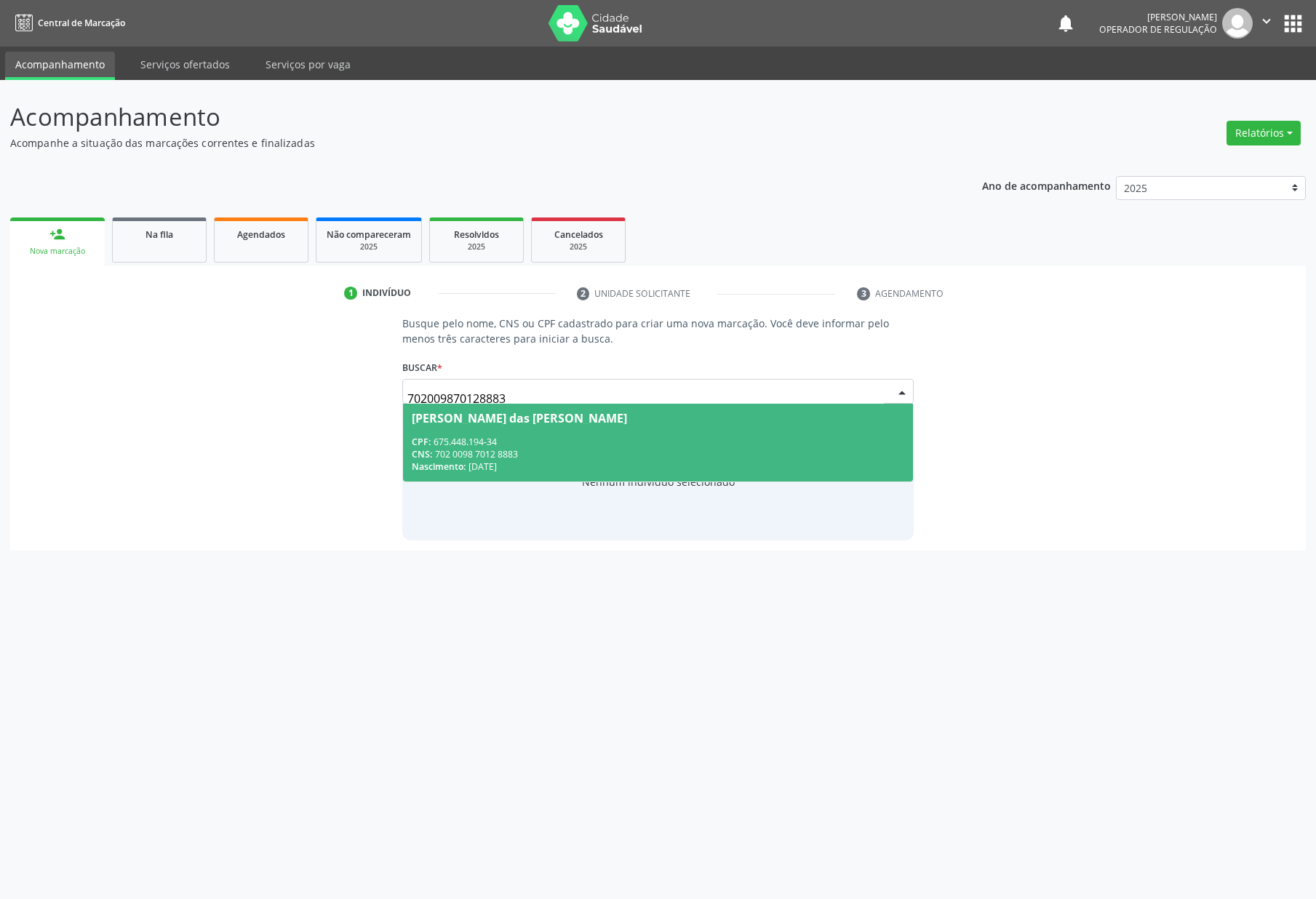
click at [590, 441] on div "CPF: 675.448.194-34" at bounding box center [657, 441] width 492 height 12
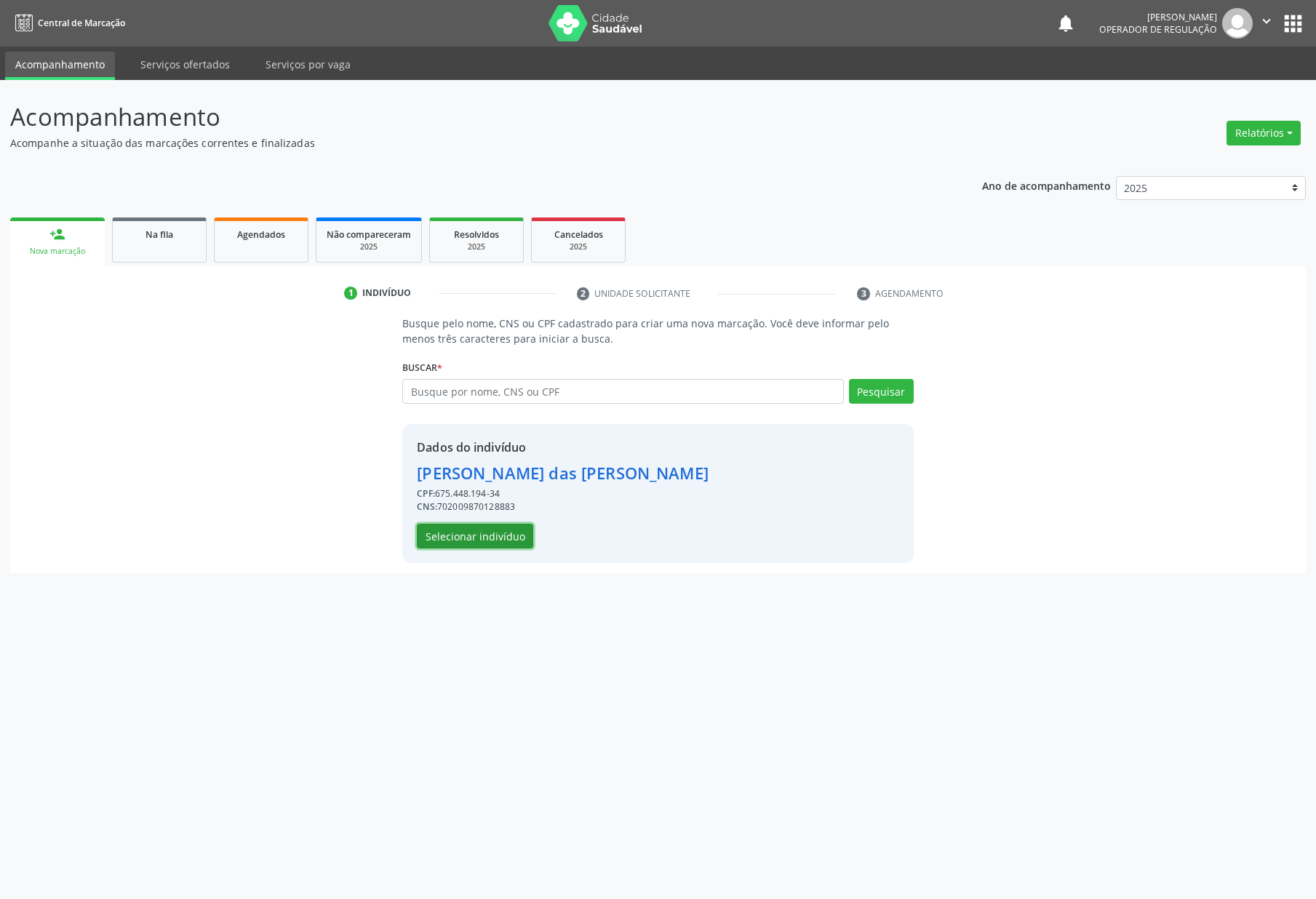
click at [509, 524] on button "Selecionar indivíduo" at bounding box center [474, 537] width 116 height 25
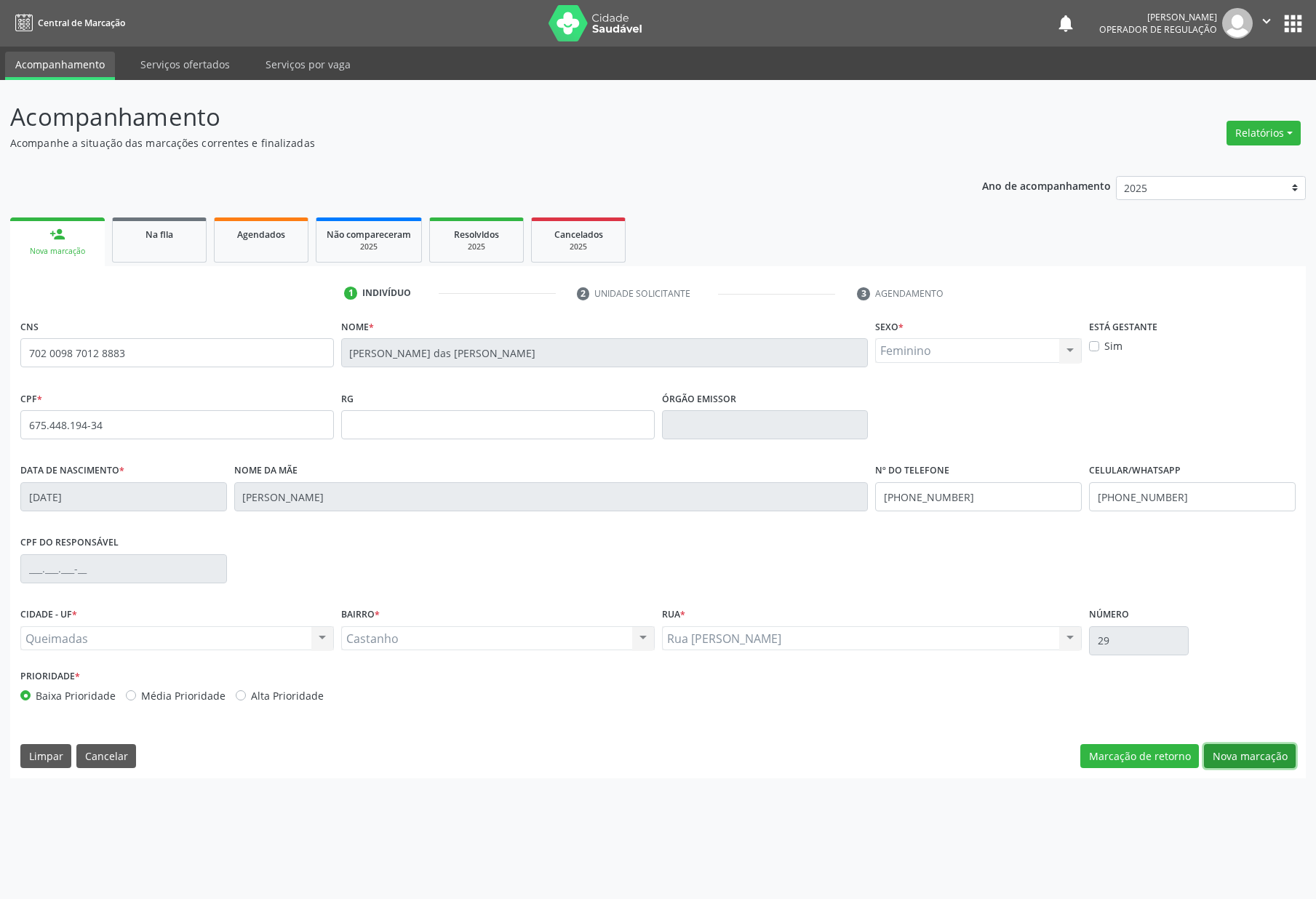
click at [1268, 749] on button "Nova marcação" at bounding box center [1250, 757] width 91 height 25
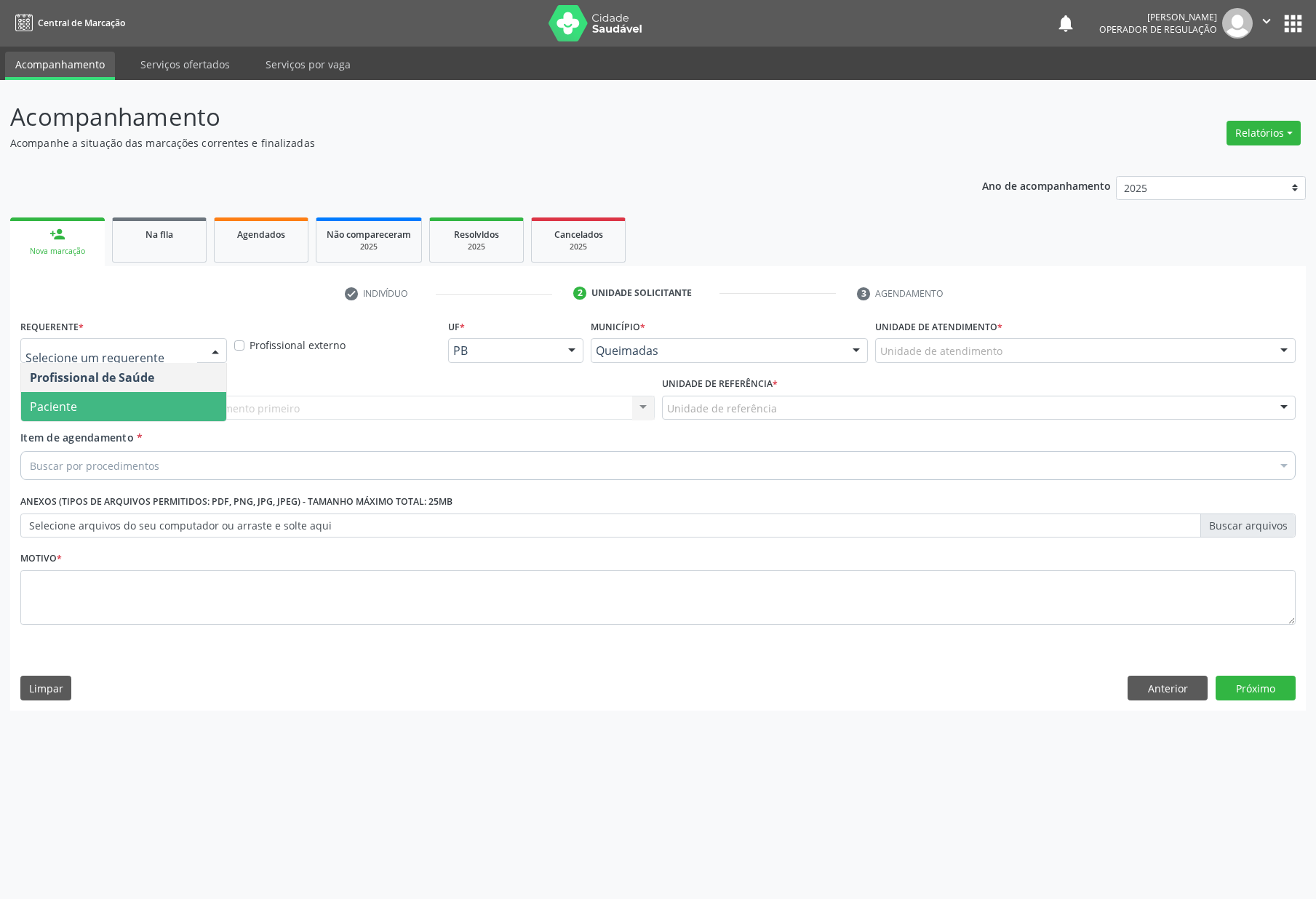
click at [120, 411] on span "Paciente" at bounding box center [123, 407] width 205 height 29
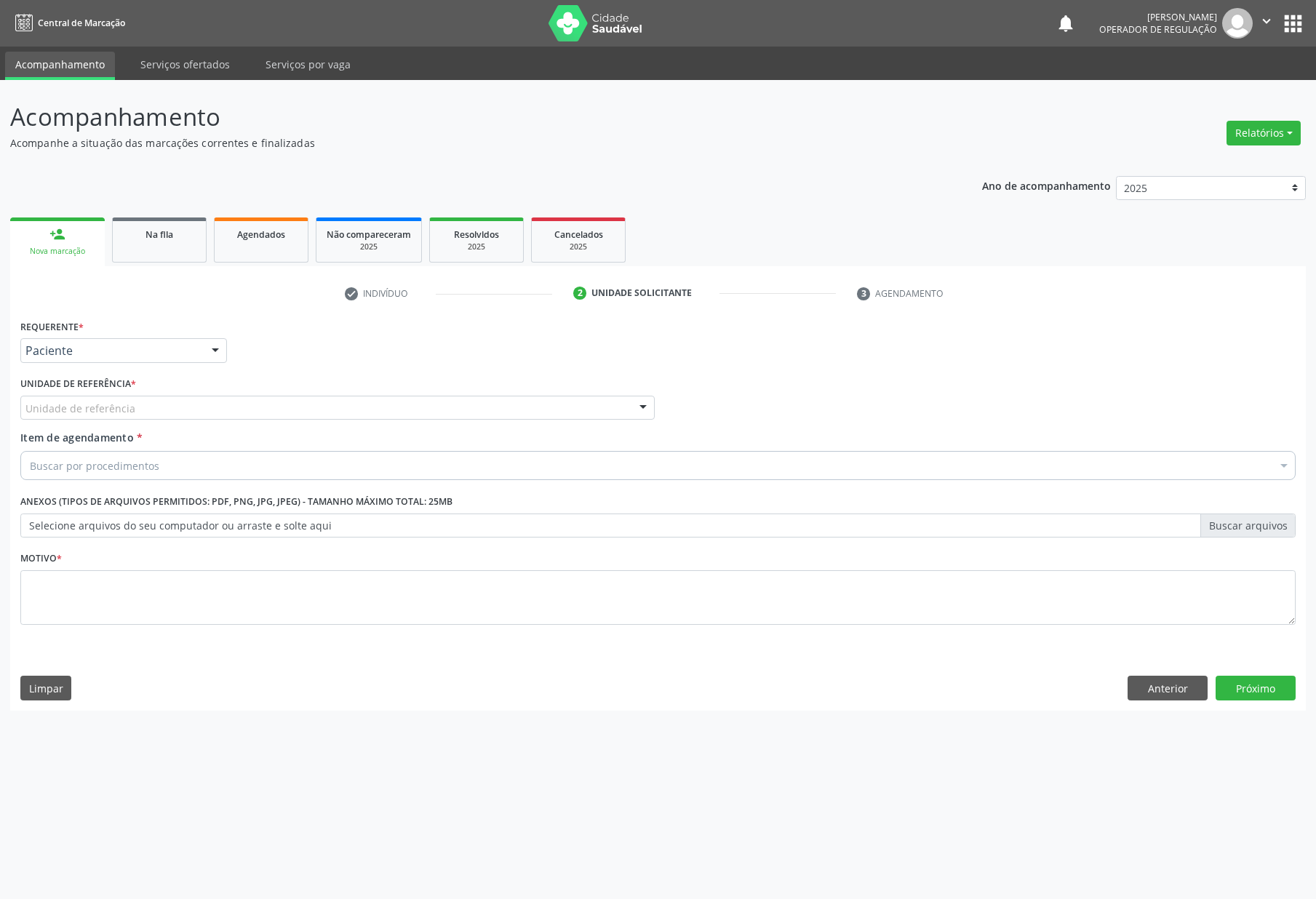
click at [180, 409] on div "Requerente * Paciente Profissional de Saúde Paciente Nenhum resultado encontrad…" at bounding box center [658, 480] width 1276 height 330
click at [148, 399] on div "Unidade de referência" at bounding box center [338, 408] width 635 height 25
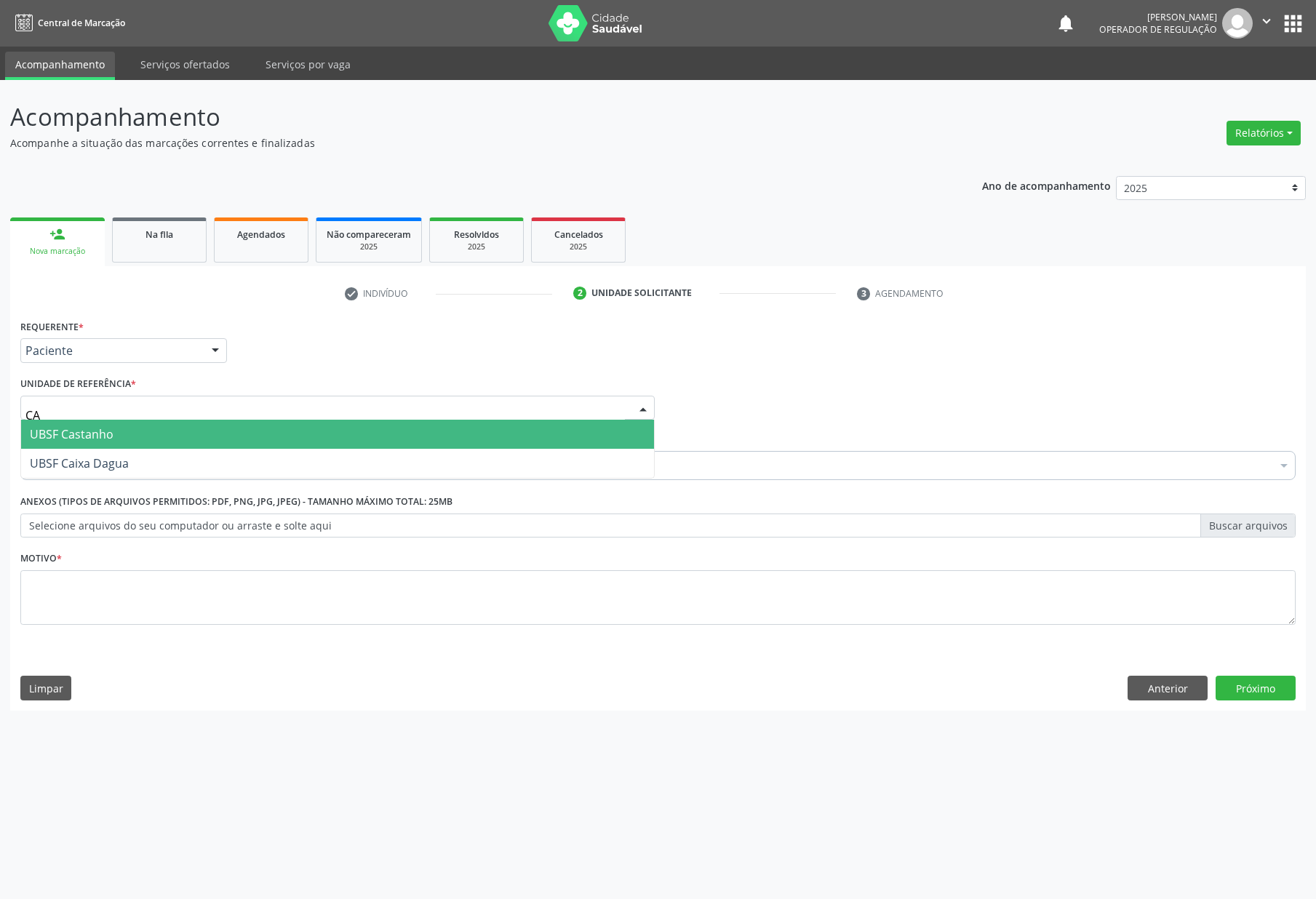
type input "CAS"
click at [145, 438] on span "UBSF Castanho" at bounding box center [338, 434] width 633 height 29
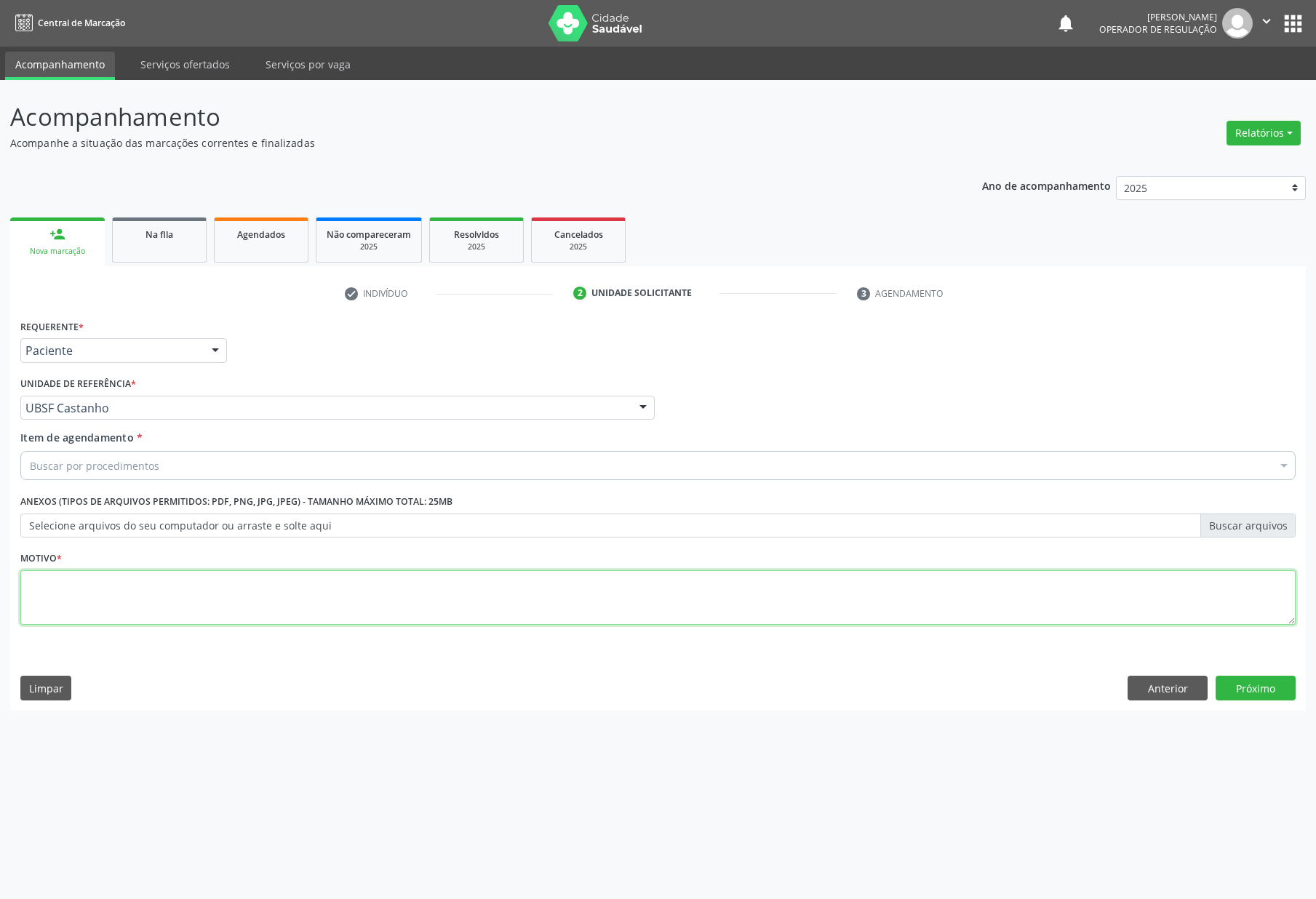
click at [179, 598] on textarea at bounding box center [658, 597] width 1276 height 55
paste textarea "RETORNO [PERSON_NAME] 03/2025"
type textarea "RETORNO [PERSON_NAME] 03/2025"
drag, startPoint x: 65, startPoint y: 485, endPoint x: 53, endPoint y: 472, distance: 17.7
click at [58, 479] on div "Item de agendamento * Buscar por procedimentos Selecionar todos 0604320140 - Ab…" at bounding box center [657, 458] width 1282 height 56
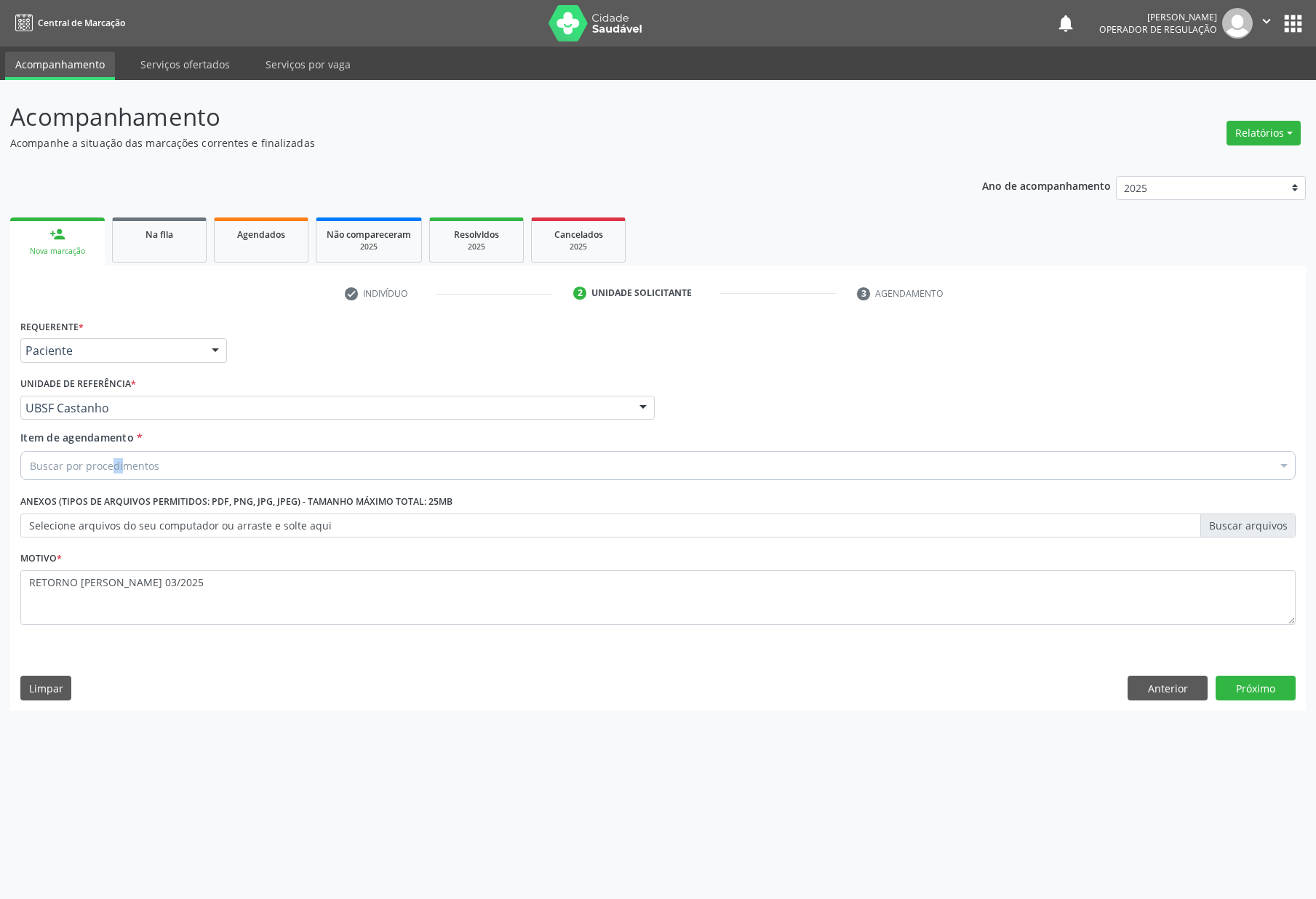
paste input "ENDOCRINOLOGISTA"
type input "ENDOCRINOLOGISTA"
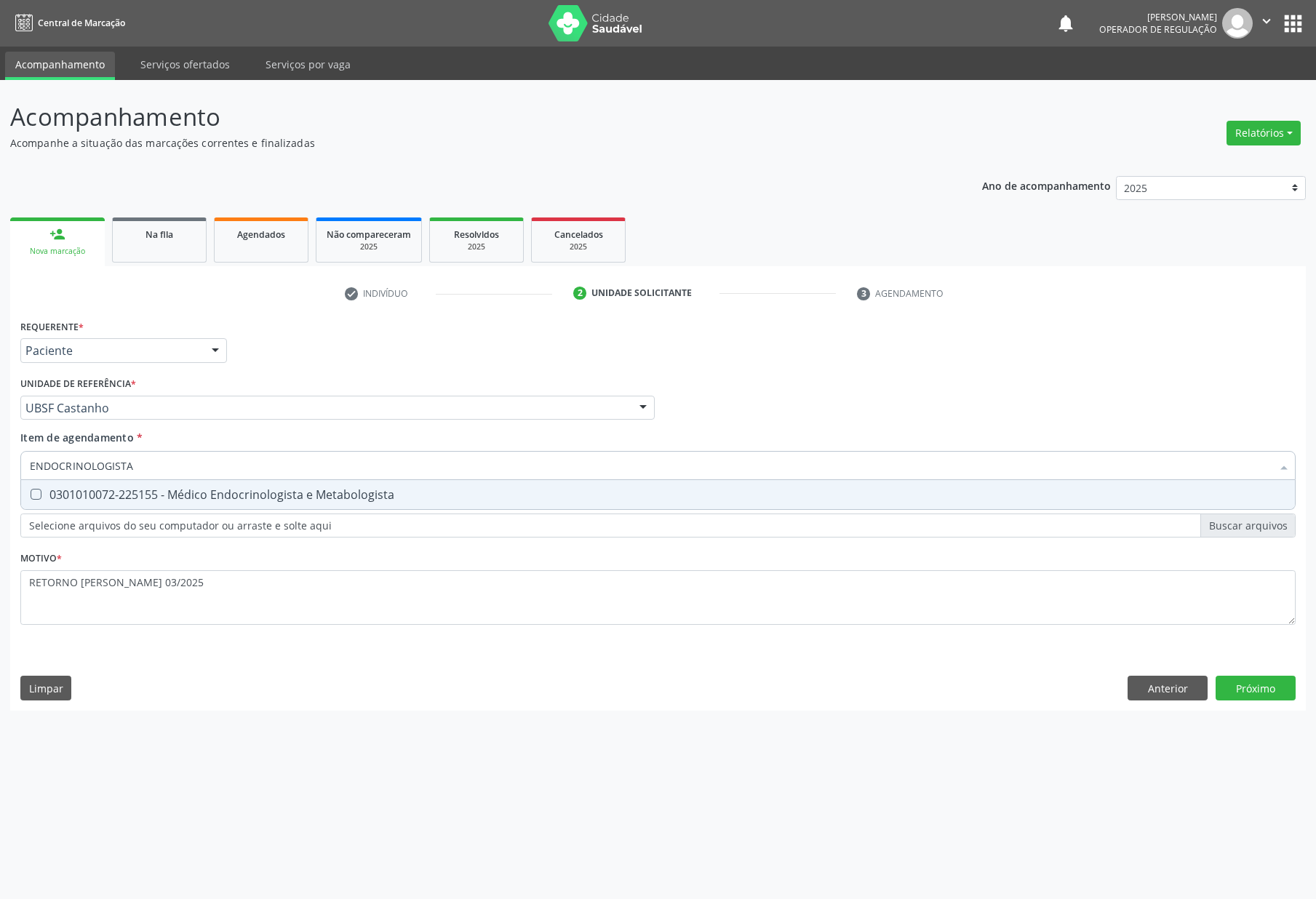
click at [127, 481] on span "0301010072-225155 - Médico Endocrinologista e Metabologista" at bounding box center [658, 494] width 1274 height 29
checkbox Metabologista "true"
click at [1251, 694] on div "Requerente * Paciente Profissional de Saúde Paciente Nenhum resultado encontrad…" at bounding box center [658, 512] width 1296 height 395
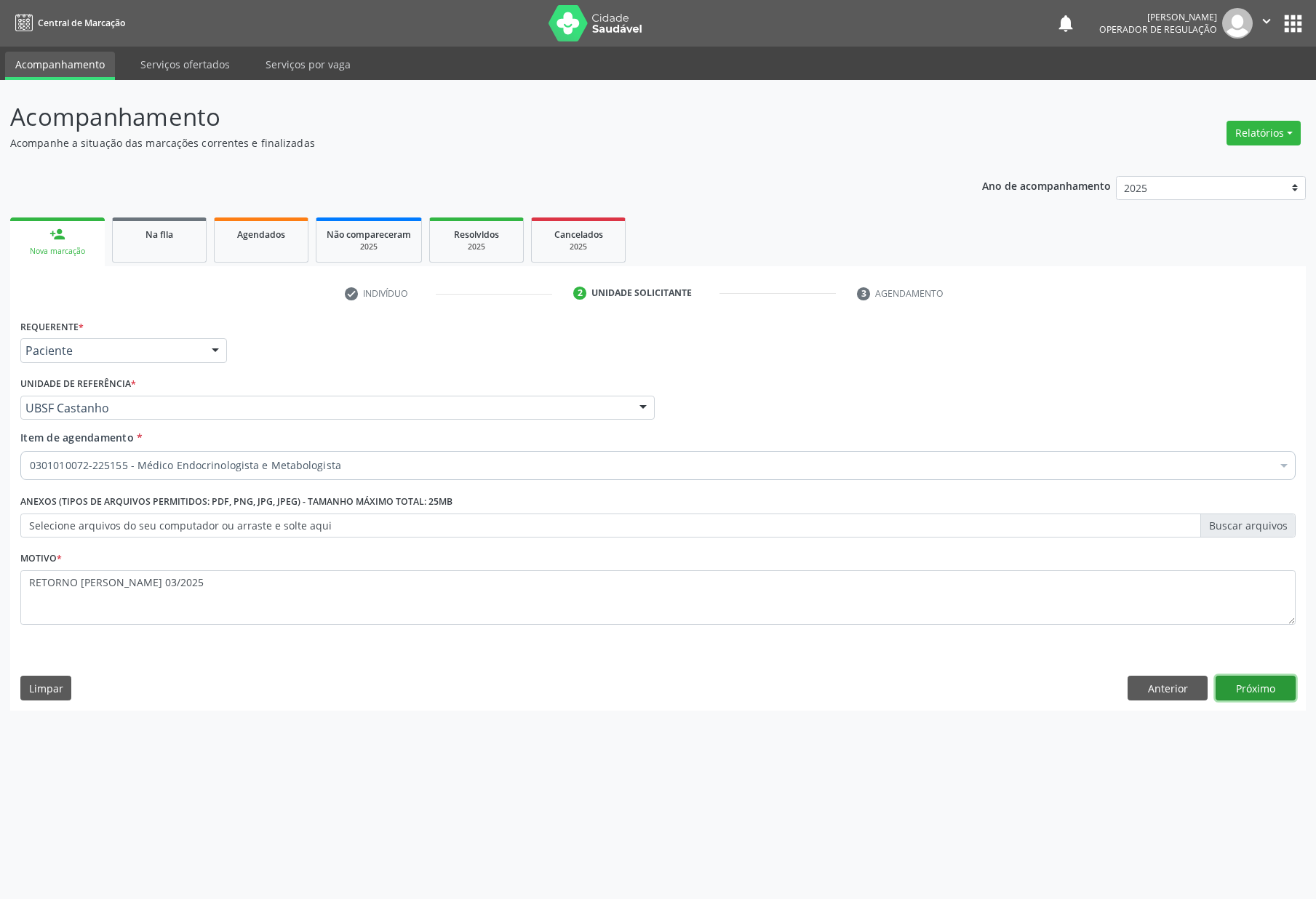
click at [1286, 698] on button "Próximo" at bounding box center [1255, 688] width 80 height 25
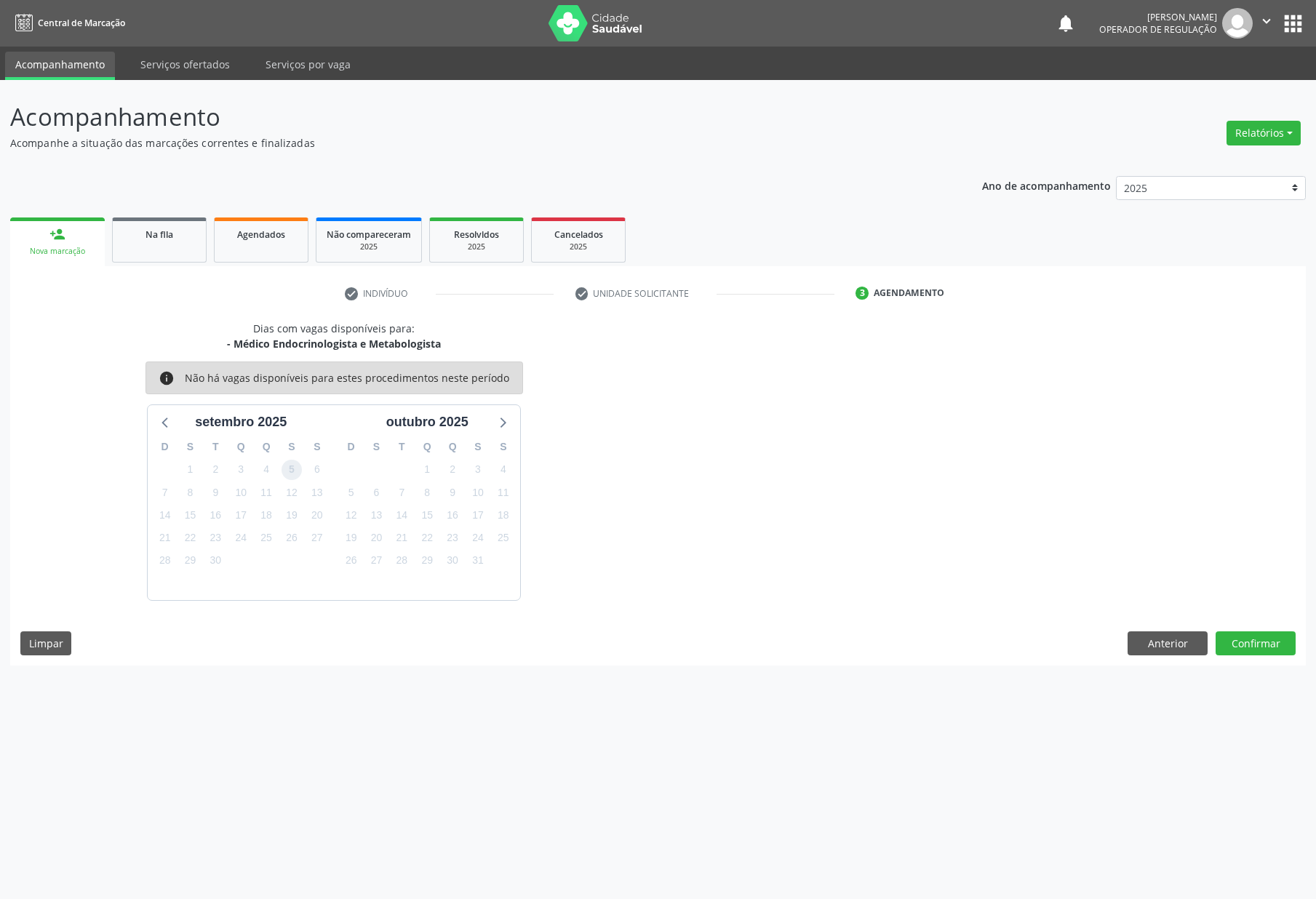
click at [292, 462] on span "5" at bounding box center [291, 469] width 20 height 20
click at [1255, 646] on button "Confirmar" at bounding box center [1255, 644] width 80 height 25
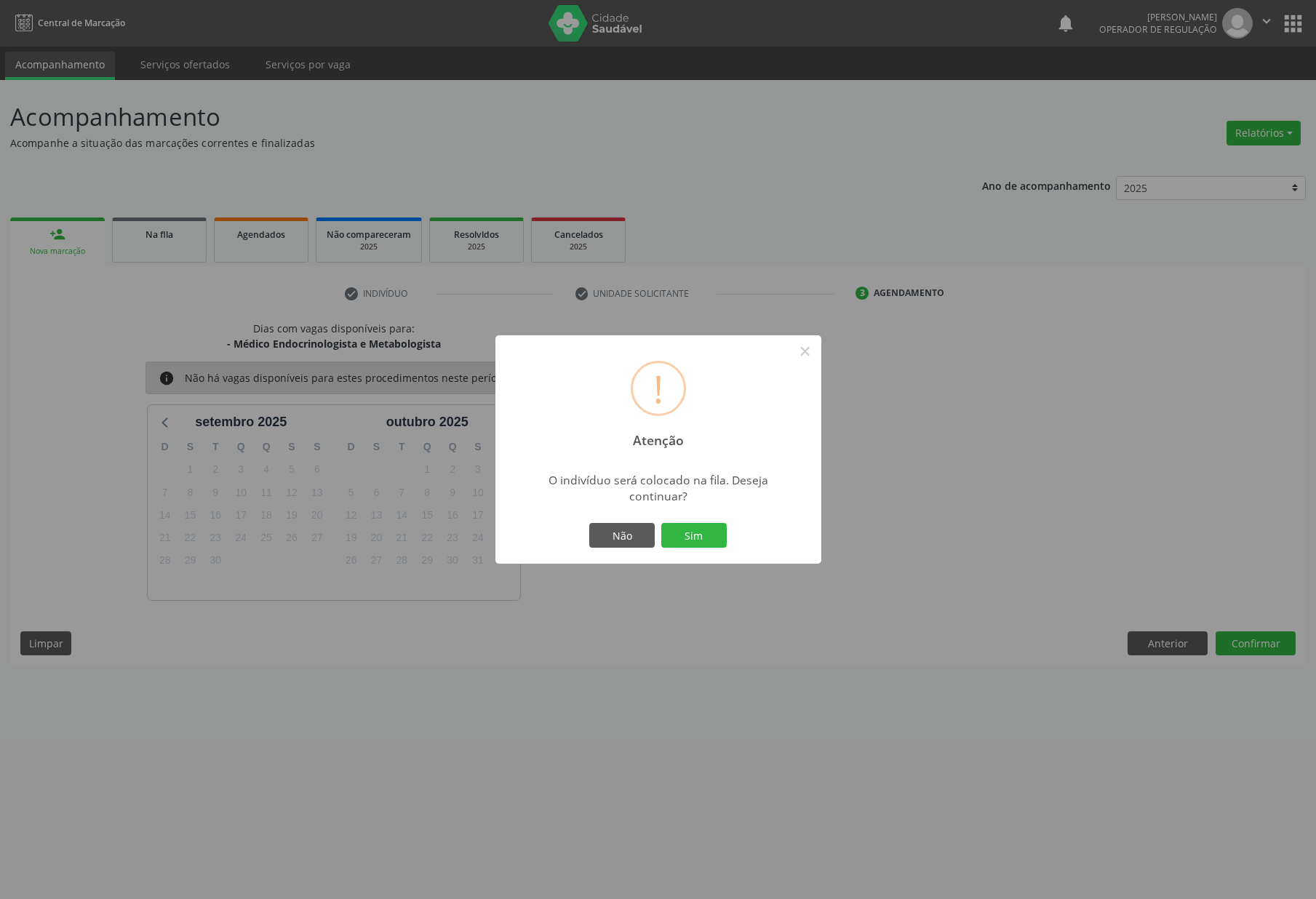
click at [662, 523] on button "Sim" at bounding box center [695, 536] width 65 height 25
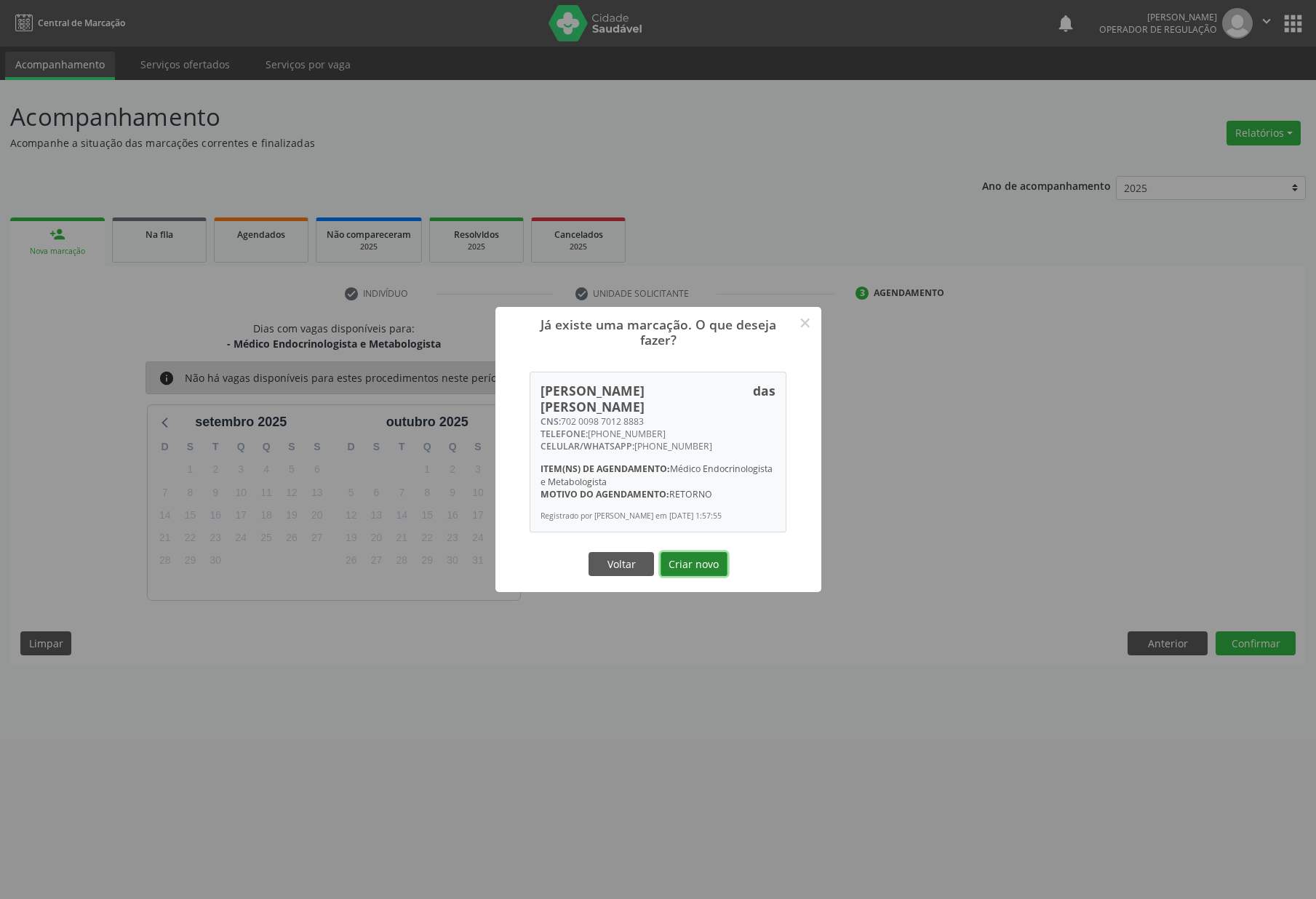
click at [712, 557] on button "Criar novo" at bounding box center [695, 564] width 67 height 25
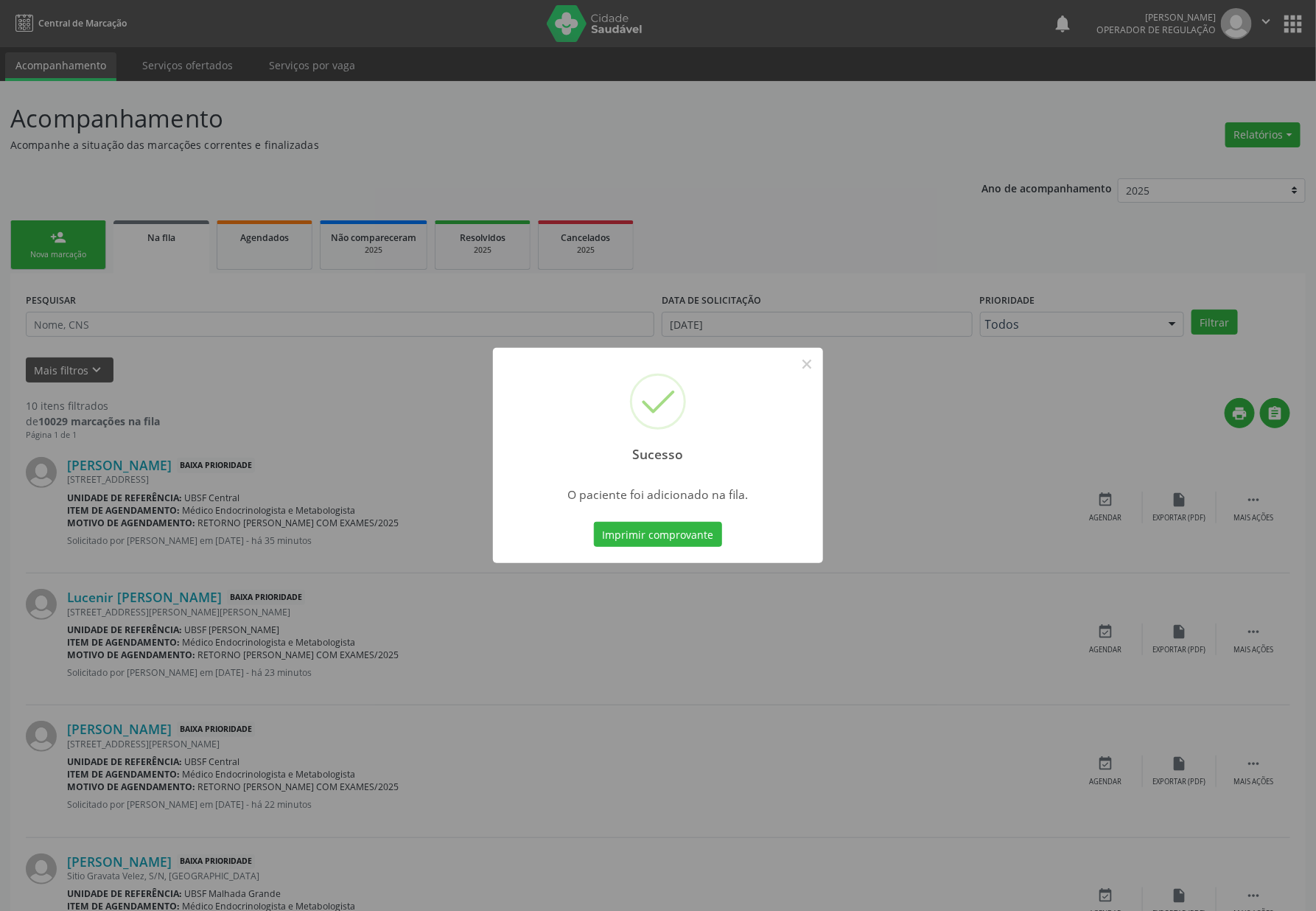
click at [402, 449] on div "Sucesso × O paciente foi adicionado na fila. Imprimir comprovante Cancel" at bounding box center [658, 455] width 1316 height 911
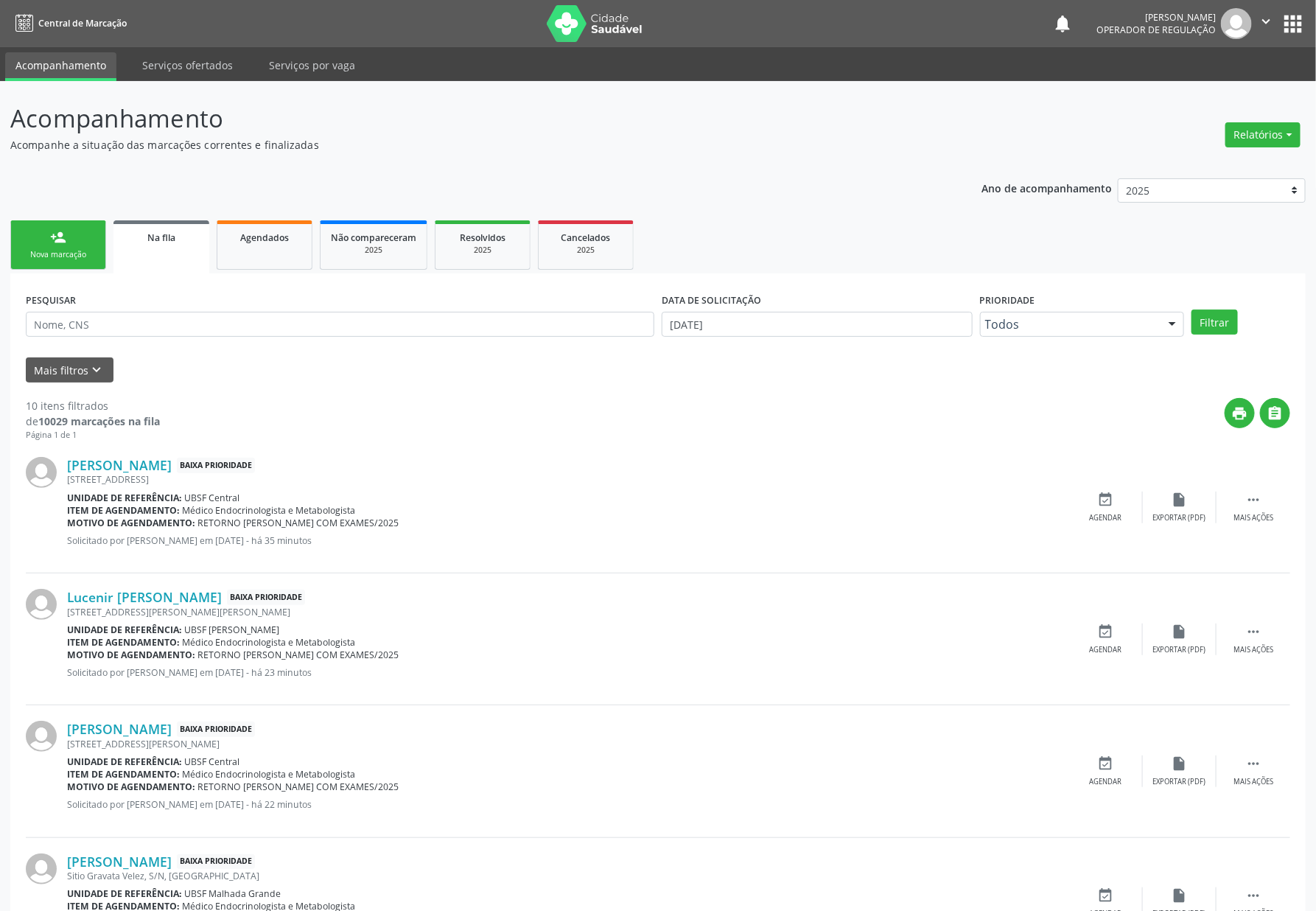
click at [86, 250] on div "Nova marcação" at bounding box center [58, 254] width 74 height 11
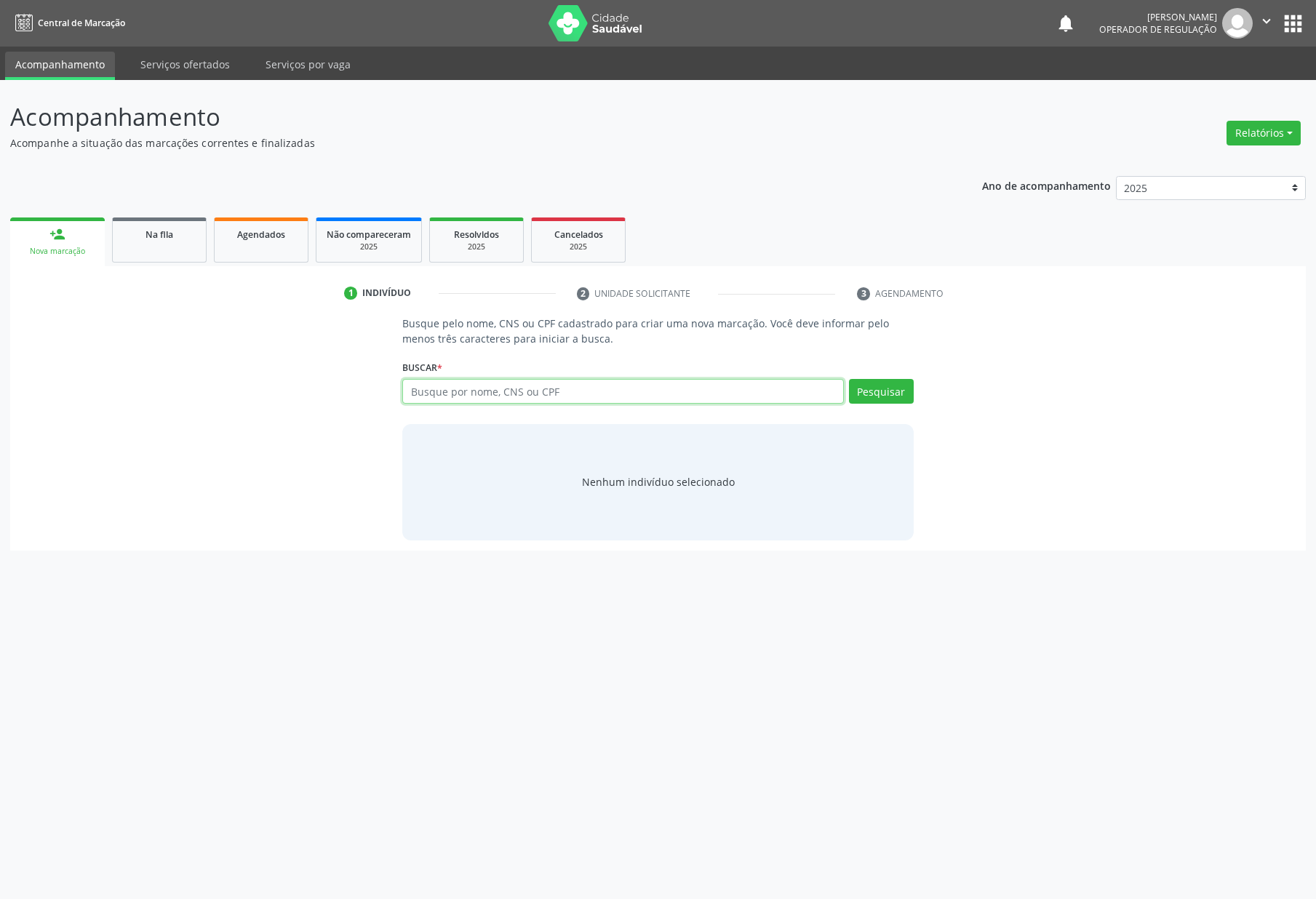
click at [662, 393] on input "text" at bounding box center [622, 391] width 441 height 25
type input "700208923173722"
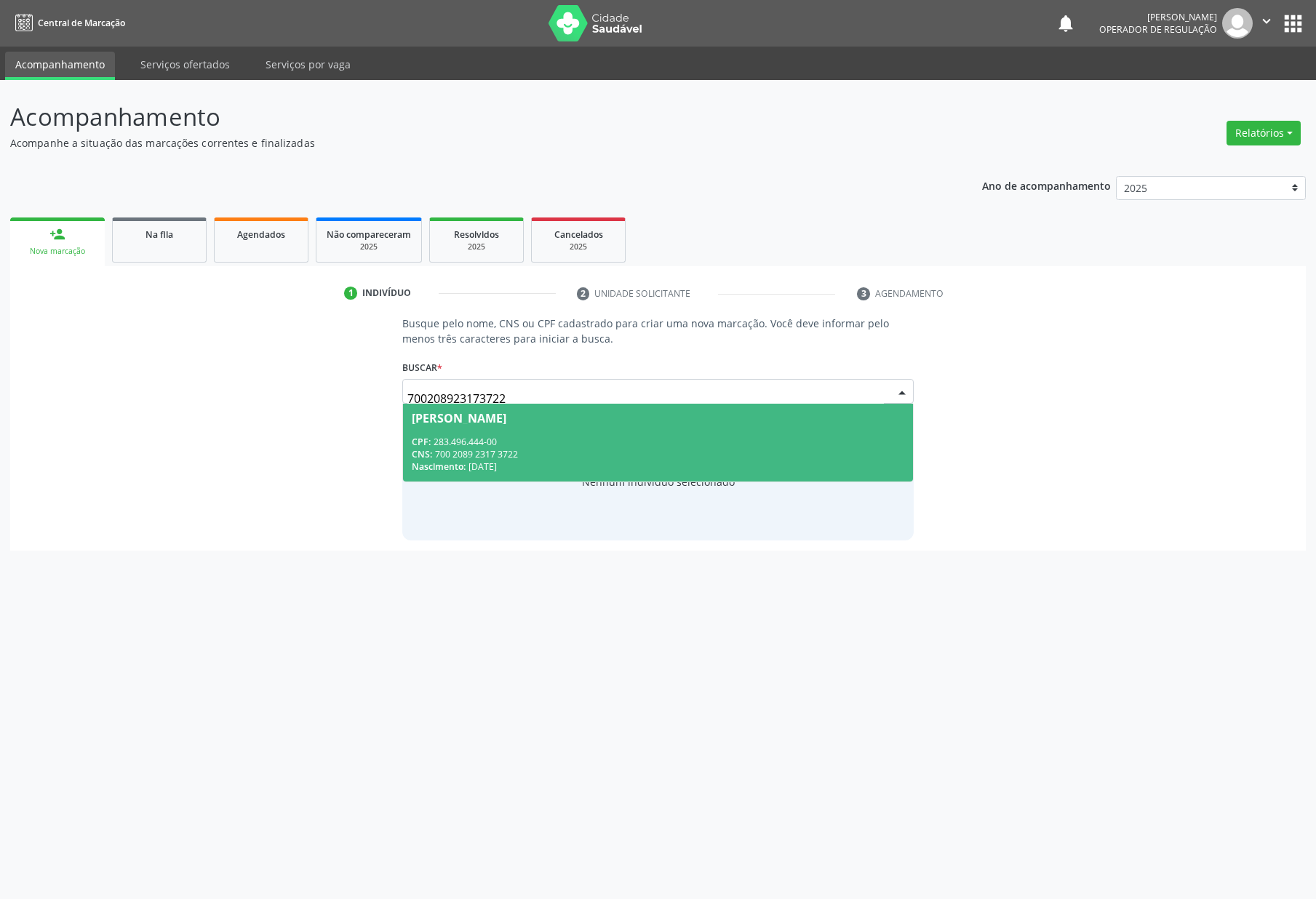
click at [590, 448] on div "CNS: 700 2089 2317 3722" at bounding box center [657, 454] width 492 height 12
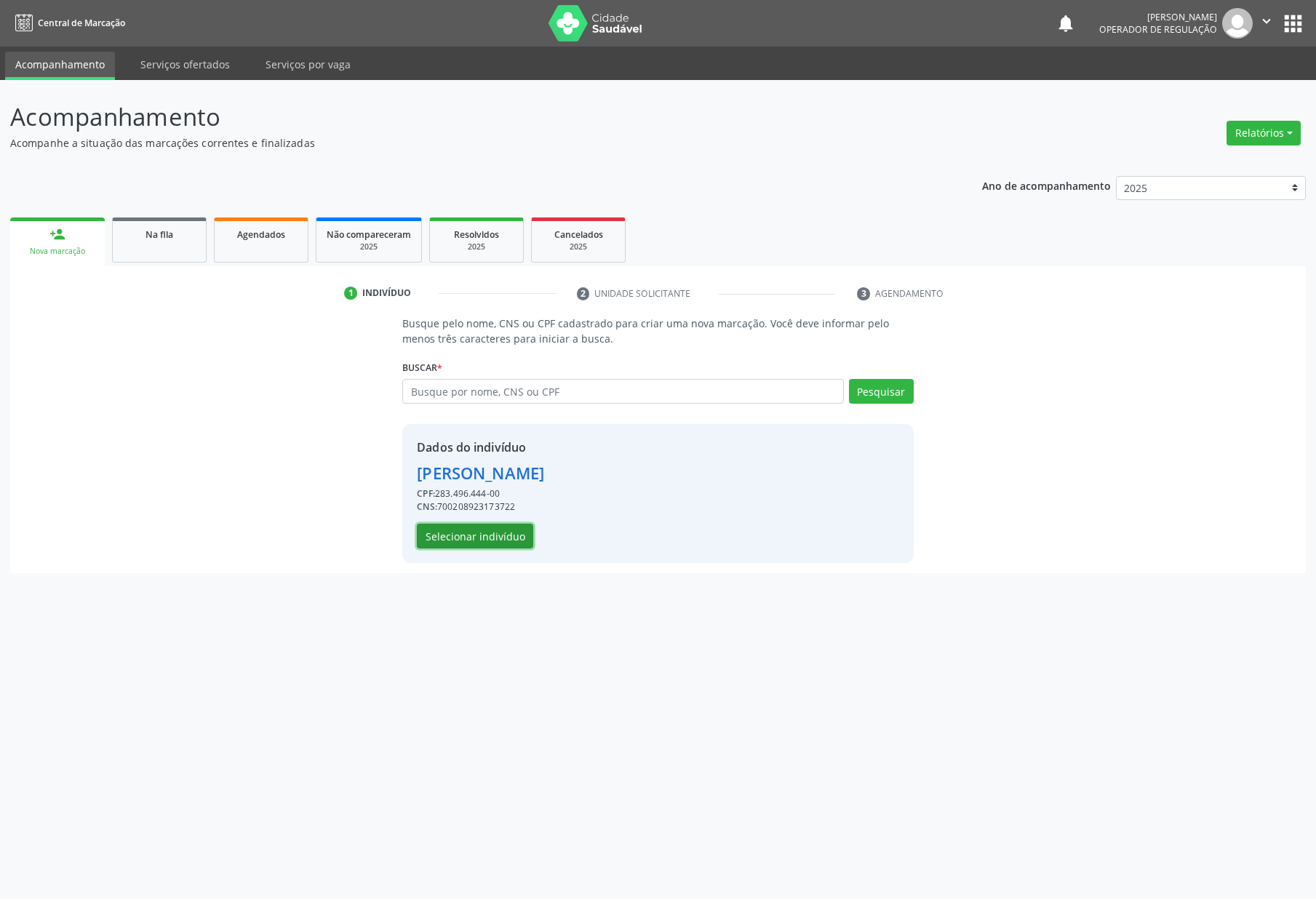
click at [462, 541] on button "Selecionar indivíduo" at bounding box center [474, 537] width 116 height 25
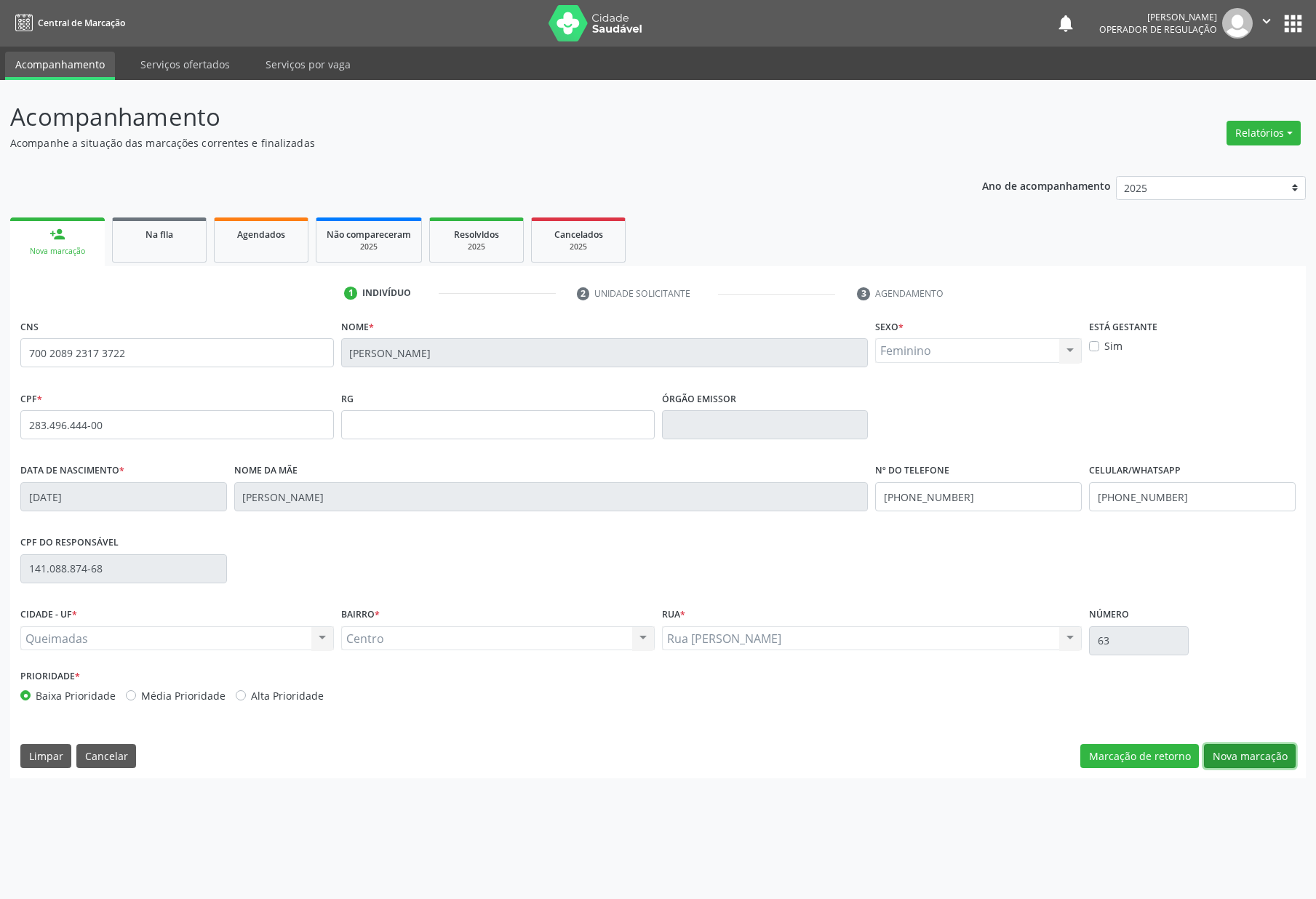
drag, startPoint x: 1223, startPoint y: 764, endPoint x: 1186, endPoint y: 762, distance: 37.1
click at [1223, 764] on button "Nova marcação" at bounding box center [1250, 757] width 91 height 25
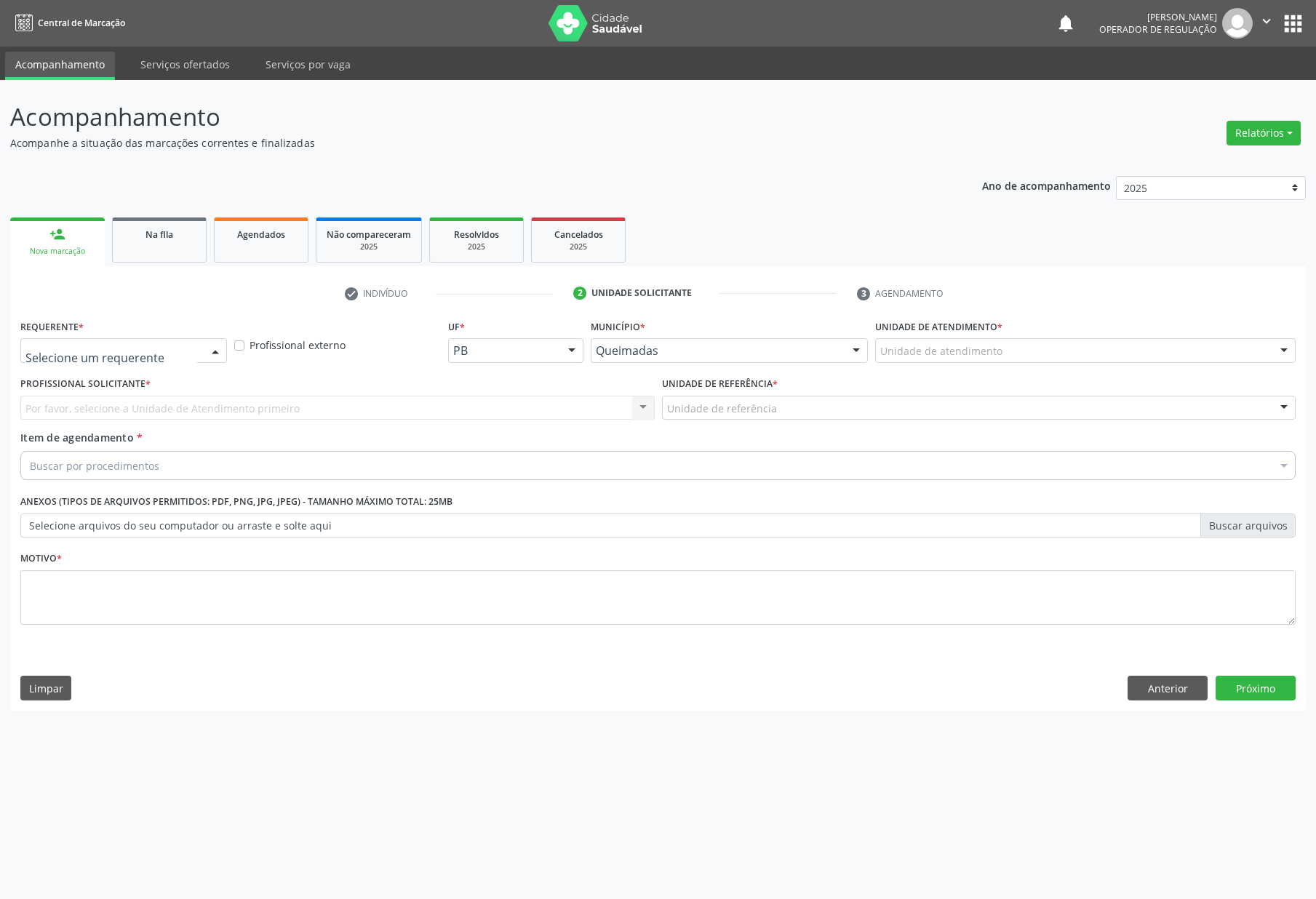
click at [153, 361] on div at bounding box center [123, 351] width 207 height 25
click at [151, 417] on span "Paciente" at bounding box center [123, 407] width 205 height 29
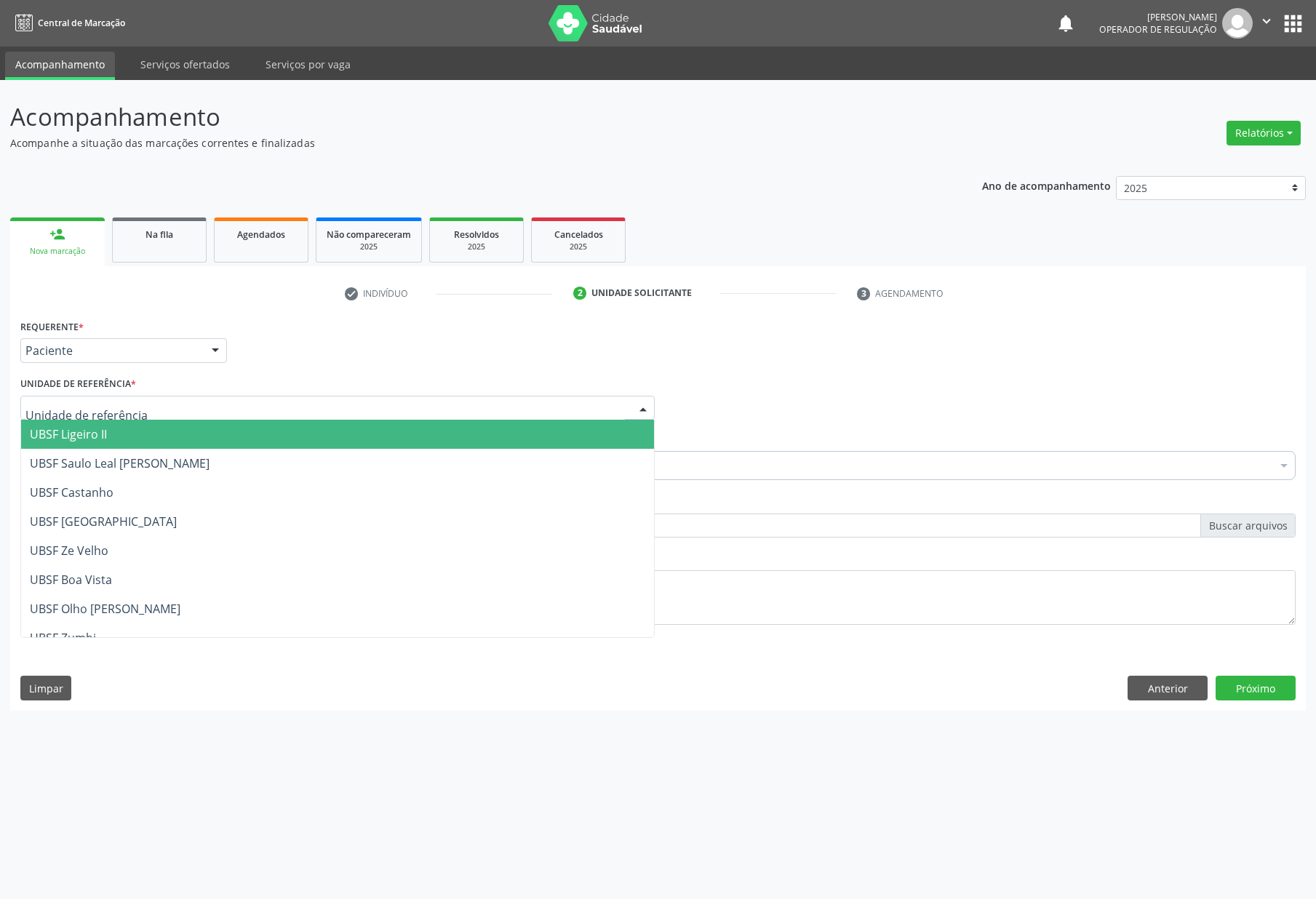
click at [208, 405] on div at bounding box center [338, 408] width 635 height 25
type input "CE"
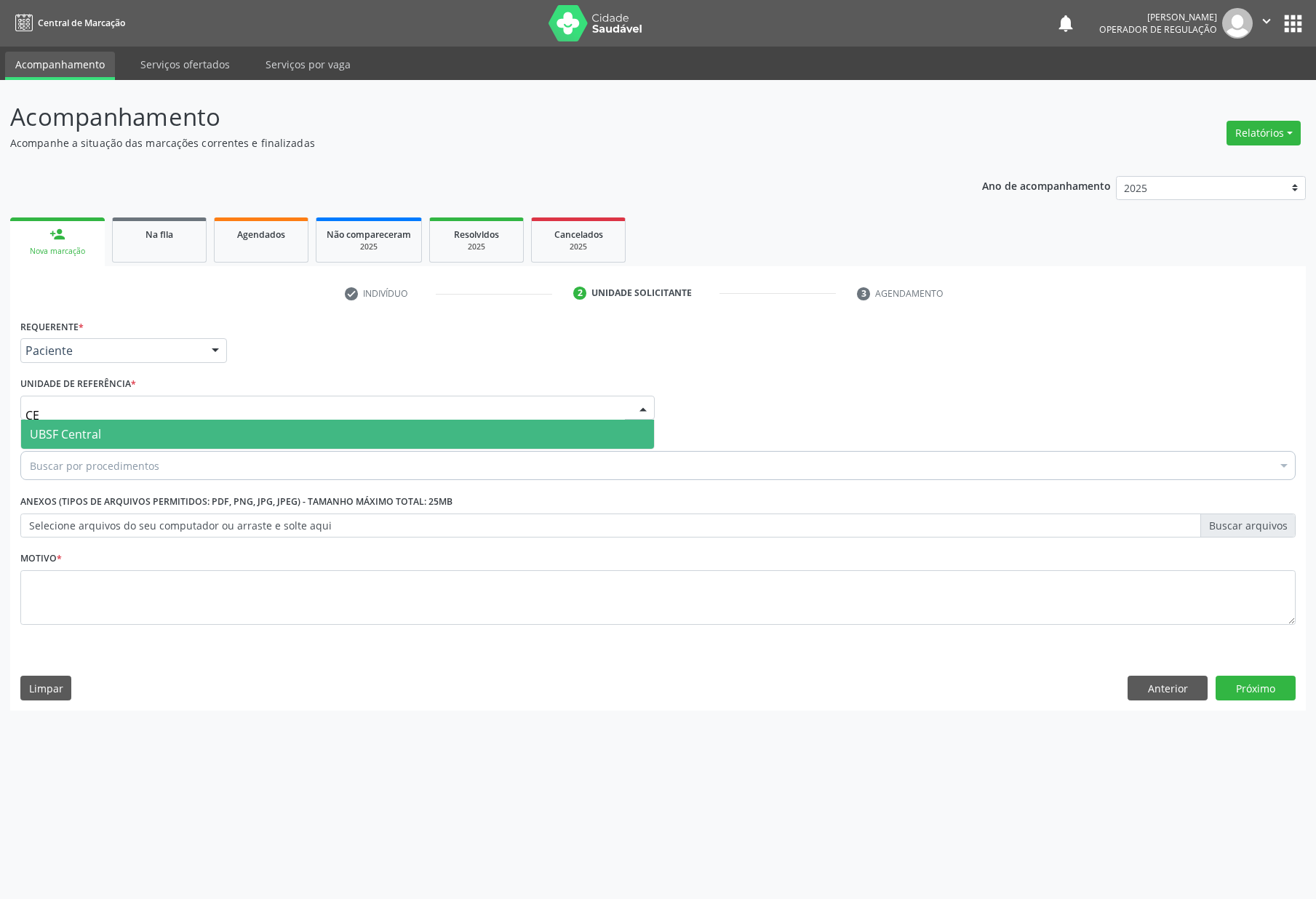
click at [197, 432] on span "UBSF Central" at bounding box center [338, 434] width 633 height 29
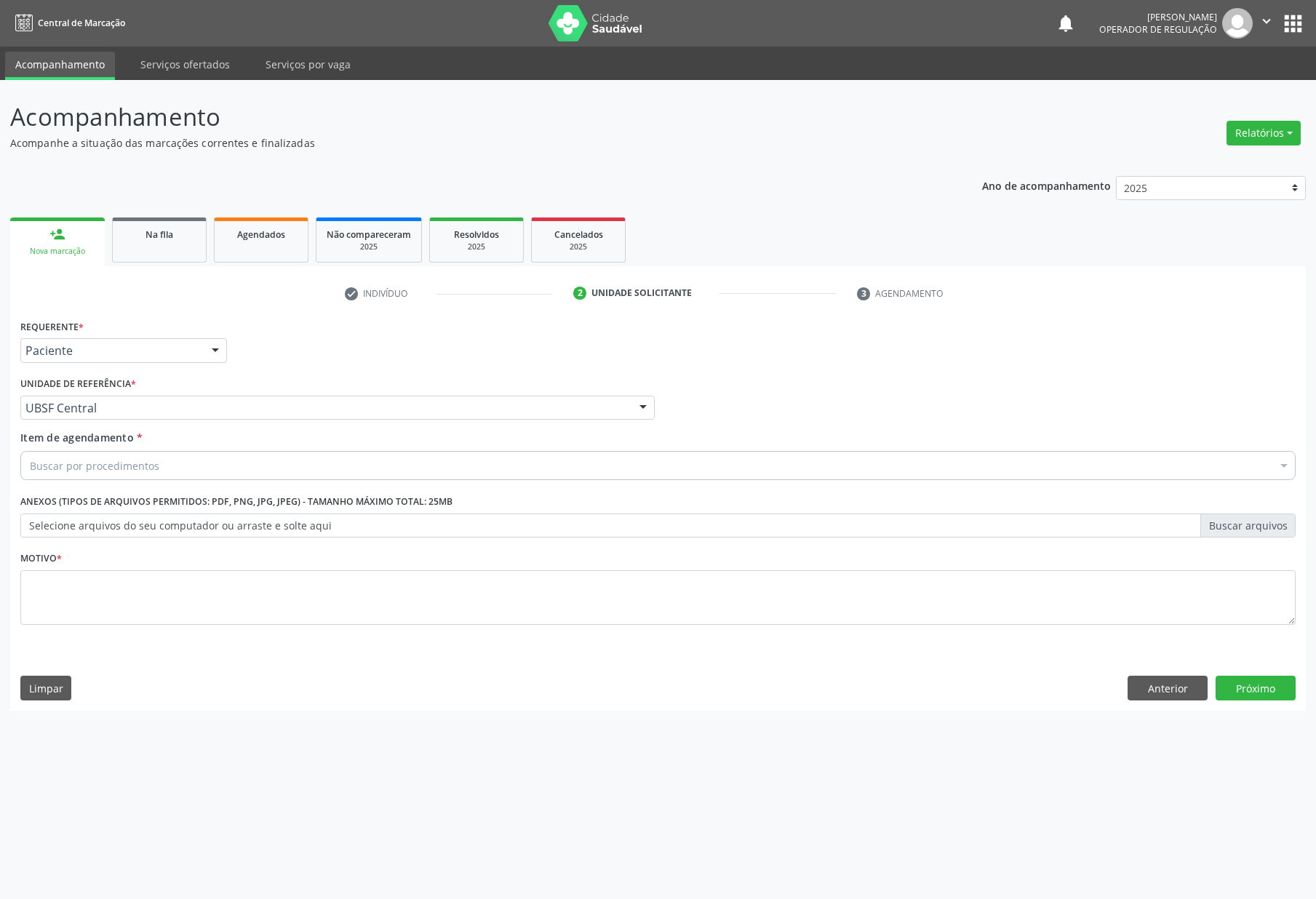
click at [187, 462] on div "Buscar por procedimentos" at bounding box center [658, 465] width 1276 height 29
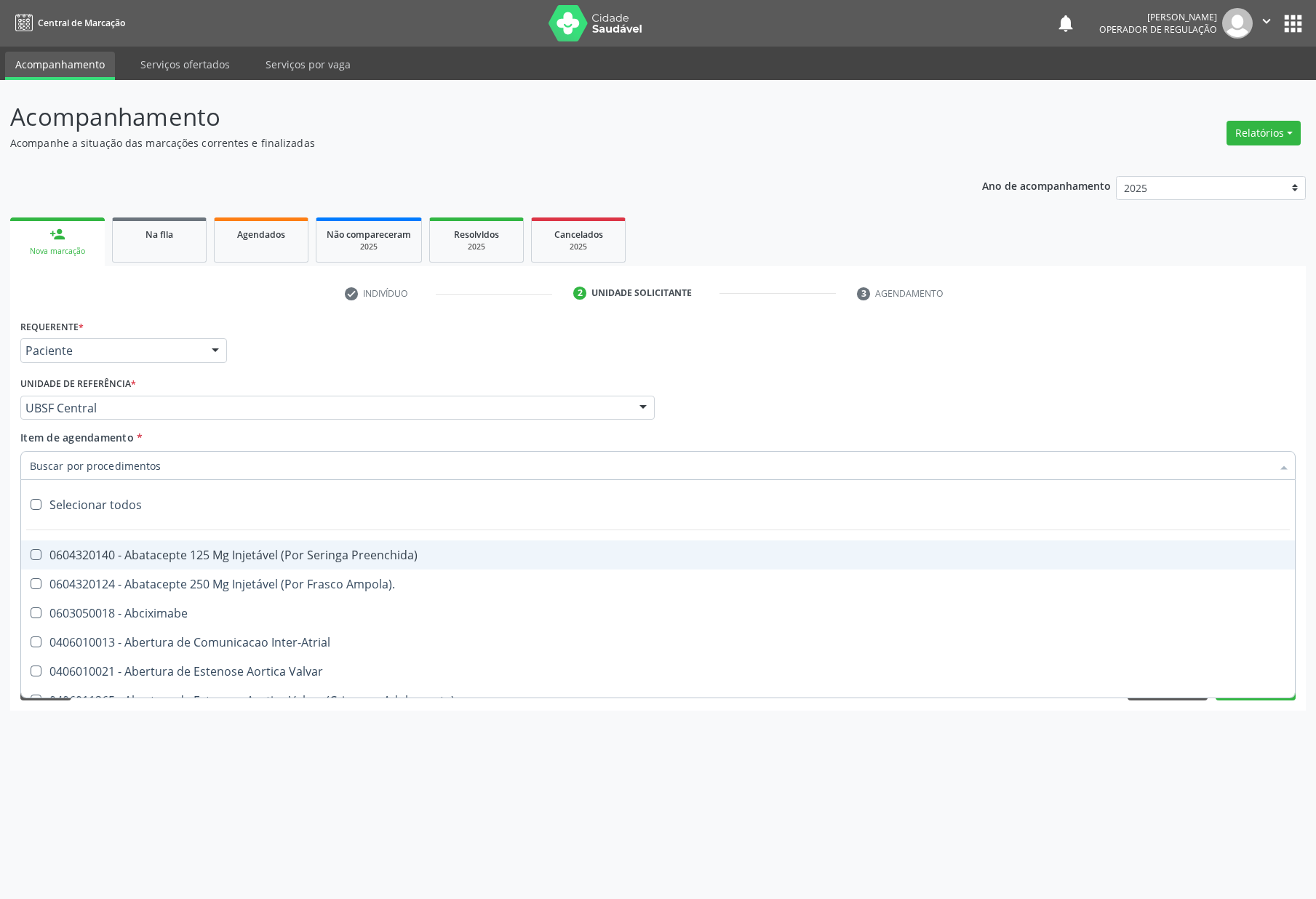
paste input "706502356157696"
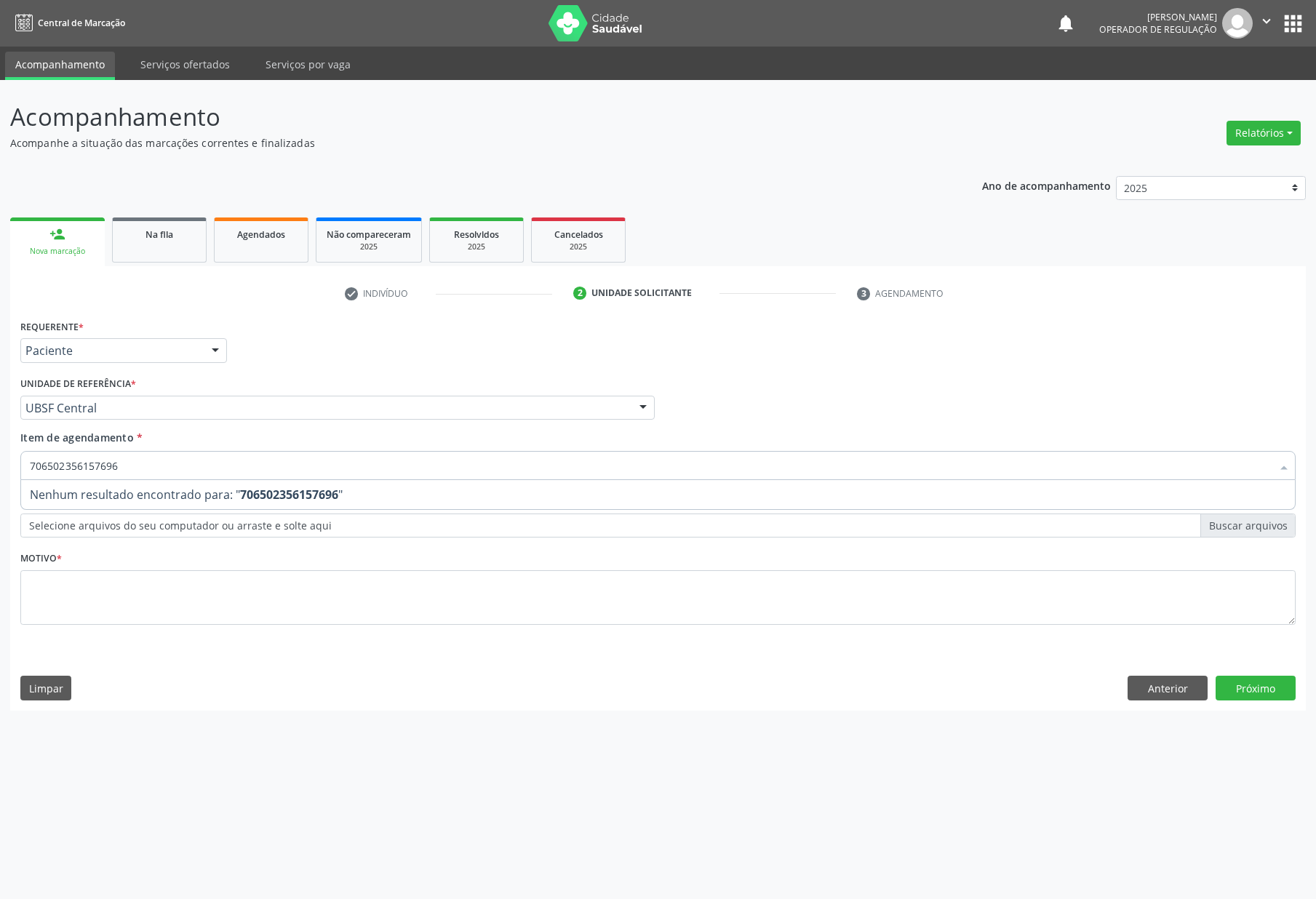
type input "706502356157696"
click at [335, 473] on div "Buscar por procedimentos" at bounding box center [658, 465] width 1276 height 29
paste input "ENDOCRINOLOGISTA"
type input "ENDOCRINOLOGISTA"
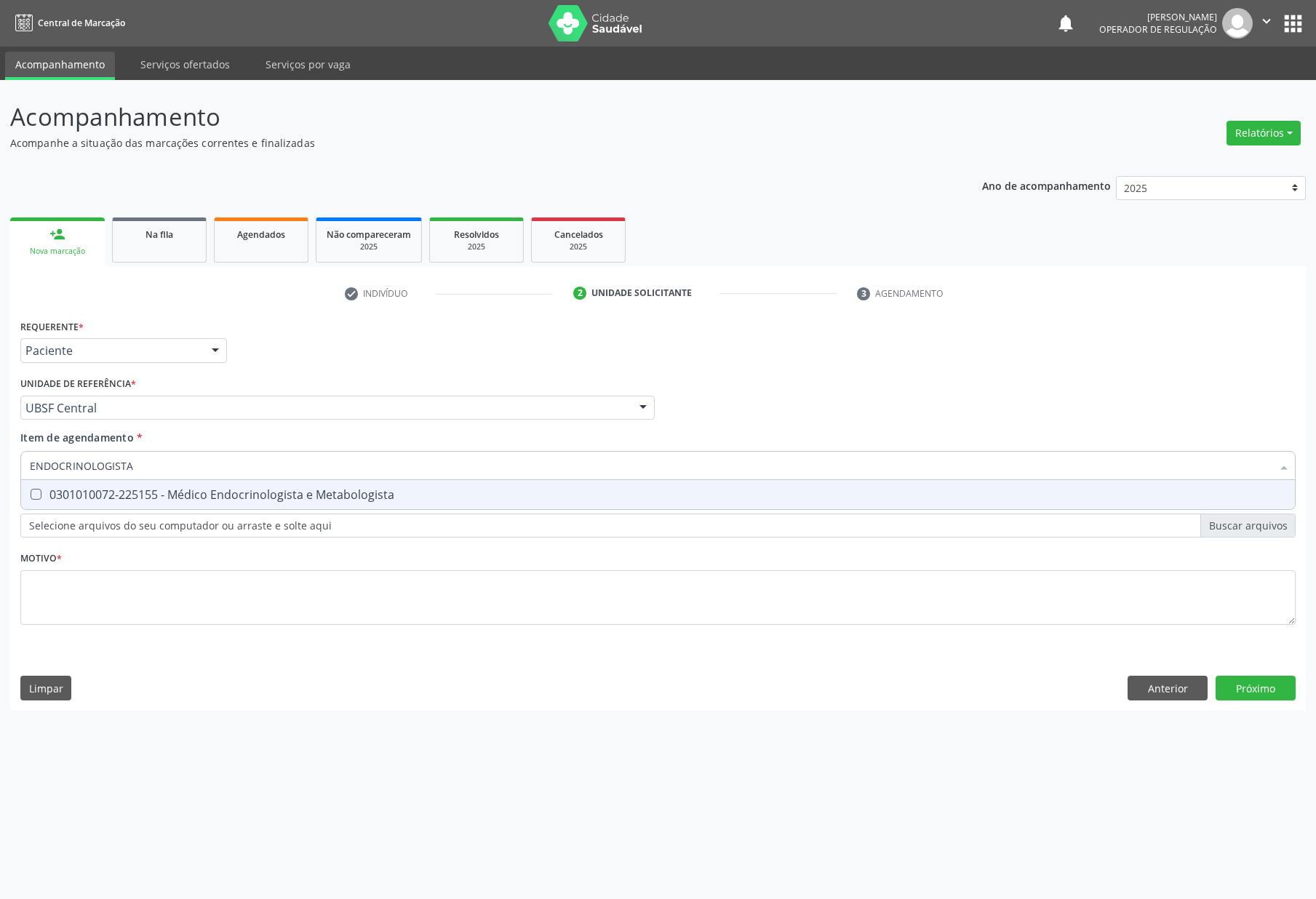
click at [289, 488] on div "0301010072-225155 - Médico Endocrinologista e Metabologista" at bounding box center [658, 494] width 1256 height 12
checkbox Metabologista "true"
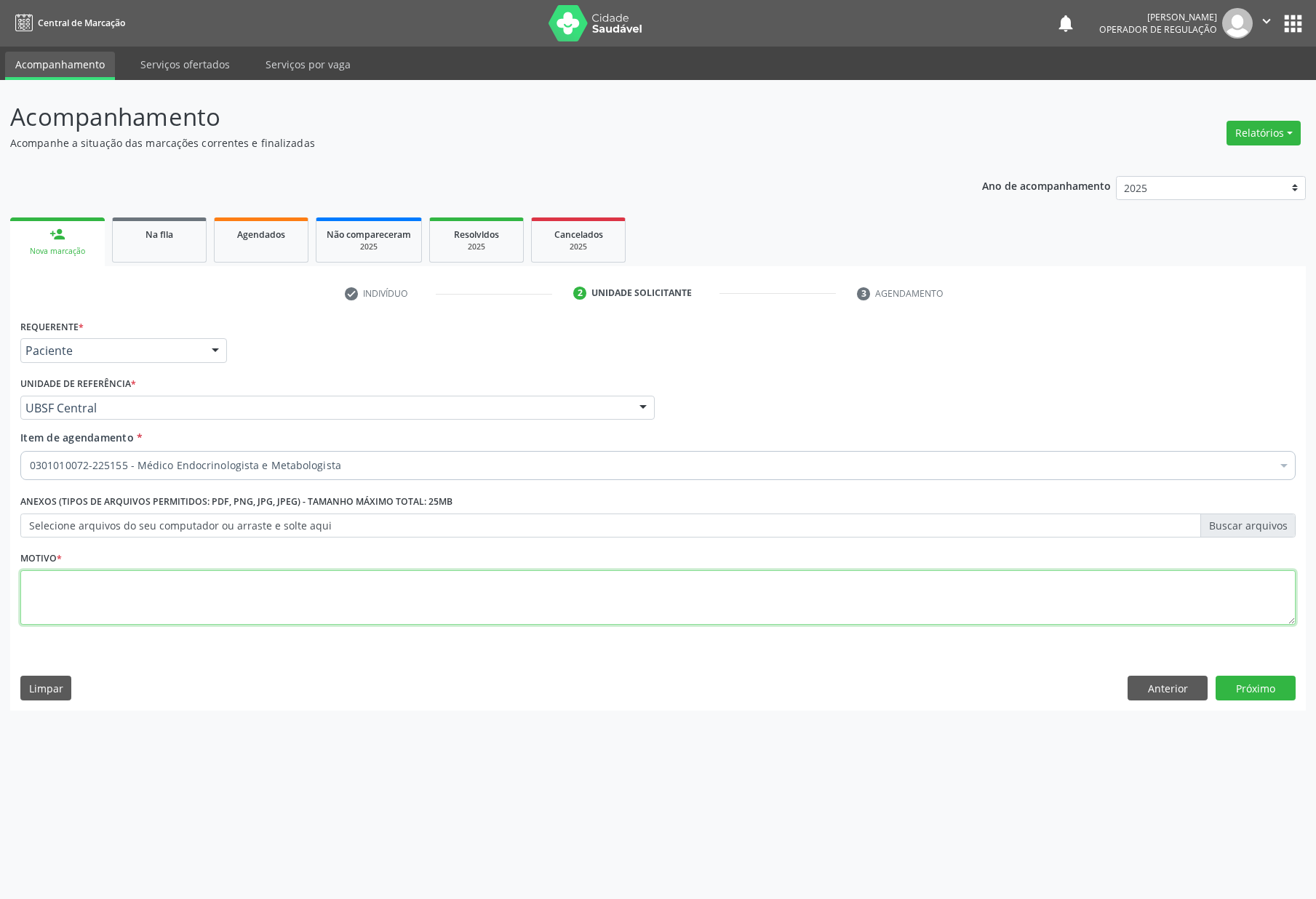
click at [297, 607] on textarea at bounding box center [658, 597] width 1276 height 55
paste textarea "RETORNO [PERSON_NAME] 03/2025"
type textarea "RETORNO [PERSON_NAME] 03/2025"
click at [1264, 687] on button "Próximo" at bounding box center [1255, 688] width 80 height 25
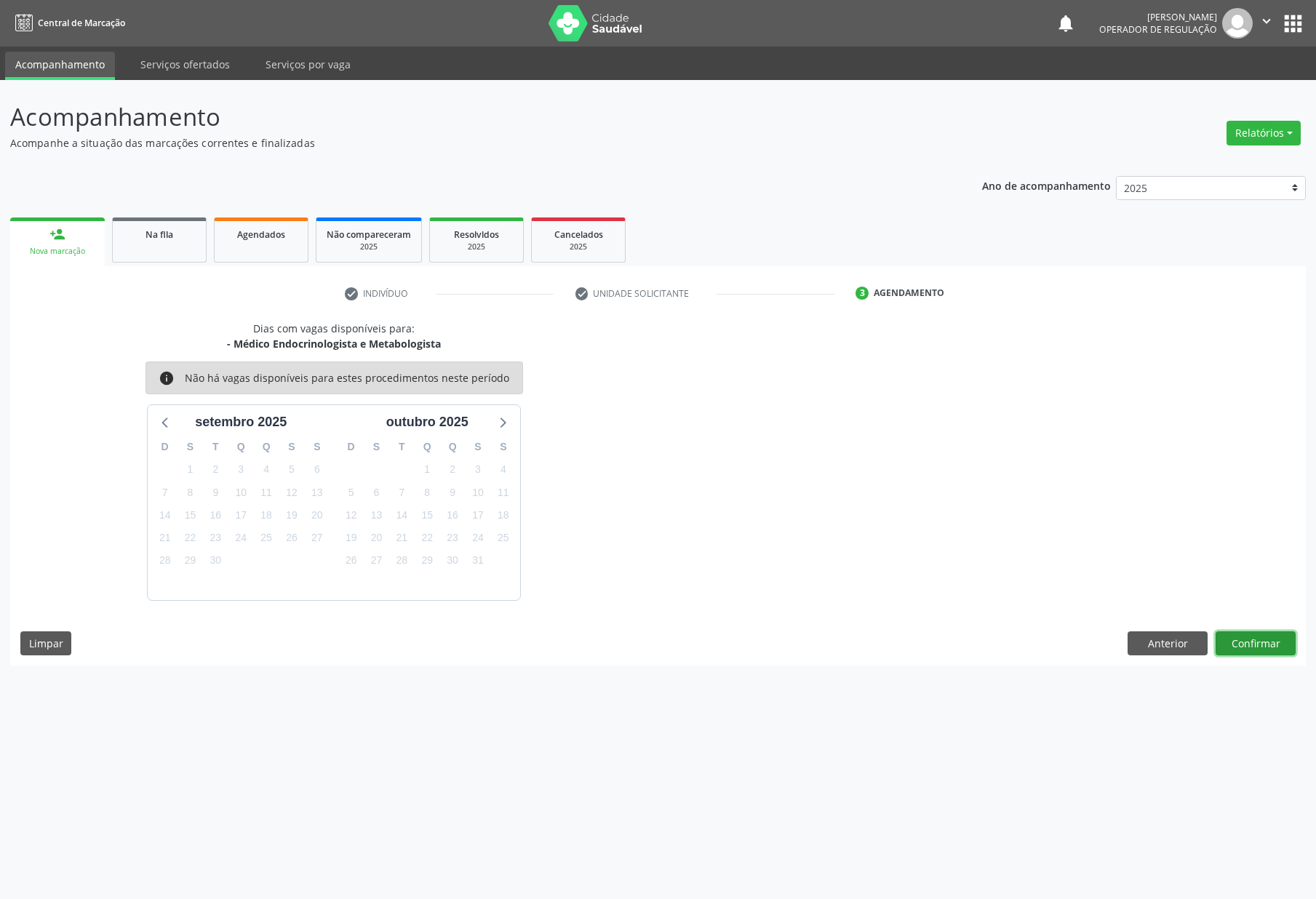
click at [1277, 635] on button "Confirmar" at bounding box center [1255, 644] width 80 height 25
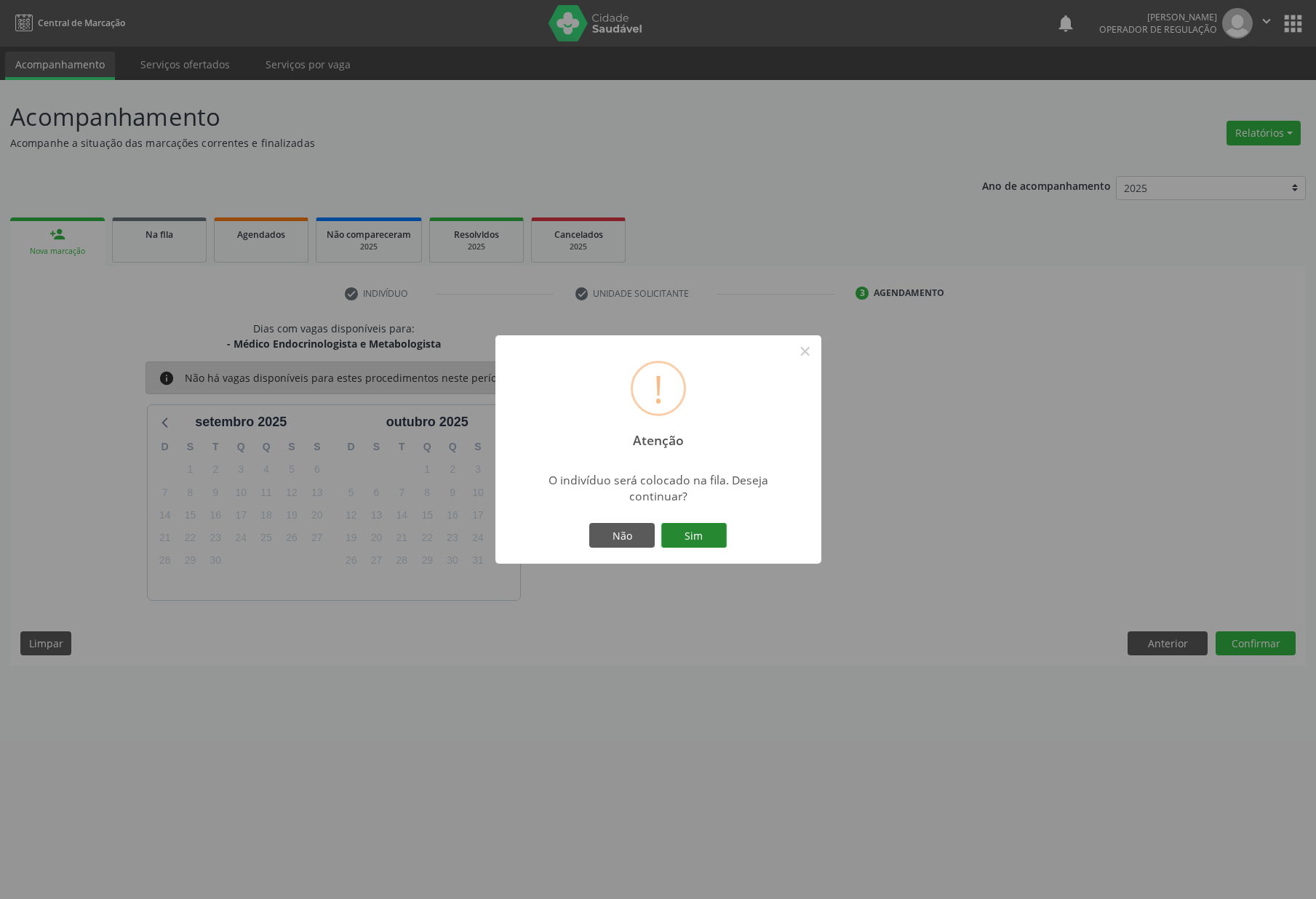
click at [707, 530] on button "Sim" at bounding box center [695, 536] width 65 height 25
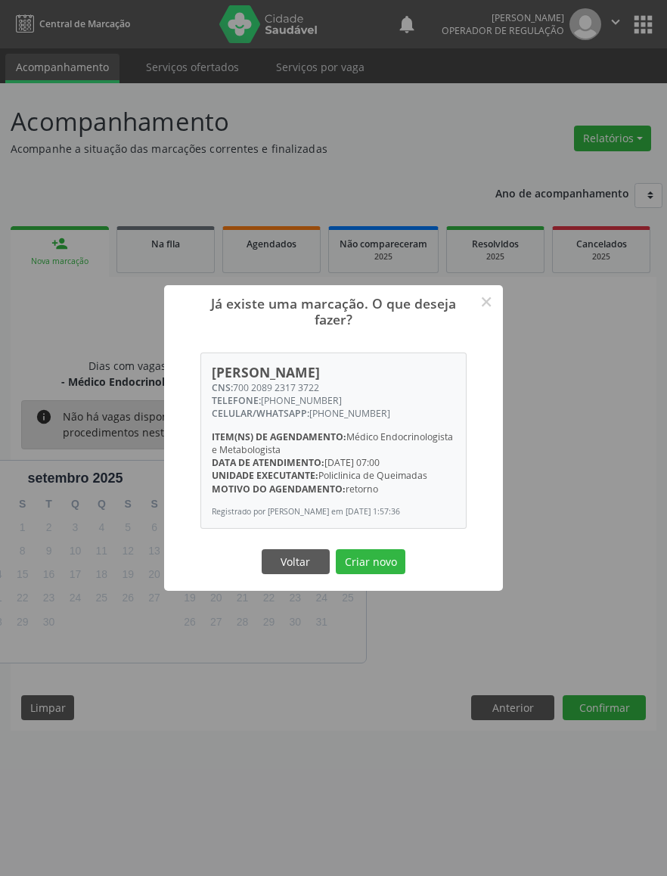
click at [362, 577] on div "Voltar Criar novo" at bounding box center [333, 561] width 151 height 32
click at [363, 575] on button "Criar novo" at bounding box center [371, 562] width 70 height 26
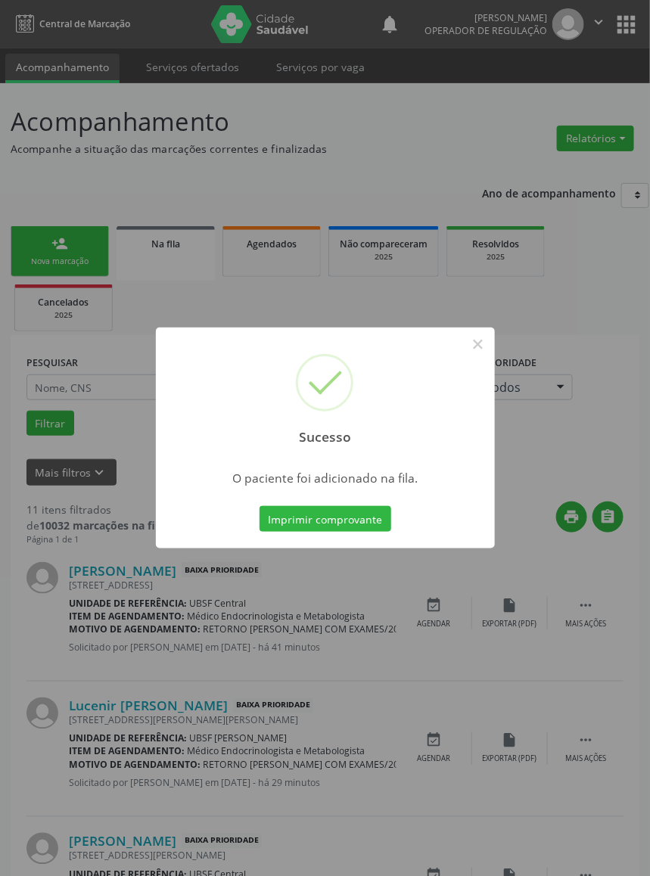
click at [62, 293] on div "Sucesso × O paciente foi adicionado na fila. Imprimir comprovante Cancel" at bounding box center [325, 438] width 650 height 876
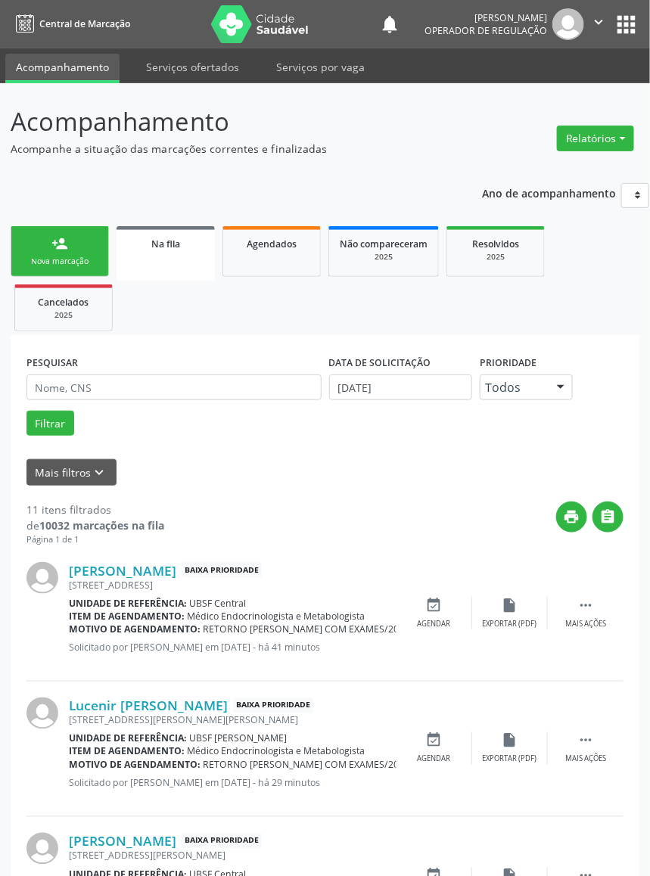
click at [64, 238] on div "person_add" at bounding box center [59, 243] width 17 height 17
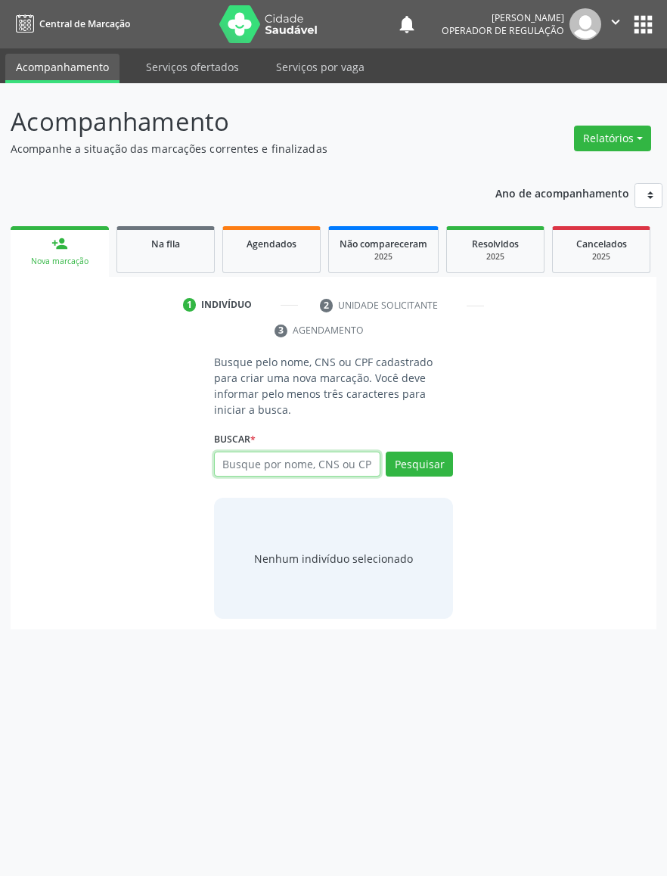
click at [315, 452] on input "text" at bounding box center [297, 465] width 166 height 26
type input "703602086909830"
click at [219, 457] on input "703602086909830" at bounding box center [219, 472] width 0 height 30
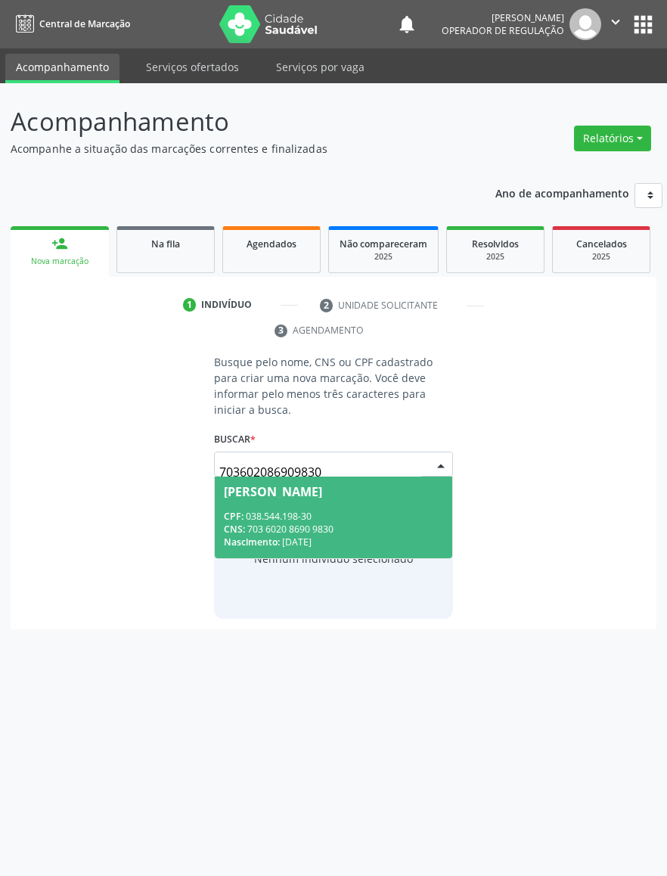
click at [255, 523] on div "CNS: 703 6020 8690 9830" at bounding box center [333, 529] width 219 height 13
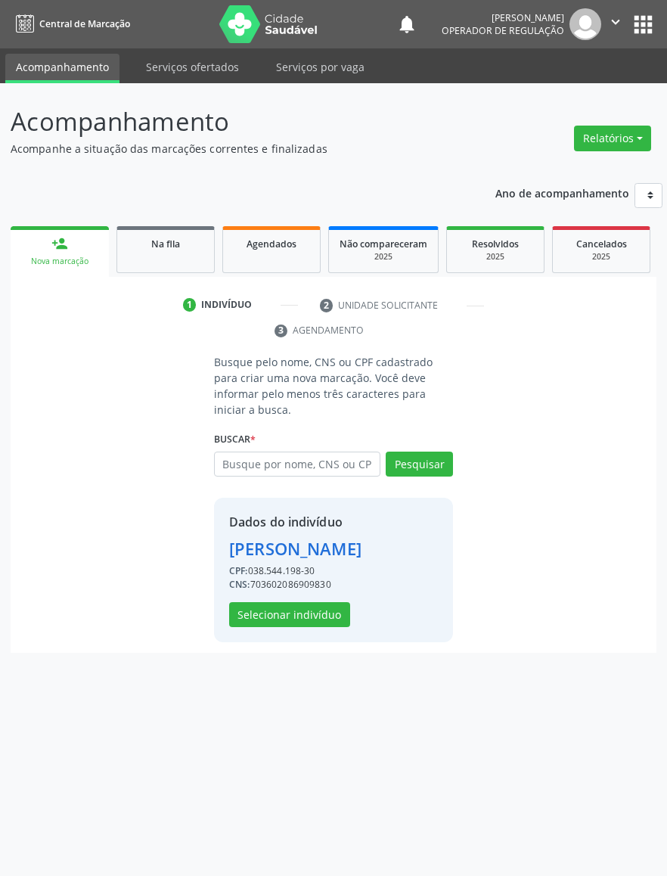
click at [327, 579] on div "Dados do indivíduo [PERSON_NAME] CPF: 038.544.198-30 CNS: 703602086909830 Selec…" at bounding box center [295, 570] width 132 height 114
click at [331, 602] on button "Selecionar indivíduo" at bounding box center [289, 615] width 121 height 26
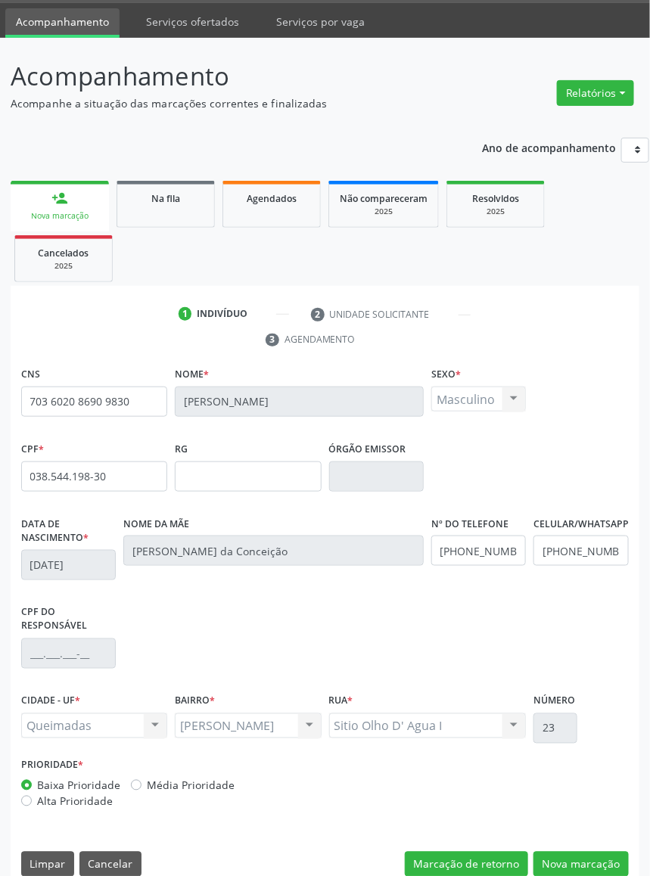
scroll to position [68, 0]
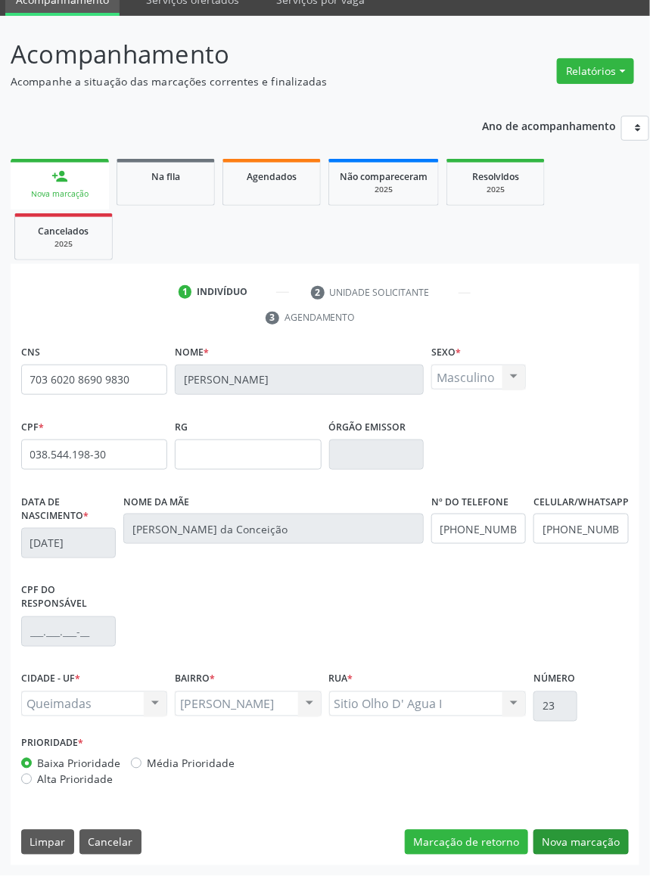
drag, startPoint x: 567, startPoint y: 827, endPoint x: 574, endPoint y: 837, distance: 12.6
click at [570, 827] on div "CNS 703 6020 8690 9830 Nome * [PERSON_NAME] * Masculino Masculino Feminino Nenh…" at bounding box center [325, 603] width 629 height 525
click at [574, 838] on button "Nova marcação" at bounding box center [580, 843] width 95 height 26
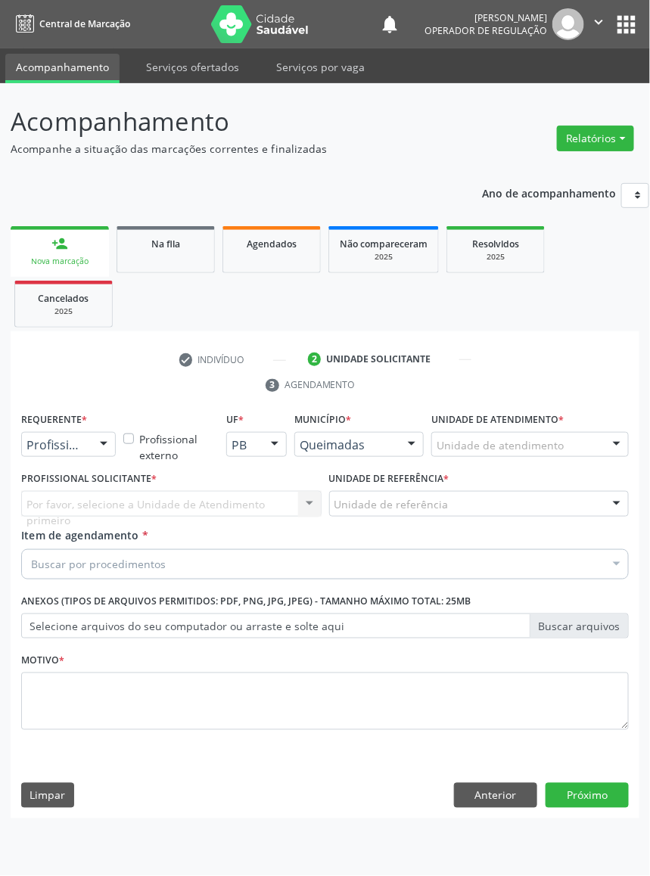
scroll to position [0, 0]
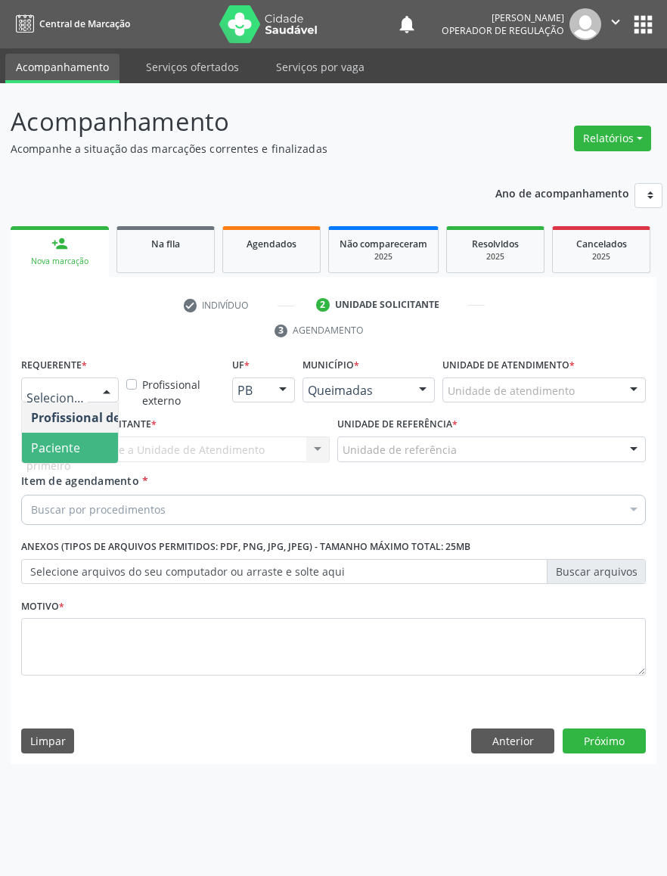
click at [66, 445] on span "Paciente" at bounding box center [55, 447] width 49 height 17
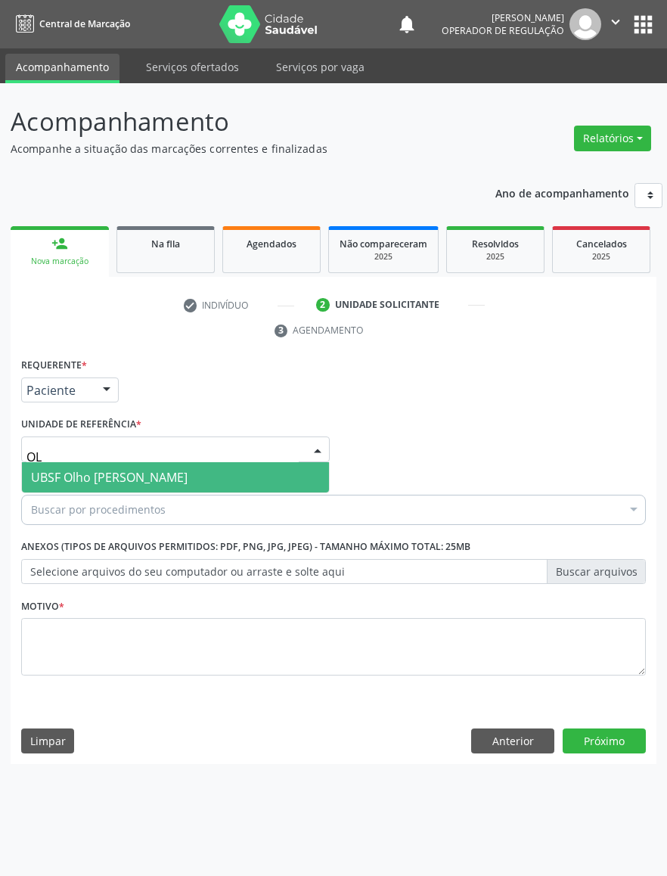
type input "OLH"
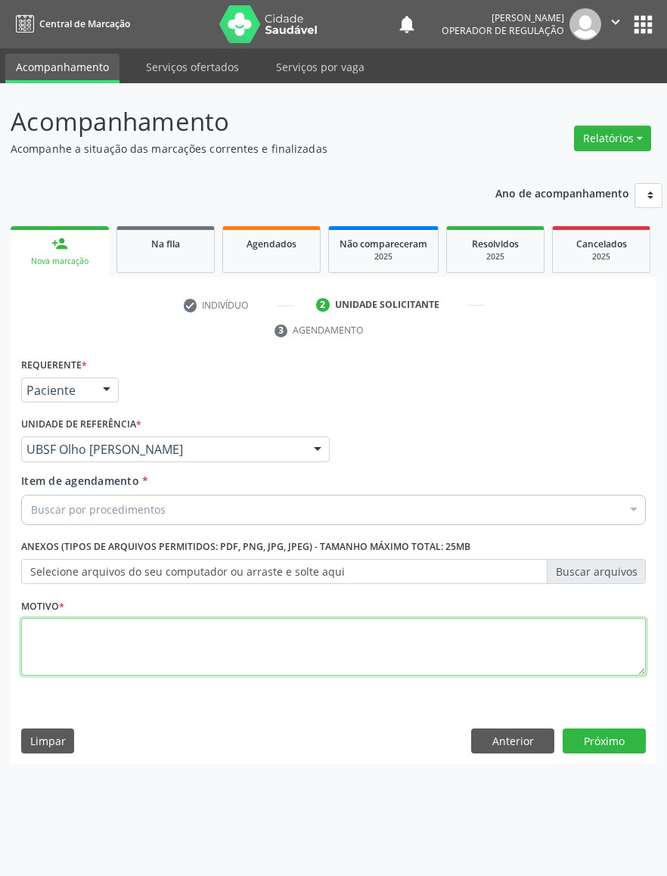
click at [141, 638] on textarea at bounding box center [333, 646] width 625 height 57
paste textarea "RETORNO EMILLE 04/2025"
type textarea "RETORNO EMILLE 04/2025"
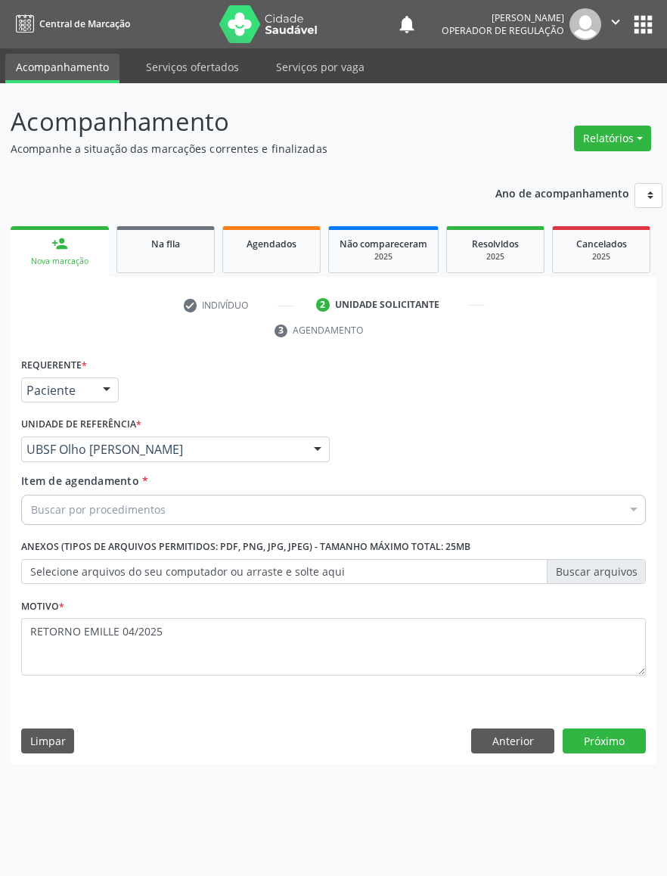
click at [332, 504] on div "Buscar por procedimentos" at bounding box center [333, 510] width 625 height 30
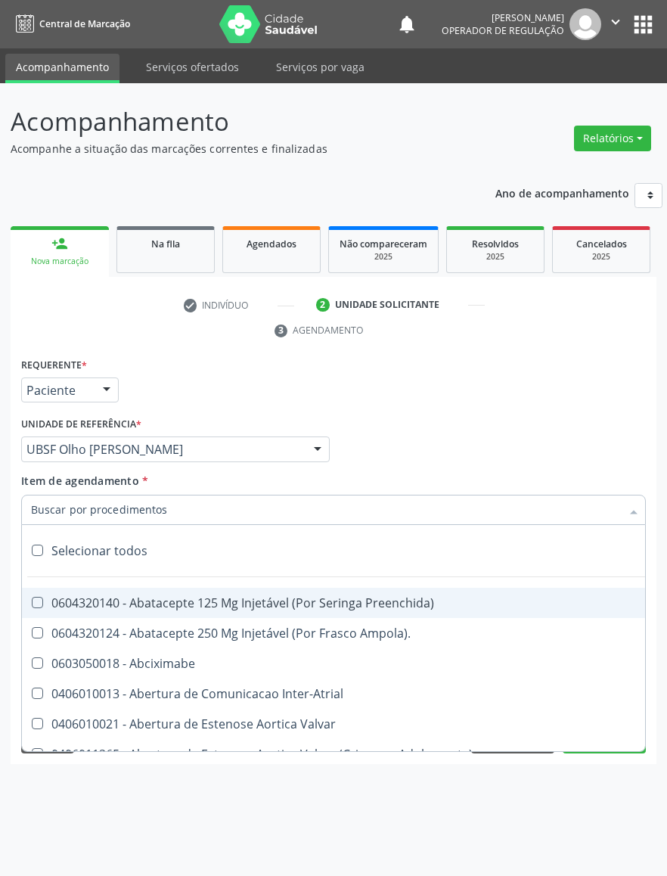
paste input "ENDOCRINOLOGISTA"
type input "ENDOCRINOLOGISTA"
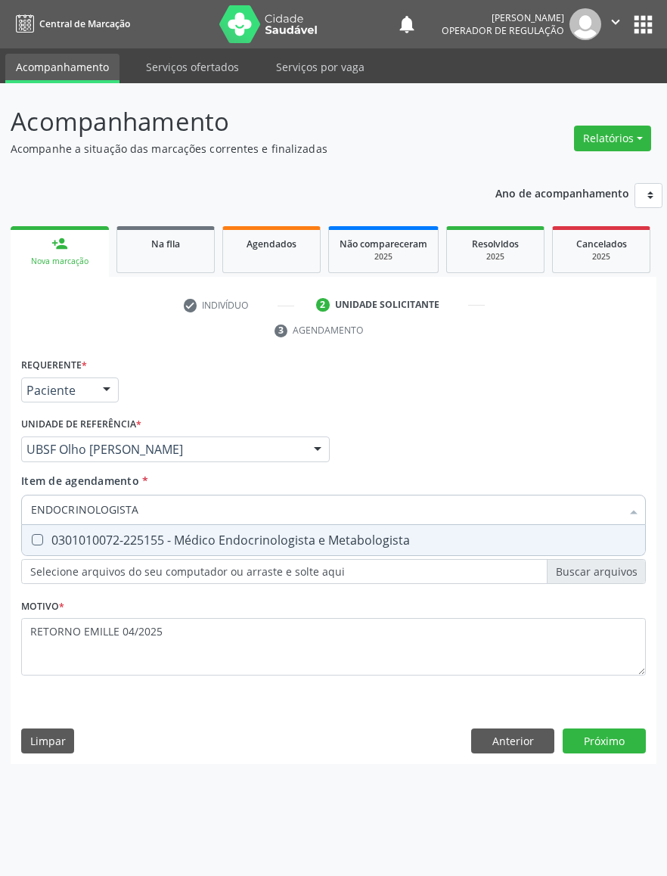
click at [340, 534] on div "0301010072-225155 - Médico Endocrinologista e Metabologista" at bounding box center [333, 540] width 605 height 12
checkbox Metabologista "true"
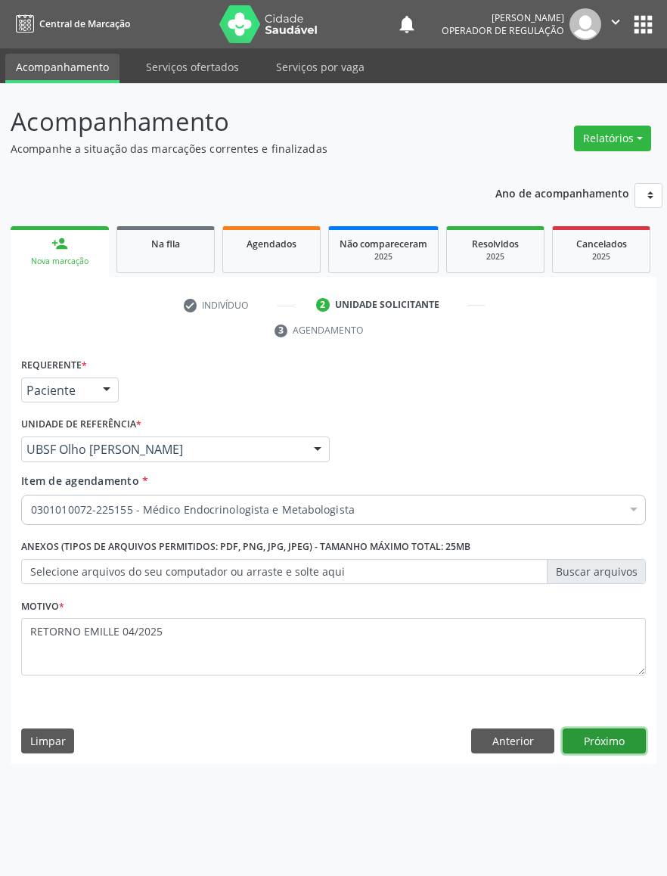
click at [626, 740] on button "Próximo" at bounding box center [604, 741] width 83 height 26
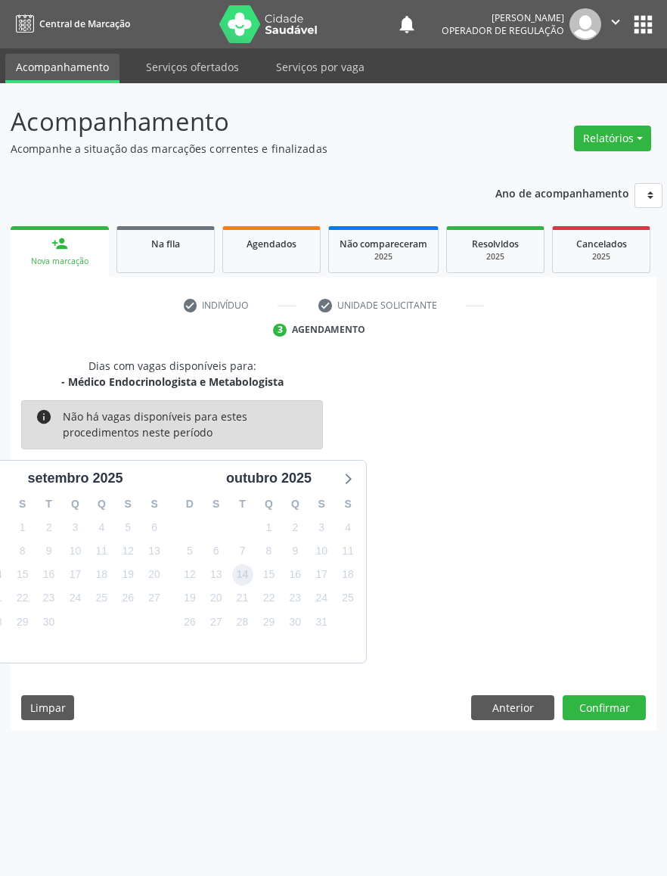
click at [232, 570] on span "14" at bounding box center [242, 574] width 21 height 21
click at [609, 715] on button "Confirmar" at bounding box center [604, 708] width 83 height 26
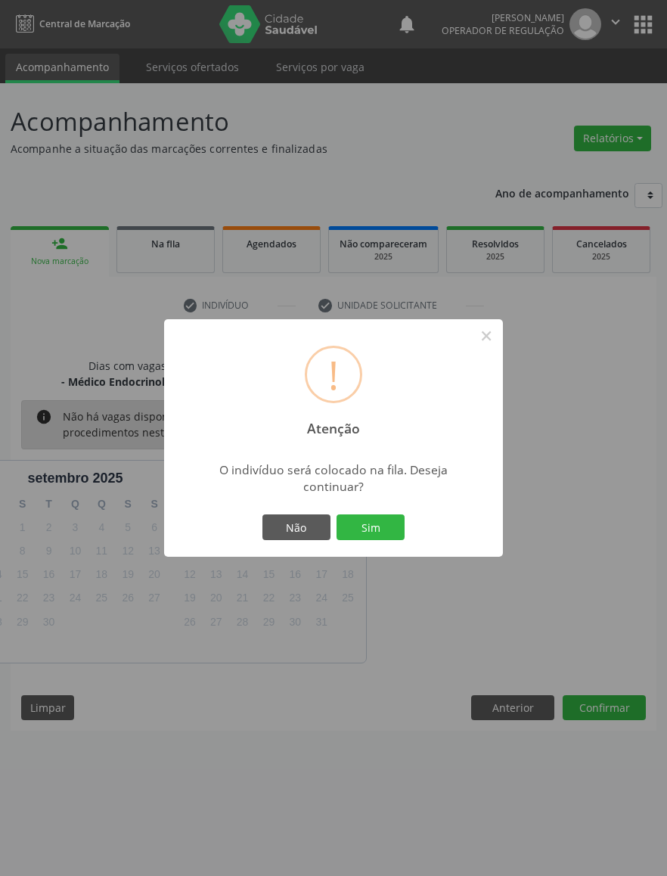
click at [337, 514] on button "Sim" at bounding box center [371, 527] width 68 height 26
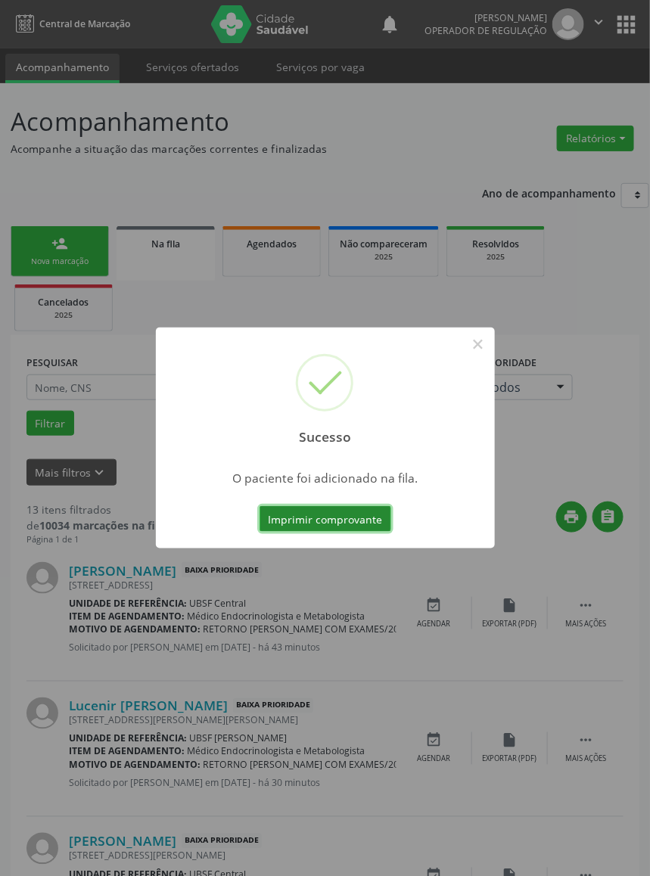
click at [366, 520] on button "Imprimir comprovante" at bounding box center [325, 519] width 132 height 26
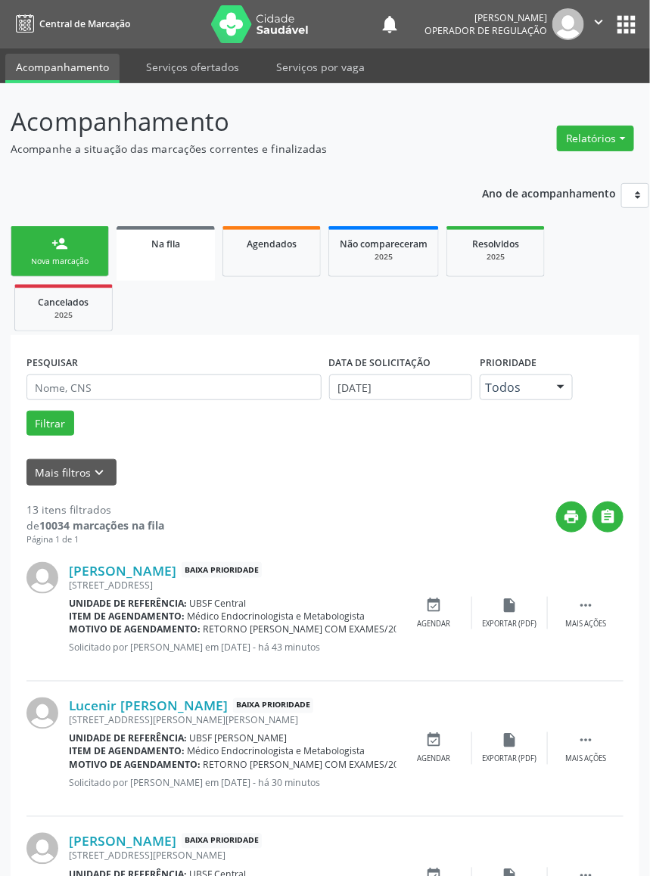
click at [59, 241] on div "person_add" at bounding box center [59, 243] width 17 height 17
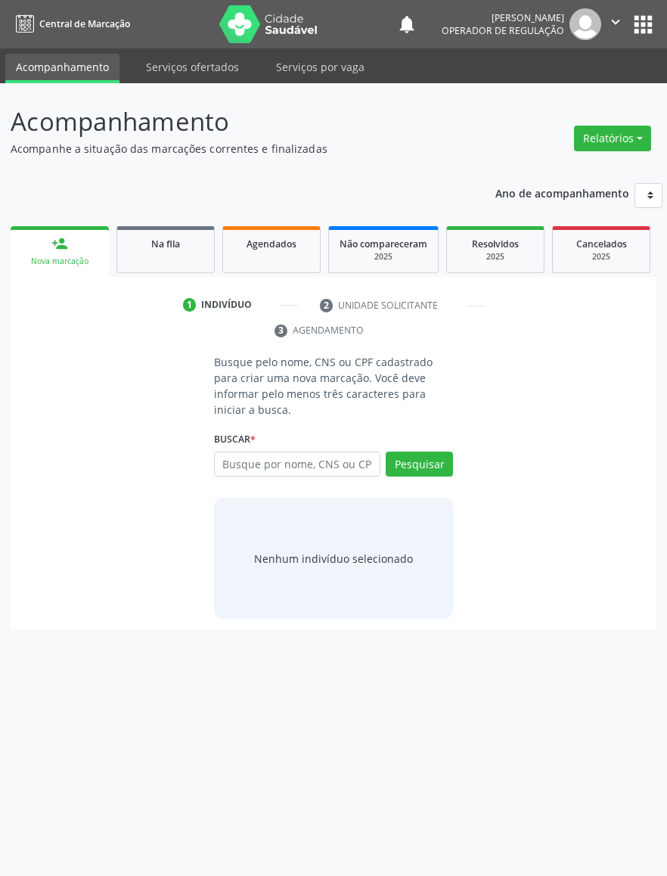
click at [257, 452] on input "text" at bounding box center [297, 465] width 166 height 26
click at [318, 452] on input "text" at bounding box center [297, 465] width 166 height 26
type input "700005674935208"
drag, startPoint x: 300, startPoint y: 455, endPoint x: 297, endPoint y: 465, distance: 11.0
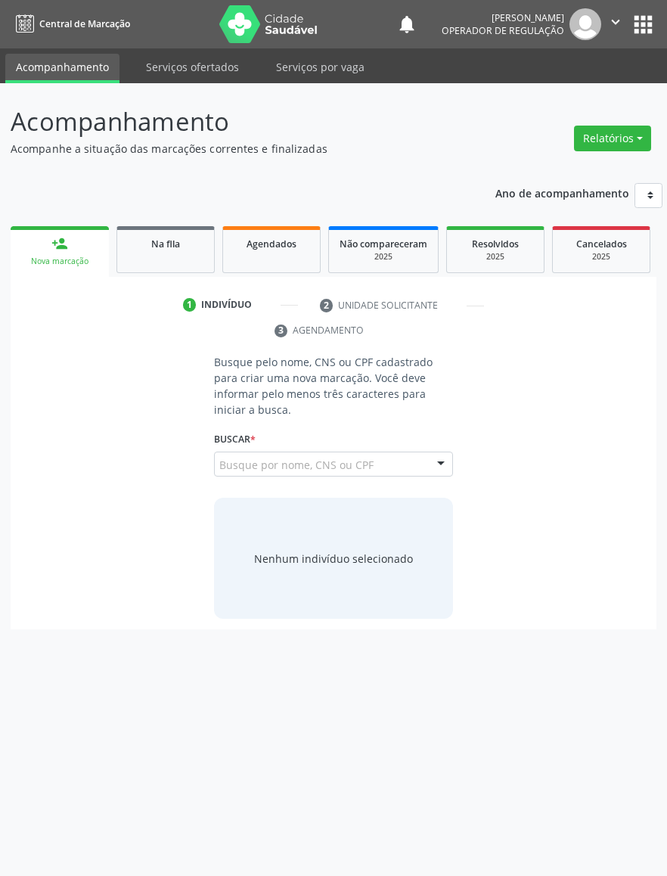
click at [219, 457] on input "700005674935208" at bounding box center [219, 472] width 0 height 30
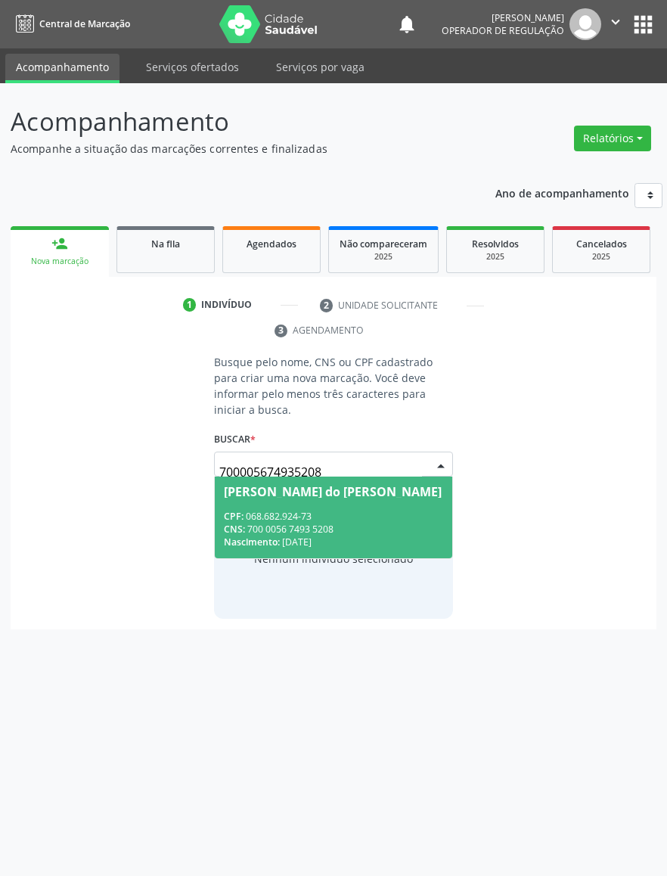
click at [286, 510] on div "CPF: 068.682.924-73" at bounding box center [333, 516] width 219 height 13
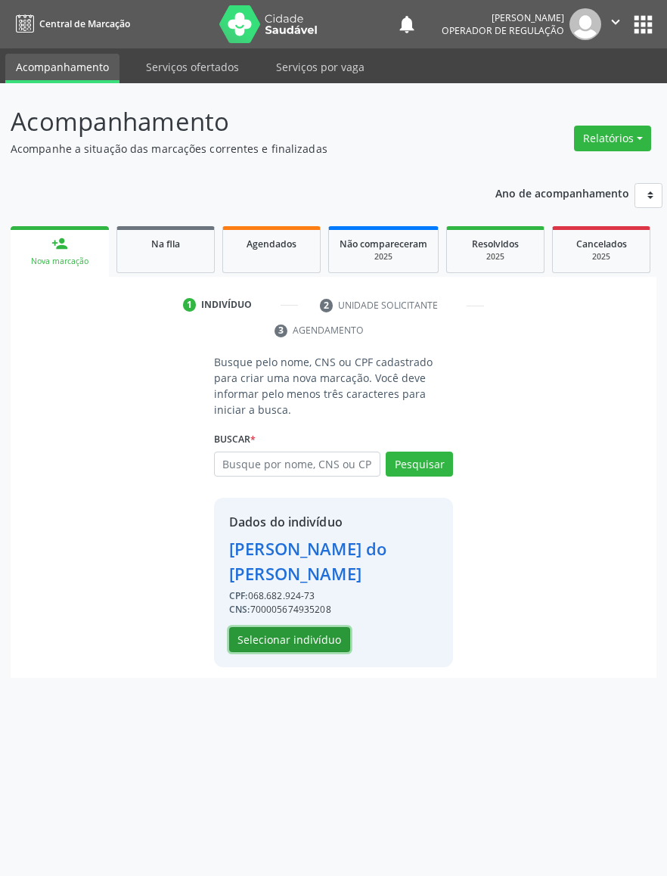
click at [298, 629] on button "Selecionar indivíduo" at bounding box center [289, 640] width 121 height 26
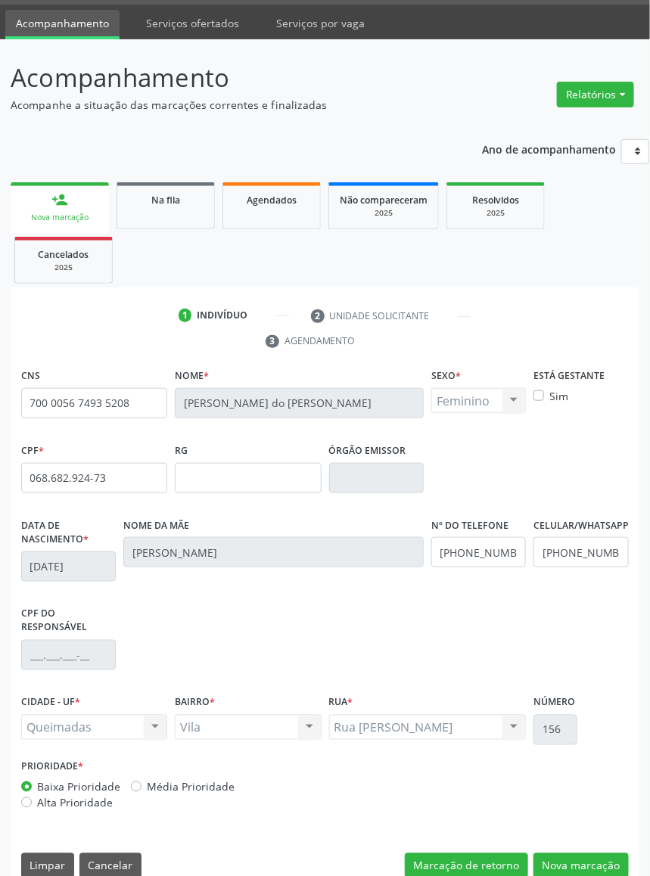
scroll to position [68, 0]
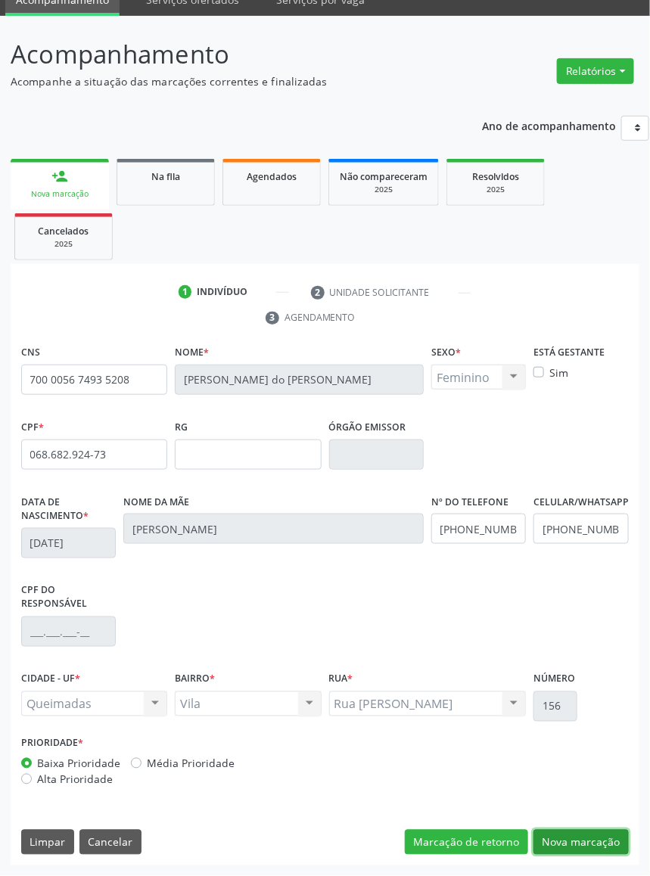
click at [606, 852] on button "Nova marcação" at bounding box center [580, 843] width 95 height 26
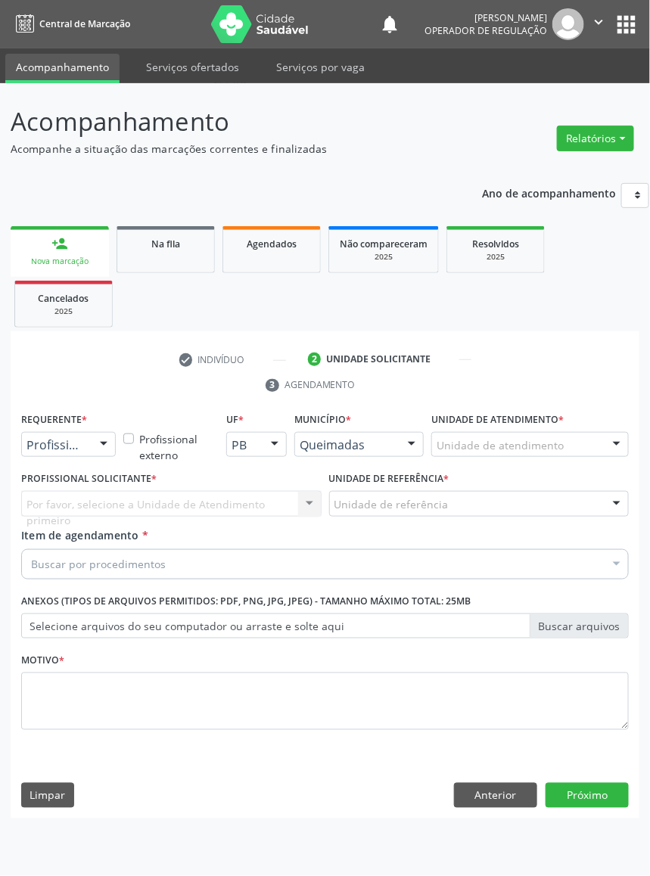
scroll to position [0, 0]
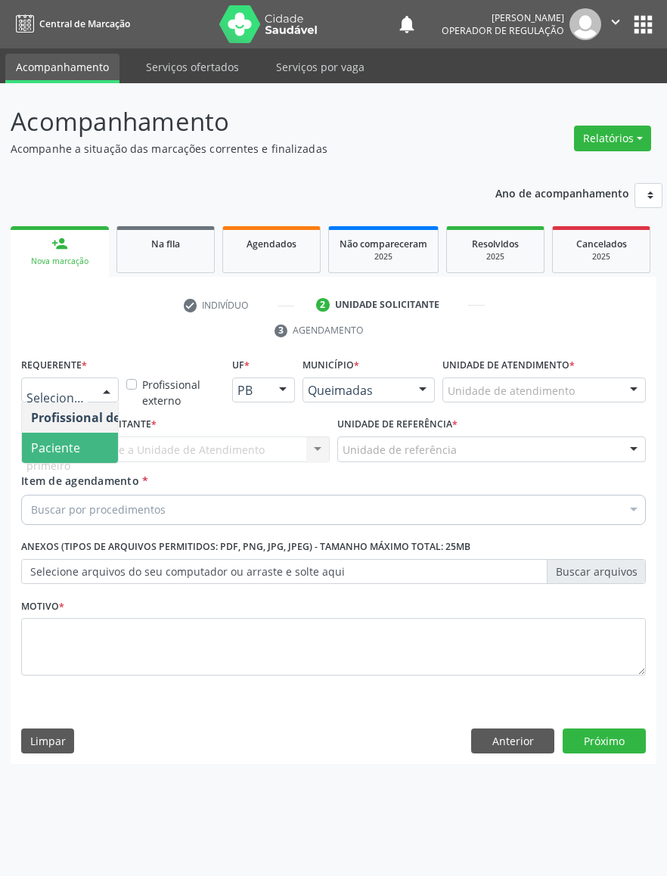
click at [70, 457] on span "Paciente" at bounding box center [95, 448] width 147 height 30
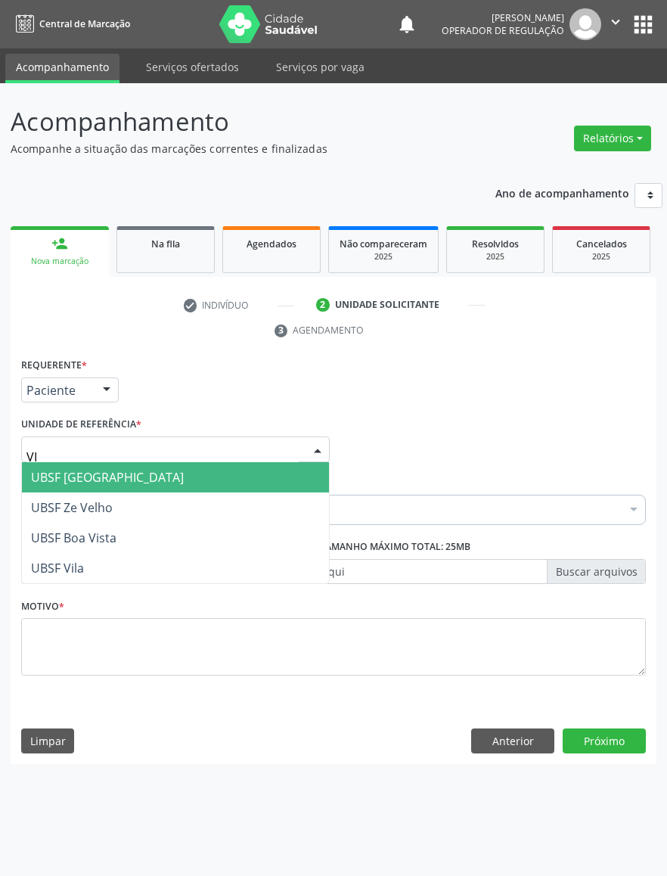
type input "VIL"
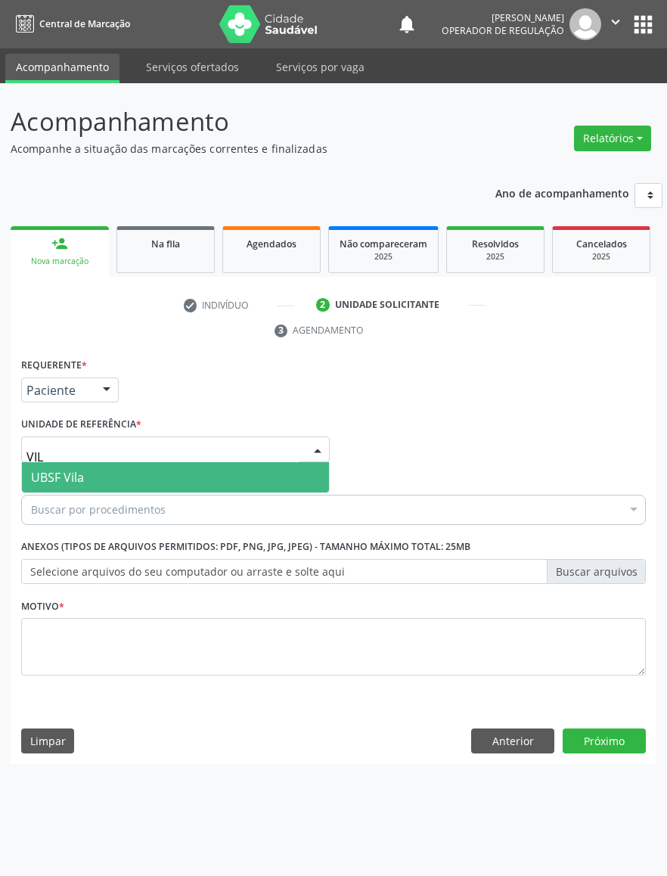
click at [116, 483] on span "UBSF Vila" at bounding box center [175, 477] width 307 height 30
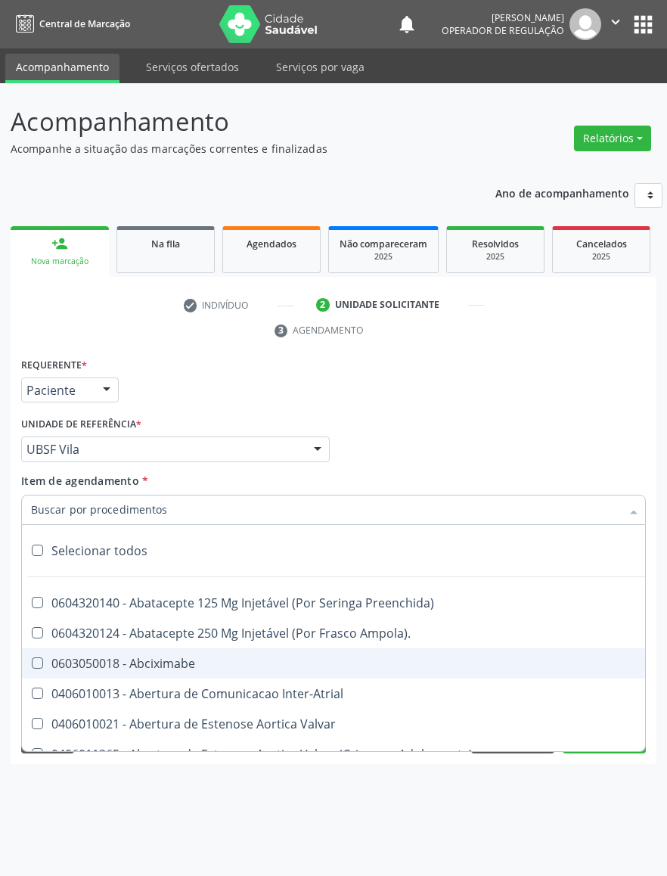
click at [452, 420] on div "Profissional Solicitante Por favor, selecione a Unidade de Atendimento primeiro…" at bounding box center [333, 442] width 632 height 59
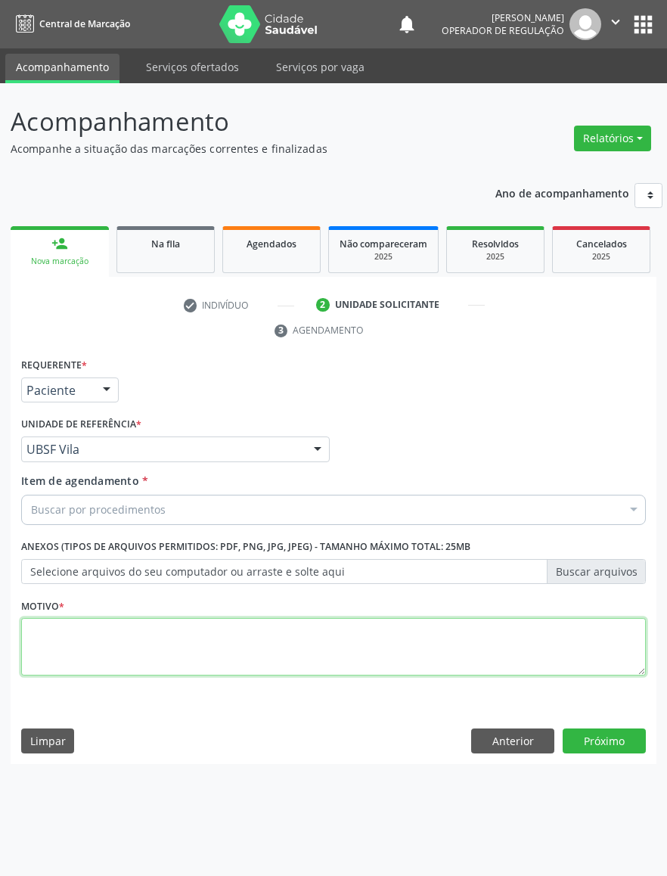
click at [408, 643] on textarea at bounding box center [333, 646] width 625 height 57
paste textarea "RETORNO [PERSON_NAME] 07/2025"
type textarea "RETORNO [PERSON_NAME] 07/2025"
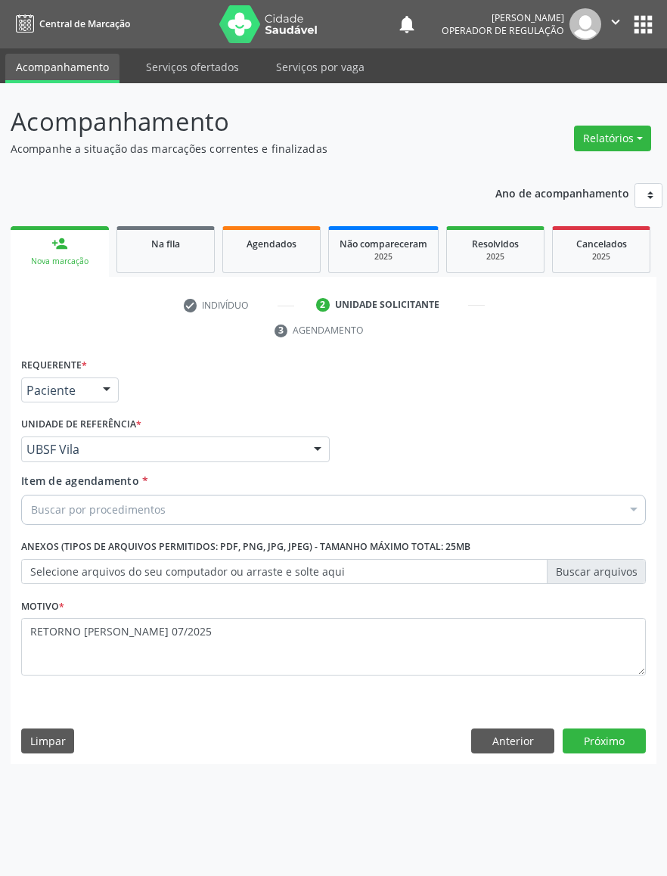
click at [288, 511] on div "Buscar por procedimentos" at bounding box center [333, 510] width 625 height 30
paste input "ENDOCRINOLOGISTA"
type input "ENDOCRINOLOGISTA"
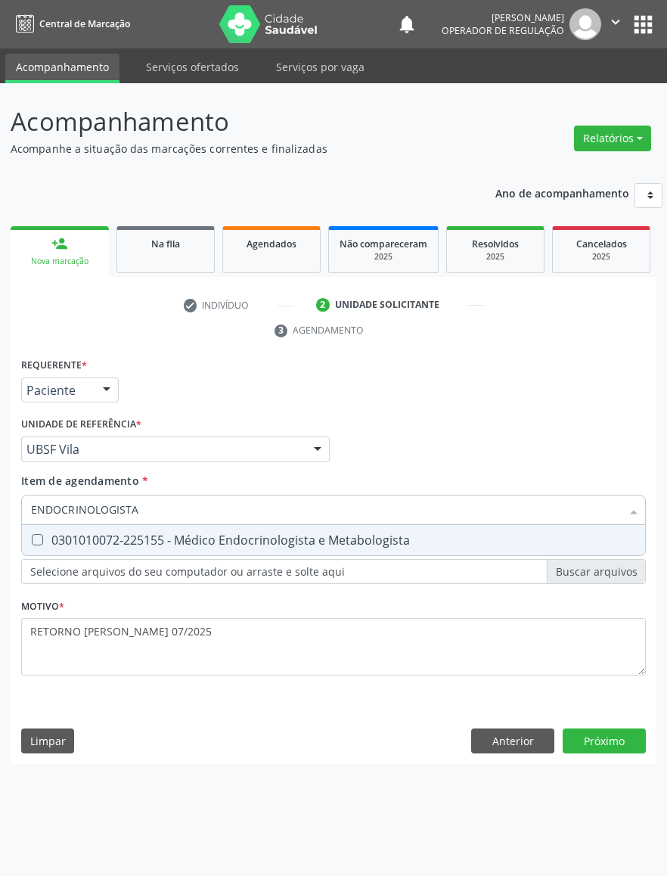
click at [256, 534] on div "0301010072-225155 - Médico Endocrinologista e Metabologista" at bounding box center [333, 540] width 605 height 12
checkbox Metabologista "true"
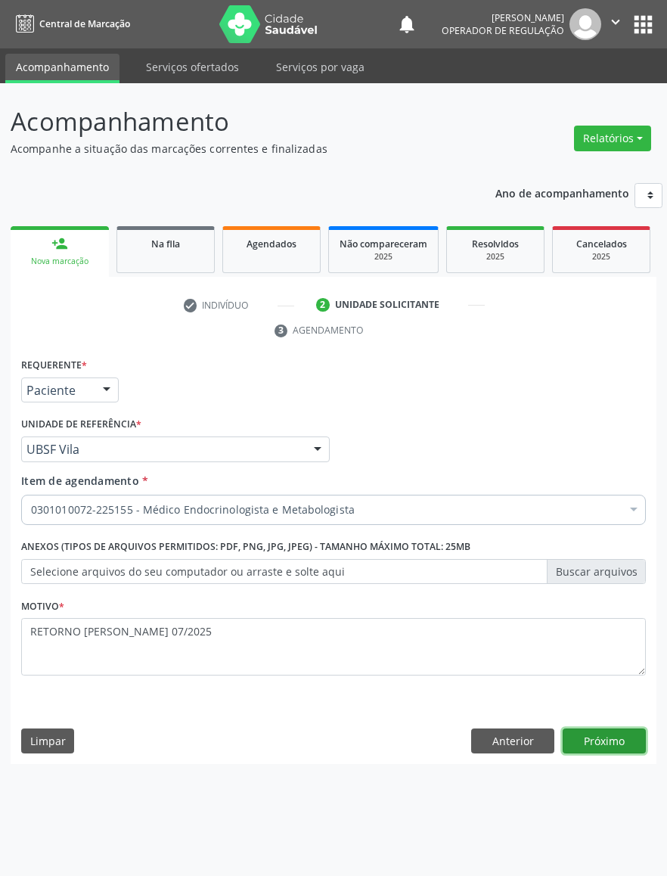
click at [570, 744] on button "Próximo" at bounding box center [604, 741] width 83 height 26
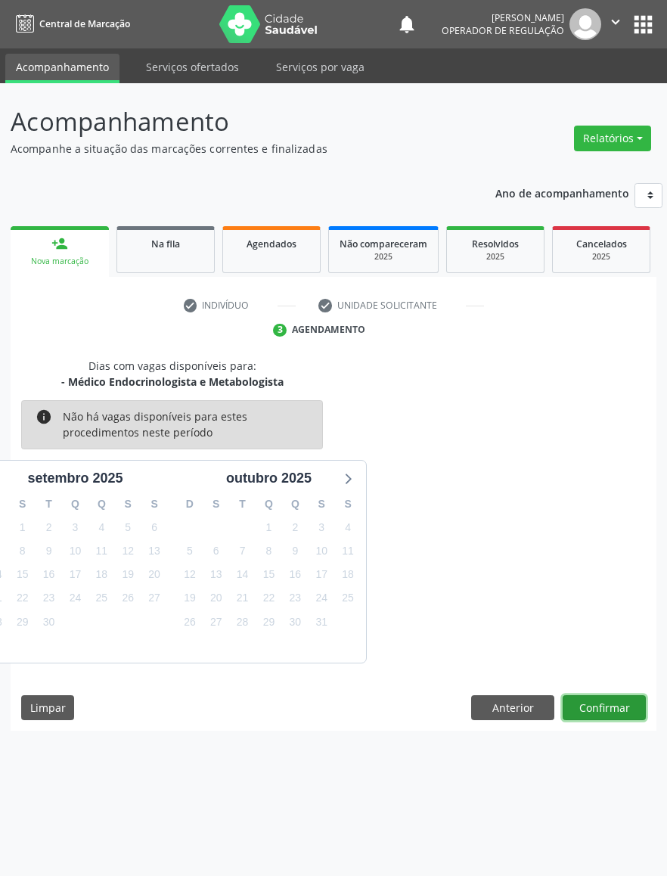
click at [593, 713] on button "Confirmar" at bounding box center [604, 708] width 83 height 26
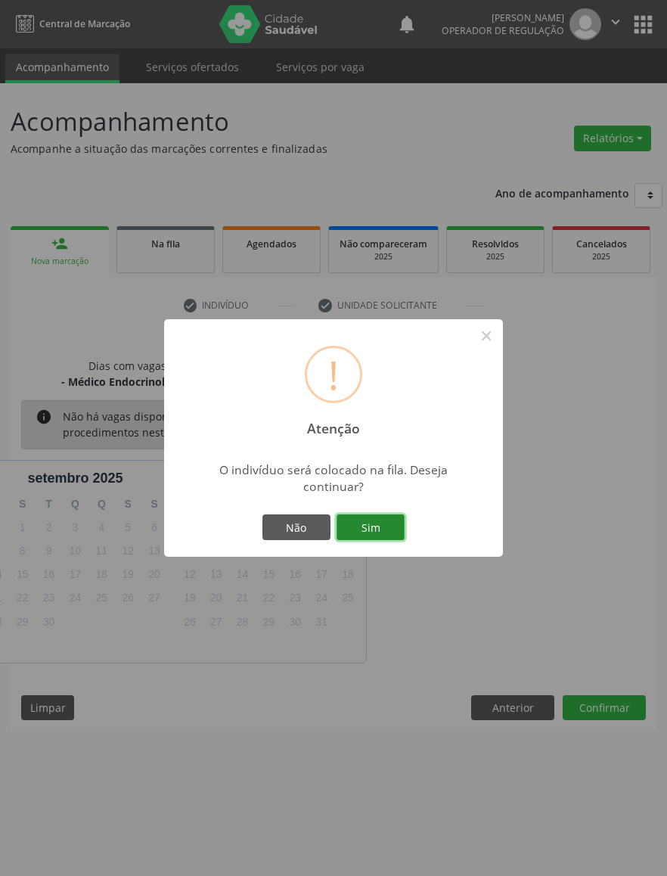
click at [364, 525] on button "Sim" at bounding box center [371, 527] width 68 height 26
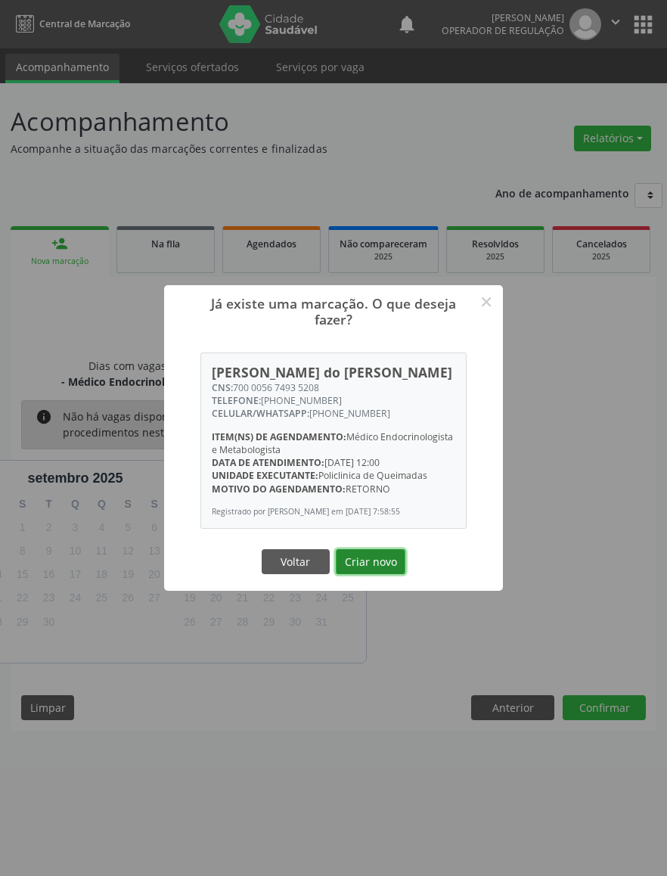
click at [389, 561] on button "Criar novo" at bounding box center [371, 562] width 70 height 26
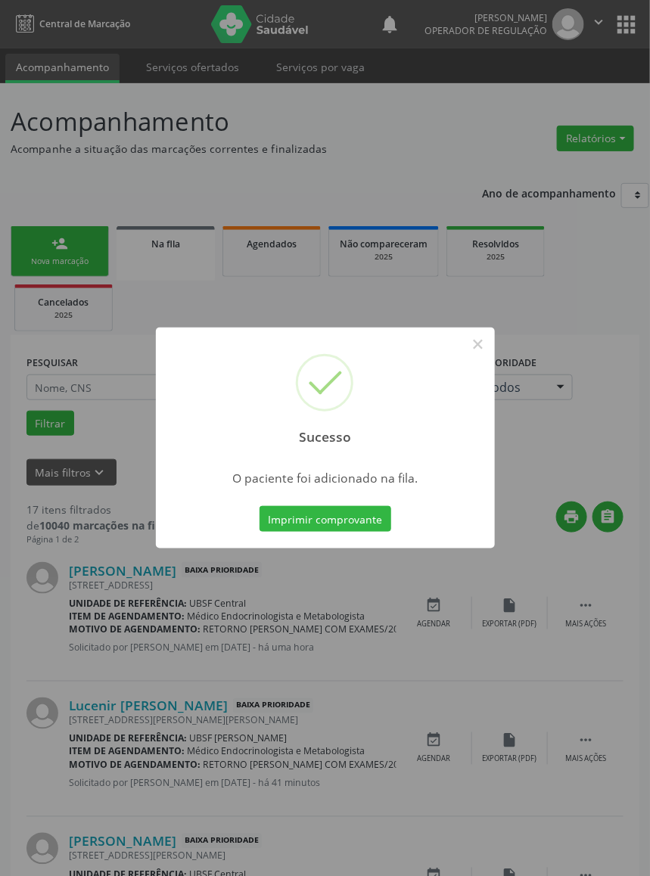
drag, startPoint x: 186, startPoint y: 549, endPoint x: 263, endPoint y: 531, distance: 79.3
click at [189, 549] on div "Sucesso × O paciente foi adicionado na fila. Imprimir comprovante Cancel" at bounding box center [325, 438] width 650 height 876
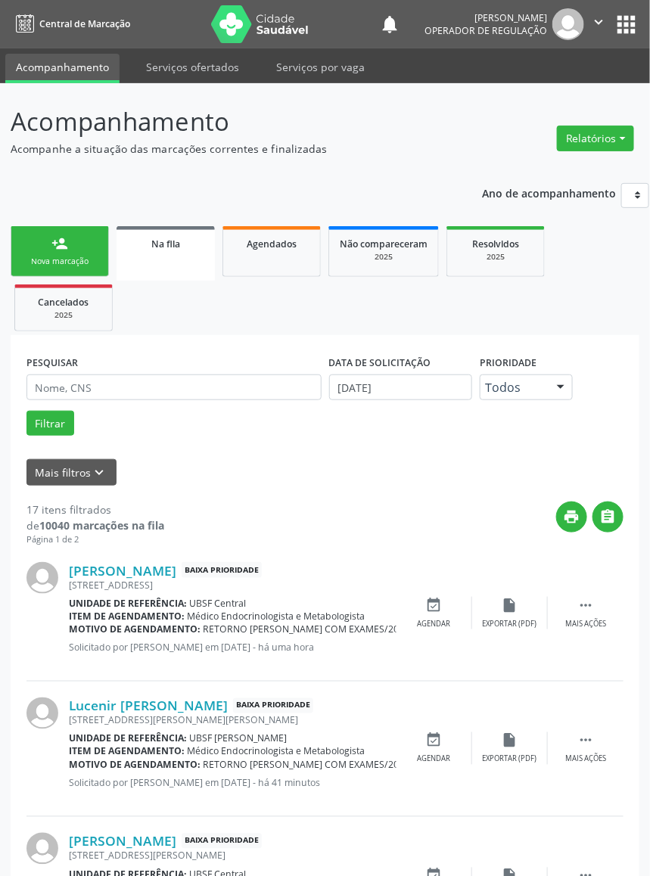
click at [30, 243] on link "person_add Nova marcação" at bounding box center [60, 251] width 98 height 51
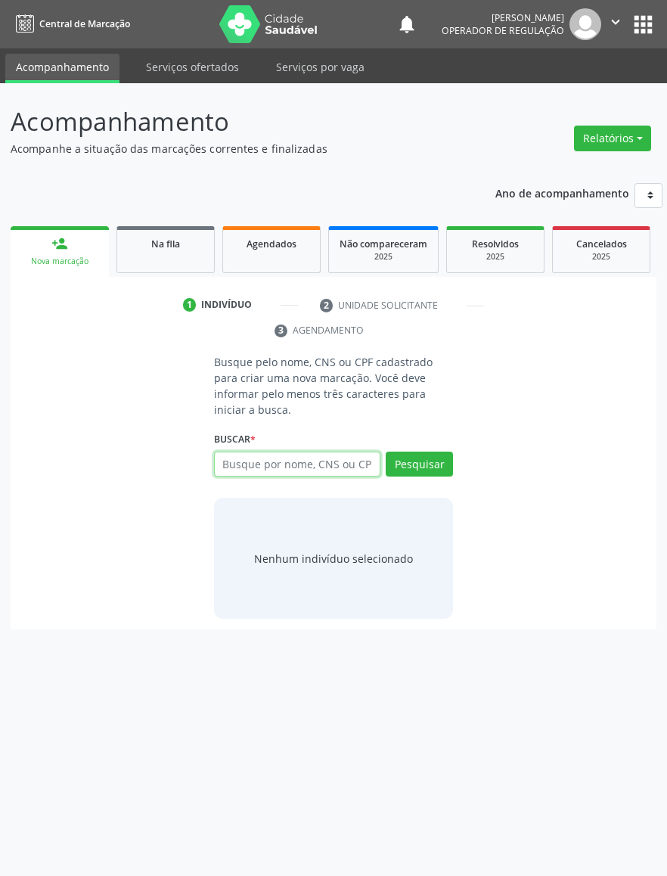
click at [275, 452] on input "text" at bounding box center [297, 465] width 166 height 26
click at [318, 452] on input "text" at bounding box center [297, 465] width 166 height 26
type input "700501987762754"
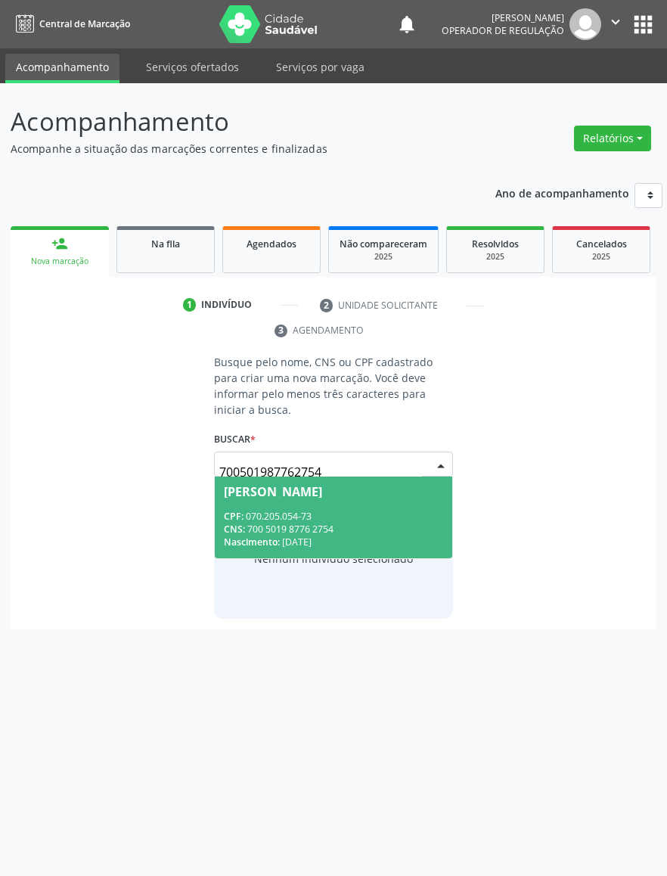
click at [322, 486] on div "[PERSON_NAME]" at bounding box center [273, 492] width 98 height 12
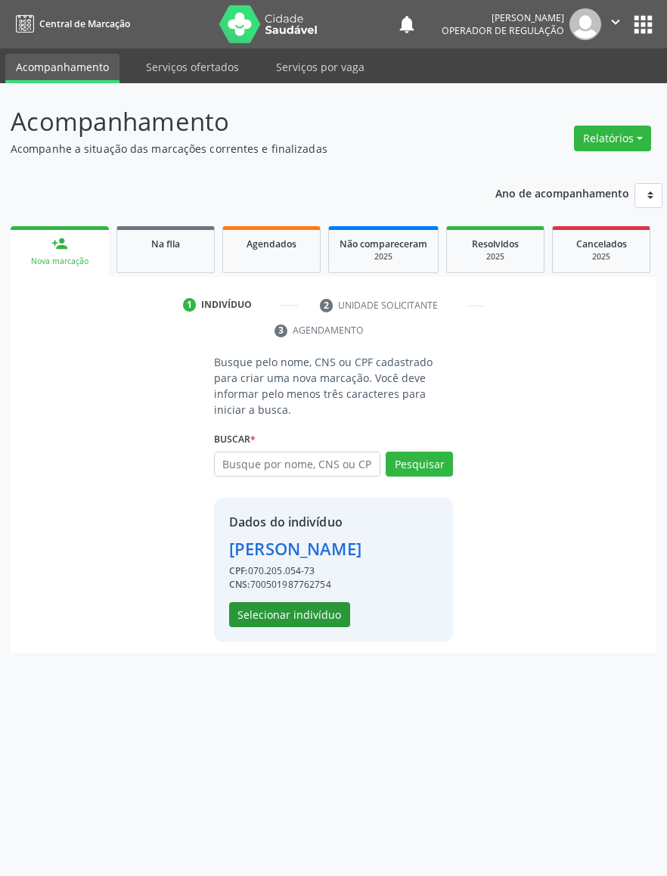
drag, startPoint x: 323, startPoint y: 622, endPoint x: 323, endPoint y: 609, distance: 12.9
click at [323, 613] on div "Dados do indivíduo [PERSON_NAME] CPF: 070.205.054-73 CNS: 700501987762754 Selec…" at bounding box center [333, 570] width 239 height 144
click at [322, 608] on button "Selecionar indivíduo" at bounding box center [289, 615] width 121 height 26
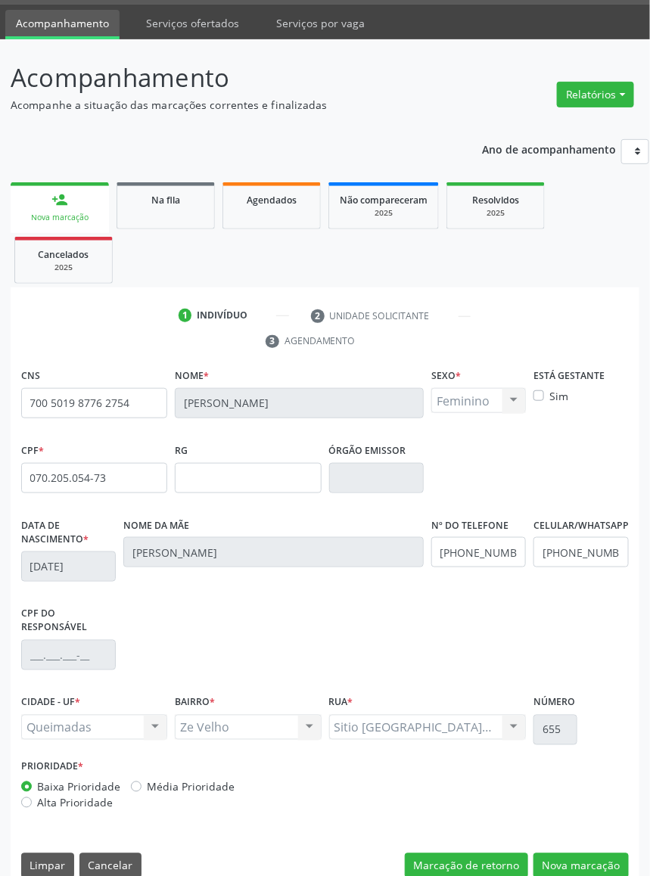
scroll to position [68, 0]
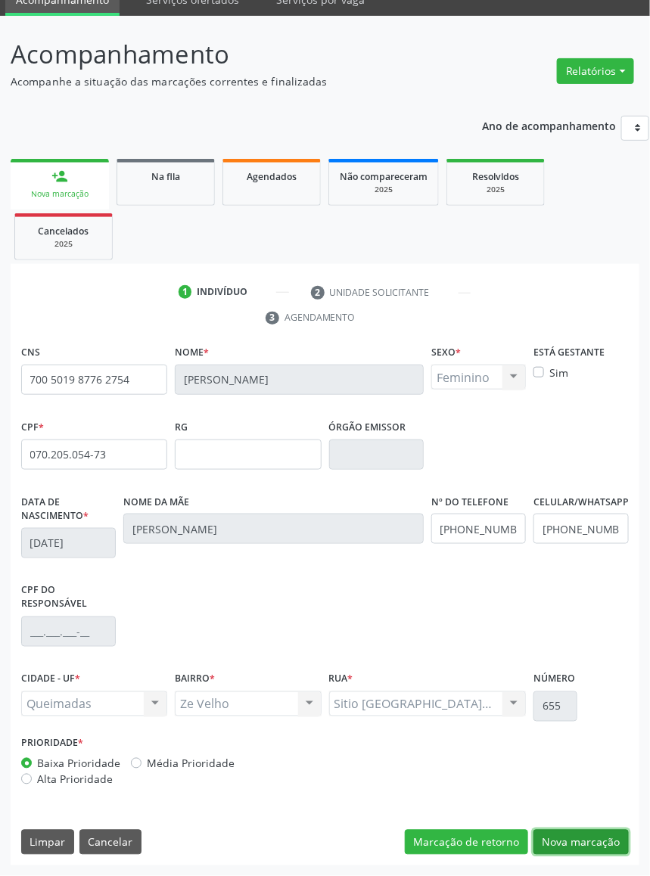
click at [563, 846] on button "Nova marcação" at bounding box center [580, 843] width 95 height 26
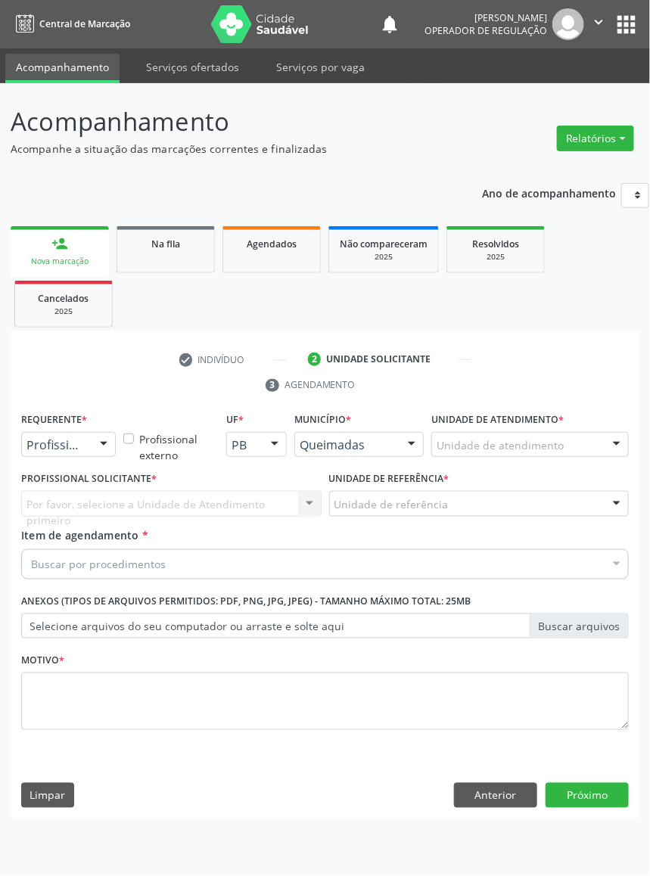
scroll to position [0, 0]
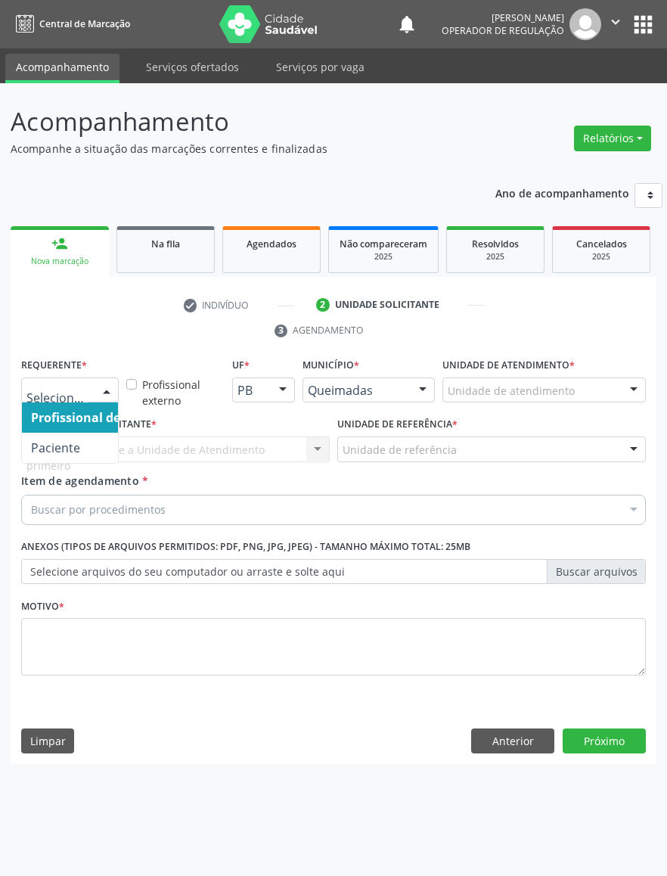
click at [91, 402] on div "Profissional de Saúde Paciente Nenhum resultado encontrado para: " " Não há nen…" at bounding box center [70, 390] width 98 height 26
click at [98, 448] on span "Paciente" at bounding box center [95, 448] width 147 height 30
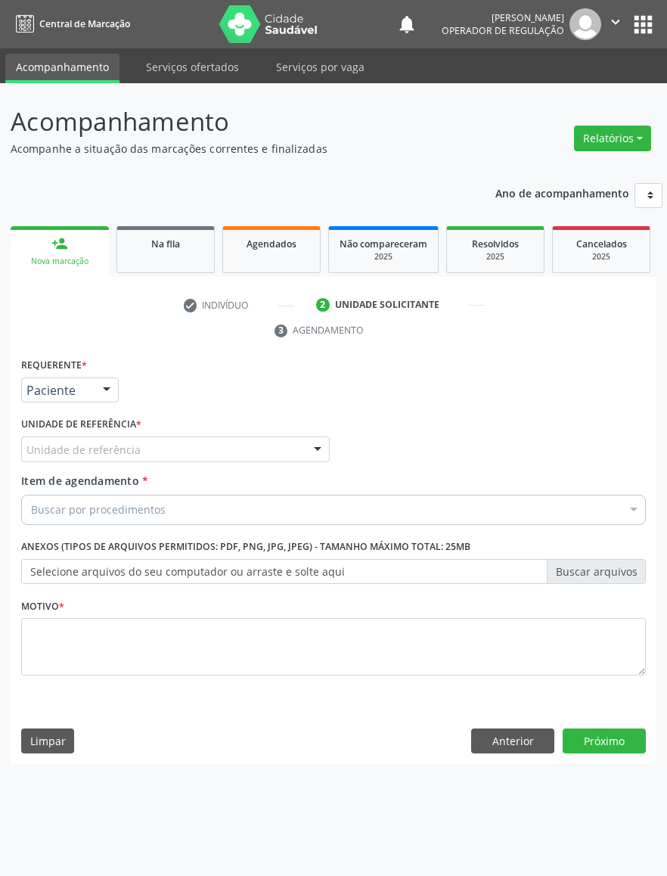
drag, startPoint x: 136, startPoint y: 449, endPoint x: 136, endPoint y: 463, distance: 13.6
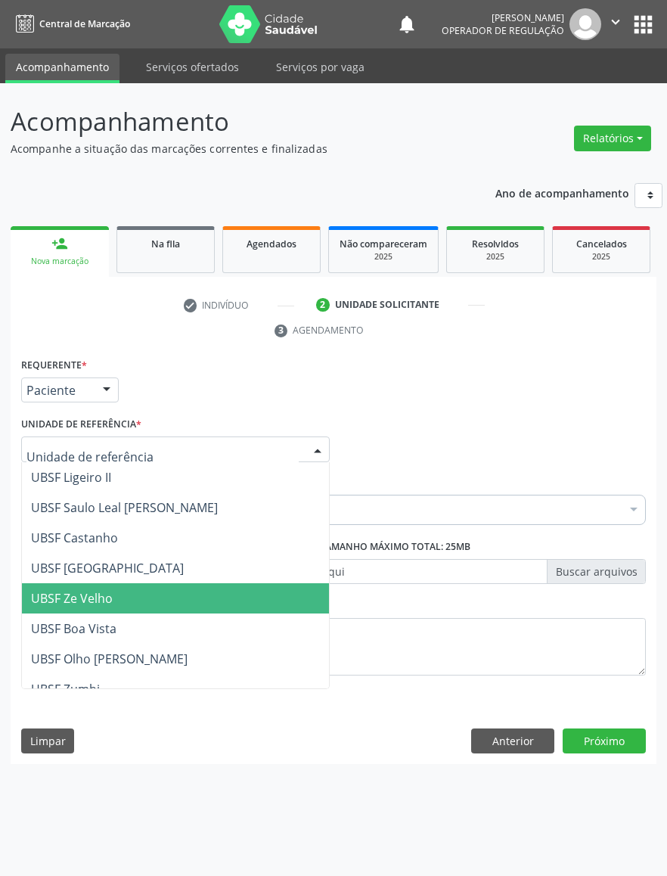
click at [134, 593] on span "UBSF Ze Velho" at bounding box center [175, 598] width 307 height 30
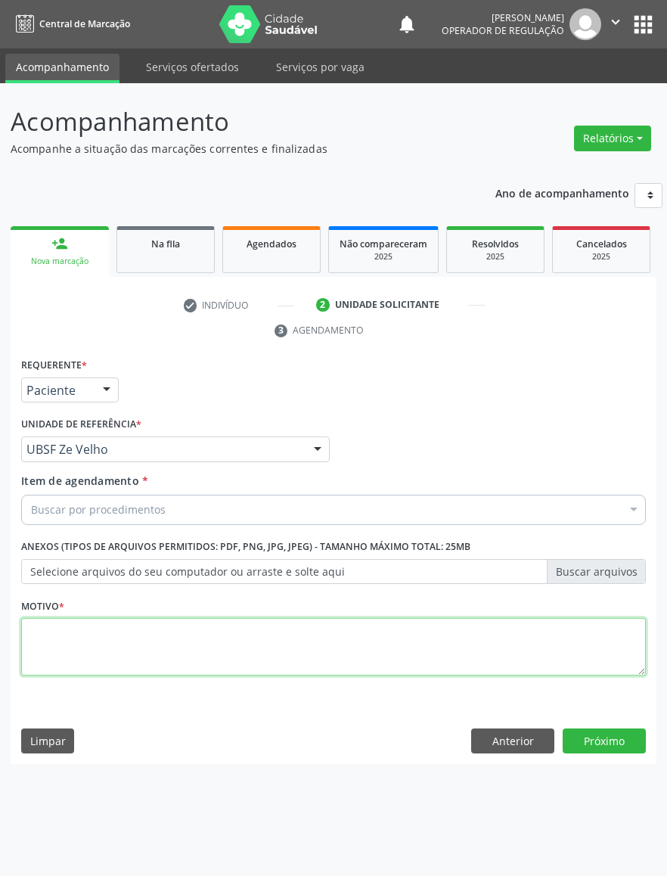
click at [332, 672] on textarea at bounding box center [333, 646] width 625 height 57
paste textarea "RETORNO [PERSON_NAME] 07/2025"
type textarea "RETORNO [PERSON_NAME] 08/2025"
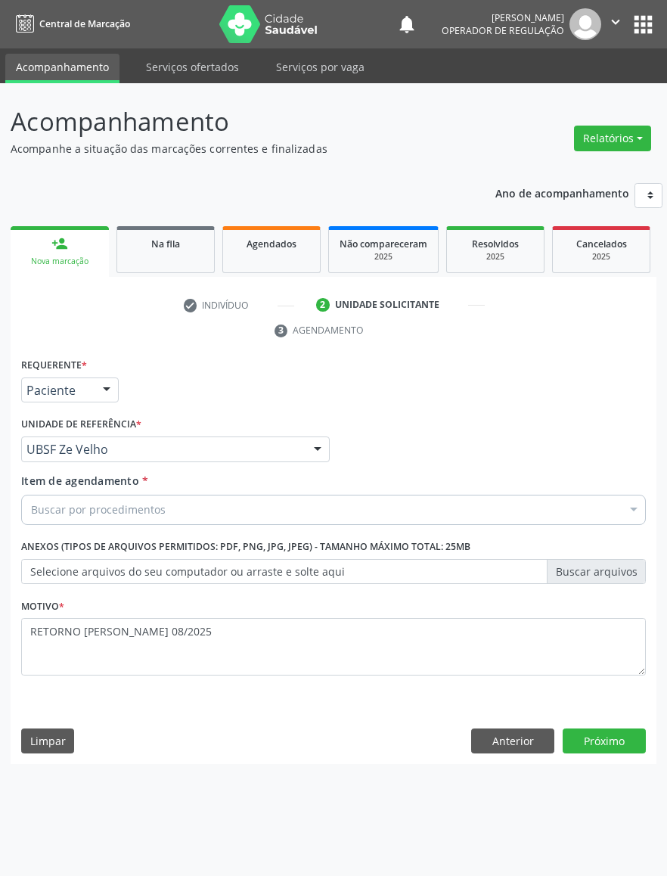
paste input "ENDOCRINOLOGISTA"
type input "ENDOCRINOLOGISTA"
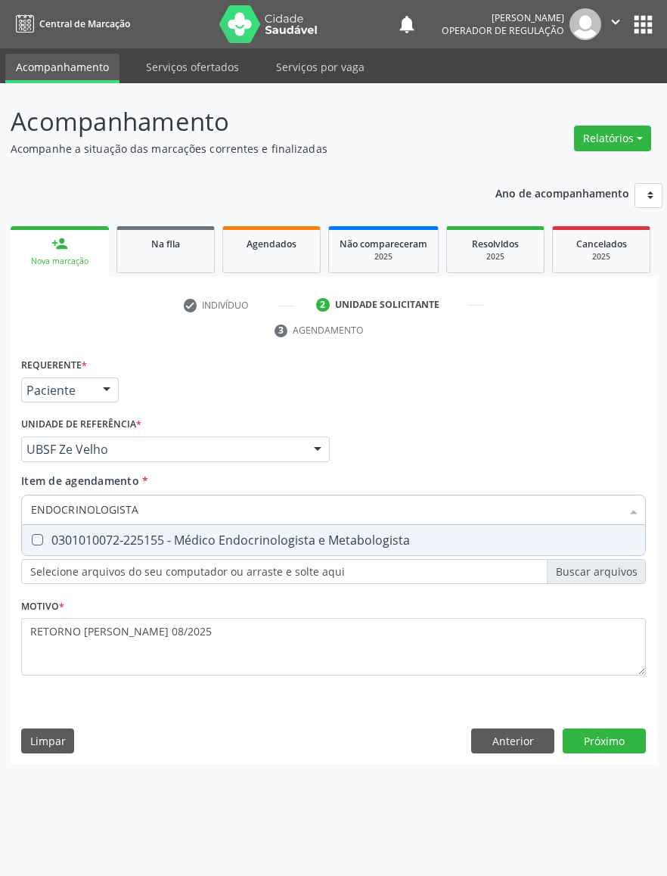
click at [113, 529] on span "0301010072-225155 - Médico Endocrinologista e Metabologista" at bounding box center [333, 540] width 623 height 30
checkbox Metabologista "true"
click at [584, 744] on div "Requerente * Paciente Profissional de Saúde Paciente Nenhum resultado encontrad…" at bounding box center [334, 559] width 646 height 411
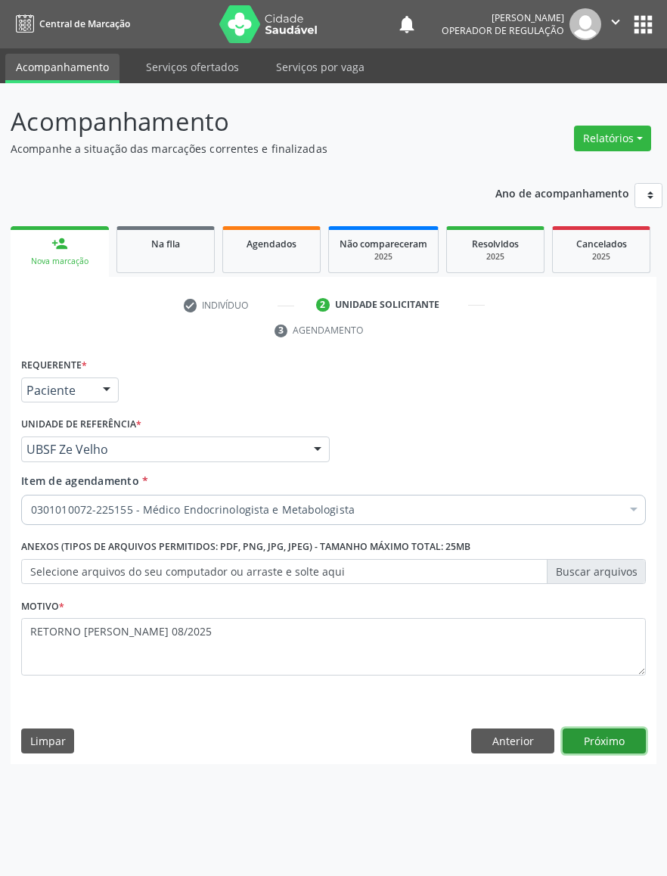
click at [604, 751] on button "Próximo" at bounding box center [604, 741] width 83 height 26
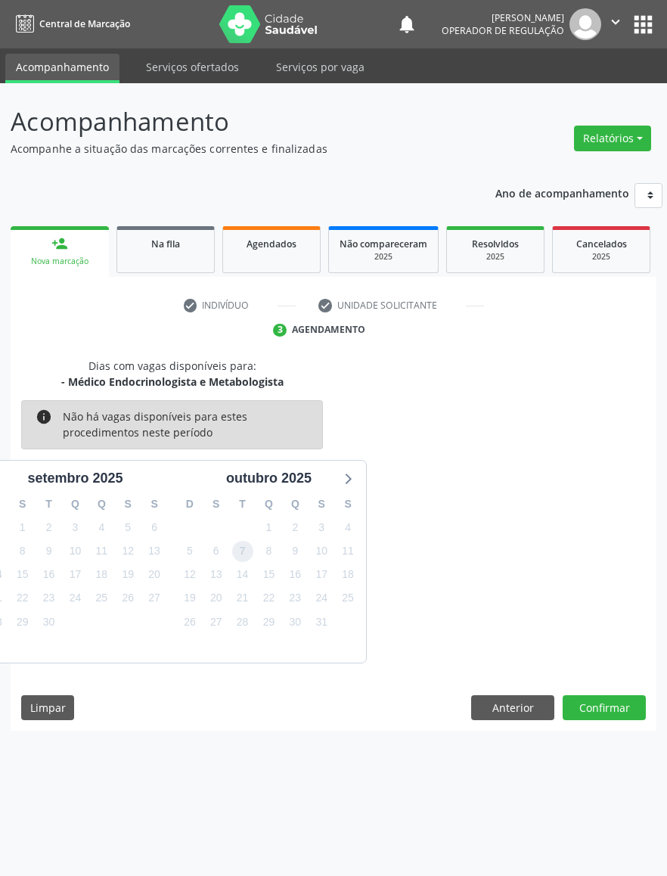
click at [245, 541] on span "7" at bounding box center [242, 551] width 21 height 21
click at [541, 706] on button "Anterior" at bounding box center [512, 708] width 83 height 26
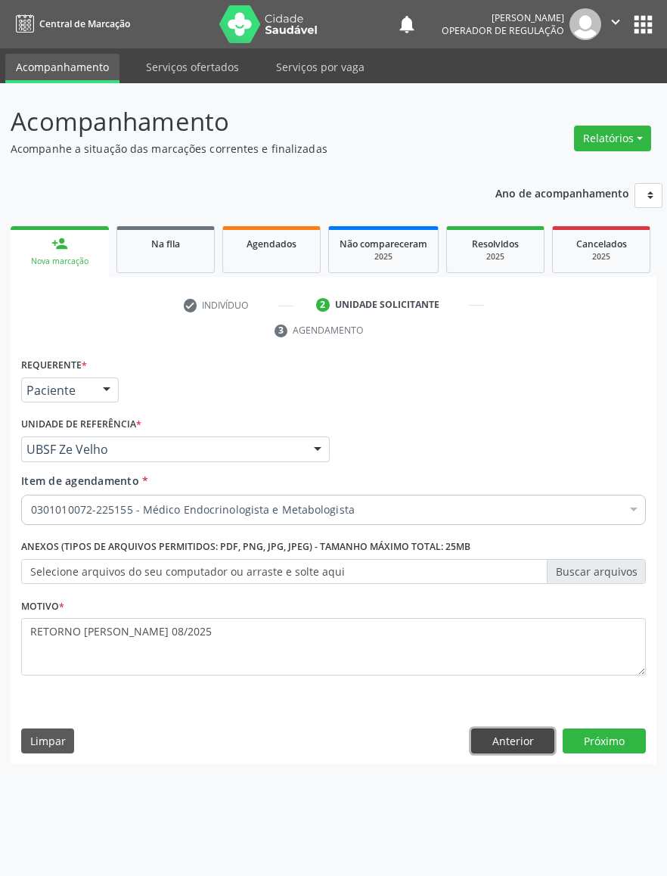
click at [515, 750] on button "Anterior" at bounding box center [512, 741] width 83 height 26
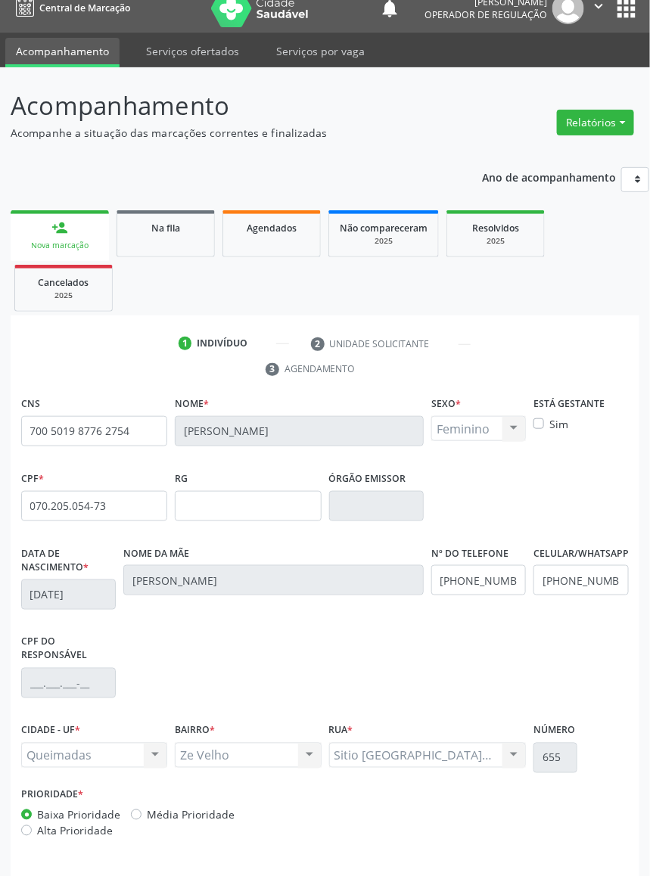
scroll to position [68, 0]
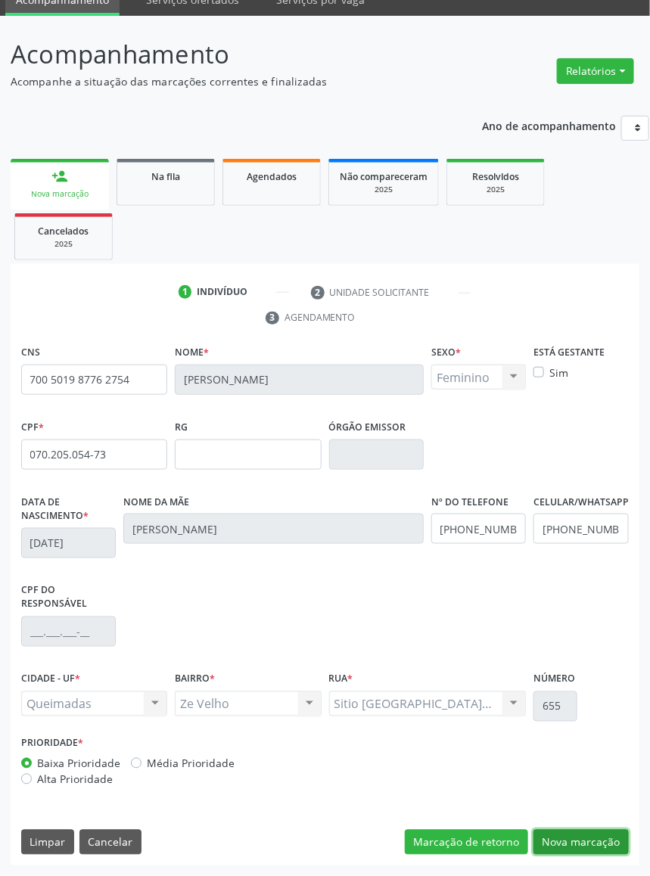
click at [606, 831] on button "Nova marcação" at bounding box center [580, 843] width 95 height 26
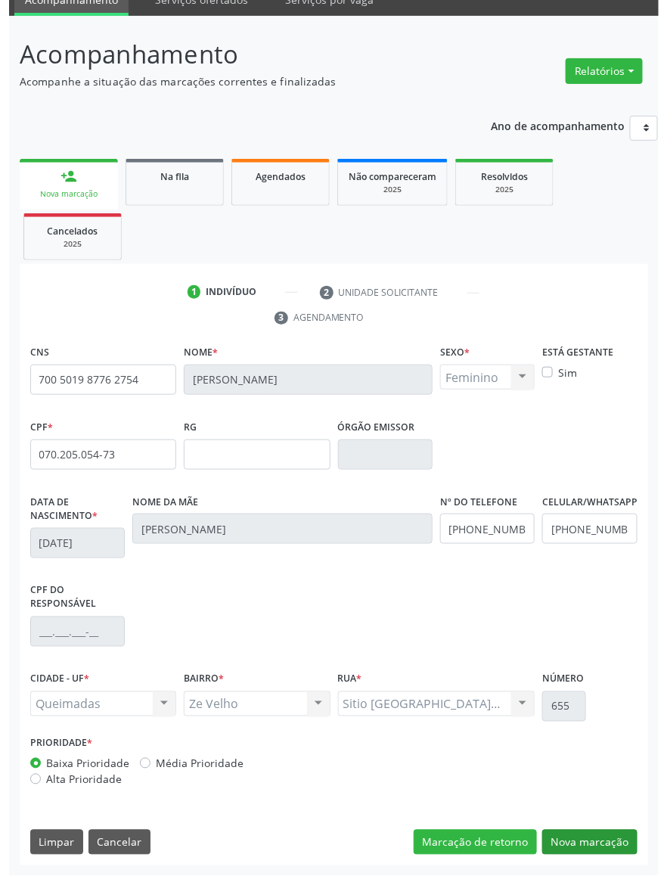
scroll to position [0, 0]
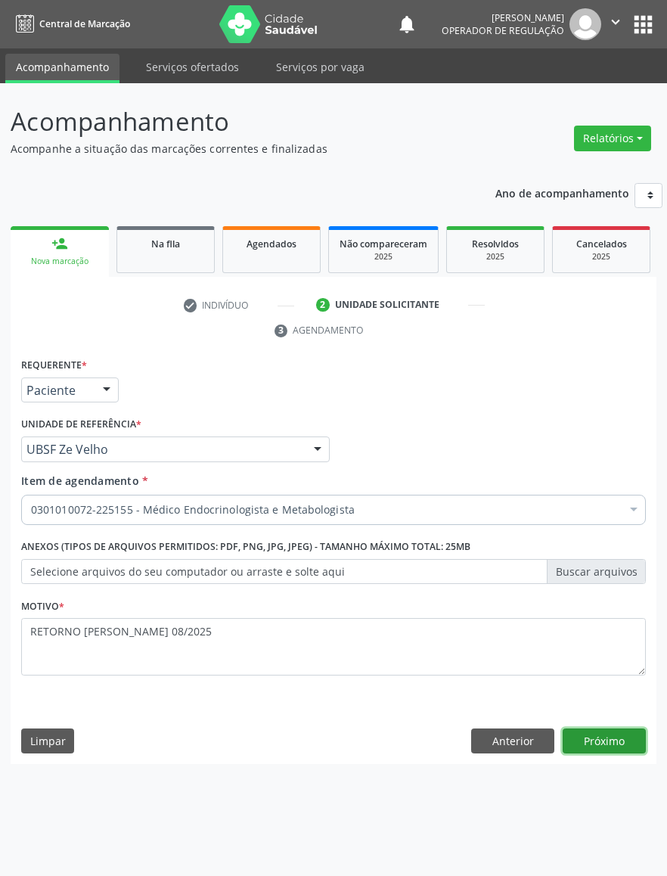
click at [617, 738] on button "Próximo" at bounding box center [604, 741] width 83 height 26
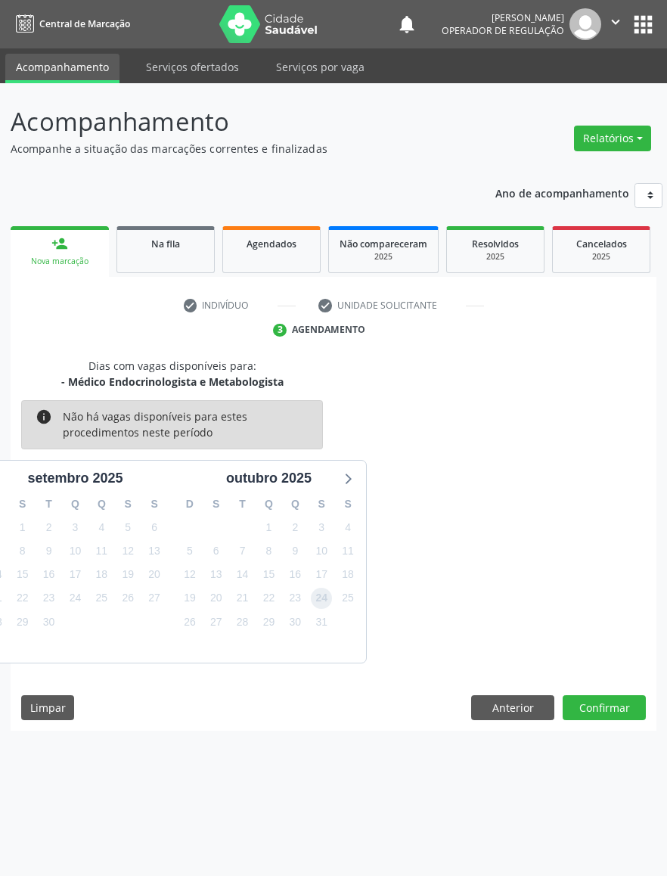
click at [329, 599] on span "24" at bounding box center [321, 598] width 21 height 21
click at [625, 715] on button "Confirmar" at bounding box center [604, 708] width 83 height 26
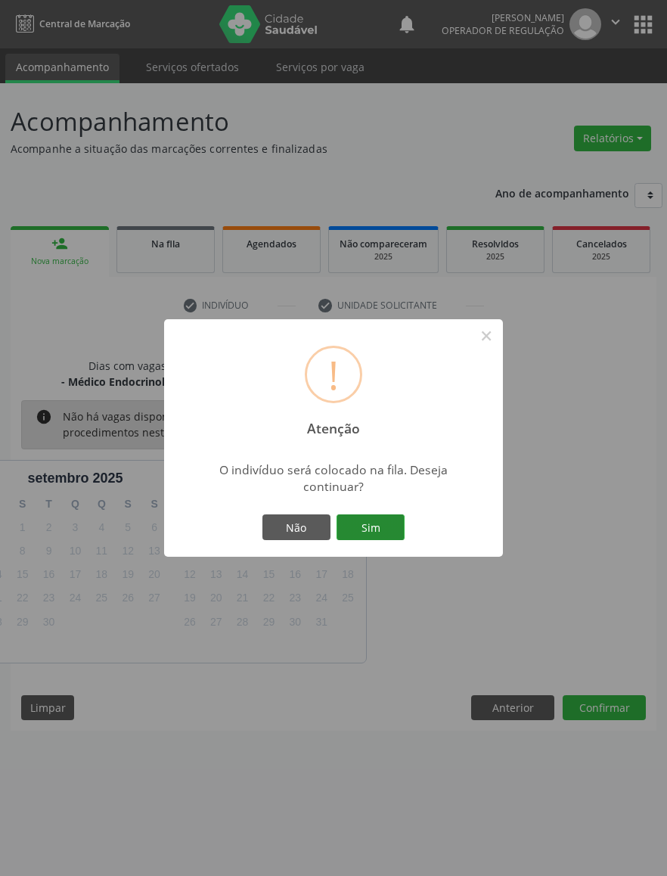
click at [402, 529] on button "Sim" at bounding box center [371, 527] width 68 height 26
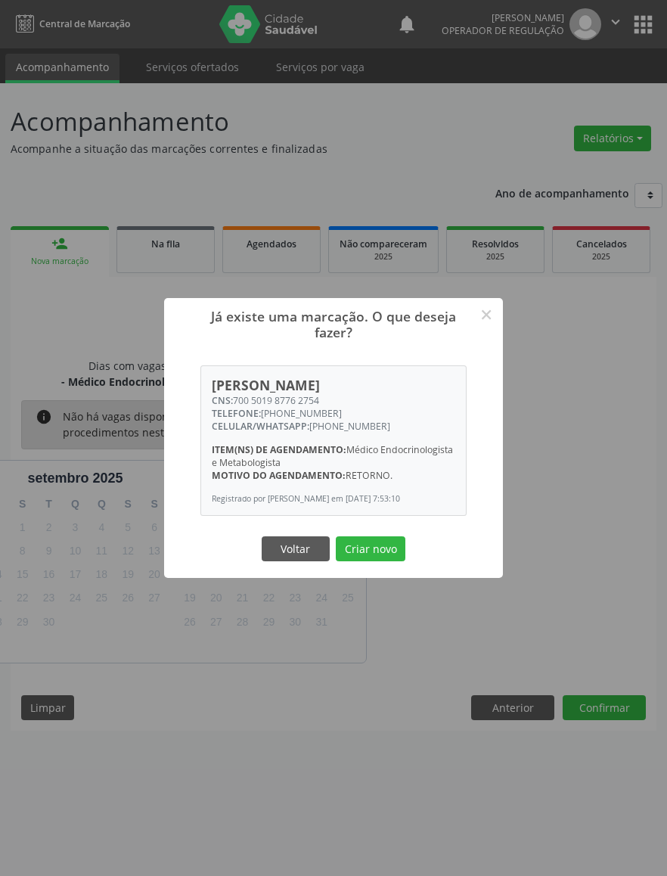
click at [372, 573] on div "Já existe uma marcação. O que deseja fazer? × [PERSON_NAME] CNS: 700 5019 8776 …" at bounding box center [333, 438] width 339 height 280
click at [361, 559] on button "Criar novo" at bounding box center [371, 549] width 70 height 26
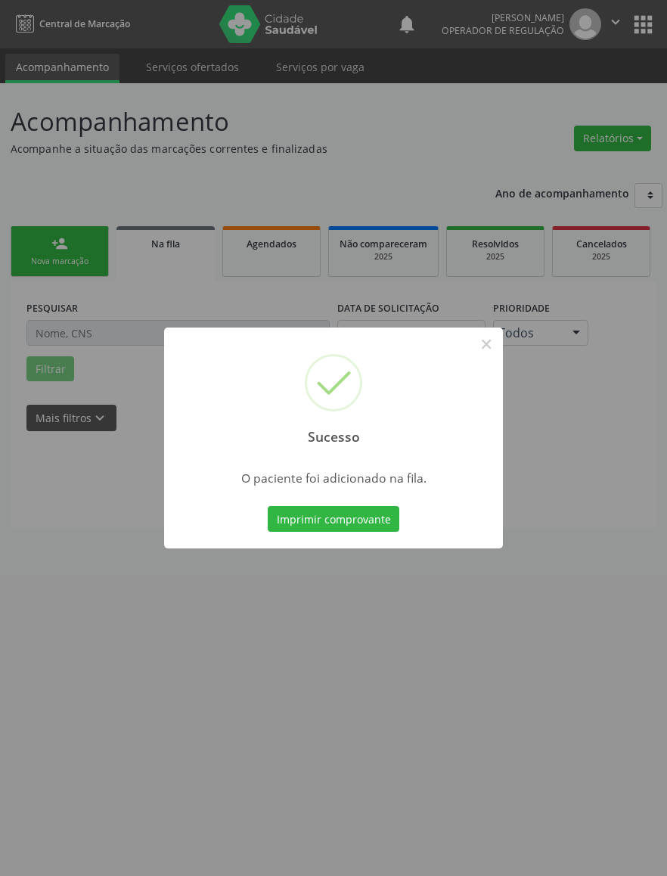
drag, startPoint x: 123, startPoint y: 393, endPoint x: 61, endPoint y: 278, distance: 130.9
click at [121, 393] on div "Sucesso × O paciente foi adicionado na fila. Imprimir comprovante Cancel" at bounding box center [333, 438] width 667 height 876
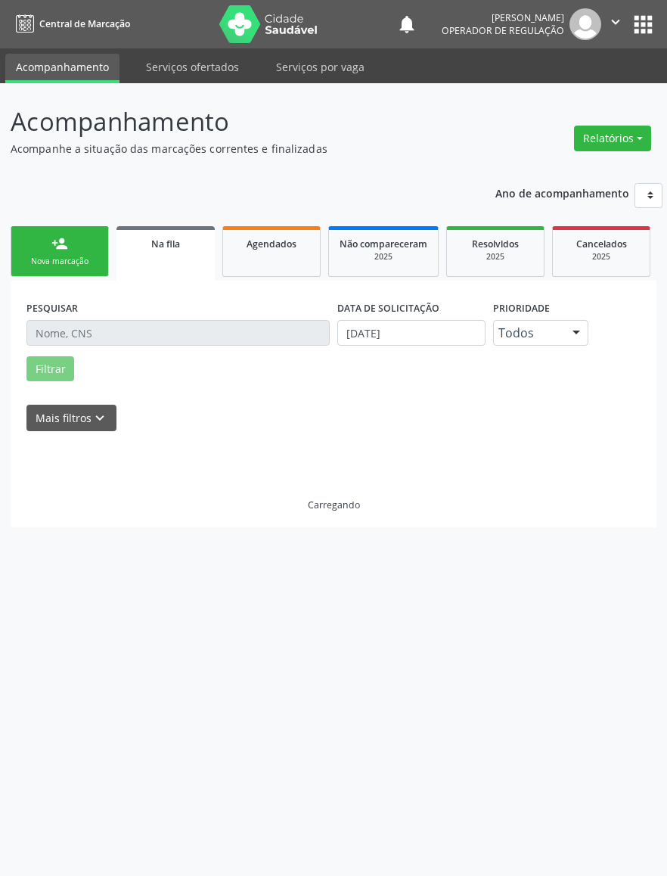
click at [39, 234] on link "person_add Nova marcação" at bounding box center [60, 251] width 98 height 51
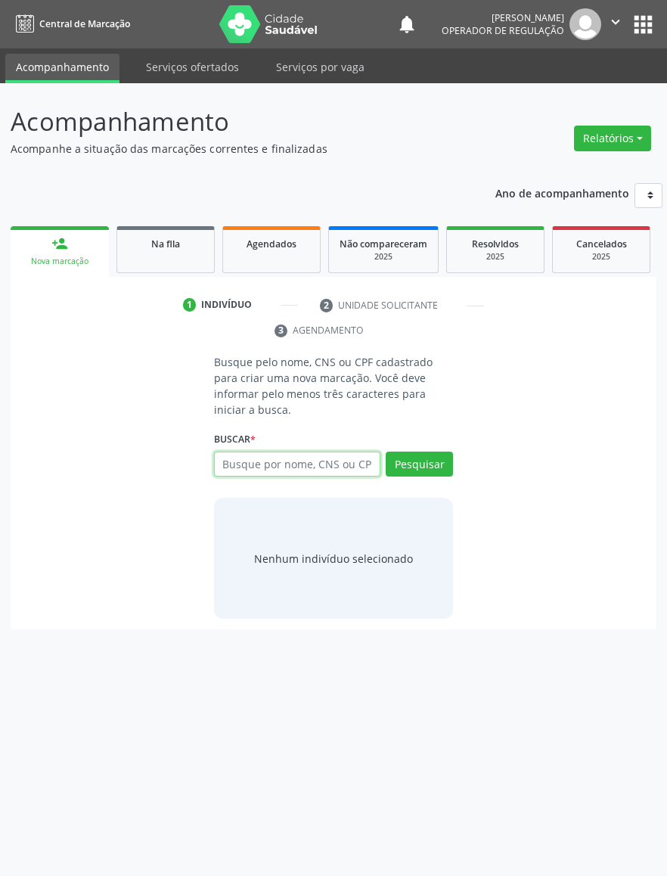
click at [307, 455] on input "text" at bounding box center [297, 465] width 166 height 26
